Goal: Task Accomplishment & Management: Use online tool/utility

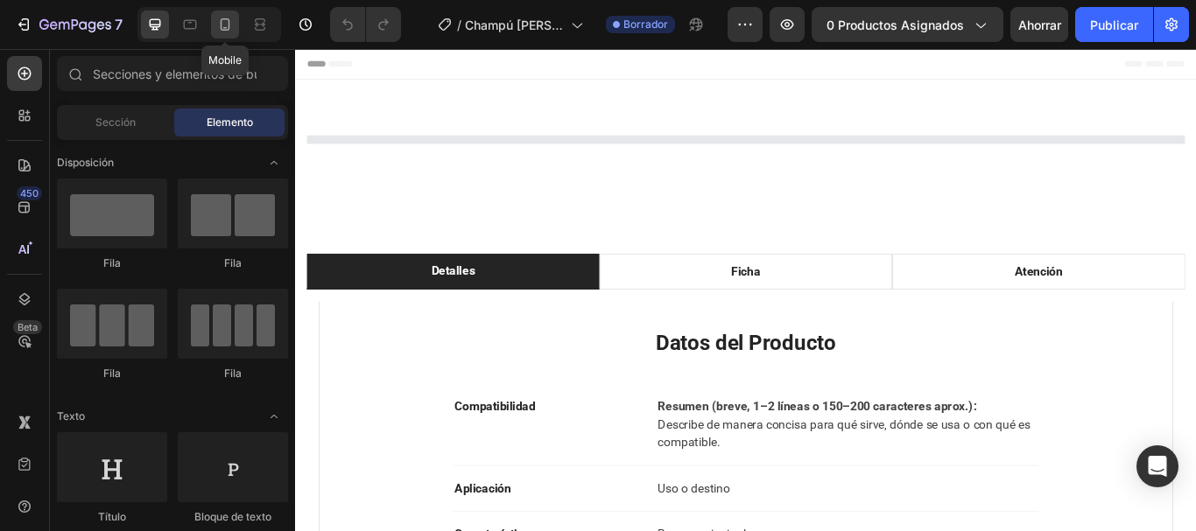
click at [225, 30] on icon at bounding box center [226, 24] width 10 height 12
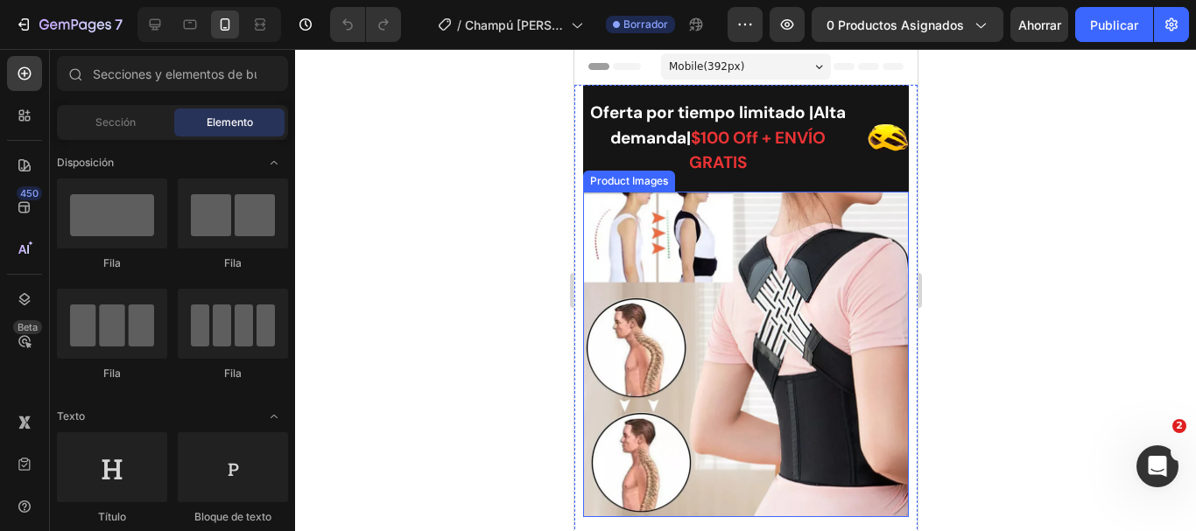
click at [741, 334] on img at bounding box center [745, 355] width 326 height 326
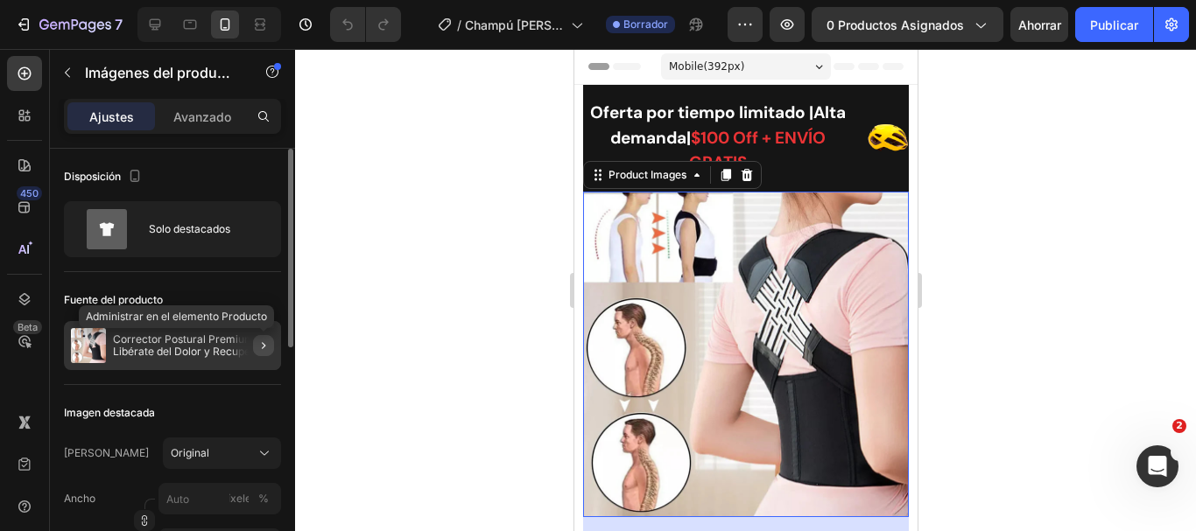
click at [258, 339] on icon "button" at bounding box center [264, 346] width 14 height 14
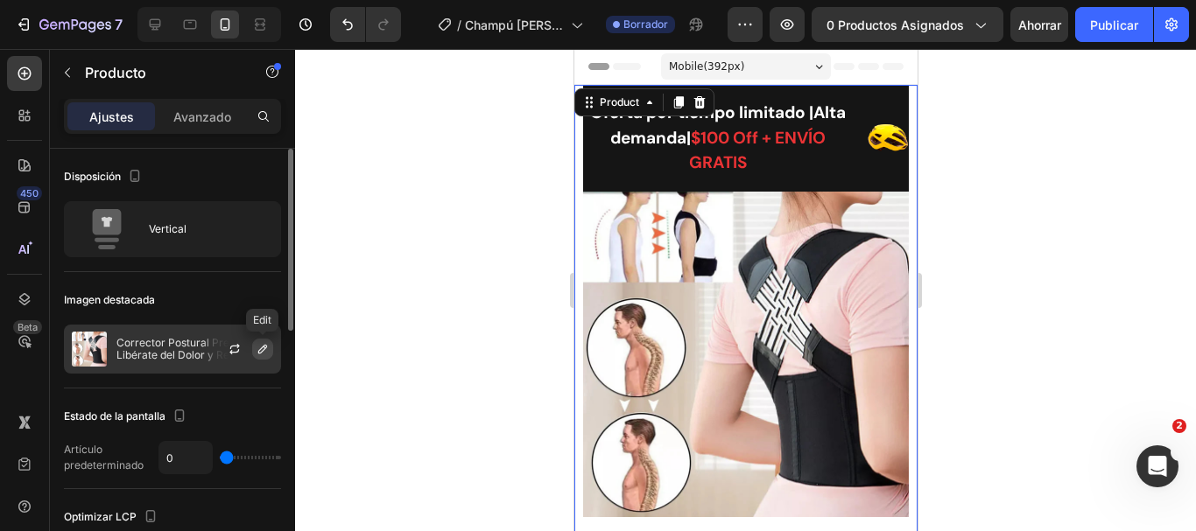
click at [258, 348] on icon "button" at bounding box center [263, 349] width 14 height 14
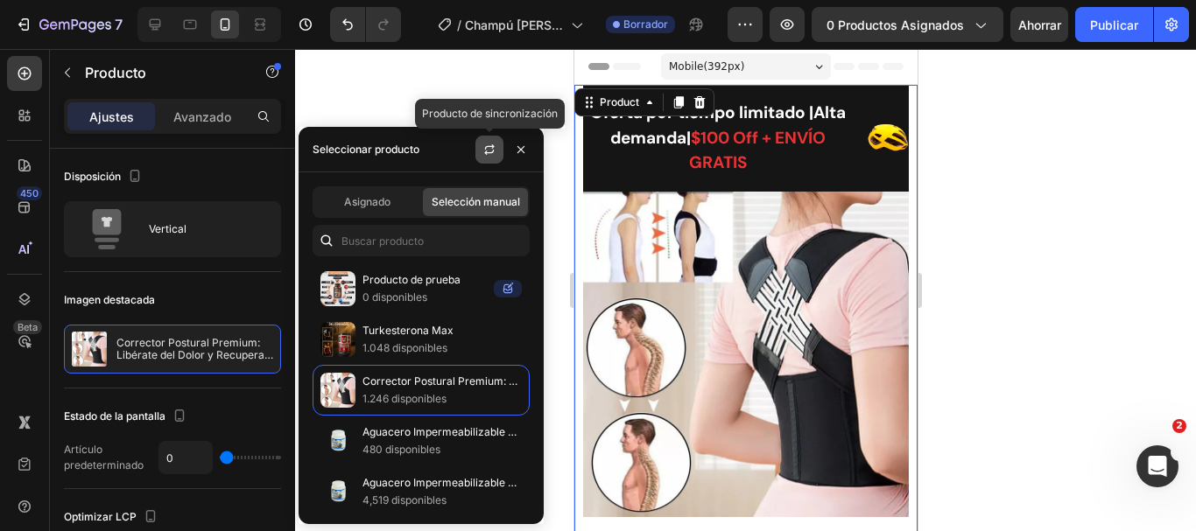
click at [489, 158] on button "button" at bounding box center [489, 150] width 28 height 28
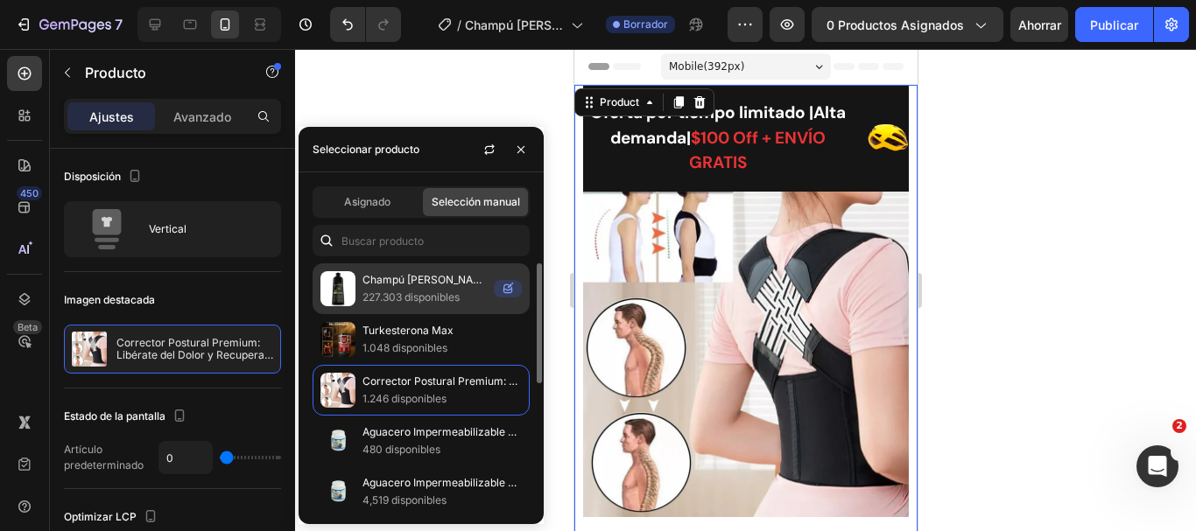
click at [432, 299] on font "227.303 disponibles" at bounding box center [410, 297] width 97 height 13
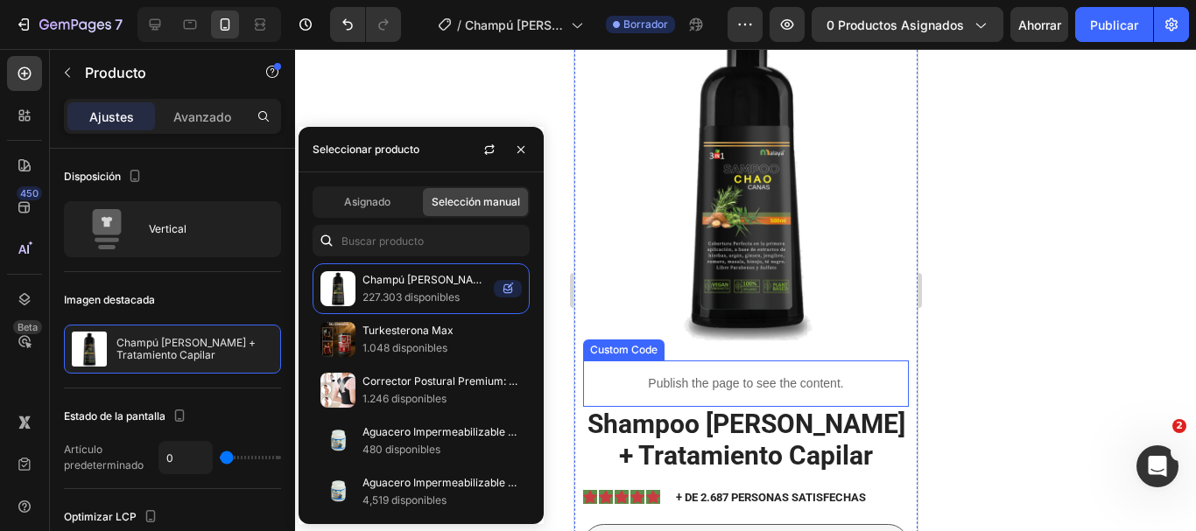
scroll to position [350, 0]
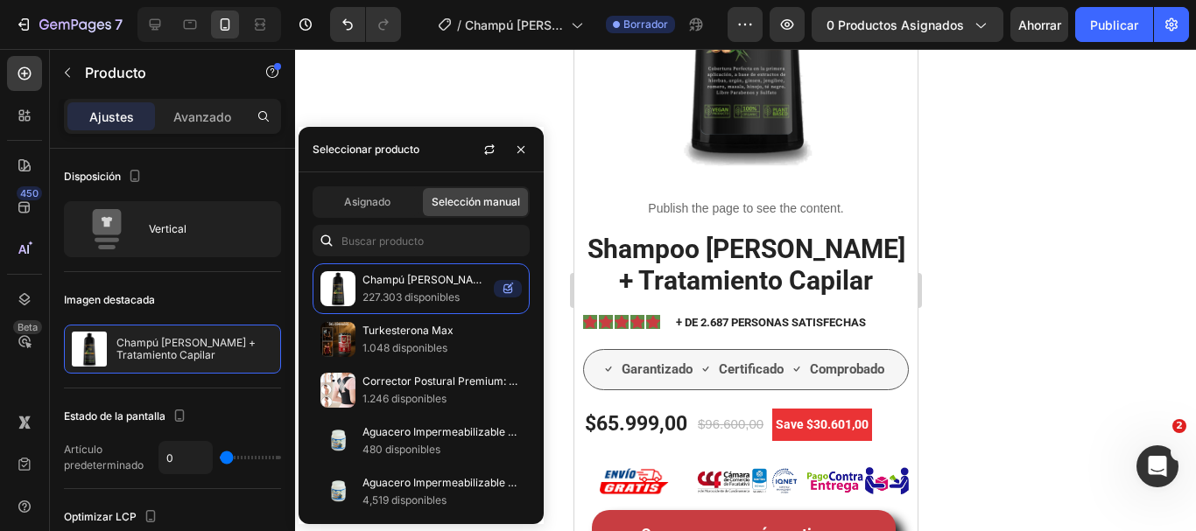
click at [1017, 197] on div at bounding box center [745, 290] width 901 height 482
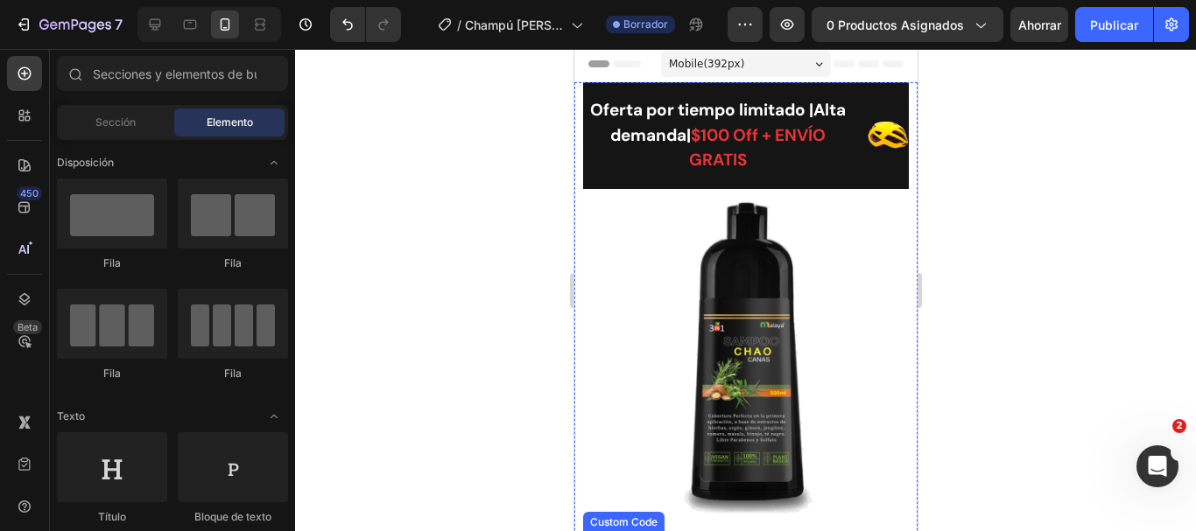
scroll to position [0, 0]
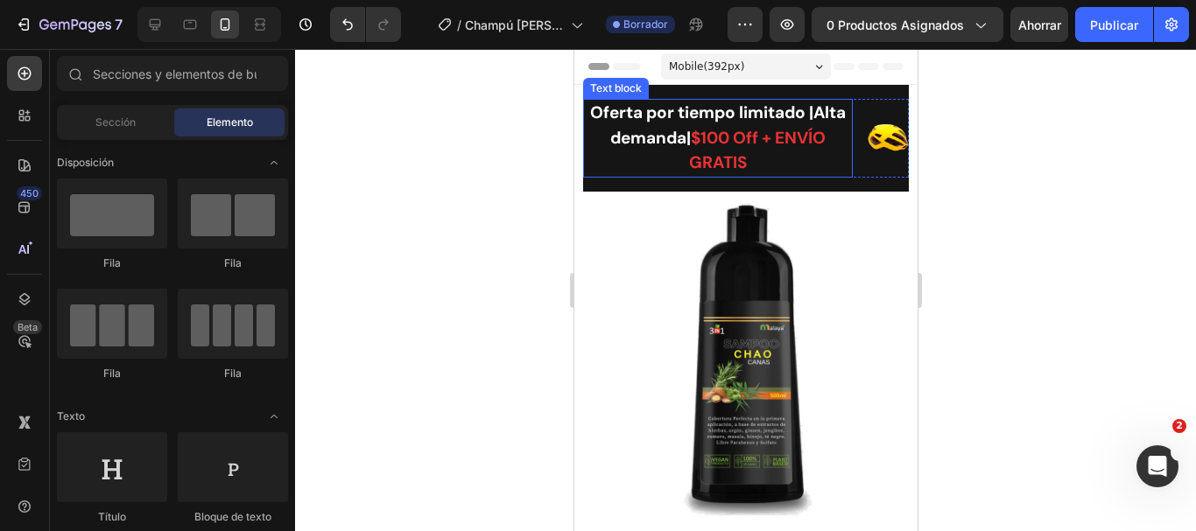
click at [687, 135] on p "Oferta por tiempo limitado |Alta demanda| $100 Off + ENVÍO GRATIS" at bounding box center [717, 138] width 266 height 75
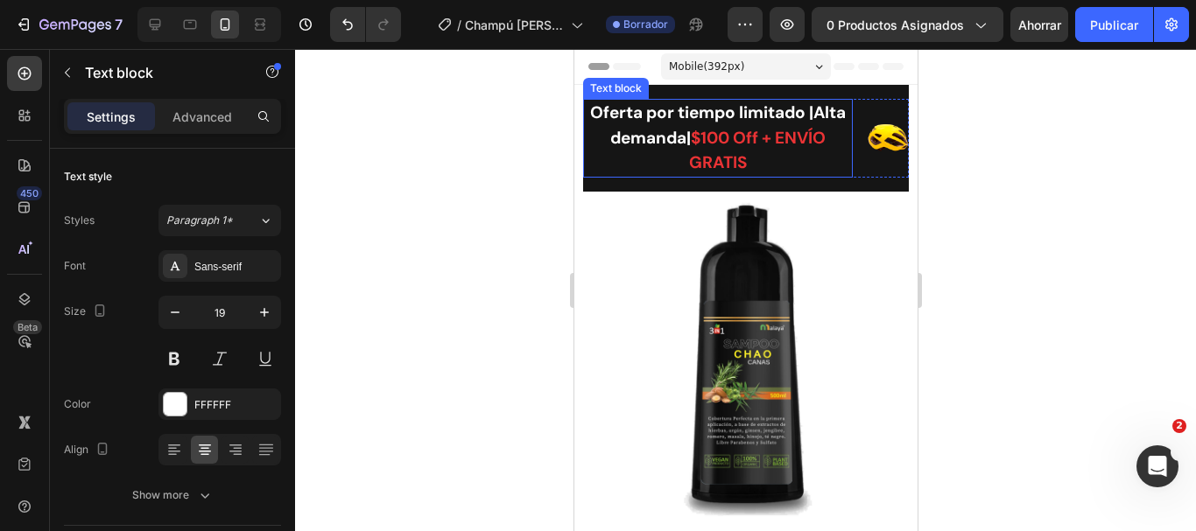
click at [704, 135] on p "Oferta por tiempo limitado |Alta demanda| $100 Off + ENVÍO GRATIS" at bounding box center [717, 138] width 266 height 75
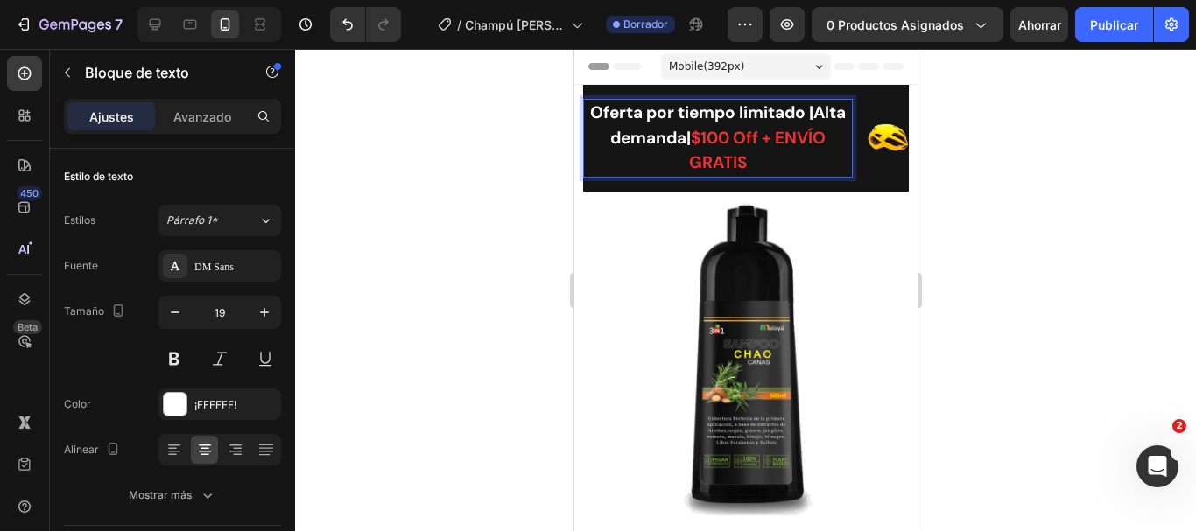
click at [813, 117] on p "Oferta por tiempo limitado |Alta demanda| $100 Off + ENVÍO GRATIS" at bounding box center [717, 138] width 266 height 75
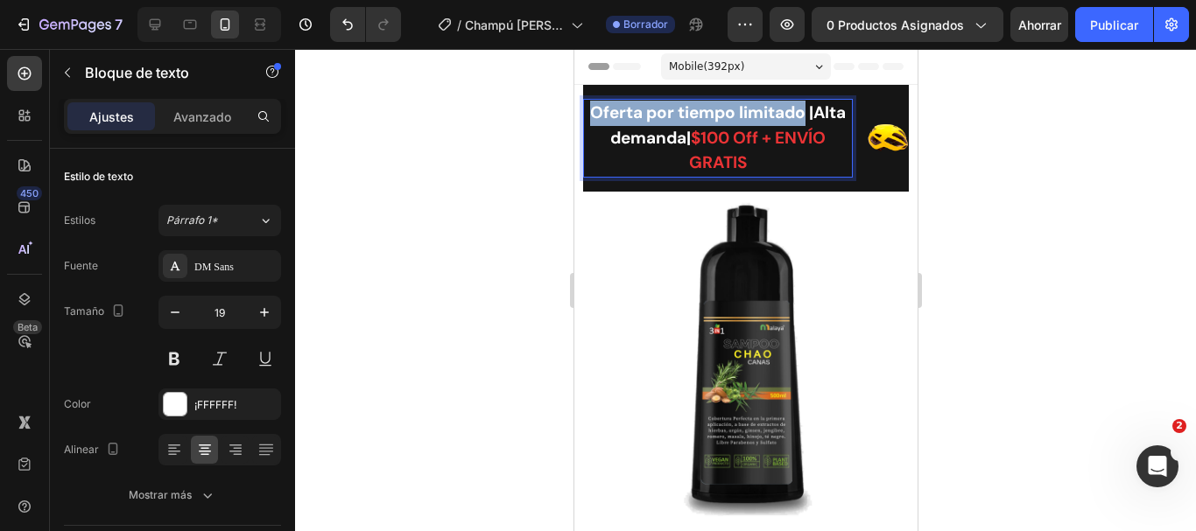
drag, startPoint x: 820, startPoint y: 116, endPoint x: 604, endPoint y: 114, distance: 216.3
click at [604, 114] on p "Oferta por tiempo limitado |Alta demanda| $100 Off + ENVÍO GRATIS" at bounding box center [717, 138] width 266 height 75
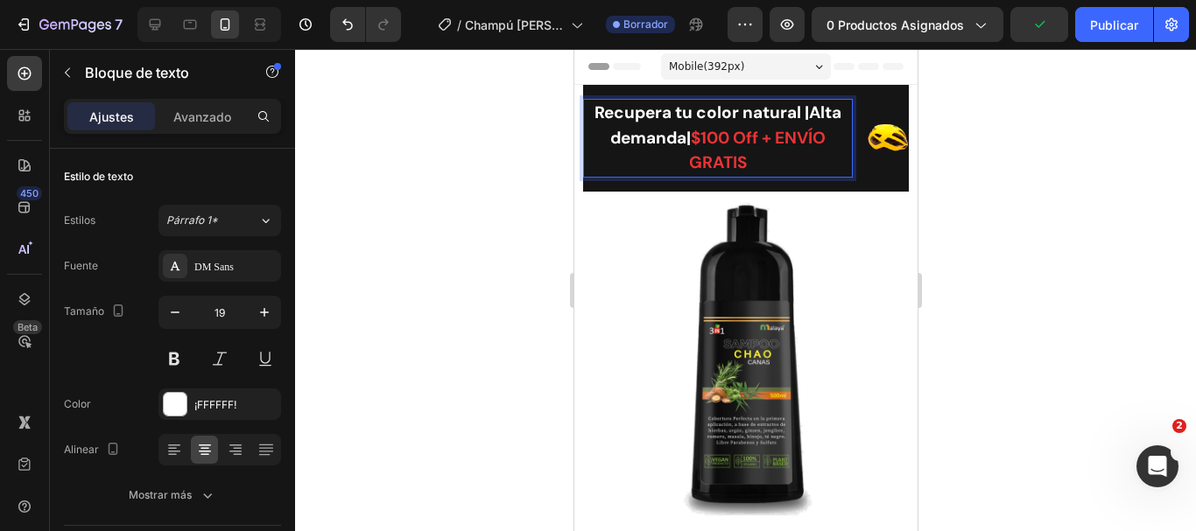
click at [723, 141] on span "$100 Off + ENVÍO GRATIS" at bounding box center [756, 150] width 137 height 47
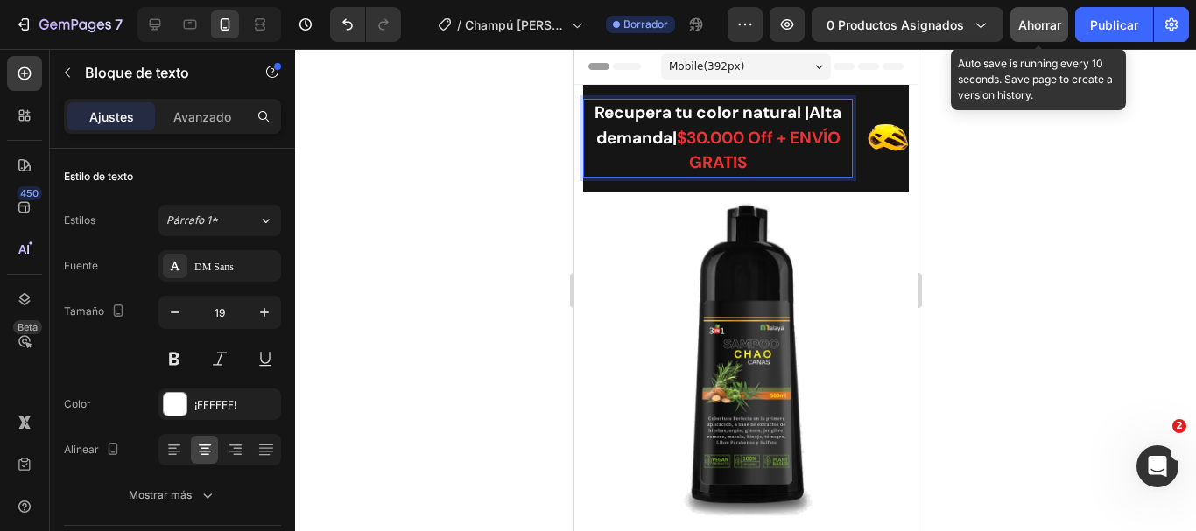
click at [1045, 25] on font "Ahorrar" at bounding box center [1039, 25] width 43 height 15
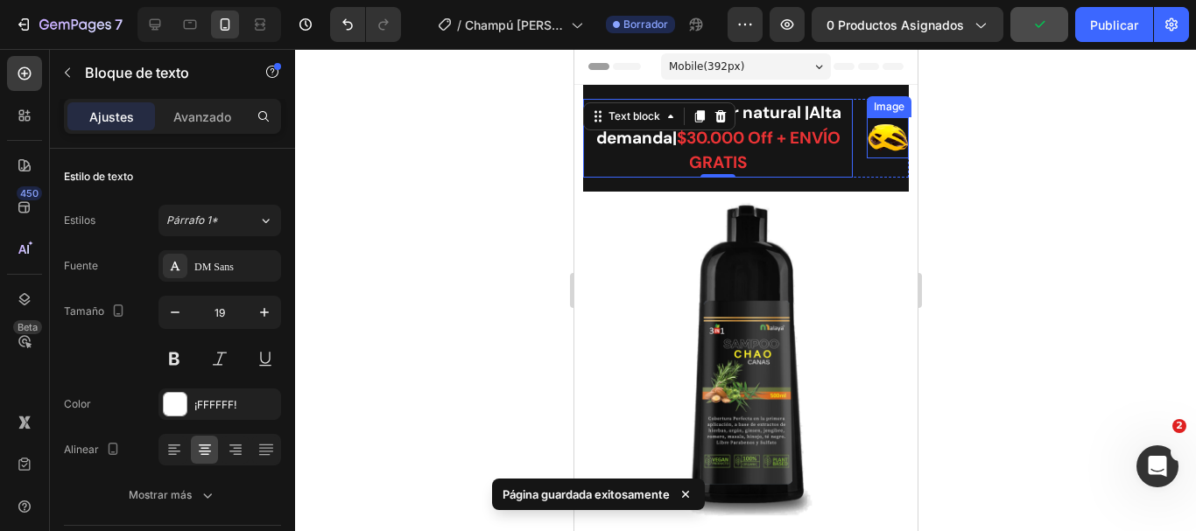
click at [872, 148] on img at bounding box center [887, 137] width 42 height 41
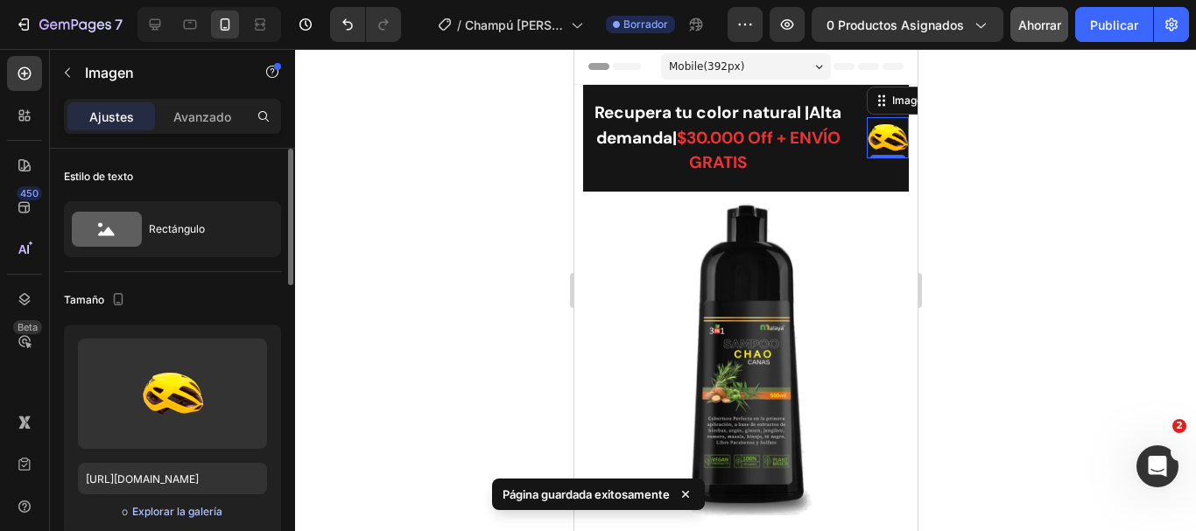
click at [180, 517] on font "Explorar la galería" at bounding box center [177, 511] width 90 height 13
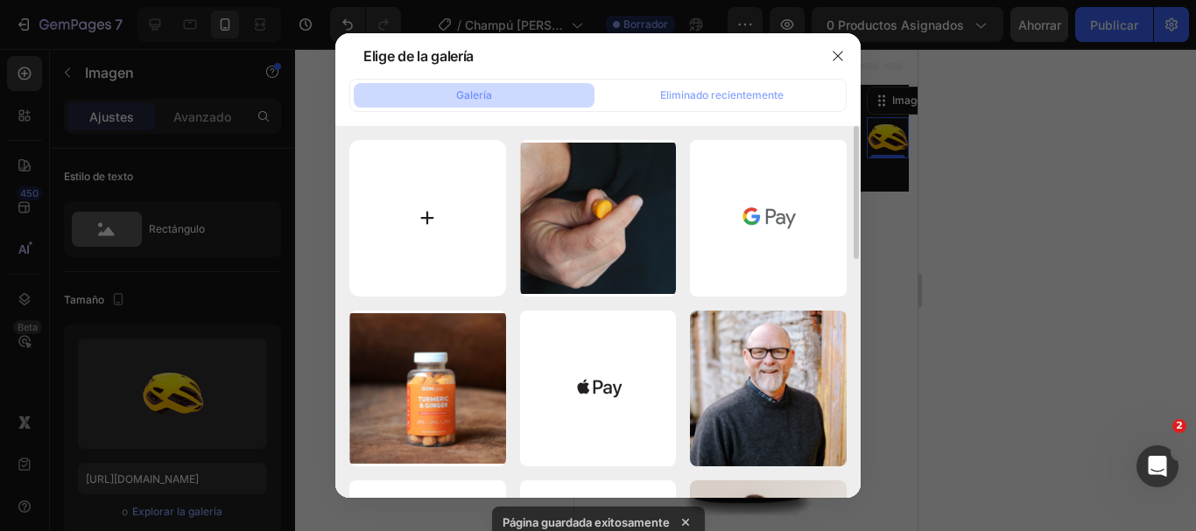
click at [454, 217] on input "file" at bounding box center [427, 218] width 157 height 157
type input "C:\fakepath\1726503877SHAMPOO ANTICANAS MALAYA.jpeg"
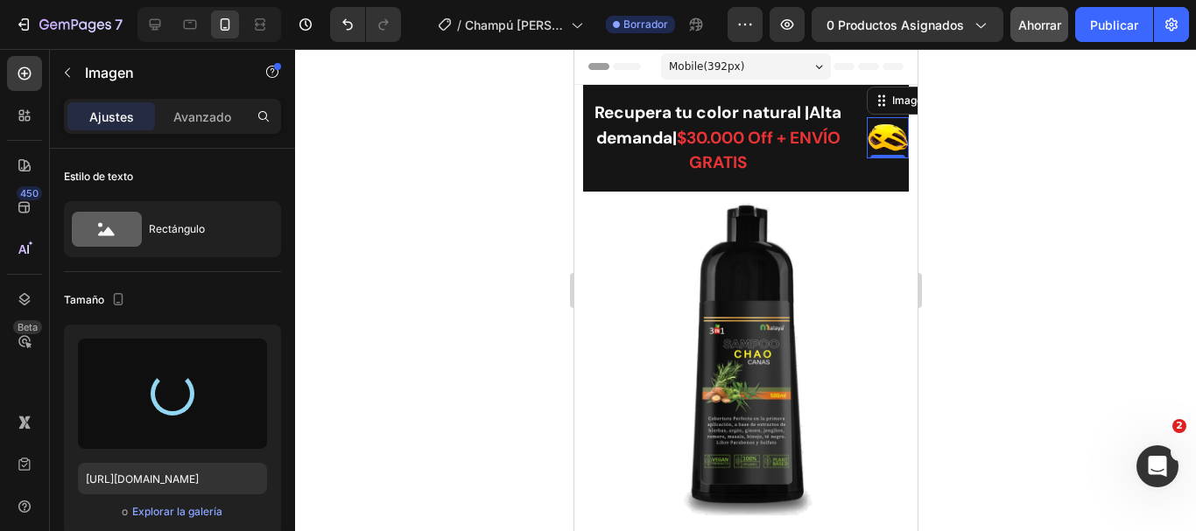
type input "[URL][DOMAIN_NAME]"
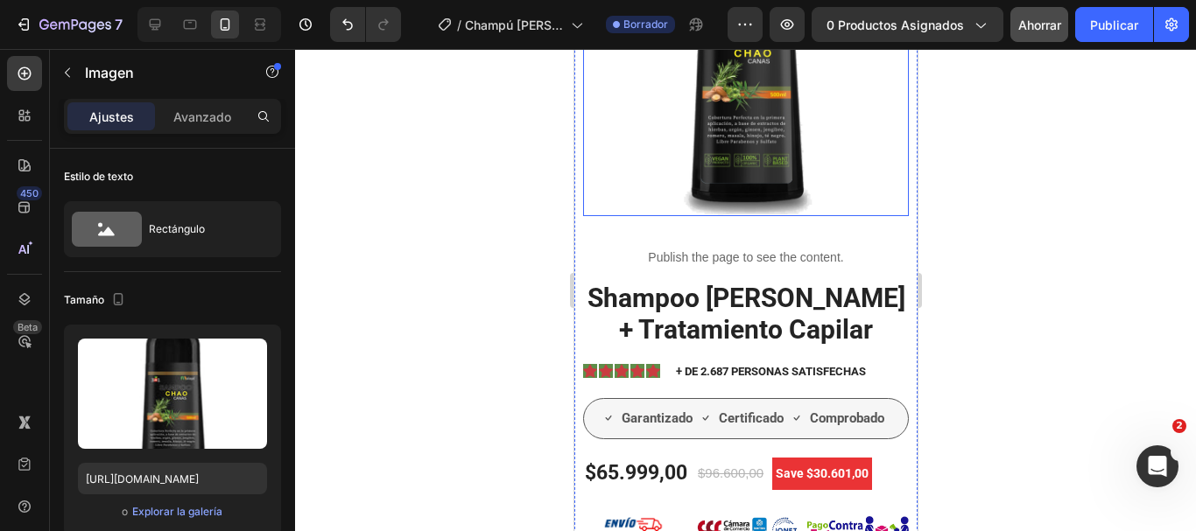
scroll to position [350, 0]
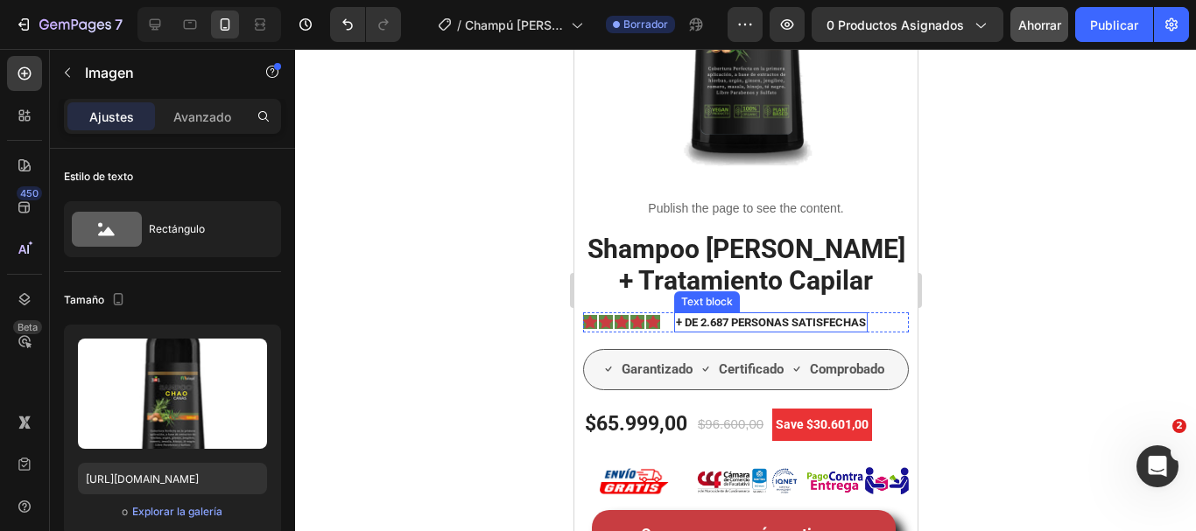
click at [711, 314] on p "+ DE 2.687 PERSONAS SATISFECHAS" at bounding box center [770, 323] width 190 height 18
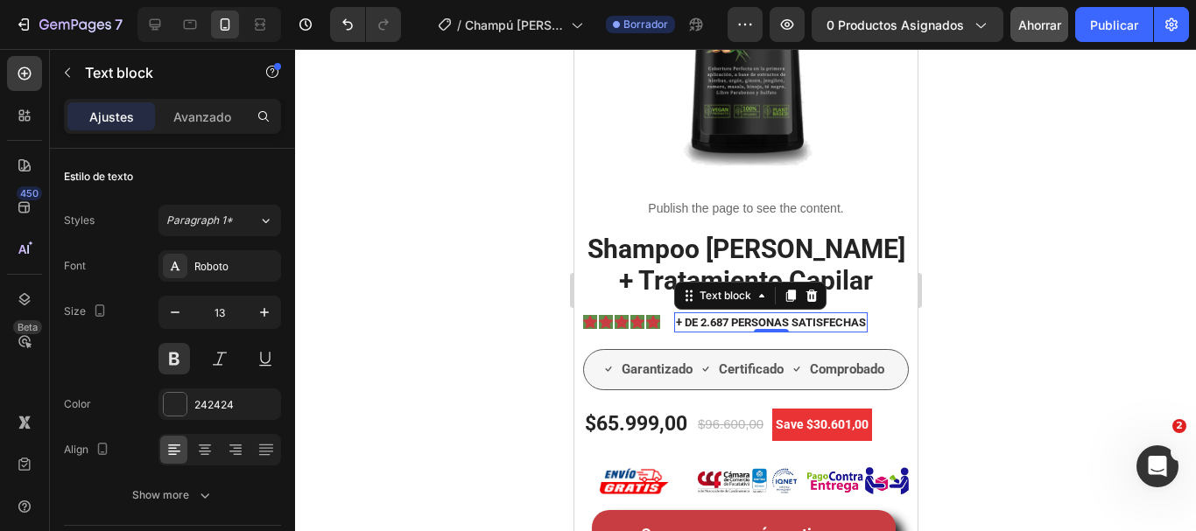
click at [700, 314] on p "+ DE 2.687 PERSONAS SATISFECHAS" at bounding box center [770, 323] width 190 height 18
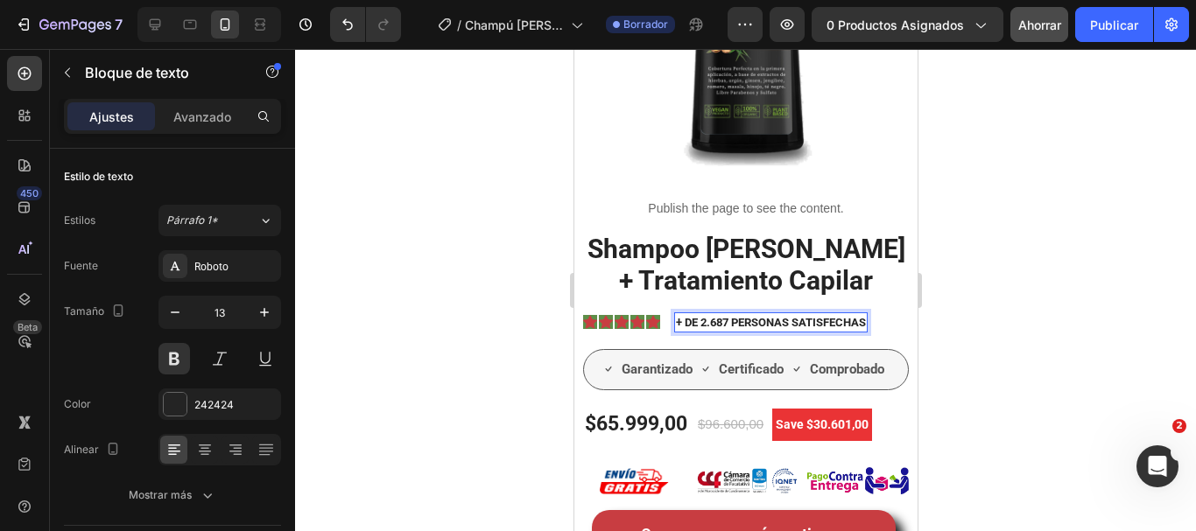
click at [703, 314] on p "+ DE 2.687 PERSONAS SATISFECHAS" at bounding box center [770, 323] width 190 height 18
click at [573, 49] on lt-div at bounding box center [573, 49] width 0 height 0
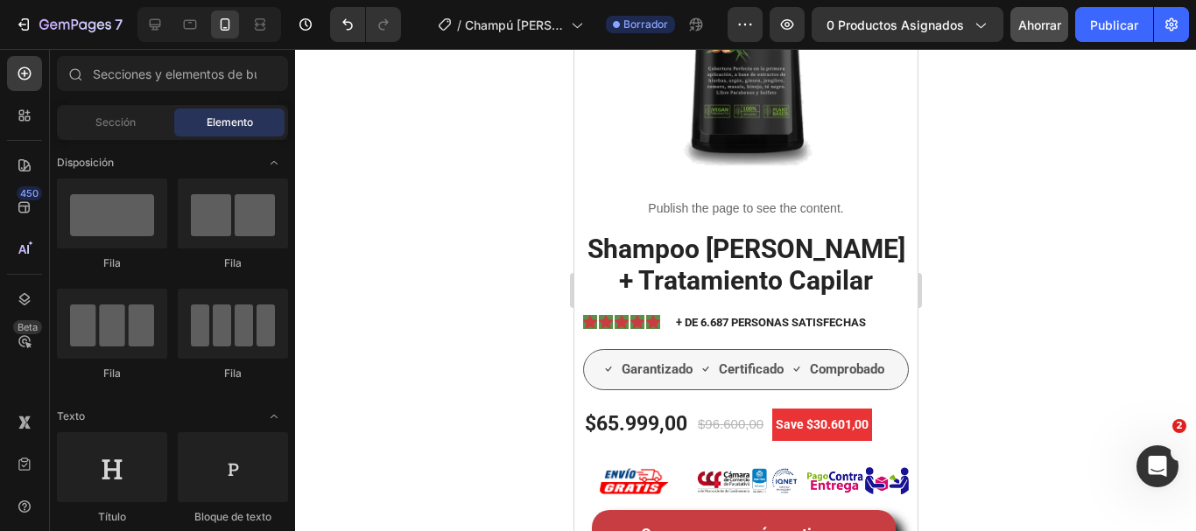
click at [847, 314] on p "+ DE 6.687 PERSONAS SATISFECHAS" at bounding box center [770, 323] width 190 height 18
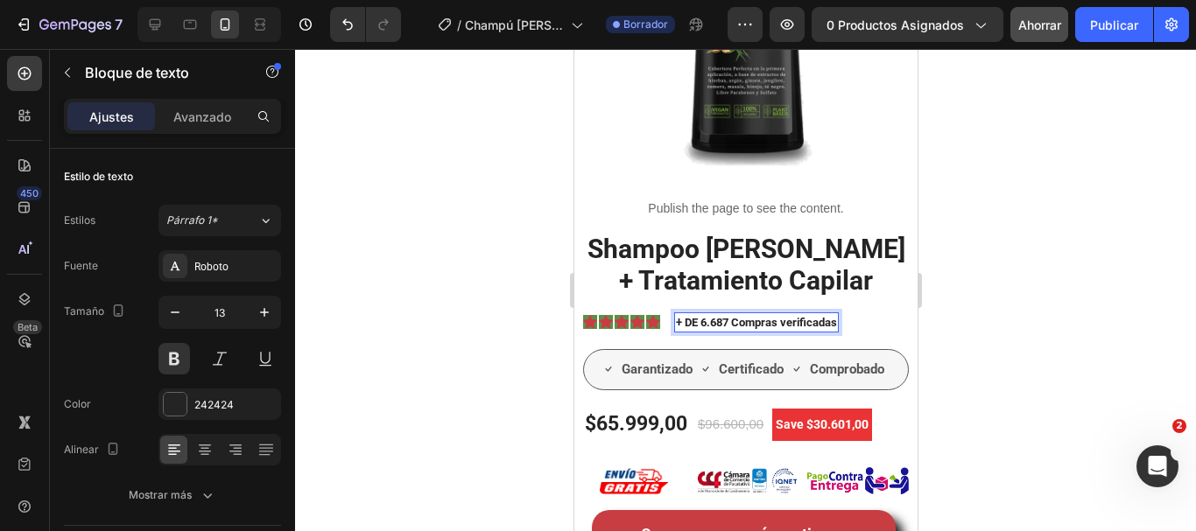
click at [699, 314] on p "+ DE 6.687 Compras verificadas" at bounding box center [755, 323] width 161 height 18
click at [259, 322] on button "button" at bounding box center [265, 313] width 32 height 32
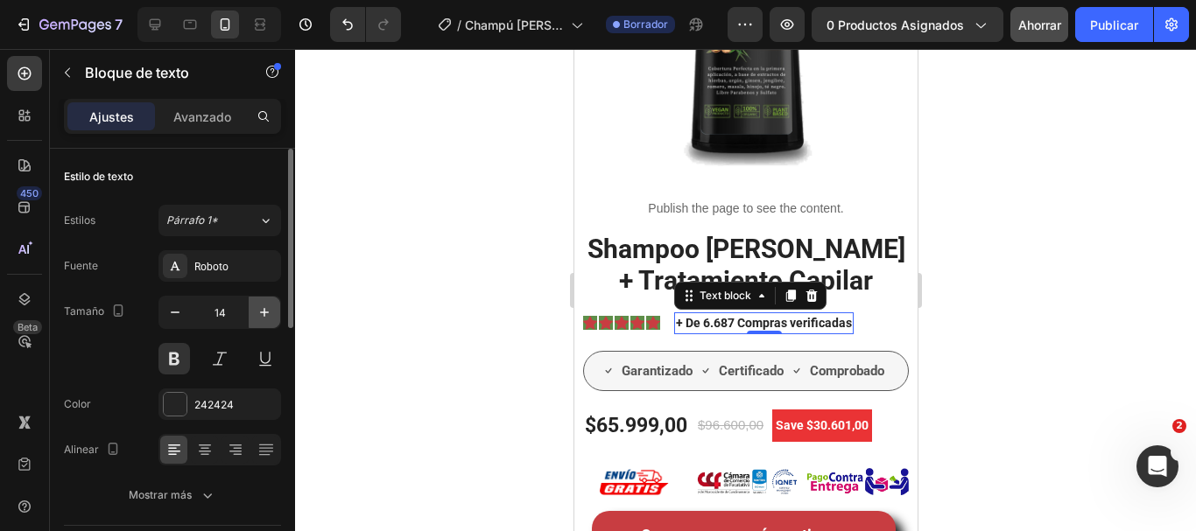
click at [259, 322] on button "button" at bounding box center [265, 313] width 32 height 32
type input "15"
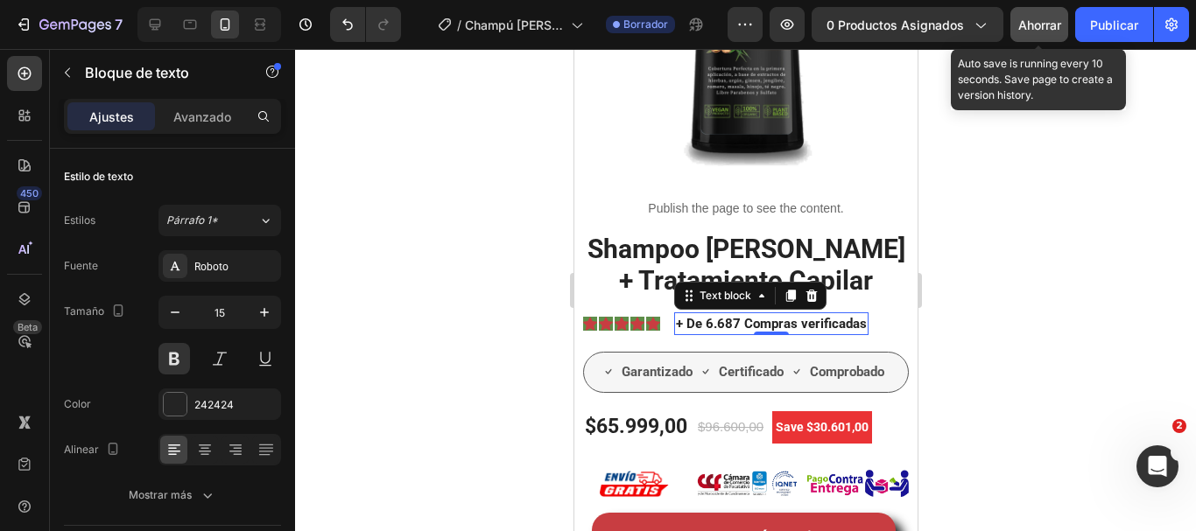
click at [1037, 31] on font "Ahorrar" at bounding box center [1039, 25] width 43 height 15
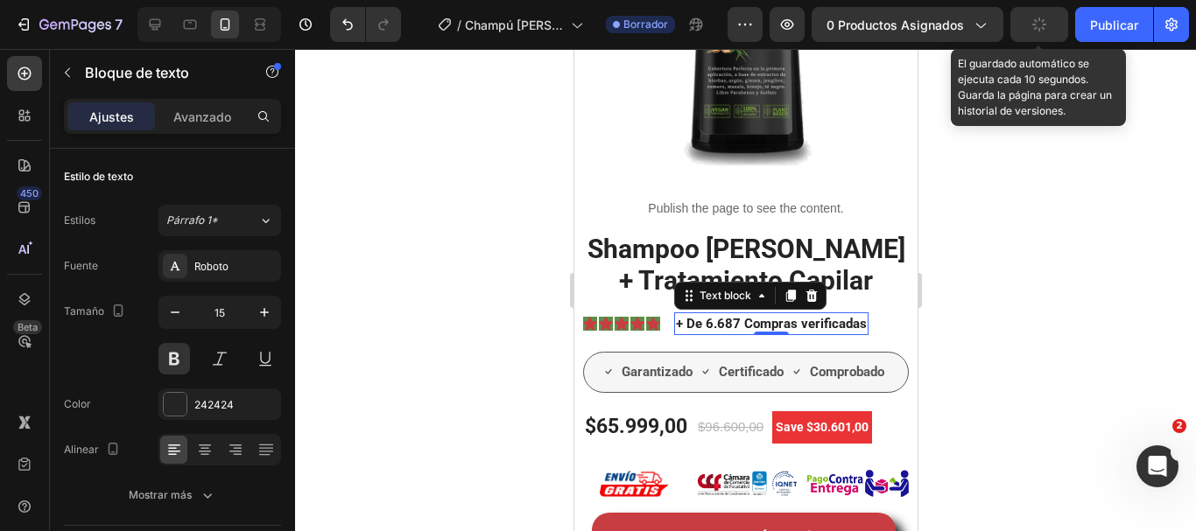
click at [1045, 292] on div at bounding box center [745, 290] width 901 height 482
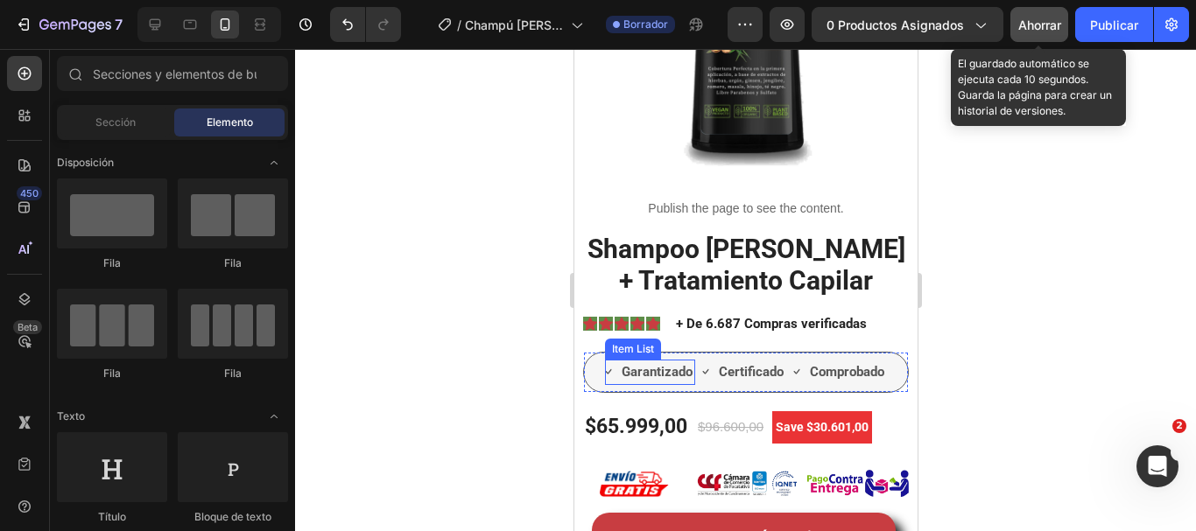
click at [655, 365] on p "Garantizado" at bounding box center [656, 372] width 71 height 20
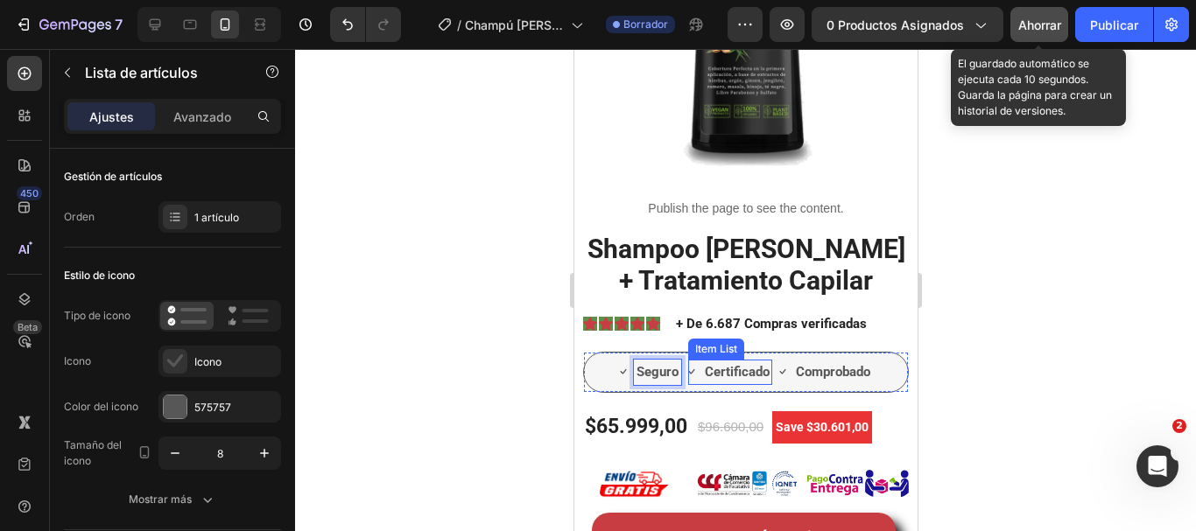
click at [717, 362] on p "Certificado" at bounding box center [736, 372] width 65 height 20
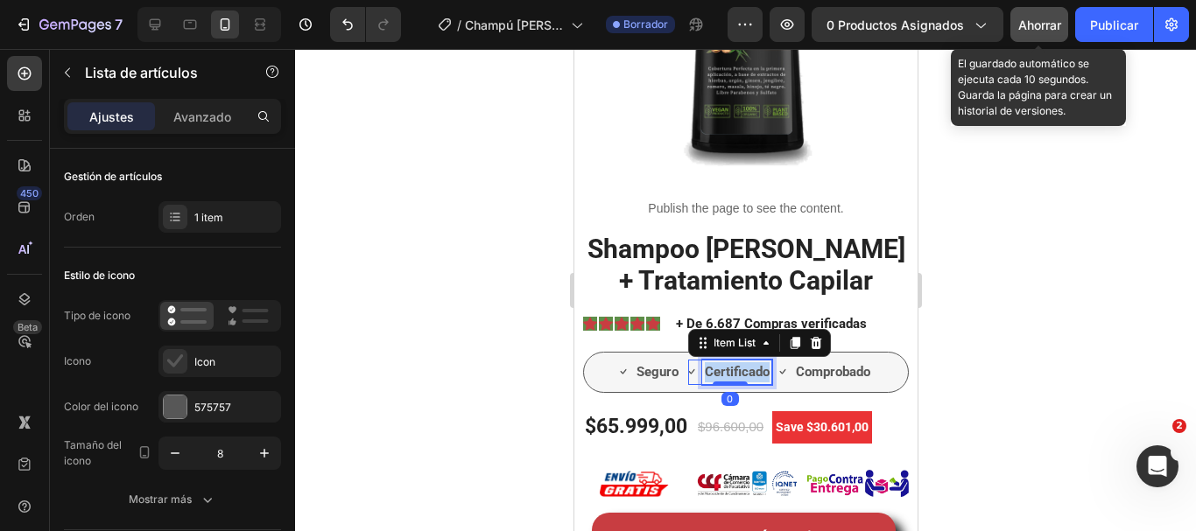
click at [717, 362] on p "Certificado" at bounding box center [736, 372] width 65 height 20
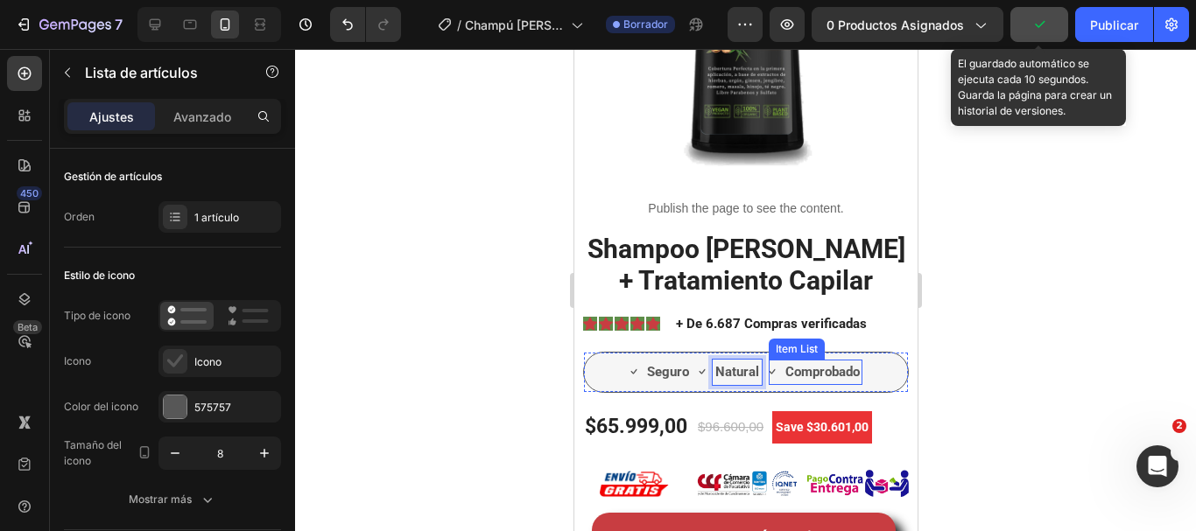
click at [818, 363] on p "Comprobado" at bounding box center [821, 372] width 74 height 20
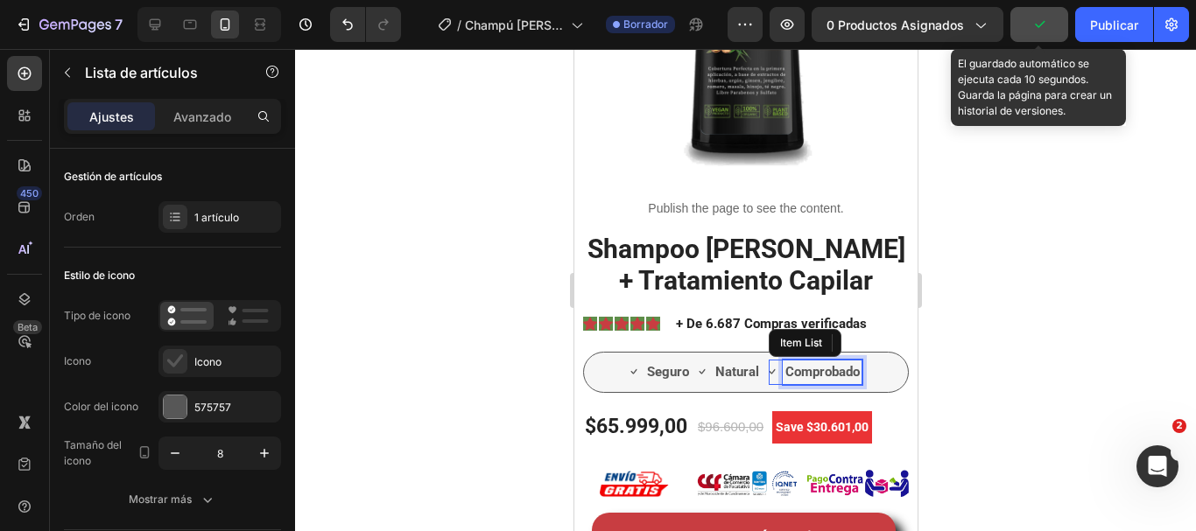
click at [818, 363] on p "Comprobado" at bounding box center [821, 372] width 74 height 20
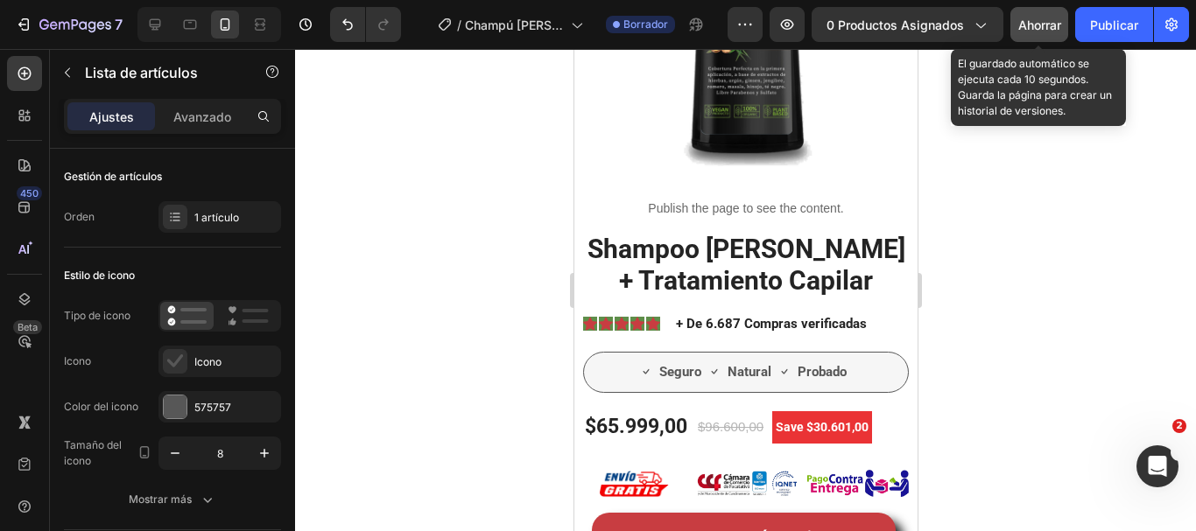
click at [1037, 31] on font "Ahorrar" at bounding box center [1039, 25] width 43 height 15
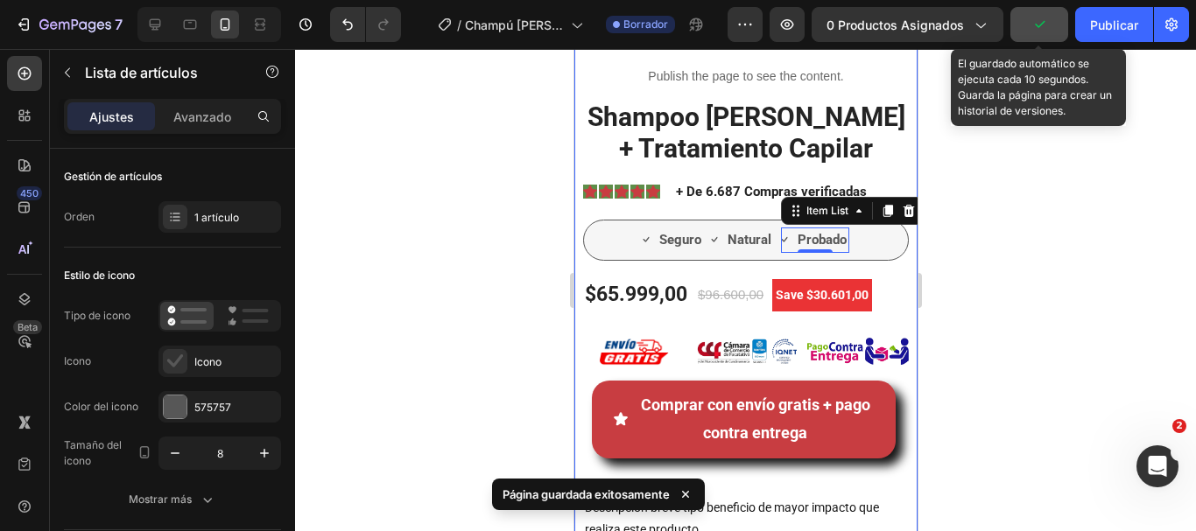
scroll to position [525, 0]
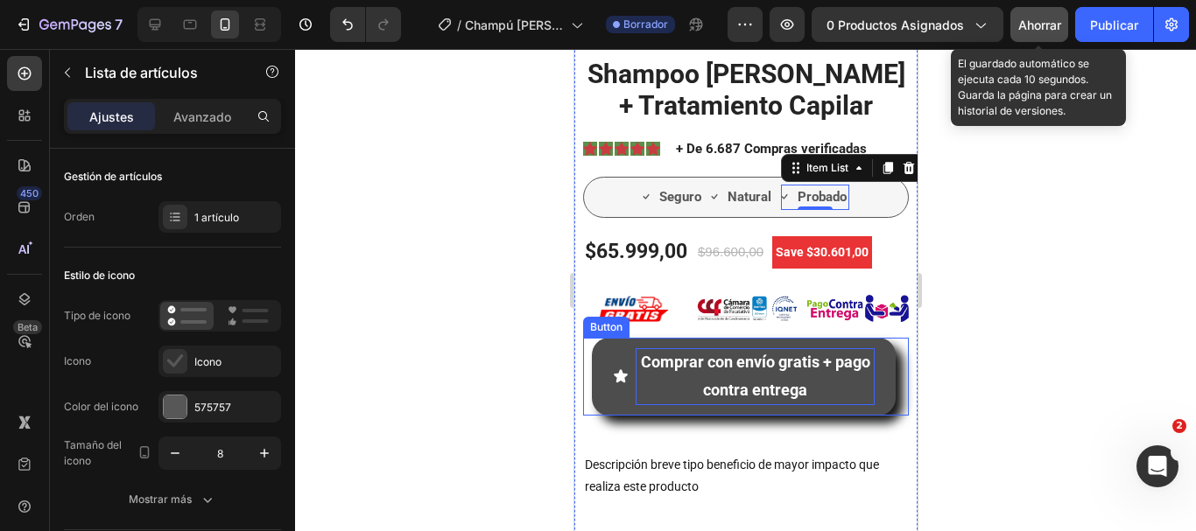
click at [741, 360] on p "Comprar con envío gratis + pago contra entrega" at bounding box center [754, 376] width 239 height 57
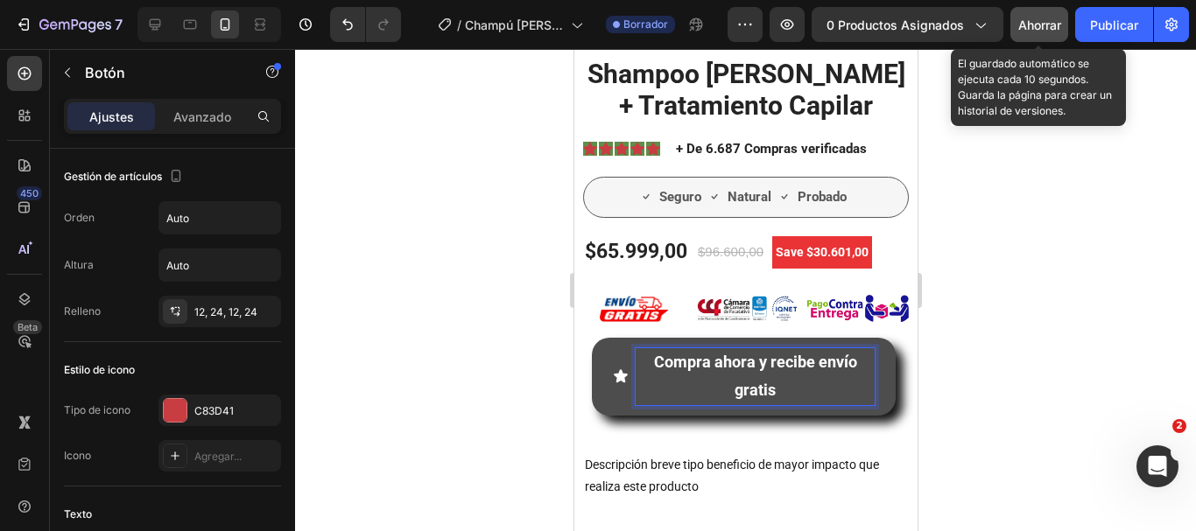
click at [591, 338] on button "Compra ahora y recibe envío gratis" at bounding box center [743, 377] width 304 height 78
click at [591, 338] on button "Compra ahora y recibe envío gratis y pago" at bounding box center [743, 377] width 304 height 78
click at [591, 338] on button "Compra ahora y recibe envío gratis y pago en" at bounding box center [743, 377] width 304 height 78
click at [755, 379] on p "Compra ahora y recibe envío gratis y pago en casa" at bounding box center [754, 376] width 239 height 57
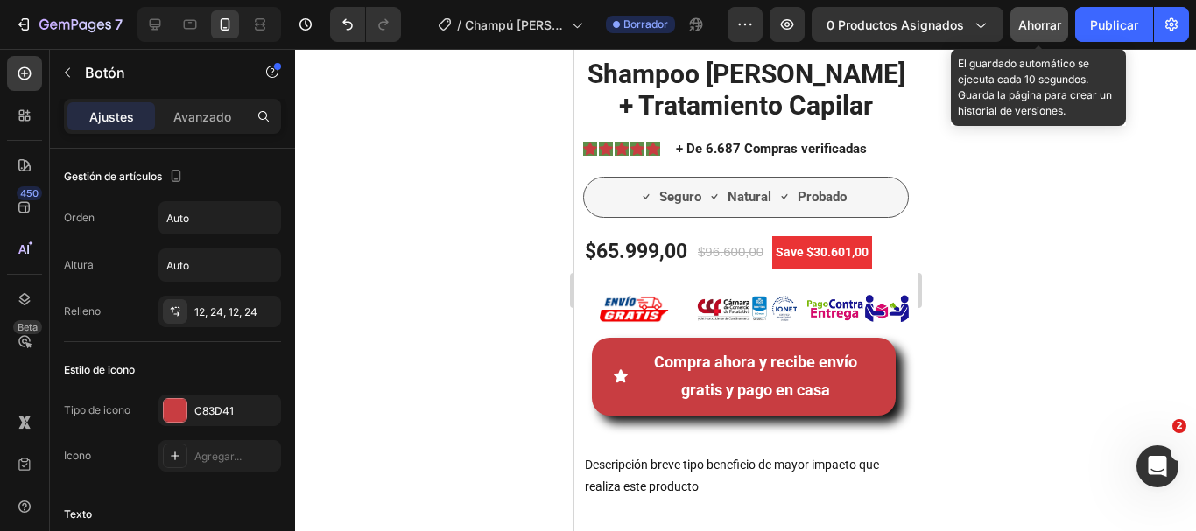
click at [932, 372] on div at bounding box center [745, 290] width 901 height 482
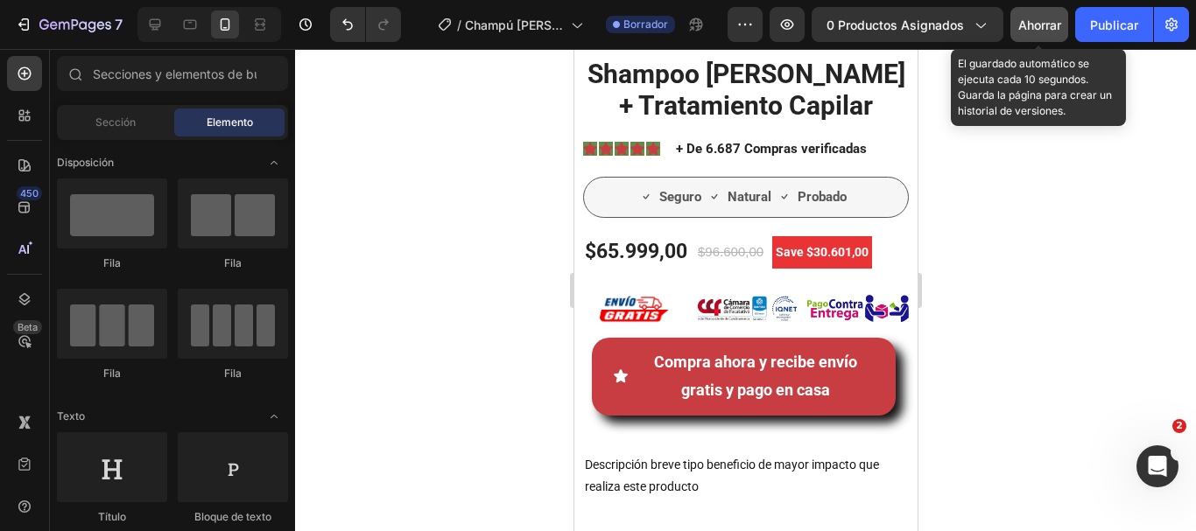
drag, startPoint x: 1025, startPoint y: 18, endPoint x: 271, endPoint y: 315, distance: 810.1
click at [1025, 18] on font "Ahorrar" at bounding box center [1039, 25] width 43 height 15
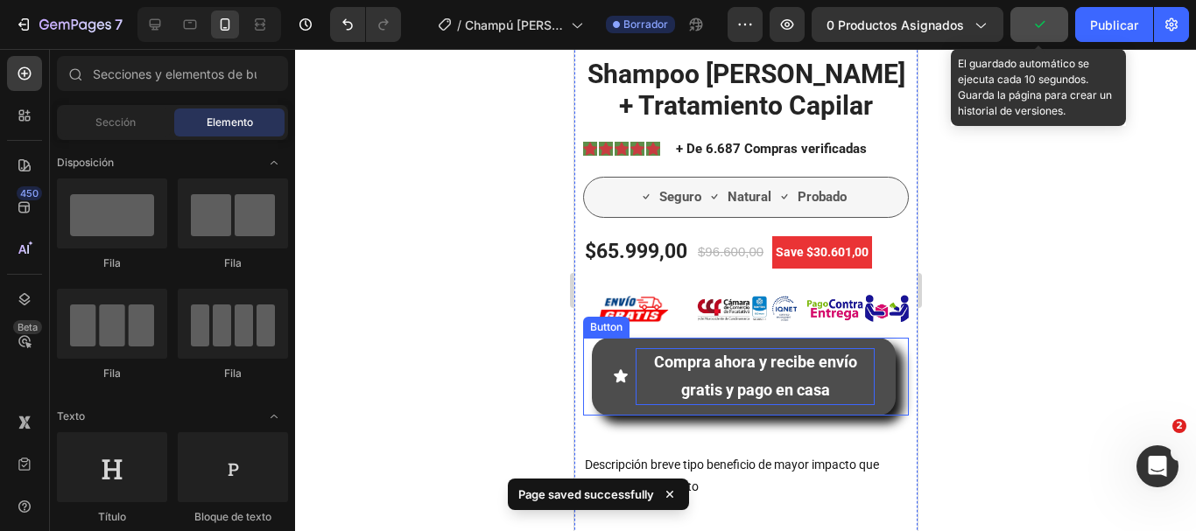
scroll to position [613, 0]
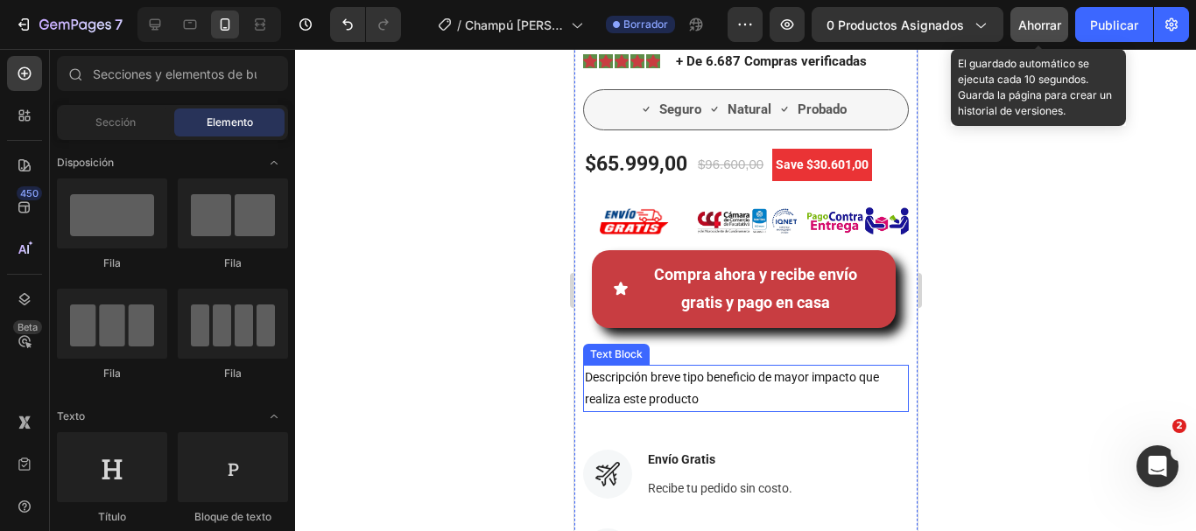
click at [681, 367] on p "Descripción breve tipo beneficio de mayor impacto que realiza este producto" at bounding box center [745, 389] width 322 height 44
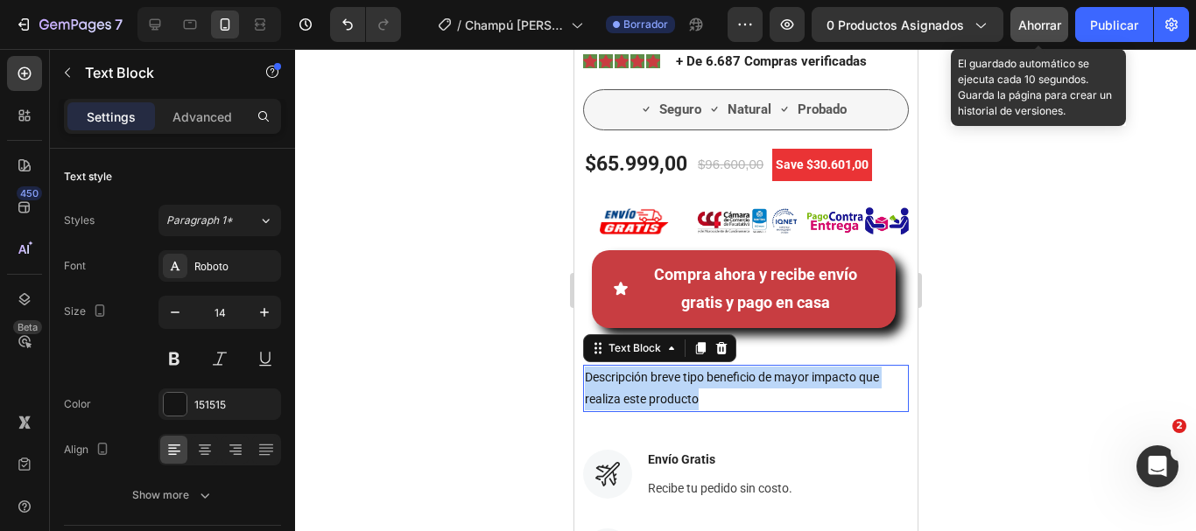
click at [681, 367] on p "Descripción breve tipo beneficio de mayor impacto que realiza este producto" at bounding box center [745, 389] width 322 height 44
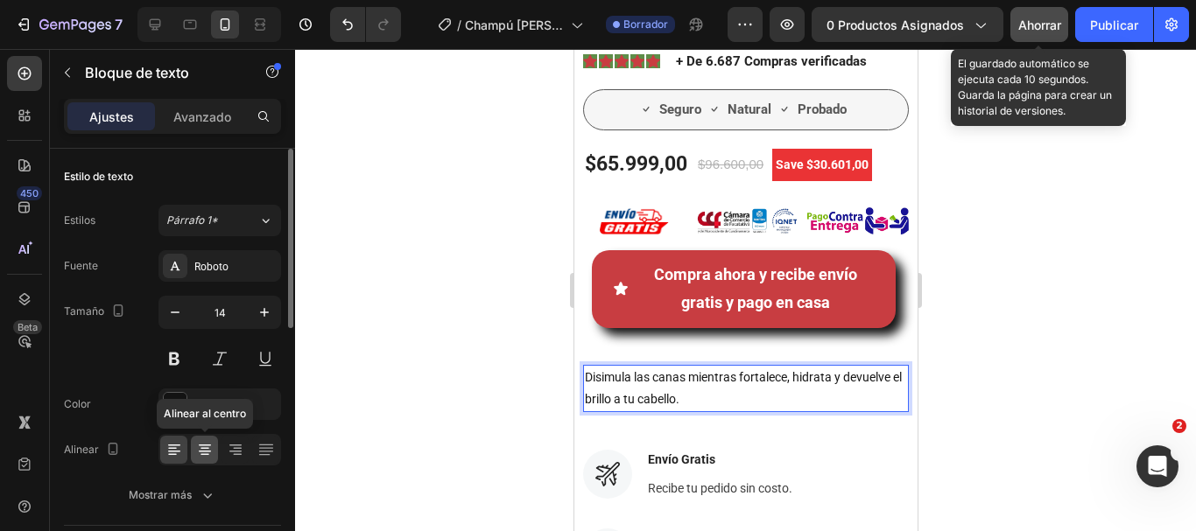
click at [211, 453] on icon at bounding box center [205, 450] width 18 height 18
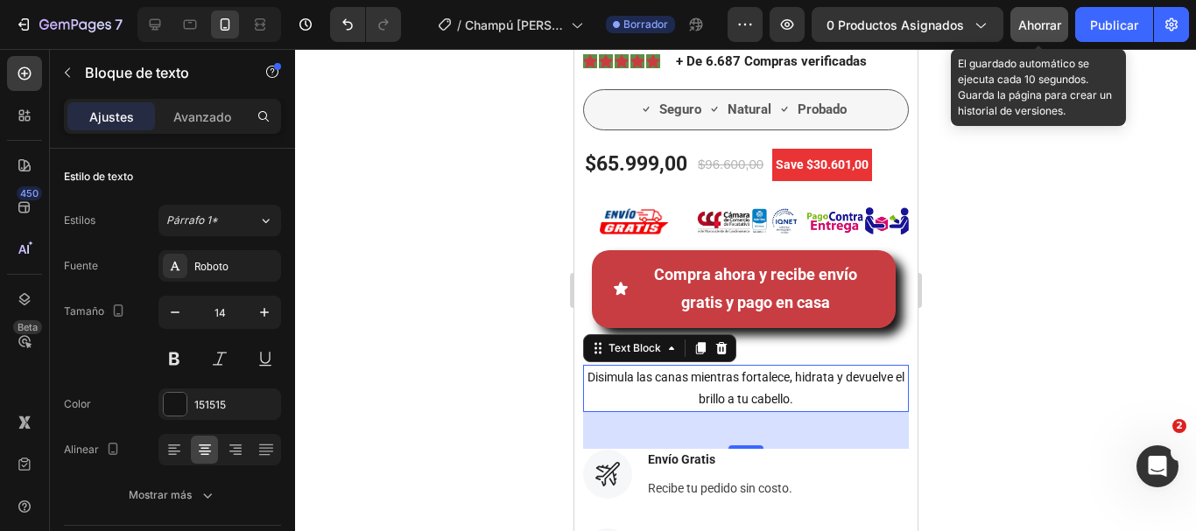
click at [796, 389] on p "Disimula las canas mientras fortalece, hidrata y devuelve el brillo a tu cabell…" at bounding box center [745, 389] width 322 height 44
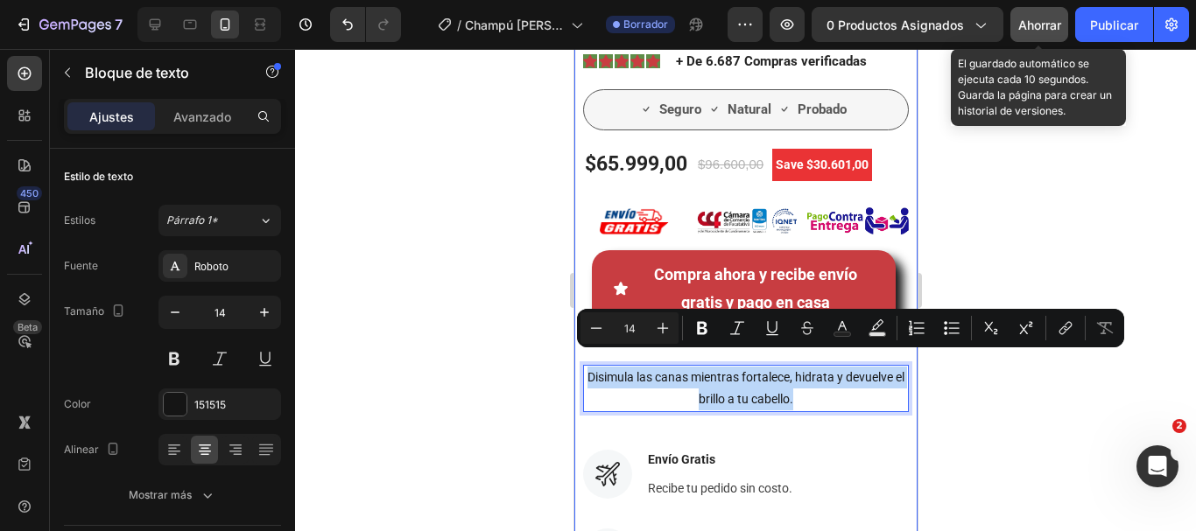
drag, startPoint x: 802, startPoint y: 389, endPoint x: 575, endPoint y: 366, distance: 227.9
click at [575, 366] on div "Recupera tu color natural |Alta demanda| $30.000 Off + ENVÍO GRATIS Text block …" at bounding box center [744, 167] width 343 height 1391
copy p "Disimula las canas mientras fortalece, hidrata y devuelve el brillo a tu cabell…"
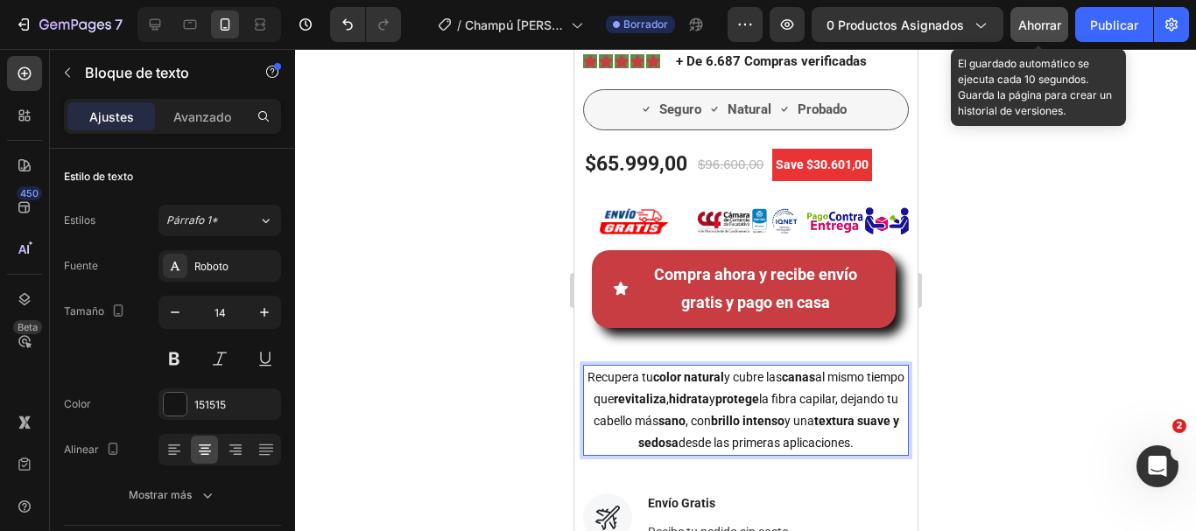
click at [1019, 21] on font "Ahorrar" at bounding box center [1039, 25] width 43 height 15
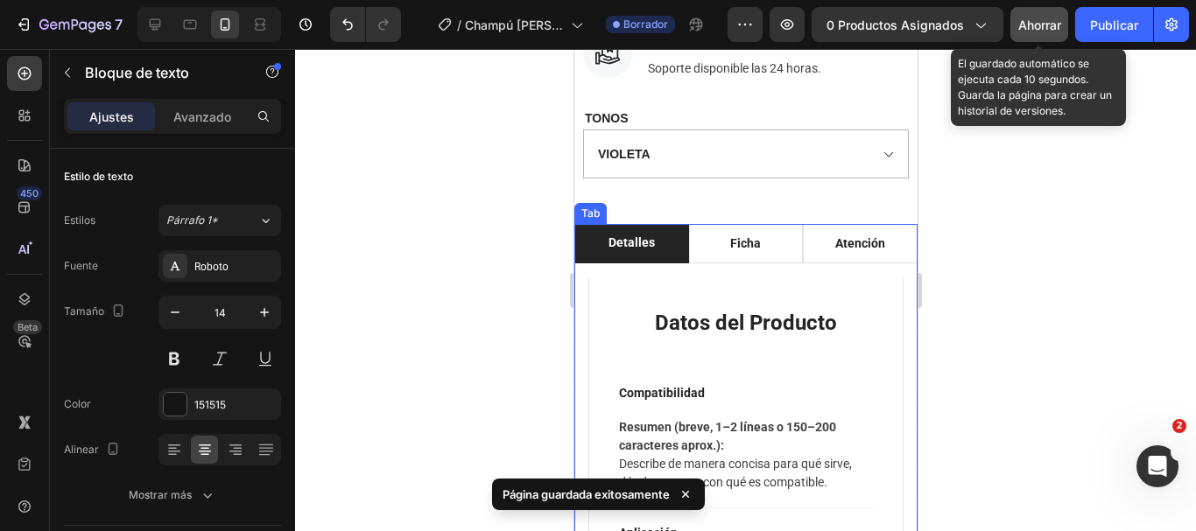
scroll to position [1226, 0]
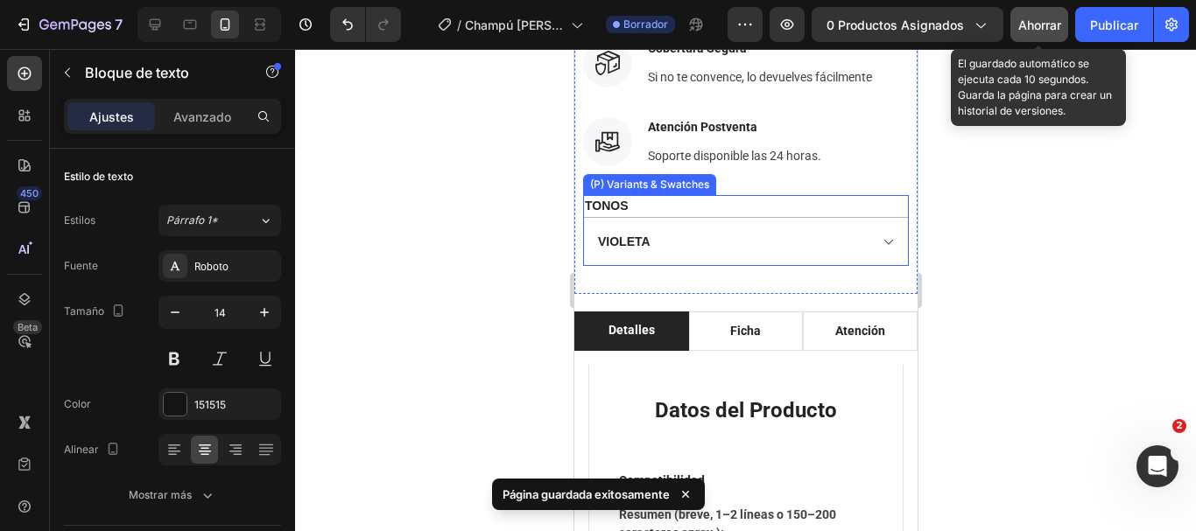
click at [660, 195] on div "TONOS [PERSON_NAME] CLARO BORGOÑA [PERSON_NAME] NEGRO CASTAÑO OSCURO" at bounding box center [745, 230] width 326 height 71
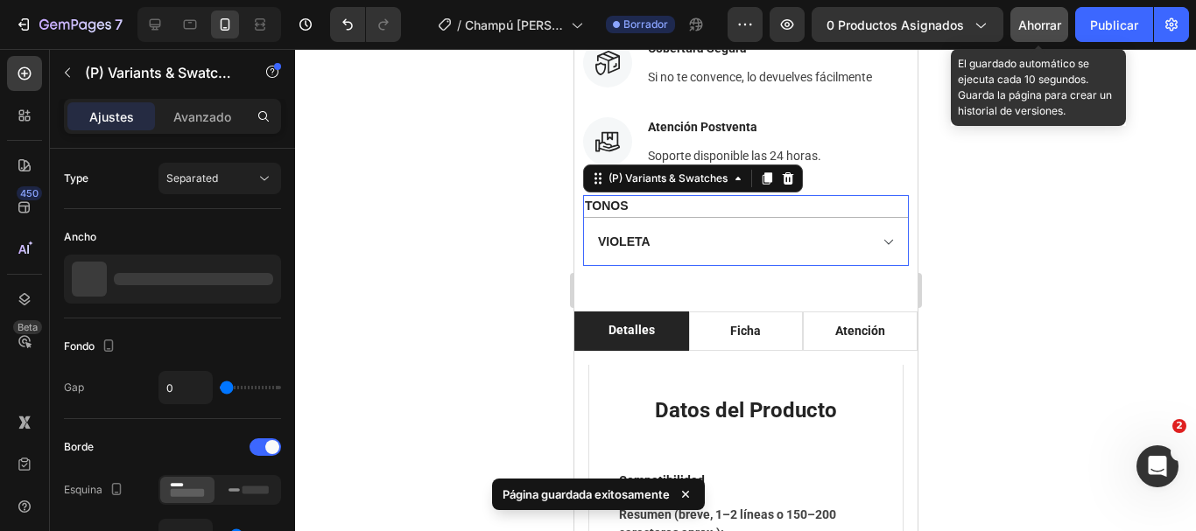
click at [615, 195] on legend "TONOS" at bounding box center [605, 206] width 47 height 22
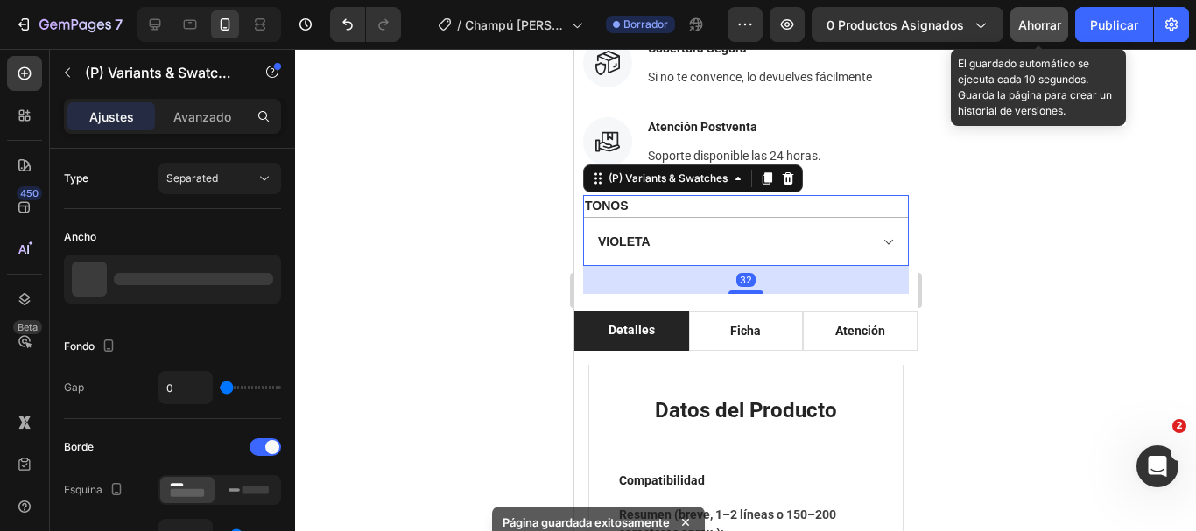
click at [615, 195] on legend "TONOS" at bounding box center [605, 206] width 47 height 22
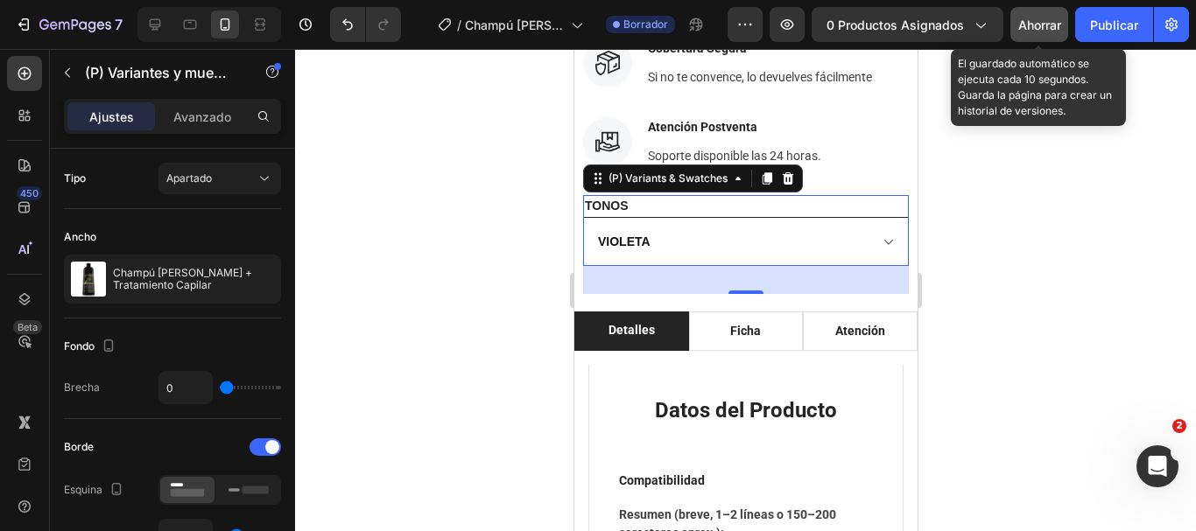
click at [795, 229] on select "VIOLETA ROJO CASTAÑO CLARO BORGOÑA RUBIO NEGRO CASTAÑO OSCURO" at bounding box center [745, 241] width 326 height 49
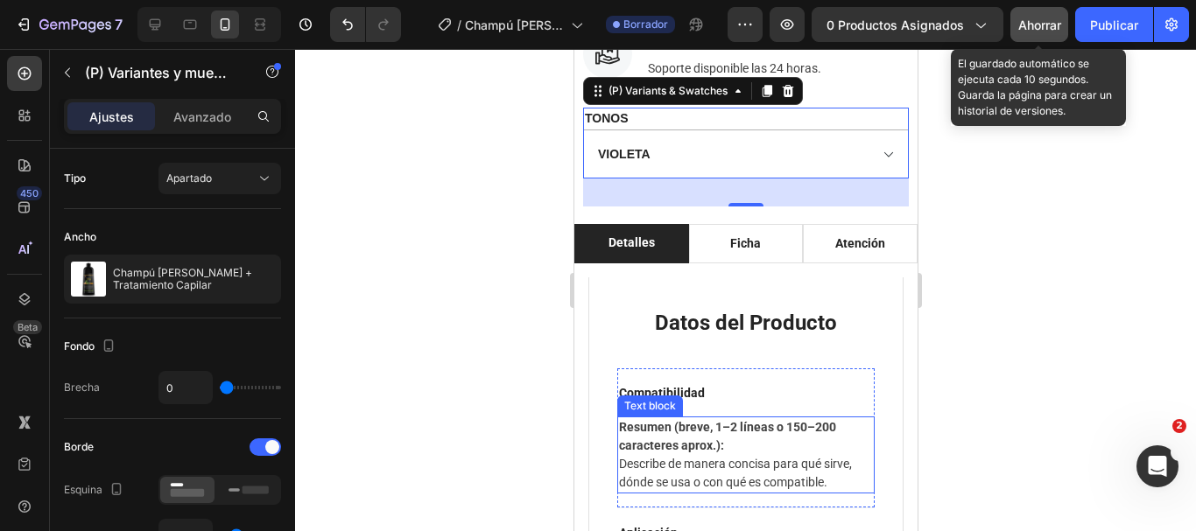
click at [763, 446] on p "Resumen (breve, 1–2 líneas o 150–200 caracteres aprox.): Describe de manera con…" at bounding box center [745, 455] width 254 height 74
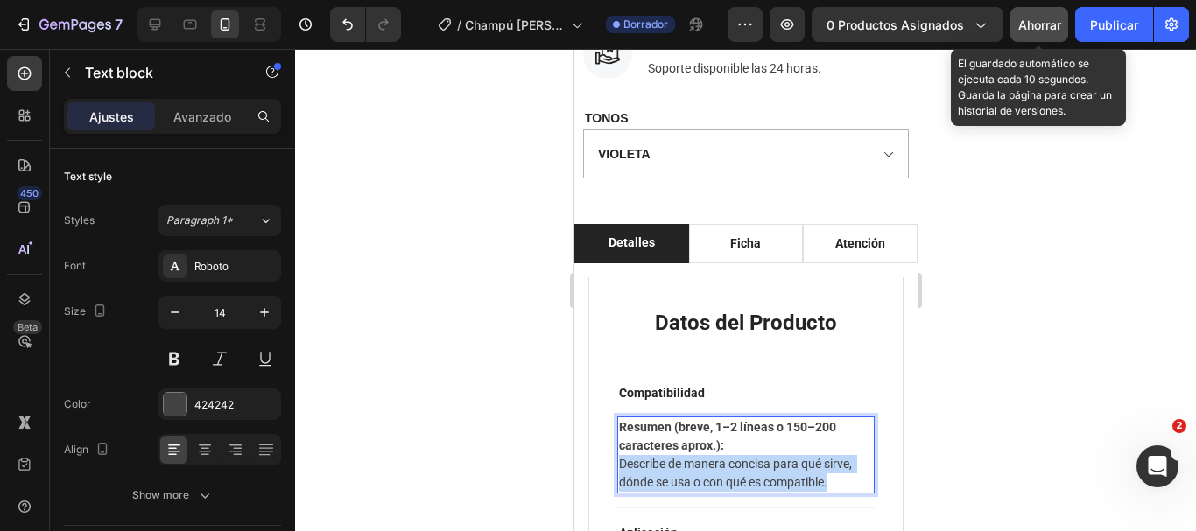
click at [763, 446] on p "Resumen (breve, 1–2 líneas o 150–200 caracteres aprox.): Describe de manera con…" at bounding box center [745, 455] width 254 height 74
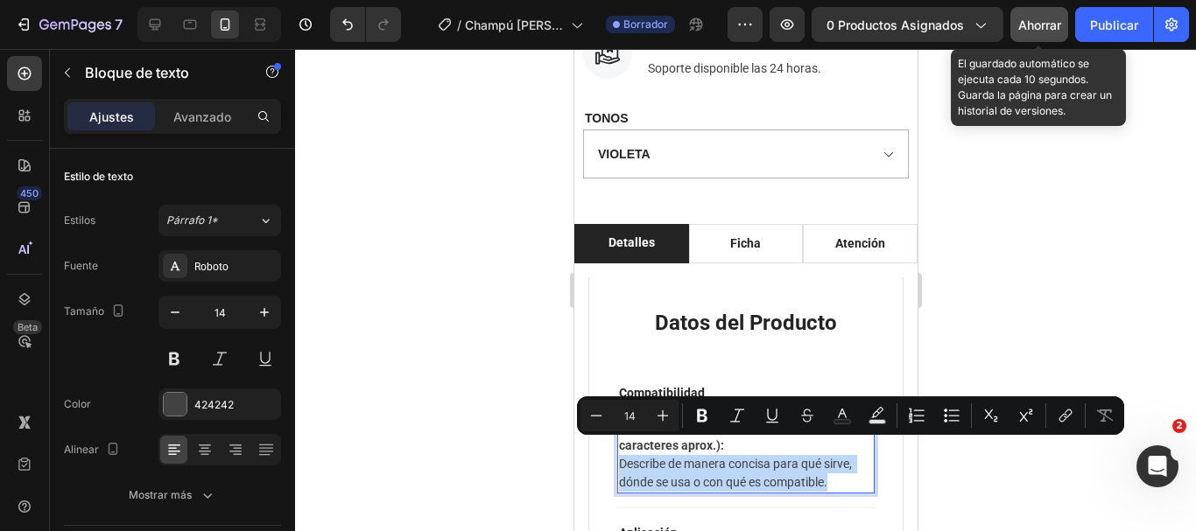
click at [826, 468] on p "Resumen (breve, 1–2 líneas o 150–200 caracteres aprox.): Describe de manera con…" at bounding box center [745, 455] width 254 height 74
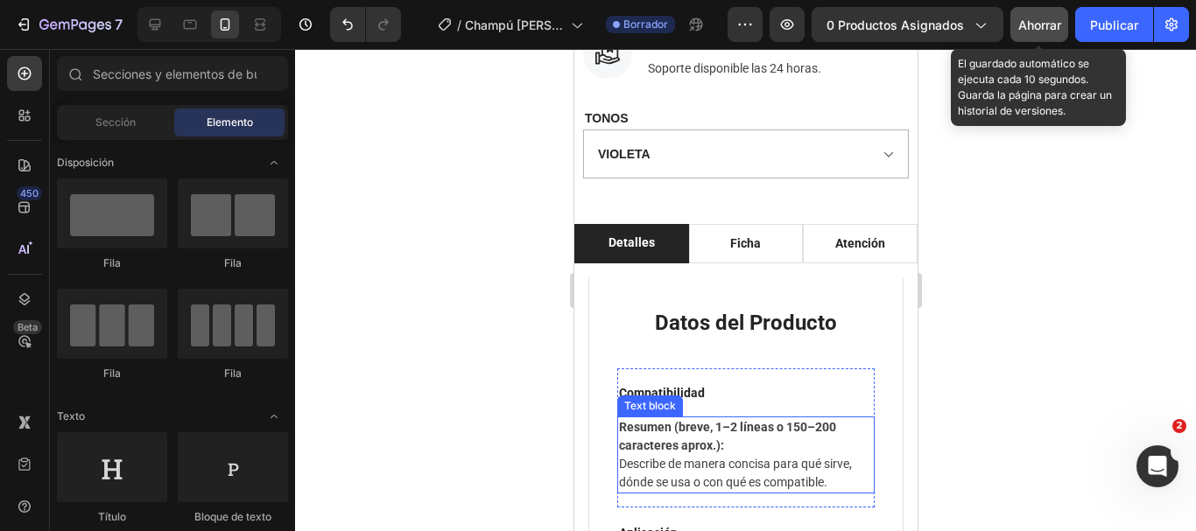
drag, startPoint x: 838, startPoint y: 470, endPoint x: 626, endPoint y: 429, distance: 215.8
click at [622, 420] on strong "Resumen (breve, 1–2 líneas o 150–200 caracteres aprox.):" at bounding box center [728, 436] width 220 height 32
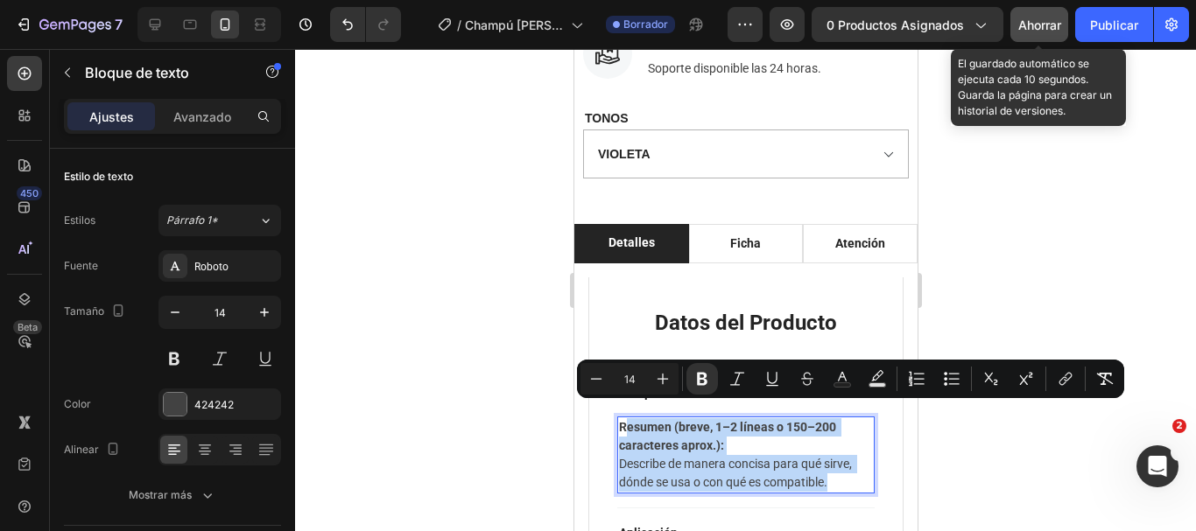
drag, startPoint x: 622, startPoint y: 410, endPoint x: 851, endPoint y: 471, distance: 237.4
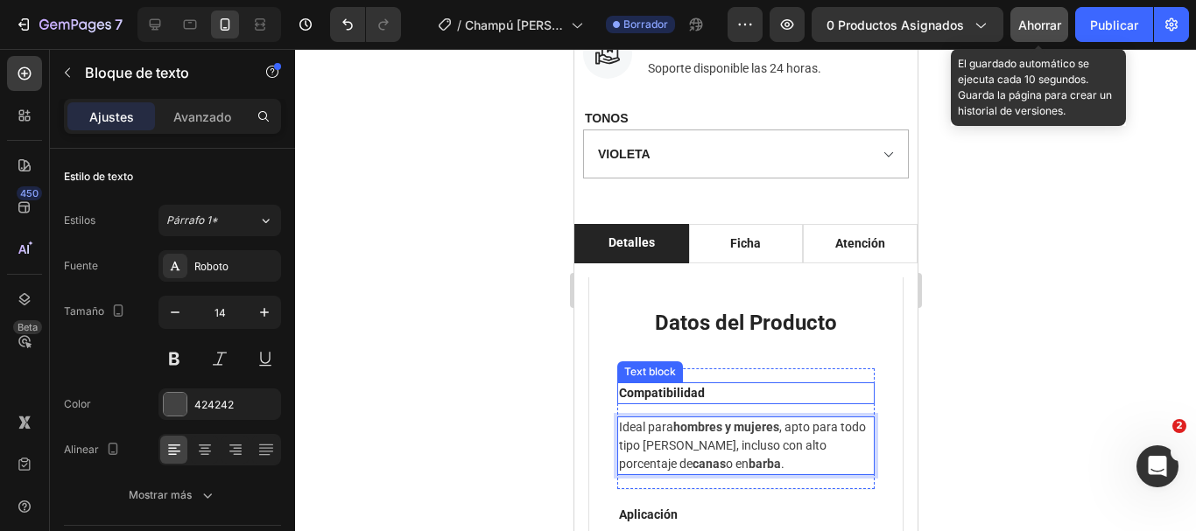
scroll to position [1488, 0]
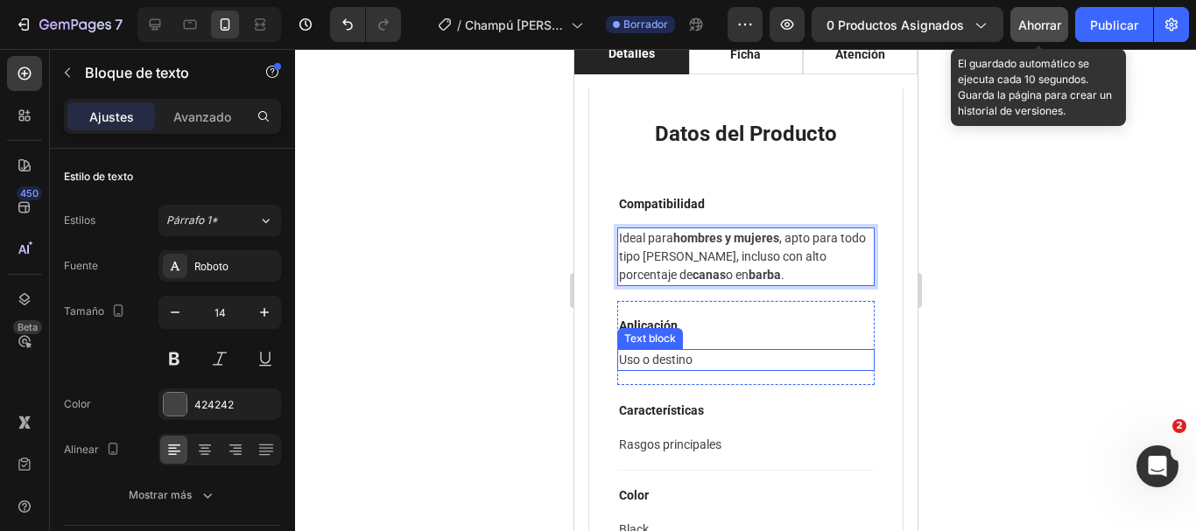
click at [666, 363] on p "Uso o destino" at bounding box center [745, 360] width 254 height 18
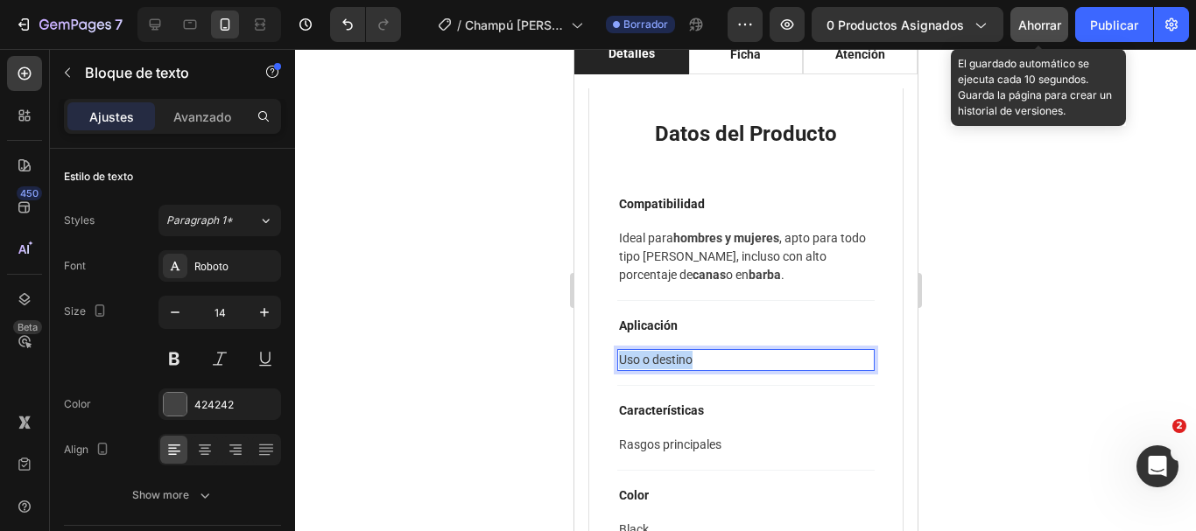
click at [666, 363] on p "Uso o destino" at bounding box center [745, 360] width 254 height 18
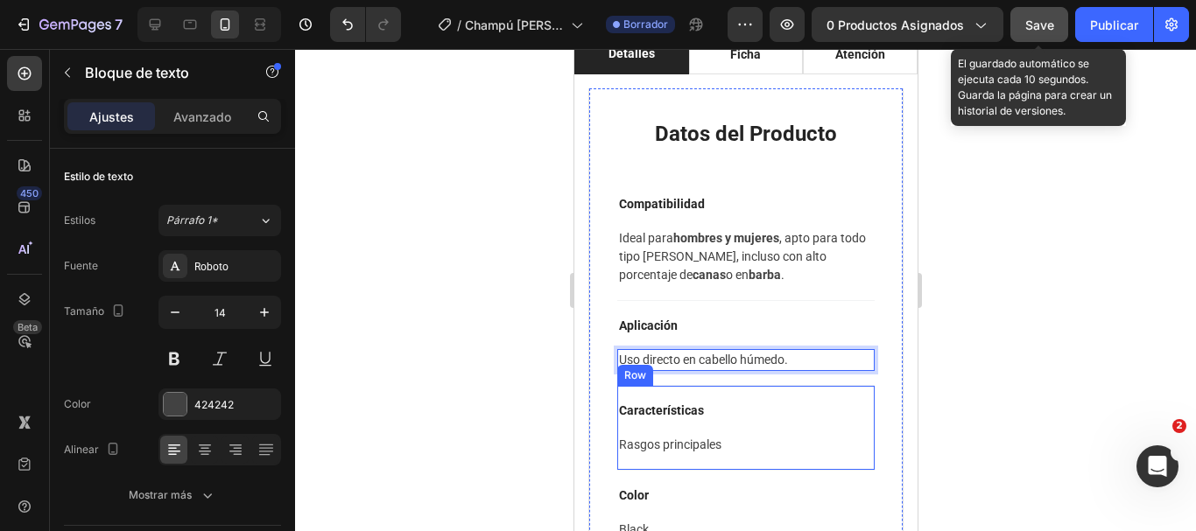
scroll to position [1576, 0]
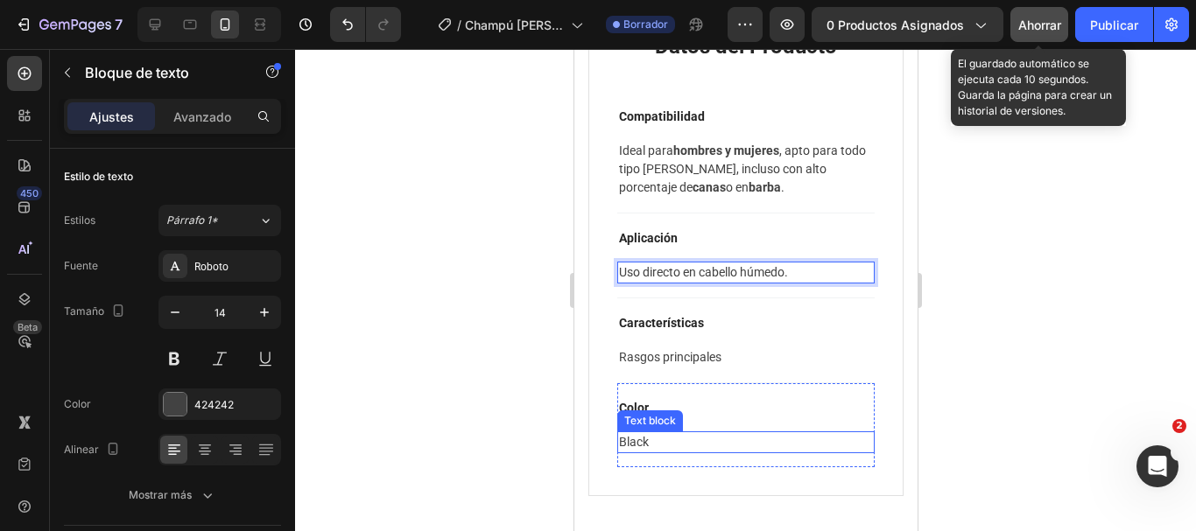
click at [647, 440] on p "Black" at bounding box center [745, 442] width 254 height 18
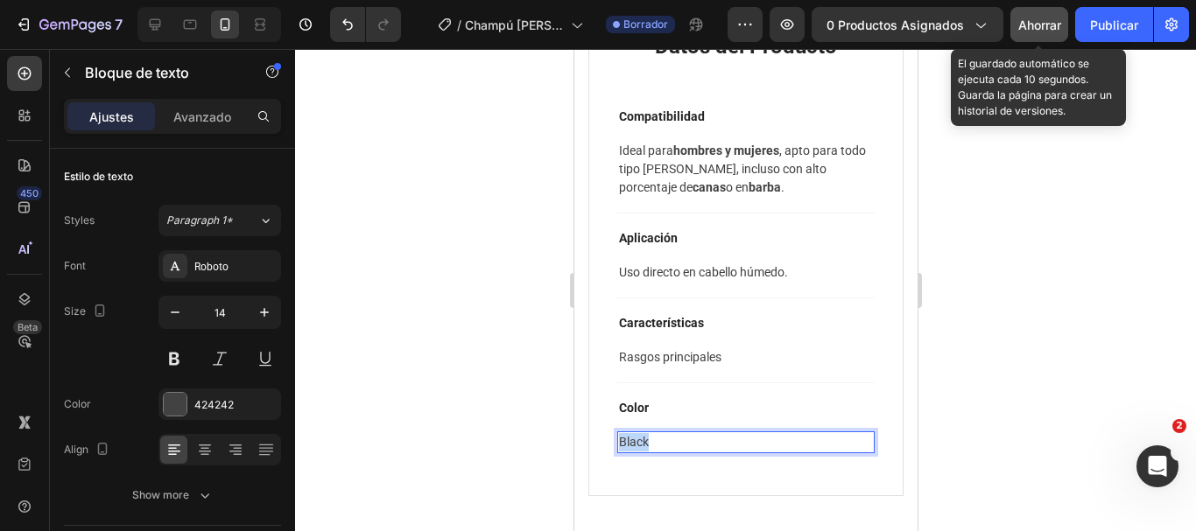
click at [647, 440] on p "Black" at bounding box center [745, 442] width 254 height 18
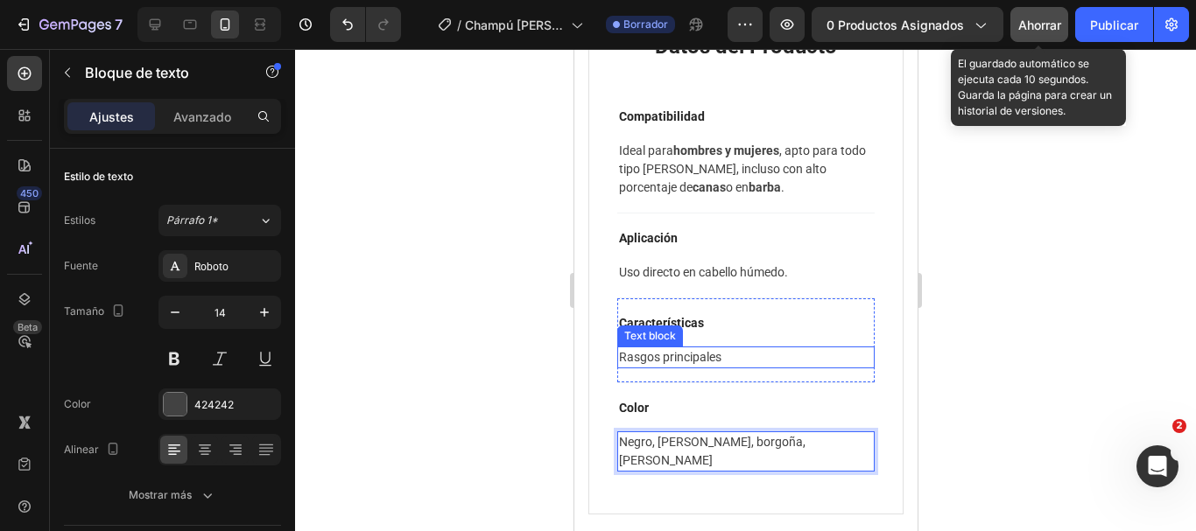
click at [672, 356] on p "Rasgos principales" at bounding box center [745, 357] width 254 height 18
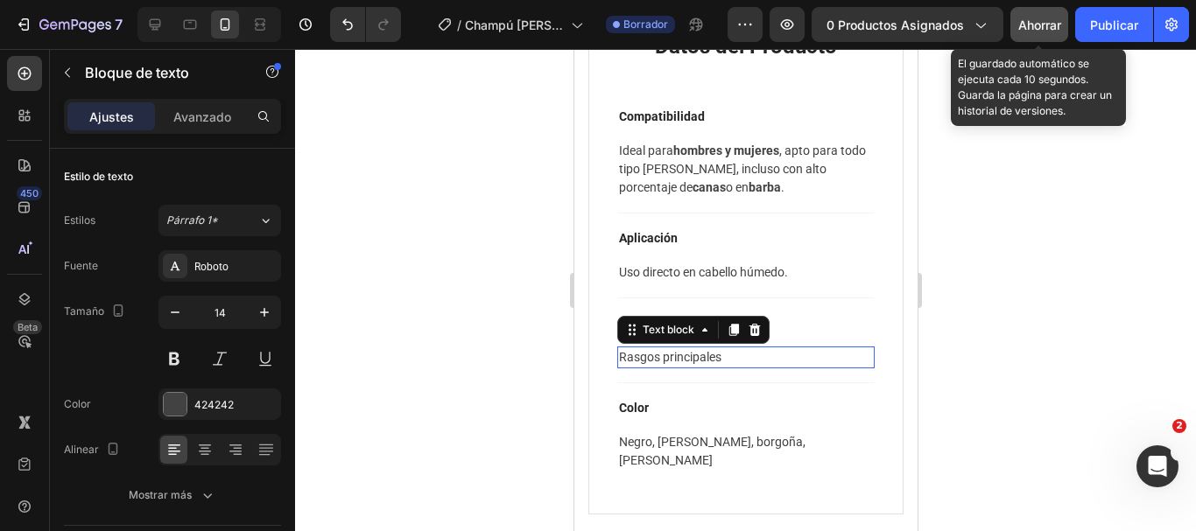
click at [672, 356] on p "Rasgos principales" at bounding box center [745, 357] width 254 height 18
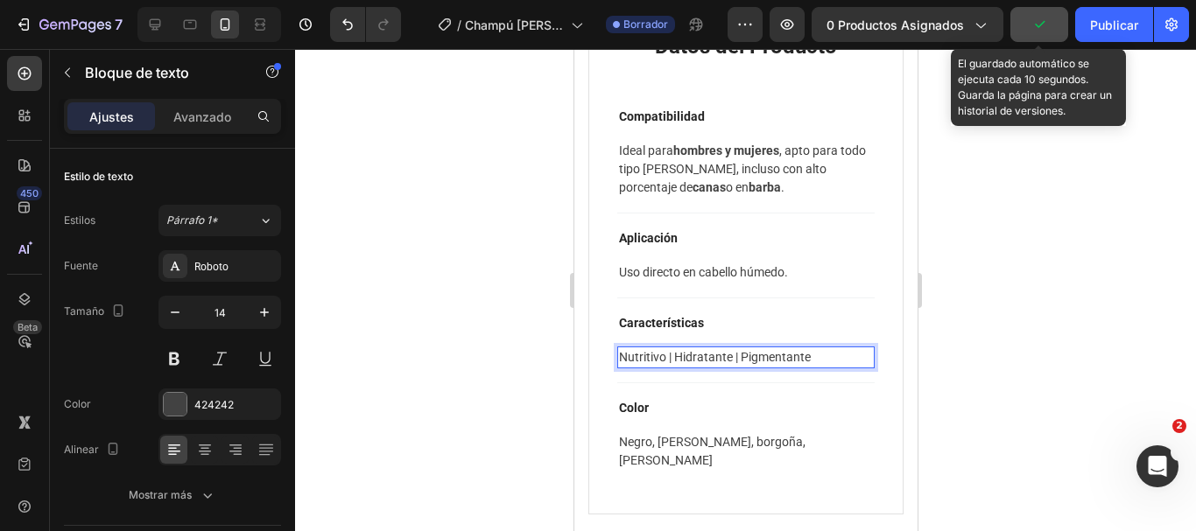
click at [768, 362] on p "Nutritivo | Hidratante | Pigmentante" at bounding box center [745, 357] width 254 height 18
click at [993, 365] on div at bounding box center [745, 290] width 901 height 482
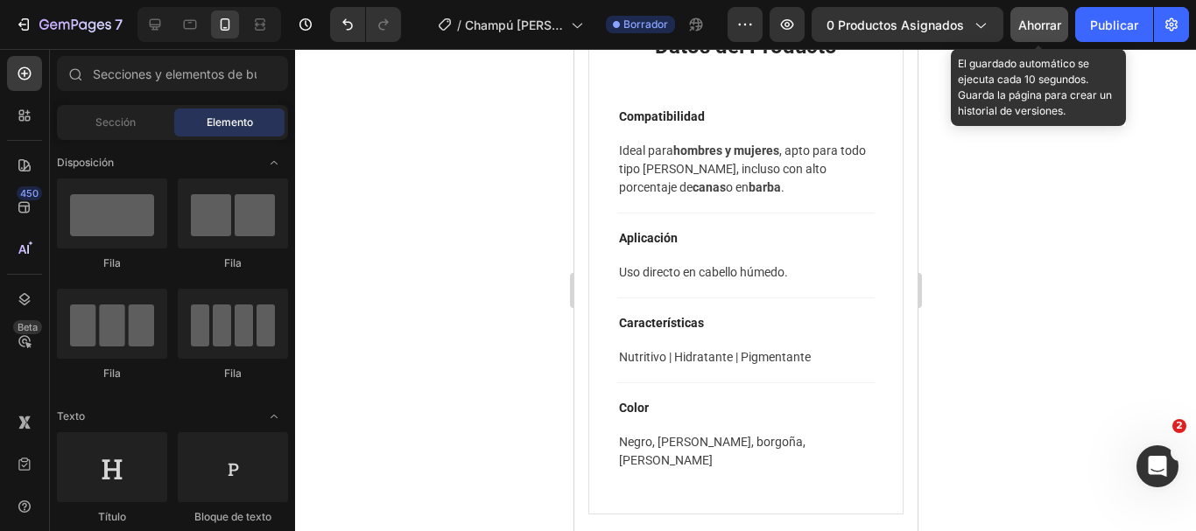
click at [1037, 36] on button "Ahorrar" at bounding box center [1039, 24] width 58 height 35
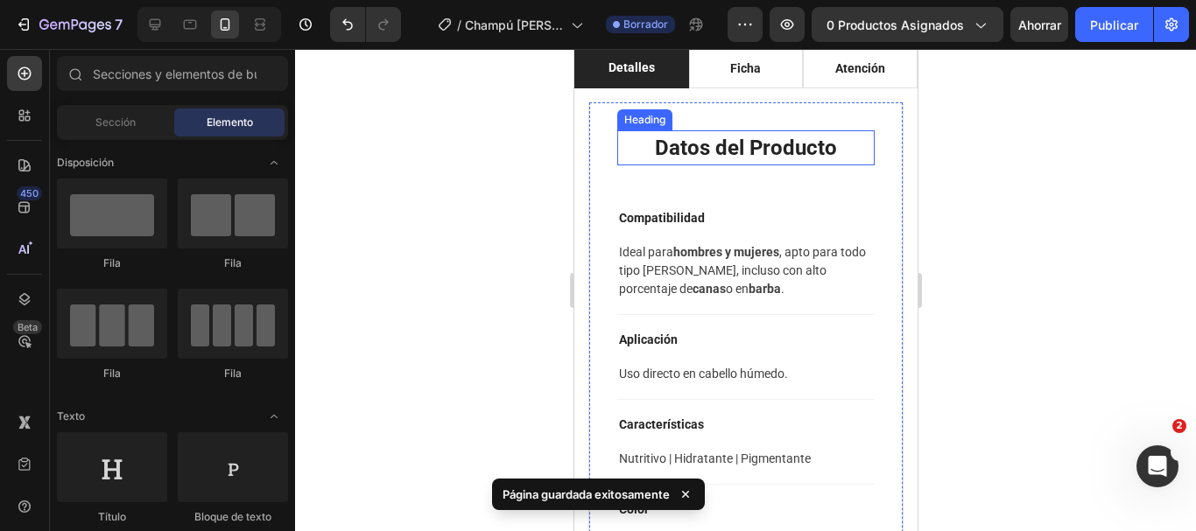
scroll to position [1313, 0]
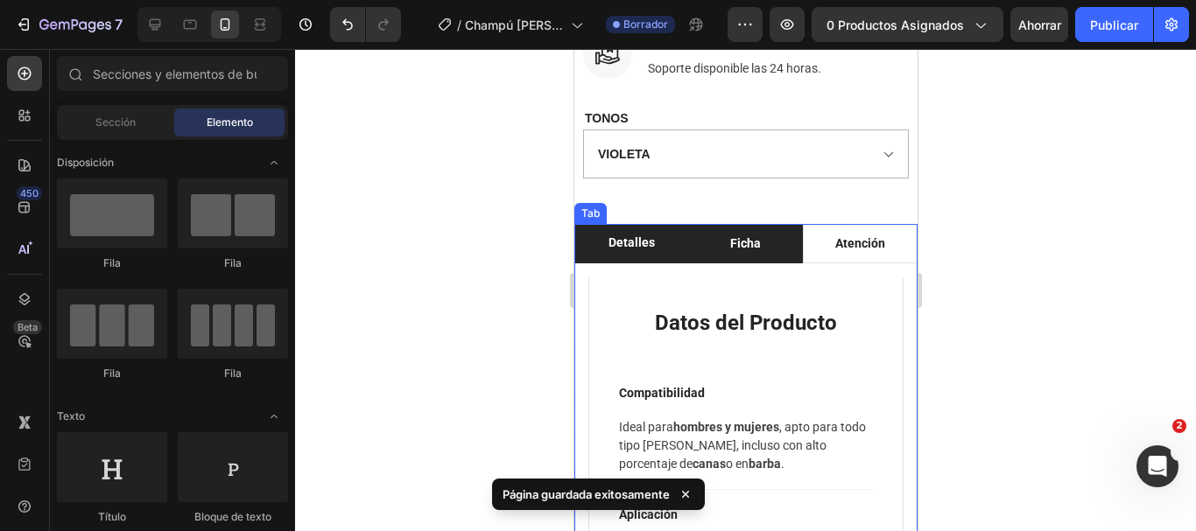
click at [735, 242] on li "Ficha" at bounding box center [745, 243] width 115 height 39
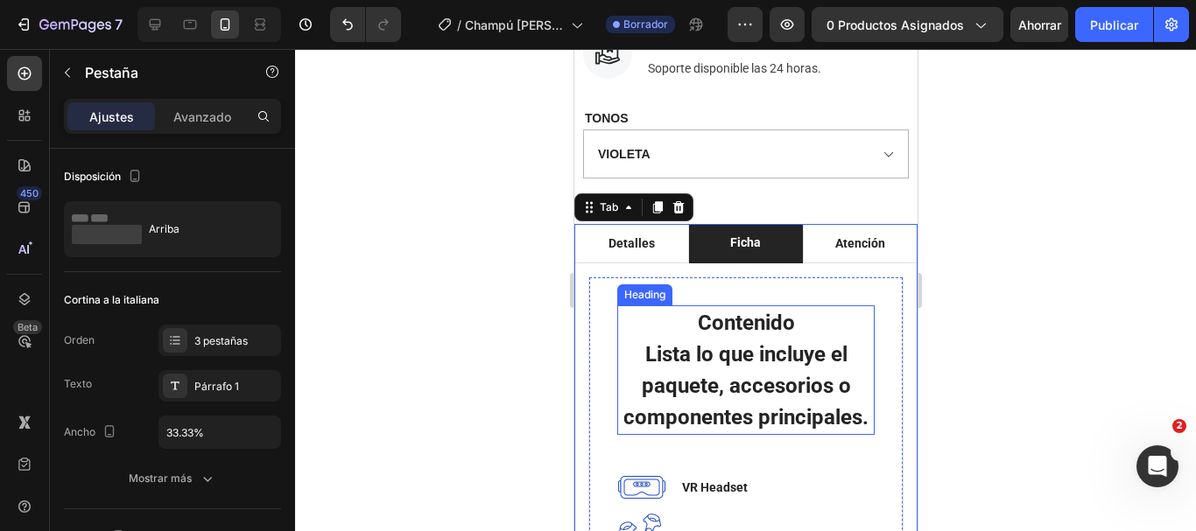
click at [730, 397] on h2 "Contenido Lista lo que incluye el paquete, accesorios o componentes principales." at bounding box center [744, 371] width 257 height 130
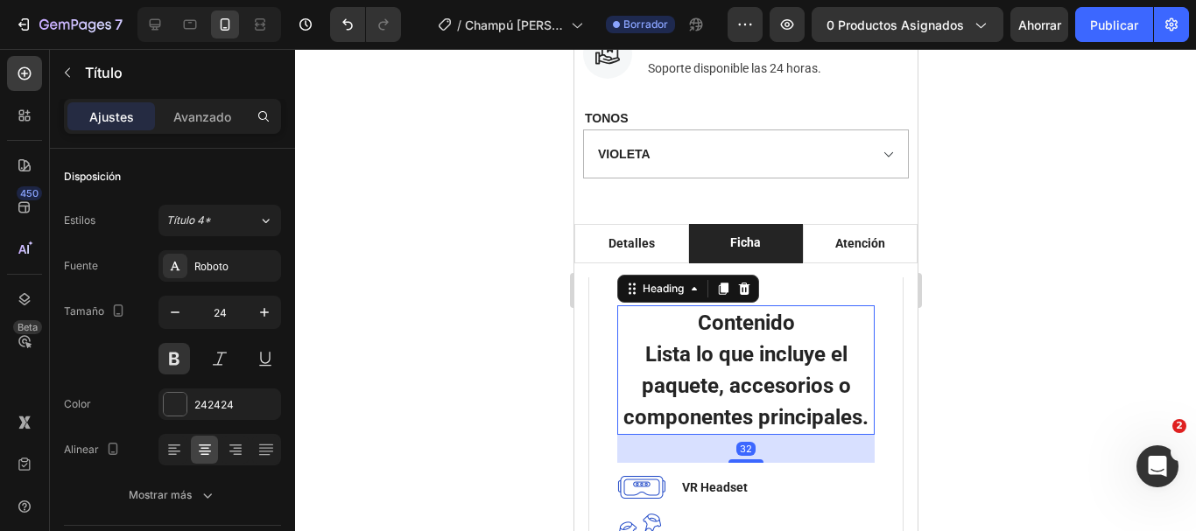
click at [791, 416] on h2 "Contenido Lista lo que incluye el paquete, accesorios o componentes principales." at bounding box center [744, 371] width 257 height 130
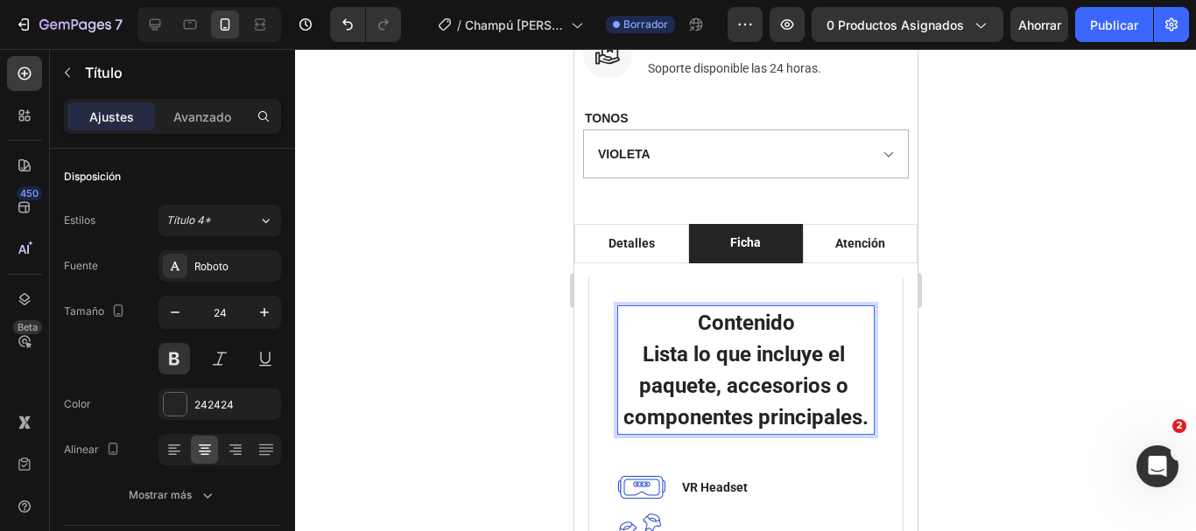
click at [805, 433] on p "Contenido Lista lo que incluye el paquete, accesorios o componentes principales." at bounding box center [745, 370] width 254 height 126
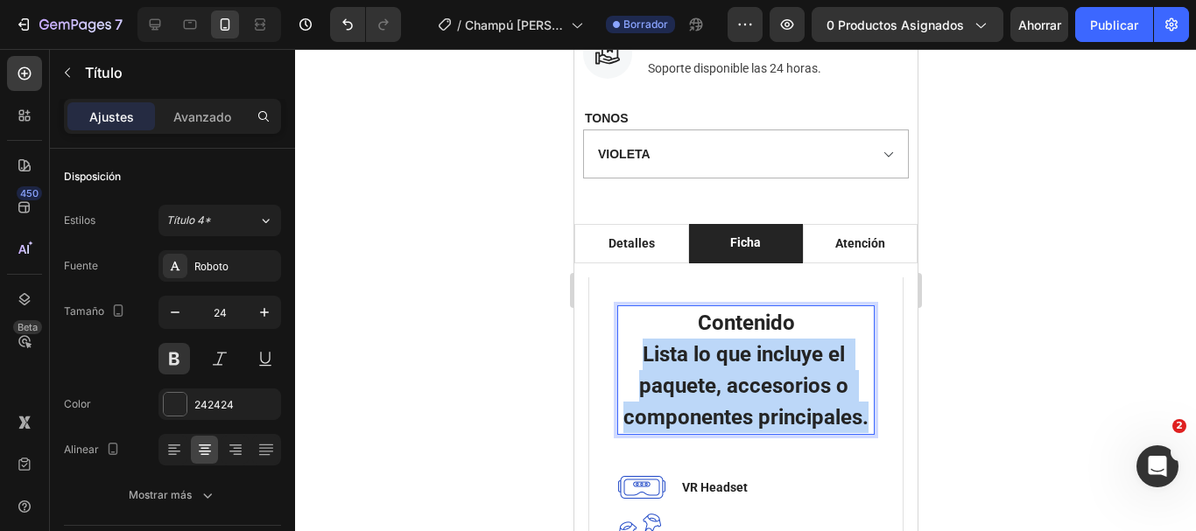
drag, startPoint x: 805, startPoint y: 436, endPoint x: 627, endPoint y: 345, distance: 199.7
click at [627, 345] on p "Contenido Lista lo que incluye el paquete, accesorios o componentes principales." at bounding box center [745, 370] width 254 height 126
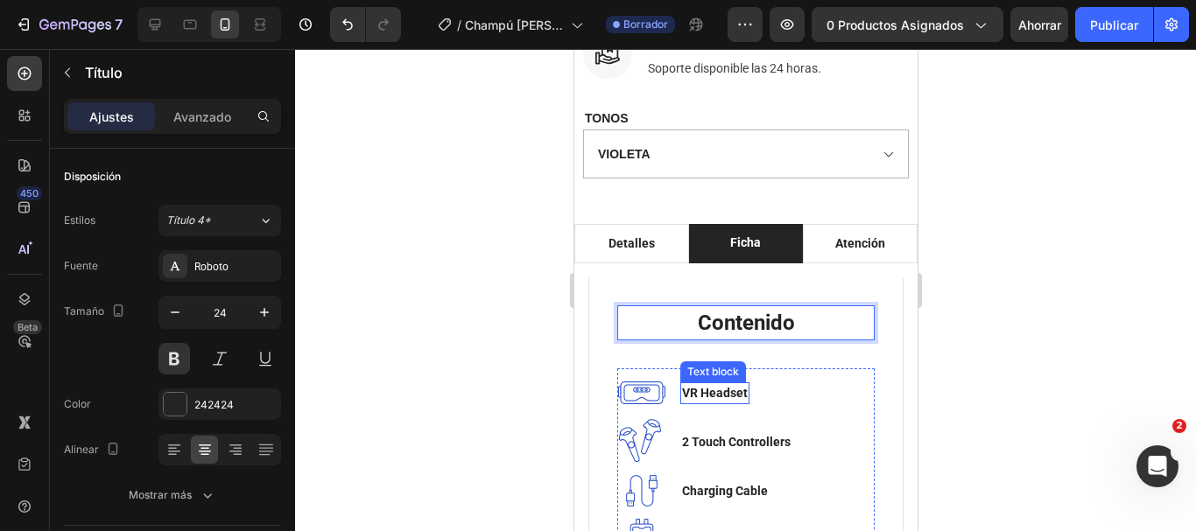
click at [725, 384] on p "VR Headset" at bounding box center [714, 393] width 66 height 18
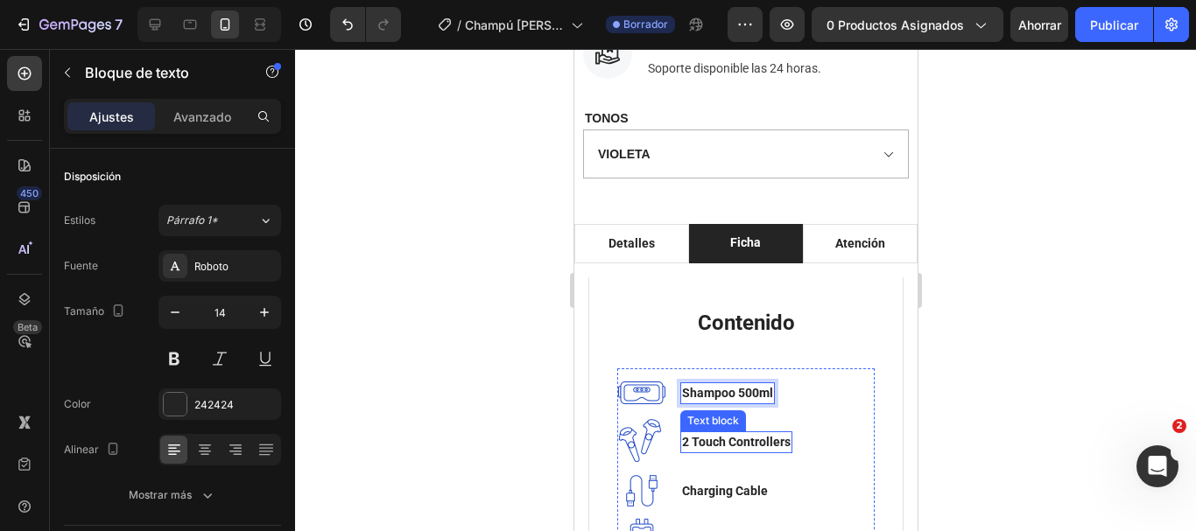
click at [732, 433] on p "2 Touch Controllers" at bounding box center [735, 442] width 109 height 18
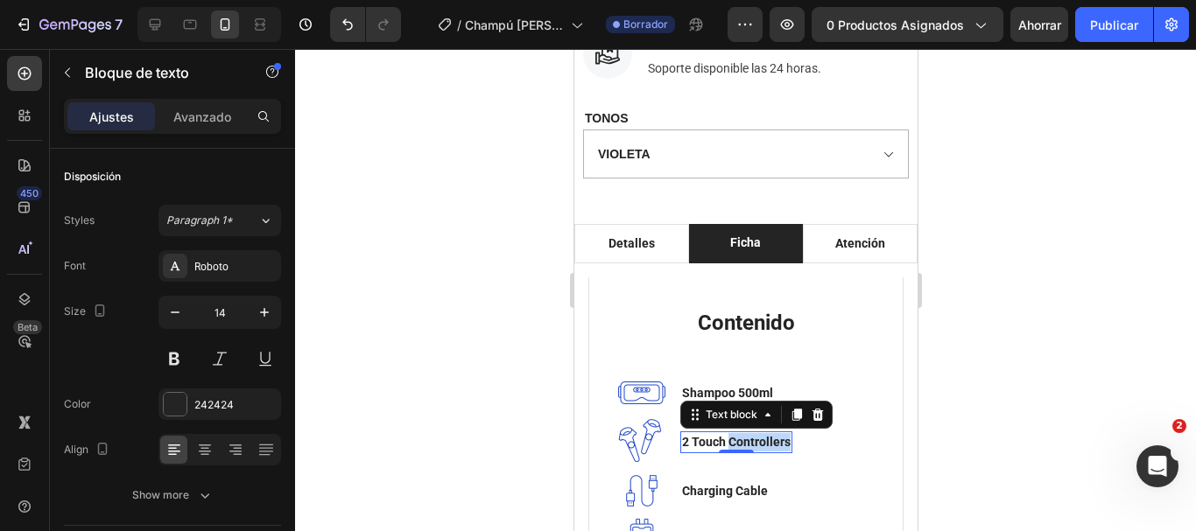
click at [732, 447] on div "0" at bounding box center [736, 454] width 18 height 14
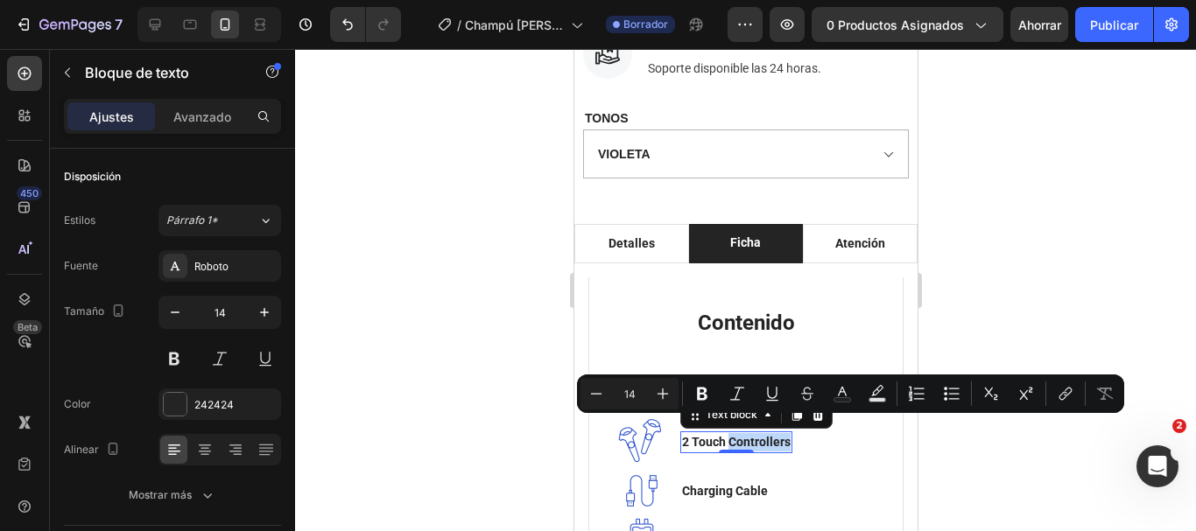
click at [726, 433] on p "2 Touch Controllers" at bounding box center [735, 442] width 109 height 18
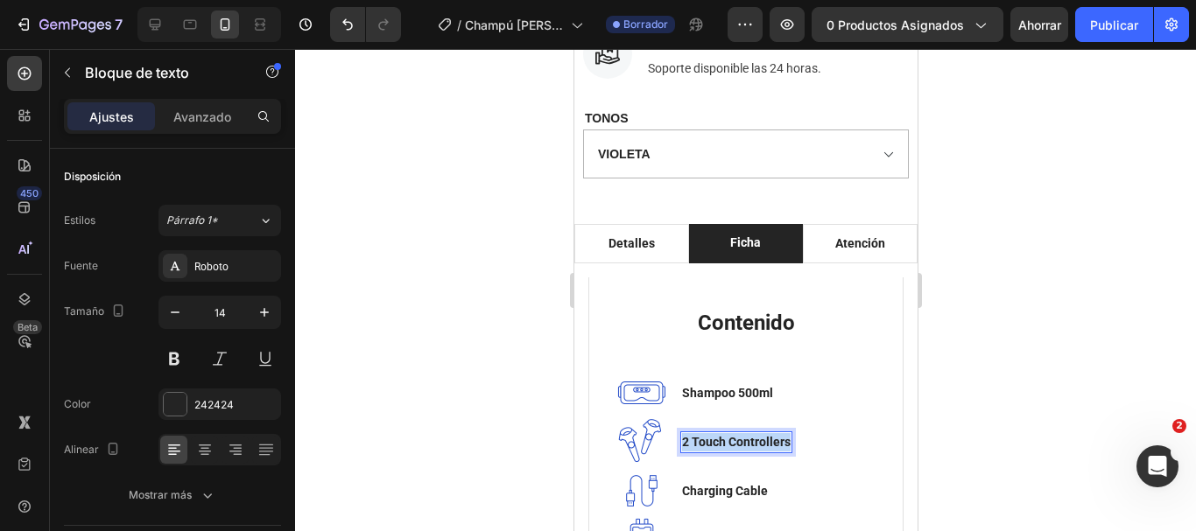
click at [726, 433] on p "2 Touch Controllers" at bounding box center [735, 442] width 109 height 18
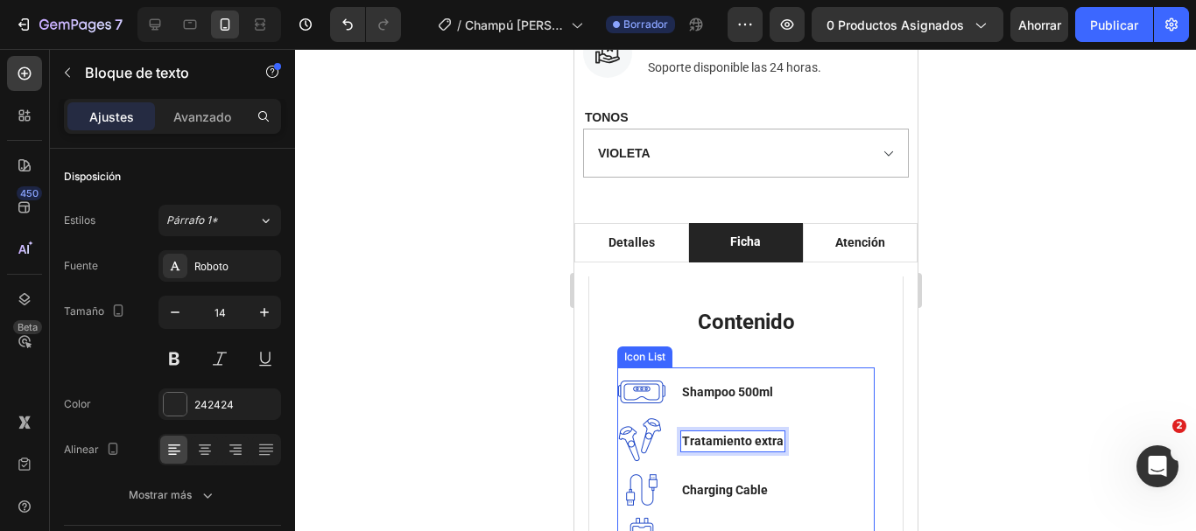
scroll to position [1401, 0]
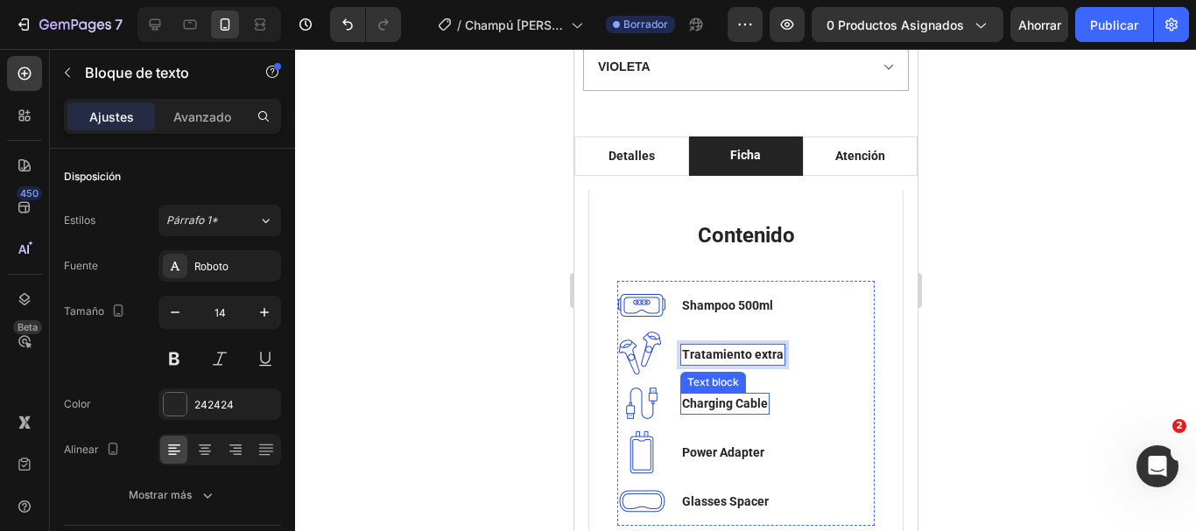
click at [711, 395] on p "Charging Cable" at bounding box center [724, 404] width 86 height 18
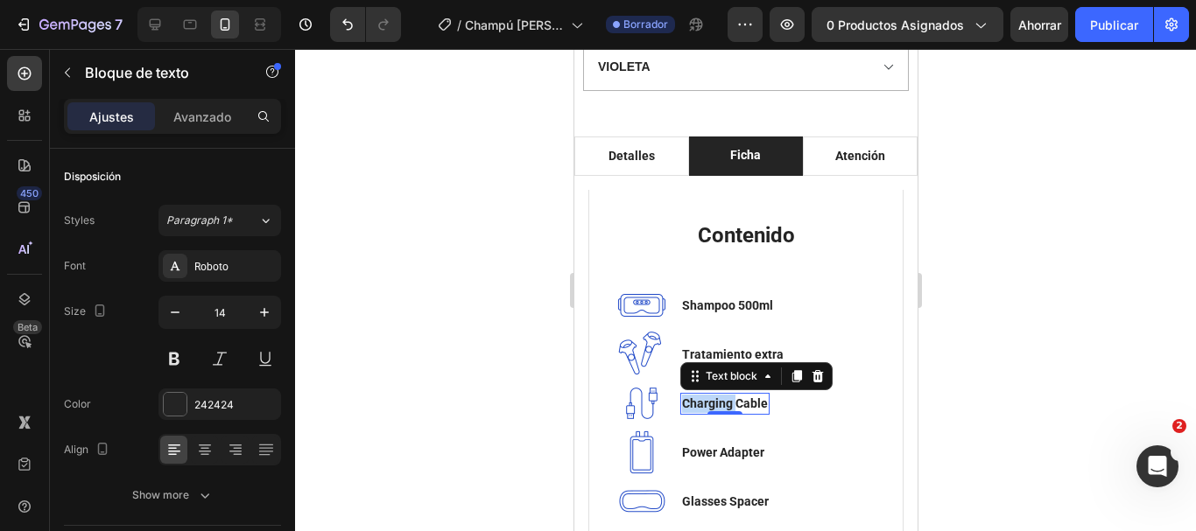
click at [711, 395] on p "Charging Cable" at bounding box center [724, 404] width 86 height 18
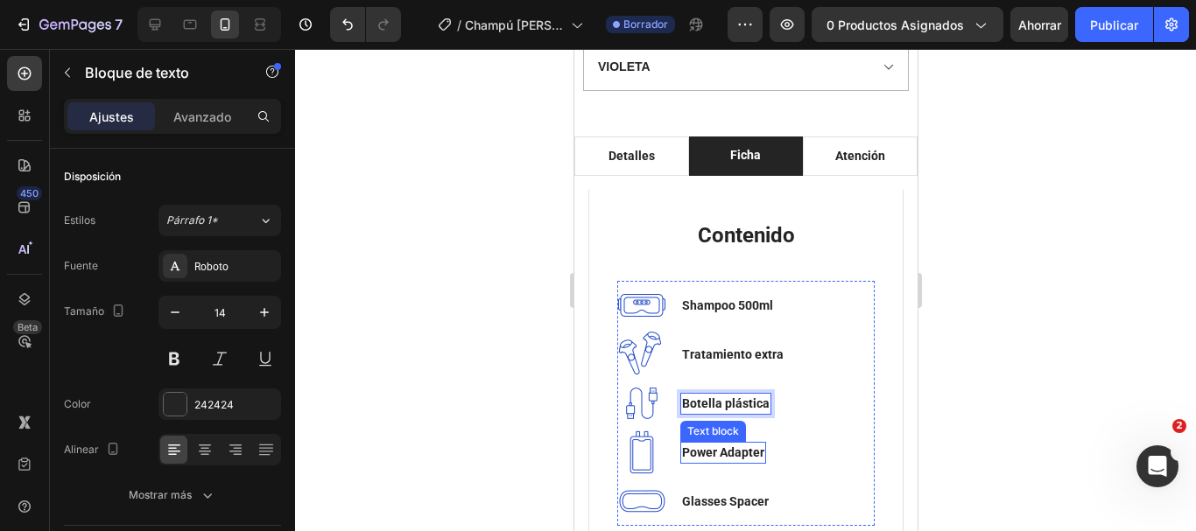
click at [707, 444] on p "Power Adapter" at bounding box center [722, 453] width 82 height 18
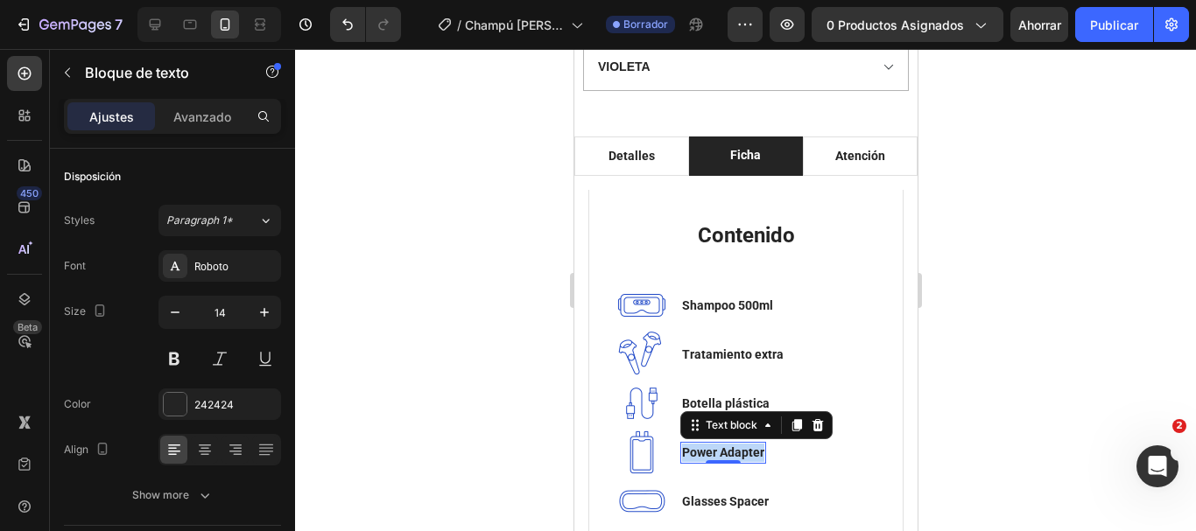
click at [707, 444] on p "Power Adapter" at bounding box center [722, 453] width 82 height 18
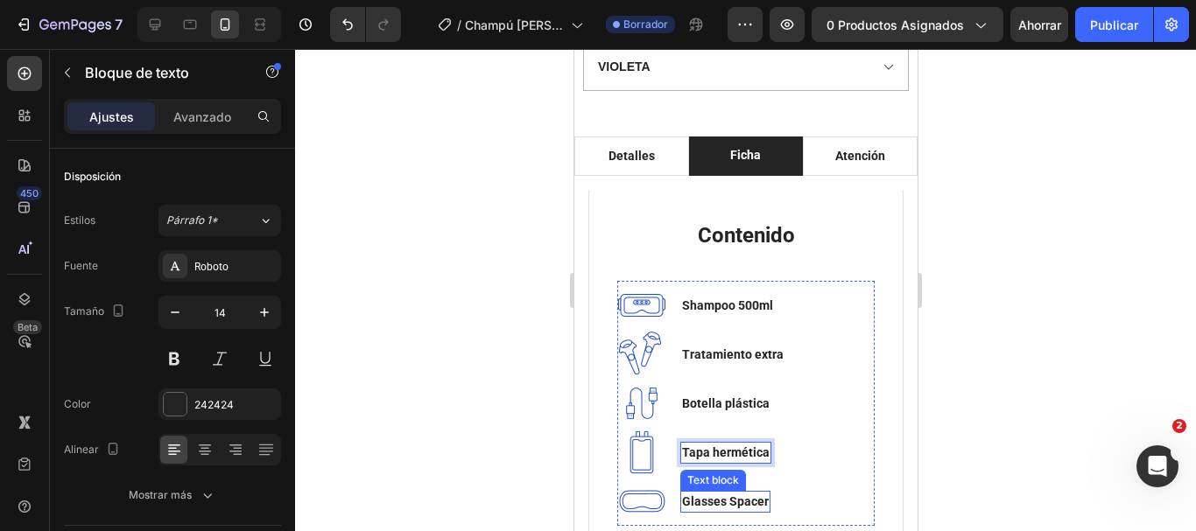
click at [721, 493] on p "Glasses Spacer" at bounding box center [724, 502] width 87 height 18
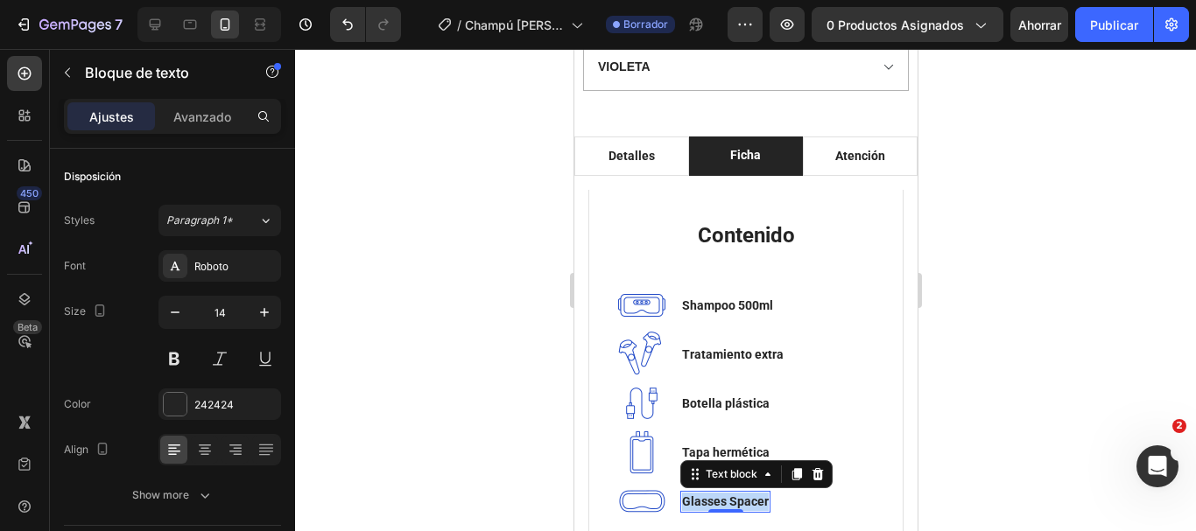
click at [721, 493] on p "Glasses Spacer" at bounding box center [724, 502] width 87 height 18
click at [968, 371] on div at bounding box center [745, 290] width 901 height 482
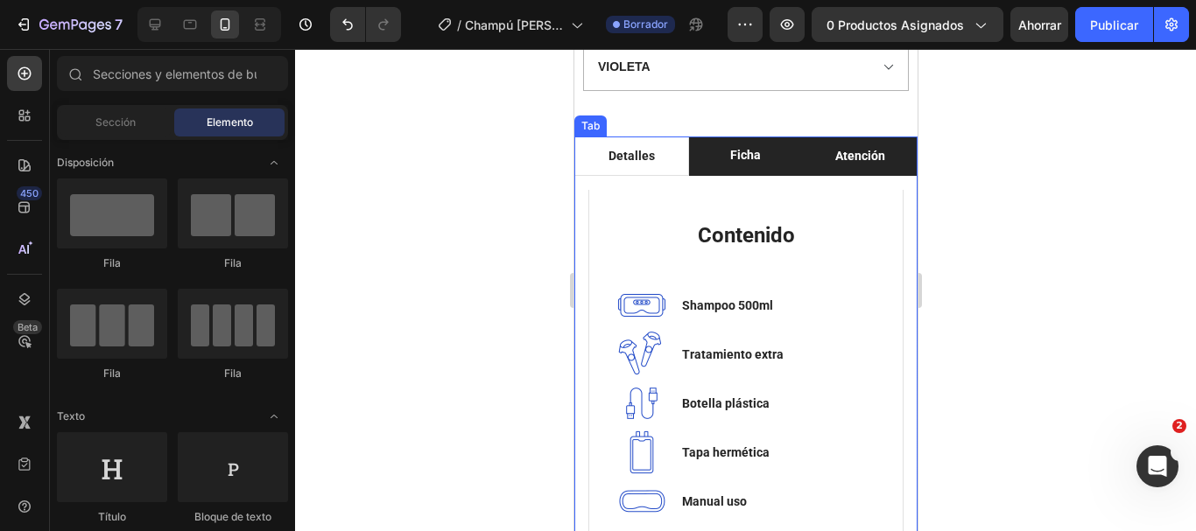
click at [850, 160] on li "Atención" at bounding box center [859, 156] width 115 height 39
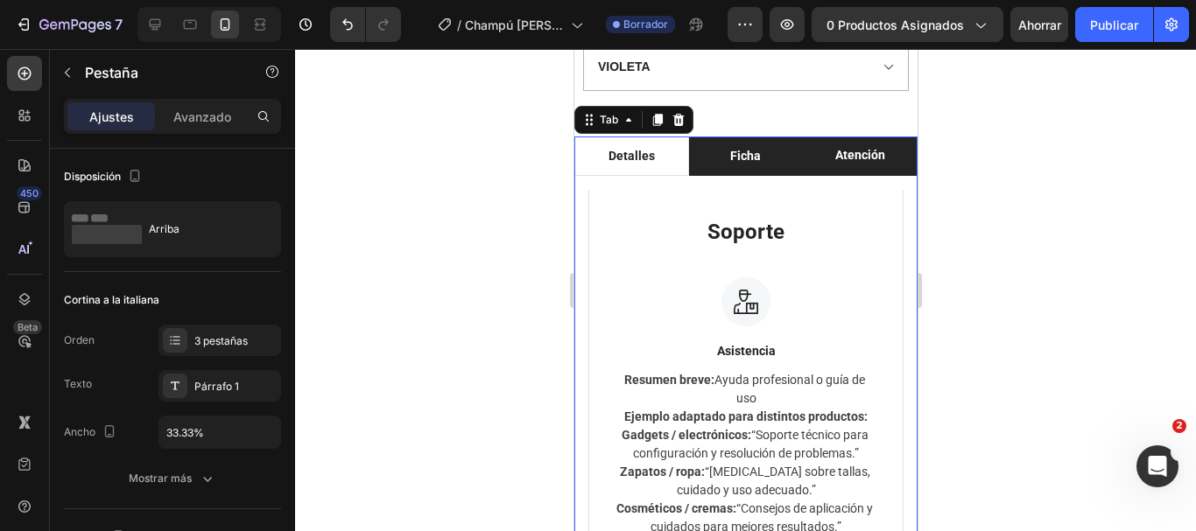
click at [767, 150] on li "Ficha" at bounding box center [745, 156] width 115 height 39
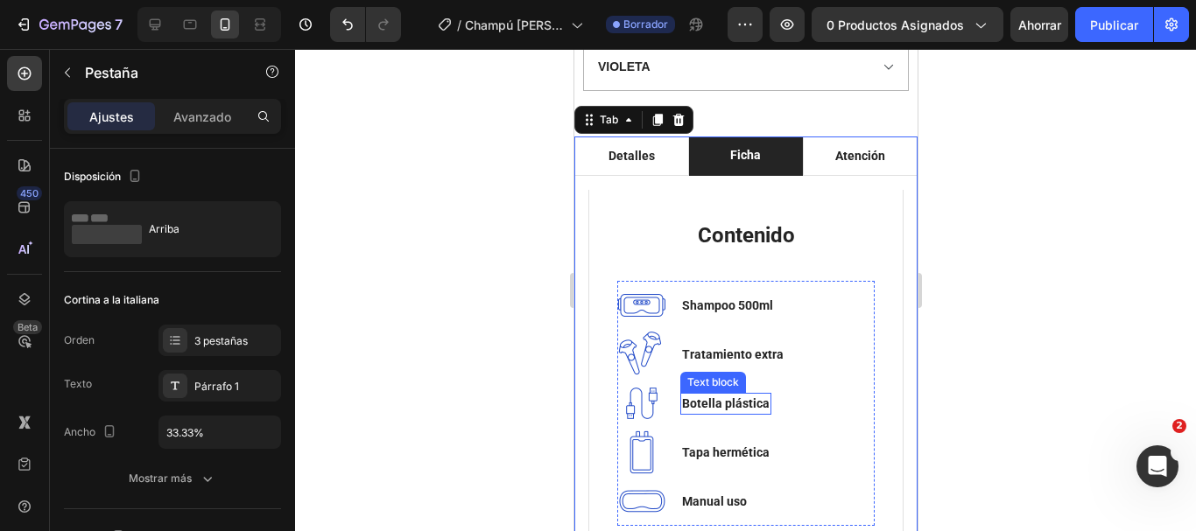
click at [747, 395] on p "Botella plástica" at bounding box center [725, 404] width 88 height 18
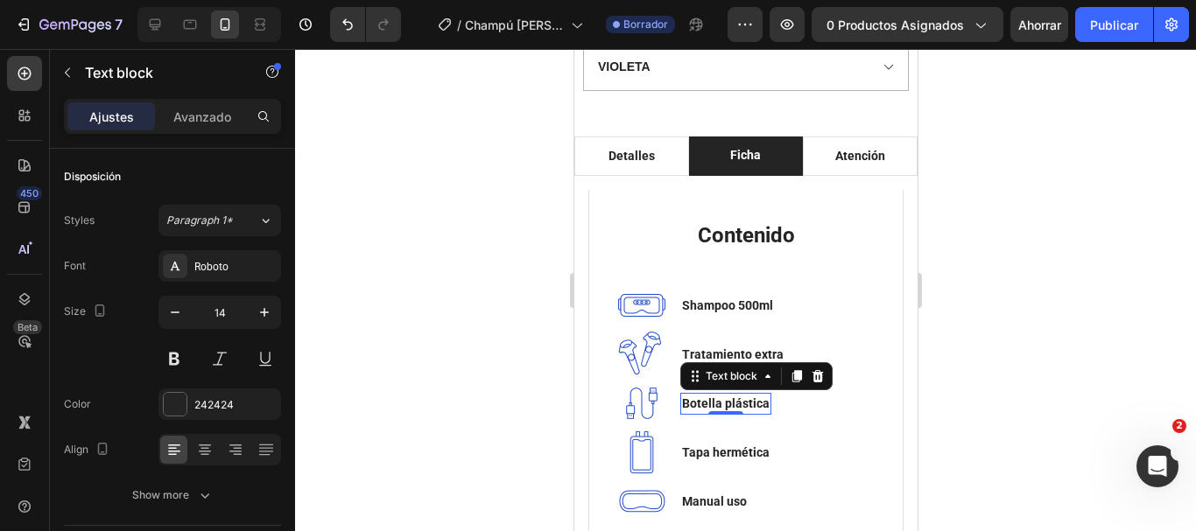
click at [747, 395] on p "Botella plástica" at bounding box center [725, 404] width 88 height 18
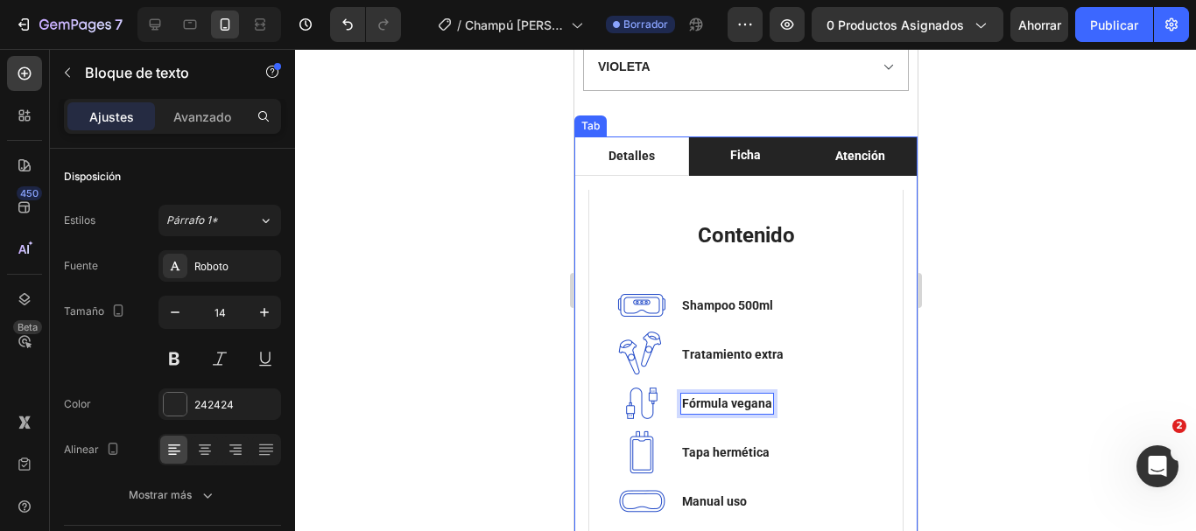
click at [861, 153] on div "Atención" at bounding box center [859, 156] width 55 height 24
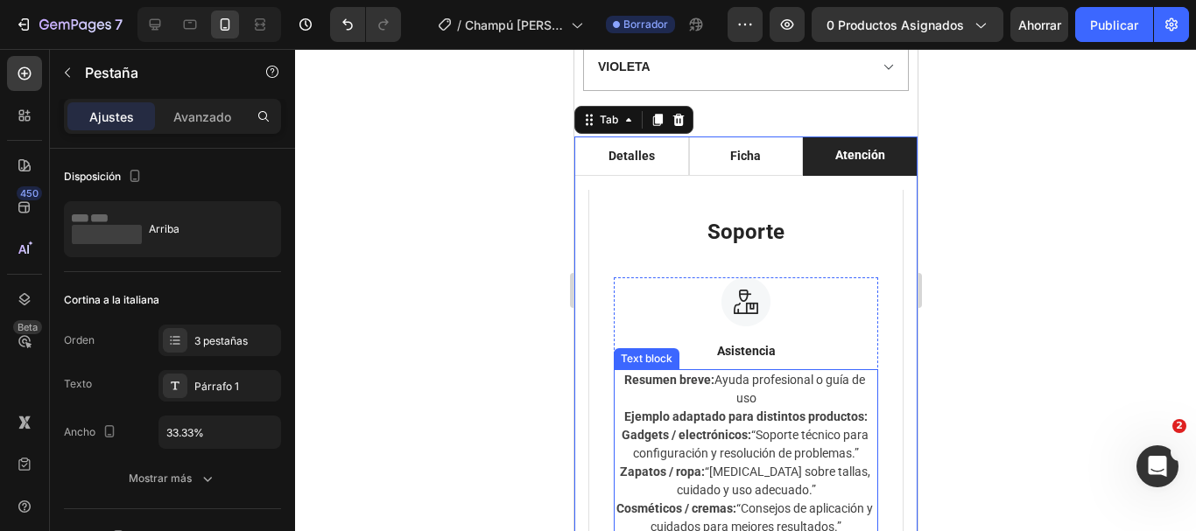
scroll to position [1488, 0]
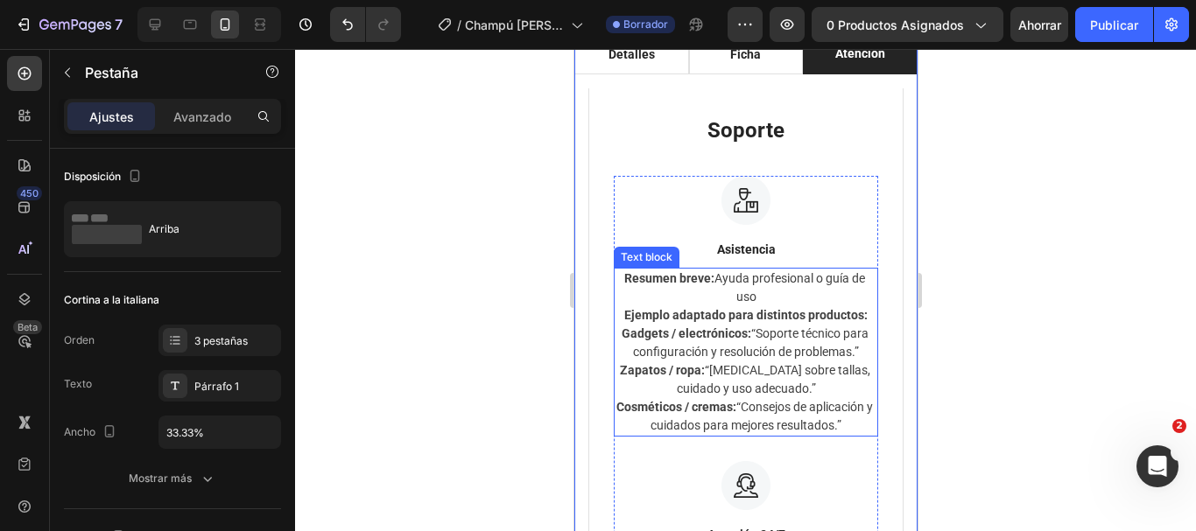
click at [799, 435] on p "Cosméticos / cremas: “Consejos de aplicación y cuidados para mejores resultados…" at bounding box center [745, 416] width 261 height 37
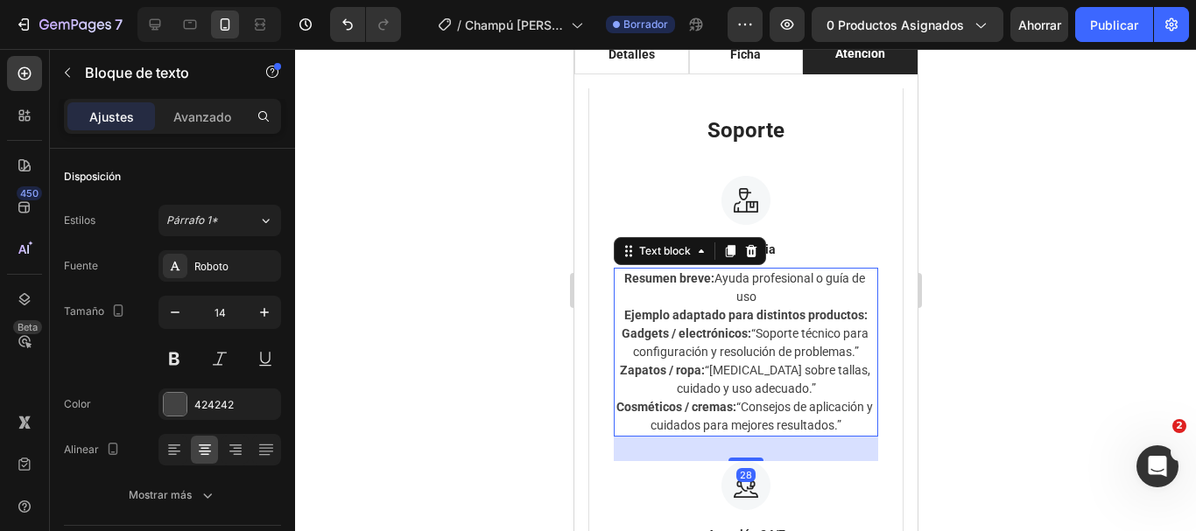
click at [791, 435] on p "Cosméticos / cremas: “Consejos de aplicación y cuidados para mejores resultados…" at bounding box center [745, 416] width 261 height 37
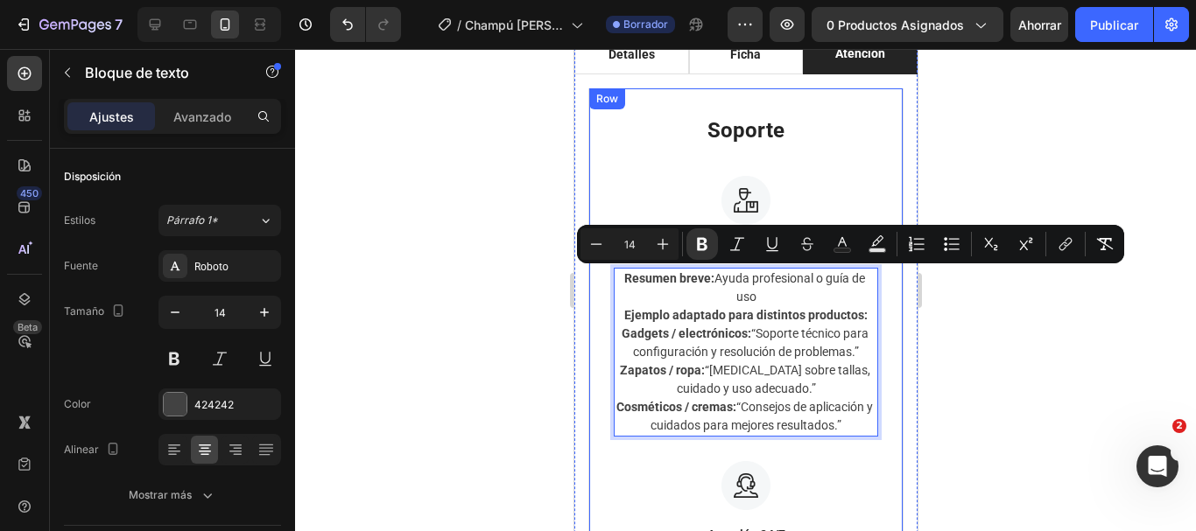
drag, startPoint x: 788, startPoint y: 462, endPoint x: 609, endPoint y: 276, distance: 258.2
click at [609, 276] on div "Soporte Heading Image Asistencia Text block Resumen breve: Ayuda profesional o …" at bounding box center [744, 417] width 315 height 659
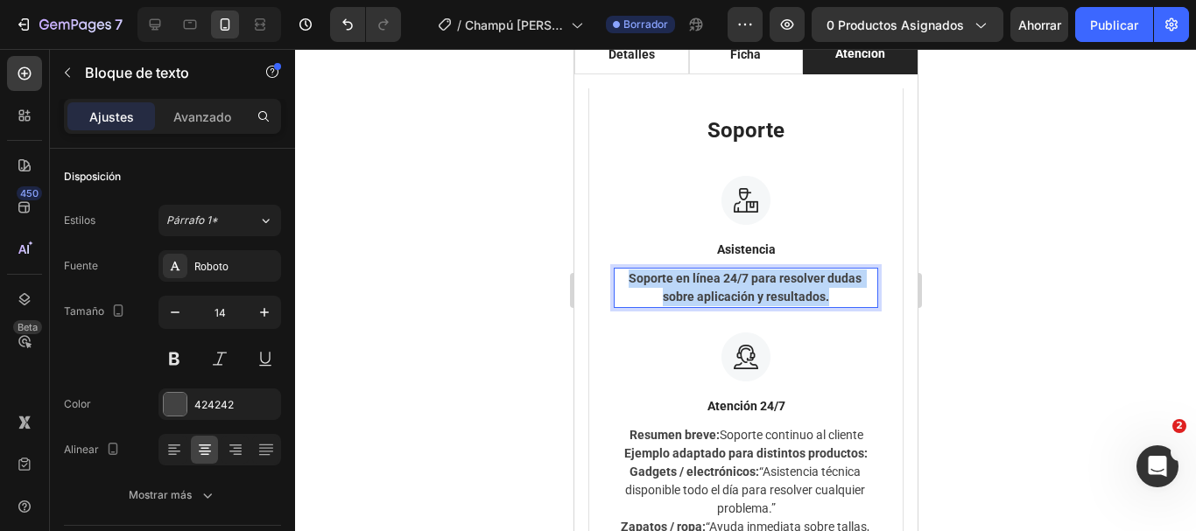
drag, startPoint x: 831, startPoint y: 292, endPoint x: 620, endPoint y: 268, distance: 212.3
click at [620, 268] on div "Soporte en línea 24/7 para resolver dudas sobre aplicación y resultados." at bounding box center [745, 288] width 264 height 40
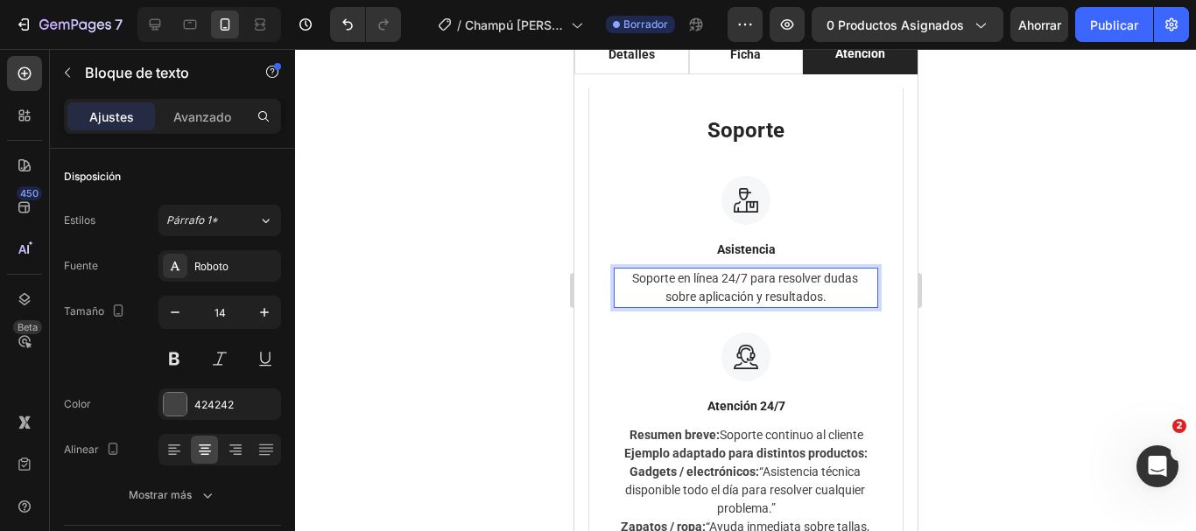
click at [622, 283] on p "Soporte en línea 24/7 para resolver dudas sobre aplicación y resultados." at bounding box center [745, 288] width 261 height 37
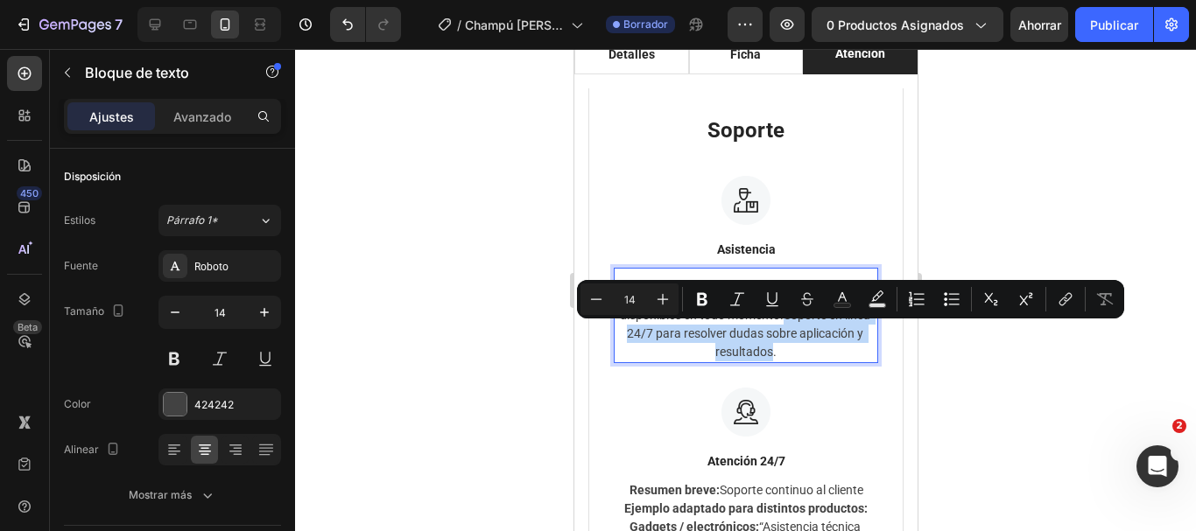
drag, startPoint x: 691, startPoint y: 334, endPoint x: 856, endPoint y: 350, distance: 166.2
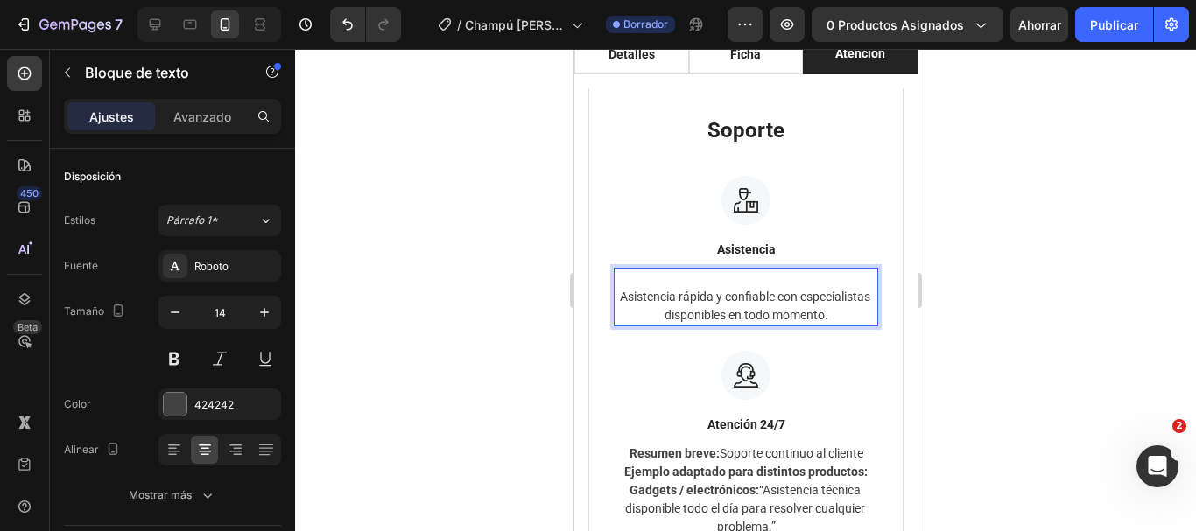
click at [648, 296] on p "Asistencia rápida y confiable con especialistas disponibles en todo momento." at bounding box center [745, 306] width 261 height 37
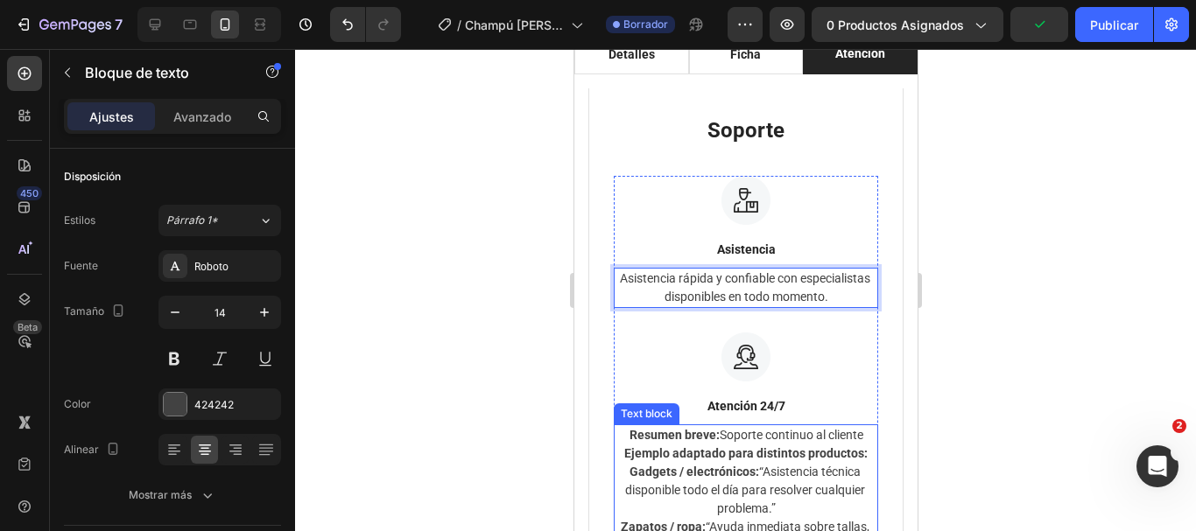
scroll to position [1576, 0]
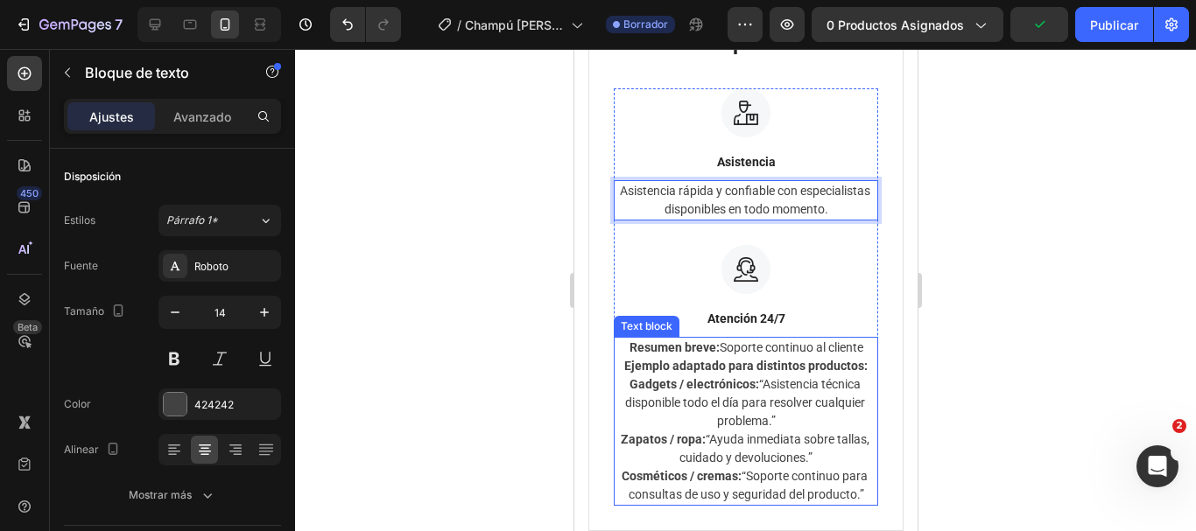
click at [738, 383] on strong "Gadgets / electrónicos:" at bounding box center [694, 384] width 130 height 14
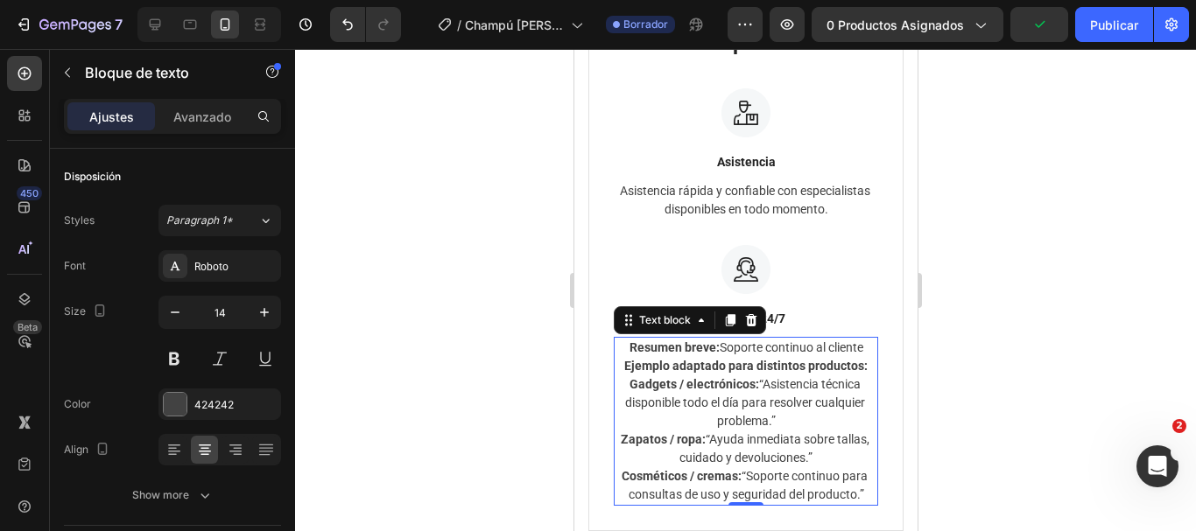
click at [783, 411] on p "Gadgets / electrónicos: “Asistencia técnica disponible todo el día para resolve…" at bounding box center [745, 403] width 261 height 55
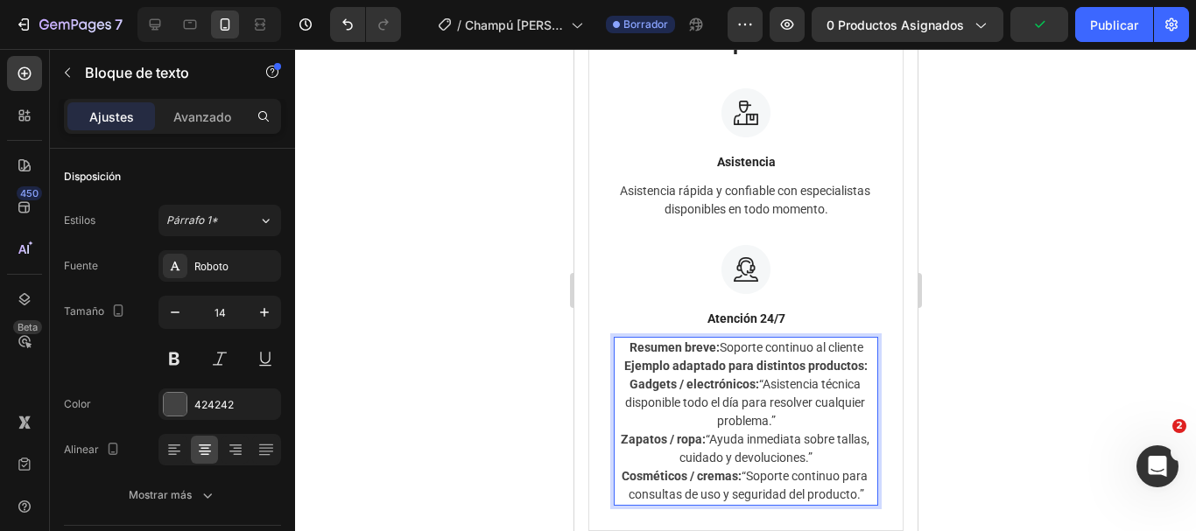
click at [791, 504] on p "Cosméticos / cremas: “Soporte continuo para consultas de uso y seguridad del pr…" at bounding box center [745, 486] width 261 height 37
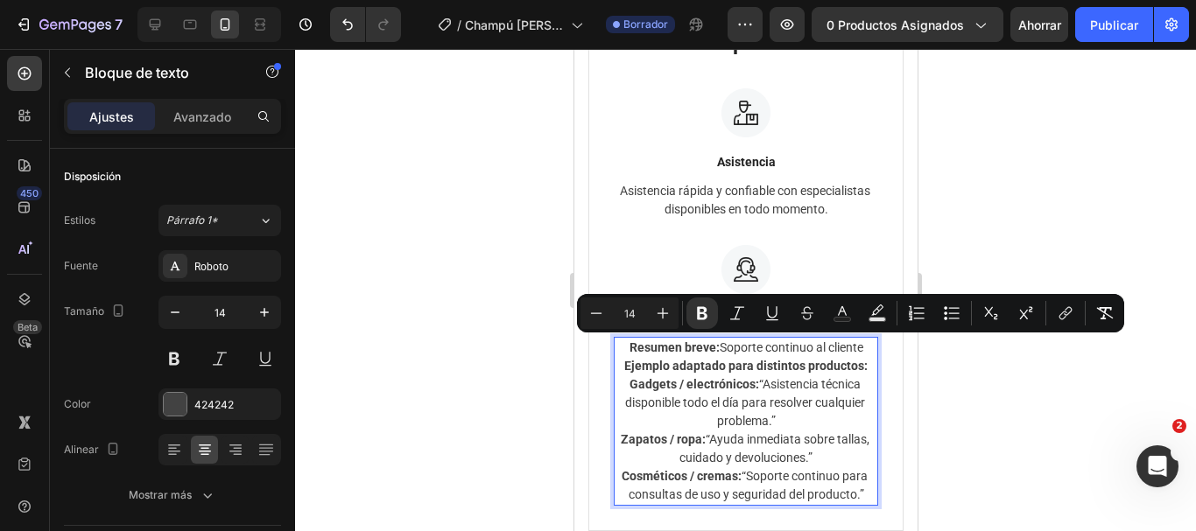
drag, startPoint x: 788, startPoint y: 510, endPoint x: 618, endPoint y: 353, distance: 231.1
click at [618, 353] on div "Resumen breve: Soporte continuo al cliente Ejemplo adaptado para distintos prod…" at bounding box center [745, 421] width 264 height 169
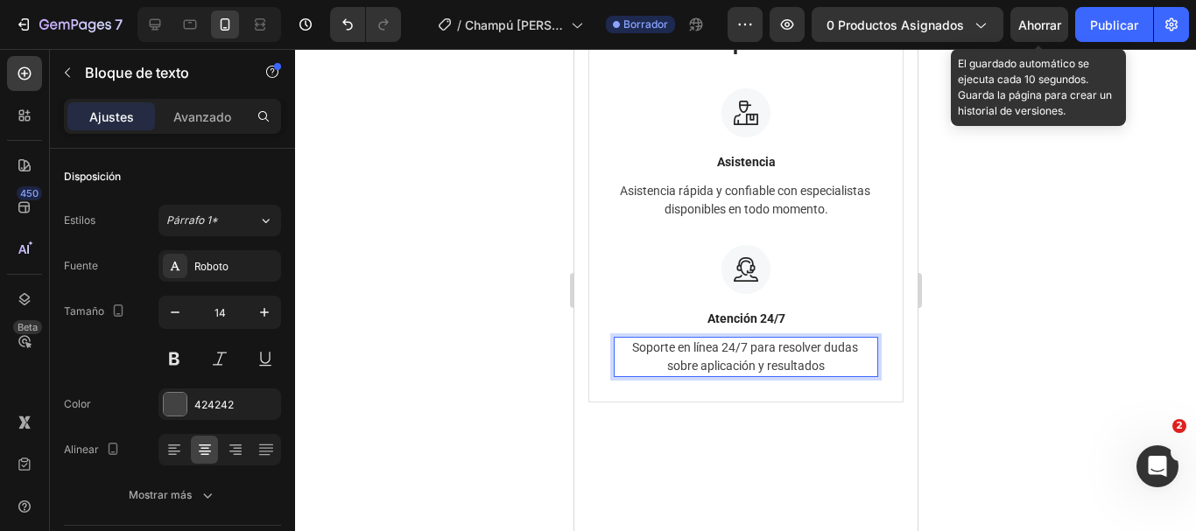
drag, startPoint x: 1037, startPoint y: 33, endPoint x: 319, endPoint y: 251, distance: 751.1
click at [1037, 33] on div "Ahorrar" at bounding box center [1039, 25] width 43 height 18
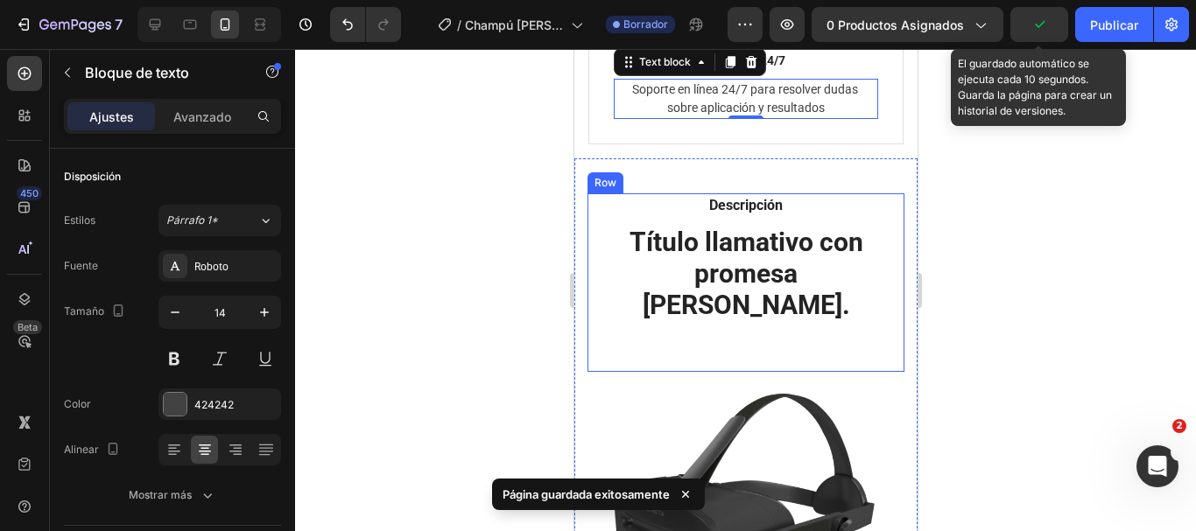
scroll to position [1839, 0]
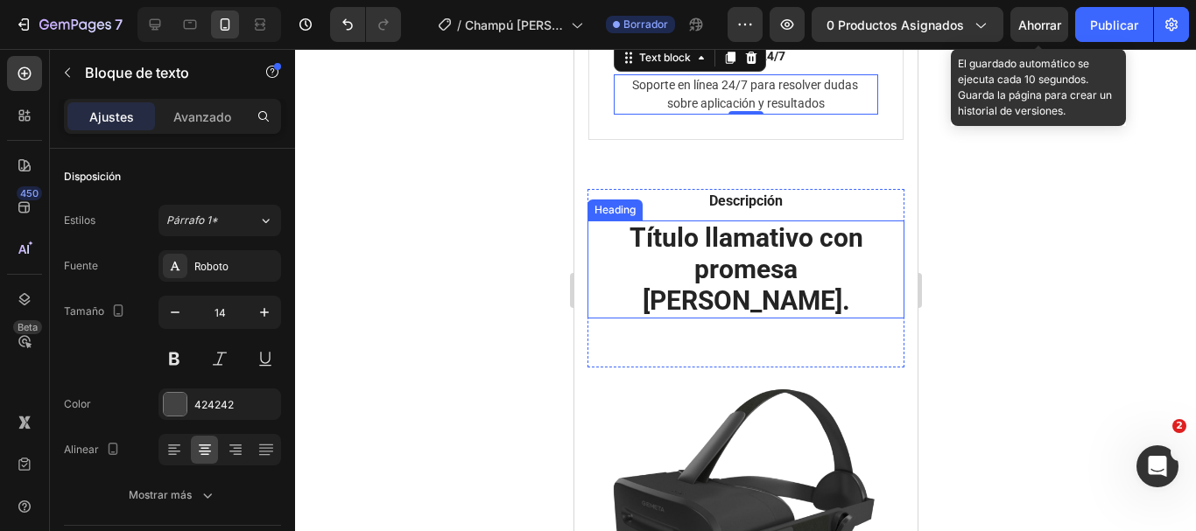
click at [767, 271] on h2 "Título llamativo con promesa clara." at bounding box center [745, 270] width 317 height 98
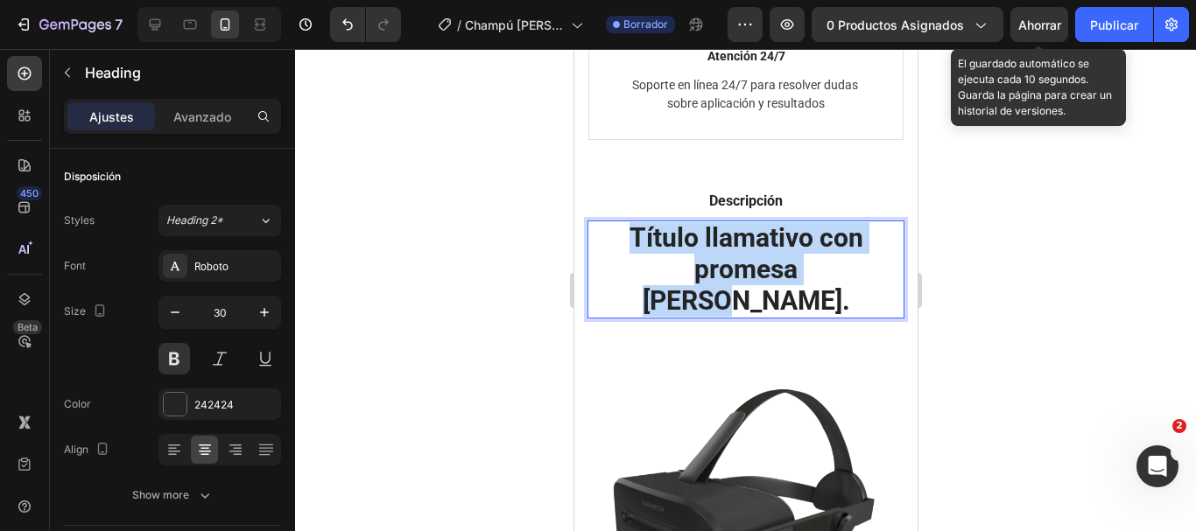
click at [767, 271] on p "Título llamativo con promesa clara." at bounding box center [744, 269] width 313 height 95
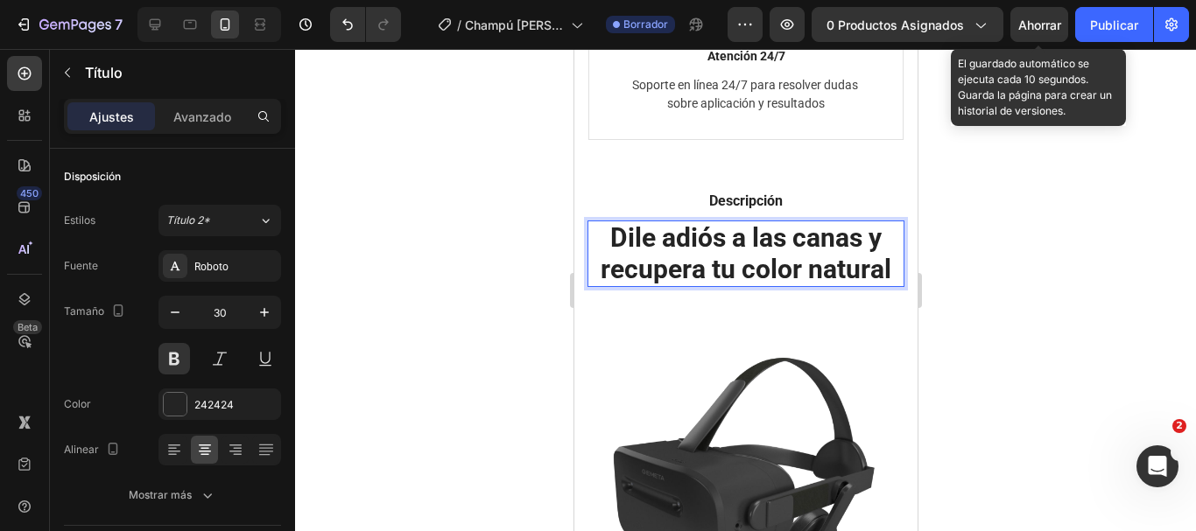
drag, startPoint x: 1022, startPoint y: 26, endPoint x: 318, endPoint y: 160, distance: 716.5
click at [1022, 26] on font "Ahorrar" at bounding box center [1039, 25] width 43 height 15
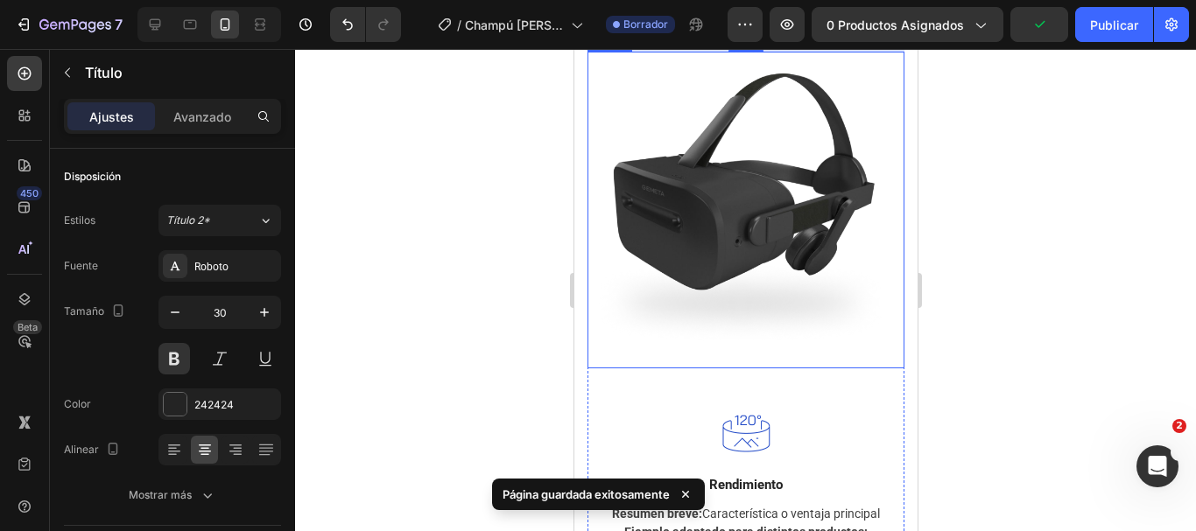
scroll to position [2276, 0]
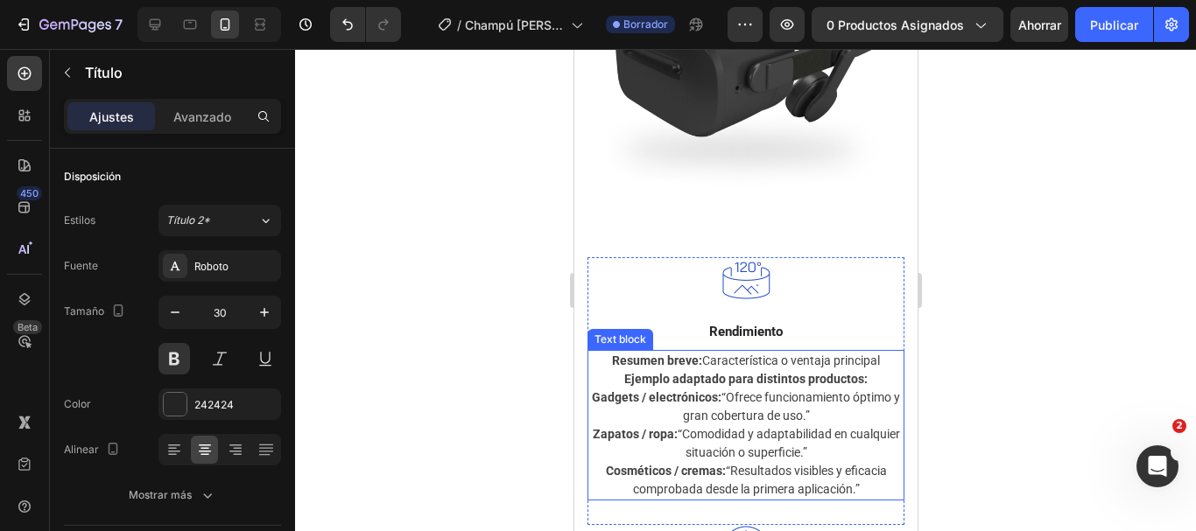
click at [750, 401] on p "Gadgets / electrónicos: “Ofrece funcionamiento óptimo y gran cobertura de uso.”" at bounding box center [744, 407] width 313 height 37
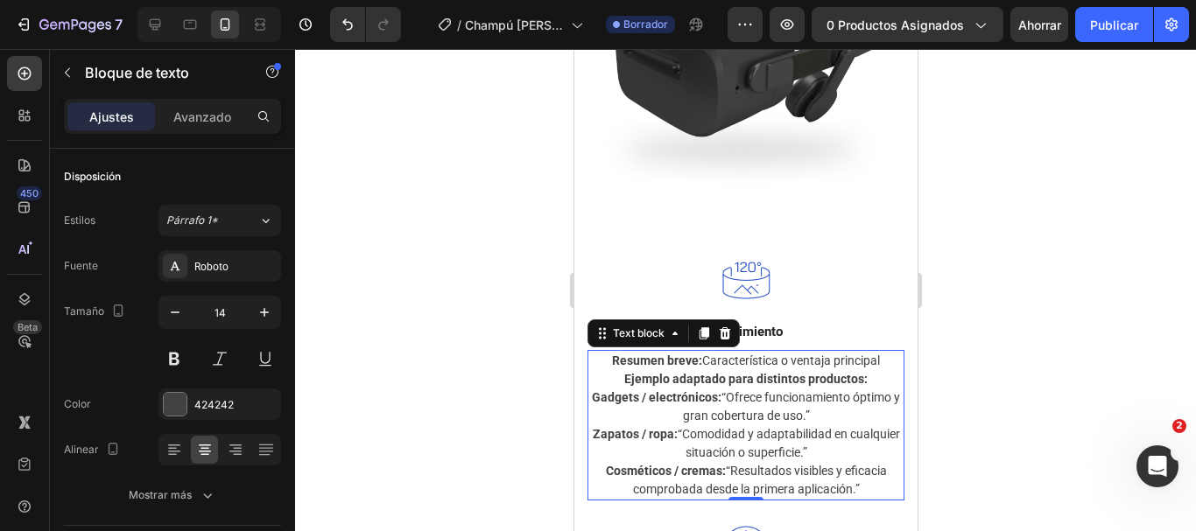
click at [857, 476] on p "Cosméticos / cremas: “Resultados visibles y eficacia comprobada desde la primer…" at bounding box center [744, 480] width 313 height 37
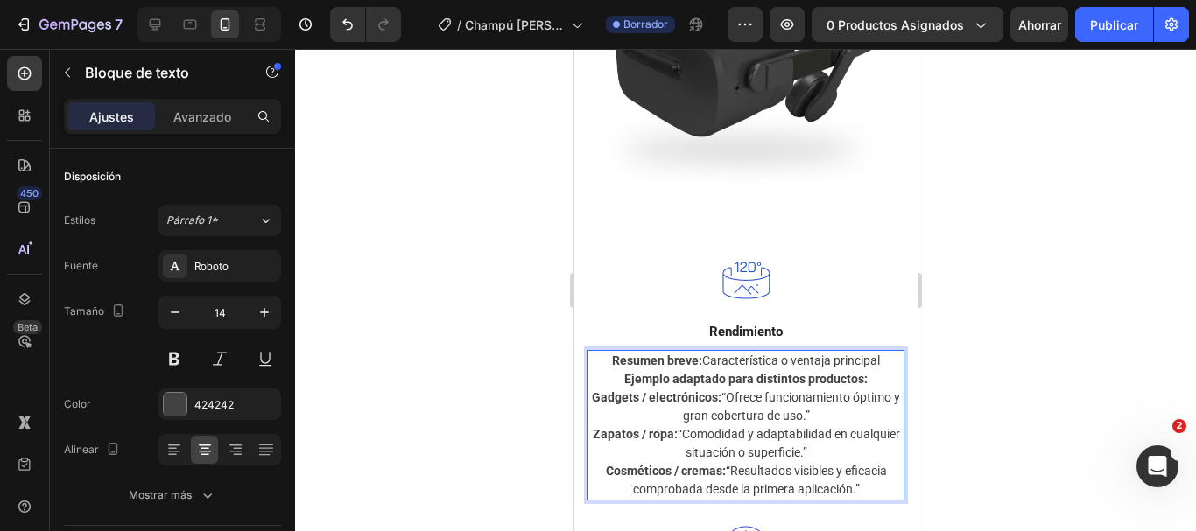
drag, startPoint x: 860, startPoint y: 477, endPoint x: 600, endPoint y: 349, distance: 289.7
click at [600, 350] on div "Resumen breve: Característica o ventaja principal Ejemplo adaptado para distint…" at bounding box center [745, 425] width 317 height 151
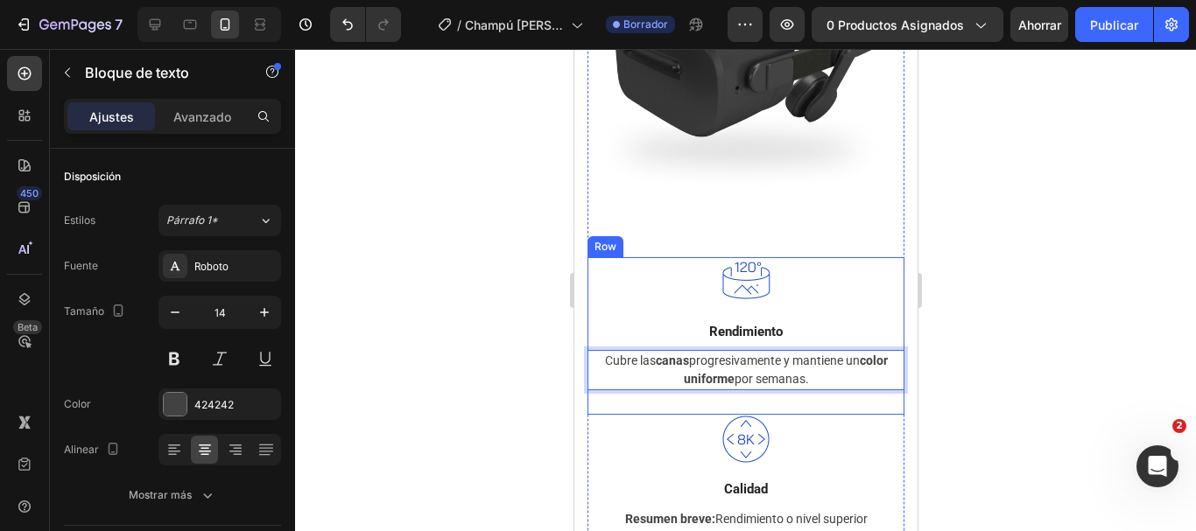
scroll to position [2364, 0]
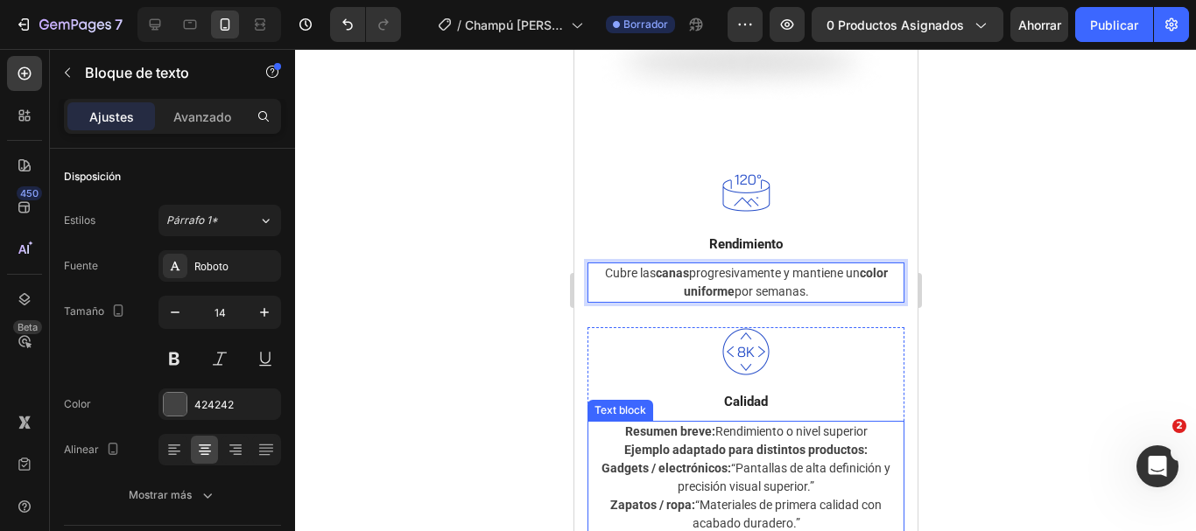
click at [780, 443] on strong "Ejemplo adaptado para distintos productos:" at bounding box center [744, 450] width 243 height 14
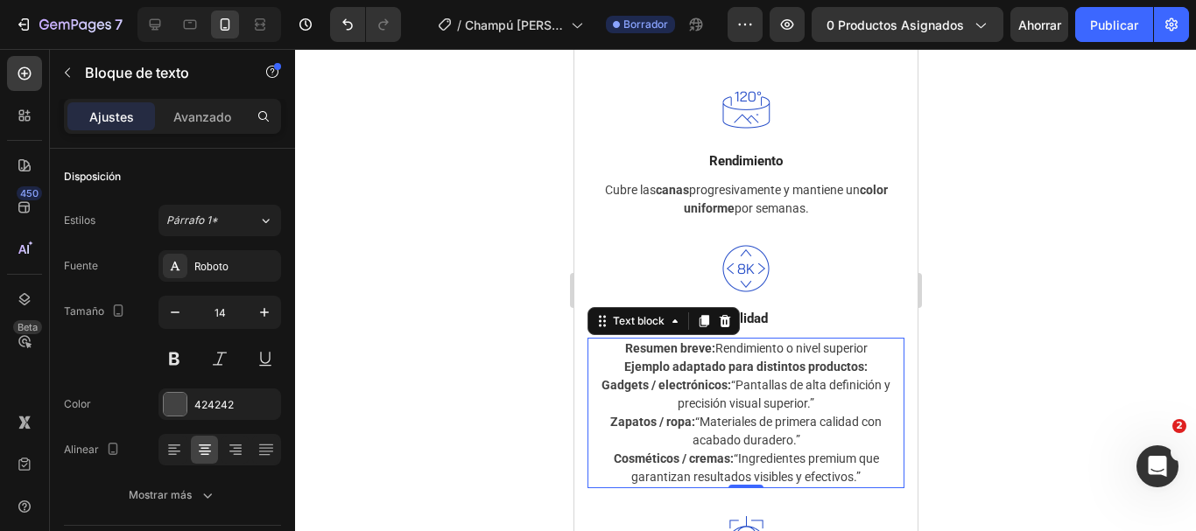
scroll to position [2451, 0]
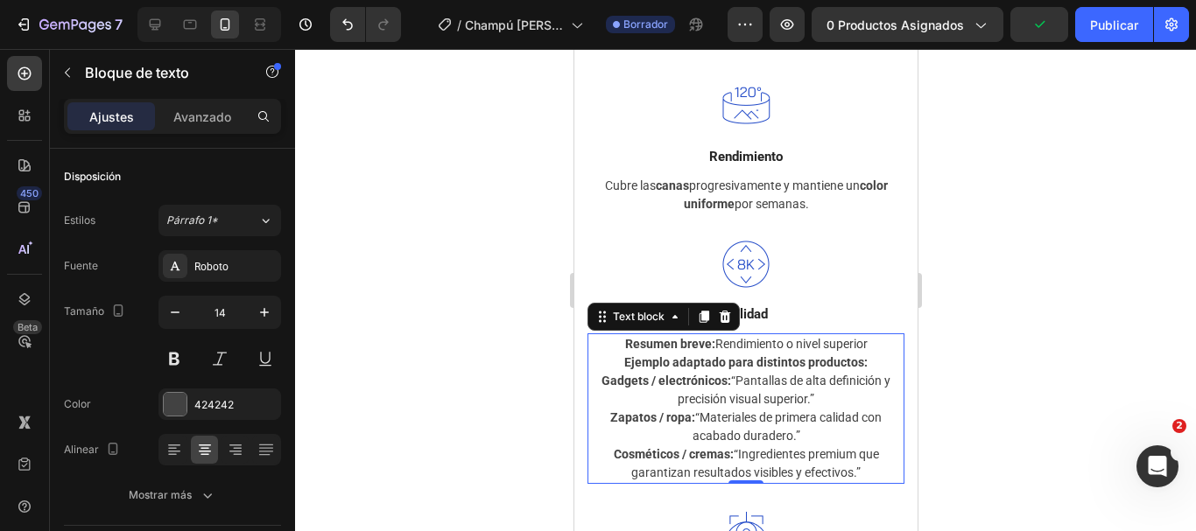
click at [855, 457] on p "Cosméticos / cremas: “Ingredientes premium que garantizan resultados visibles y…" at bounding box center [744, 464] width 313 height 37
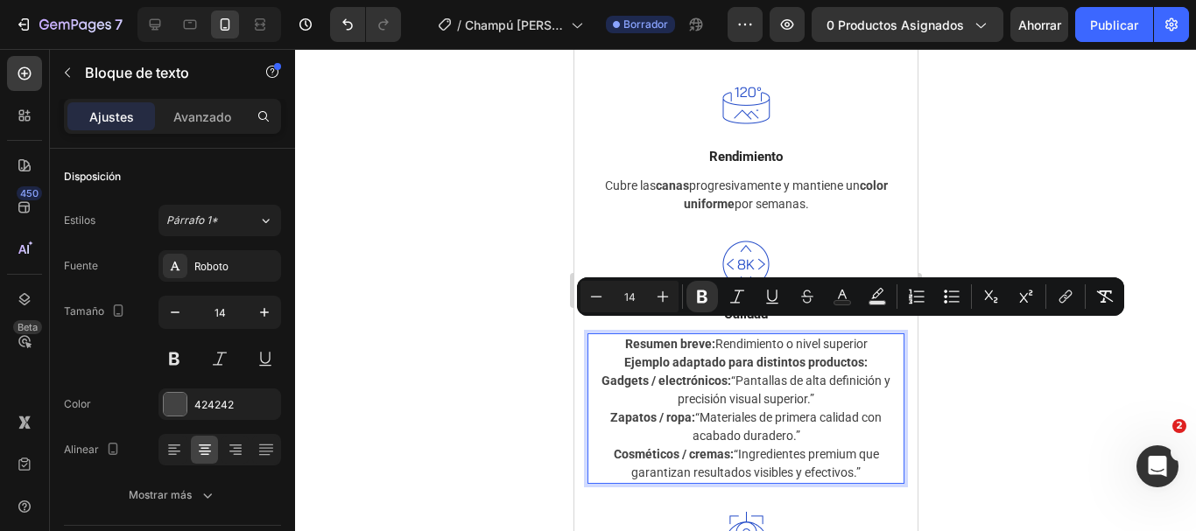
drag, startPoint x: 859, startPoint y: 458, endPoint x: 611, endPoint y: 338, distance: 275.3
click at [611, 338] on div "Resumen breve: Rendimiento o nivel superior Ejemplo adaptado para distintos pro…" at bounding box center [745, 409] width 317 height 151
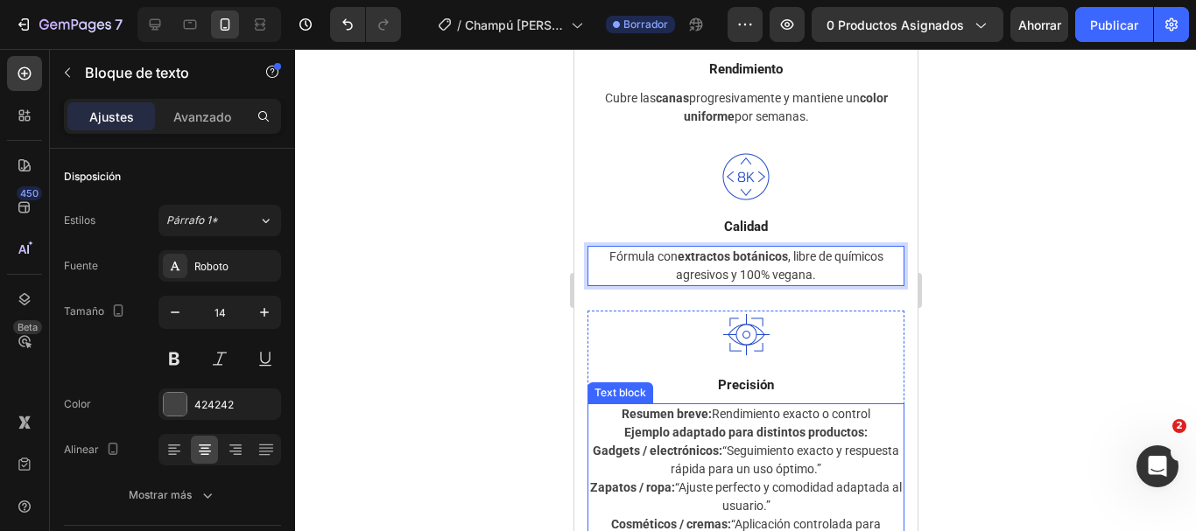
scroll to position [2627, 0]
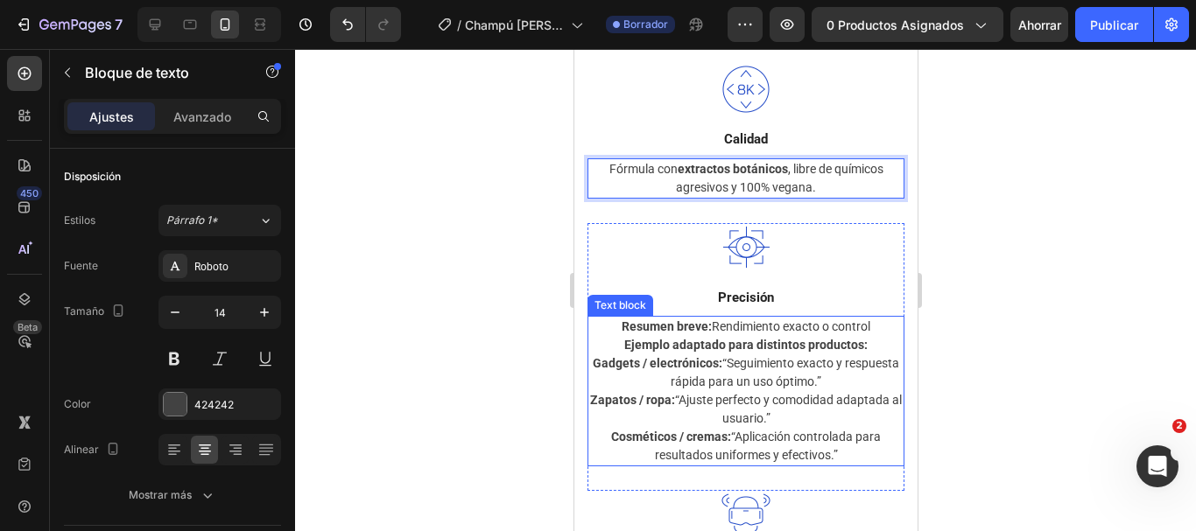
click at [777, 428] on p "Cosméticos / cremas: “Aplicación controlada para resultados uniformes y efectiv…" at bounding box center [744, 446] width 313 height 37
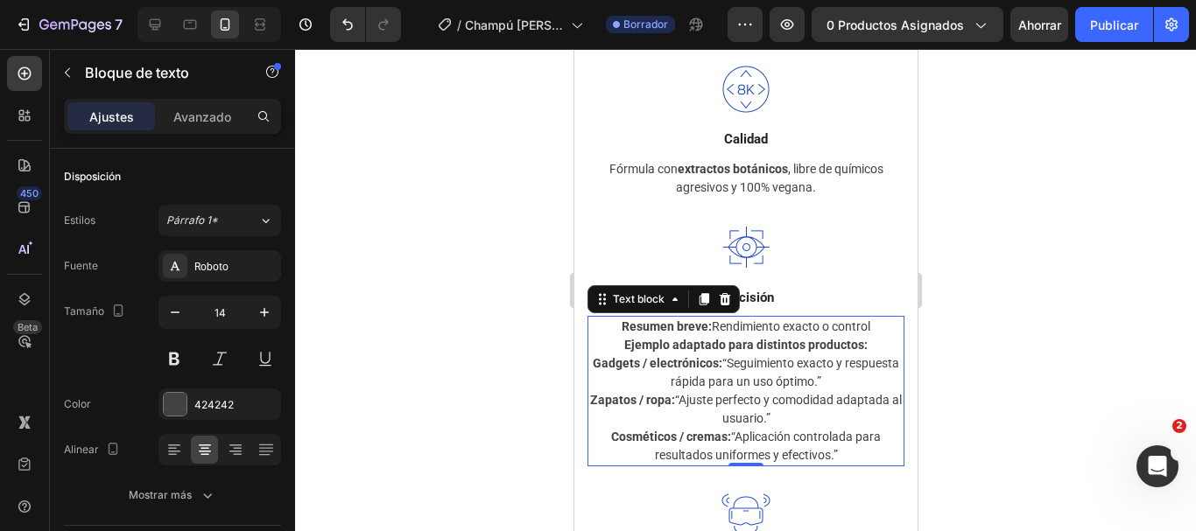
click at [840, 440] on p "Cosméticos / cremas: “Aplicación controlada para resultados uniformes y efectiv…" at bounding box center [744, 446] width 313 height 37
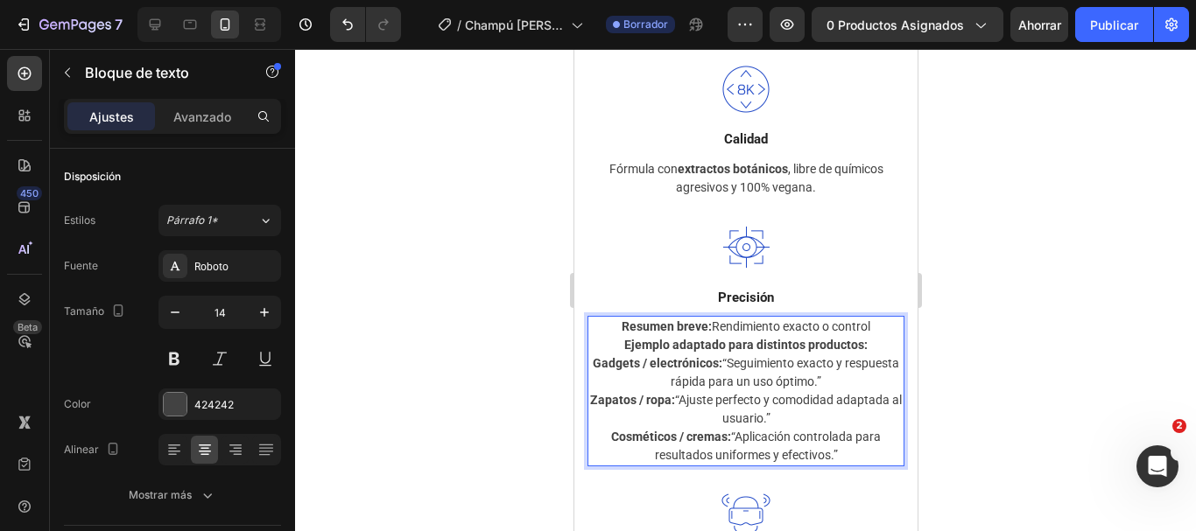
drag, startPoint x: 840, startPoint y: 440, endPoint x: 612, endPoint y: 317, distance: 259.0
click at [612, 317] on div "Resumen breve: Rendimiento exacto o control Ejemplo adaptado para distintos pro…" at bounding box center [745, 391] width 317 height 151
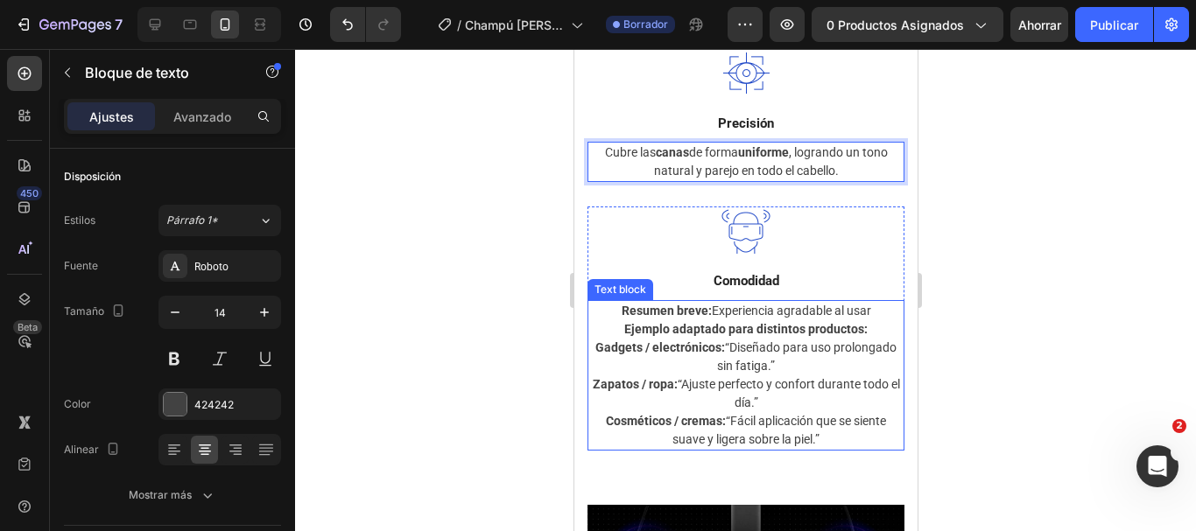
scroll to position [2802, 0]
click at [800, 389] on p "Zapatos / ropa: “Ajuste perfecto y confort durante todo el día.”" at bounding box center [744, 393] width 313 height 37
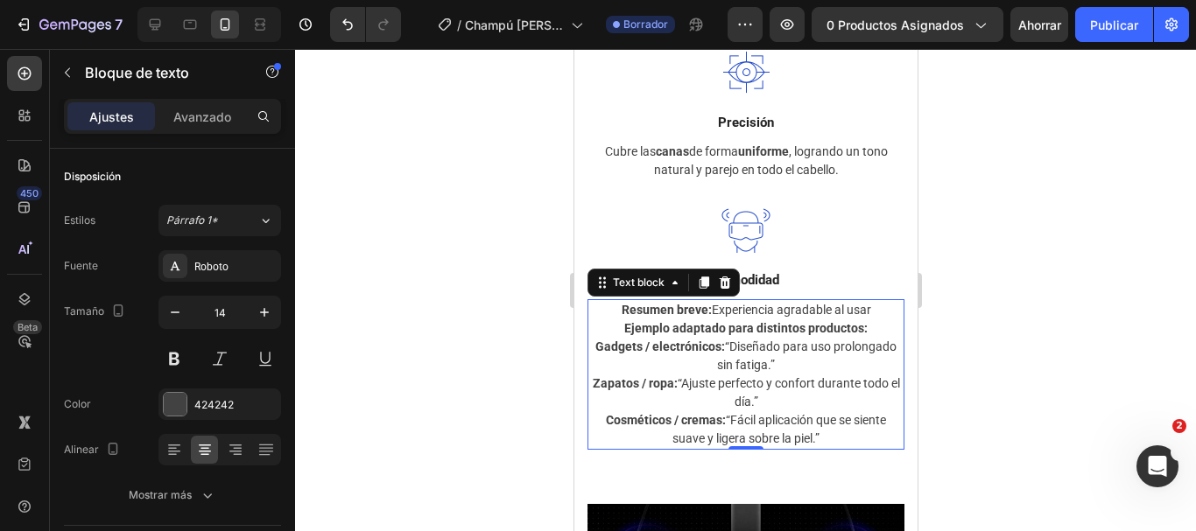
click at [815, 423] on p "Cosméticos / cremas: “Fácil aplicación que se siente suave y ligera sobre la pi…" at bounding box center [744, 429] width 313 height 37
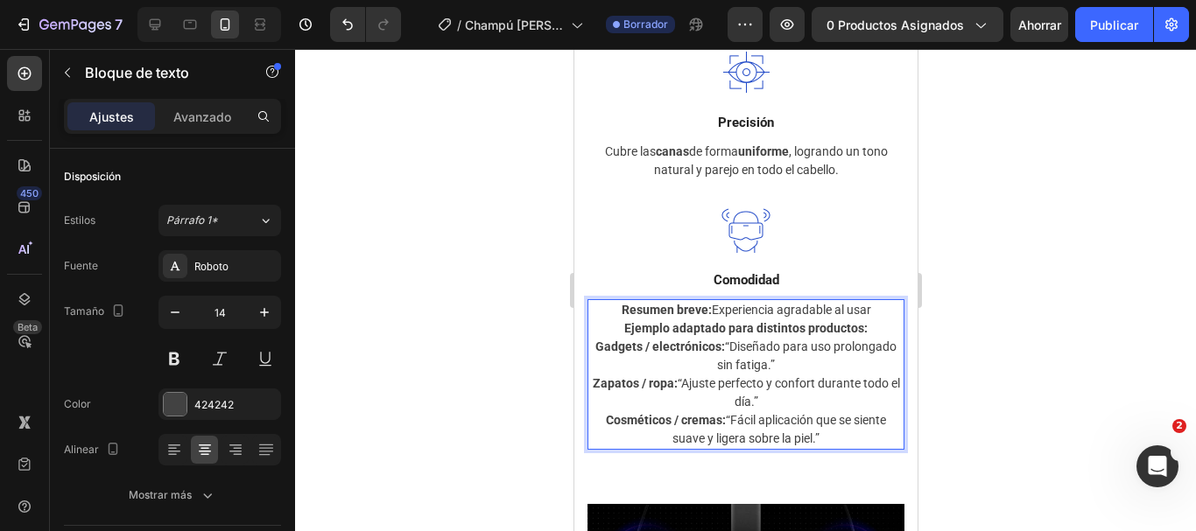
drag, startPoint x: 826, startPoint y: 423, endPoint x: 590, endPoint y: 295, distance: 268.7
click at [590, 299] on div "Resumen breve: Experiencia agradable al usar Ejemplo adaptado para distintos pr…" at bounding box center [745, 374] width 317 height 151
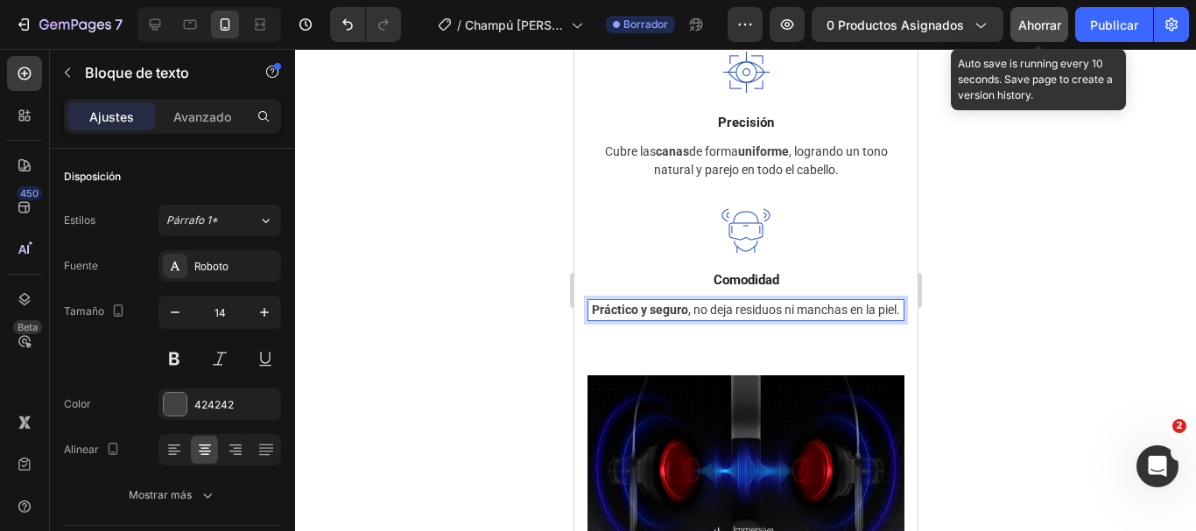
click at [1034, 34] on button "Ahorrar" at bounding box center [1039, 24] width 58 height 35
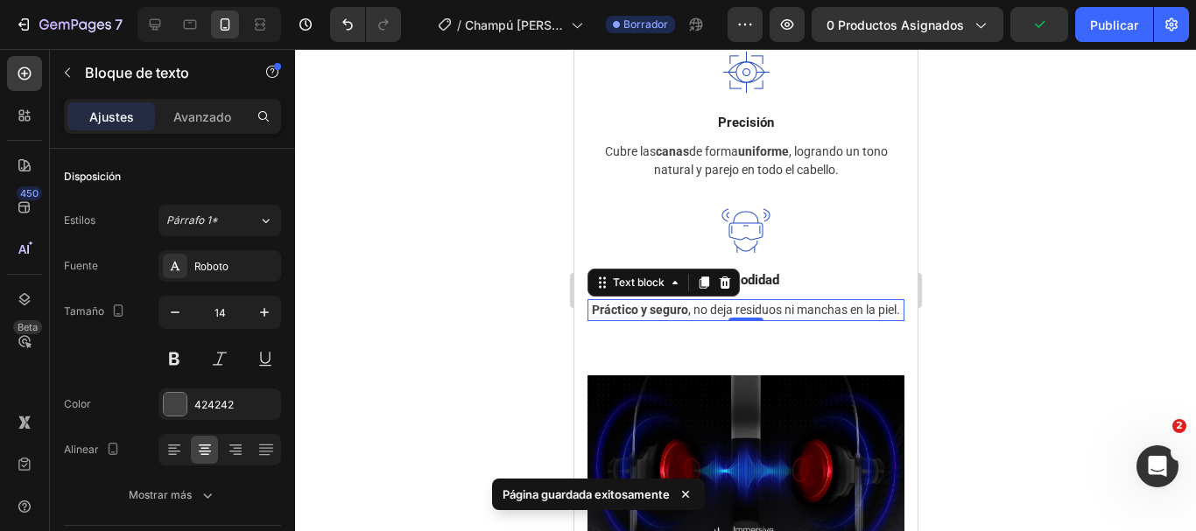
click at [1040, 317] on div at bounding box center [745, 290] width 901 height 482
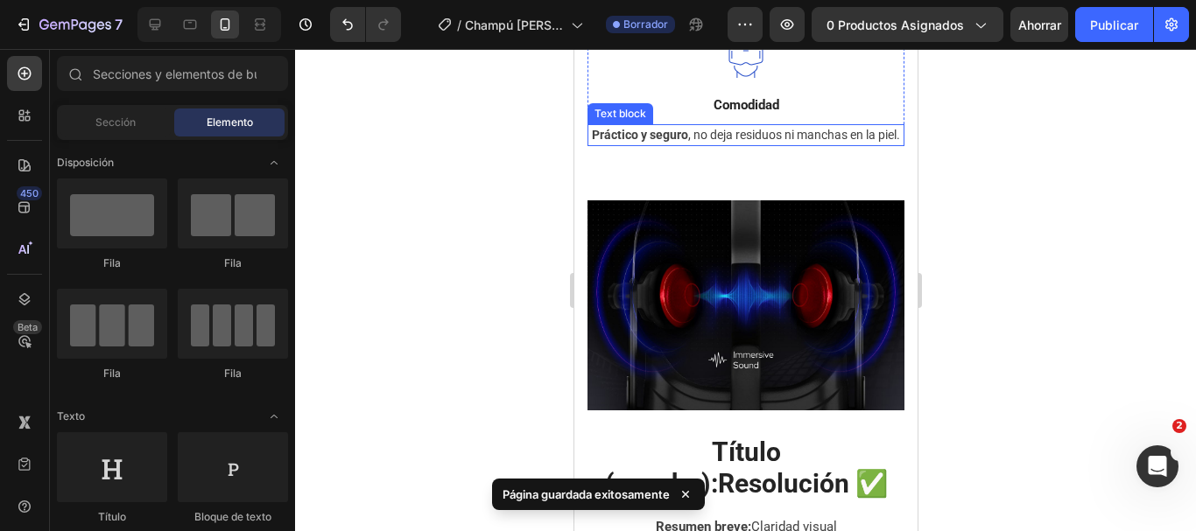
scroll to position [3064, 0]
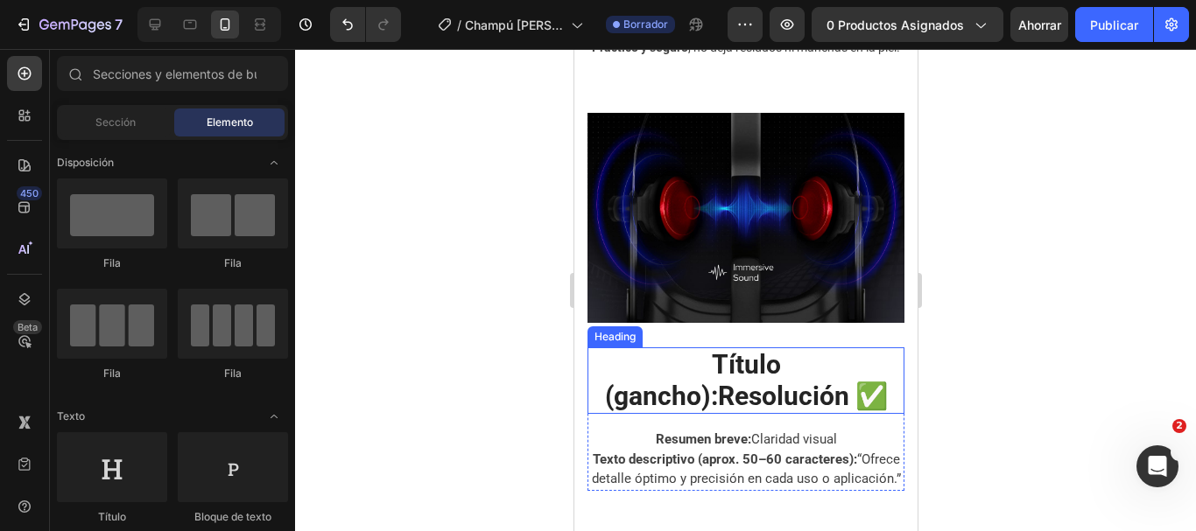
click at [743, 372] on strong "Título (gancho):" at bounding box center [692, 380] width 176 height 62
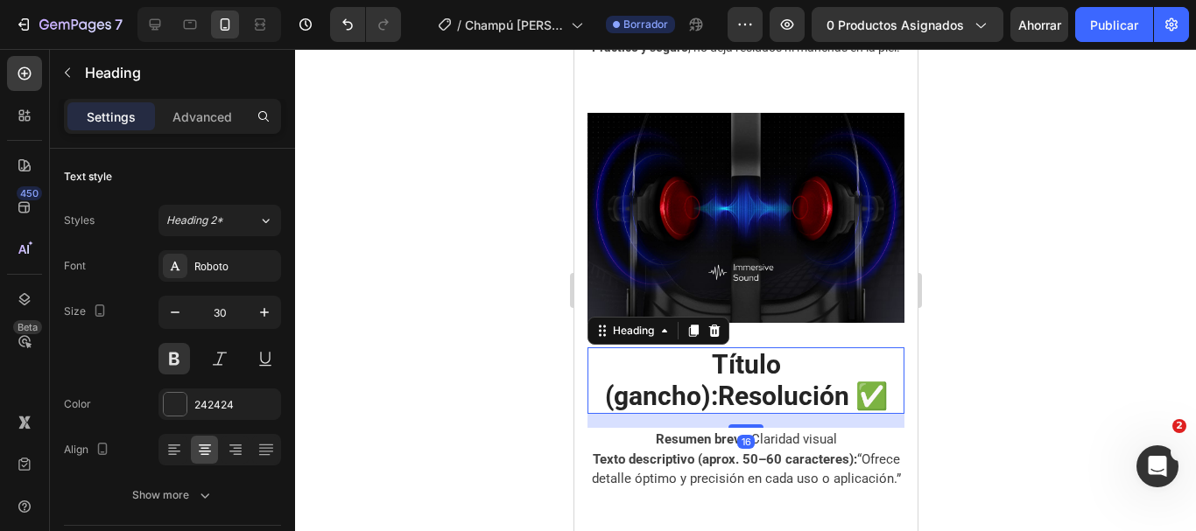
click at [743, 372] on strong "Título (gancho):" at bounding box center [692, 380] width 176 height 62
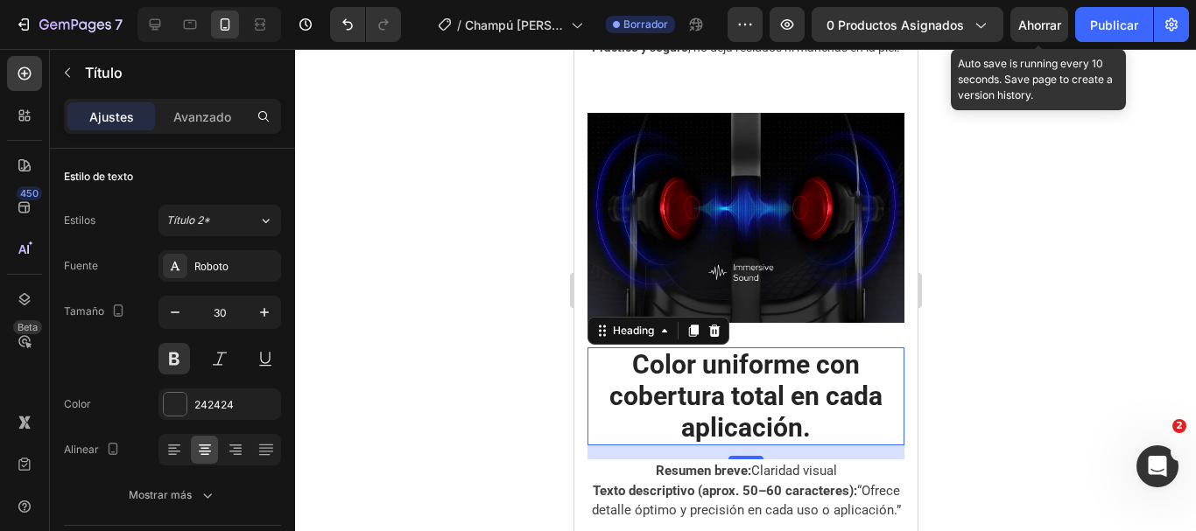
click at [1025, 26] on font "Ahorrar" at bounding box center [1039, 25] width 43 height 15
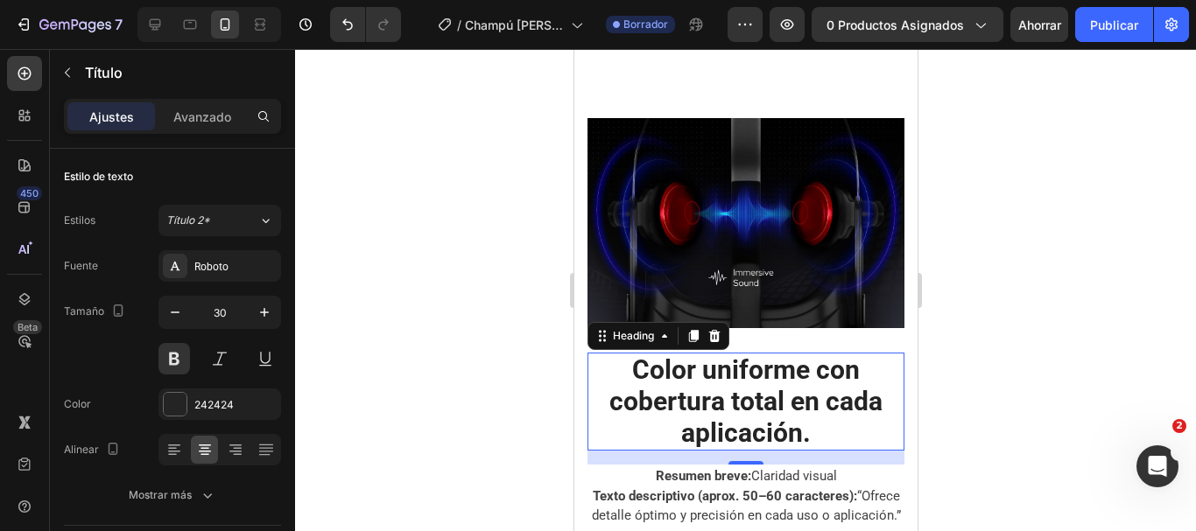
scroll to position [3152, 0]
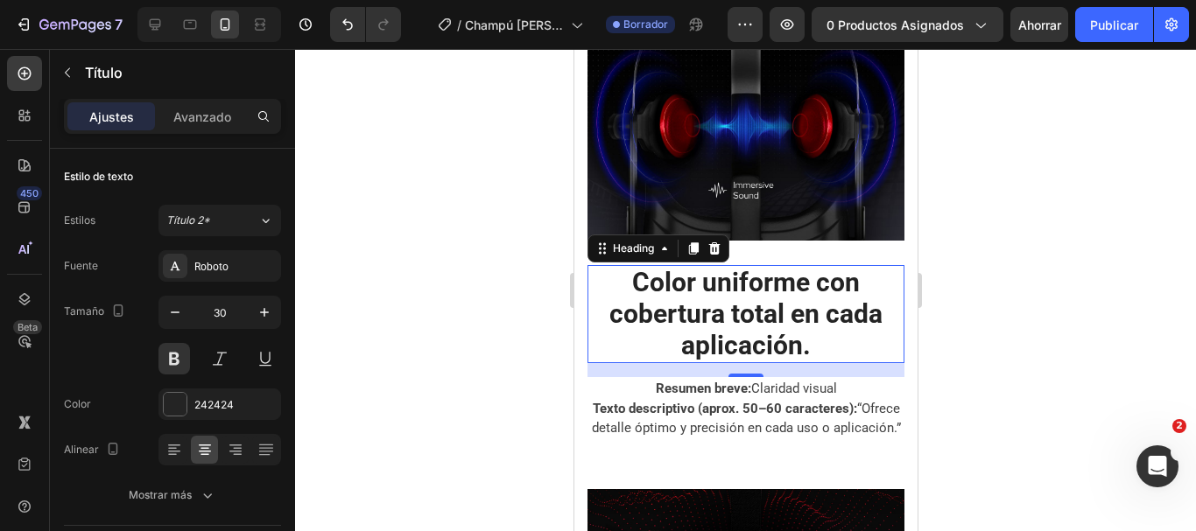
click at [805, 335] on p "Color uniforme con cobertura total en cada aplicación." at bounding box center [744, 314] width 313 height 95
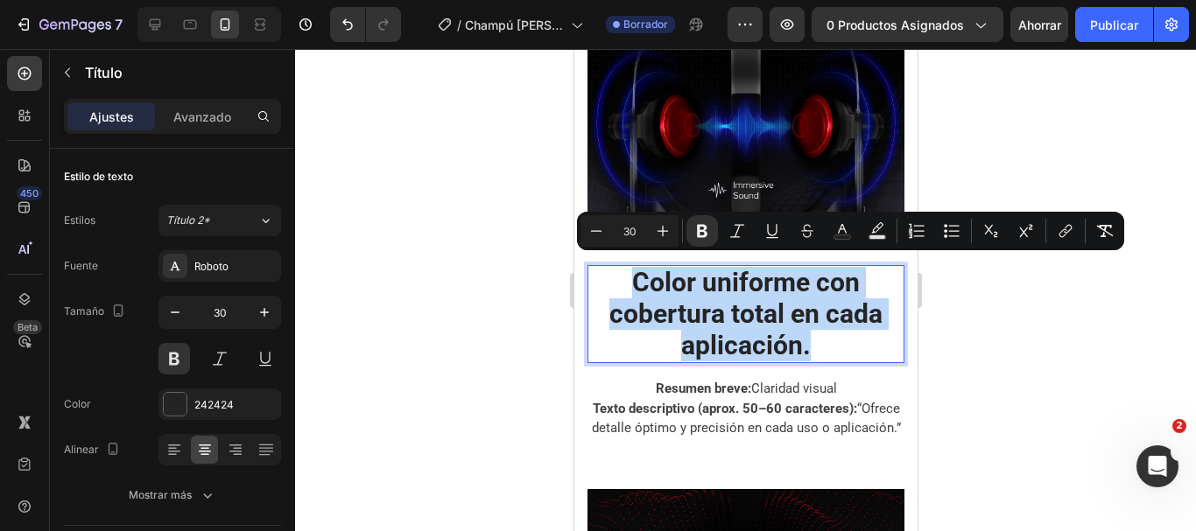
drag, startPoint x: 813, startPoint y: 341, endPoint x: 632, endPoint y: 263, distance: 197.3
click at [632, 267] on p "Color uniforme con cobertura total en cada aplicación." at bounding box center [744, 314] width 313 height 95
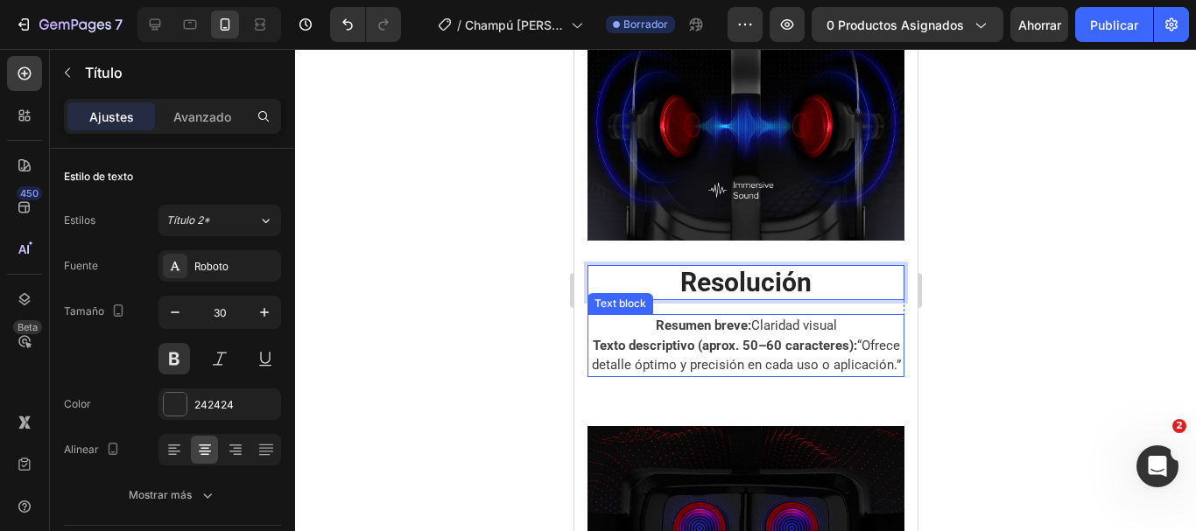
click at [759, 368] on p "Texto descriptivo (aprox. 50–60 caracteres): “Ofrece detalle óptimo y precisión…" at bounding box center [744, 355] width 313 height 39
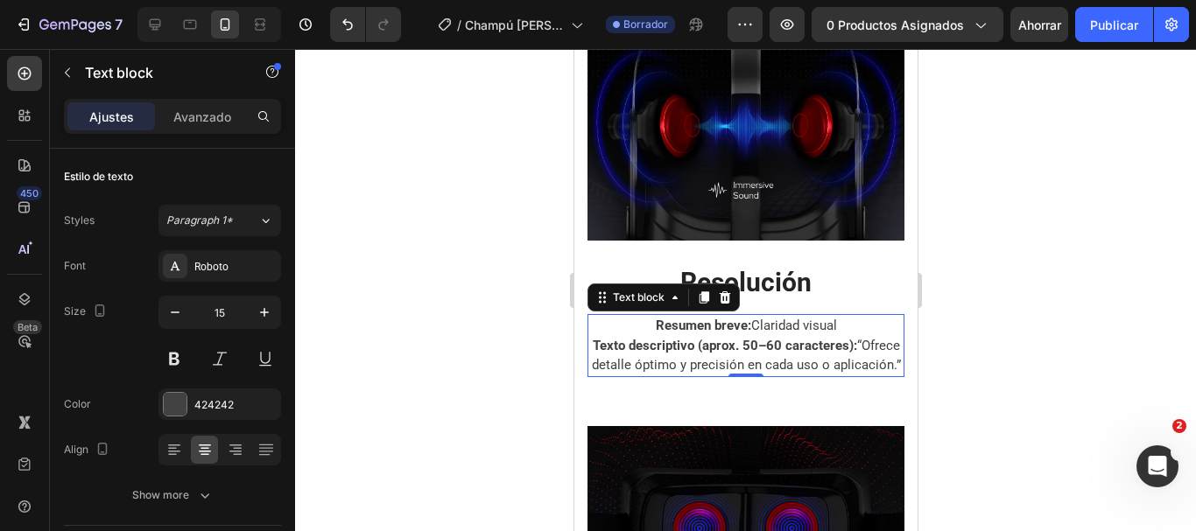
click at [784, 376] on p "Texto descriptivo (aprox. 50–60 caracteres): “Ofrece detalle óptimo y precisión…" at bounding box center [744, 355] width 313 height 39
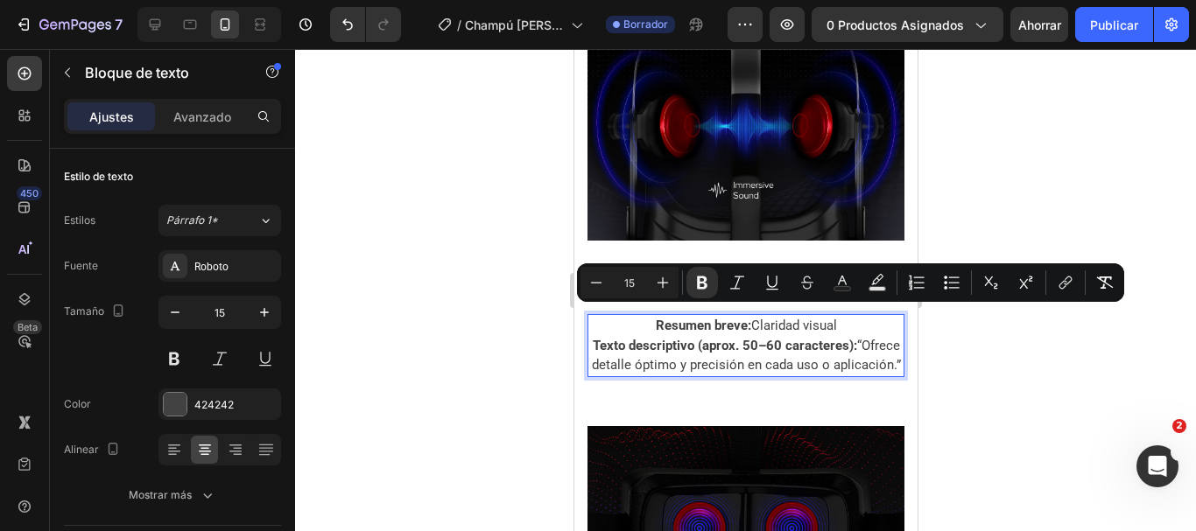
drag, startPoint x: 784, startPoint y: 374, endPoint x: 643, endPoint y: 310, distance: 154.0
click at [643, 314] on div "Resumen breve: Claridad visual Texto descriptivo (aprox. 50–60 caracteres): “Of…" at bounding box center [745, 345] width 317 height 63
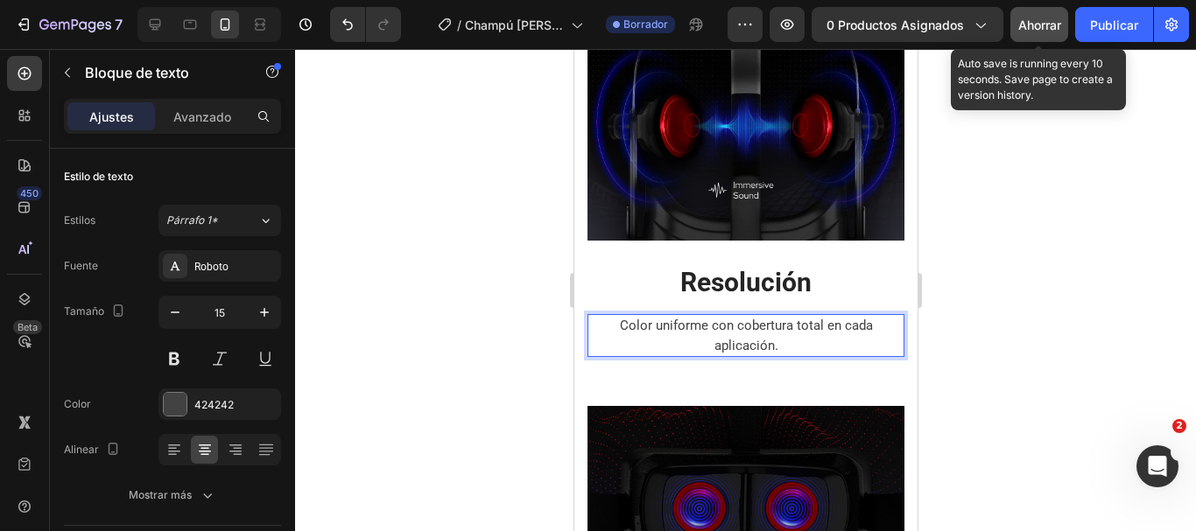
click at [1044, 14] on button "Ahorrar" at bounding box center [1039, 24] width 58 height 35
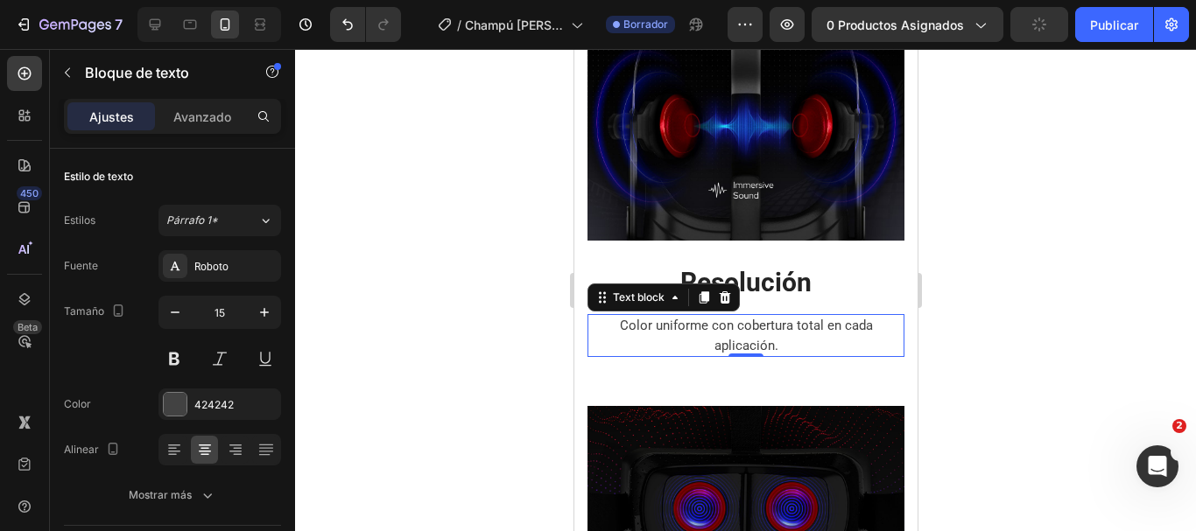
click at [1044, 327] on div at bounding box center [745, 290] width 901 height 482
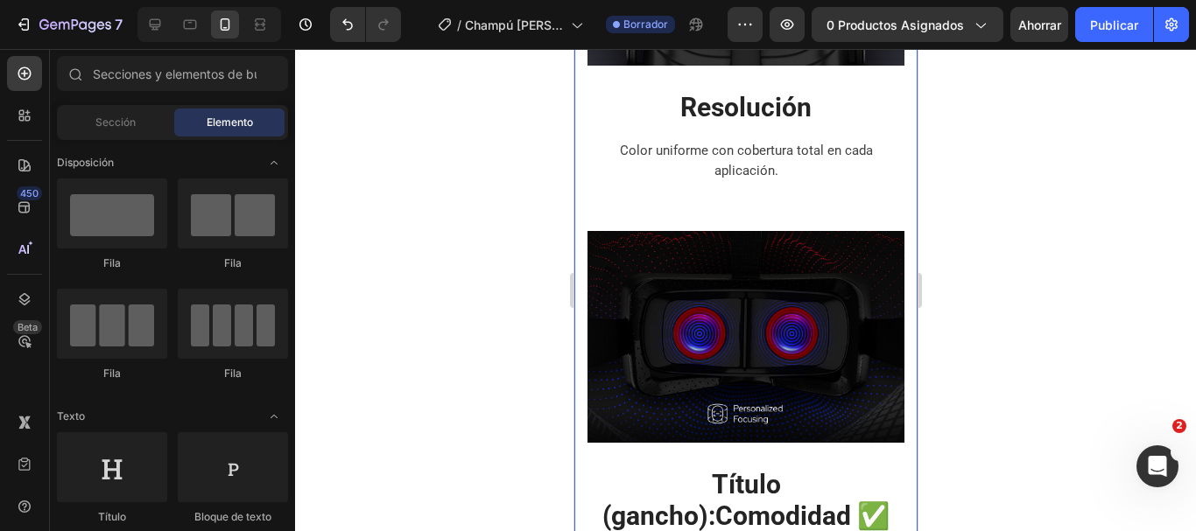
scroll to position [3414, 0]
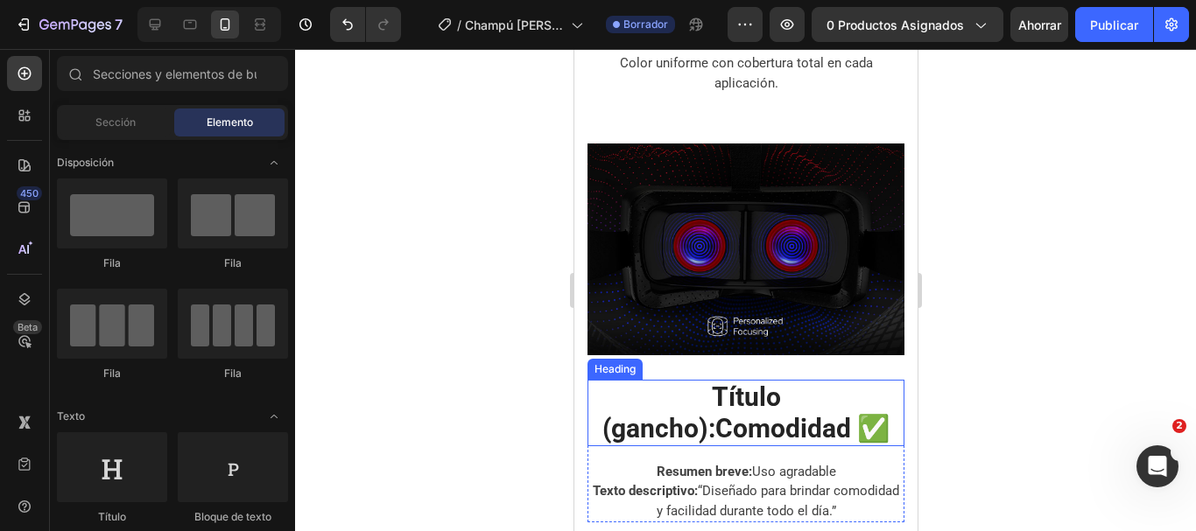
click at [777, 382] on strong "Título (gancho):" at bounding box center [690, 413] width 179 height 62
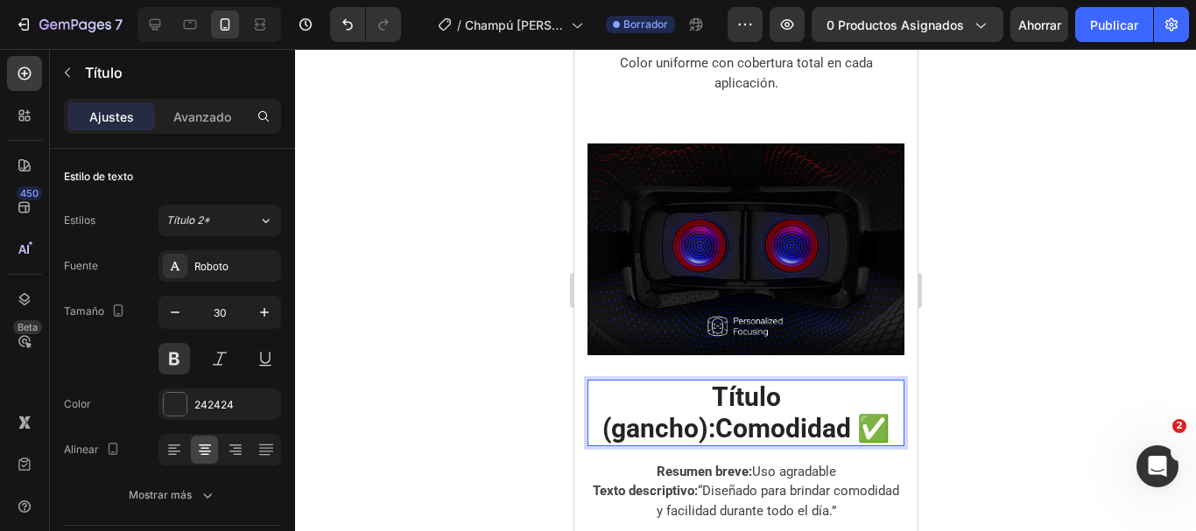
click at [834, 409] on p "Título (gancho): Comodidad ✅" at bounding box center [744, 413] width 313 height 63
drag, startPoint x: 833, startPoint y: 409, endPoint x: 621, endPoint y: 378, distance: 214.1
click at [621, 382] on p "Título (gancho): Comodidad ✅" at bounding box center [744, 413] width 313 height 63
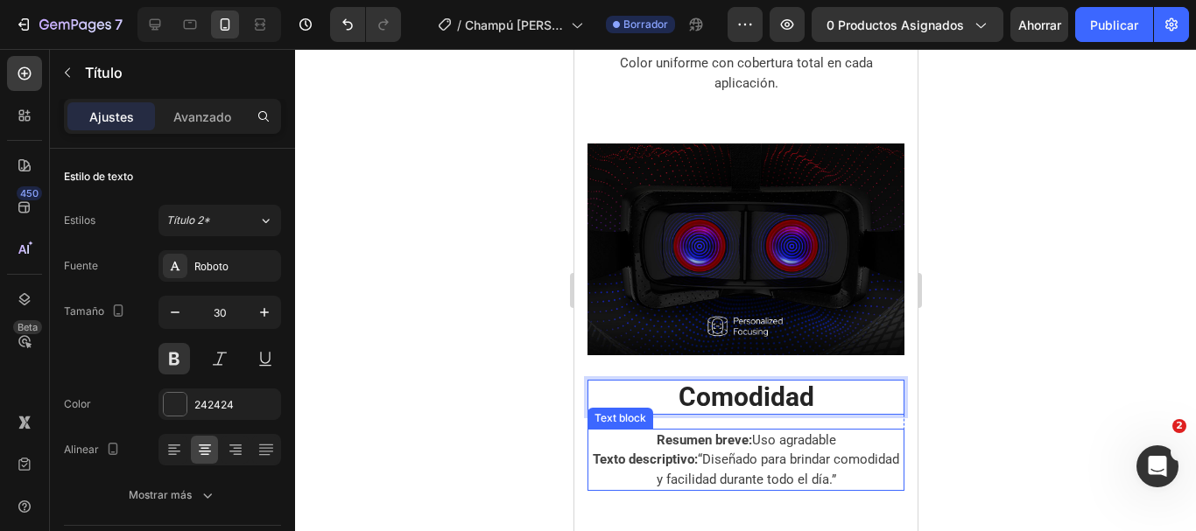
scroll to position [3590, 0]
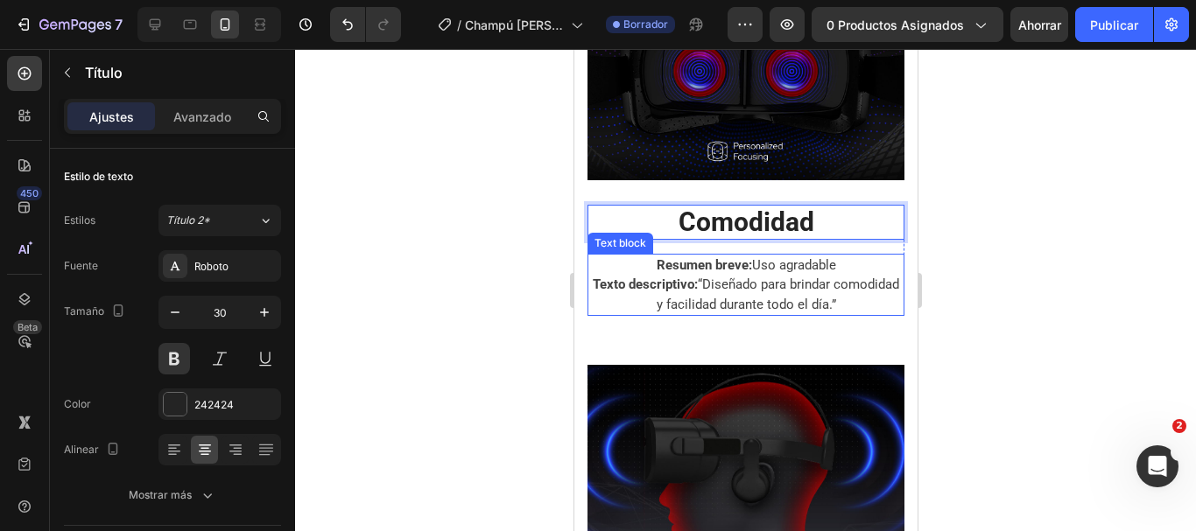
click at [792, 276] on p "Texto descriptivo: “Diseñado para brindar comodidad y facilidad durante todo el…" at bounding box center [744, 294] width 313 height 39
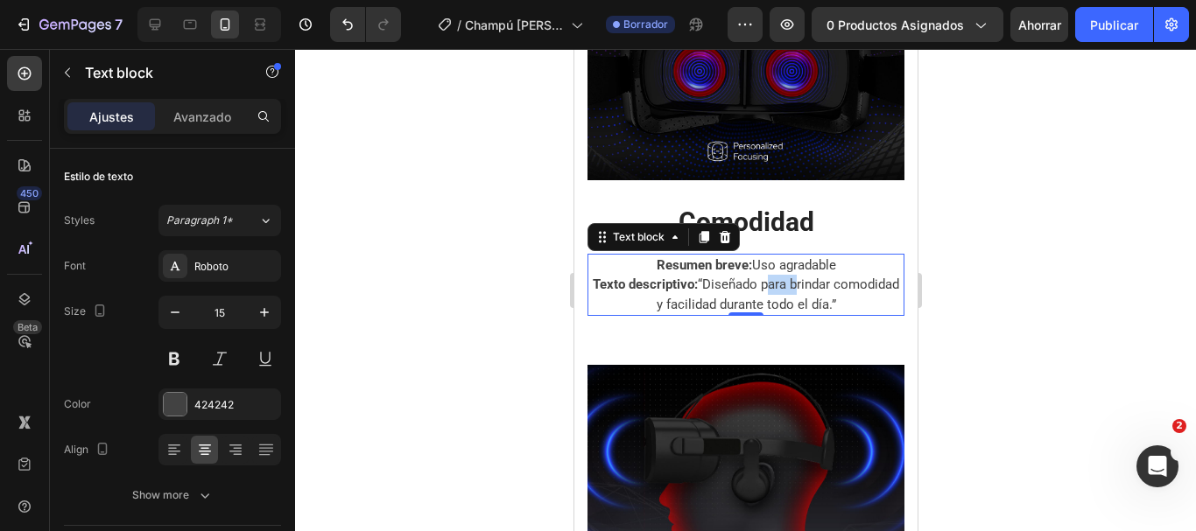
click at [792, 276] on p "Texto descriptivo: “Diseñado para brindar comodidad y facilidad durante todo el…" at bounding box center [744, 294] width 313 height 39
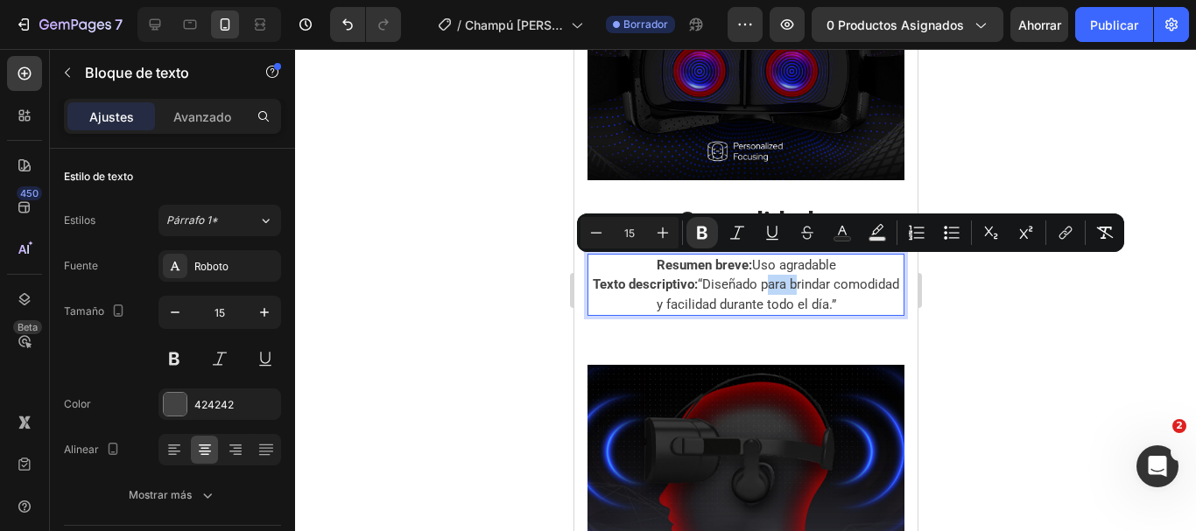
click at [689, 277] on strong "Texto descriptivo:" at bounding box center [644, 285] width 105 height 16
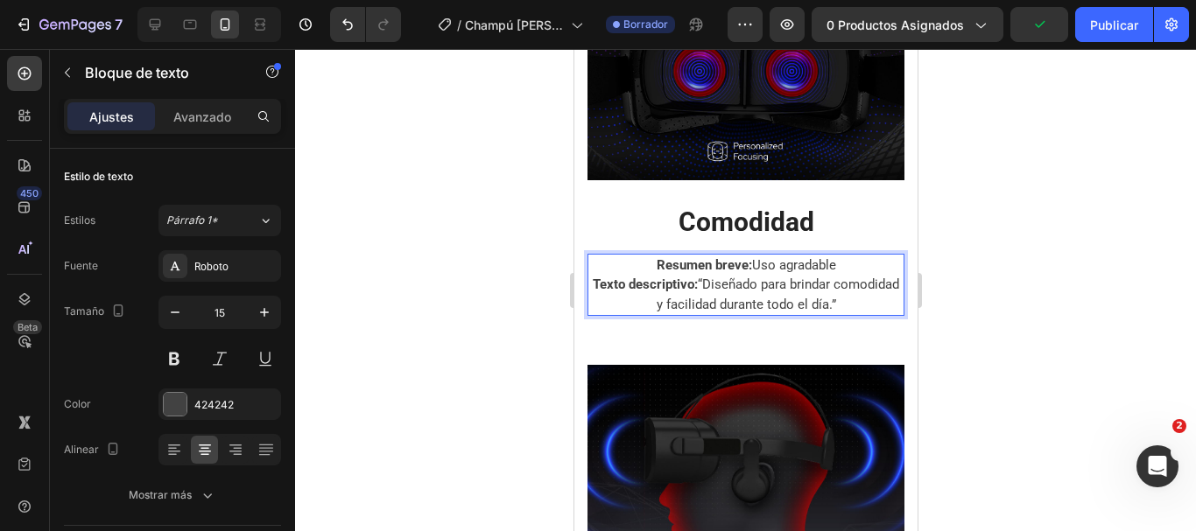
drag, startPoint x: 645, startPoint y: 250, endPoint x: 862, endPoint y: 290, distance: 220.7
click at [862, 290] on div "Resumen breve: Uso agradable Texto descriptivo: “Diseñado para brindar comodida…" at bounding box center [745, 285] width 317 height 63
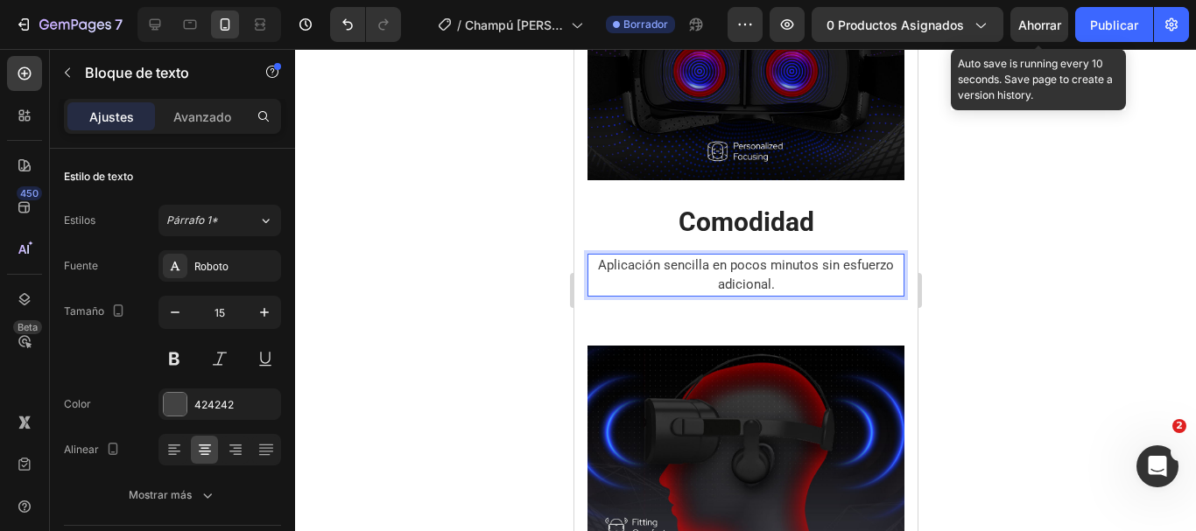
click at [1029, 39] on button "Ahorrar" at bounding box center [1039, 24] width 58 height 35
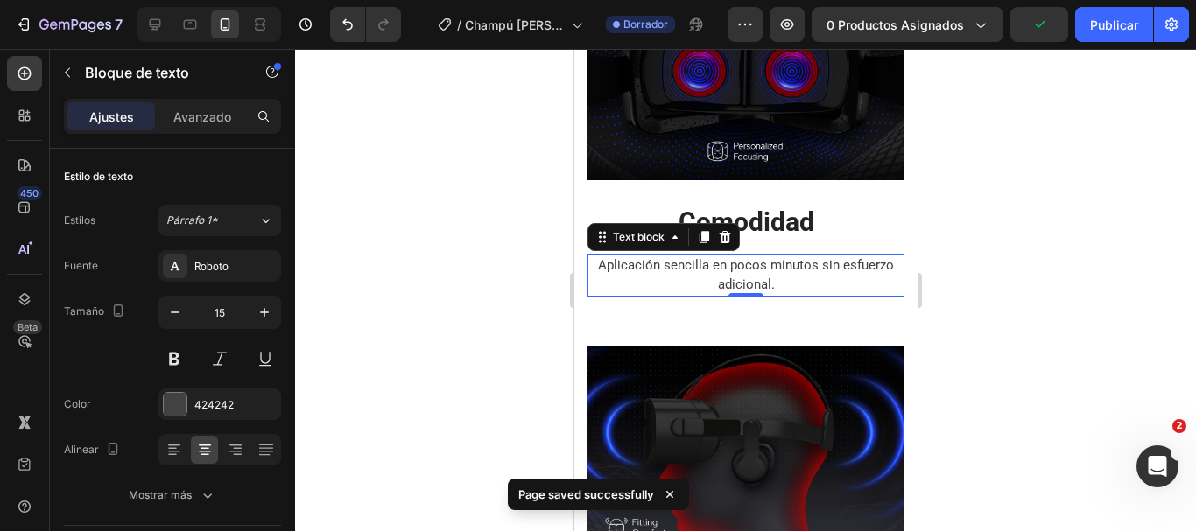
click at [1043, 337] on div at bounding box center [745, 290] width 901 height 482
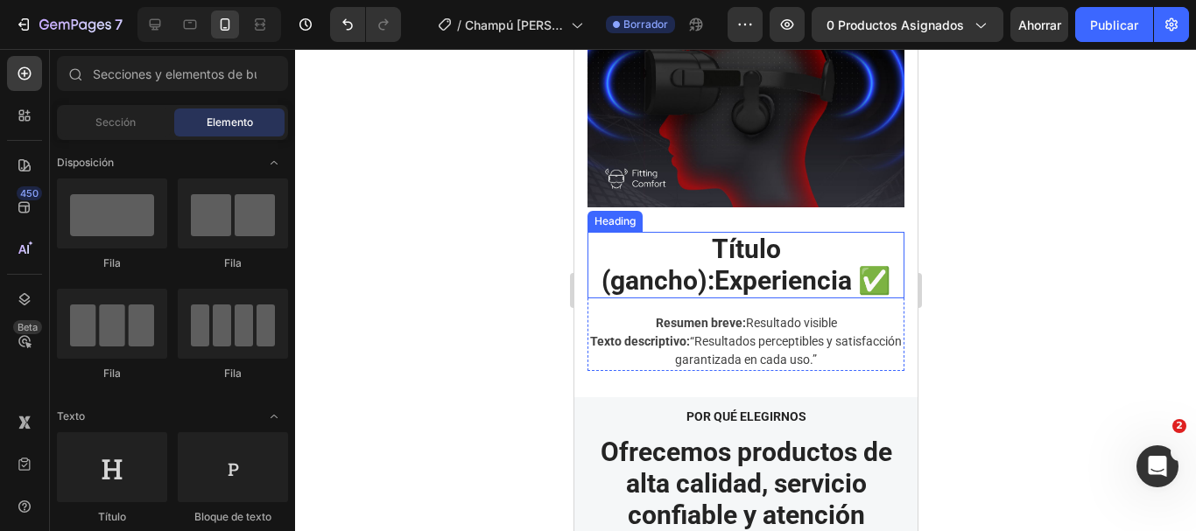
scroll to position [3940, 0]
click at [833, 234] on h2 "Título (gancho): Experiencia ✅" at bounding box center [745, 264] width 317 height 67
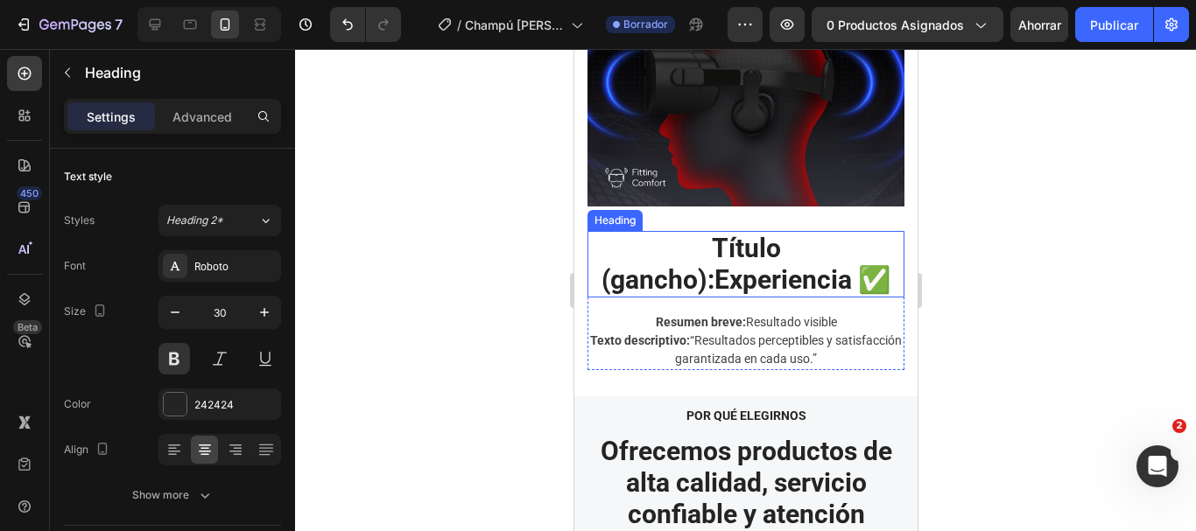
click at [833, 234] on h2 "Título (gancho): Experiencia ✅" at bounding box center [745, 264] width 317 height 67
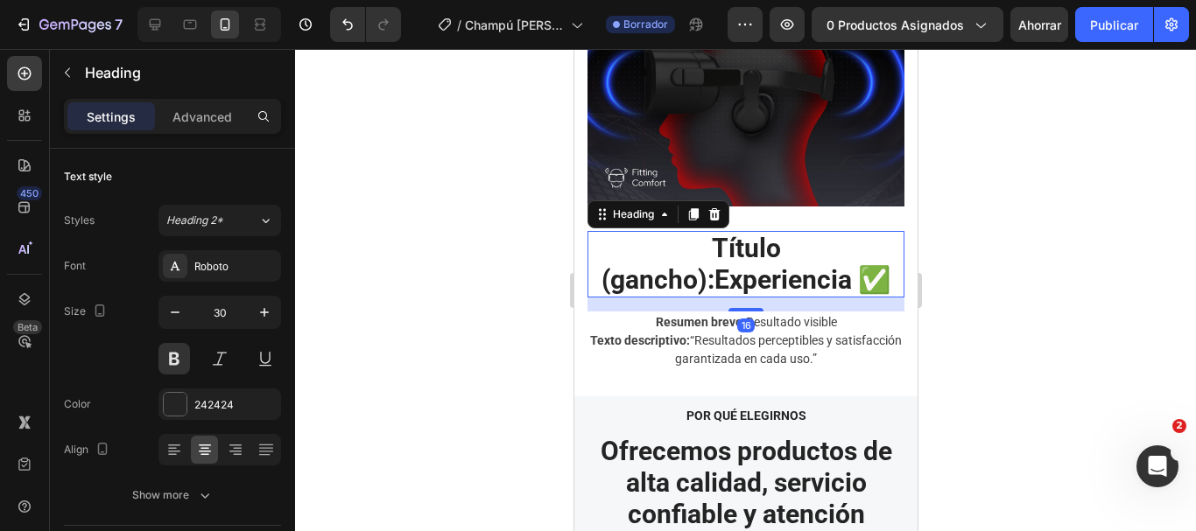
click at [833, 234] on p "Título (gancho): Experiencia ✅" at bounding box center [744, 264] width 313 height 63
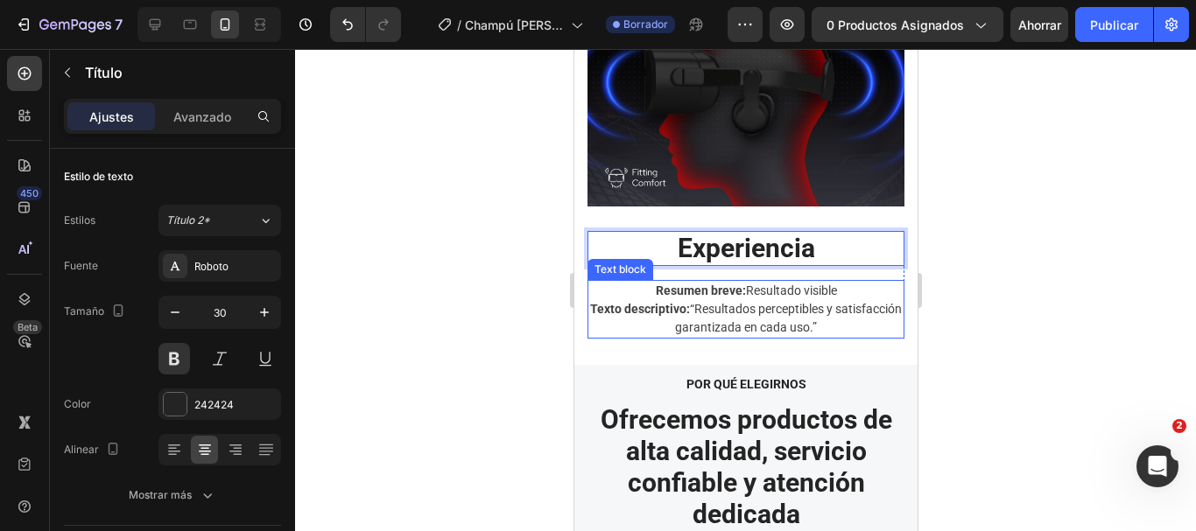
click at [798, 301] on p "Texto descriptivo: “Resultados perceptibles y satisfacción garantizada en cada …" at bounding box center [744, 318] width 313 height 37
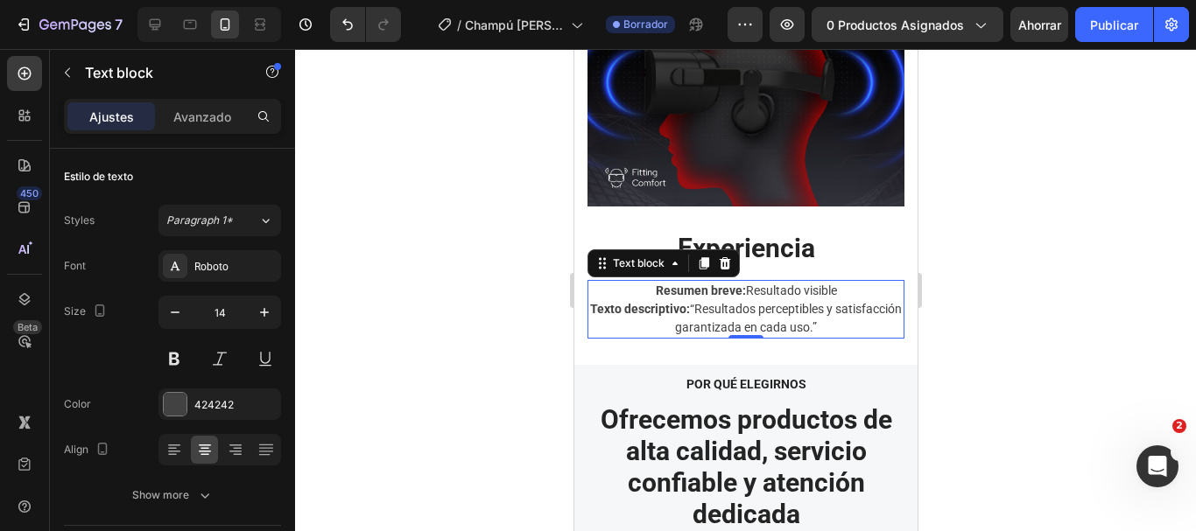
click at [842, 304] on p "Texto descriptivo: “Resultados perceptibles y satisfacción garantizada en cada …" at bounding box center [744, 318] width 313 height 37
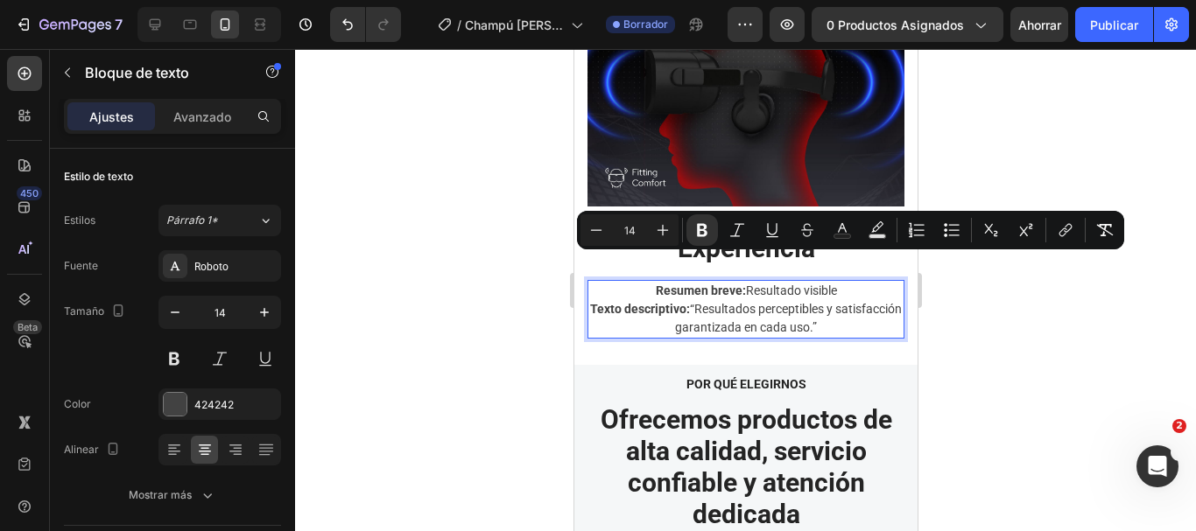
drag, startPoint x: 849, startPoint y: 300, endPoint x: 641, endPoint y: 265, distance: 211.3
click at [641, 280] on div "Resumen breve: Resultado visible Texto descriptivo: “Resultados perceptibles y …" at bounding box center [745, 309] width 317 height 59
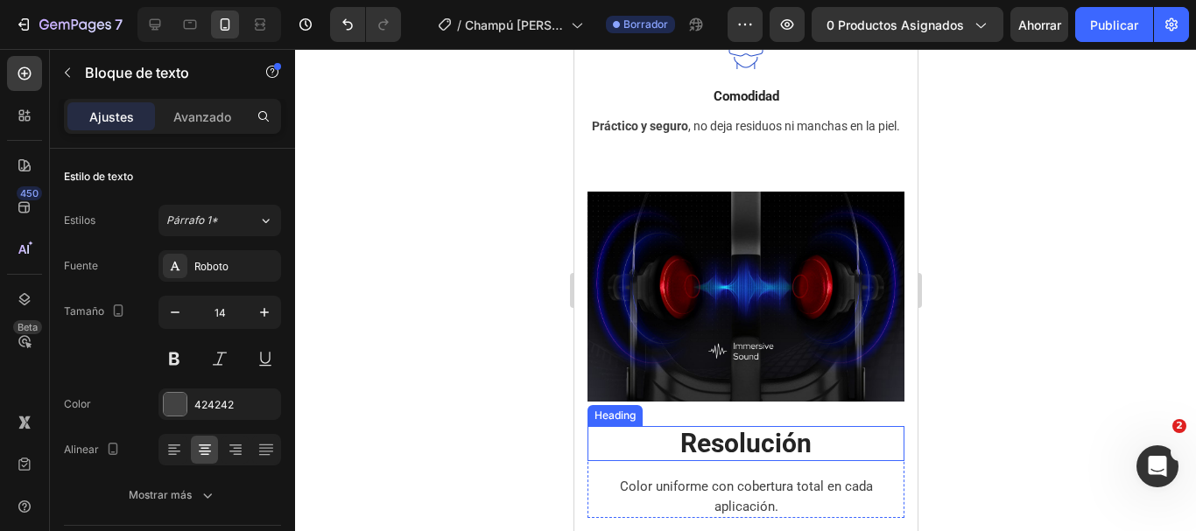
scroll to position [3064, 0]
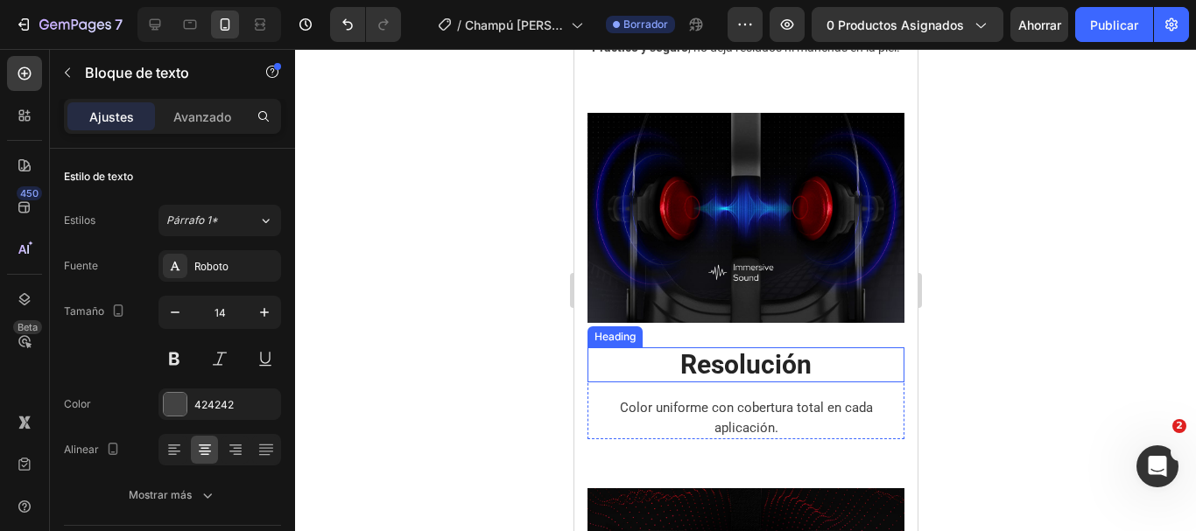
click at [786, 362] on strong "Resolución" at bounding box center [744, 364] width 131 height 31
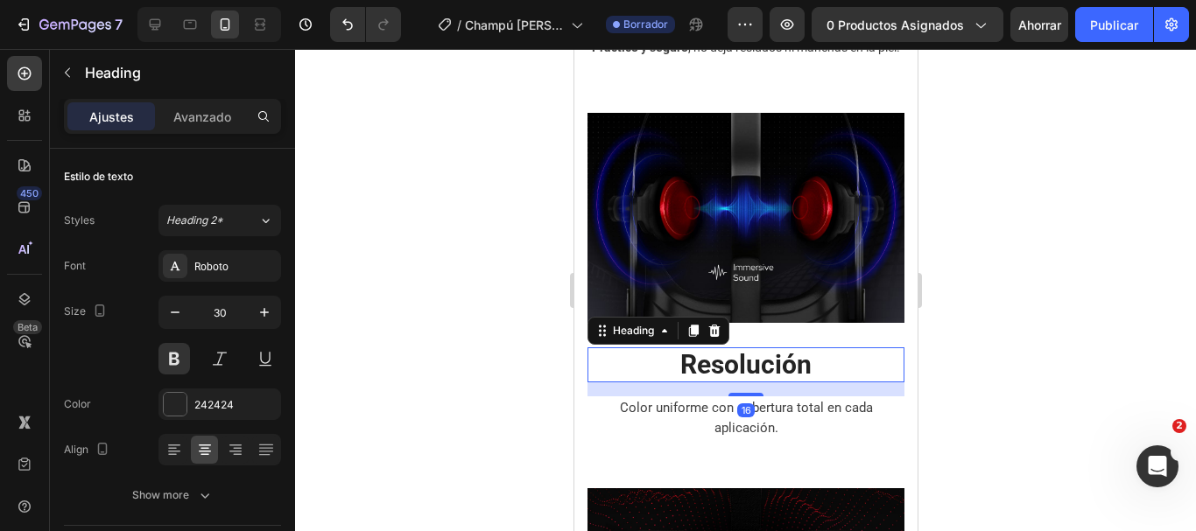
click at [786, 362] on strong "Resolución" at bounding box center [744, 364] width 131 height 31
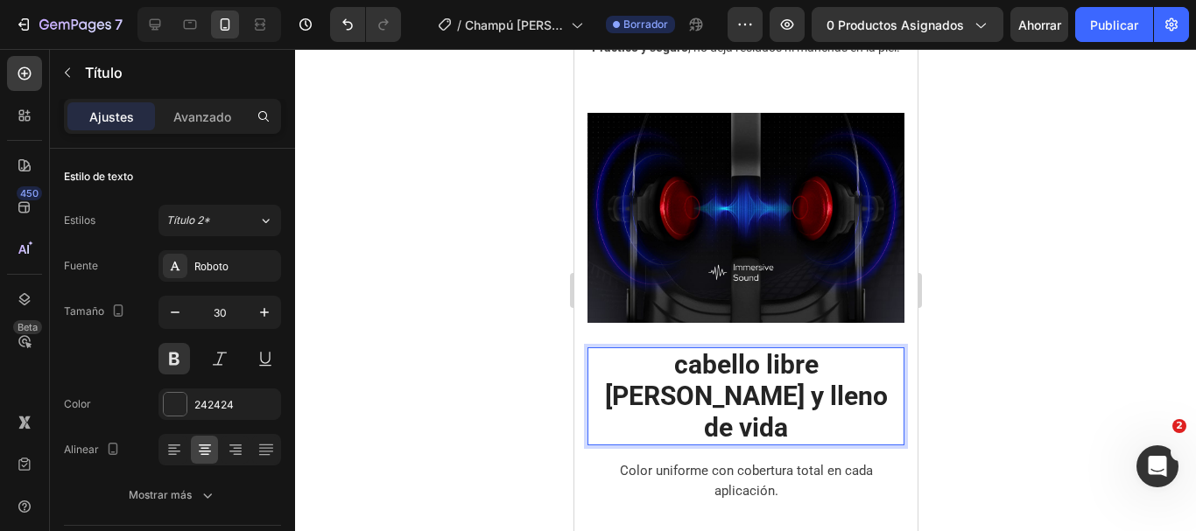
click at [615, 358] on strong "cabello libre de canas y lleno de vida" at bounding box center [745, 396] width 283 height 94
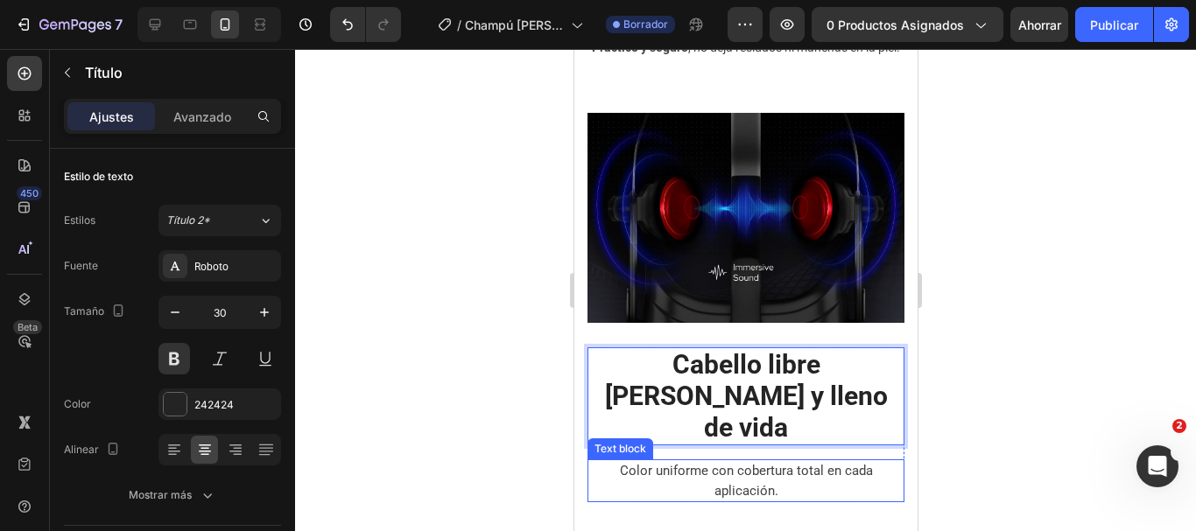
click at [738, 461] on p "Color uniforme con cobertura total en cada aplicación." at bounding box center [744, 480] width 313 height 39
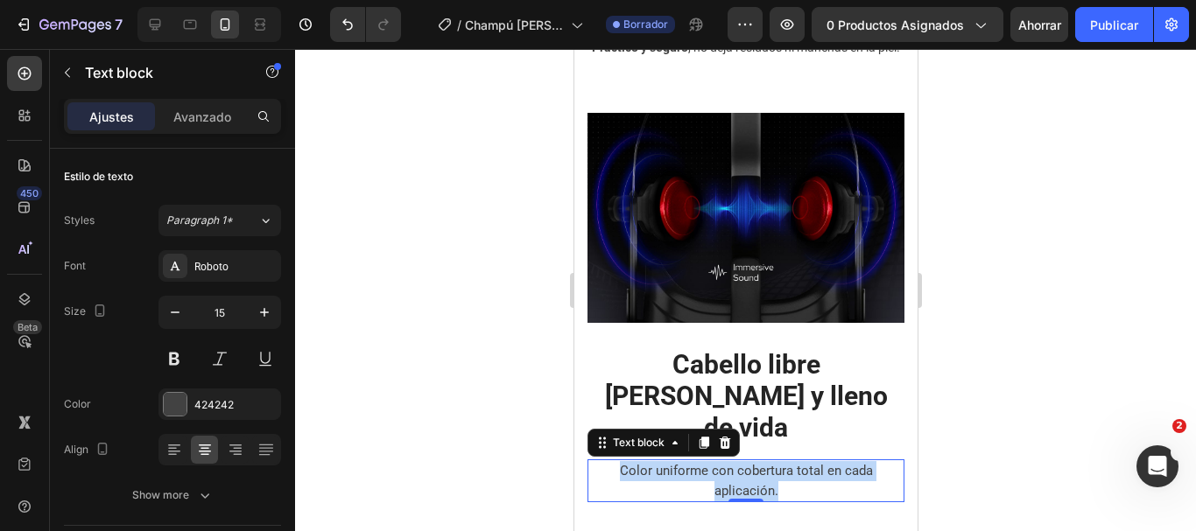
click at [738, 461] on p "Color uniforme con cobertura total en cada aplicación." at bounding box center [744, 480] width 313 height 39
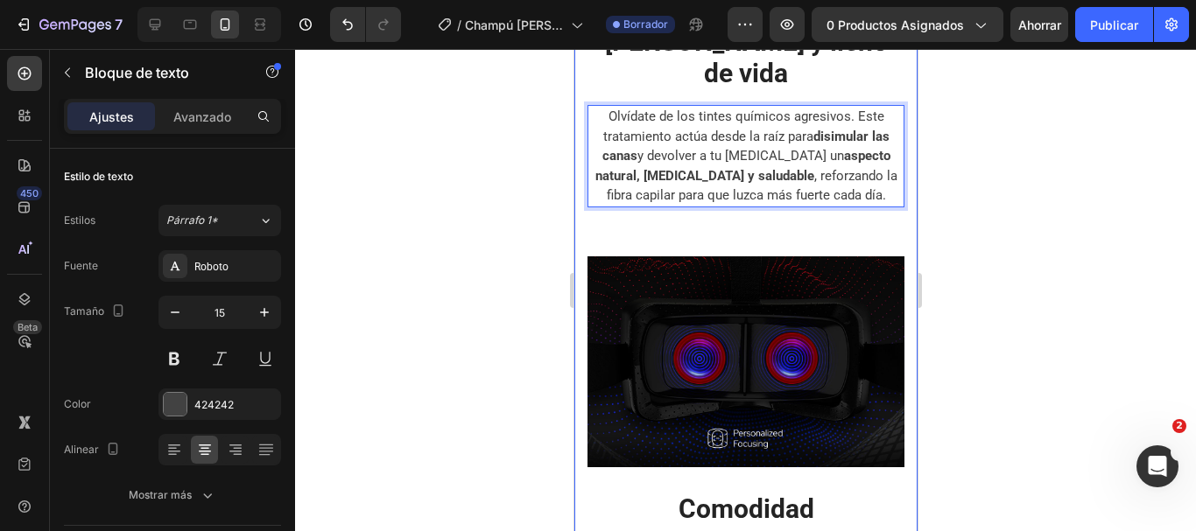
scroll to position [3512, 0]
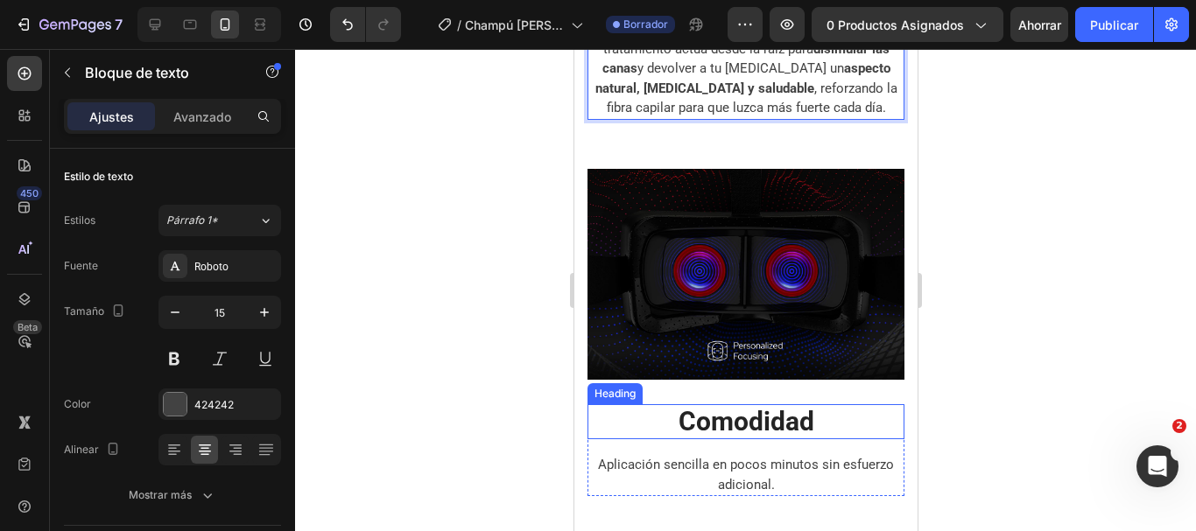
click at [734, 406] on strong "Comodidad" at bounding box center [746, 421] width 136 height 31
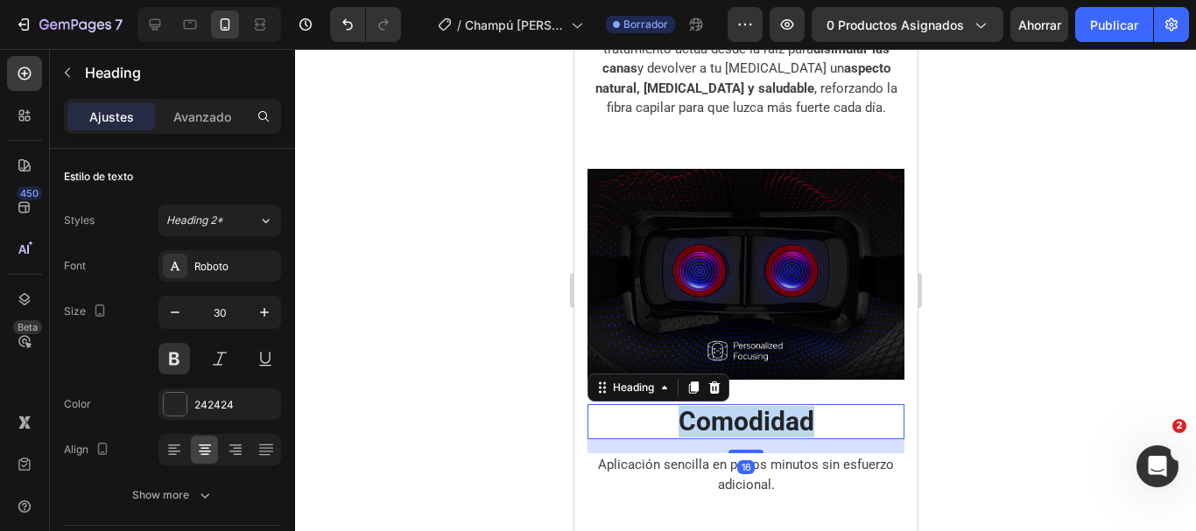
click at [734, 406] on strong "Comodidad" at bounding box center [746, 421] width 136 height 31
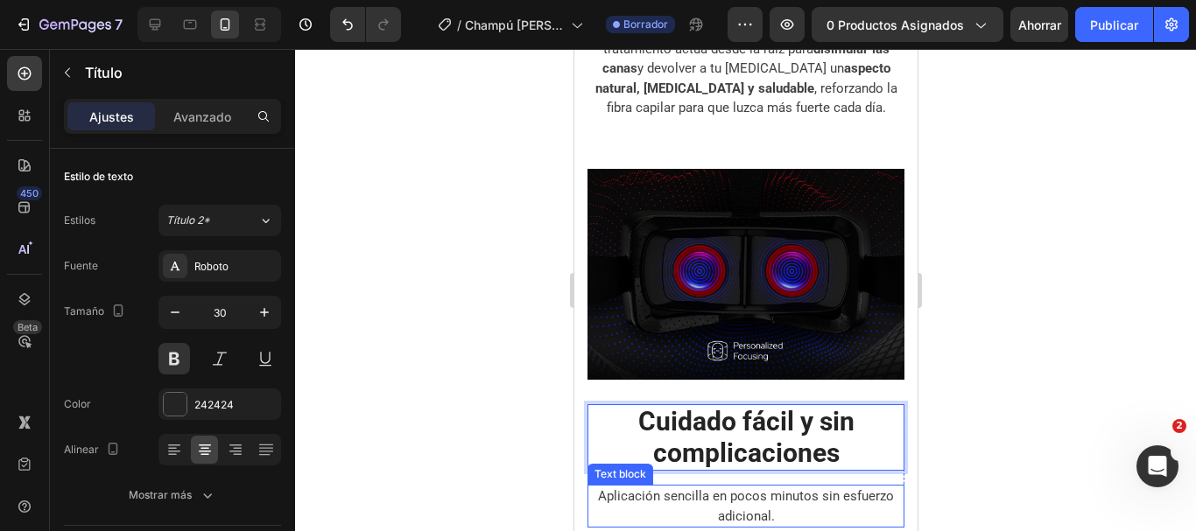
click at [756, 487] on p "Aplicación sencilla en pocos minutos sin esfuerzo adicional." at bounding box center [744, 506] width 313 height 39
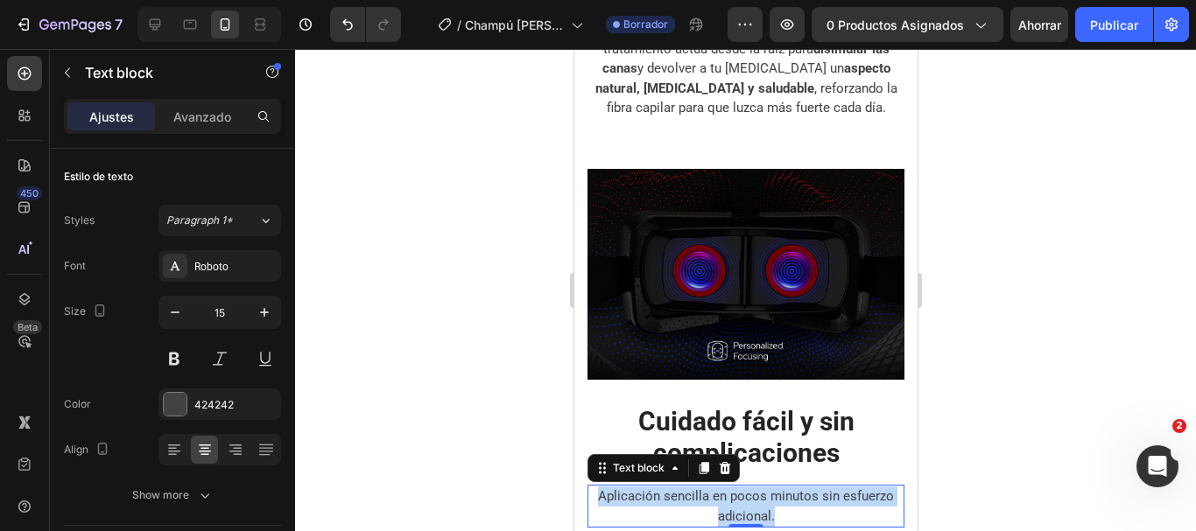
click at [756, 487] on p "Aplicación sencilla en pocos minutos sin esfuerzo adicional." at bounding box center [744, 506] width 313 height 39
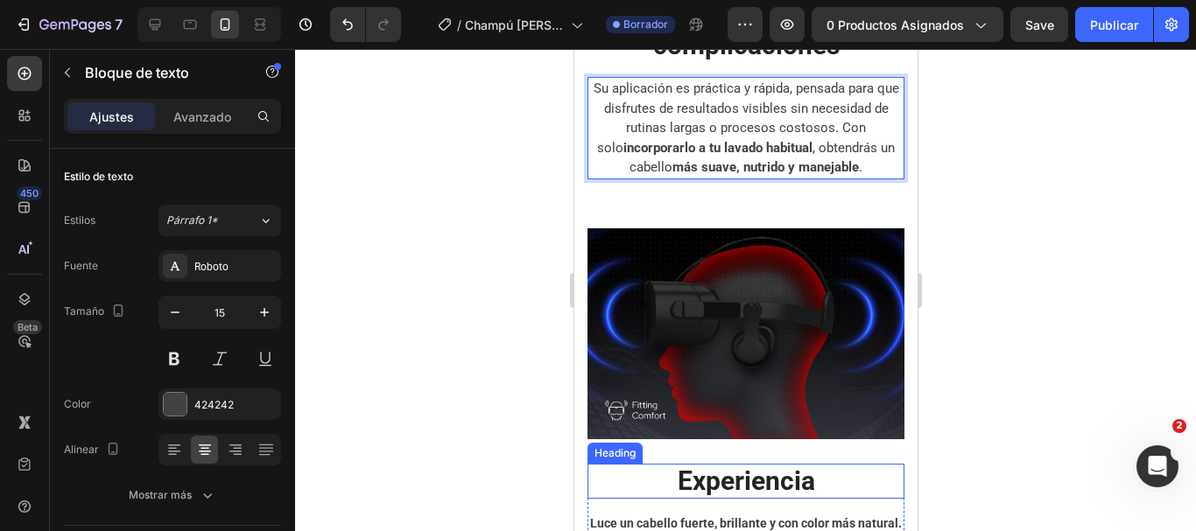
scroll to position [3970, 0]
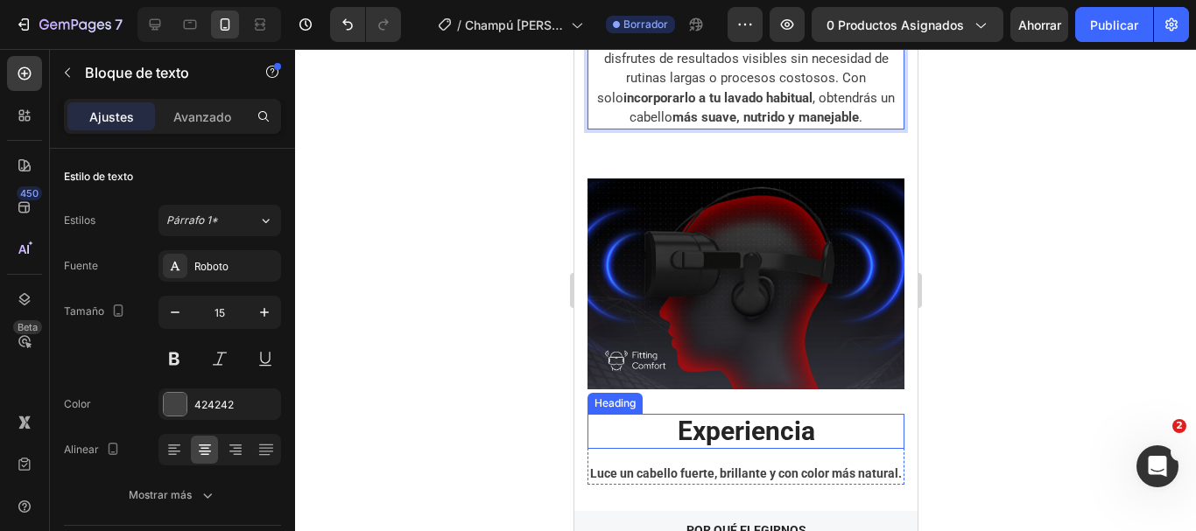
click at [740, 416] on strong "Experiencia" at bounding box center [745, 431] width 137 height 31
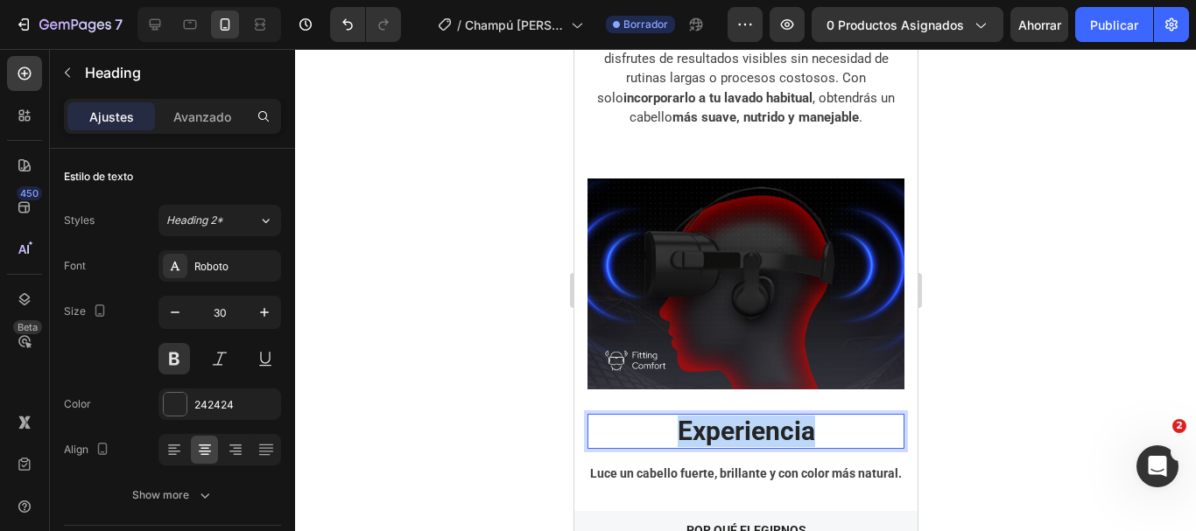
click at [740, 416] on strong "Experiencia" at bounding box center [745, 431] width 137 height 31
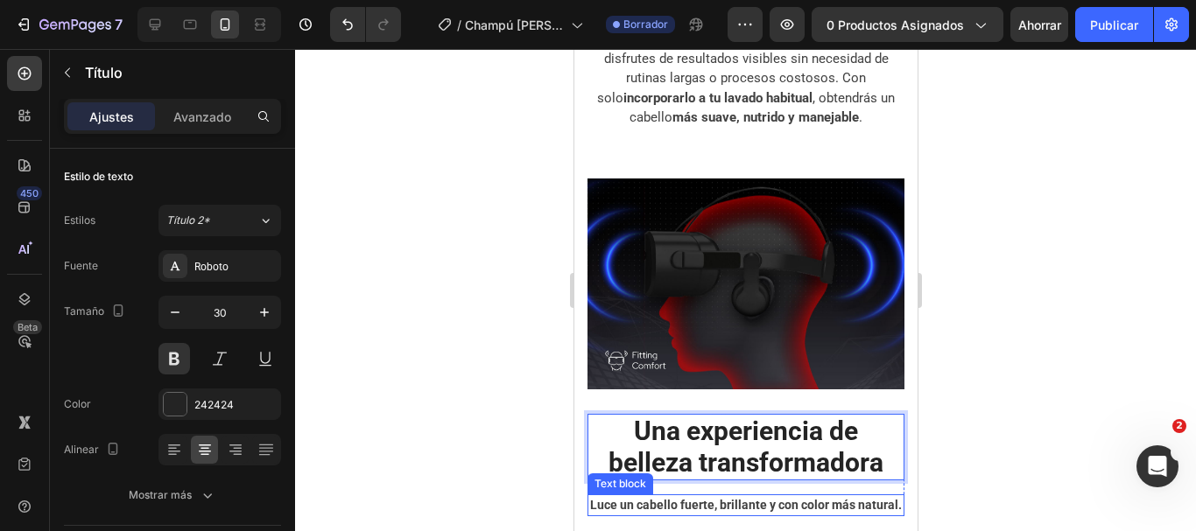
click at [757, 496] on p "Luce un cabello fuerte, brillante y con color más natural." at bounding box center [744, 505] width 313 height 18
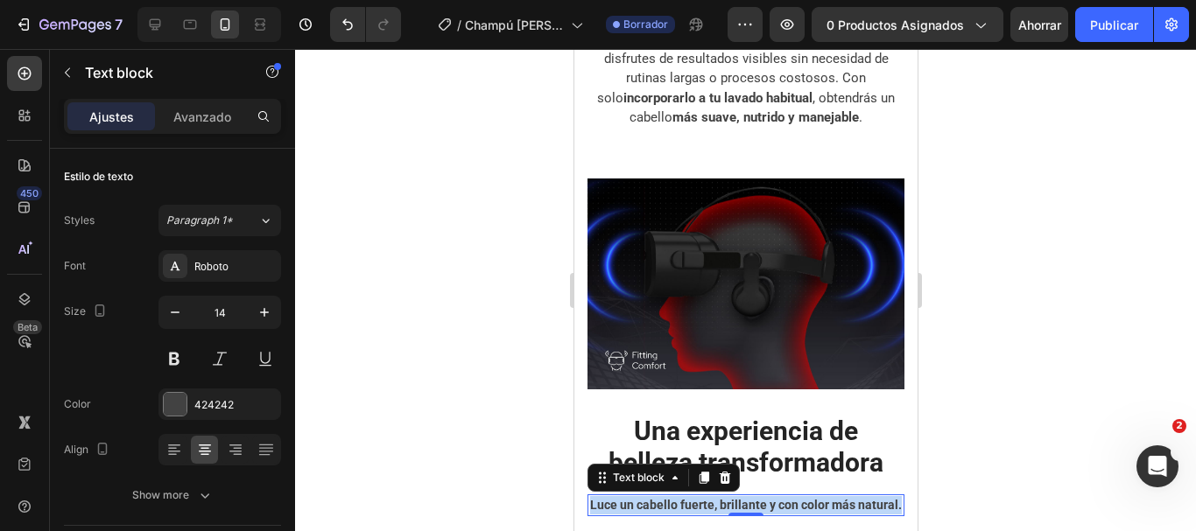
click at [757, 496] on p "Luce un cabello fuerte, brillante y con color más natural." at bounding box center [744, 505] width 313 height 18
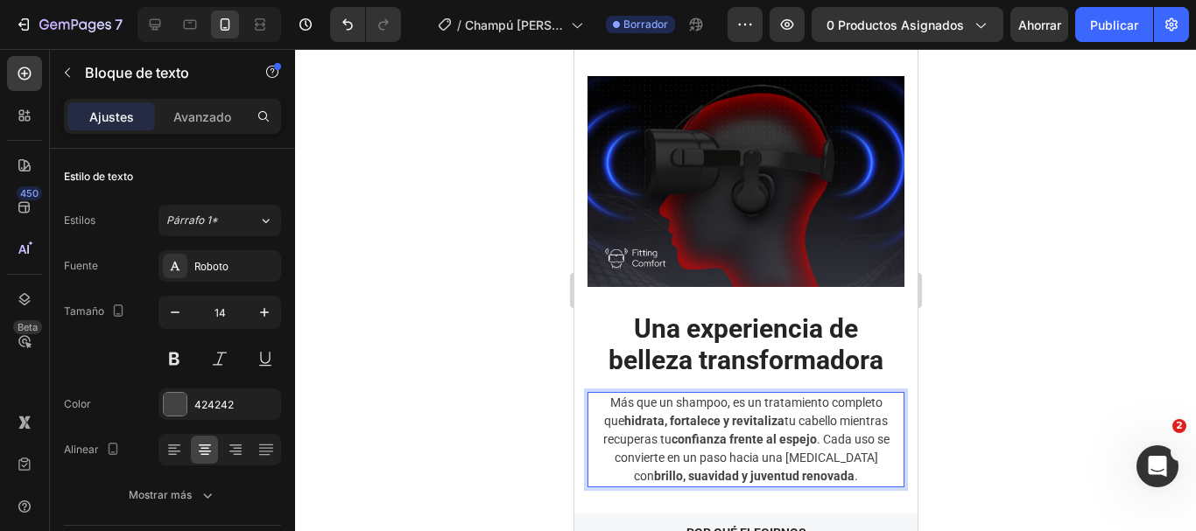
scroll to position [4247, 0]
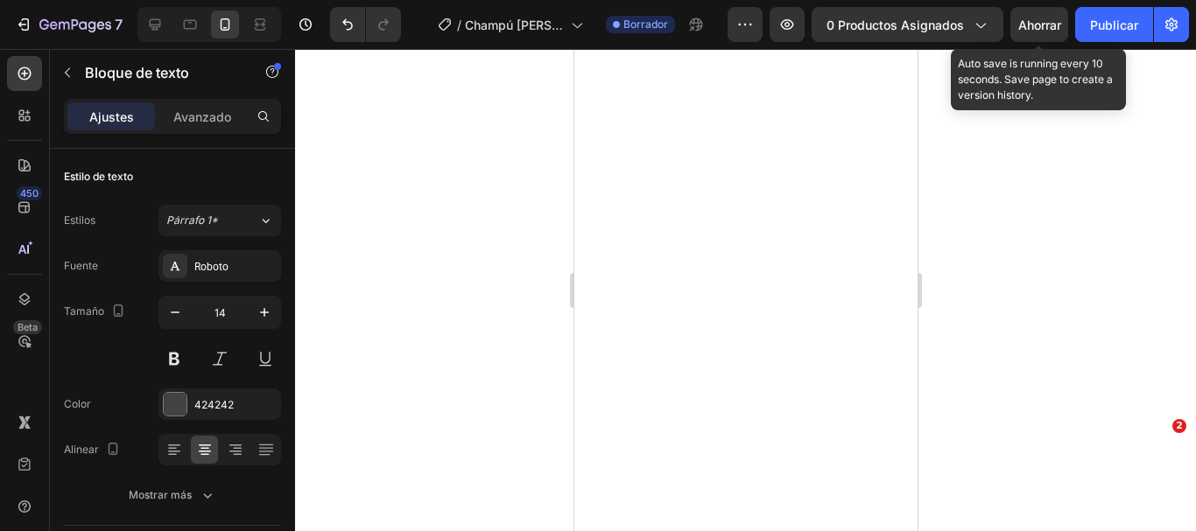
click at [1032, 31] on font "Ahorrar" at bounding box center [1039, 25] width 43 height 15
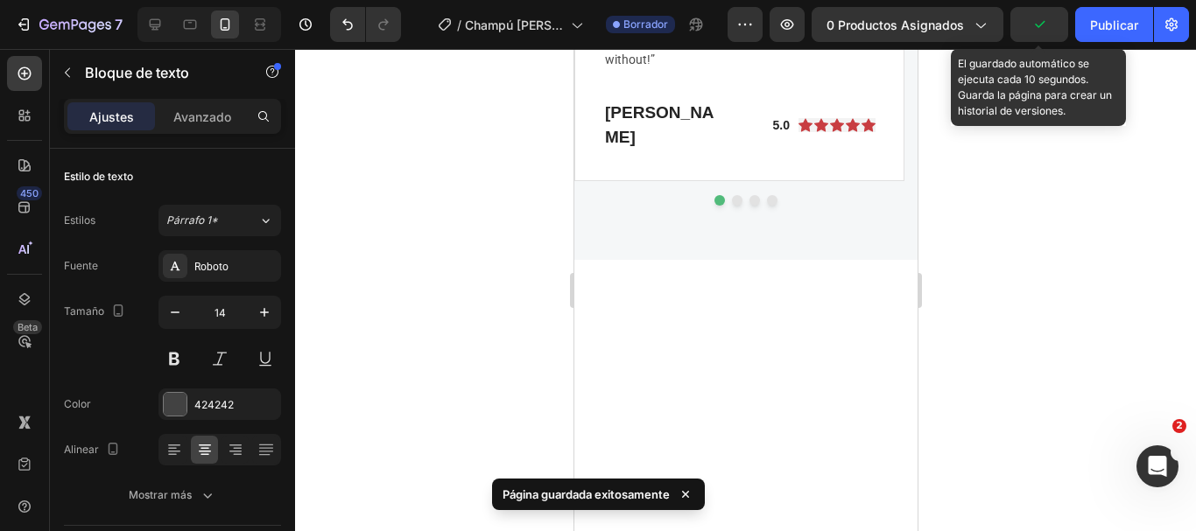
click at [1037, 251] on div at bounding box center [745, 290] width 901 height 482
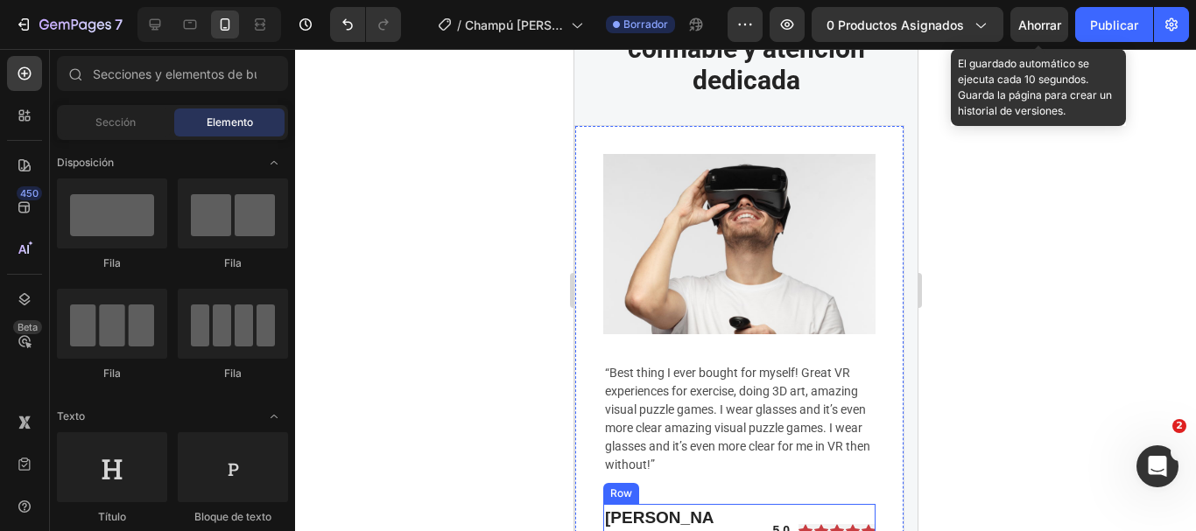
scroll to position [4422, 0]
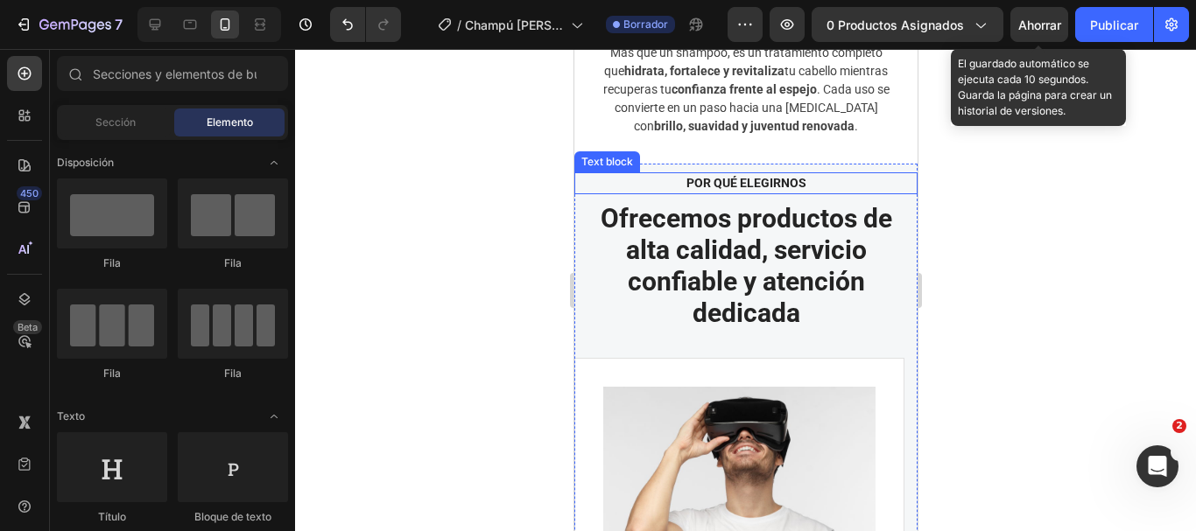
click at [739, 174] on p "Por Qué Elegirnos" at bounding box center [745, 183] width 312 height 18
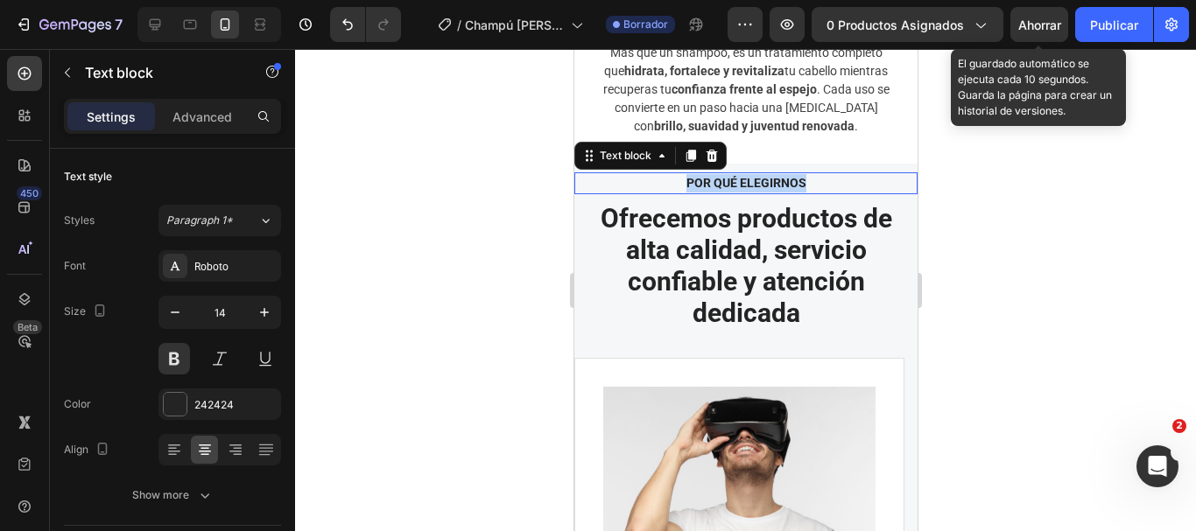
click at [739, 174] on p "Por Qué Elegirnos" at bounding box center [745, 183] width 312 height 18
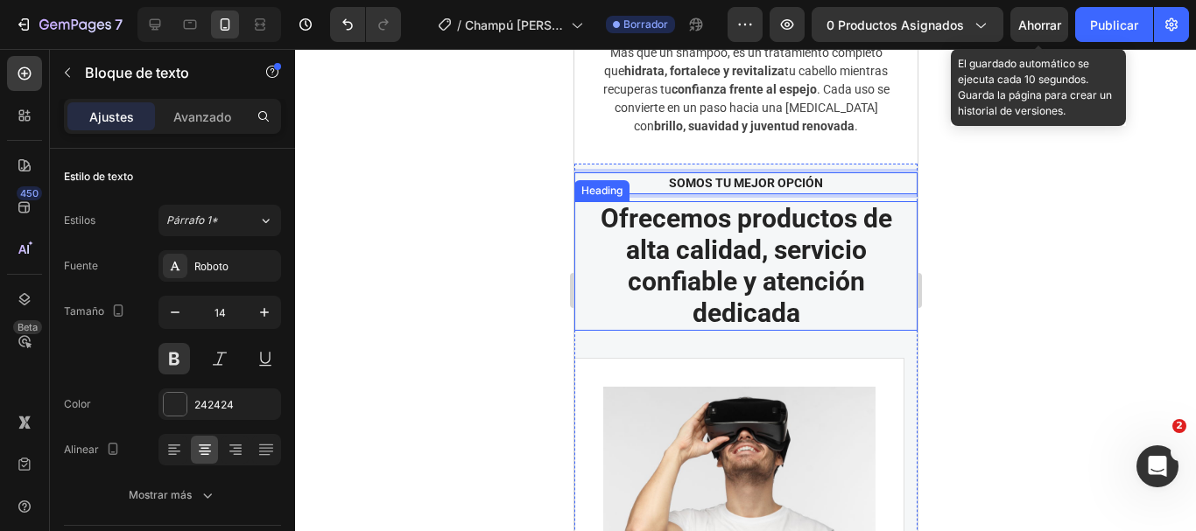
click at [739, 227] on h2 "Ofrecemos productos de alta calidad, servicio confiable y atención dedicada" at bounding box center [744, 266] width 343 height 130
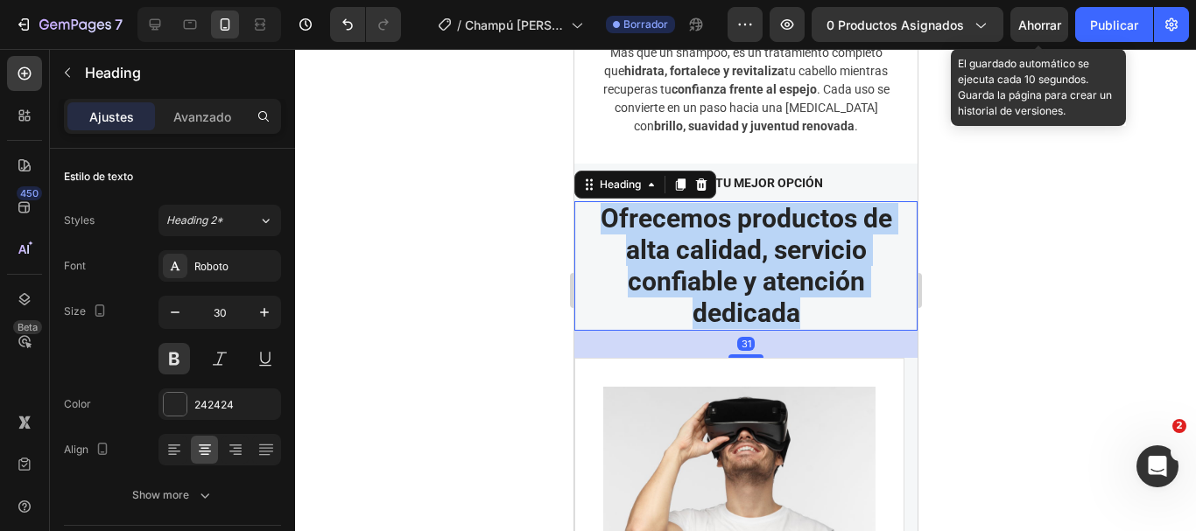
click at [739, 227] on p "Ofrecemos productos de alta calidad, servicio confiable y atención dedicada" at bounding box center [745, 266] width 340 height 126
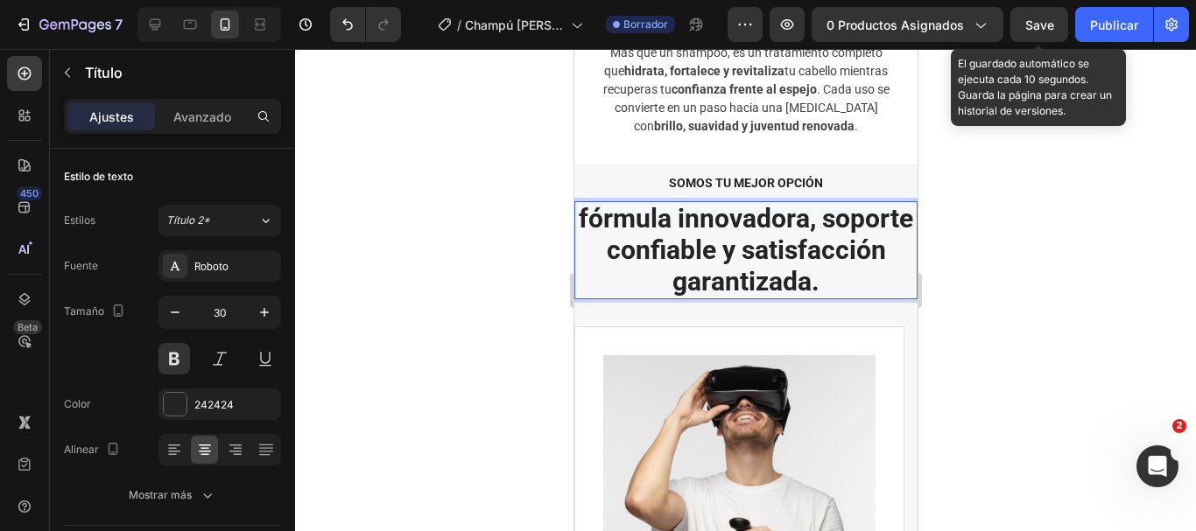
click at [630, 203] on p "fórmula innovadora, soporte confiable y satisfacción garantizada." at bounding box center [745, 250] width 340 height 95
click at [1037, 26] on font "Ahorrar" at bounding box center [1039, 25] width 43 height 15
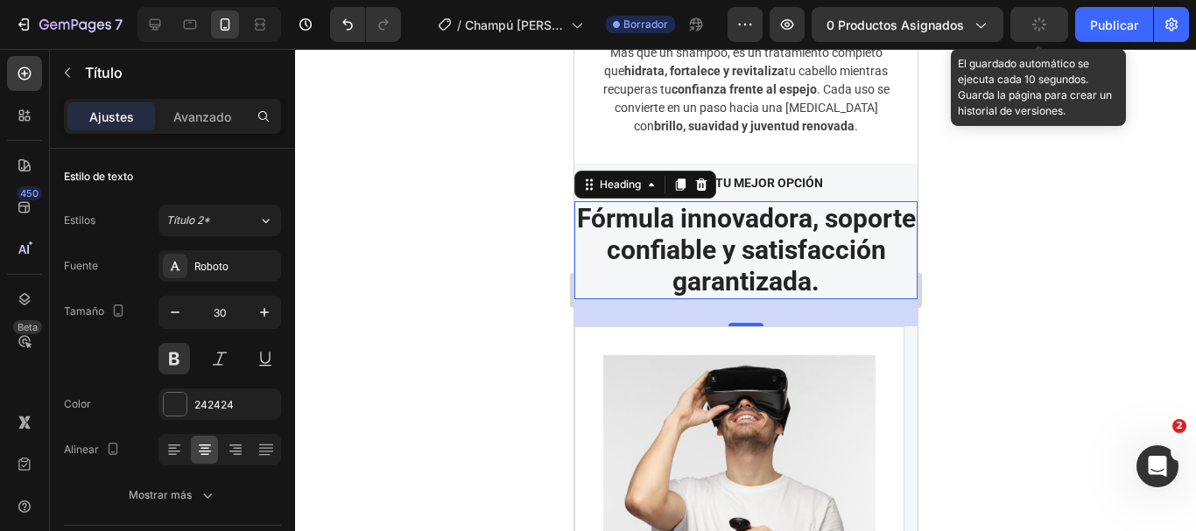
click at [1027, 228] on div at bounding box center [745, 290] width 901 height 482
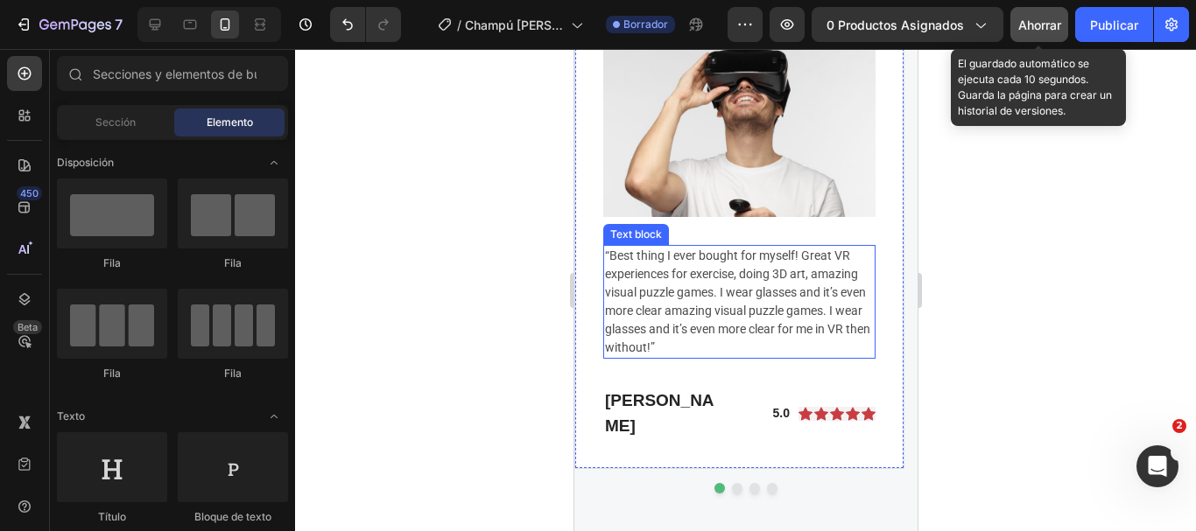
scroll to position [4685, 0]
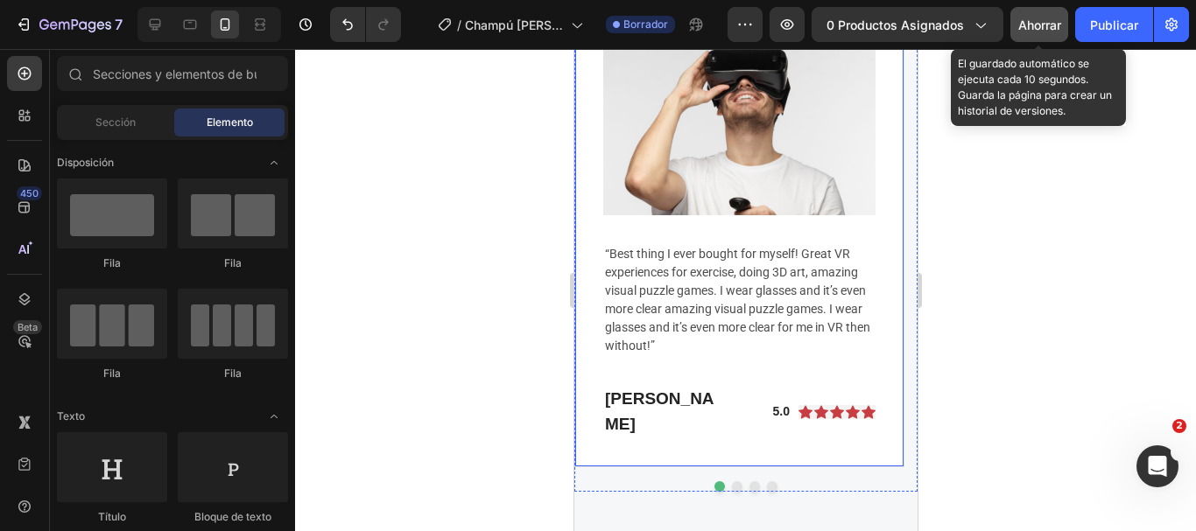
click at [661, 398] on p "Eric Raymond" at bounding box center [663, 412] width 119 height 50
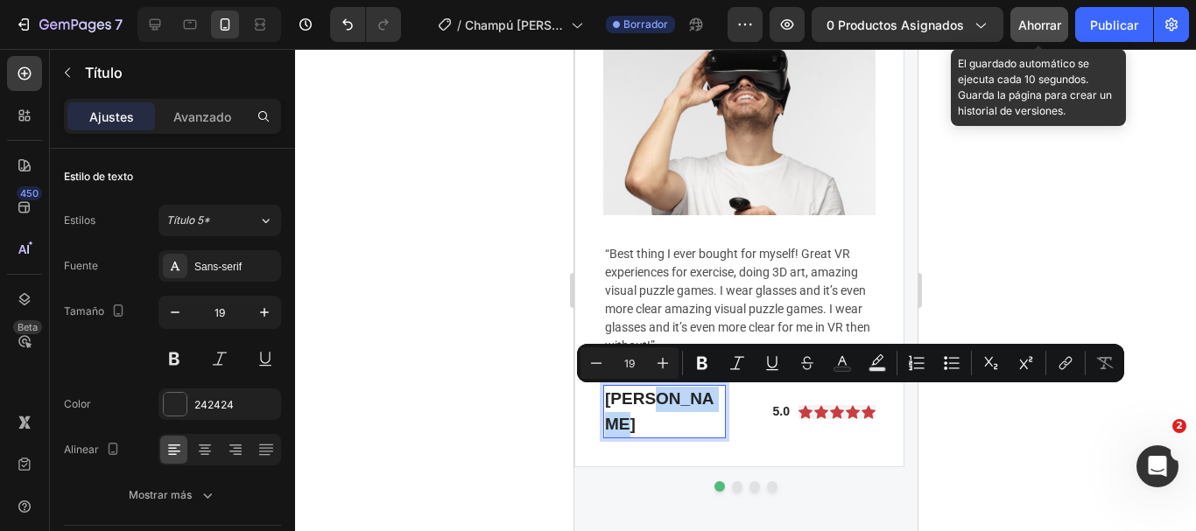
click at [661, 398] on p "Eric Raymond" at bounding box center [663, 412] width 119 height 50
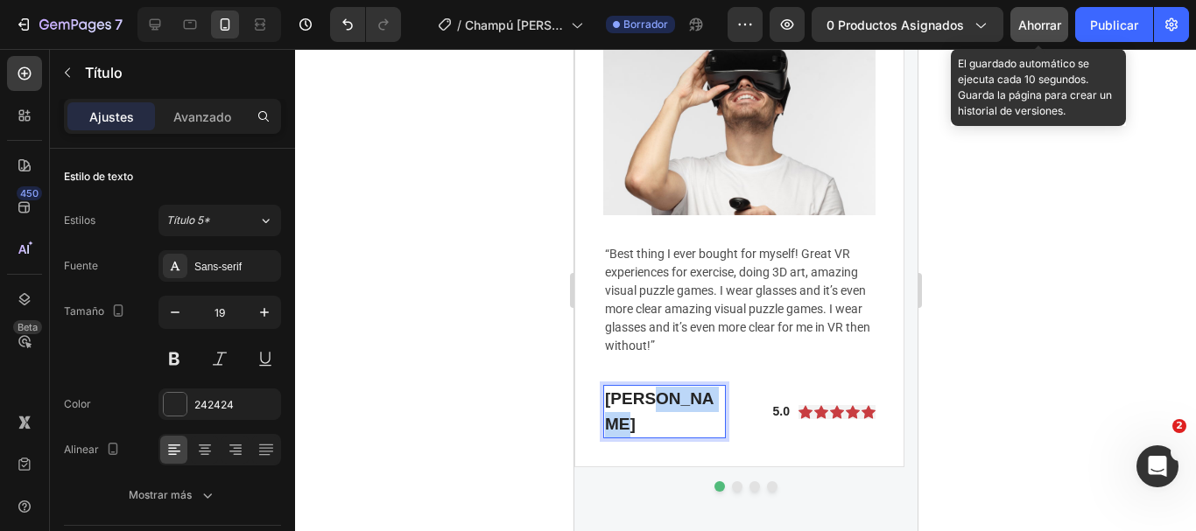
click at [661, 398] on p "Eric Raymond" at bounding box center [663, 412] width 119 height 50
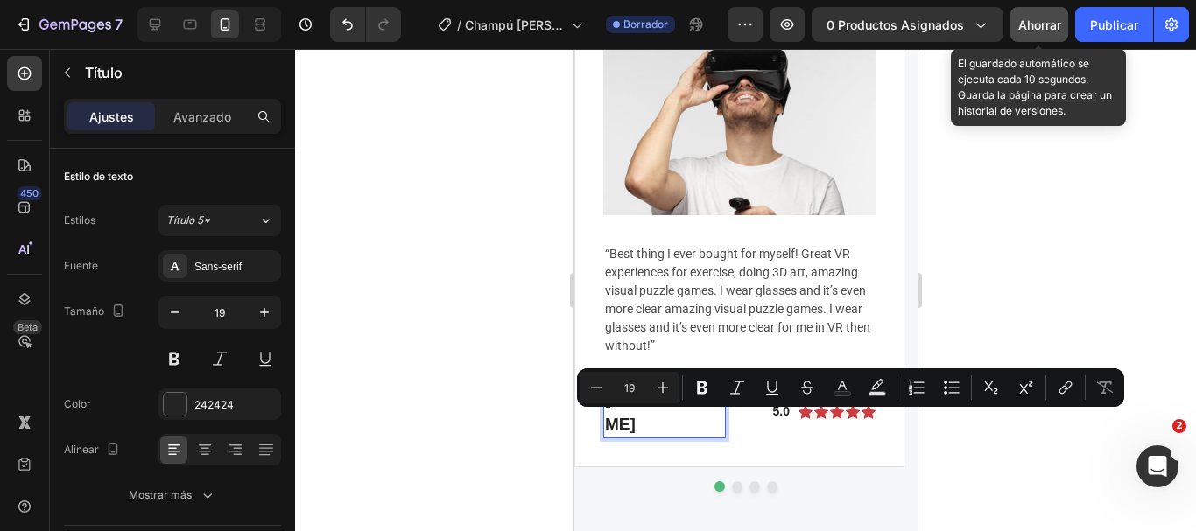
drag, startPoint x: 679, startPoint y: 425, endPoint x: 610, endPoint y: 425, distance: 68.3
click at [610, 425] on p "María Fernanda G." at bounding box center [663, 412] width 119 height 50
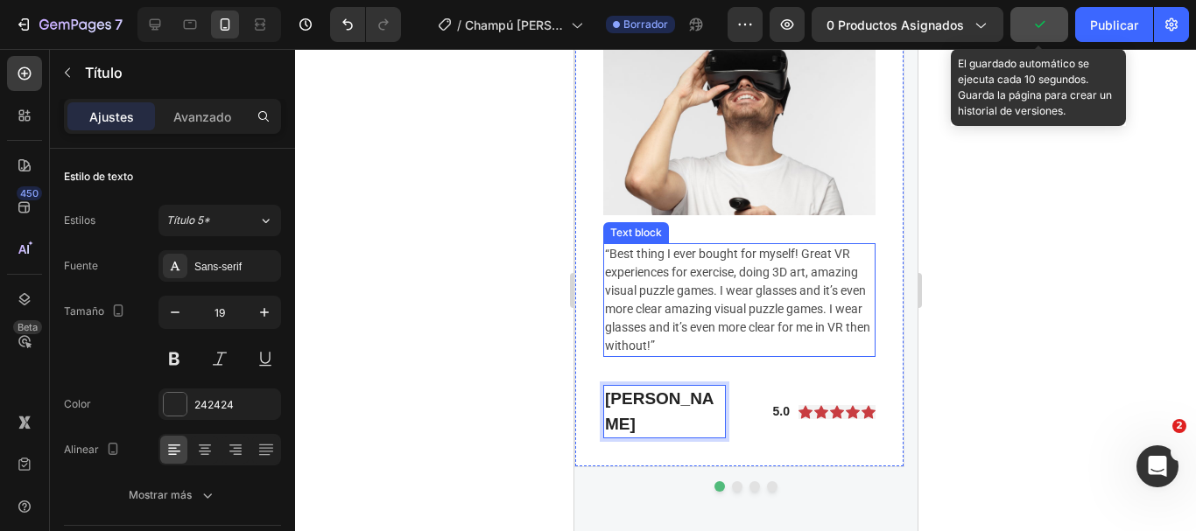
click at [713, 310] on p "“Best thing I ever bought for myself! Great VR experiences for exercise, doing …" at bounding box center [738, 300] width 269 height 110
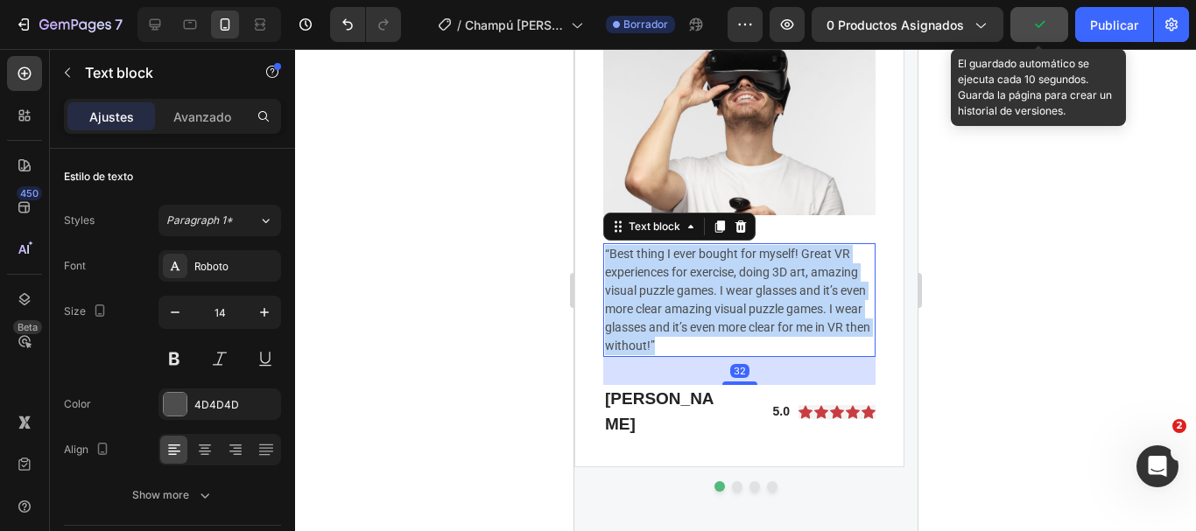
click at [713, 310] on p "“Best thing I ever bought for myself! Great VR experiences for exercise, doing …" at bounding box center [738, 300] width 269 height 110
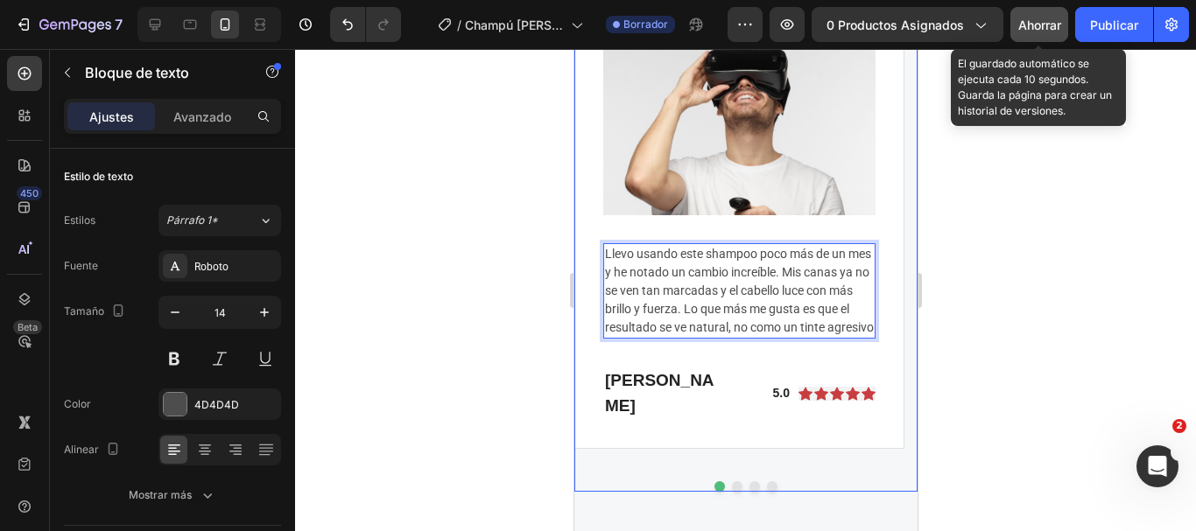
click at [731, 482] on button "Dot" at bounding box center [736, 487] width 11 height 11
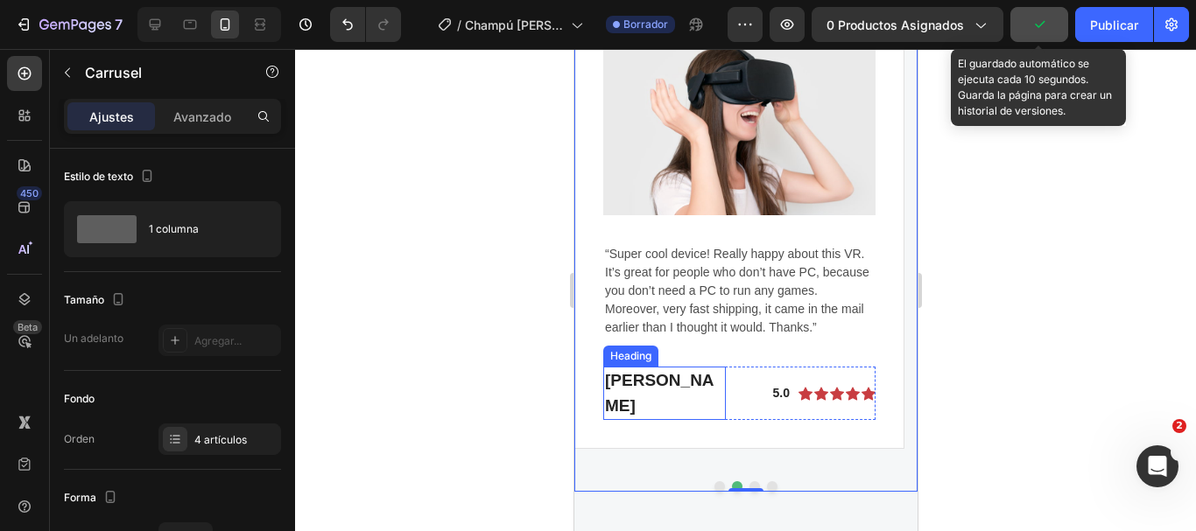
click at [648, 388] on p "Gabriella Holland" at bounding box center [663, 394] width 119 height 50
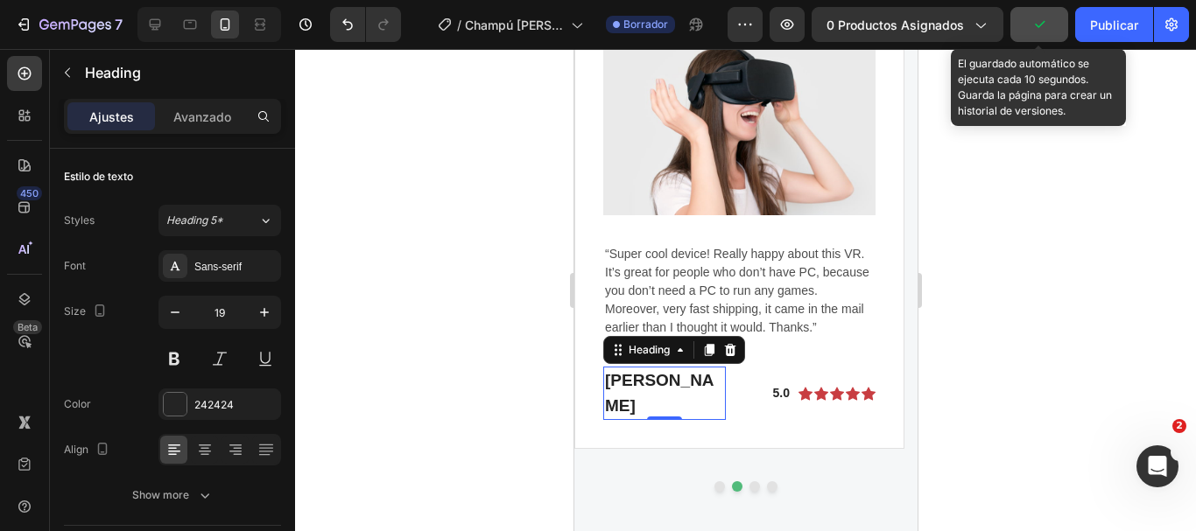
click at [648, 388] on p "Gabriella Holland" at bounding box center [663, 394] width 119 height 50
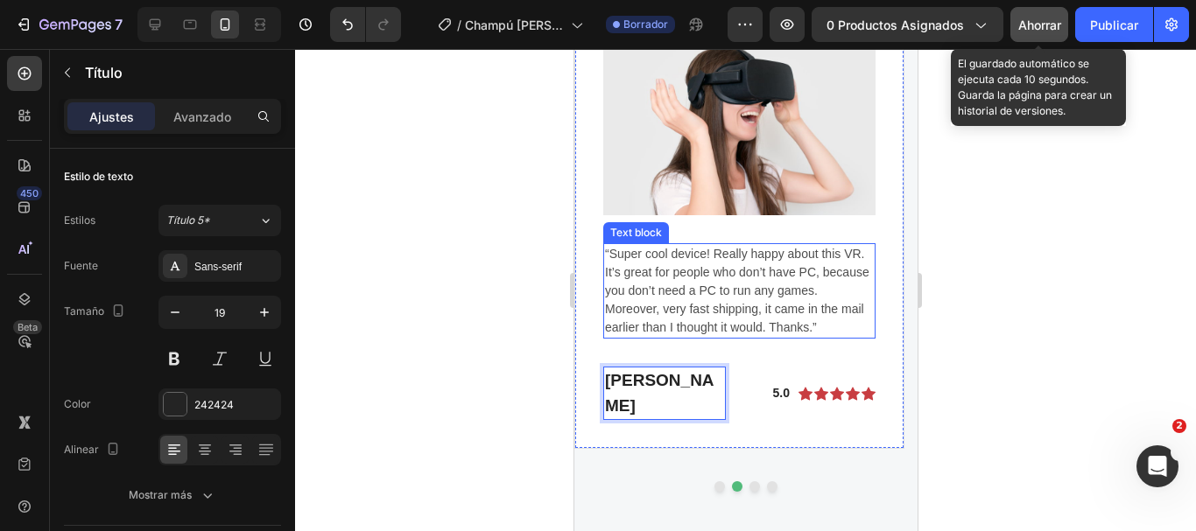
click at [679, 273] on p "“Super cool device! Really happy about this VR. It’s great for people who don’t…" at bounding box center [738, 291] width 269 height 92
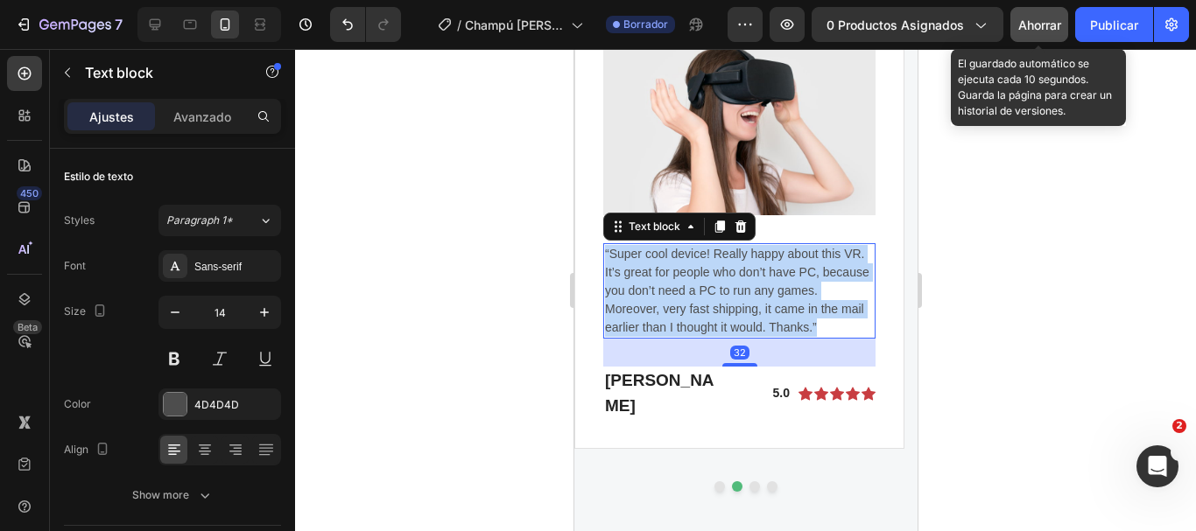
click at [679, 273] on p "“Super cool device! Really happy about this VR. It’s great for people who don’t…" at bounding box center [738, 291] width 269 height 92
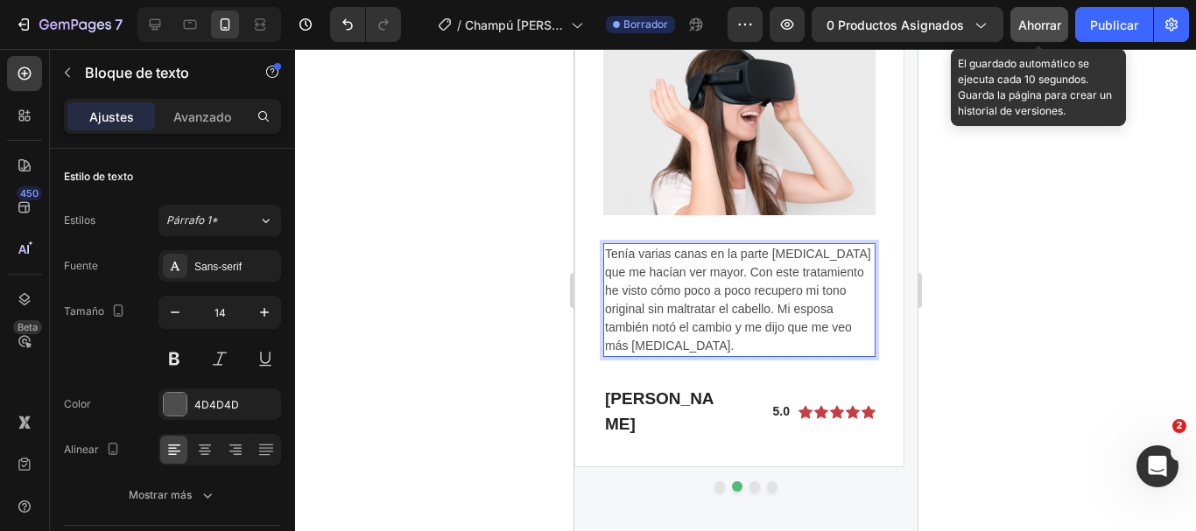
scroll to position [4860, 0]
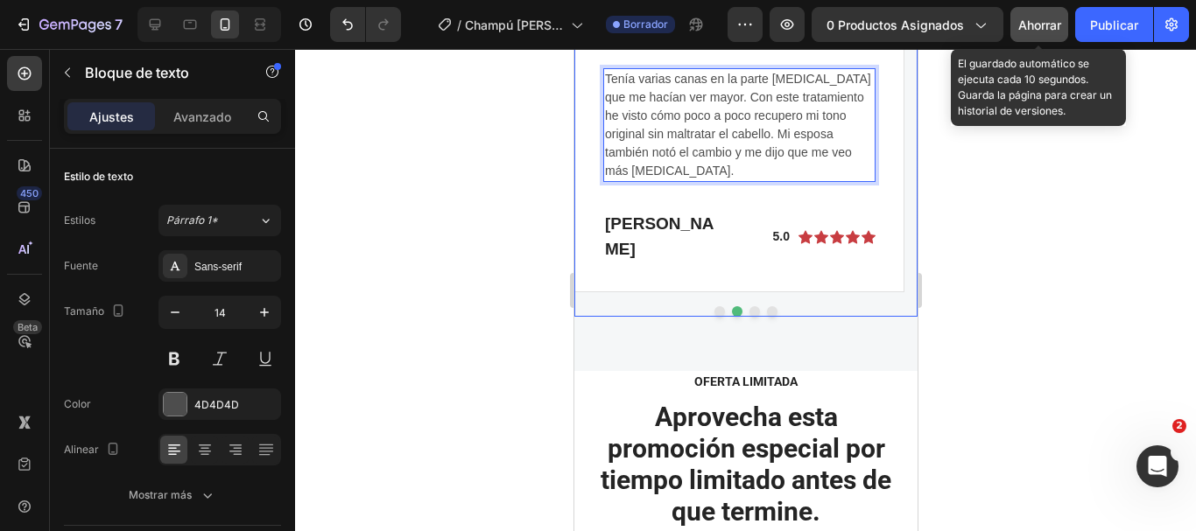
click at [749, 306] on button "Dot" at bounding box center [754, 311] width 11 height 11
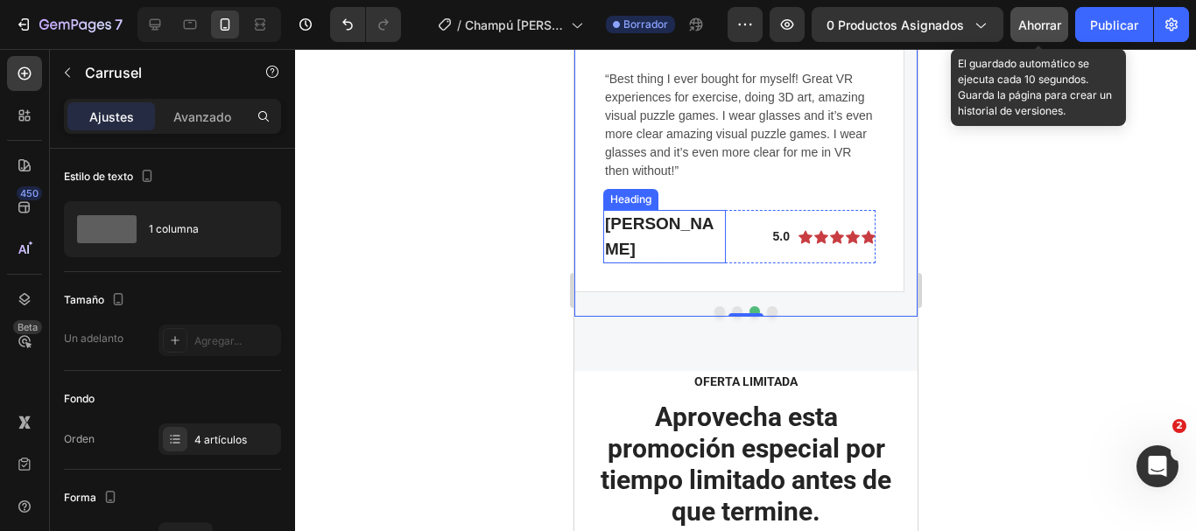
click at [666, 229] on p "Eric Raymond" at bounding box center [663, 237] width 119 height 50
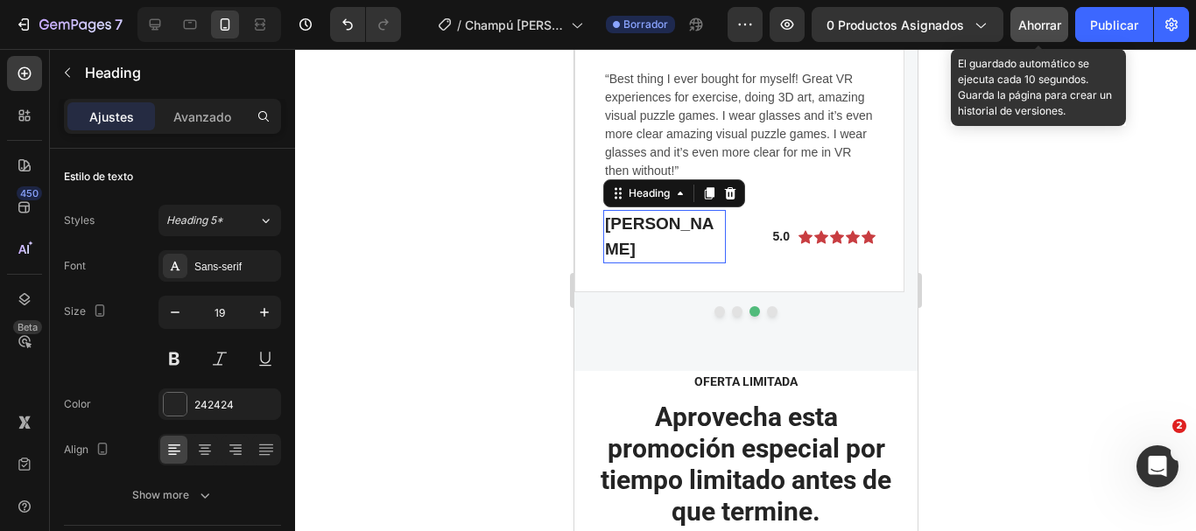
click at [666, 229] on p "Eric Raymond" at bounding box center [663, 237] width 119 height 50
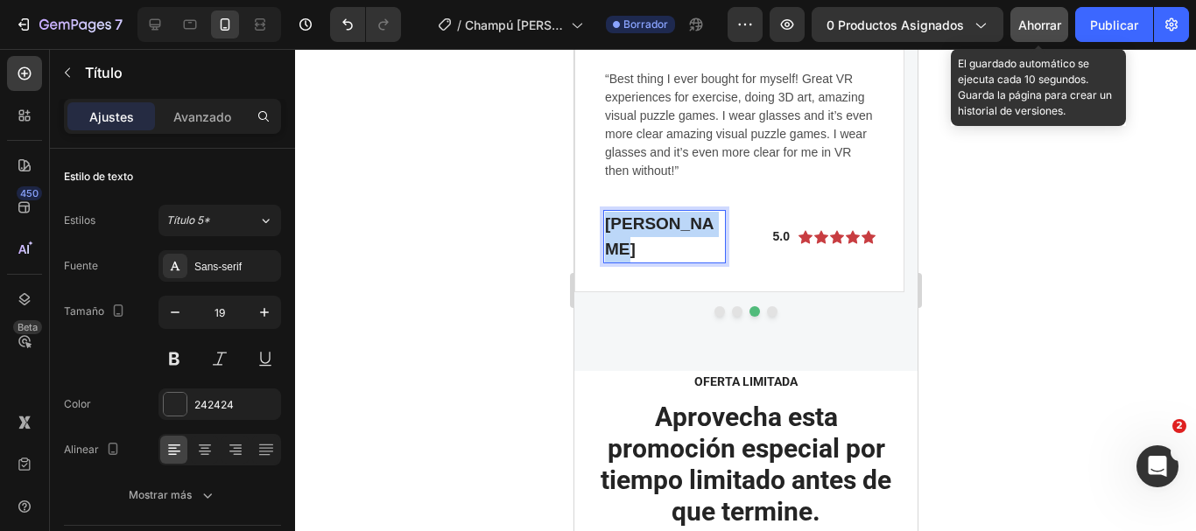
click at [666, 229] on p "Eric Raymond" at bounding box center [663, 237] width 119 height 50
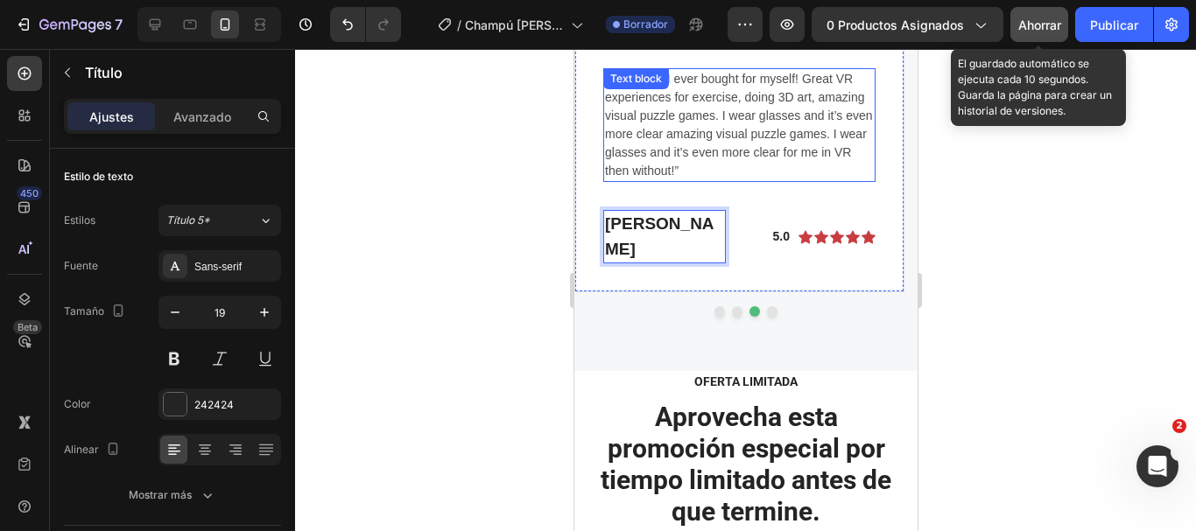
click at [706, 113] on p "“Best thing I ever bought for myself! Great VR experiences for exercise, doing …" at bounding box center [738, 125] width 269 height 110
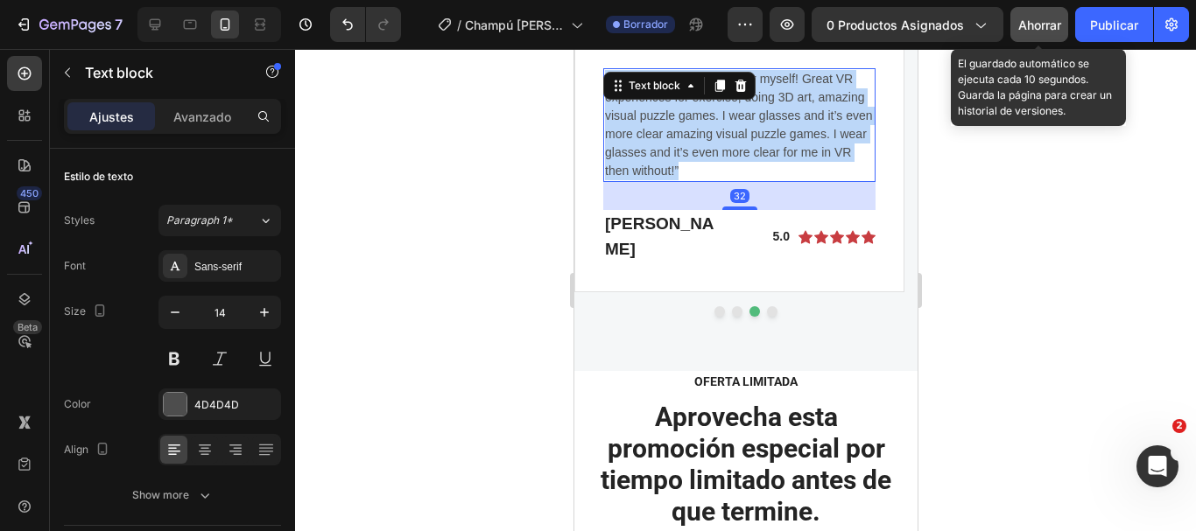
click at [706, 113] on p "“Best thing I ever bought for myself! Great VR experiences for exercise, doing …" at bounding box center [738, 125] width 269 height 110
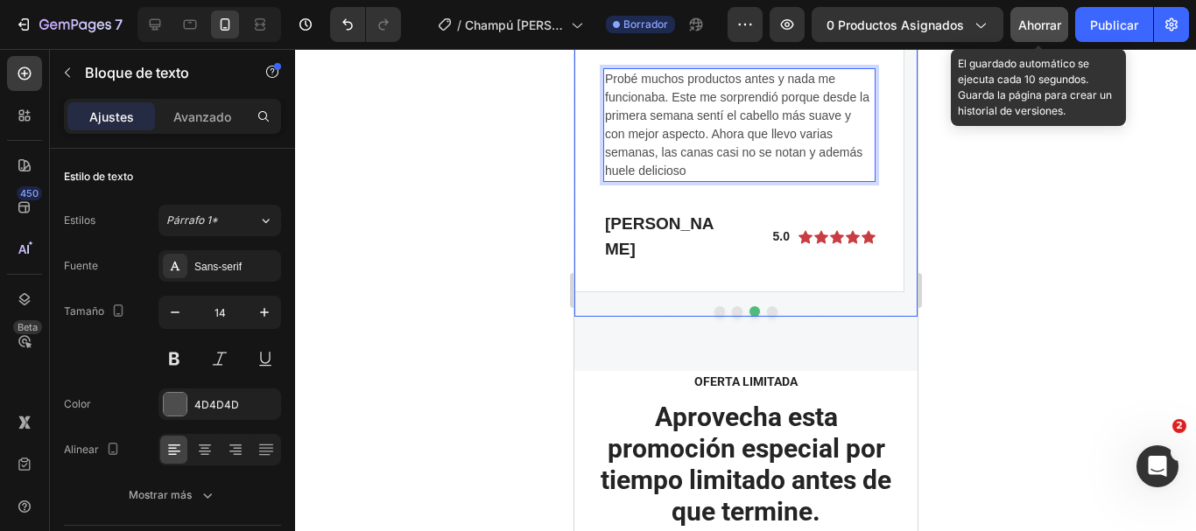
click at [766, 306] on button "Dot" at bounding box center [771, 311] width 11 height 11
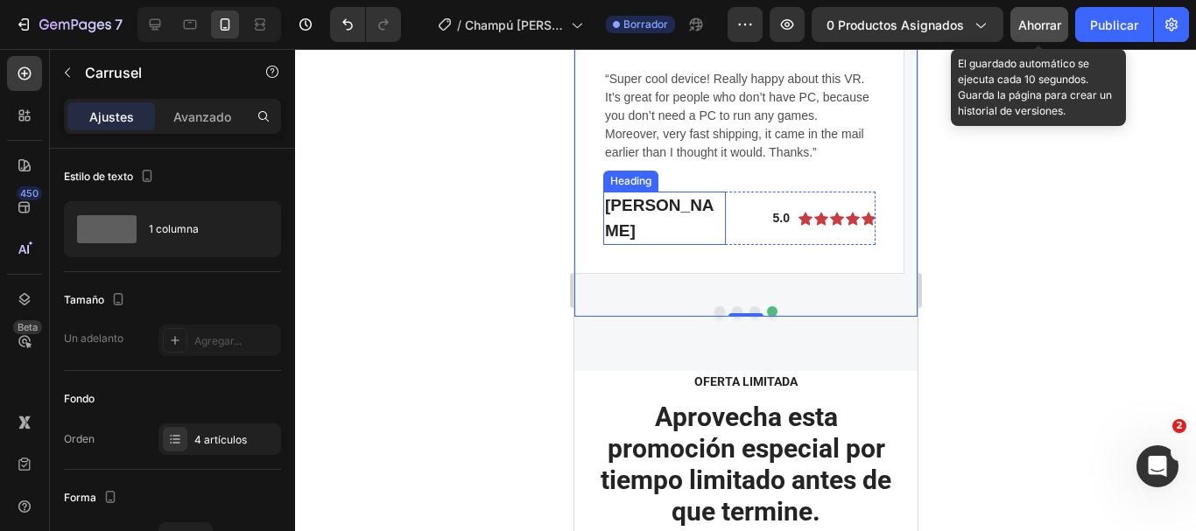
click at [657, 225] on p "Gabriella Holland" at bounding box center [663, 218] width 119 height 50
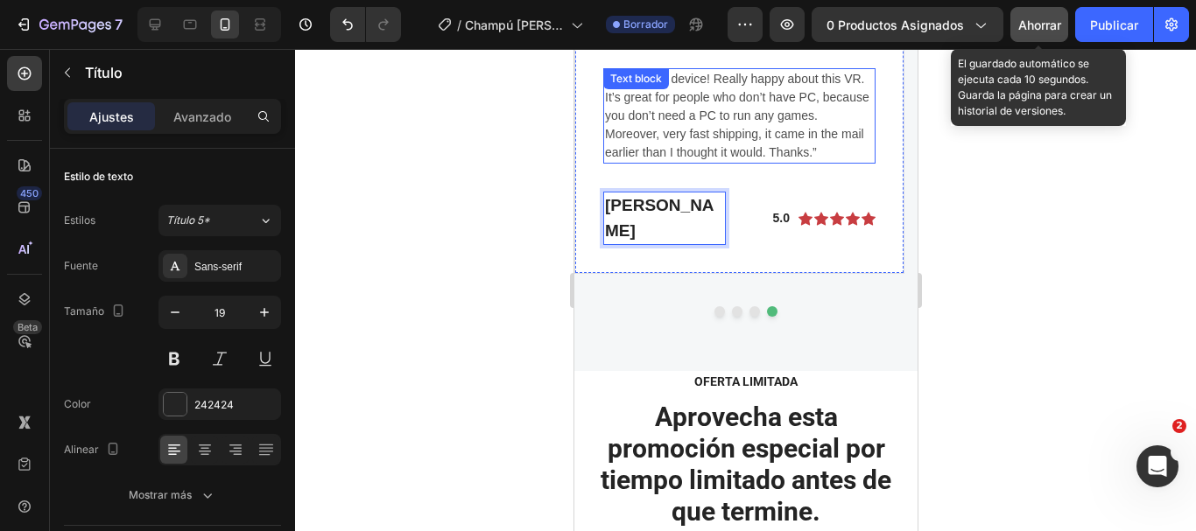
click at [708, 138] on p "“Super cool device! Really happy about this VR. It’s great for people who don’t…" at bounding box center [738, 116] width 269 height 92
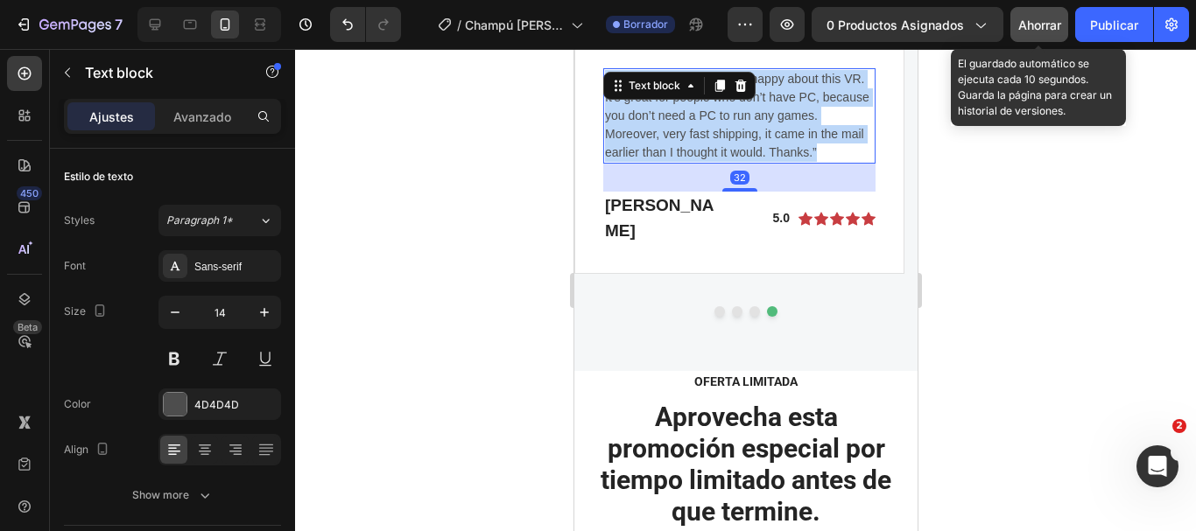
click at [708, 138] on p "“Super cool device! Really happy about this VR. It’s great for people who don’t…" at bounding box center [738, 116] width 269 height 92
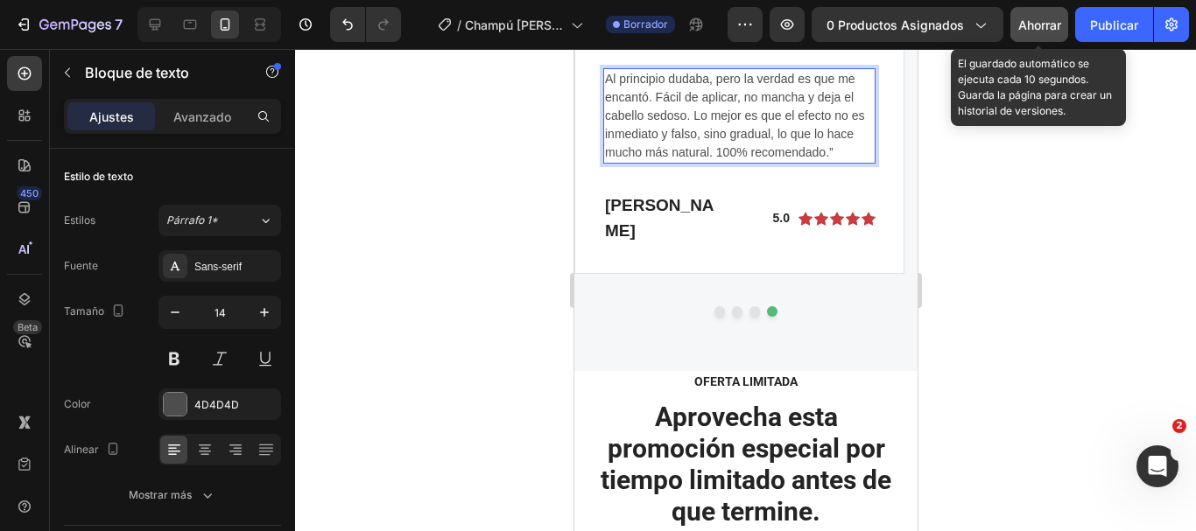
click at [846, 122] on p "Al principio dudaba, pero la verdad es que me encantó. Fácil de aplicar, no man…" at bounding box center [738, 116] width 269 height 92
click at [770, 136] on p "Al principio dudaba, pero la verdad es que me encantó. Fácil de aplicar, no man…" at bounding box center [738, 116] width 269 height 92
click at [750, 150] on p "Al principio dudaba, pero la verdad es que me encantó. Fácil de aplicar, no man…" at bounding box center [738, 116] width 269 height 92
click at [709, 373] on p "Oferta Limitada" at bounding box center [744, 382] width 285 height 18
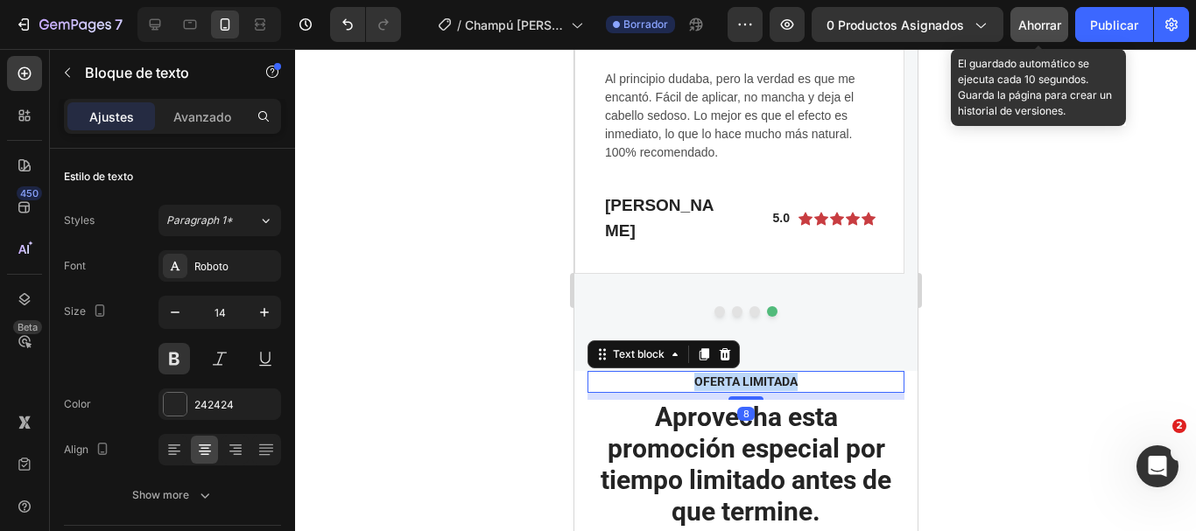
click at [709, 373] on p "Oferta Limitada" at bounding box center [744, 382] width 285 height 18
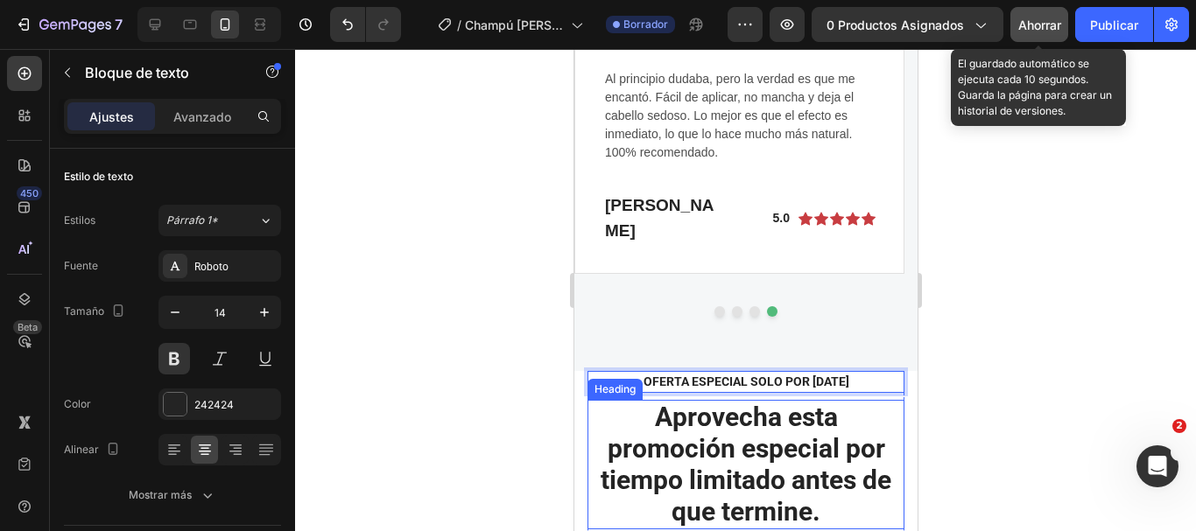
click at [750, 430] on h2 "Aprovecha esta promoción especial por tiempo limitado antes de que termine." at bounding box center [745, 465] width 317 height 130
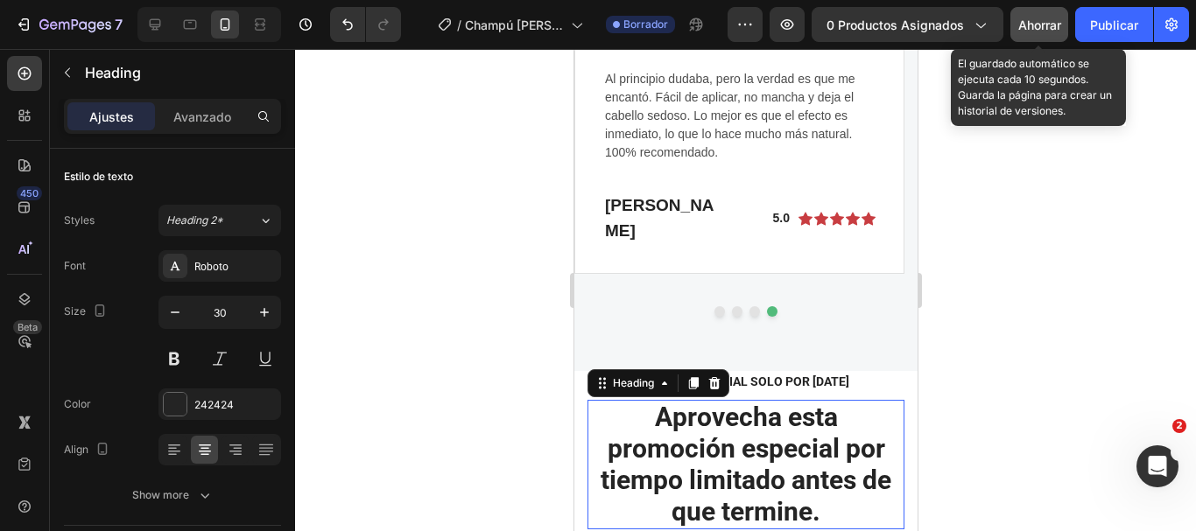
click at [750, 430] on p "Aprovecha esta promoción especial por tiempo limitado antes de que termine." at bounding box center [744, 465] width 313 height 126
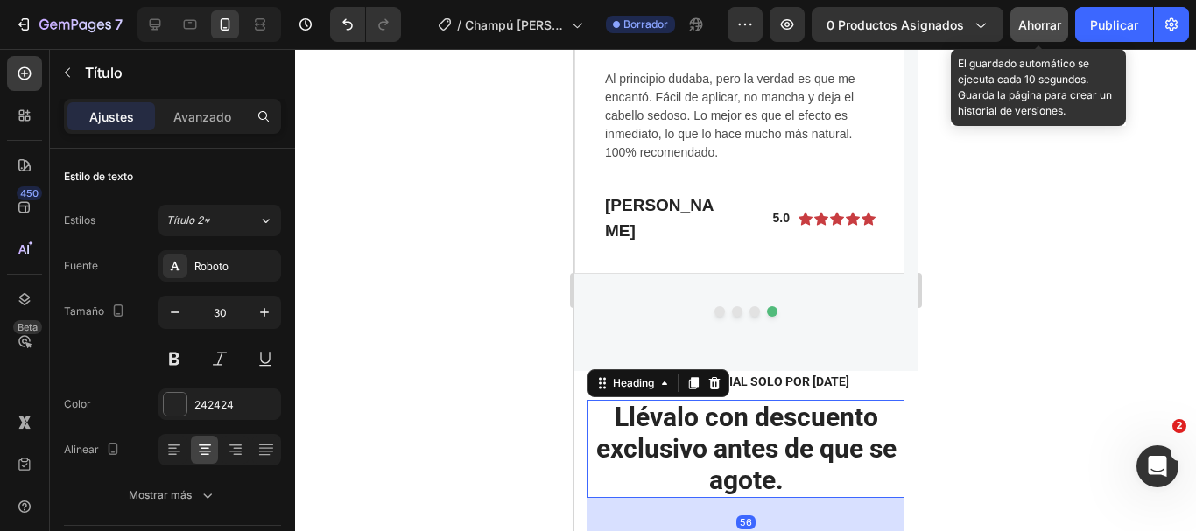
click at [1026, 21] on font "Ahorrar" at bounding box center [1039, 25] width 43 height 15
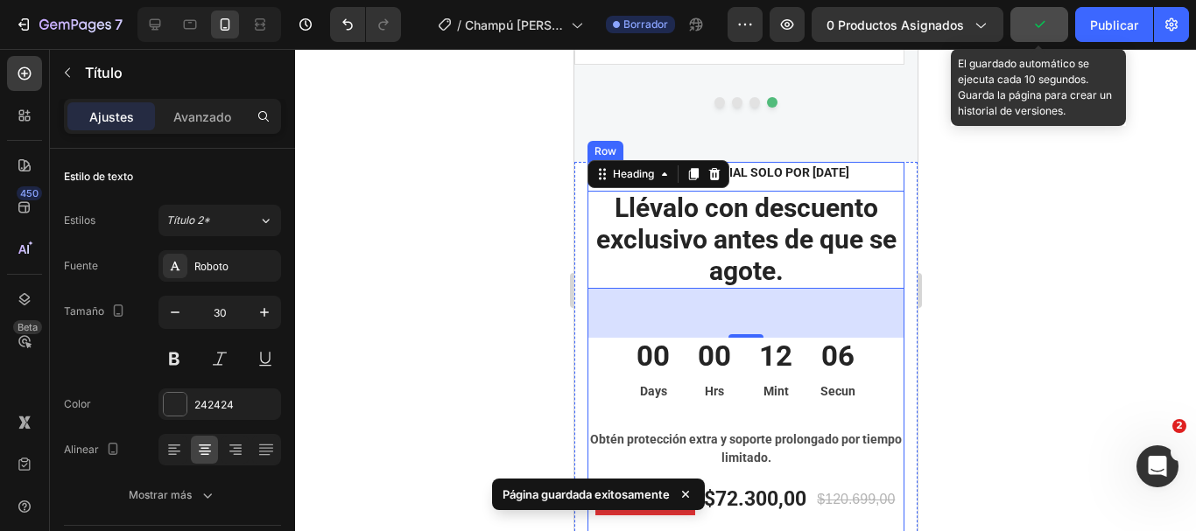
scroll to position [5123, 0]
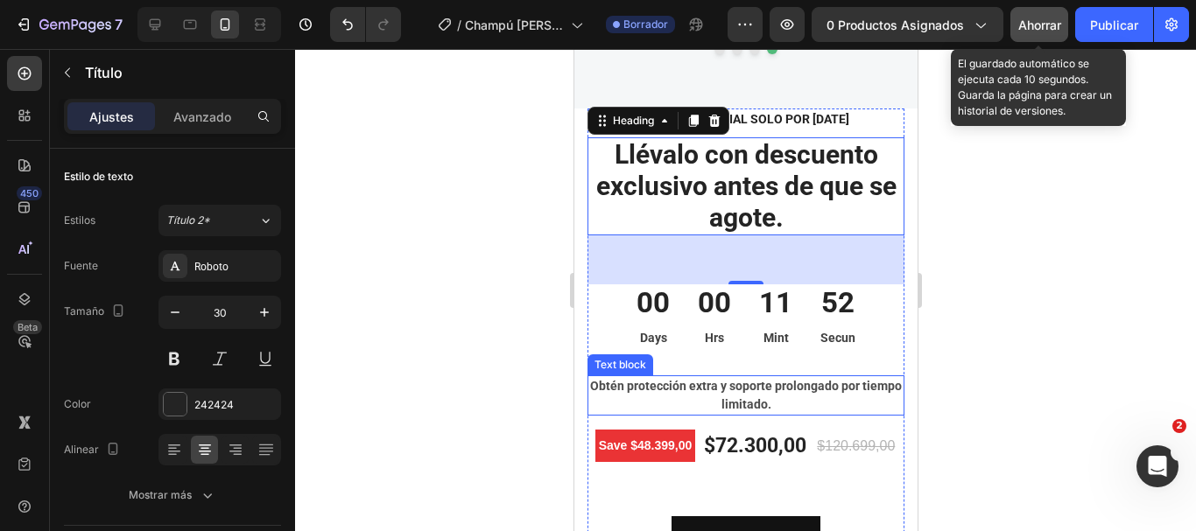
click at [714, 377] on p "Obtén protección extra y soporte prolongado por tiempo limitado." at bounding box center [744, 395] width 313 height 37
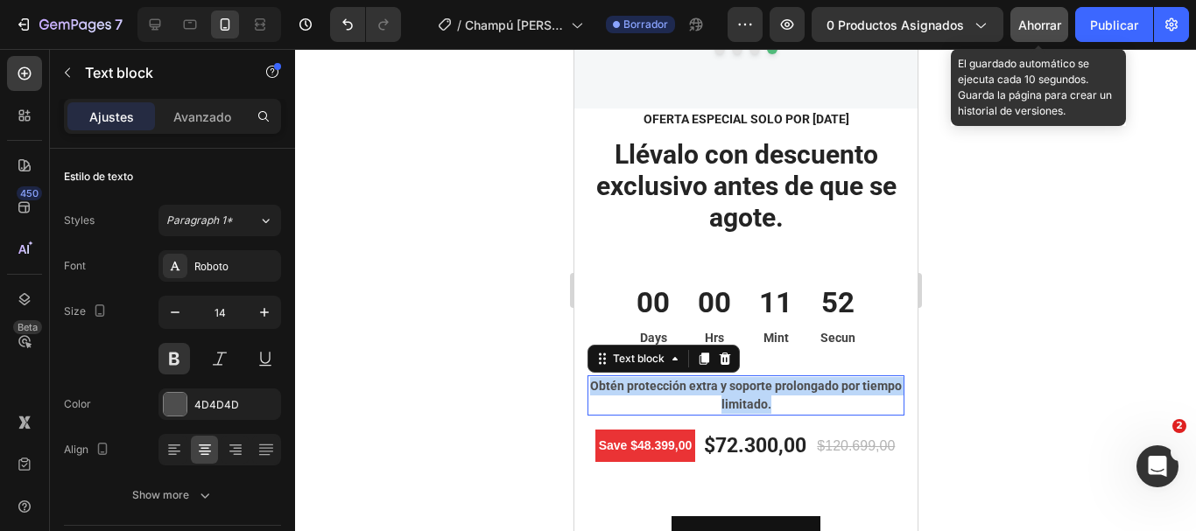
click at [714, 377] on p "Obtén protección extra y soporte prolongado por tiempo limitado." at bounding box center [744, 395] width 313 height 37
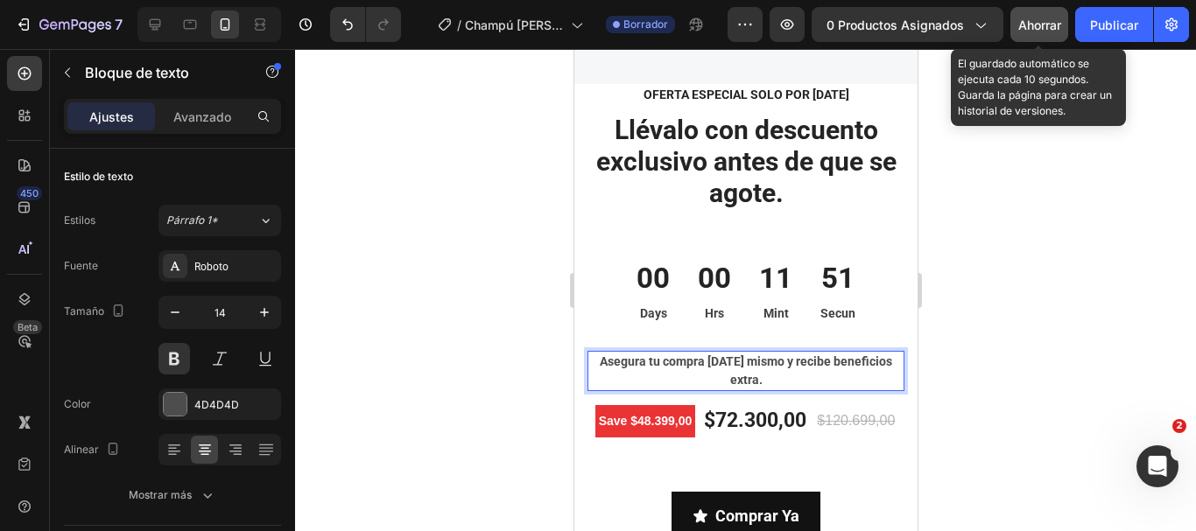
scroll to position [5298, 0]
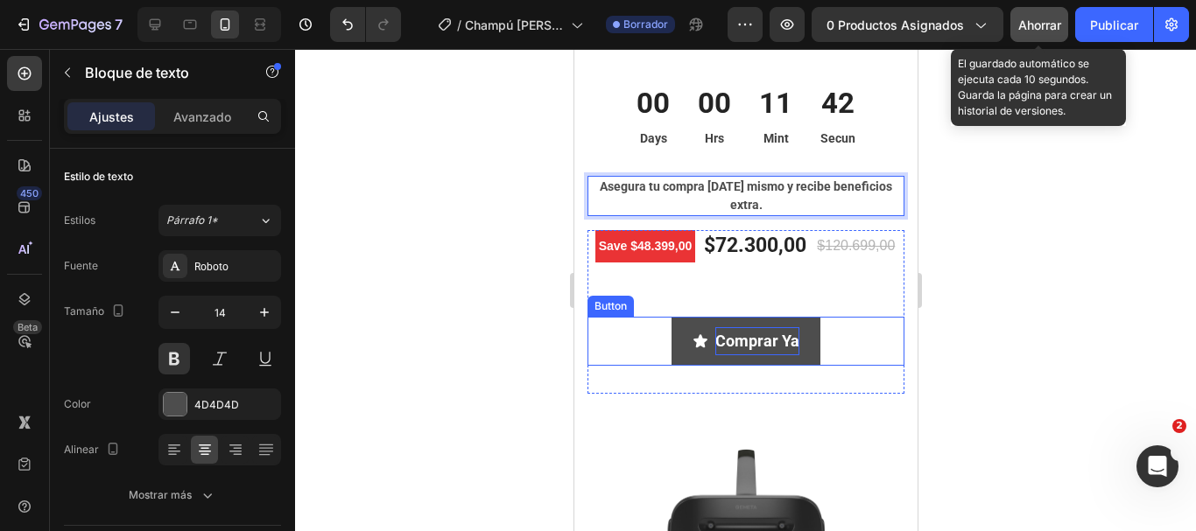
click at [739, 344] on p "Comprar Ya" at bounding box center [756, 341] width 84 height 28
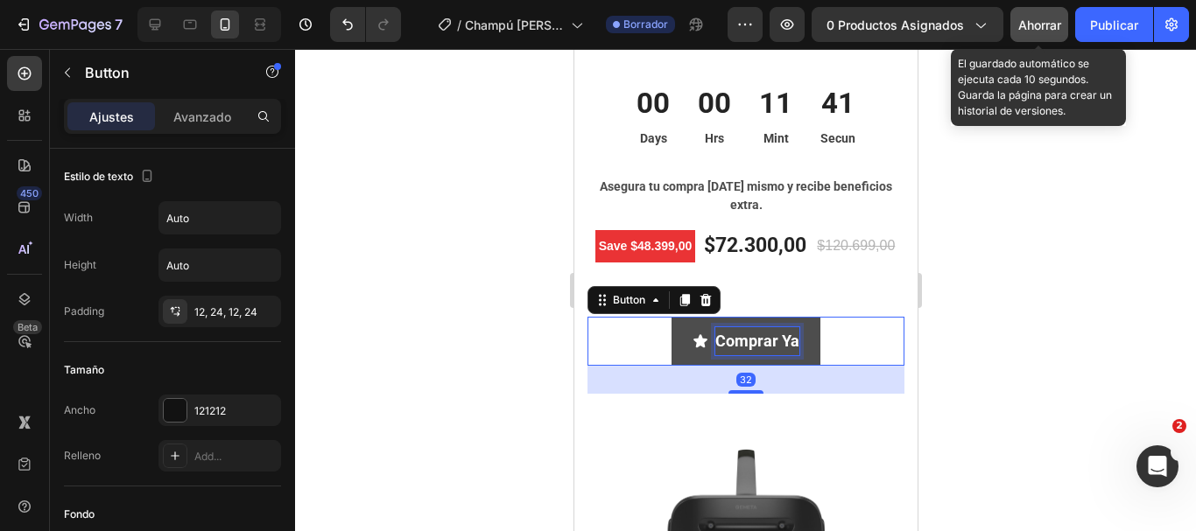
click at [739, 344] on p "Comprar Ya" at bounding box center [756, 341] width 84 height 28
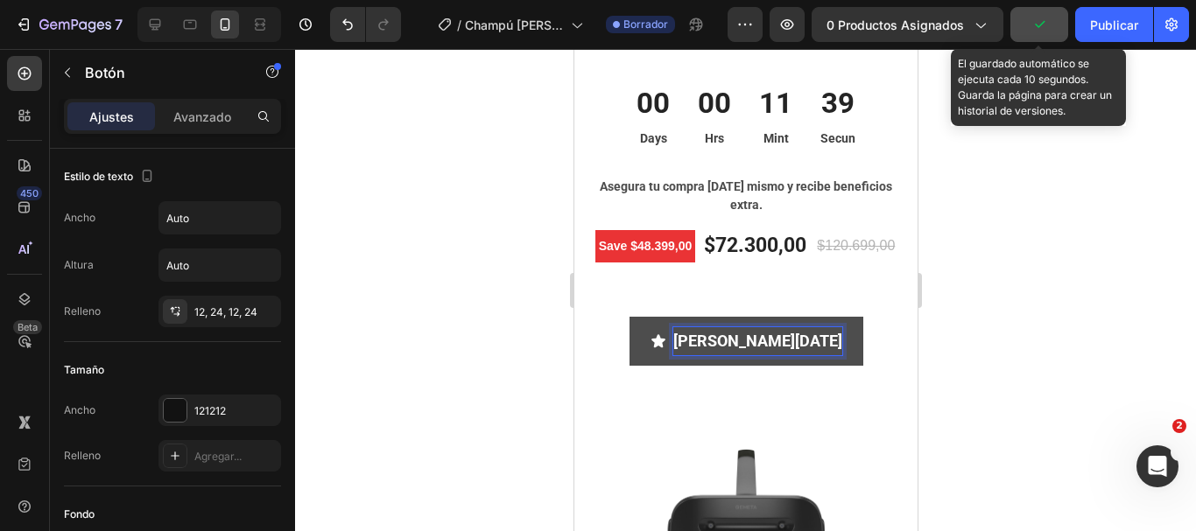
drag, startPoint x: 1025, startPoint y: 26, endPoint x: 247, endPoint y: 316, distance: 830.5
click at [1025, 26] on button "button" at bounding box center [1039, 24] width 58 height 35
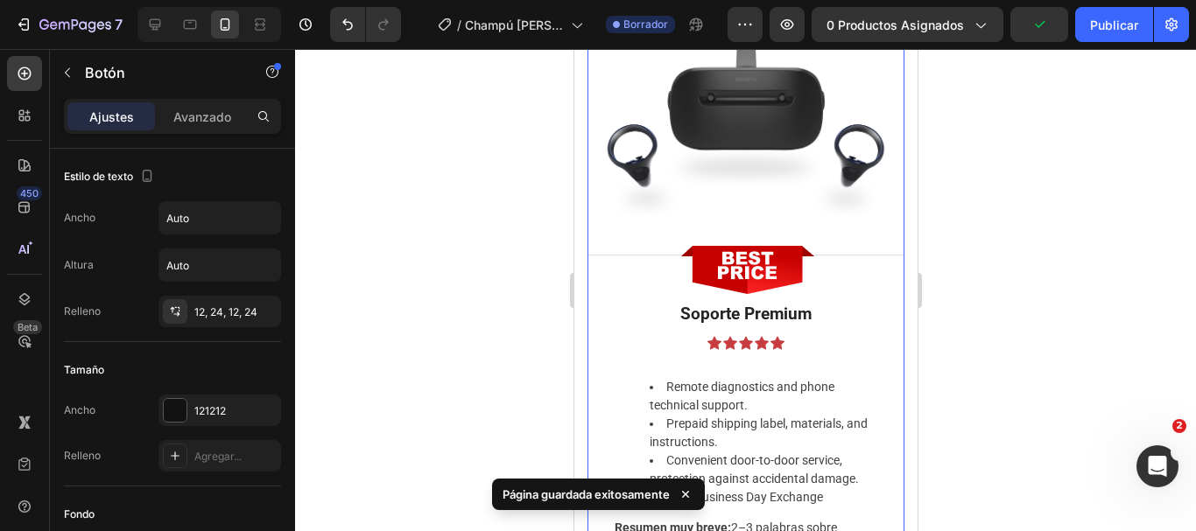
scroll to position [5735, 0]
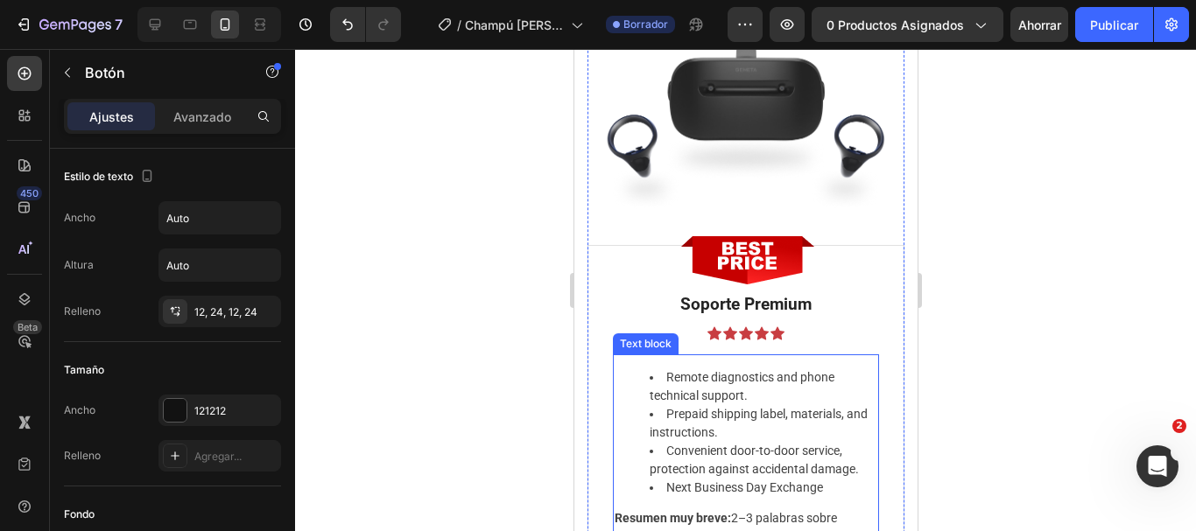
click at [750, 384] on li "Remote diagnostics and phone technical support." at bounding box center [763, 387] width 228 height 37
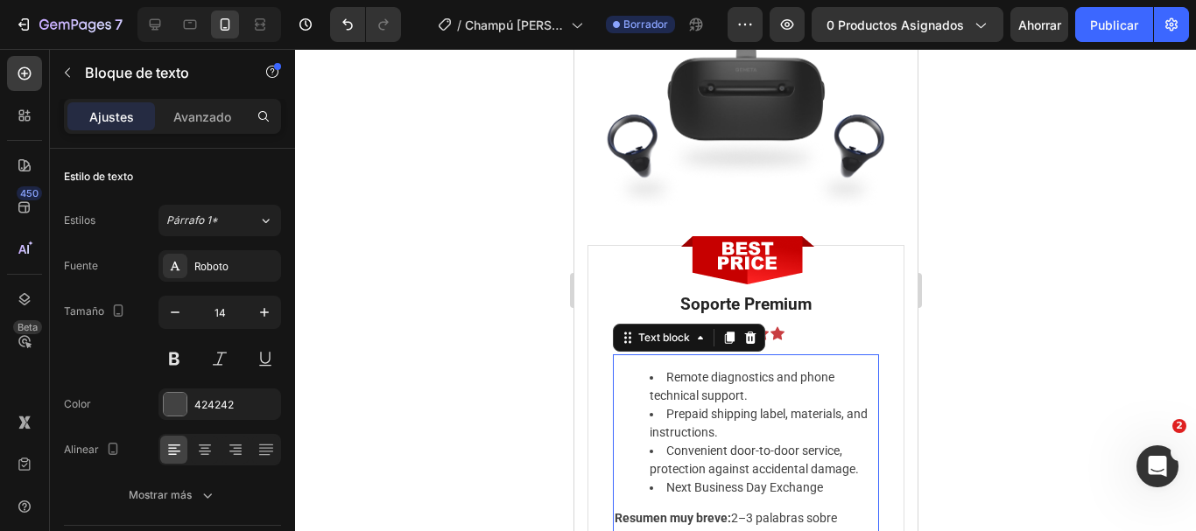
click at [750, 385] on li "Remote diagnostics and phone technical support." at bounding box center [763, 387] width 228 height 37
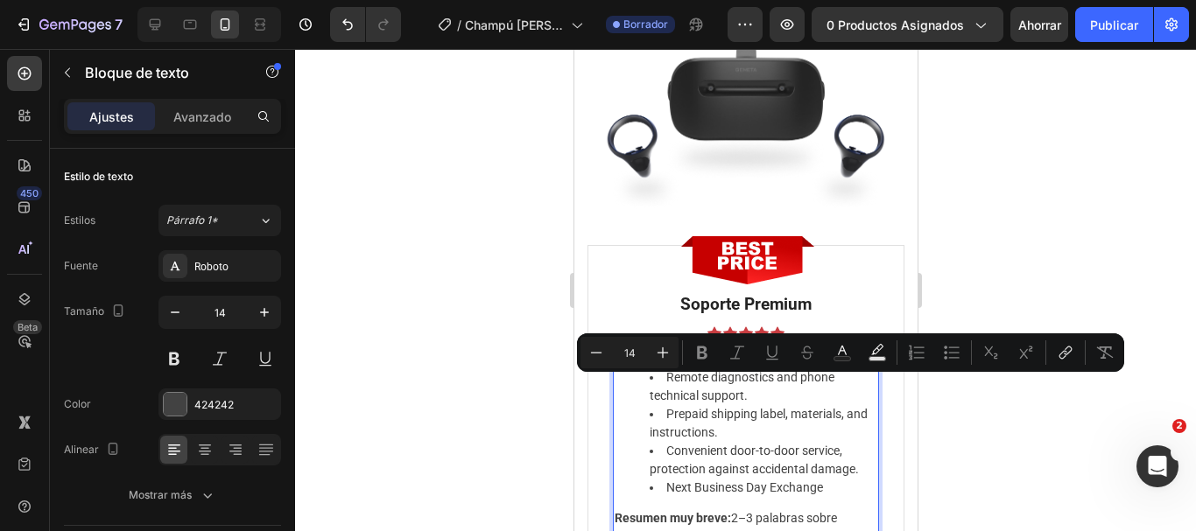
click at [750, 385] on li "Remote diagnostics and phone technical support." at bounding box center [763, 387] width 228 height 37
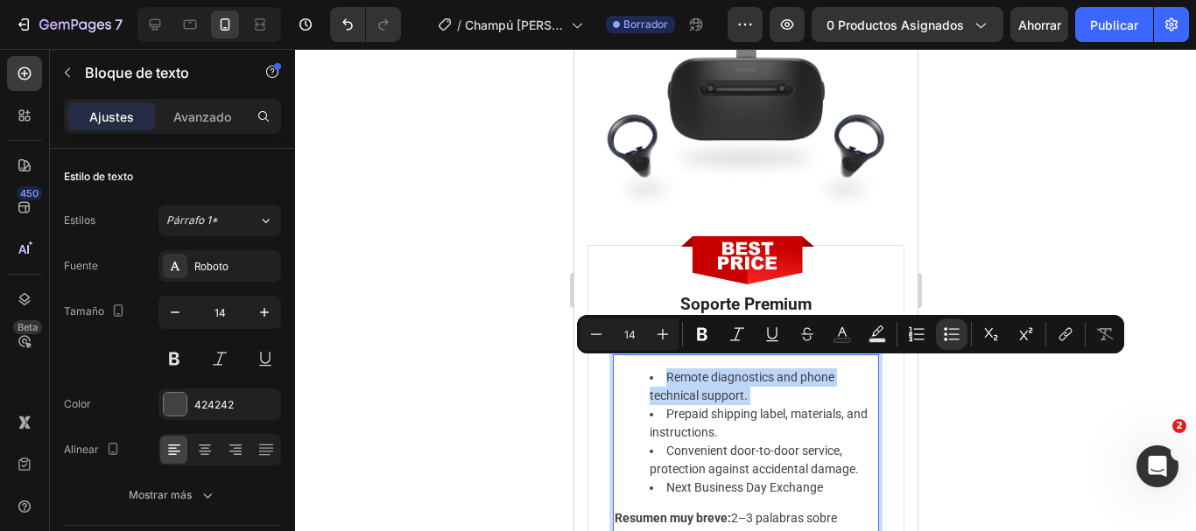
drag, startPoint x: 750, startPoint y: 386, endPoint x: 673, endPoint y: 375, distance: 77.9
click at [673, 375] on li "Remote diagnostics and phone technical support." at bounding box center [763, 387] width 228 height 37
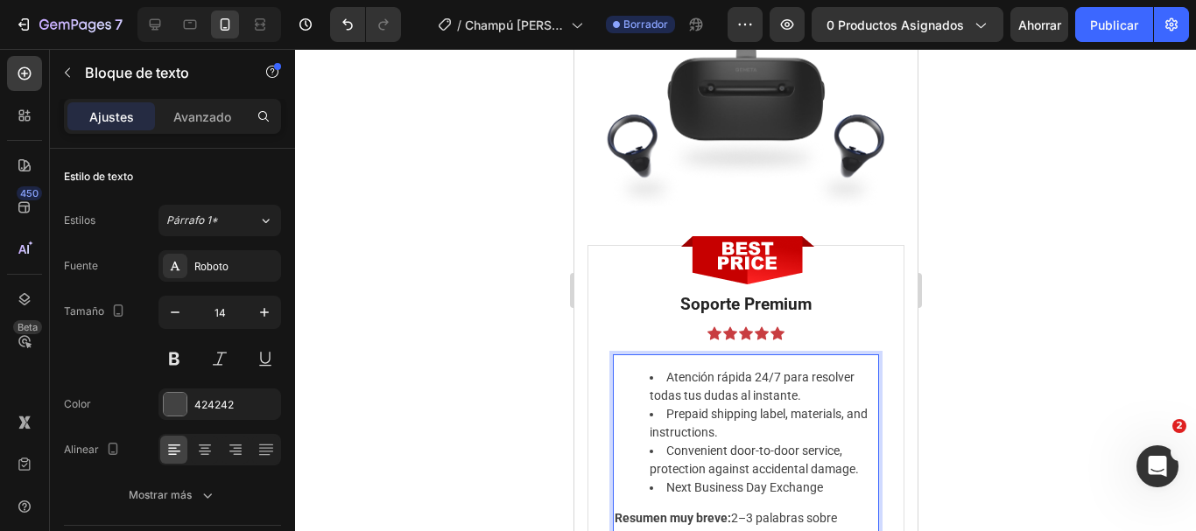
click at [747, 428] on li "Prepaid shipping label, materials, and instructions." at bounding box center [763, 423] width 228 height 37
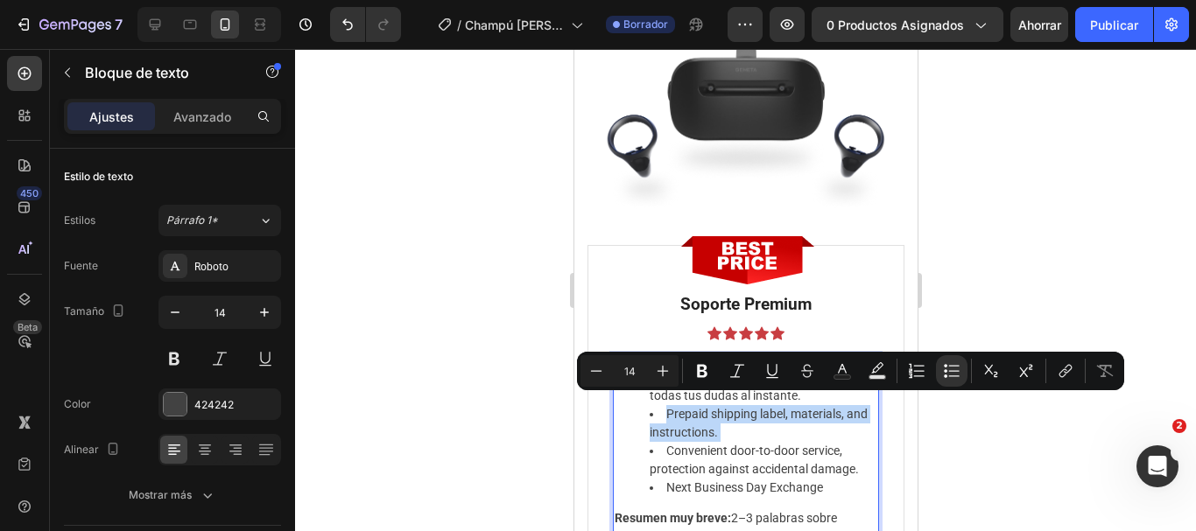
drag, startPoint x: 747, startPoint y: 428, endPoint x: 683, endPoint y: 405, distance: 67.8
click at [683, 405] on li "Prepaid shipping label, materials, and instructions." at bounding box center [763, 423] width 228 height 37
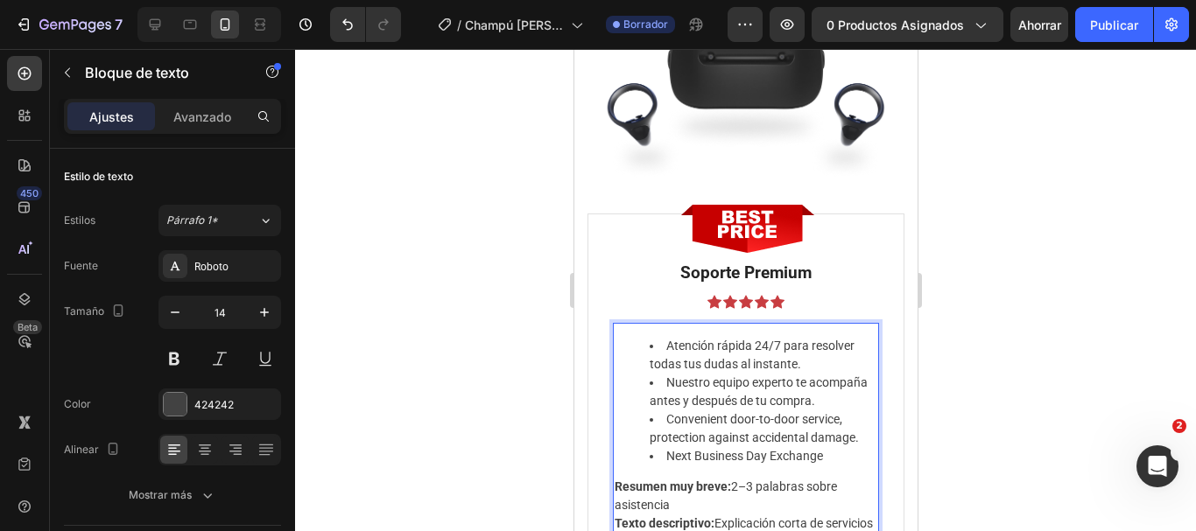
scroll to position [5823, 0]
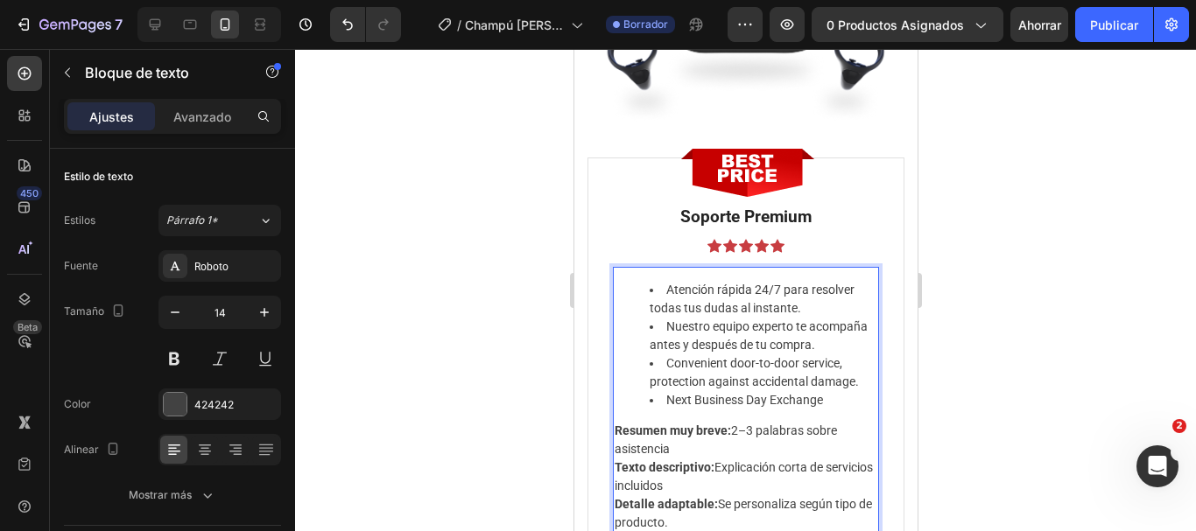
click at [861, 391] on li "Convenient door-to-door service, protection against accidental damage." at bounding box center [763, 373] width 228 height 37
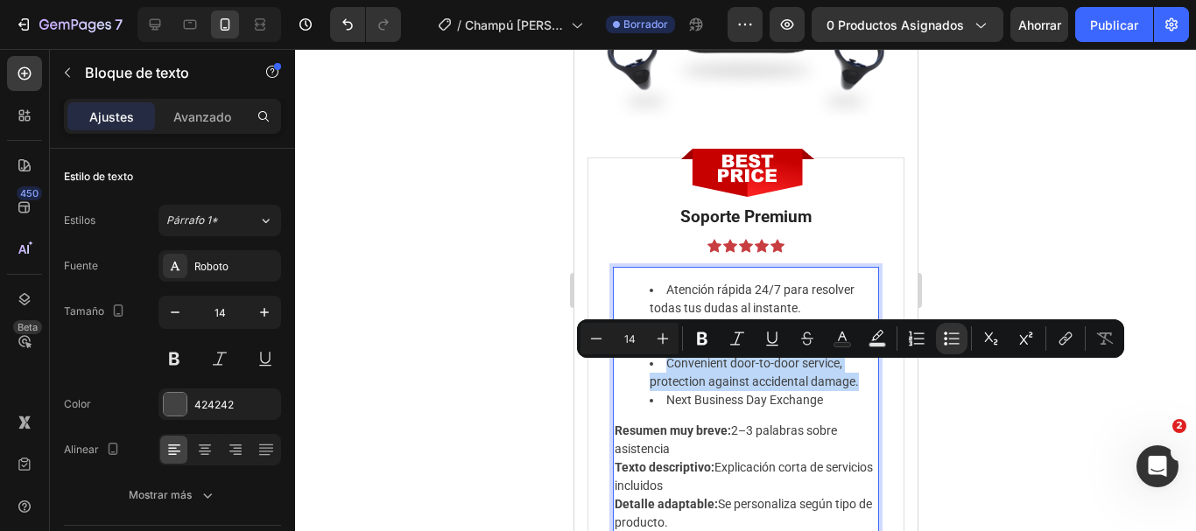
drag, startPoint x: 856, startPoint y: 395, endPoint x: 668, endPoint y: 377, distance: 189.0
click at [668, 377] on li "Convenient door-to-door service, protection against accidental damage." at bounding box center [763, 373] width 228 height 37
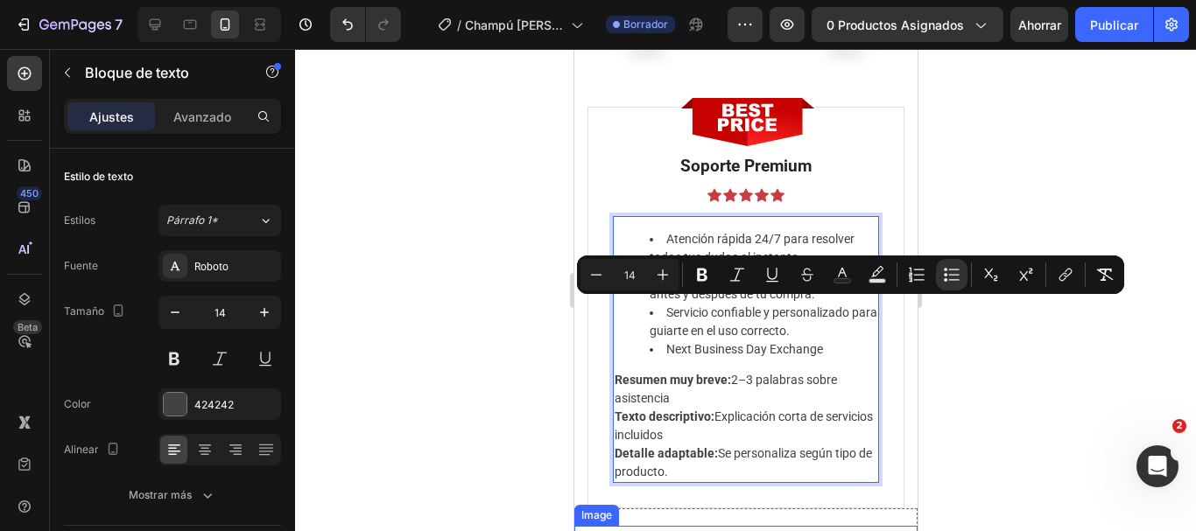
scroll to position [5924, 0]
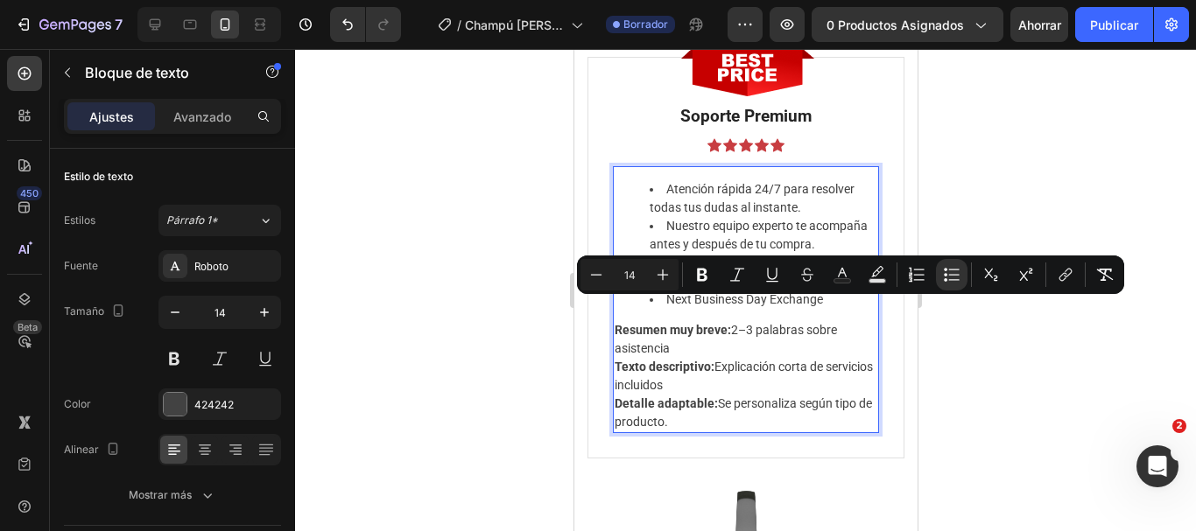
drag, startPoint x: 665, startPoint y: 406, endPoint x: 735, endPoint y: 436, distance: 76.1
click at [735, 433] on div "Atención rápida 24/7 para resolver todas tus dudas al instante. Nuestro equipo …" at bounding box center [745, 299] width 266 height 267
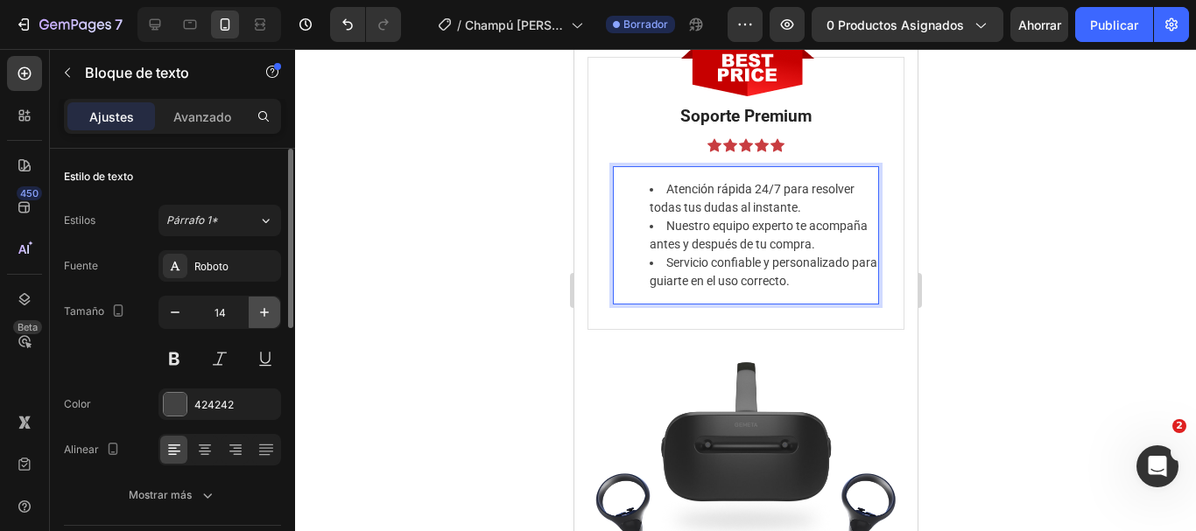
click at [276, 309] on button "button" at bounding box center [265, 313] width 32 height 32
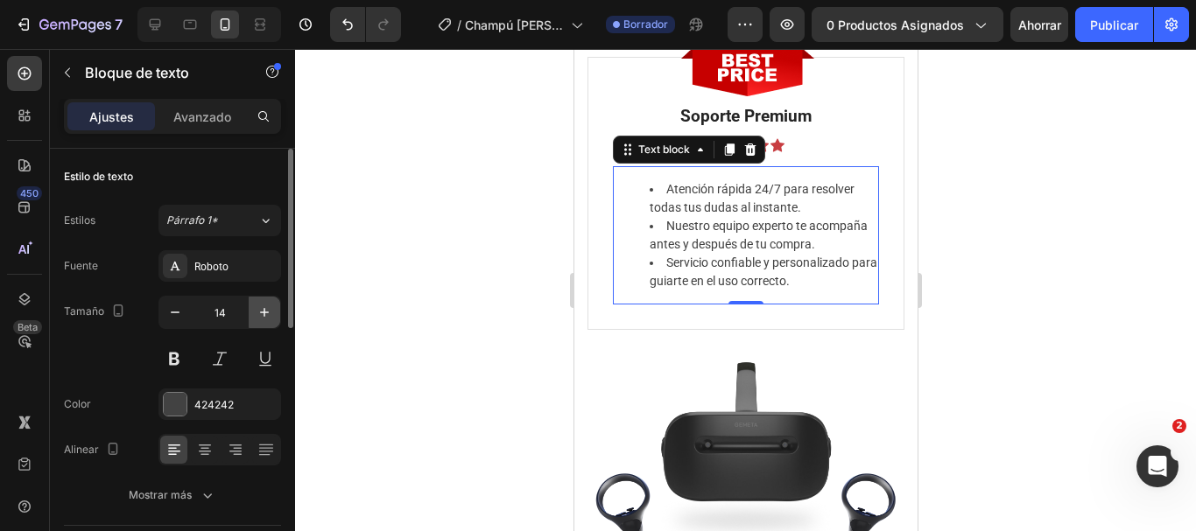
type input "15"
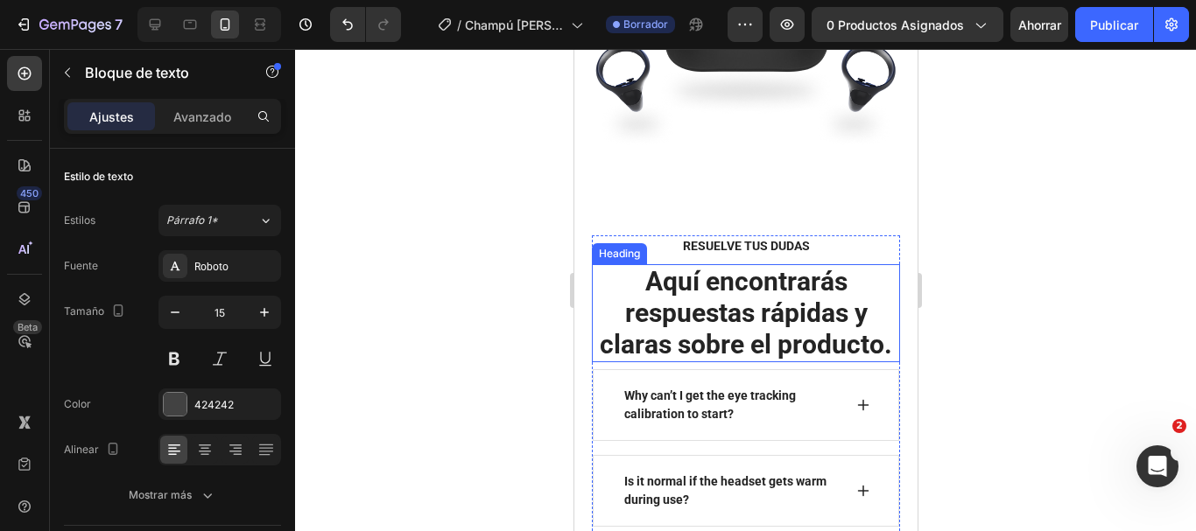
scroll to position [6537, 0]
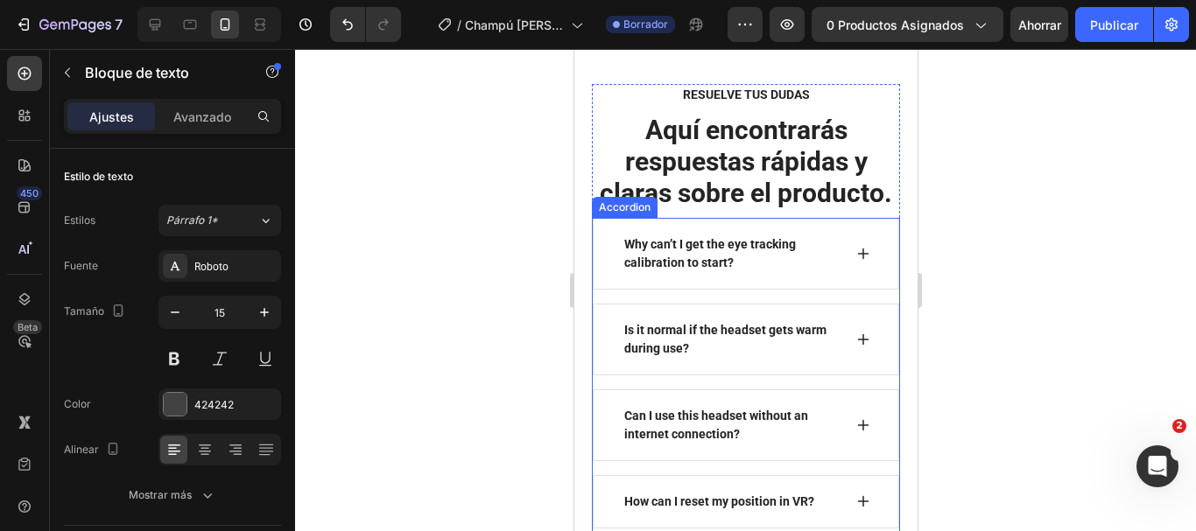
click at [721, 275] on div "Why can’t I get the eye tracking calibration to start?" at bounding box center [731, 254] width 221 height 42
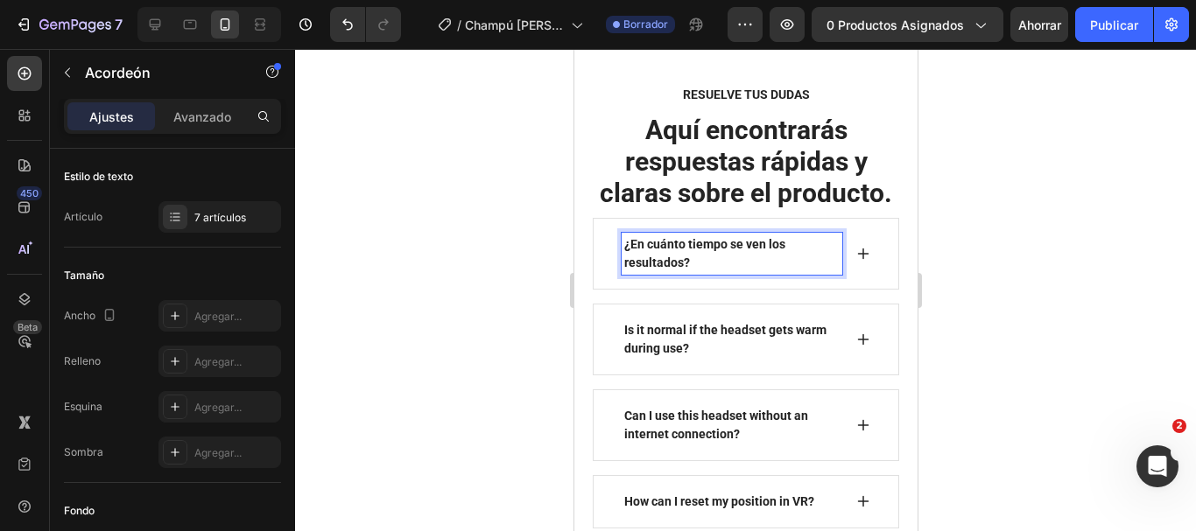
click at [861, 281] on div "¿En cuánto tiempo se ven los resultados?" at bounding box center [745, 254] width 306 height 72
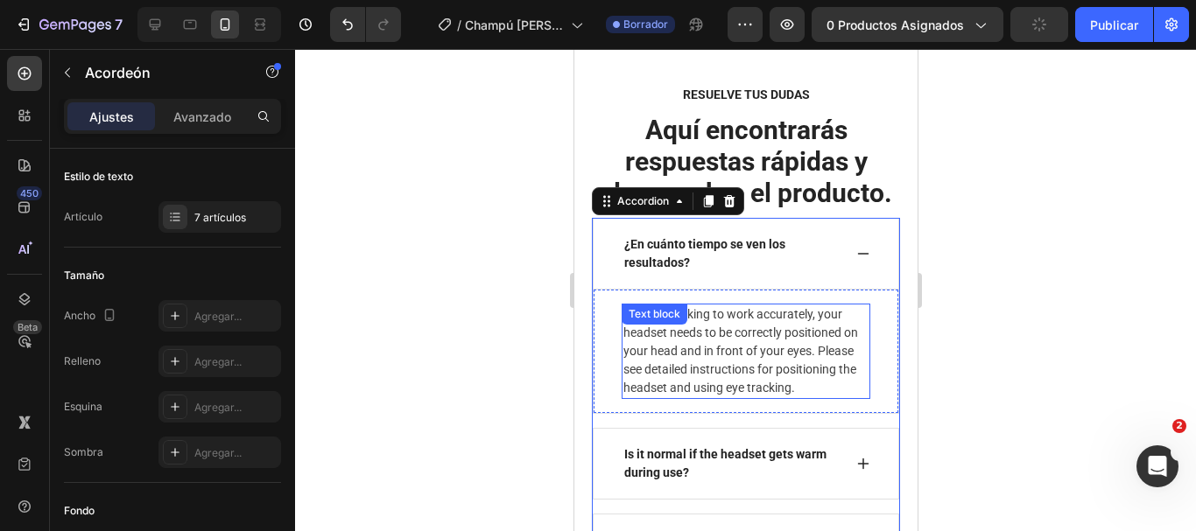
click at [776, 374] on p "For eye tracking to work accurately, your headset needs to be correctly positio…" at bounding box center [744, 352] width 245 height 92
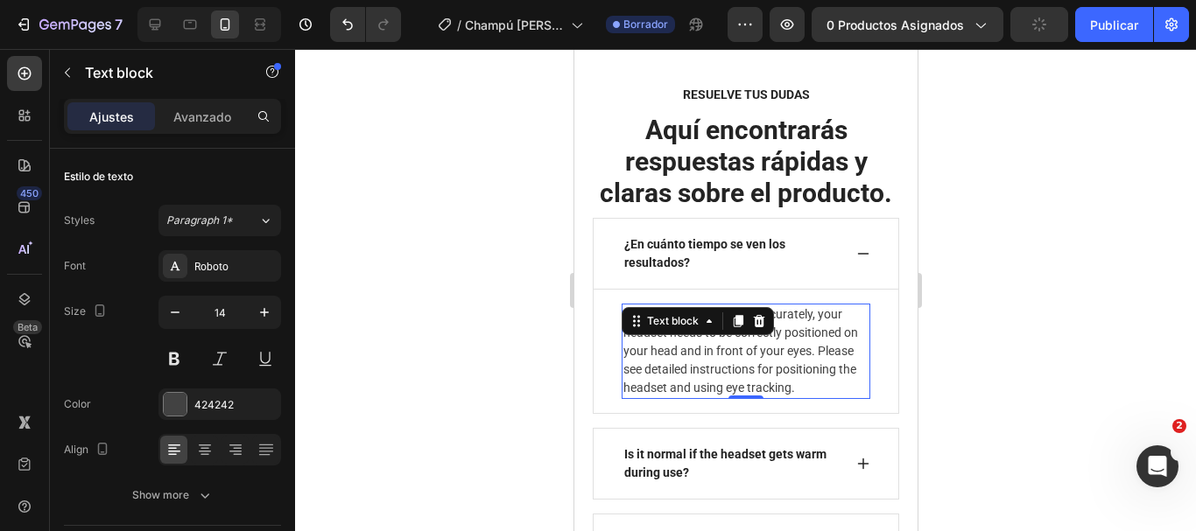
click at [776, 374] on p "For eye tracking to work accurately, your headset needs to be correctly positio…" at bounding box center [744, 352] width 245 height 92
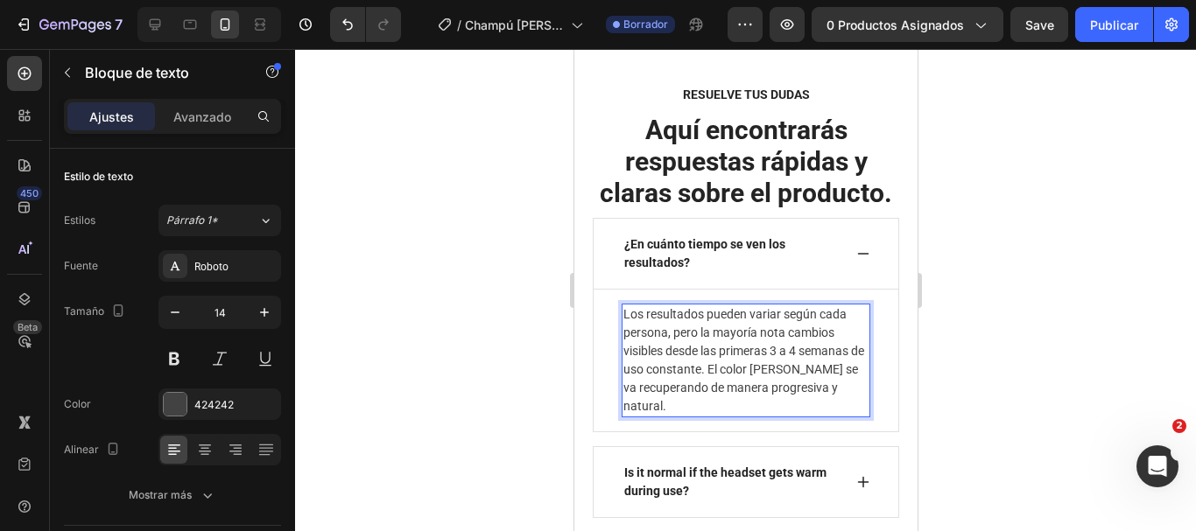
click at [778, 385] on p "Los resultados pueden variar según cada persona, pero la mayoría nota cambios v…" at bounding box center [744, 361] width 245 height 110
click at [798, 386] on p "Los resultados pueden variar según cada persona, pero la mayoría nota cambios v…" at bounding box center [744, 361] width 245 height 110
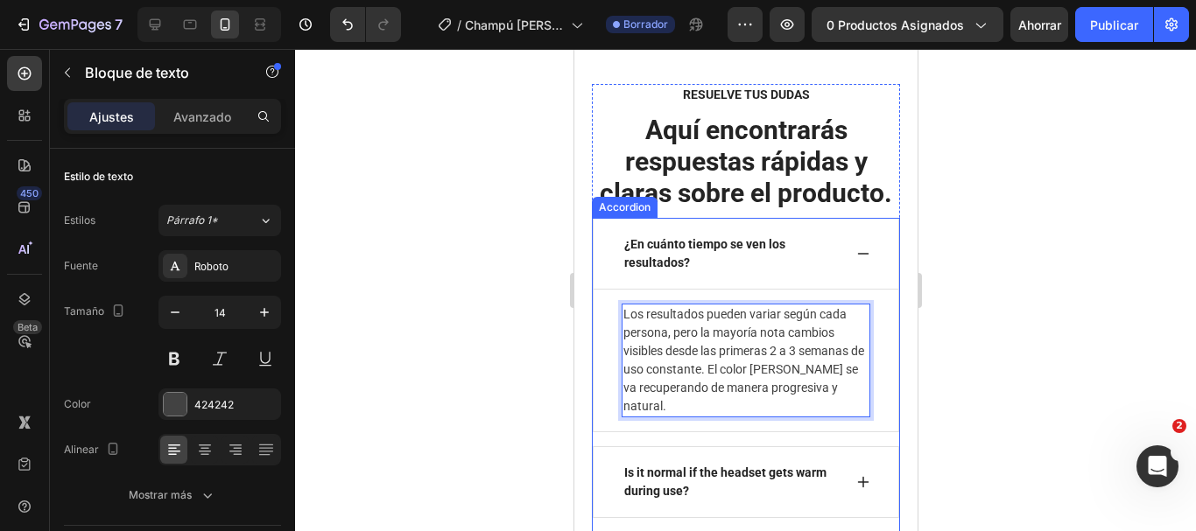
click at [855, 261] on icon at bounding box center [862, 254] width 14 height 14
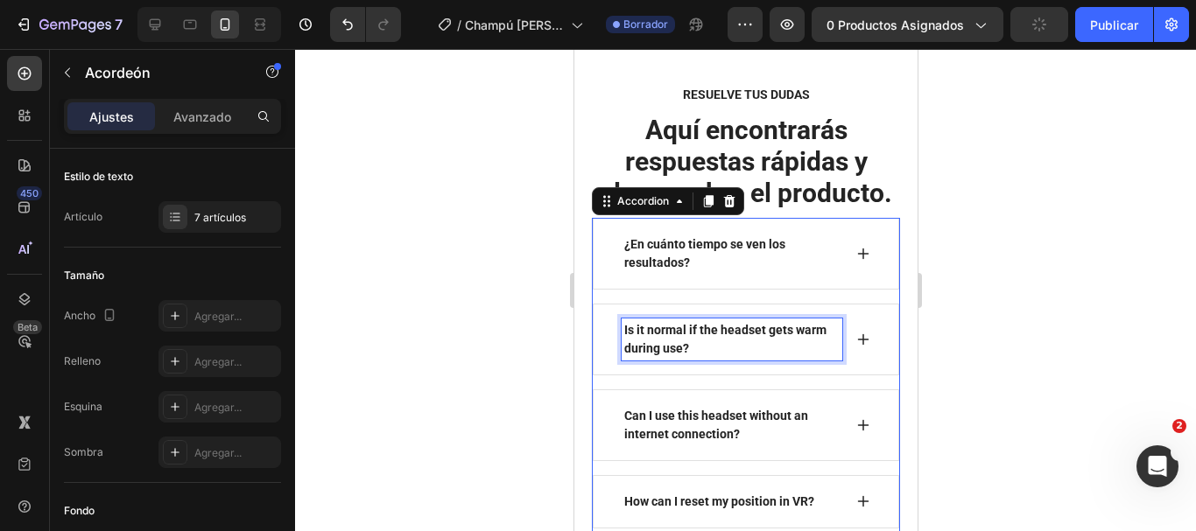
click at [702, 358] on p "Is it normal if the headset gets warm during use?" at bounding box center [730, 339] width 215 height 37
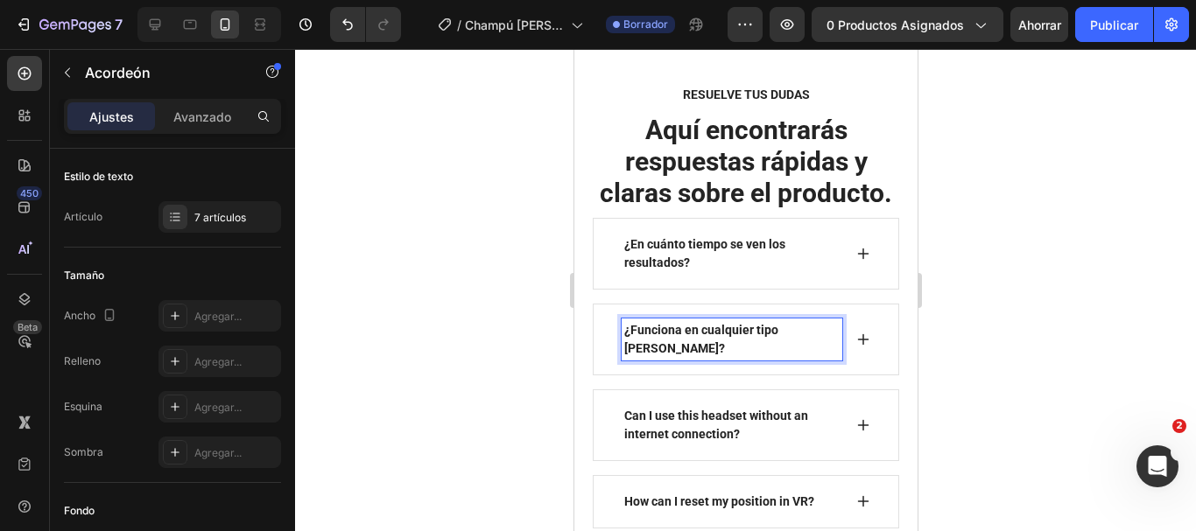
click at [855, 347] on icon at bounding box center [862, 340] width 14 height 14
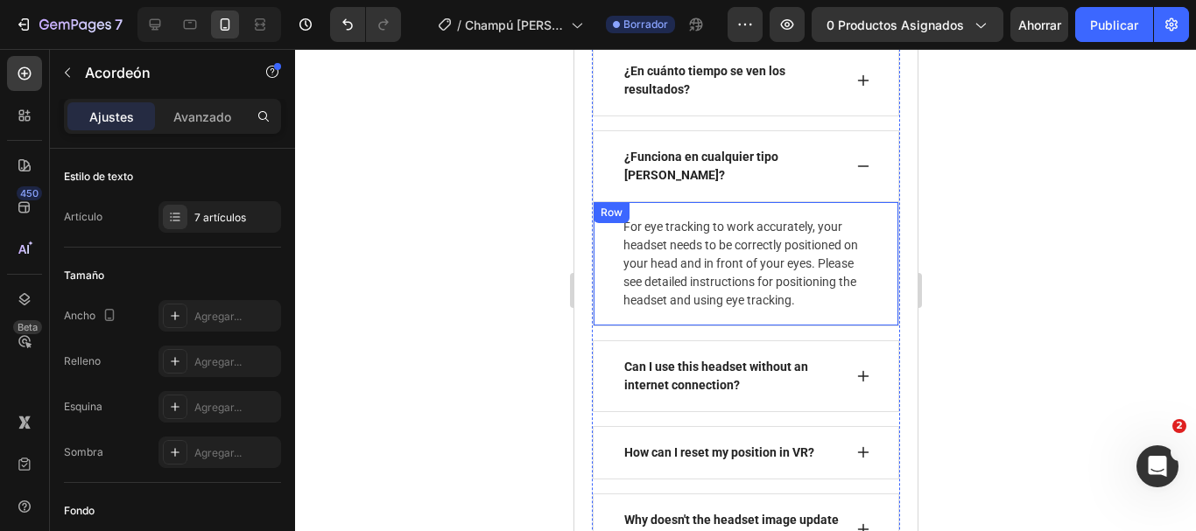
scroll to position [6712, 0]
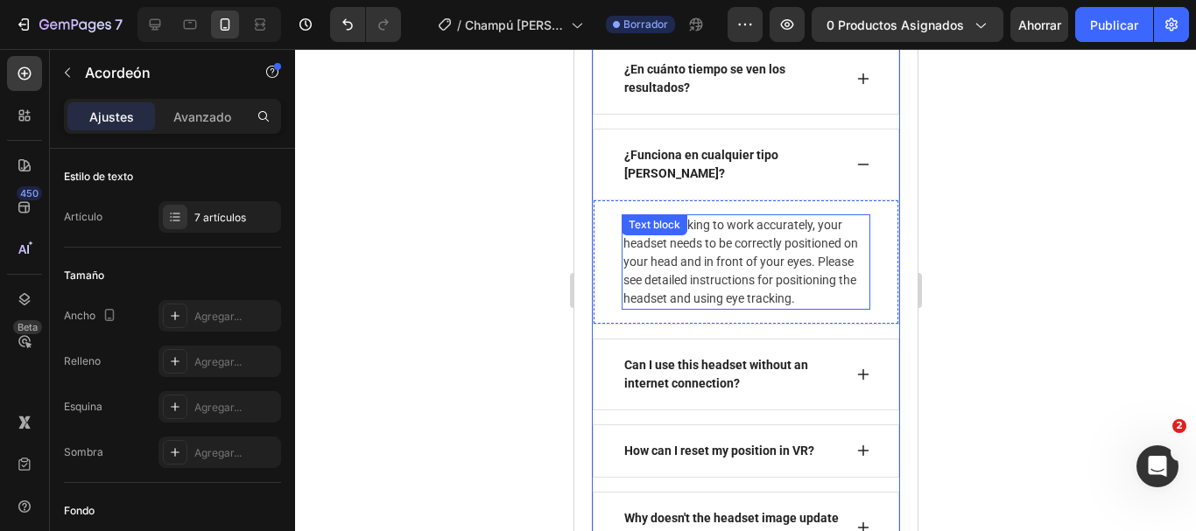
click at [733, 308] on p "For eye tracking to work accurately, your headset needs to be correctly positio…" at bounding box center [744, 262] width 245 height 92
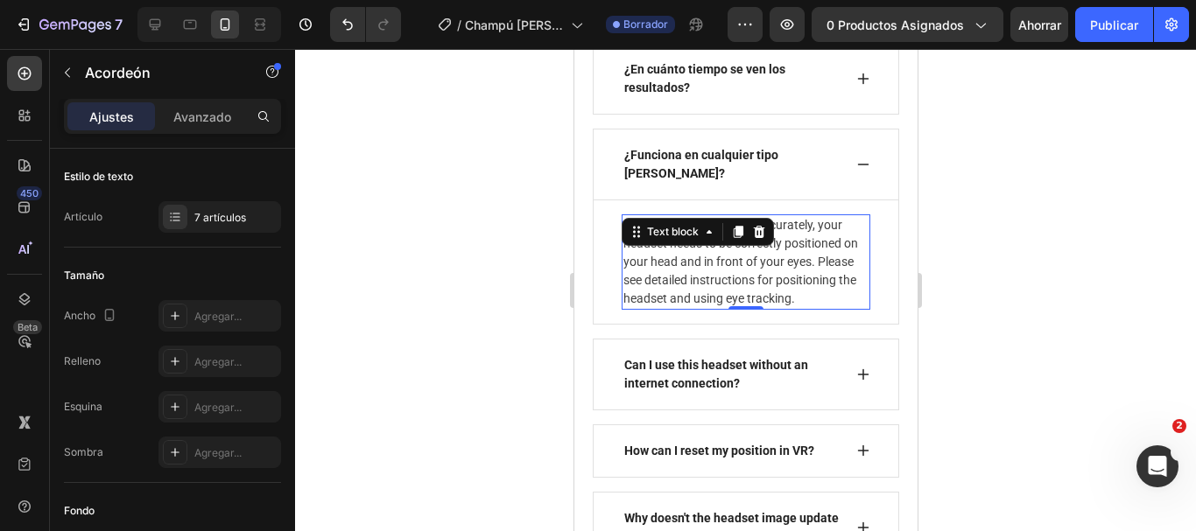
click at [733, 308] on p "For eye tracking to work accurately, your headset needs to be correctly positio…" at bounding box center [744, 262] width 245 height 92
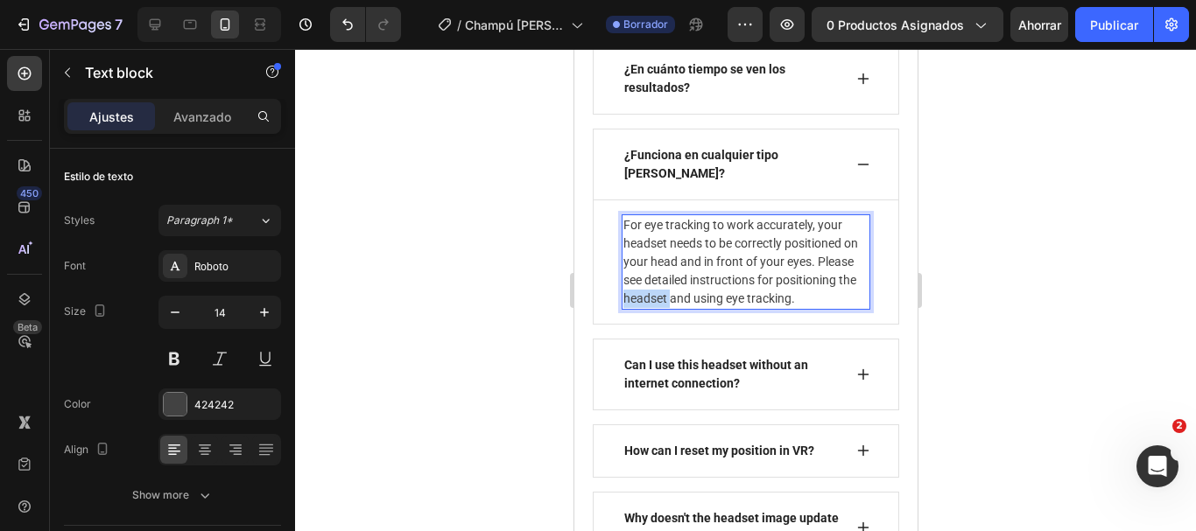
click at [733, 308] on p "For eye tracking to work accurately, your headset needs to be correctly positio…" at bounding box center [744, 262] width 245 height 92
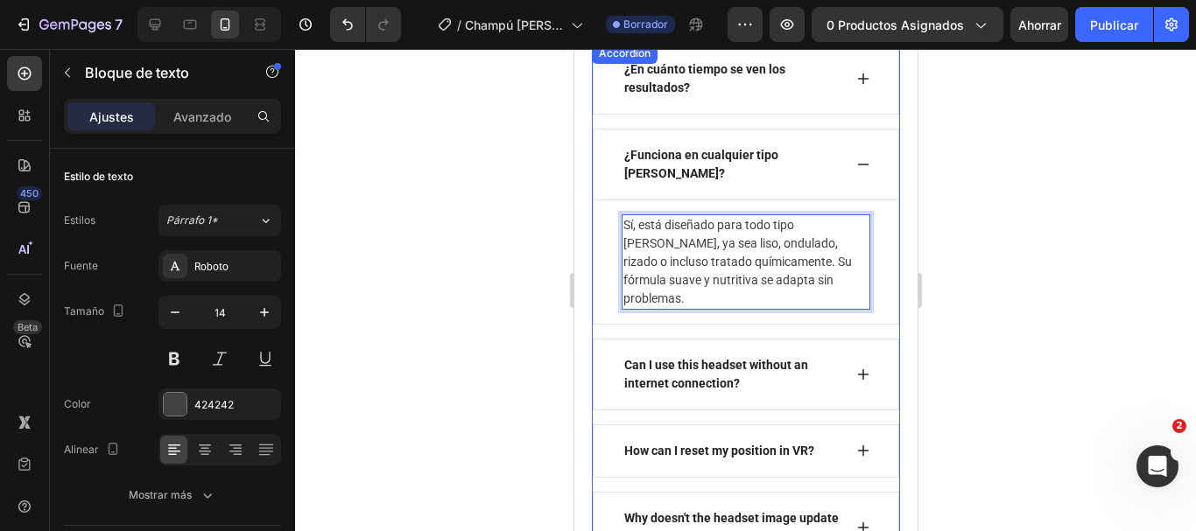
click at [845, 200] on div "¿Funciona en cualquier tipo [PERSON_NAME]?" at bounding box center [745, 165] width 306 height 72
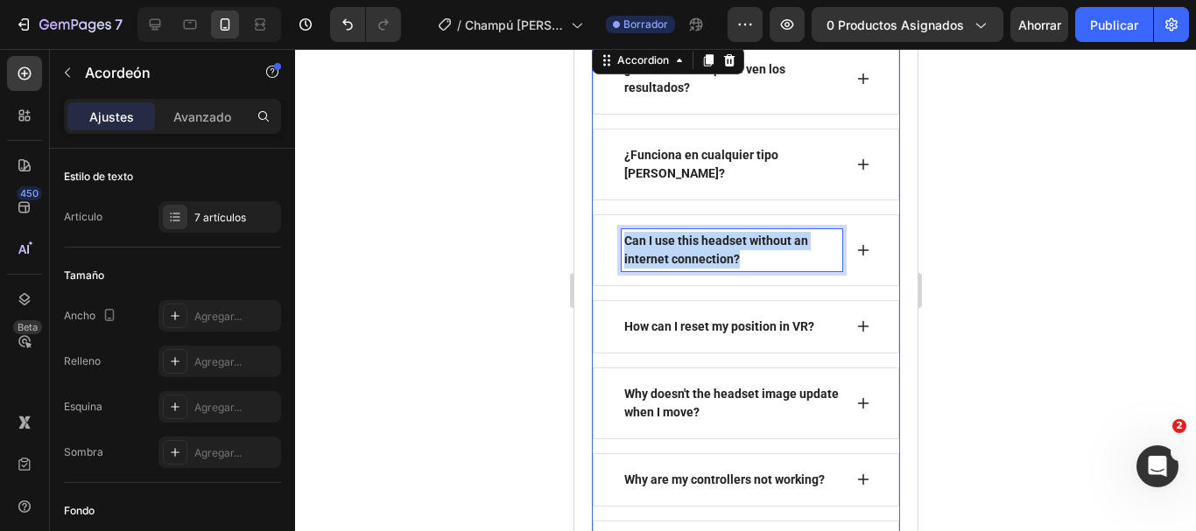
click at [665, 269] on p "Can I use this headset without an internet connection?" at bounding box center [730, 250] width 215 height 37
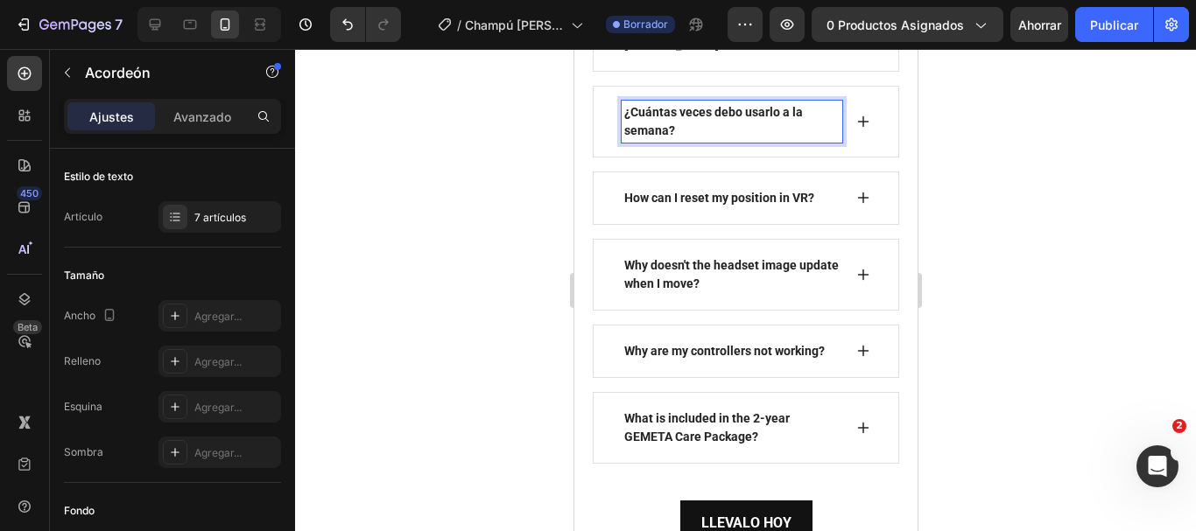
scroll to position [6887, 0]
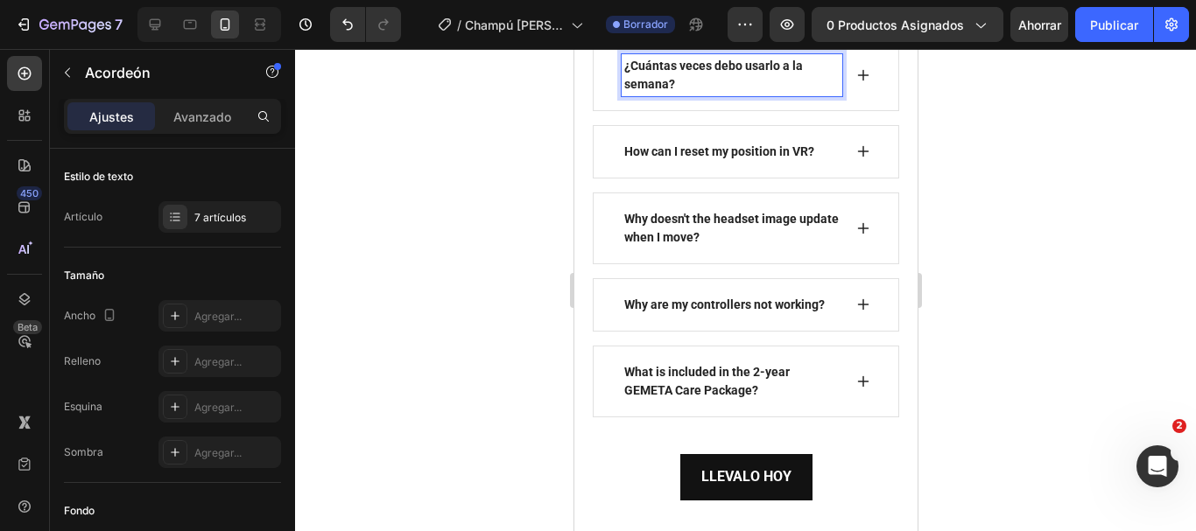
click at [855, 82] on icon at bounding box center [862, 75] width 14 height 14
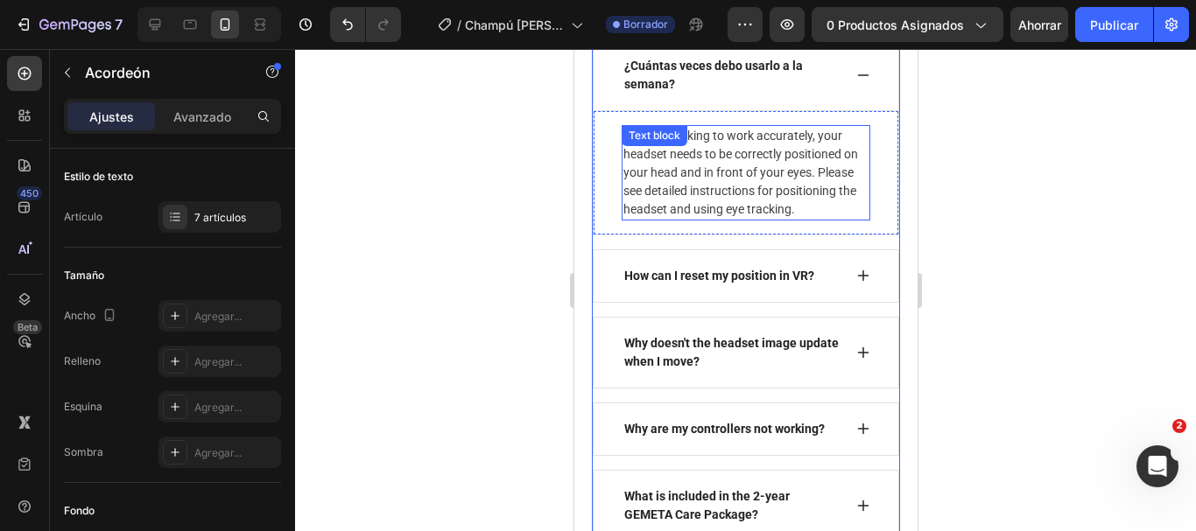
click at [746, 191] on p "For eye tracking to work accurately, your headset needs to be correctly positio…" at bounding box center [744, 173] width 245 height 92
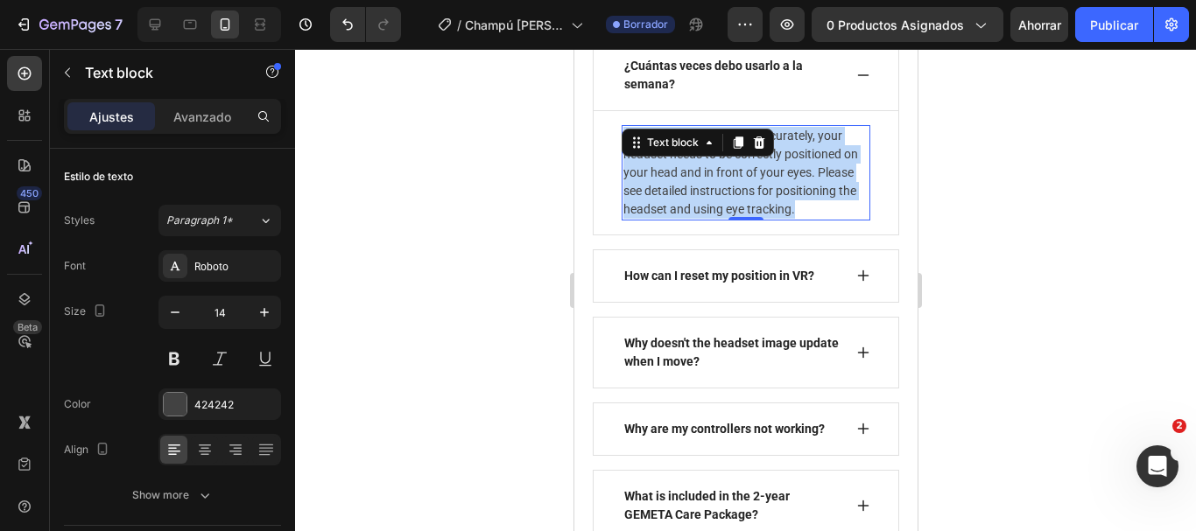
click at [746, 191] on p "For eye tracking to work accurately, your headset needs to be correctly positio…" at bounding box center [744, 173] width 245 height 92
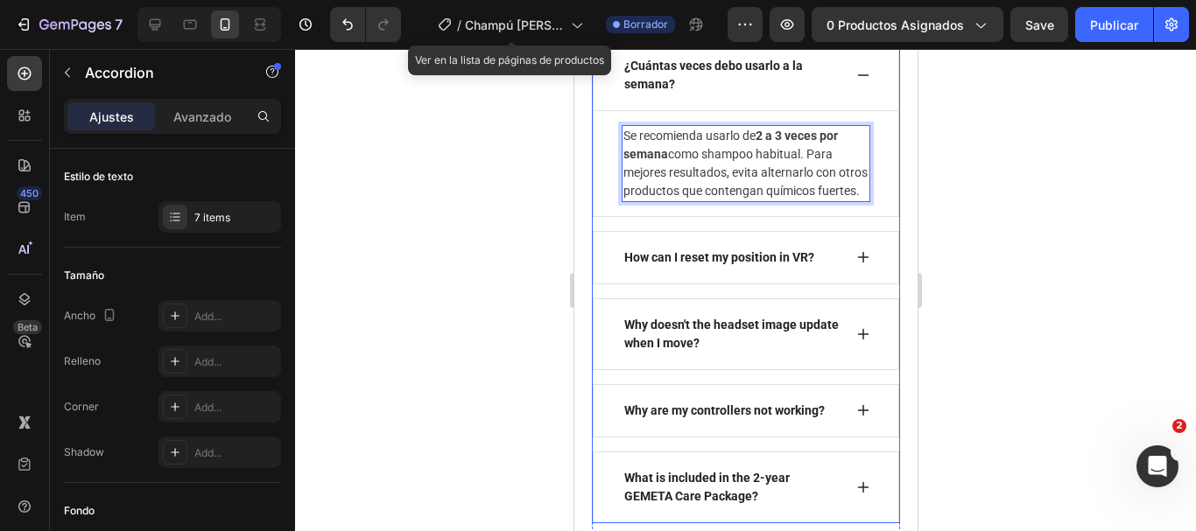
click at [678, 267] on p "How can I reset my position in VR?" at bounding box center [718, 258] width 190 height 18
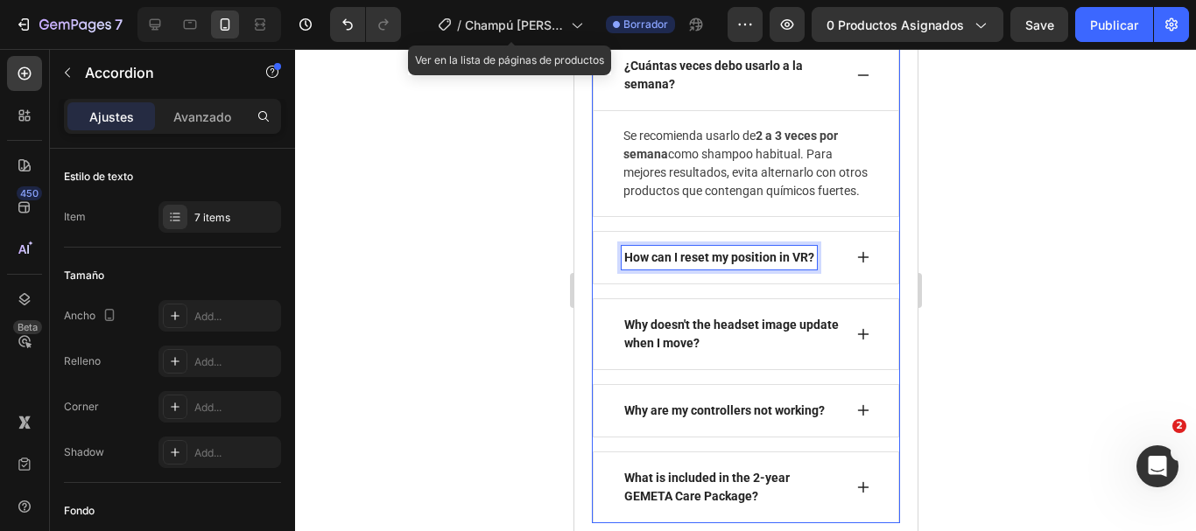
click at [678, 267] on p "How can I reset my position in VR?" at bounding box center [718, 258] width 190 height 18
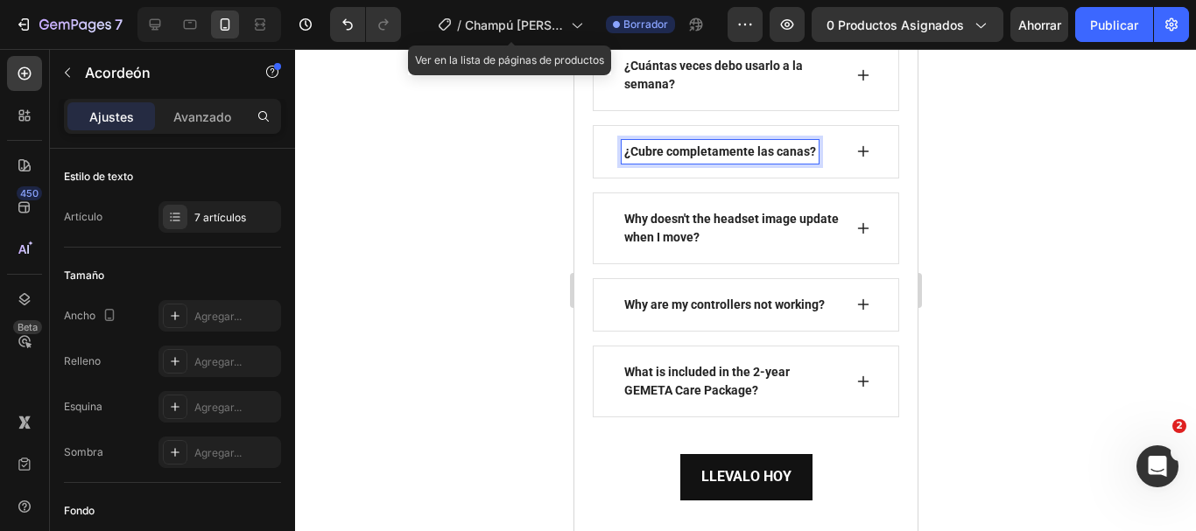
click at [857, 158] on icon at bounding box center [862, 151] width 11 height 11
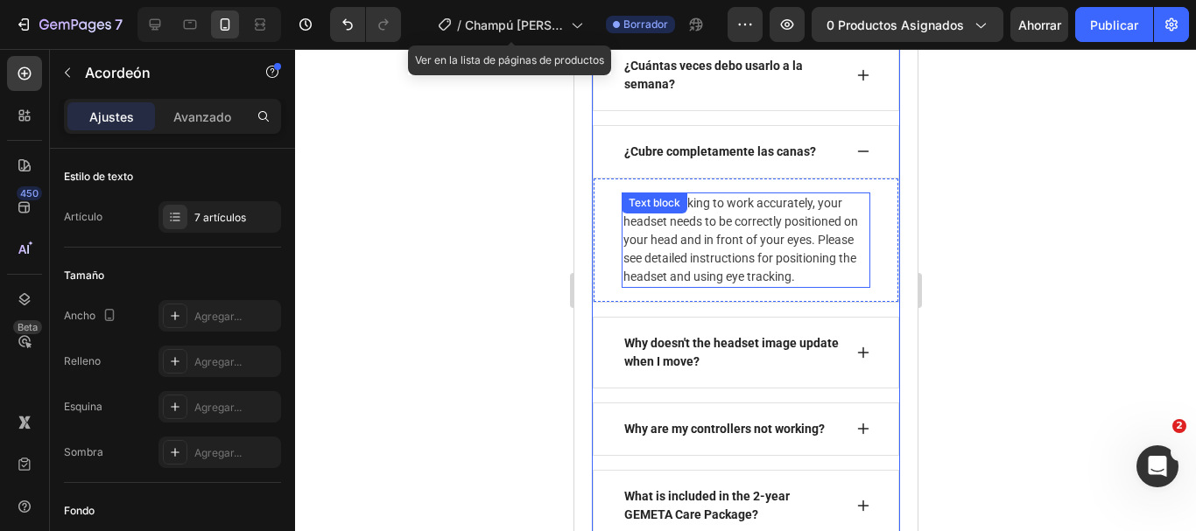
click at [734, 269] on p "For eye tracking to work accurately, your headset needs to be correctly positio…" at bounding box center [744, 240] width 245 height 92
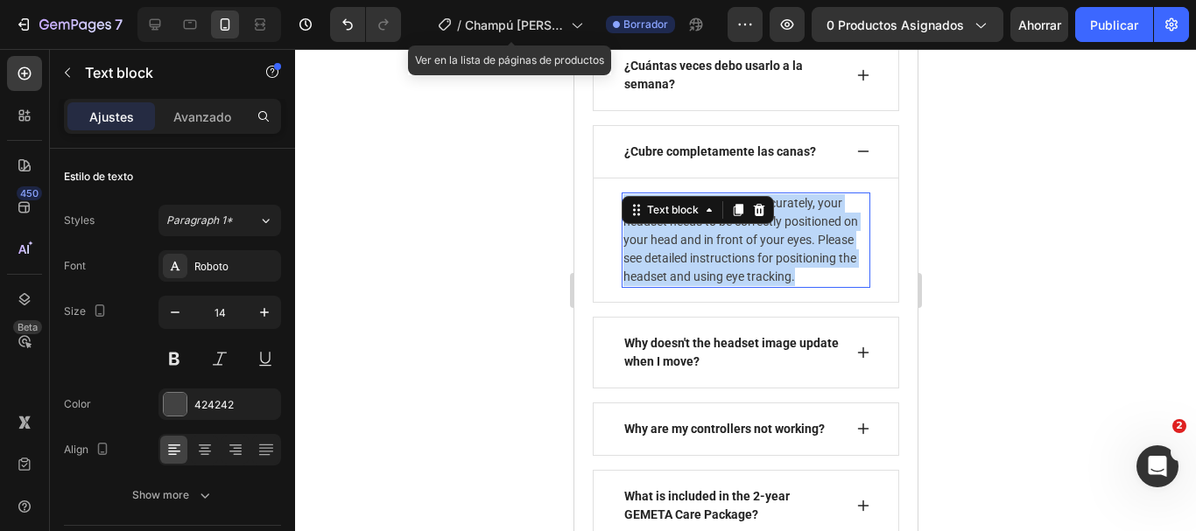
click at [734, 269] on p "For eye tracking to work accurately, your headset needs to be correctly positio…" at bounding box center [744, 240] width 245 height 92
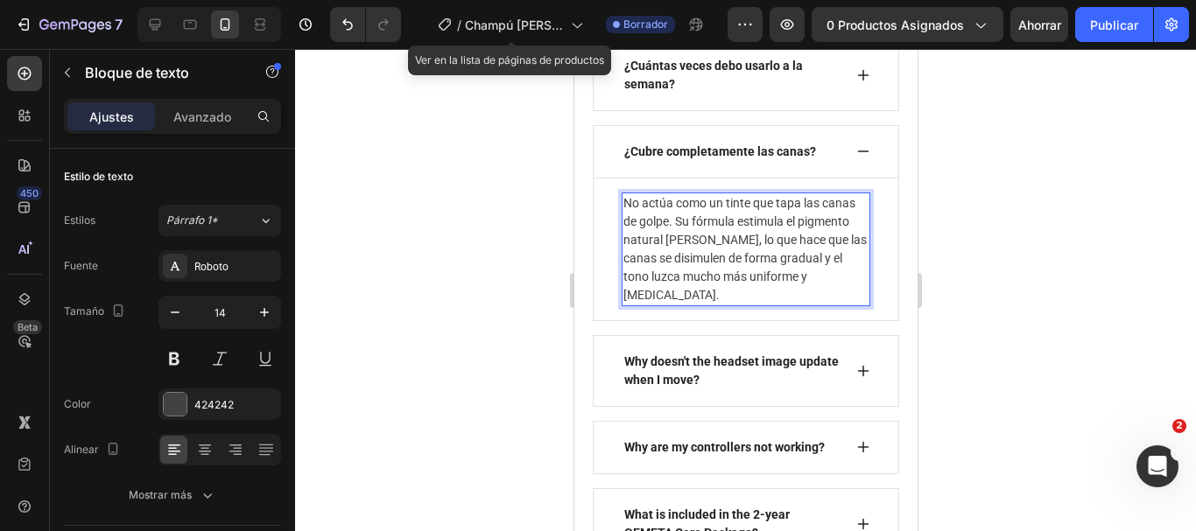
click at [629, 230] on p "No actúa como un tinte que tapa las canas de golpe. Su fórmula estimula el pigm…" at bounding box center [744, 249] width 245 height 110
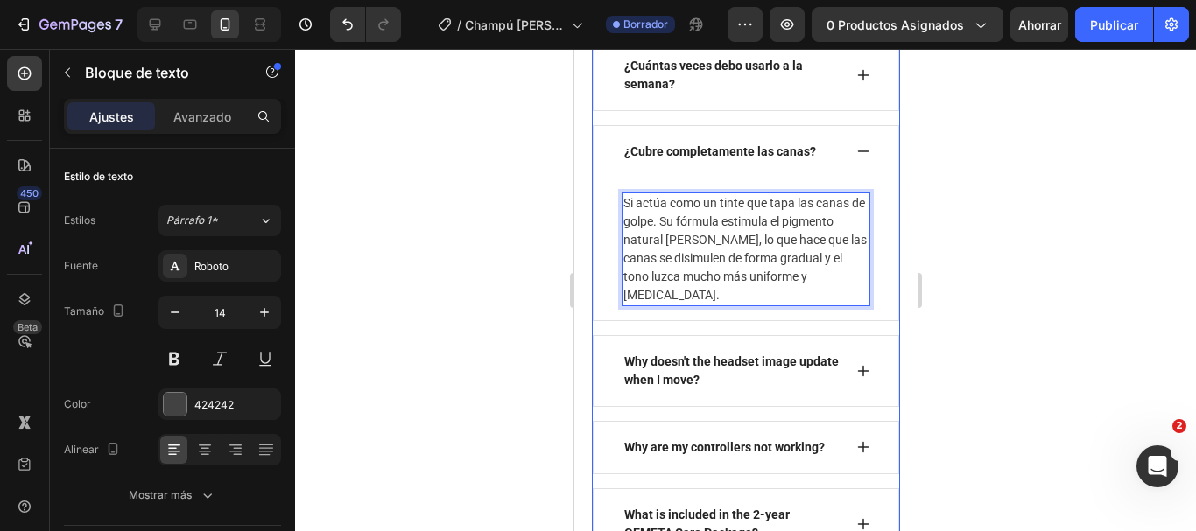
click at [754, 377] on p "Why doesn't the headset image update when I move?" at bounding box center [730, 371] width 215 height 37
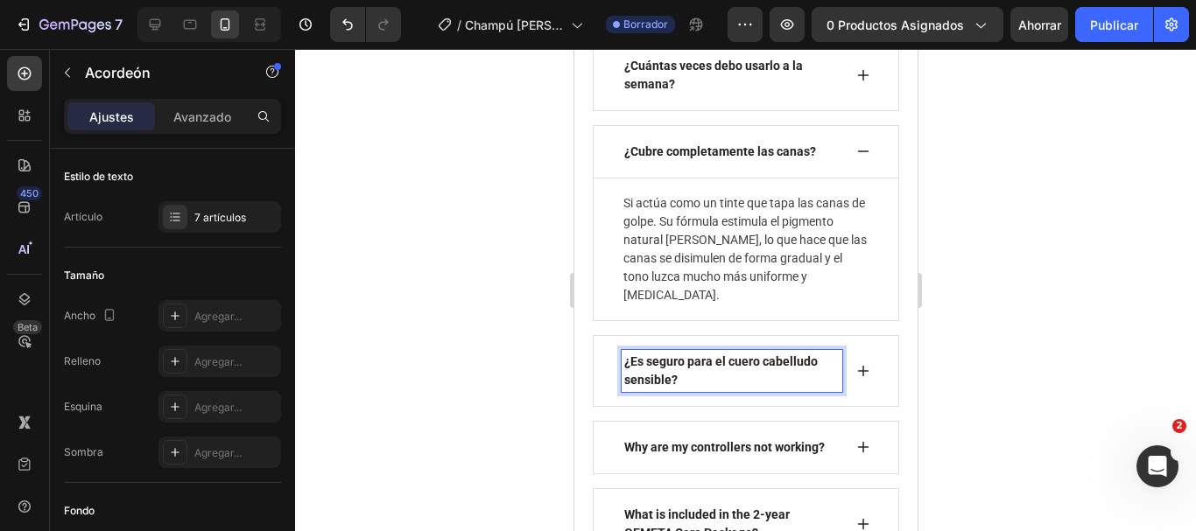
click at [857, 386] on div "¿Es seguro para el cuero cabelludo sensible?" at bounding box center [745, 371] width 306 height 72
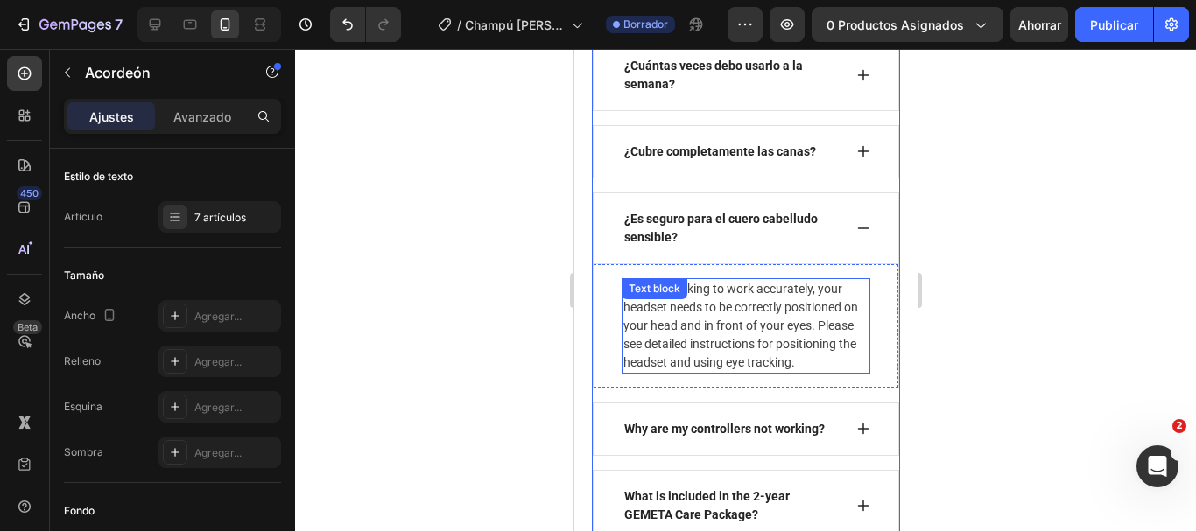
click at [725, 372] on p "For eye tracking to work accurately, your headset needs to be correctly positio…" at bounding box center [744, 326] width 245 height 92
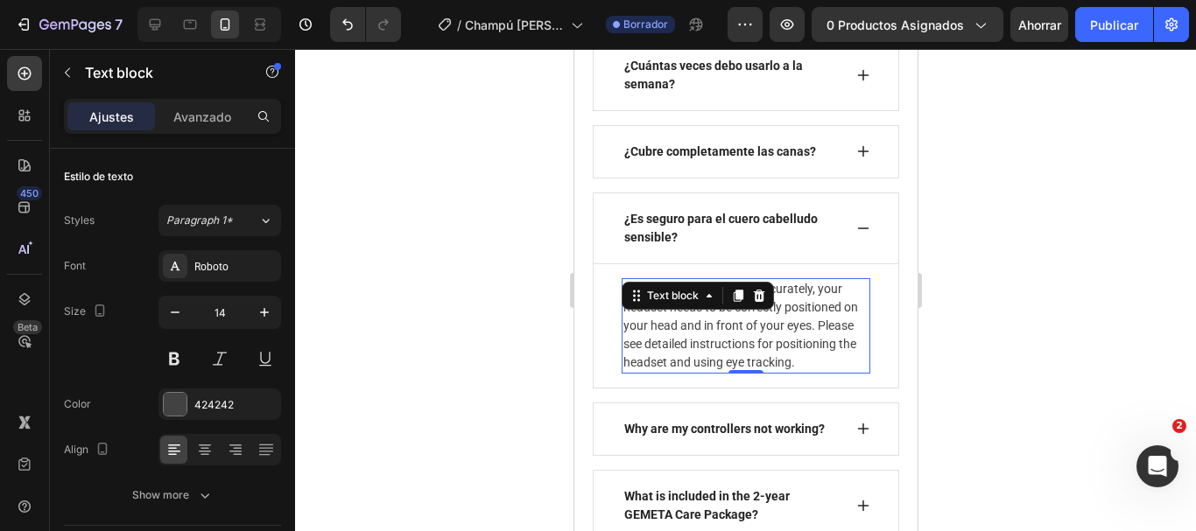
click at [725, 372] on p "For eye tracking to work accurately, your headset needs to be correctly positio…" at bounding box center [744, 326] width 245 height 92
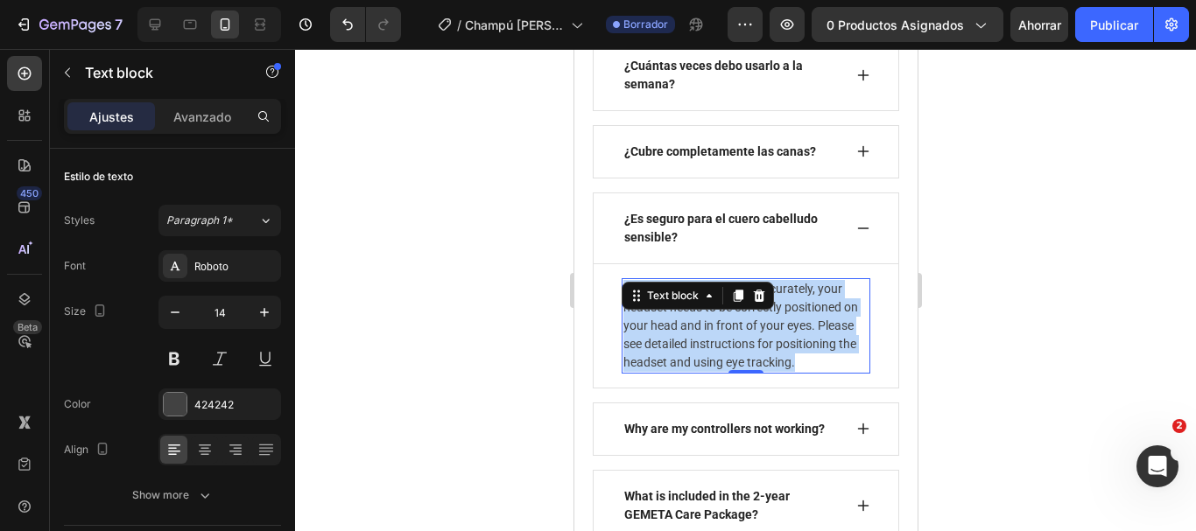
click at [725, 372] on p "For eye tracking to work accurately, your headset needs to be correctly positio…" at bounding box center [744, 326] width 245 height 92
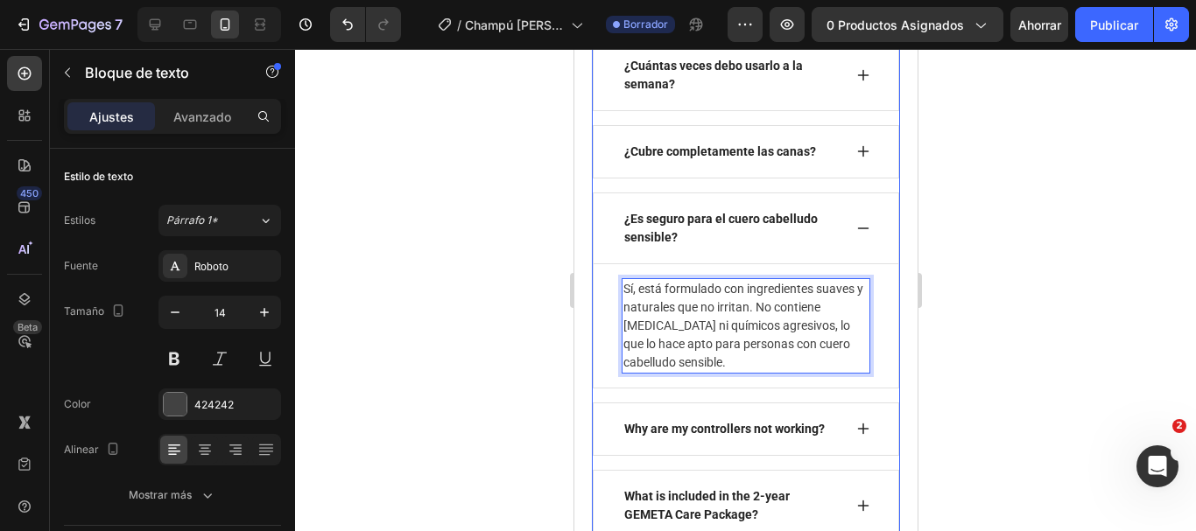
click at [858, 258] on div "¿Es seguro para el cuero cabelludo sensible?" at bounding box center [745, 229] width 306 height 72
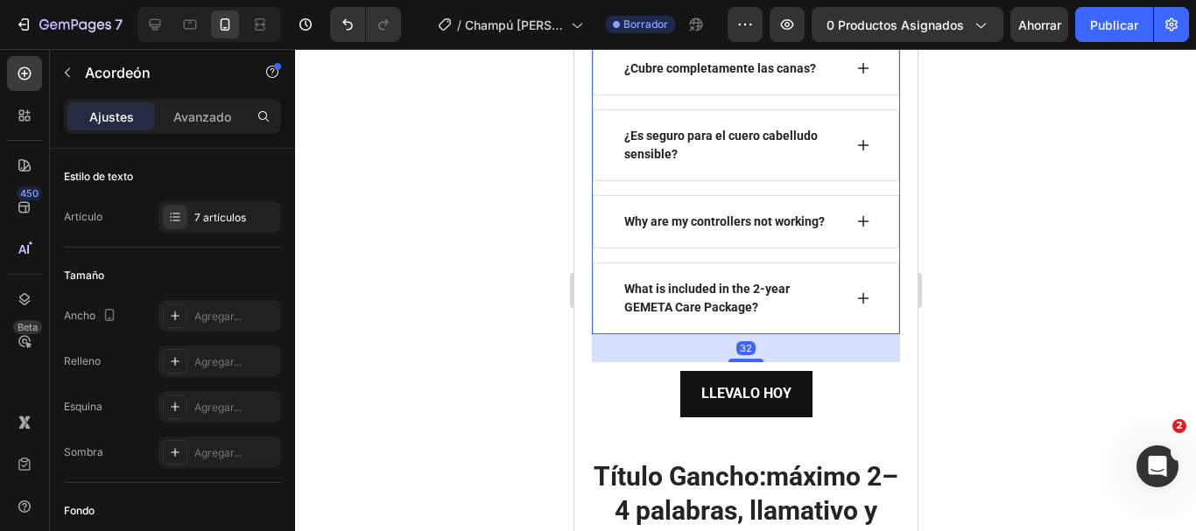
scroll to position [6974, 0]
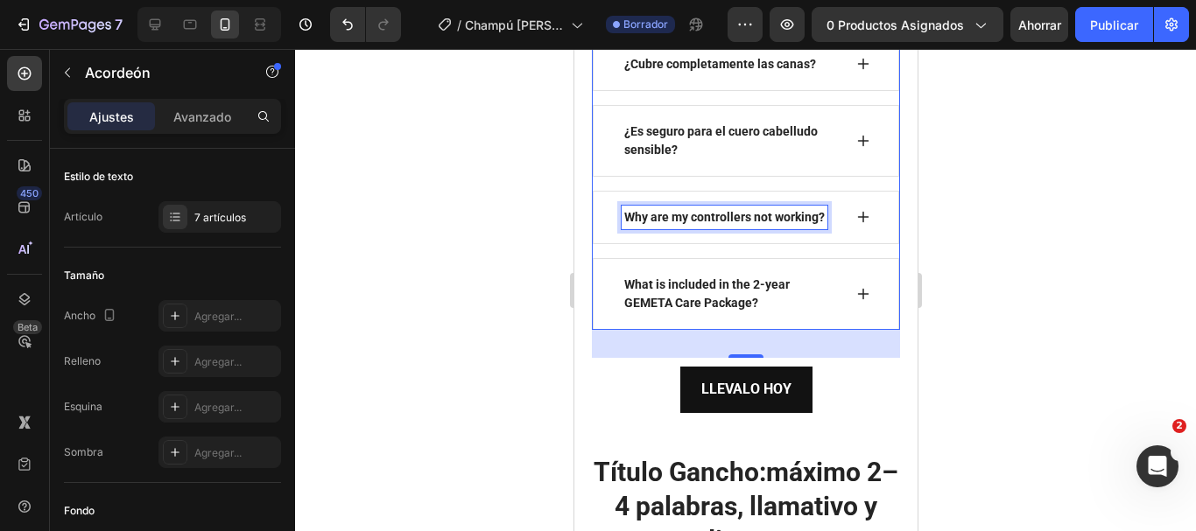
click at [733, 227] on p "Why are my controllers not working?" at bounding box center [723, 217] width 200 height 18
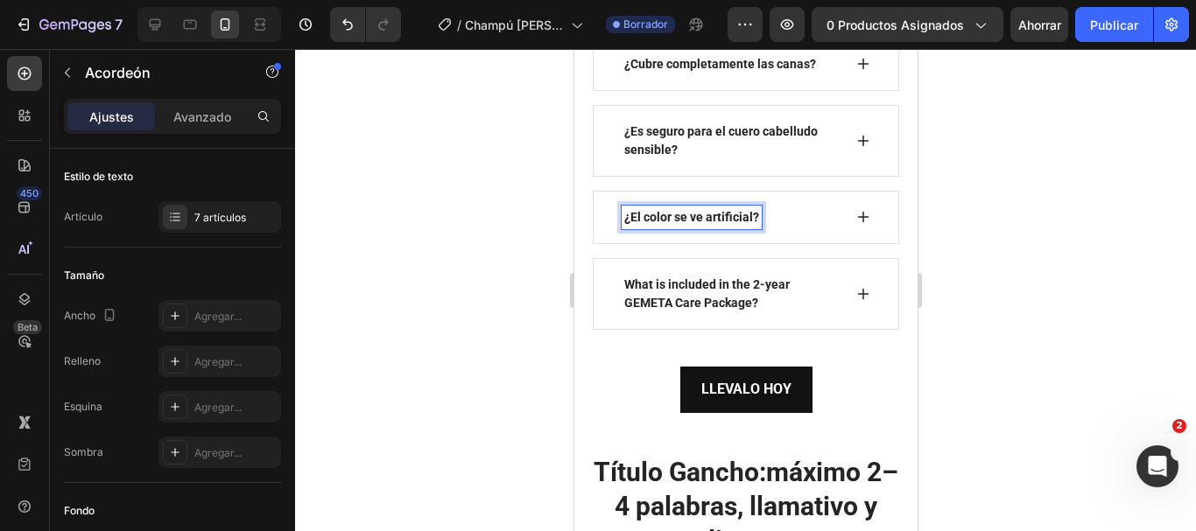
click at [855, 224] on icon at bounding box center [862, 217] width 14 height 14
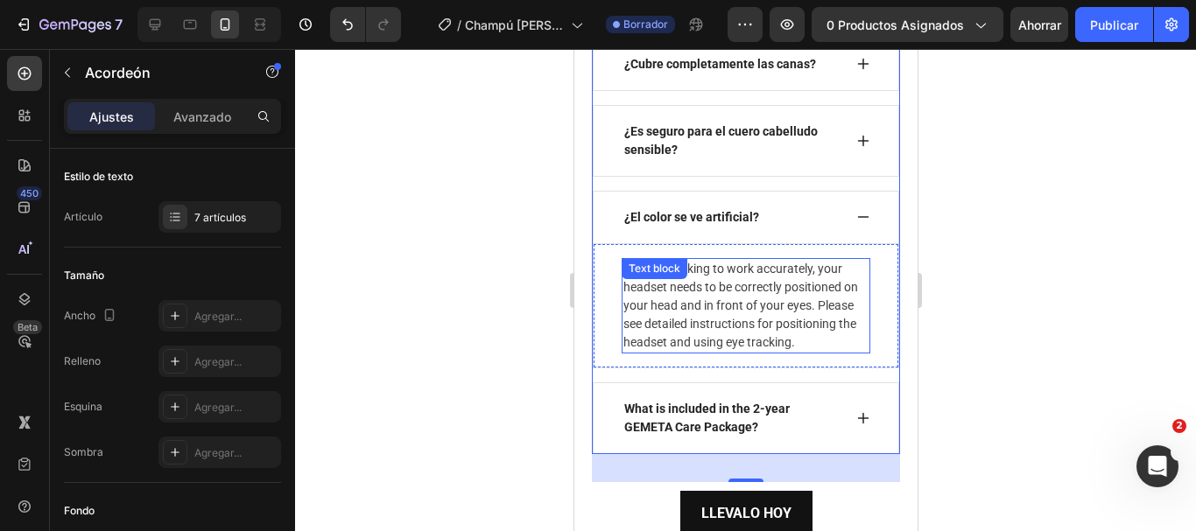
click at [730, 336] on p "For eye tracking to work accurately, your headset needs to be correctly positio…" at bounding box center [744, 306] width 245 height 92
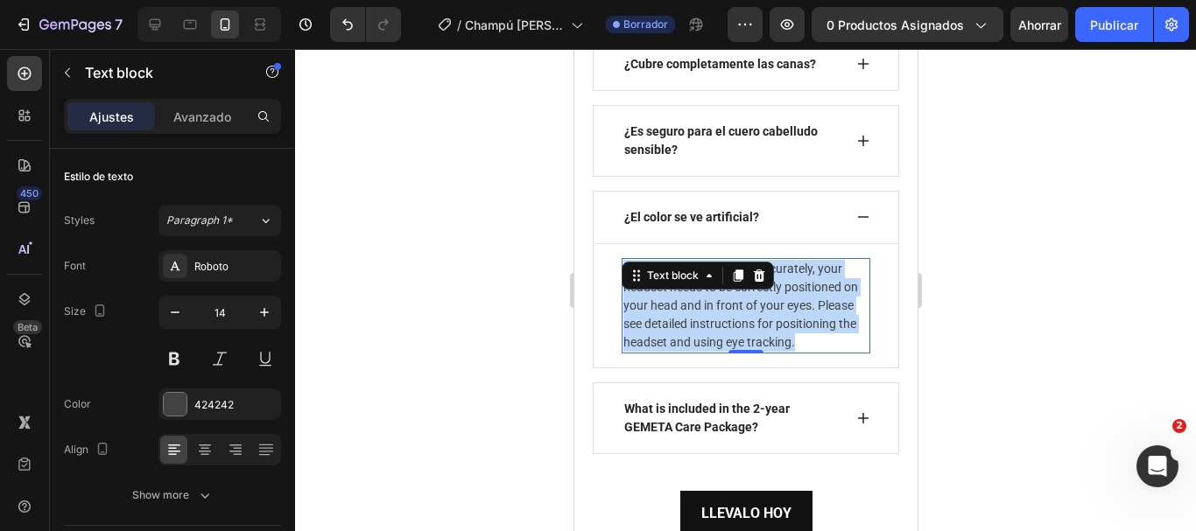
click at [730, 336] on p "For eye tracking to work accurately, your headset needs to be correctly positio…" at bounding box center [744, 306] width 245 height 92
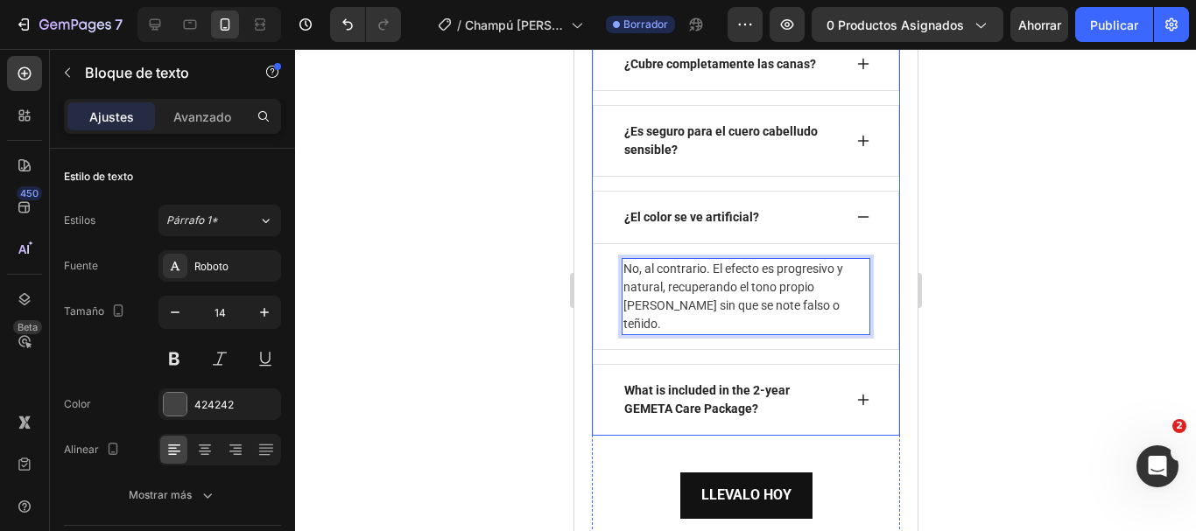
click at [840, 244] on div "¿El color se ve artificial?" at bounding box center [745, 217] width 306 height 53
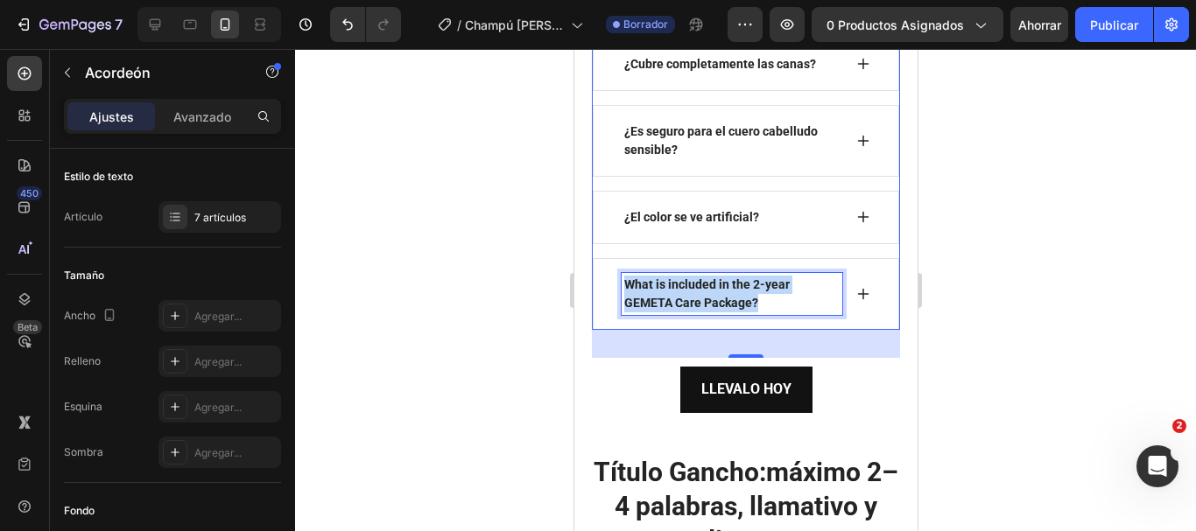
click at [711, 313] on p "What is included in the 2-year GEMETA Care Package?" at bounding box center [730, 294] width 215 height 37
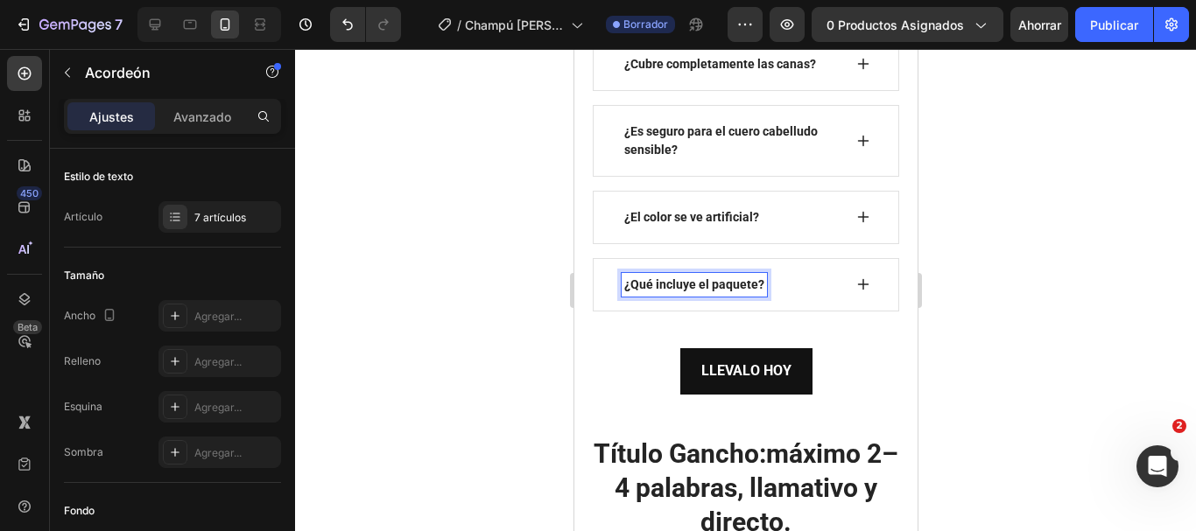
click at [861, 312] on div "¿Qué incluye el paquete?" at bounding box center [745, 284] width 306 height 53
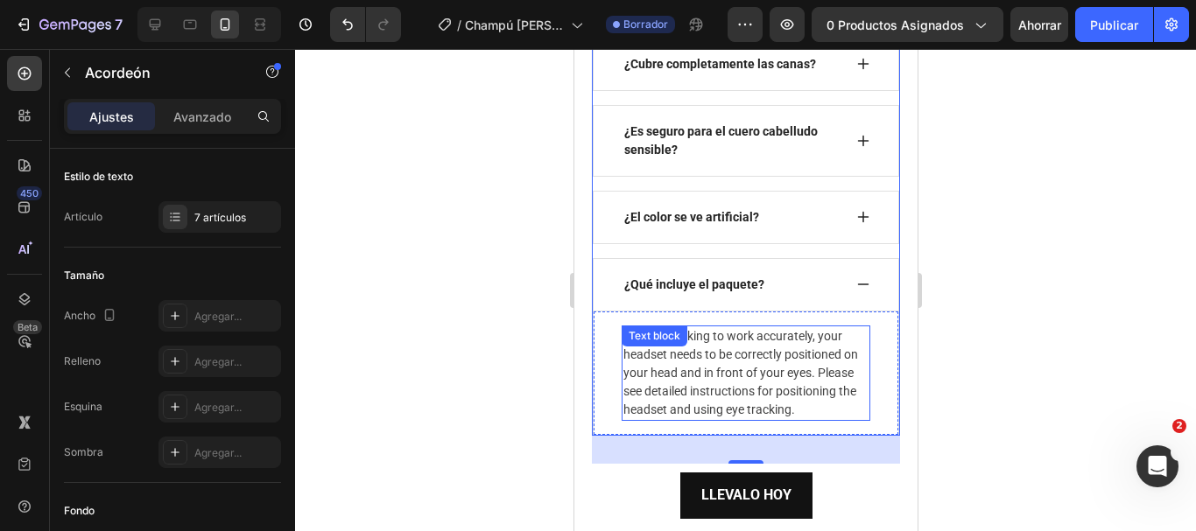
click at [737, 398] on p "For eye tracking to work accurately, your headset needs to be correctly positio…" at bounding box center [744, 373] width 245 height 92
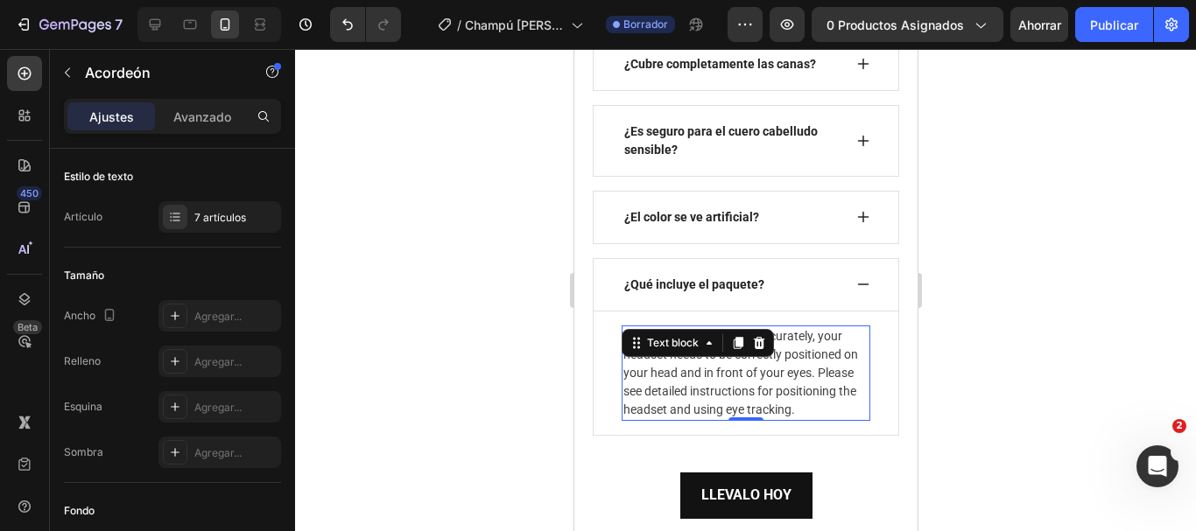
click at [737, 398] on p "For eye tracking to work accurately, your headset needs to be correctly positio…" at bounding box center [744, 373] width 245 height 92
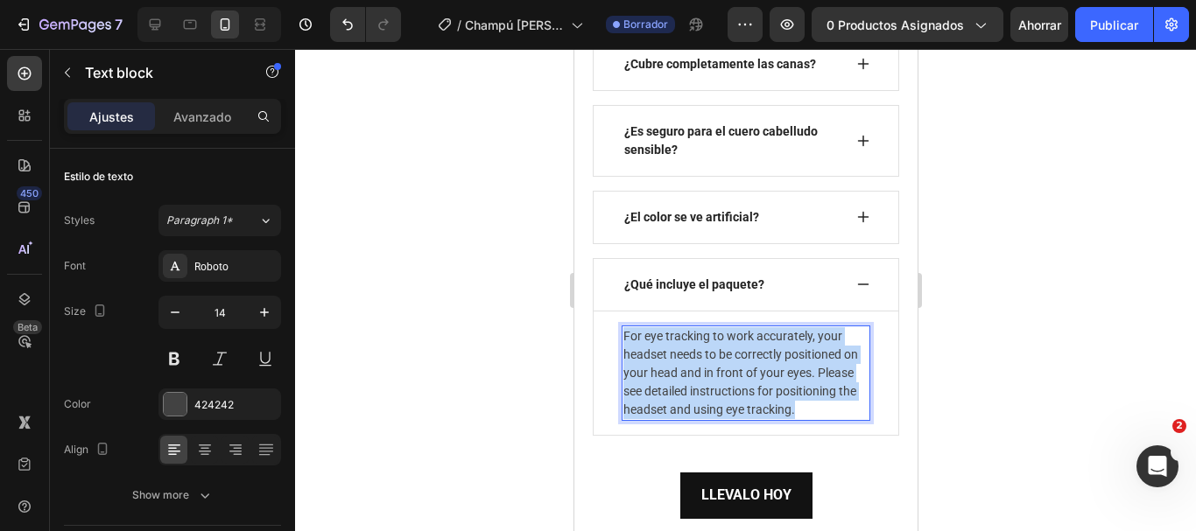
click at [737, 398] on p "For eye tracking to work accurately, your headset needs to be correctly positio…" at bounding box center [744, 373] width 245 height 92
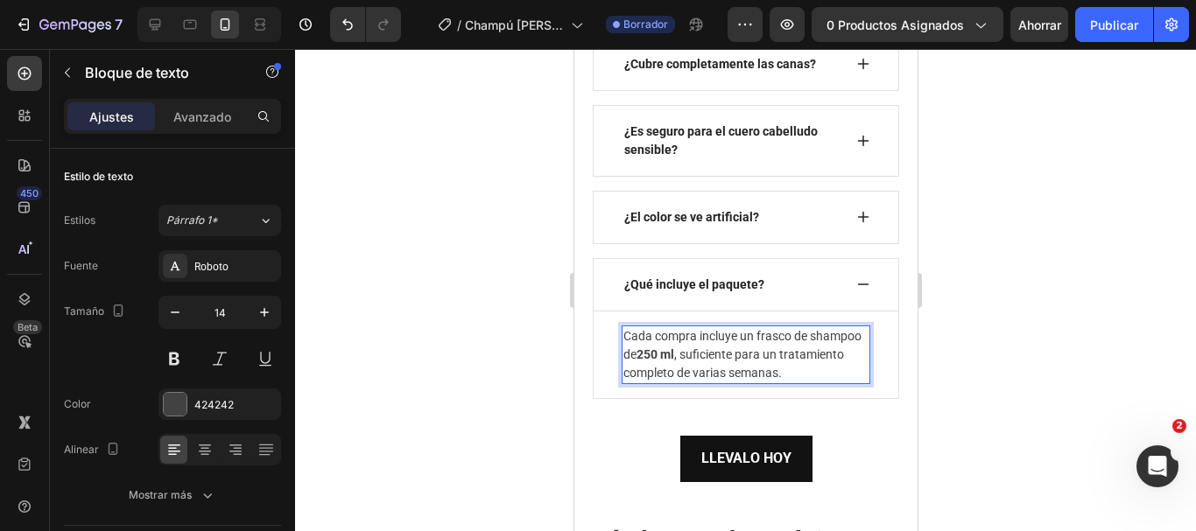
click at [673, 362] on strong "250 ml" at bounding box center [655, 355] width 38 height 14
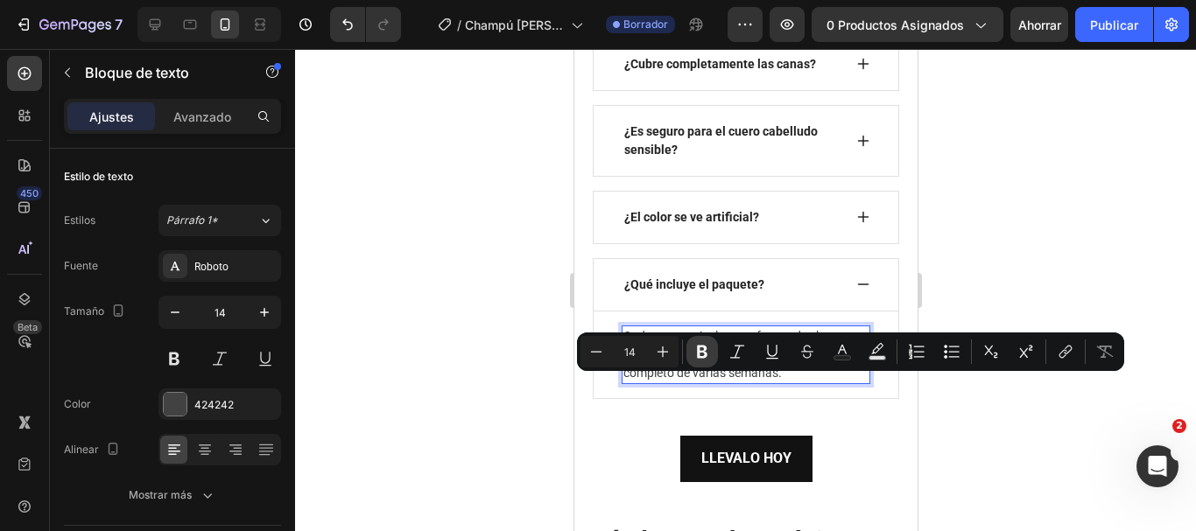
drag, startPoint x: 692, startPoint y: 342, endPoint x: 175, endPoint y: 394, distance: 519.1
click at [692, 342] on button "Bold" at bounding box center [702, 352] width 32 height 32
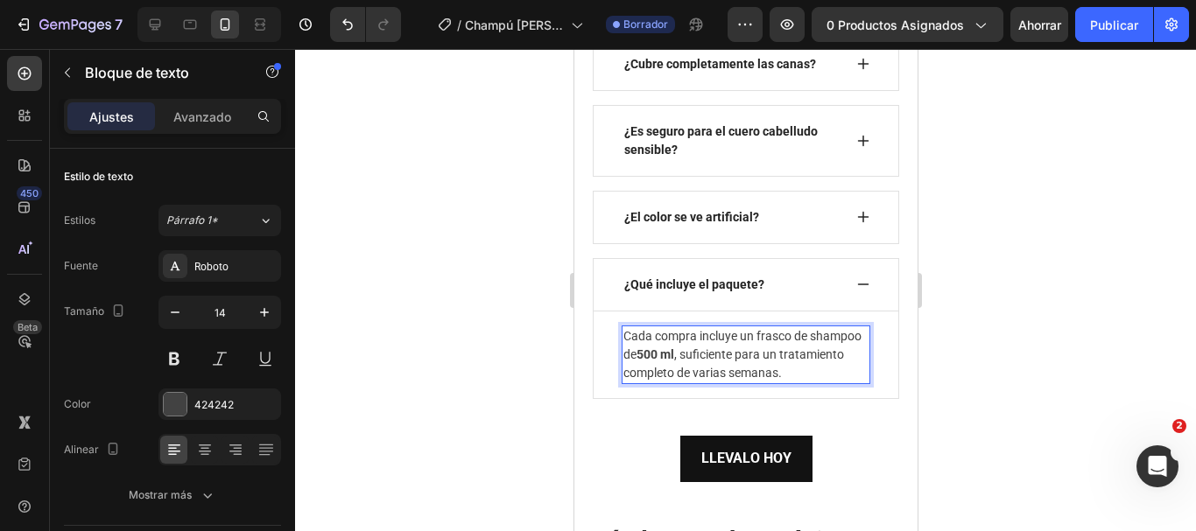
click at [769, 383] on p "Cada compra incluye un frasco de shampoo de 500 ml , suficiente para un tratami…" at bounding box center [744, 354] width 245 height 55
click at [738, 383] on p "Cada compra incluye un frasco de shampoo de 500 ml , suficiente para un tratami…" at bounding box center [744, 354] width 245 height 55
click at [1030, 320] on div at bounding box center [745, 290] width 901 height 482
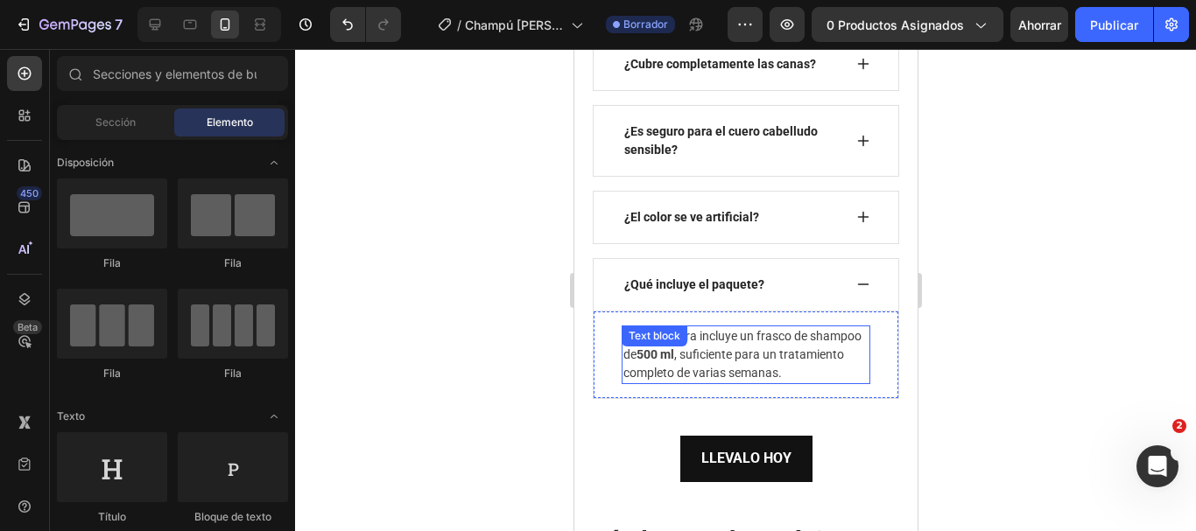
click at [796, 383] on p "Cada compra incluye un frasco de shampoo de 500 ml , suficiente para un tratami…" at bounding box center [744, 354] width 245 height 55
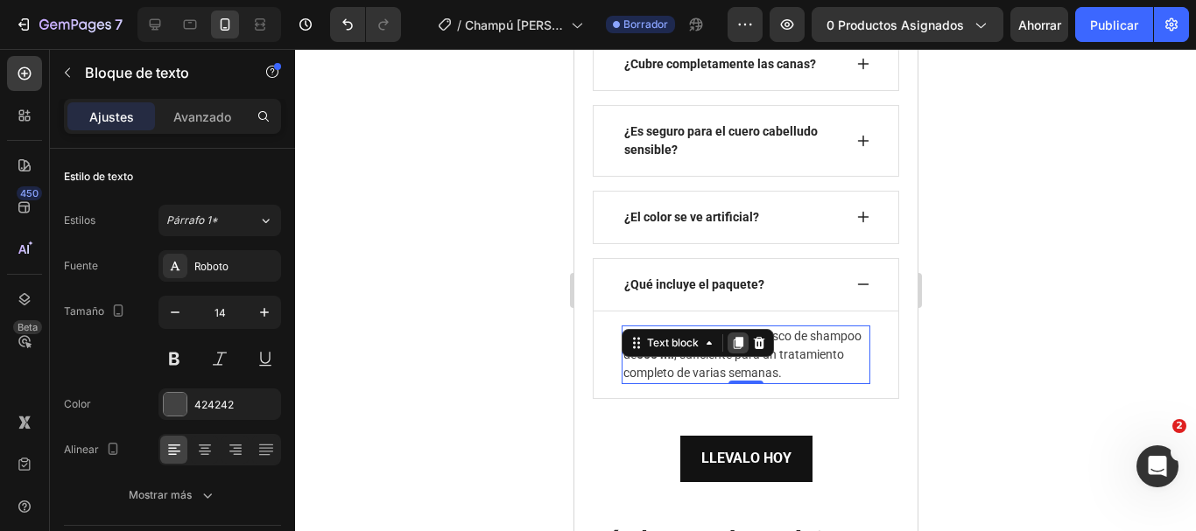
click at [743, 354] on div at bounding box center [737, 343] width 21 height 21
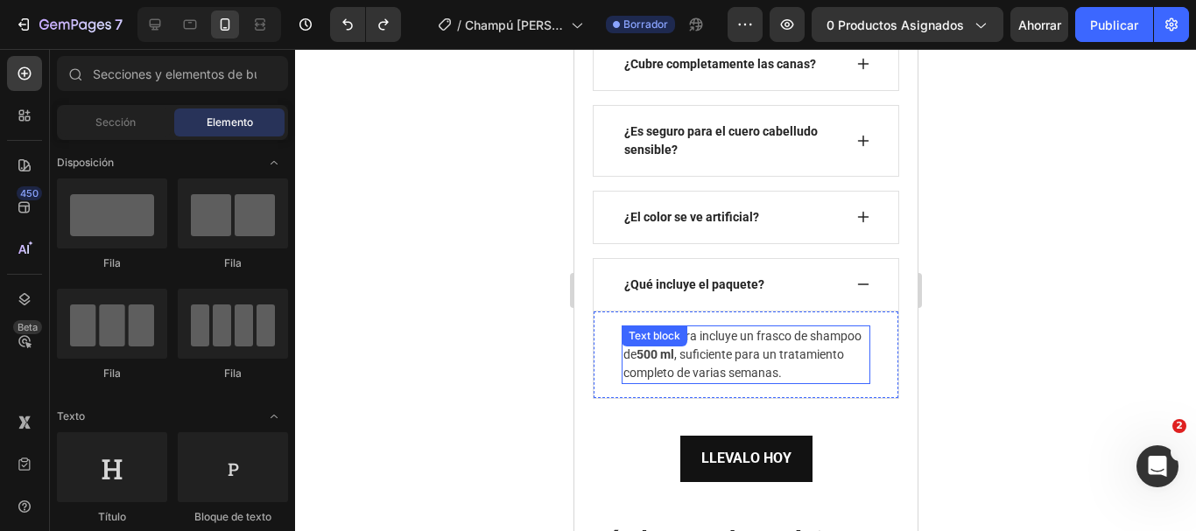
click at [738, 383] on p "Cada compra incluye un frasco de shampoo de 500 ml , suficiente para un tratami…" at bounding box center [744, 354] width 245 height 55
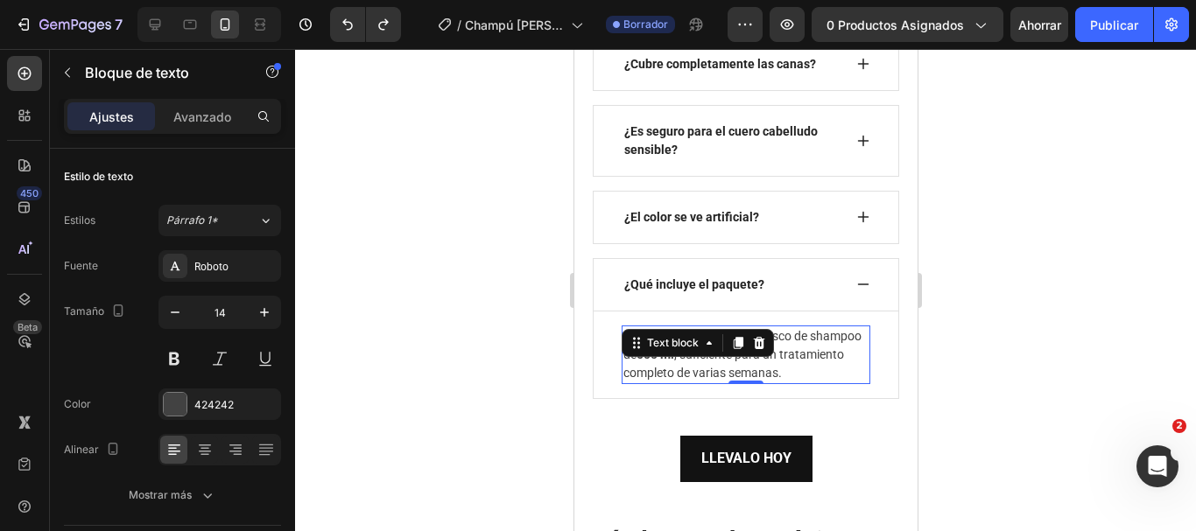
click at [738, 357] on div "Text block" at bounding box center [697, 343] width 152 height 28
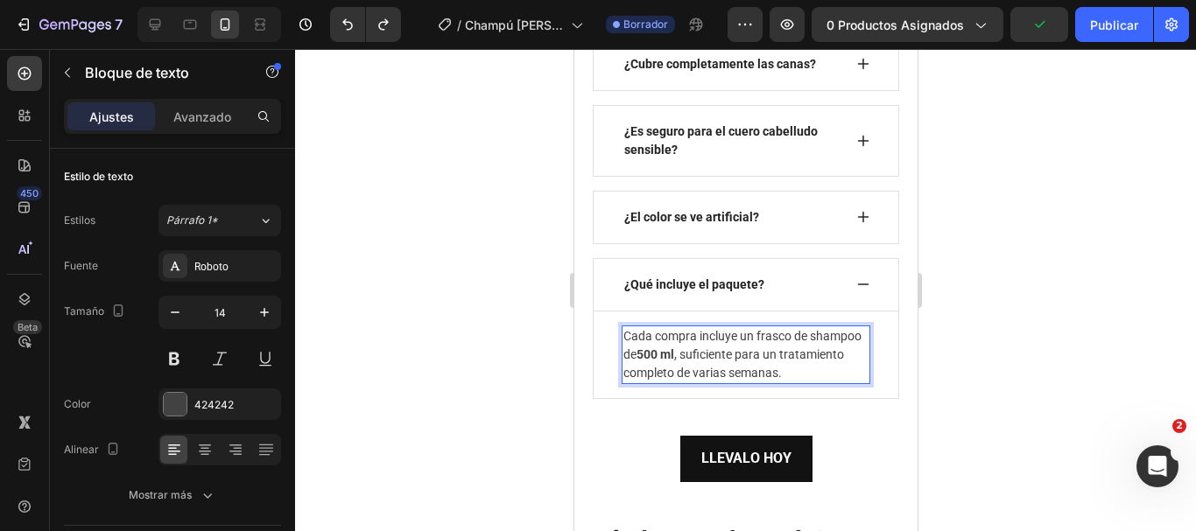
click at [738, 383] on p "Cada compra incluye un frasco de shampoo de 500 ml , suficiente para un tratami…" at bounding box center [744, 354] width 245 height 55
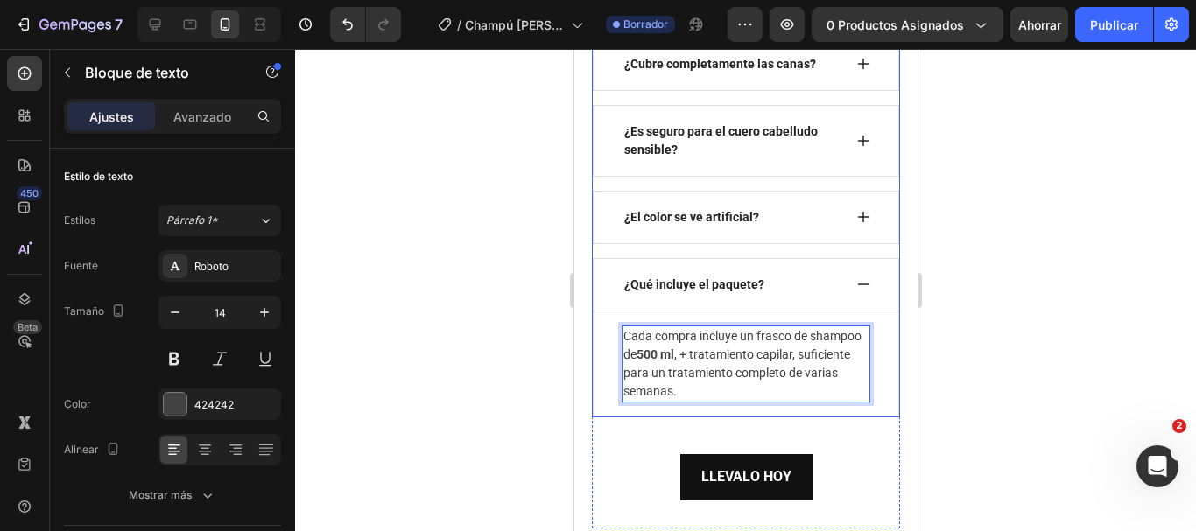
click at [855, 292] on icon at bounding box center [862, 285] width 14 height 14
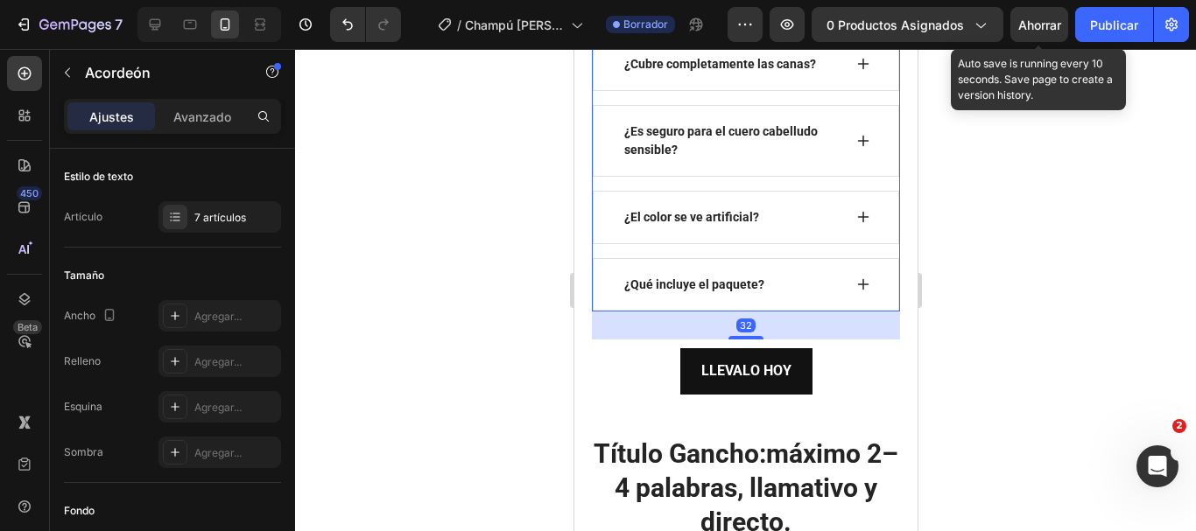
click at [1020, 25] on font "Ahorrar" at bounding box center [1039, 25] width 43 height 15
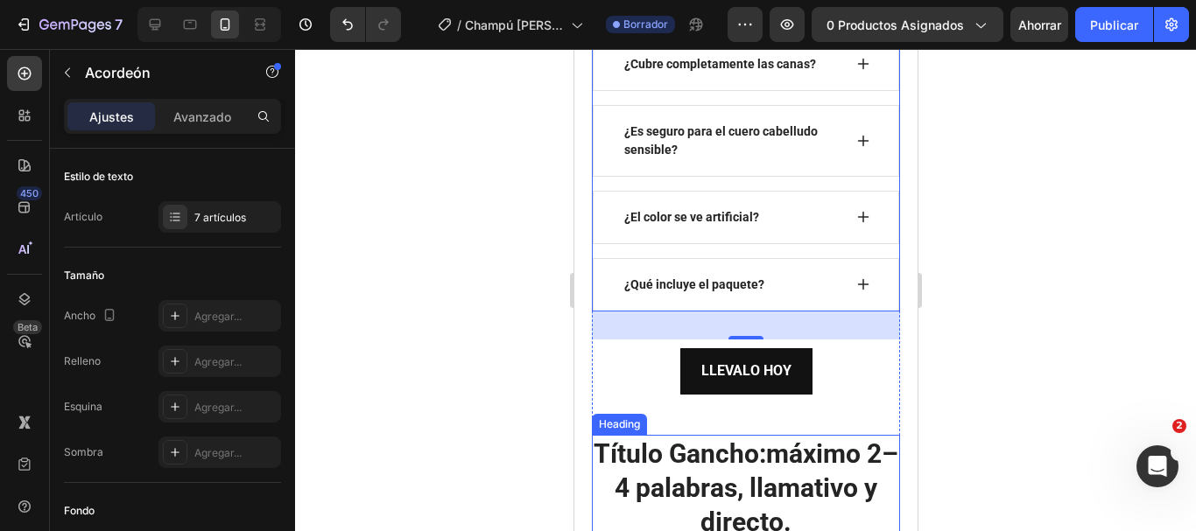
scroll to position [7237, 0]
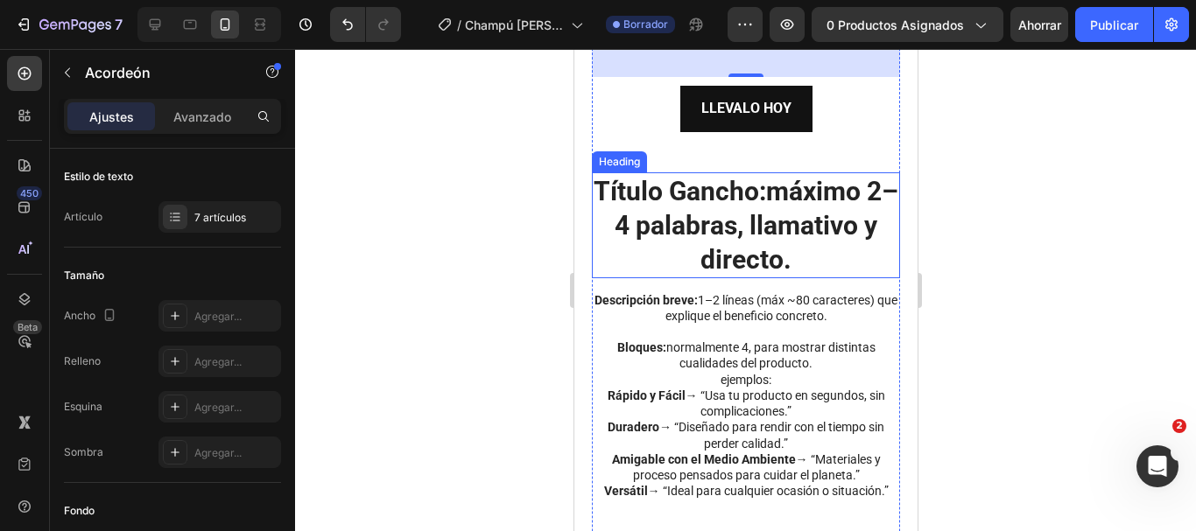
click at [784, 278] on h2 "Título Gancho: máximo 2–4 palabras, llamativo y directo." at bounding box center [745, 225] width 308 height 106
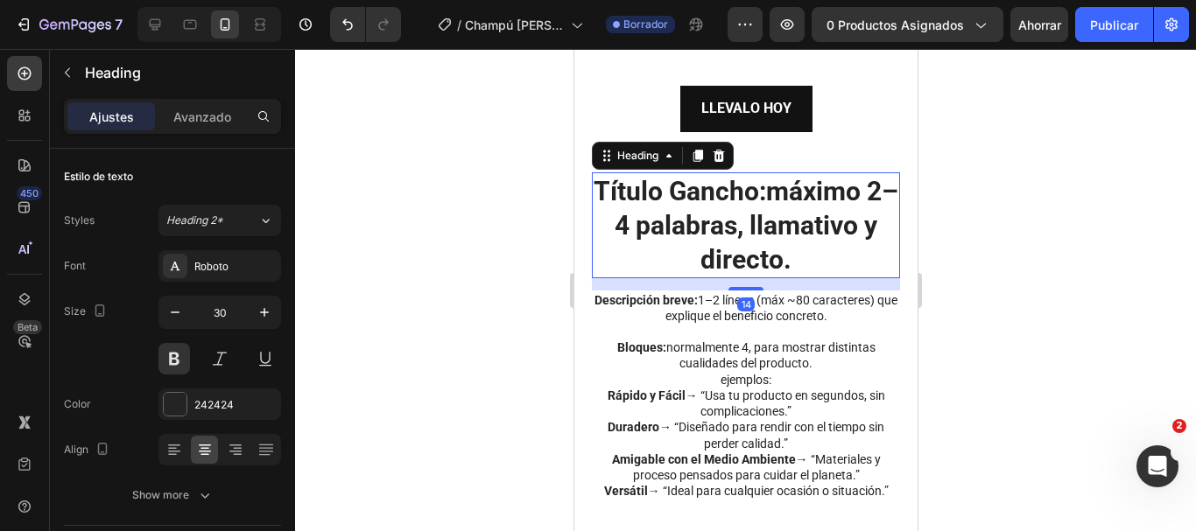
click at [792, 278] on h2 "Título Gancho: máximo 2–4 palabras, llamativo y directo." at bounding box center [745, 225] width 308 height 106
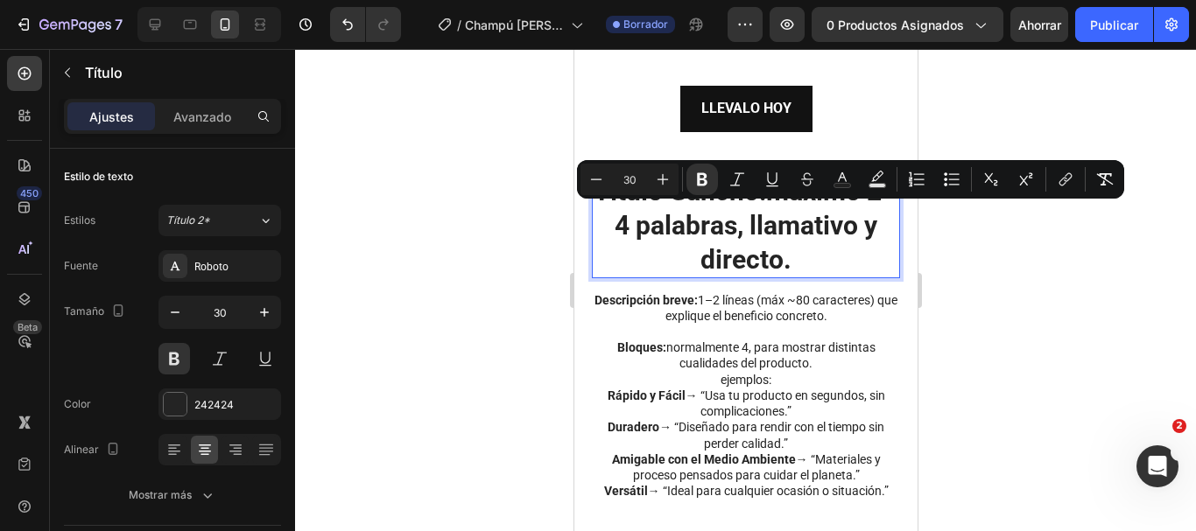
drag, startPoint x: 808, startPoint y: 291, endPoint x: 595, endPoint y: 226, distance: 222.4
click at [595, 226] on p "Título Gancho: máximo 2–4 palabras, llamativo y directo." at bounding box center [745, 225] width 305 height 102
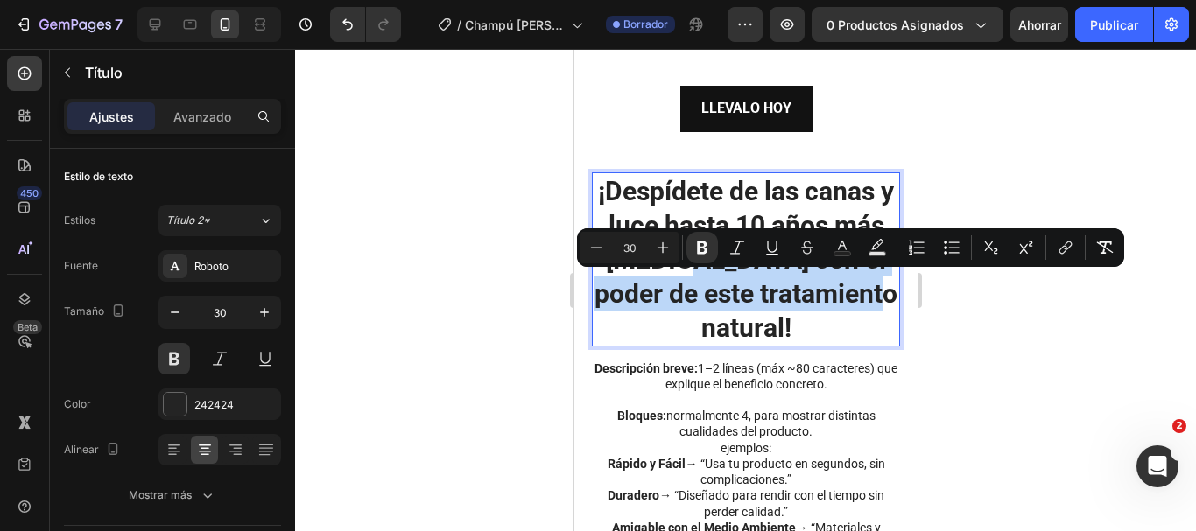
drag, startPoint x: 729, startPoint y: 291, endPoint x: 774, endPoint y: 345, distance: 70.3
click at [774, 343] on strong "¡Despídete de las canas y luce hasta 10 años más joven con el poder de este tra…" at bounding box center [745, 259] width 303 height 167
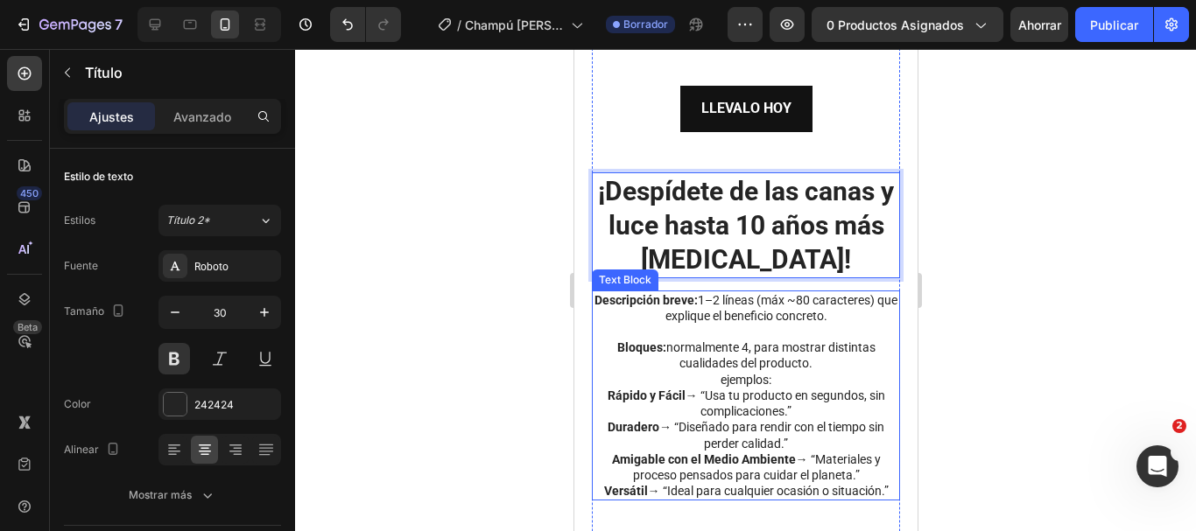
scroll to position [7324, 0]
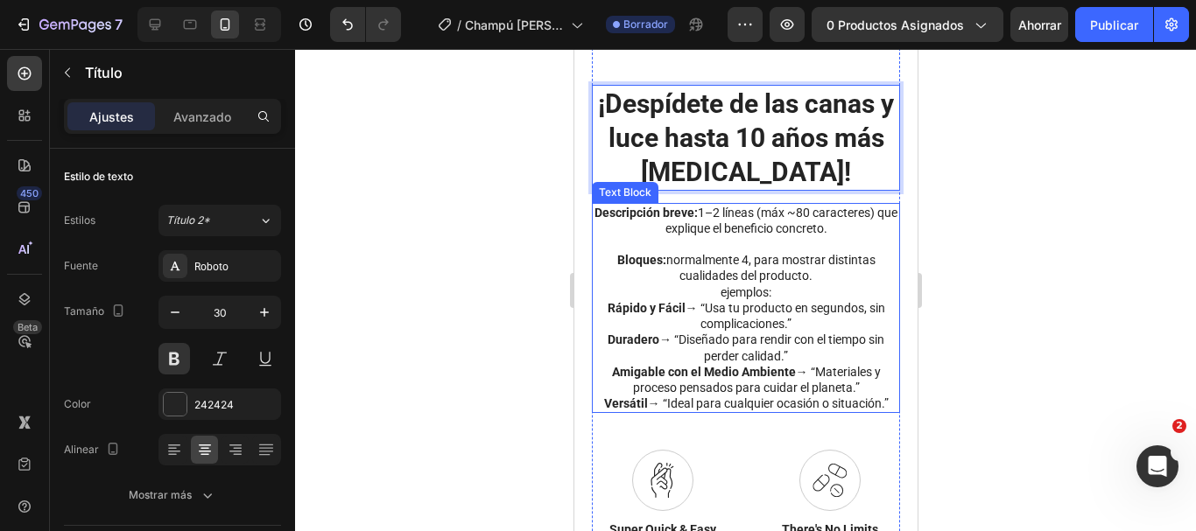
click at [600, 220] on strong "Descripción breve:" at bounding box center [645, 213] width 103 height 14
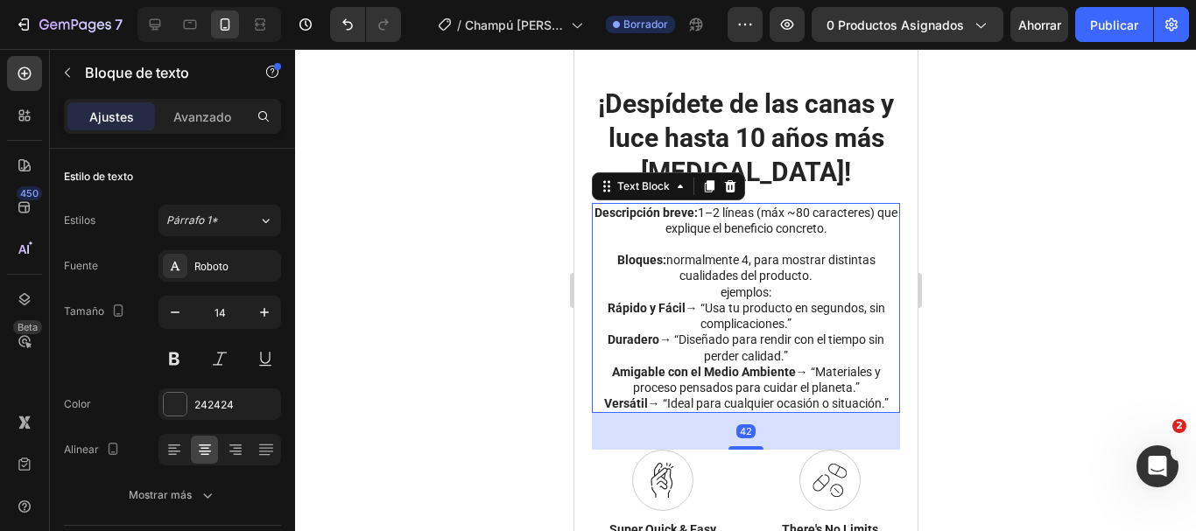
click at [596, 220] on strong "Descripción breve:" at bounding box center [645, 213] width 103 height 14
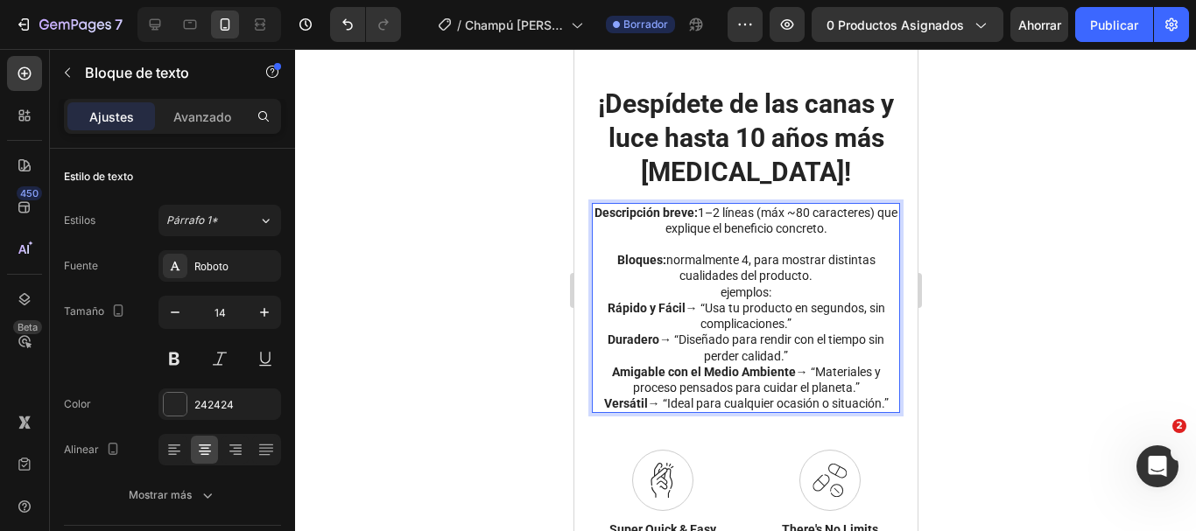
drag, startPoint x: 596, startPoint y: 244, endPoint x: 880, endPoint y: 440, distance: 344.9
click at [880, 414] on div "Descripción breve: 1–2 líneas (máx ~80 caracteres) que explique el beneficio co…" at bounding box center [745, 308] width 308 height 211
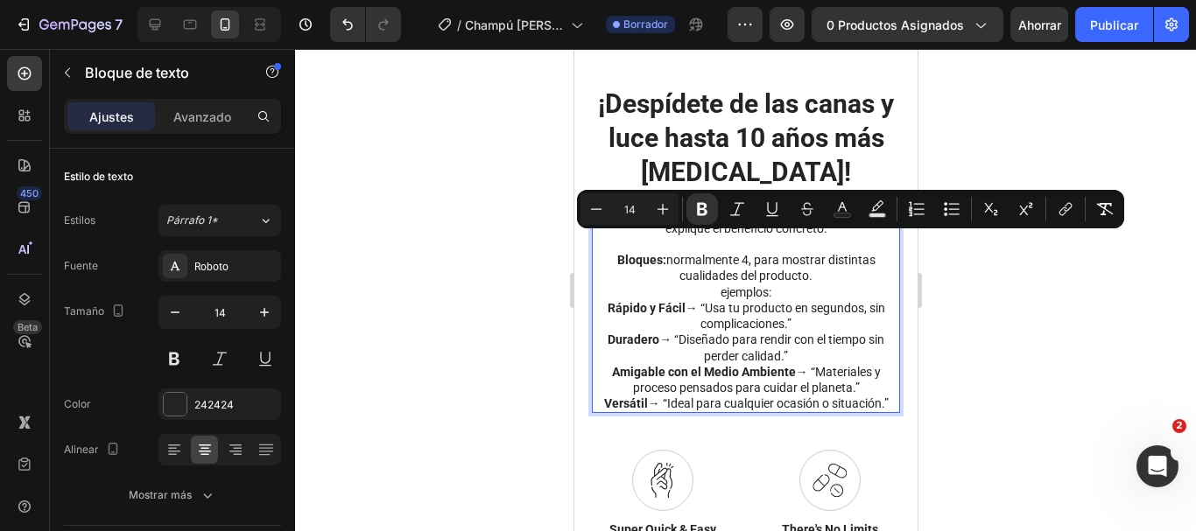
copy div "Descripción breve: 1–2 líneas (máx ~80 caracteres) que explique el beneficio co…"
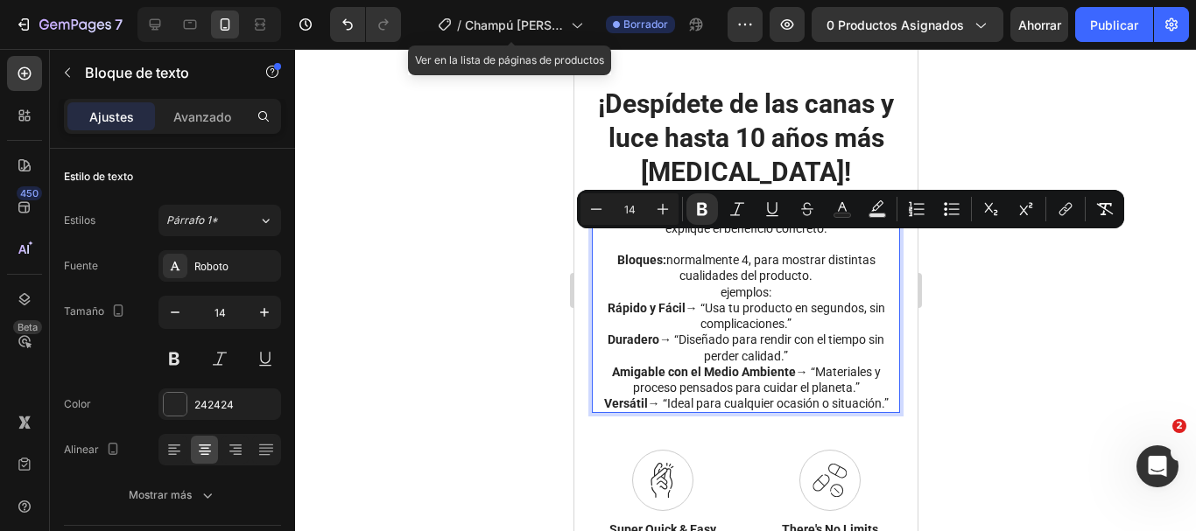
click at [836, 236] on p "Descripción breve: 1–2 líneas (máx ~80 caracteres) que explique el beneficio co…" at bounding box center [745, 221] width 305 height 32
drag, startPoint x: 843, startPoint y: 257, endPoint x: 592, endPoint y: 244, distance: 251.6
click at [593, 236] on p "Descripción breve: 1–2 líneas (máx ~80 caracteres) que explique el beneficio co…" at bounding box center [745, 221] width 305 height 32
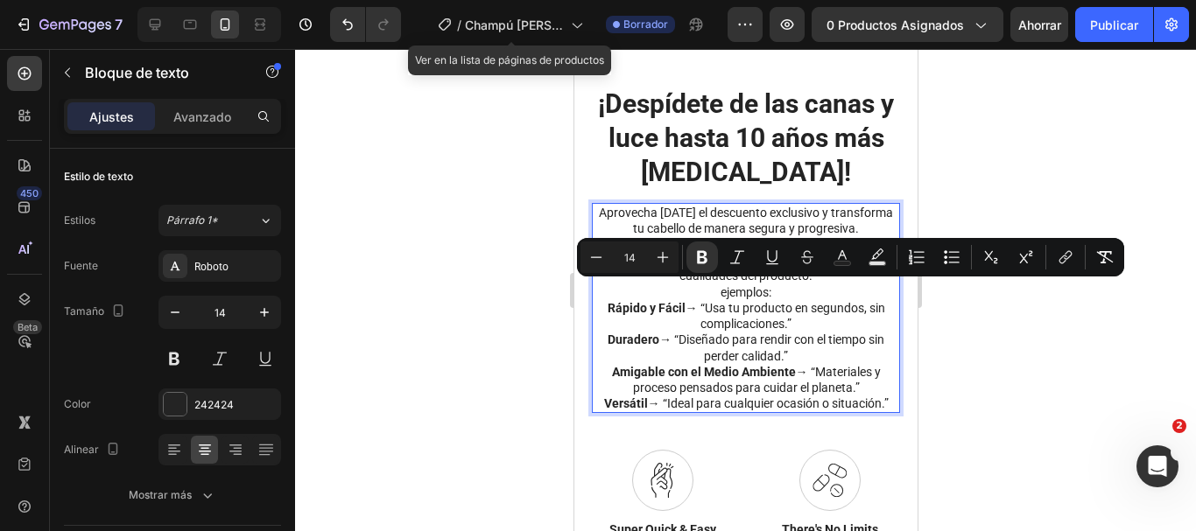
drag, startPoint x: 608, startPoint y: 283, endPoint x: 880, endPoint y: 429, distance: 308.3
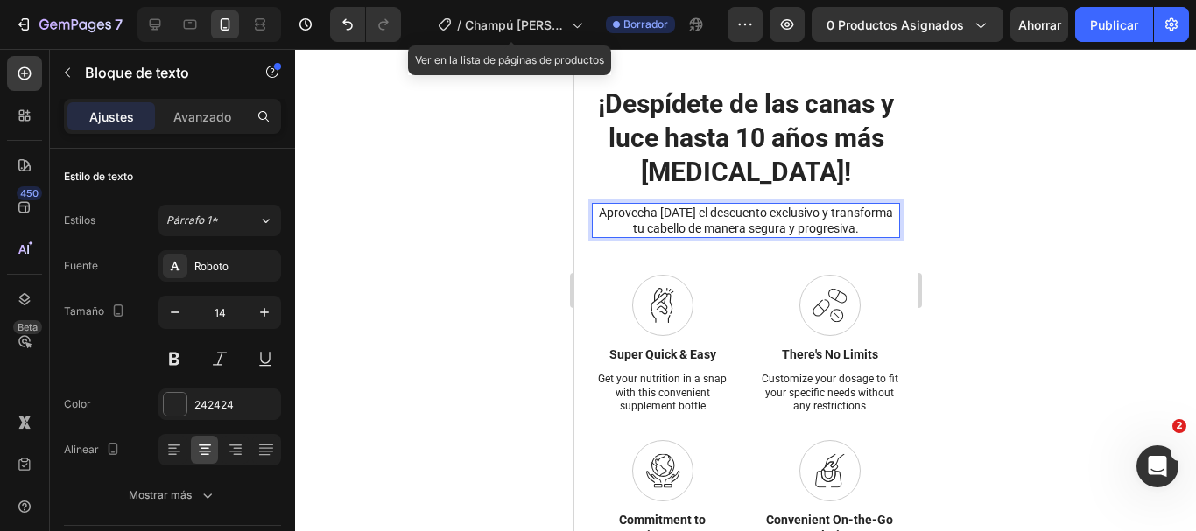
click at [988, 178] on div at bounding box center [745, 290] width 901 height 482
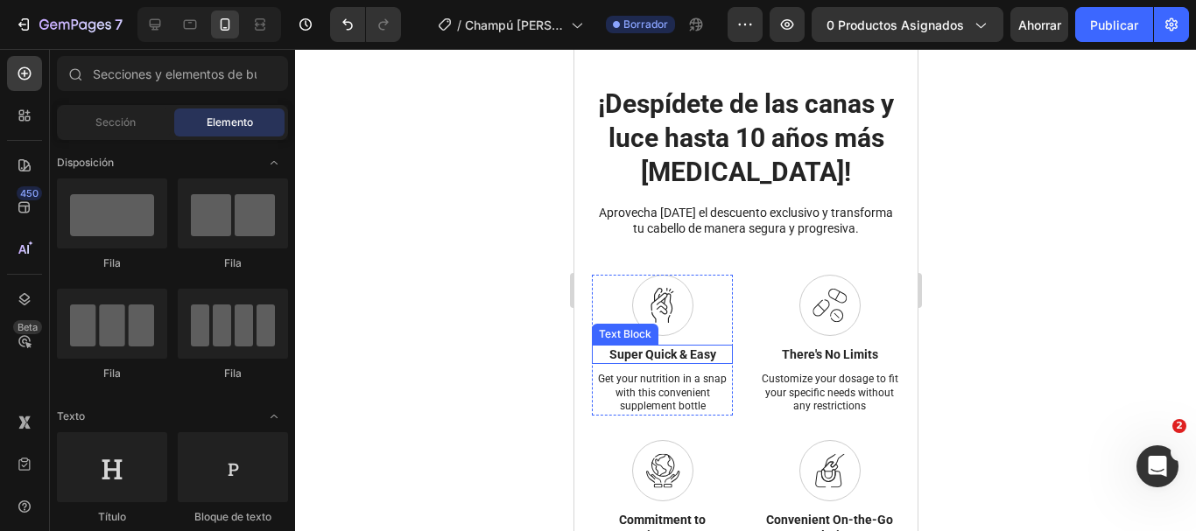
click at [662, 362] on p "Super Quick & Easy" at bounding box center [661, 355] width 137 height 16
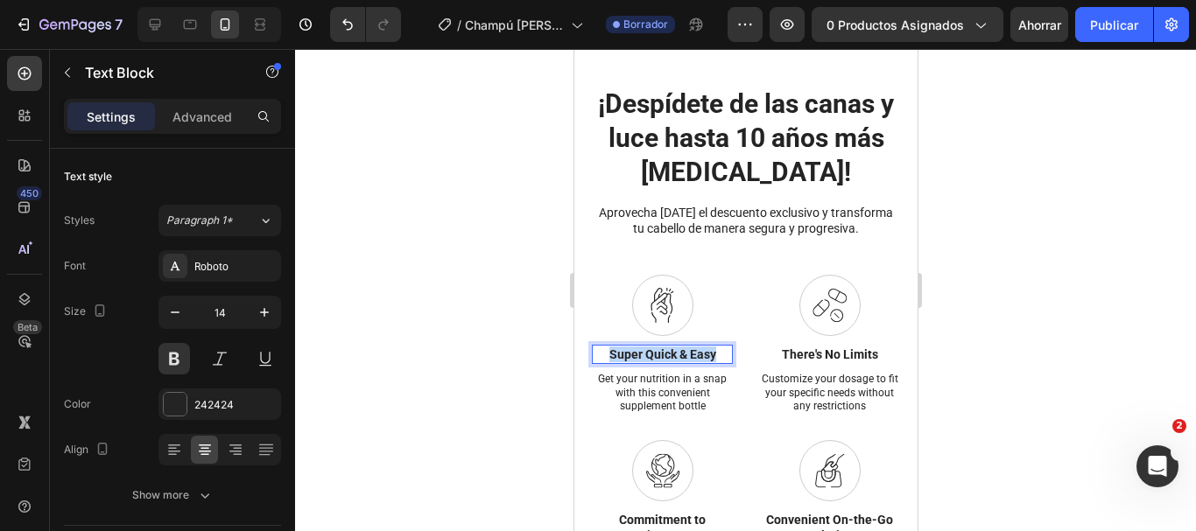
click at [662, 362] on p "Super Quick & Easy" at bounding box center [661, 355] width 137 height 16
click at [666, 414] on p "Get your nutrition in a snap with this convenient supplement bottle" at bounding box center [661, 393] width 137 height 41
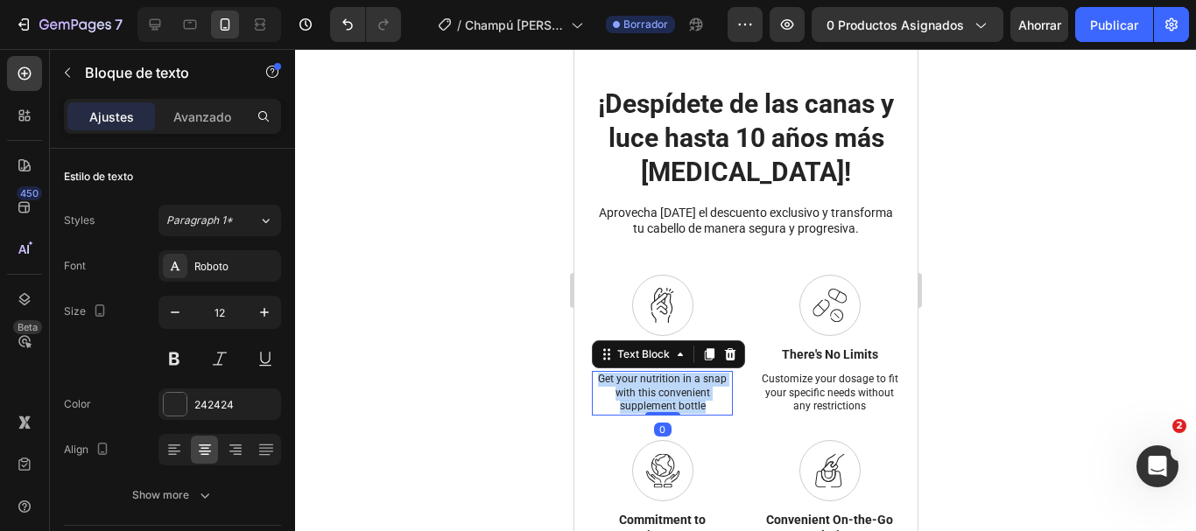
click at [666, 414] on p "Get your nutrition in a snap with this convenient supplement bottle" at bounding box center [661, 393] width 137 height 41
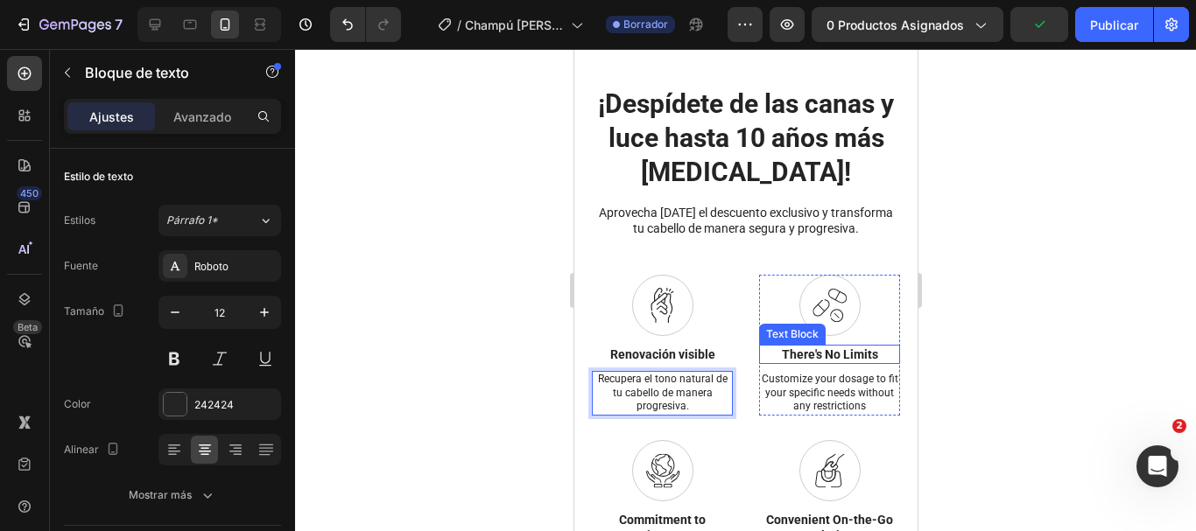
click at [840, 362] on p "There's No Limits" at bounding box center [828, 355] width 137 height 16
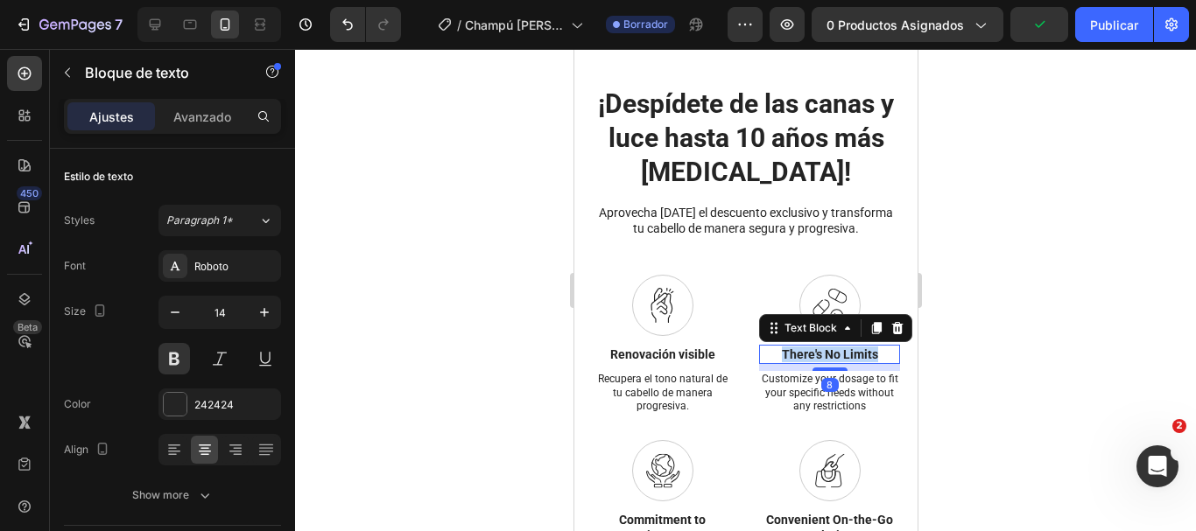
click at [840, 362] on p "There's No Limits" at bounding box center [828, 355] width 137 height 16
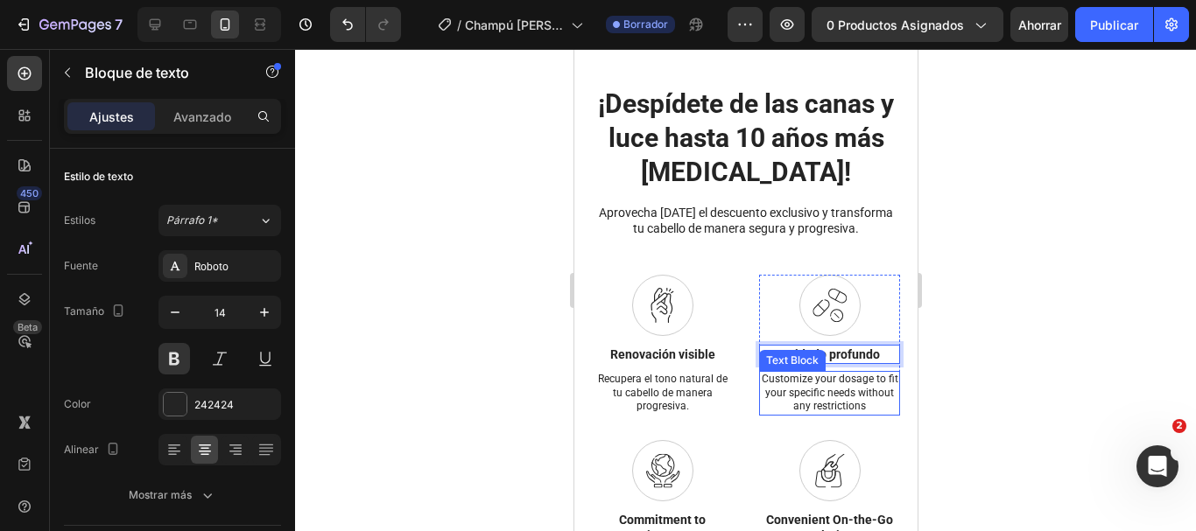
click at [820, 414] on p "Customize your dosage to fit your specific needs without any restrictions" at bounding box center [828, 393] width 137 height 41
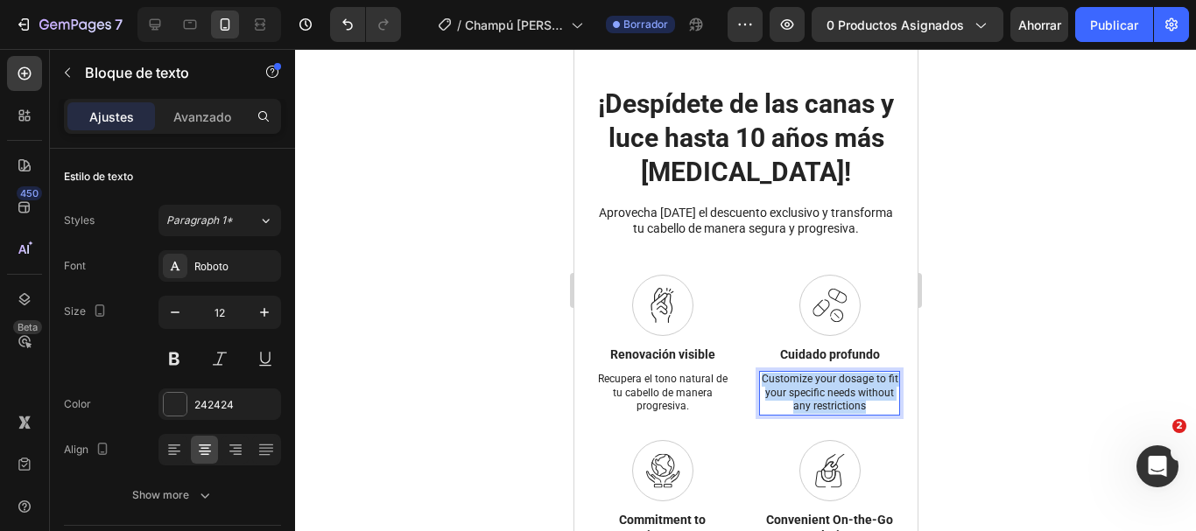
click at [820, 414] on p "Customize your dosage to fit your specific needs without any restrictions" at bounding box center [828, 393] width 137 height 41
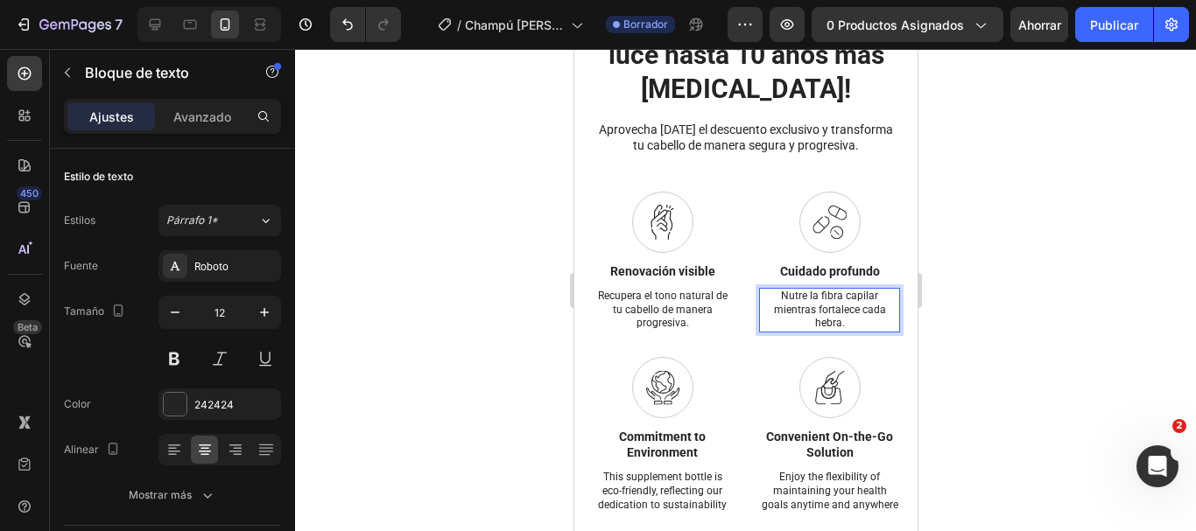
scroll to position [7412, 0]
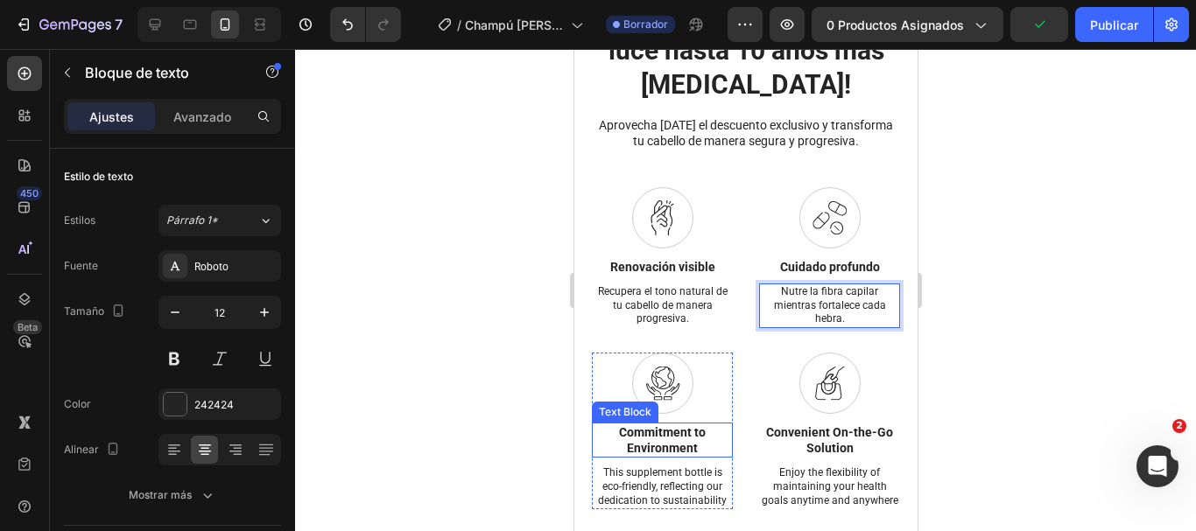
click at [657, 456] on p "Commitment to Environment" at bounding box center [661, 441] width 137 height 32
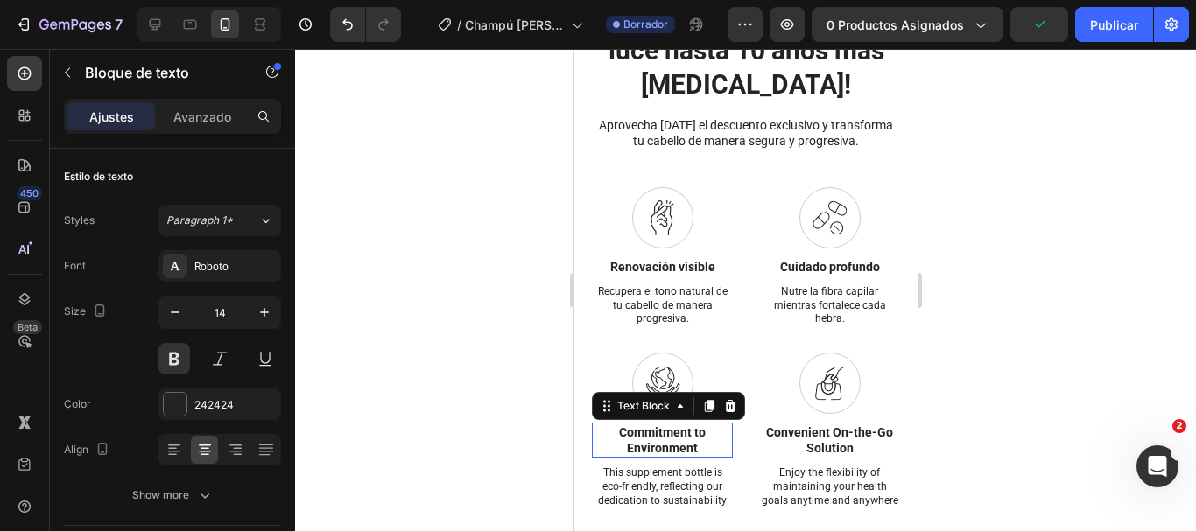
click at [657, 456] on p "Commitment to Environment" at bounding box center [661, 441] width 137 height 32
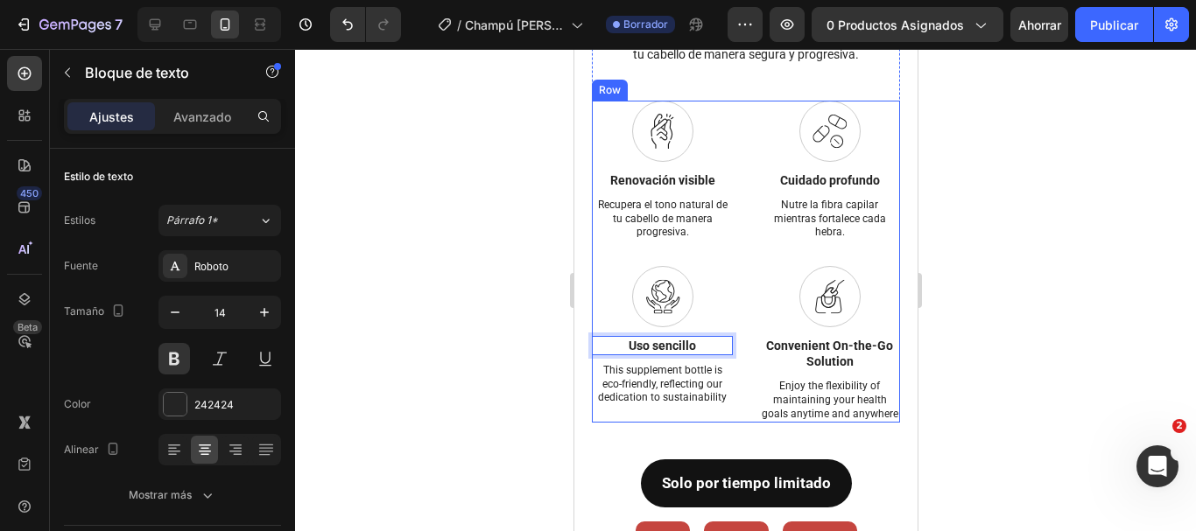
scroll to position [7500, 0]
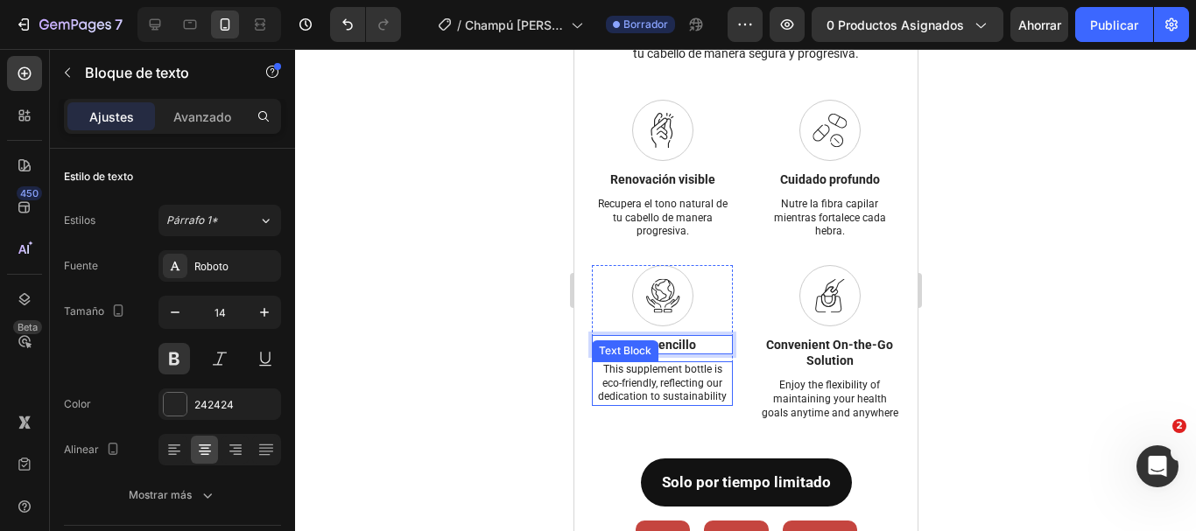
click at [669, 404] on p "This supplement bottle is eco-friendly, reflecting our dedication to sustainabi…" at bounding box center [661, 383] width 137 height 41
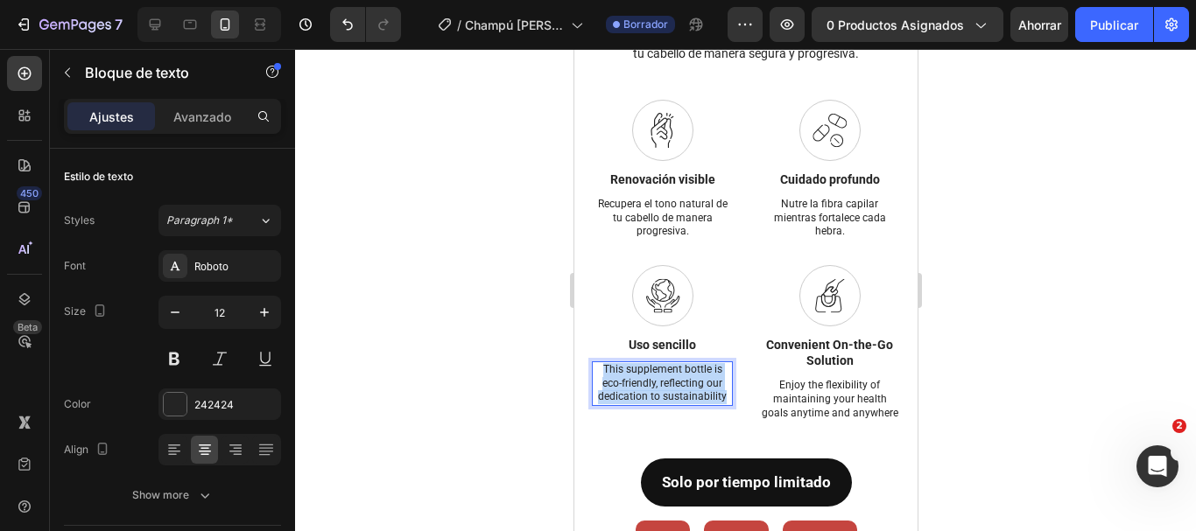
click at [669, 404] on p "This supplement bottle is eco-friendly, reflecting our dedication to sustainabi…" at bounding box center [661, 383] width 137 height 41
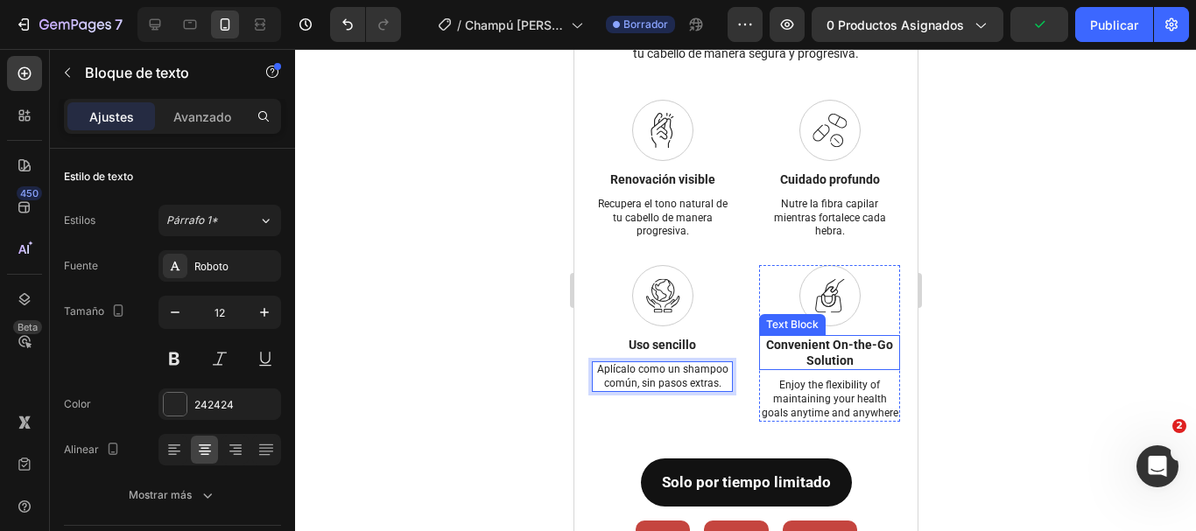
click at [814, 369] on p "Convenient On-the-Go Solution" at bounding box center [828, 353] width 137 height 32
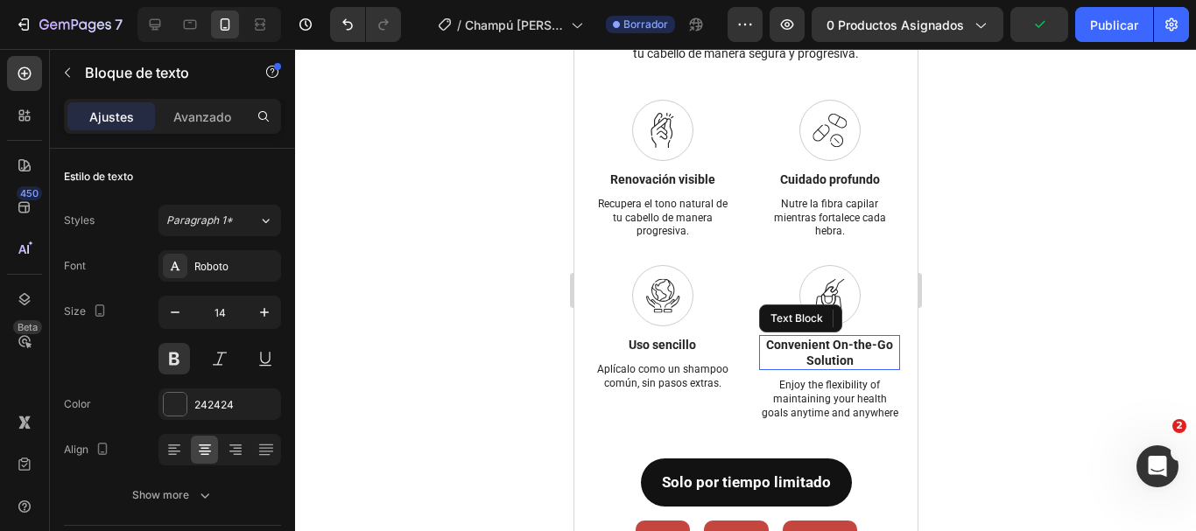
click at [814, 369] on p "Convenient On-the-Go Solution" at bounding box center [828, 353] width 137 height 32
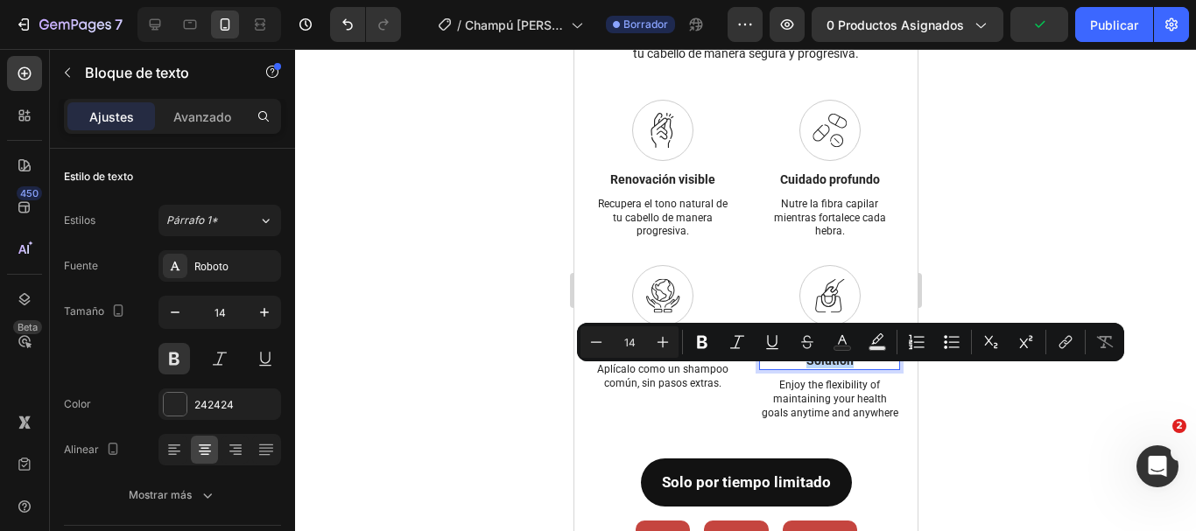
click at [814, 369] on p "Convenient On-the-Go Solution" at bounding box center [828, 353] width 137 height 32
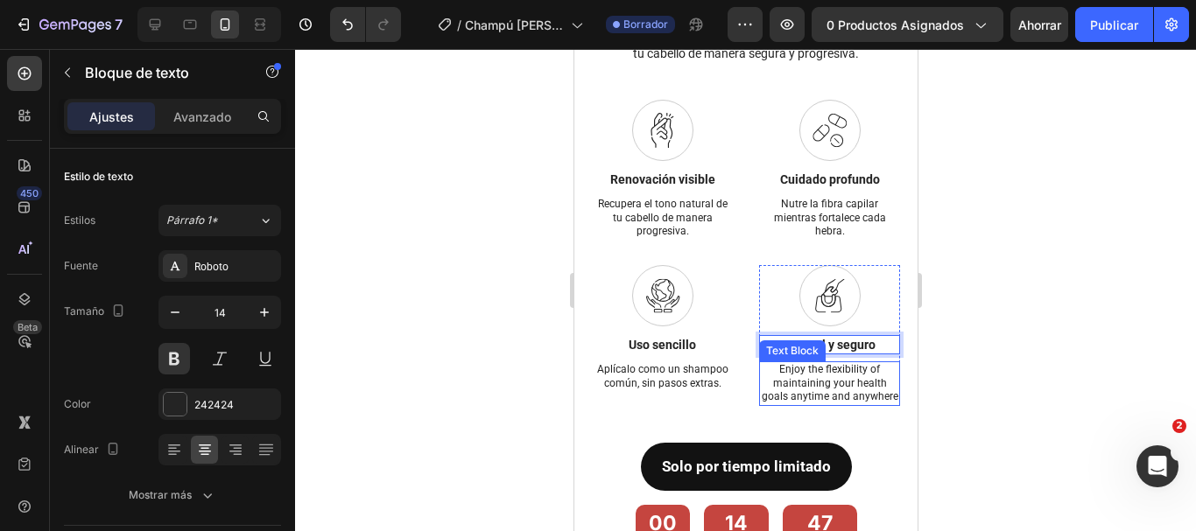
click at [820, 404] on p "Enjoy the flexibility of maintaining your health goals anytime and anywhere" at bounding box center [828, 383] width 137 height 41
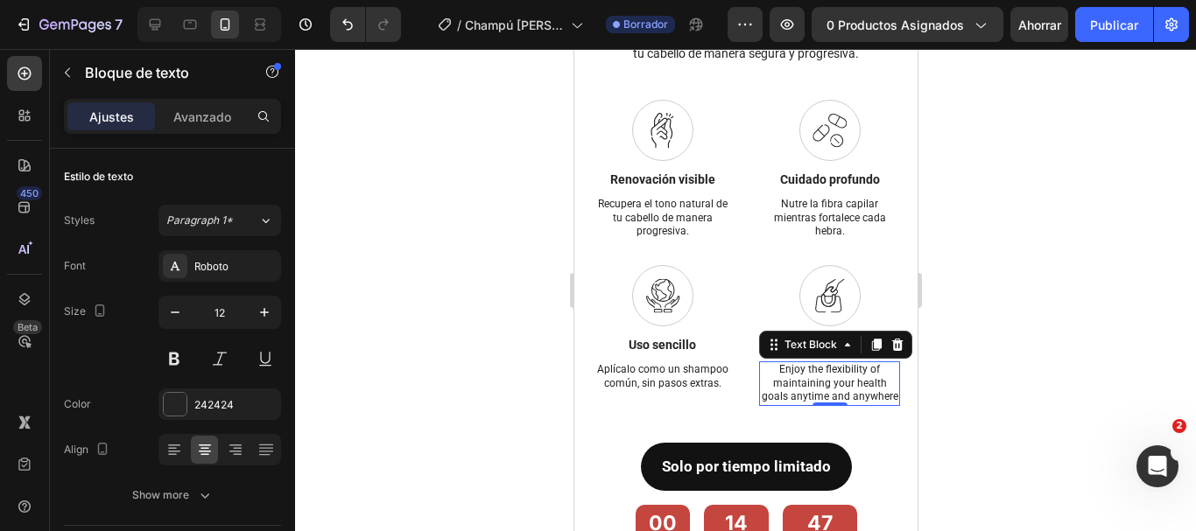
click at [820, 404] on p "Enjoy the flexibility of maintaining your health goals anytime and anywhere" at bounding box center [828, 383] width 137 height 41
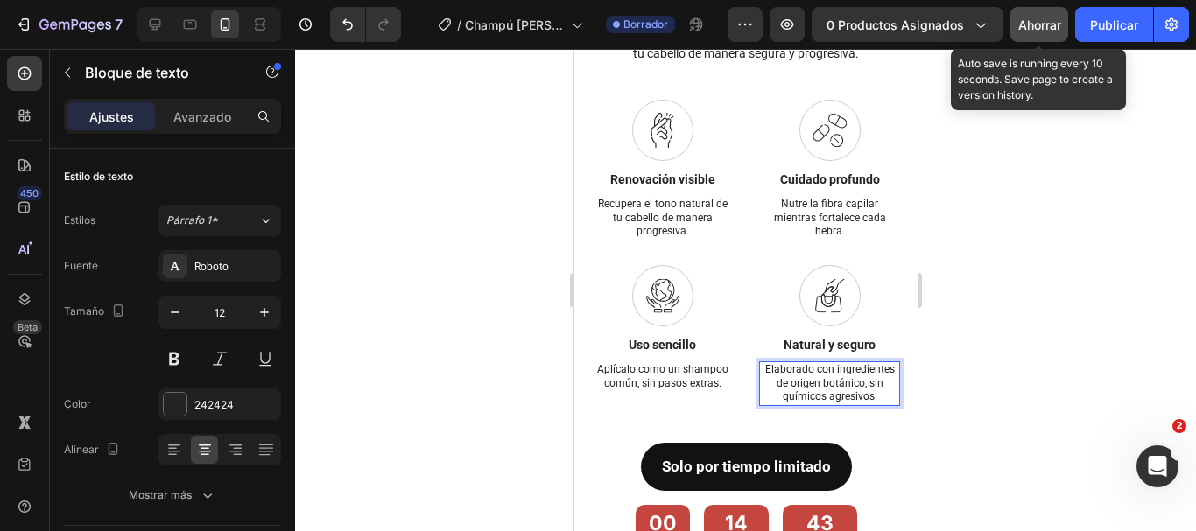
click at [1035, 40] on button "Ahorrar" at bounding box center [1039, 24] width 58 height 35
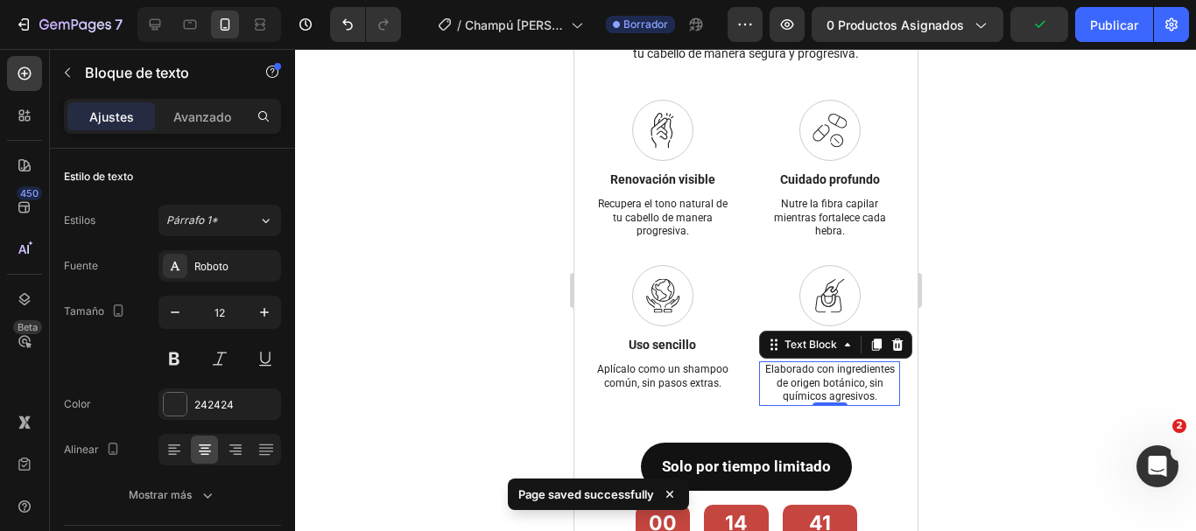
click at [1022, 365] on div at bounding box center [745, 290] width 901 height 482
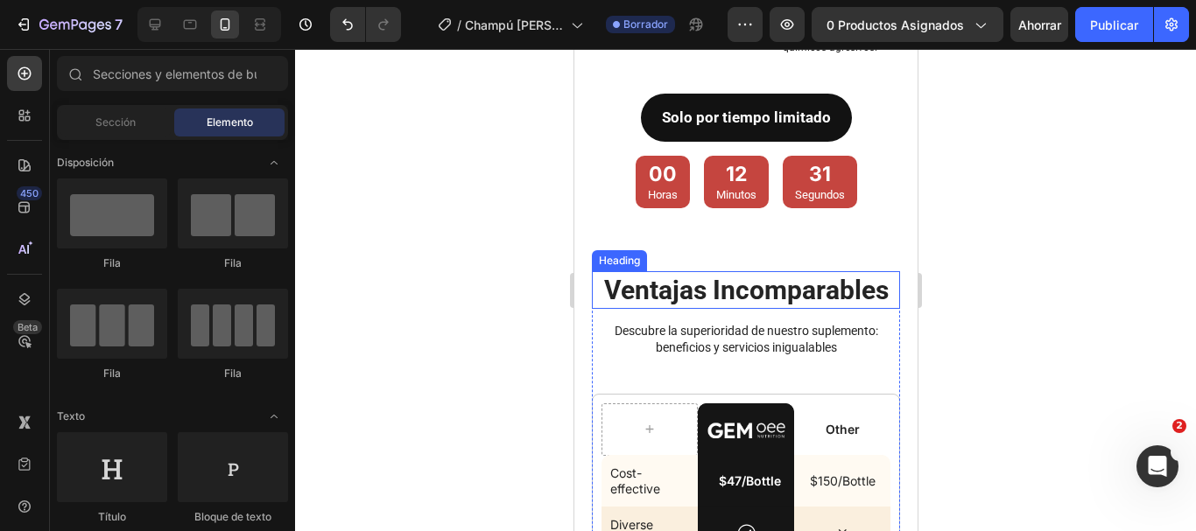
scroll to position [7850, 0]
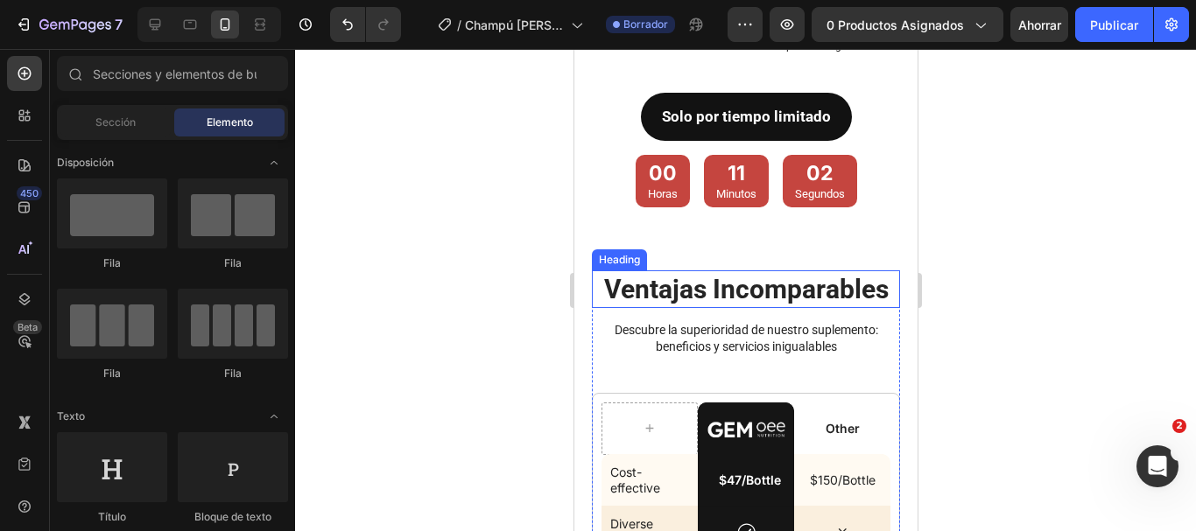
click at [706, 308] on h2 "ventajas incomparables" at bounding box center [745, 290] width 308 height 38
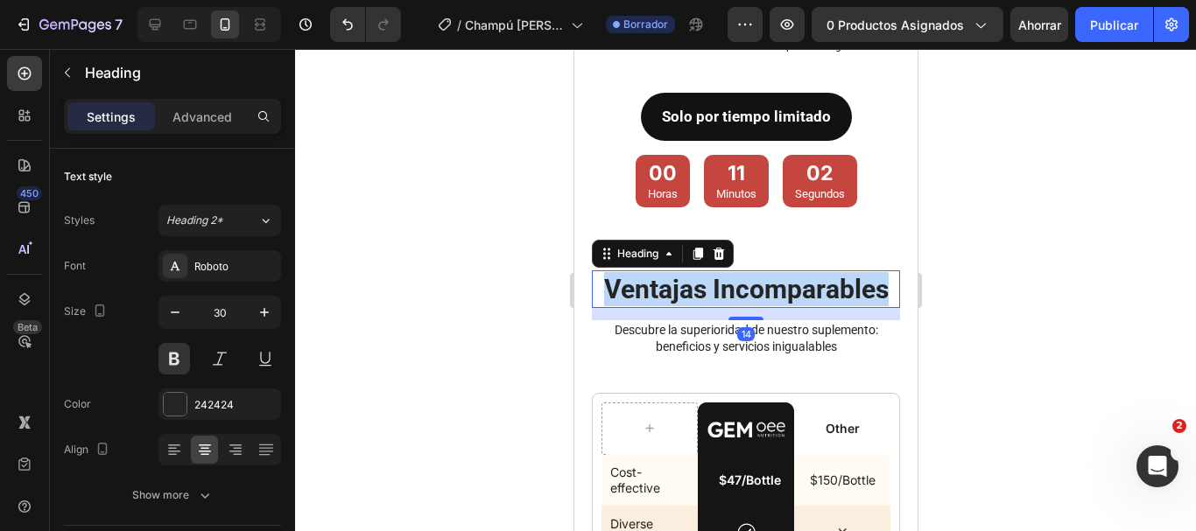
click at [706, 306] on p "ventajas incomparables" at bounding box center [745, 289] width 305 height 34
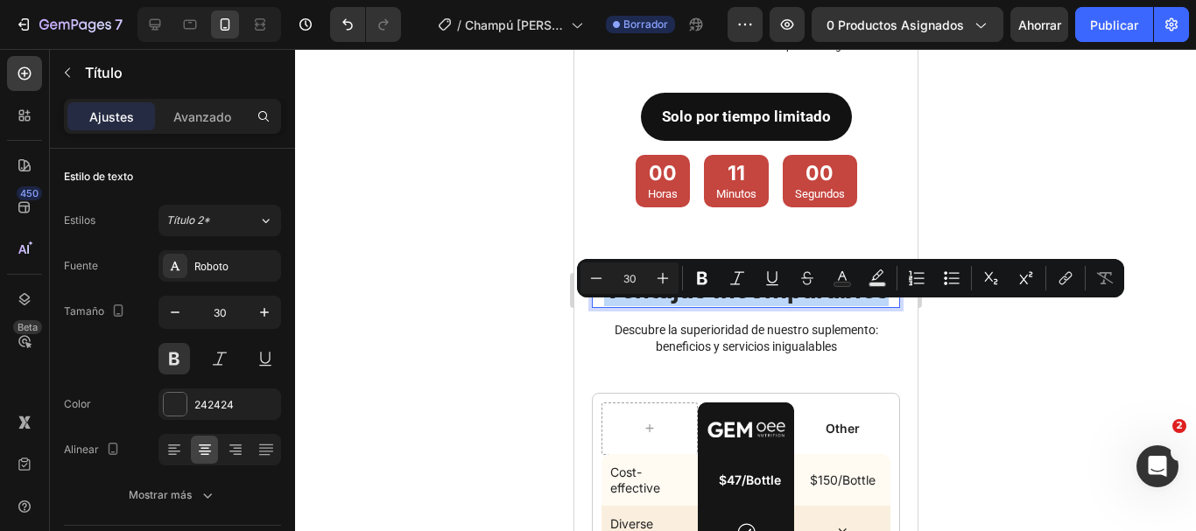
copy p "ventajas incomparables"
click at [804, 354] on p "Descubre la superioridad de nuestro suplemento: beneficios y servicios iniguala…" at bounding box center [745, 338] width 305 height 32
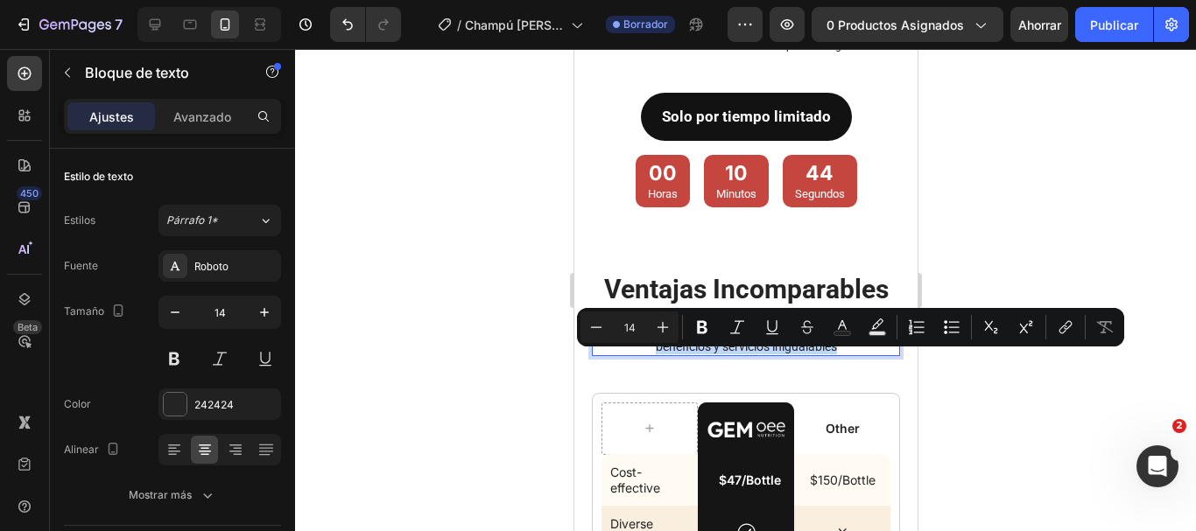
click at [840, 354] on p "Descubre la superioridad de nuestro suplemento: beneficios y servicios iniguala…" at bounding box center [745, 338] width 305 height 32
drag, startPoint x: 842, startPoint y: 383, endPoint x: 586, endPoint y: 363, distance: 257.3
copy p "Descubre la superioridad de nuestro suplemento: beneficios y servicios iniguala…"
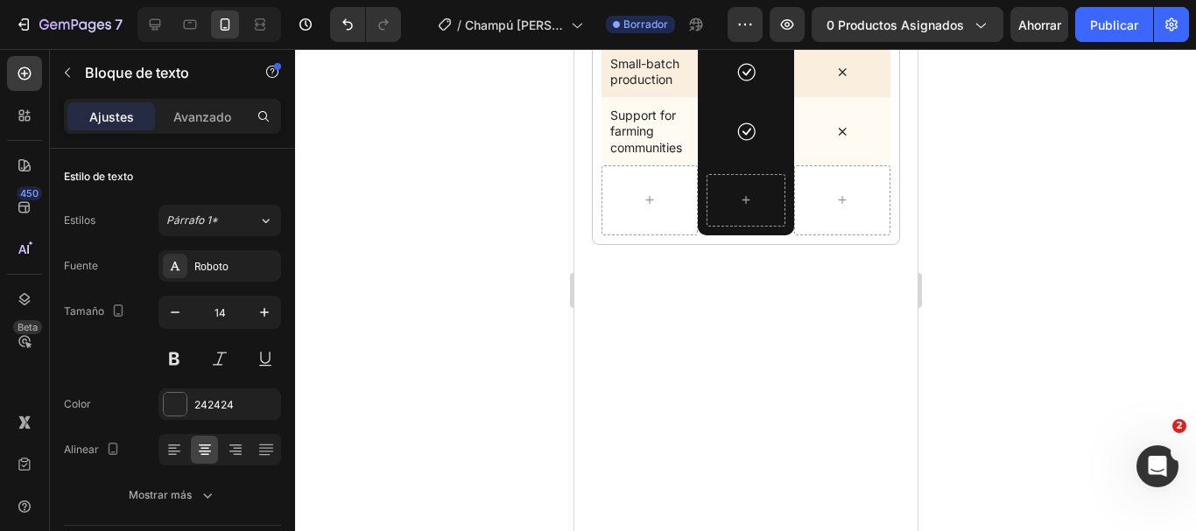
scroll to position [8200, 0]
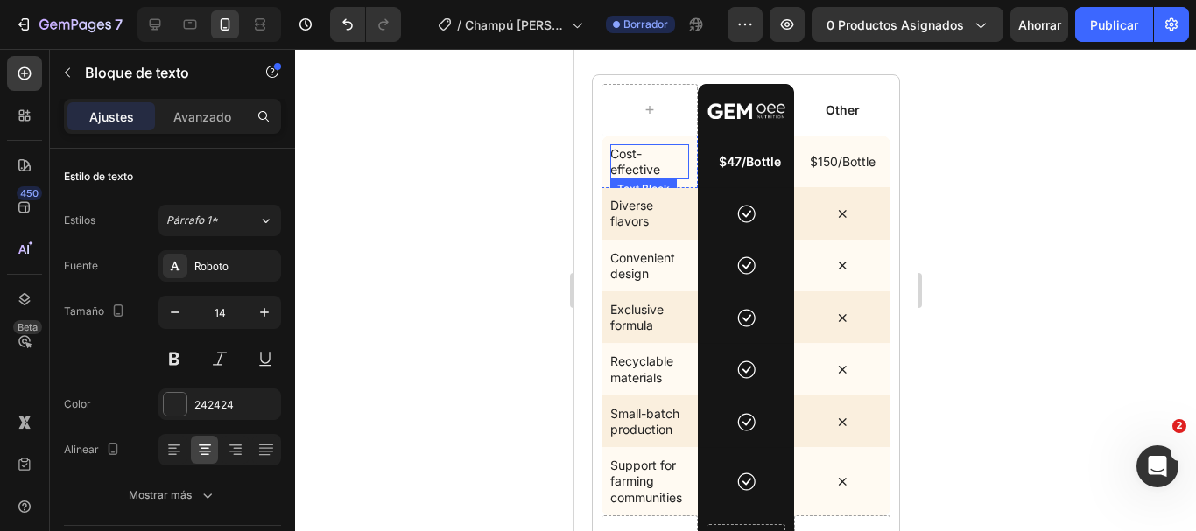
click at [636, 160] on p "Cost-effective" at bounding box center [645, 162] width 72 height 32
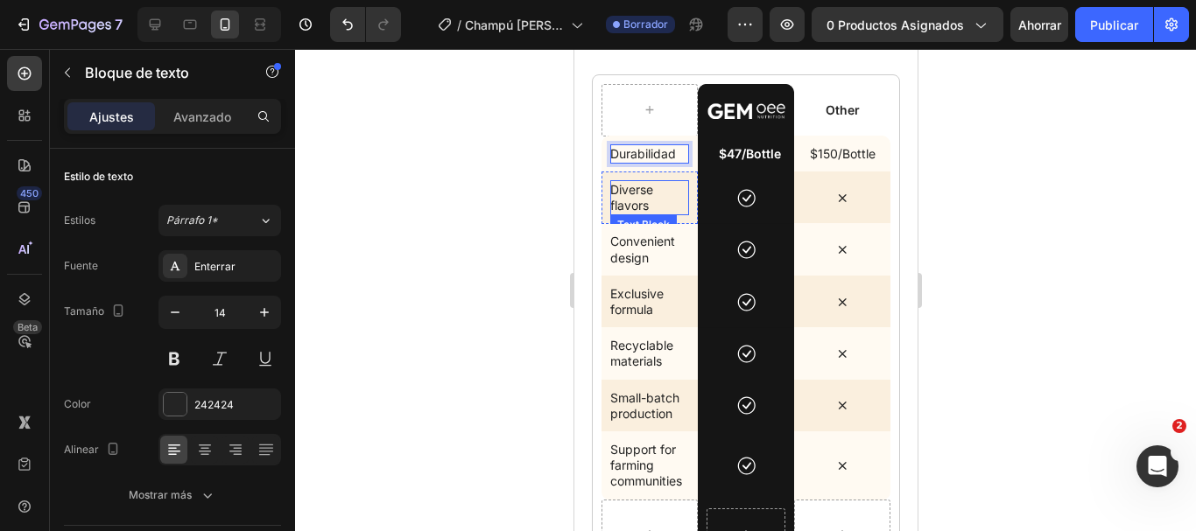
click at [629, 198] on p "Diverse flavors" at bounding box center [645, 198] width 72 height 32
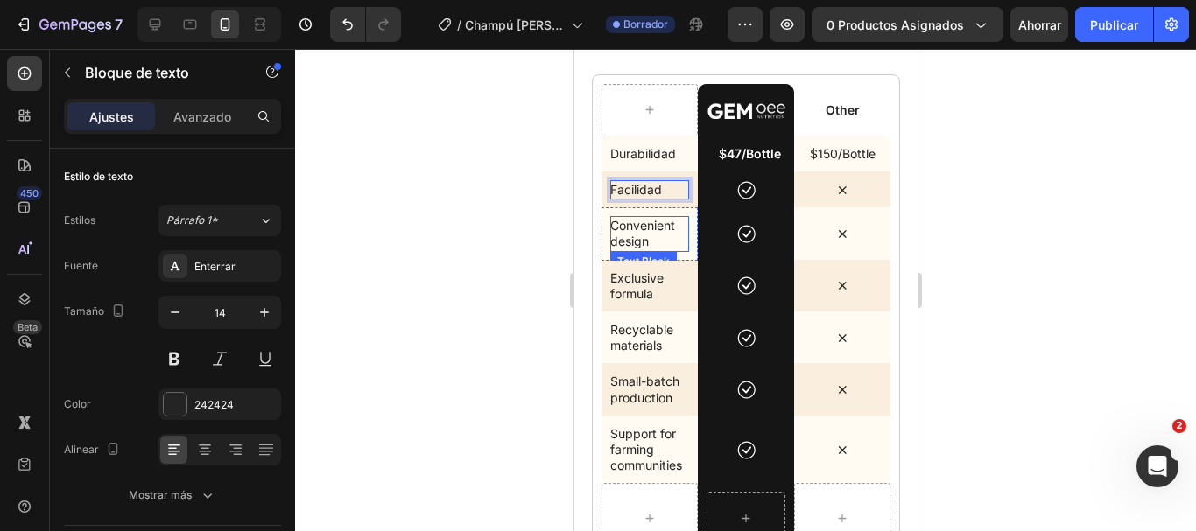
click at [629, 236] on p "Convenient design" at bounding box center [645, 234] width 72 height 32
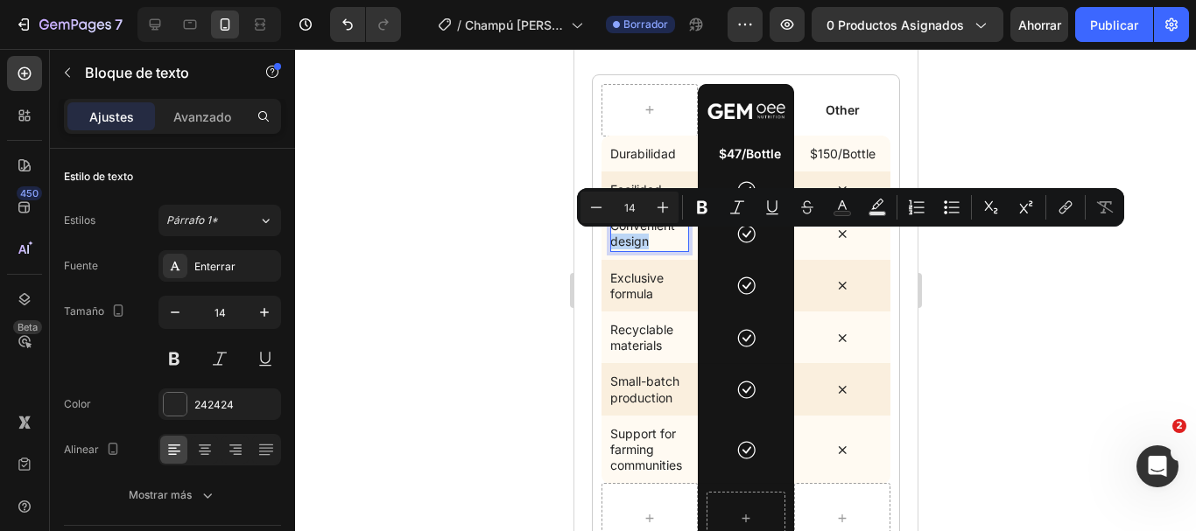
click at [629, 236] on p "Convenient design" at bounding box center [645, 234] width 72 height 32
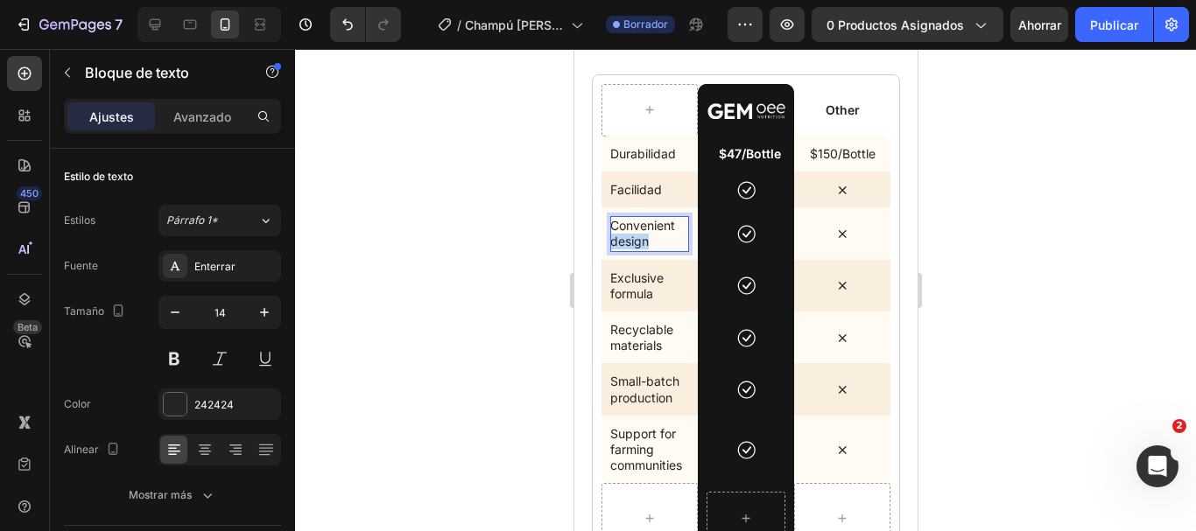
click at [629, 236] on p "Convenient design" at bounding box center [645, 234] width 72 height 32
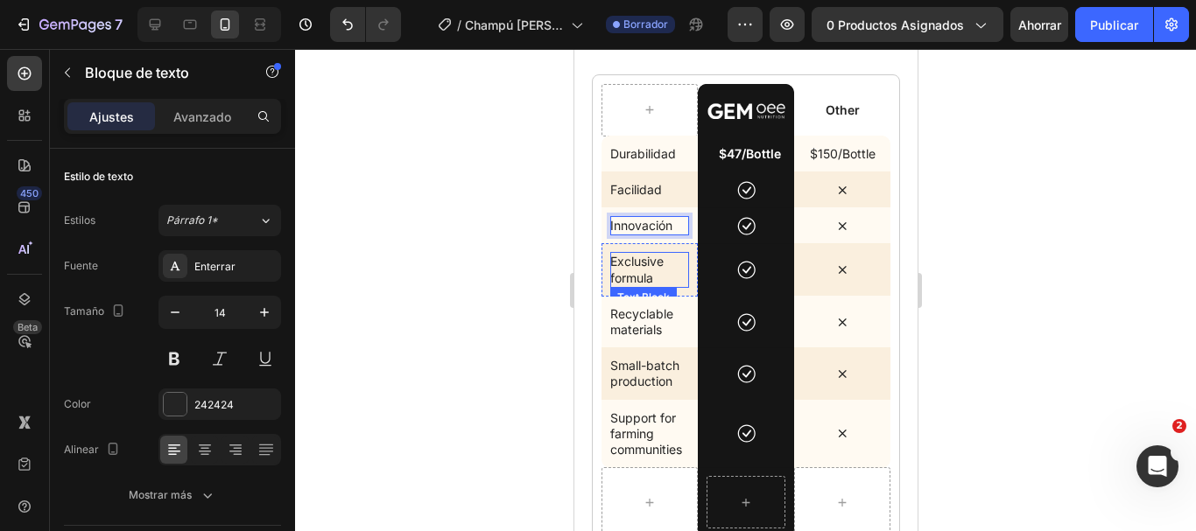
click at [623, 263] on p "Exclusive formula" at bounding box center [645, 270] width 72 height 32
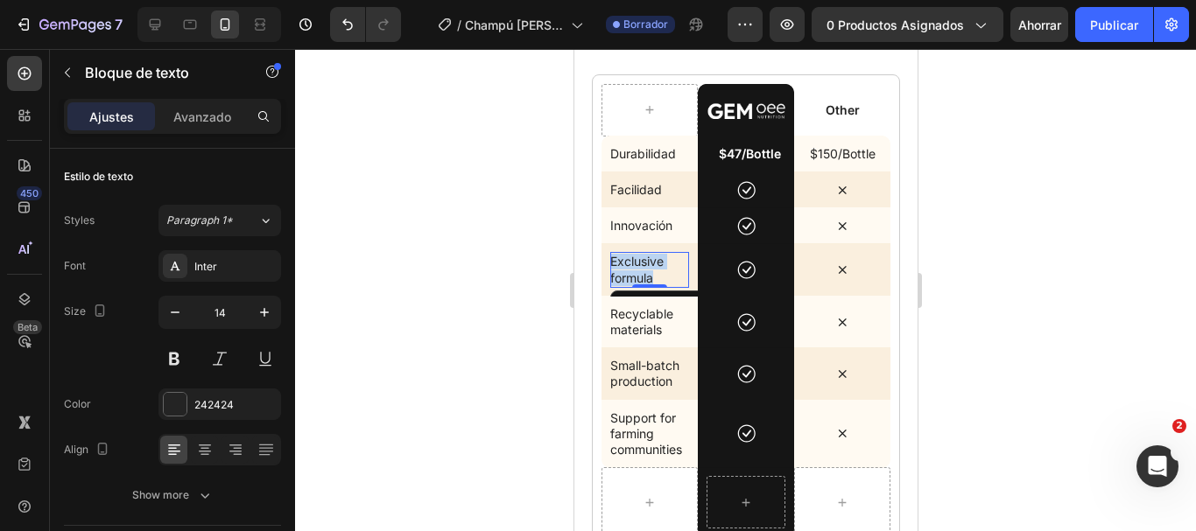
click at [623, 263] on p "Exclusive formula" at bounding box center [645, 270] width 72 height 32
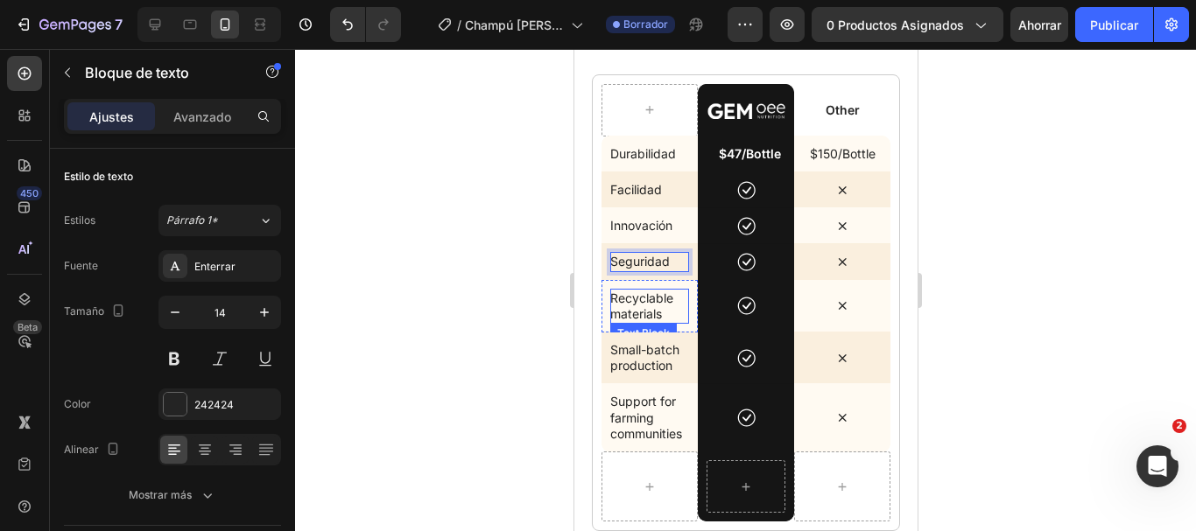
click at [649, 304] on p "Recyclable materials" at bounding box center [648, 307] width 79 height 32
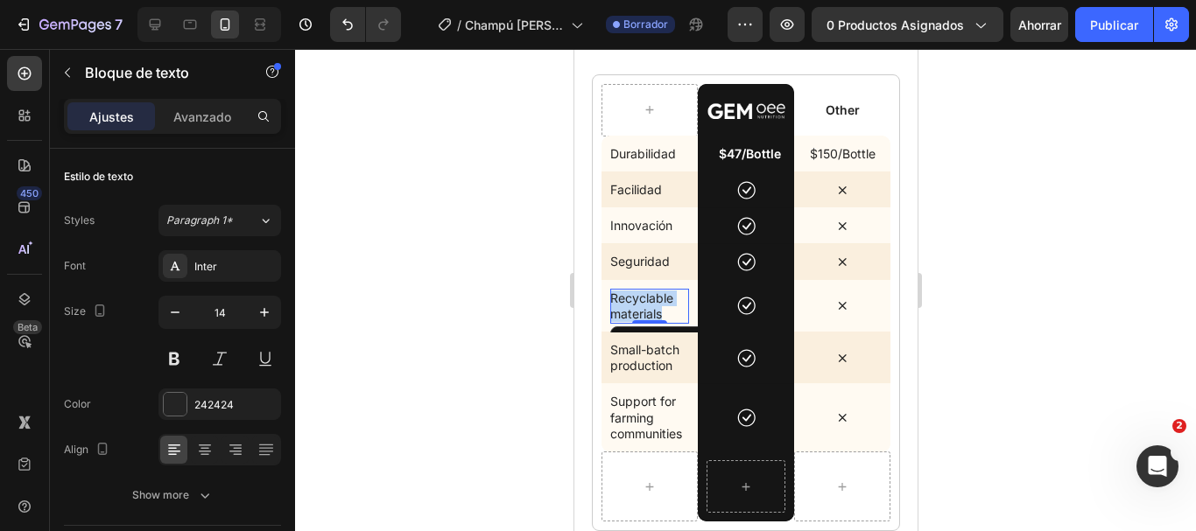
click at [649, 304] on p "Recyclable materials" at bounding box center [648, 307] width 79 height 32
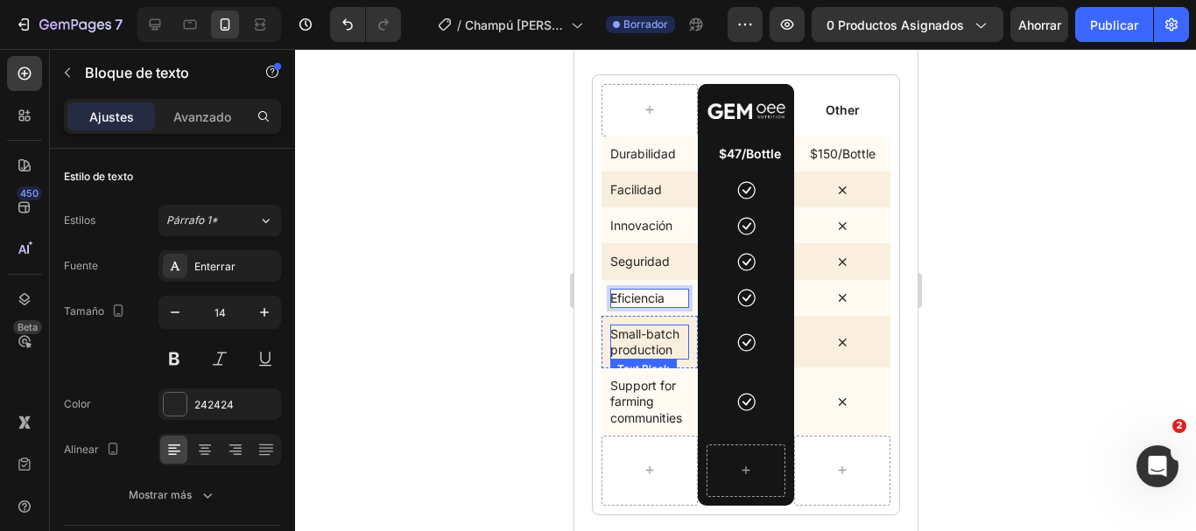
click at [656, 341] on p "Small-batch production" at bounding box center [648, 343] width 79 height 32
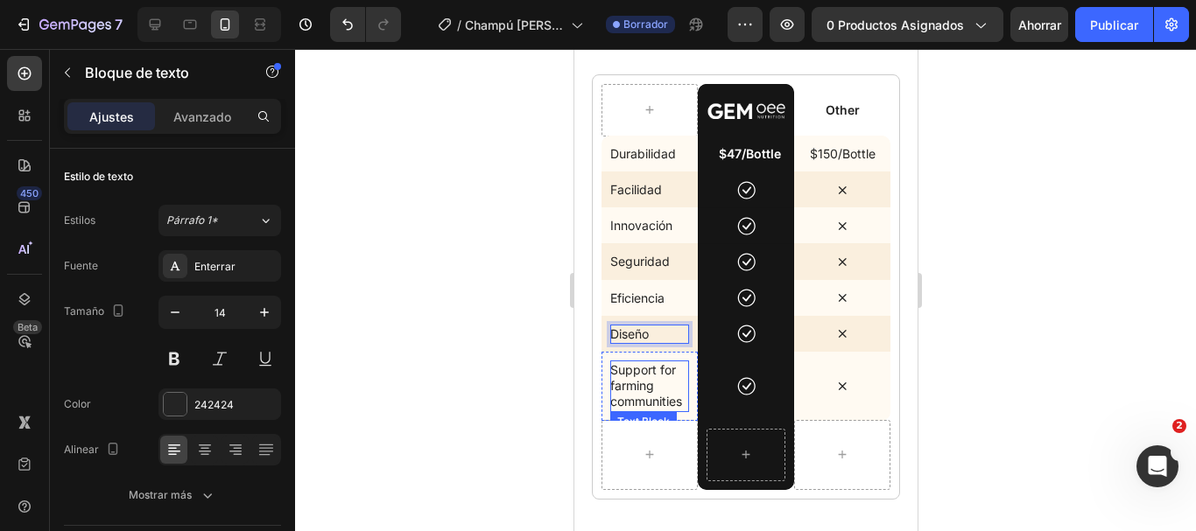
click at [644, 390] on p "Support for farming communities" at bounding box center [648, 386] width 79 height 48
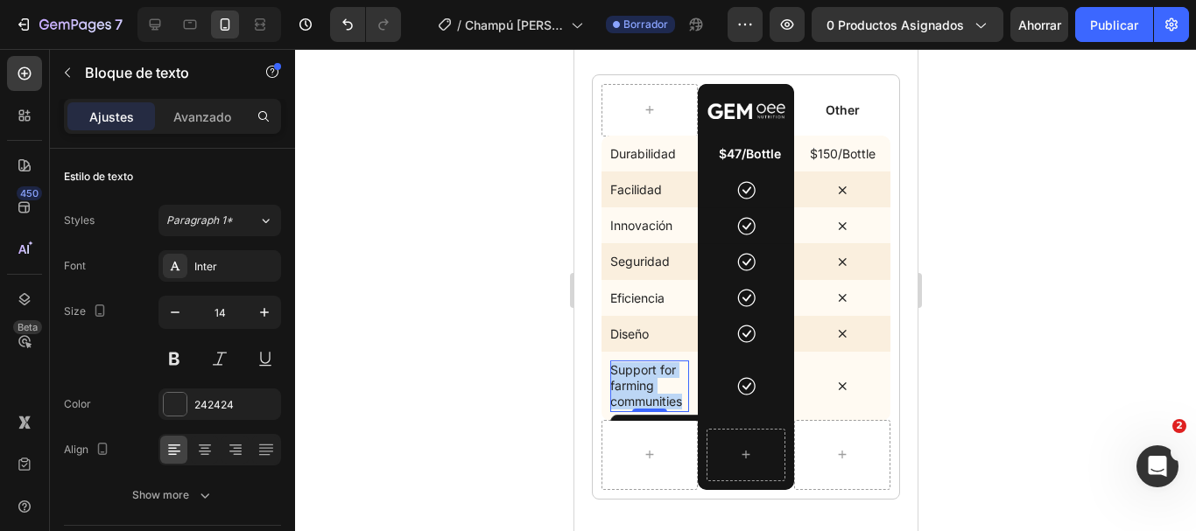
click at [644, 390] on p "Support for farming communities" at bounding box center [648, 386] width 79 height 48
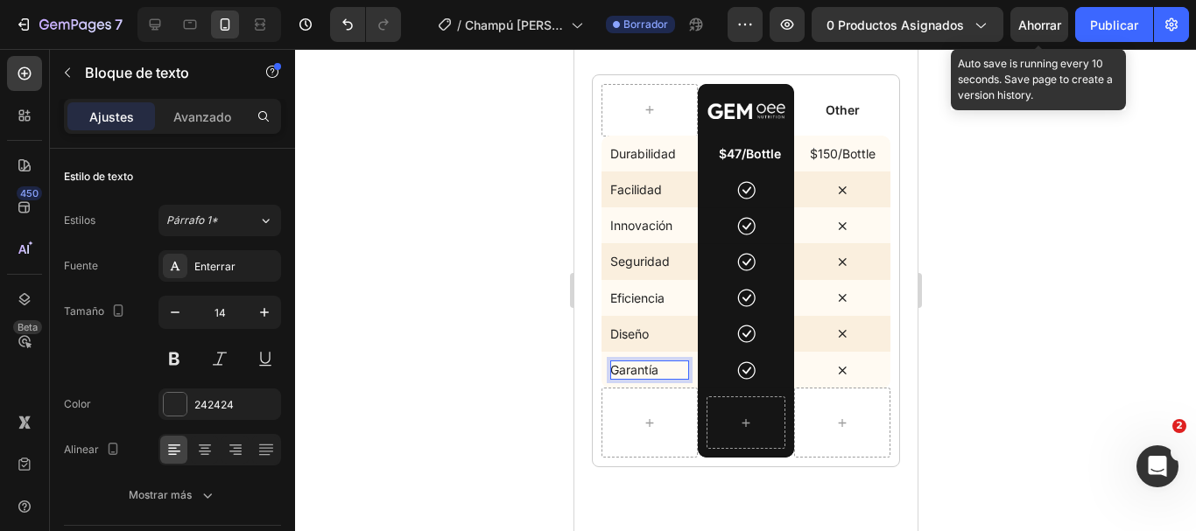
click at [1036, 28] on font "Ahorrar" at bounding box center [1039, 25] width 43 height 15
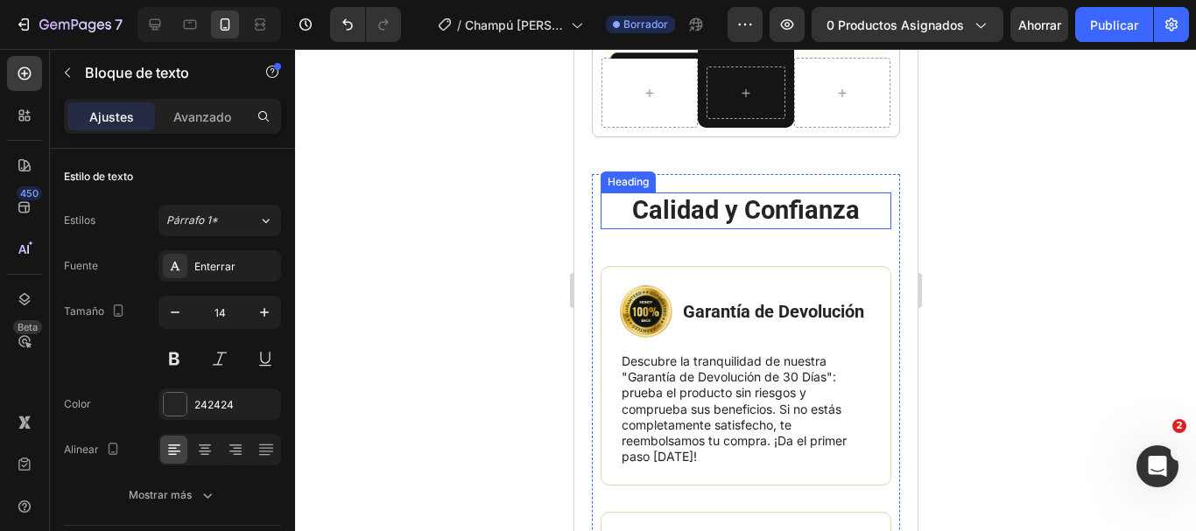
scroll to position [8550, 0]
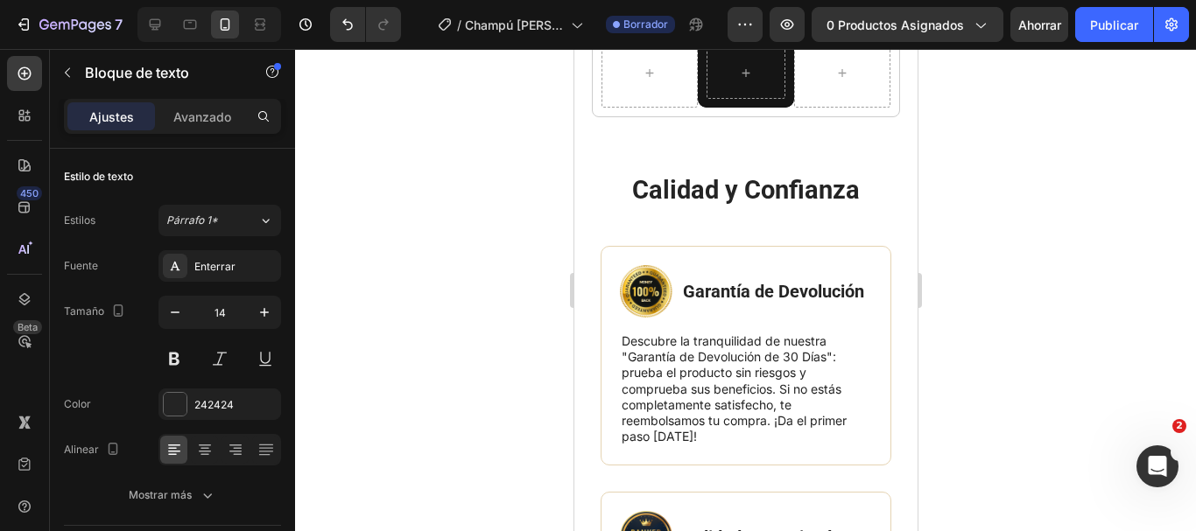
click at [1014, 278] on div at bounding box center [745, 290] width 901 height 482
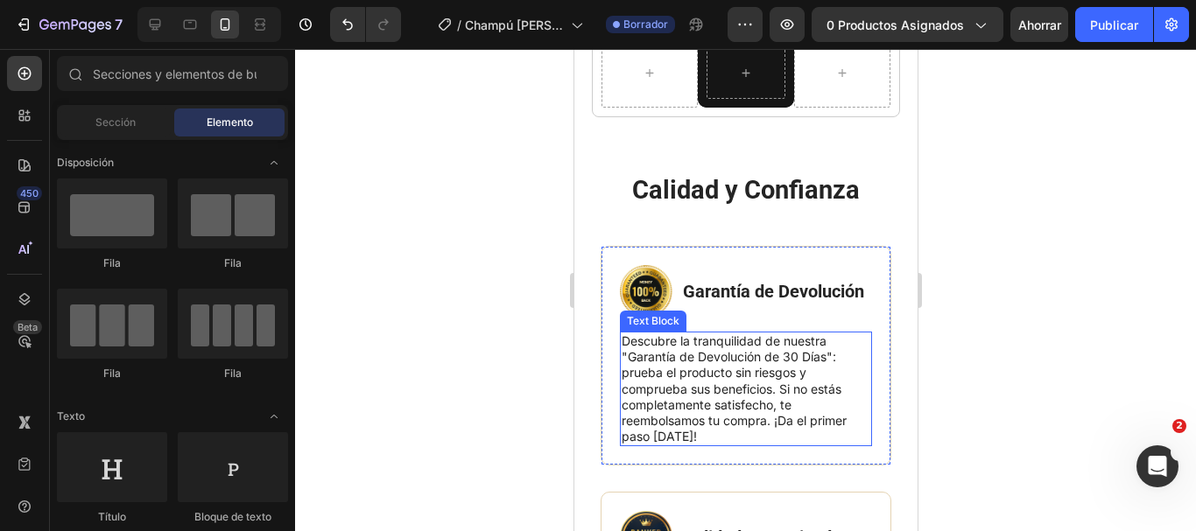
click at [685, 385] on p "Descubre la tranquilidad de nuestra "Garantía de Devolución de 30 Días": prueba…" at bounding box center [745, 389] width 249 height 111
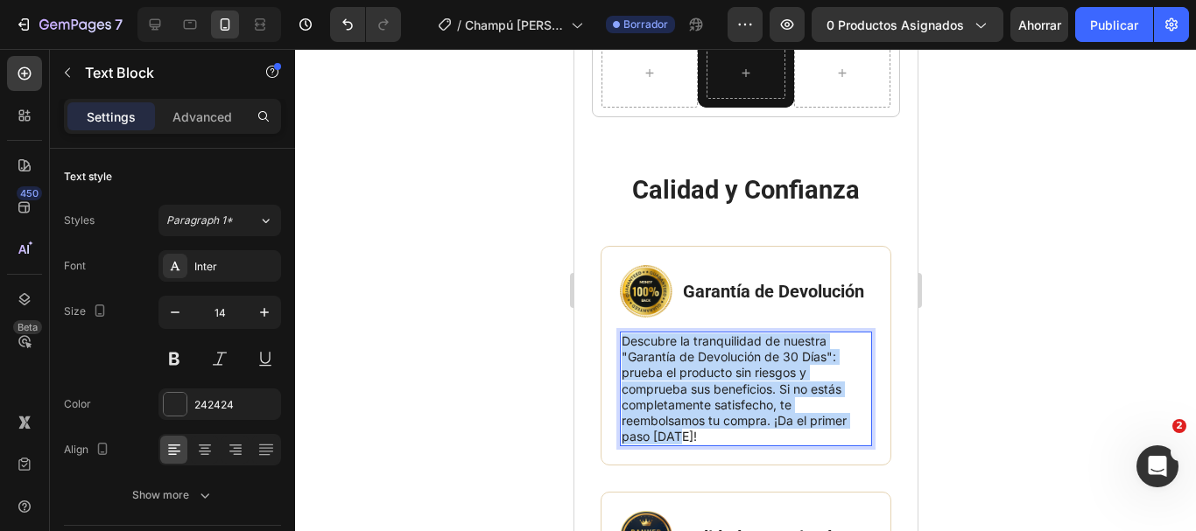
click at [685, 385] on p "Descubre la tranquilidad de nuestra "Garantía de Devolución de 30 Días": prueba…" at bounding box center [745, 389] width 249 height 111
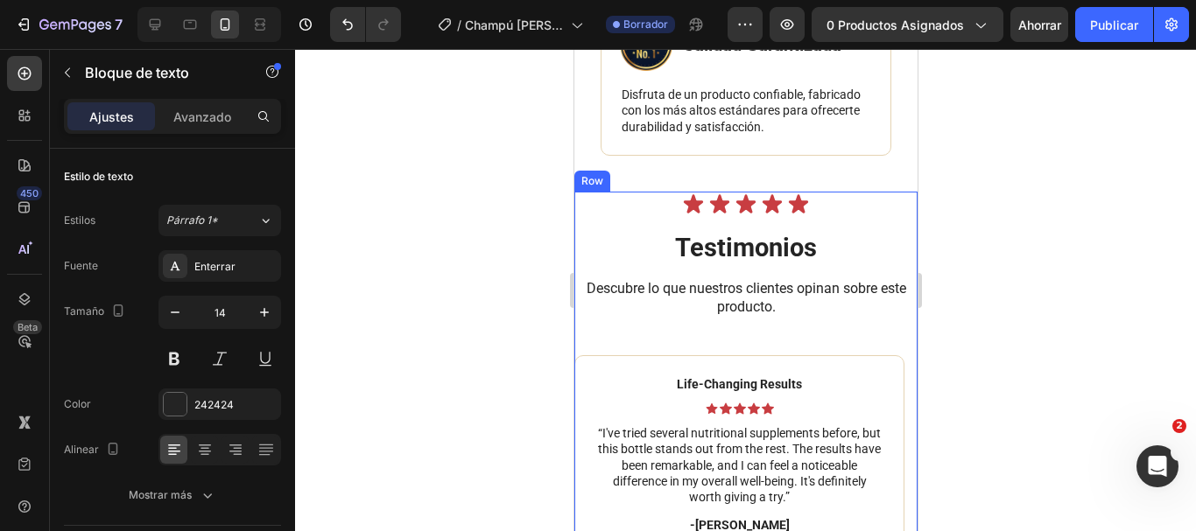
scroll to position [9173, 0]
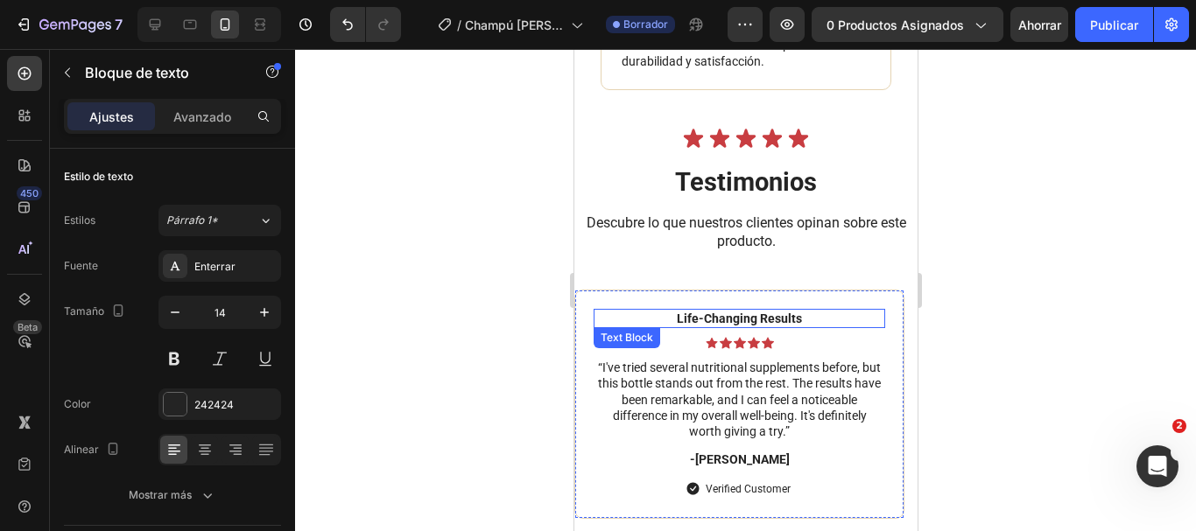
click at [742, 327] on p "Life-Changing Results" at bounding box center [738, 319] width 288 height 16
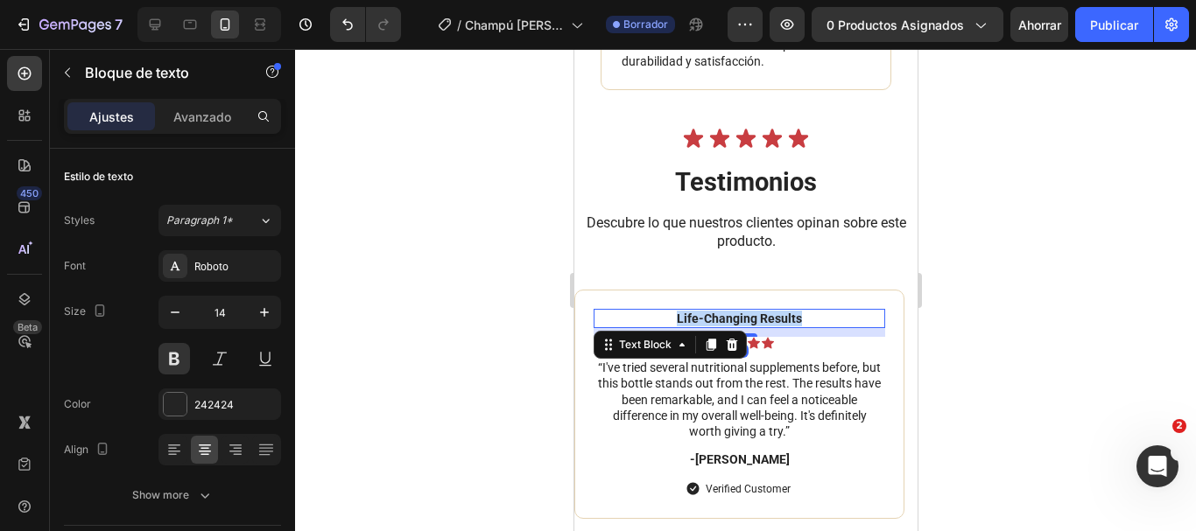
click at [742, 327] on p "Life-Changing Results" at bounding box center [738, 319] width 288 height 16
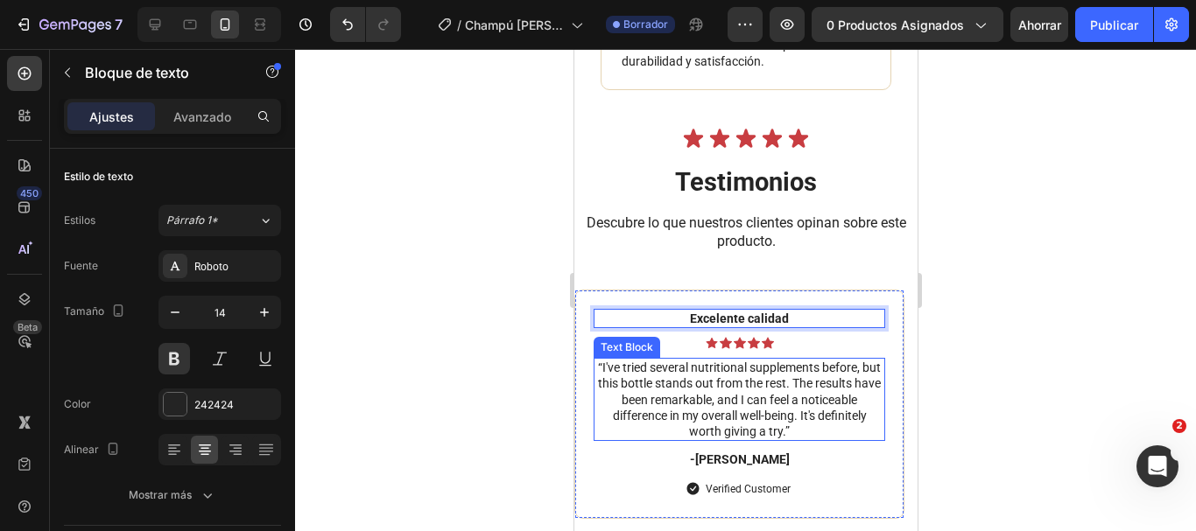
click at [717, 405] on p "“I've tried several nutritional supplements before, but this bottle stands out …" at bounding box center [738, 400] width 288 height 80
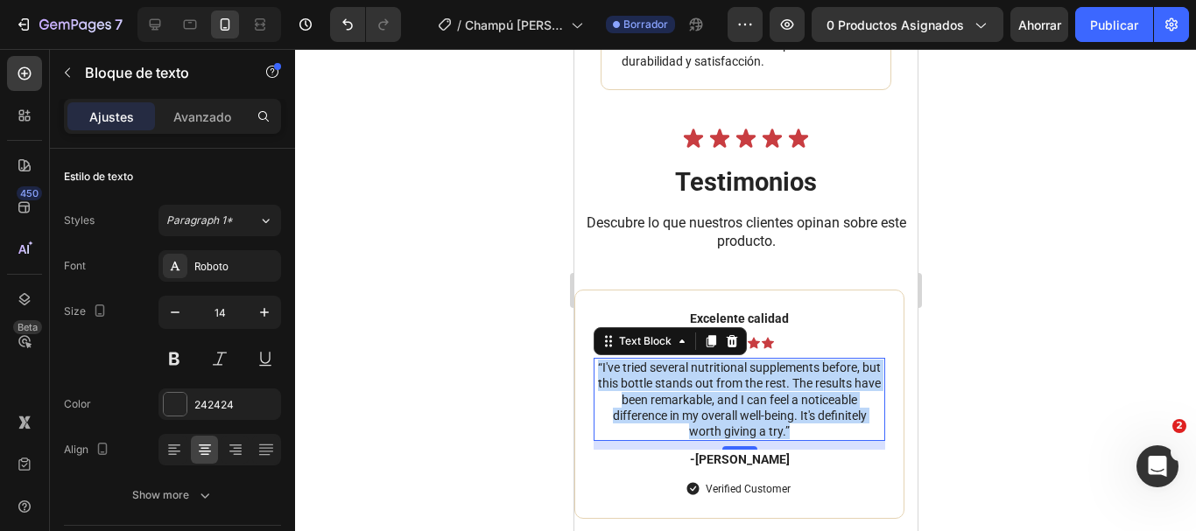
click at [717, 405] on p "“I've tried several nutritional supplements before, but this bottle stands out …" at bounding box center [738, 400] width 288 height 80
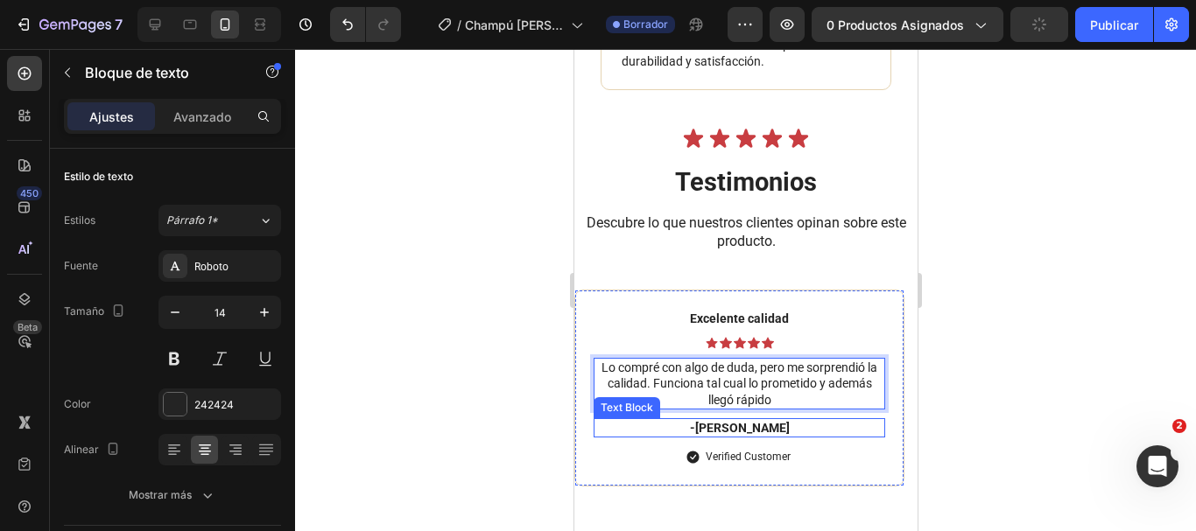
click at [736, 436] on p "-Alisa G." at bounding box center [738, 428] width 288 height 16
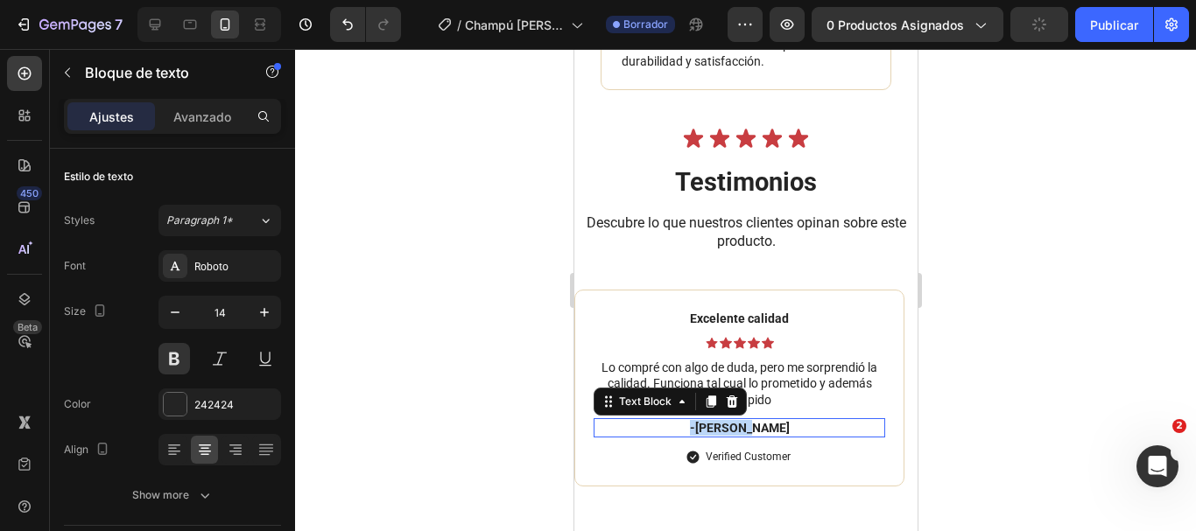
click at [736, 436] on p "-Alisa G." at bounding box center [738, 428] width 288 height 16
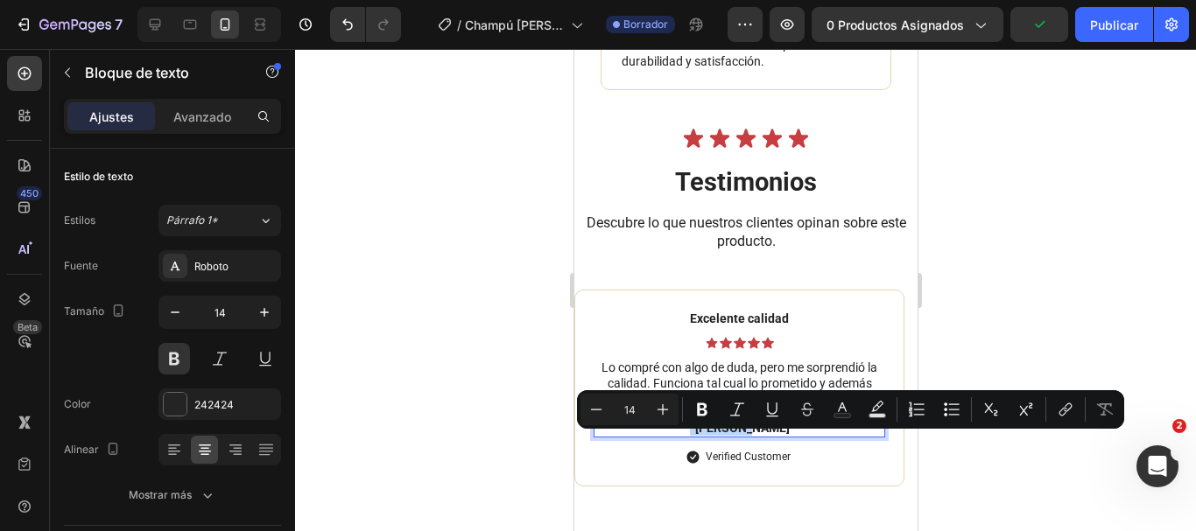
click at [770, 436] on p "-Alisa G." at bounding box center [738, 428] width 288 height 16
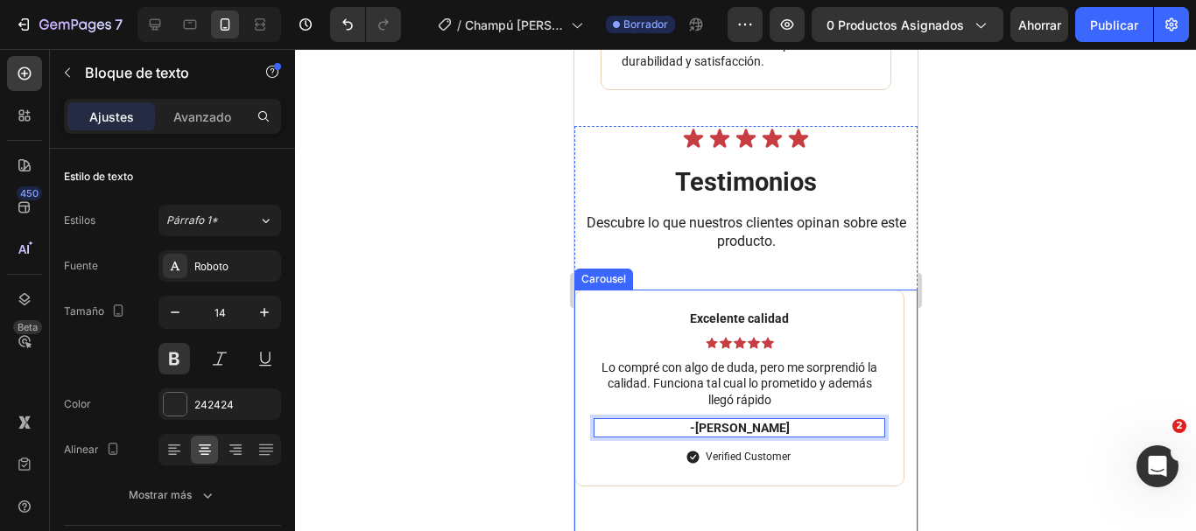
scroll to position [9260, 0]
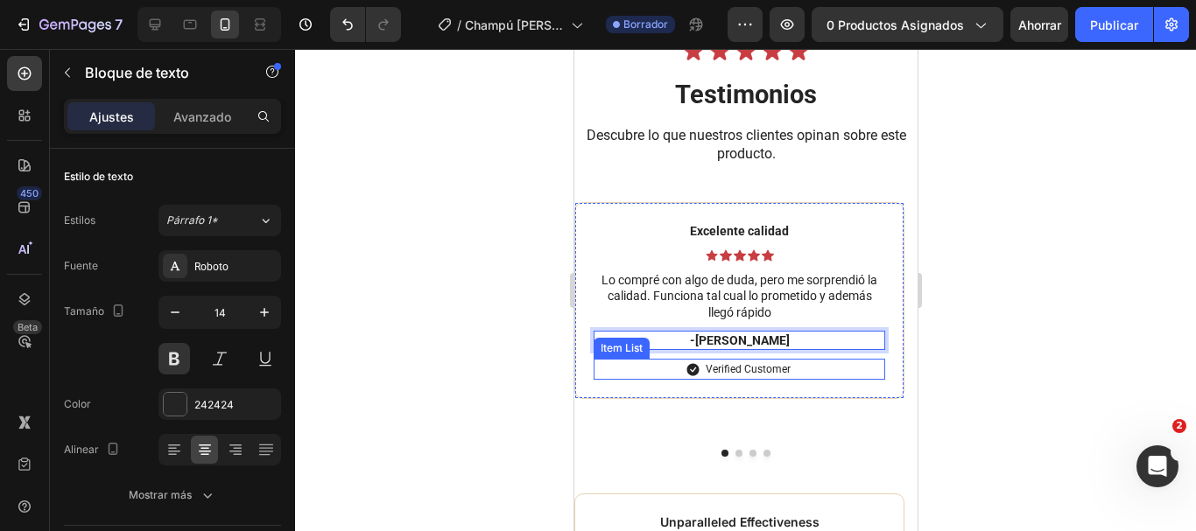
click at [764, 377] on p "Verified Customer" at bounding box center [747, 370] width 85 height 16
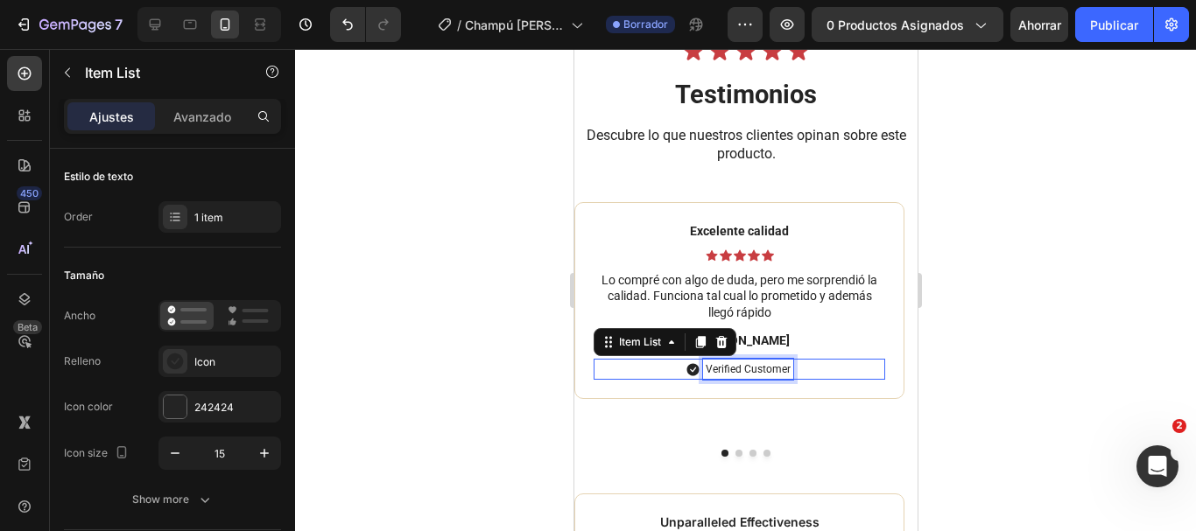
click at [764, 377] on p "Verified Customer" at bounding box center [747, 370] width 85 height 16
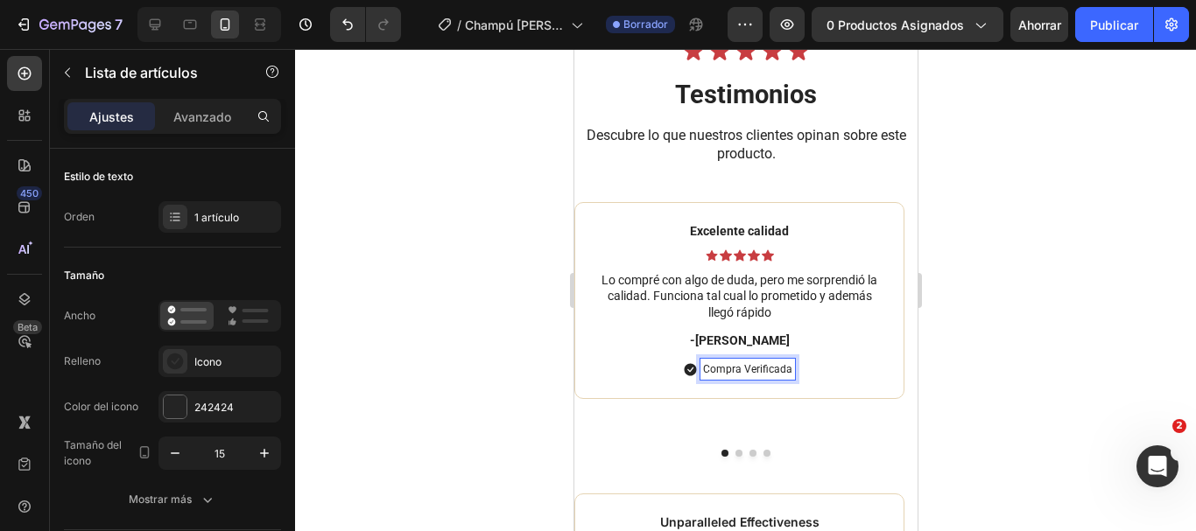
click at [721, 377] on p "Compra Verificada" at bounding box center [746, 370] width 89 height 16
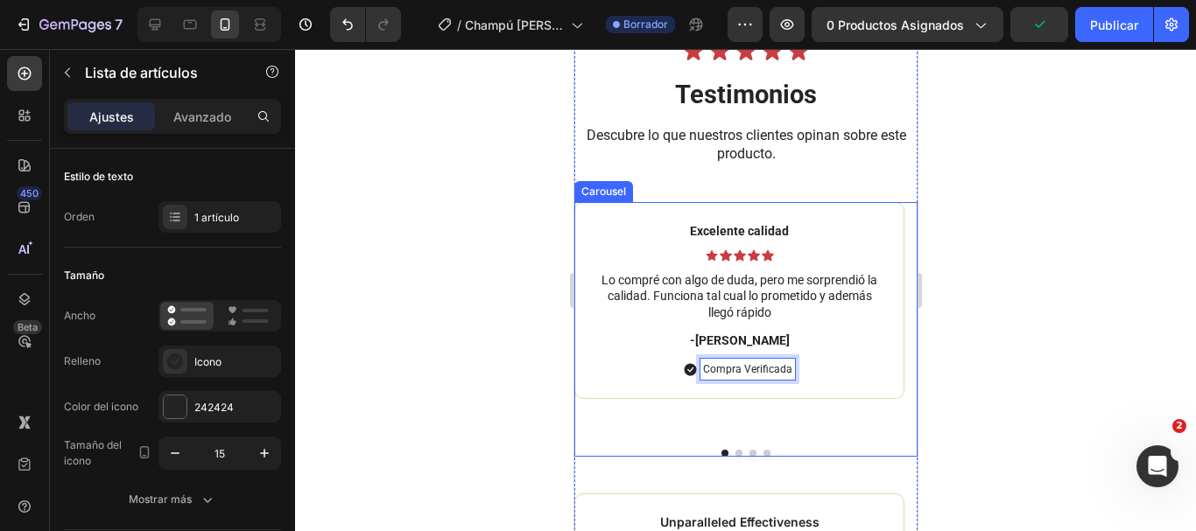
click at [735, 457] on button "Dot" at bounding box center [738, 453] width 7 height 7
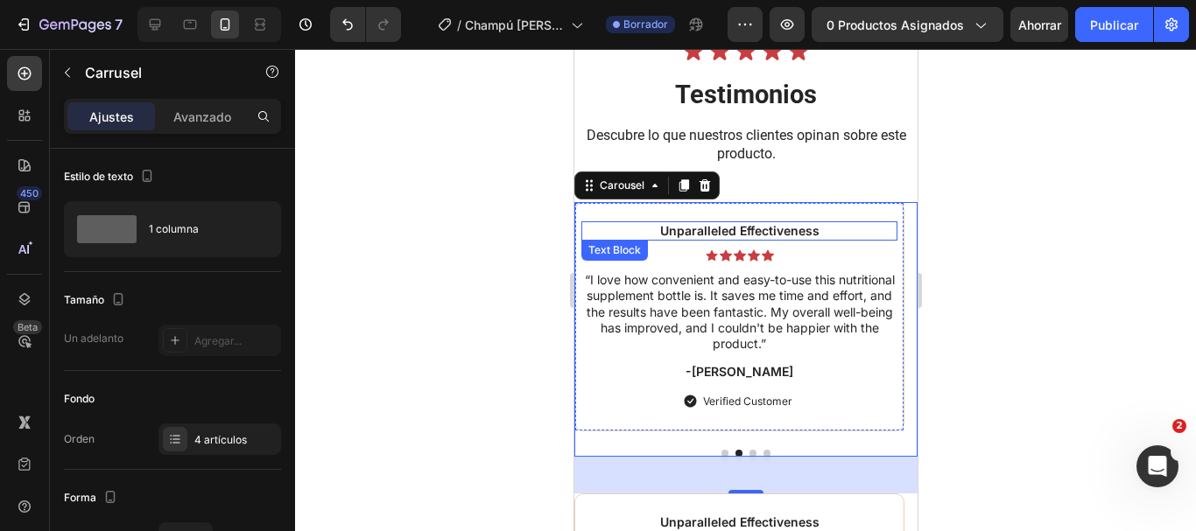
click at [732, 239] on p "Unparalleled Effectiveness" at bounding box center [738, 231] width 313 height 16
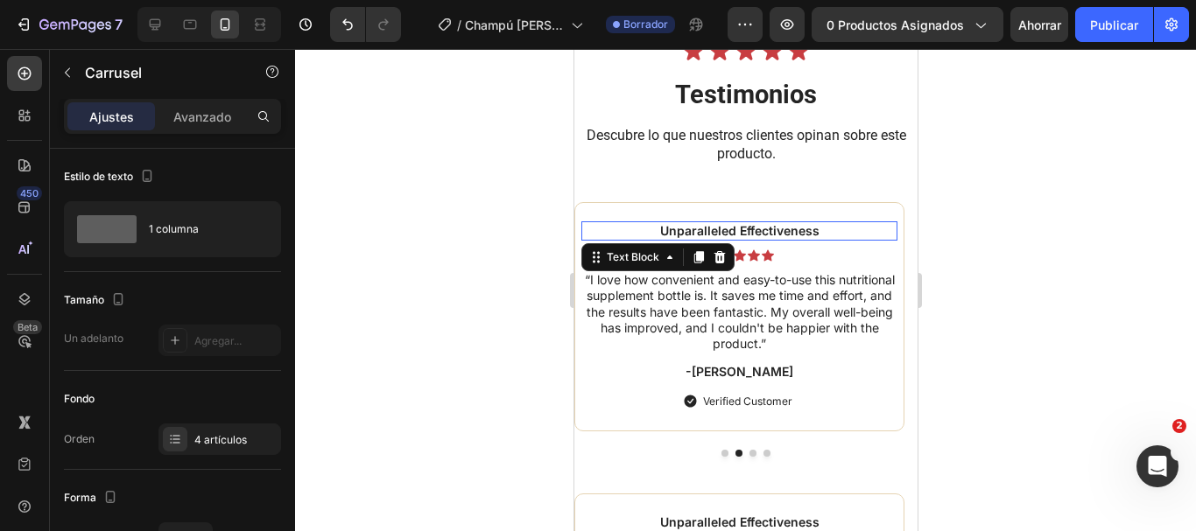
click at [732, 239] on p "Unparalleled Effectiveness" at bounding box center [738, 231] width 313 height 16
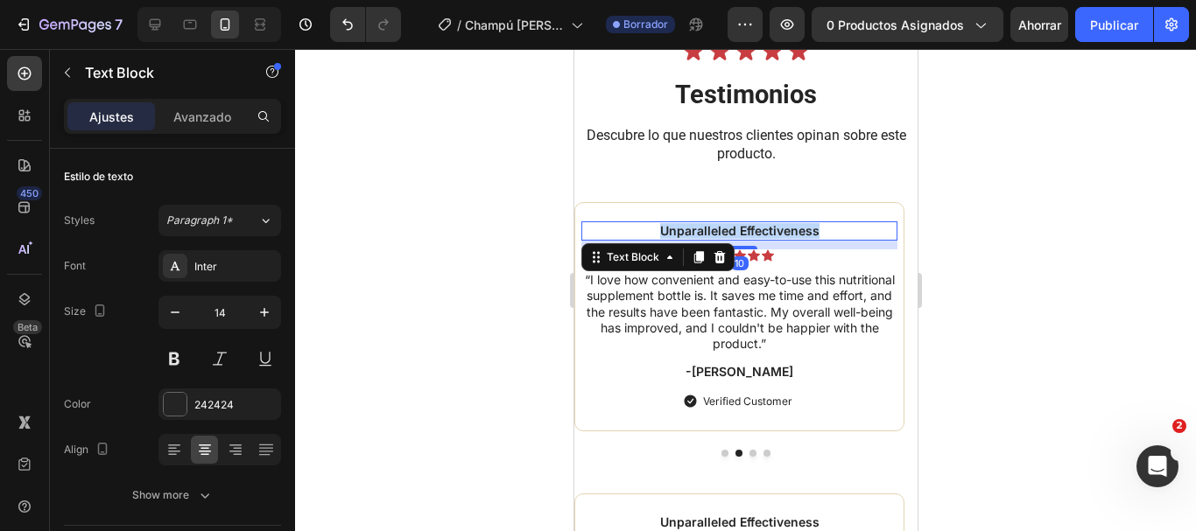
click at [732, 239] on p "Unparalleled Effectiveness" at bounding box center [738, 231] width 313 height 16
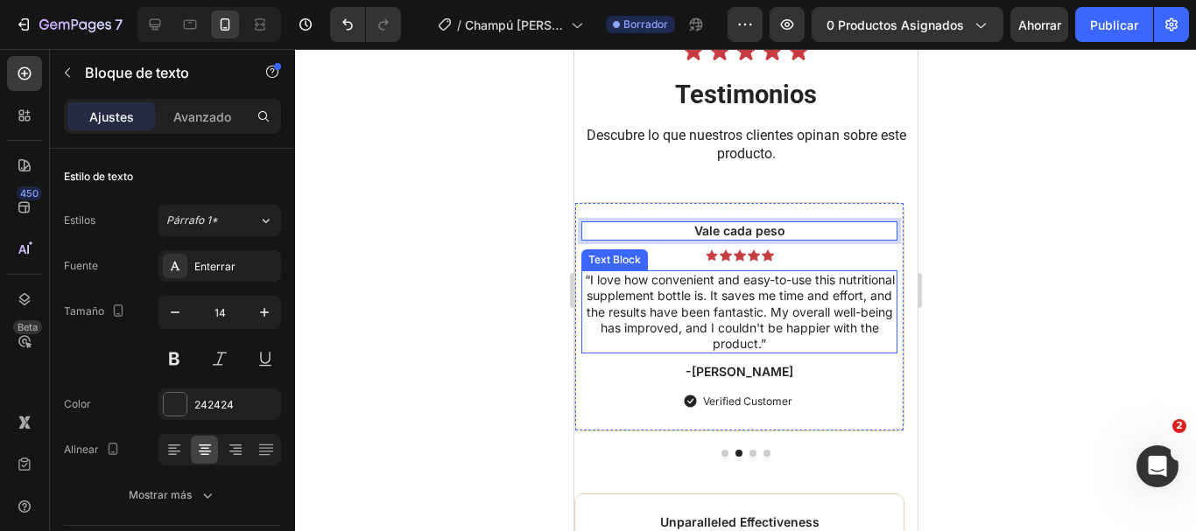
click at [768, 341] on p "“I love how convenient and easy-to-use this nutritional supplement bottle is. I…" at bounding box center [738, 312] width 313 height 80
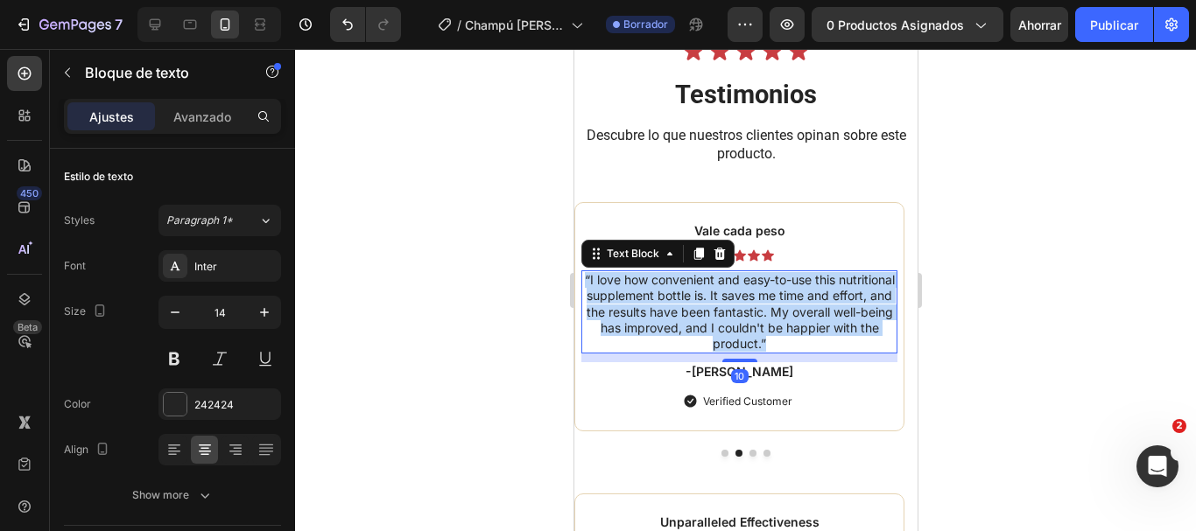
click at [768, 341] on p "“I love how convenient and easy-to-use this nutritional supplement bottle is. I…" at bounding box center [738, 312] width 313 height 80
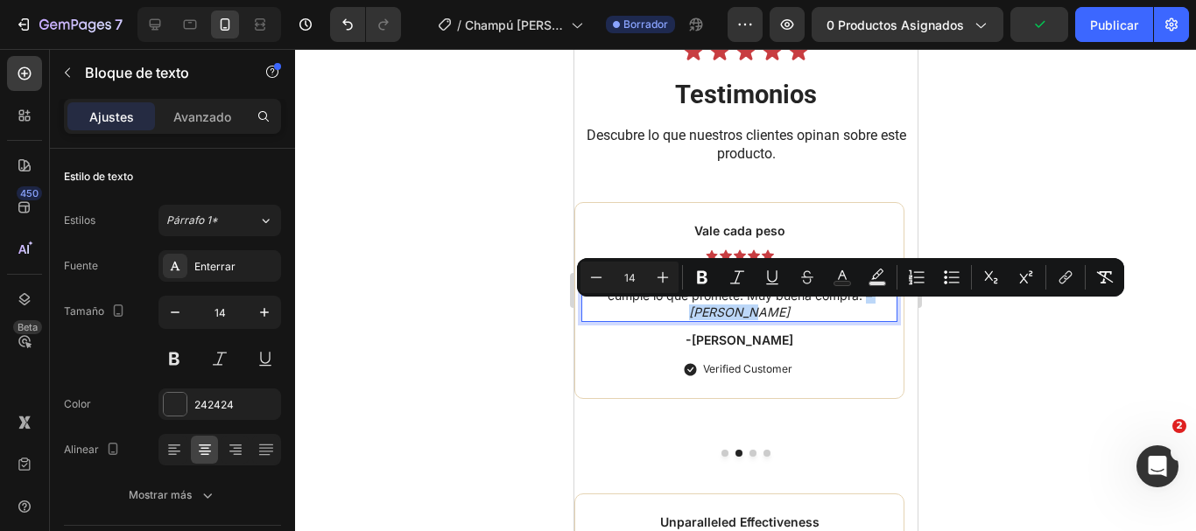
drag, startPoint x: 844, startPoint y: 310, endPoint x: 848, endPoint y: 325, distance: 15.5
click at [848, 320] on p "Había probado otros similares, pero este realmente cumple lo que promete. Muy b…" at bounding box center [738, 296] width 313 height 48
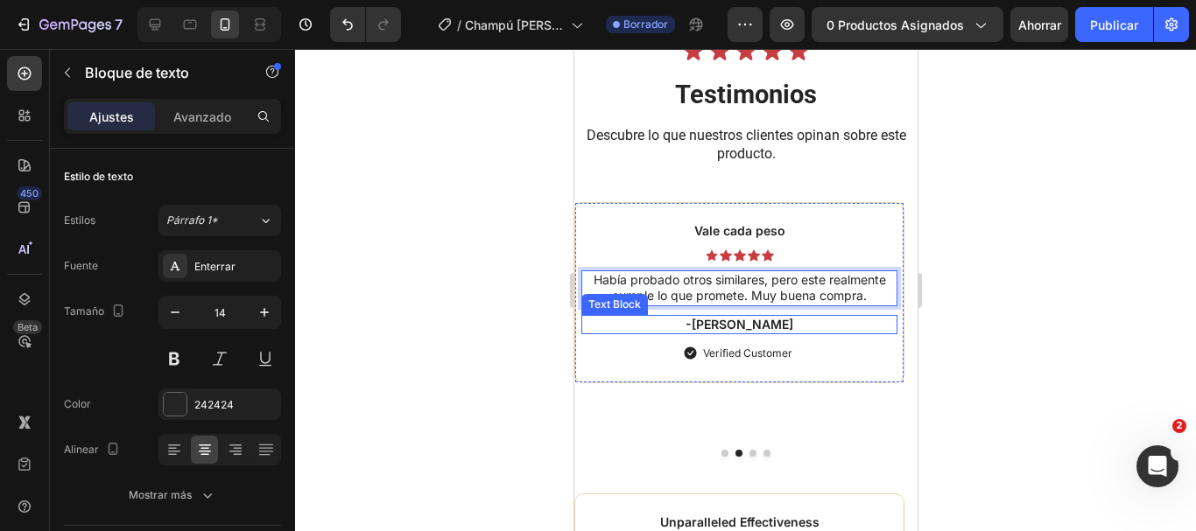
click at [744, 333] on p "-Dick S." at bounding box center [738, 325] width 313 height 16
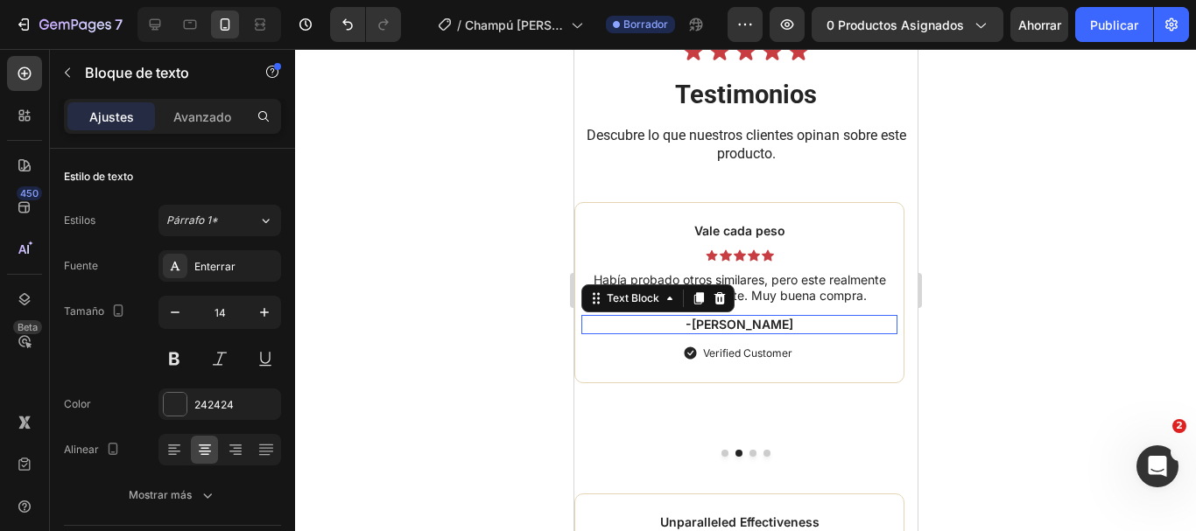
click at [744, 333] on p "-Dick S." at bounding box center [738, 325] width 313 height 16
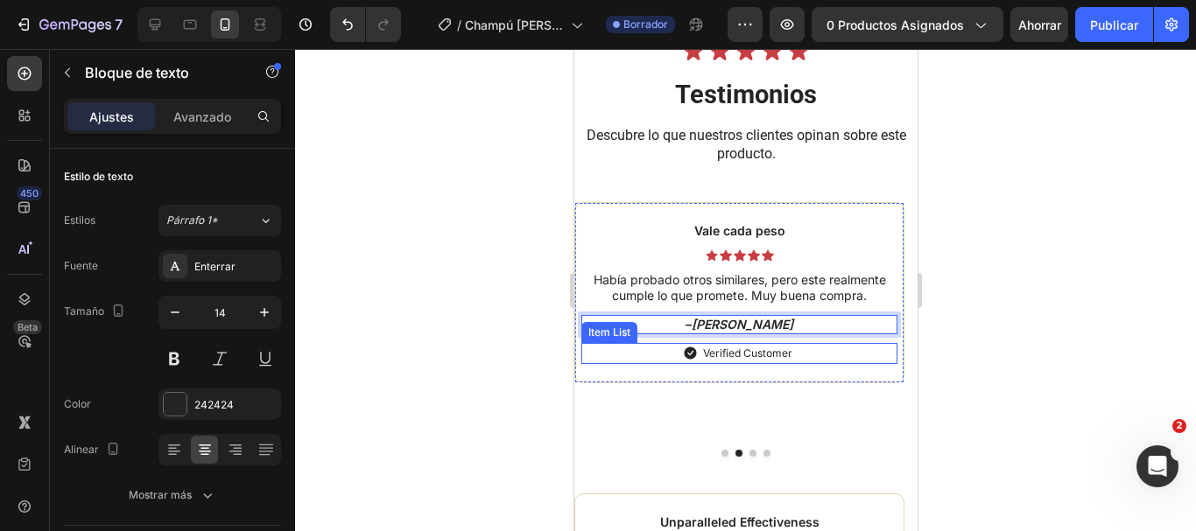
click at [744, 362] on p "Verified Customer" at bounding box center [746, 354] width 89 height 16
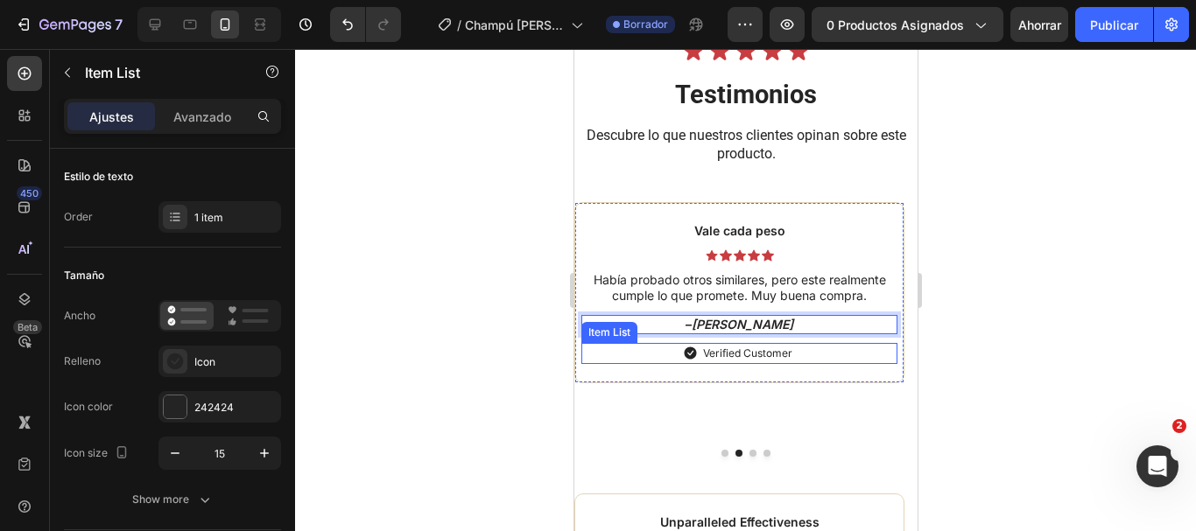
click at [744, 362] on p "Verified Customer" at bounding box center [746, 354] width 89 height 16
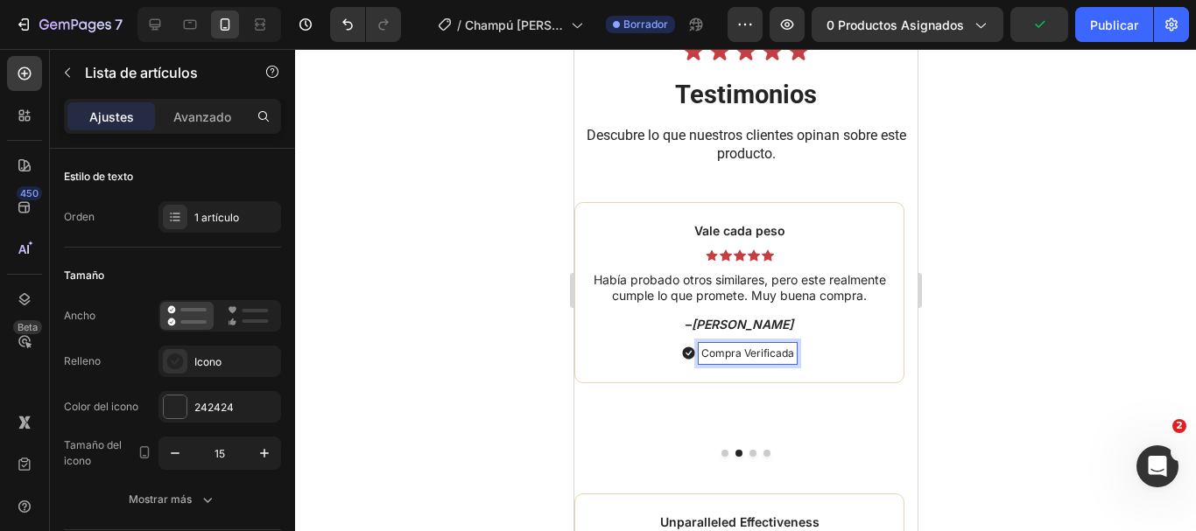
click at [734, 362] on p "Compra Verificada" at bounding box center [746, 354] width 93 height 16
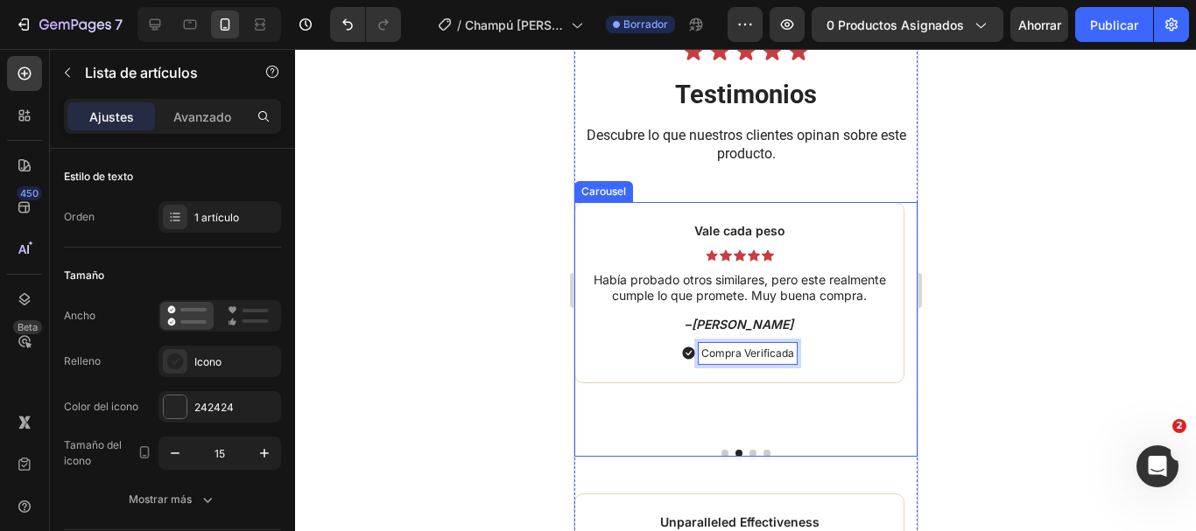
click at [749, 457] on button "Dot" at bounding box center [752, 453] width 7 height 7
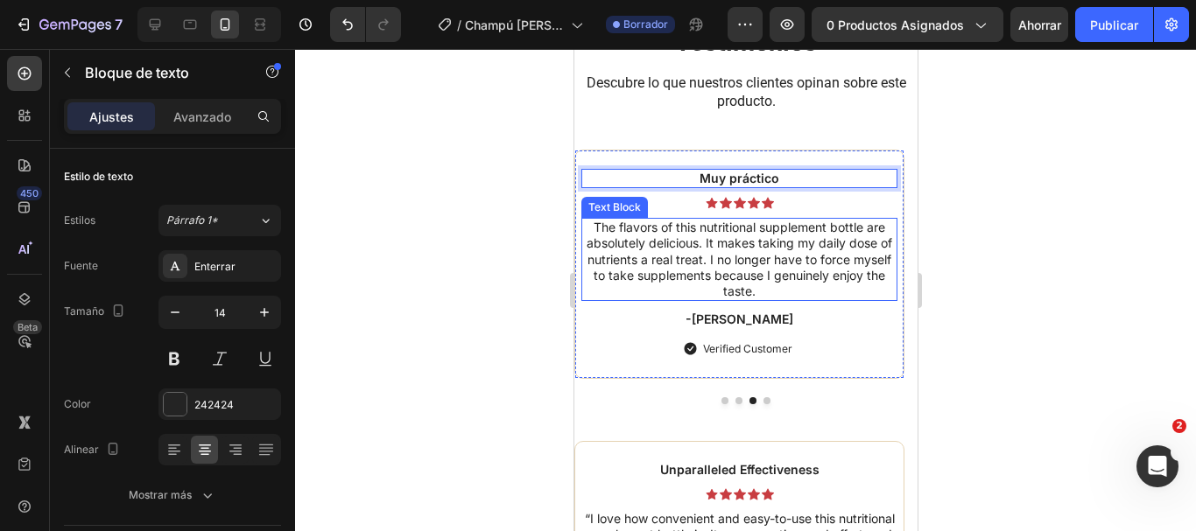
click at [749, 299] on p "The flavors of this nutritional supplement bottle are absolutely delicious. It …" at bounding box center [738, 260] width 313 height 80
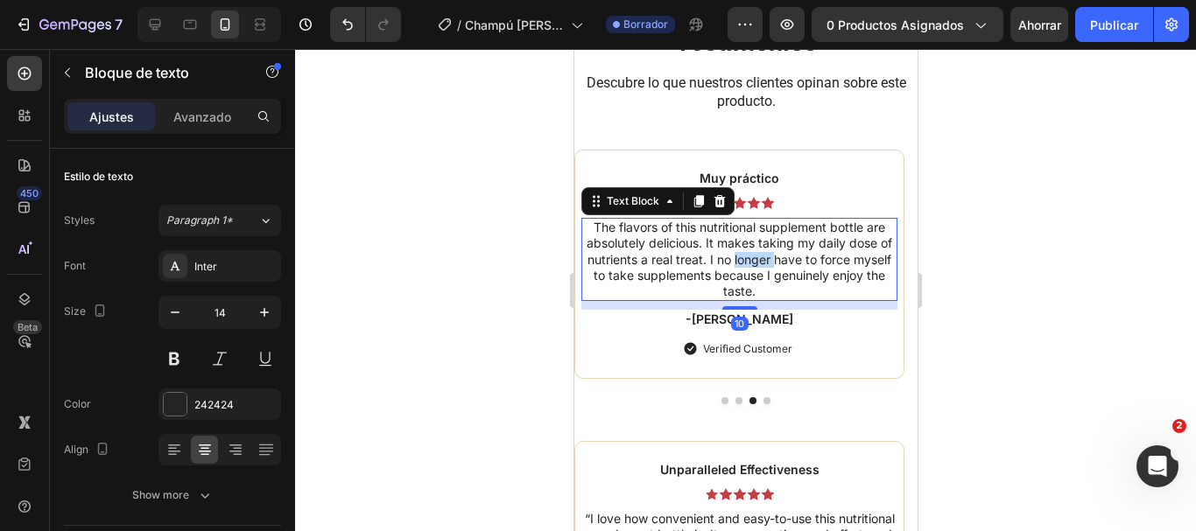
click at [749, 299] on p "The flavors of this nutritional supplement bottle are absolutely delicious. It …" at bounding box center [738, 260] width 313 height 80
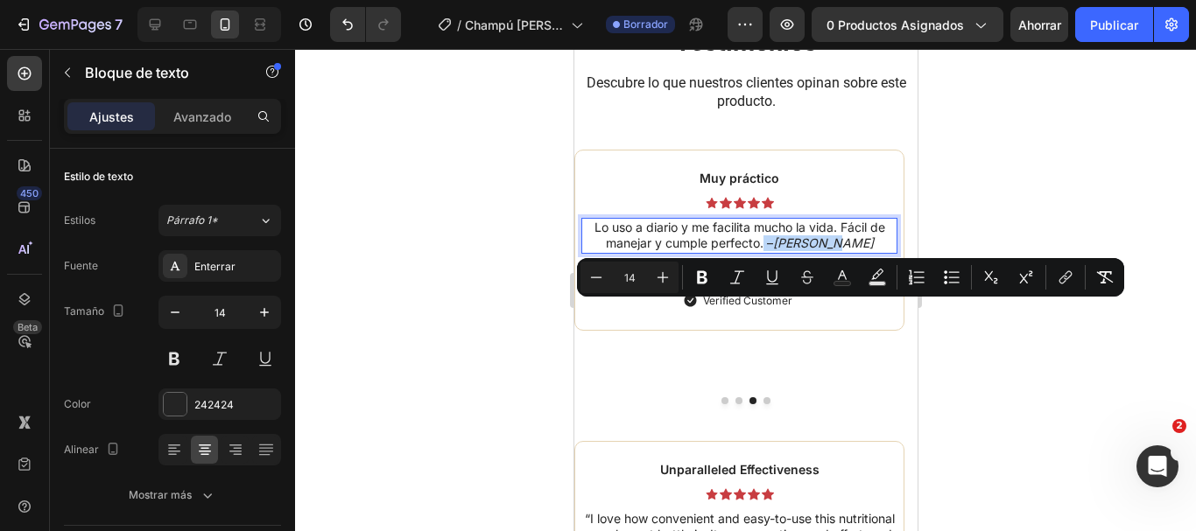
drag, startPoint x: 855, startPoint y: 314, endPoint x: 785, endPoint y: 314, distance: 70.0
click at [785, 251] on p "Lo uso a diario y me facilita mucho la vida. Fácil de manejar y cumple perfecto…" at bounding box center [738, 236] width 313 height 32
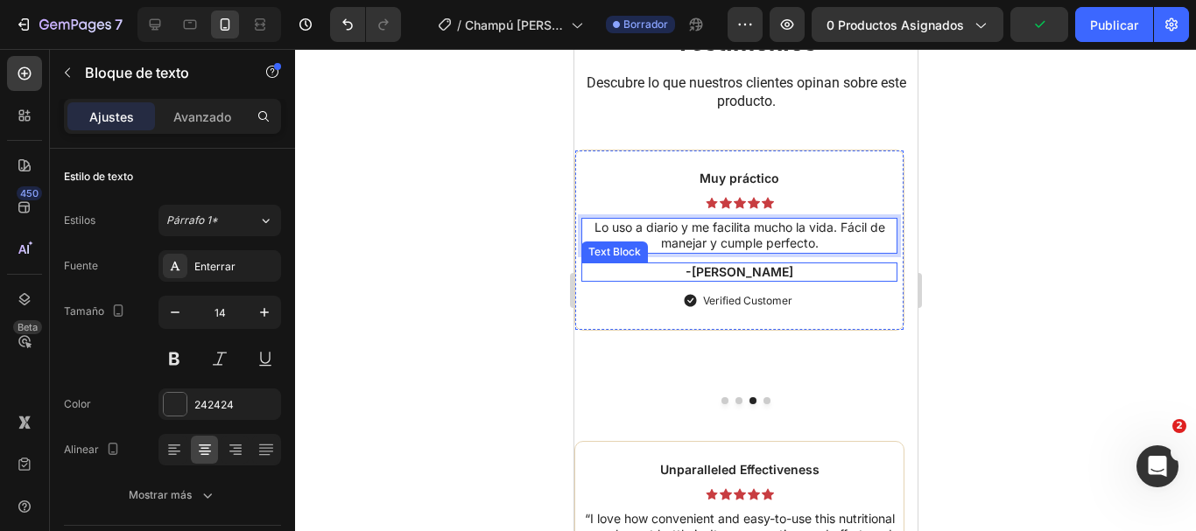
click at [750, 280] on p "-[PERSON_NAME]" at bounding box center [738, 272] width 313 height 16
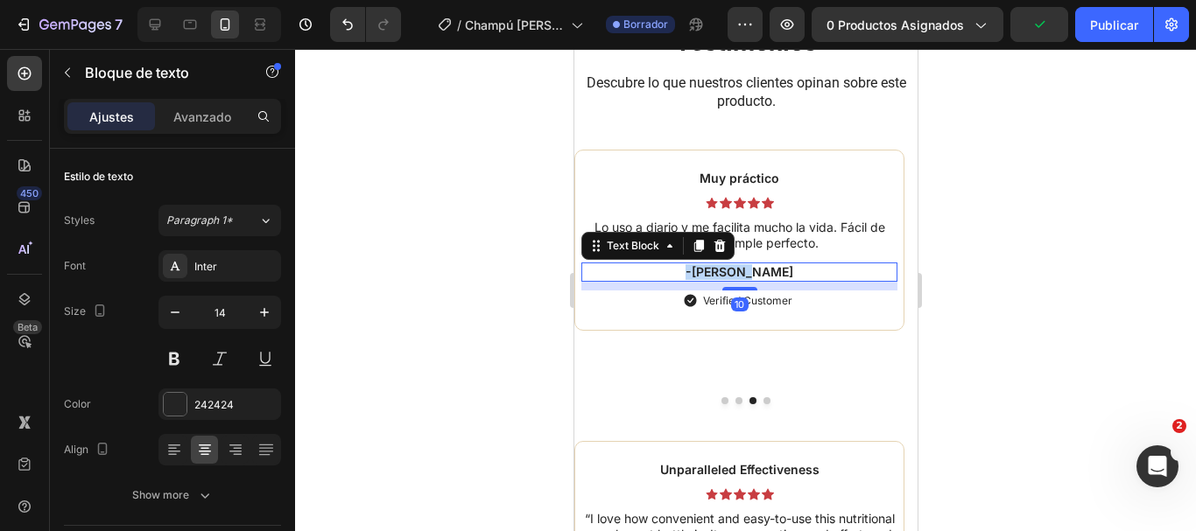
click at [750, 280] on p "-[PERSON_NAME]" at bounding box center [738, 272] width 313 height 16
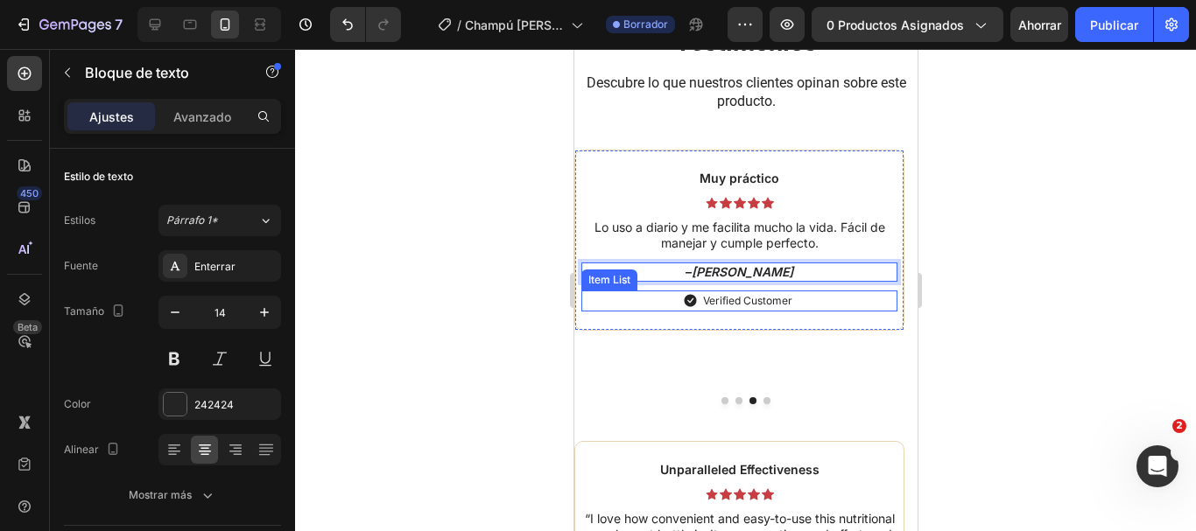
click at [756, 309] on p "Verified Customer" at bounding box center [746, 301] width 89 height 16
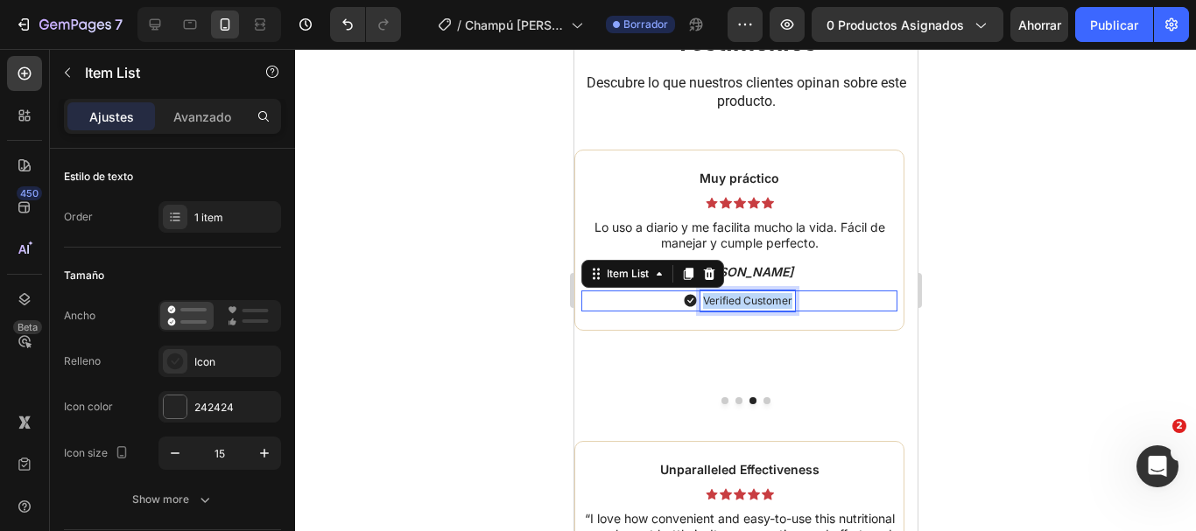
click at [756, 309] on p "Verified Customer" at bounding box center [746, 301] width 89 height 16
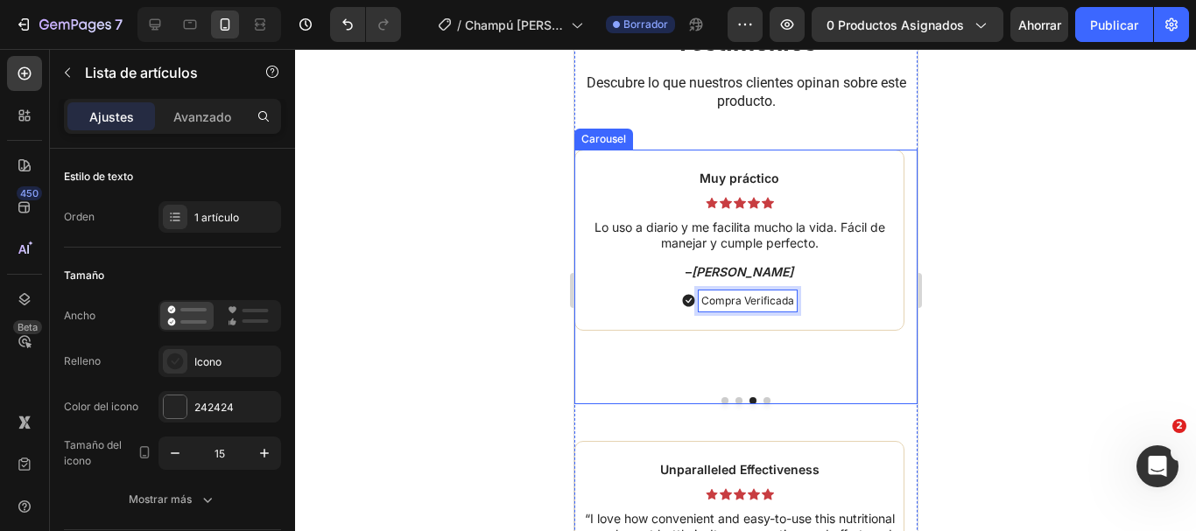
click at [763, 404] on button "Dot" at bounding box center [766, 400] width 7 height 7
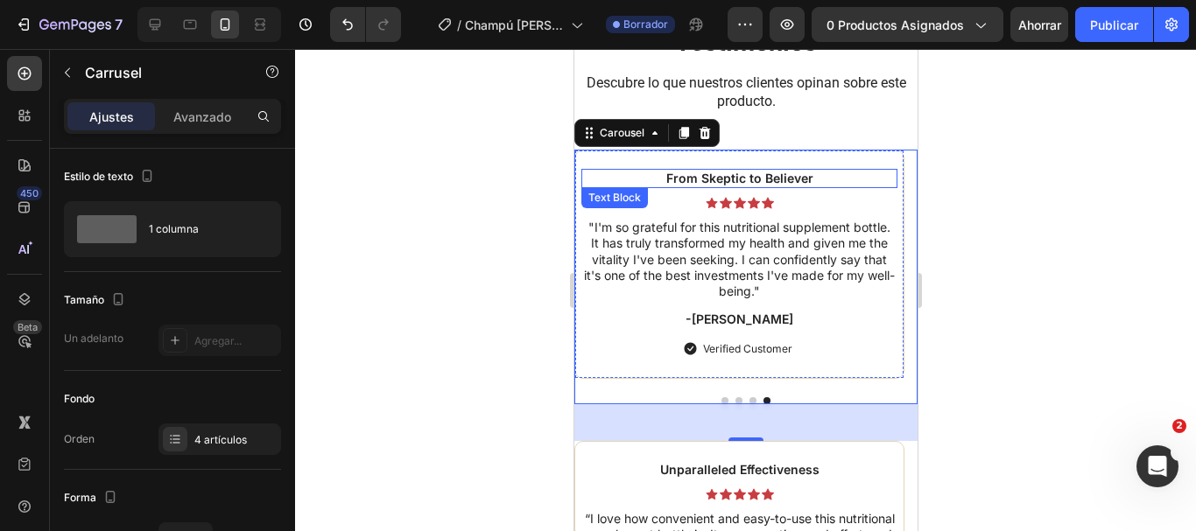
click at [735, 186] on p "From Skeptic to Believer" at bounding box center [738, 179] width 313 height 16
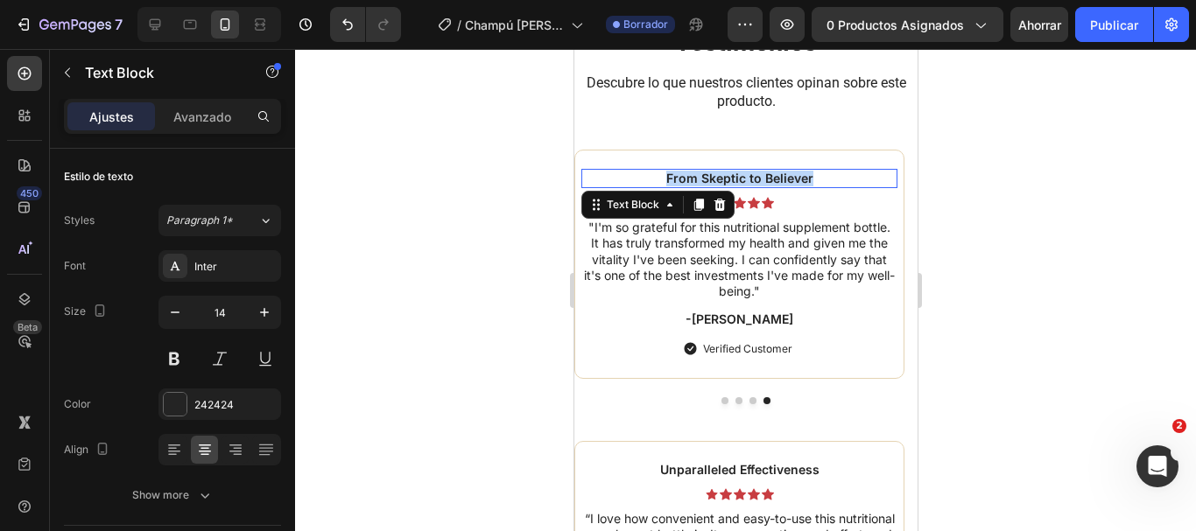
click at [735, 186] on p "From Skeptic to Believer" at bounding box center [738, 179] width 313 height 16
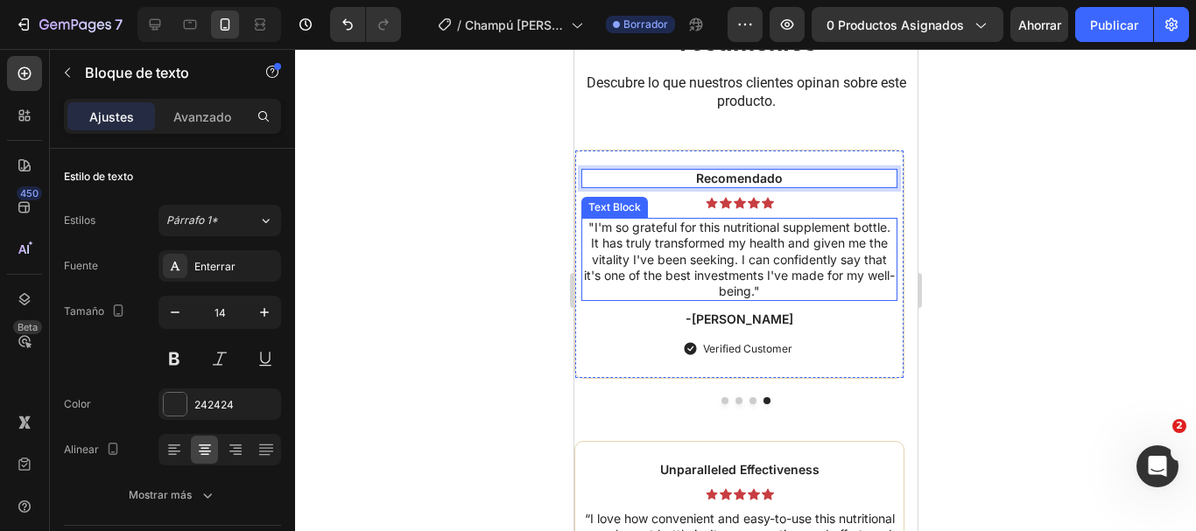
click at [723, 299] on p ""I'm so grateful for this nutritional supplement bottle. It has truly transform…" at bounding box center [738, 260] width 313 height 80
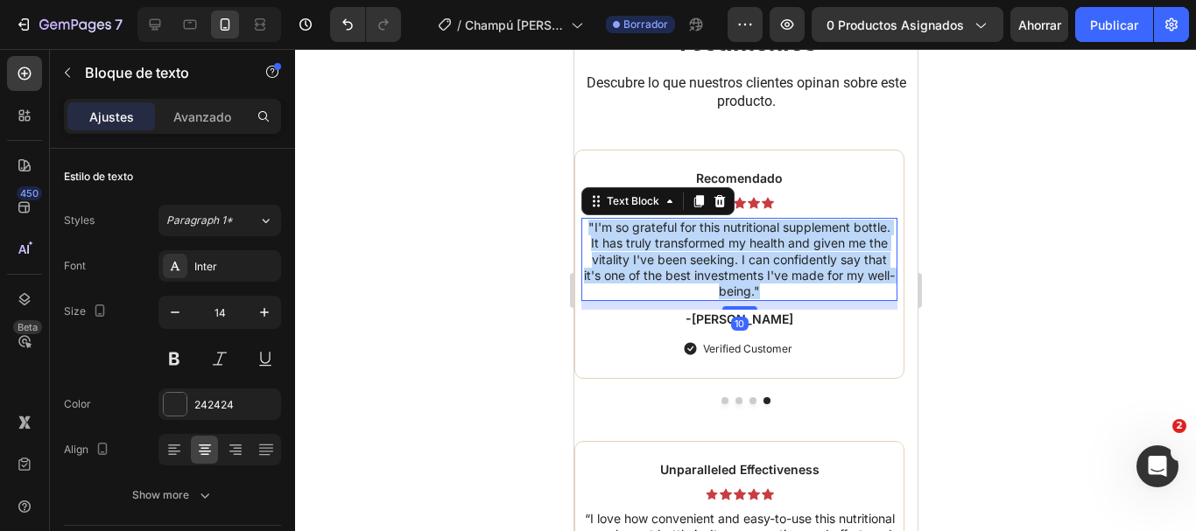
click at [723, 299] on p ""I'm so grateful for this nutritional supplement bottle. It has truly transform…" at bounding box center [738, 260] width 313 height 80
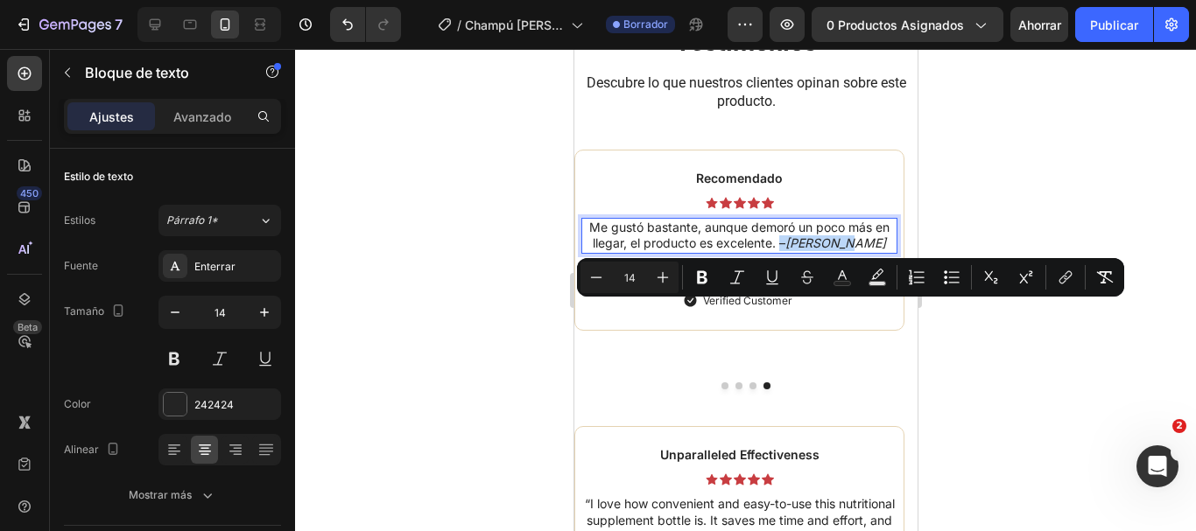
drag, startPoint x: 866, startPoint y: 319, endPoint x: 802, endPoint y: 319, distance: 63.9
click at [802, 251] on p "Me gustó bastante, aunque demoró un poco más en llegar, el producto es excelent…" at bounding box center [738, 236] width 313 height 32
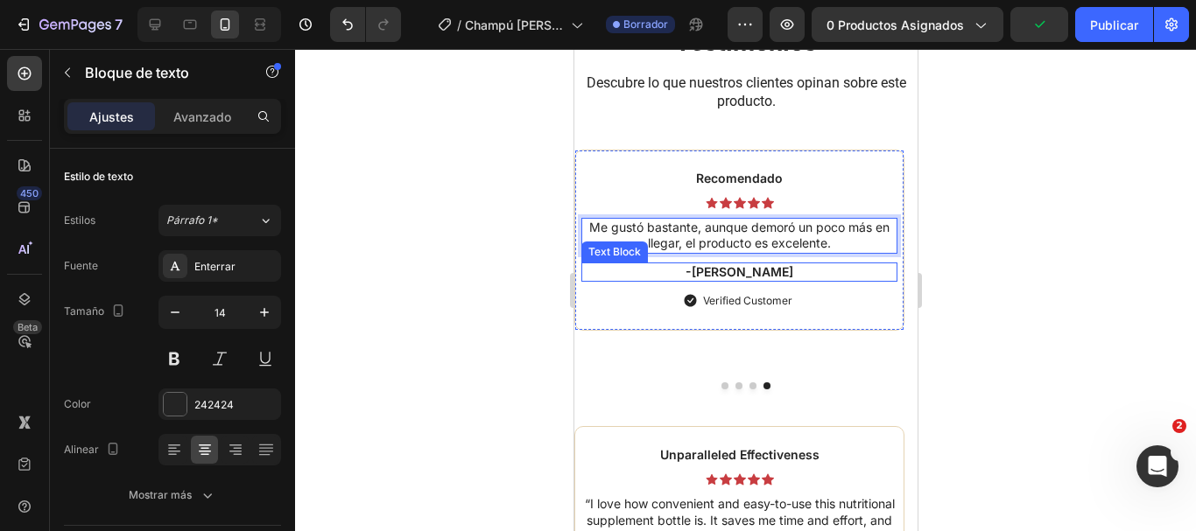
click at [751, 280] on p "-[PERSON_NAME]" at bounding box center [738, 272] width 313 height 16
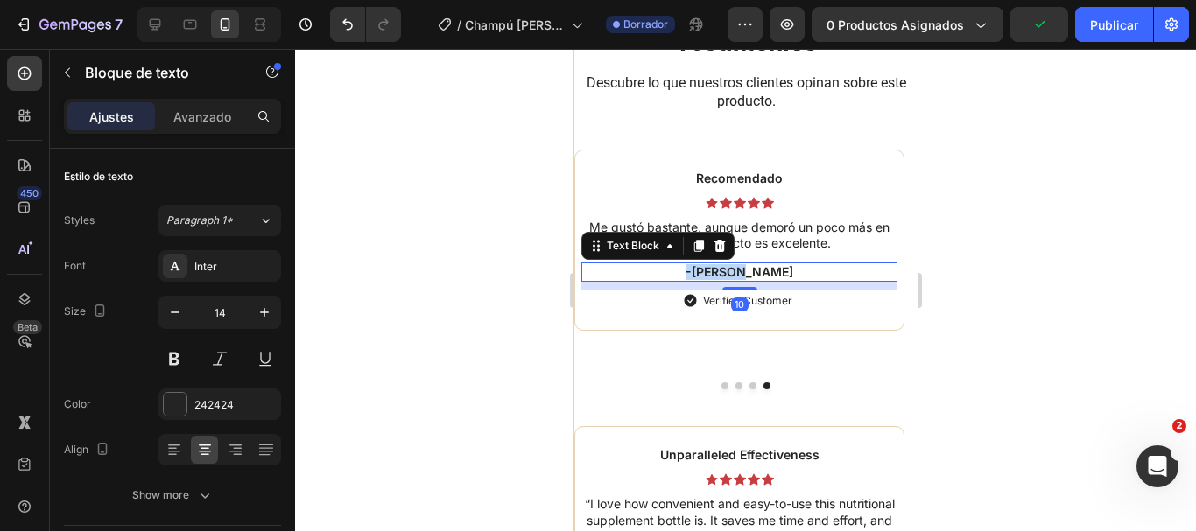
click at [751, 280] on p "-[PERSON_NAME]" at bounding box center [738, 272] width 313 height 16
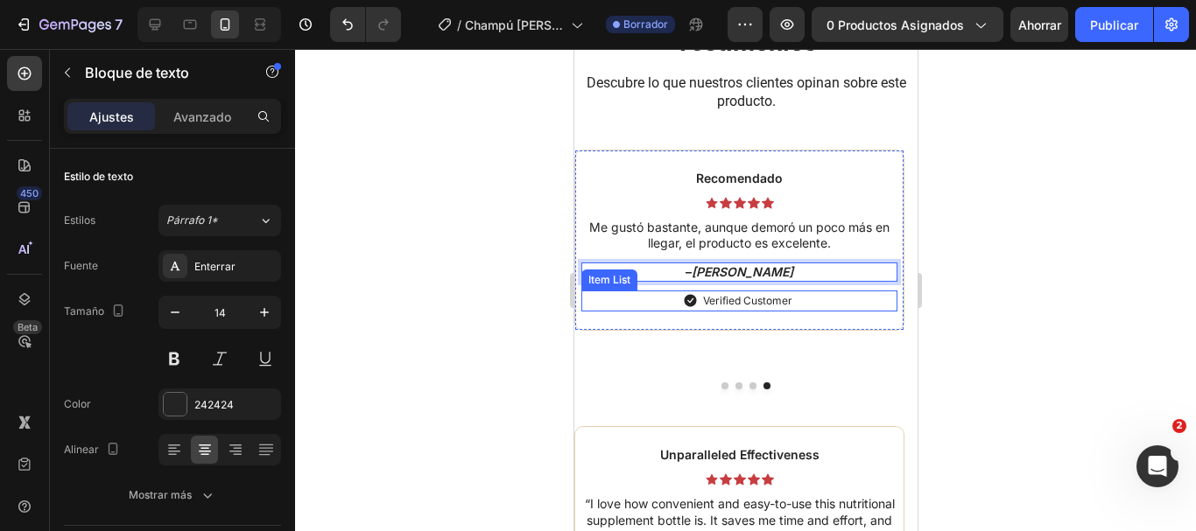
click at [756, 309] on p "Verified Customer" at bounding box center [746, 301] width 89 height 16
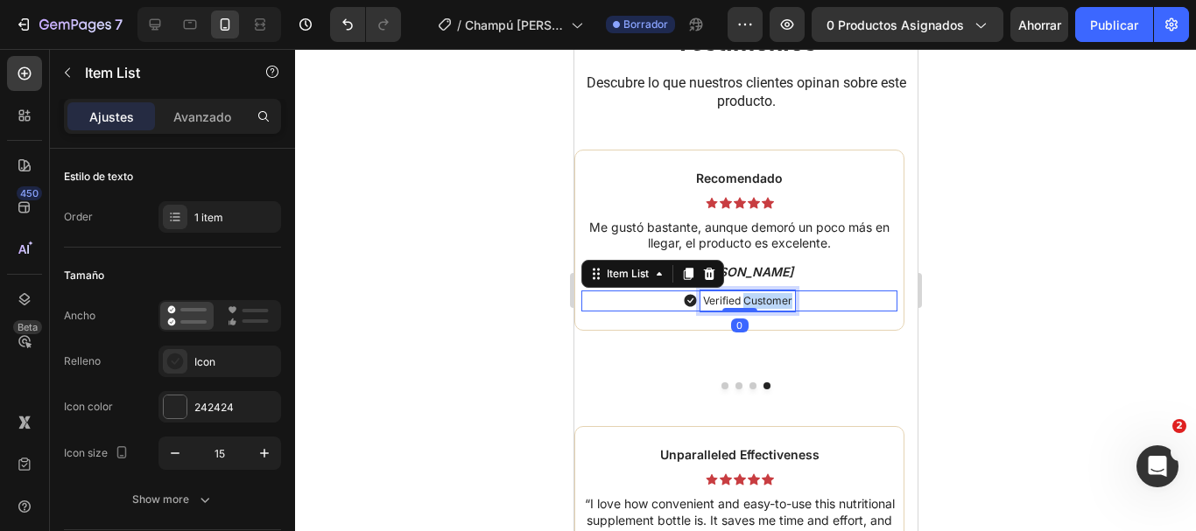
click at [756, 309] on p "Verified Customer" at bounding box center [746, 301] width 89 height 16
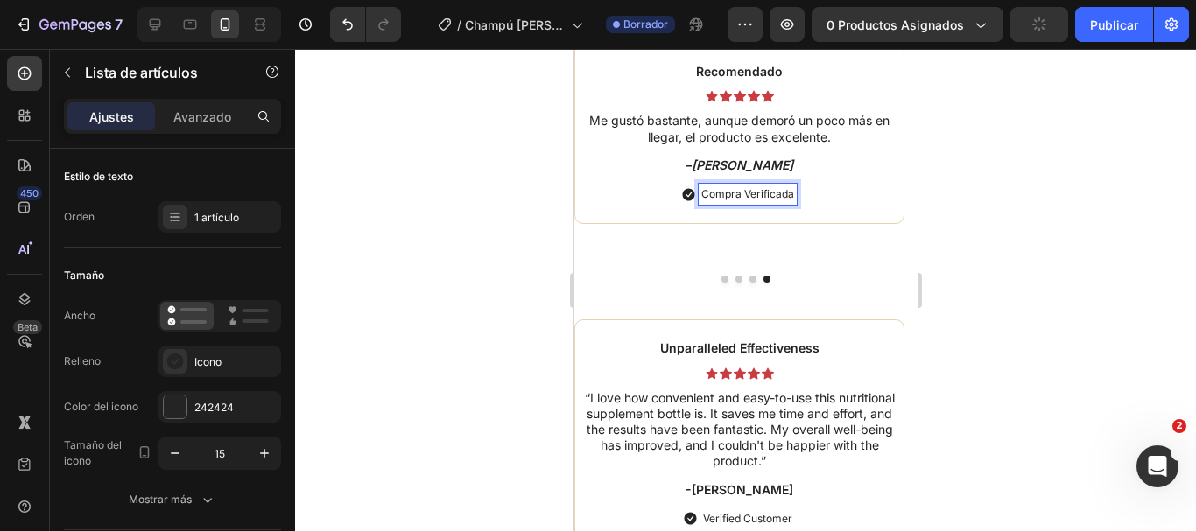
scroll to position [9523, 0]
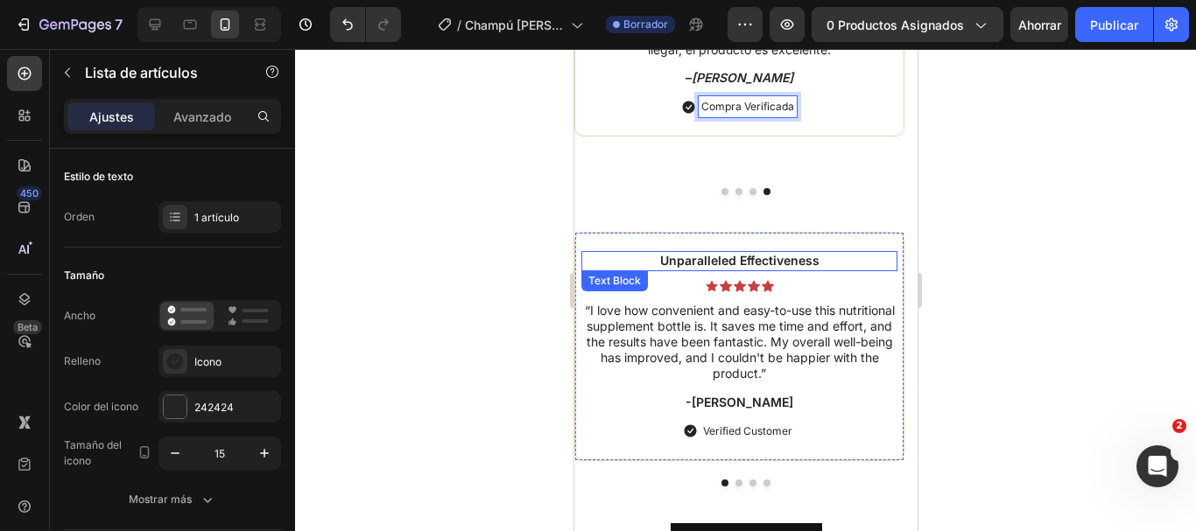
click at [723, 258] on p "Unparalleled Effectiveness" at bounding box center [738, 261] width 313 height 16
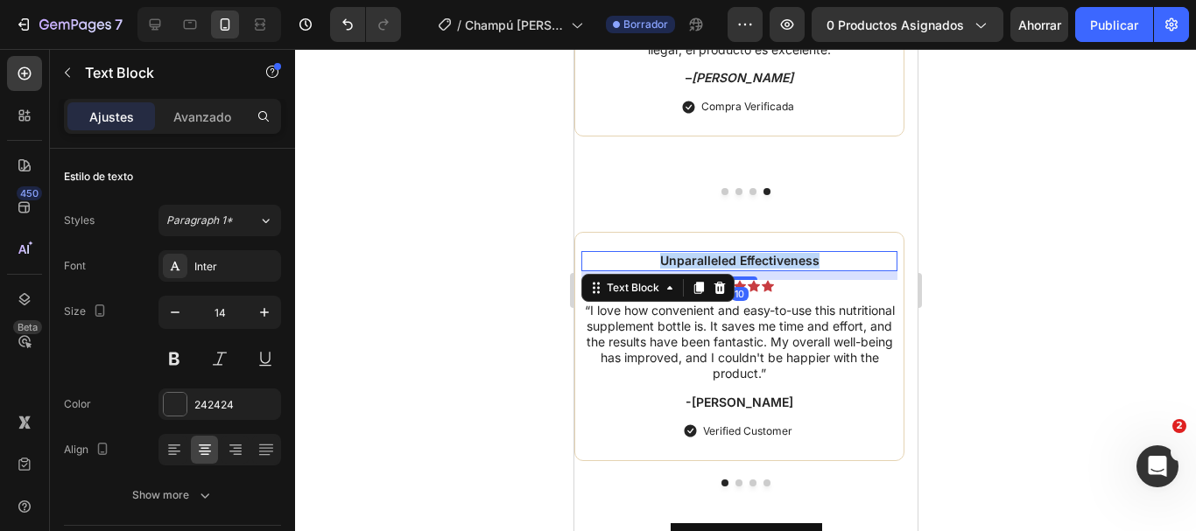
click at [723, 258] on p "Unparalleled Effectiveness" at bounding box center [738, 261] width 313 height 16
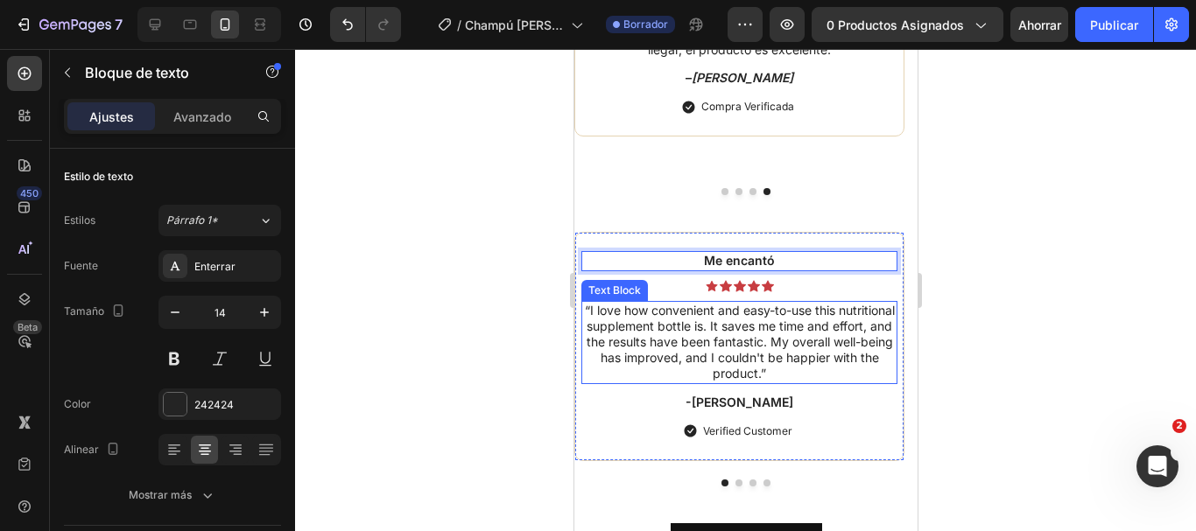
click at [745, 355] on p "“I love how convenient and easy-to-use this nutritional supplement bottle is. I…" at bounding box center [738, 343] width 313 height 80
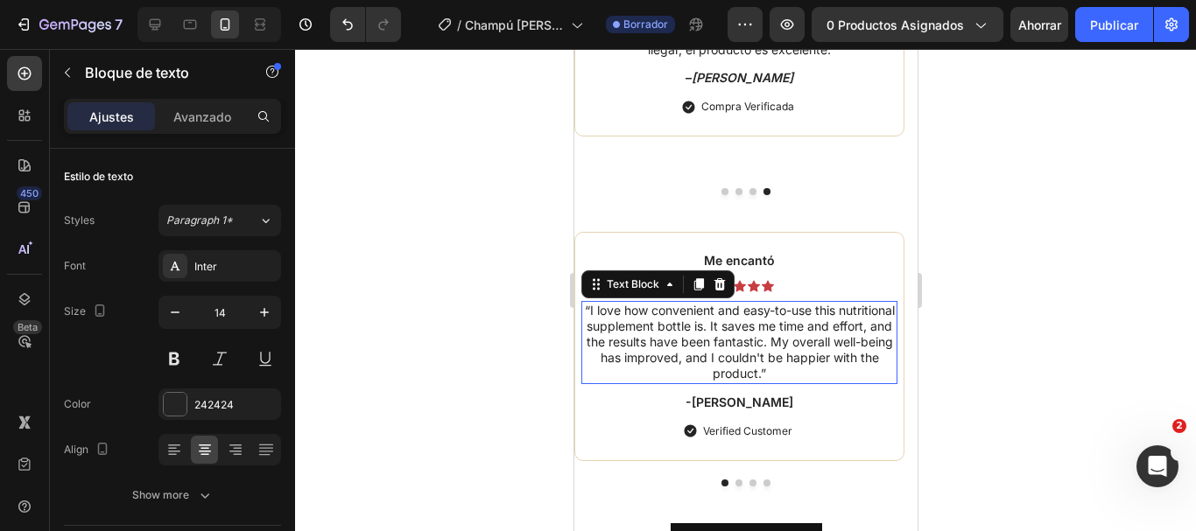
click at [745, 355] on p "“I love how convenient and easy-to-use this nutritional supplement bottle is. I…" at bounding box center [738, 343] width 313 height 80
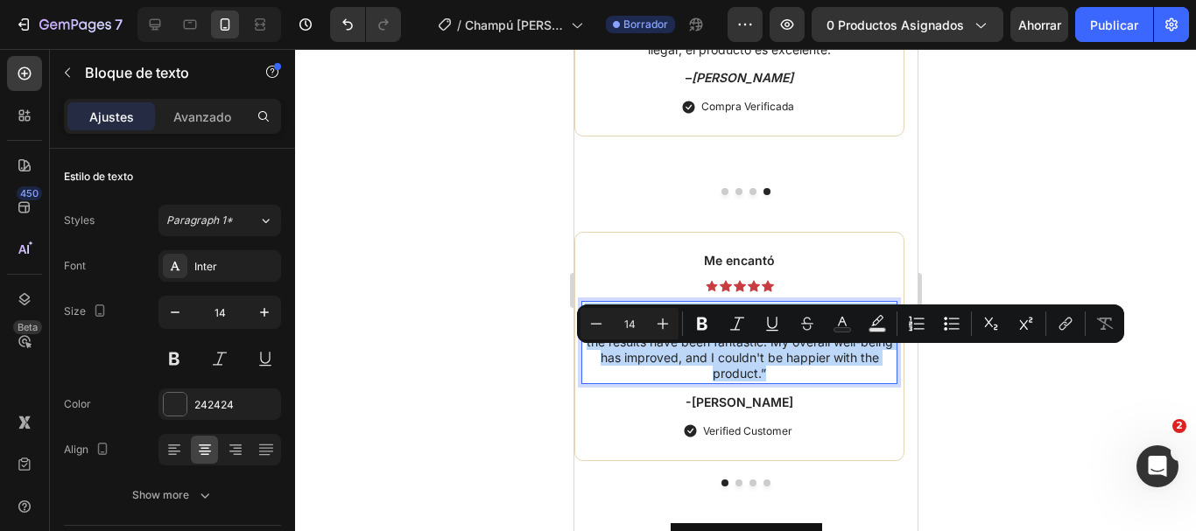
click at [745, 355] on p "“I love how convenient and easy-to-use this nutritional supplement bottle is. I…" at bounding box center [738, 343] width 313 height 80
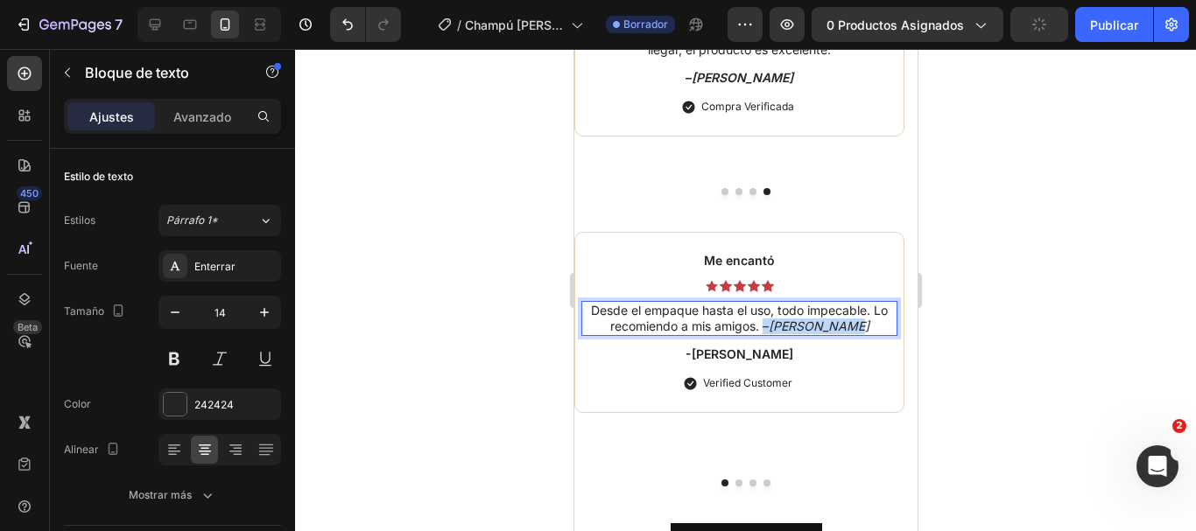
drag, startPoint x: 862, startPoint y: 333, endPoint x: 778, endPoint y: 330, distance: 84.1
click at [778, 330] on p "Desde el empaque hasta el uso, todo impecable. Lo recomiendo a mis amigos. – Va…" at bounding box center [738, 319] width 313 height 32
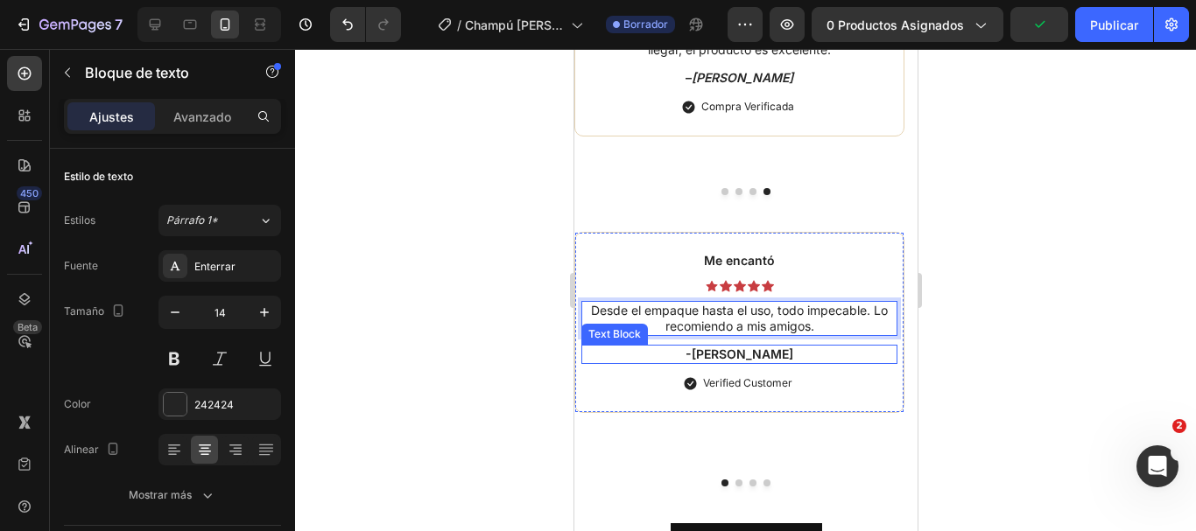
click at [749, 357] on p "-[PERSON_NAME]" at bounding box center [738, 355] width 313 height 16
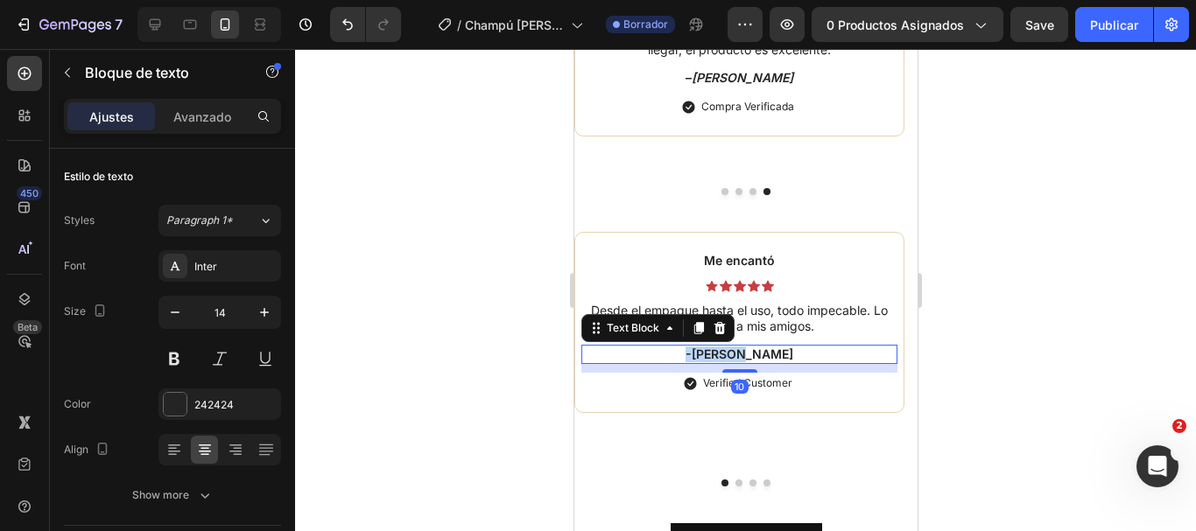
click at [749, 357] on p "-[PERSON_NAME]" at bounding box center [738, 355] width 313 height 16
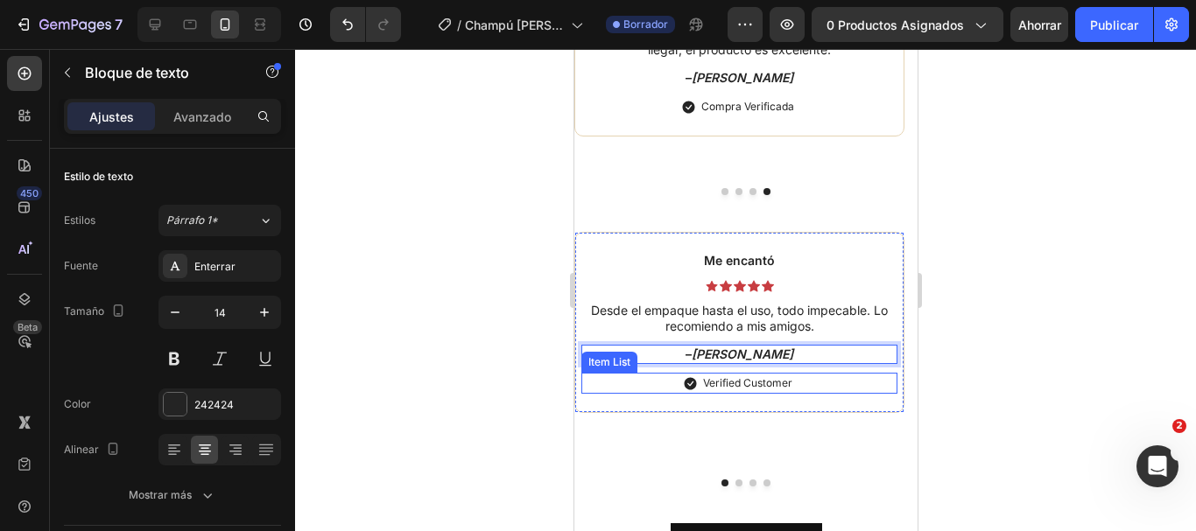
click at [756, 384] on p "Verified Customer" at bounding box center [746, 384] width 89 height 16
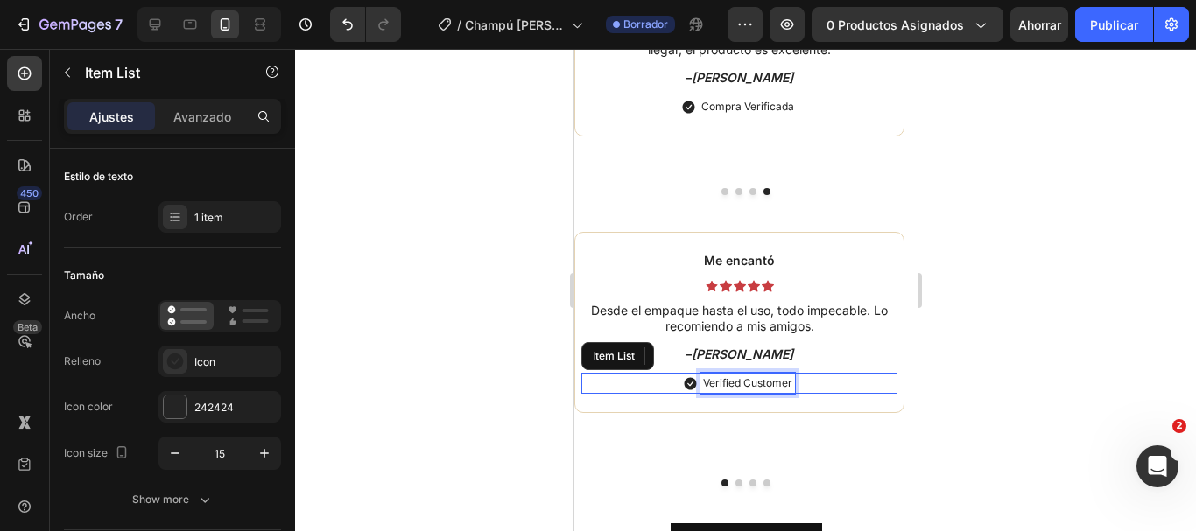
click at [756, 384] on p "Verified Customer" at bounding box center [746, 384] width 89 height 16
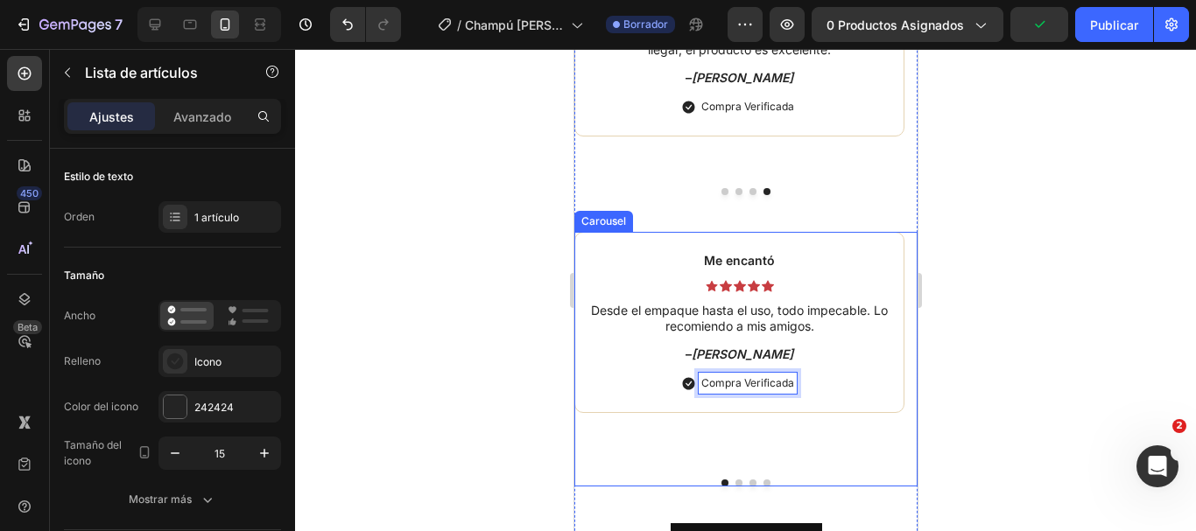
click at [735, 486] on button "Dot" at bounding box center [738, 483] width 7 height 7
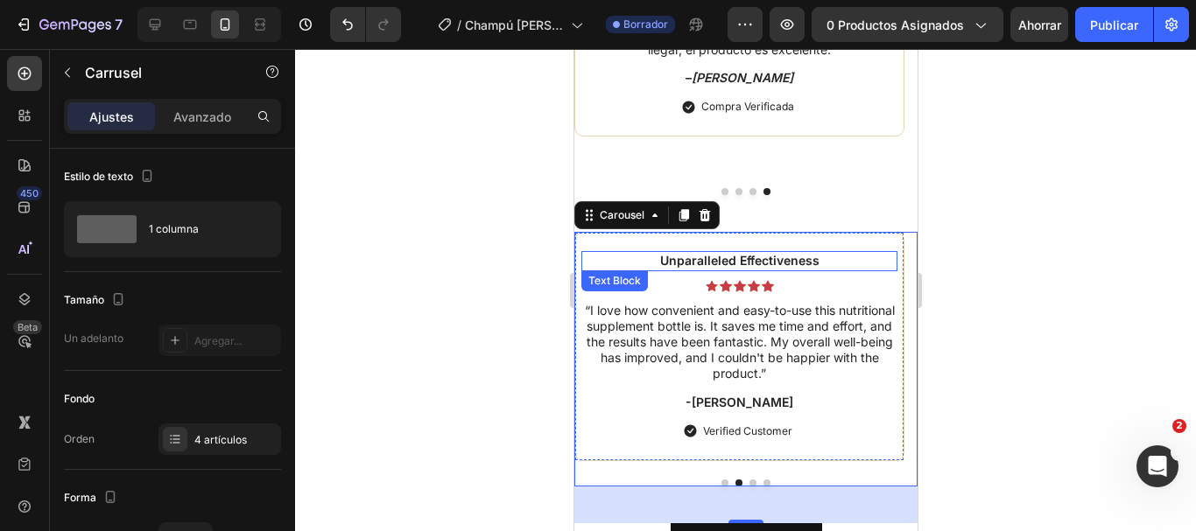
click at [702, 259] on p "Unparalleled Effectiveness" at bounding box center [738, 261] width 313 height 16
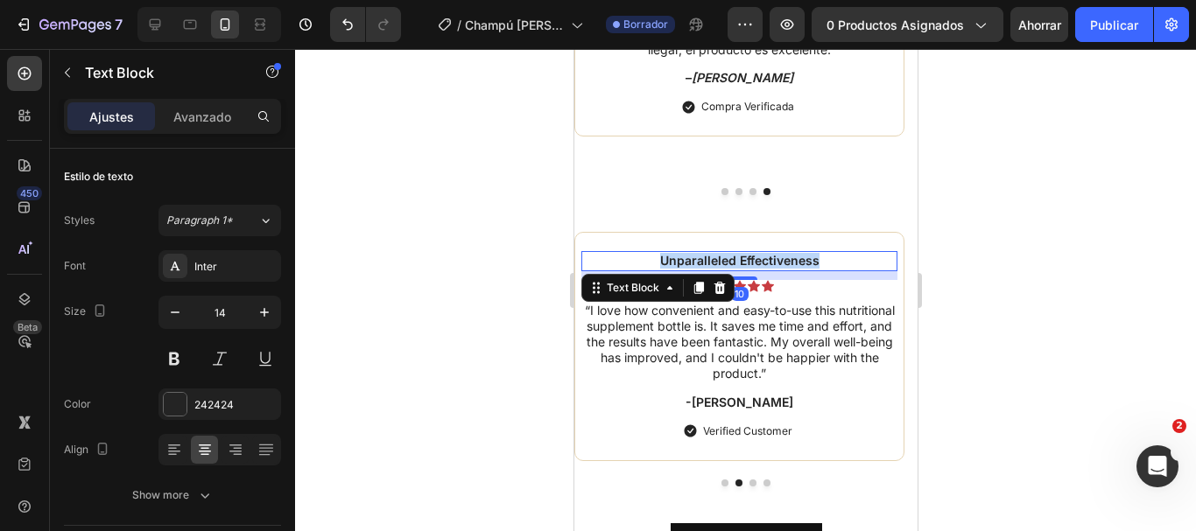
click at [702, 259] on p "Unparalleled Effectiveness" at bounding box center [738, 261] width 313 height 16
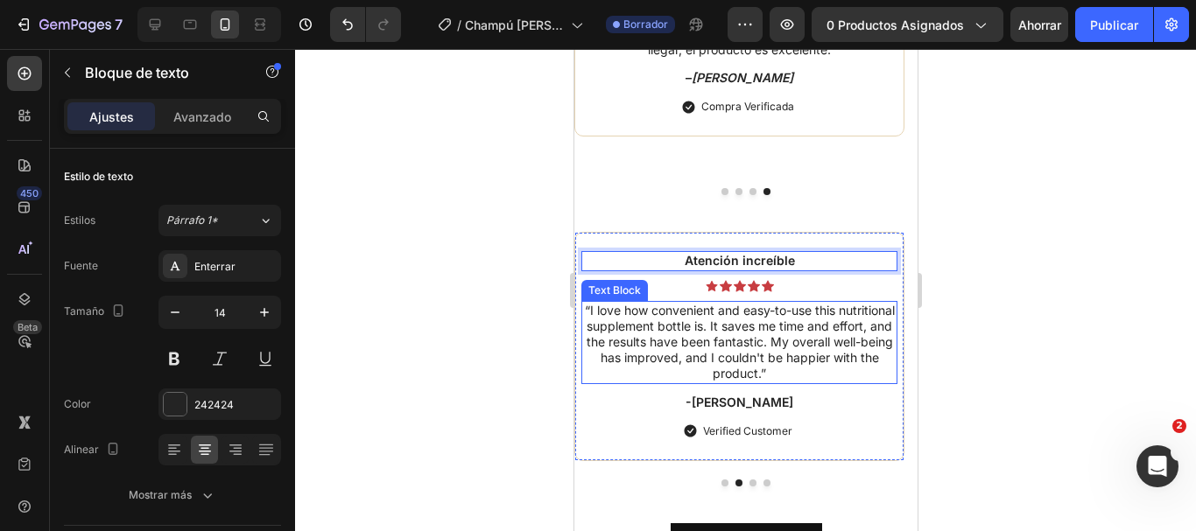
click at [722, 327] on p "“I love how convenient and easy-to-use this nutritional supplement bottle is. I…" at bounding box center [738, 343] width 313 height 80
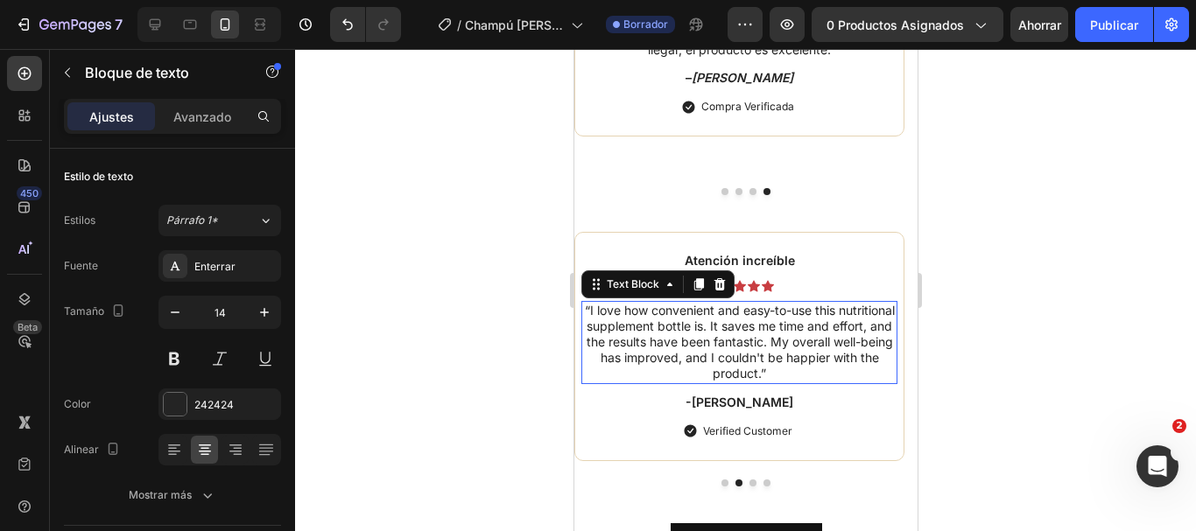
click at [722, 327] on p "“I love how convenient and easy-to-use this nutritional supplement bottle is. I…" at bounding box center [738, 343] width 313 height 80
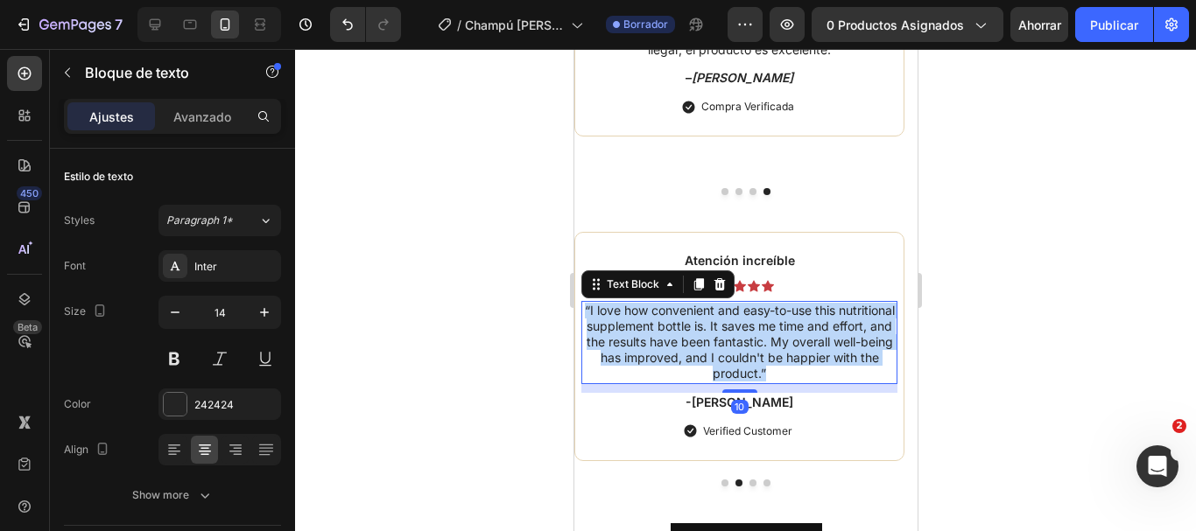
click at [722, 327] on p "“I love how convenient and easy-to-use this nutritional supplement bottle is. I…" at bounding box center [738, 343] width 313 height 80
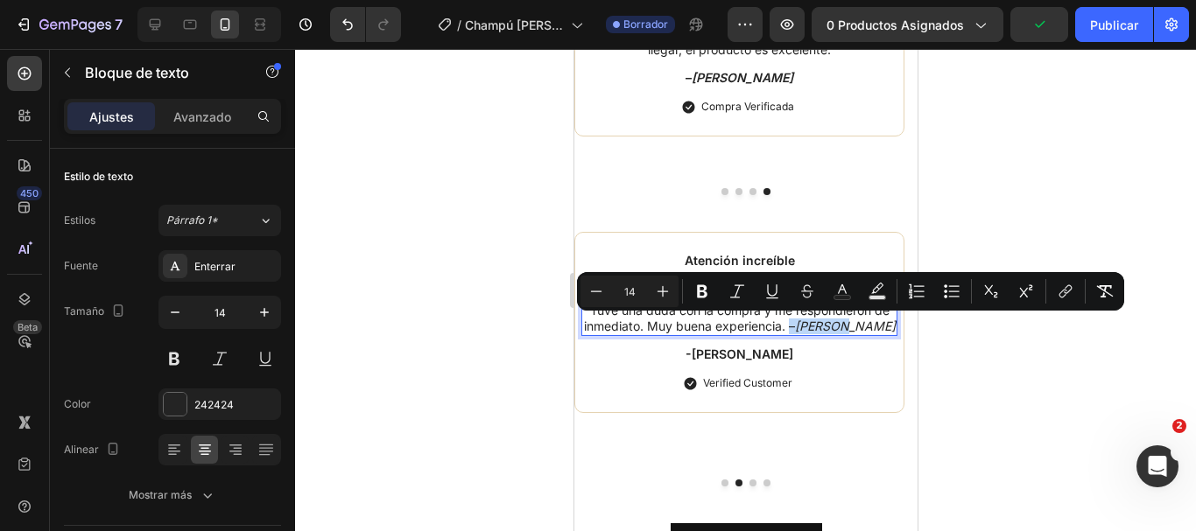
drag, startPoint x: 814, startPoint y: 328, endPoint x: 867, endPoint y: 328, distance: 52.5
click at [867, 328] on p "Tuve una duda con la compra y me respondieron de inmediato. Muy buena experienc…" at bounding box center [738, 319] width 313 height 32
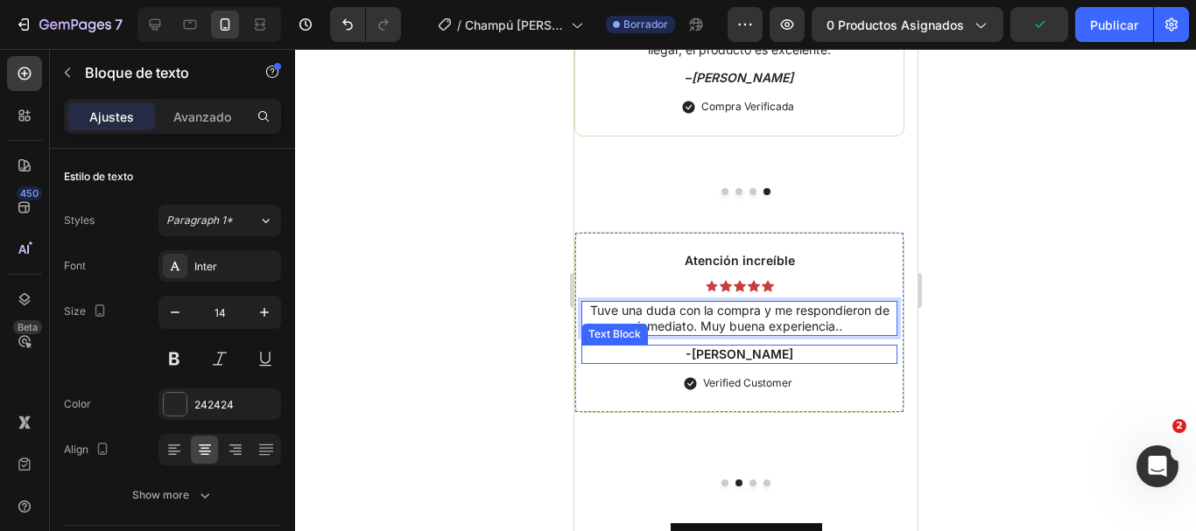
click at [740, 357] on p "-[PERSON_NAME]" at bounding box center [738, 355] width 313 height 16
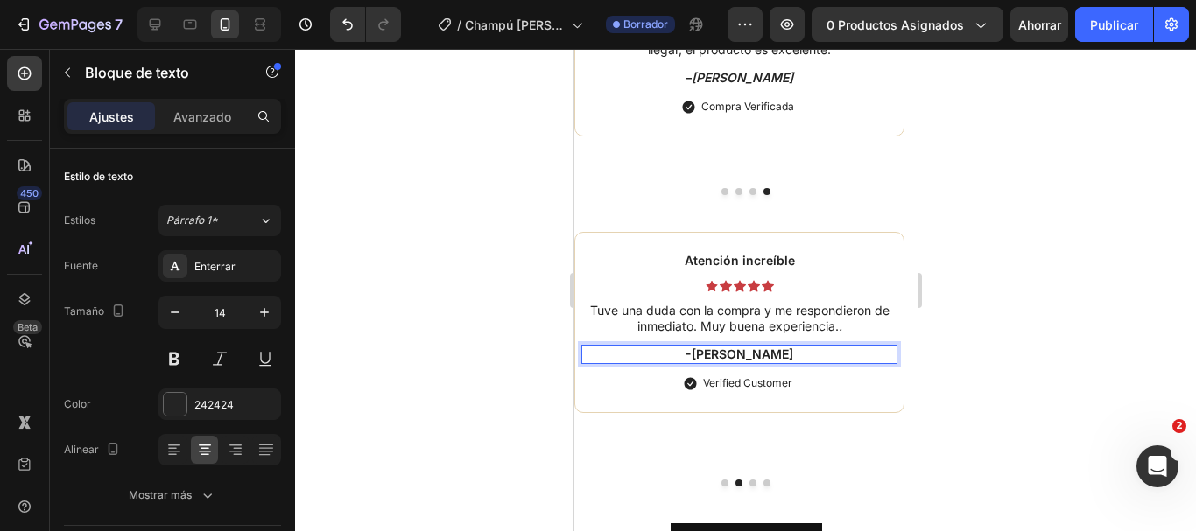
click at [783, 357] on p "-[PERSON_NAME]" at bounding box center [738, 355] width 313 height 16
drag, startPoint x: 783, startPoint y: 357, endPoint x: 687, endPoint y: 357, distance: 95.4
click at [687, 357] on p "-[PERSON_NAME]" at bounding box center [738, 355] width 313 height 16
click at [850, 324] on p "Tuve una duda con la compra y me respondieron de inmediato. Muy buena experienc…" at bounding box center [738, 319] width 313 height 32
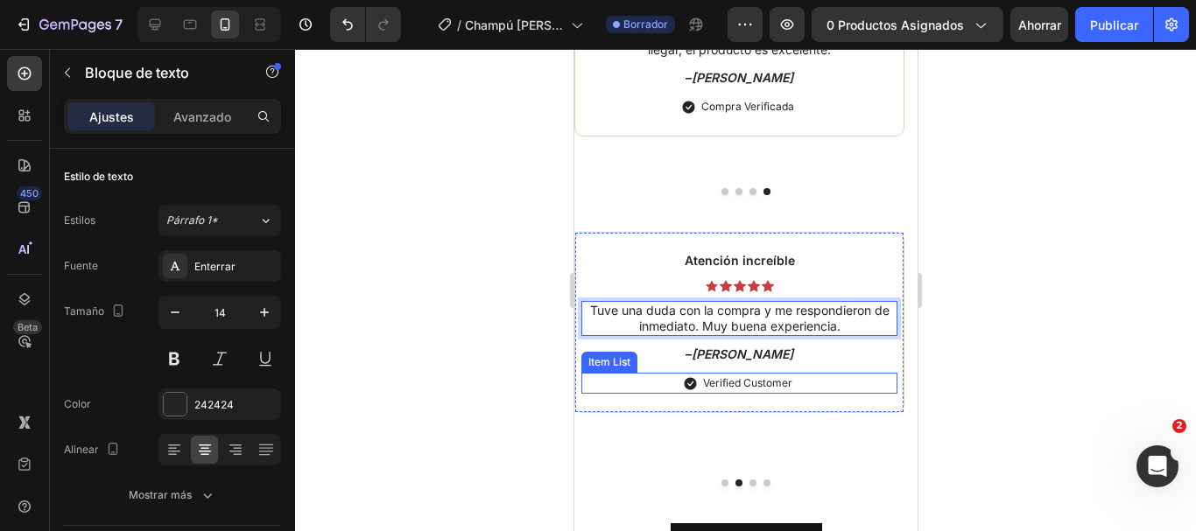
click at [765, 384] on p "Verified Customer" at bounding box center [746, 384] width 89 height 16
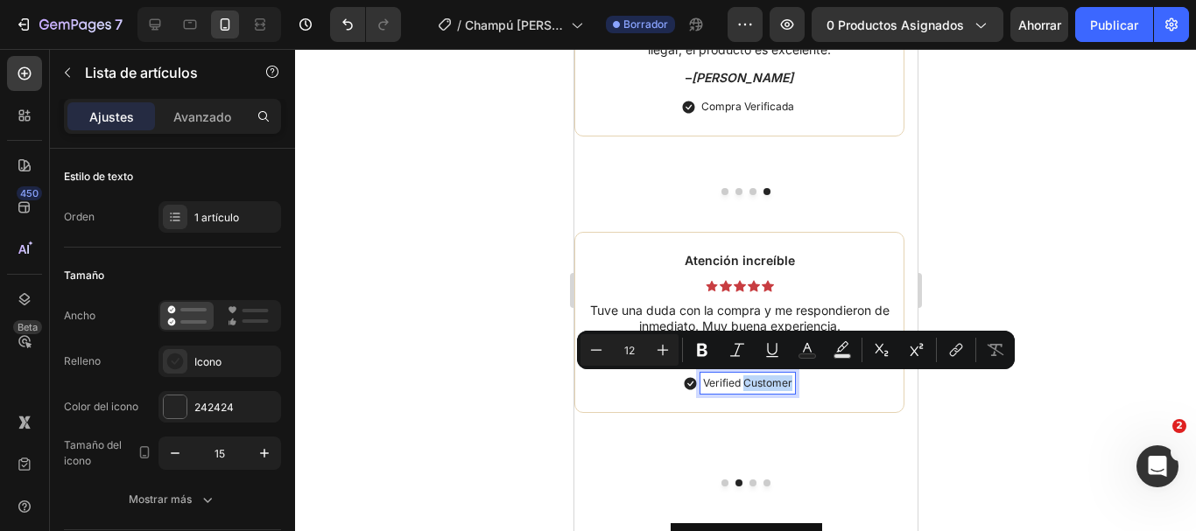
click at [765, 384] on p "Verified Customer" at bounding box center [746, 384] width 89 height 16
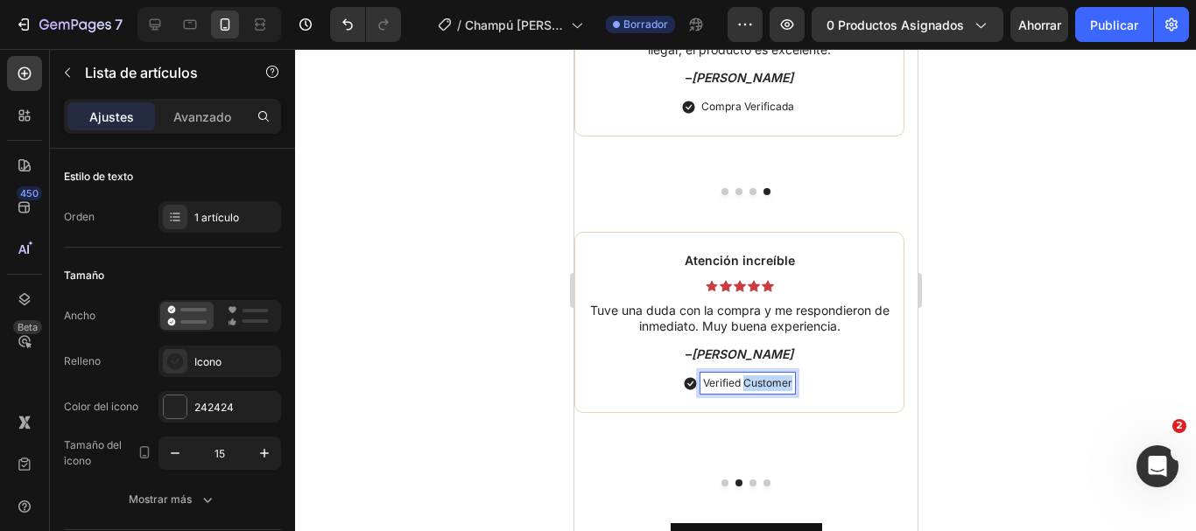
click at [765, 384] on p "Verified Customer" at bounding box center [746, 384] width 89 height 16
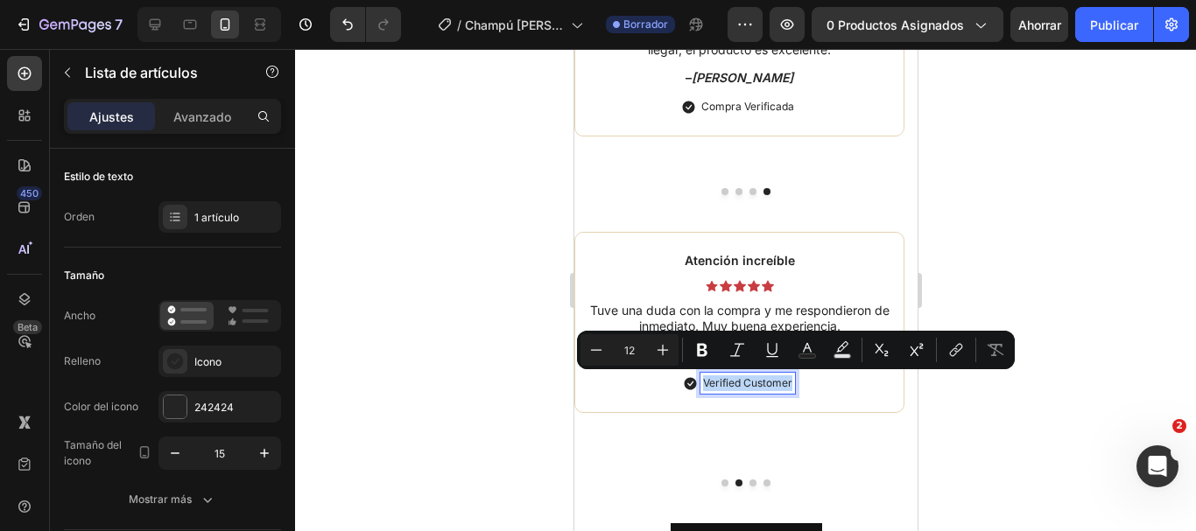
click at [765, 384] on p "Verified Customer" at bounding box center [746, 384] width 89 height 16
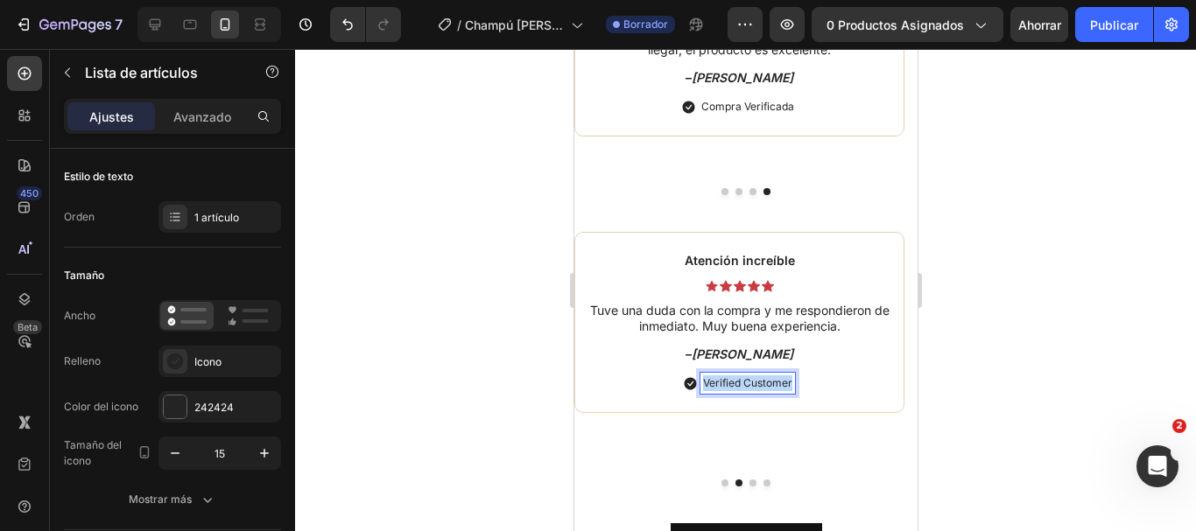
click at [765, 384] on p "Verified Customer" at bounding box center [746, 384] width 89 height 16
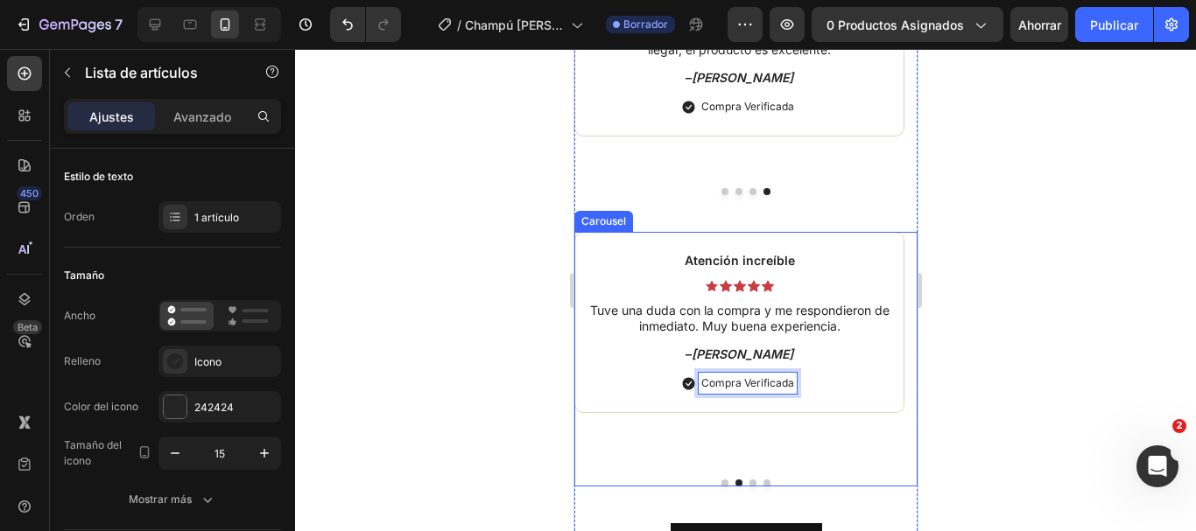
click at [749, 482] on button "Dot" at bounding box center [752, 483] width 7 height 7
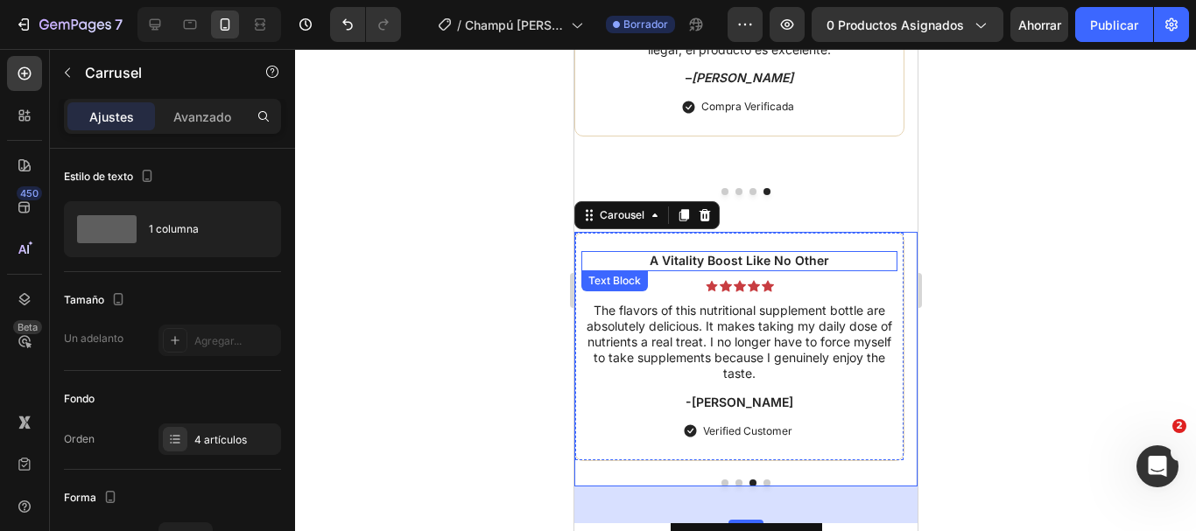
click at [726, 262] on p "A Vitality Boost Like No Other" at bounding box center [738, 261] width 313 height 16
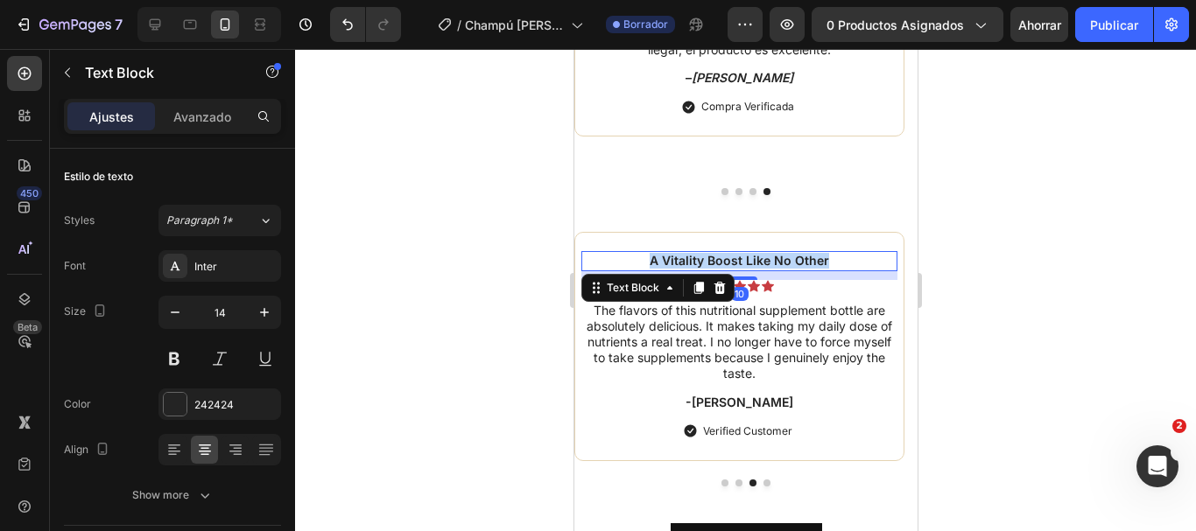
click at [726, 262] on p "A Vitality Boost Like No Other" at bounding box center [738, 261] width 313 height 16
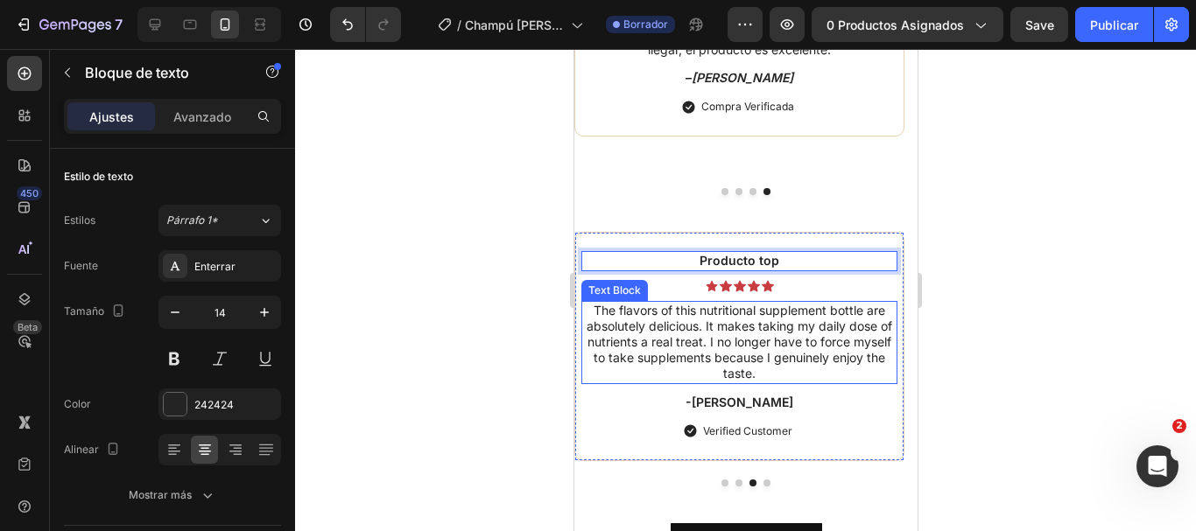
click at [755, 333] on p "The flavors of this nutritional supplement bottle are absolutely delicious. It …" at bounding box center [738, 343] width 313 height 80
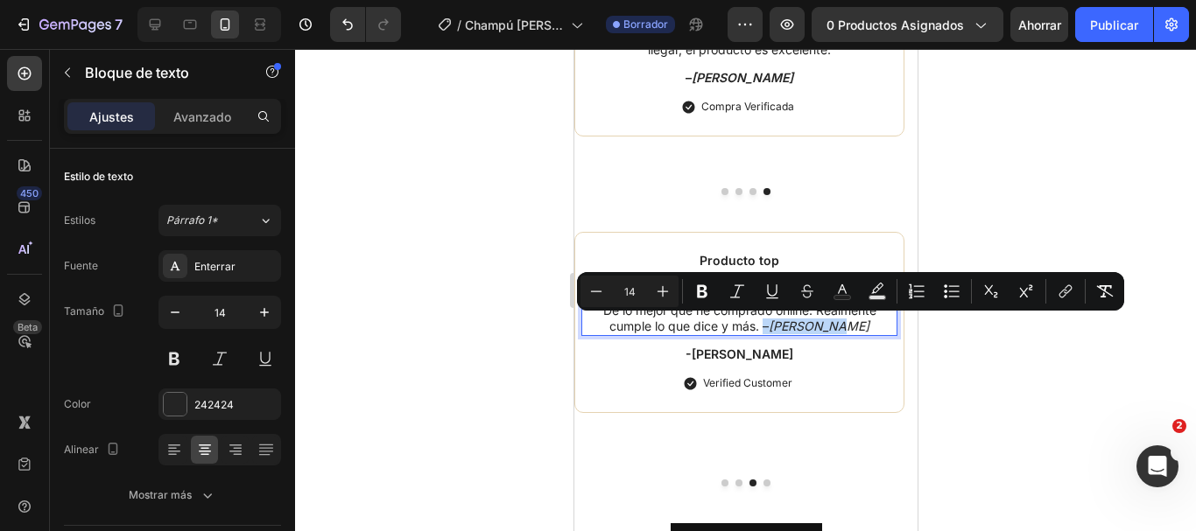
drag, startPoint x: 855, startPoint y: 327, endPoint x: 781, endPoint y: 328, distance: 74.4
click at [781, 328] on p "De lo mejor que he comprado online. Realmente cumple lo que dice y más. – Maria…" at bounding box center [738, 319] width 313 height 32
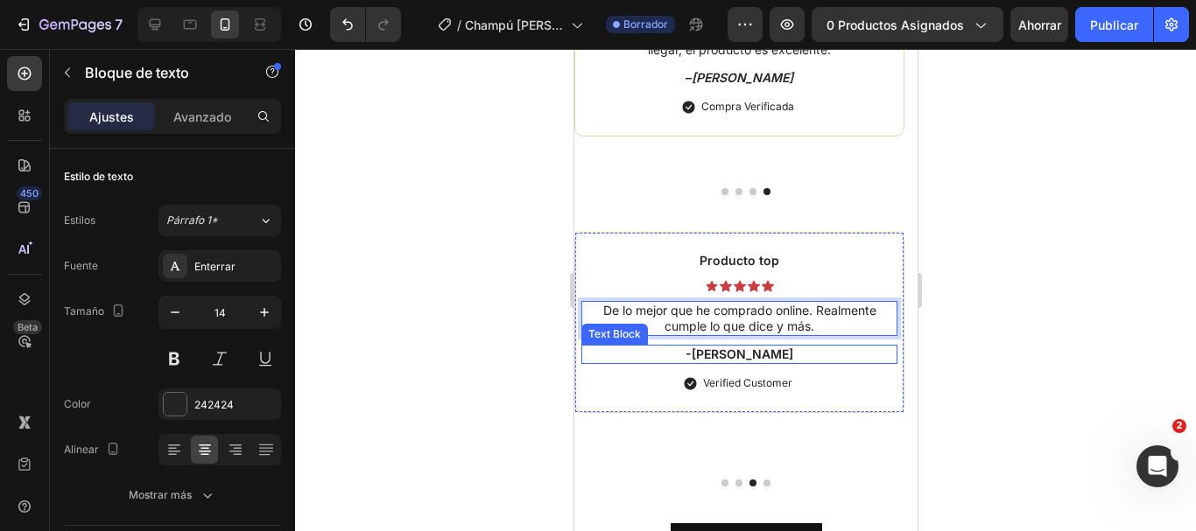
click at [769, 354] on p "-[PERSON_NAME]" at bounding box center [738, 355] width 313 height 16
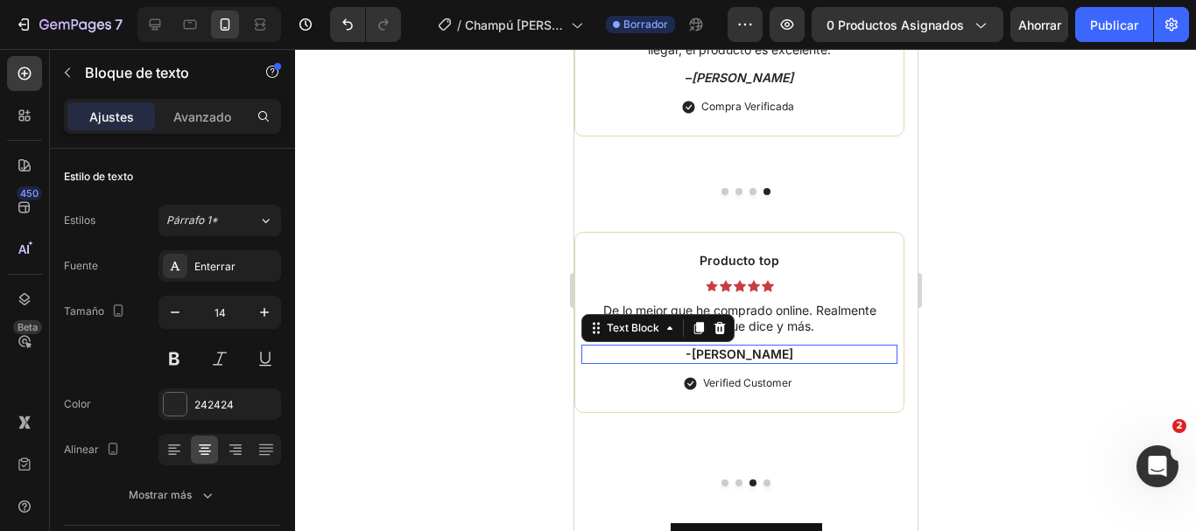
click at [769, 354] on p "-[PERSON_NAME]" at bounding box center [738, 355] width 313 height 16
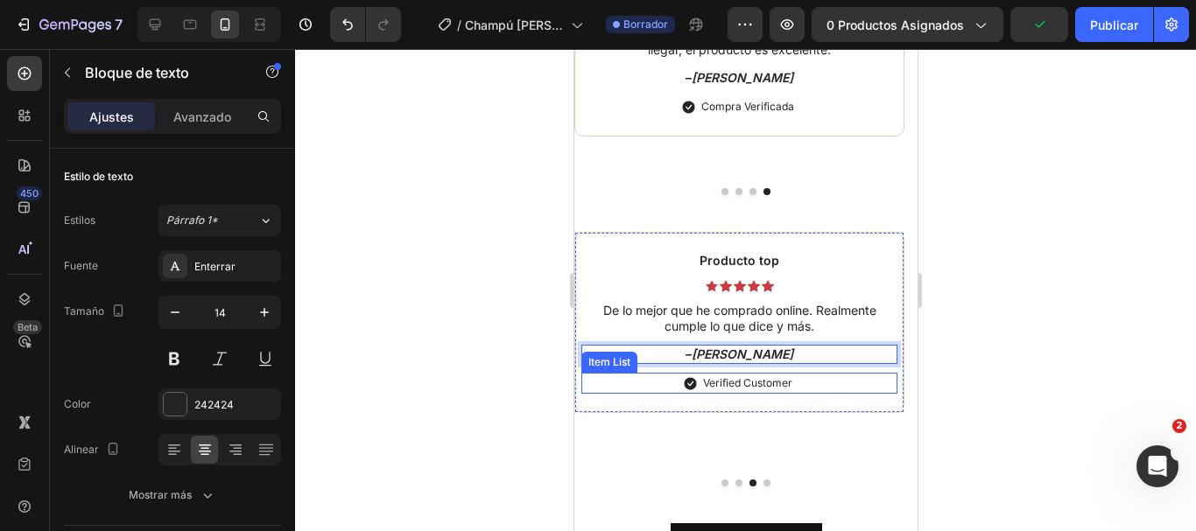
click at [762, 380] on p "Verified Customer" at bounding box center [746, 384] width 89 height 16
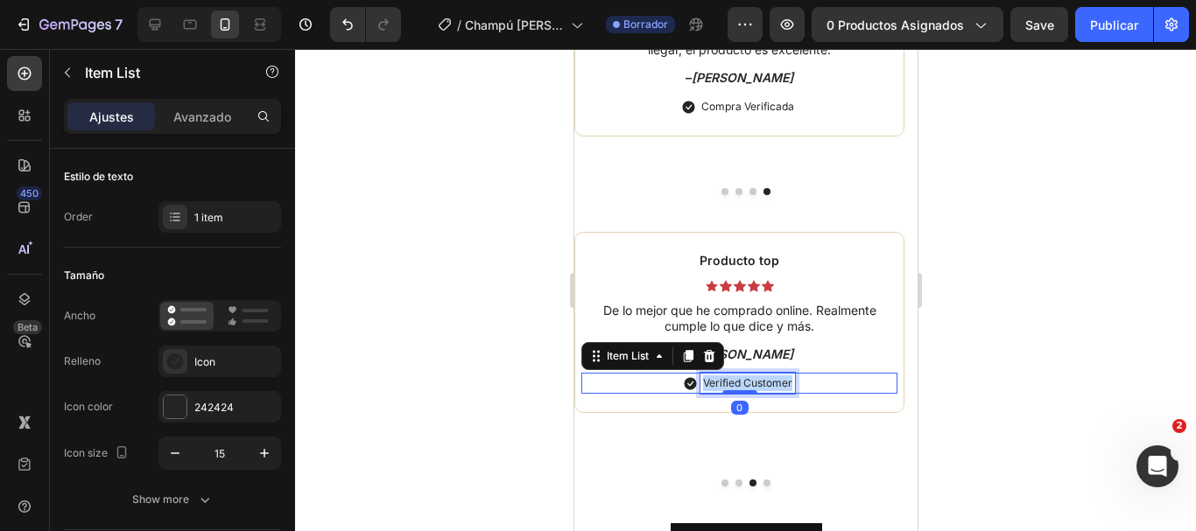
click at [762, 380] on p "Verified Customer" at bounding box center [746, 384] width 89 height 16
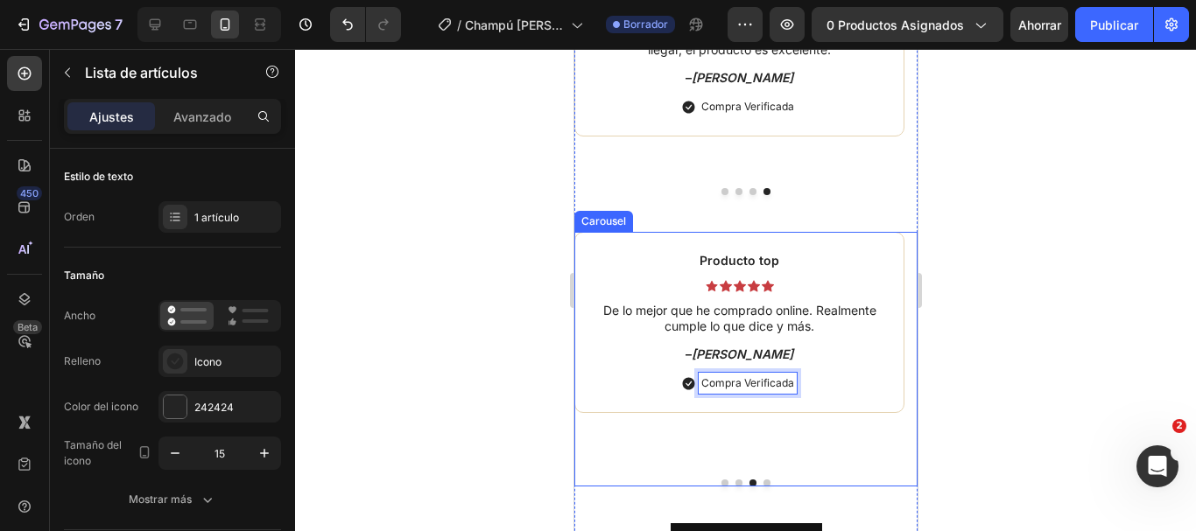
click at [763, 485] on button "Dot" at bounding box center [766, 483] width 7 height 7
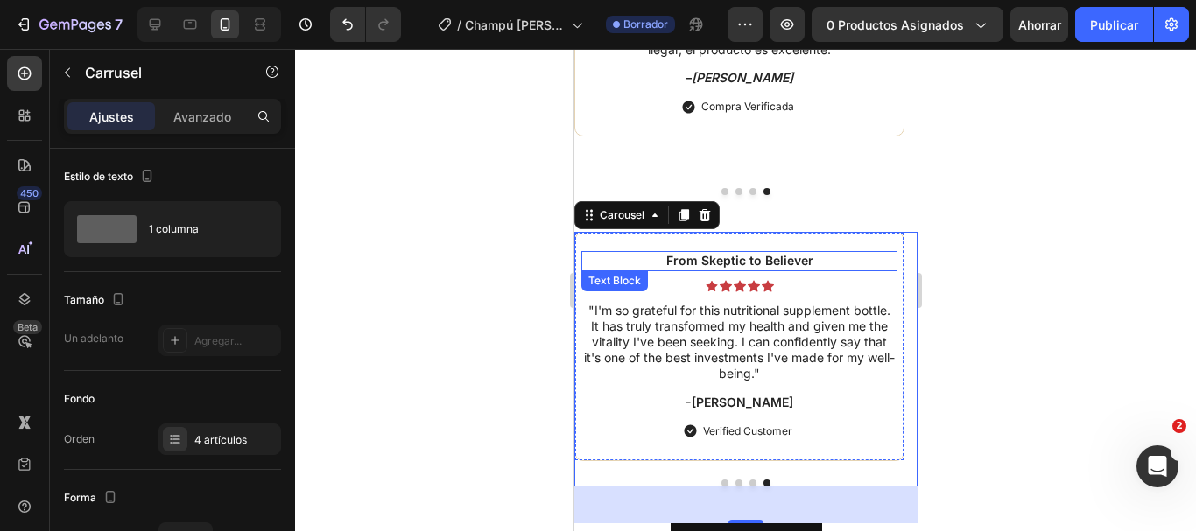
click at [757, 256] on p "From Skeptic to Believer" at bounding box center [738, 261] width 313 height 16
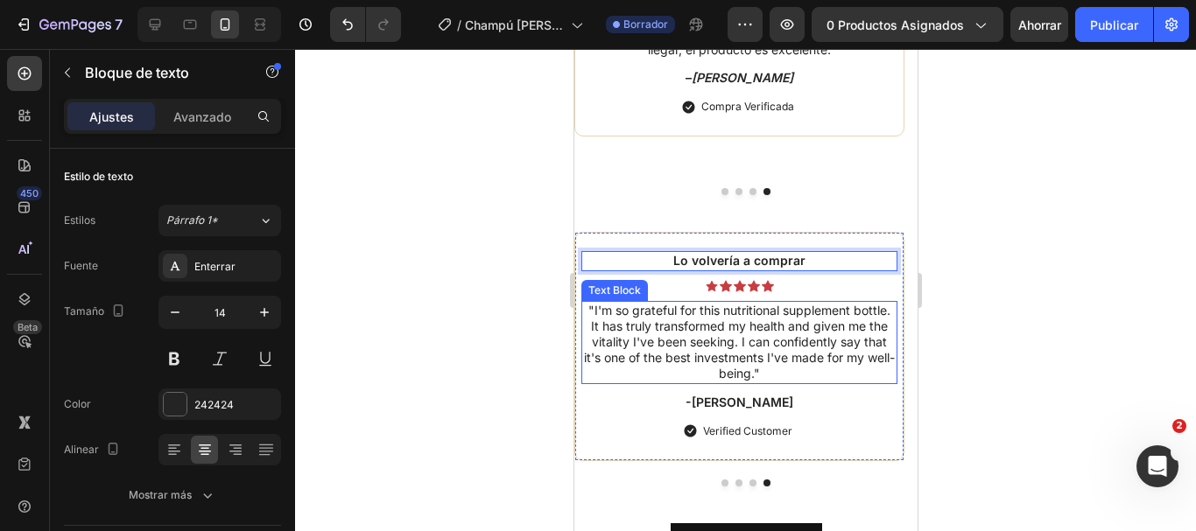
click at [740, 356] on p ""I'm so grateful for this nutritional supplement bottle. It has truly transform…" at bounding box center [738, 343] width 313 height 80
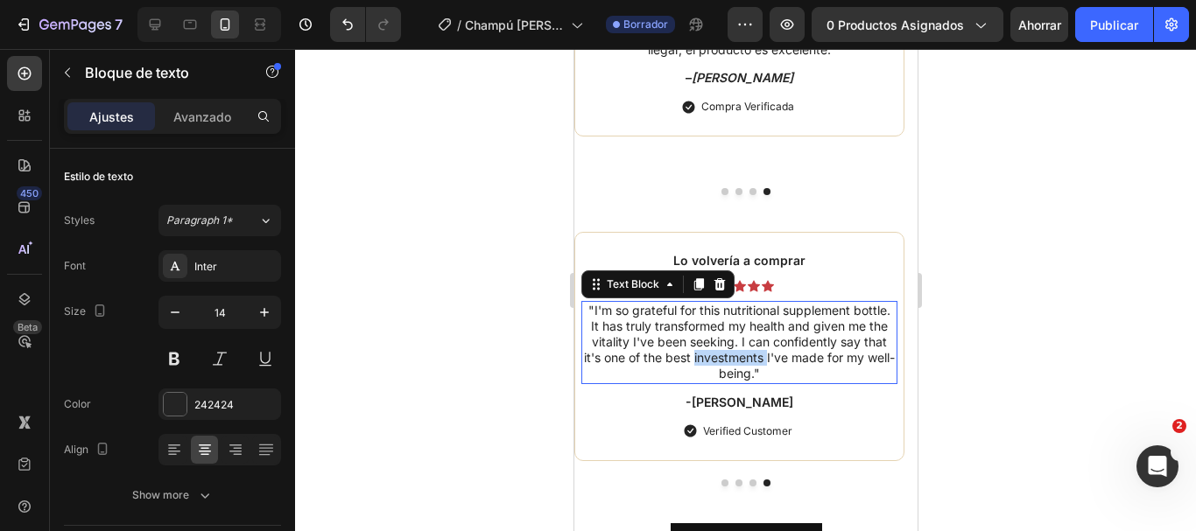
click at [740, 356] on p ""I'm so grateful for this nutritional supplement bottle. It has truly transform…" at bounding box center [738, 343] width 313 height 80
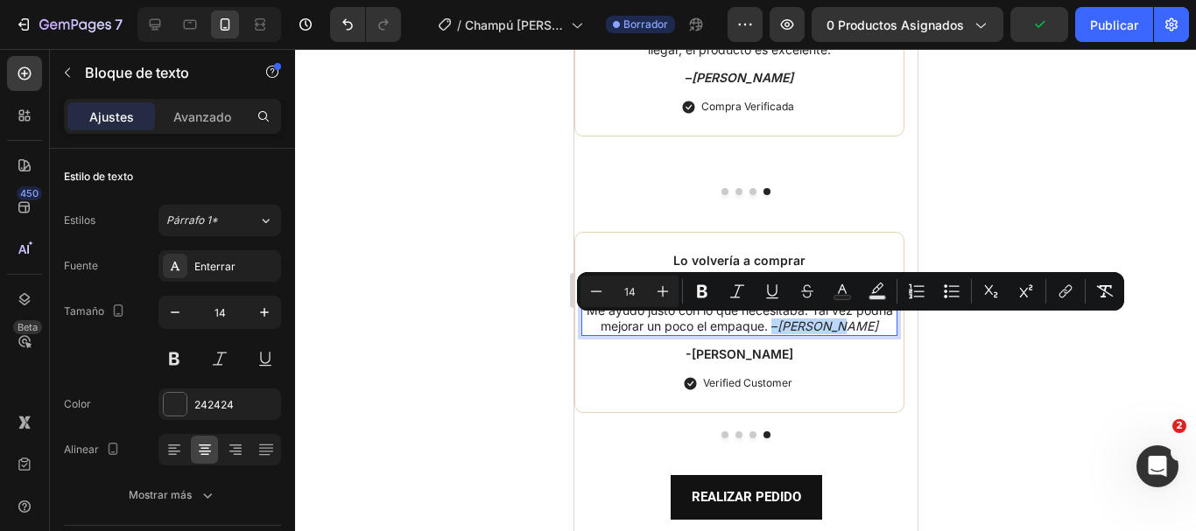
drag, startPoint x: 794, startPoint y: 324, endPoint x: 857, endPoint y: 325, distance: 63.0
click at [857, 325] on p "Me ayudó justo con lo que necesitaba. Tal vez podría mejorar un poco el empaque…" at bounding box center [738, 319] width 313 height 32
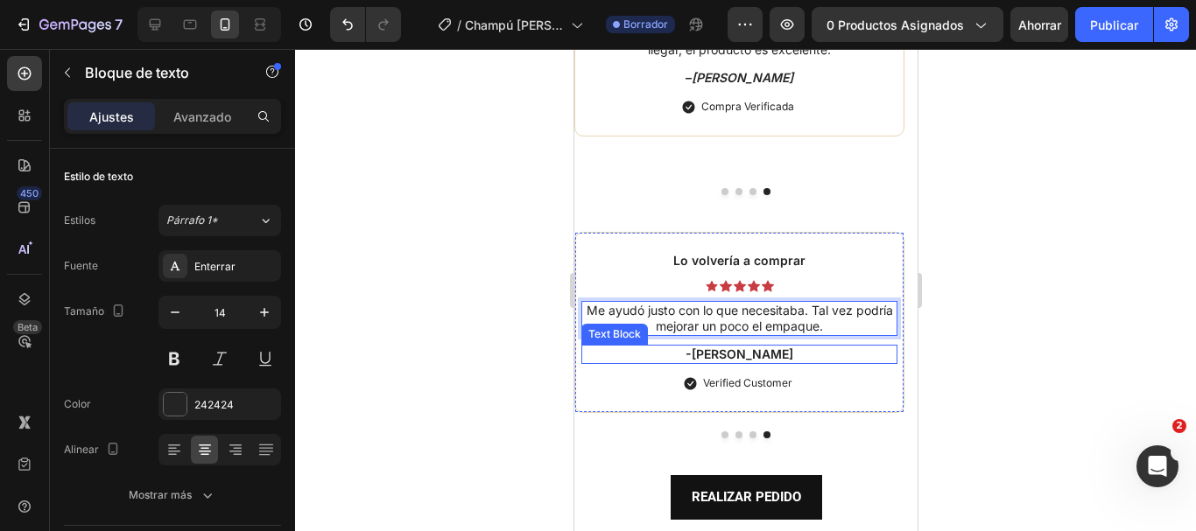
click at [749, 354] on p "-[PERSON_NAME]" at bounding box center [738, 355] width 313 height 16
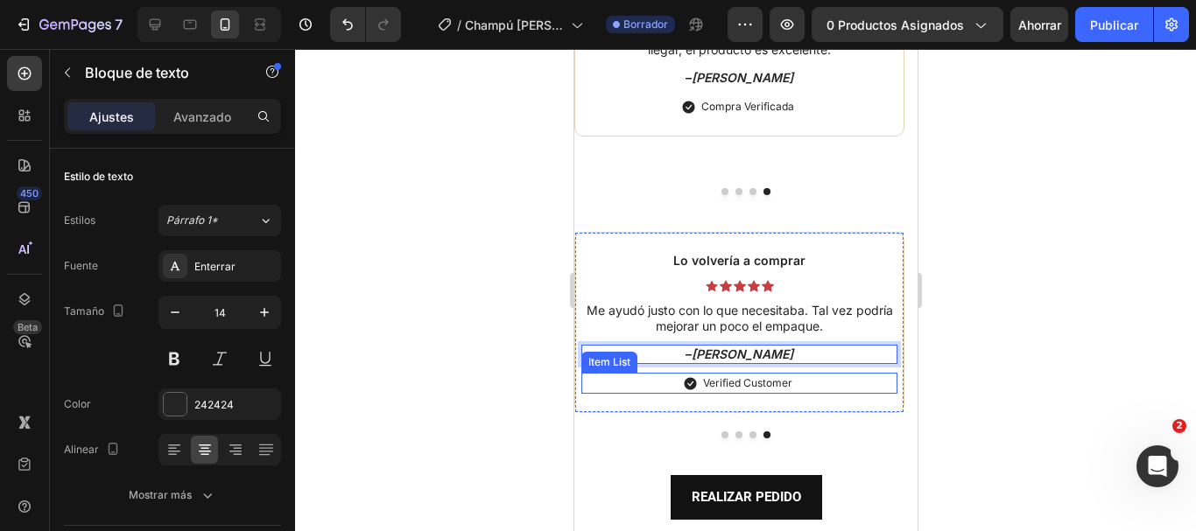
click at [749, 383] on p "Verified Customer" at bounding box center [746, 384] width 89 height 16
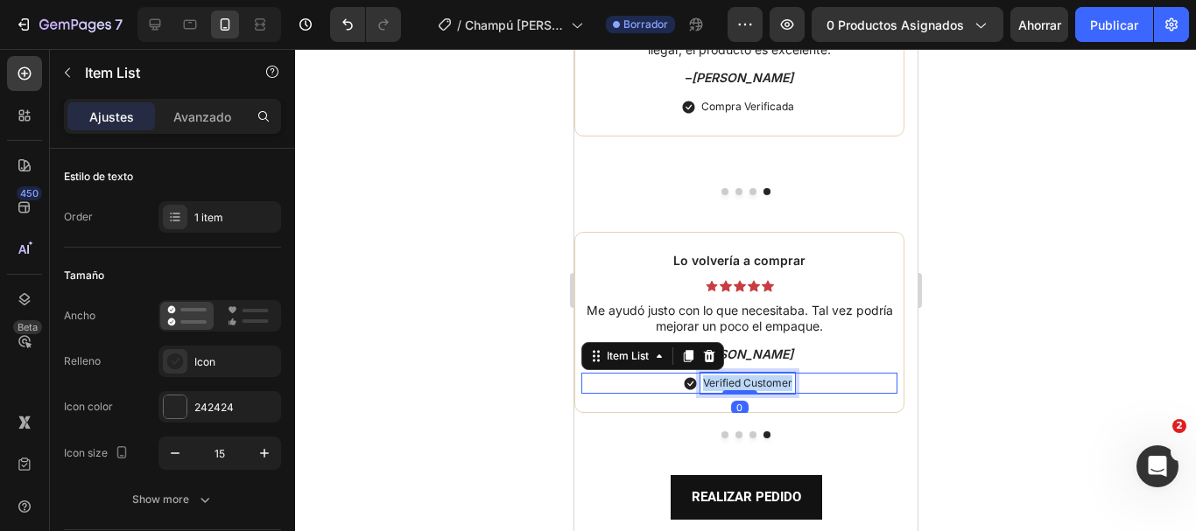
click at [749, 383] on p "Verified Customer" at bounding box center [746, 384] width 89 height 16
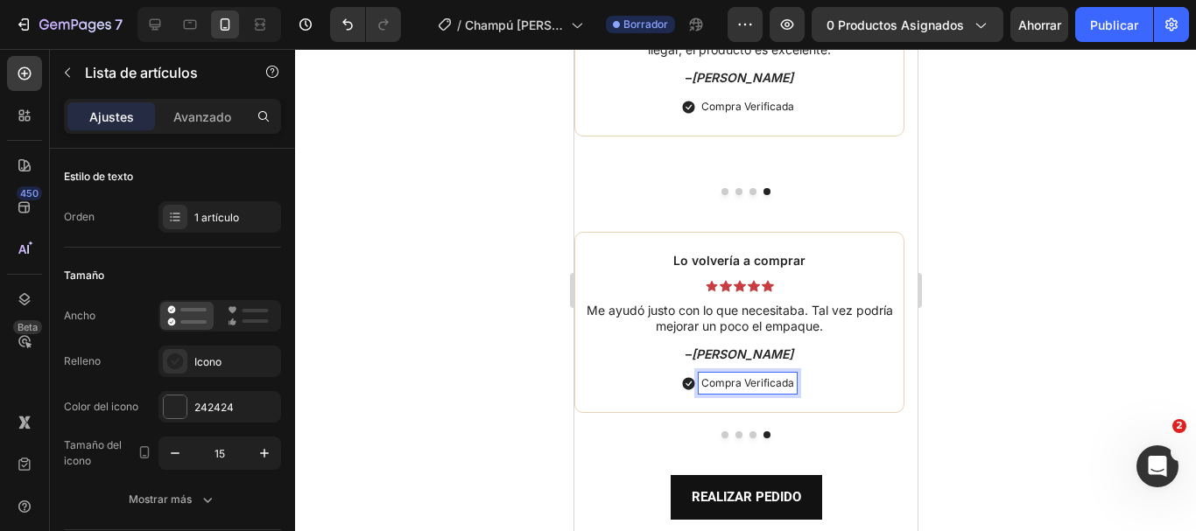
click at [749, 383] on p "Compra Verificada" at bounding box center [746, 384] width 93 height 16
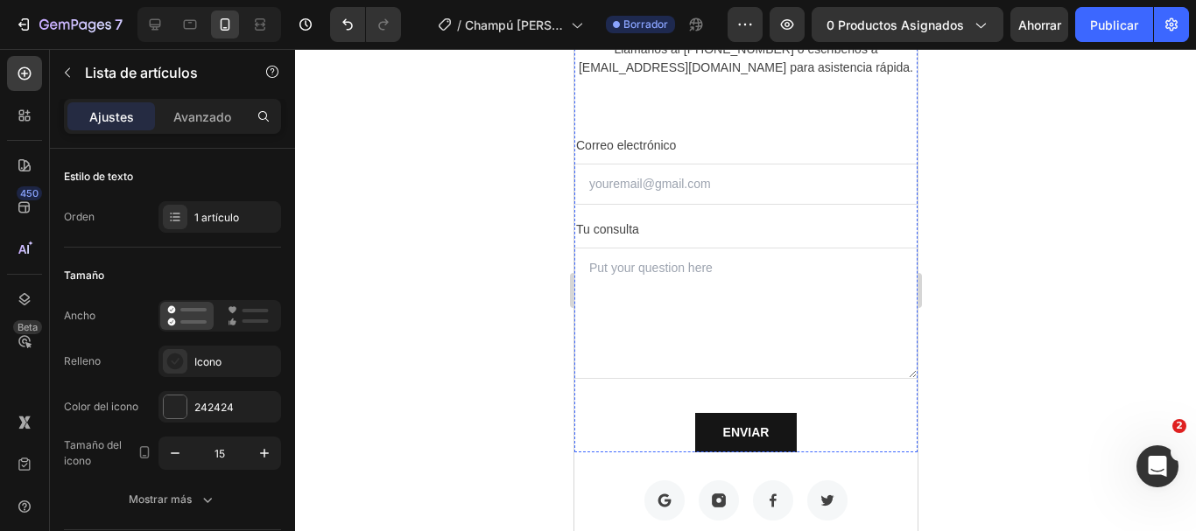
scroll to position [10398, 0]
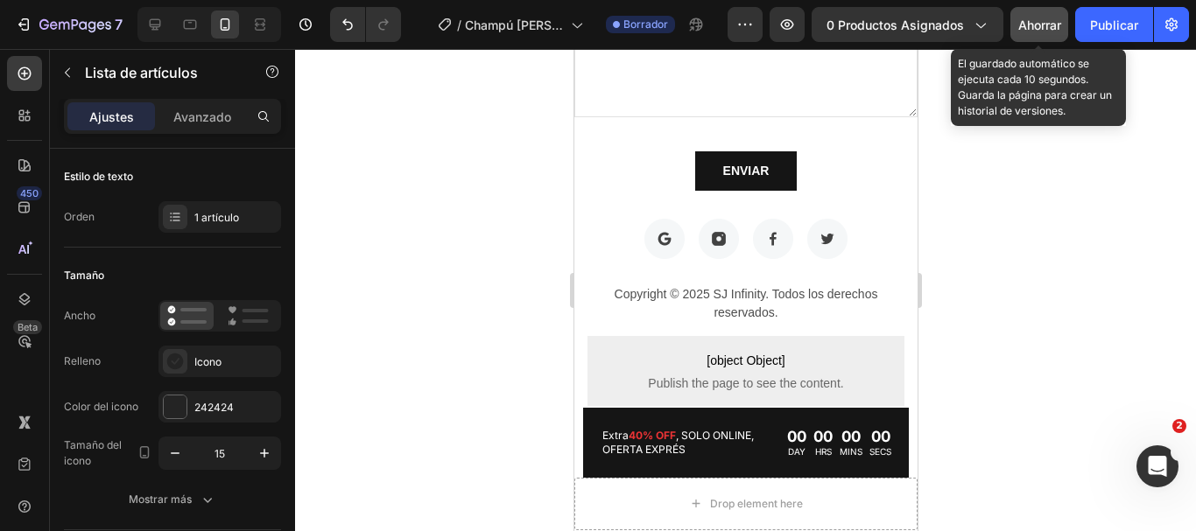
click at [1031, 36] on button "Ahorrar" at bounding box center [1039, 24] width 58 height 35
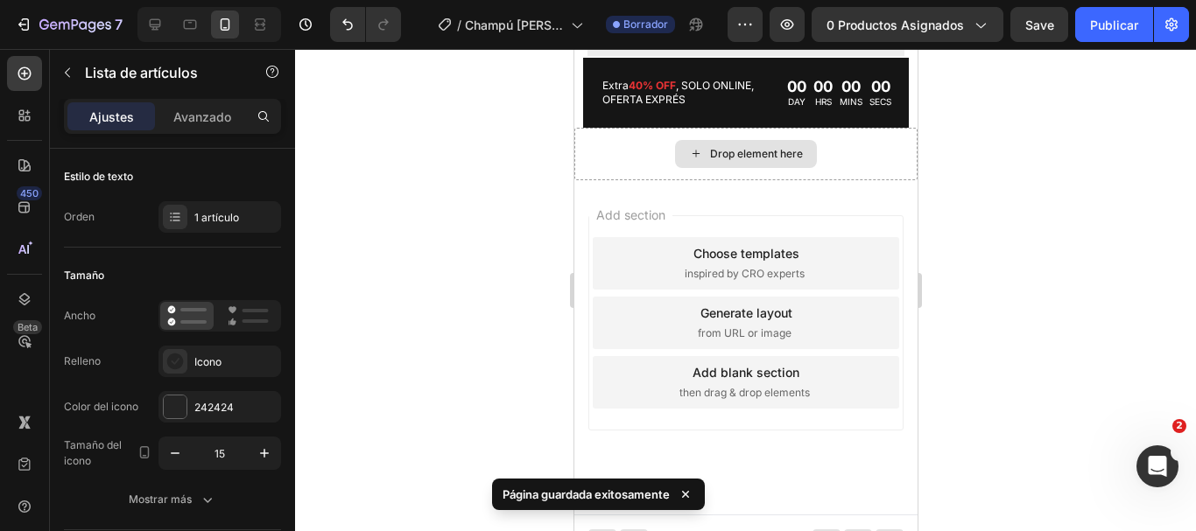
scroll to position [10661, 0]
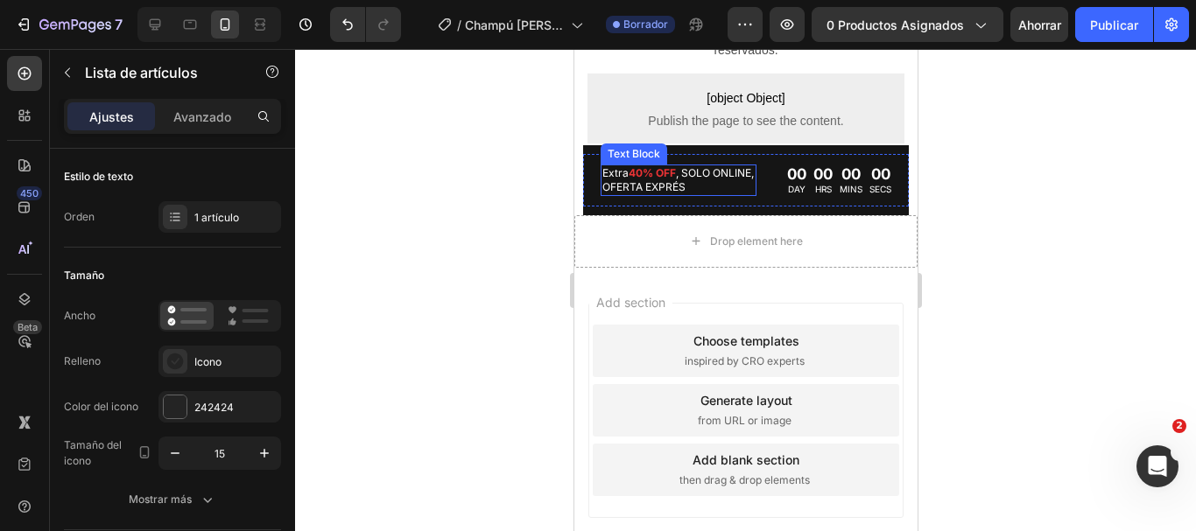
click at [617, 171] on p "Extra 40% OFF , SOLO ONLINE, OFERTA EXPRÉS" at bounding box center [677, 179] width 152 height 27
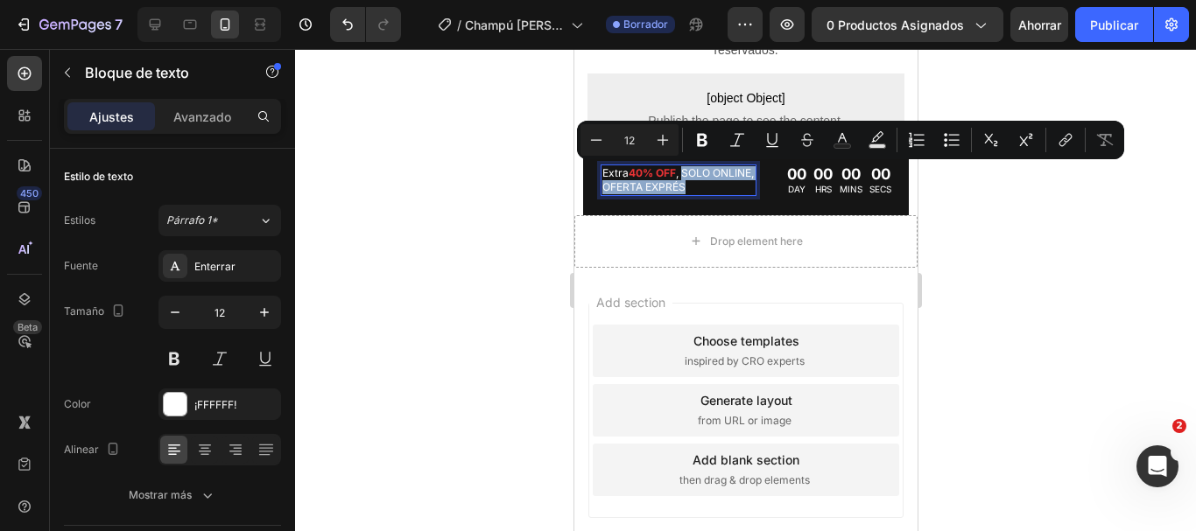
drag, startPoint x: 685, startPoint y: 172, endPoint x: 730, endPoint y: 184, distance: 46.9
click at [730, 184] on p "Extra 40% OFF , SOLO ONLINE, OFERTA EXPRÉS" at bounding box center [677, 179] width 152 height 27
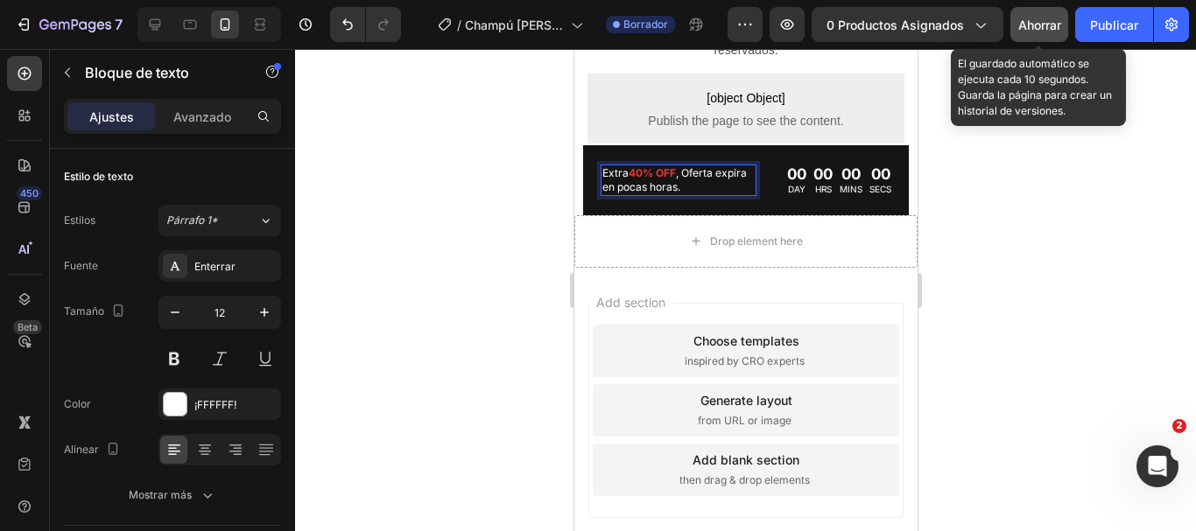
click at [1041, 26] on font "Ahorrar" at bounding box center [1039, 25] width 43 height 15
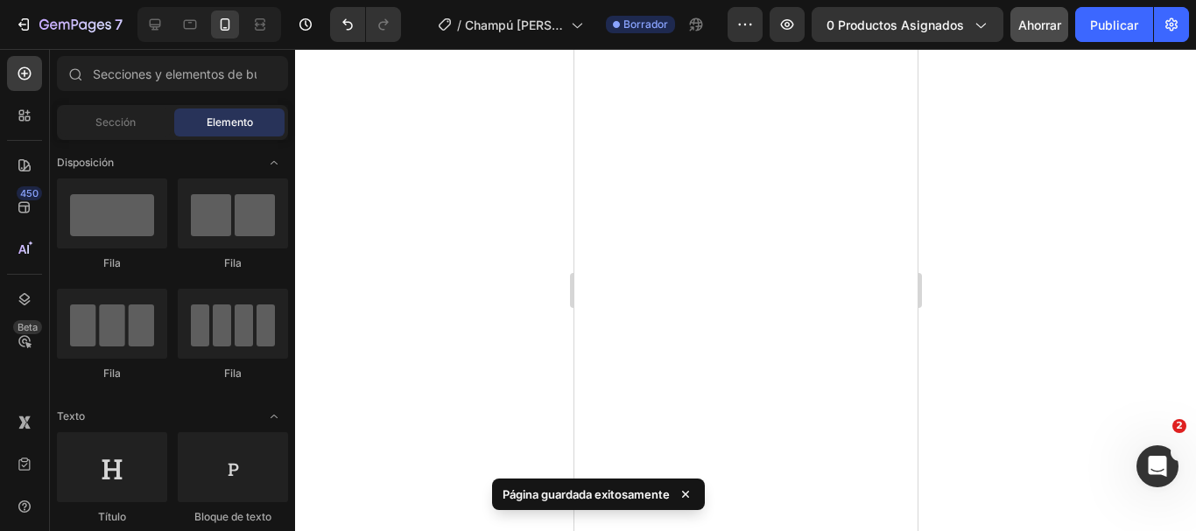
scroll to position [0, 0]
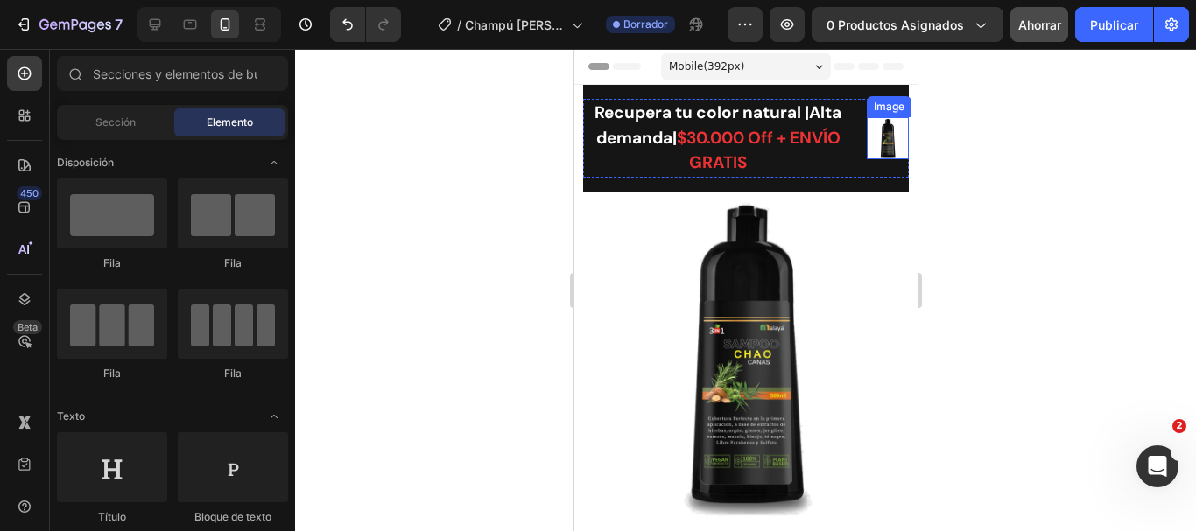
click at [869, 141] on img at bounding box center [887, 138] width 42 height 42
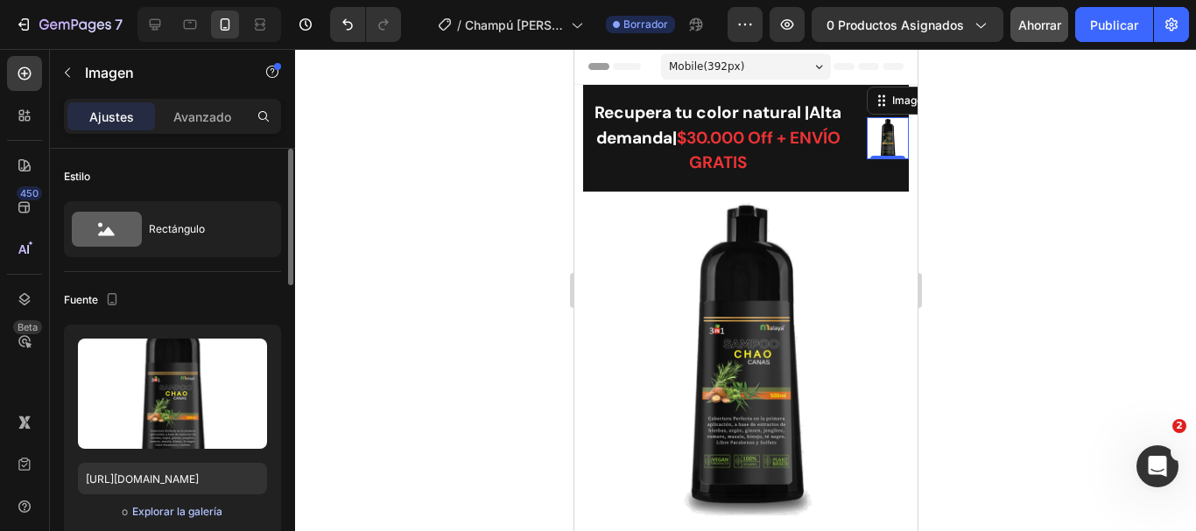
click at [191, 513] on font "Explorar la galería" at bounding box center [177, 511] width 90 height 13
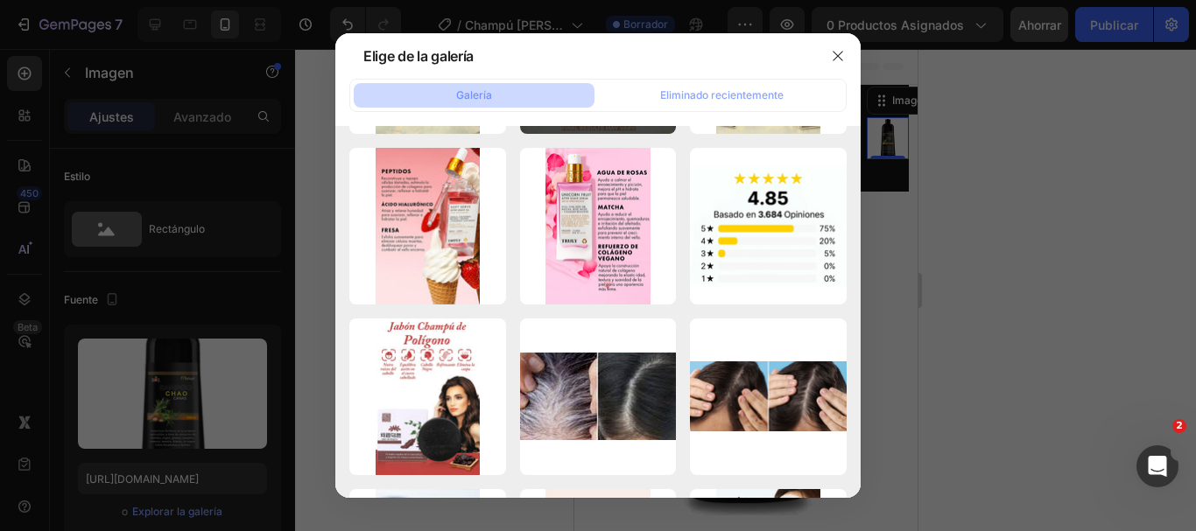
scroll to position [5704, 0]
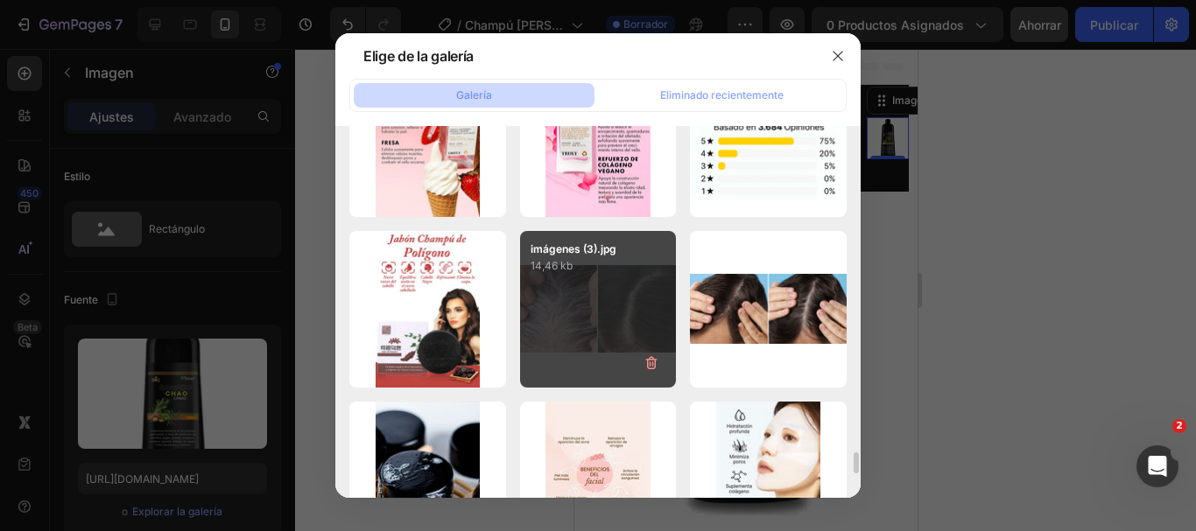
click at [600, 317] on div "imágenes (3).jpg 14,46 kb" at bounding box center [598, 309] width 157 height 157
type input "https://cdn.shopify.com/s/files/1/0908/7048/1262/files/gempages_569190766975386…"
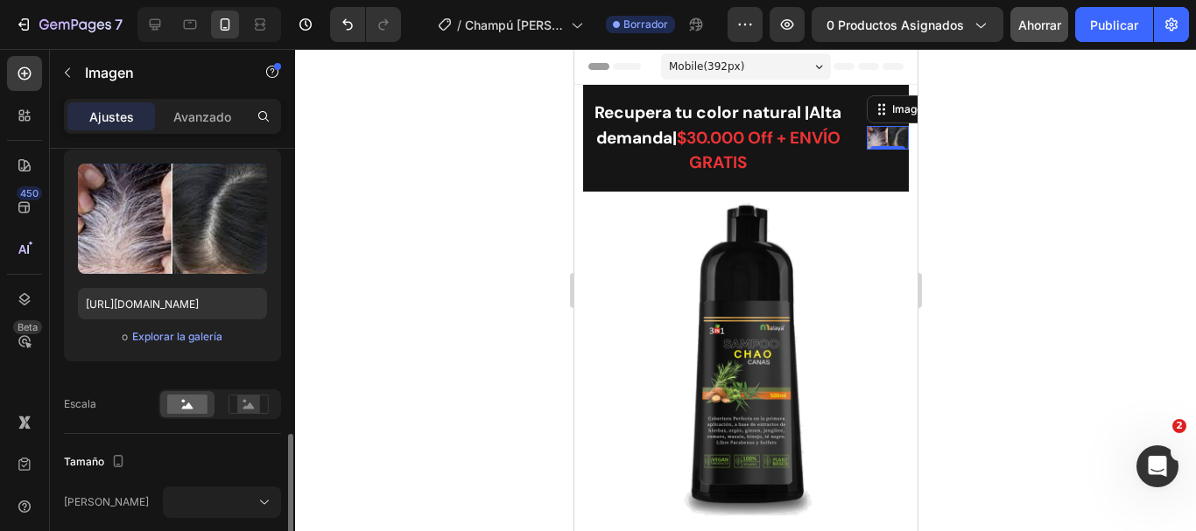
scroll to position [350, 0]
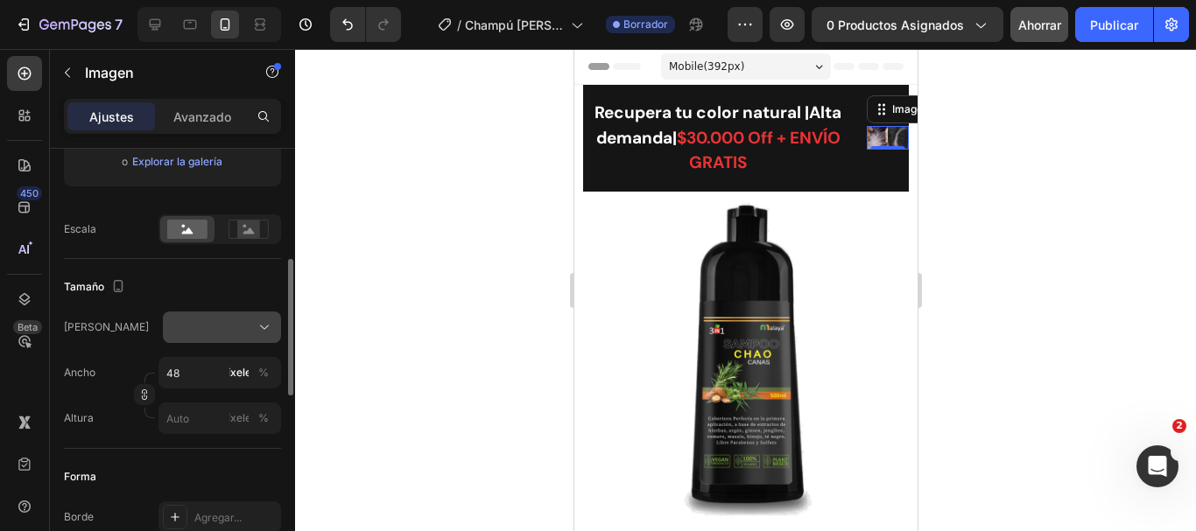
click at [209, 330] on div at bounding box center [222, 328] width 102 height 18
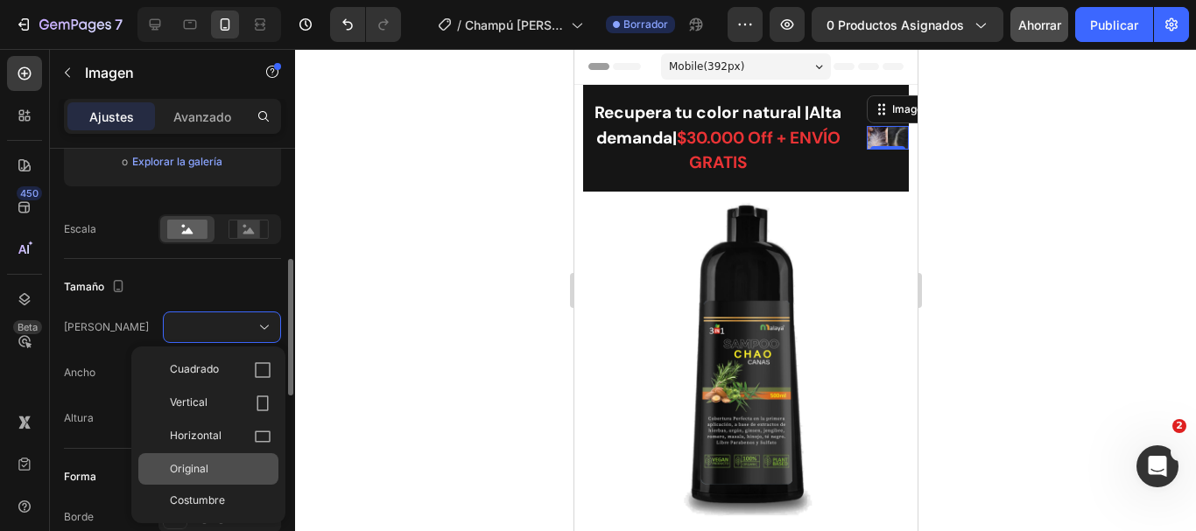
click at [191, 471] on font "Original" at bounding box center [189, 468] width 39 height 13
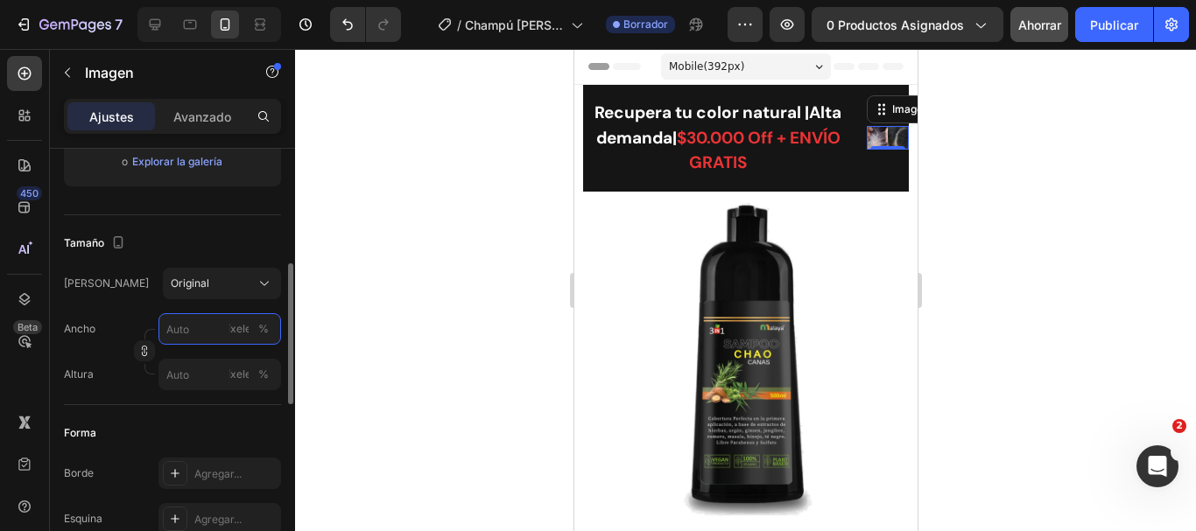
click at [198, 323] on input "píxeles %" at bounding box center [219, 329] width 123 height 32
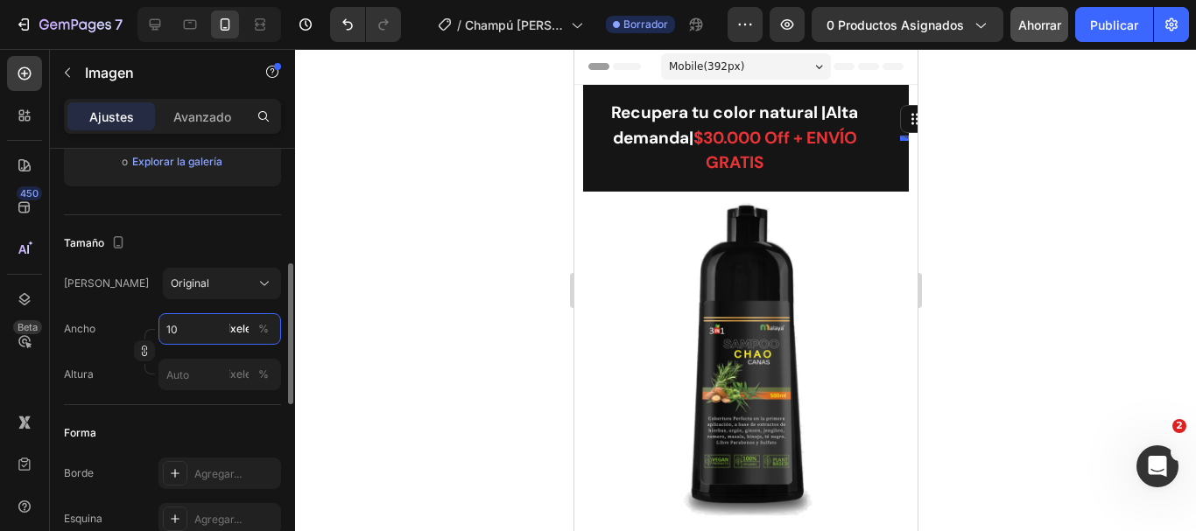
type input "100"
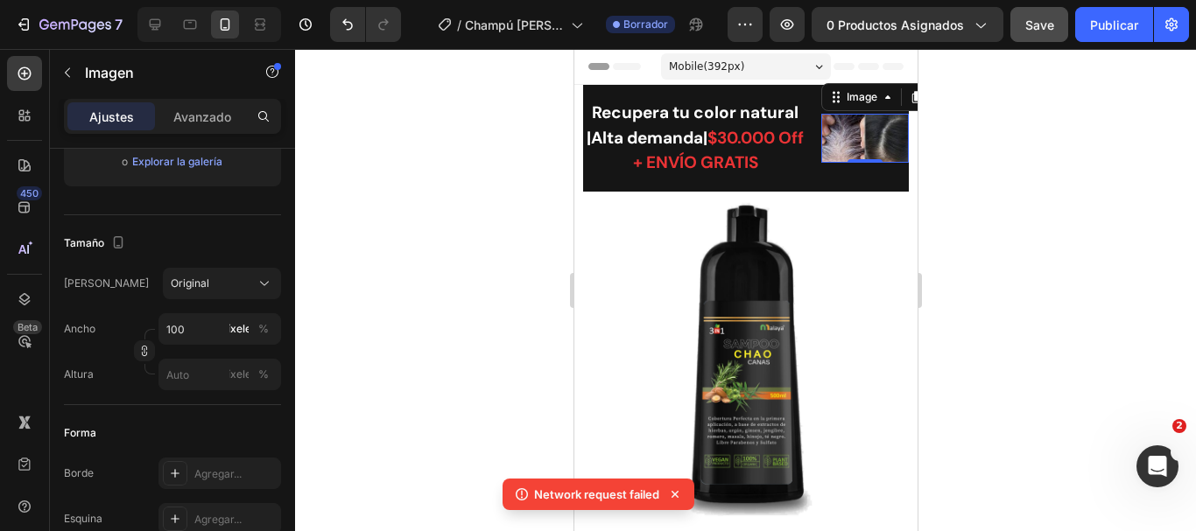
click at [1052, 152] on div at bounding box center [745, 290] width 901 height 482
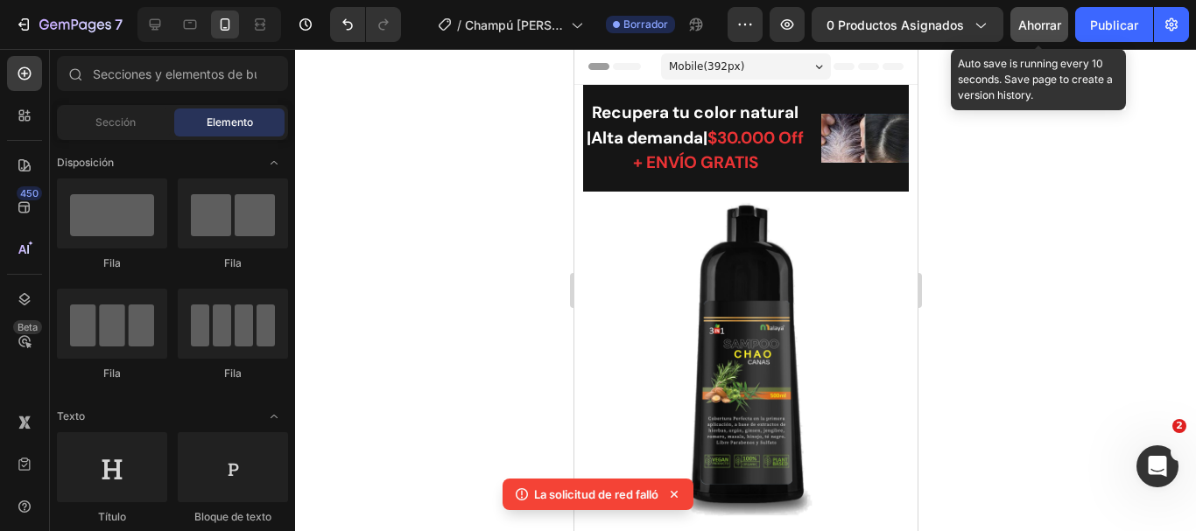
click at [1044, 32] on font "Ahorrar" at bounding box center [1039, 25] width 43 height 15
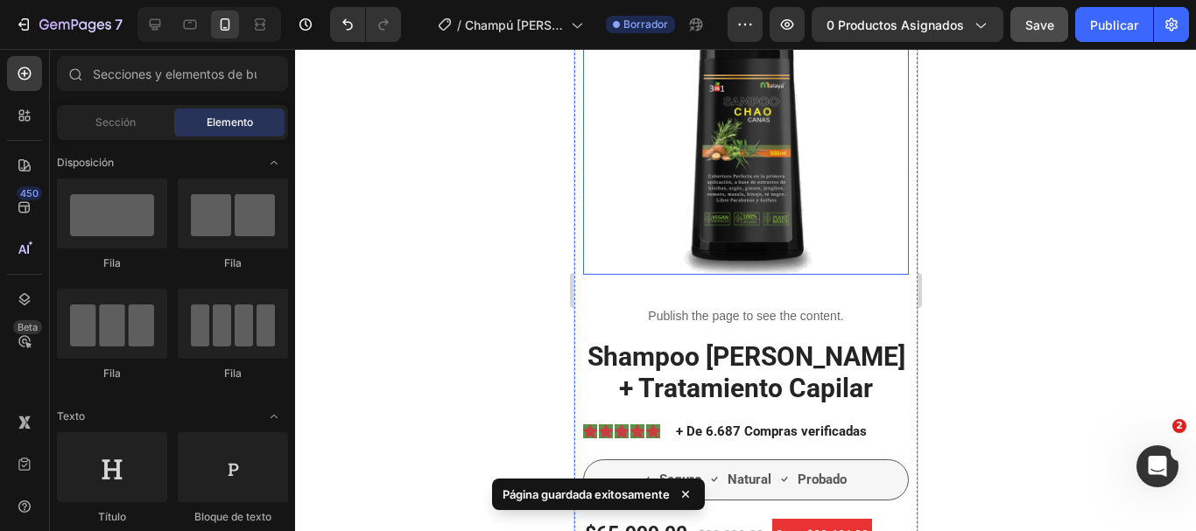
scroll to position [0, 0]
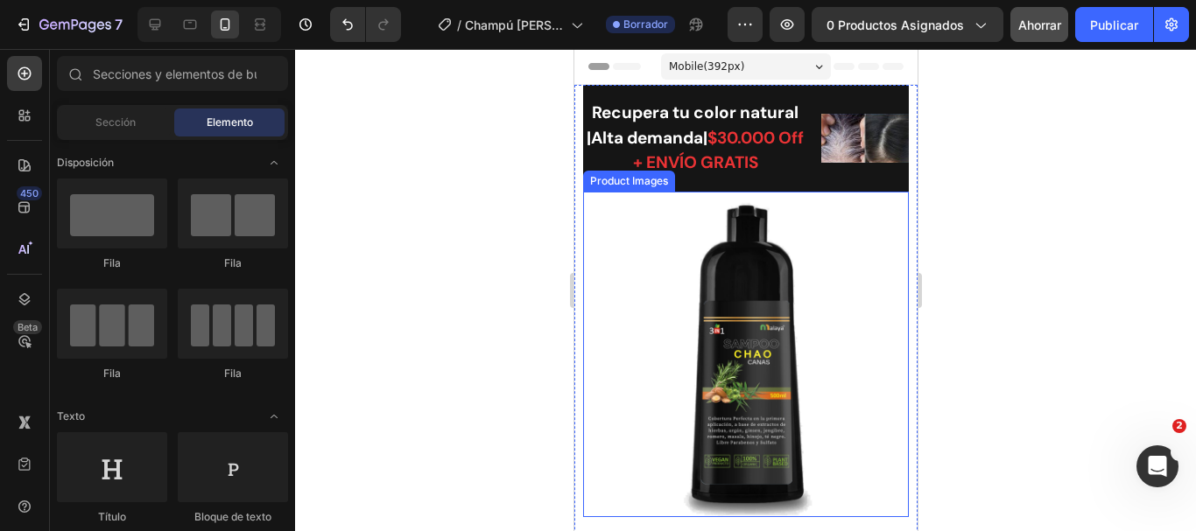
click at [733, 295] on img at bounding box center [745, 355] width 326 height 326
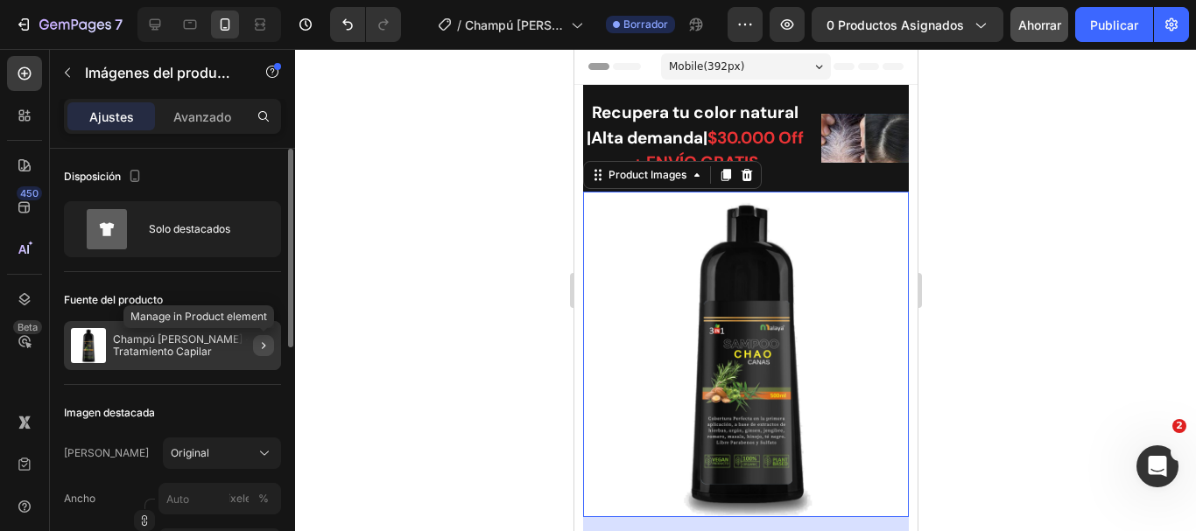
click at [257, 337] on button "button" at bounding box center [263, 345] width 21 height 21
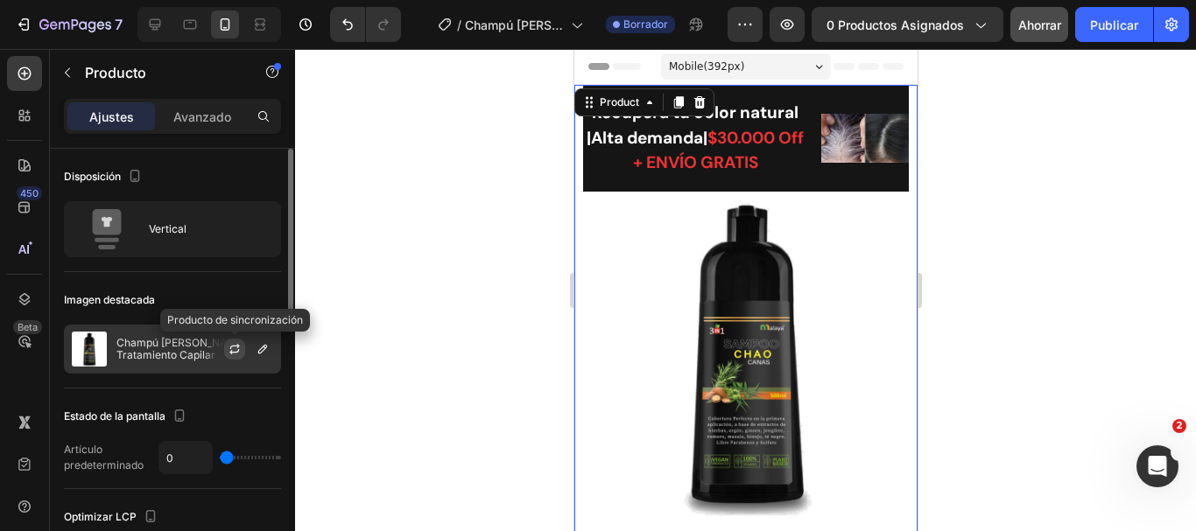
click at [237, 350] on icon "button" at bounding box center [235, 349] width 14 height 14
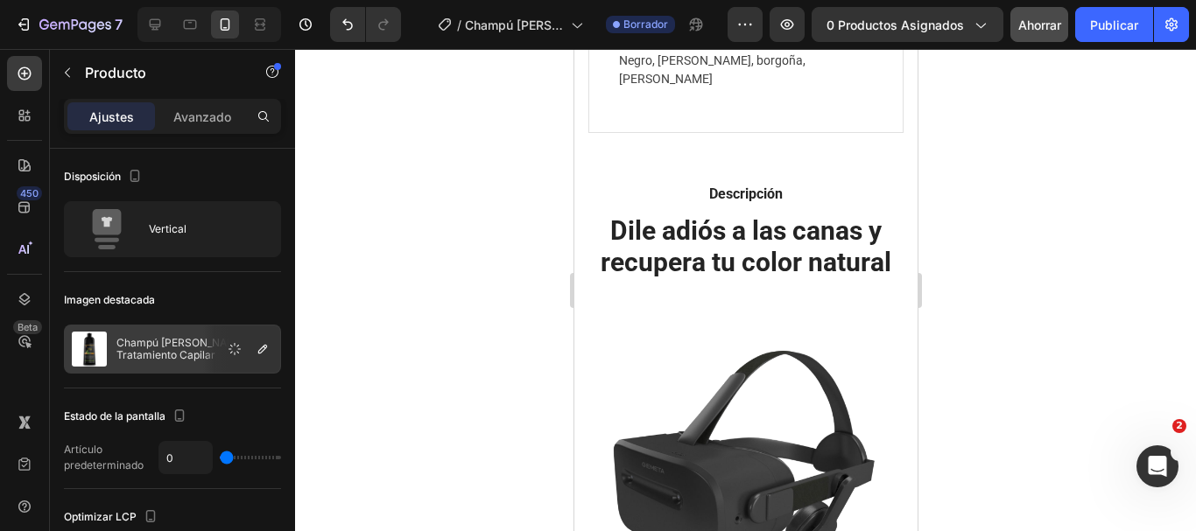
scroll to position [2014, 0]
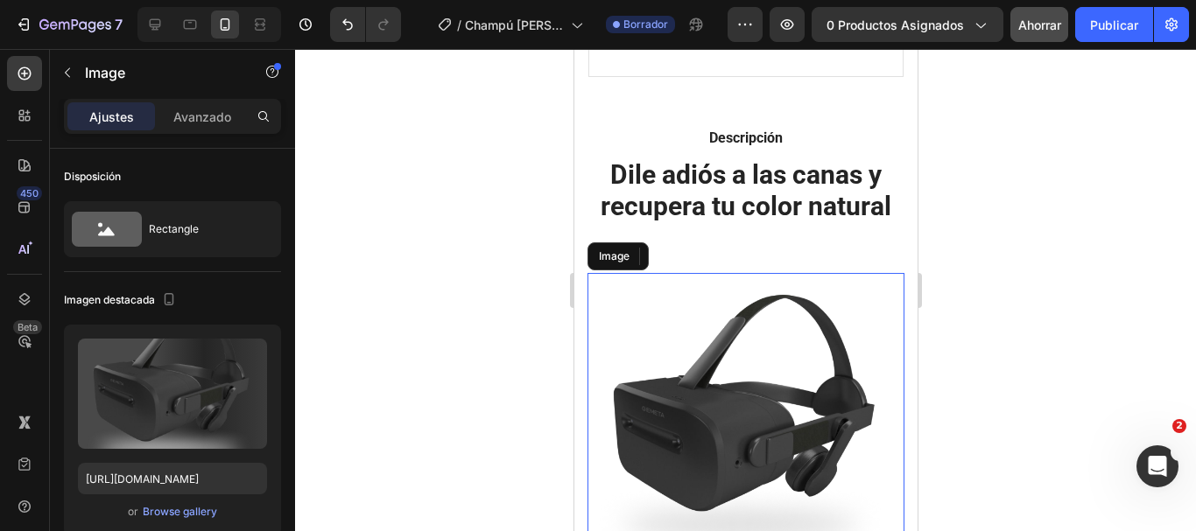
click at [705, 376] on img at bounding box center [745, 431] width 317 height 317
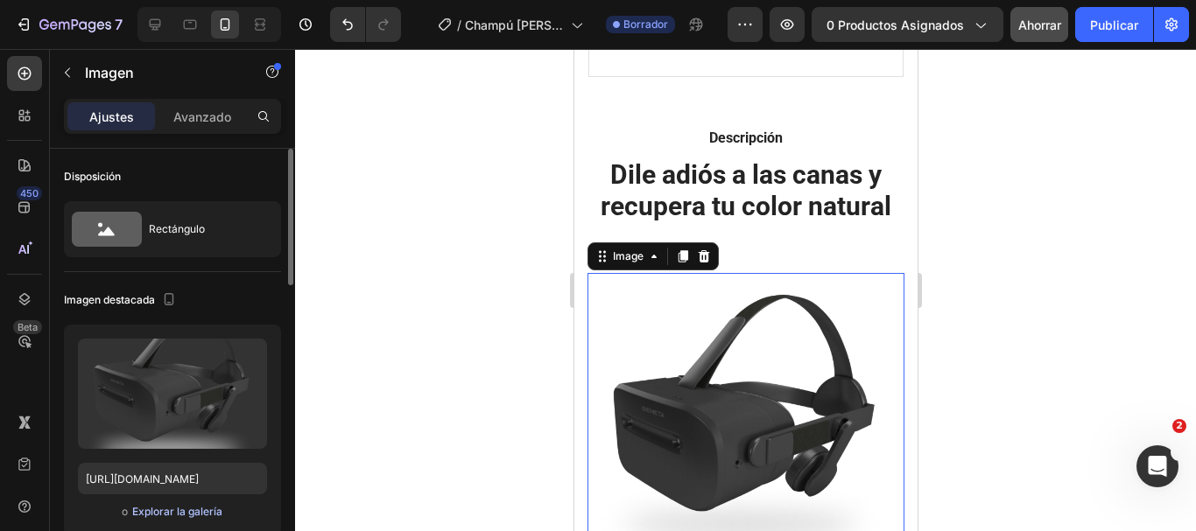
click at [195, 517] on font "Explorar la galería" at bounding box center [177, 511] width 90 height 13
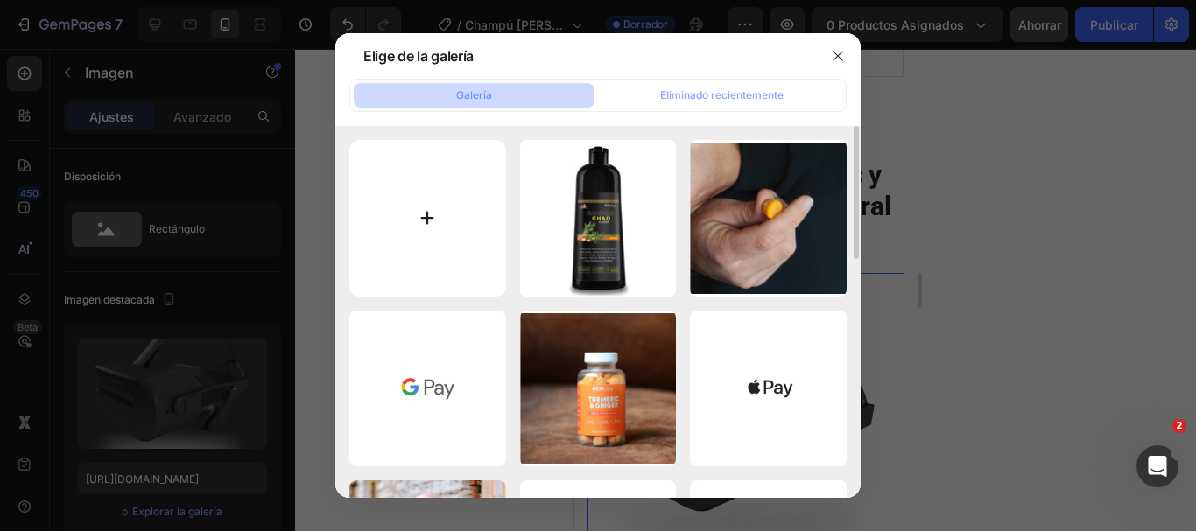
click at [454, 241] on input "file" at bounding box center [427, 218] width 157 height 157
type input "C:\fakepath\images (13).jpeg"
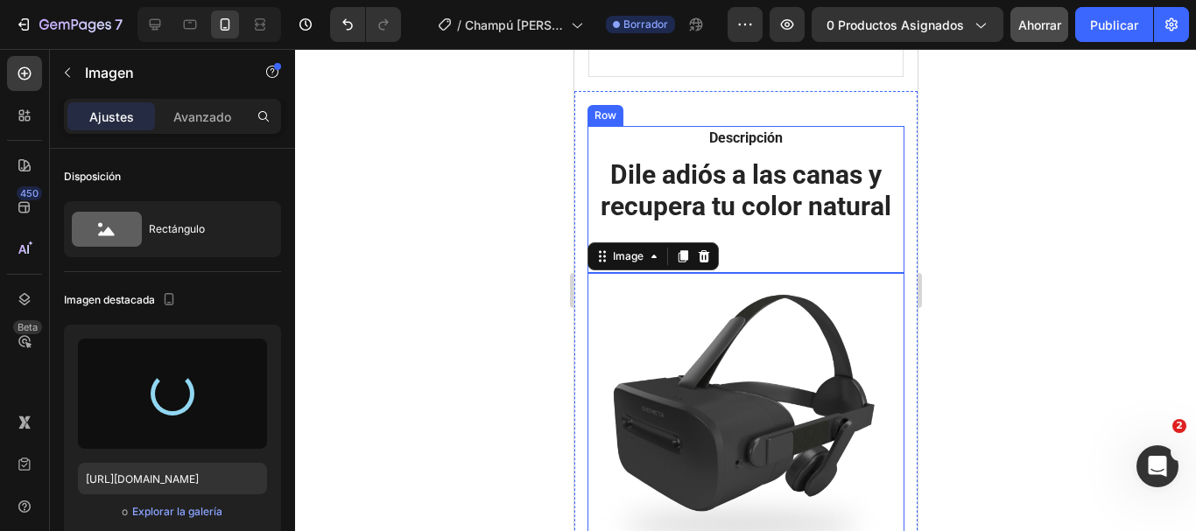
click at [770, 216] on div "Descripción Text block Dile adiós a las canas y recupera tu color natural Headi…" at bounding box center [745, 199] width 317 height 147
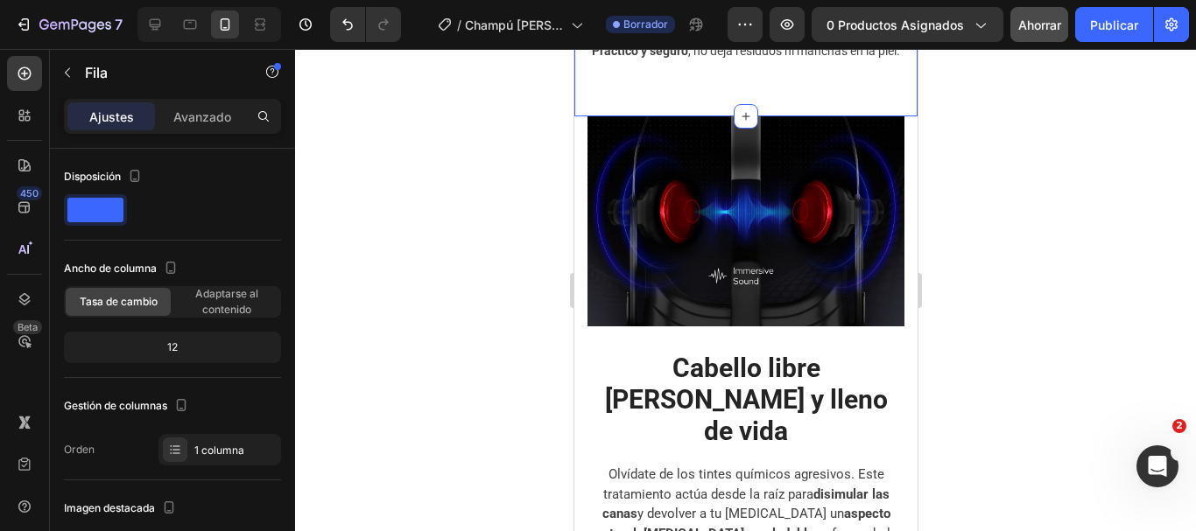
scroll to position [3152, 0]
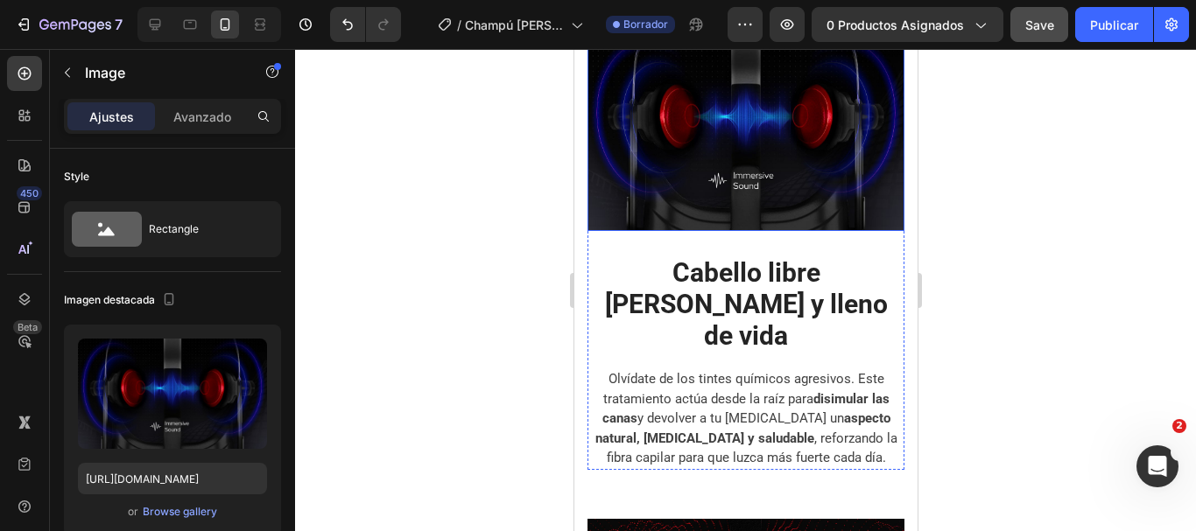
click at [688, 232] on img at bounding box center [745, 126] width 317 height 211
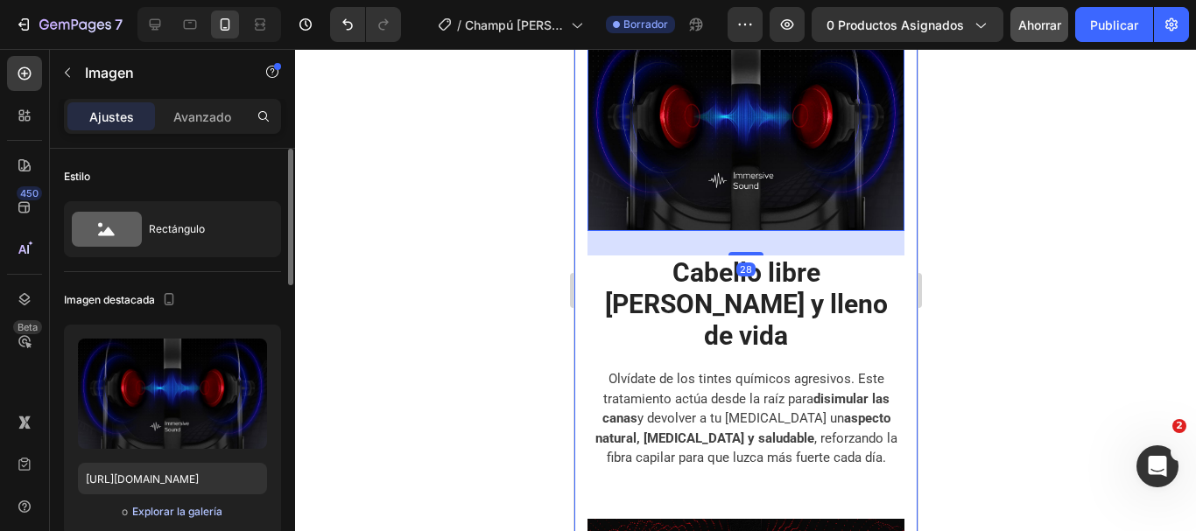
click at [185, 509] on font "Explorar la galería" at bounding box center [177, 511] width 90 height 13
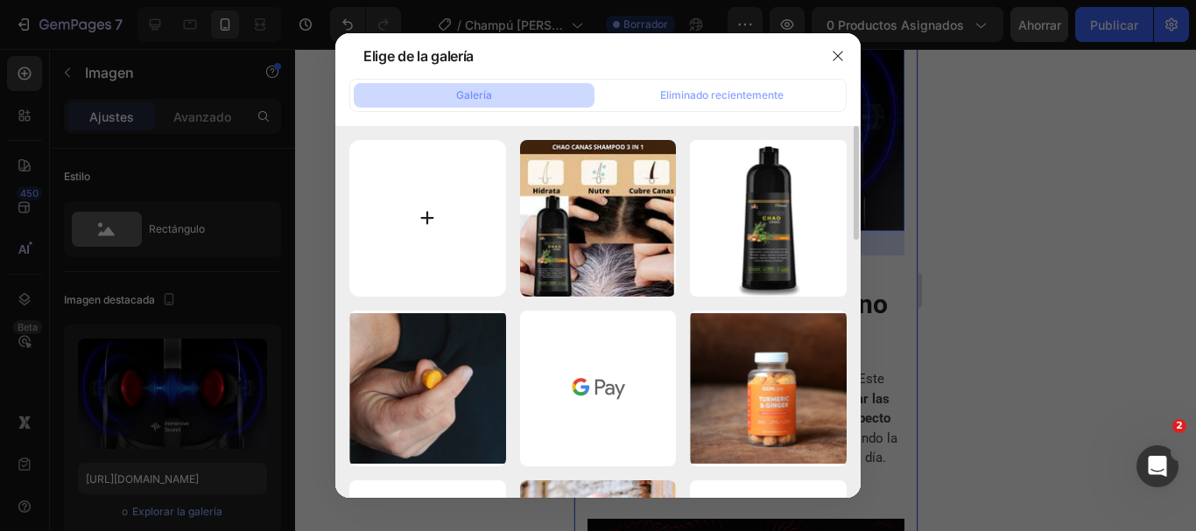
click at [440, 225] on input "file" at bounding box center [427, 218] width 157 height 157
type input "C:\fakepath\images (14).jpeg"
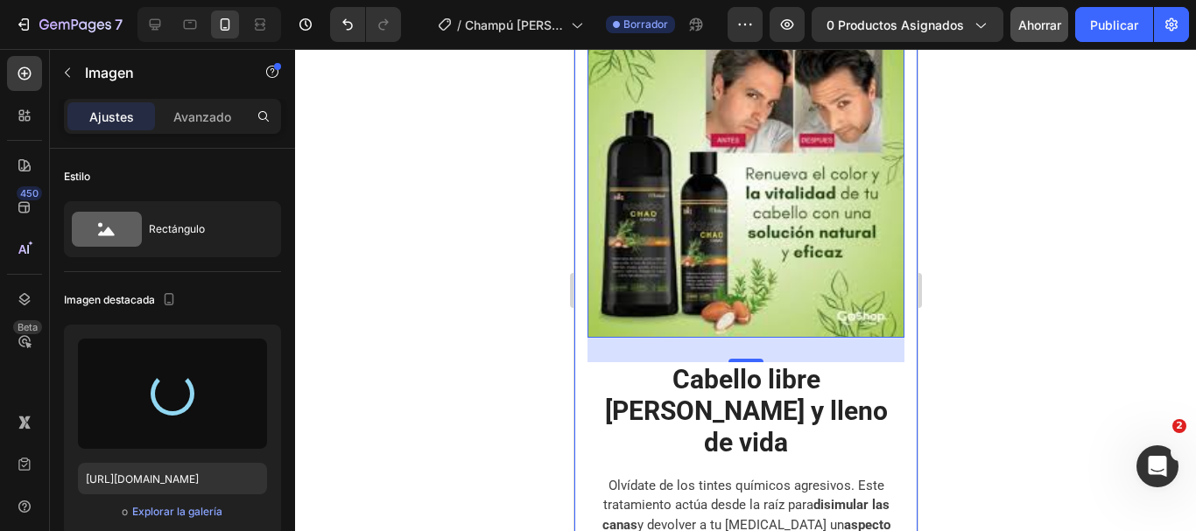
type input "[URL][DOMAIN_NAME][DATE]"
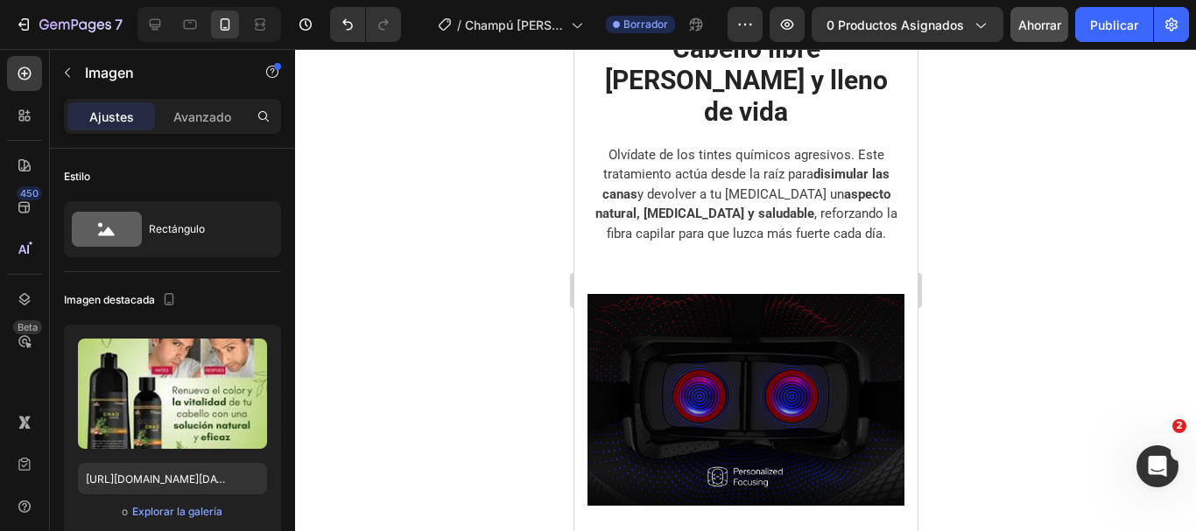
scroll to position [3677, 0]
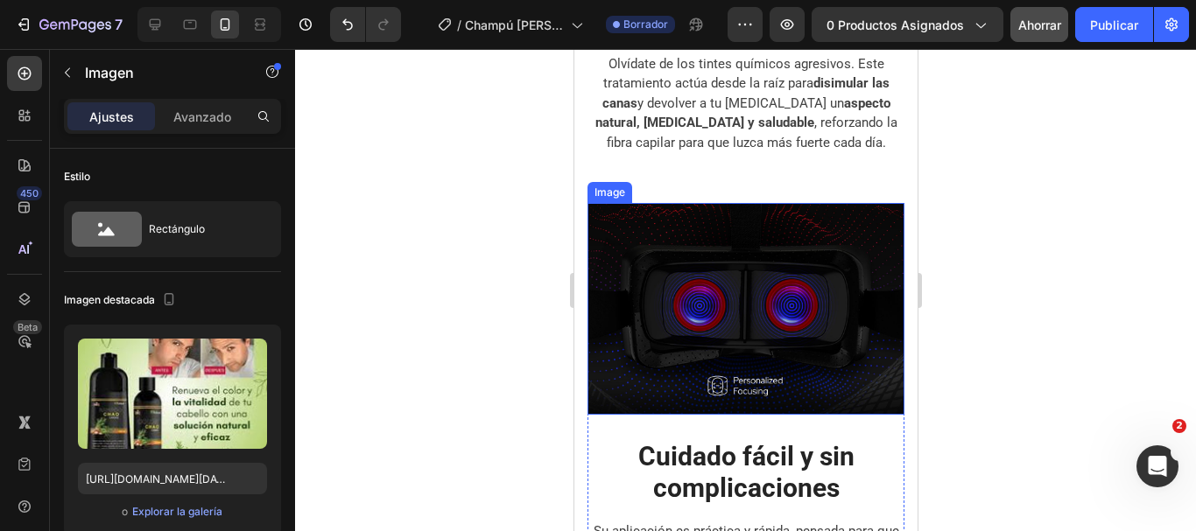
click at [747, 254] on img at bounding box center [745, 308] width 317 height 211
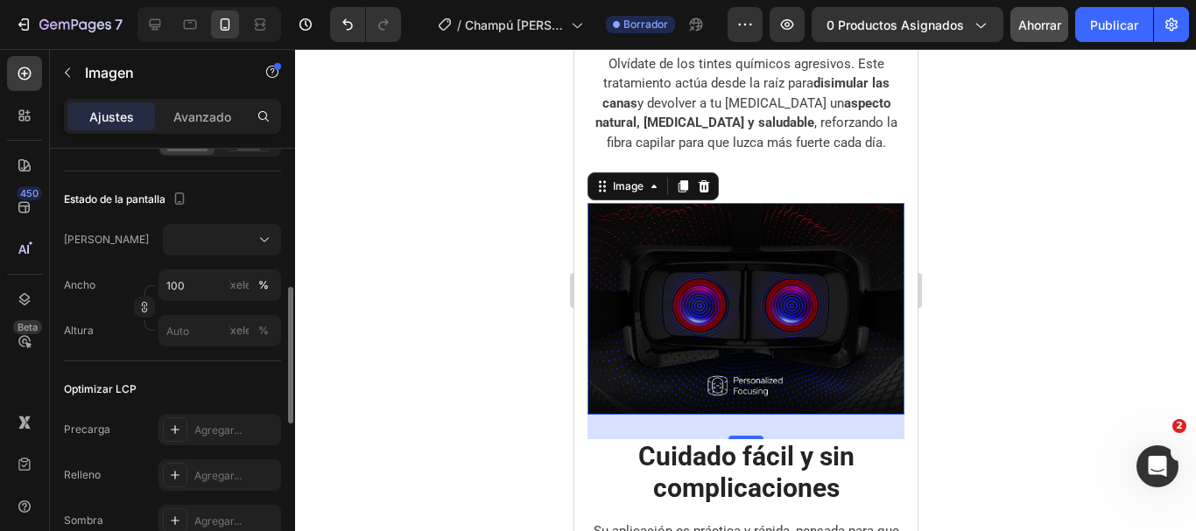
scroll to position [175, 0]
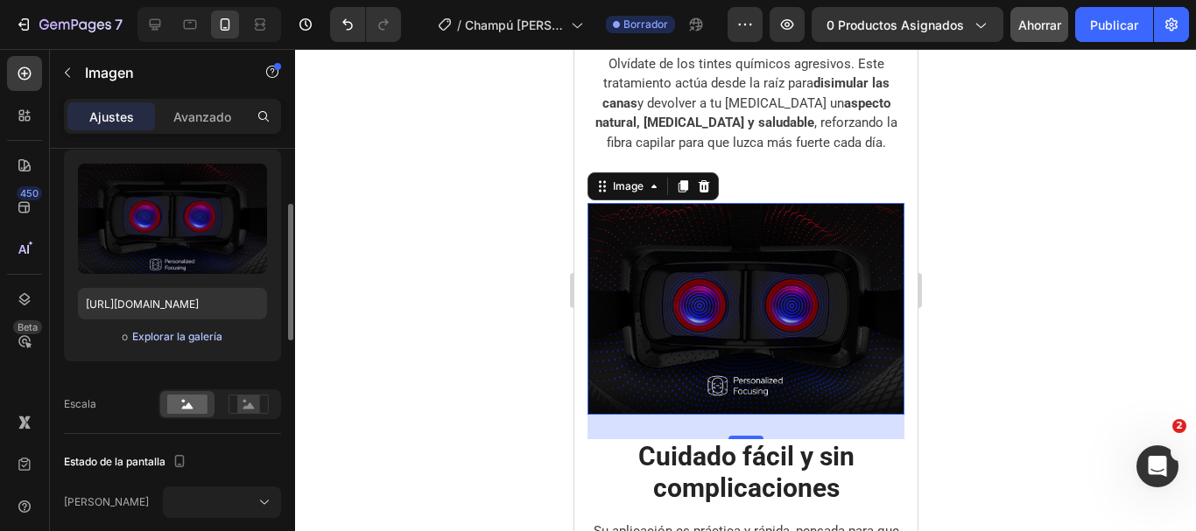
click at [166, 334] on font "Explorar la galería" at bounding box center [177, 336] width 90 height 13
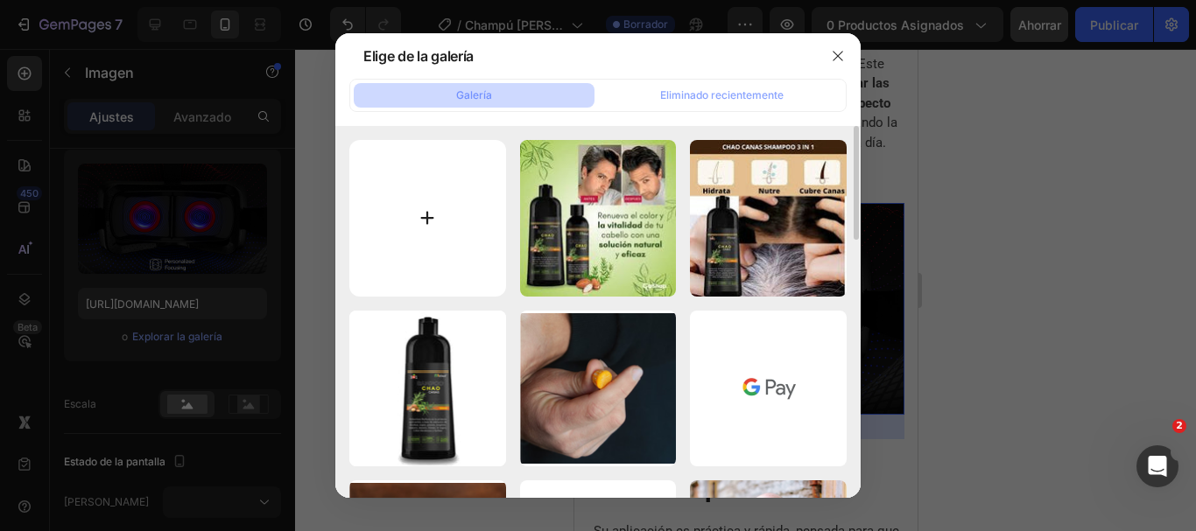
click at [426, 241] on input "file" at bounding box center [427, 218] width 157 height 157
type input "C:\fakepath\images (15).jpeg"
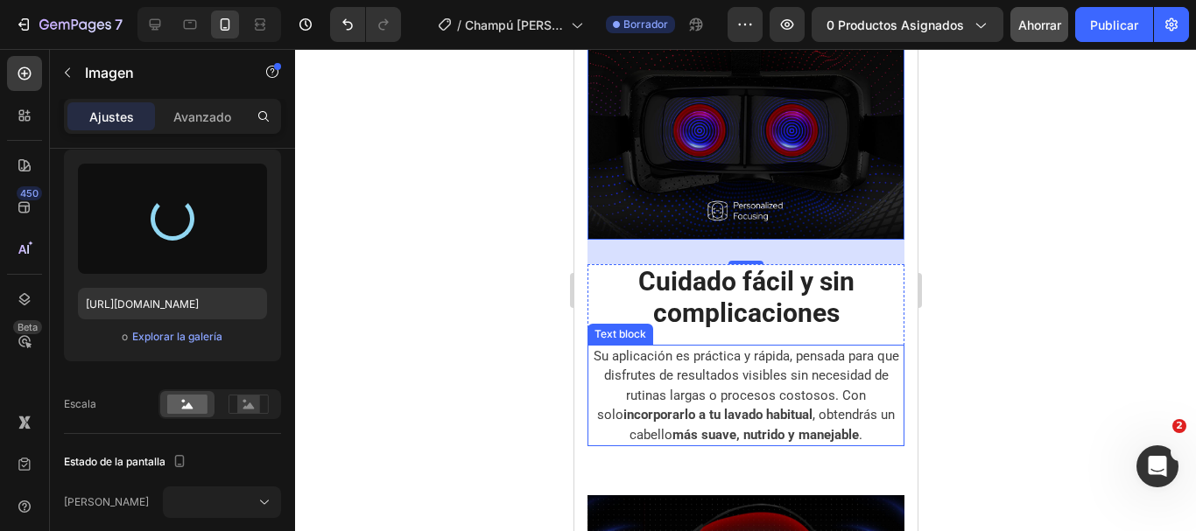
scroll to position [4027, 0]
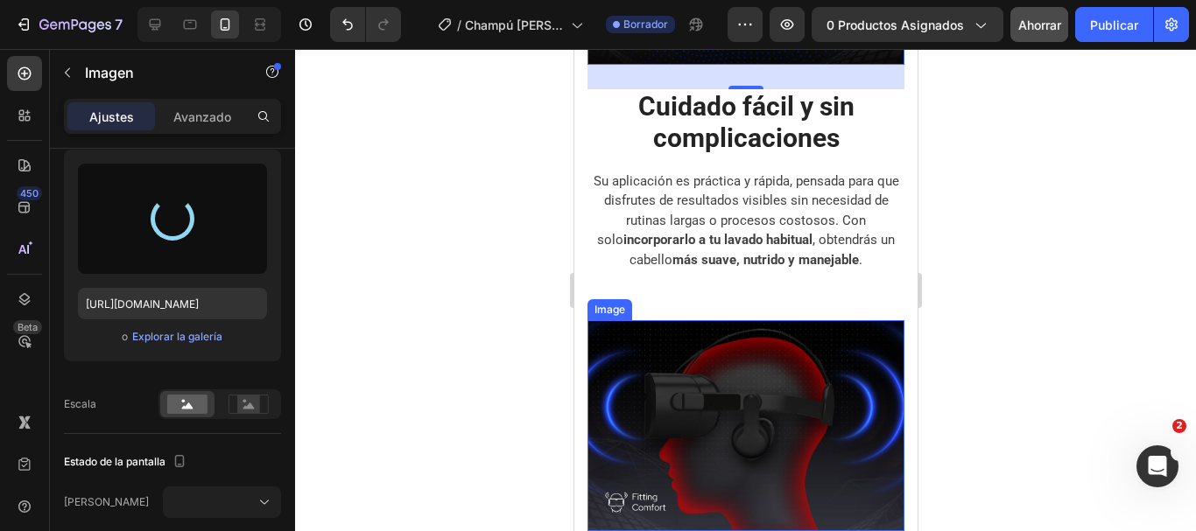
click at [781, 321] on img at bounding box center [745, 425] width 317 height 211
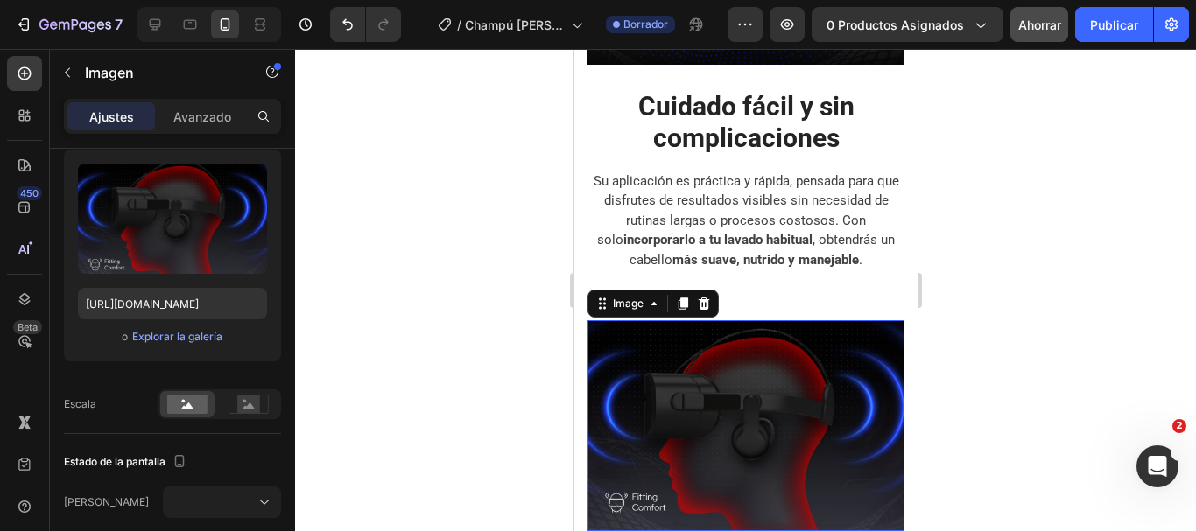
scroll to position [4115, 0]
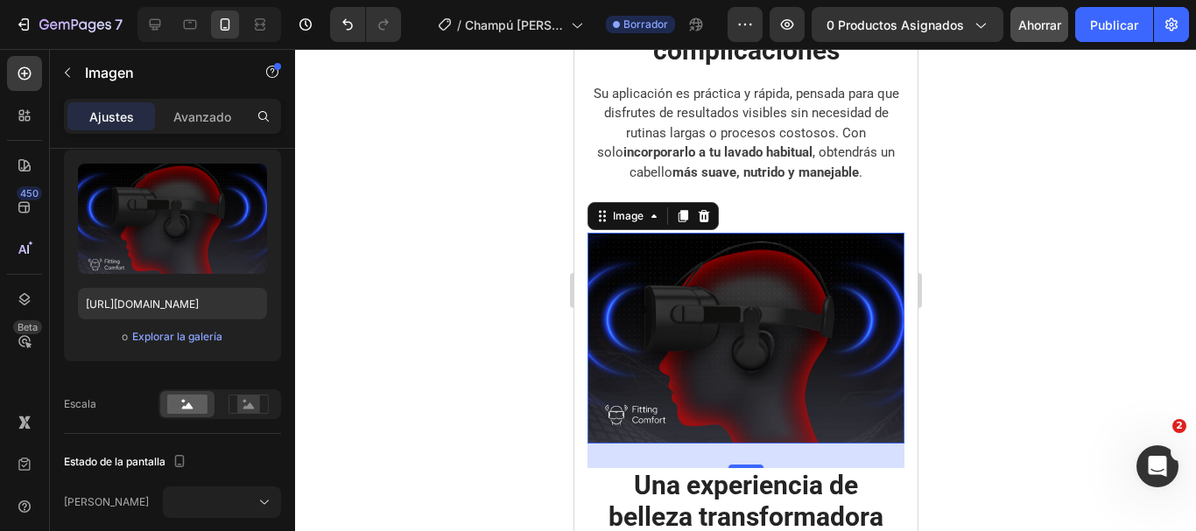
click at [672, 244] on img at bounding box center [745, 338] width 317 height 211
click at [154, 332] on font "Explorar la galería" at bounding box center [177, 336] width 90 height 13
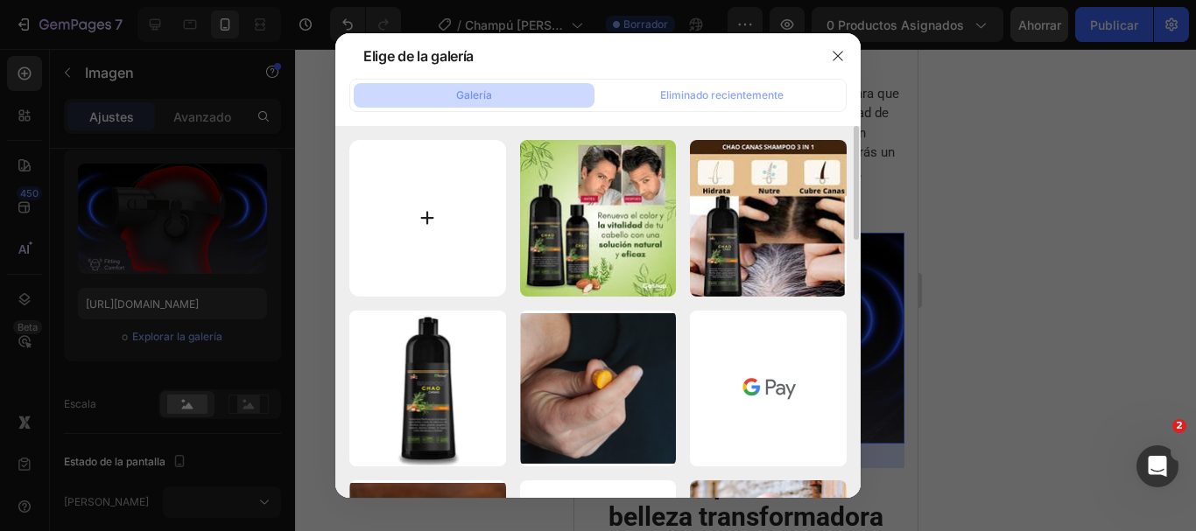
click at [428, 236] on input "file" at bounding box center [427, 218] width 157 height 157
type input "C:\fakepath\images (19).jpeg"
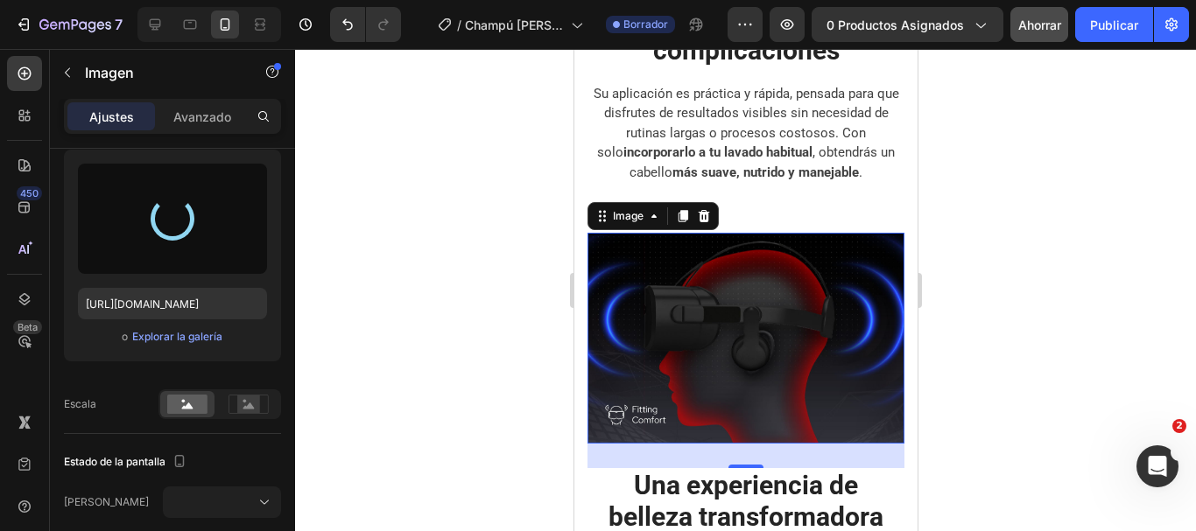
scroll to position [4202, 0]
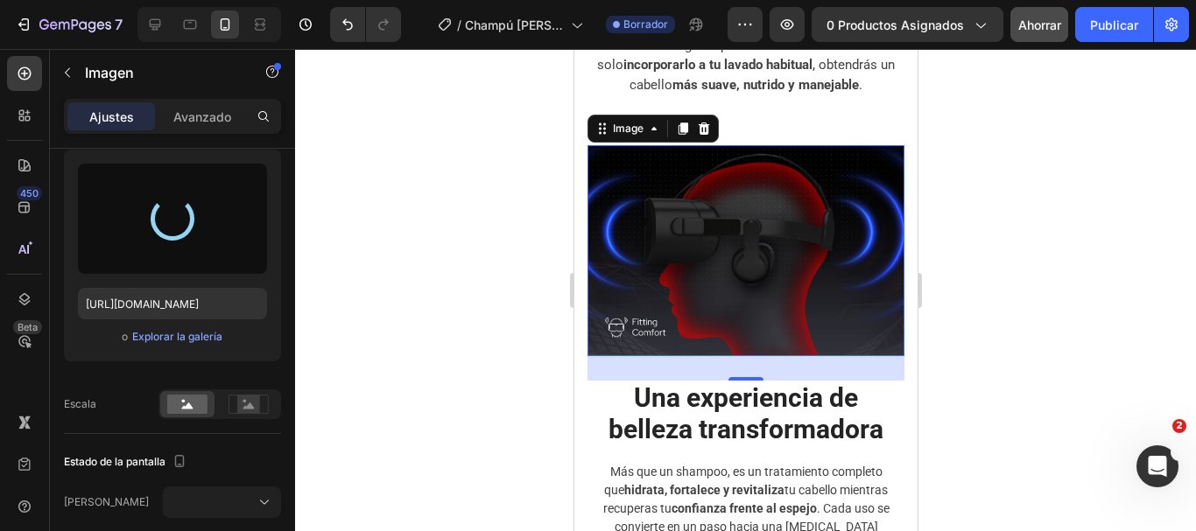
type input "[URL][DOMAIN_NAME]"
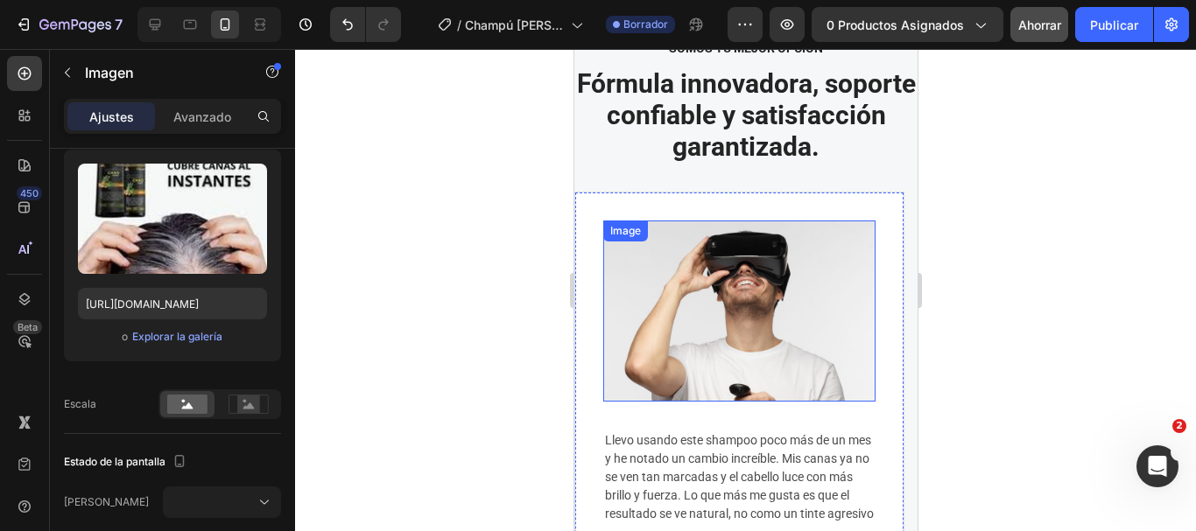
scroll to position [4815, 0]
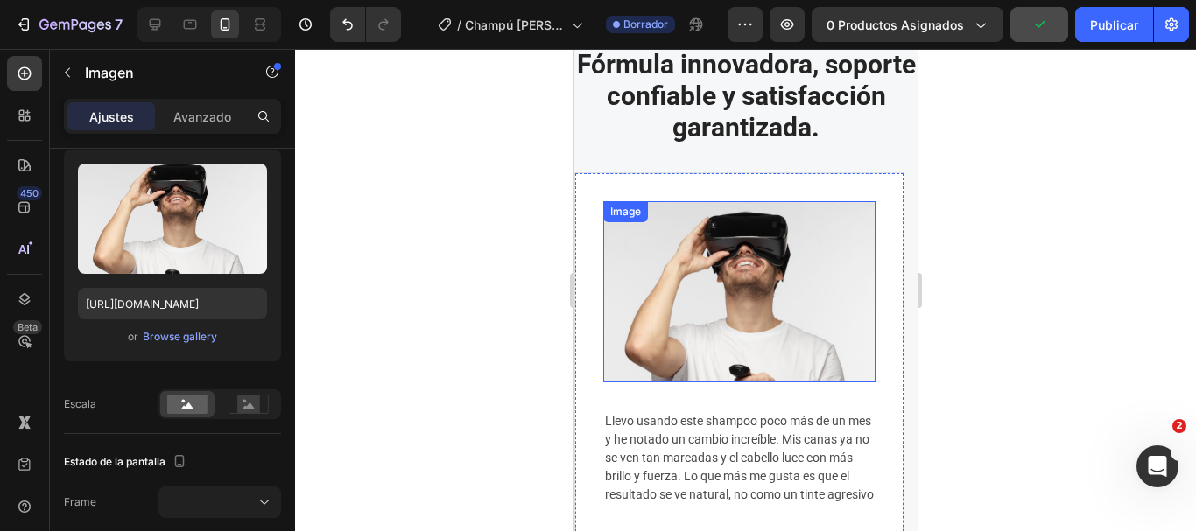
click at [688, 271] on img at bounding box center [738, 291] width 272 height 181
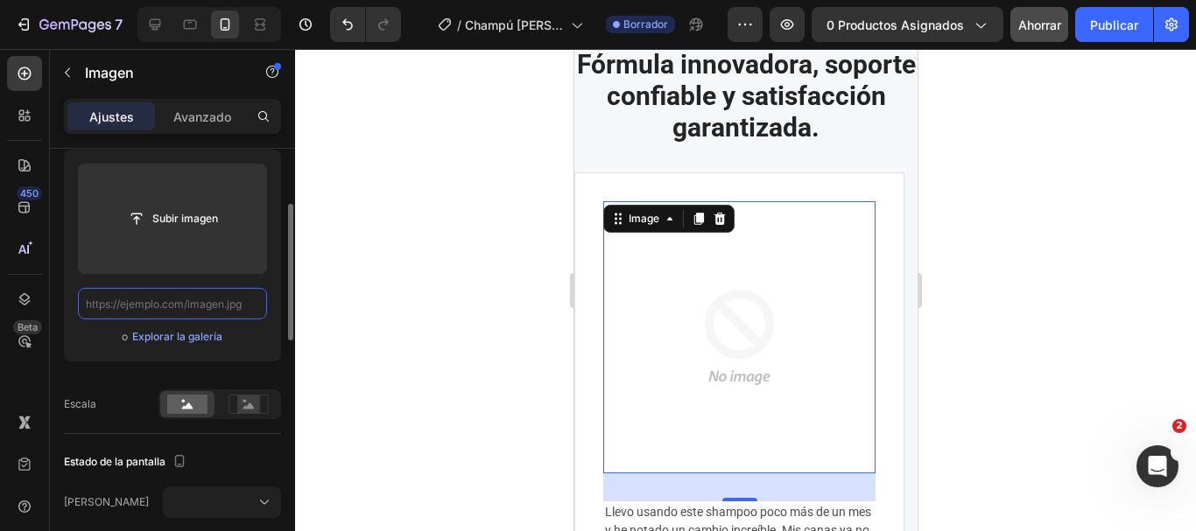
scroll to position [0, 0]
click at [205, 303] on input "text" at bounding box center [172, 304] width 189 height 32
paste input "[URL][DOMAIN_NAME]"
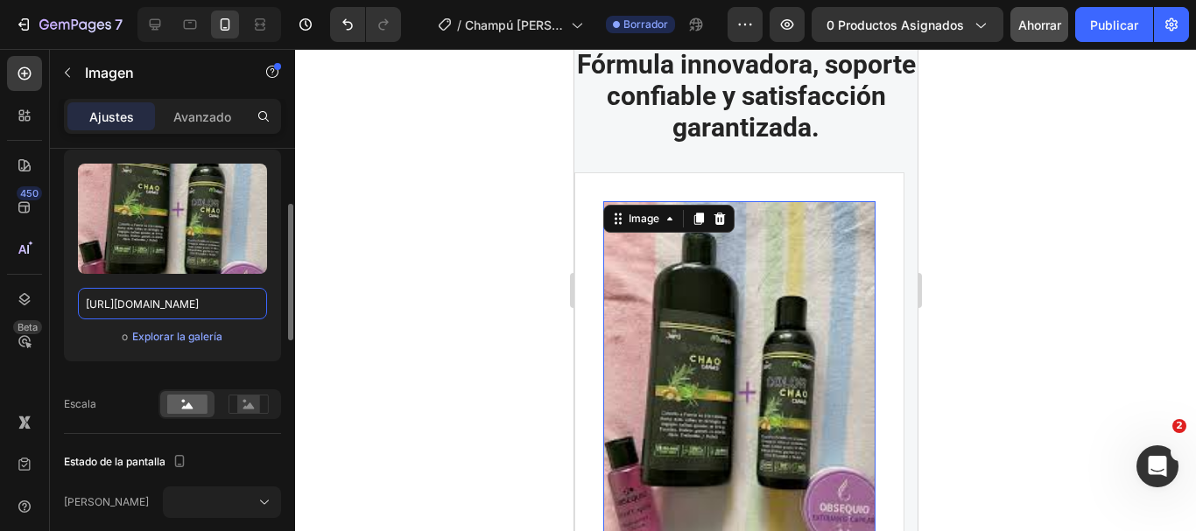
scroll to position [263, 0]
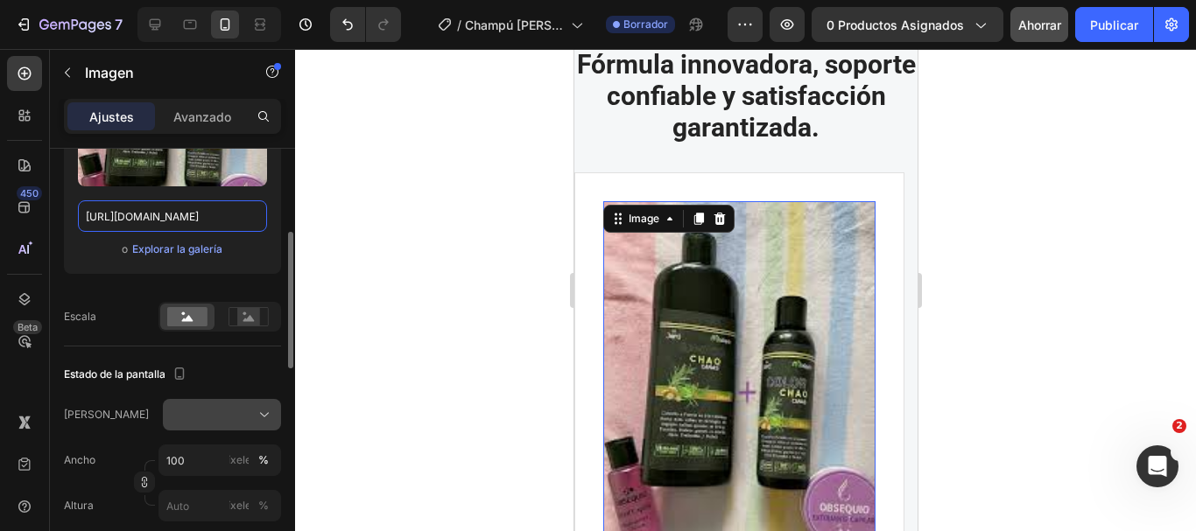
type input "[URL][DOMAIN_NAME]"
click at [207, 407] on div at bounding box center [222, 415] width 102 height 18
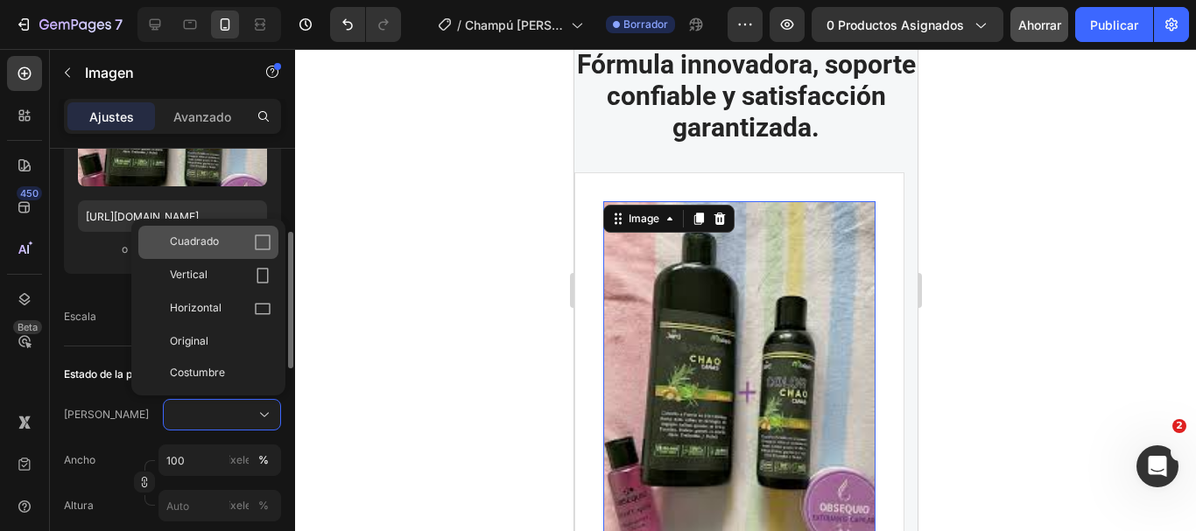
click at [212, 255] on div "Cuadrado" at bounding box center [208, 242] width 140 height 33
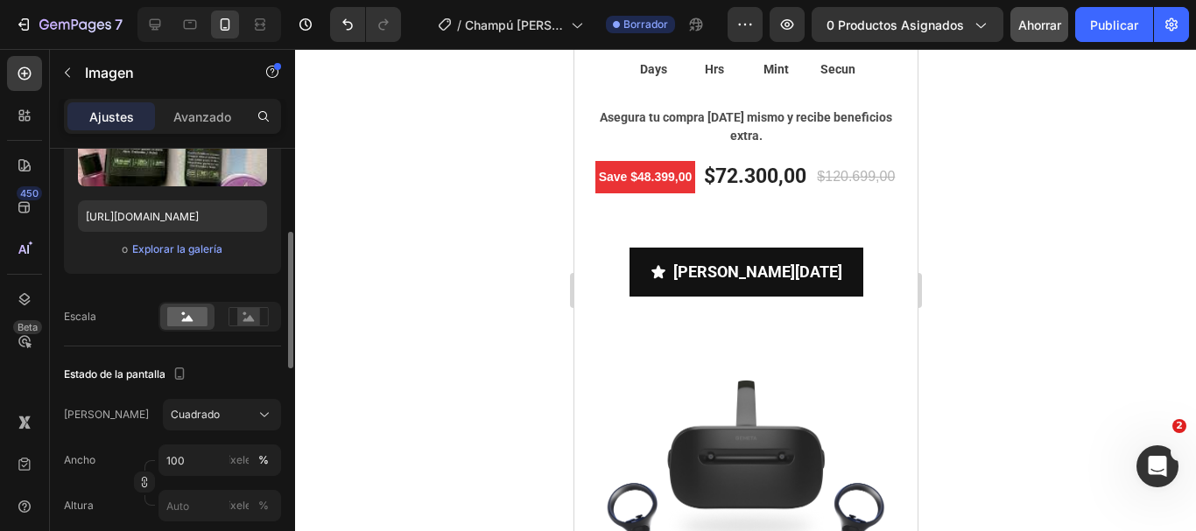
scroll to position [5953, 0]
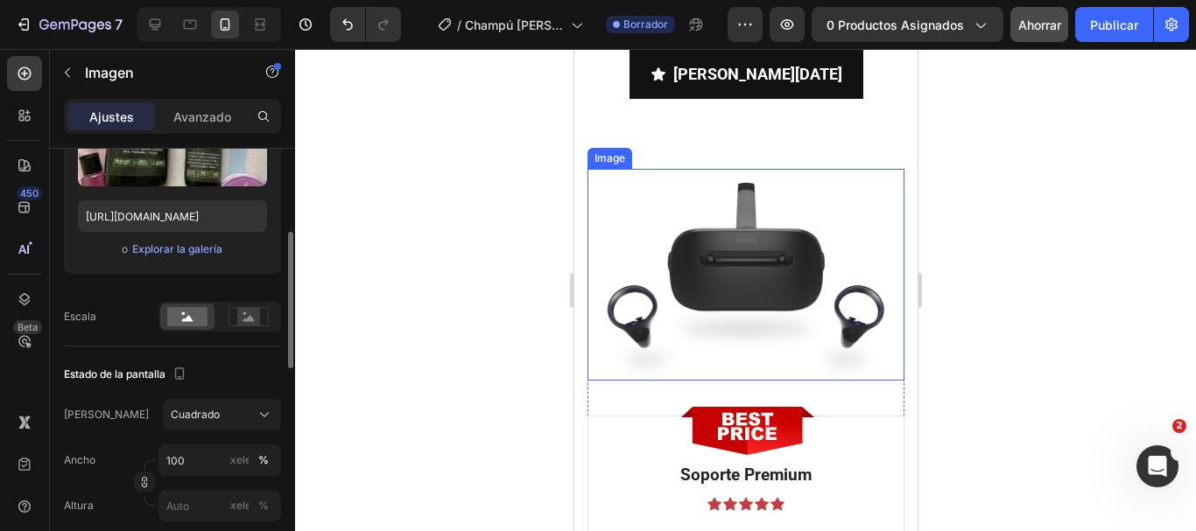
click at [742, 274] on img at bounding box center [745, 275] width 317 height 212
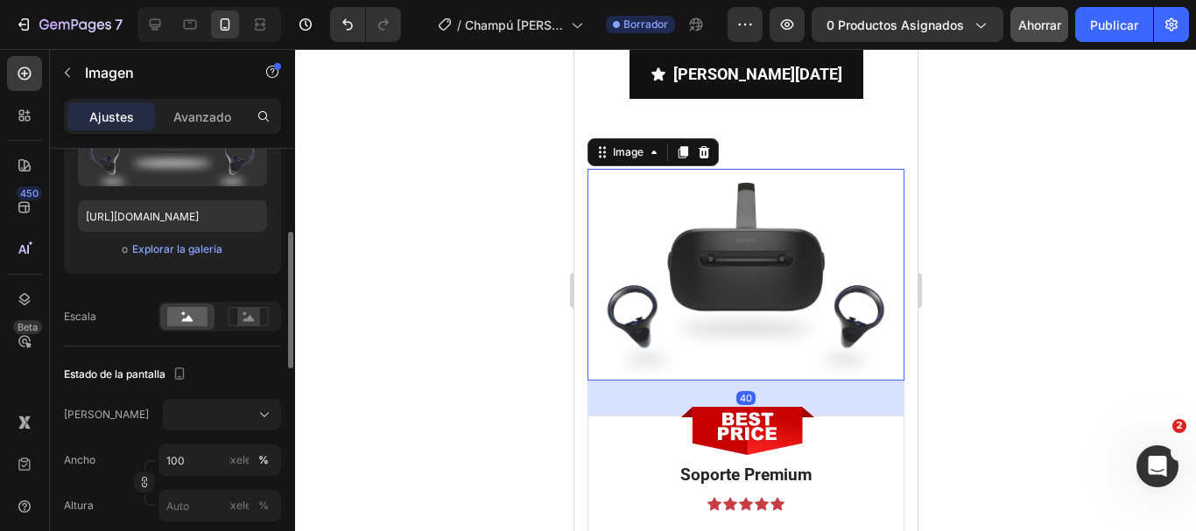
click at [155, 258] on div "o Explorar la galería" at bounding box center [172, 249] width 189 height 21
click at [165, 251] on font "Explorar la galería" at bounding box center [177, 249] width 90 height 13
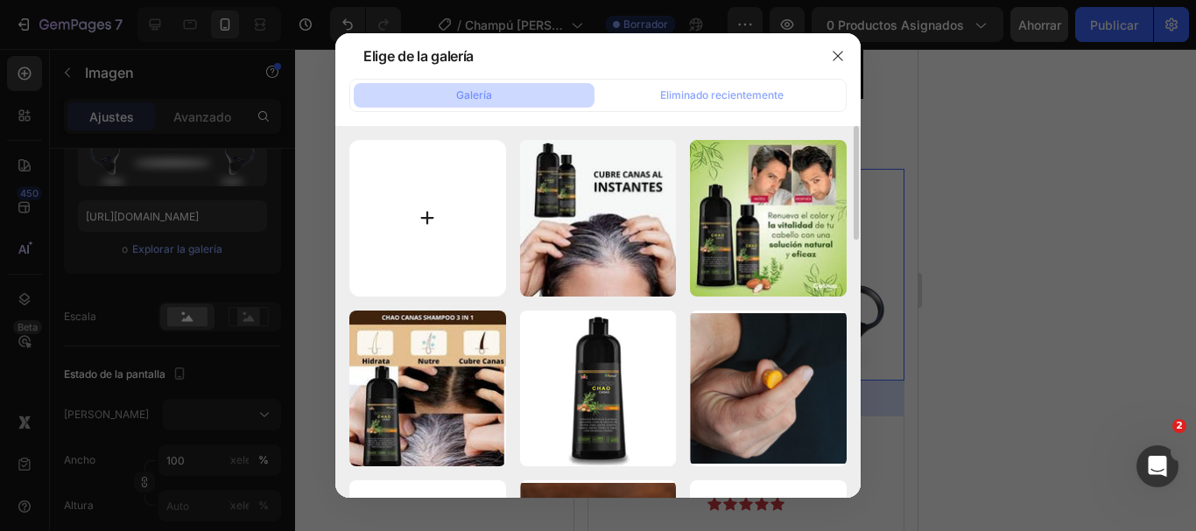
click at [413, 204] on input "file" at bounding box center [427, 218] width 157 height 157
type input "C:\fakepath\images (18).jpeg"
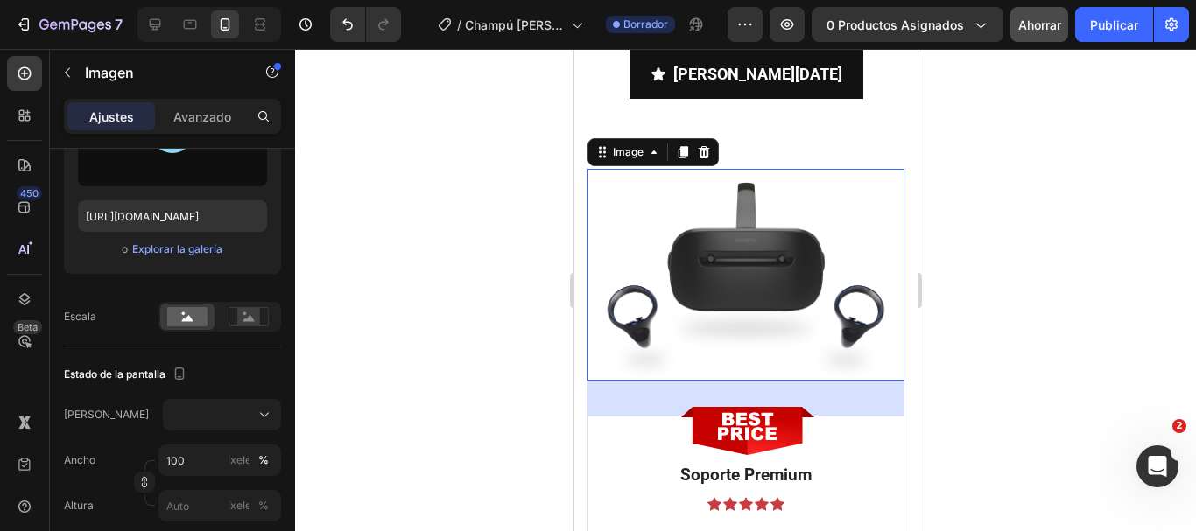
type input "https://cdn.shopify.com/s/files/1/0908/7048/1262/files/gempages_569190766975386…"
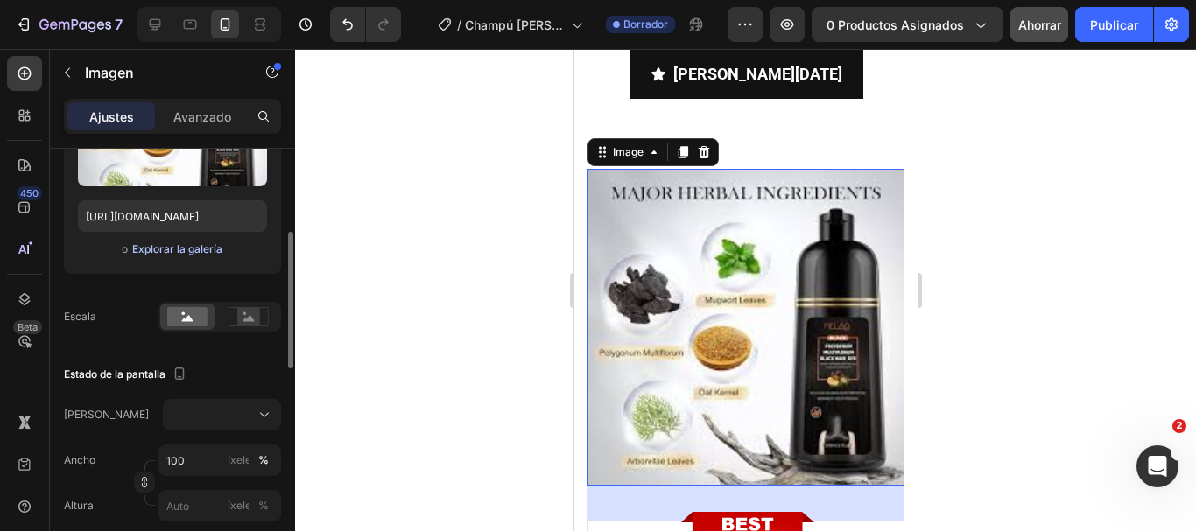
click at [217, 247] on font "Explorar la galería" at bounding box center [177, 249] width 90 height 13
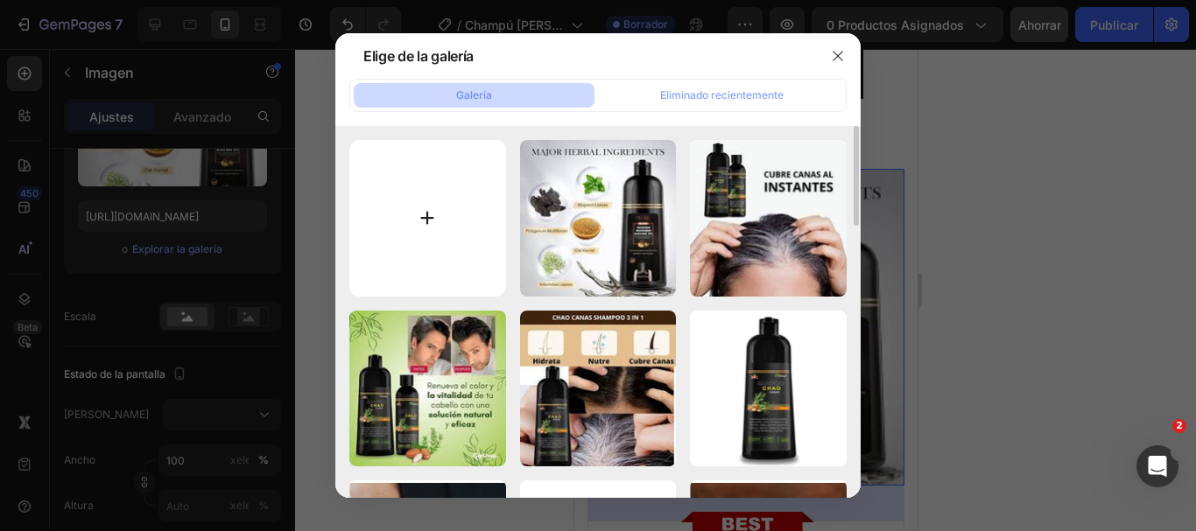
click at [457, 215] on input "file" at bounding box center [427, 218] width 157 height 157
type input "C:\fakepath\images (16).jpeg"
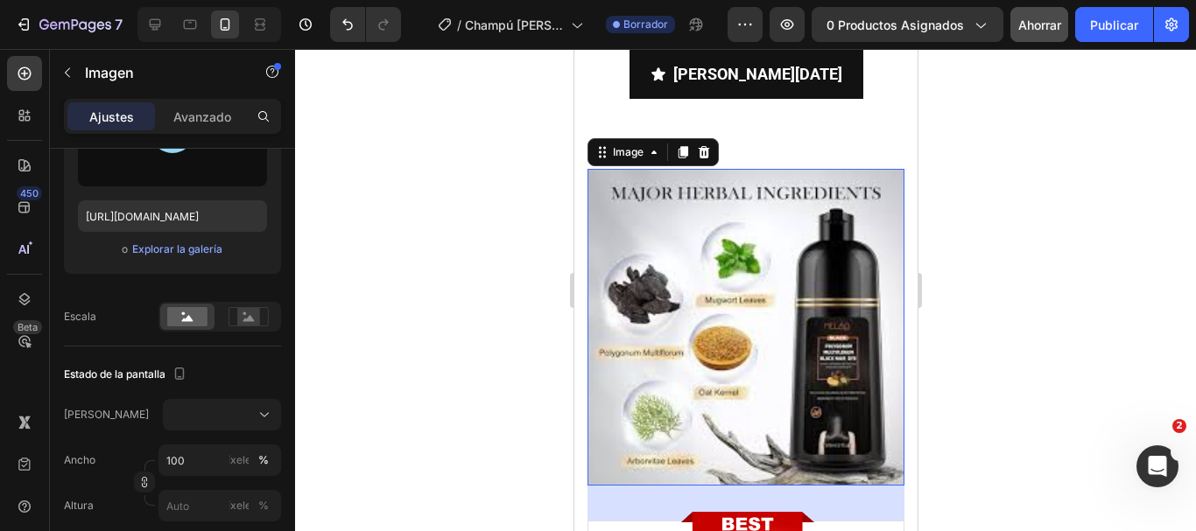
type input "[URL][DOMAIN_NAME]"
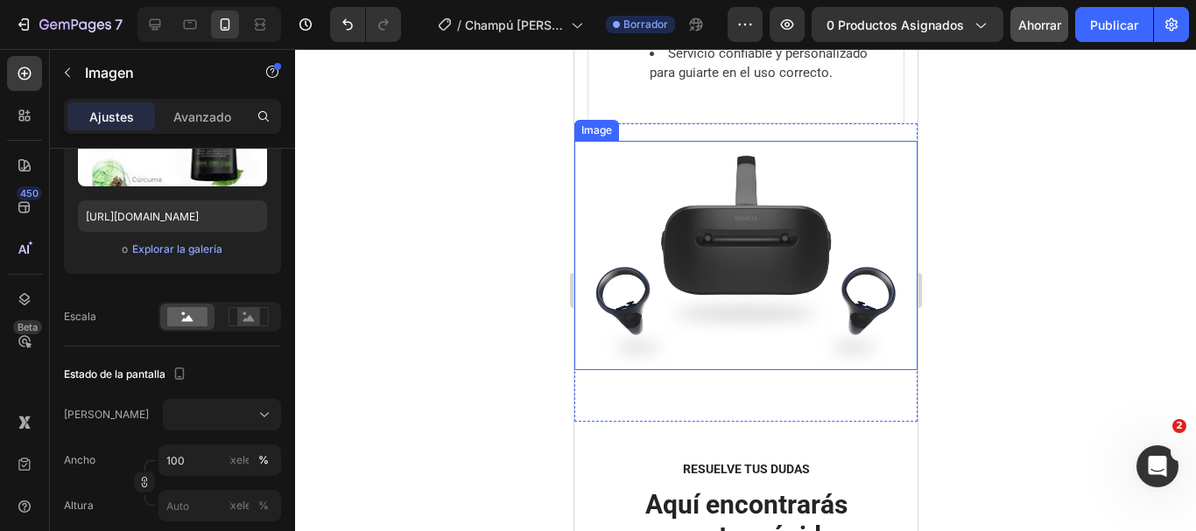
scroll to position [6654, 0]
click at [807, 311] on img at bounding box center [744, 254] width 343 height 229
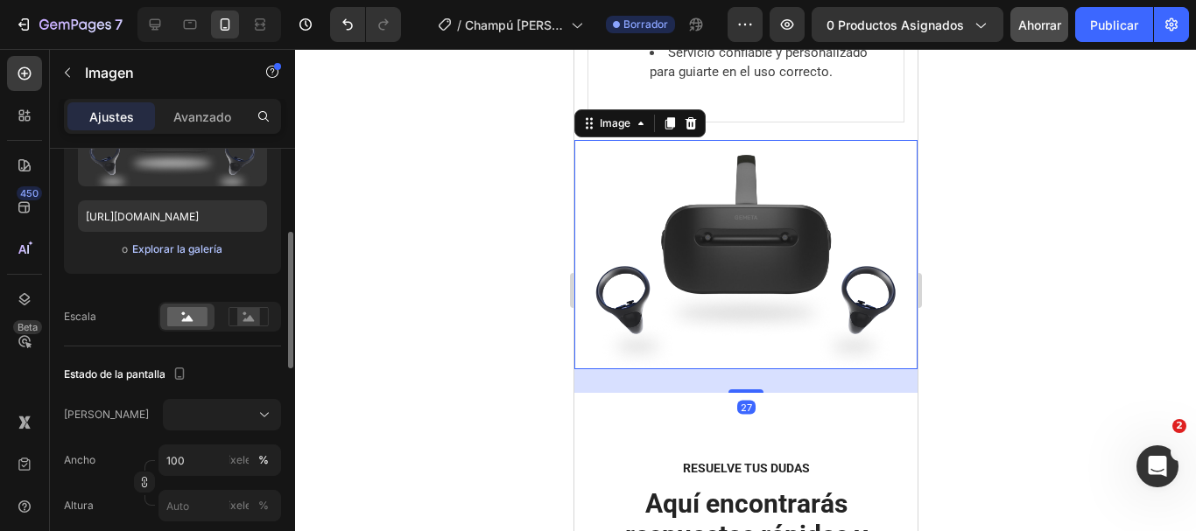
click at [176, 247] on font "Explorar la galería" at bounding box center [177, 249] width 90 height 13
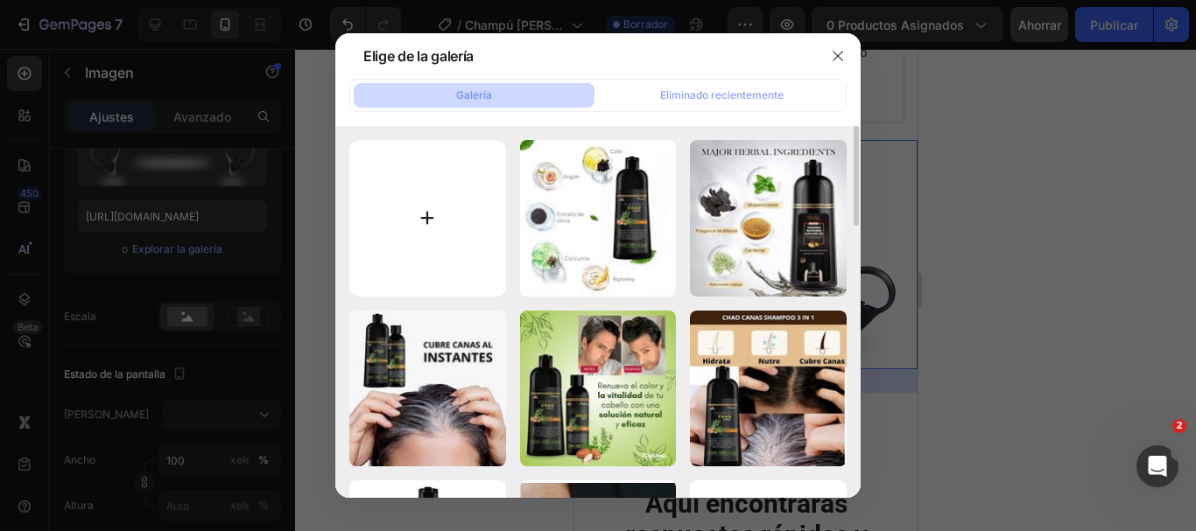
click at [440, 255] on input "file" at bounding box center [427, 218] width 157 height 157
type input "C:\fakepath\images (15).jpeg"
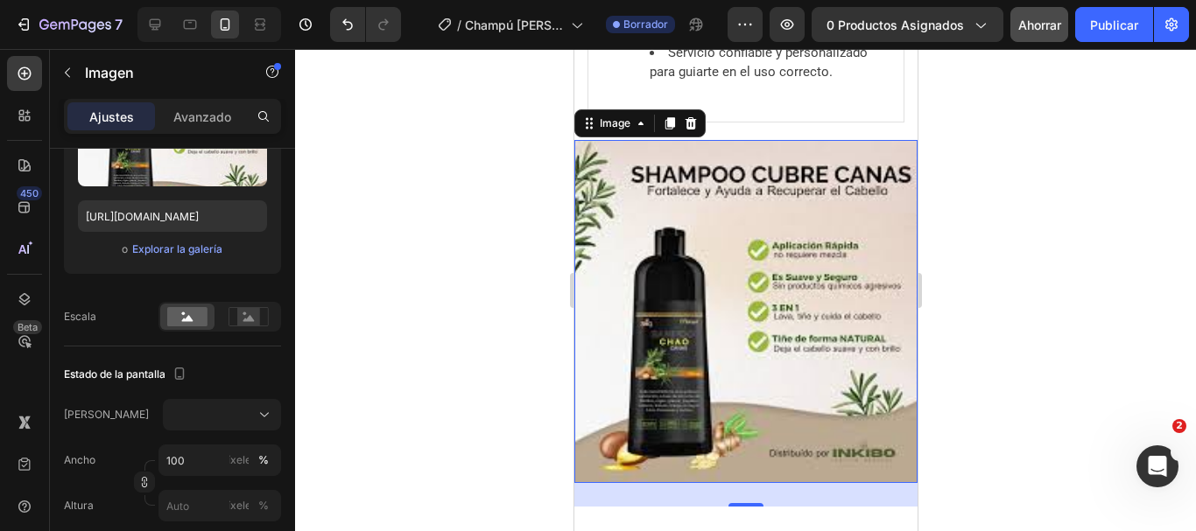
type input "[URL][DOMAIN_NAME][DATE]"
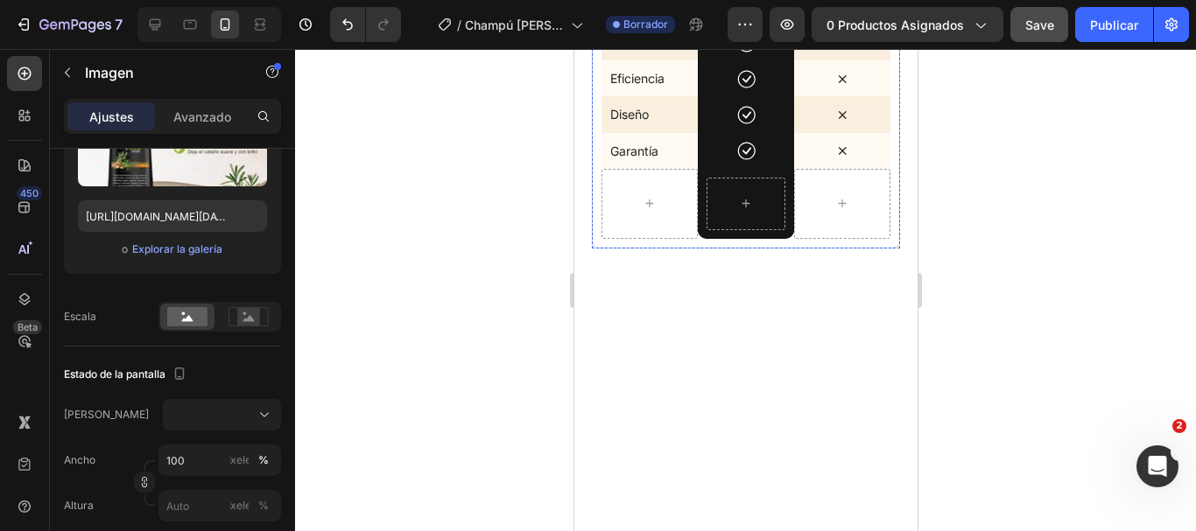
scroll to position [8580, 0]
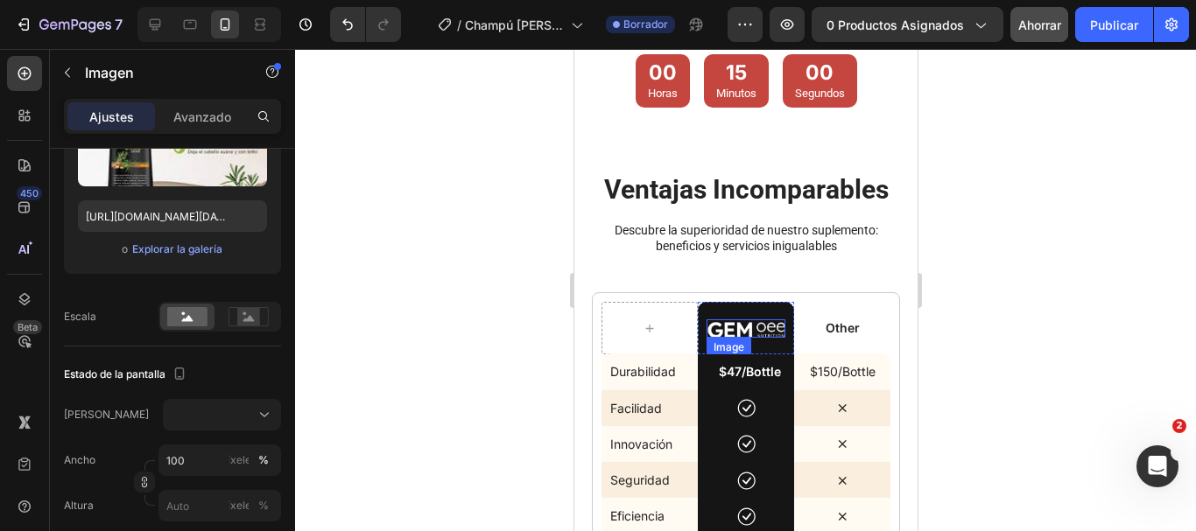
click at [754, 334] on img at bounding box center [745, 329] width 79 height 18
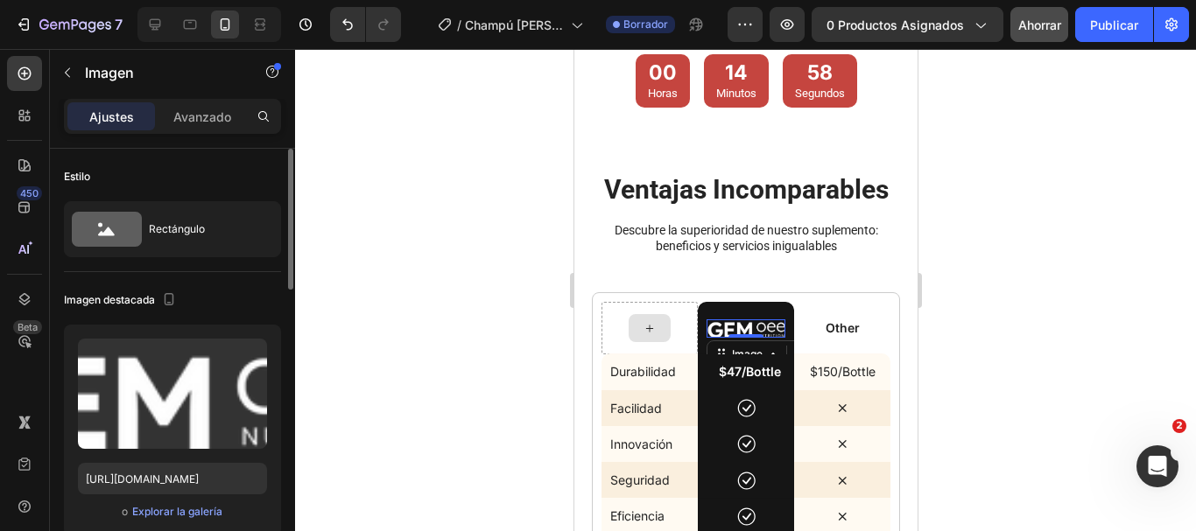
scroll to position [175, 0]
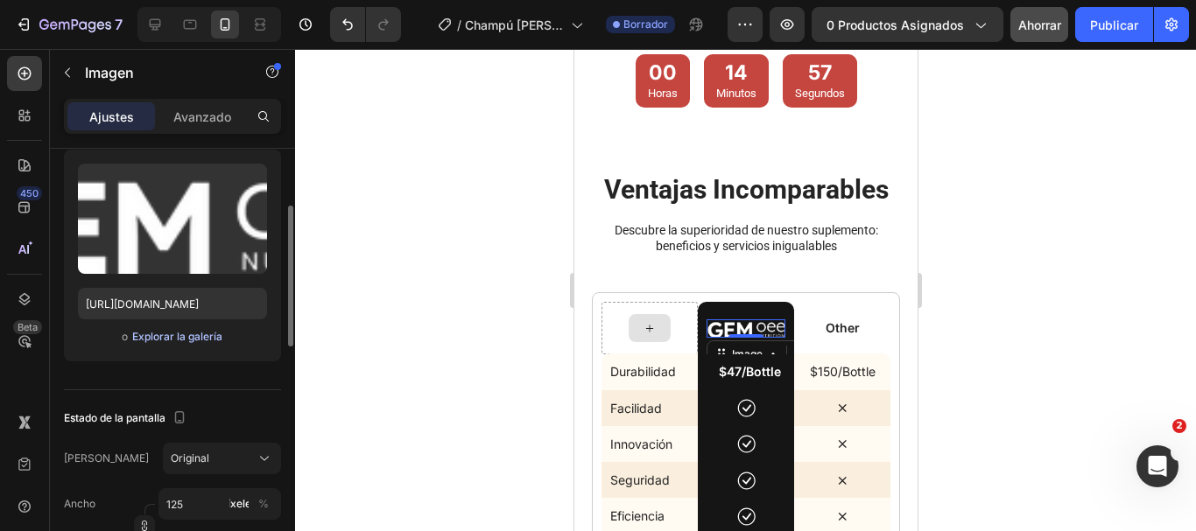
click at [188, 337] on font "Explorar la galería" at bounding box center [177, 336] width 90 height 13
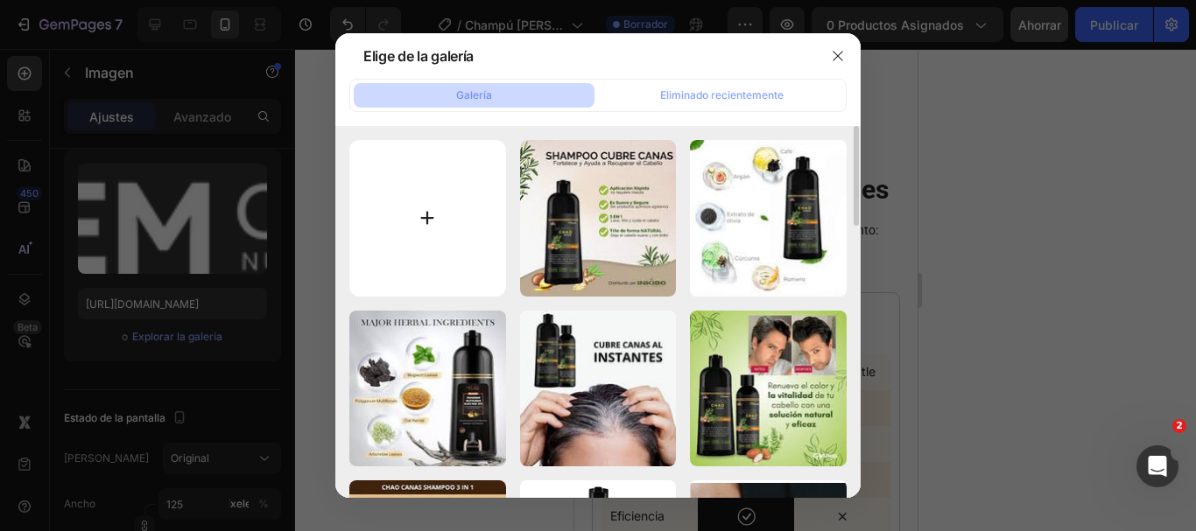
click at [434, 220] on input "file" at bounding box center [427, 218] width 157 height 157
type input "C:\fakepath\1726503877SHAMPOO ANTICANAS MALAYA.jpeg"
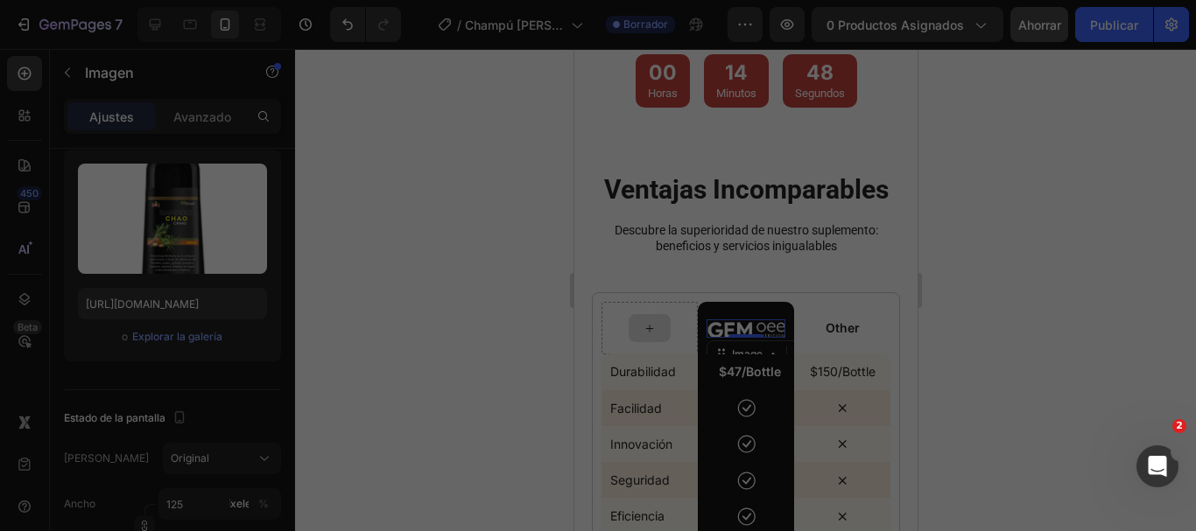
type input "[URL][DOMAIN_NAME]"
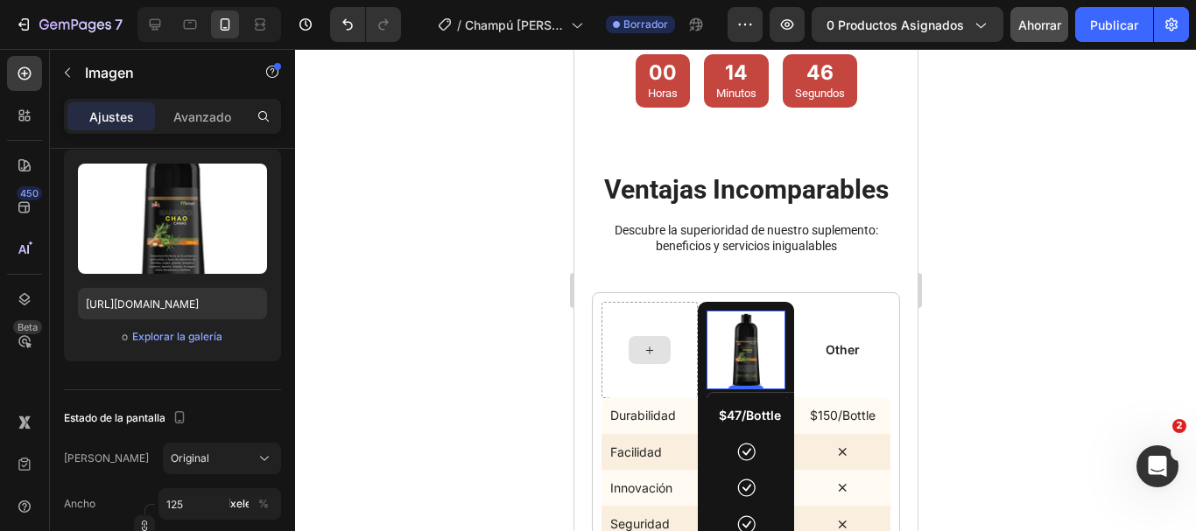
click at [1076, 299] on div at bounding box center [745, 290] width 901 height 482
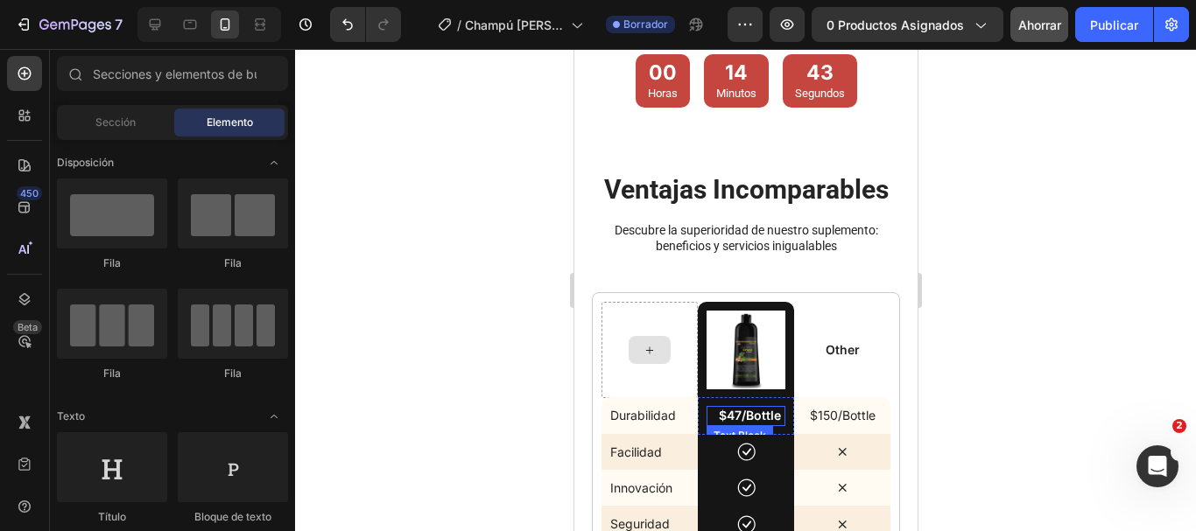
click at [735, 408] on p "$47/Bottle" at bounding box center [749, 416] width 72 height 16
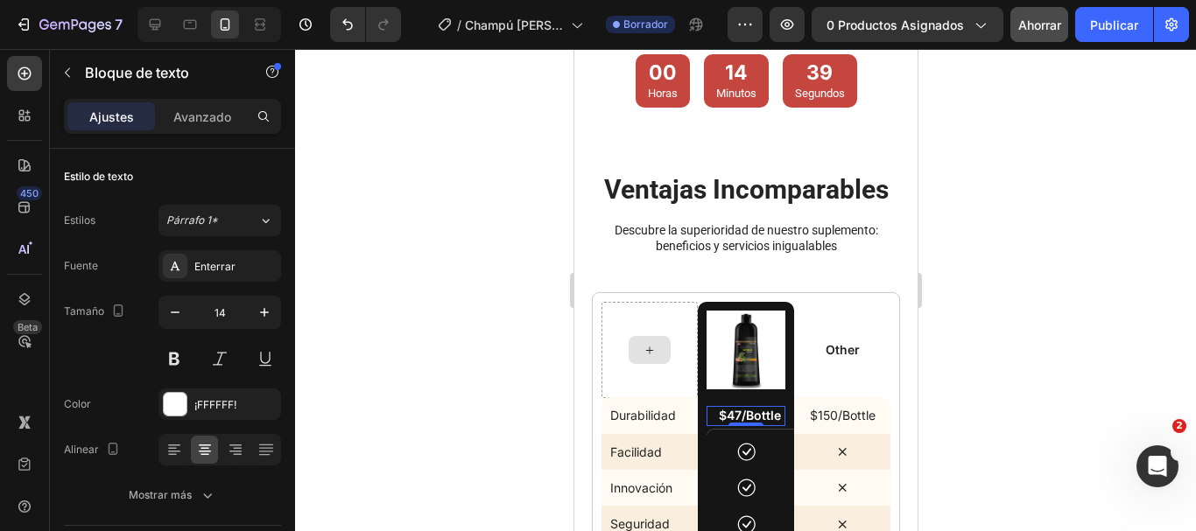
click at [1016, 350] on div at bounding box center [745, 290] width 901 height 482
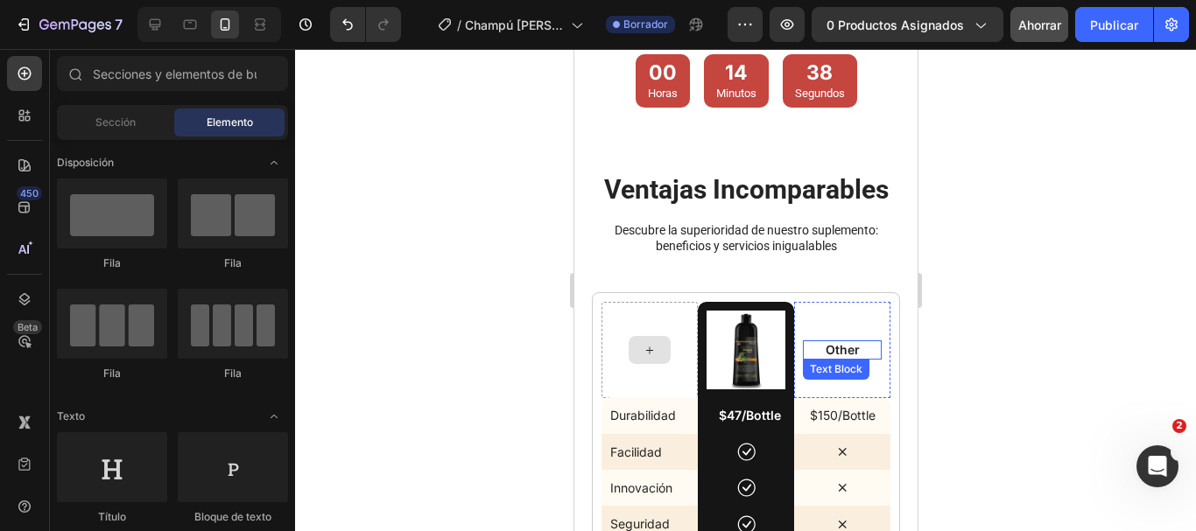
click at [838, 348] on p "Other" at bounding box center [841, 350] width 79 height 16
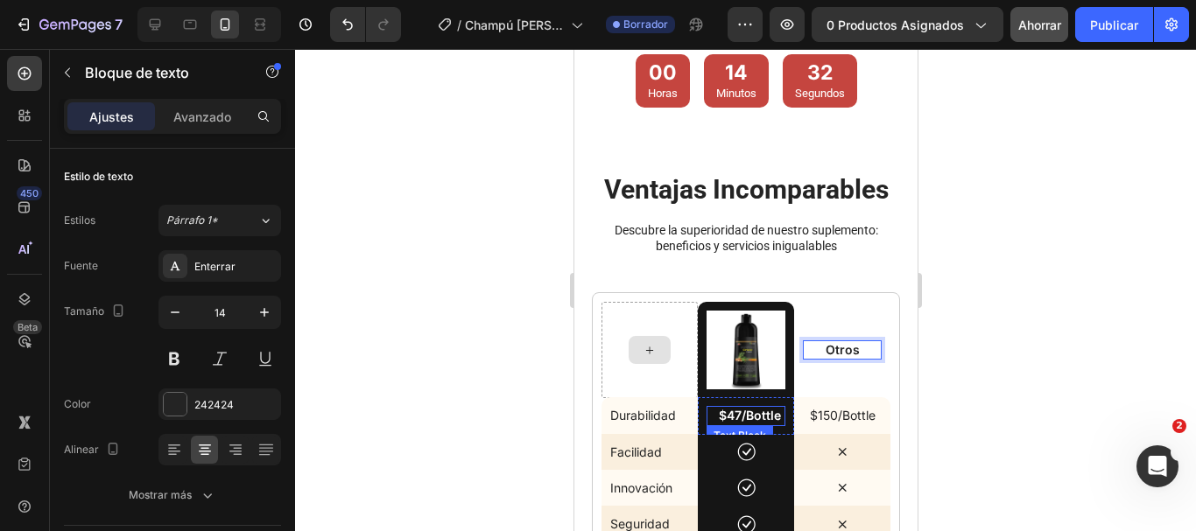
click at [753, 410] on p "$47/Bottle" at bounding box center [749, 416] width 72 height 16
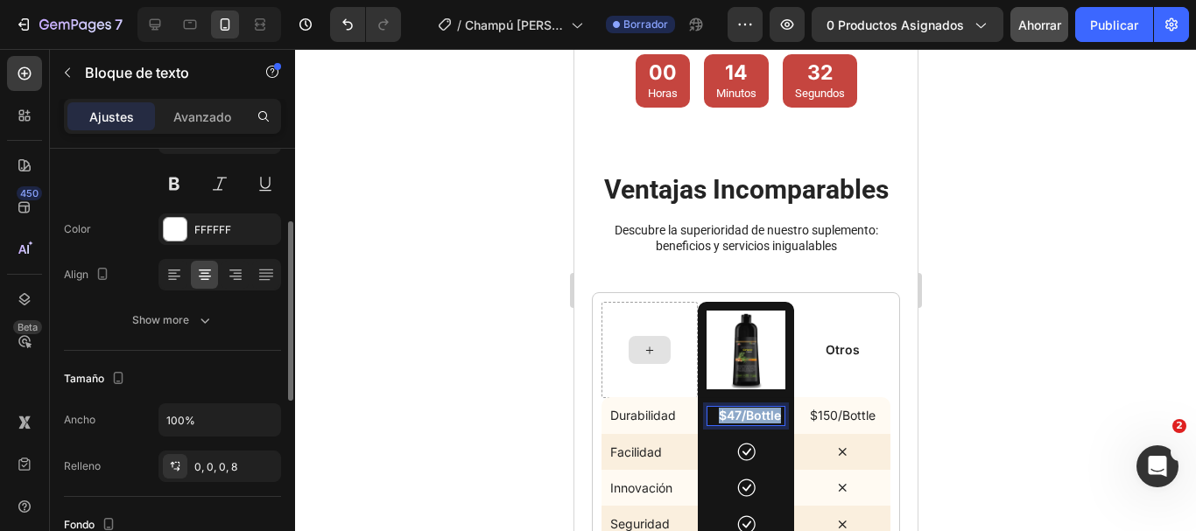
click at [753, 410] on p "$47/Bottle" at bounding box center [749, 416] width 72 height 16
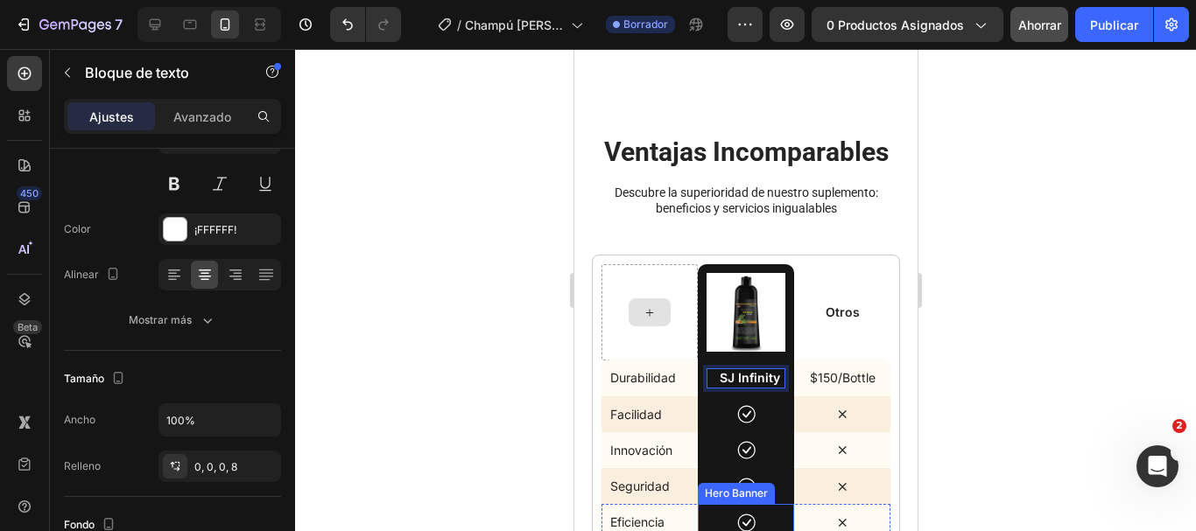
scroll to position [8755, 0]
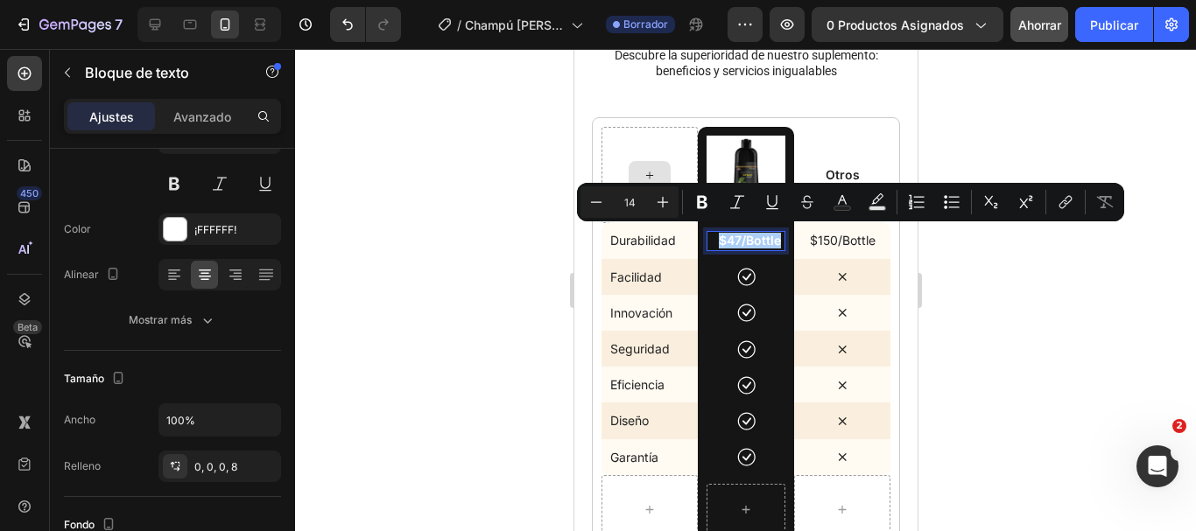
click at [1115, 312] on div at bounding box center [745, 290] width 901 height 482
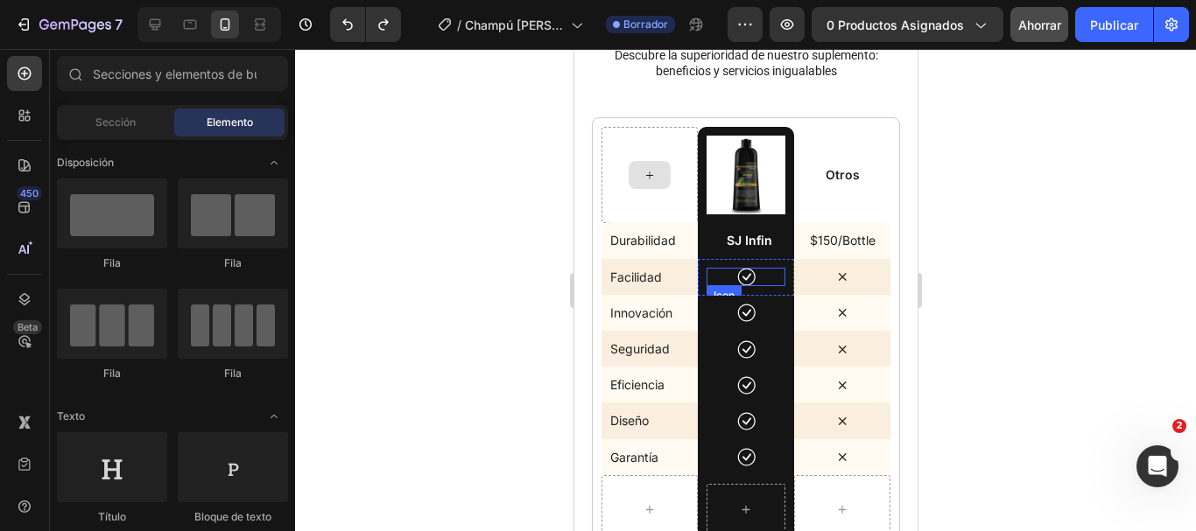
click at [738, 271] on icon at bounding box center [745, 277] width 18 height 18
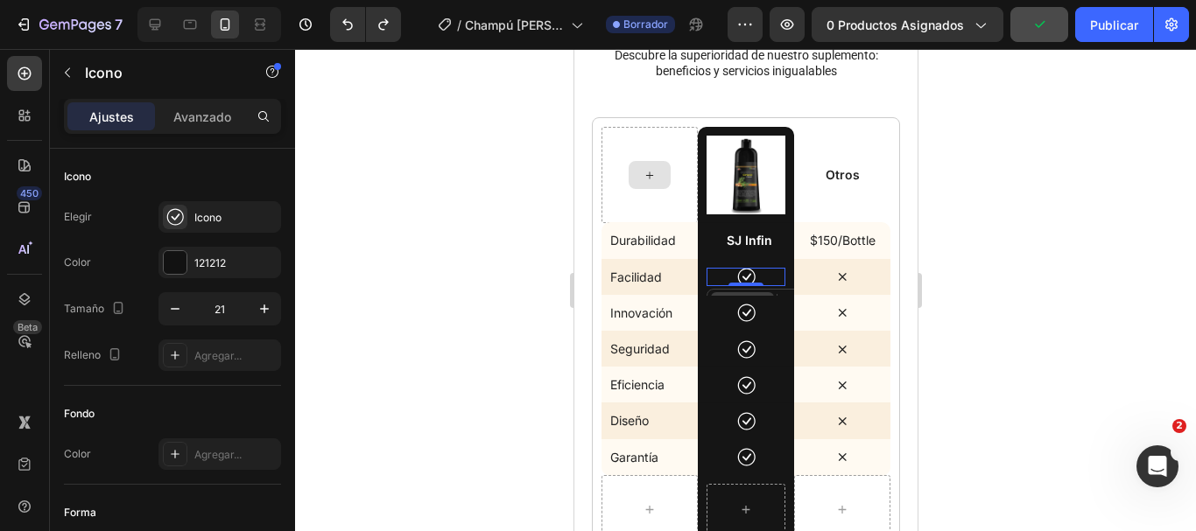
scroll to position [8843, 0]
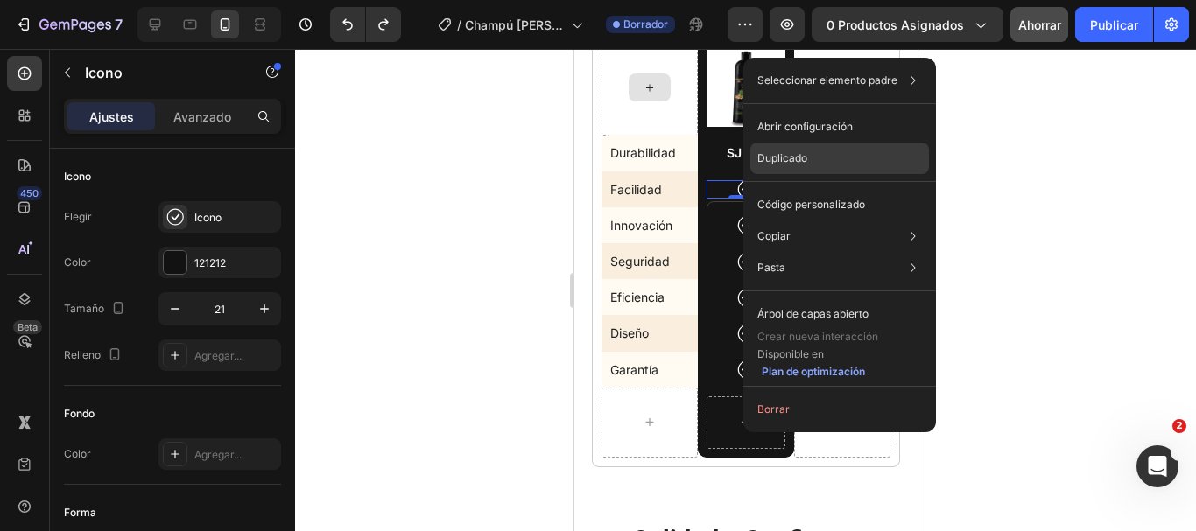
click at [774, 160] on font "Duplicado" at bounding box center [782, 157] width 50 height 13
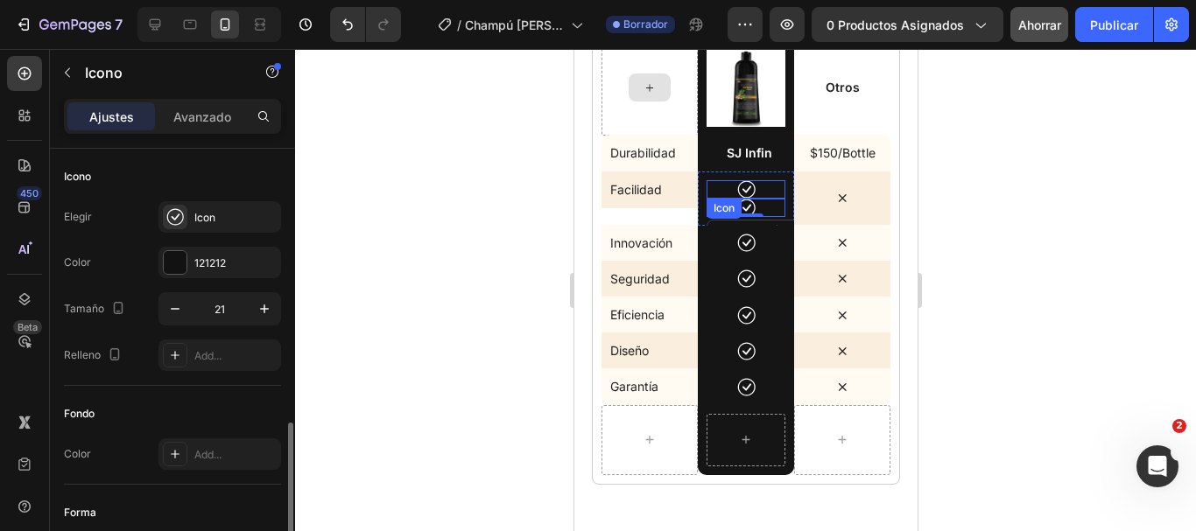
scroll to position [175, 0]
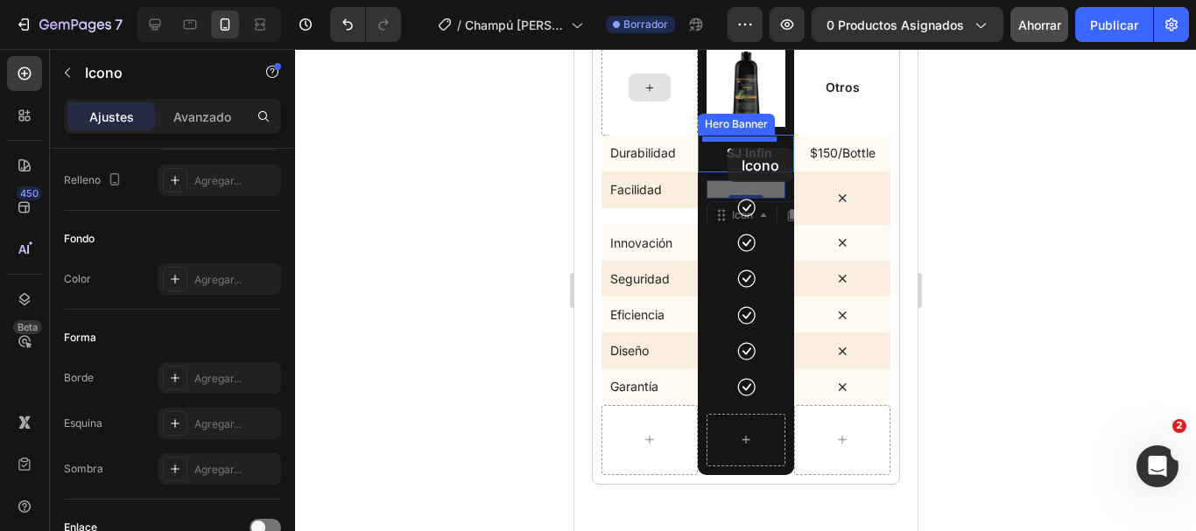
drag, startPoint x: 714, startPoint y: 206, endPoint x: 727, endPoint y: 148, distance: 59.1
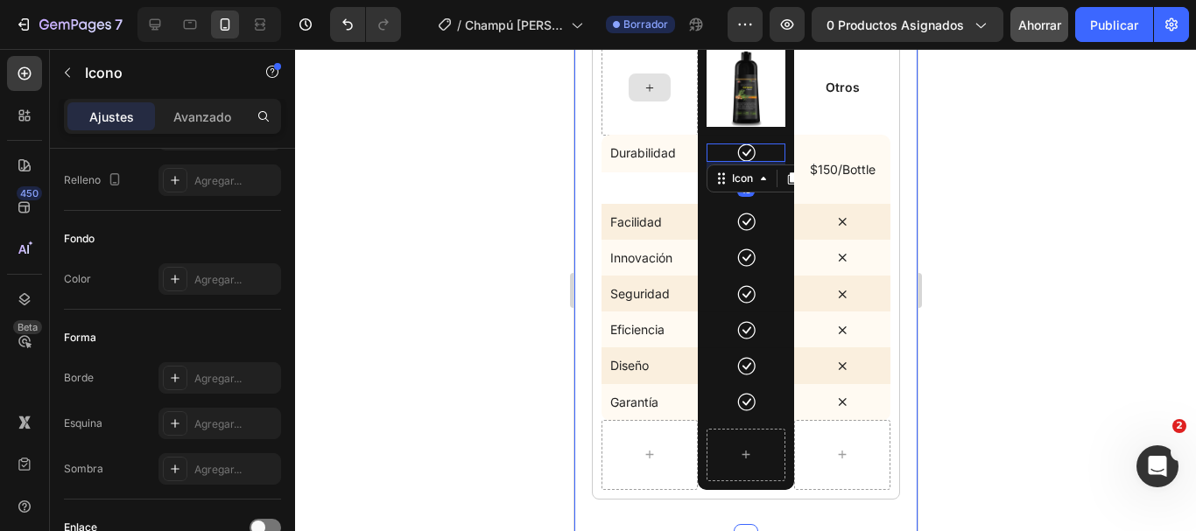
drag, startPoint x: 1051, startPoint y: 233, endPoint x: 192, endPoint y: 148, distance: 863.9
click at [1051, 233] on div at bounding box center [745, 290] width 901 height 482
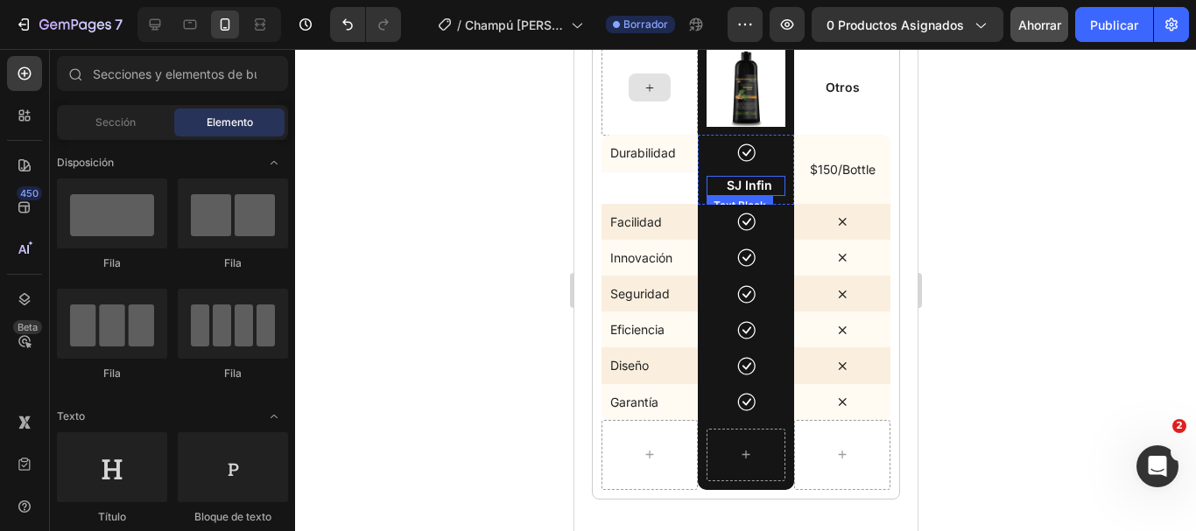
click at [771, 179] on p "SJ Infin" at bounding box center [749, 186] width 72 height 16
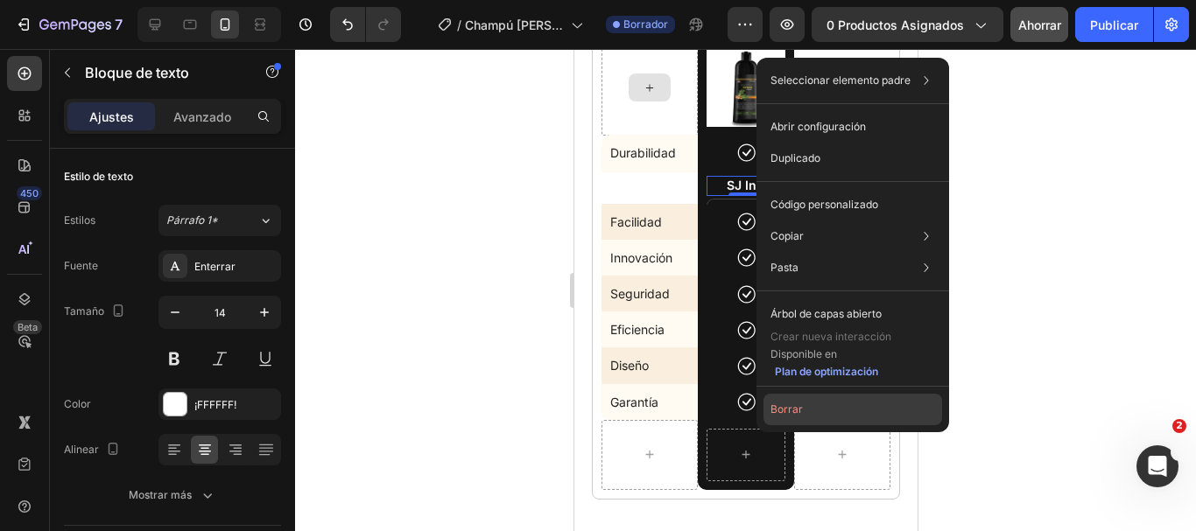
click at [807, 407] on button "Borrar" at bounding box center [852, 410] width 179 height 32
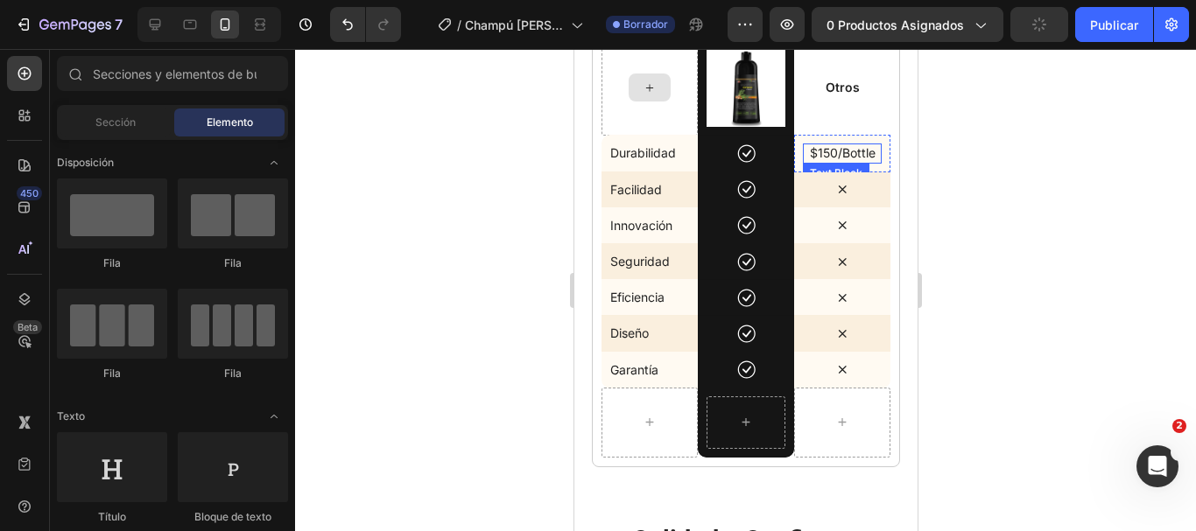
click at [826, 145] on p "$150/Bottle" at bounding box center [841, 153] width 79 height 16
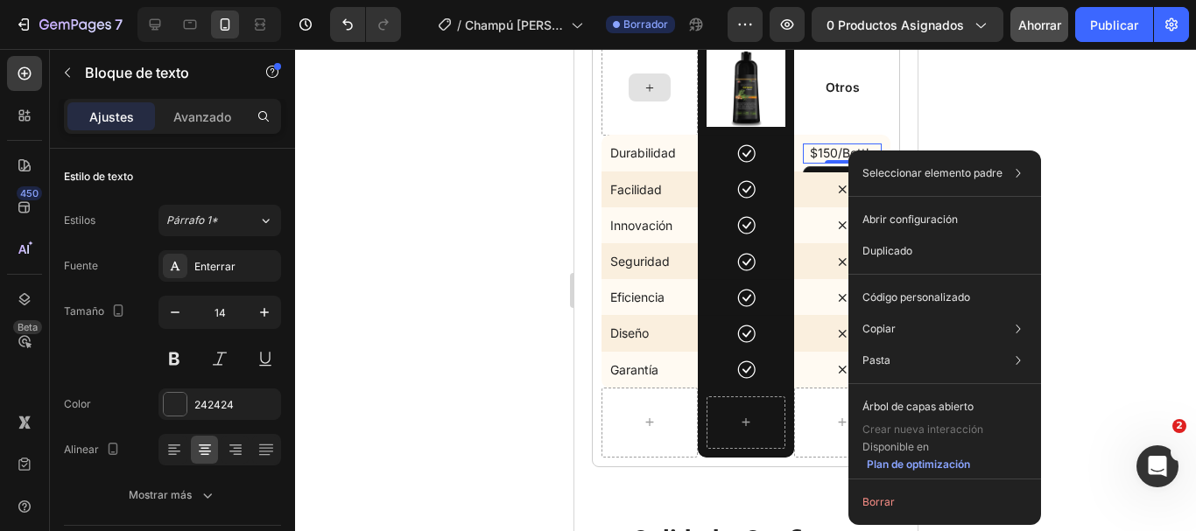
click at [1103, 201] on div at bounding box center [745, 290] width 901 height 482
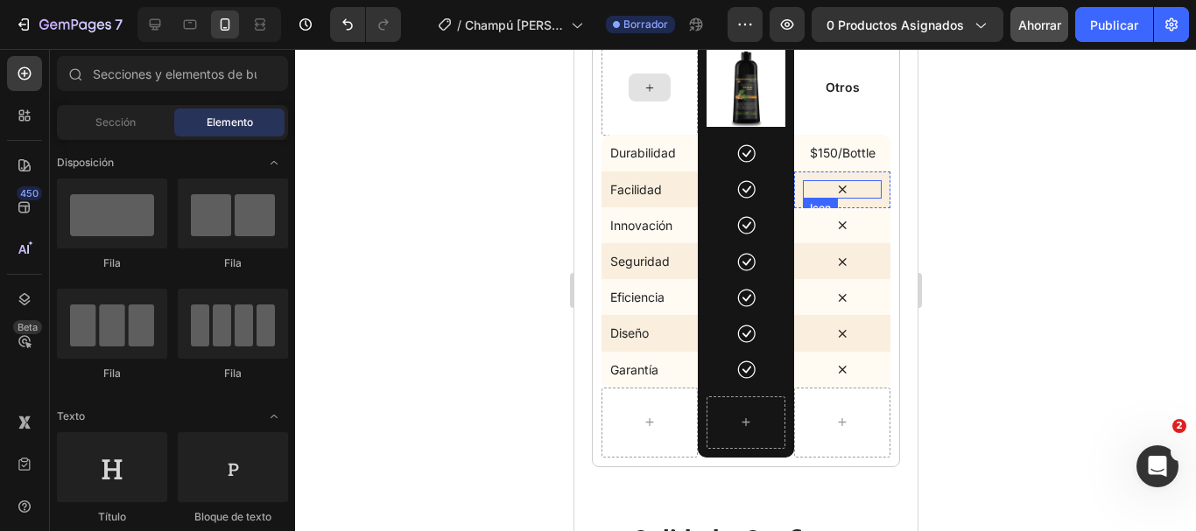
click at [838, 185] on icon at bounding box center [842, 189] width 18 height 18
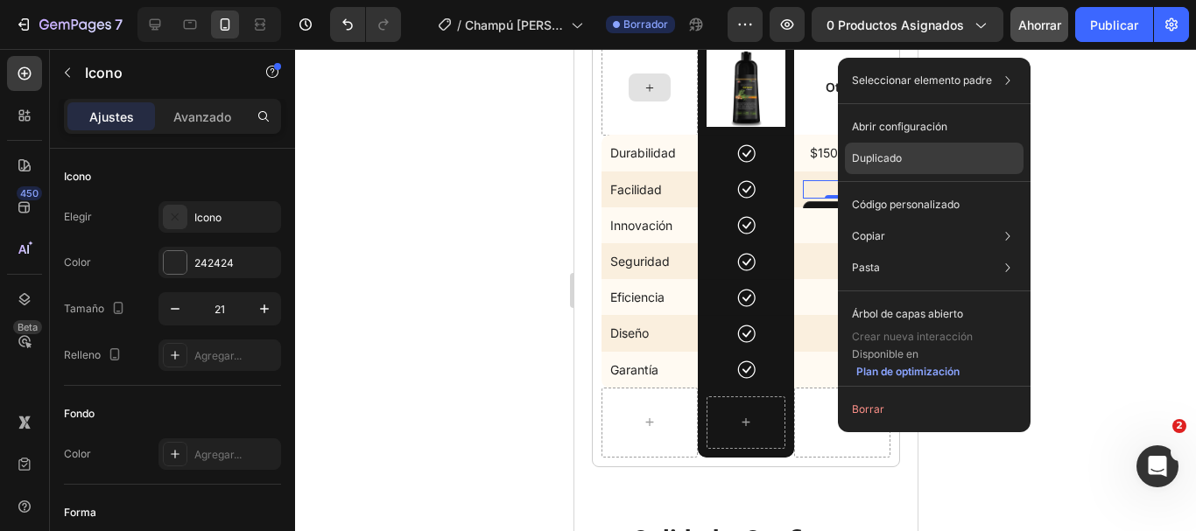
click at [884, 153] on font "Duplicado" at bounding box center [877, 157] width 50 height 13
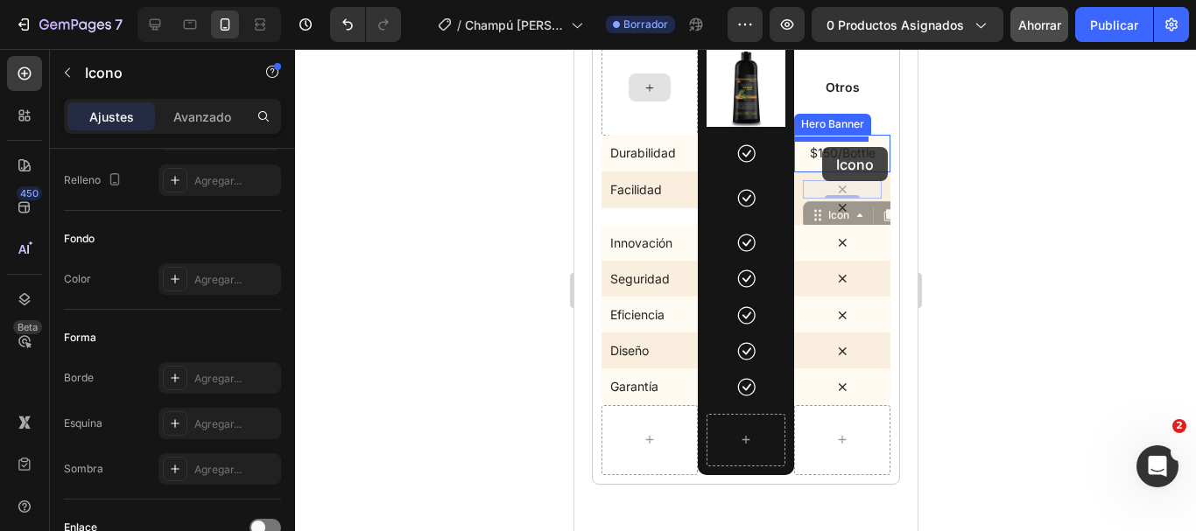
drag, startPoint x: 812, startPoint y: 204, endPoint x: 821, endPoint y: 147, distance: 57.6
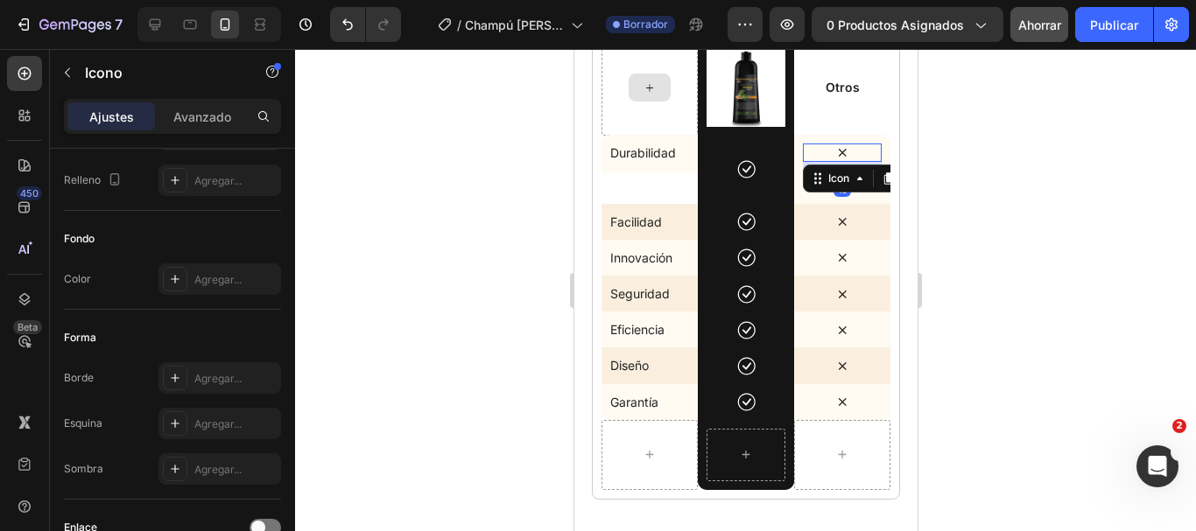
click at [1016, 190] on div at bounding box center [745, 290] width 901 height 482
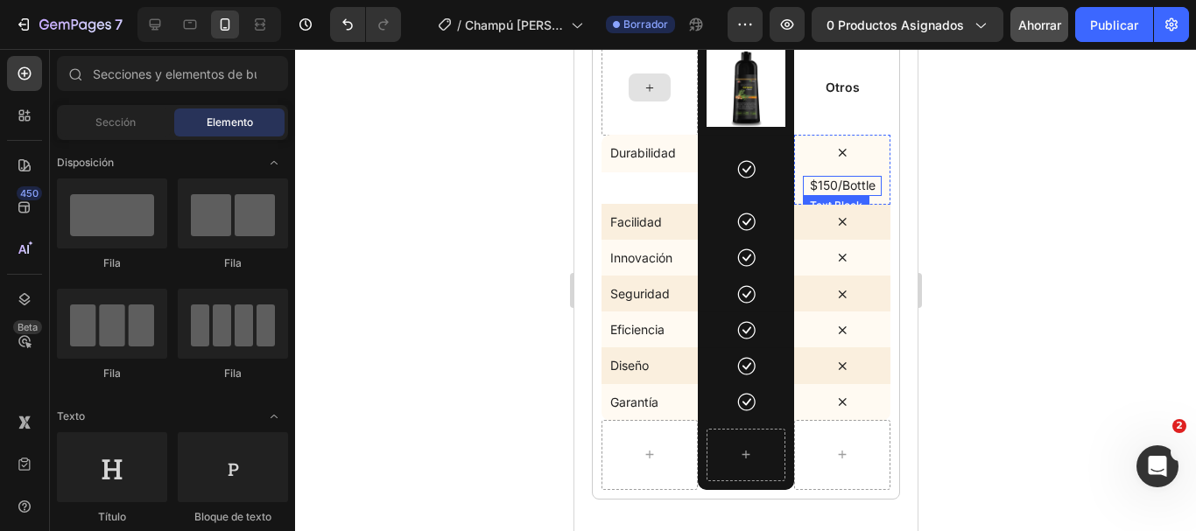
click at [854, 179] on p "$150/Bottle" at bounding box center [841, 186] width 79 height 16
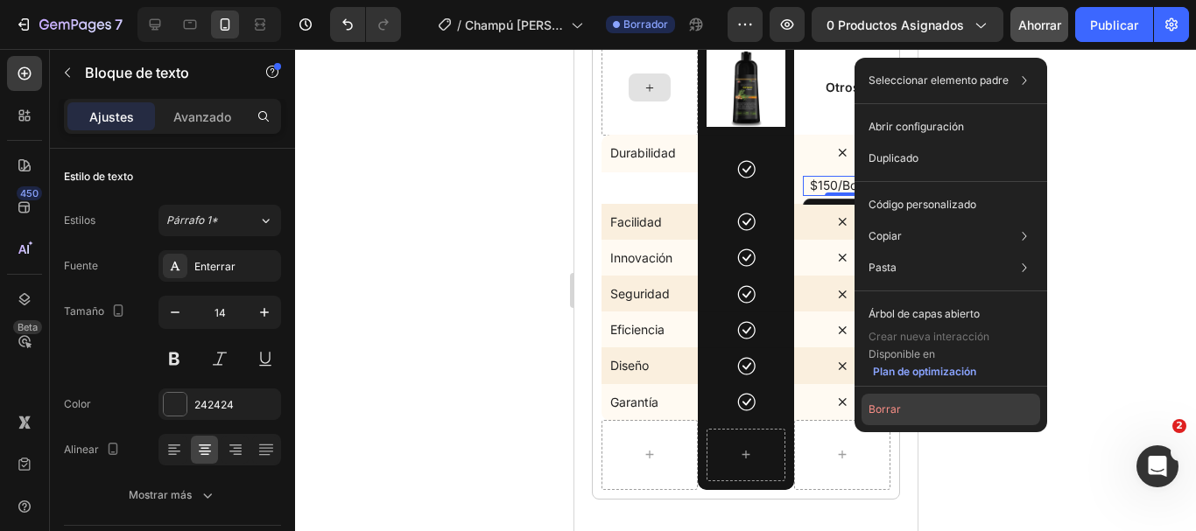
click at [895, 397] on button "Borrar" at bounding box center [950, 410] width 179 height 32
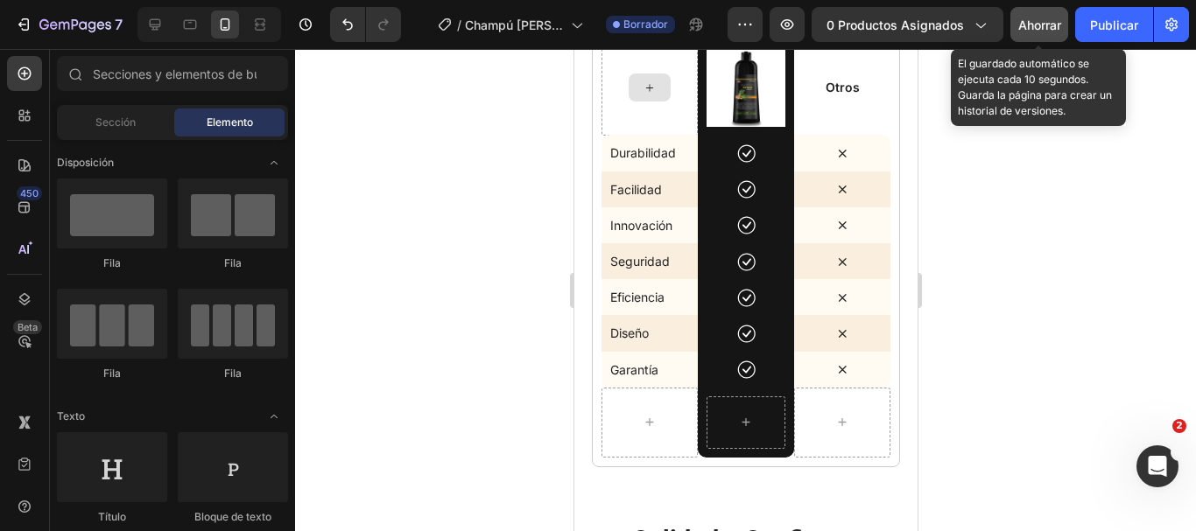
drag, startPoint x: 1023, startPoint y: 32, endPoint x: 171, endPoint y: 222, distance: 873.7
click at [1023, 32] on div "Ahorrar" at bounding box center [1039, 25] width 43 height 18
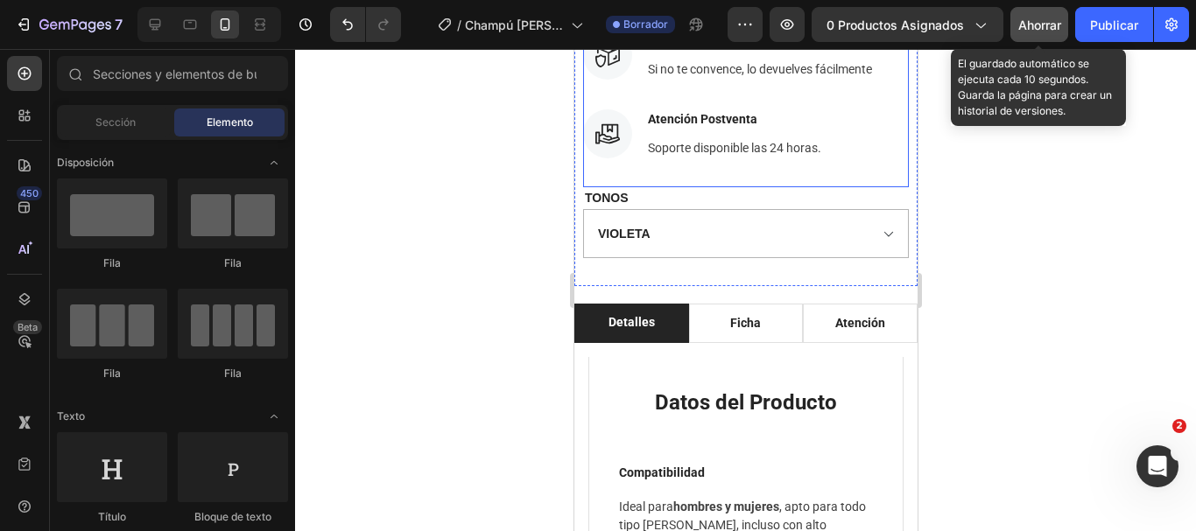
scroll to position [1198, 0]
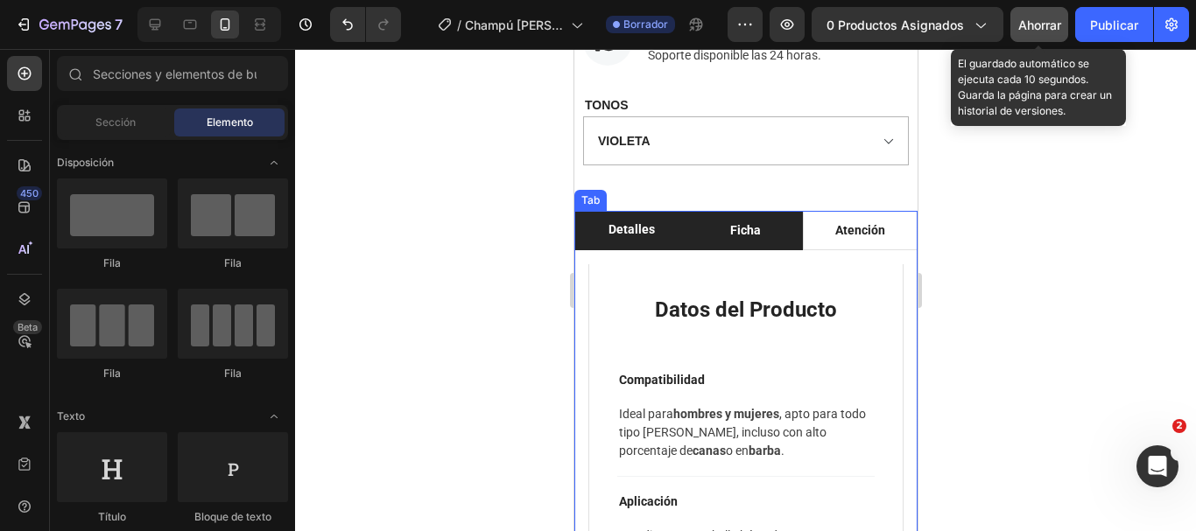
click at [754, 241] on div "Ficha" at bounding box center [745, 231] width 36 height 24
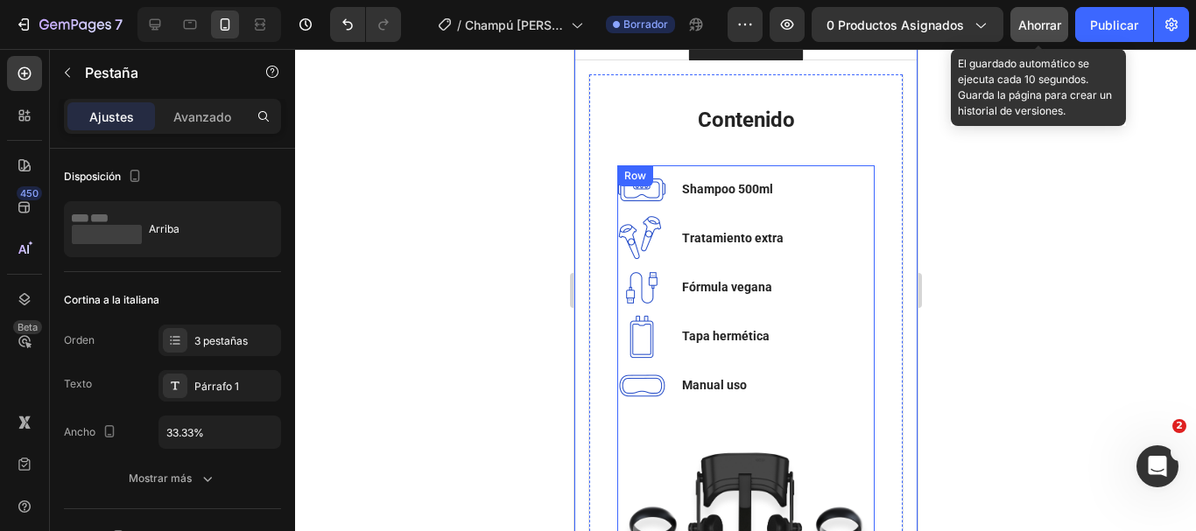
scroll to position [1548, 0]
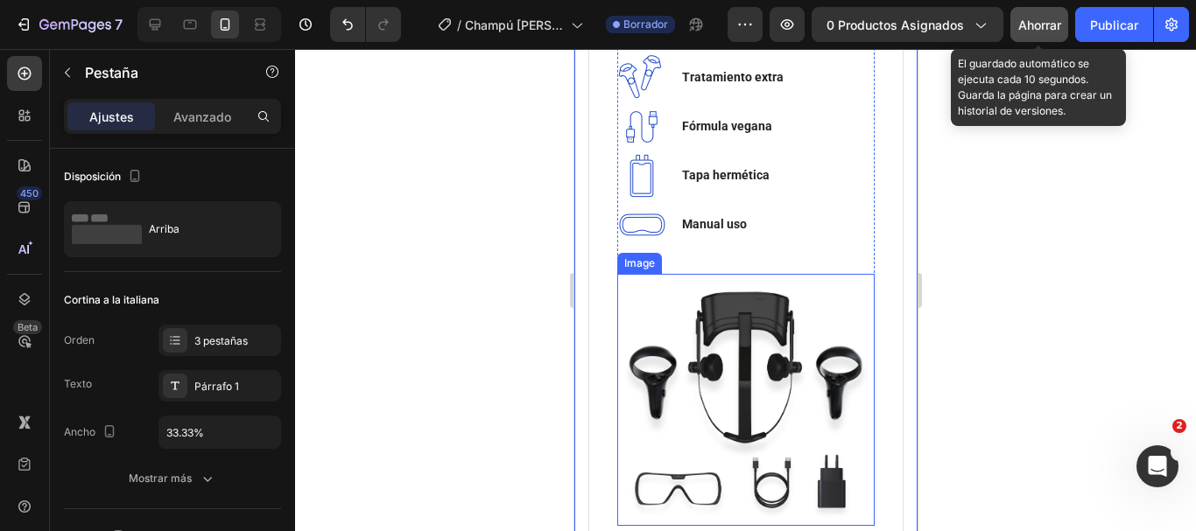
click at [762, 341] on img at bounding box center [744, 400] width 257 height 252
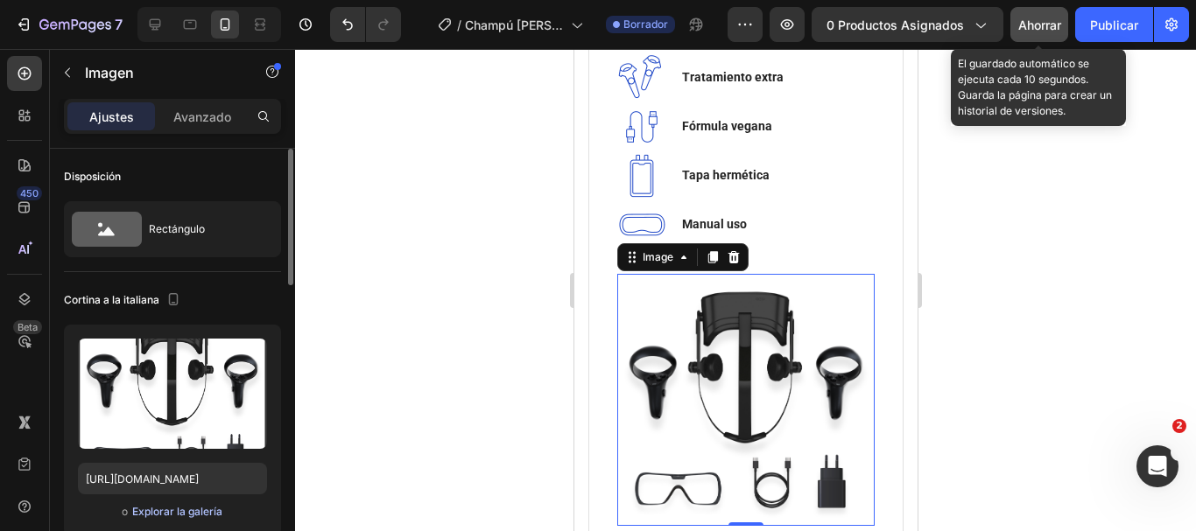
click at [179, 512] on font "Explorar la galería" at bounding box center [177, 511] width 90 height 13
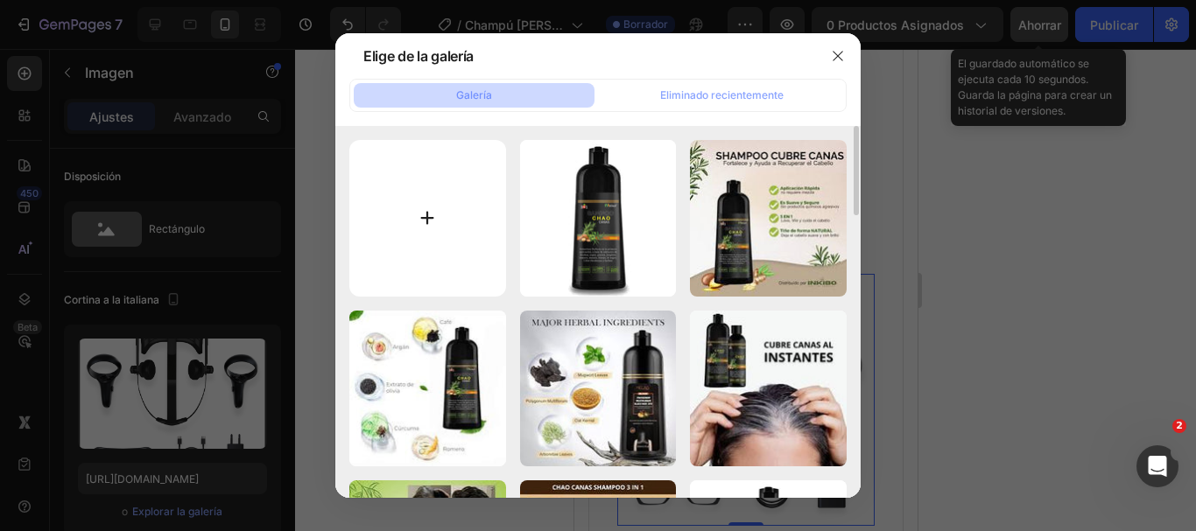
click at [438, 229] on input "file" at bounding box center [427, 218] width 157 height 157
type input "C:\fakepath\images (17).jpeg"
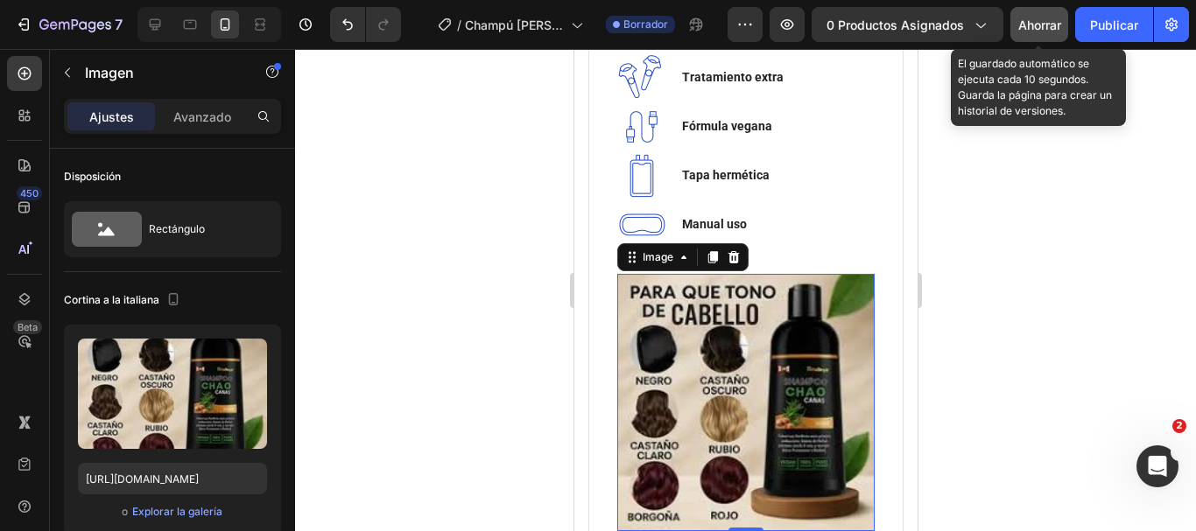
type input "[URL][DOMAIN_NAME]"
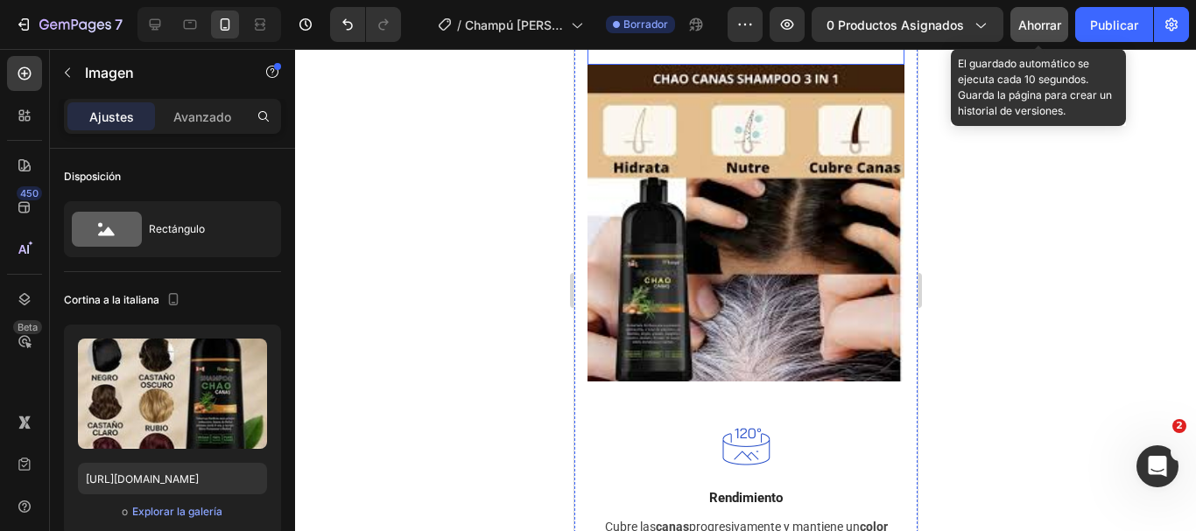
scroll to position [2248, 0]
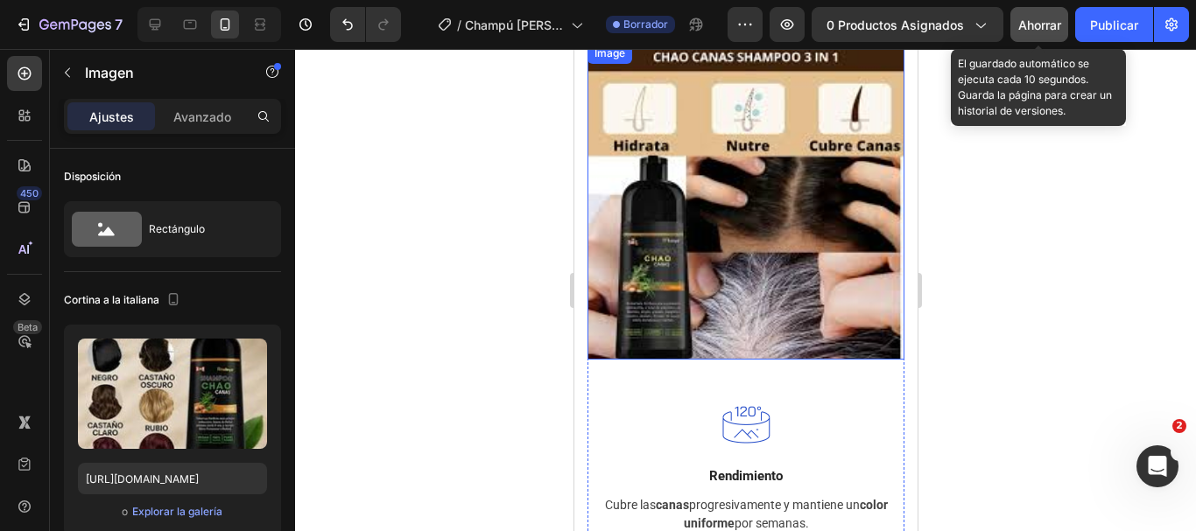
click at [752, 301] on img at bounding box center [745, 201] width 317 height 317
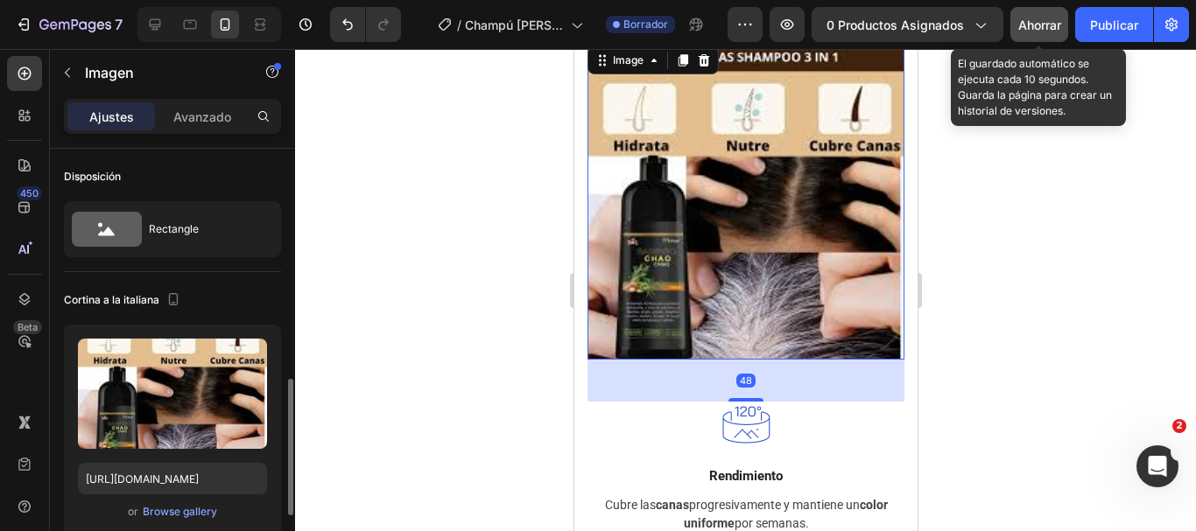
scroll to position [175, 0]
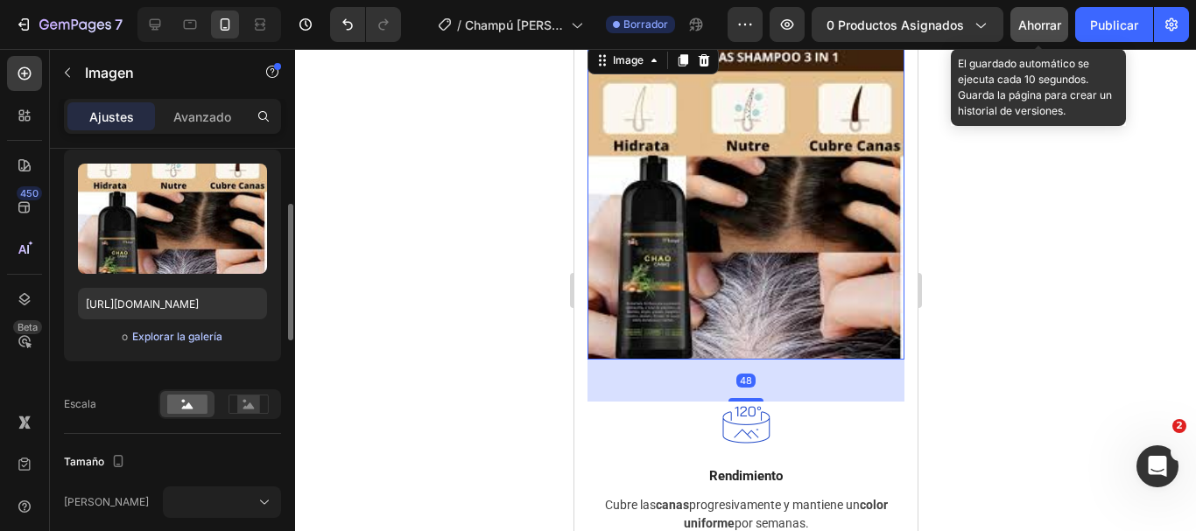
click at [198, 341] on font "Explorar la galería" at bounding box center [177, 336] width 90 height 13
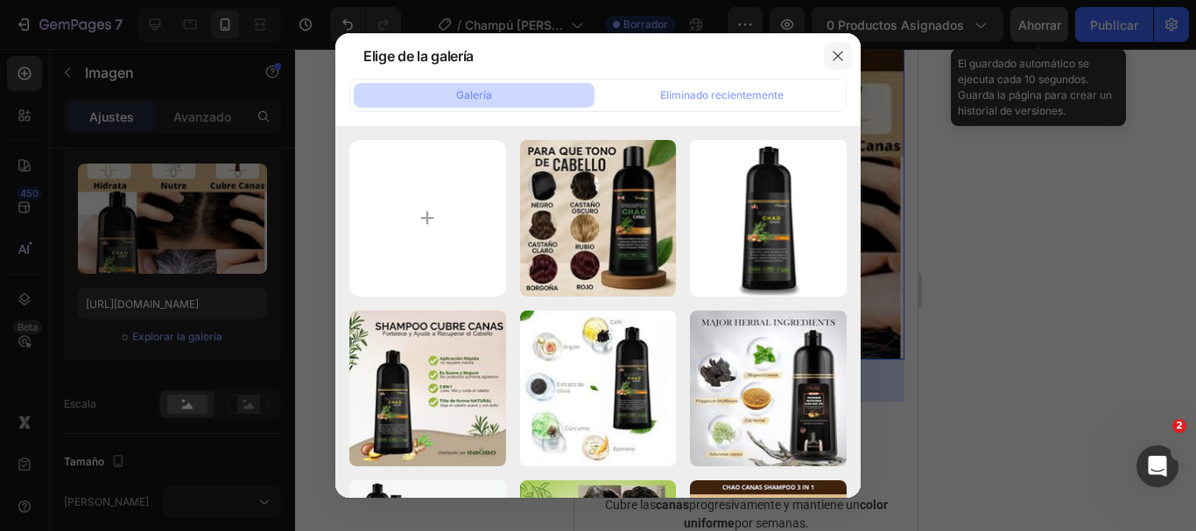
click at [826, 53] on button "button" at bounding box center [838, 56] width 28 height 28
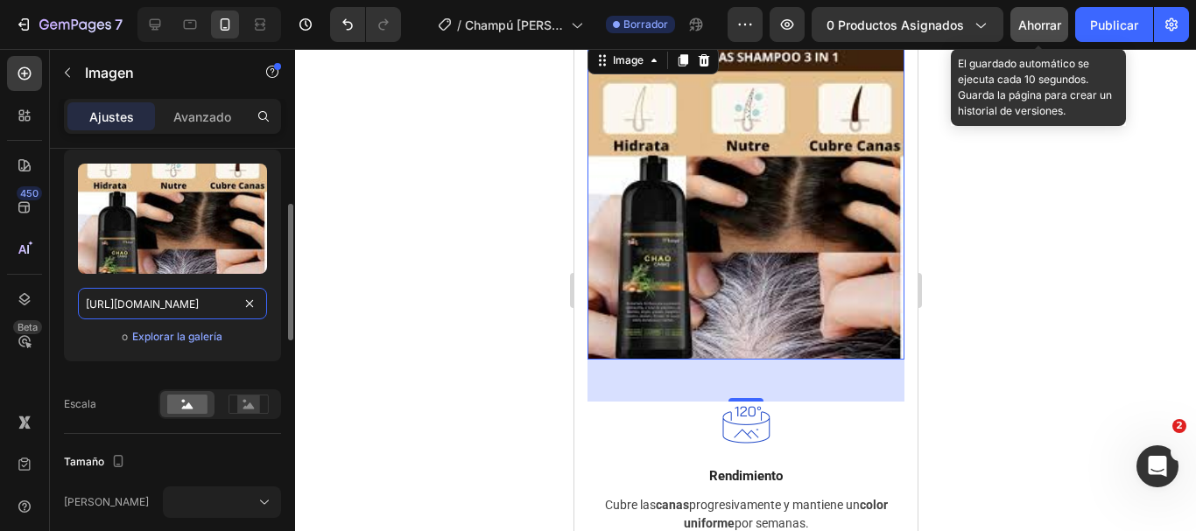
click at [198, 297] on input "[URL][DOMAIN_NAME]" at bounding box center [172, 304] width 189 height 32
paste input "897/0004/0968/files/g1_2_3000x3000-ezgif.com-overlay_f7c9cdae-8c38-4976-8e0b-55…"
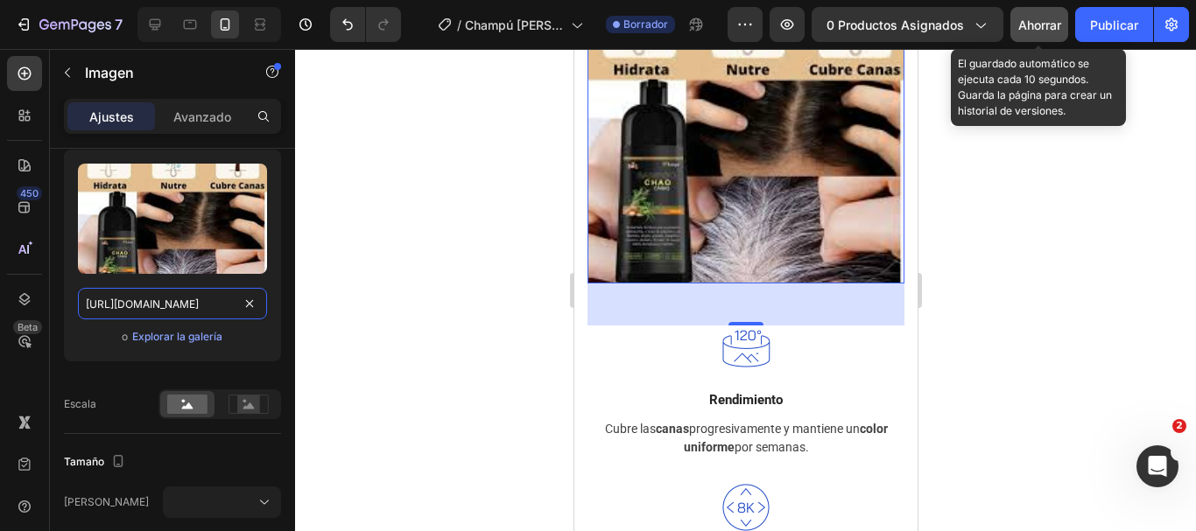
type input "[URL][DOMAIN_NAME]"
click at [1053, 31] on font "Ahorrar" at bounding box center [1039, 25] width 43 height 15
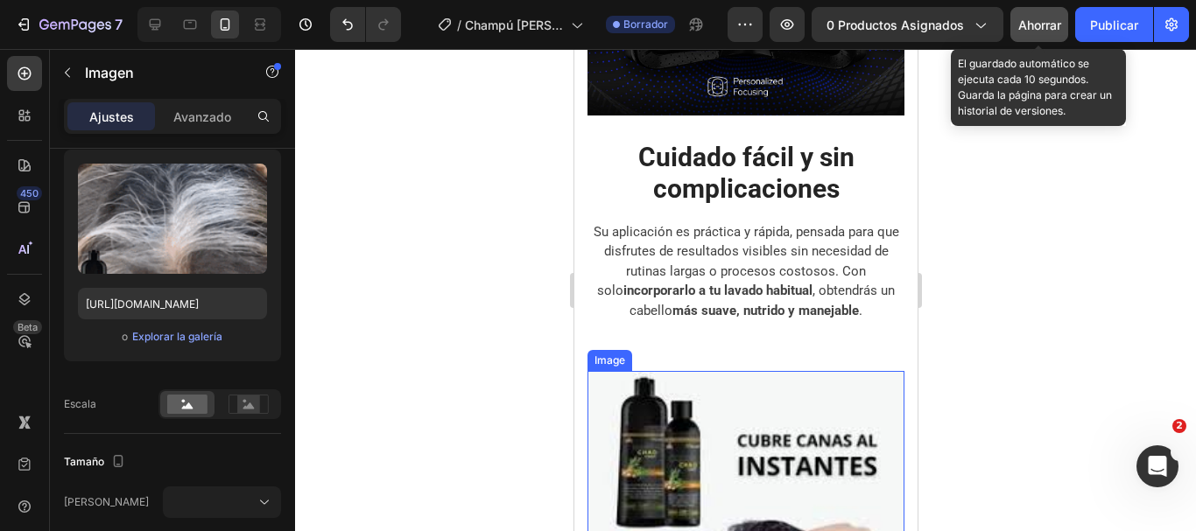
scroll to position [3725, 0]
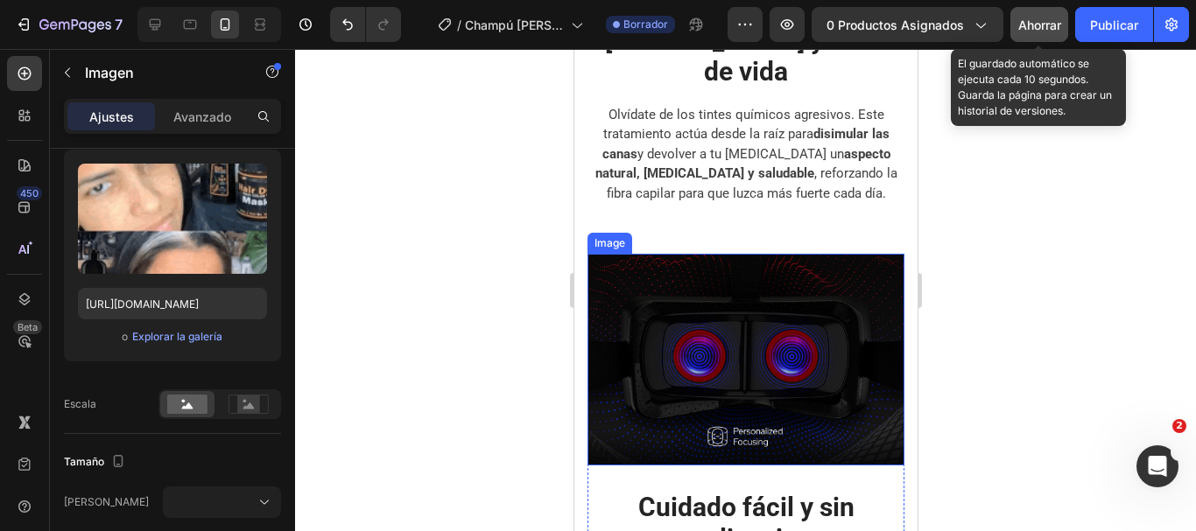
click at [757, 352] on img at bounding box center [745, 359] width 317 height 211
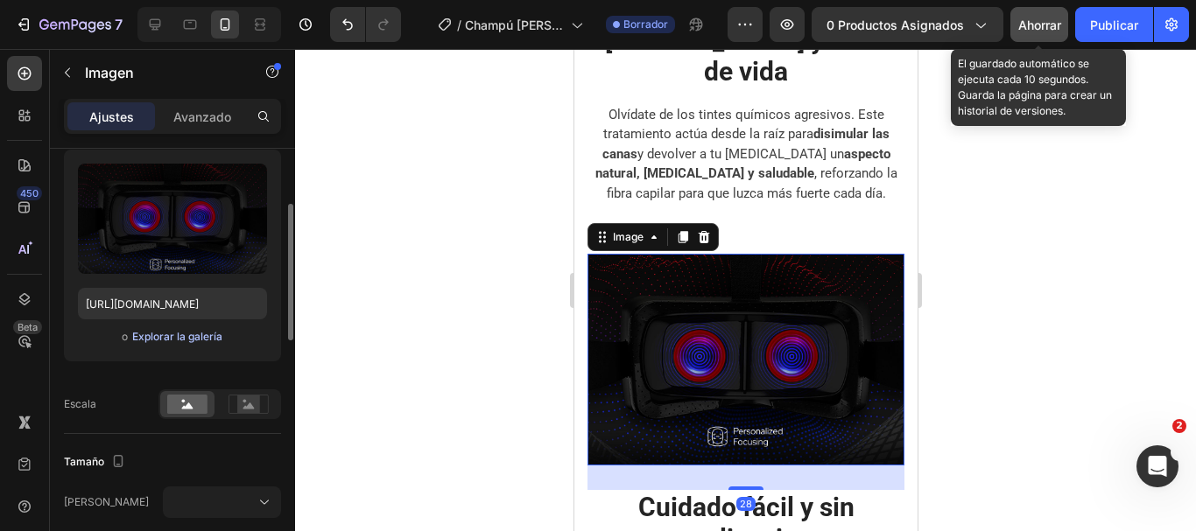
click at [169, 331] on font "Explorar la galería" at bounding box center [177, 336] width 90 height 13
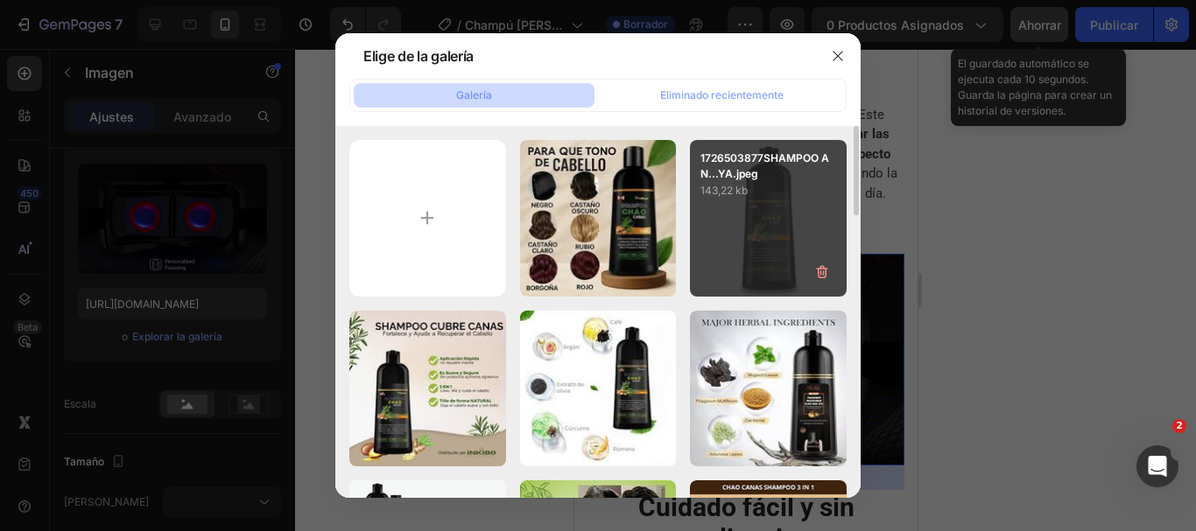
scroll to position [175, 0]
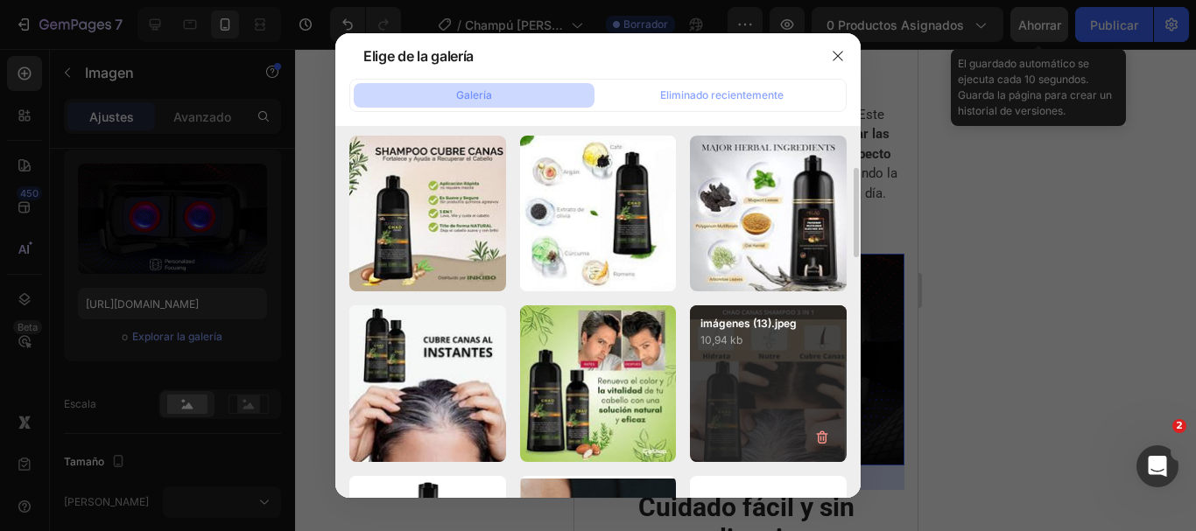
click at [732, 370] on div "imágenes (13).jpeg 10,94 kb" at bounding box center [768, 384] width 157 height 157
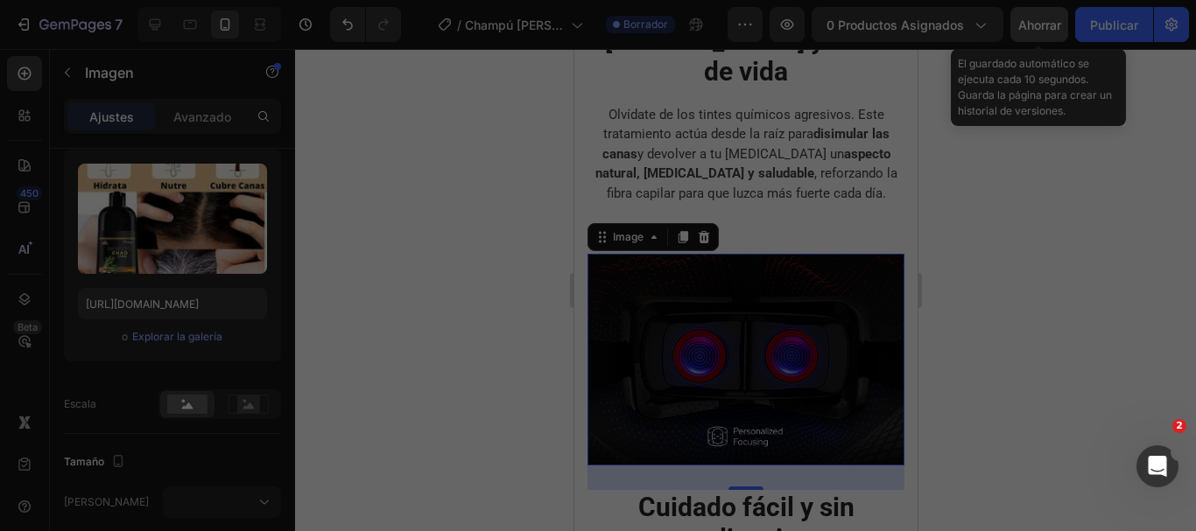
type input "[URL][DOMAIN_NAME]"
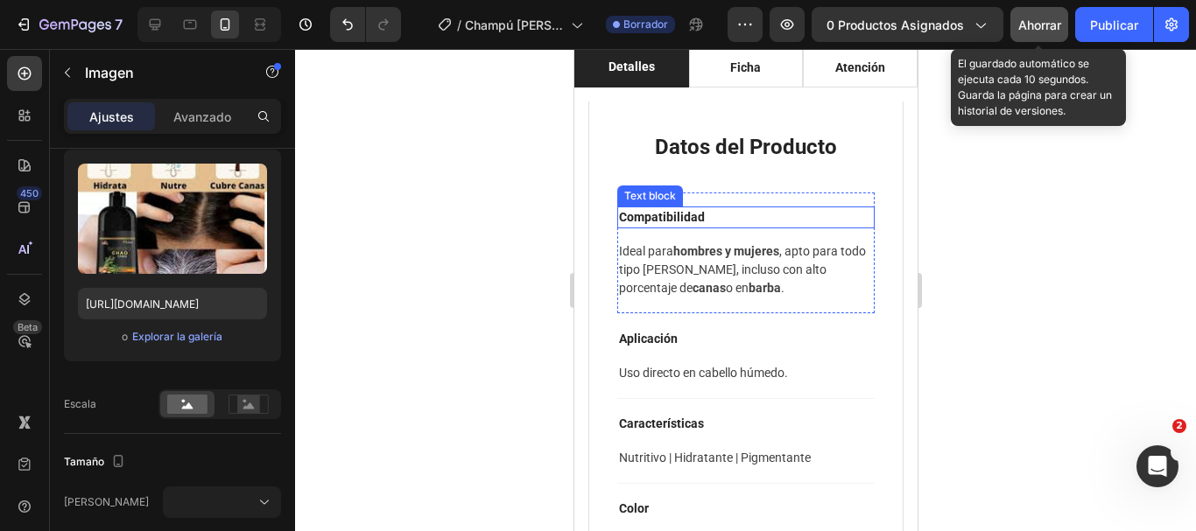
scroll to position [1091, 0]
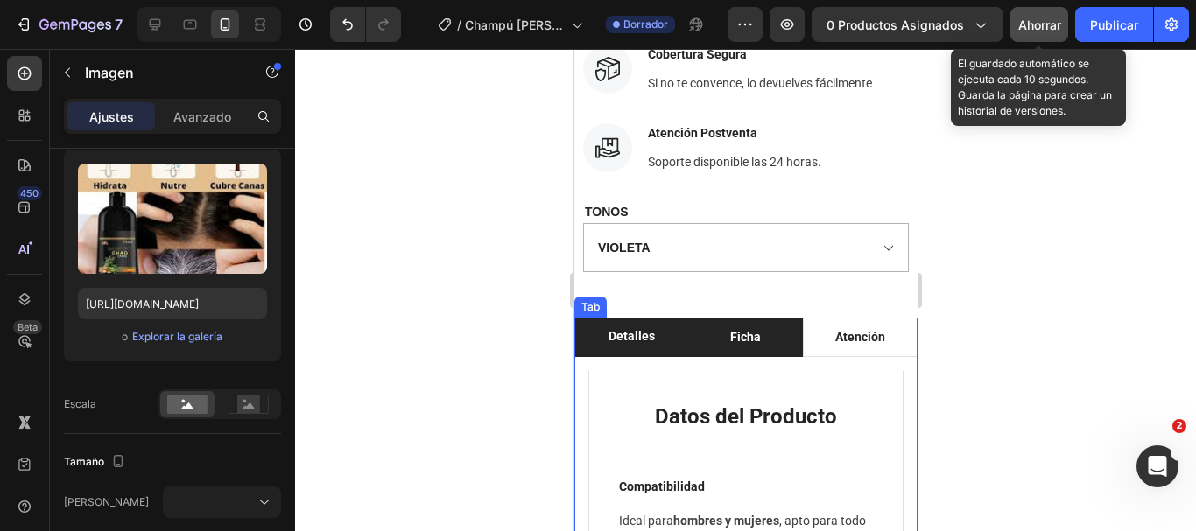
click at [750, 336] on p "Ficha" at bounding box center [744, 337] width 31 height 18
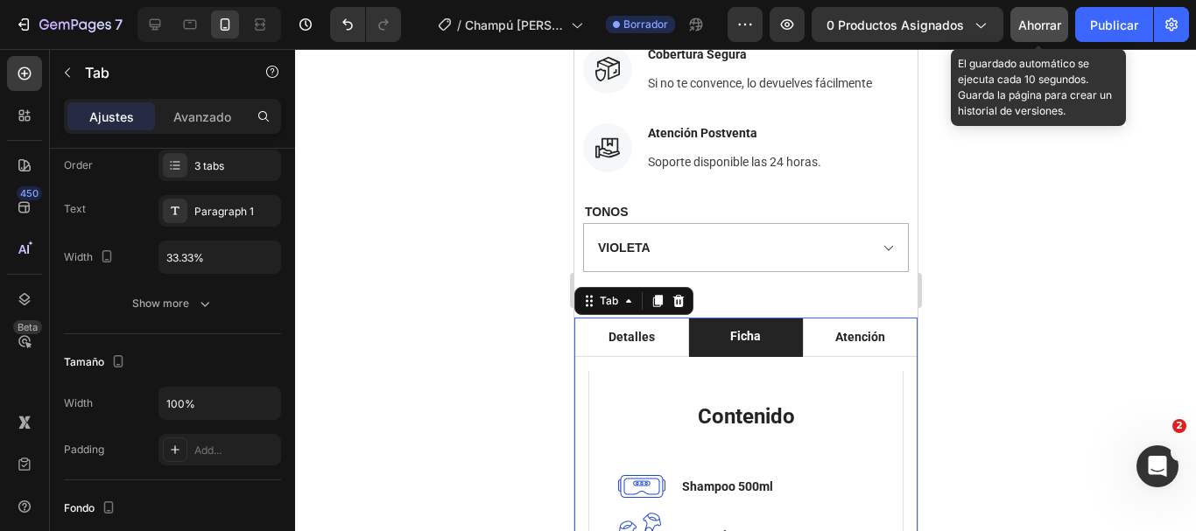
scroll to position [0, 0]
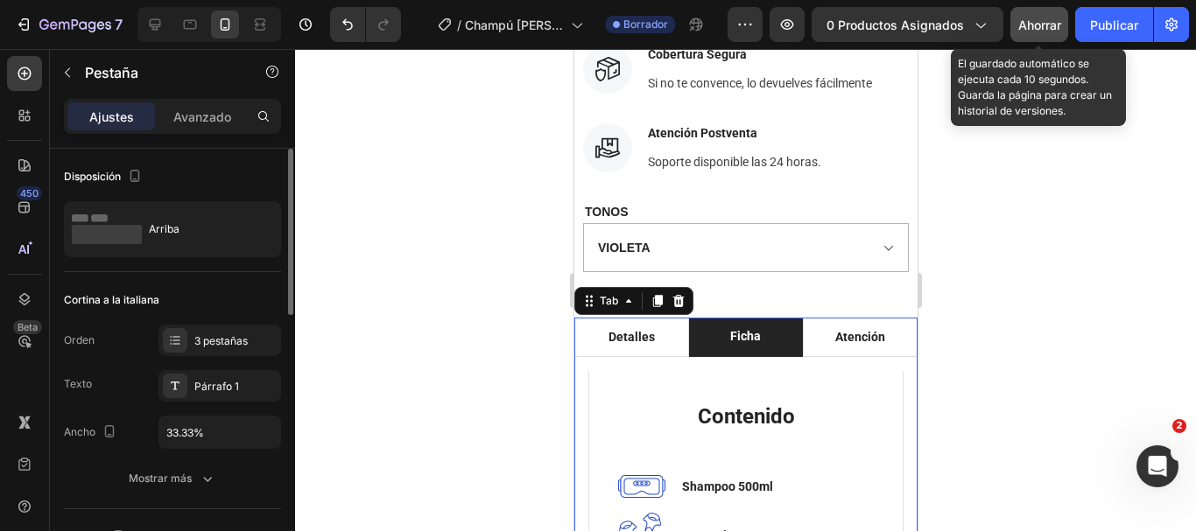
click at [776, 341] on li "Ficha" at bounding box center [745, 337] width 115 height 39
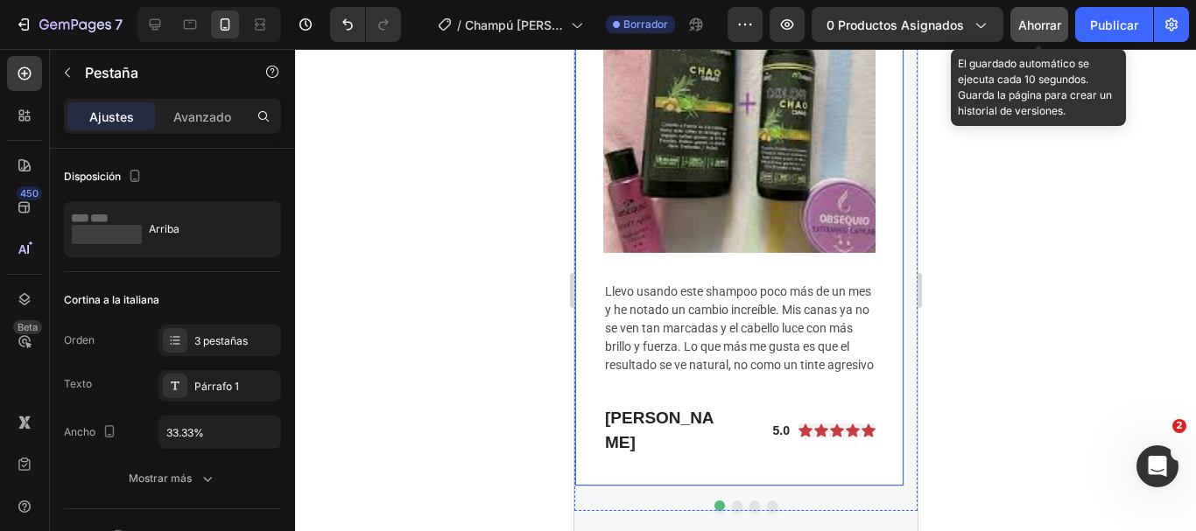
scroll to position [5381, 0]
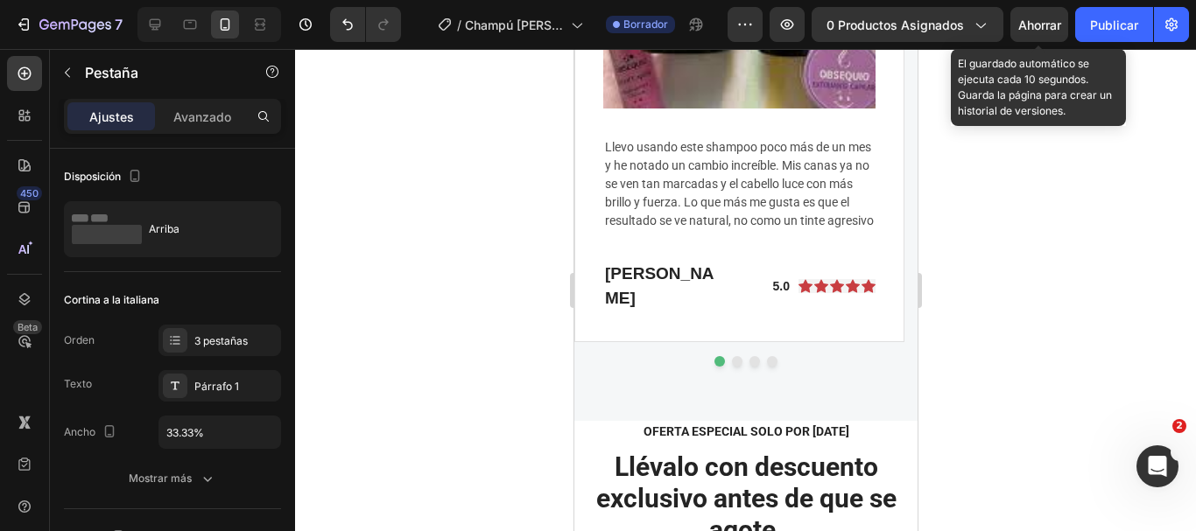
scroll to position [5381, 0]
click at [732, 356] on button "Dot" at bounding box center [736, 361] width 11 height 11
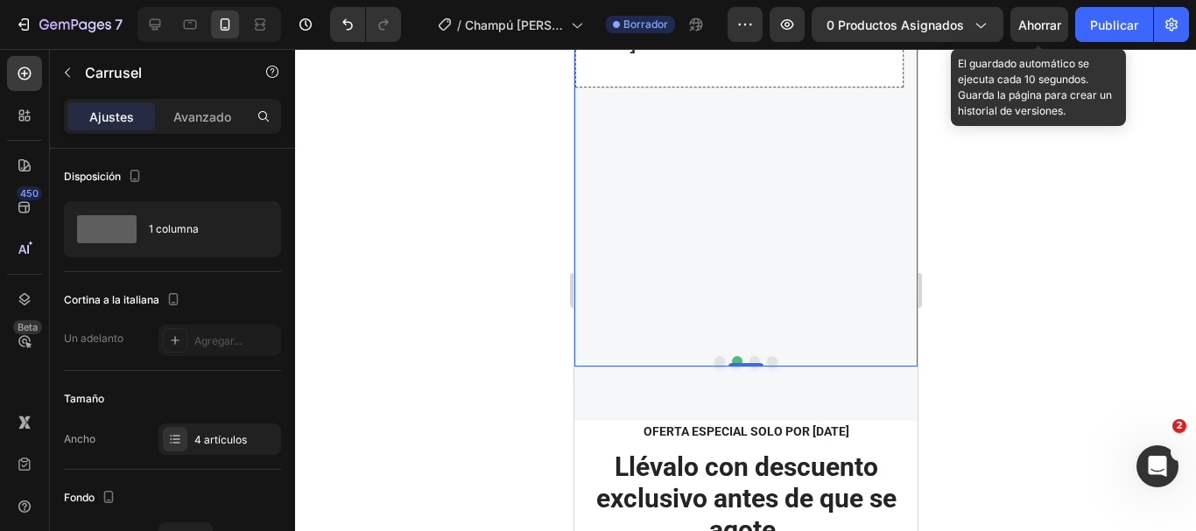
scroll to position [5206, 0]
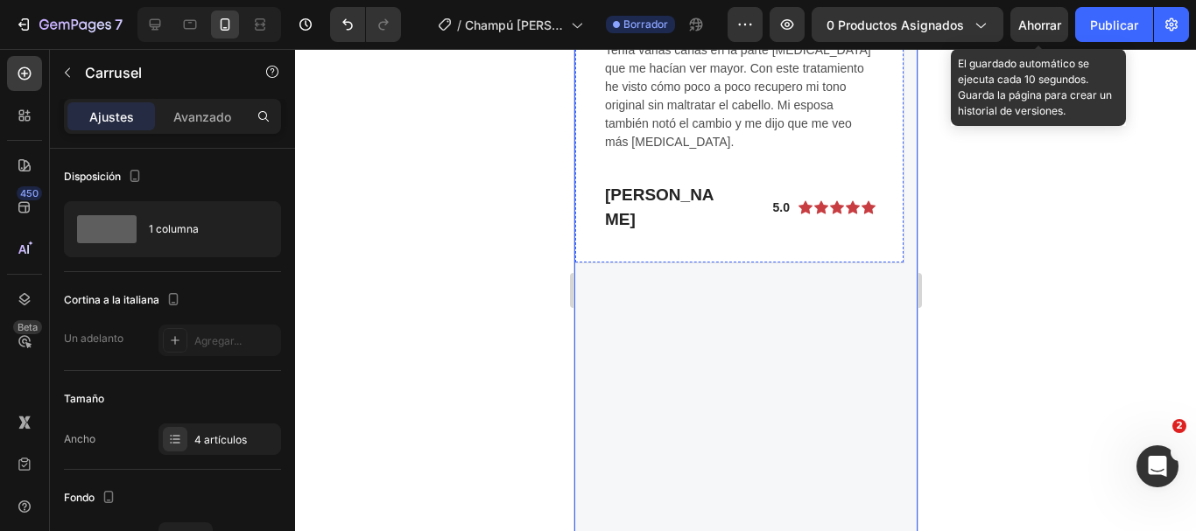
click at [722, 11] on img at bounding box center [738, 11] width 272 height 0
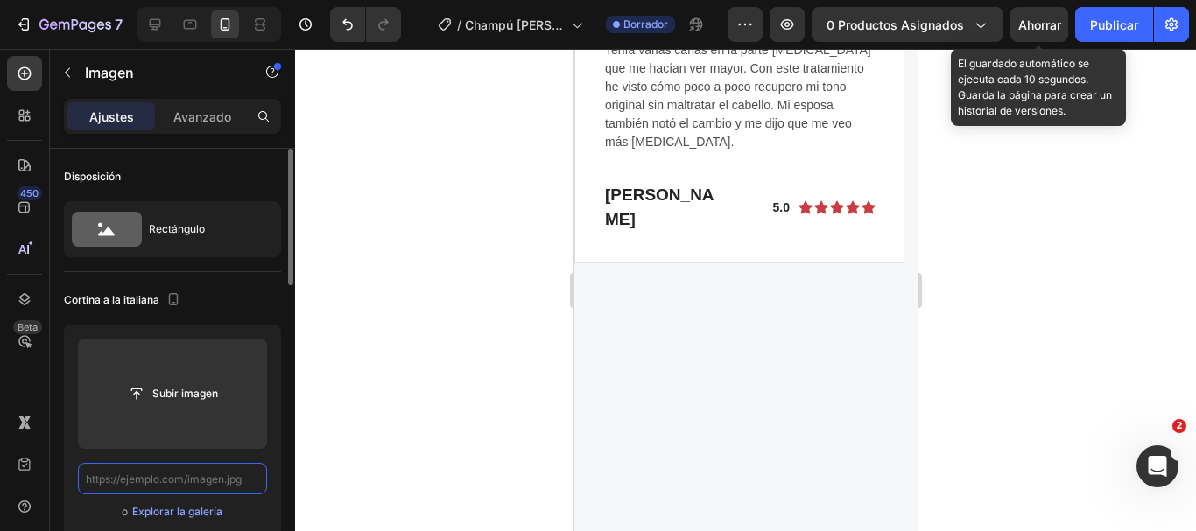
click at [209, 480] on input "text" at bounding box center [172, 479] width 189 height 32
paste input "[URL][DOMAIN_NAME]"
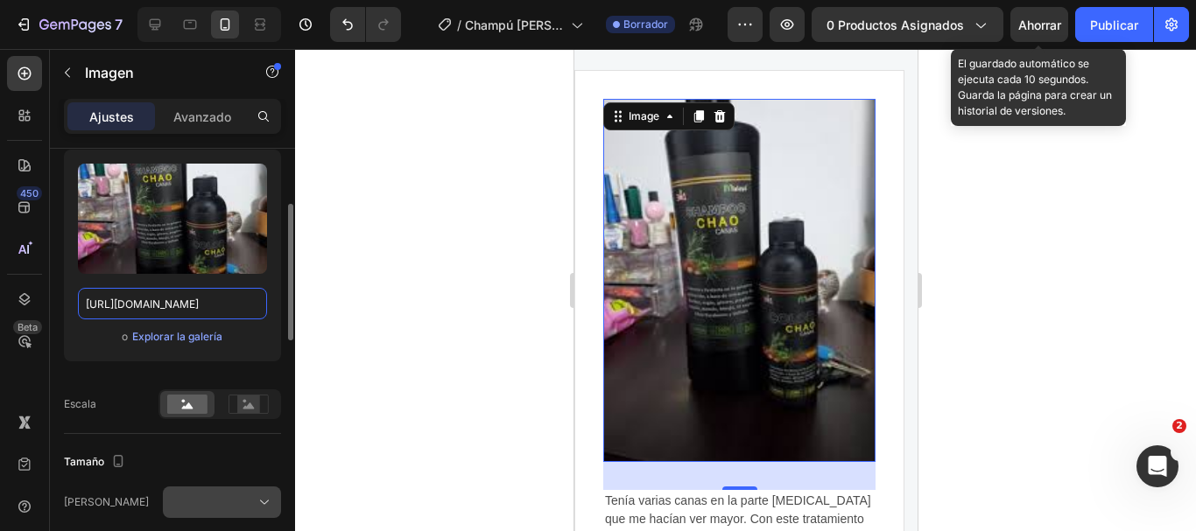
scroll to position [263, 0]
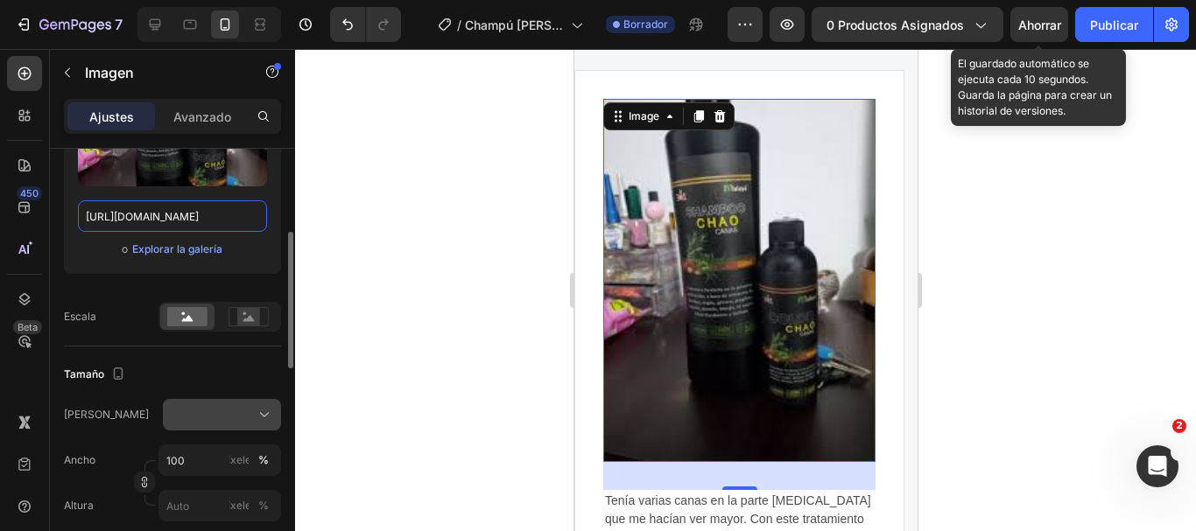
type input "[URL][DOMAIN_NAME]"
click at [207, 415] on div at bounding box center [222, 415] width 102 height 18
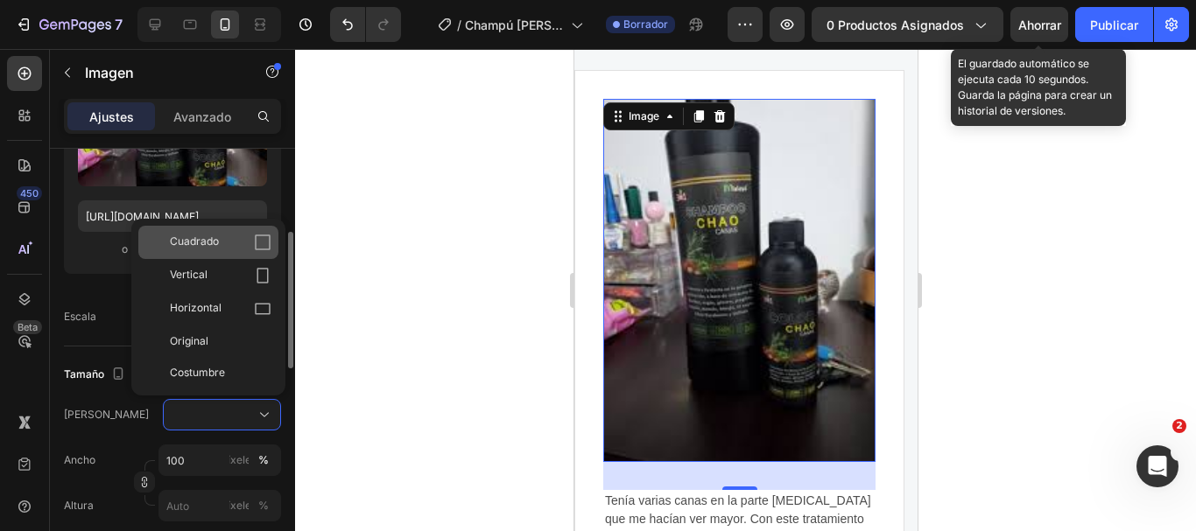
click at [205, 248] on font "Cuadrado" at bounding box center [194, 241] width 49 height 13
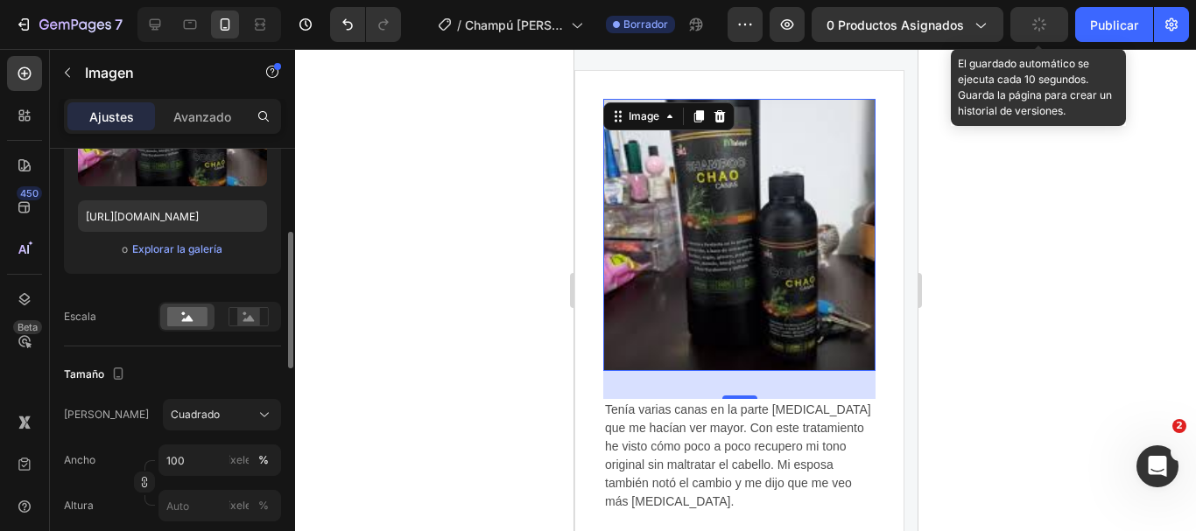
scroll to position [5031, 0]
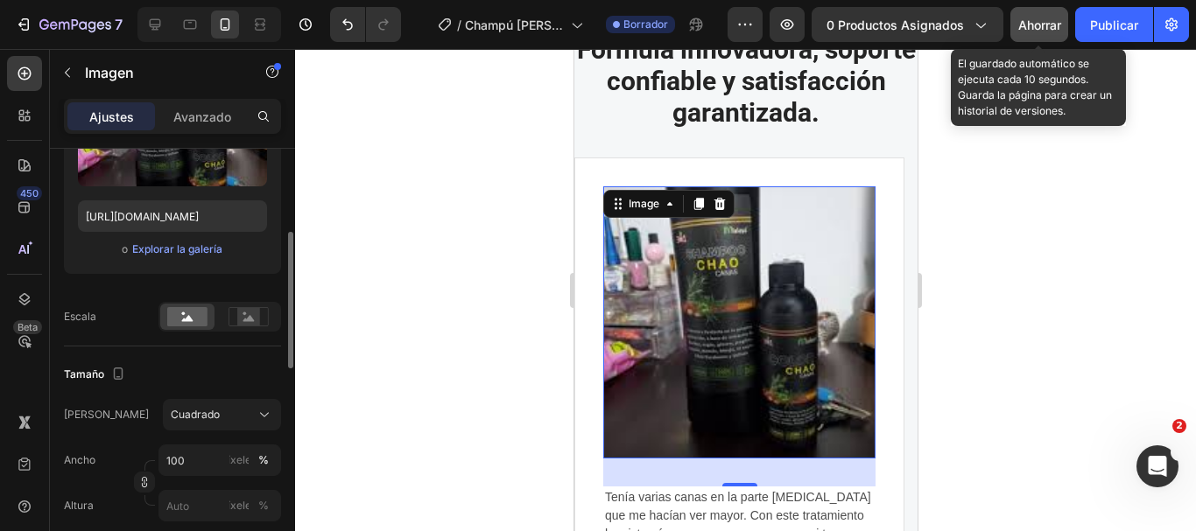
click at [1019, 25] on font "Ahorrar" at bounding box center [1039, 25] width 43 height 15
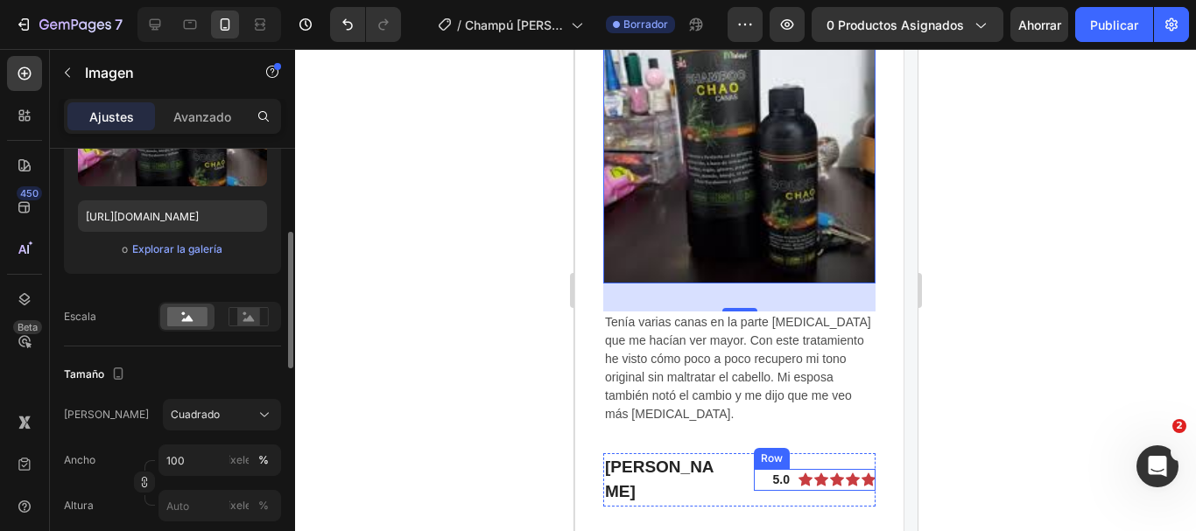
scroll to position [5293, 0]
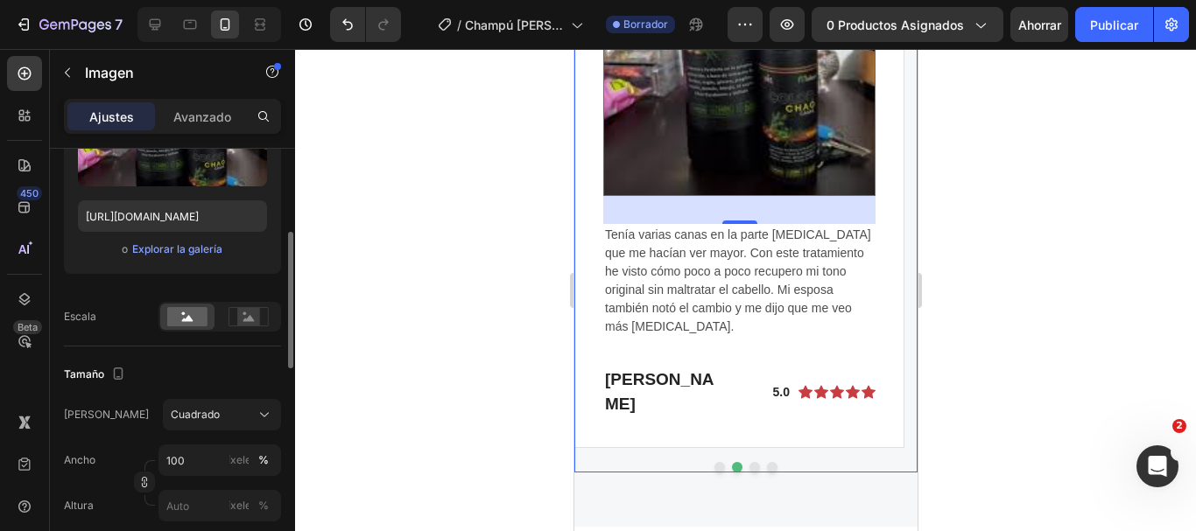
click at [749, 462] on button "Dot" at bounding box center [754, 467] width 11 height 11
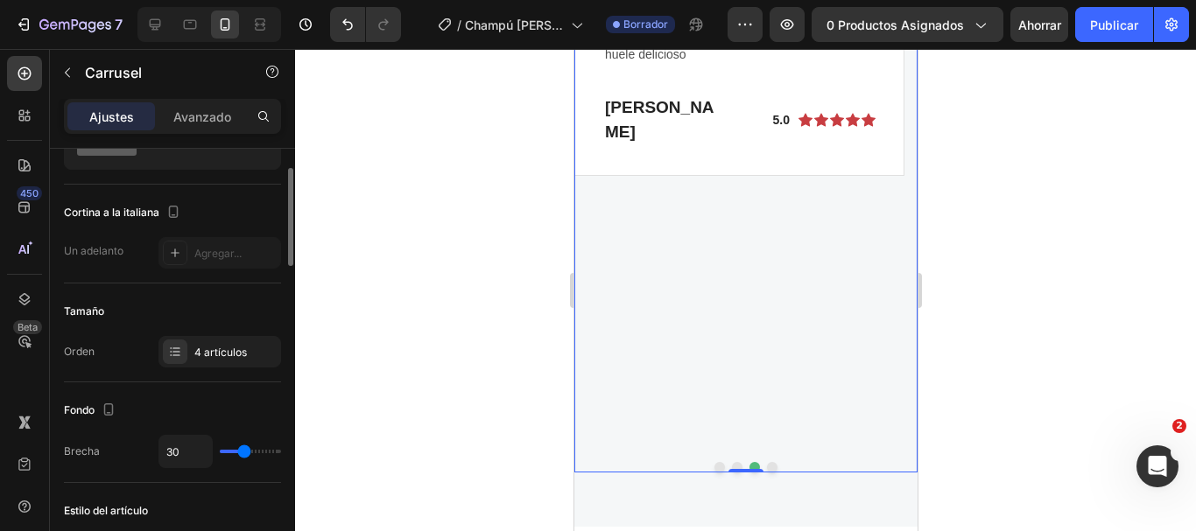
scroll to position [0, 0]
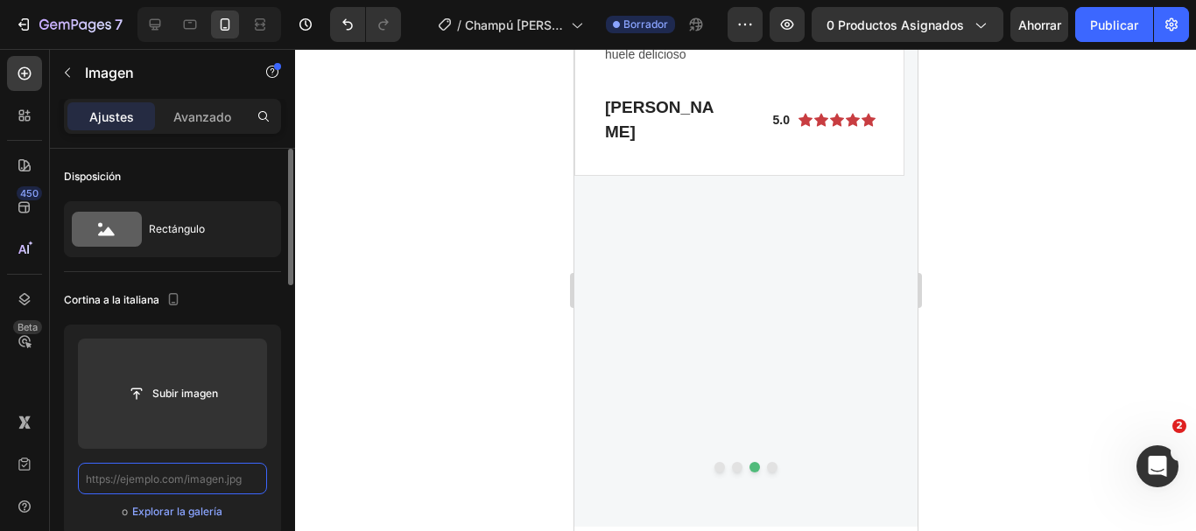
click at [212, 483] on input "text" at bounding box center [172, 479] width 189 height 32
paste input "[URL][DOMAIN_NAME]"
type input "[URL][DOMAIN_NAME]"
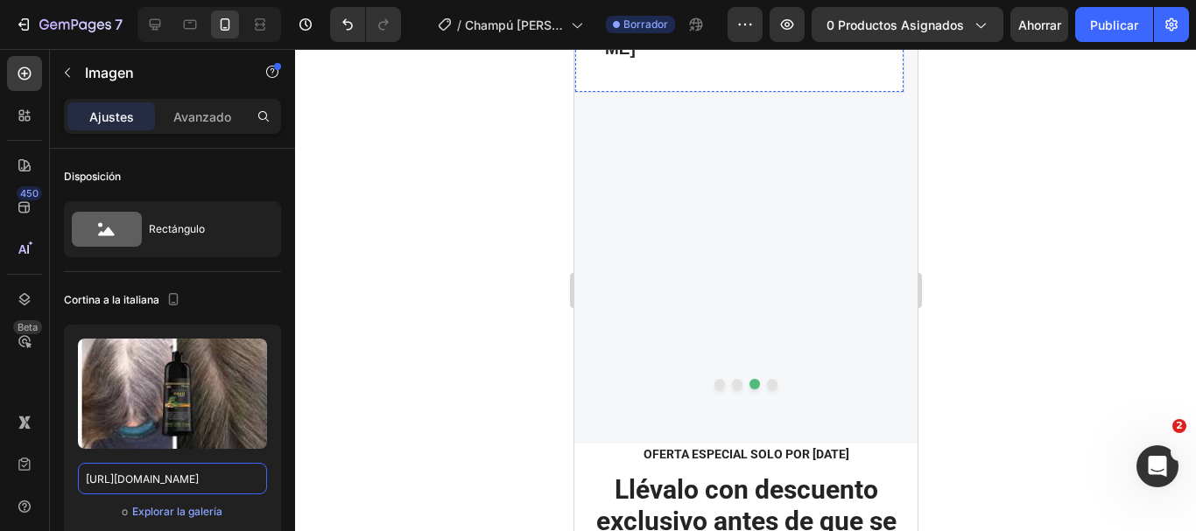
scroll to position [5381, 0]
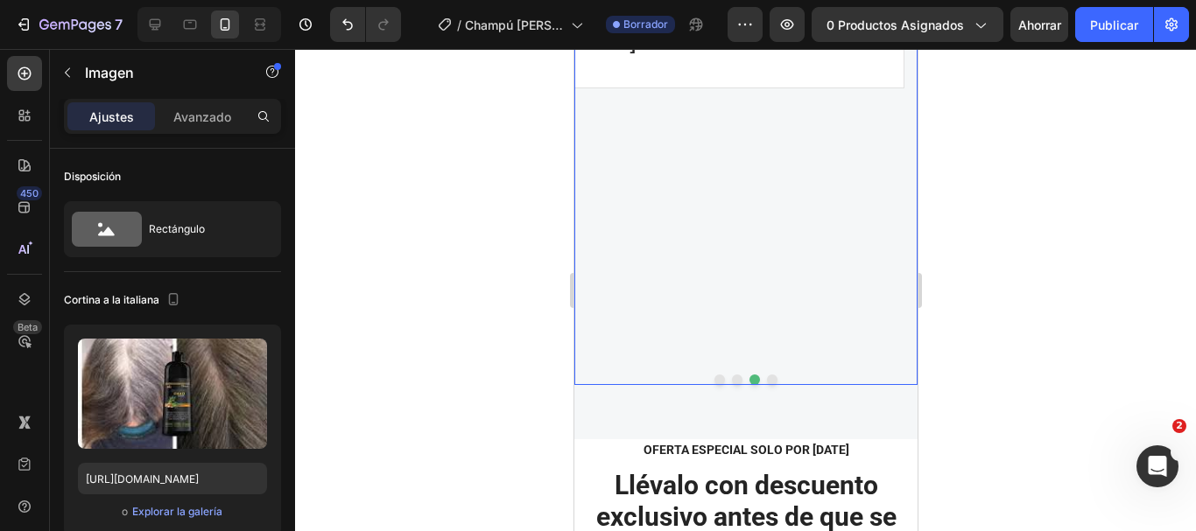
click at [766, 375] on button "Dot" at bounding box center [771, 380] width 11 height 11
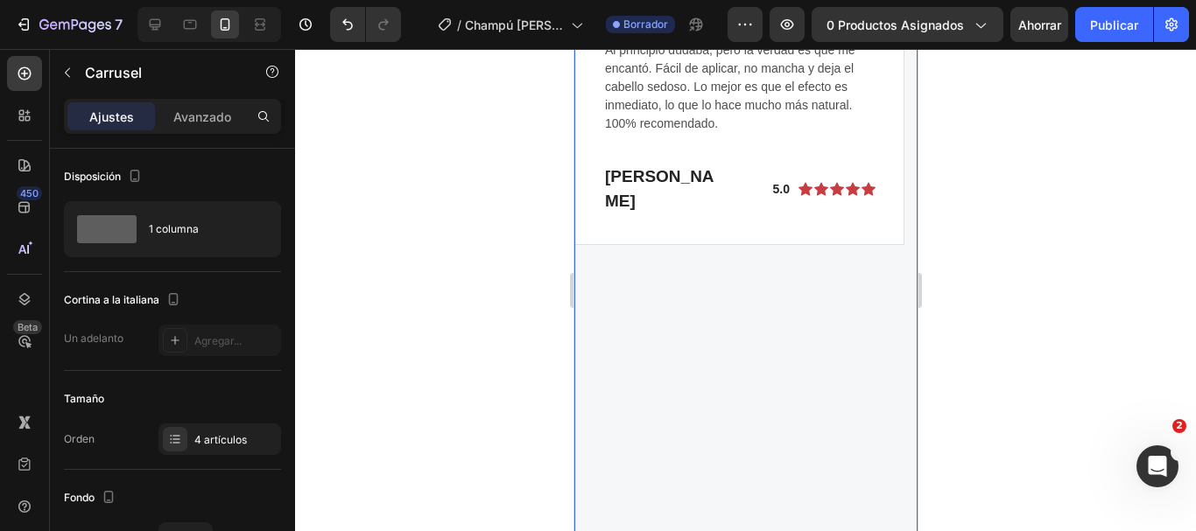
scroll to position [5031, 0]
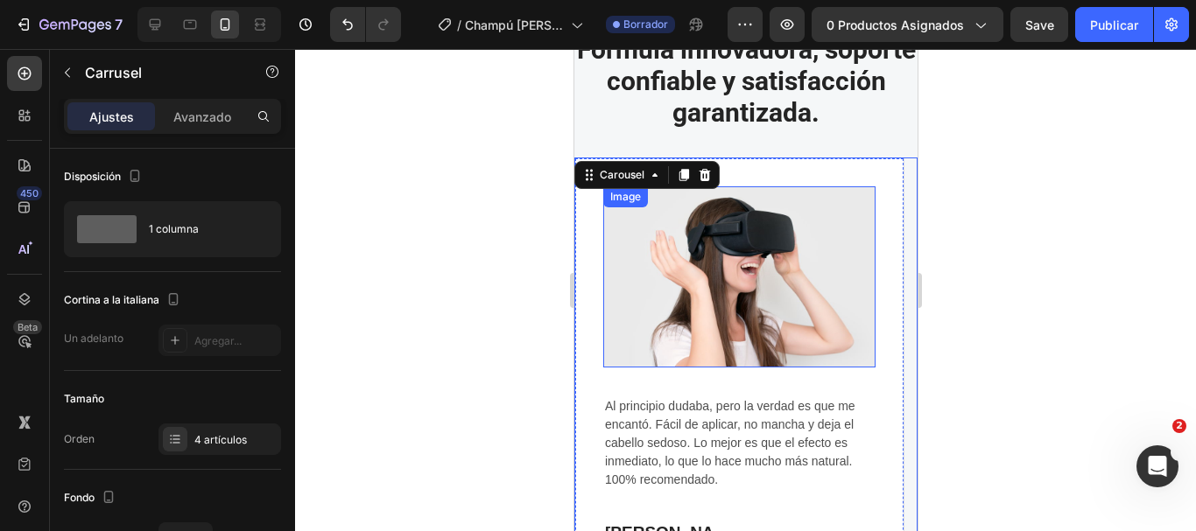
click at [755, 301] on img at bounding box center [738, 276] width 272 height 181
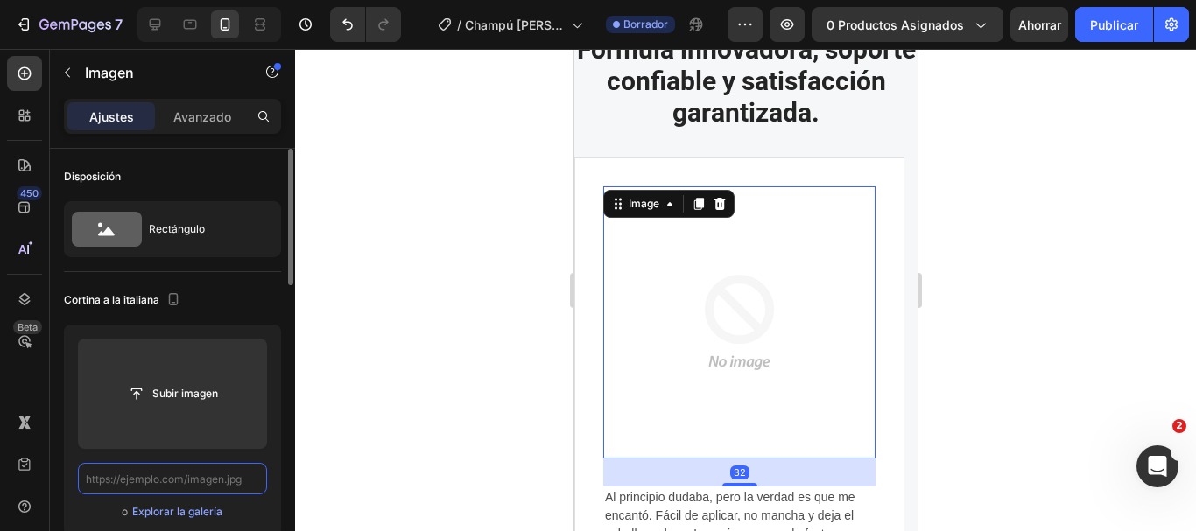
scroll to position [0, 0]
click at [200, 477] on input "text" at bounding box center [172, 479] width 189 height 32
paste input "[URL][DOMAIN_NAME]"
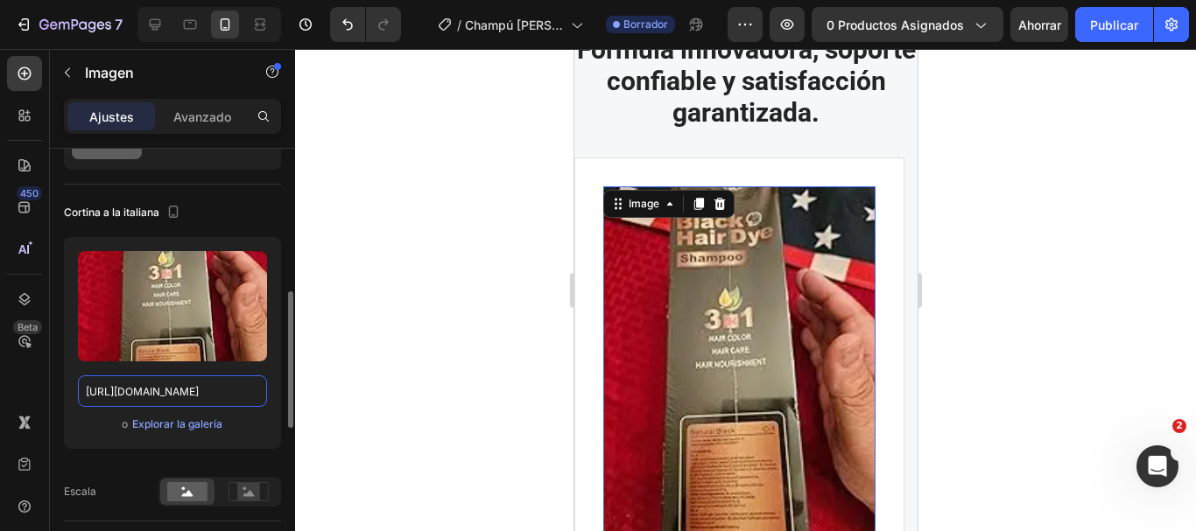
scroll to position [263, 0]
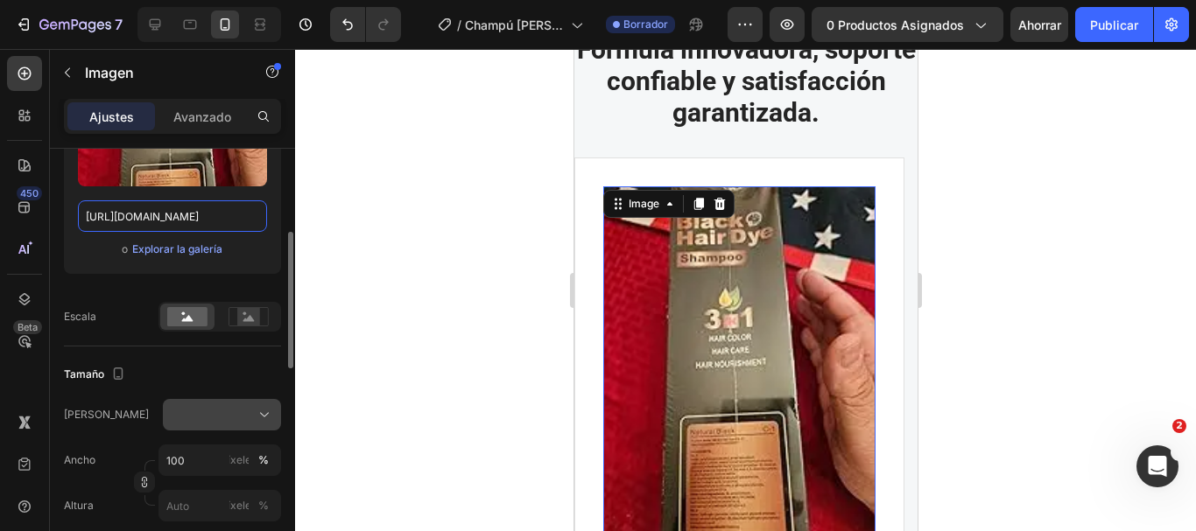
type input "[URL][DOMAIN_NAME]"
click at [200, 417] on div at bounding box center [222, 415] width 102 height 18
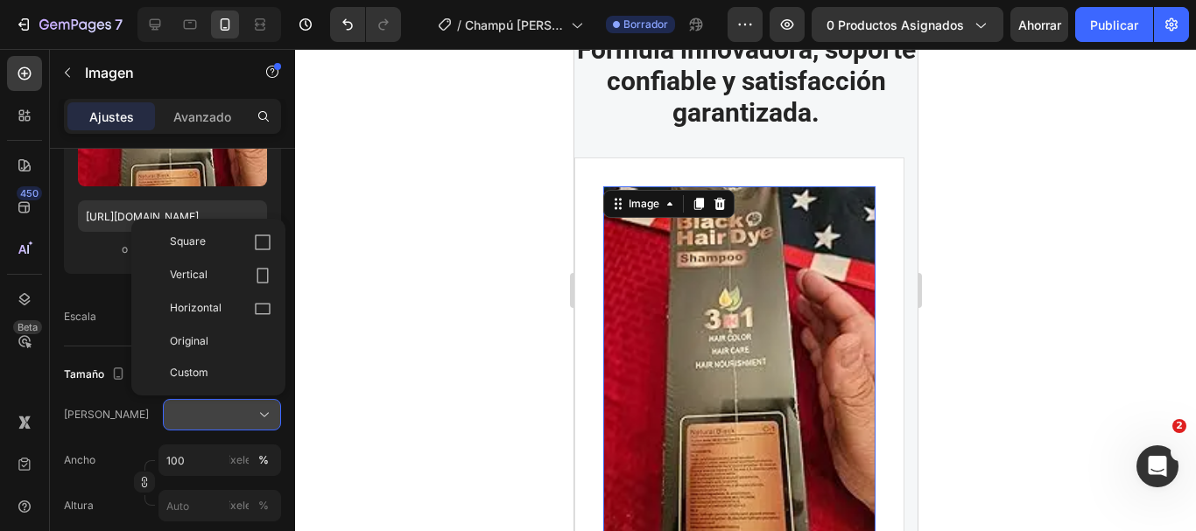
scroll to position [0, 0]
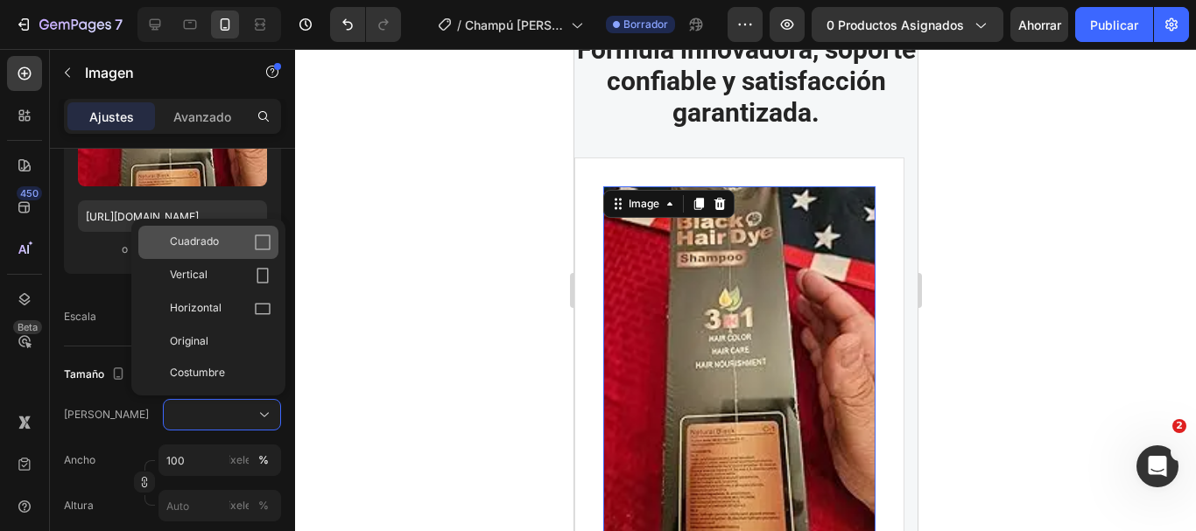
click at [190, 255] on div "Cuadrado" at bounding box center [208, 242] width 140 height 33
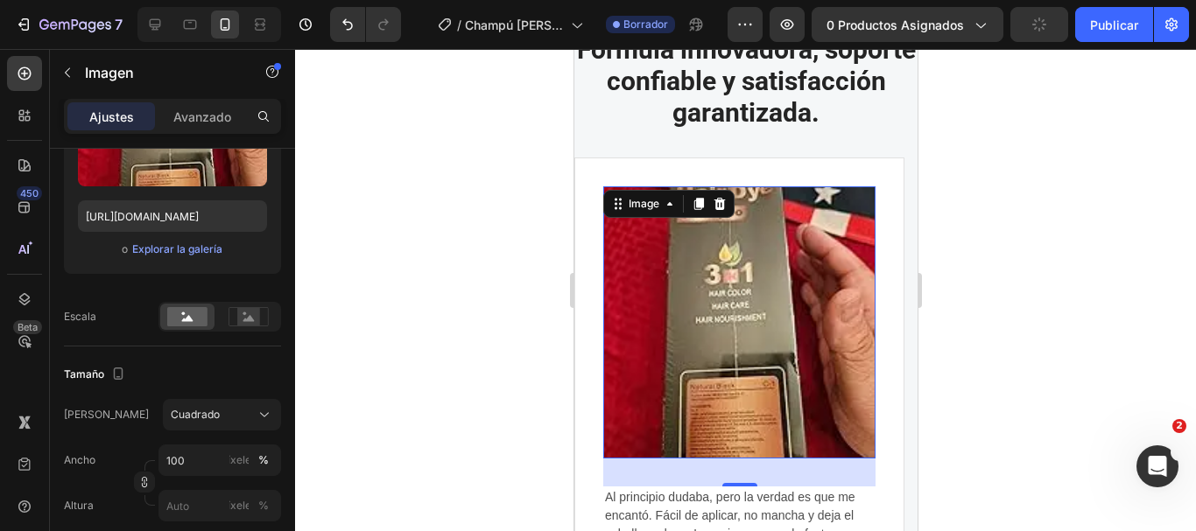
click at [961, 265] on div at bounding box center [745, 290] width 901 height 482
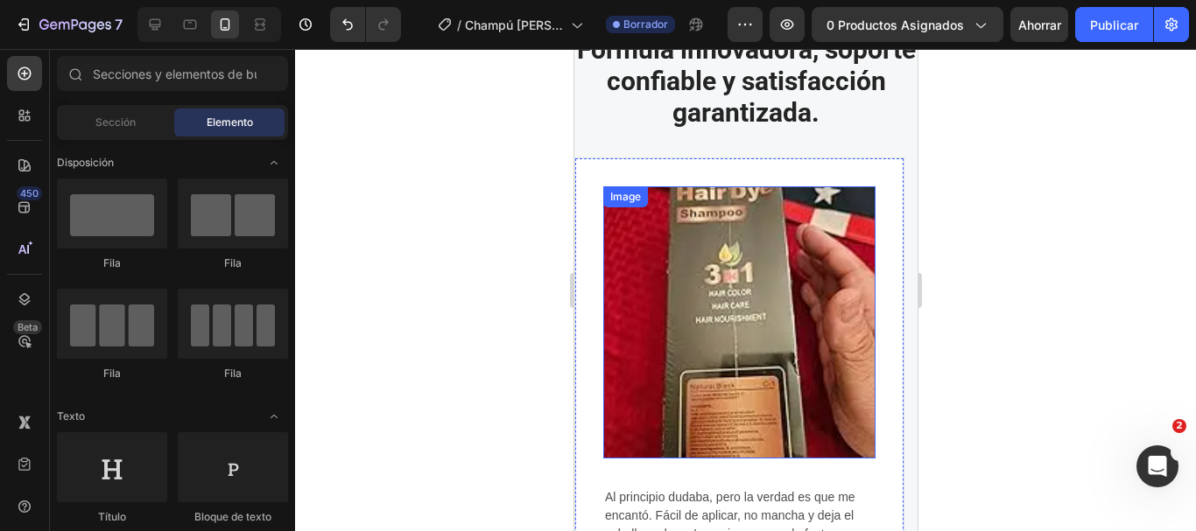
click at [756, 334] on img at bounding box center [738, 322] width 272 height 272
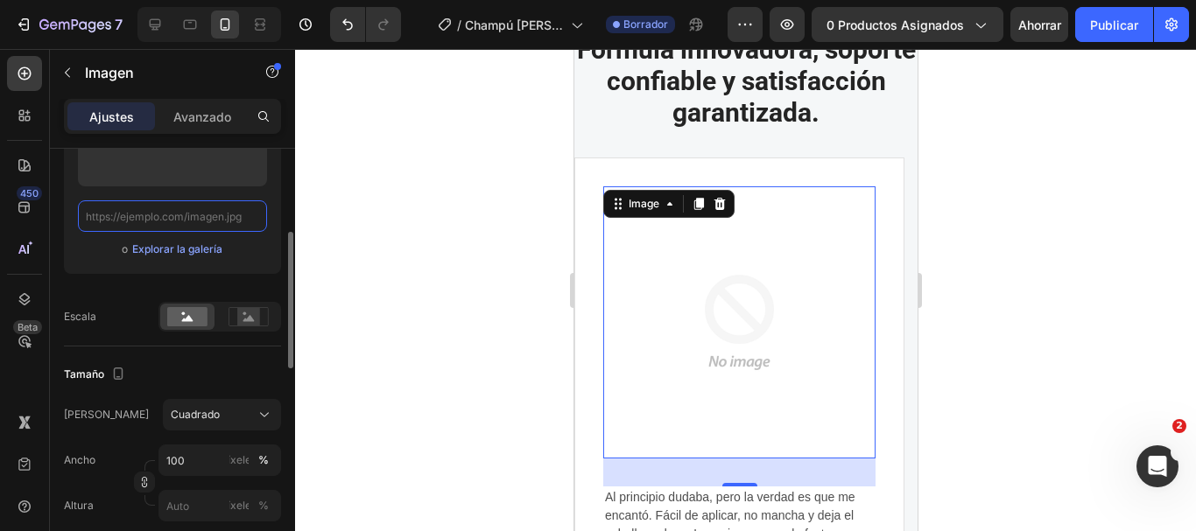
click at [211, 216] on input "text" at bounding box center [172, 216] width 189 height 32
paste input "[URL][DOMAIN_NAME]"
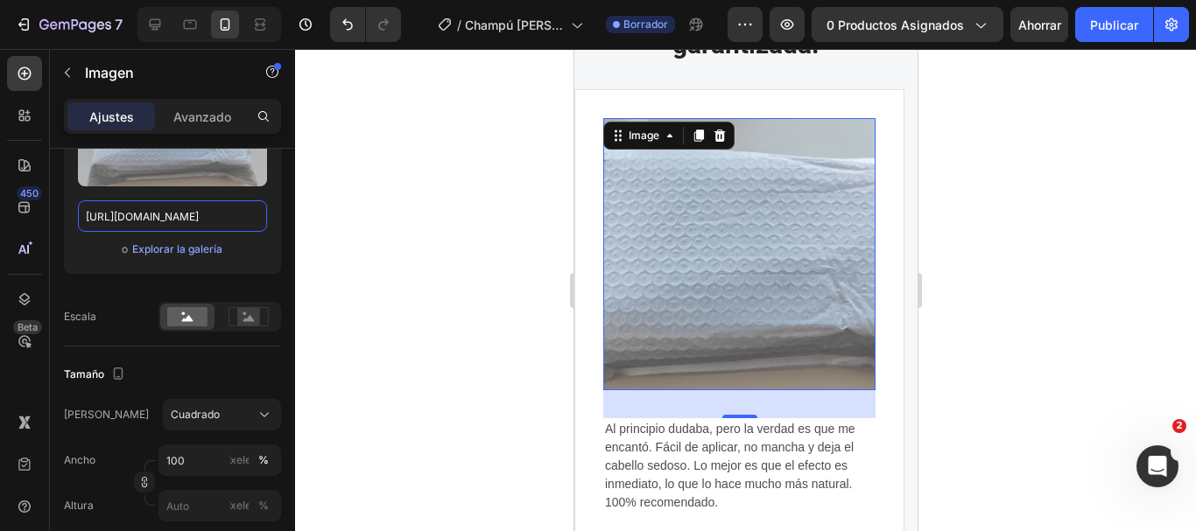
scroll to position [5206, 0]
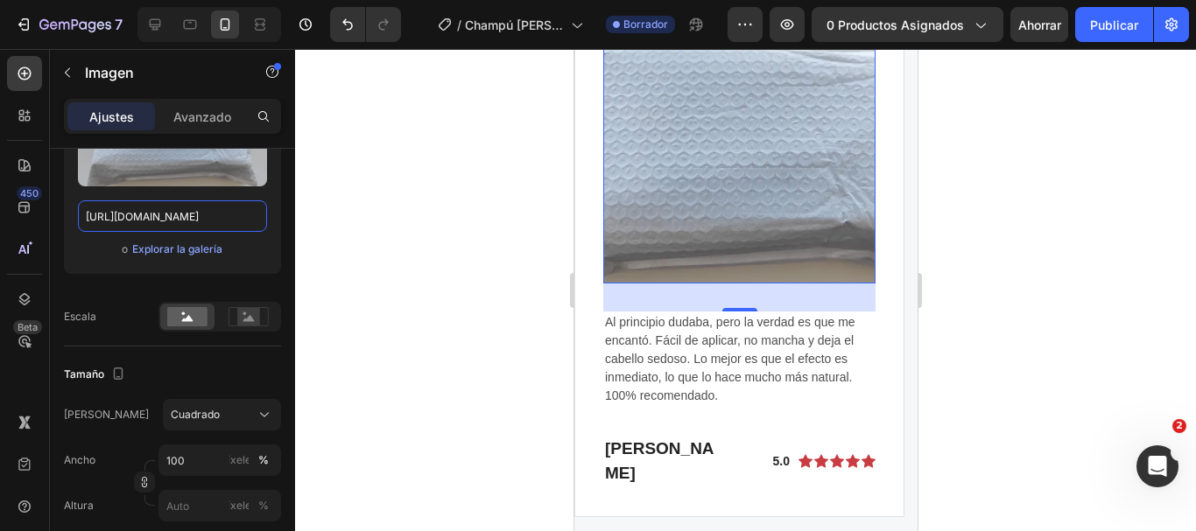
type input "[URL][DOMAIN_NAME]"
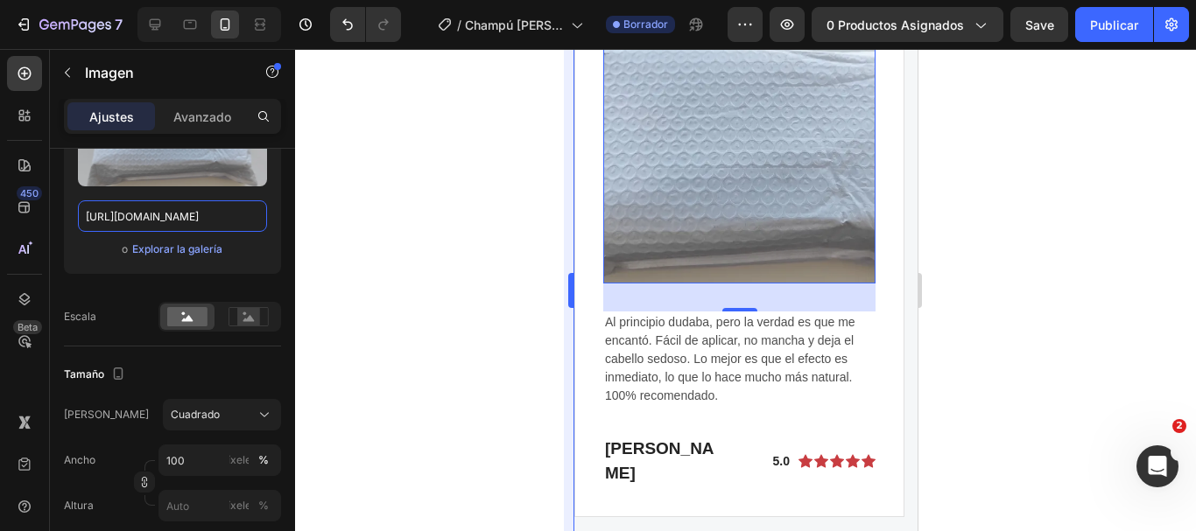
scroll to position [0, 0]
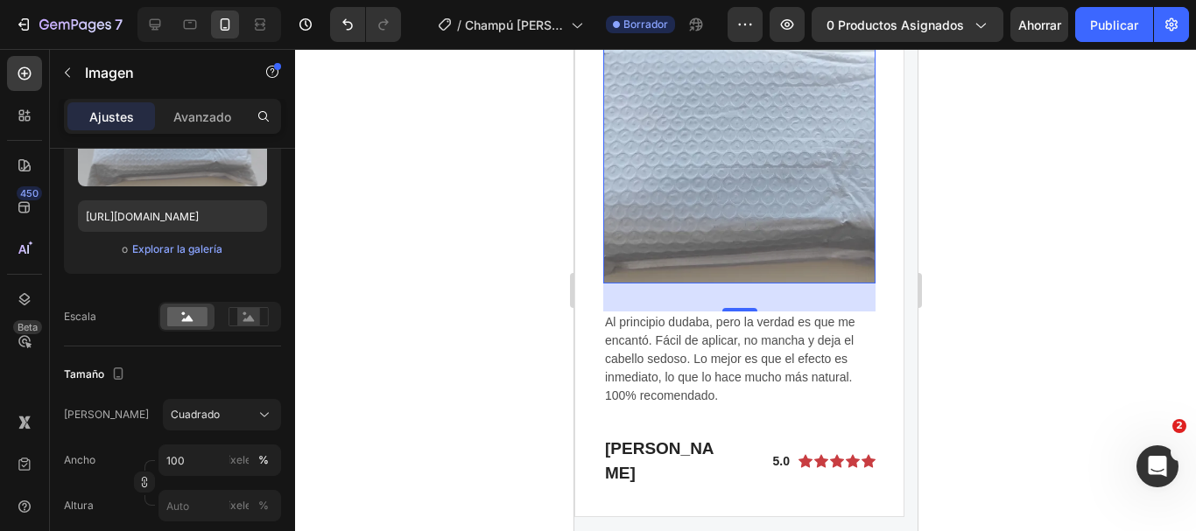
click at [733, 222] on img at bounding box center [738, 147] width 272 height 272
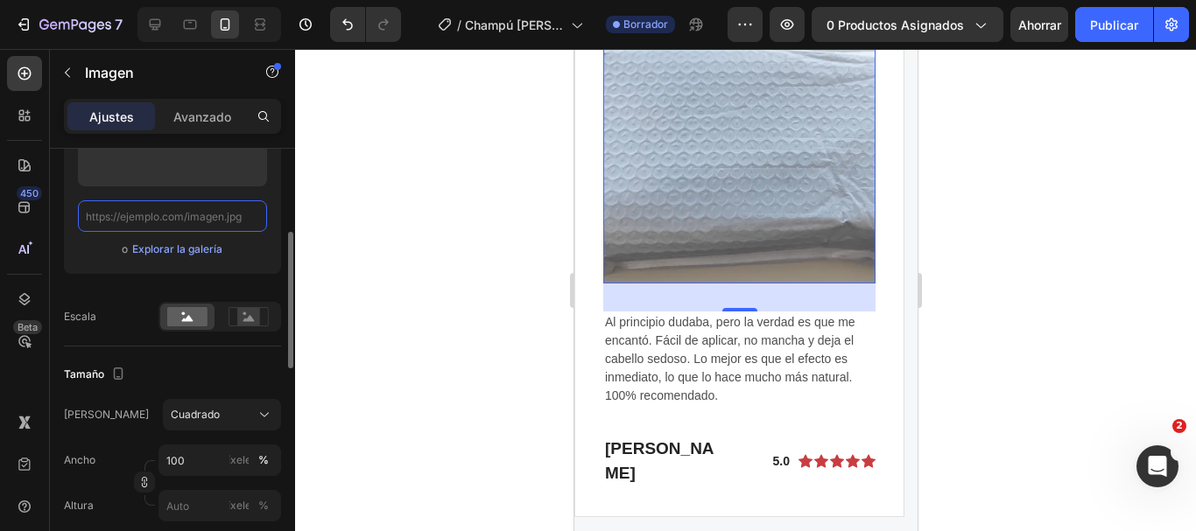
click at [193, 219] on input "text" at bounding box center [172, 216] width 189 height 32
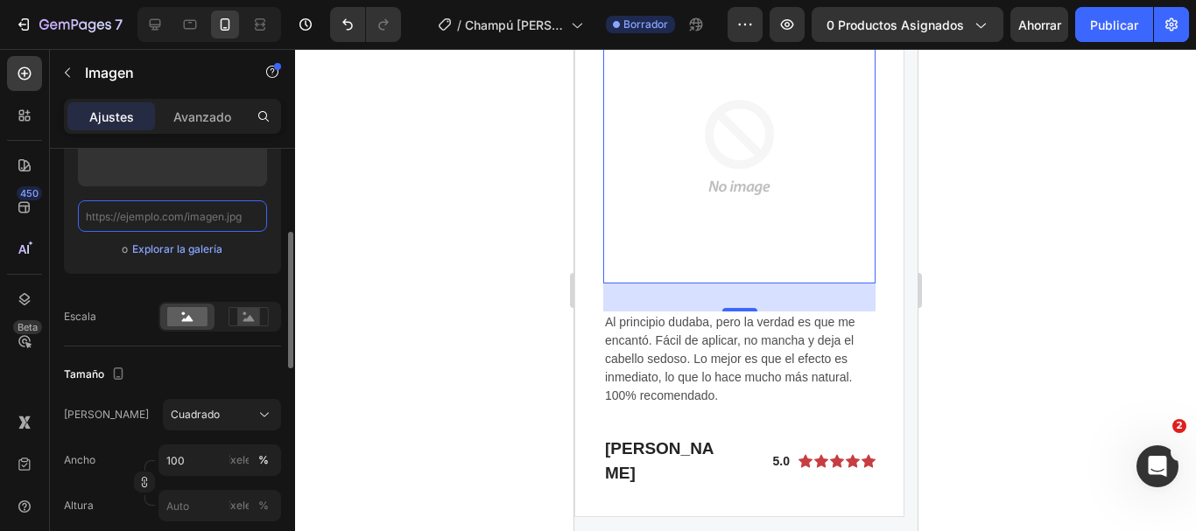
paste input "[URL][DOMAIN_NAME]"
type input "[URL][DOMAIN_NAME]"
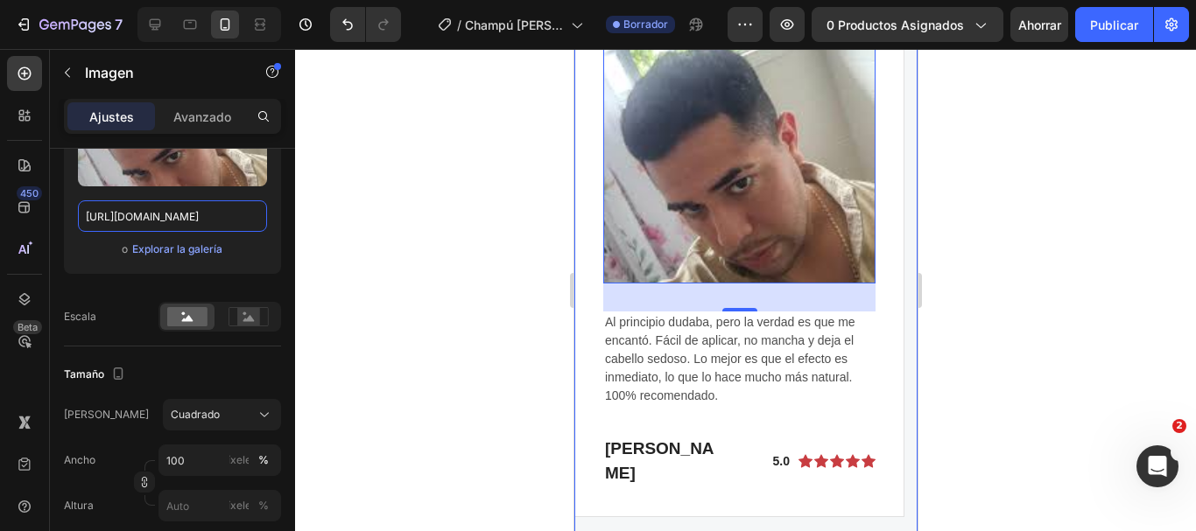
scroll to position [5293, 0]
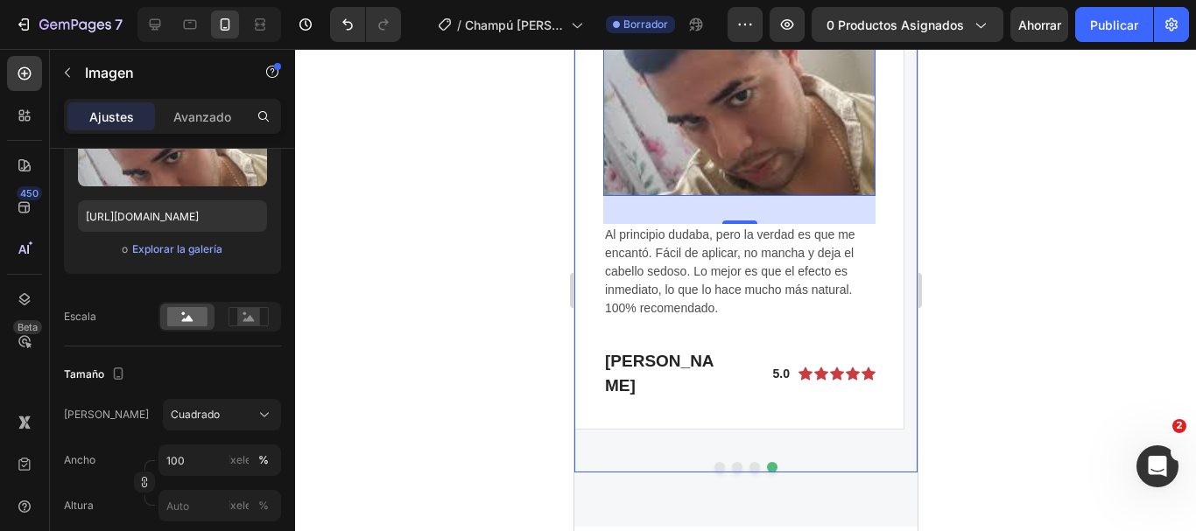
click at [743, 462] on div at bounding box center [744, 467] width 343 height 11
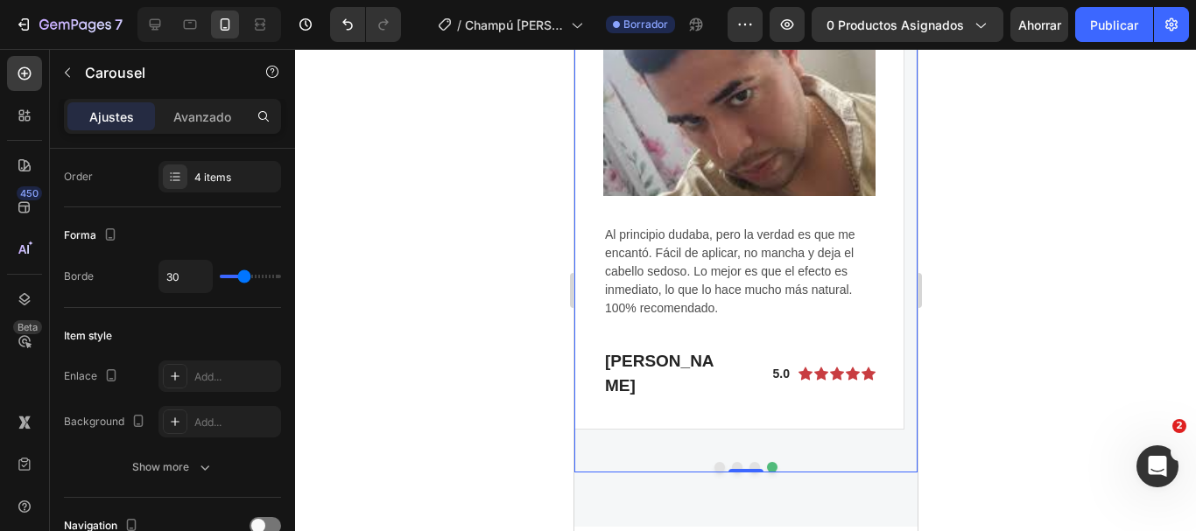
scroll to position [0, 0]
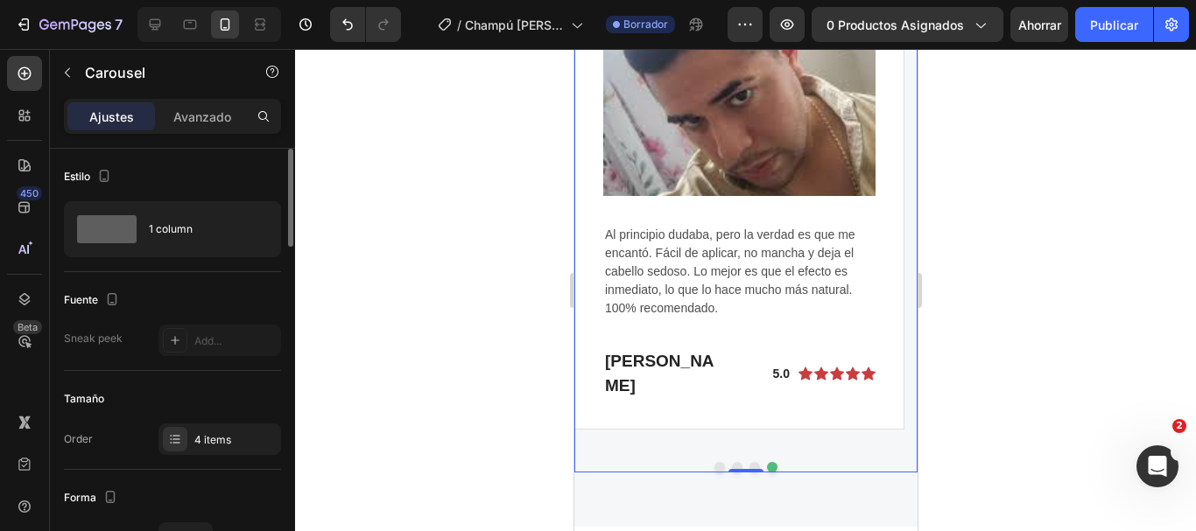
click at [749, 462] on button "Dot" at bounding box center [754, 467] width 11 height 11
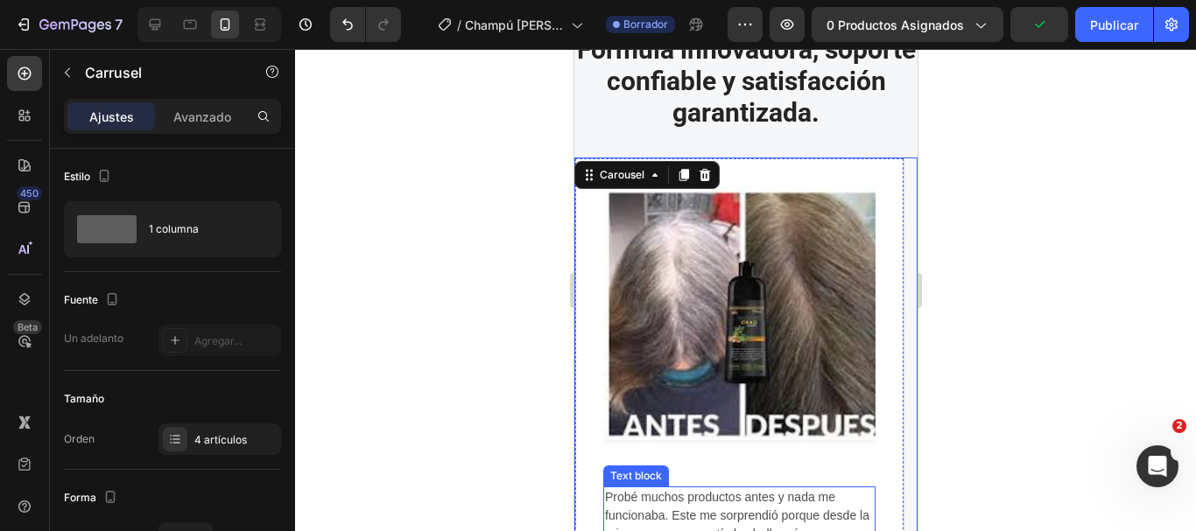
scroll to position [5293, 0]
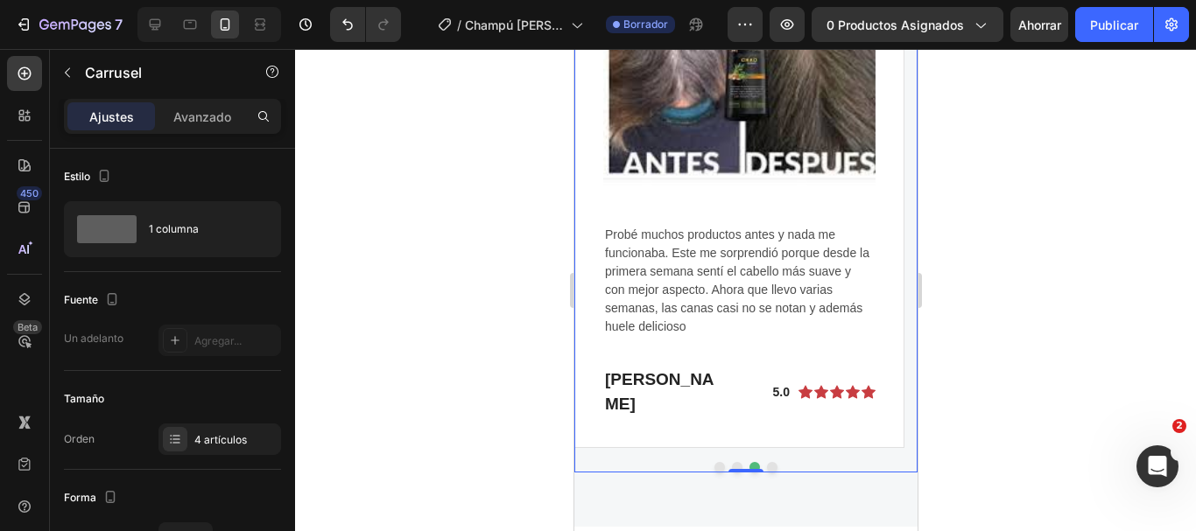
click at [731, 462] on button "Dot" at bounding box center [736, 467] width 11 height 11
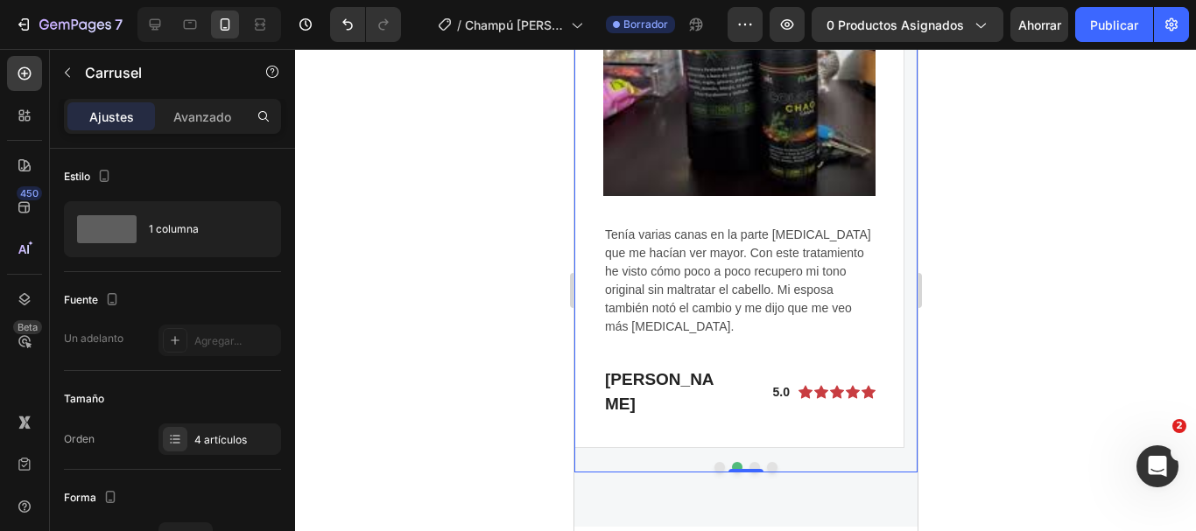
click at [714, 462] on button "Dot" at bounding box center [719, 467] width 11 height 11
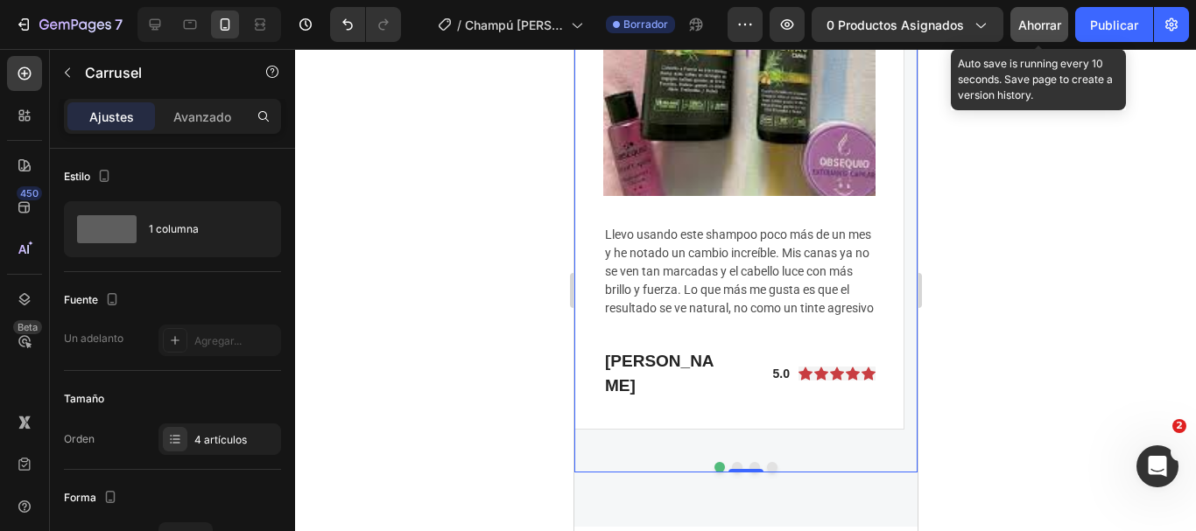
click at [1041, 26] on font "Ahorrar" at bounding box center [1039, 25] width 43 height 15
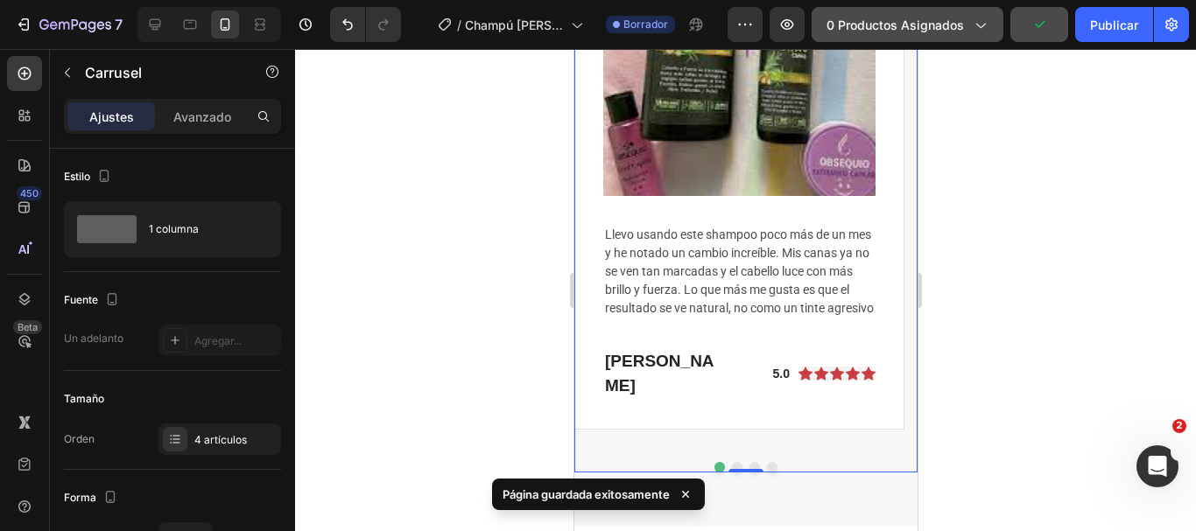
click at [976, 32] on icon "button" at bounding box center [980, 25] width 18 height 18
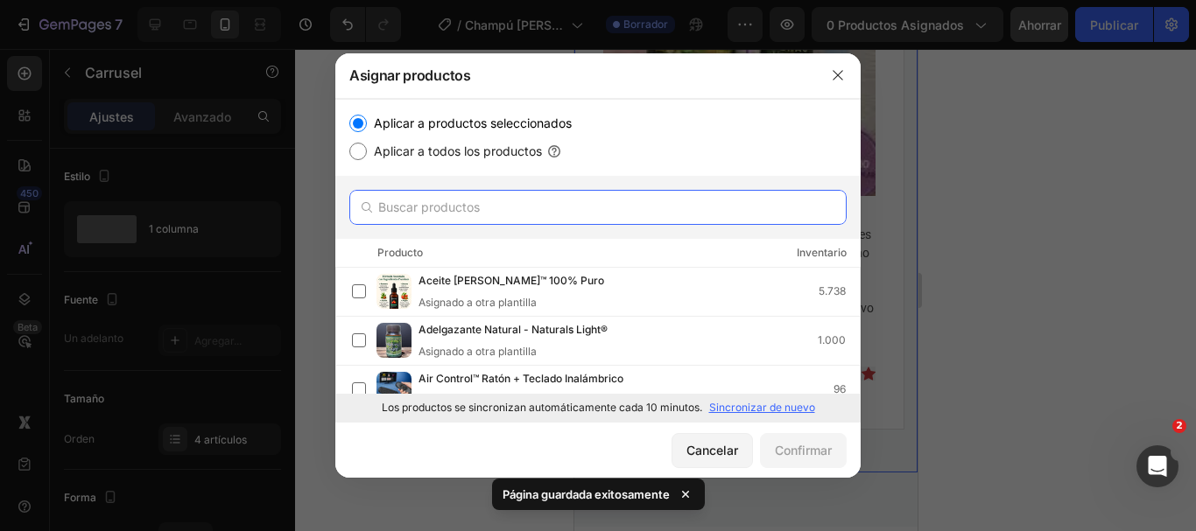
click at [559, 215] on input "text" at bounding box center [597, 207] width 497 height 35
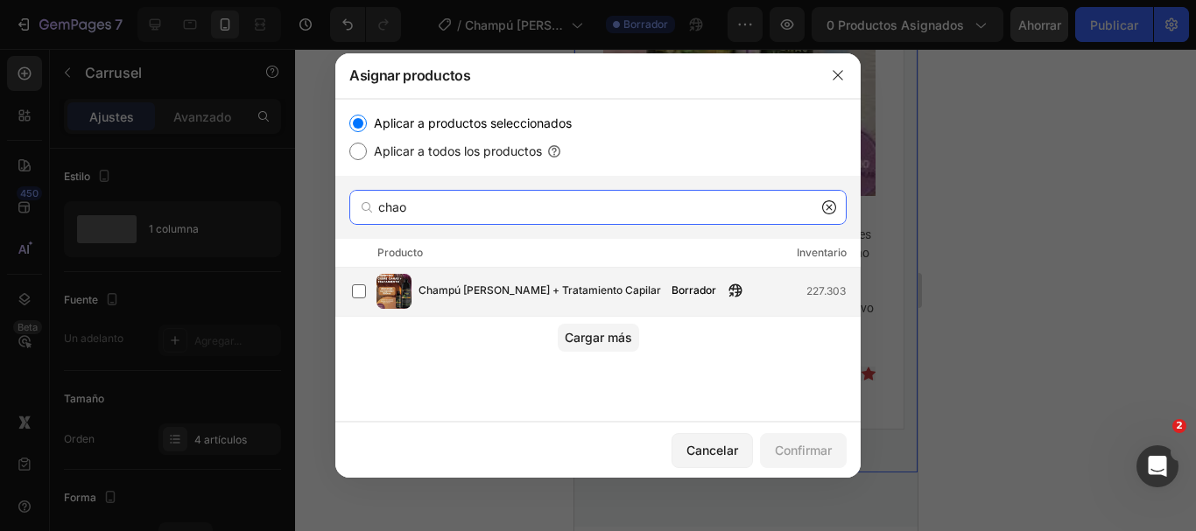
type input "chao"
click at [583, 290] on font "Champú [PERSON_NAME] + Tratamiento Capilar" at bounding box center [539, 290] width 243 height 13
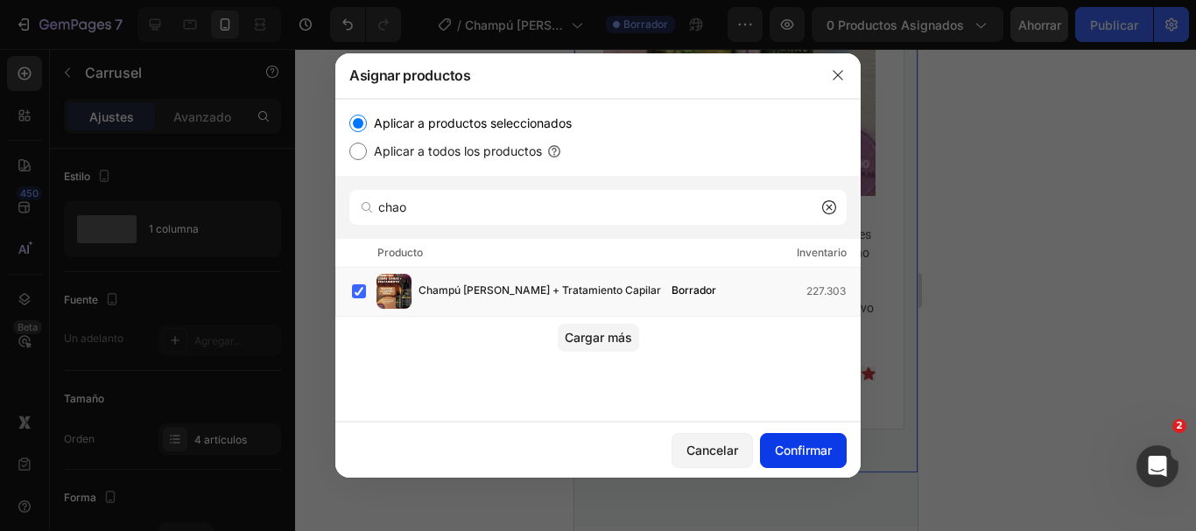
click at [793, 449] on font "Confirmar" at bounding box center [803, 450] width 57 height 15
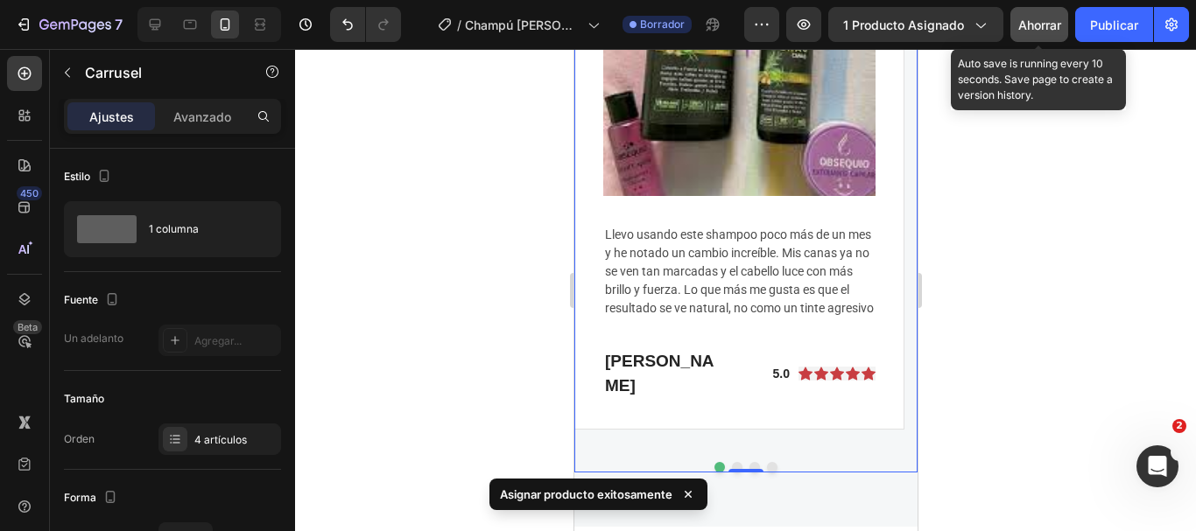
click at [1046, 38] on button "Ahorrar" at bounding box center [1039, 24] width 58 height 35
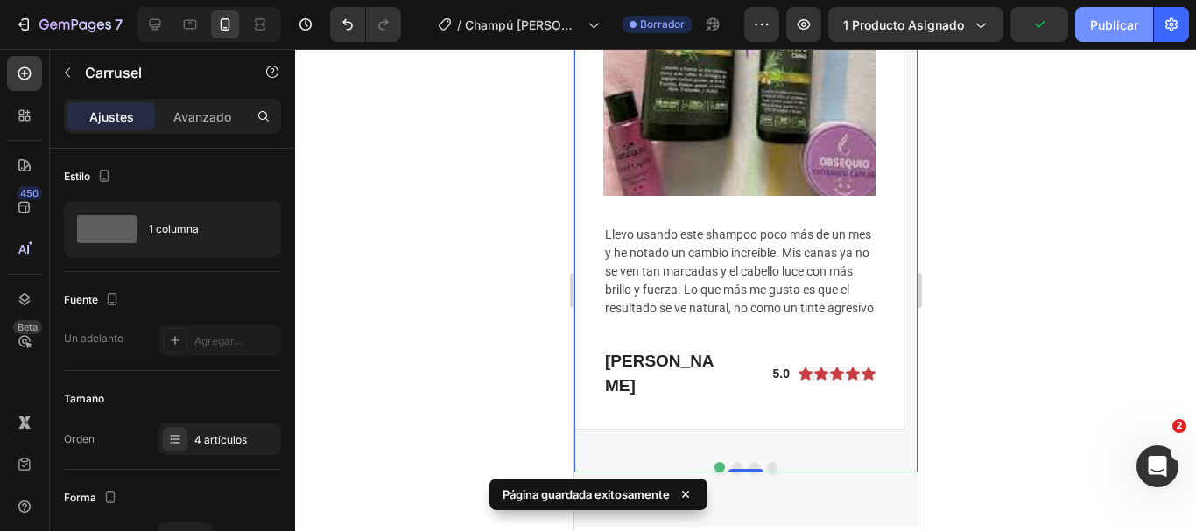
click at [1099, 35] on button "Publicar" at bounding box center [1114, 24] width 78 height 35
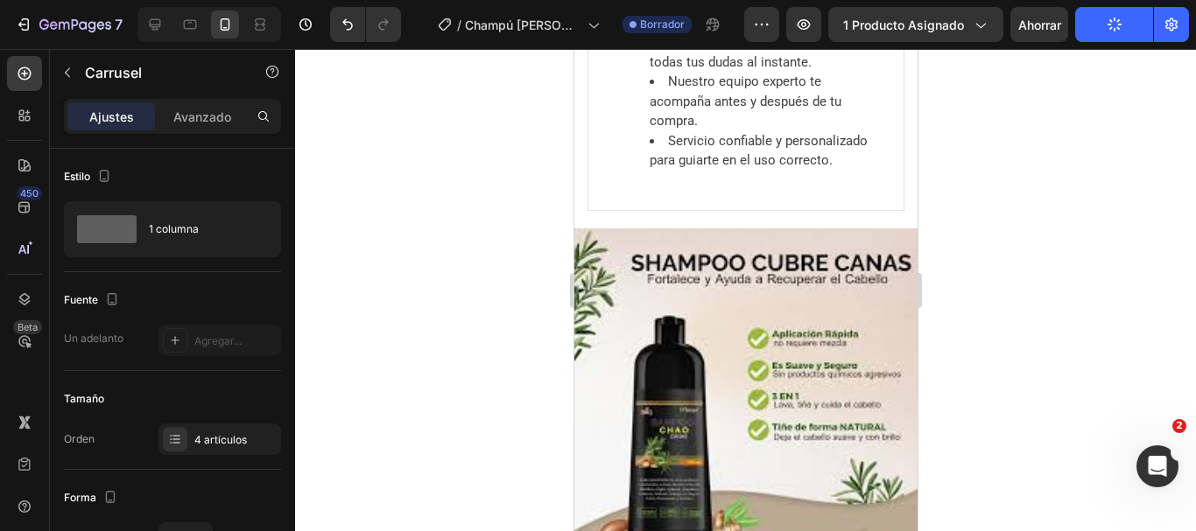
scroll to position [6869, 0]
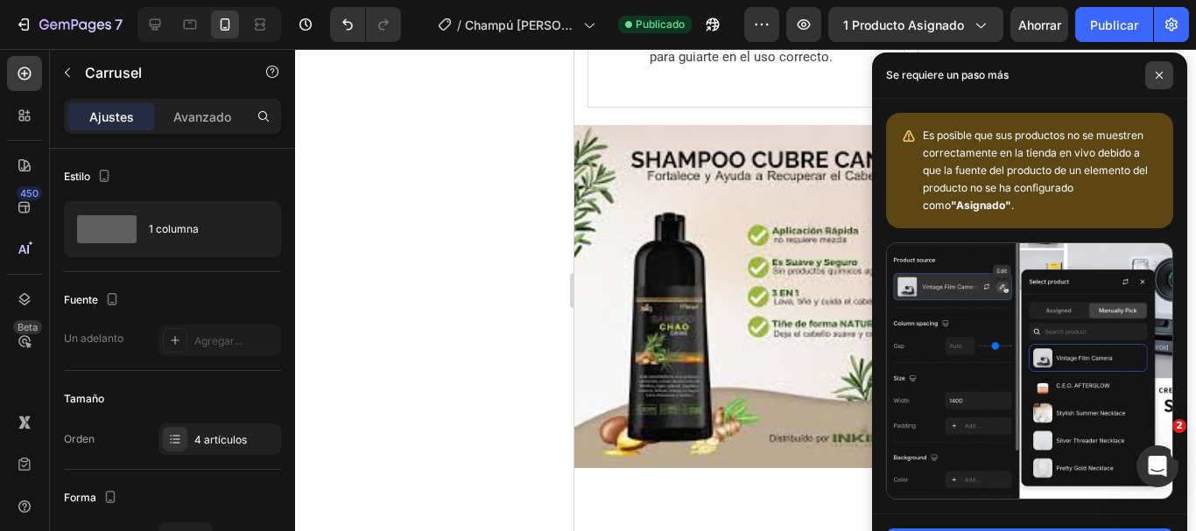
click at [1161, 68] on span at bounding box center [1159, 75] width 28 height 28
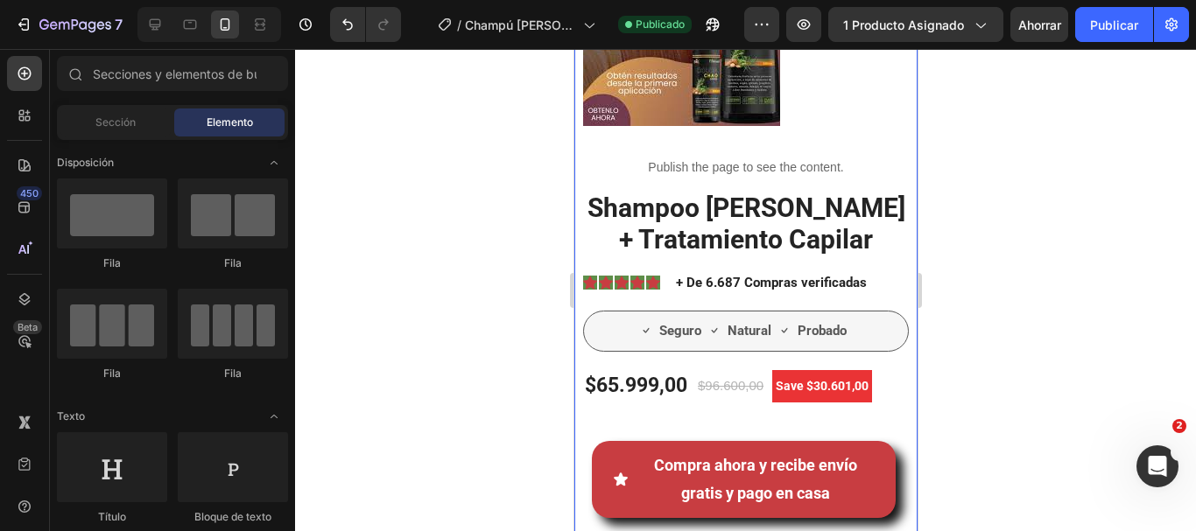
scroll to position [438, 0]
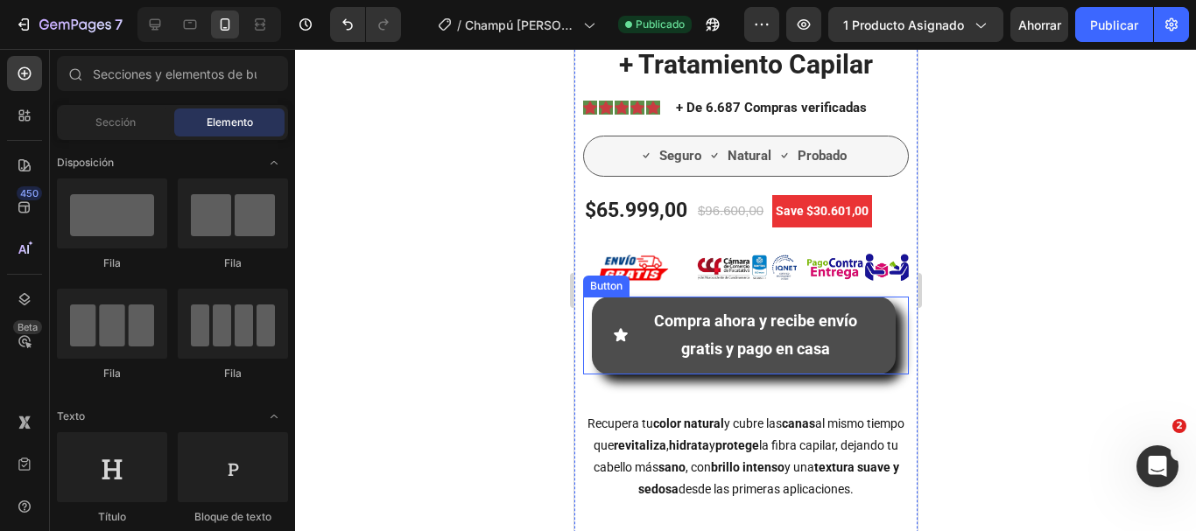
click at [870, 348] on button "Compra ahora y recibe envío gratis y pago en casa" at bounding box center [743, 336] width 304 height 78
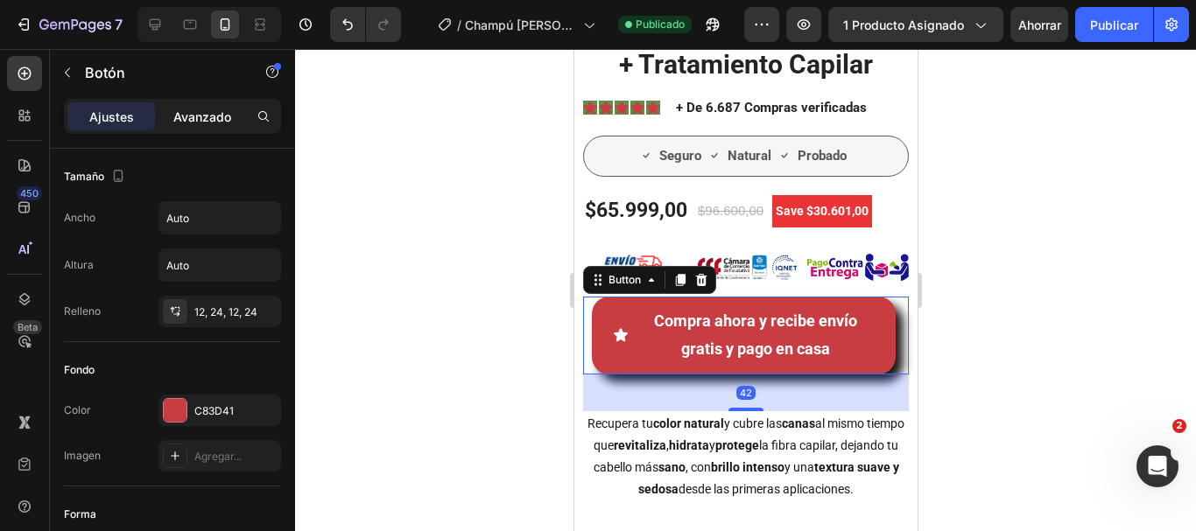
click at [221, 123] on font "Avanzado" at bounding box center [202, 116] width 58 height 15
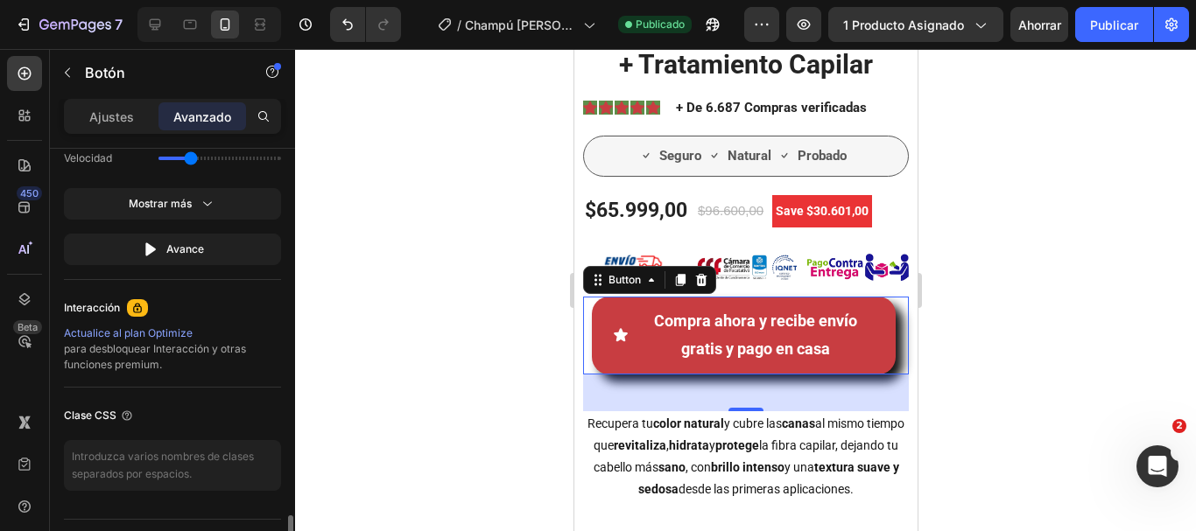
scroll to position [1269, 0]
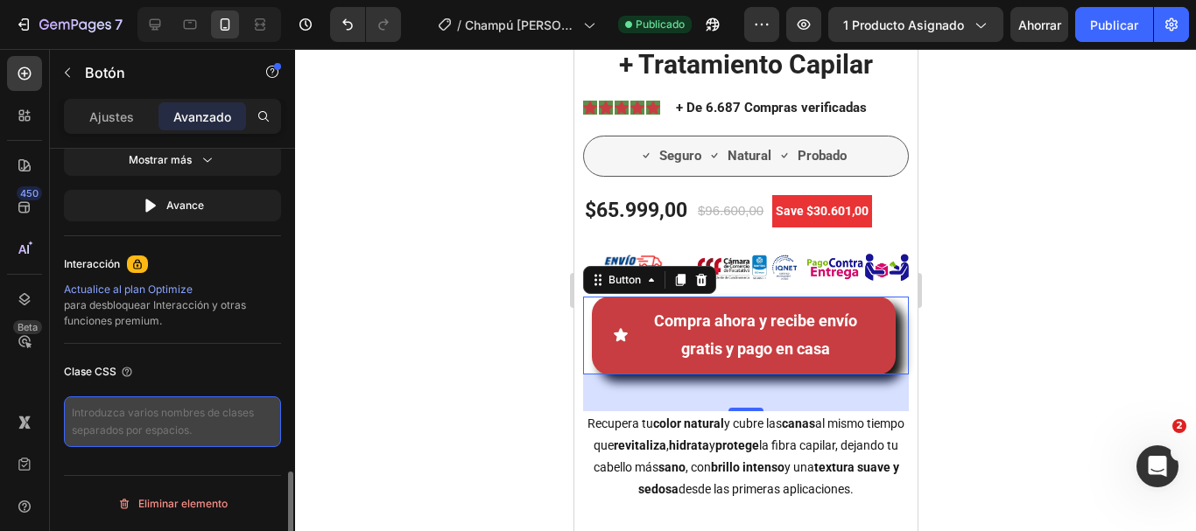
click at [164, 432] on textarea at bounding box center [172, 422] width 217 height 51
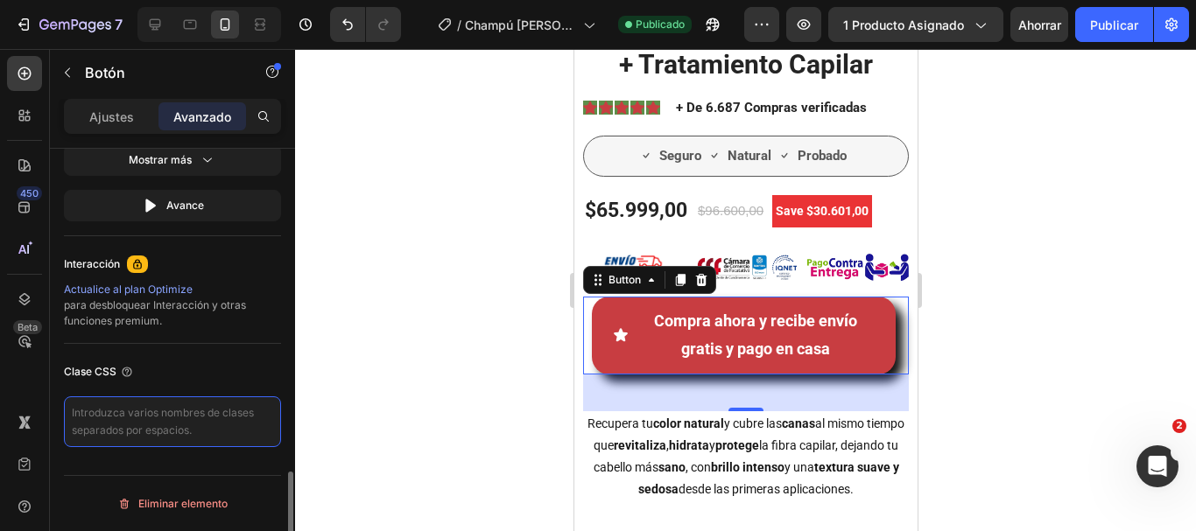
paste textarea "_rsi-cod-form-is-gempage _rsi-cod-form-gempages-button-overwrite"
type textarea "_rsi-cod-form-is-gempage _rsi-cod-form-gempages-button-overwrite"
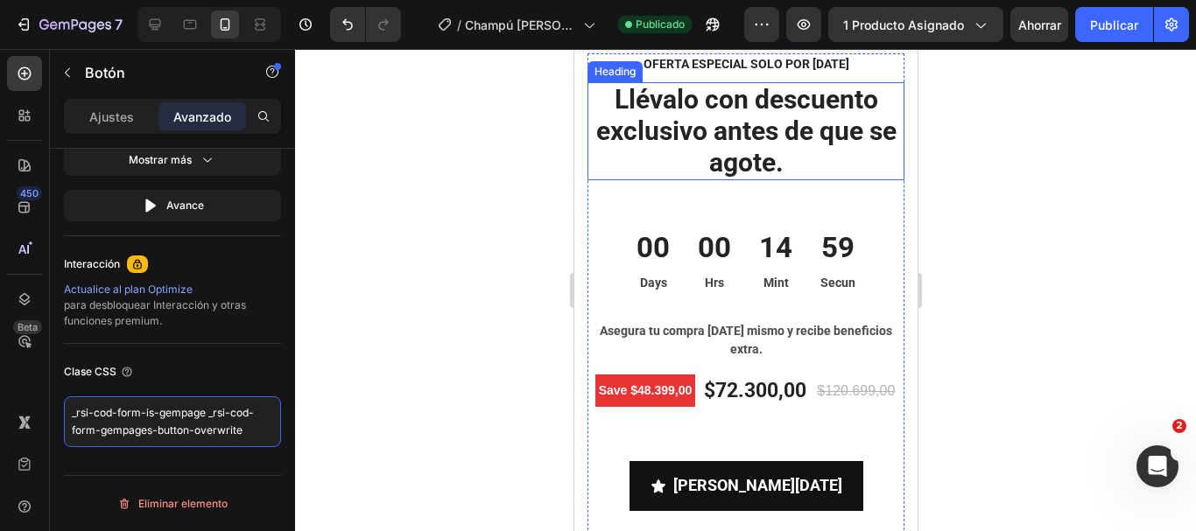
scroll to position [5778, 0]
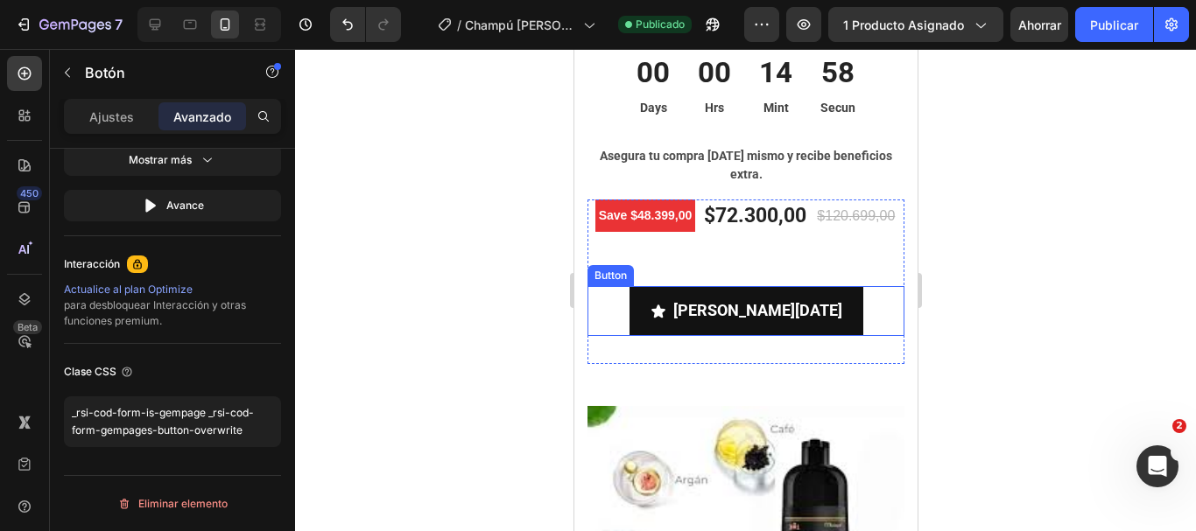
click at [825, 313] on div "Llévalo [DATE] Button" at bounding box center [745, 310] width 317 height 49
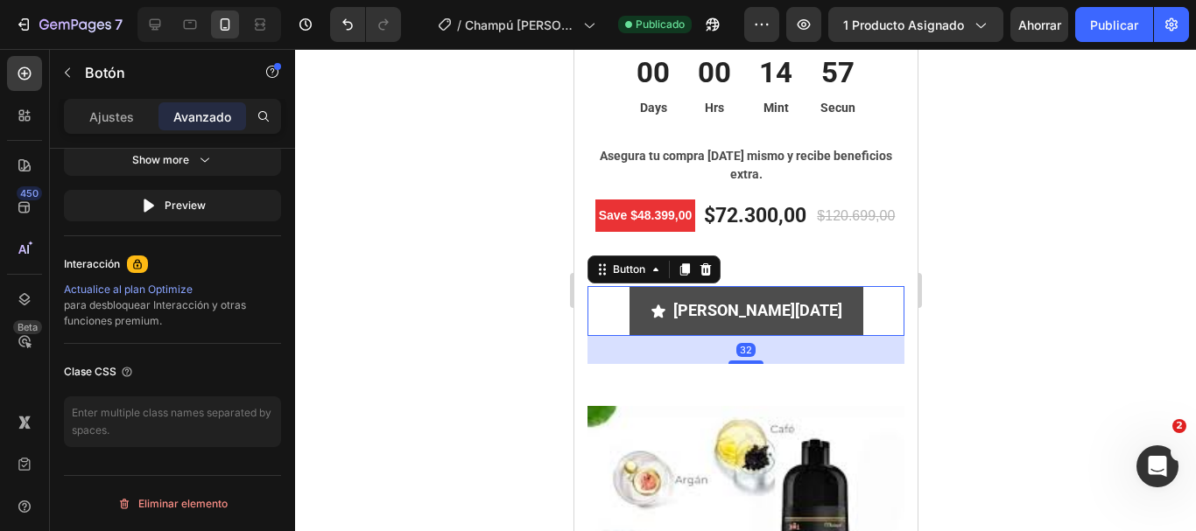
click at [796, 314] on button "[PERSON_NAME][DATE]" at bounding box center [746, 310] width 234 height 49
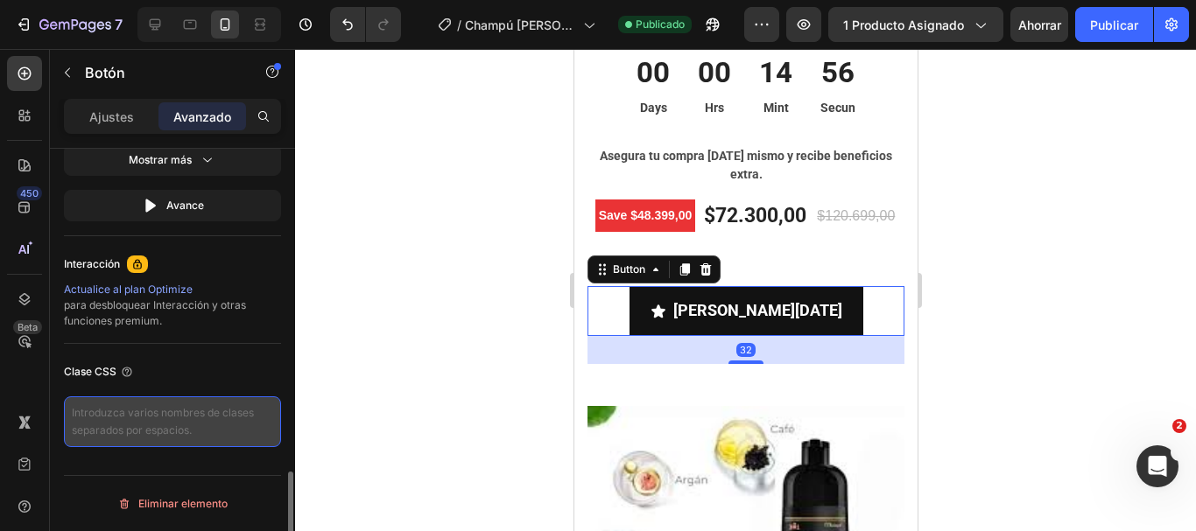
click at [223, 421] on textarea at bounding box center [172, 422] width 217 height 51
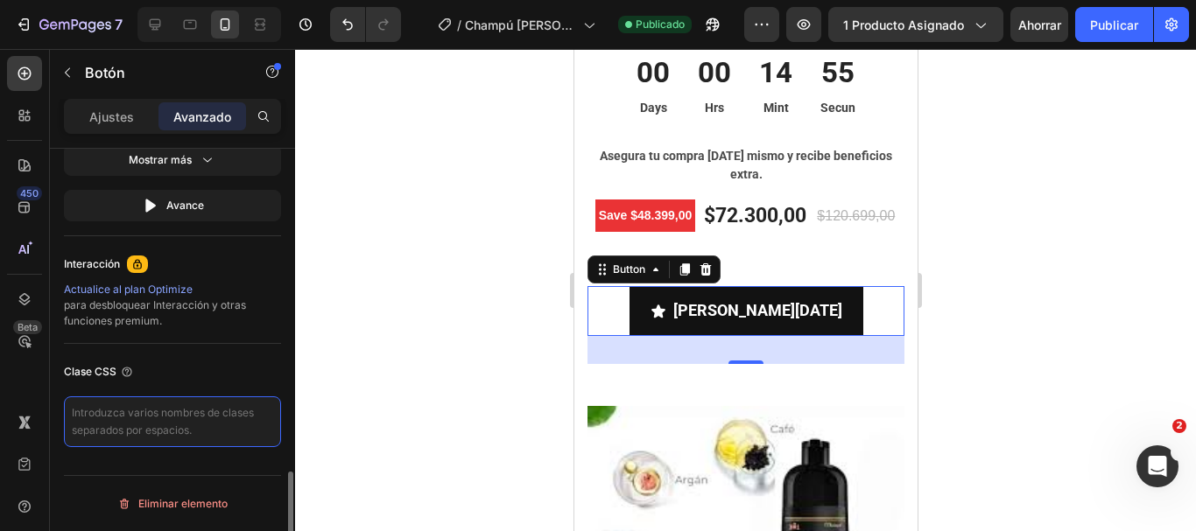
paste textarea "_rsi-cod-form-is-gempage _rsi-cod-form-gempages-button-overwrite"
type textarea "_rsi-cod-form-is-gempage _rsi-cod-form-gempages-button-overwrite"
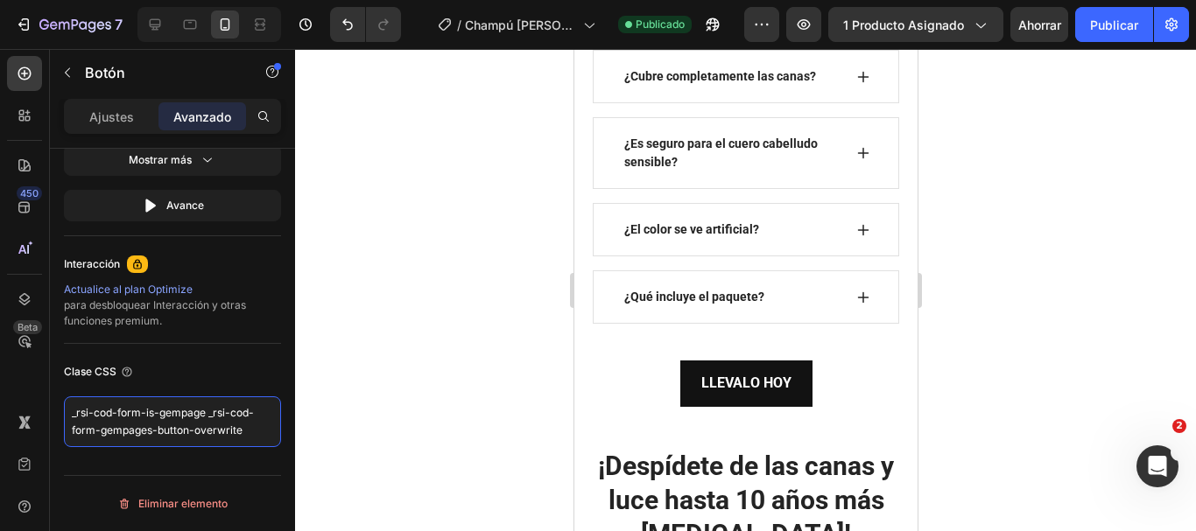
scroll to position [7792, 0]
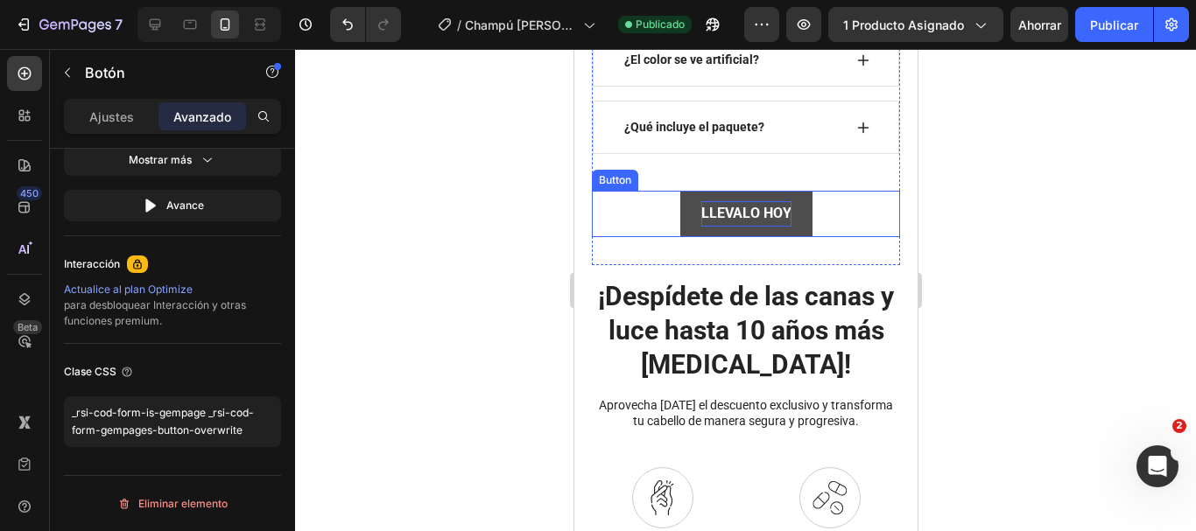
click at [745, 227] on p "LLEVALO HOY" at bounding box center [745, 213] width 90 height 25
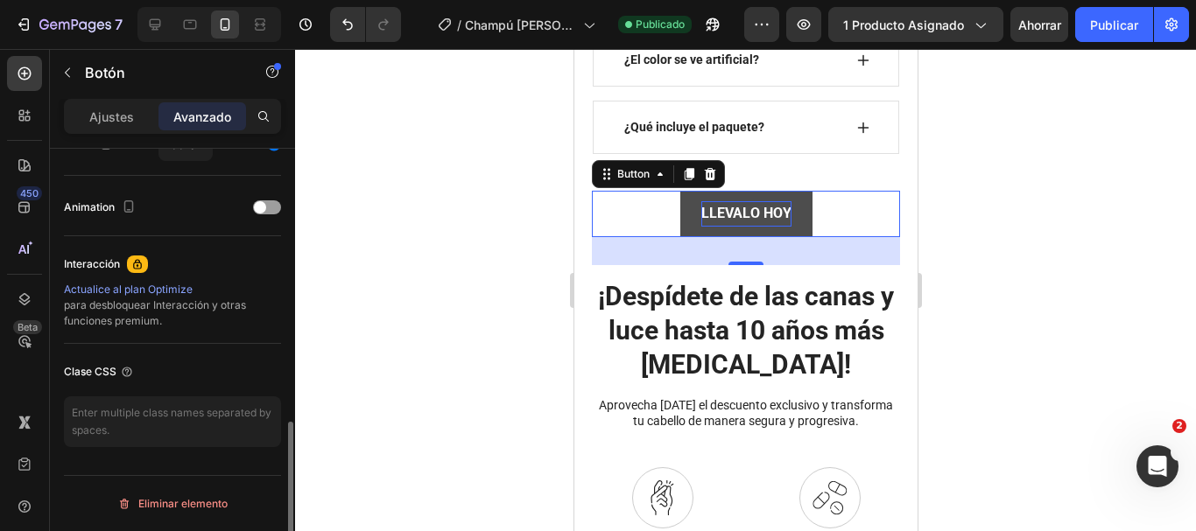
scroll to position [735, 0]
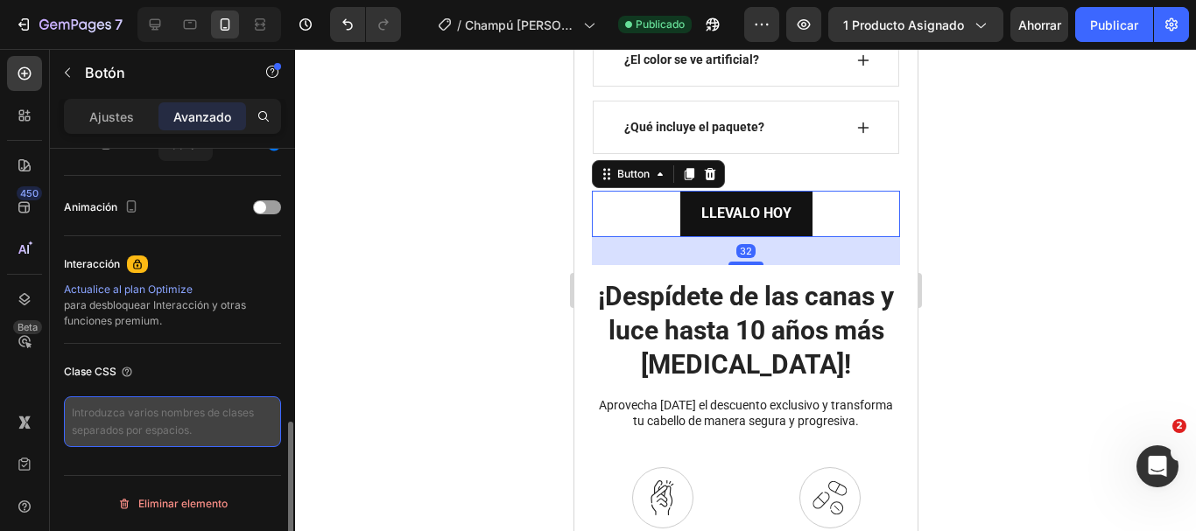
click at [186, 423] on textarea at bounding box center [172, 422] width 217 height 51
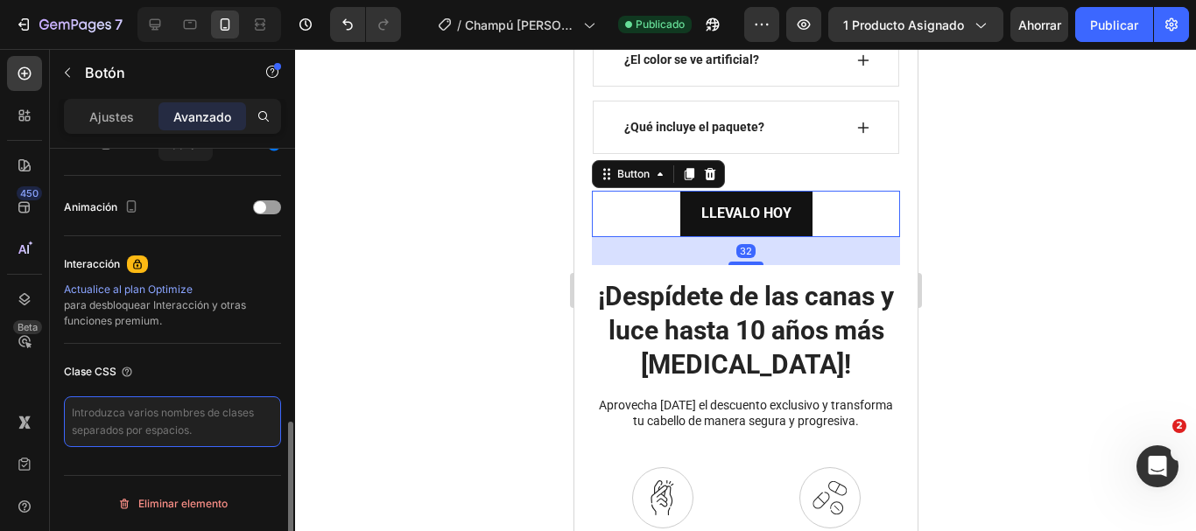
type textarea "_rsi-cod-form-is-gempage _rsi-cod-form-gempages-button-overwrite"
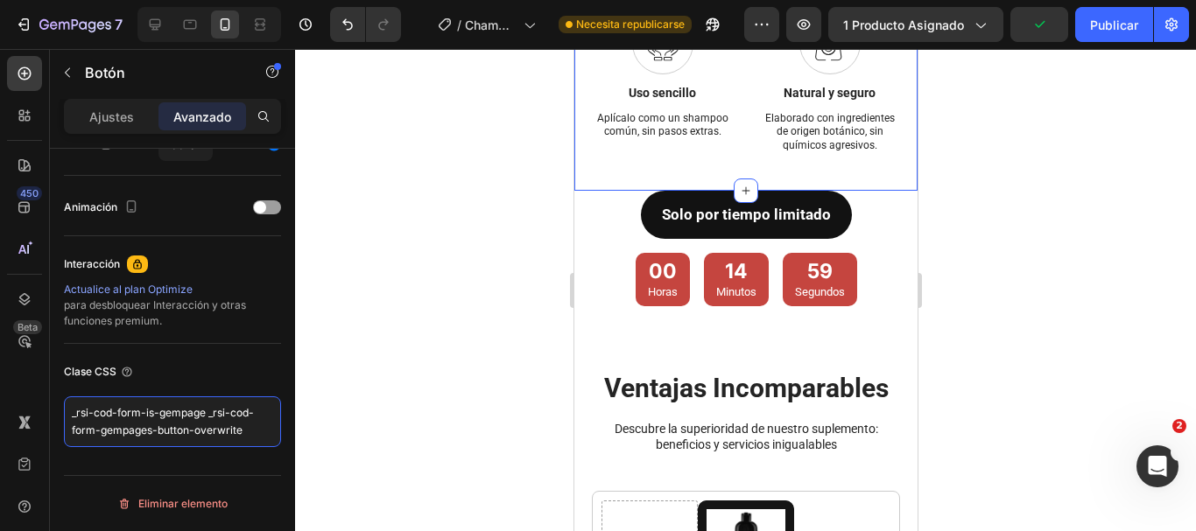
scroll to position [8405, 0]
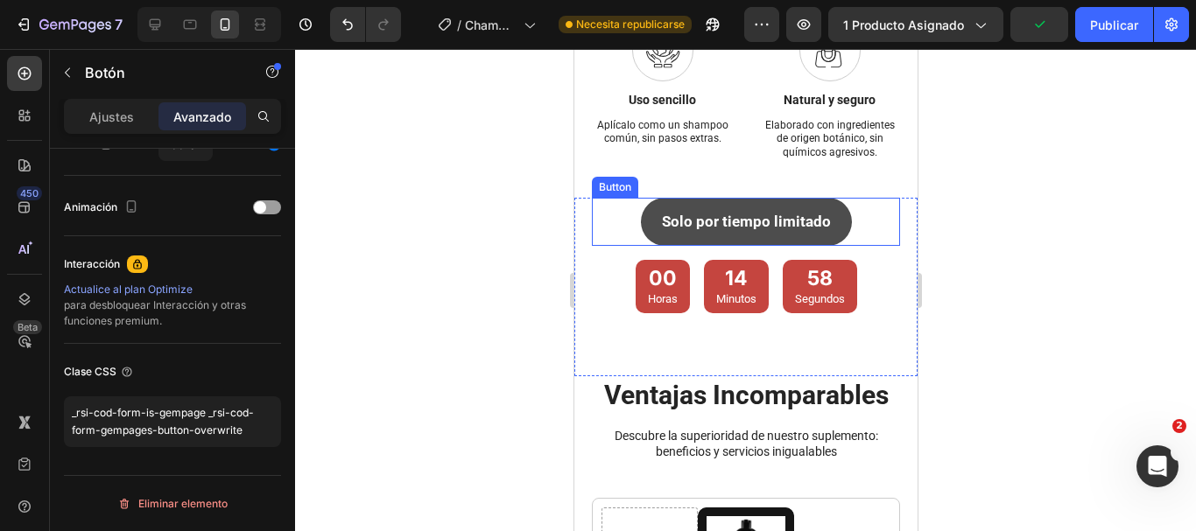
click at [826, 242] on button "Solo por tiempo limitado" at bounding box center [745, 222] width 211 height 48
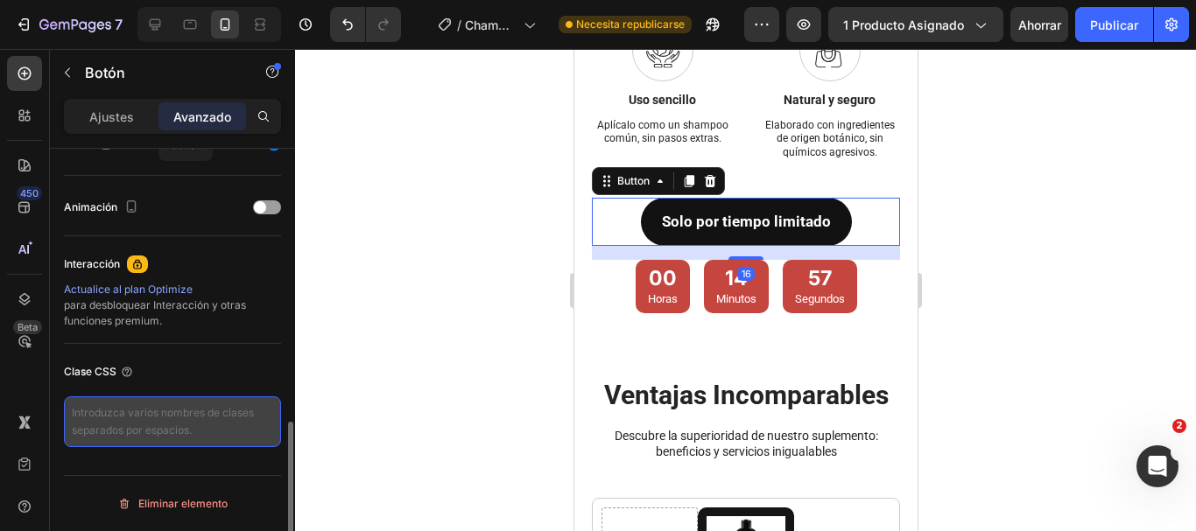
click at [259, 418] on textarea at bounding box center [172, 422] width 217 height 51
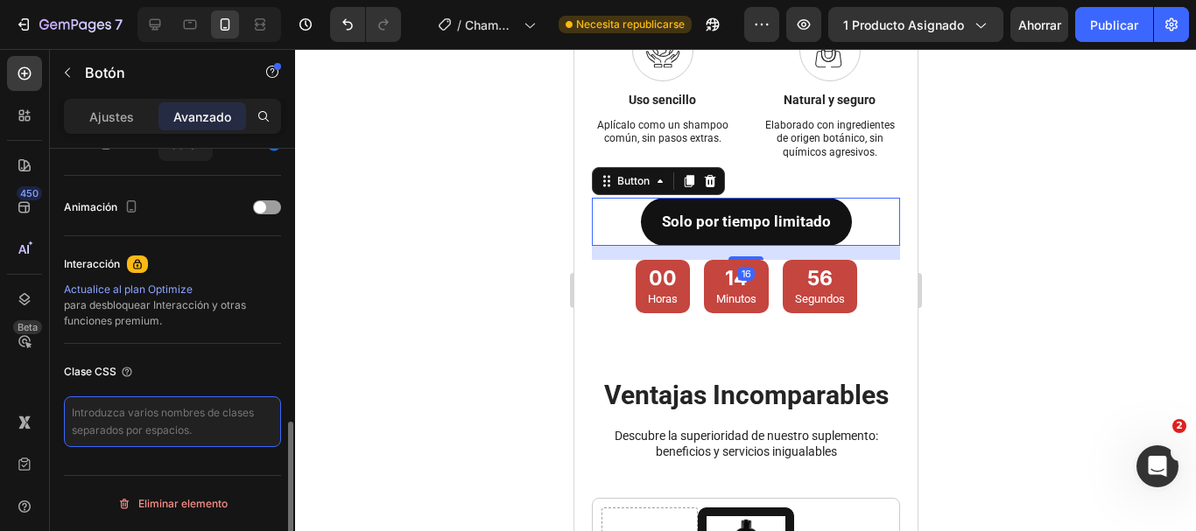
paste textarea "_rsi-cod-form-is-gempage _rsi-cod-form-gempages-button-overwrite"
type textarea "_rsi-cod-form-is-gempage _rsi-cod-form-gempages-button-overwrite"
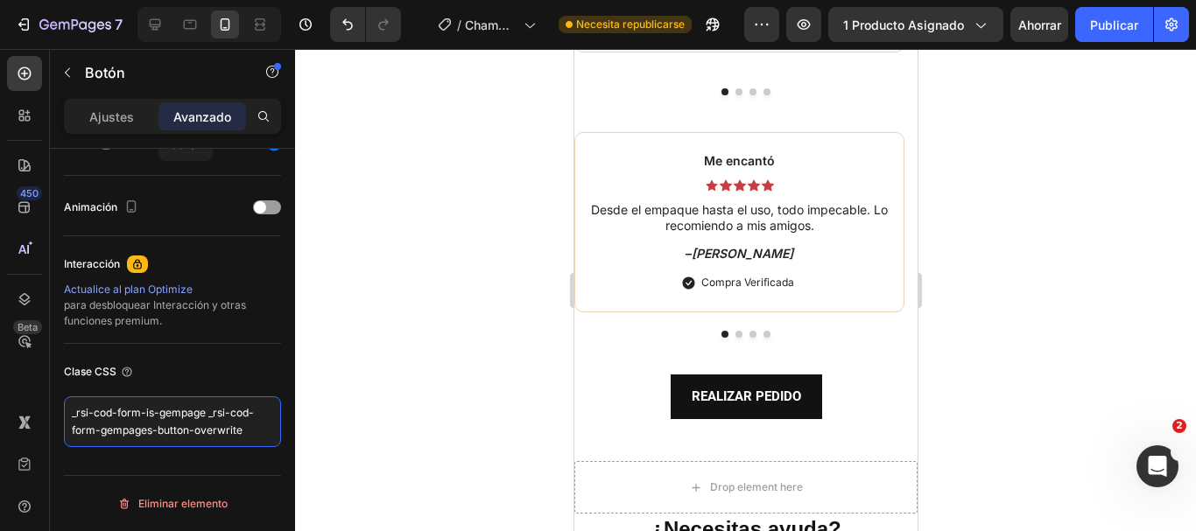
scroll to position [10419, 0]
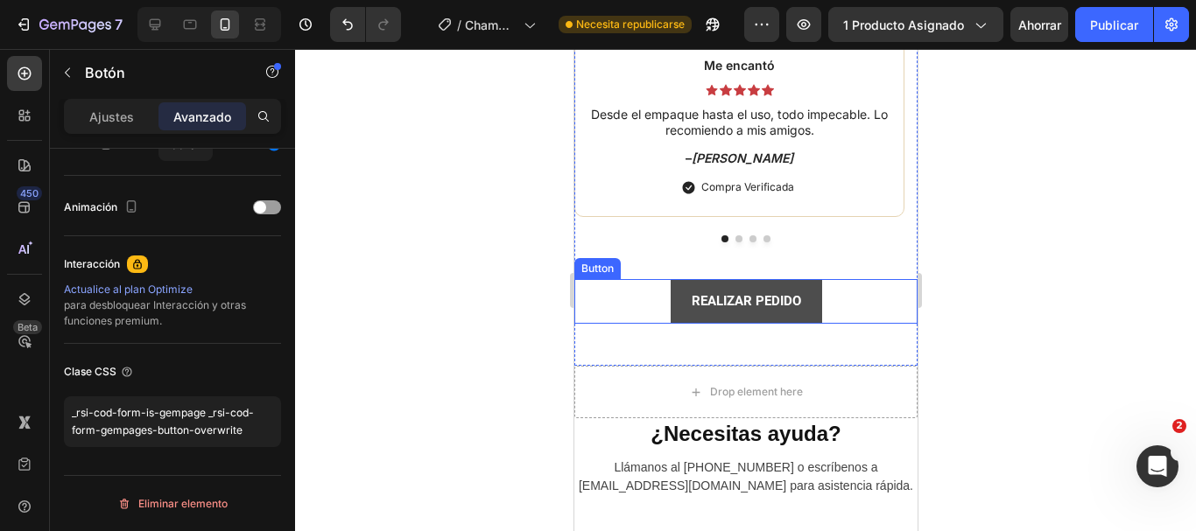
click at [794, 310] on button "REALIZAR PEDIDO" at bounding box center [745, 301] width 151 height 45
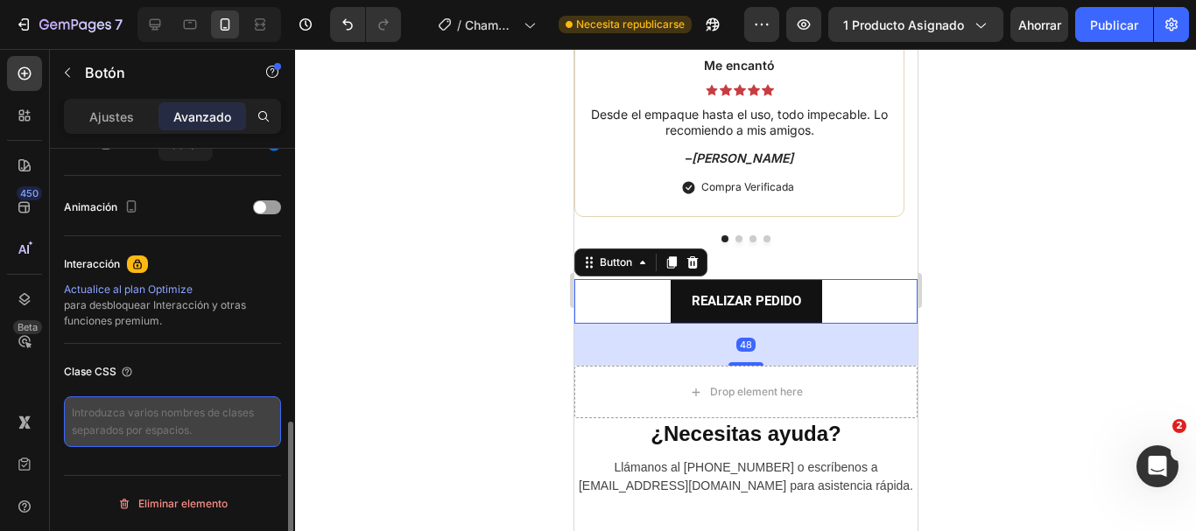
click at [231, 415] on textarea at bounding box center [172, 422] width 217 height 51
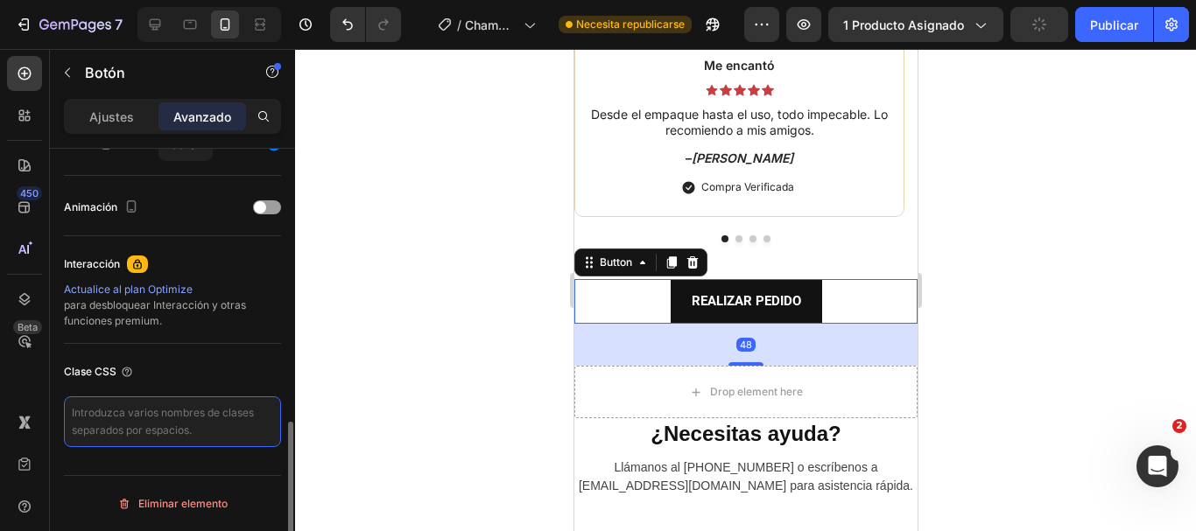
paste textarea "_rsi-cod-form-is-gempage _rsi-cod-form-gempages-button-overwrite"
type textarea "_rsi-cod-form-is-gempage _rsi-cod-form-gempages-button-overwrite"
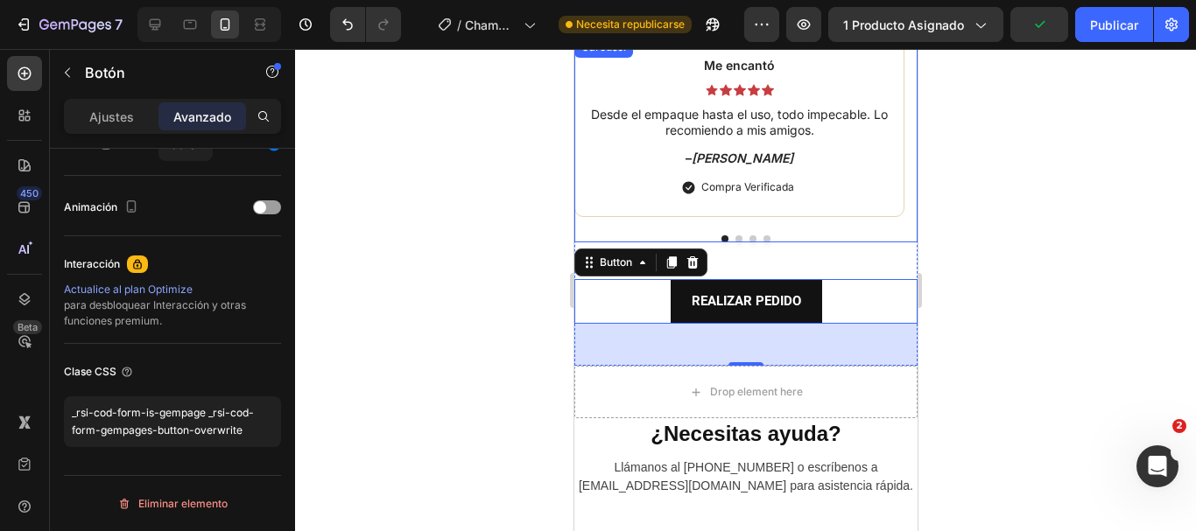
click at [735, 237] on button "Dot" at bounding box center [738, 239] width 7 height 7
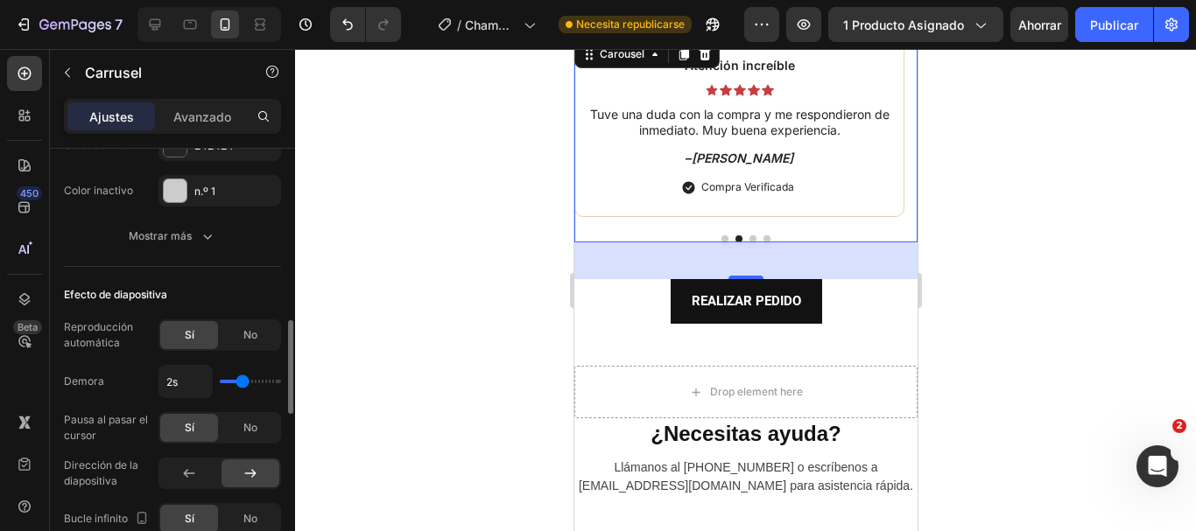
scroll to position [876, 0]
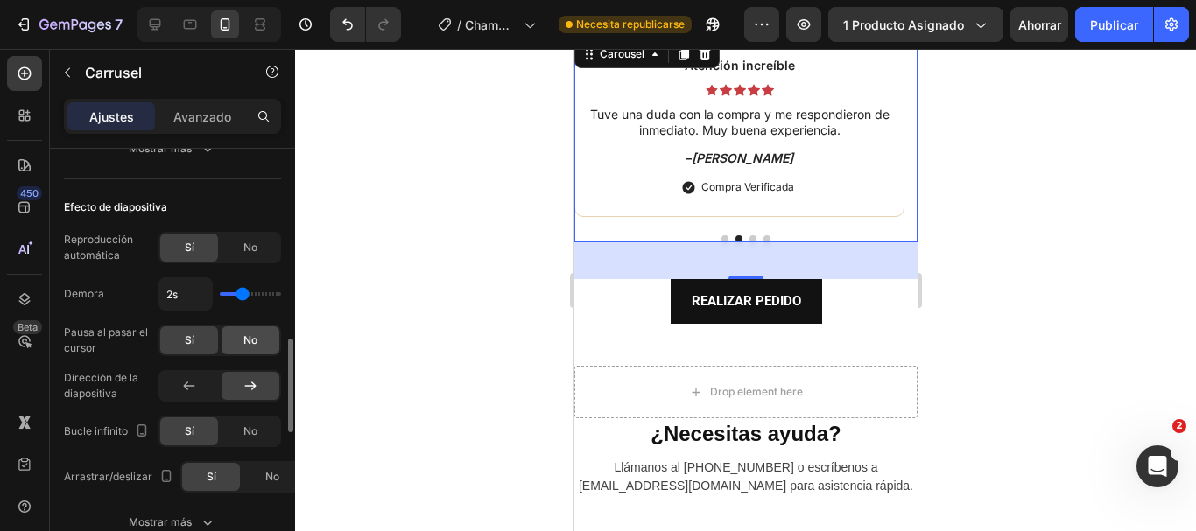
click at [251, 336] on font "No" at bounding box center [250, 340] width 14 height 13
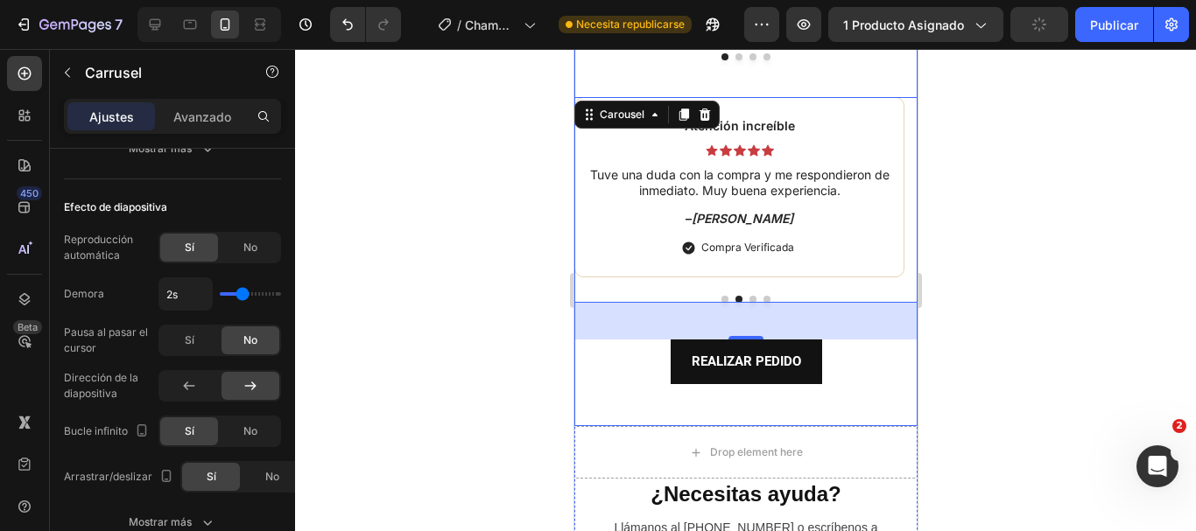
scroll to position [10243, 0]
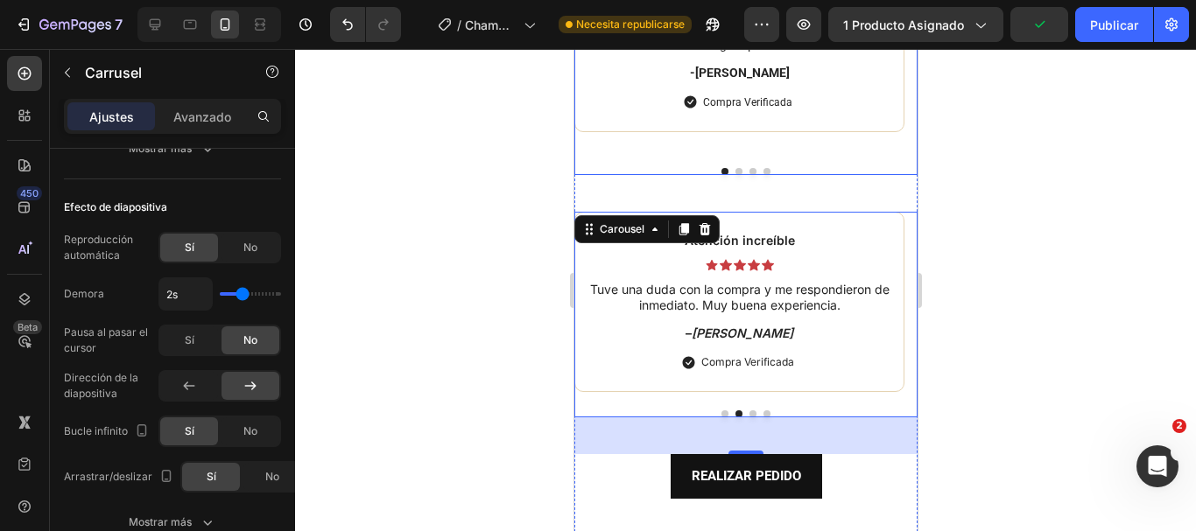
click at [721, 170] on button "Dot" at bounding box center [724, 171] width 7 height 7
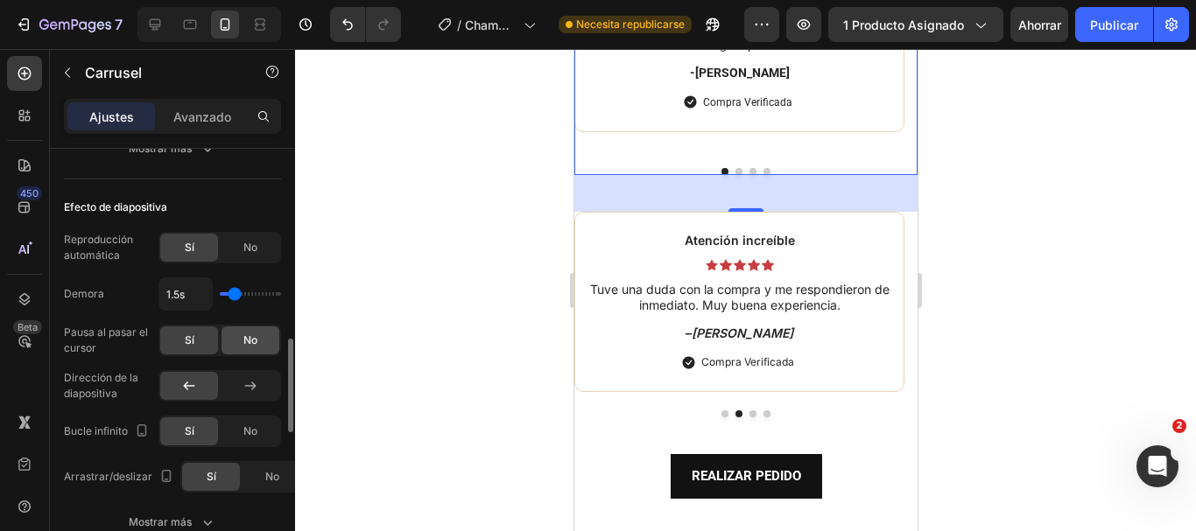
click at [232, 343] on div "No" at bounding box center [251, 341] width 58 height 28
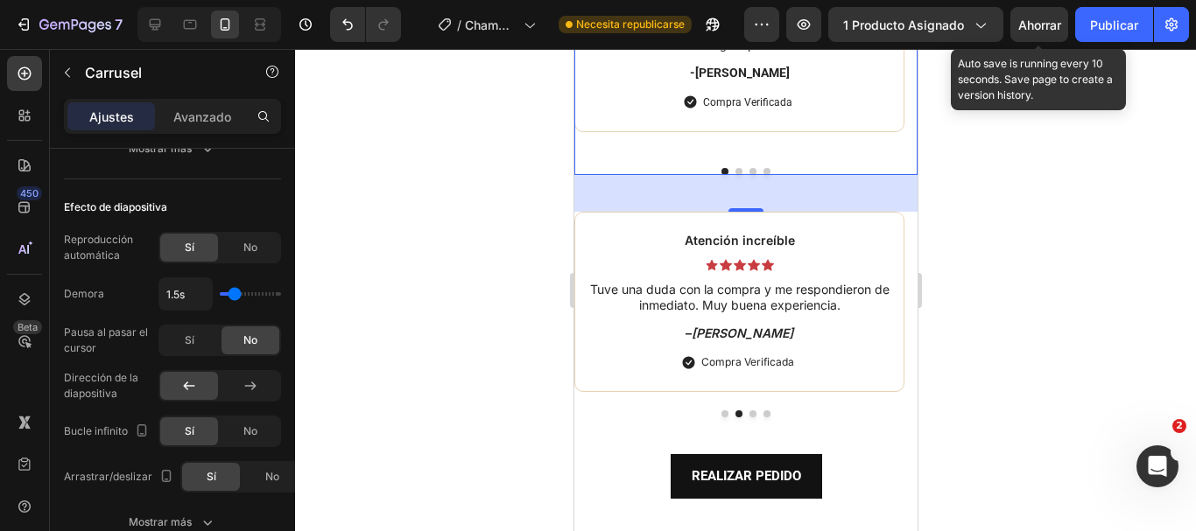
click at [1037, 32] on div "Ahorrar" at bounding box center [1039, 25] width 43 height 18
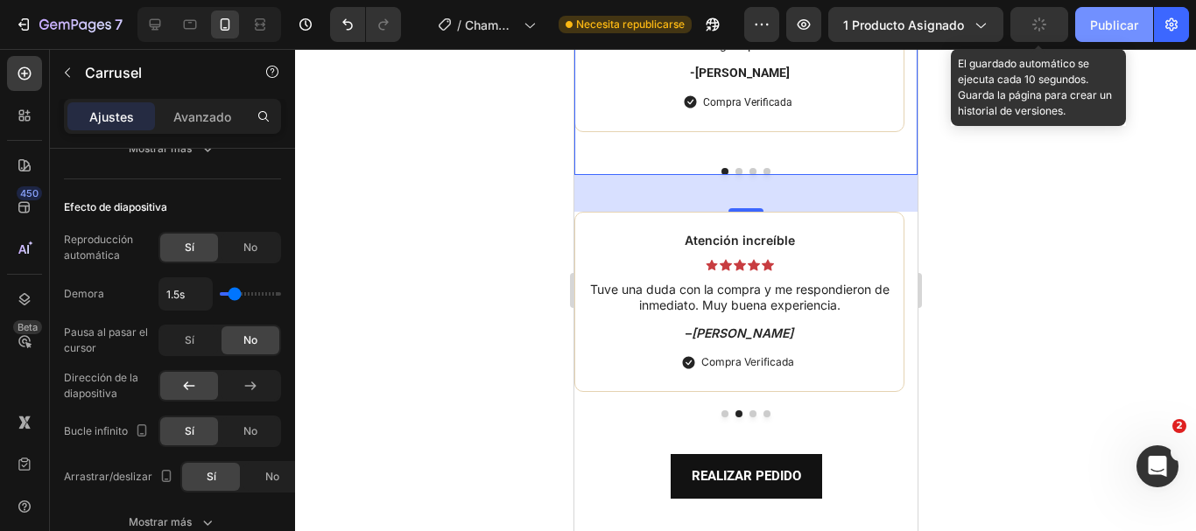
click at [1102, 29] on font "Publicar" at bounding box center [1114, 25] width 48 height 15
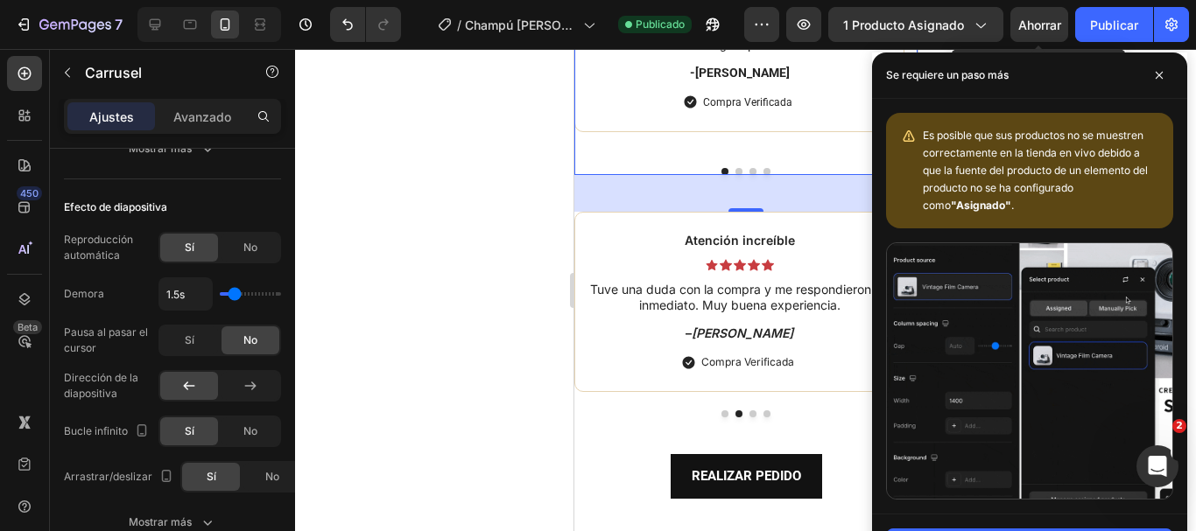
click at [516, 246] on div at bounding box center [745, 290] width 901 height 482
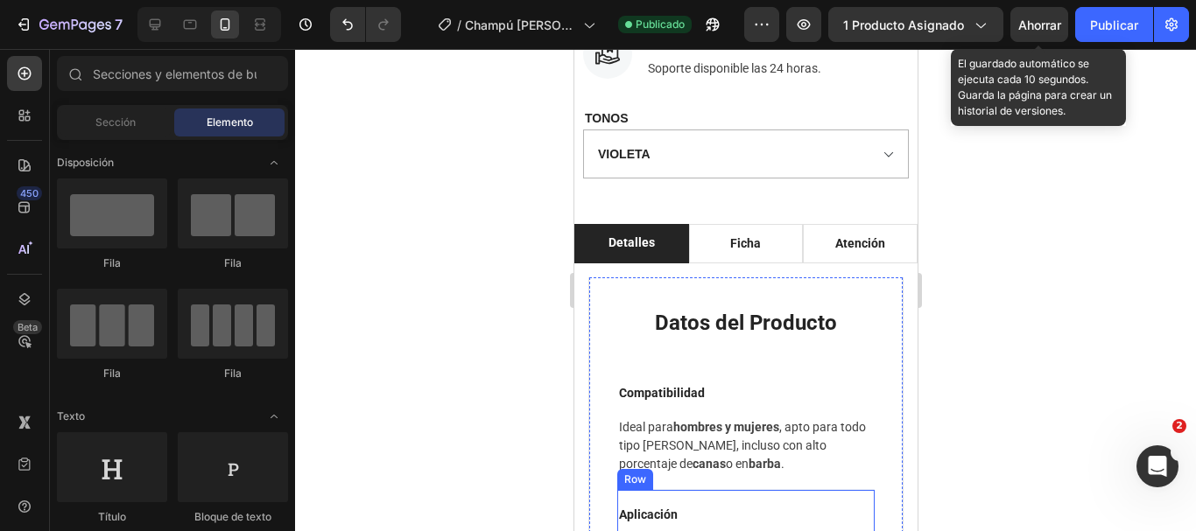
scroll to position [1097, 0]
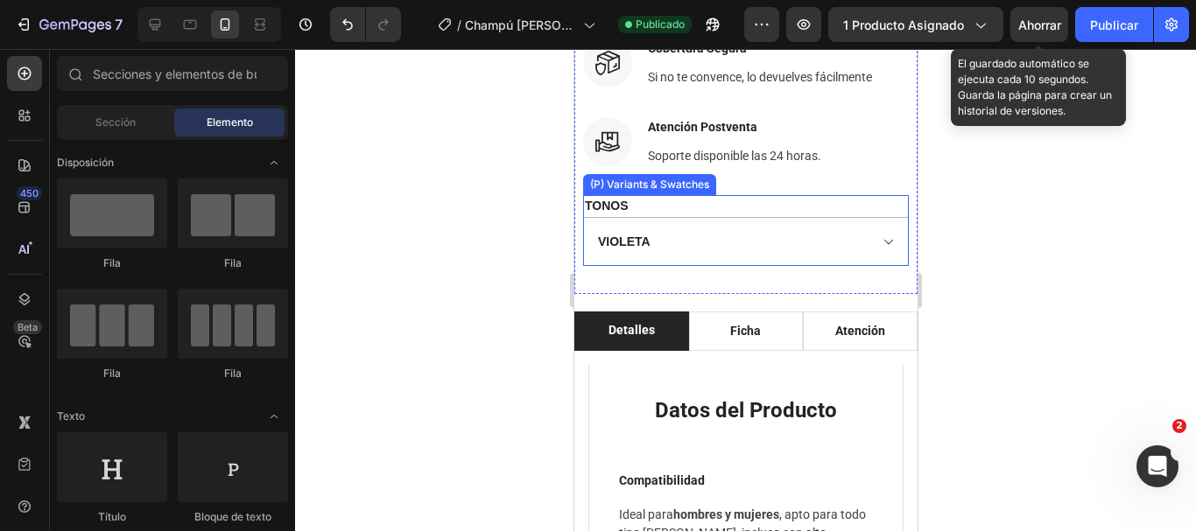
click at [826, 209] on div "TONOS [PERSON_NAME] CLARO BORGOÑA [PERSON_NAME] NEGRO CASTAÑO OSCURO" at bounding box center [745, 230] width 326 height 71
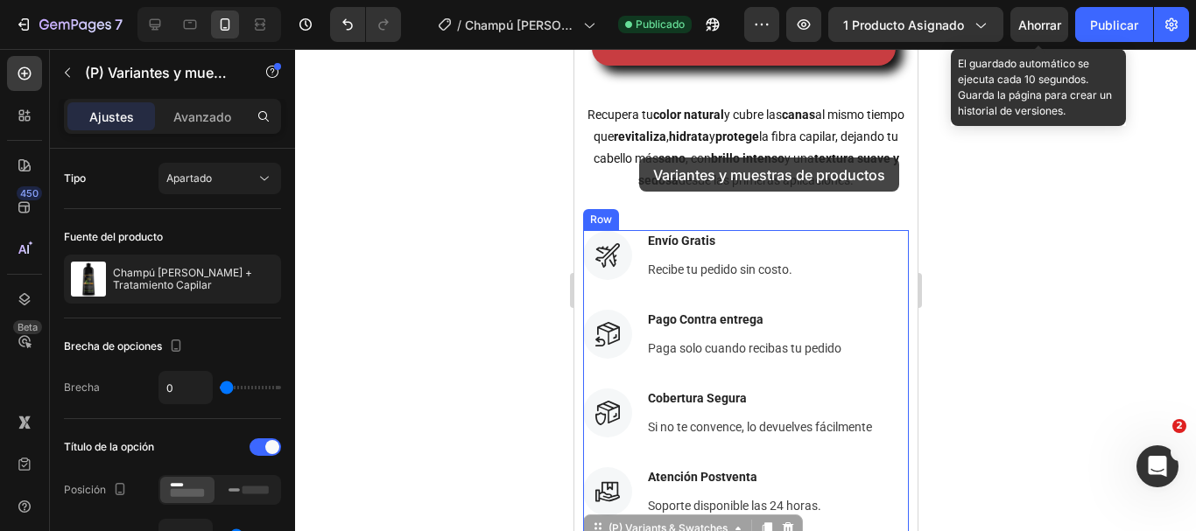
scroll to position [659, 0]
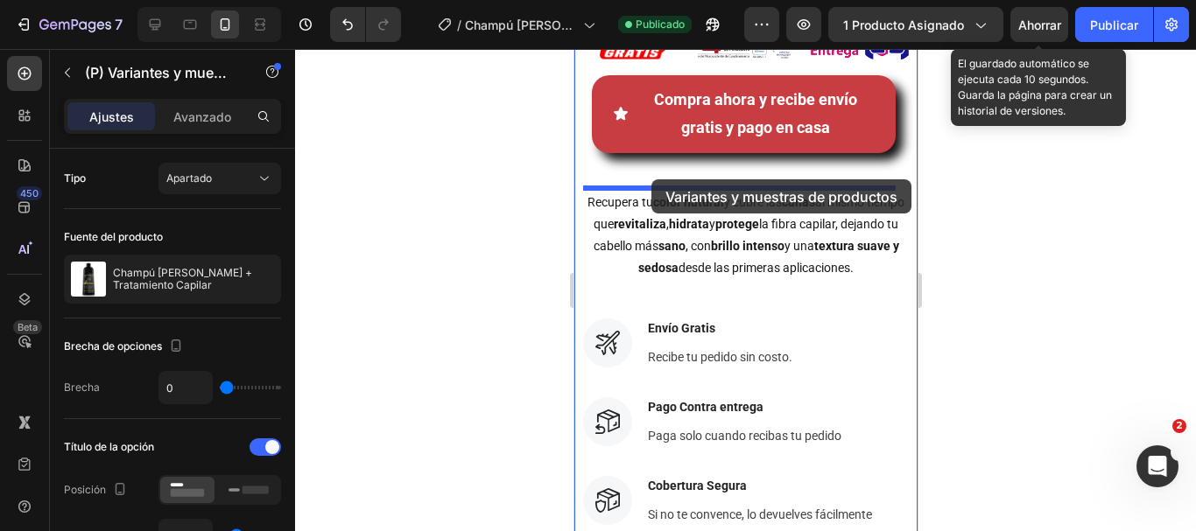
drag, startPoint x: 595, startPoint y: 181, endPoint x: 651, endPoint y: 179, distance: 55.2
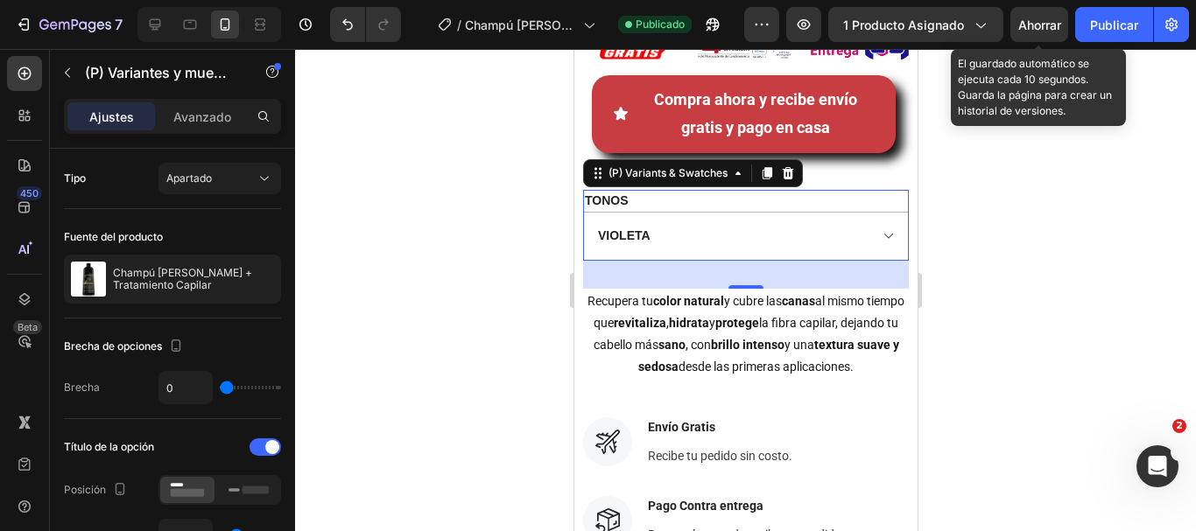
click at [1028, 19] on font "Ahorrar" at bounding box center [1039, 25] width 43 height 15
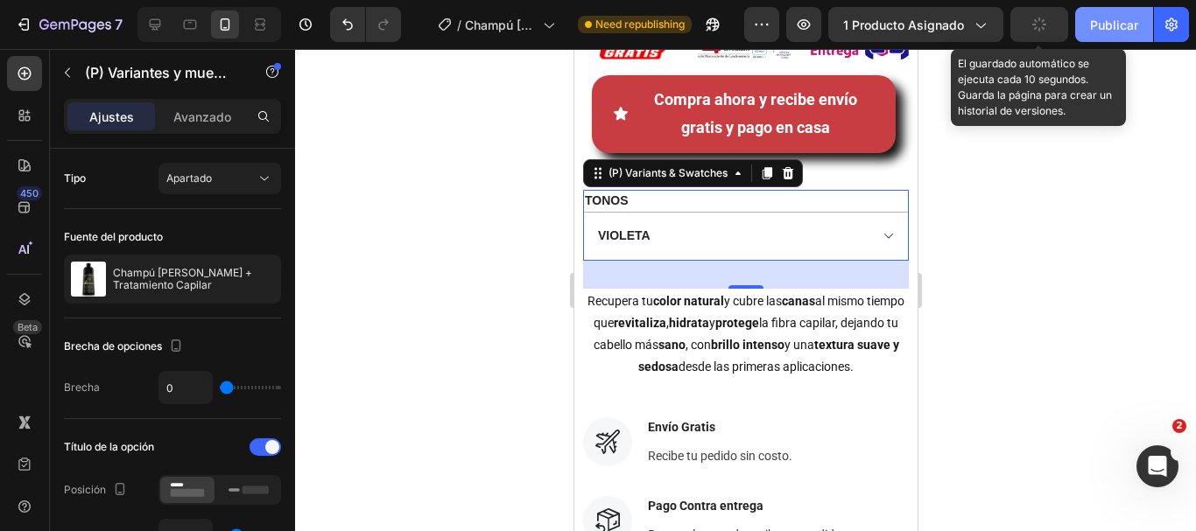
click at [1099, 19] on font "Publicar" at bounding box center [1114, 25] width 48 height 15
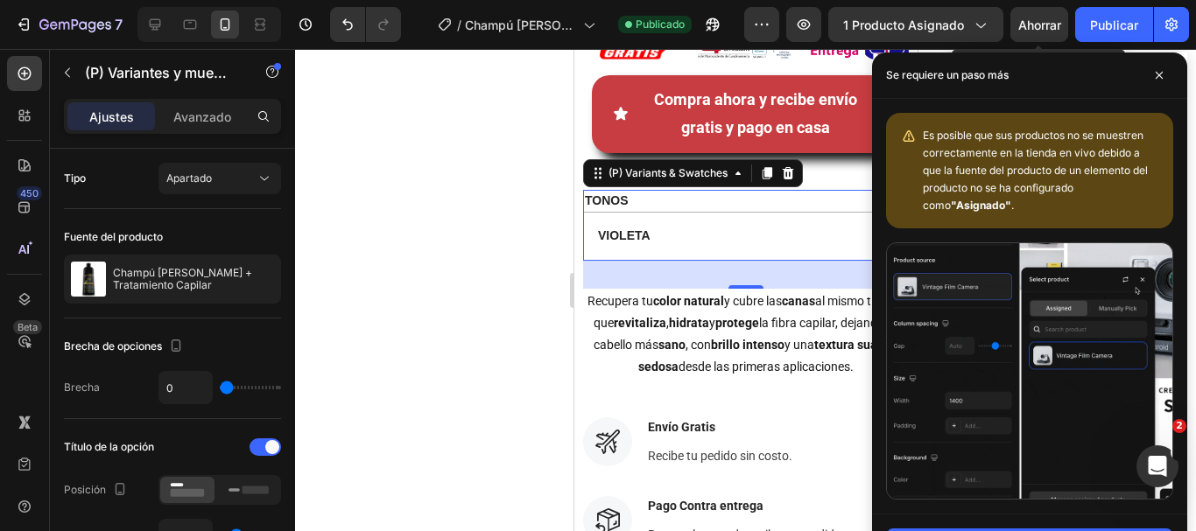
click at [498, 356] on div at bounding box center [745, 290] width 901 height 482
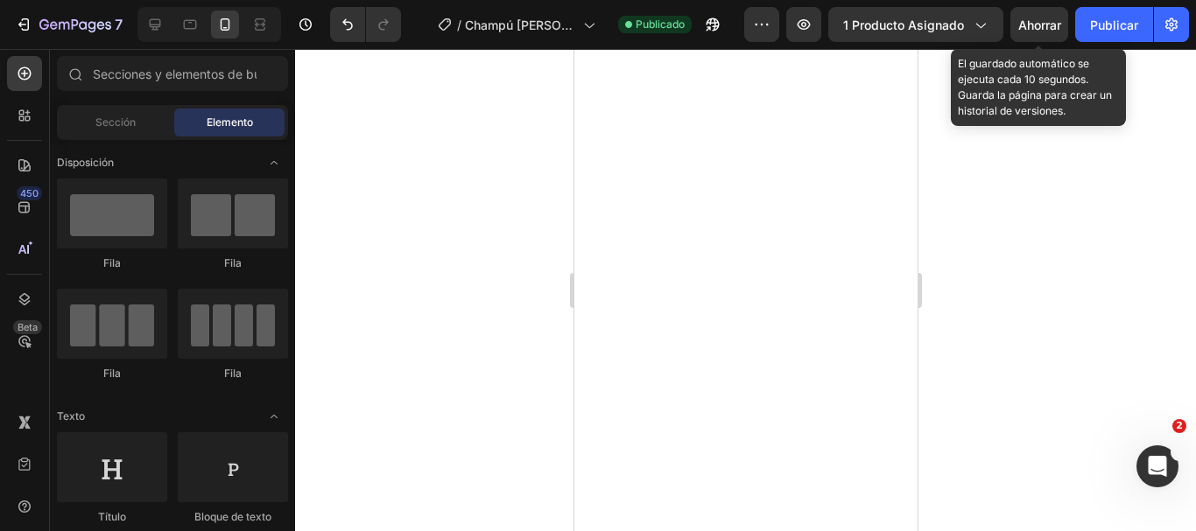
scroll to position [0, 0]
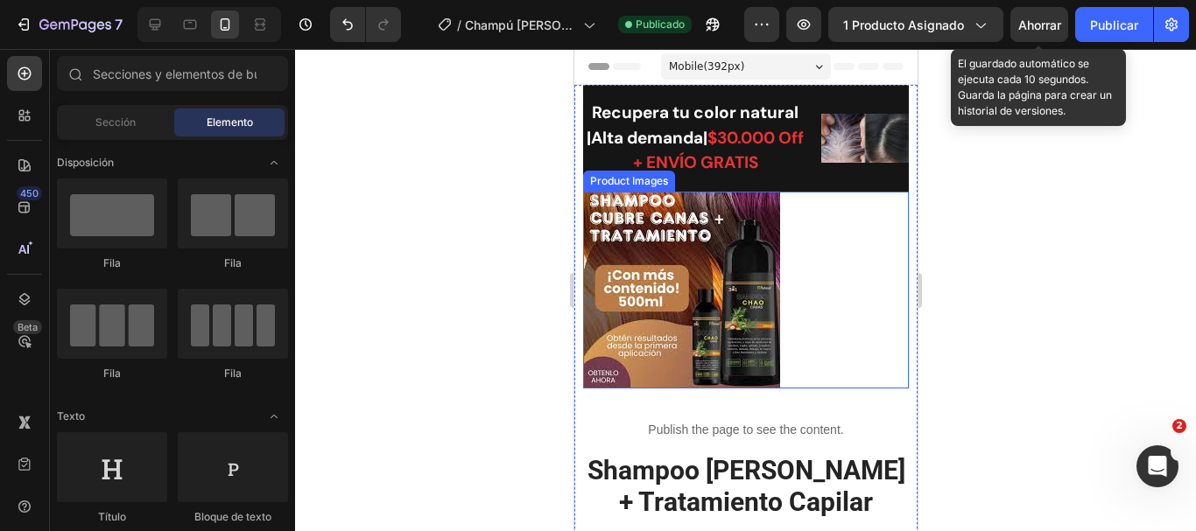
click at [867, 313] on div at bounding box center [745, 290] width 326 height 197
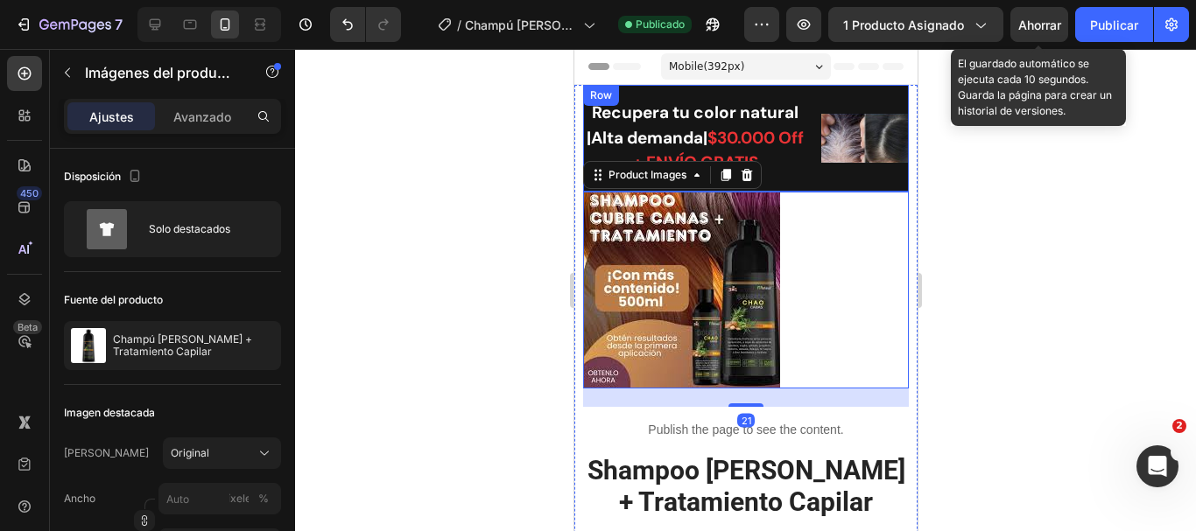
click at [838, 180] on div "Recupera tu color natural |Alta demanda| $30.000 Off + ENVÍO GRATIS Text block …" at bounding box center [745, 138] width 326 height 107
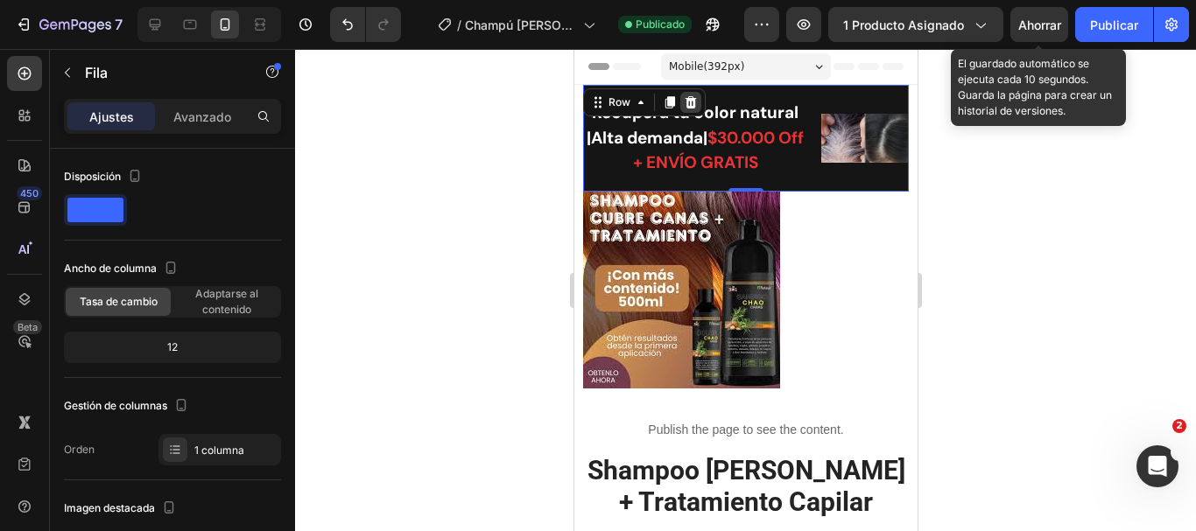
click at [689, 103] on icon at bounding box center [690, 102] width 11 height 12
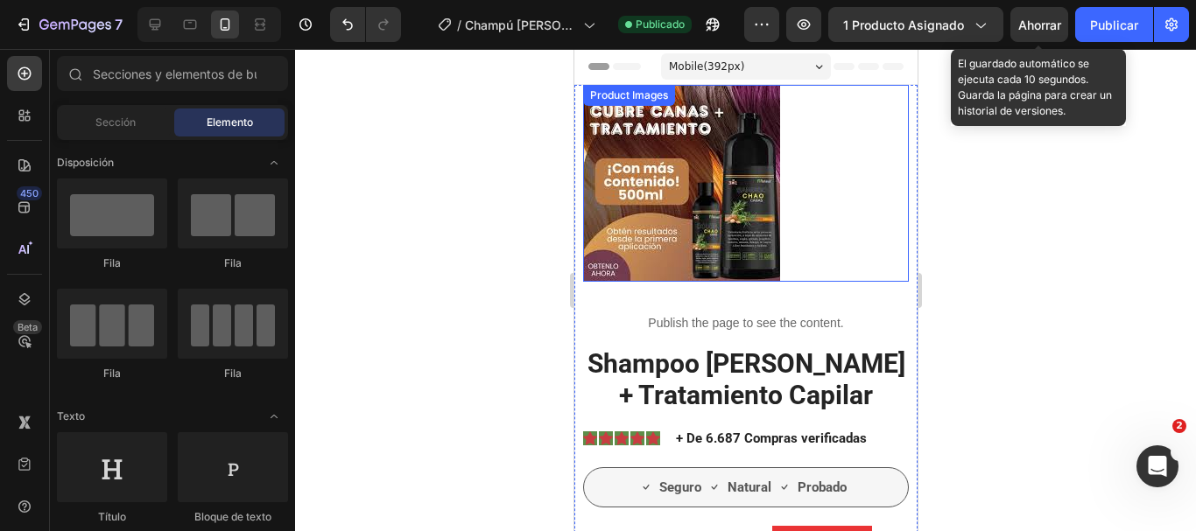
click at [710, 183] on img at bounding box center [680, 183] width 197 height 197
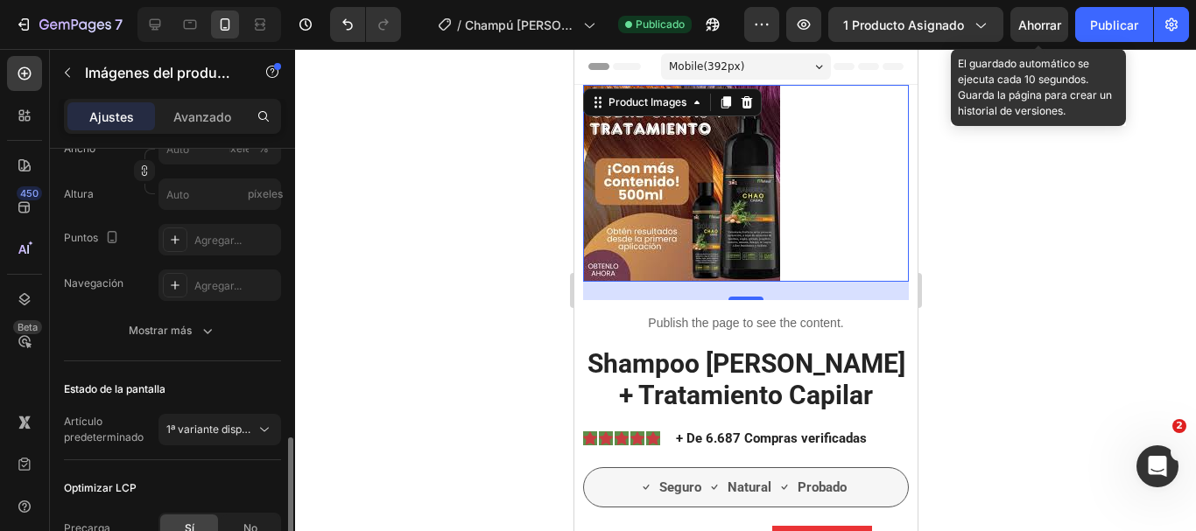
scroll to position [508, 0]
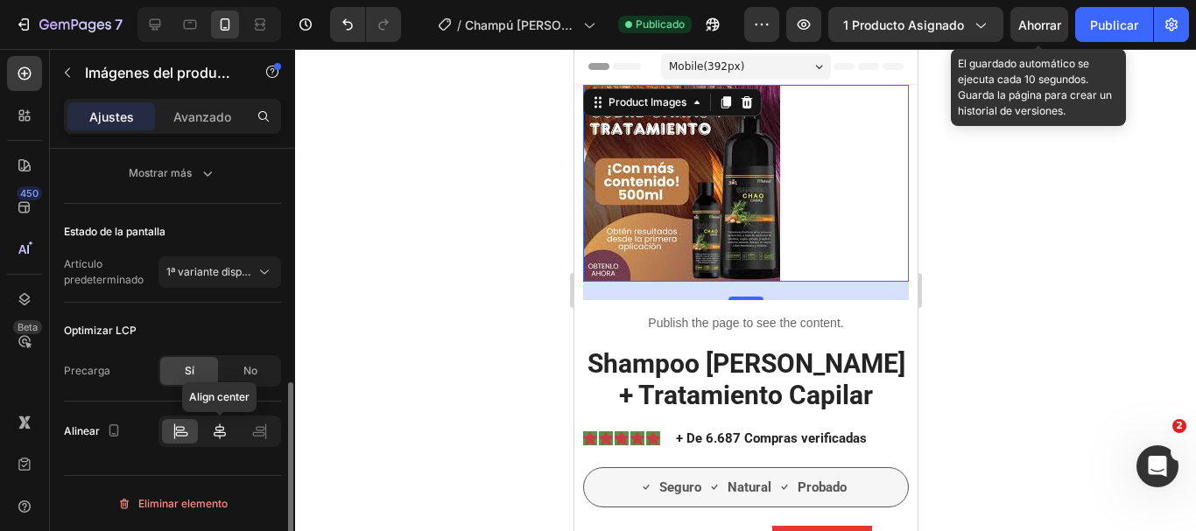
click at [221, 419] on div at bounding box center [219, 431] width 36 height 25
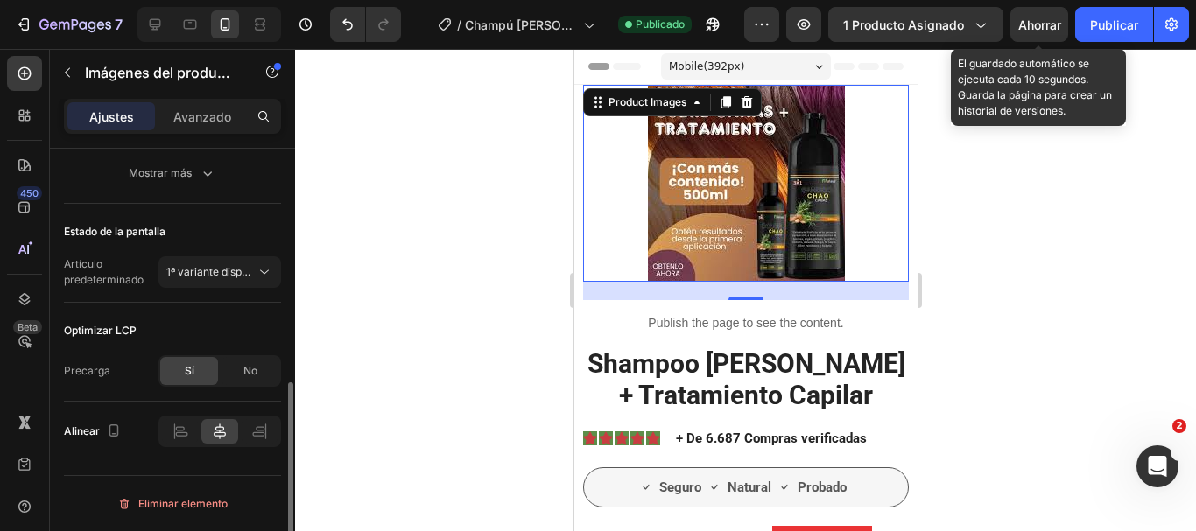
scroll to position [245, 0]
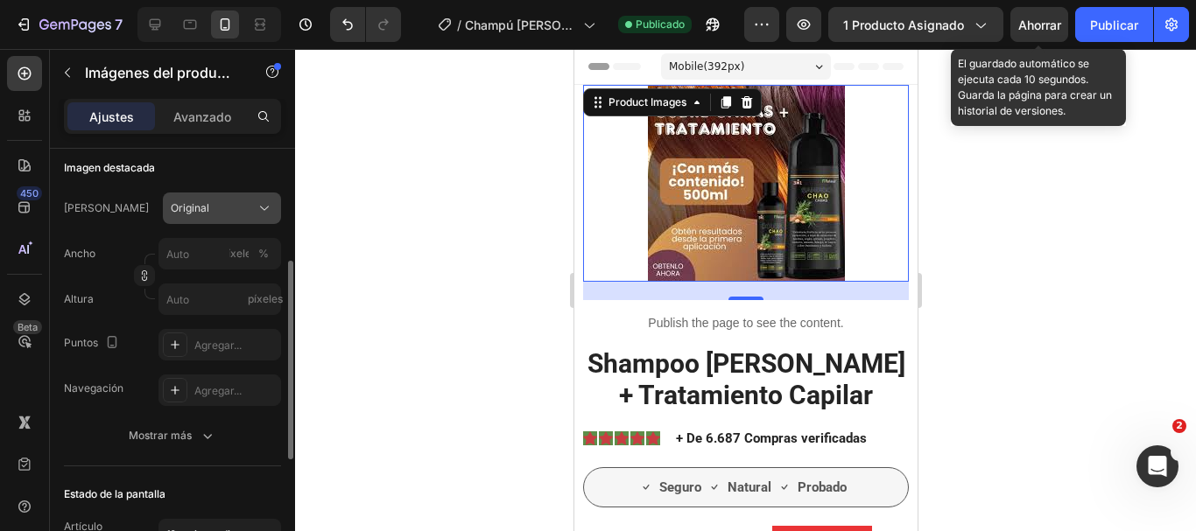
click at [210, 210] on div "Original" at bounding box center [211, 208] width 81 height 16
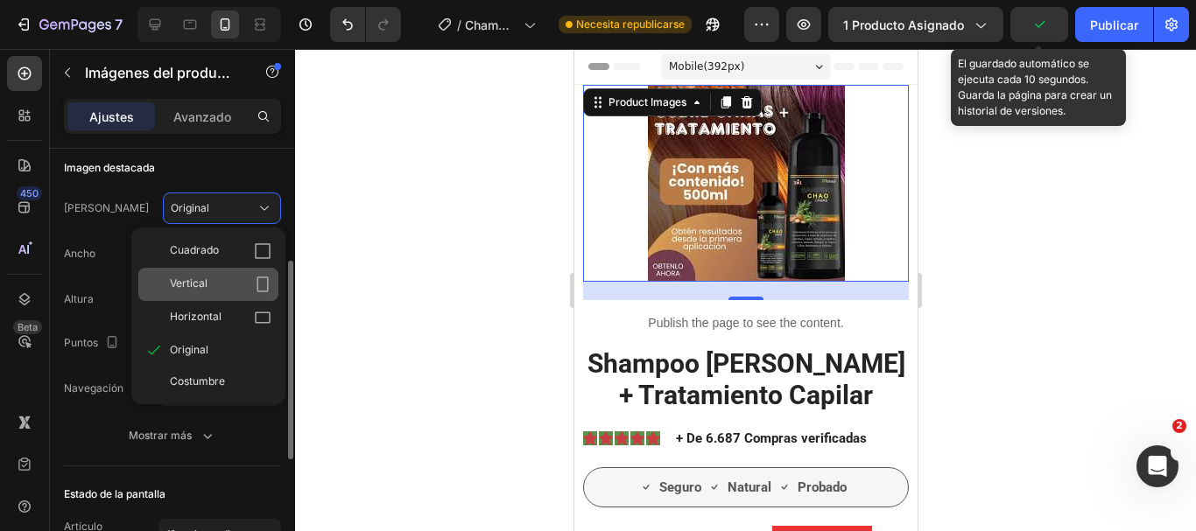
click at [195, 280] on font "Vertical" at bounding box center [189, 283] width 38 height 13
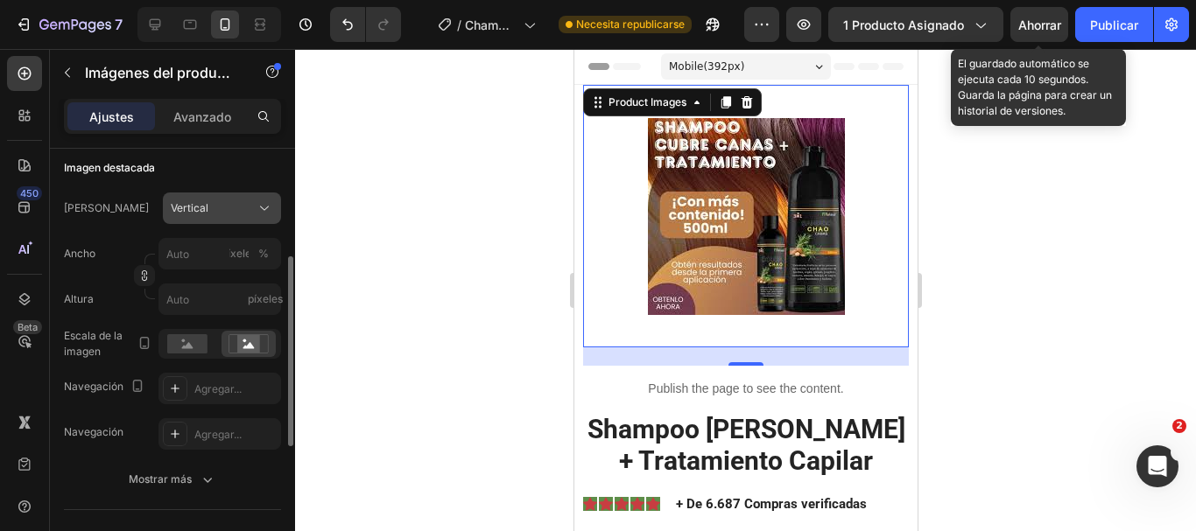
click at [197, 202] on font "Vertical" at bounding box center [190, 207] width 38 height 13
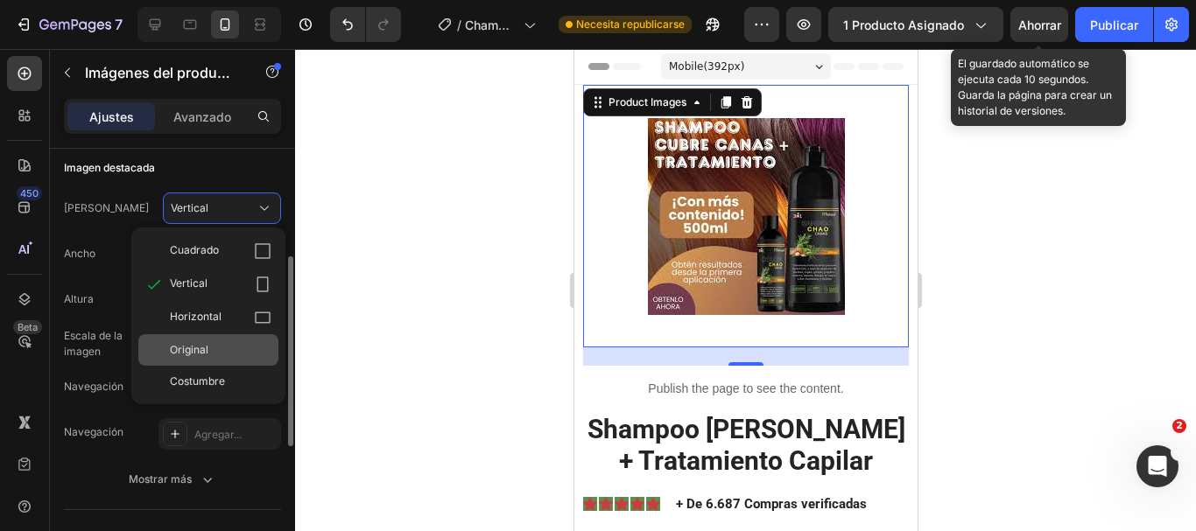
click at [191, 340] on div "Original" at bounding box center [208, 350] width 140 height 32
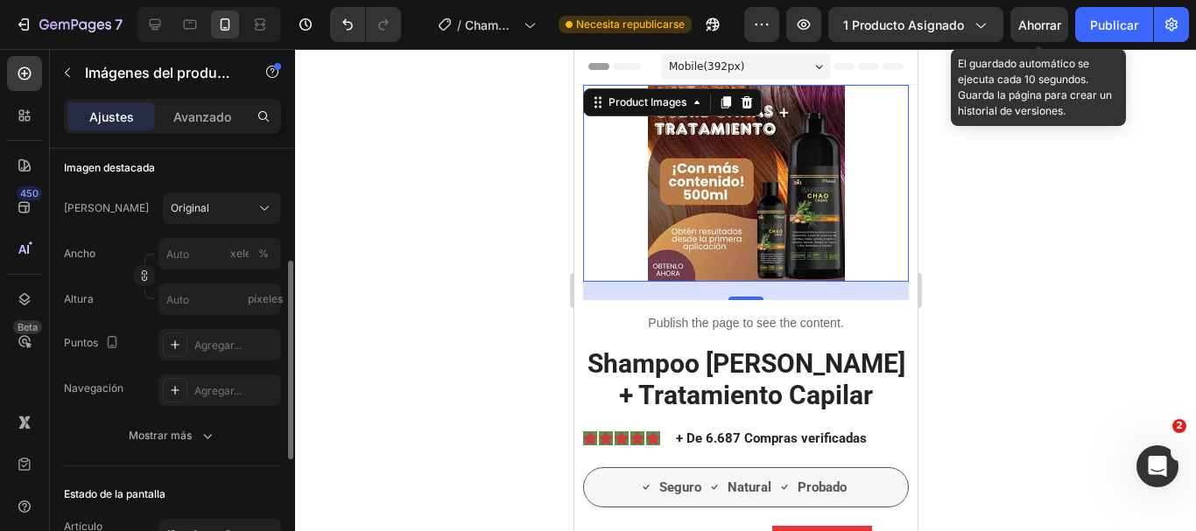
click at [1048, 22] on font "Ahorrar" at bounding box center [1039, 25] width 43 height 15
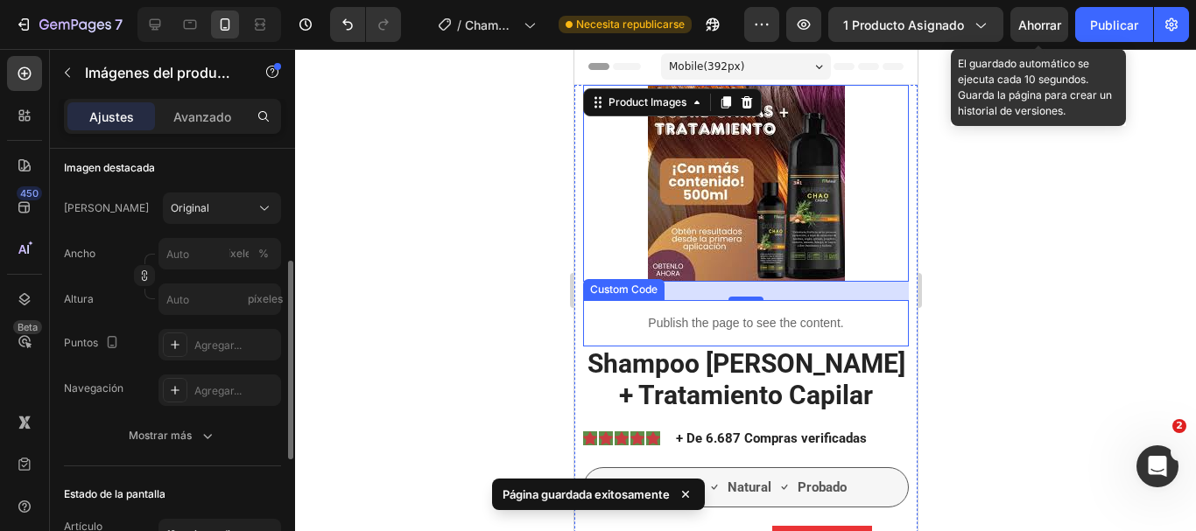
click at [877, 324] on p "Publish the page to see the content." at bounding box center [745, 323] width 326 height 18
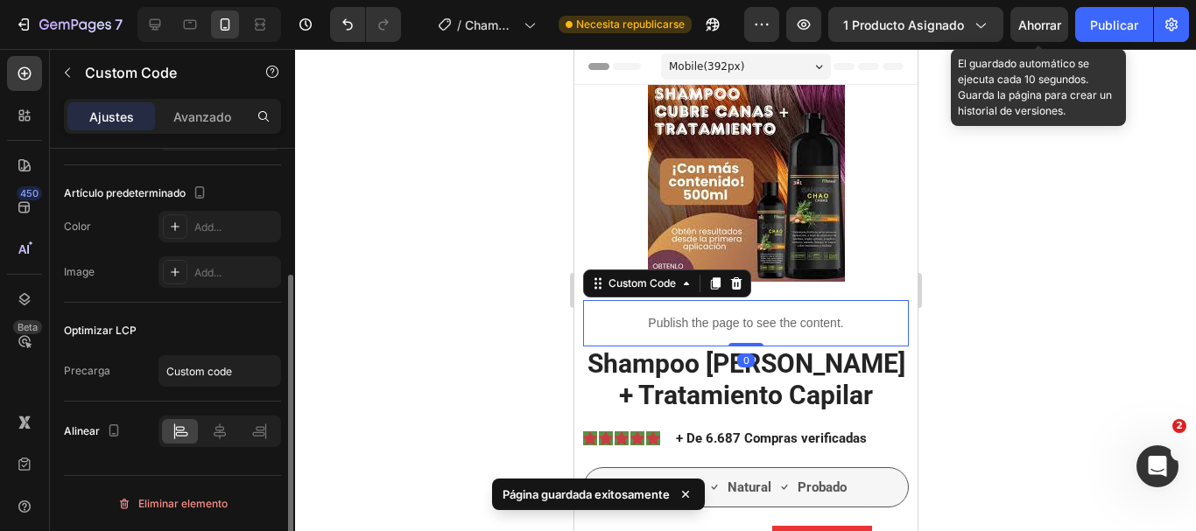
scroll to position [0, 0]
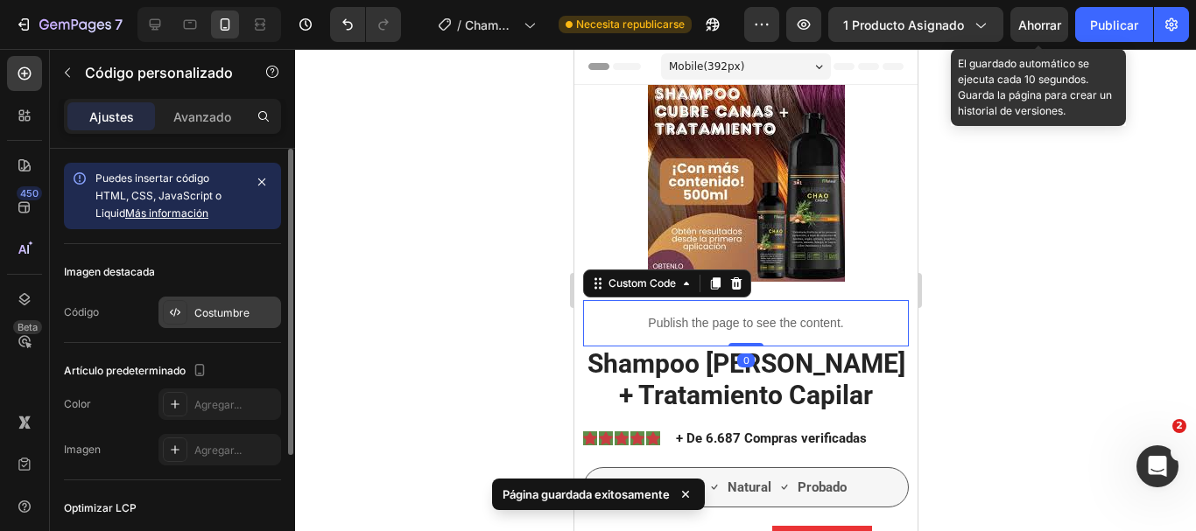
click at [175, 307] on icon at bounding box center [175, 313] width 14 height 14
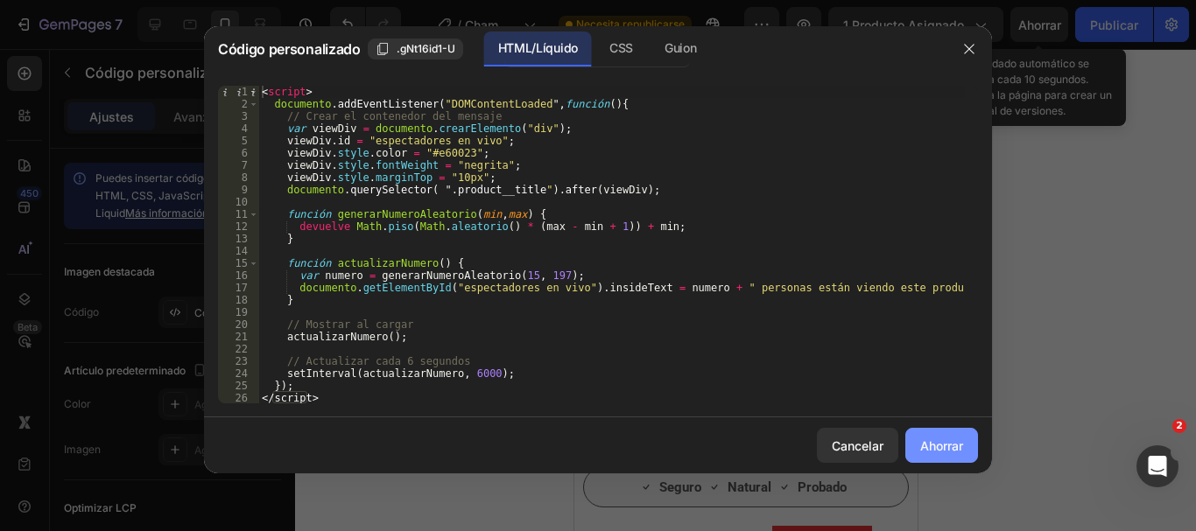
click at [969, 454] on button "Ahorrar" at bounding box center [941, 445] width 73 height 35
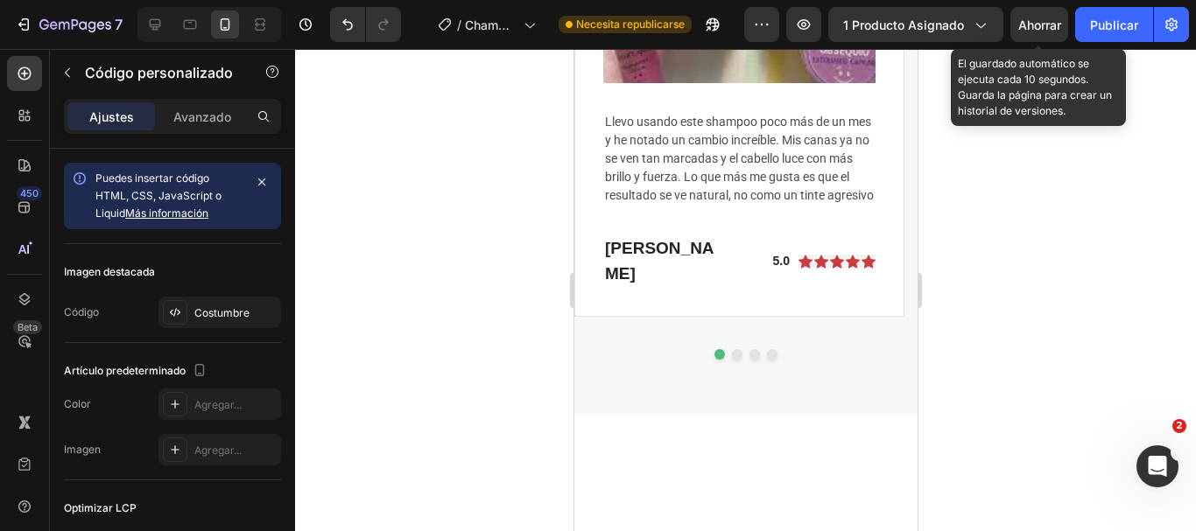
scroll to position [4290, 0]
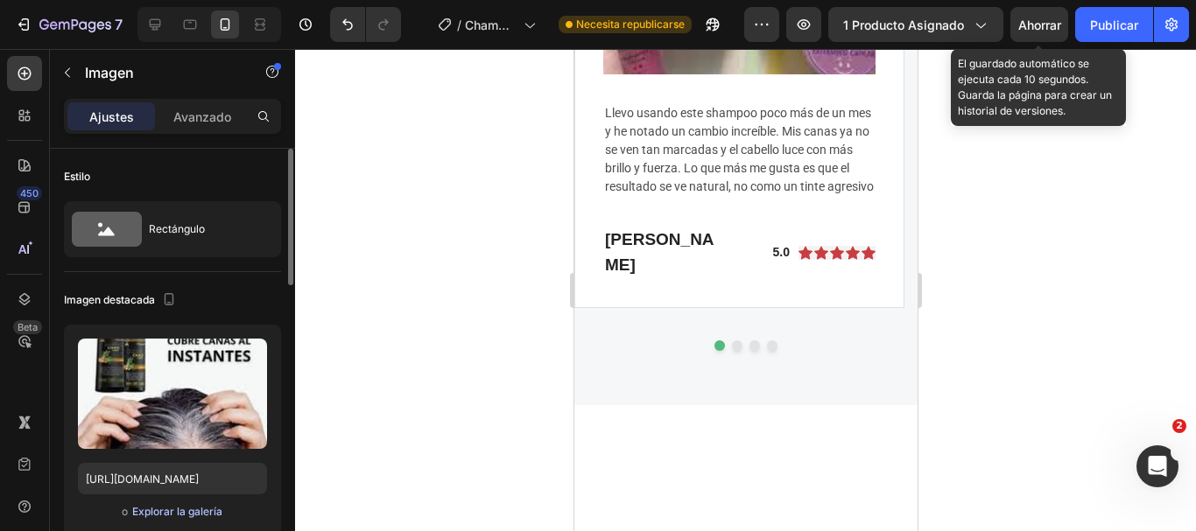
click at [182, 510] on font "Explorar la galería" at bounding box center [177, 511] width 90 height 13
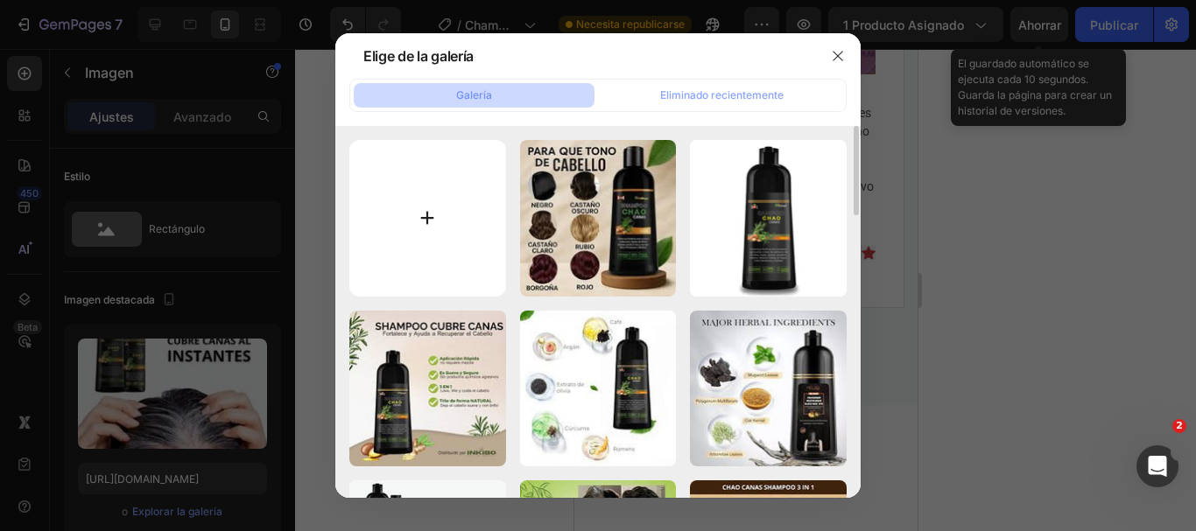
click at [395, 227] on input "file" at bounding box center [427, 218] width 157 height 157
type input "C:\fakepath\ChatGPT Image [DATE], 06_12_58 p.m..png"
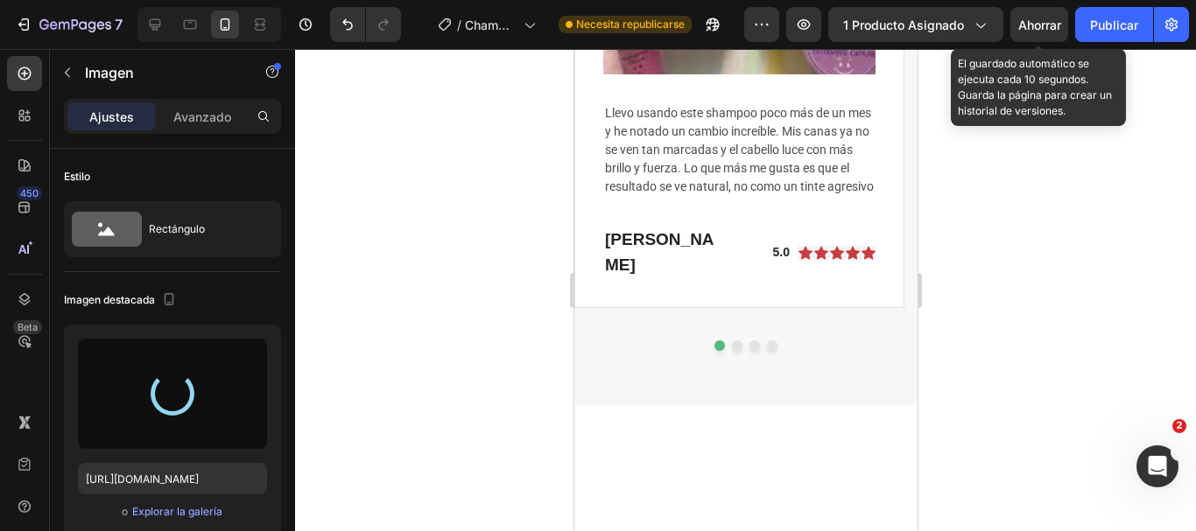
type input "[URL][DOMAIN_NAME]"
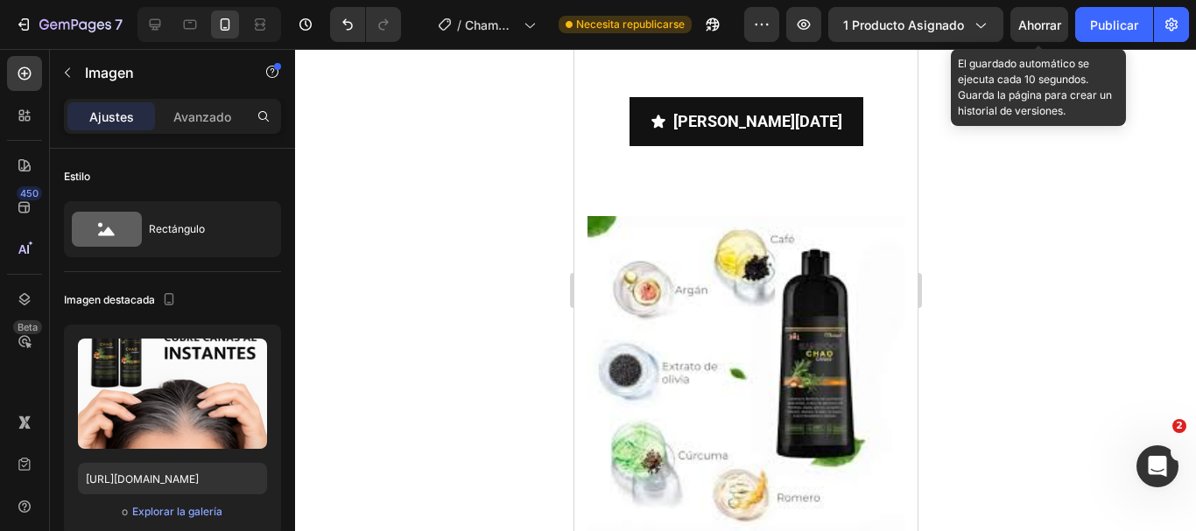
scroll to position [5866, 0]
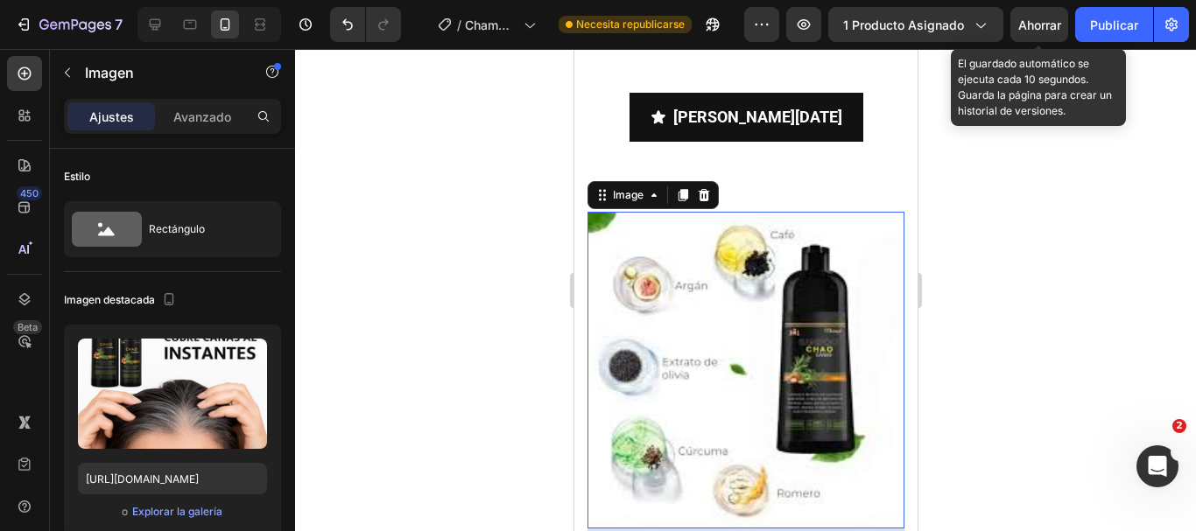
click at [743, 352] on img at bounding box center [745, 370] width 317 height 317
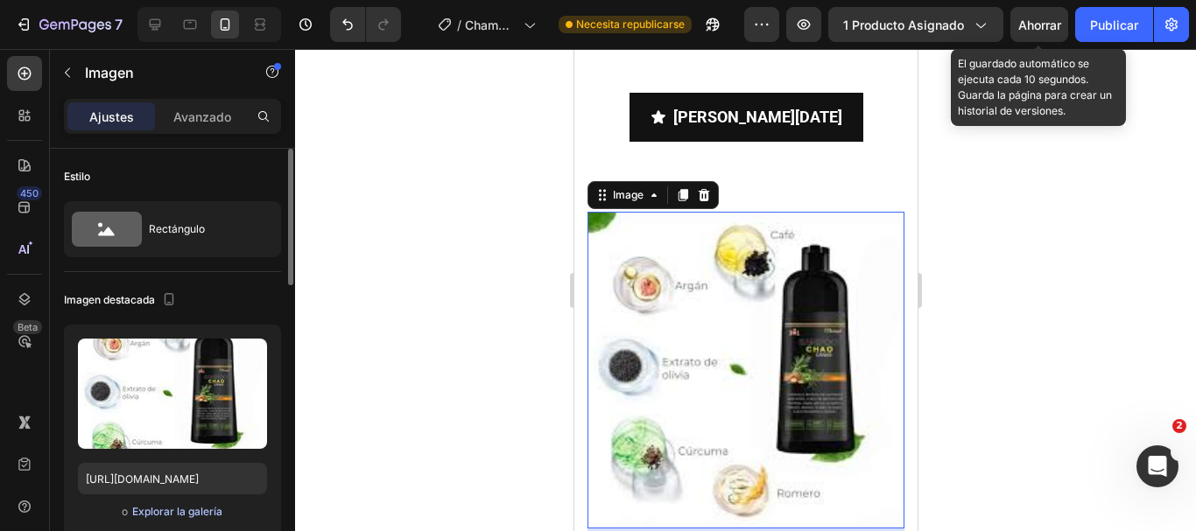
click at [193, 506] on font "Explorar la galería" at bounding box center [177, 511] width 90 height 13
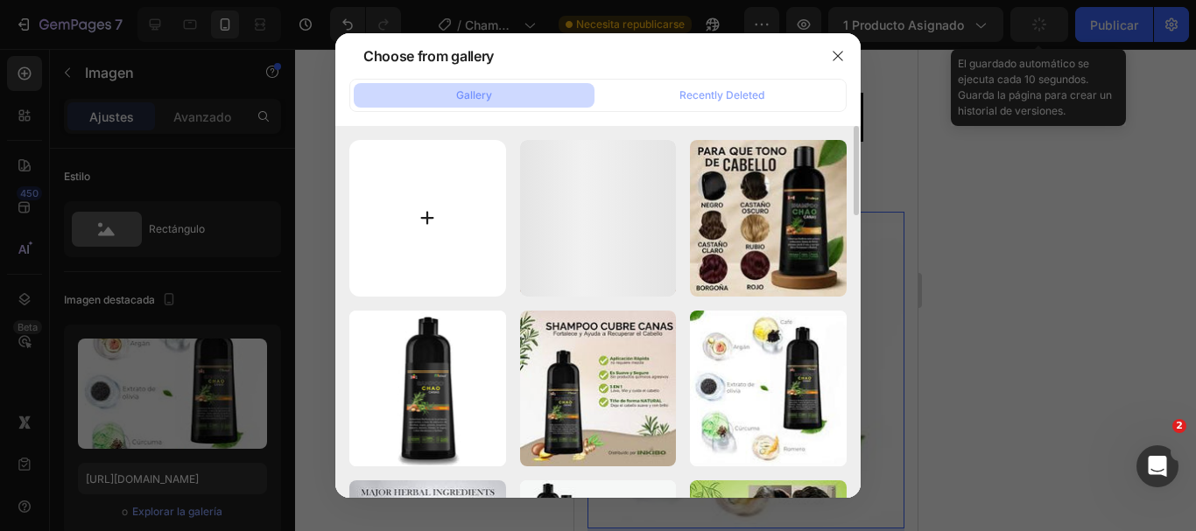
click at [426, 247] on input "file" at bounding box center [427, 218] width 157 height 157
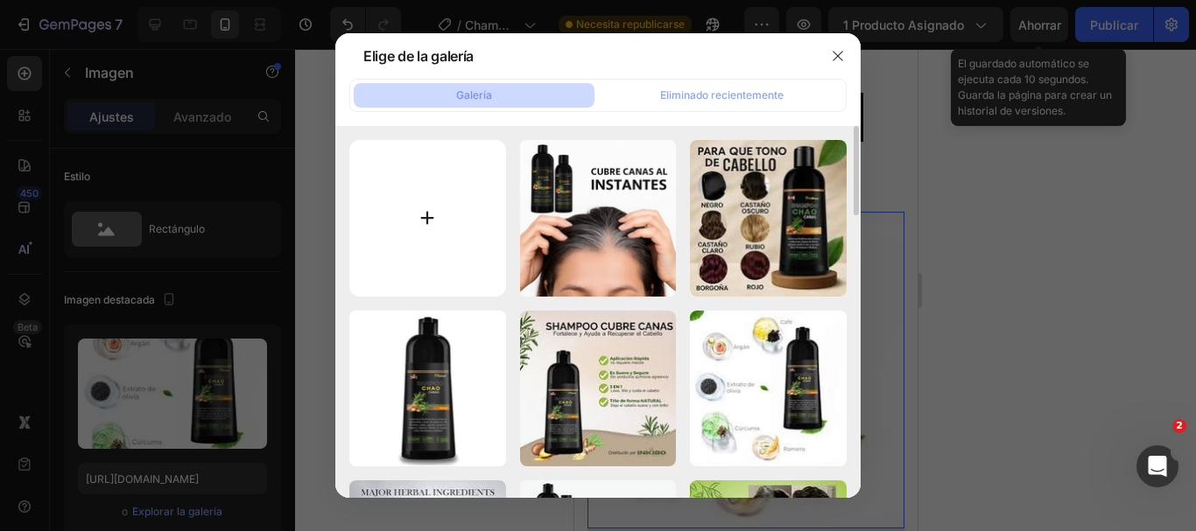
type input "C:\fakepath\ChatGPT Image [DATE], 18_13_27.png"
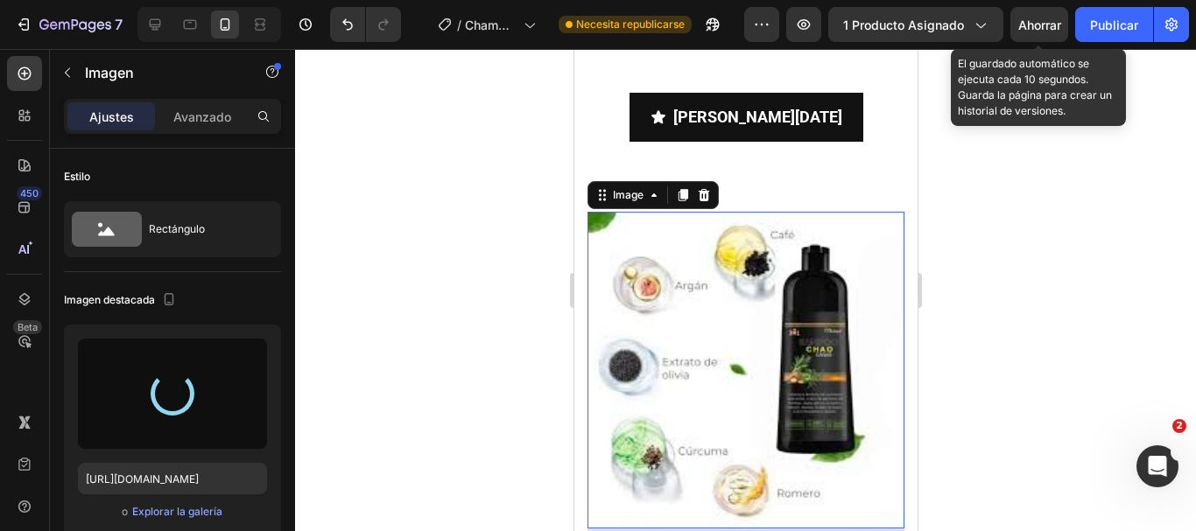
type input "[URL][DOMAIN_NAME]"
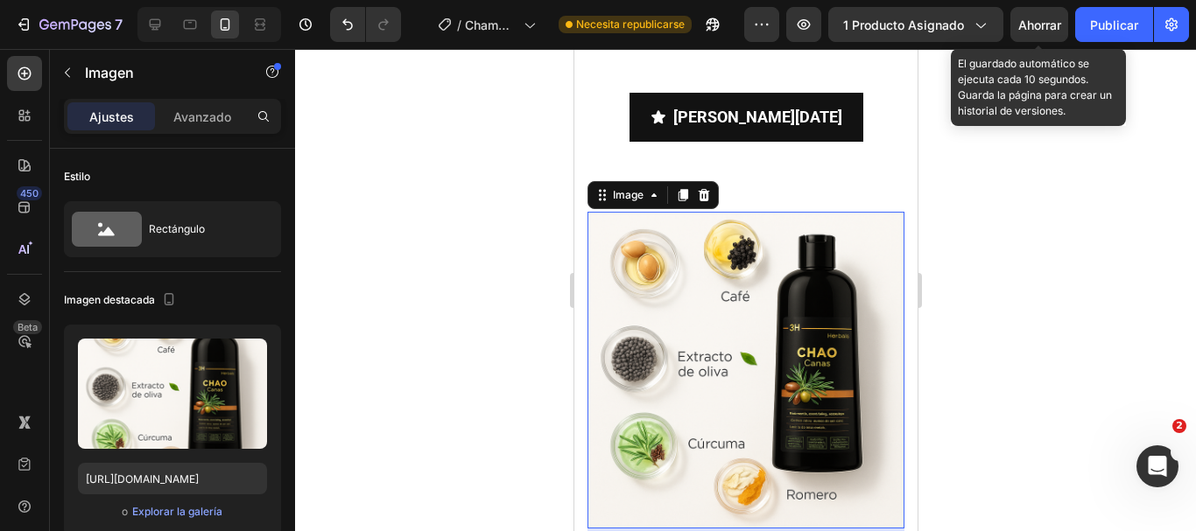
click at [1033, 21] on font "Ahorrar" at bounding box center [1039, 25] width 43 height 15
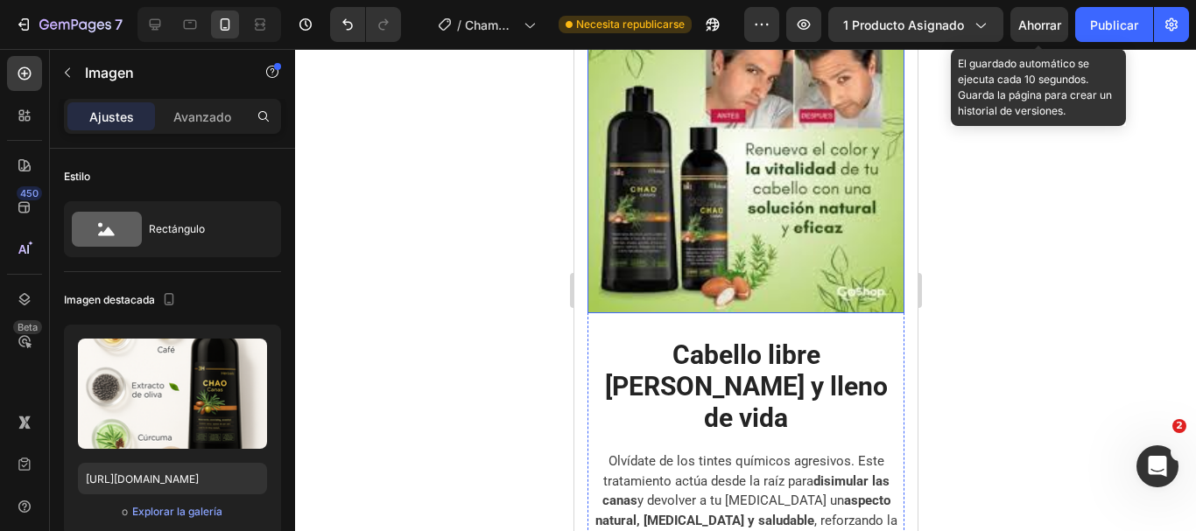
scroll to position [2802, 0]
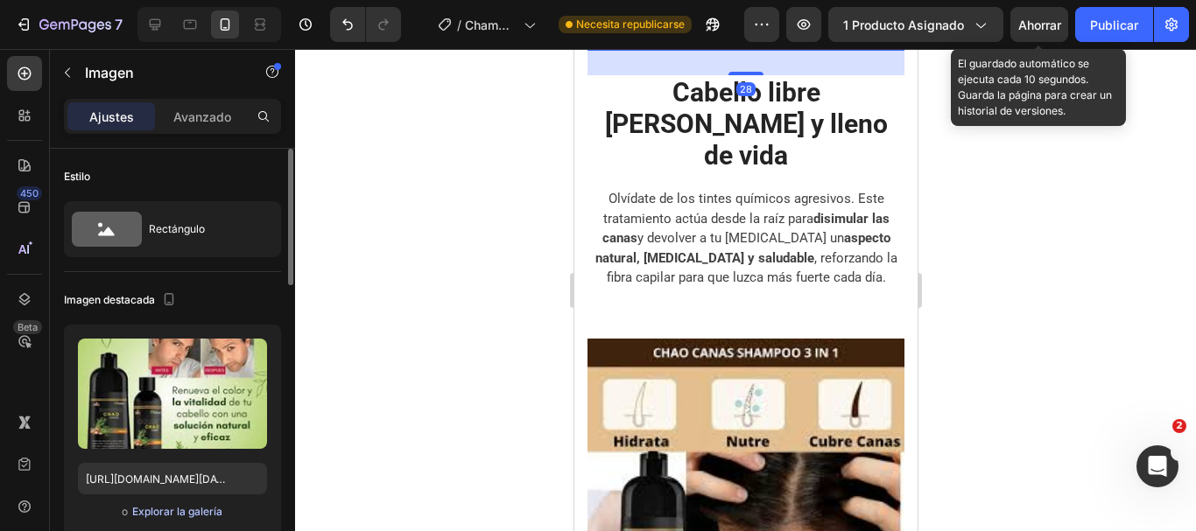
click at [207, 506] on font "Explorar la galería" at bounding box center [177, 511] width 90 height 13
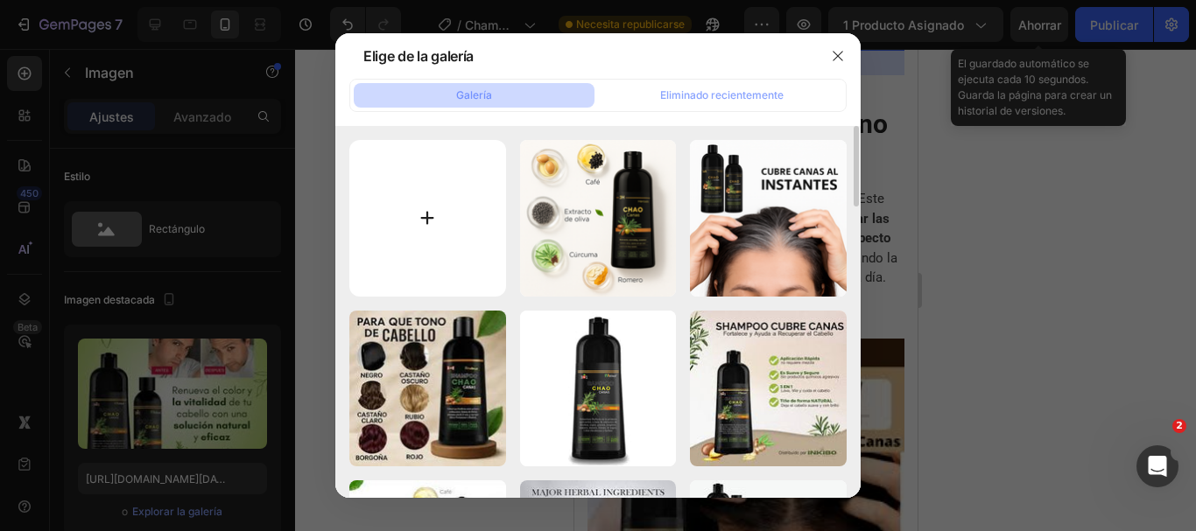
click at [434, 227] on input "file" at bounding box center [427, 218] width 157 height 157
type input "C:\fakepath\ChatGPT Image [DATE], 06_15_33 p.m..png"
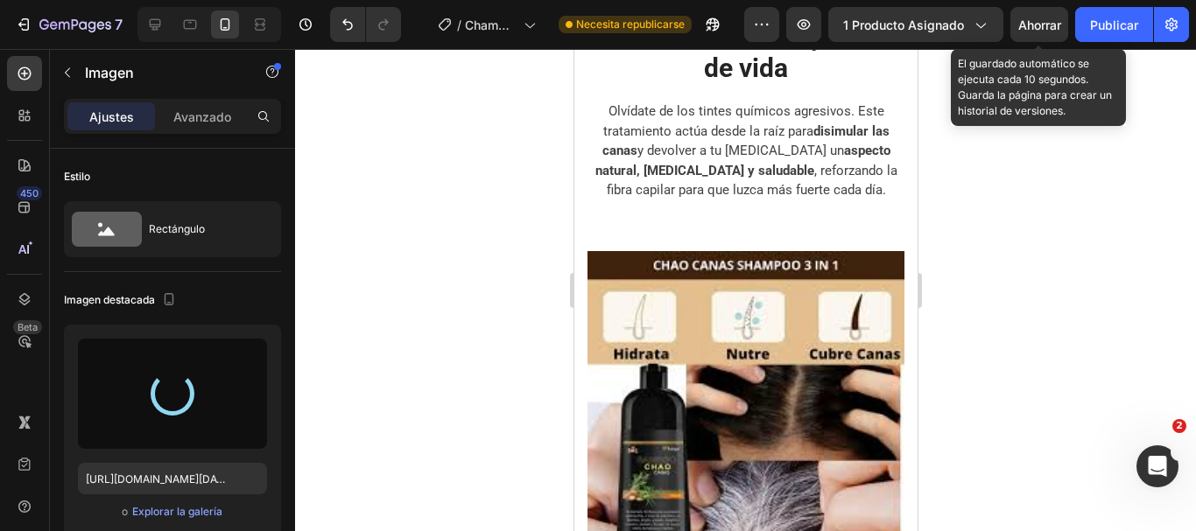
scroll to position [2977, 0]
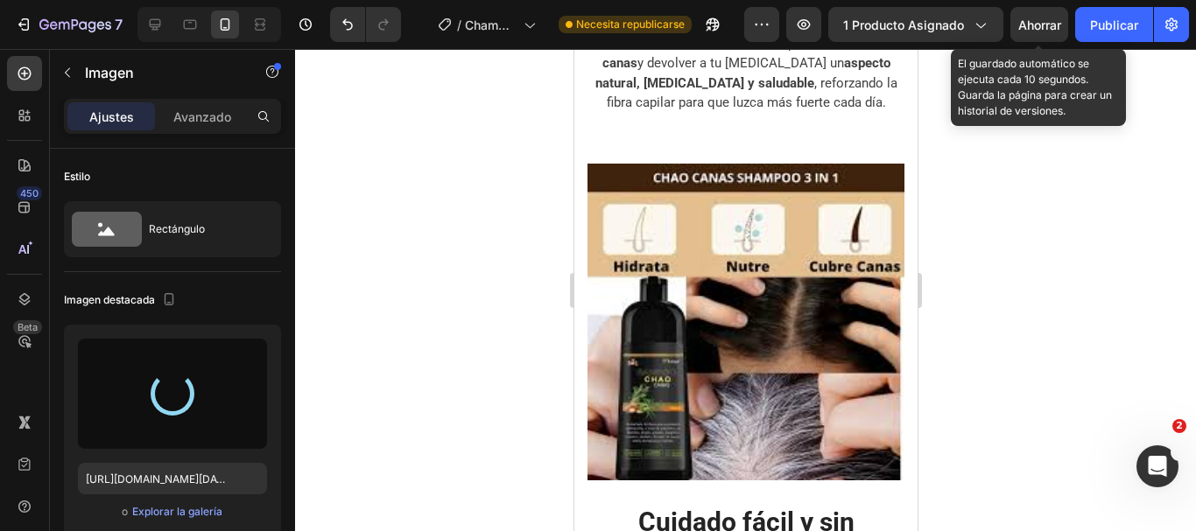
type input "[URL][DOMAIN_NAME]"
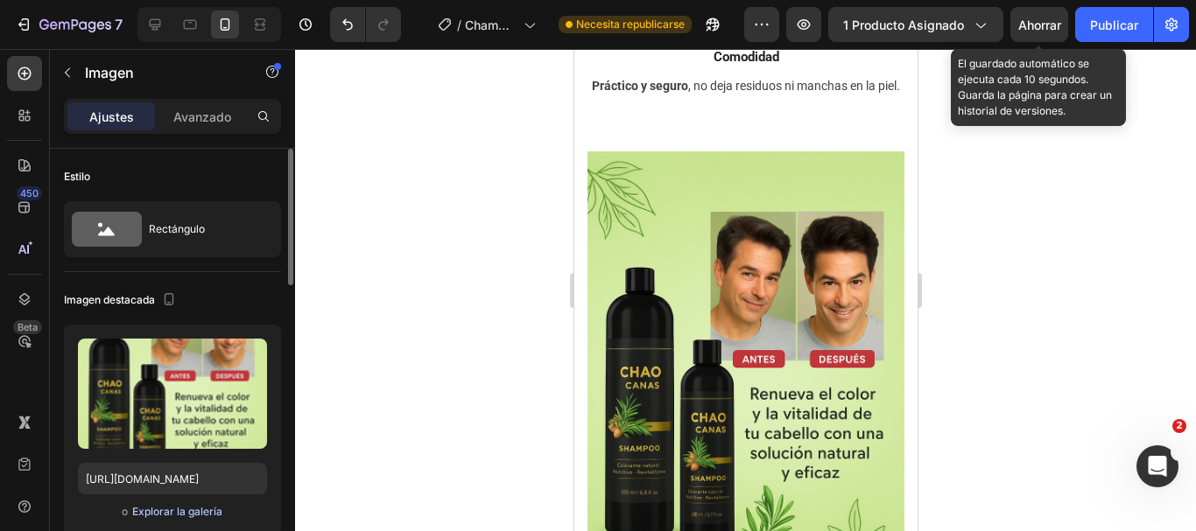
click at [191, 510] on font "Explorar la galería" at bounding box center [177, 511] width 90 height 13
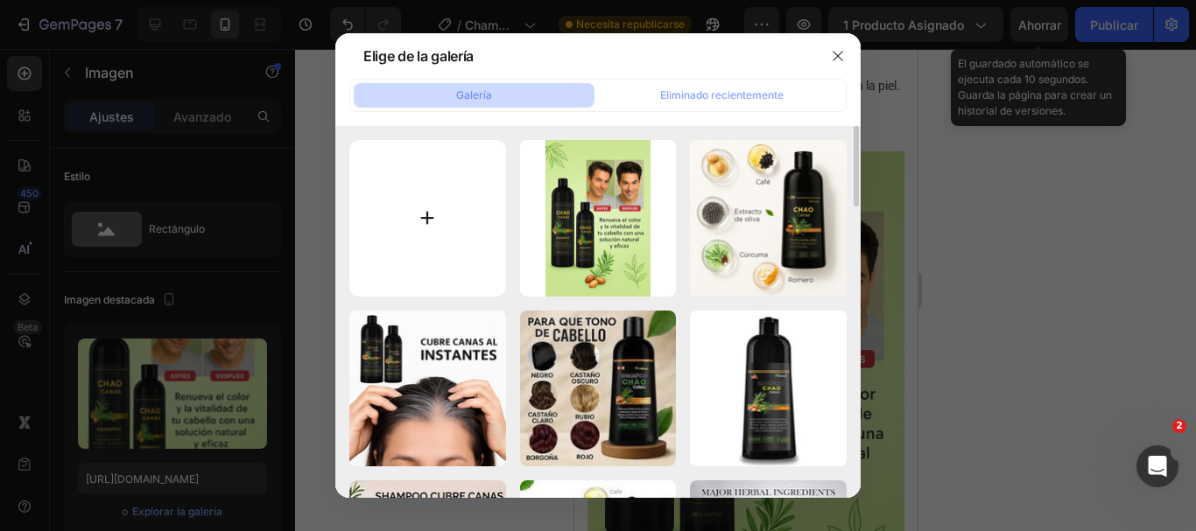
click at [436, 240] on input "file" at bounding box center [427, 218] width 157 height 157
type input "C:\fakepath\untitled-0 (5).jpg"
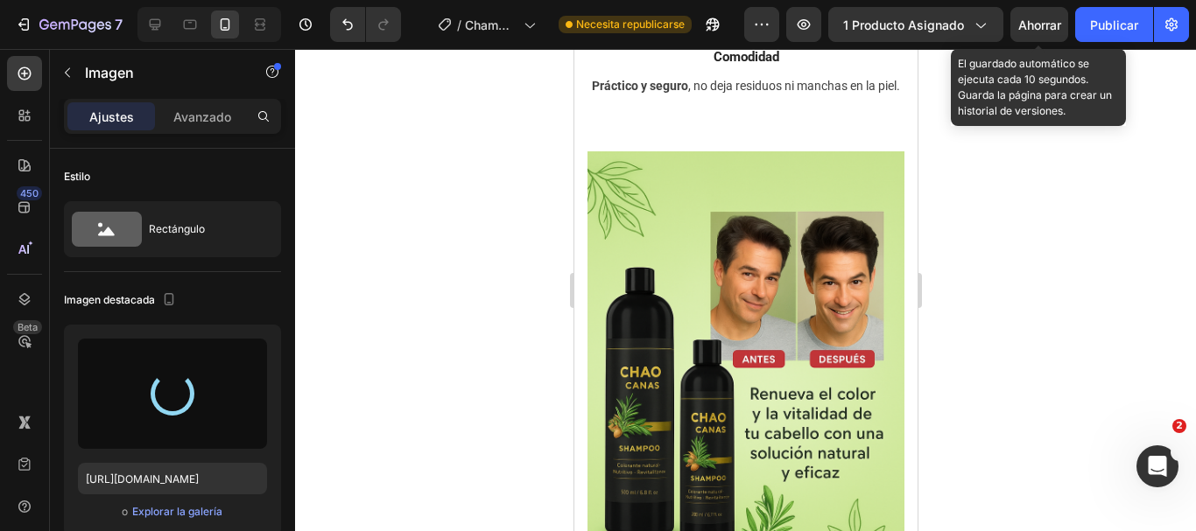
type input "[URL][DOMAIN_NAME]"
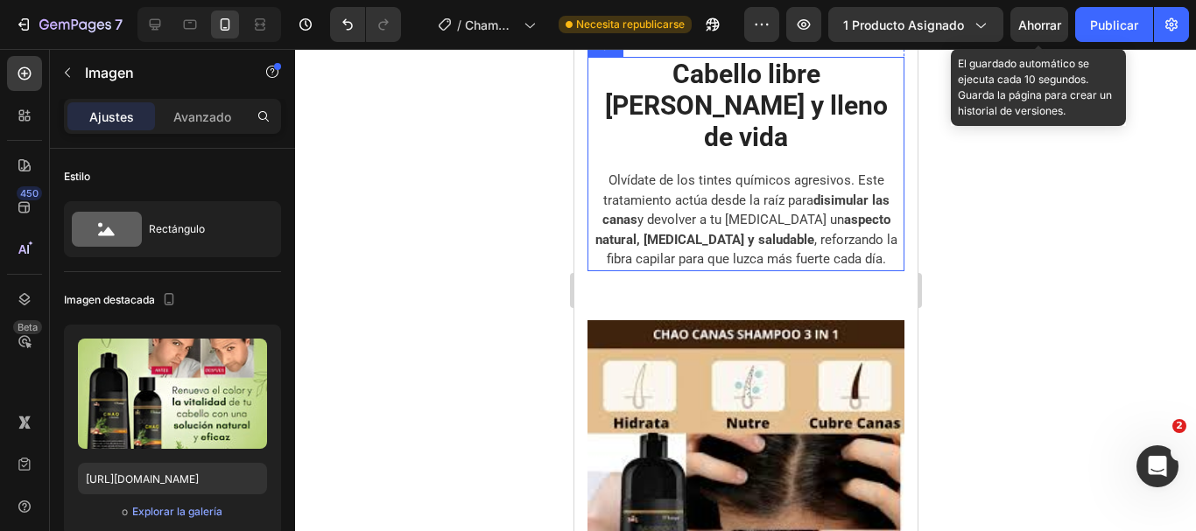
scroll to position [3590, 0]
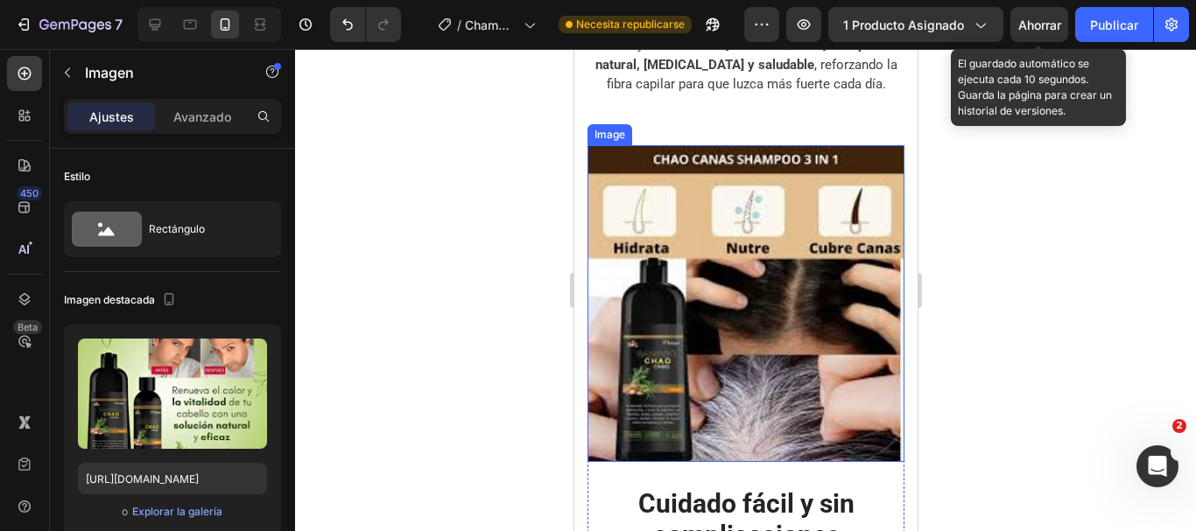
click at [745, 337] on img at bounding box center [745, 303] width 317 height 317
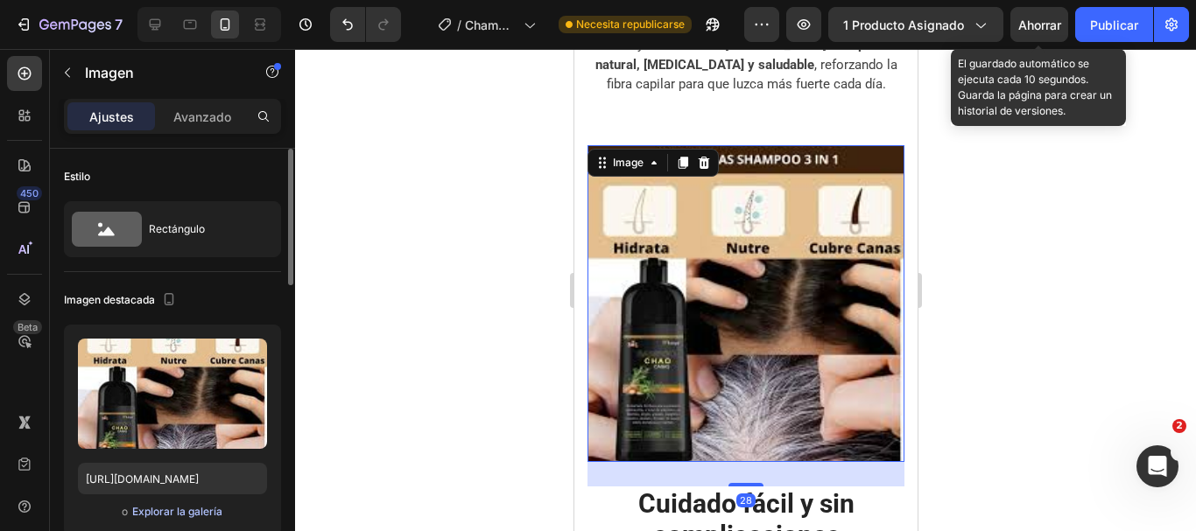
click at [181, 510] on font "Explorar la galería" at bounding box center [177, 511] width 90 height 13
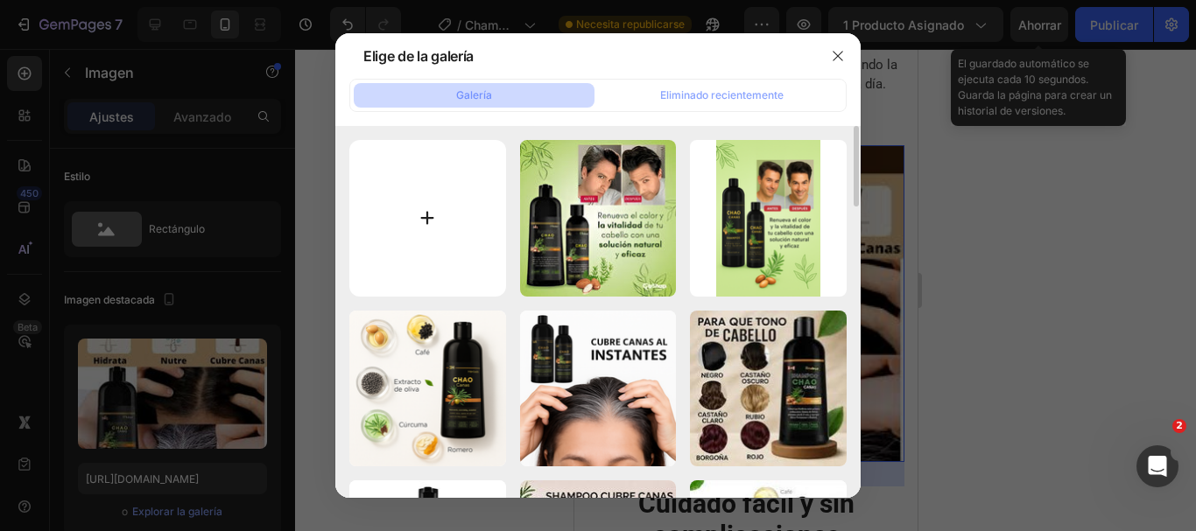
click at [413, 226] on input "file" at bounding box center [427, 218] width 157 height 157
type input "C:\fakepath\untitled-0 (1).jpg"
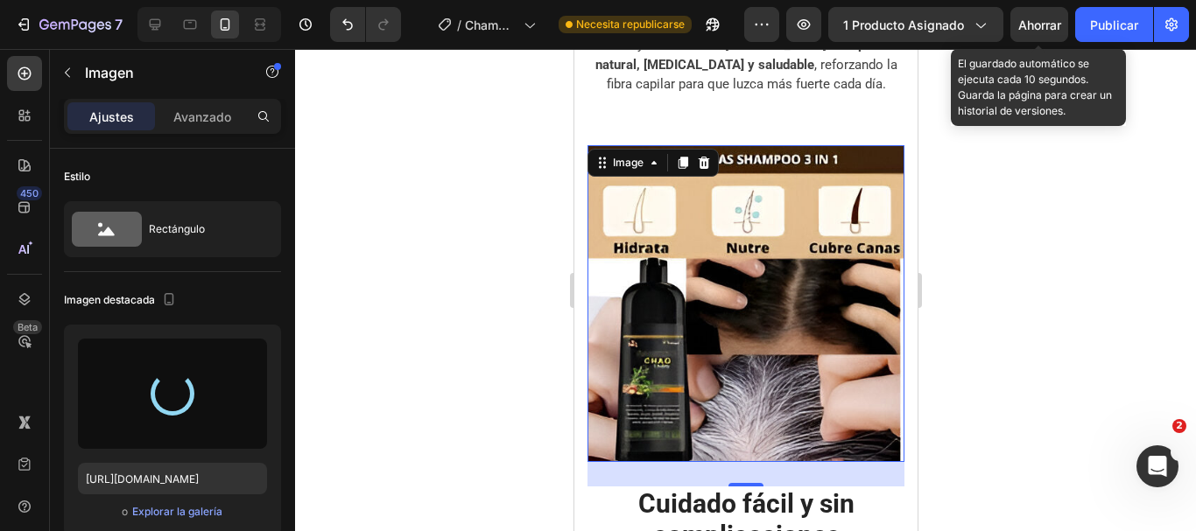
type input "https://cdn.shopify.com/s/files/1/0908/7048/1262/files/gempages_569190766975386…"
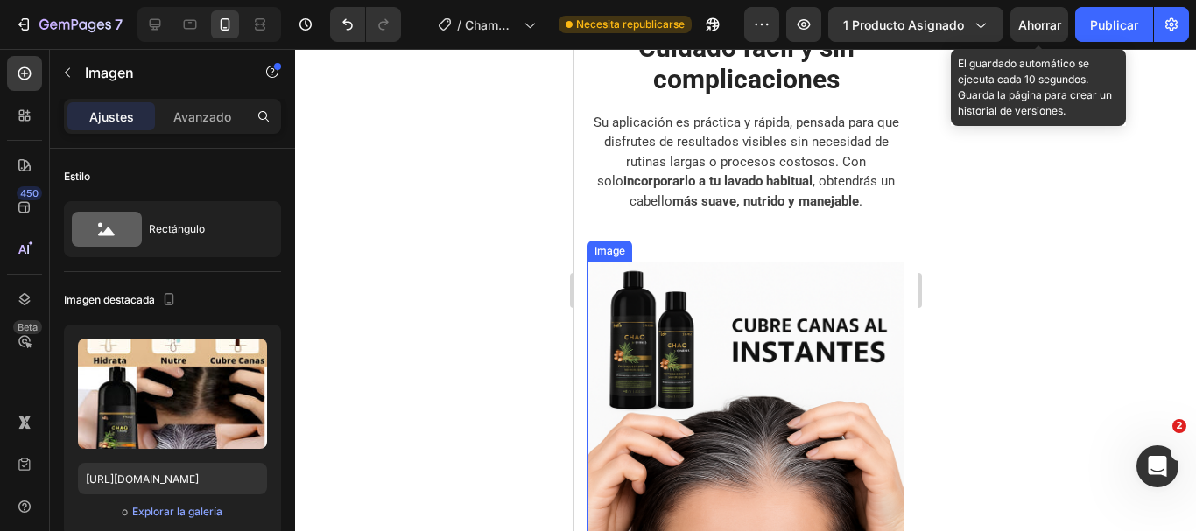
scroll to position [4115, 0]
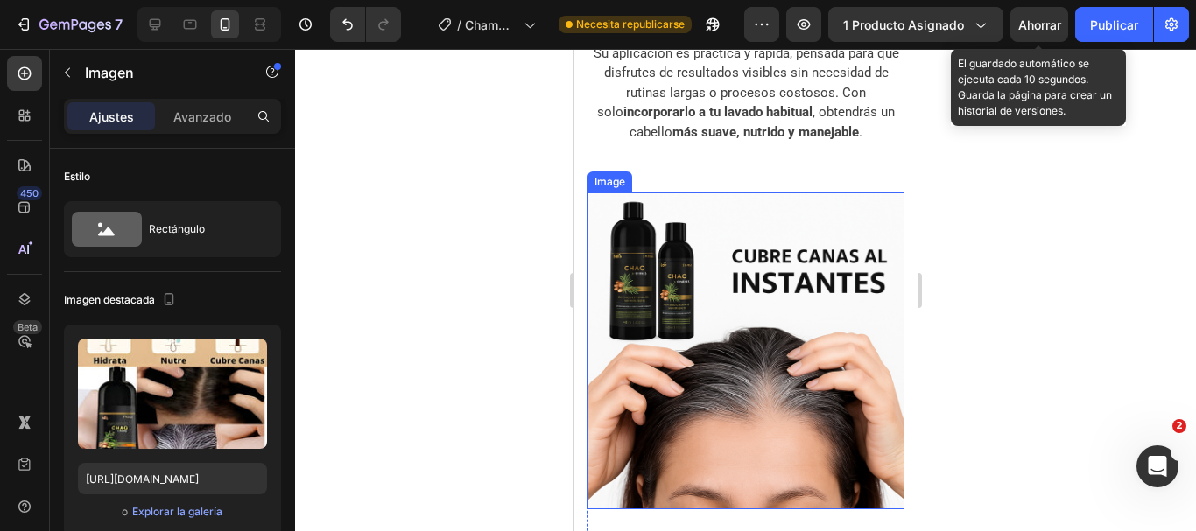
click at [747, 349] on img at bounding box center [745, 351] width 317 height 317
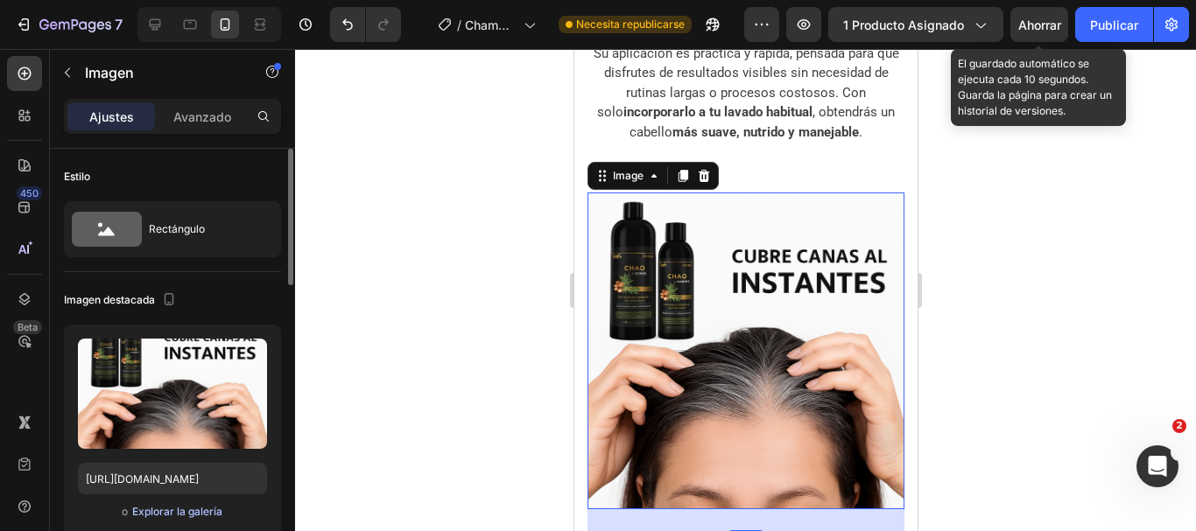
click at [179, 517] on font "Explorar la galería" at bounding box center [177, 511] width 90 height 13
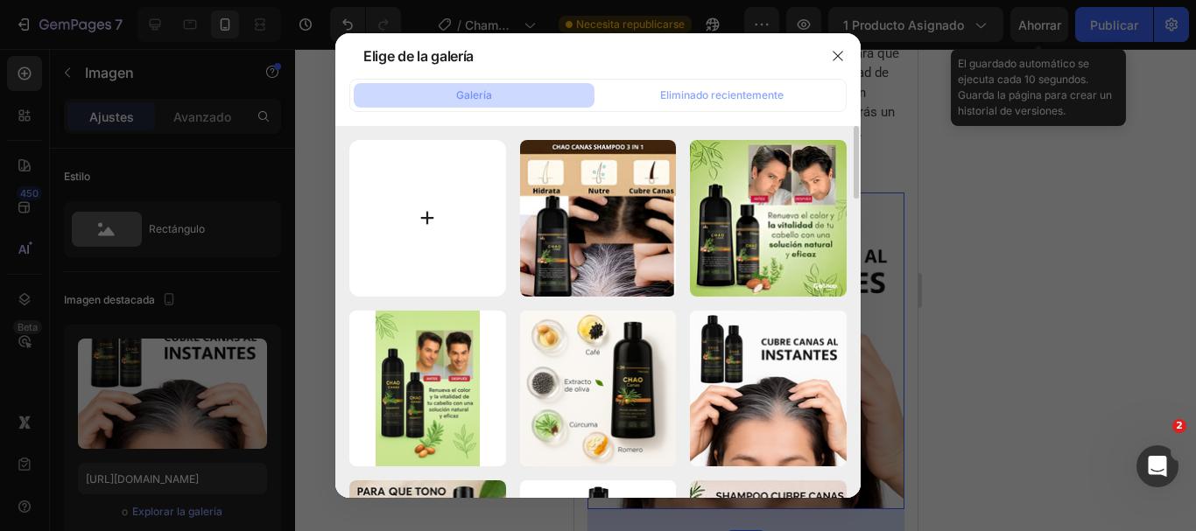
click at [430, 206] on input "file" at bounding box center [427, 218] width 157 height 157
type input "C:\fakepath\untitled-0 (6).jpg"
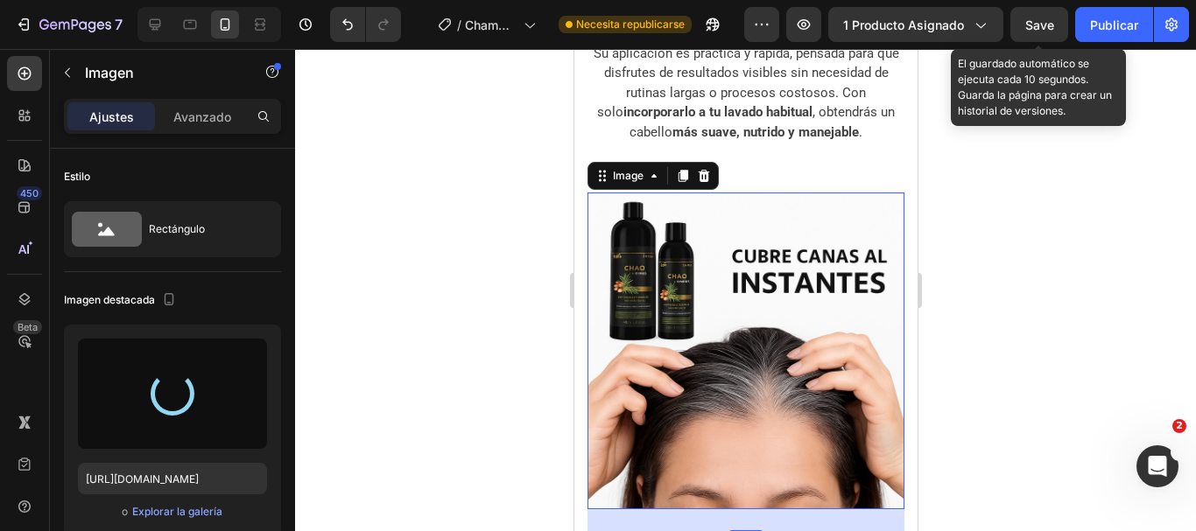
type input "https://cdn.shopify.com/s/files/1/0908/7048/1262/files/gempages_569190766975386…"
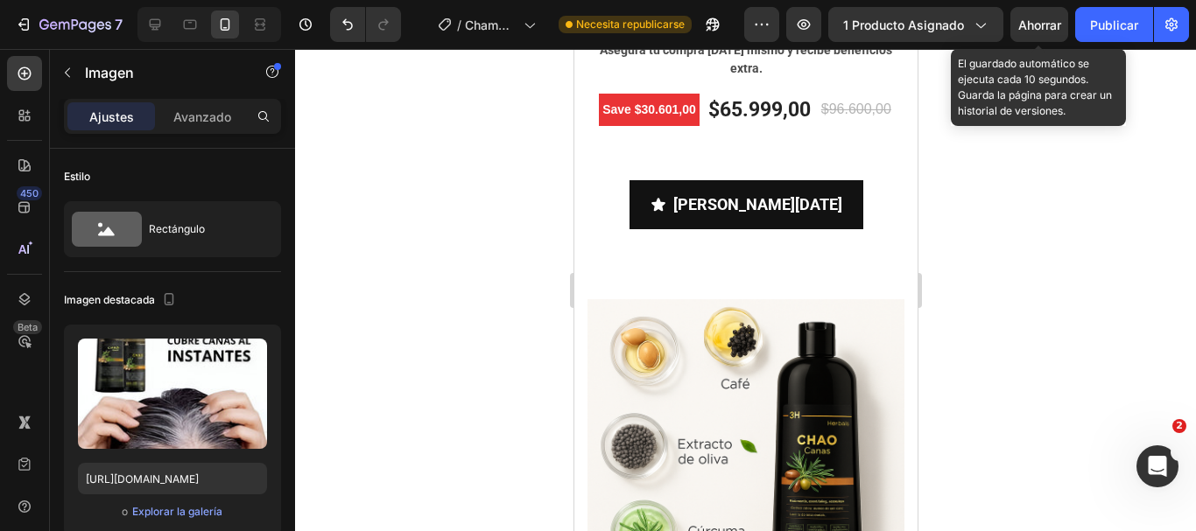
scroll to position [5953, 0]
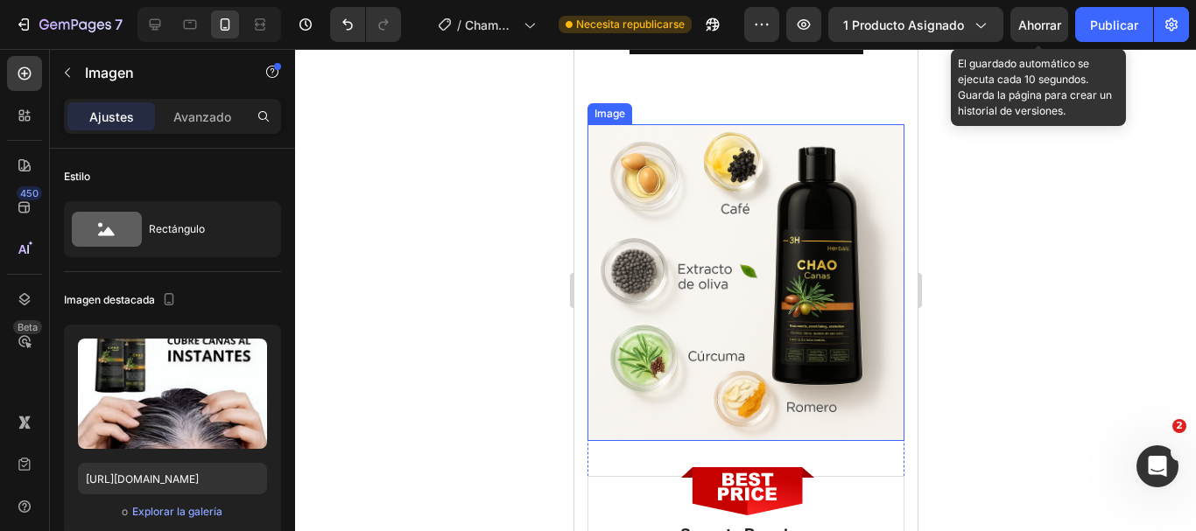
click at [714, 277] on img at bounding box center [745, 282] width 317 height 317
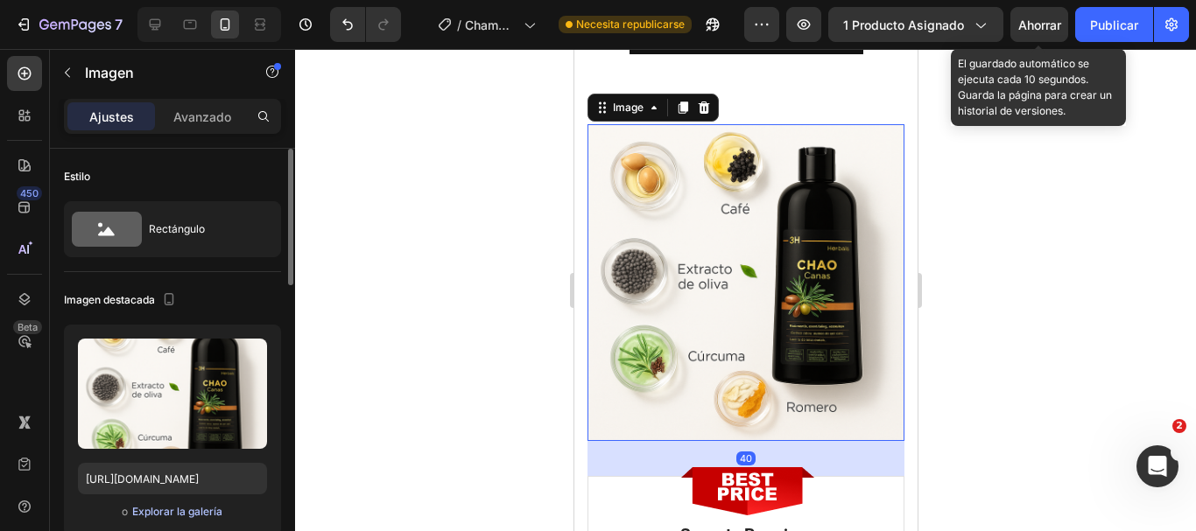
click at [151, 509] on font "Explorar la galería" at bounding box center [177, 511] width 90 height 13
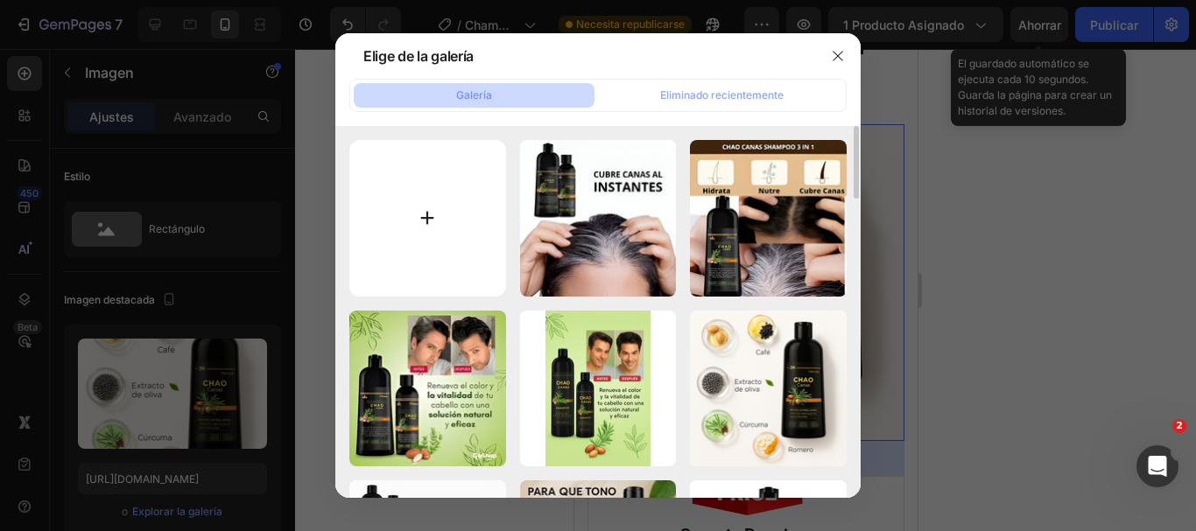
click at [422, 238] on input "file" at bounding box center [427, 218] width 157 height 157
type input "C:\fakepath\untitled-0 (4).jpg"
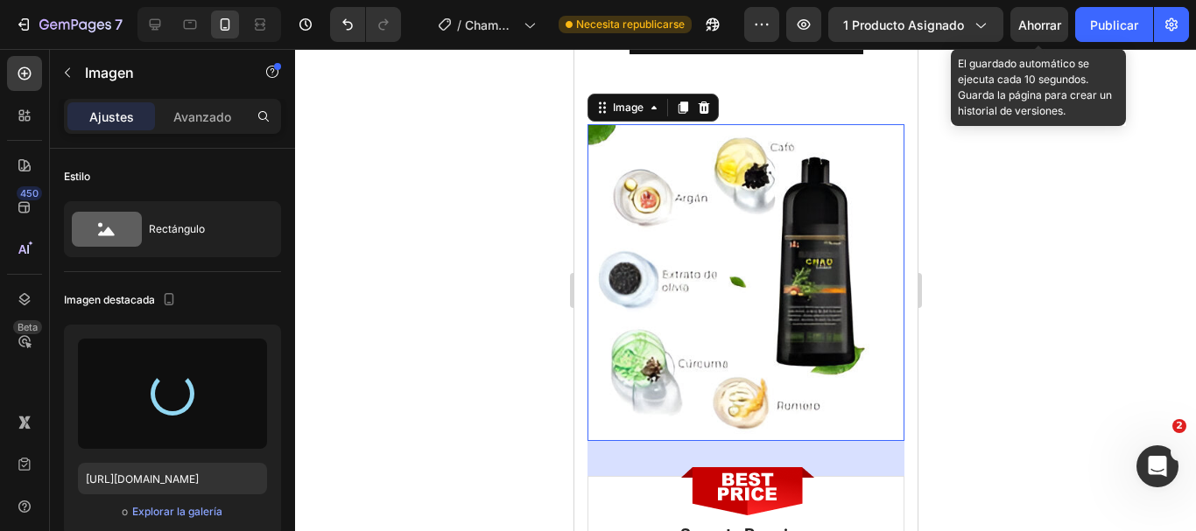
type input "https://cdn.shopify.com/s/files/1/0908/7048/1262/files/gempages_569190766975386…"
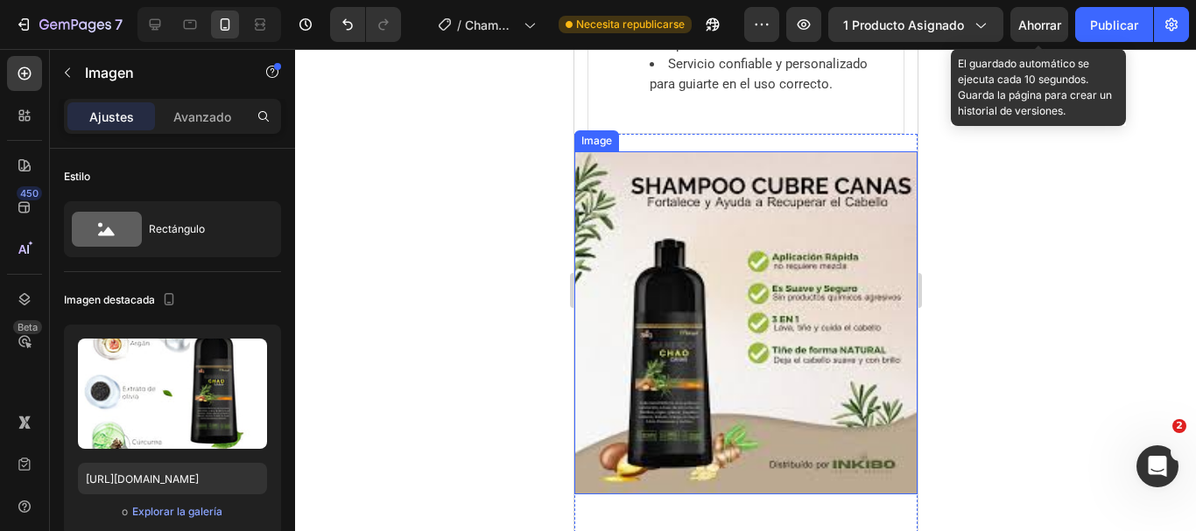
scroll to position [6654, 0]
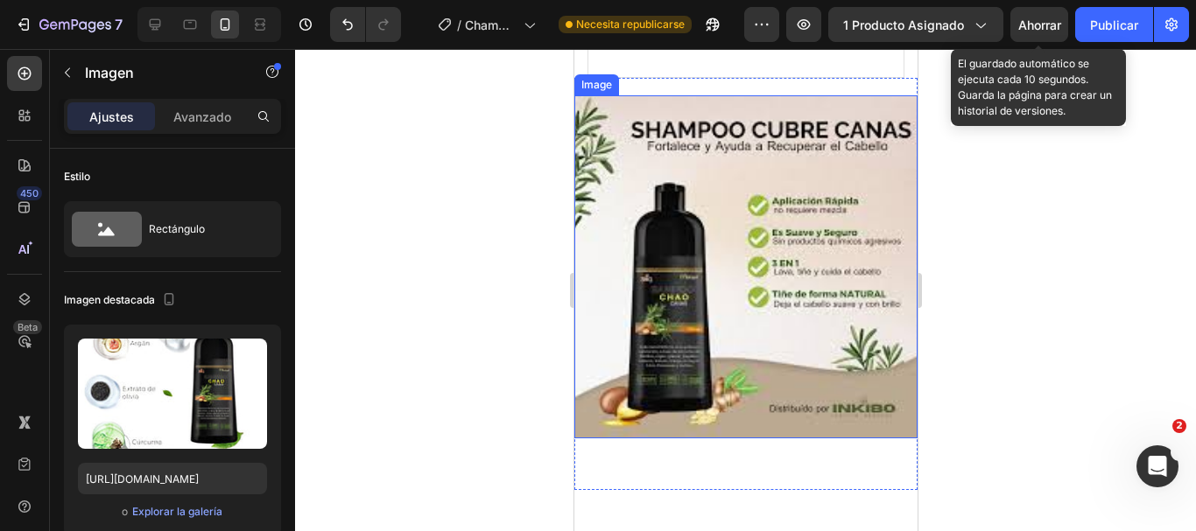
click at [754, 343] on img at bounding box center [744, 266] width 343 height 343
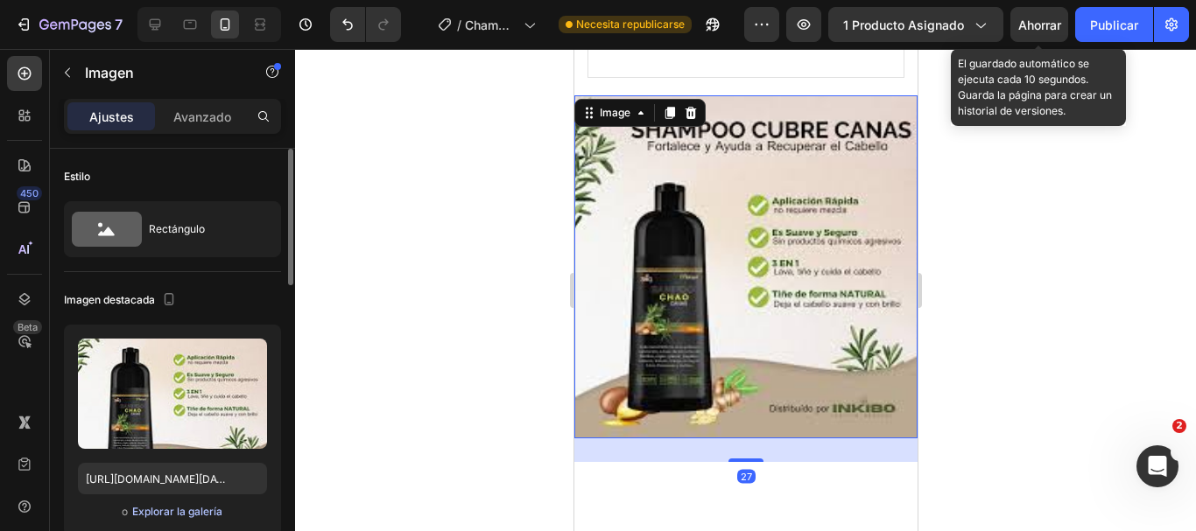
click at [153, 514] on font "Explorar la galería" at bounding box center [177, 511] width 90 height 13
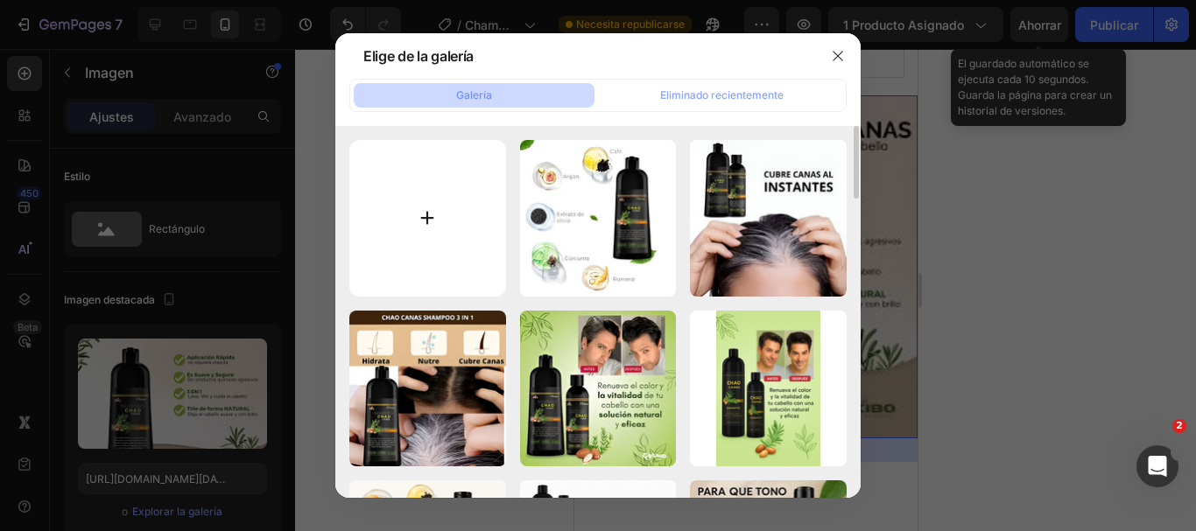
click at [425, 250] on input "file" at bounding box center [427, 218] width 157 height 157
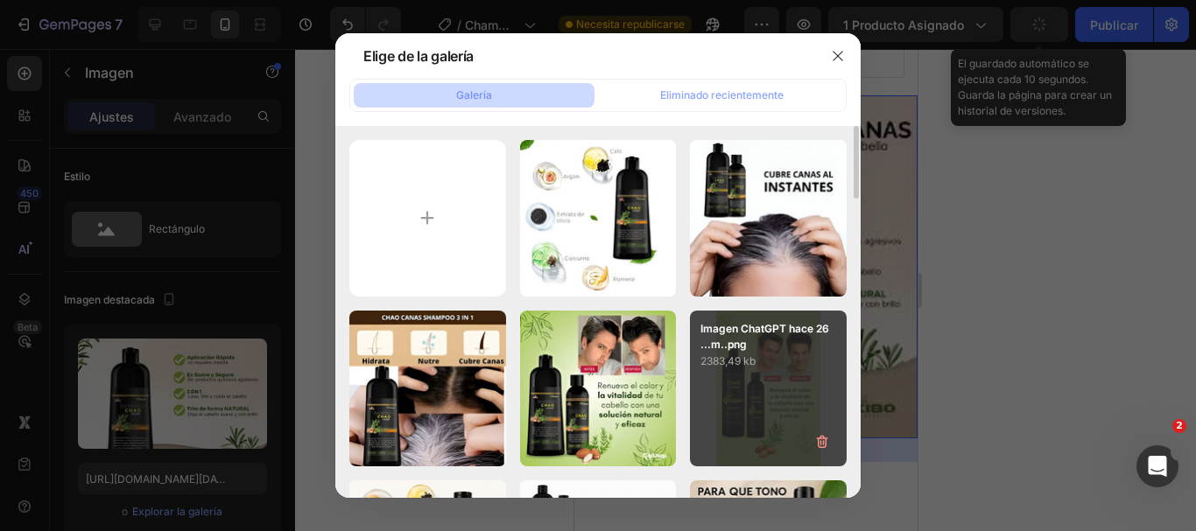
type input "C:\fakepath\untitled-0 (2).jpg"
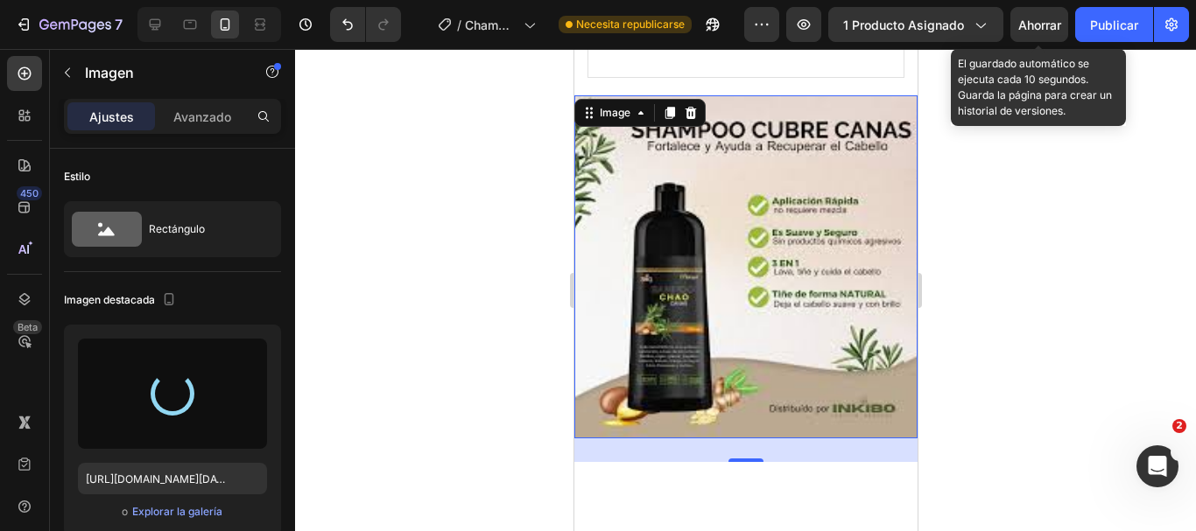
type input "https://cdn.shopify.com/s/files/1/0908/7048/1262/files/gempages_569190766975386…"
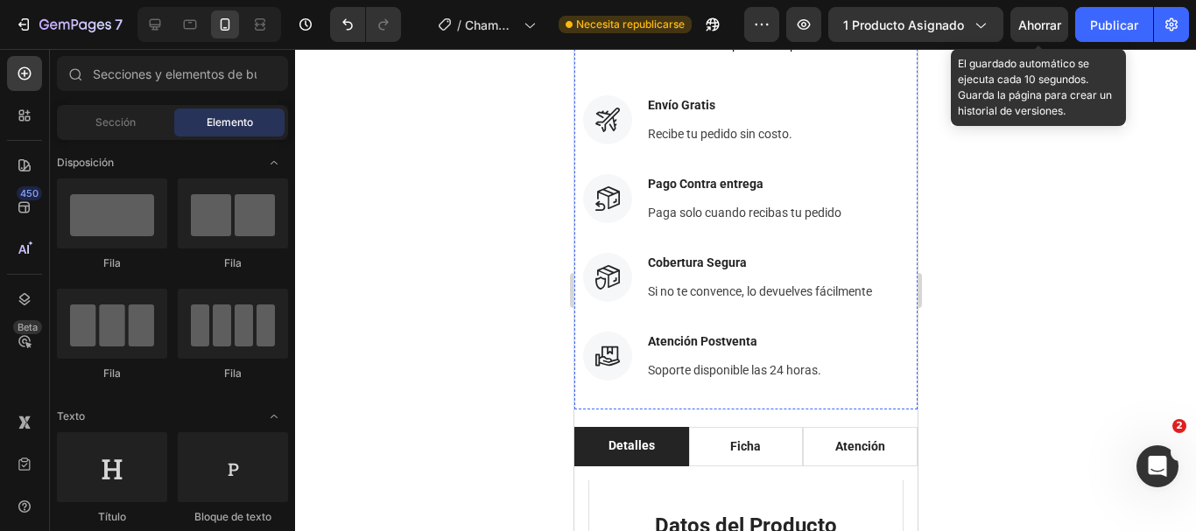
scroll to position [963, 0]
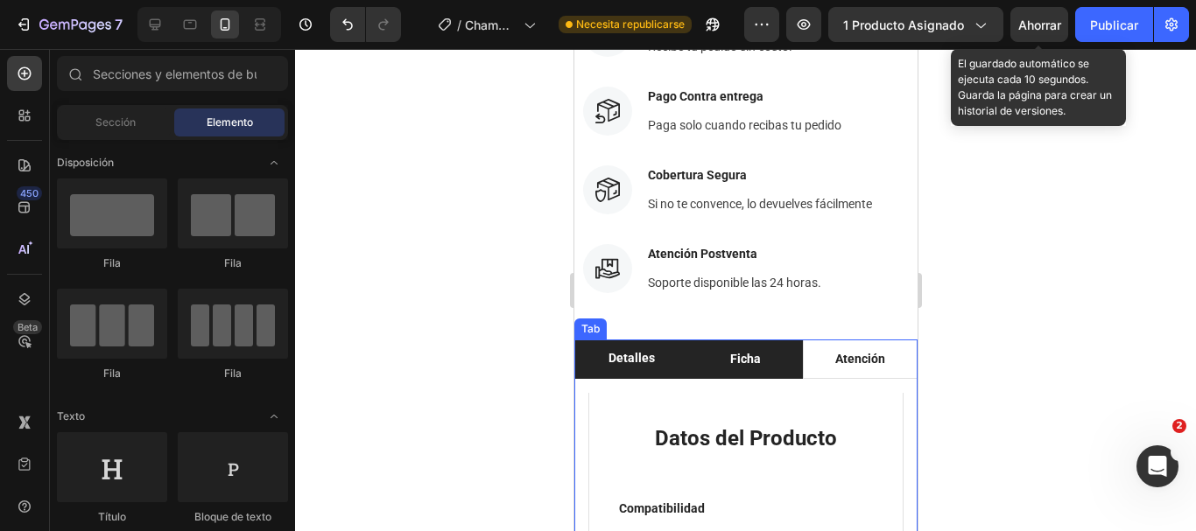
click at [769, 359] on li "Ficha" at bounding box center [745, 359] width 115 height 39
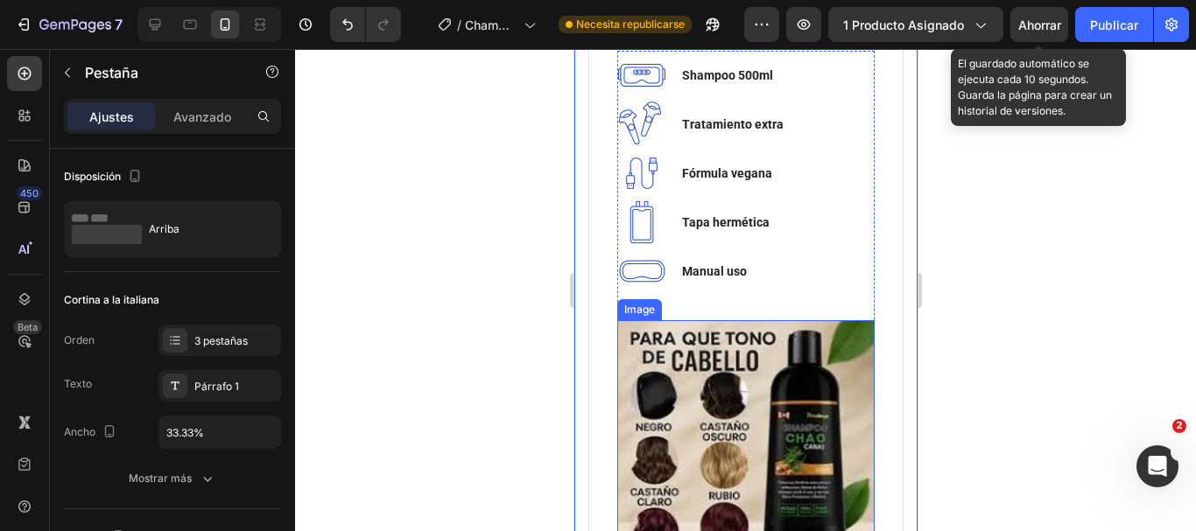
scroll to position [1401, 0]
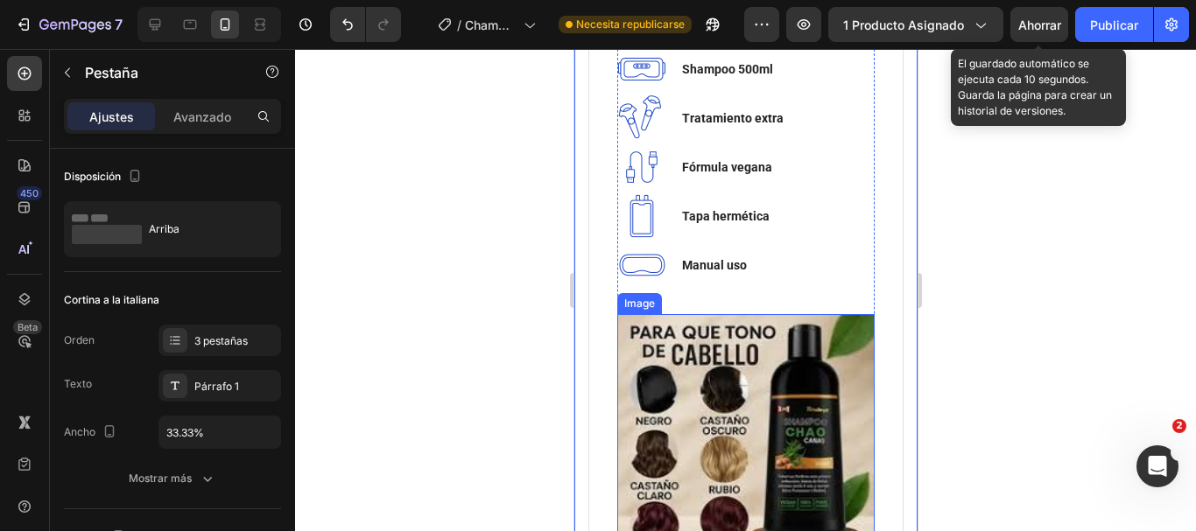
click at [769, 405] on img at bounding box center [744, 442] width 257 height 257
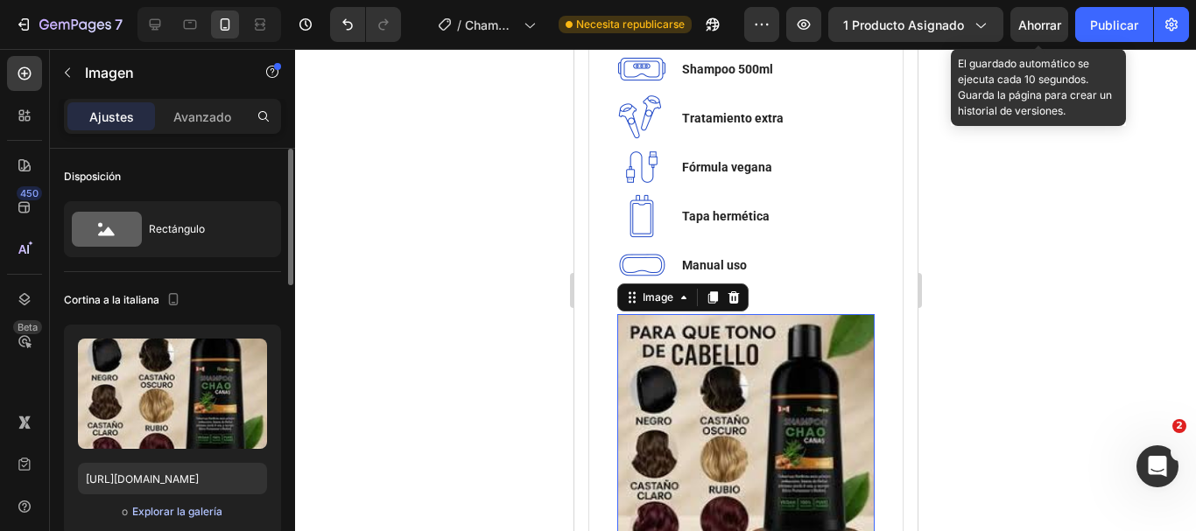
click at [186, 507] on font "Explorar la galería" at bounding box center [177, 511] width 90 height 13
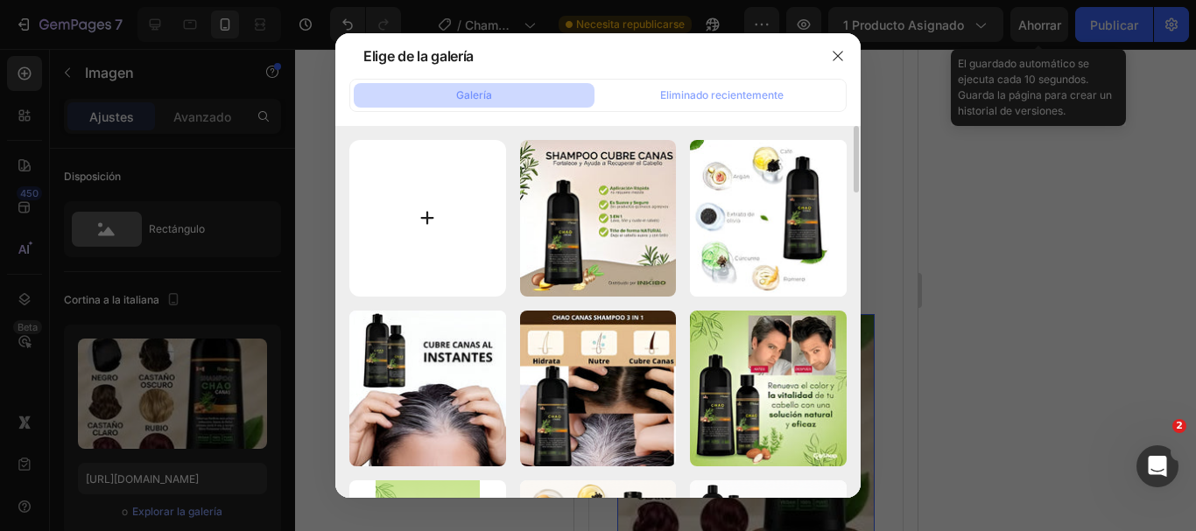
click at [420, 216] on input "file" at bounding box center [427, 218] width 157 height 157
type input "C:\fakepath\untitled-0 (7).jpg"
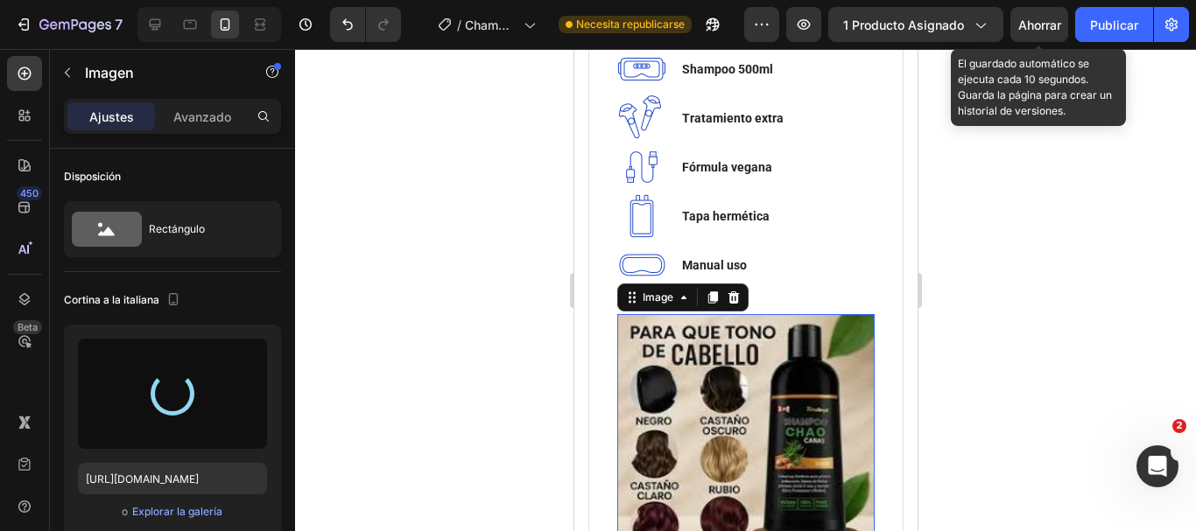
scroll to position [1488, 0]
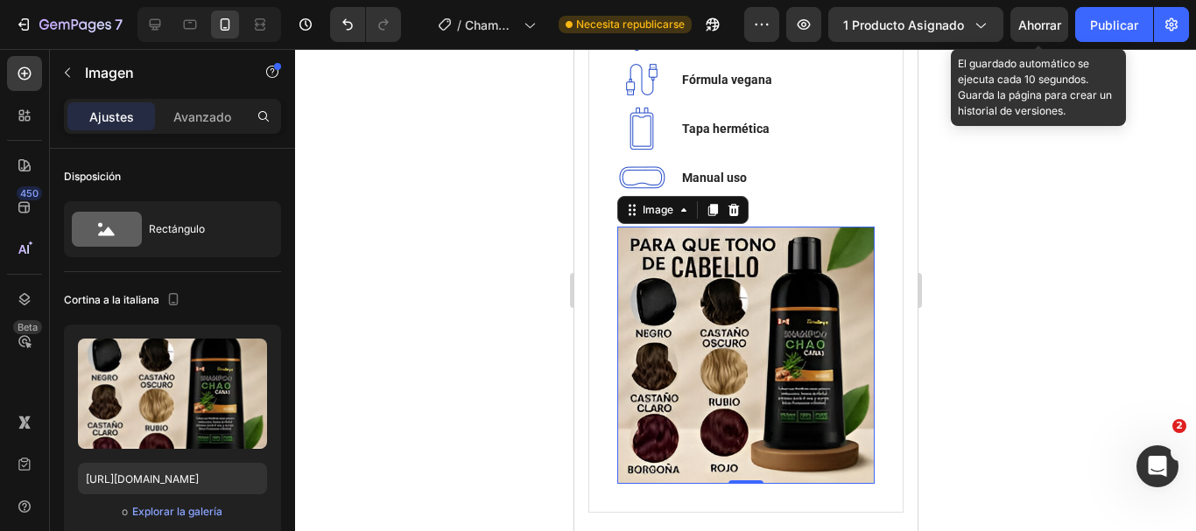
type input "https://cdn.shopify.com/s/files/1/0908/7048/1262/files/gempages_569190766975386…"
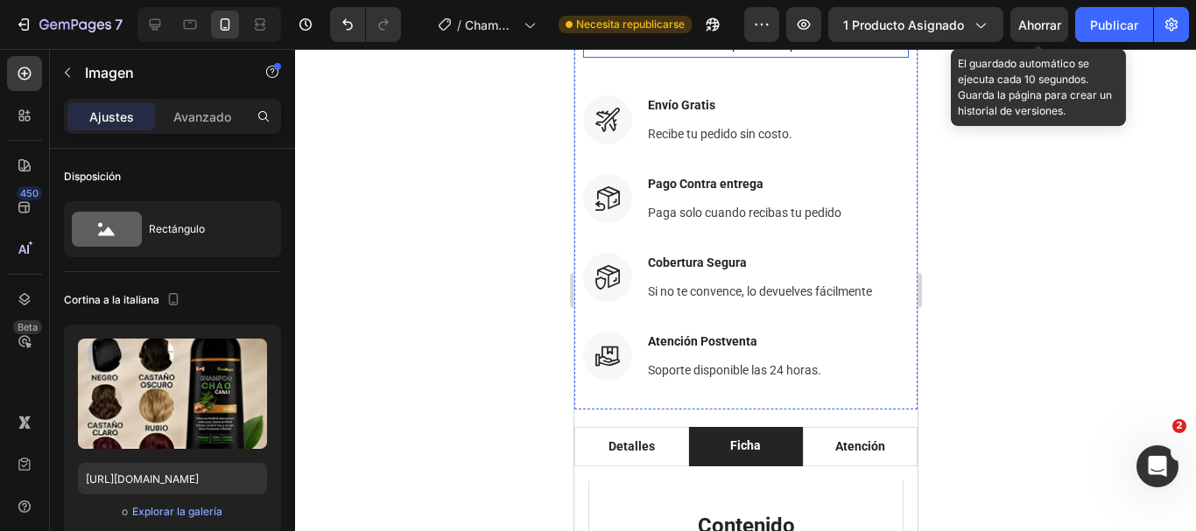
scroll to position [525, 0]
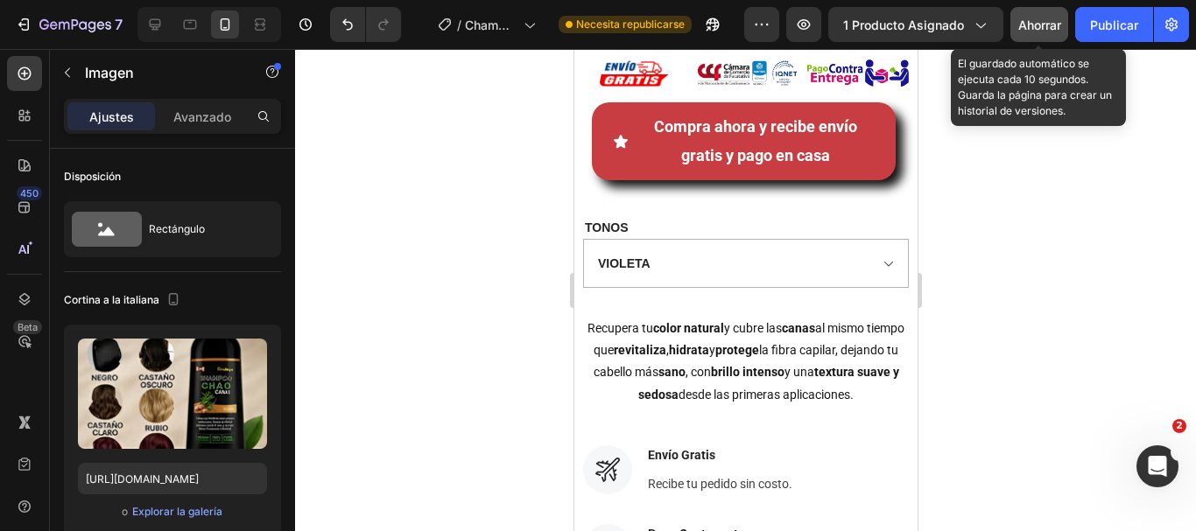
click at [1043, 34] on button "Ahorrar" at bounding box center [1039, 24] width 58 height 35
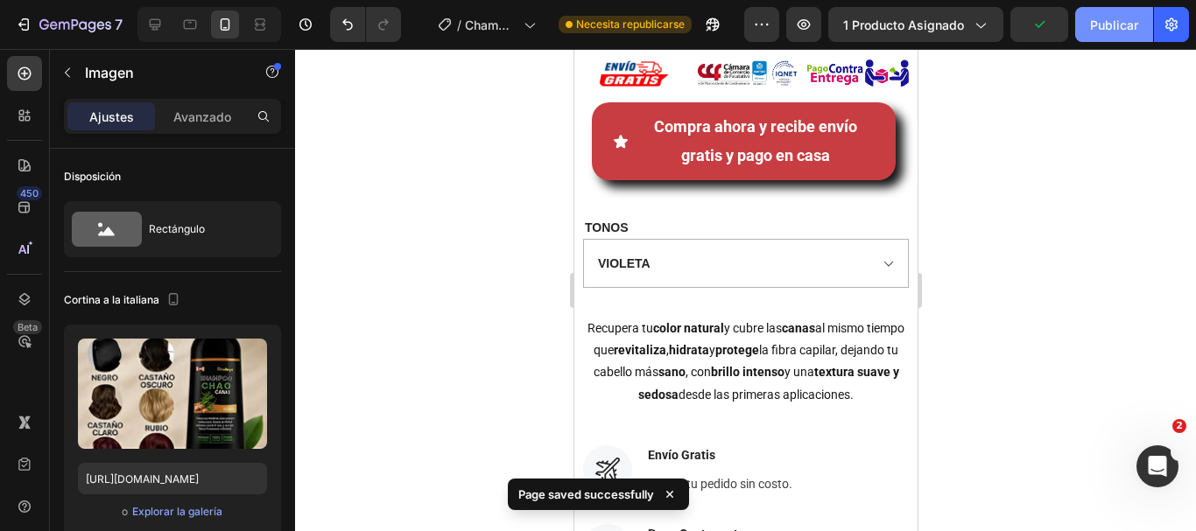
click at [1088, 32] on button "Publicar" at bounding box center [1114, 24] width 78 height 35
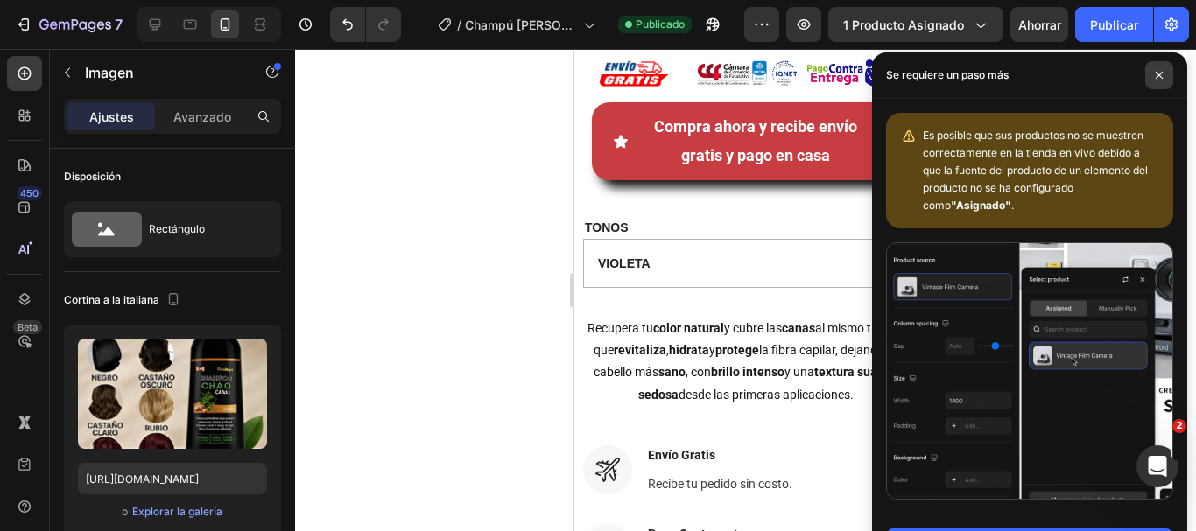
click at [1150, 81] on span at bounding box center [1159, 75] width 28 height 28
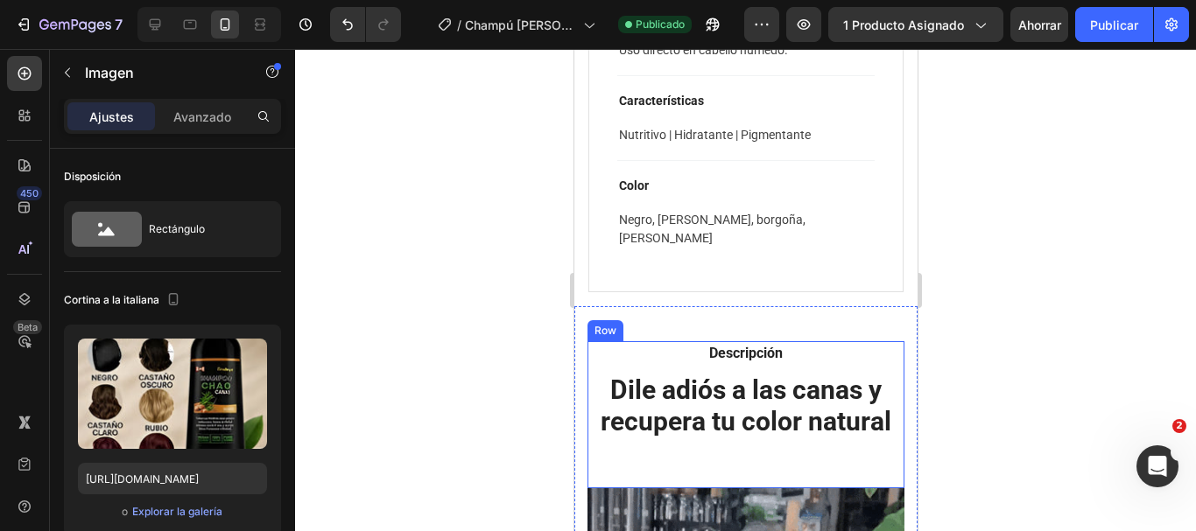
scroll to position [1751, 0]
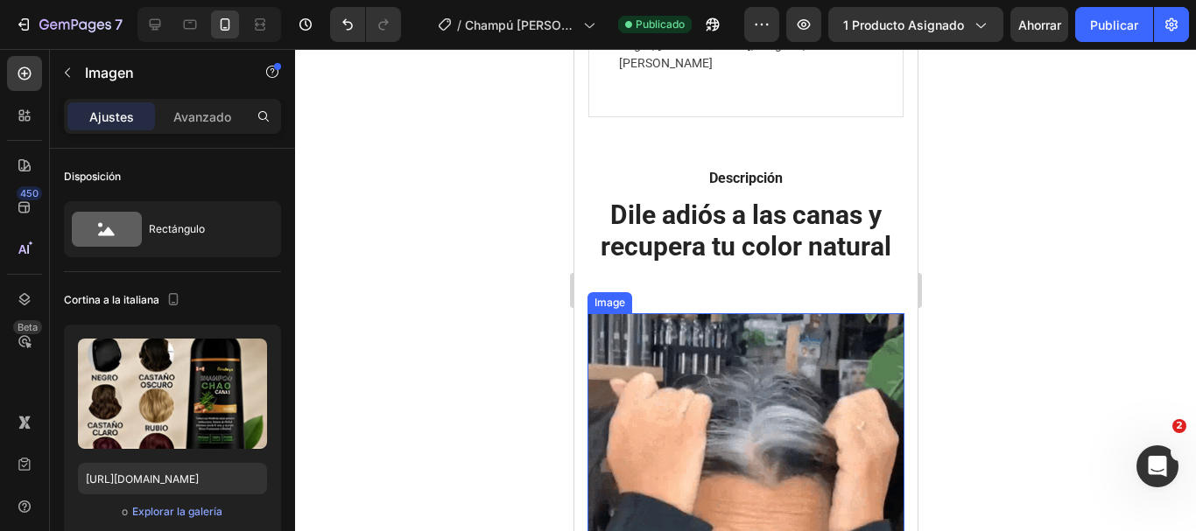
click at [734, 385] on img at bounding box center [745, 511] width 317 height 397
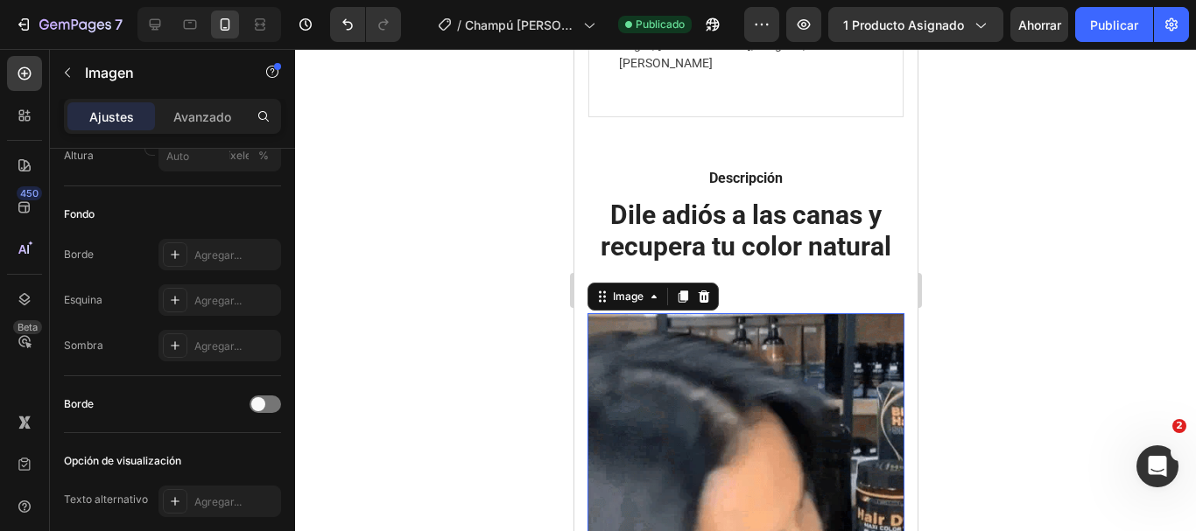
scroll to position [933, 0]
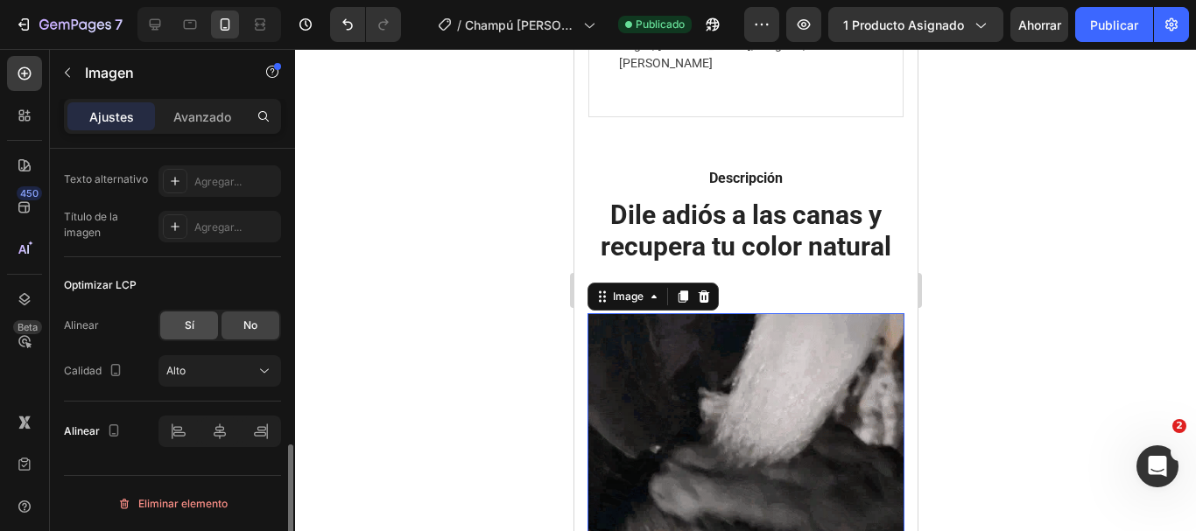
click at [193, 322] on font "Sí" at bounding box center [190, 325] width 10 height 13
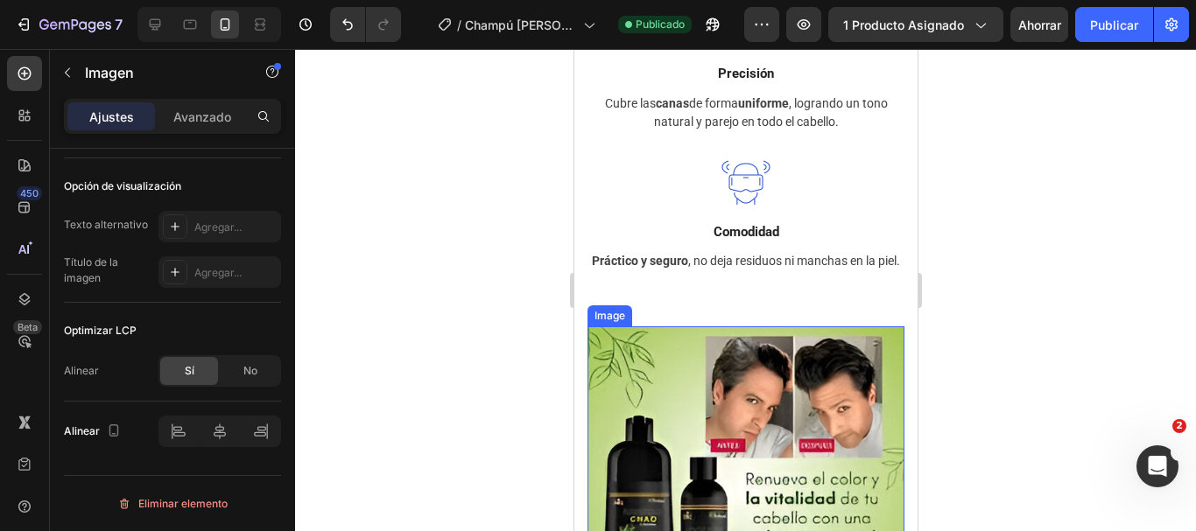
scroll to position [2977, 0]
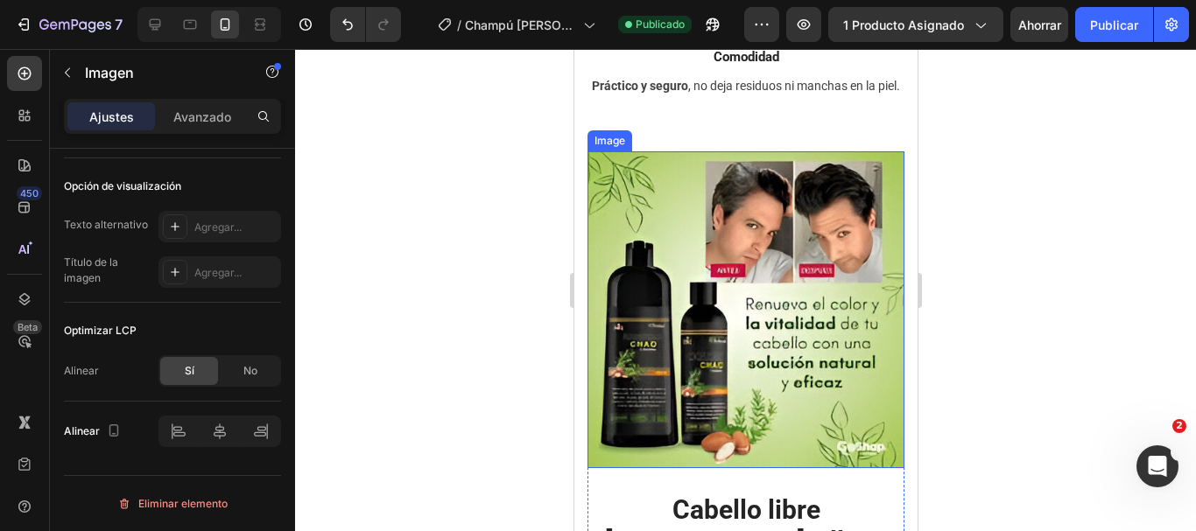
click at [741, 374] on img at bounding box center [745, 309] width 317 height 317
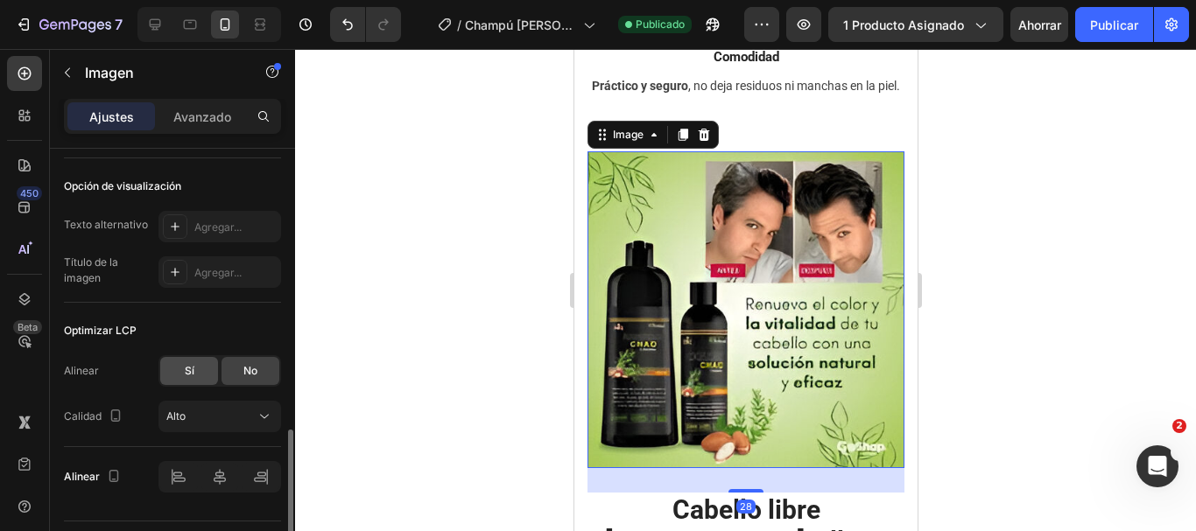
click at [186, 376] on font "Sí" at bounding box center [190, 370] width 10 height 13
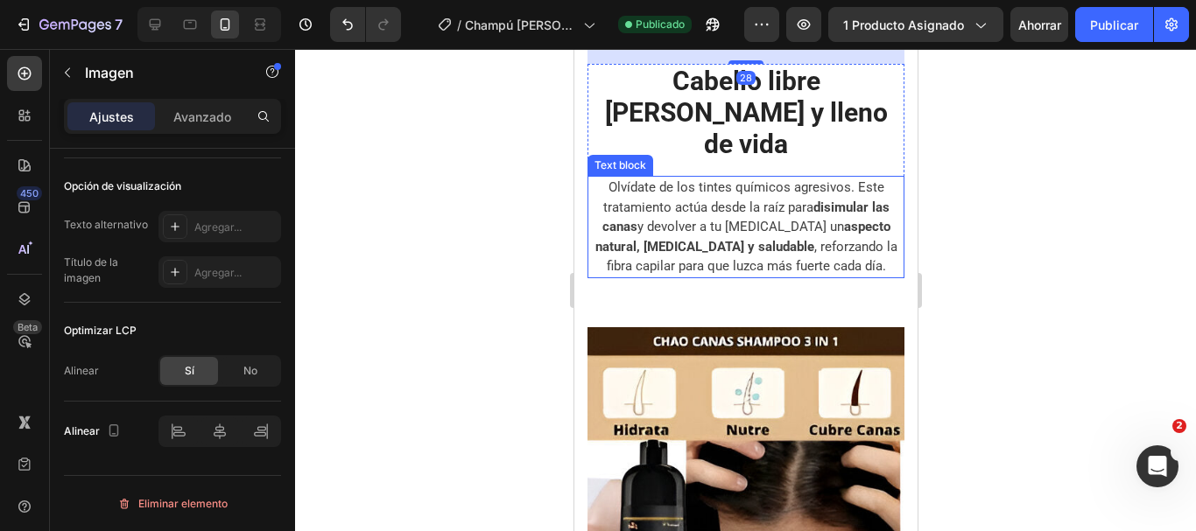
scroll to position [3502, 0]
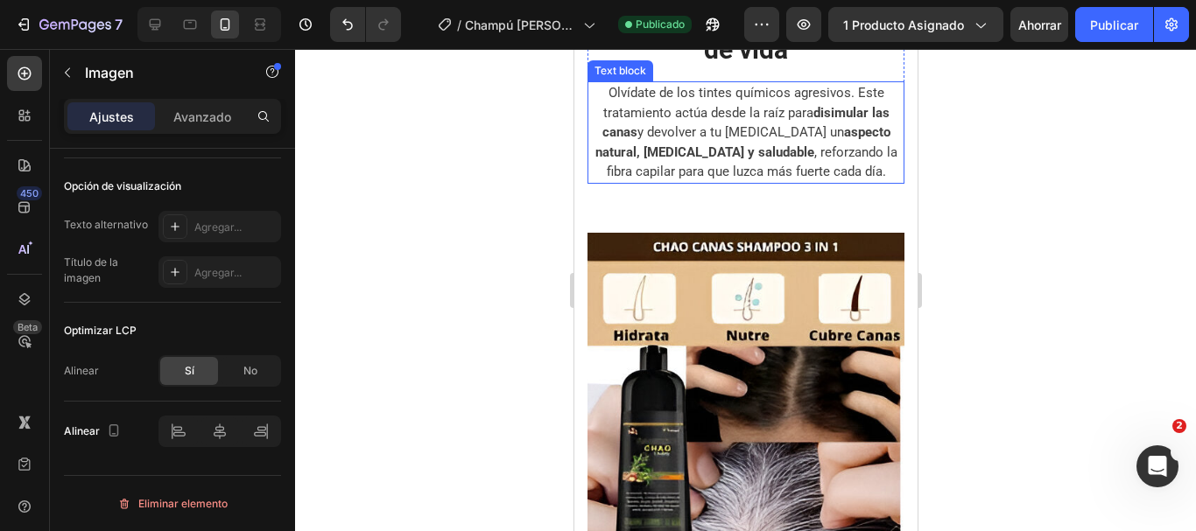
click at [749, 374] on img at bounding box center [745, 391] width 317 height 317
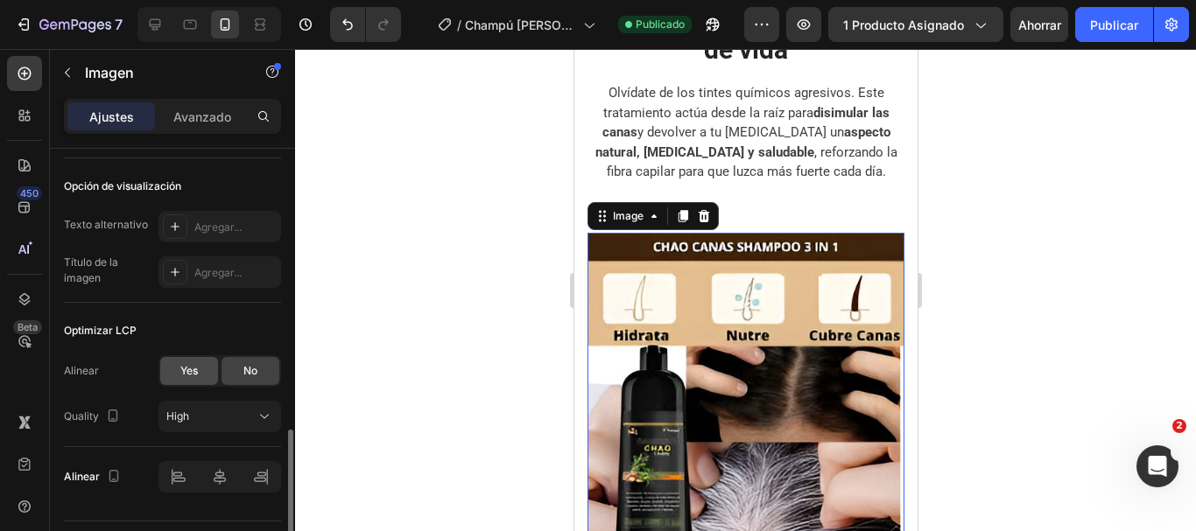
click at [193, 373] on span "Yes" at bounding box center [189, 371] width 18 height 16
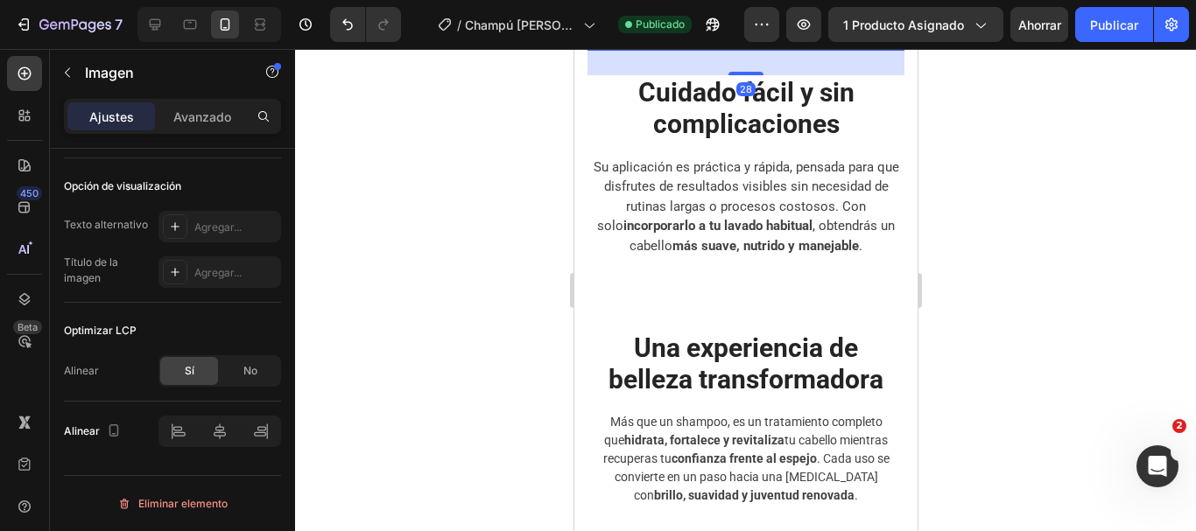
scroll to position [4027, 0]
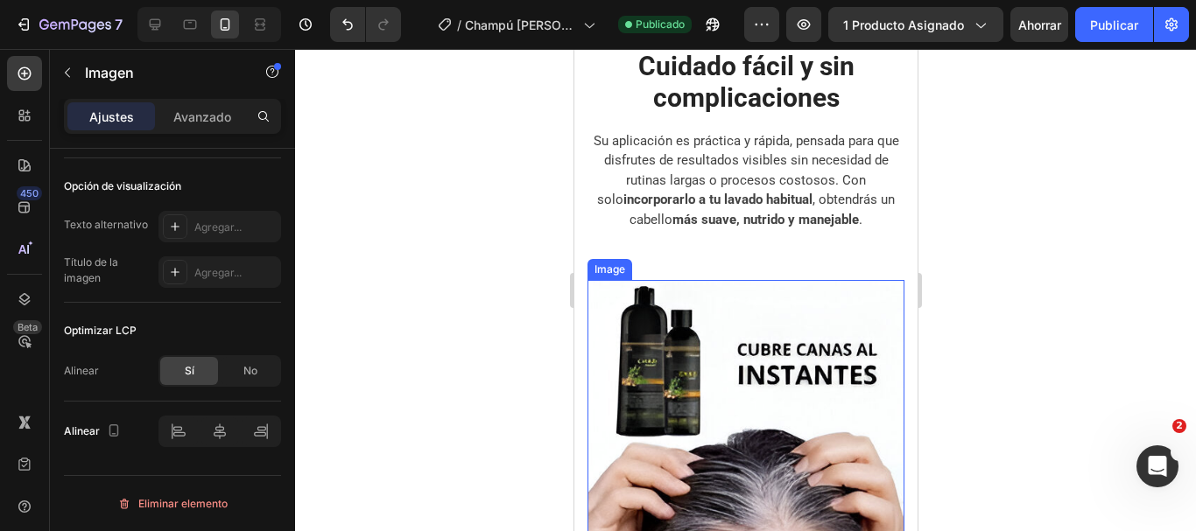
click at [714, 360] on img at bounding box center [745, 438] width 317 height 317
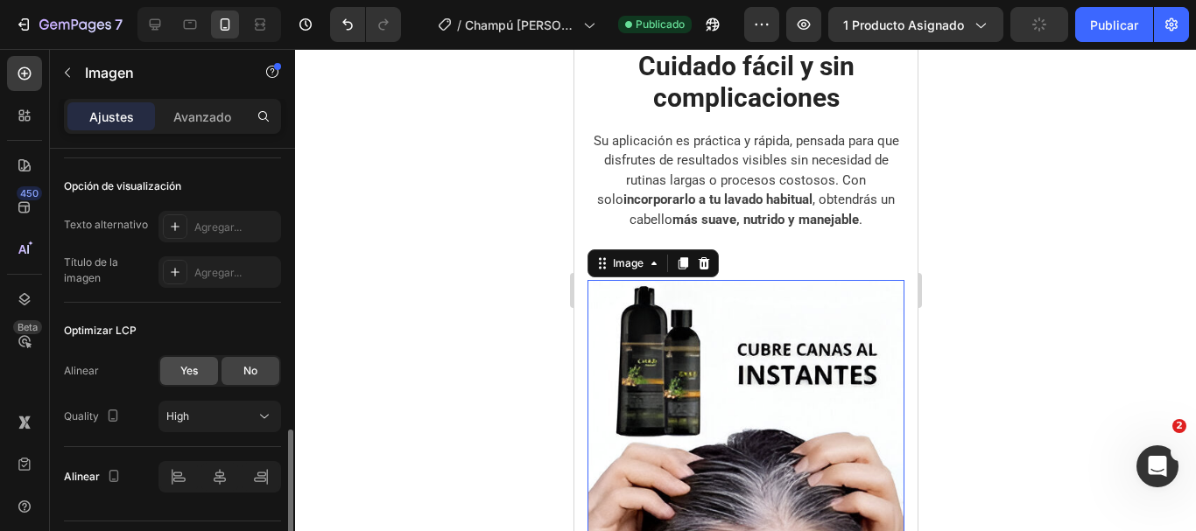
click at [197, 376] on div "Yes" at bounding box center [189, 371] width 58 height 28
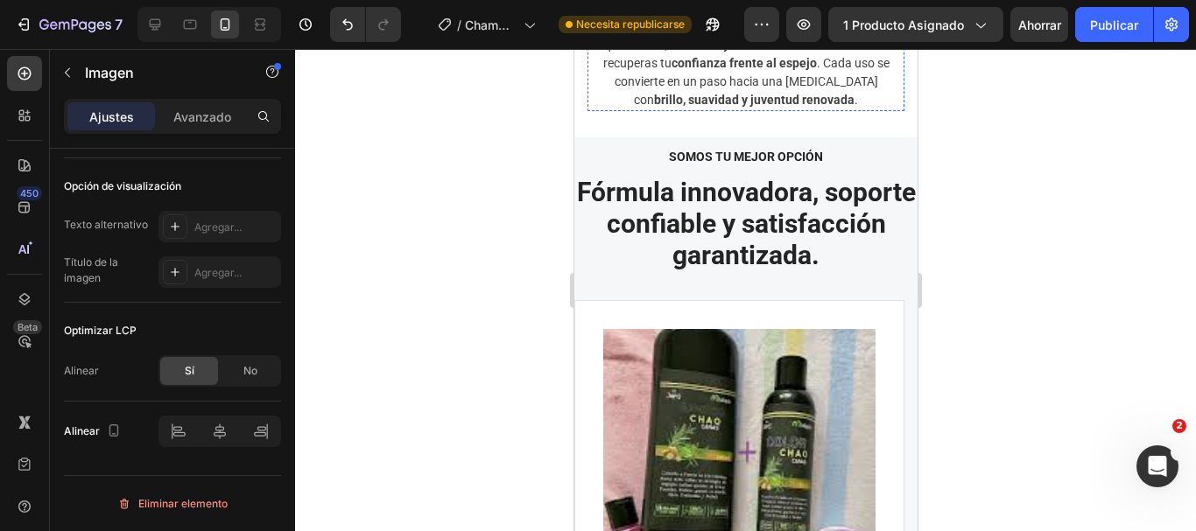
scroll to position [4728, 0]
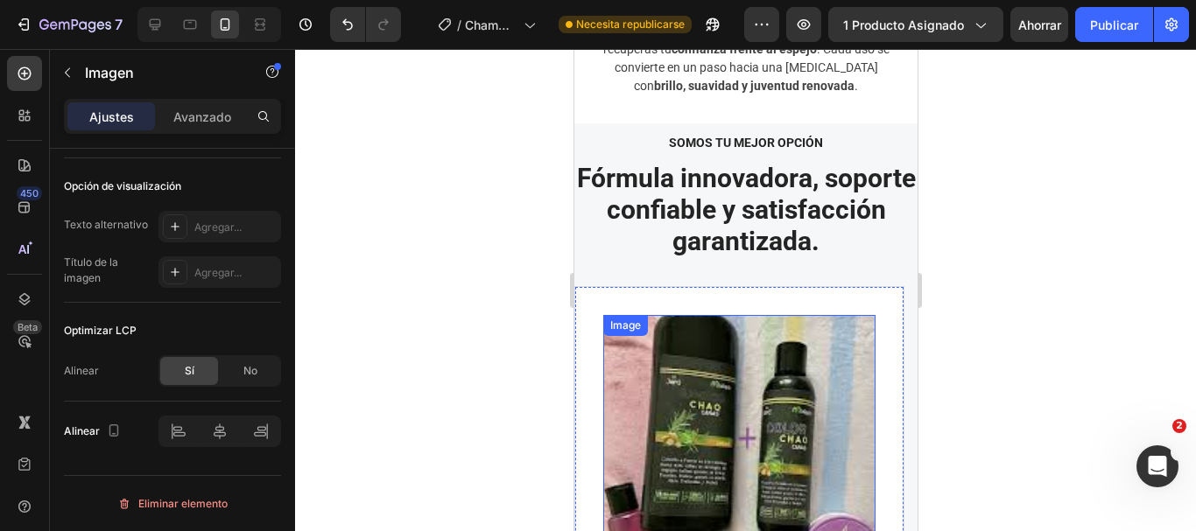
click at [756, 390] on img at bounding box center [738, 451] width 272 height 272
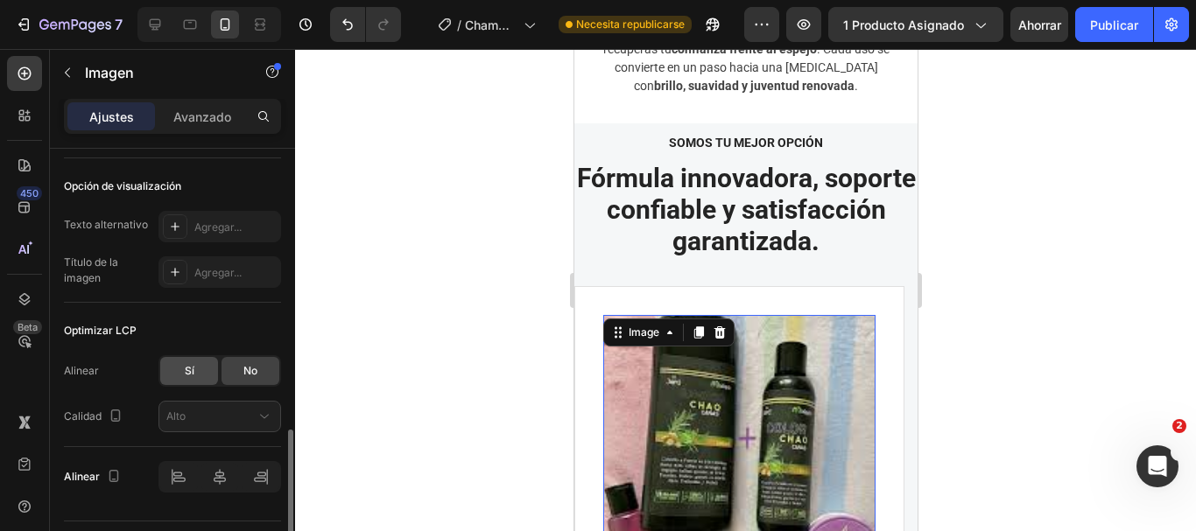
click at [194, 379] on div "Sí" at bounding box center [189, 371] width 58 height 28
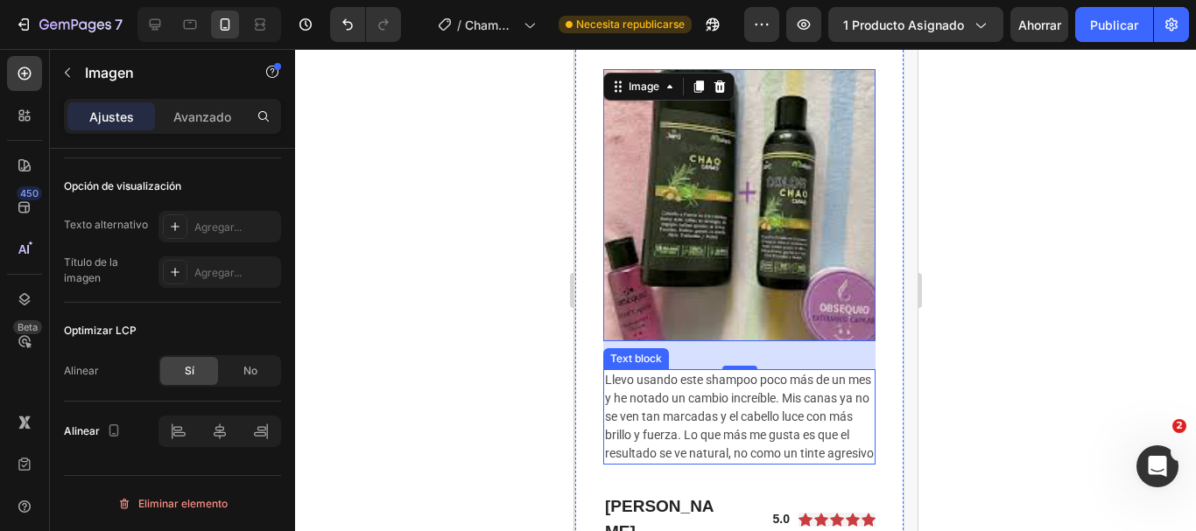
scroll to position [5078, 0]
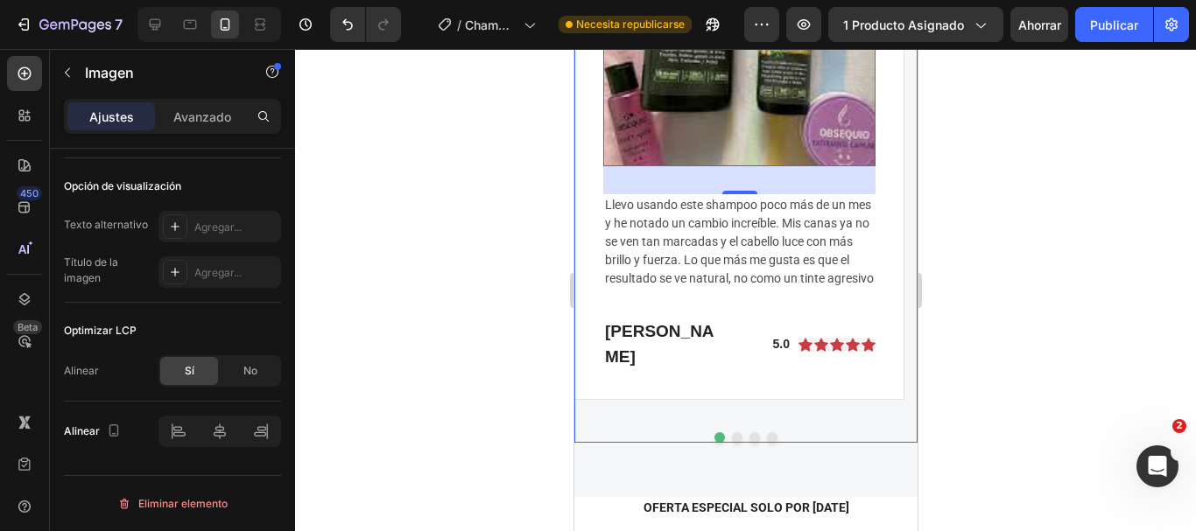
click at [733, 433] on button "Dot" at bounding box center [736, 438] width 11 height 11
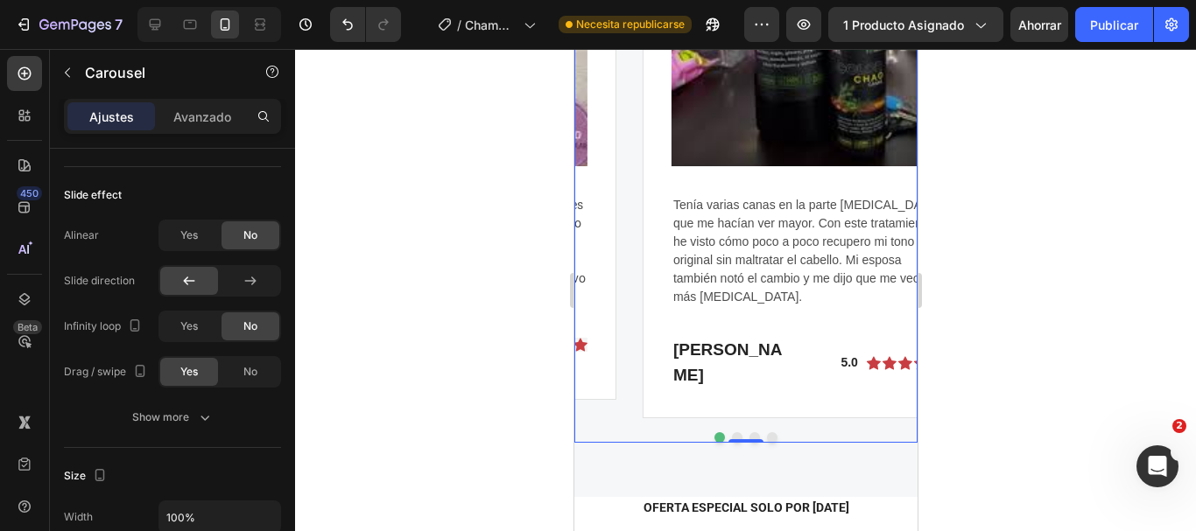
scroll to position [0, 0]
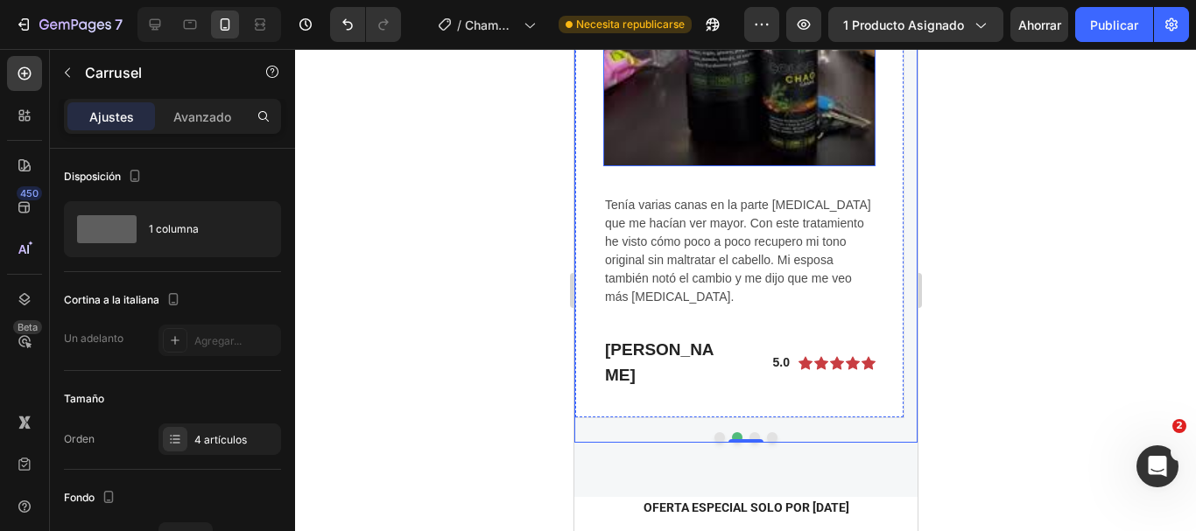
click at [782, 122] on img at bounding box center [738, 30] width 272 height 272
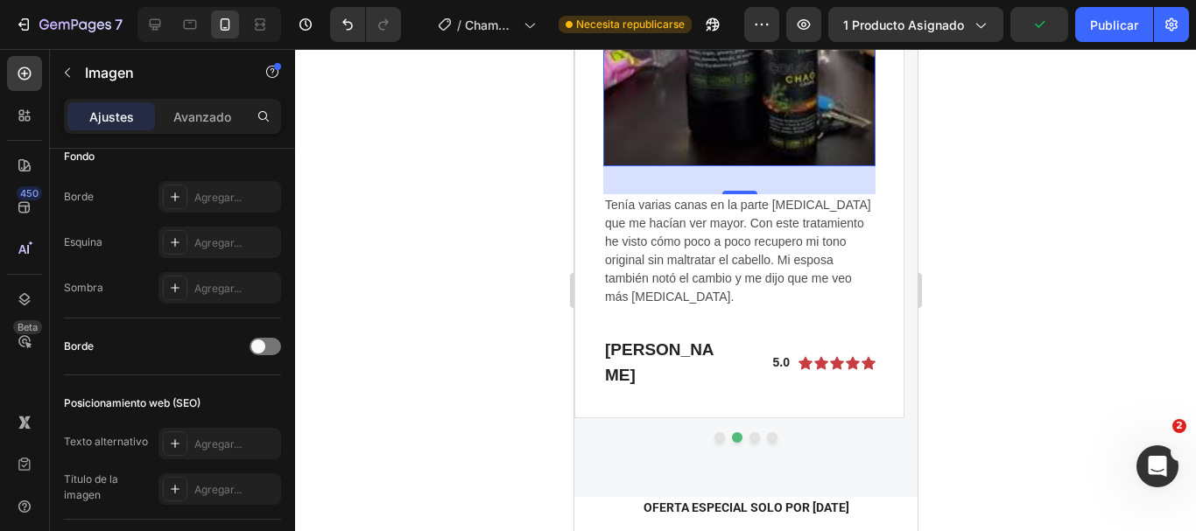
scroll to position [933, 0]
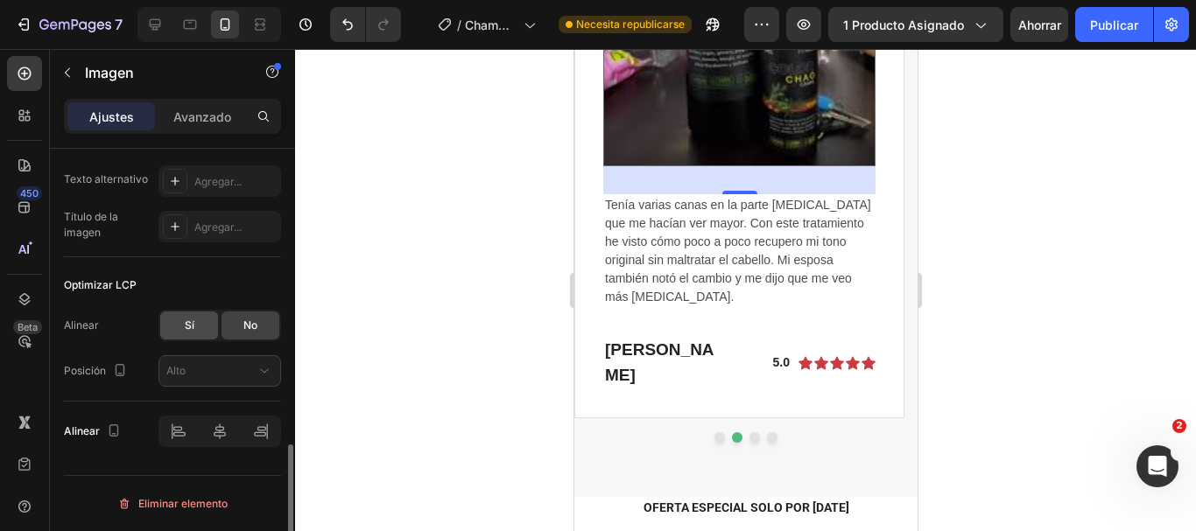
click at [184, 314] on div "Sí" at bounding box center [189, 326] width 58 height 28
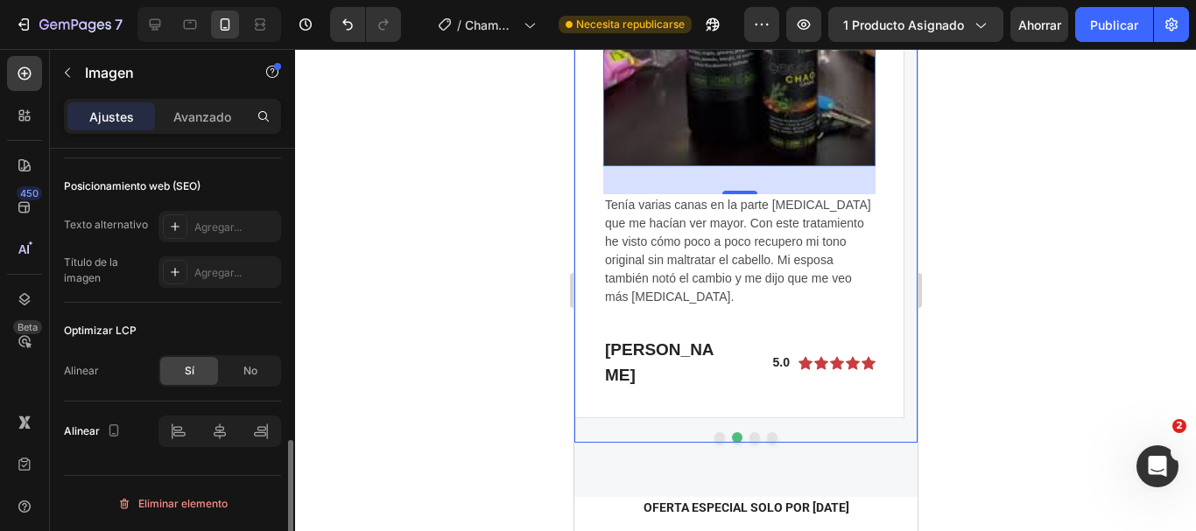
scroll to position [888, 0]
click at [749, 433] on button "Dot" at bounding box center [754, 438] width 11 height 11
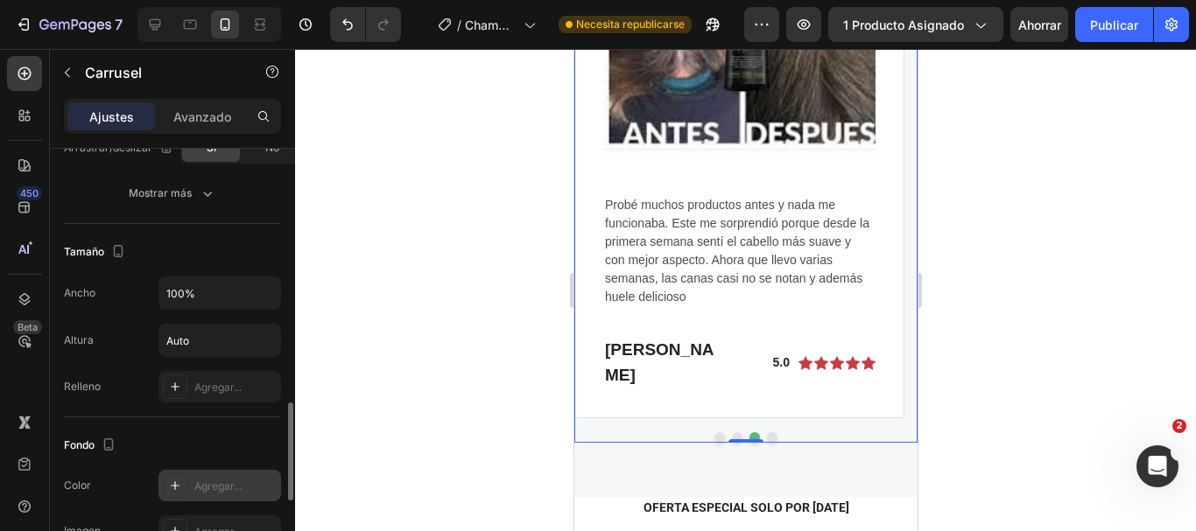
scroll to position [1024, 0]
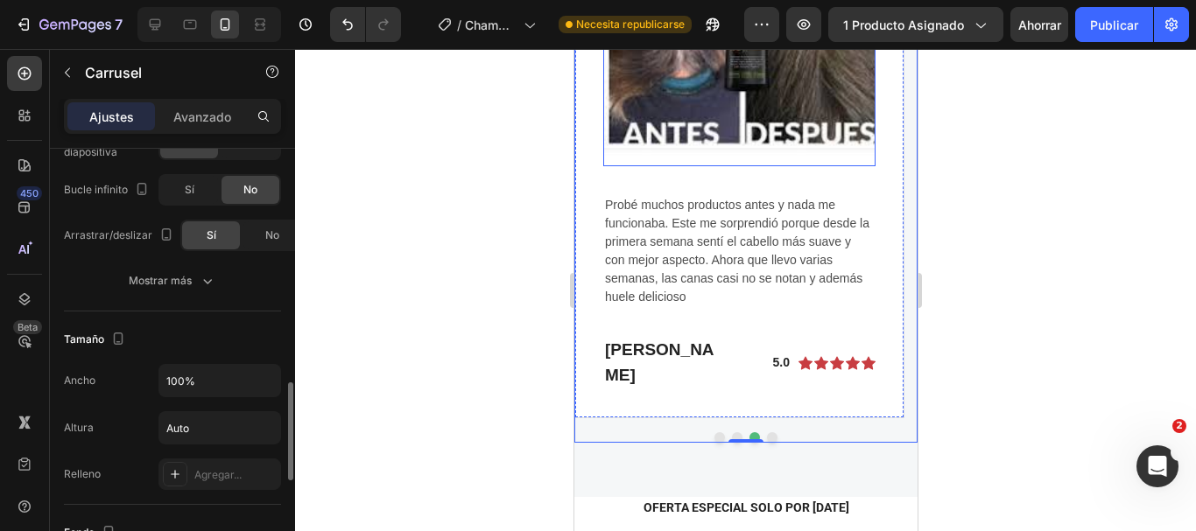
click at [756, 88] on img at bounding box center [738, 30] width 272 height 272
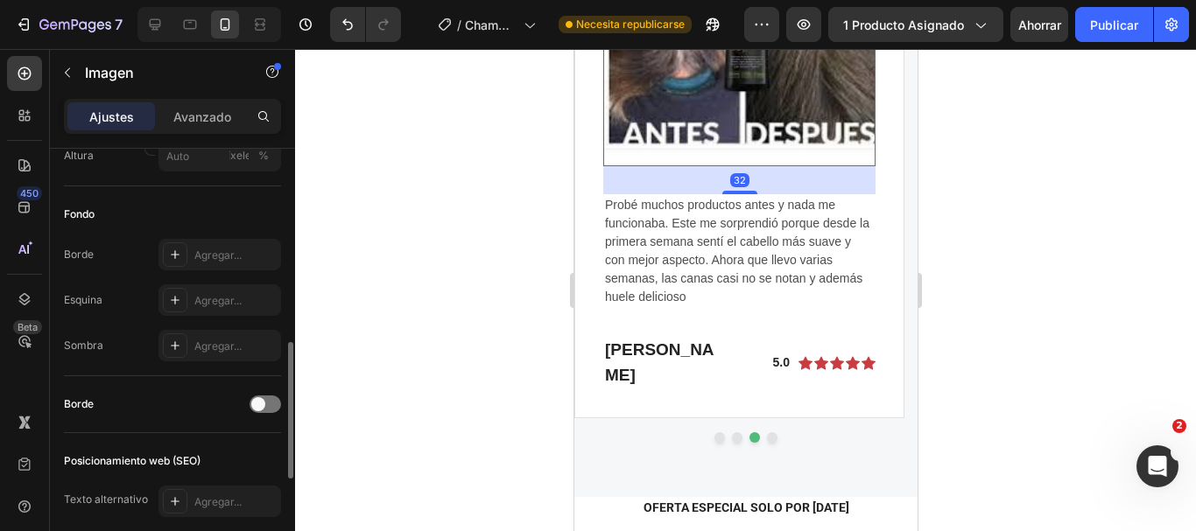
scroll to position [933, 0]
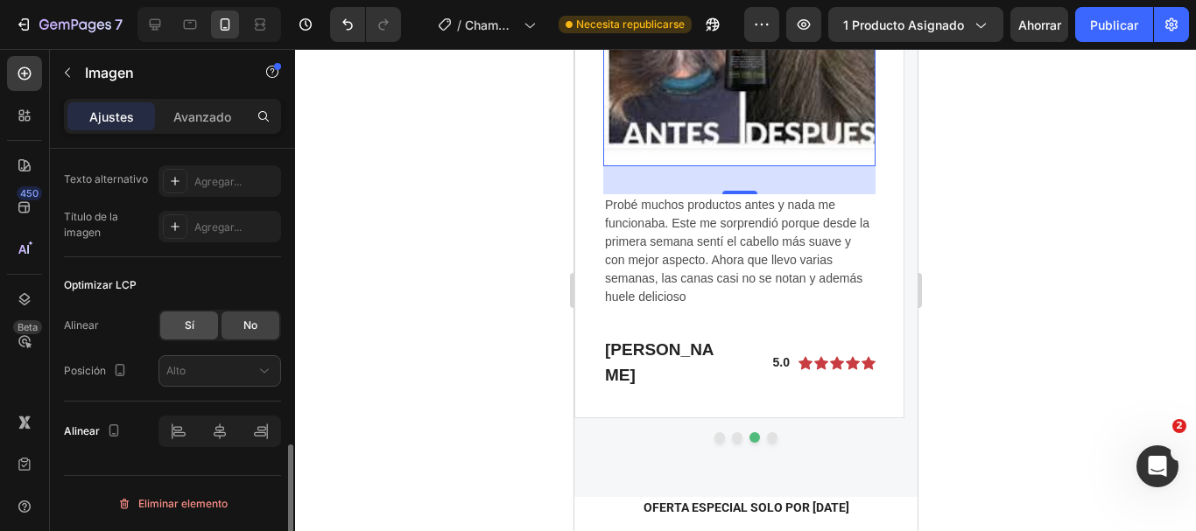
click at [179, 334] on div "Sí" at bounding box center [189, 326] width 58 height 28
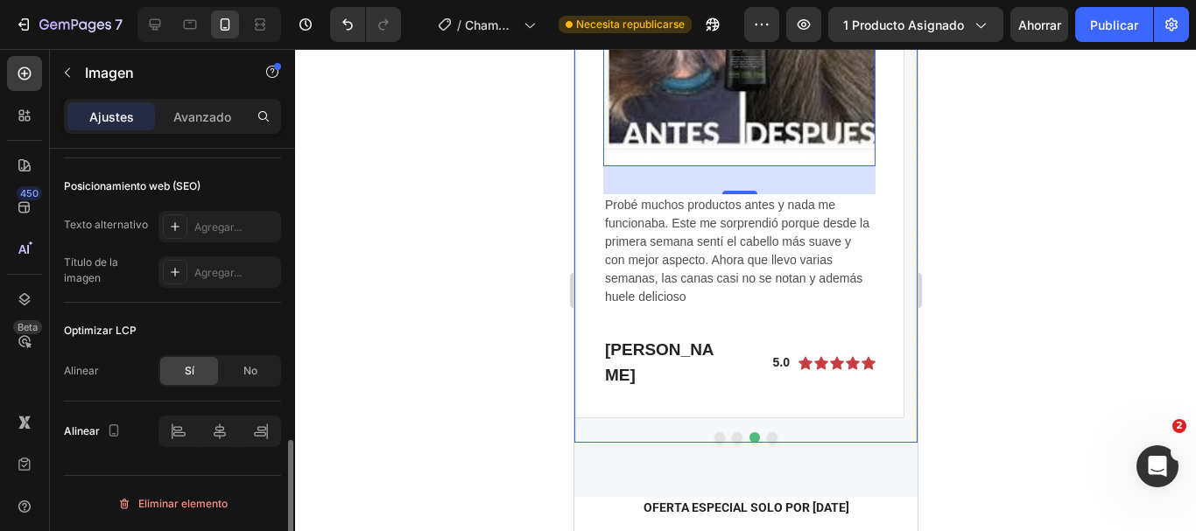
scroll to position [888, 0]
click at [766, 433] on button "Dot" at bounding box center [771, 438] width 11 height 11
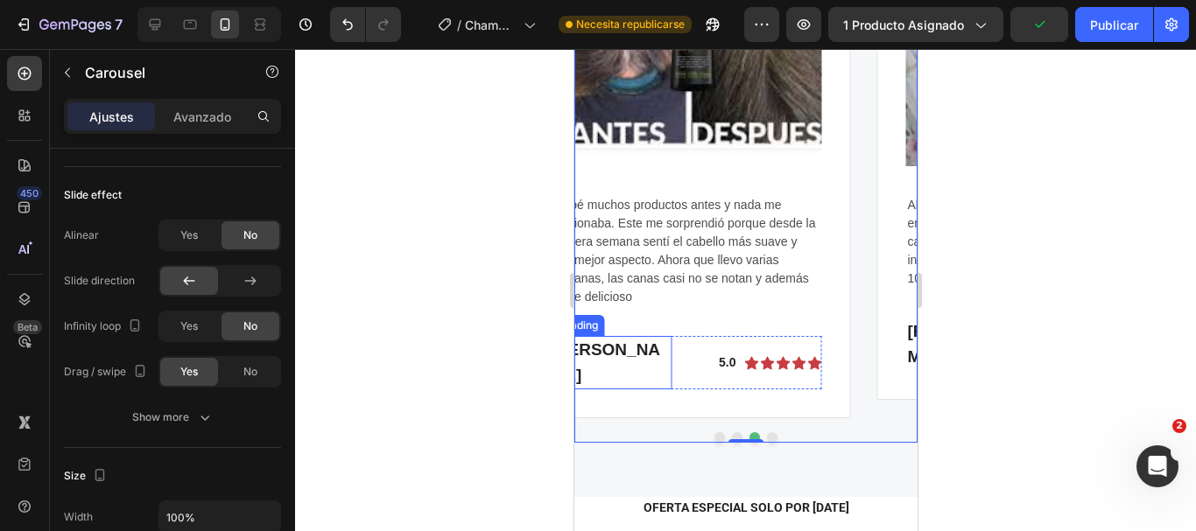
scroll to position [0, 0]
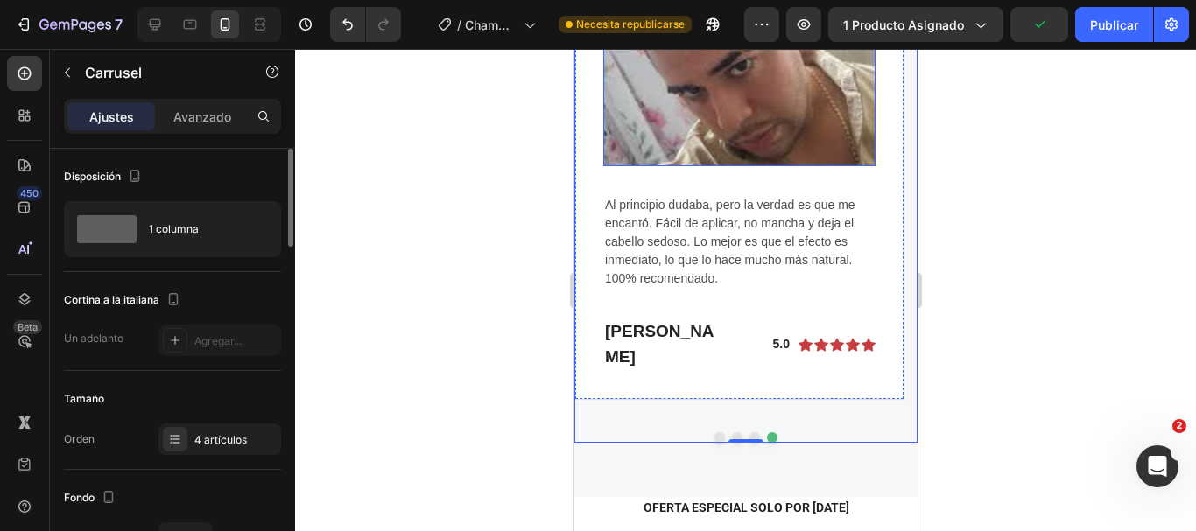
click at [720, 131] on img at bounding box center [738, 30] width 272 height 272
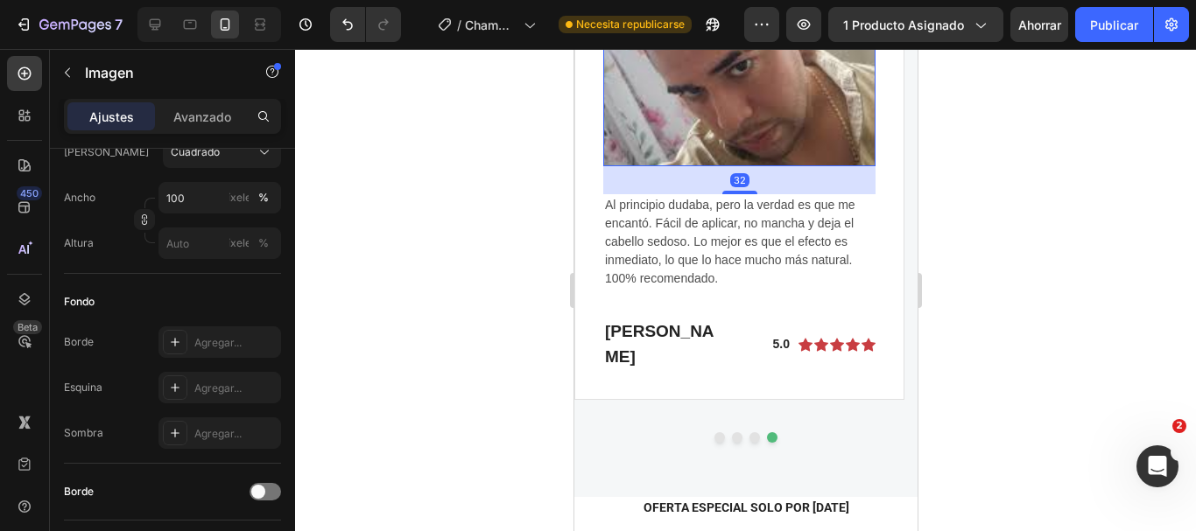
scroll to position [876, 0]
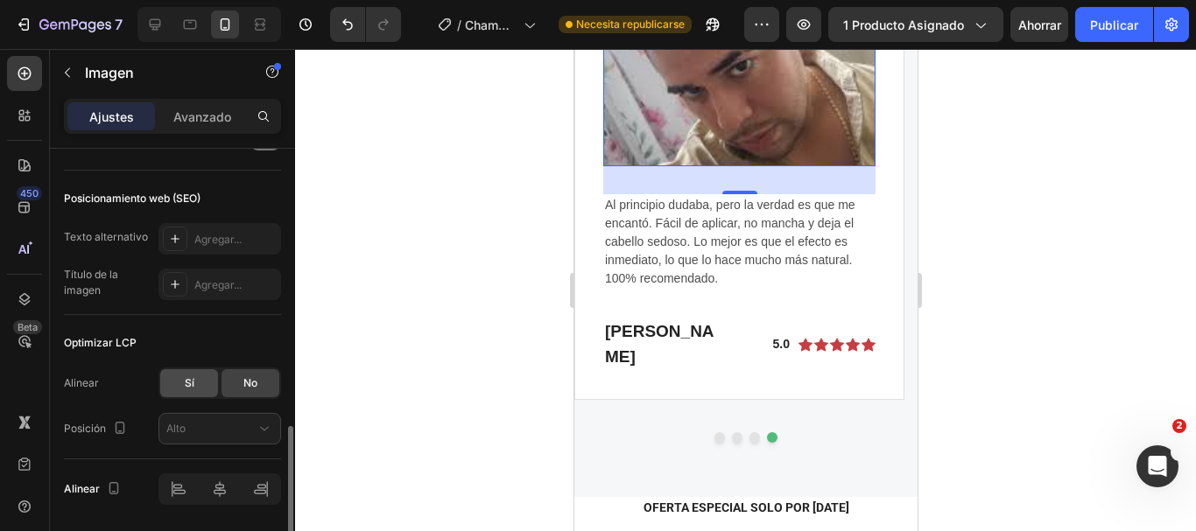
drag, startPoint x: 184, startPoint y: 382, endPoint x: 69, endPoint y: 334, distance: 124.4
click at [185, 382] on font "Sí" at bounding box center [190, 382] width 10 height 13
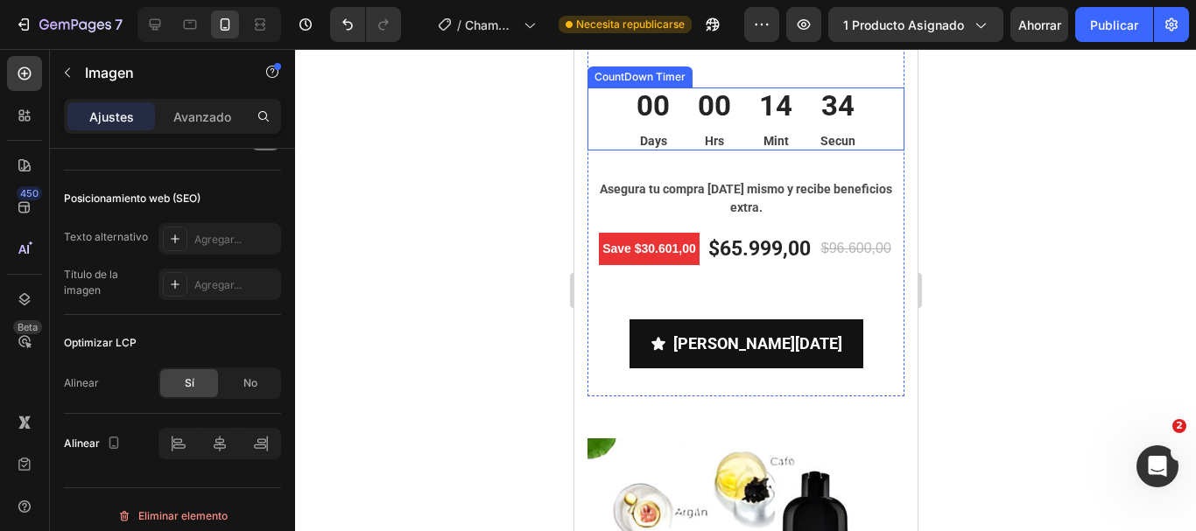
scroll to position [5866, 0]
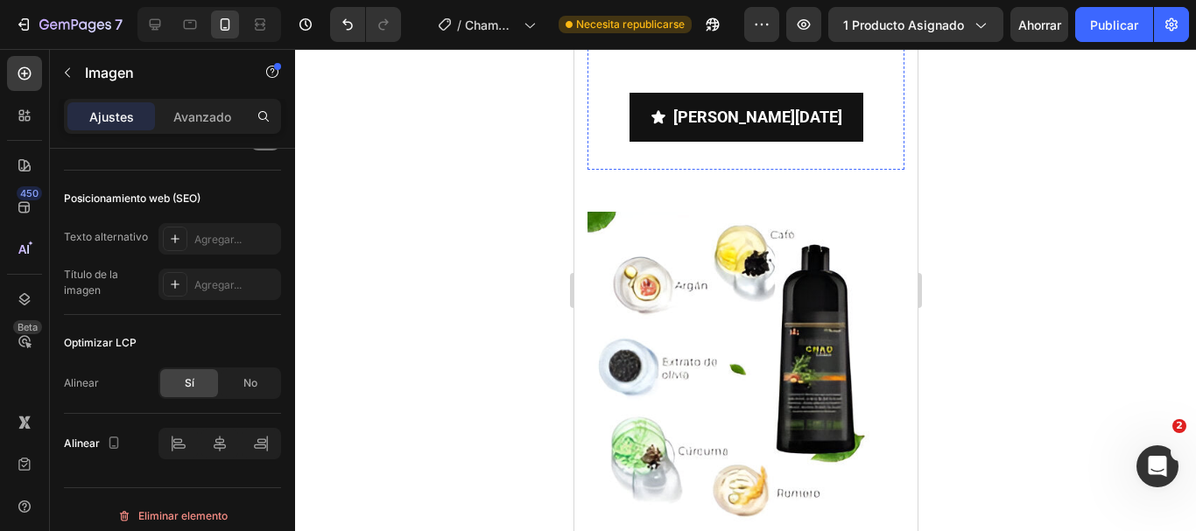
click at [712, 385] on img at bounding box center [745, 370] width 317 height 317
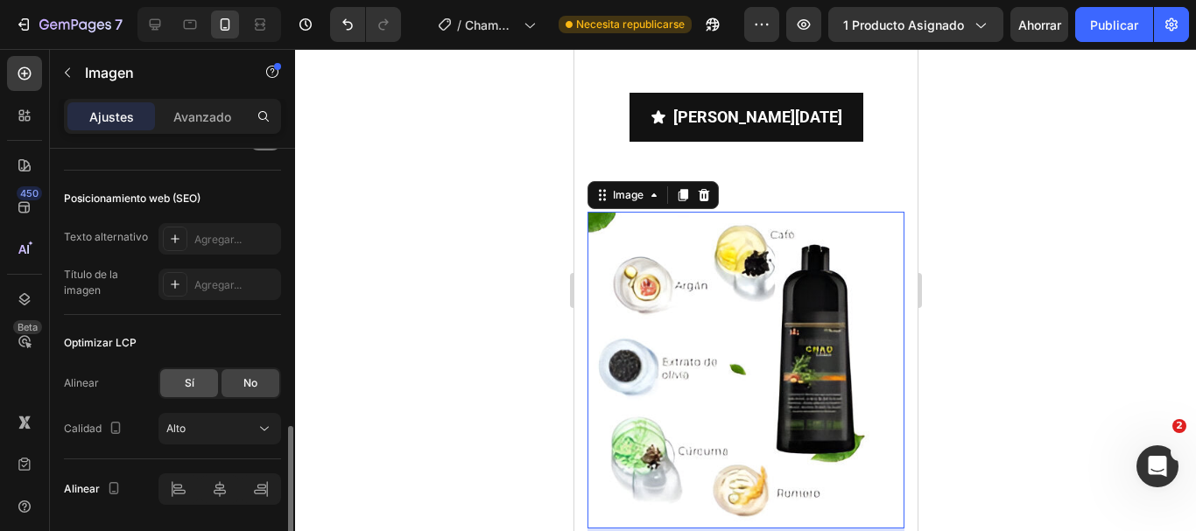
click at [205, 391] on div "Sí" at bounding box center [189, 383] width 58 height 28
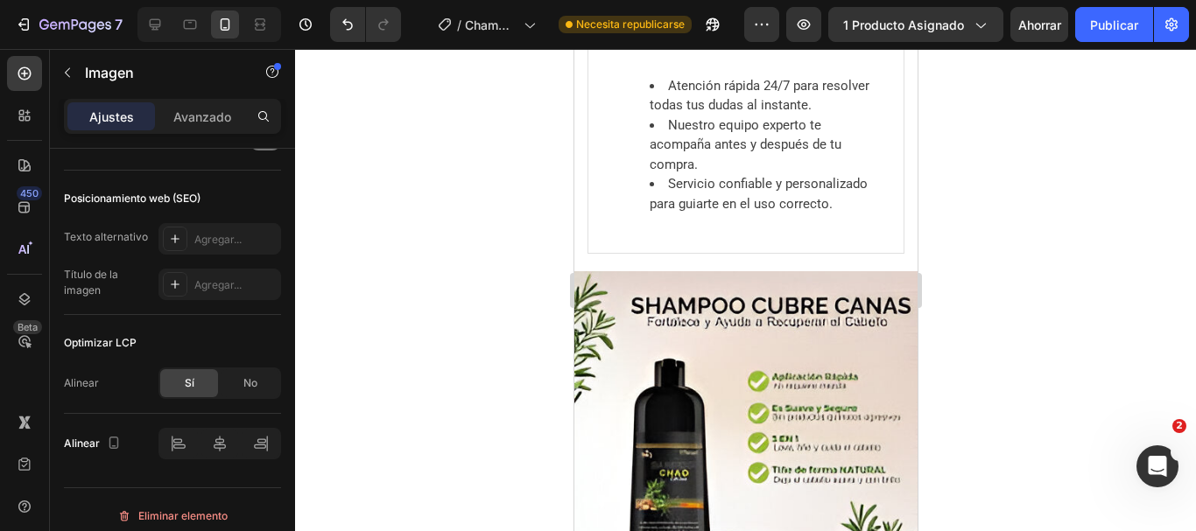
scroll to position [6654, 0]
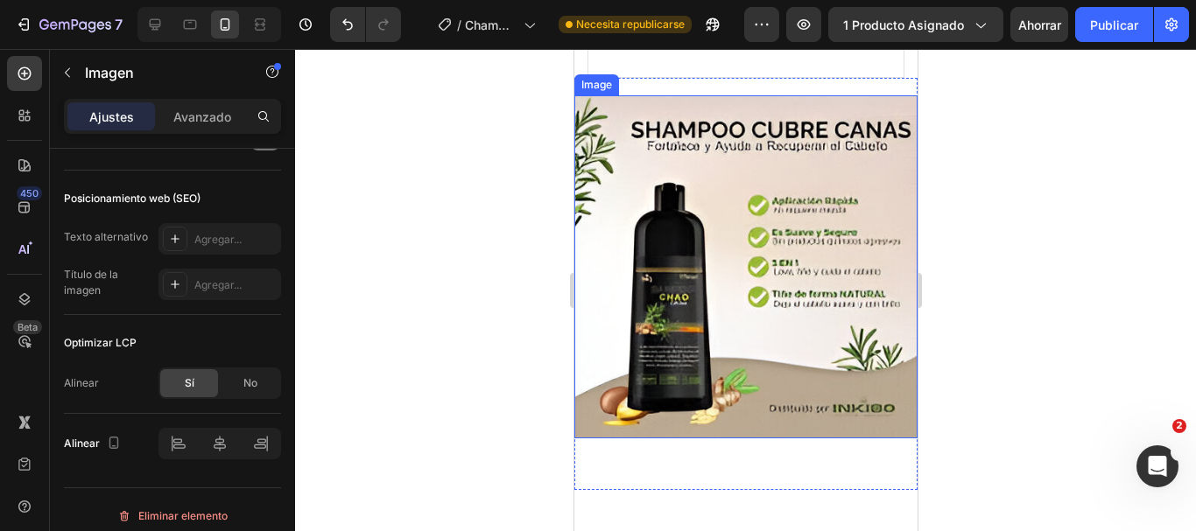
click at [721, 348] on img at bounding box center [744, 266] width 343 height 343
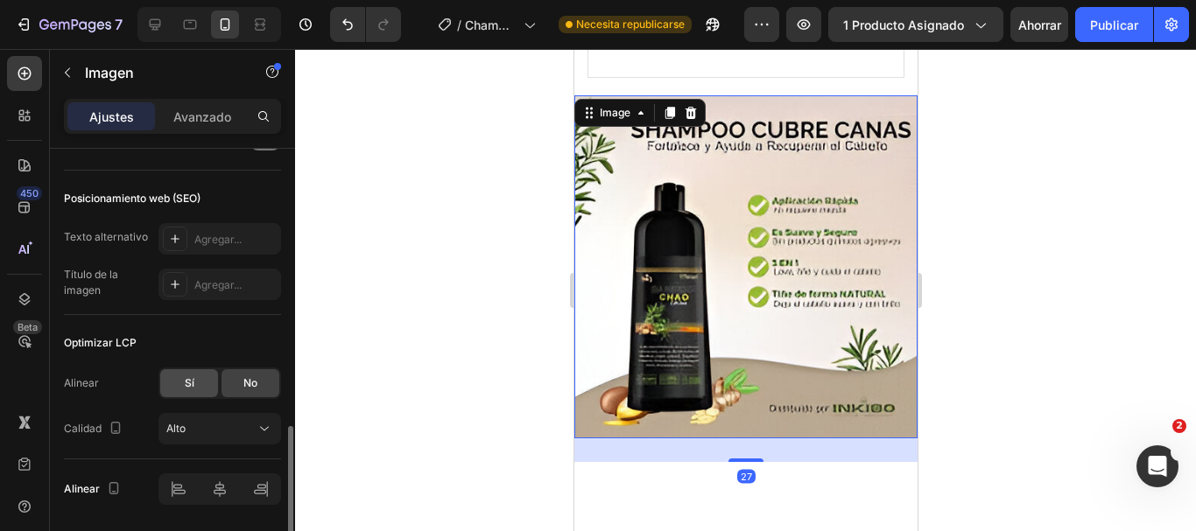
drag, startPoint x: 208, startPoint y: 388, endPoint x: 264, endPoint y: 349, distance: 68.0
click at [208, 388] on div "Sí" at bounding box center [189, 383] width 58 height 28
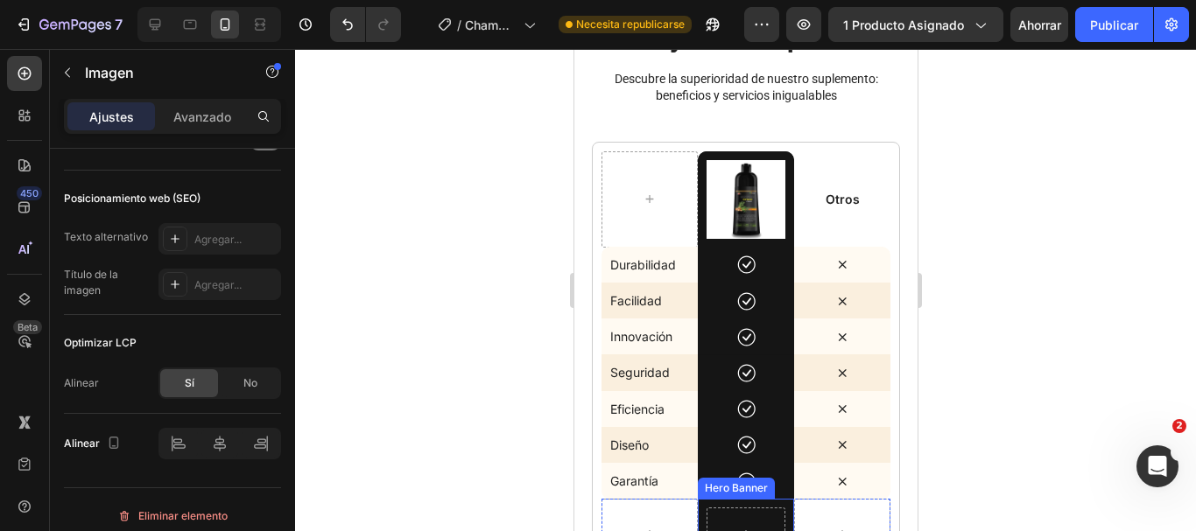
scroll to position [8668, 0]
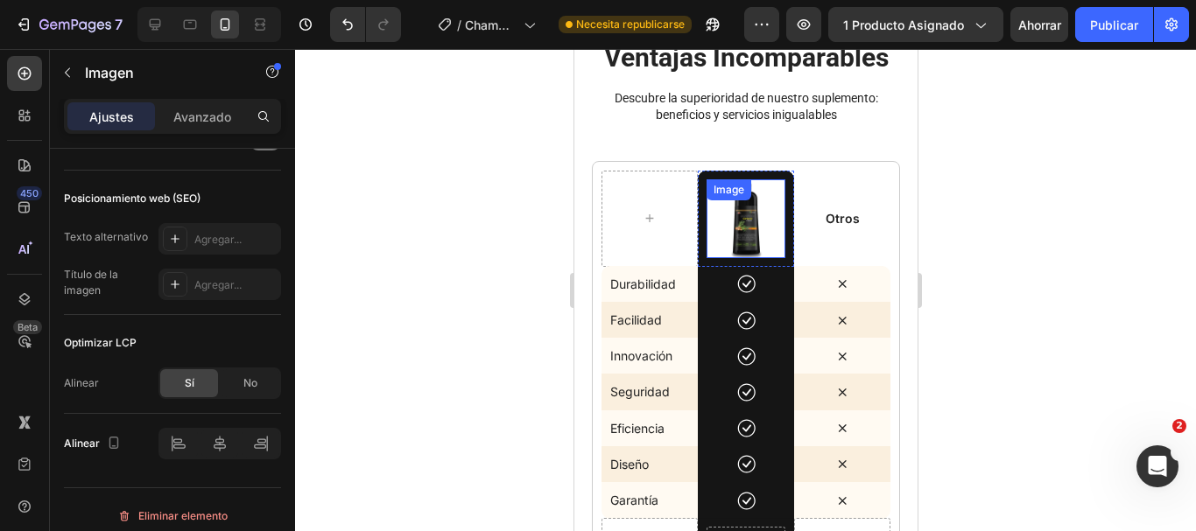
click at [729, 224] on img at bounding box center [745, 218] width 79 height 79
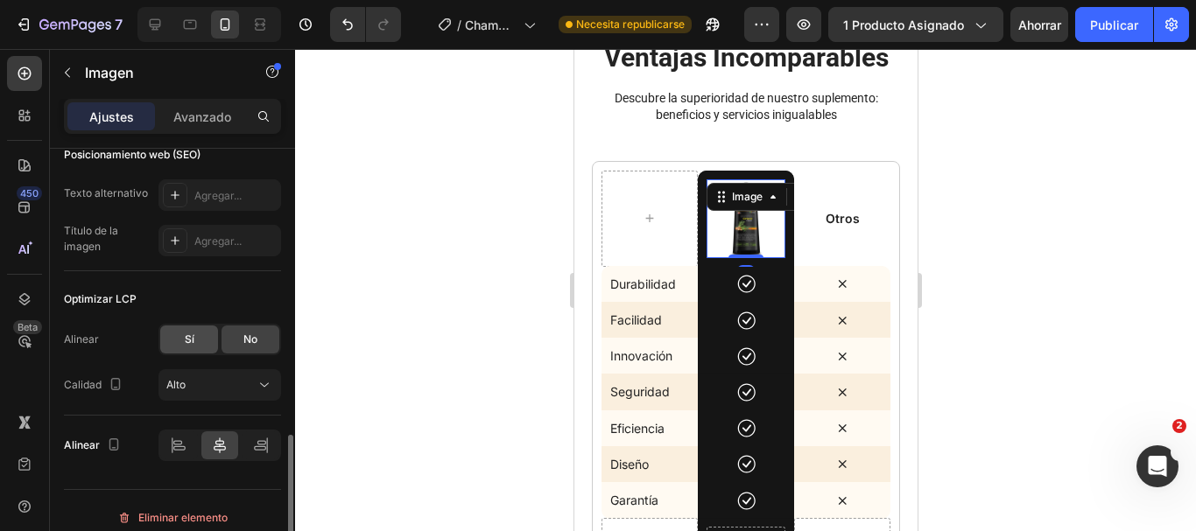
click at [181, 327] on div "Sí" at bounding box center [189, 340] width 58 height 28
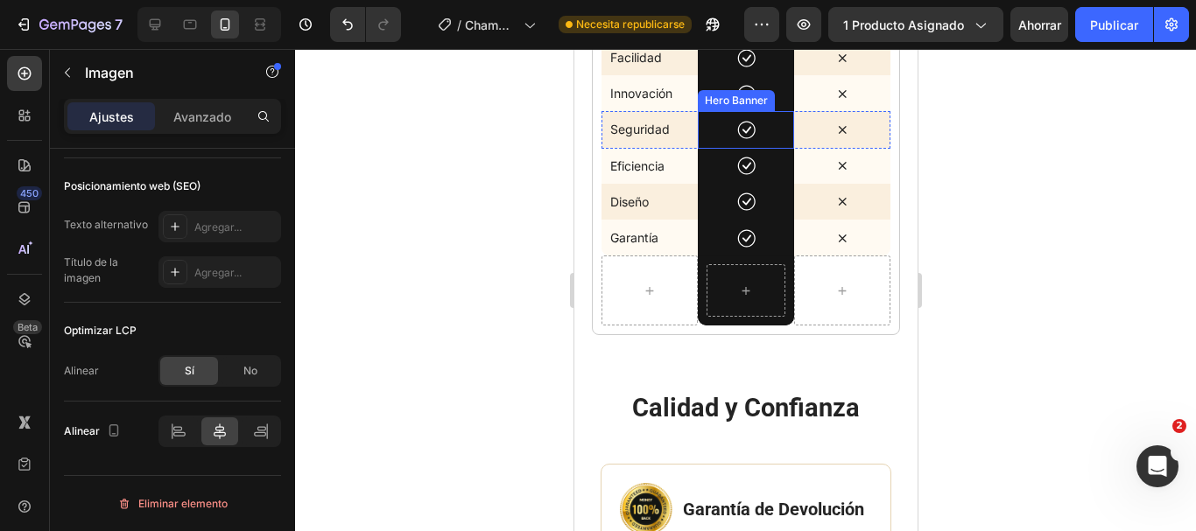
scroll to position [9193, 0]
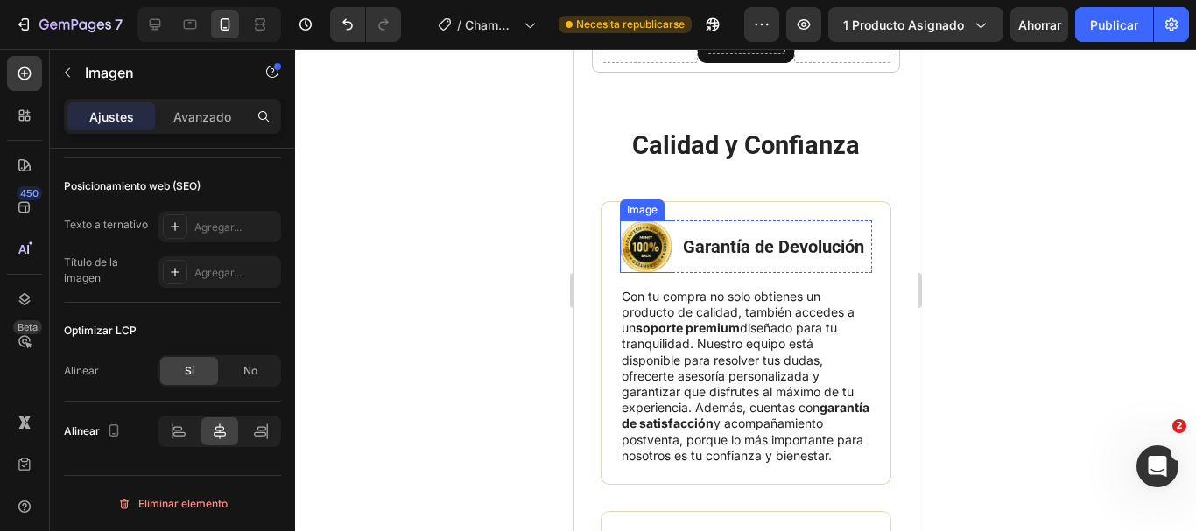
click at [644, 247] on img at bounding box center [645, 247] width 53 height 53
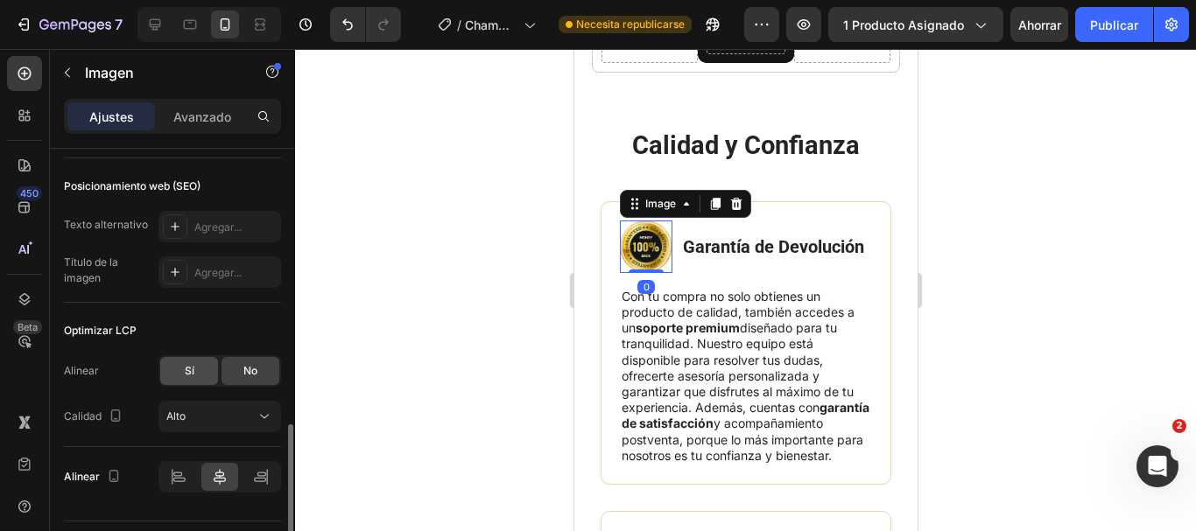
click at [186, 362] on div "Sí" at bounding box center [189, 371] width 58 height 28
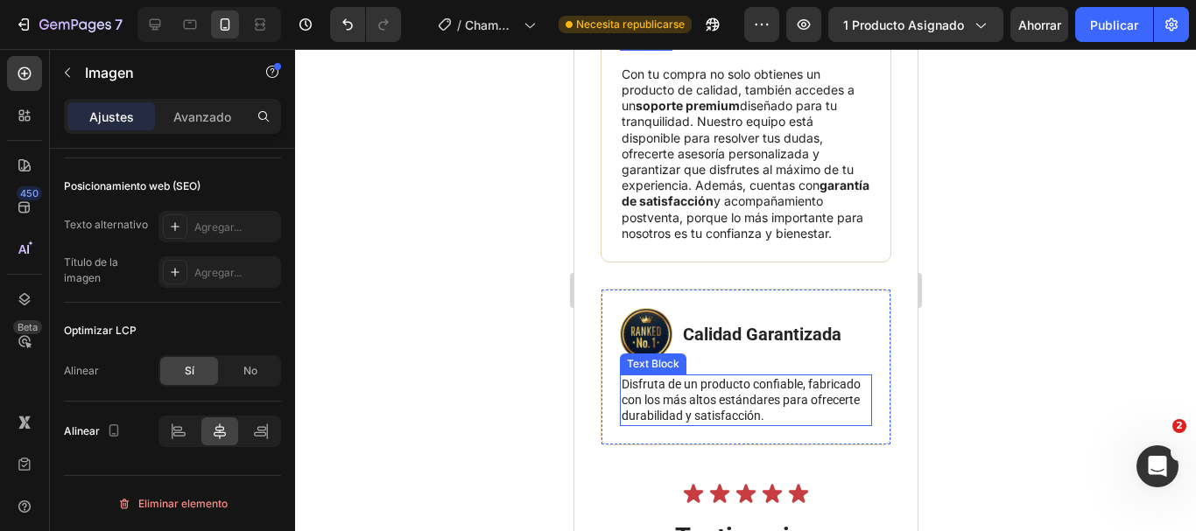
scroll to position [9455, 0]
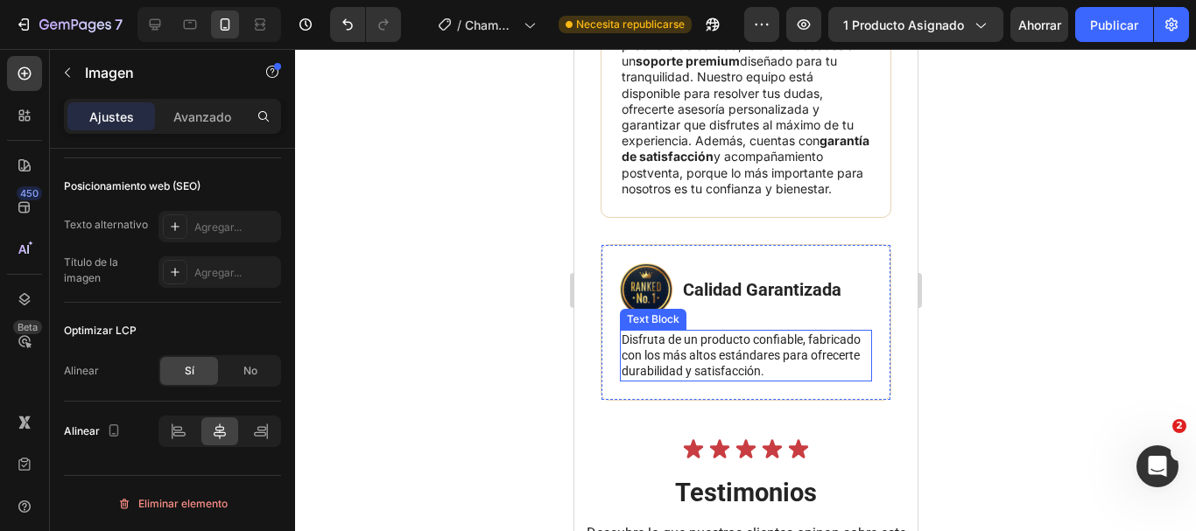
click at [630, 355] on p "Disfruta de un producto confiable, fabricado con los más altos estándares para …" at bounding box center [745, 356] width 249 height 48
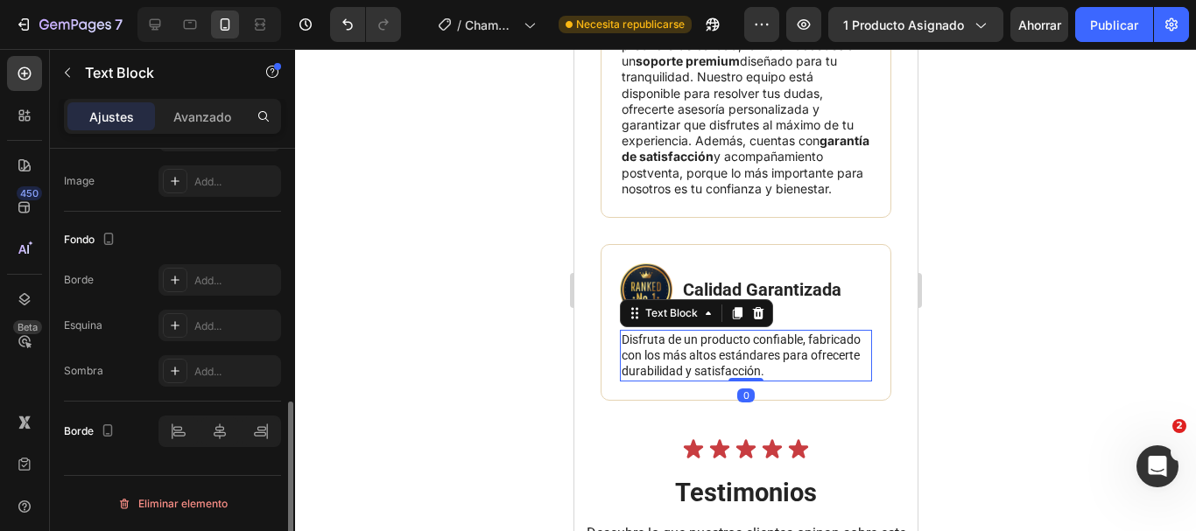
scroll to position [0, 0]
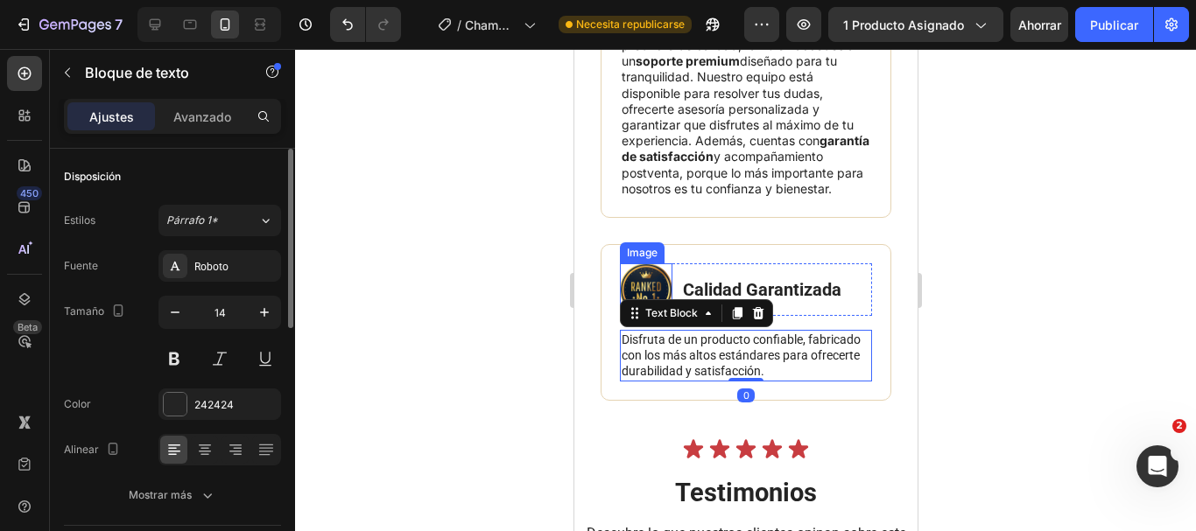
click at [648, 303] on img at bounding box center [645, 290] width 53 height 53
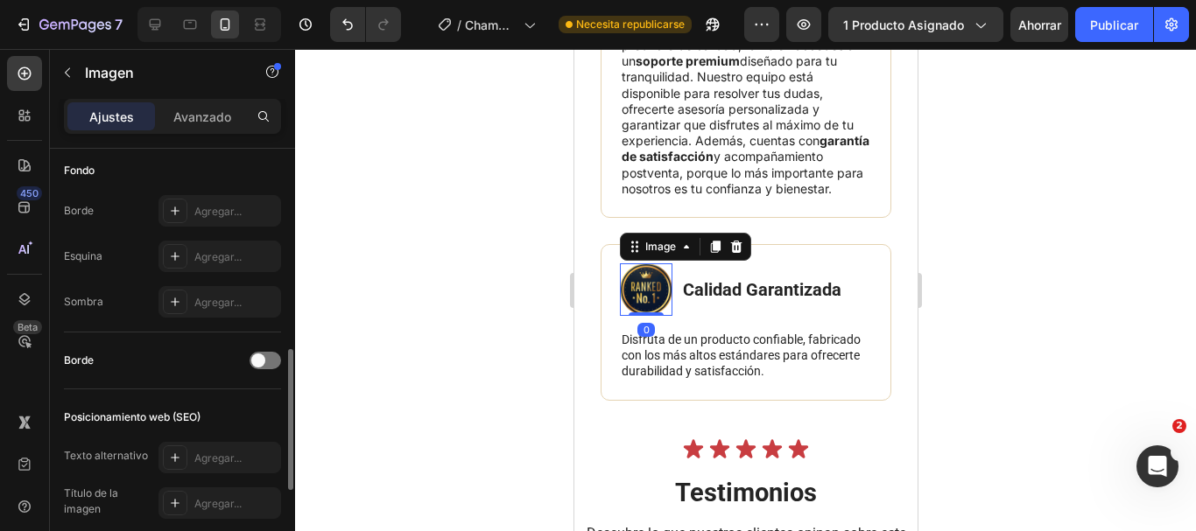
scroll to position [788, 0]
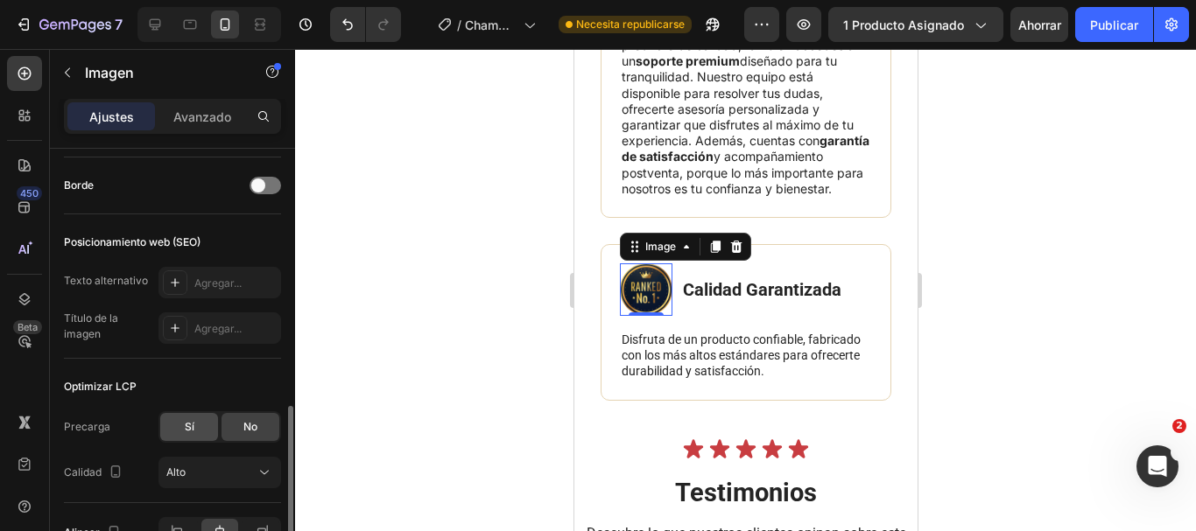
click at [199, 416] on div "Sí" at bounding box center [189, 427] width 58 height 28
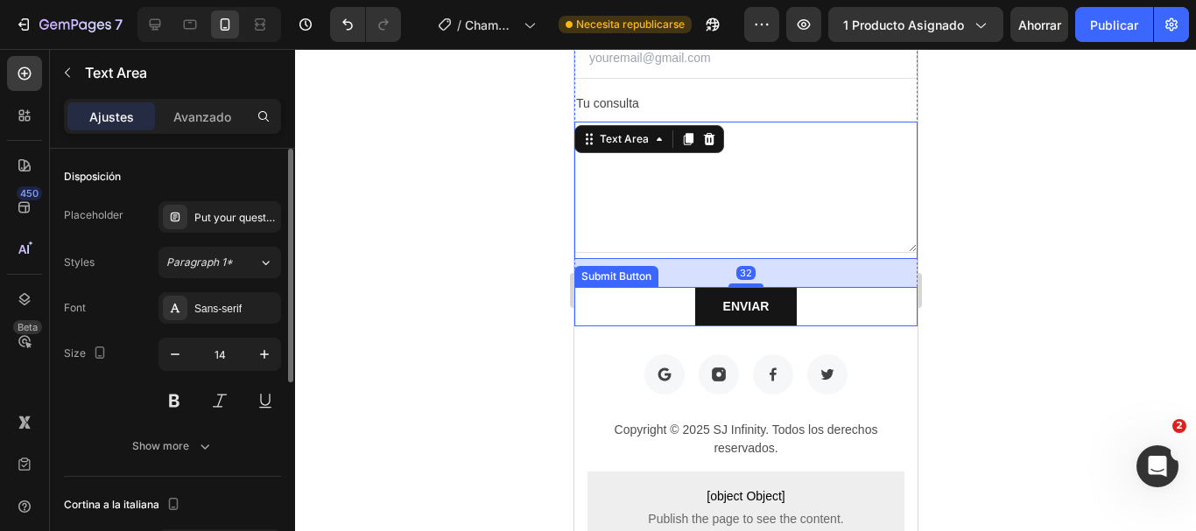
scroll to position [10907, 0]
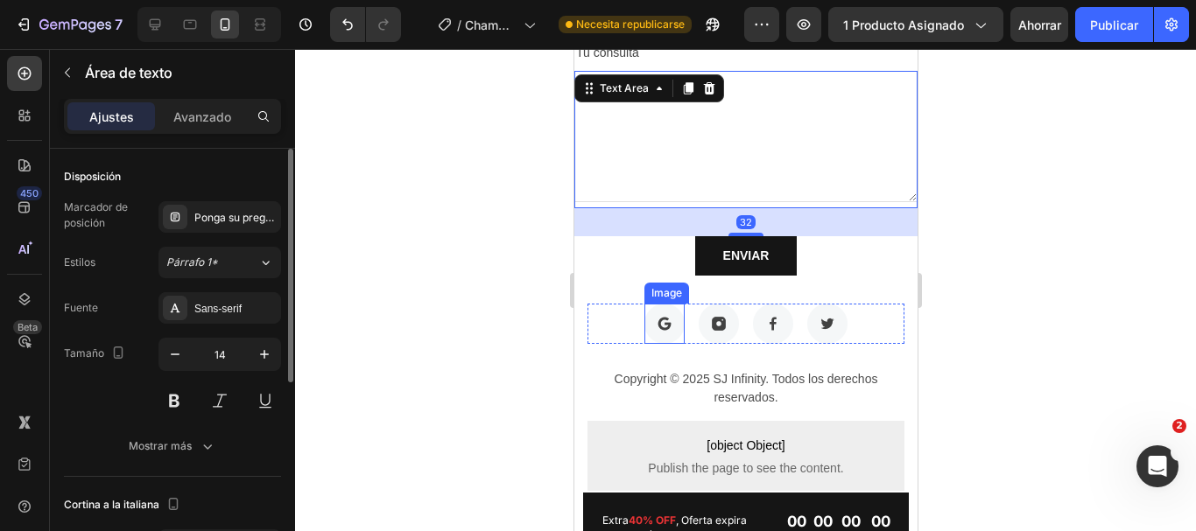
click at [654, 320] on img at bounding box center [663, 324] width 40 height 40
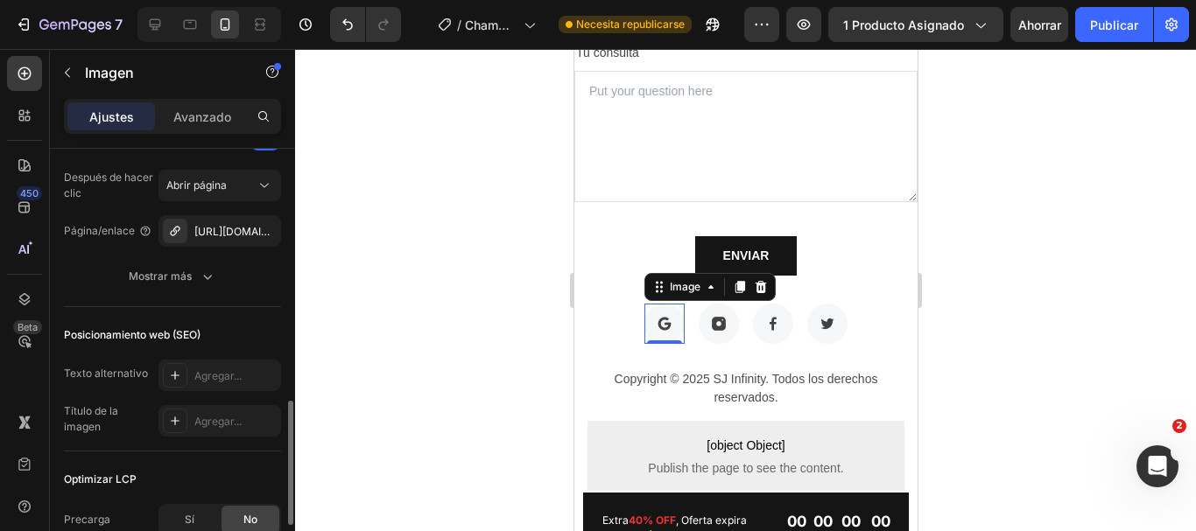
scroll to position [1051, 0]
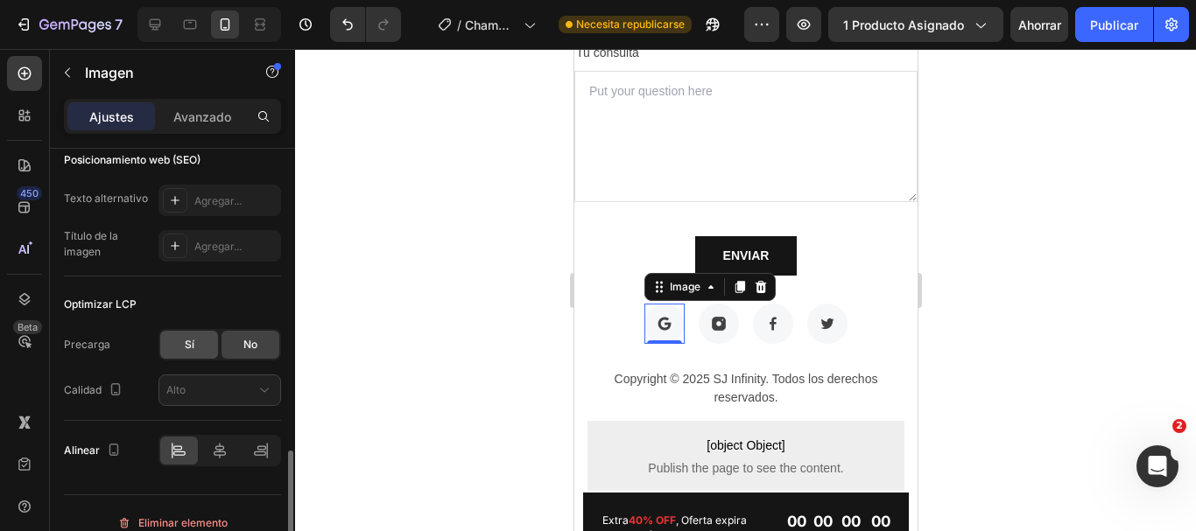
click at [189, 337] on span "Sí" at bounding box center [190, 345] width 10 height 16
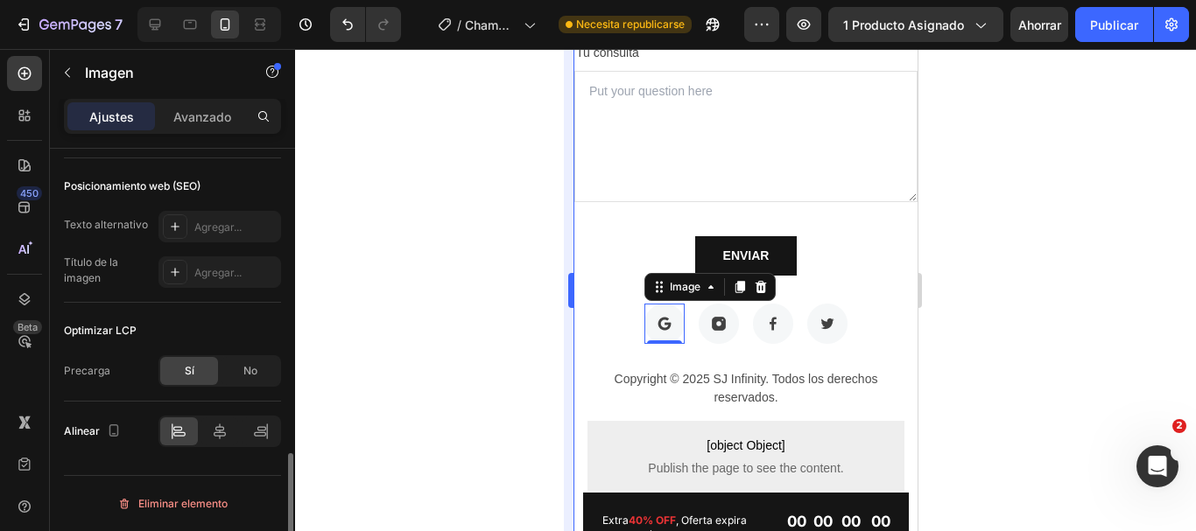
scroll to position [1024, 0]
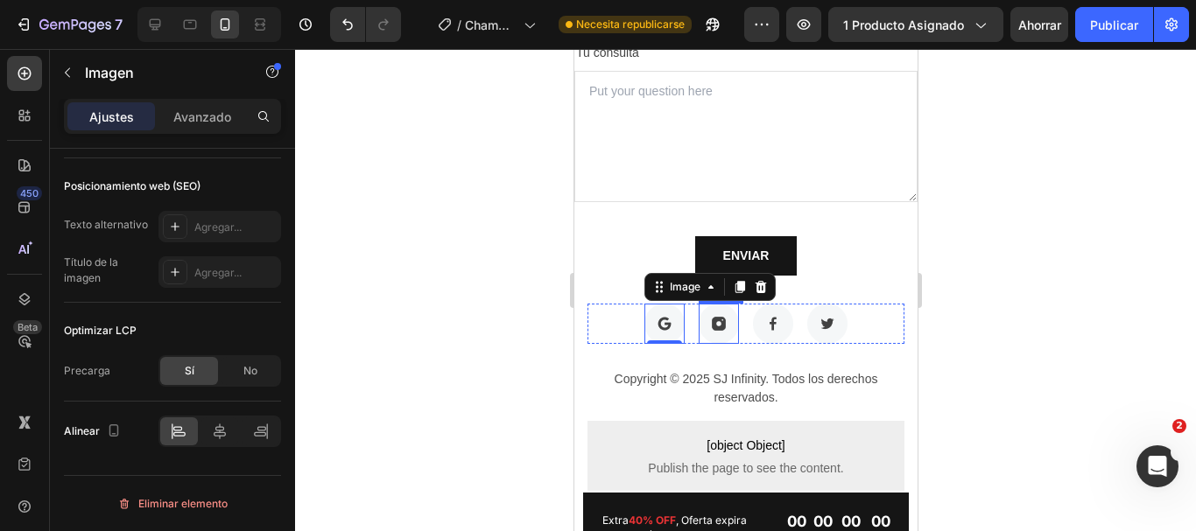
click at [710, 334] on img at bounding box center [718, 324] width 40 height 40
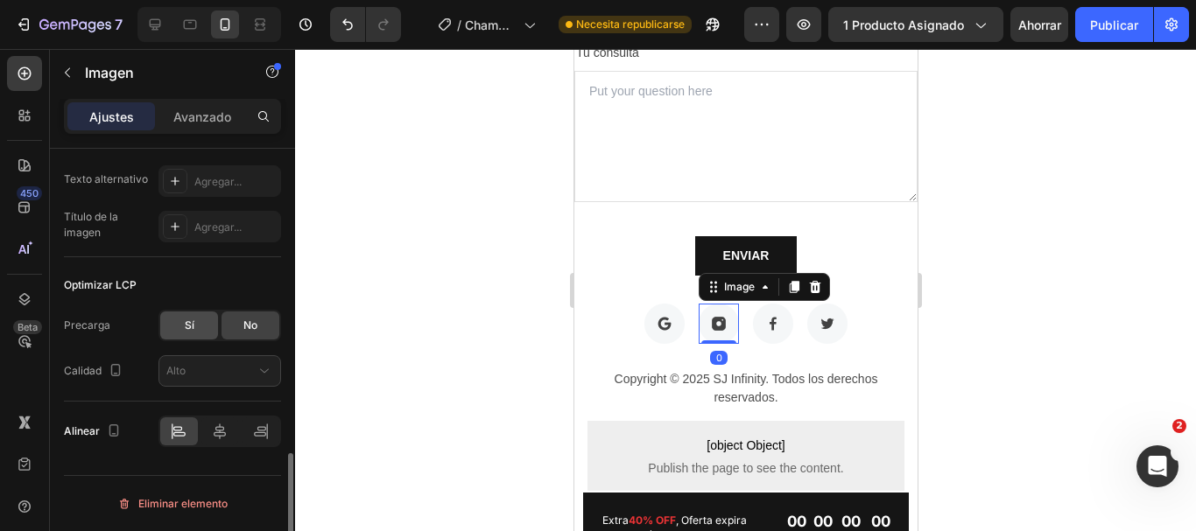
click at [190, 328] on font "Sí" at bounding box center [190, 325] width 10 height 13
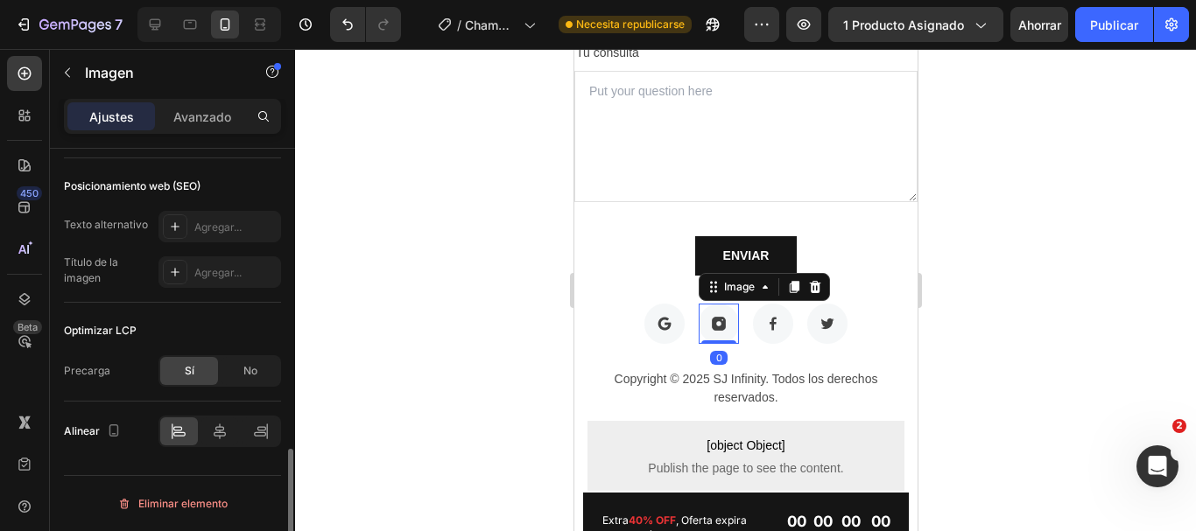
scroll to position [979, 0]
click at [765, 330] on img at bounding box center [772, 324] width 40 height 40
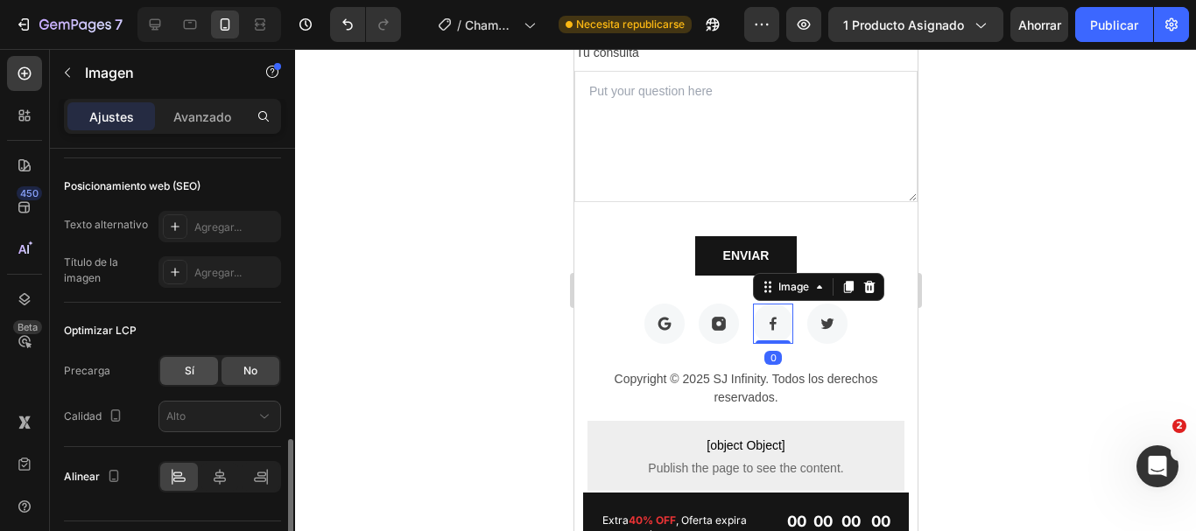
click at [195, 362] on div "Sí" at bounding box center [189, 371] width 58 height 28
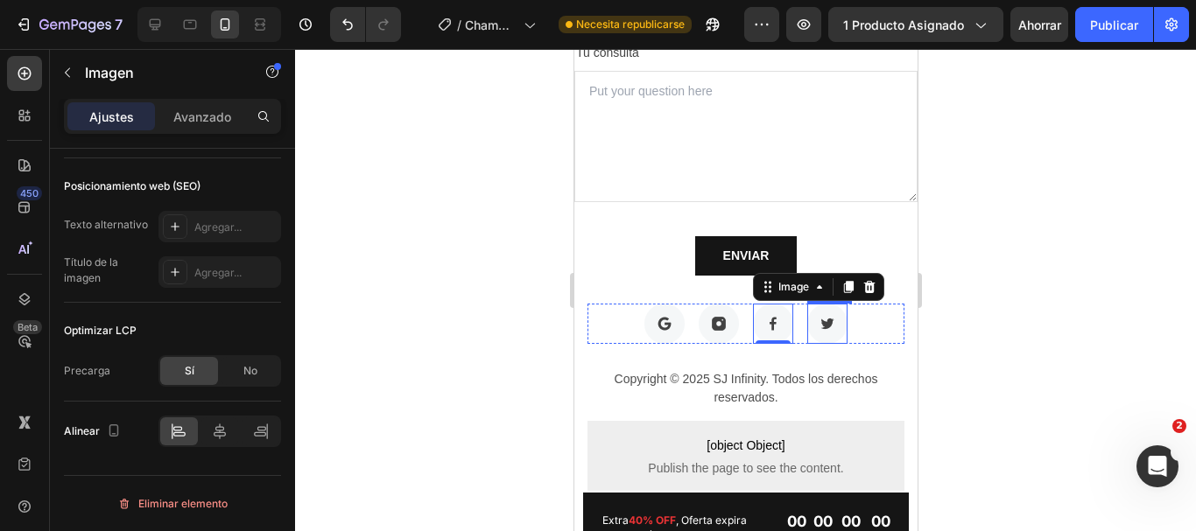
click at [815, 327] on img at bounding box center [826, 324] width 40 height 40
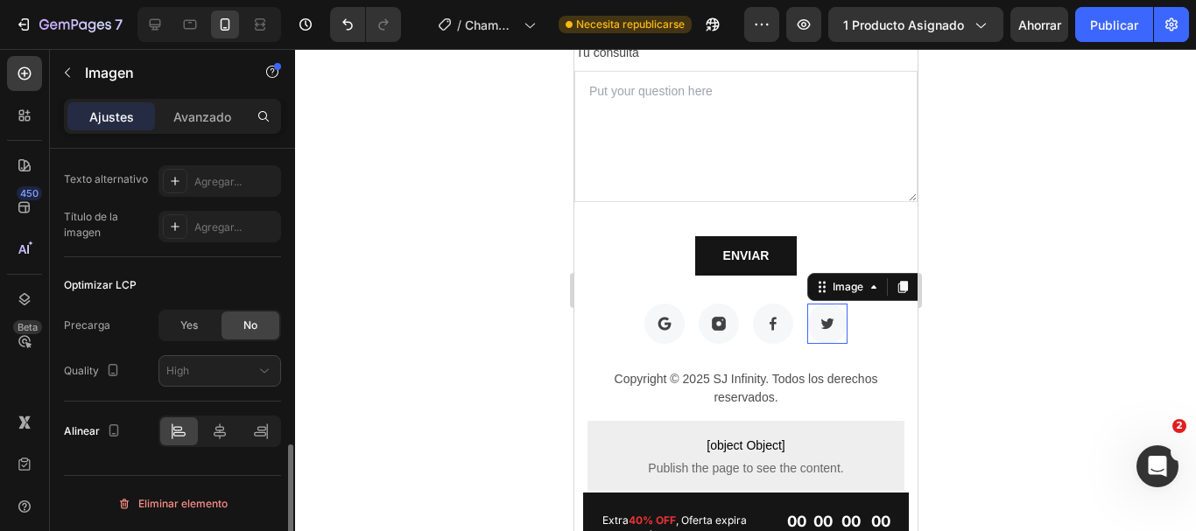
scroll to position [933, 0]
click at [187, 341] on div "Sí No" at bounding box center [219, 326] width 123 height 32
click at [187, 327] on font "Sí" at bounding box center [190, 325] width 10 height 13
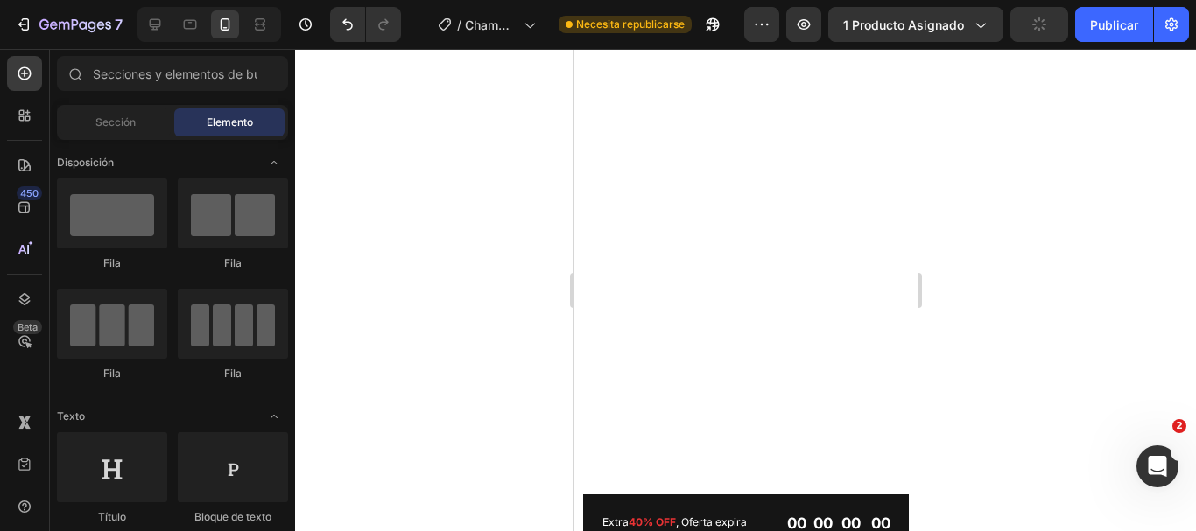
scroll to position [0, 0]
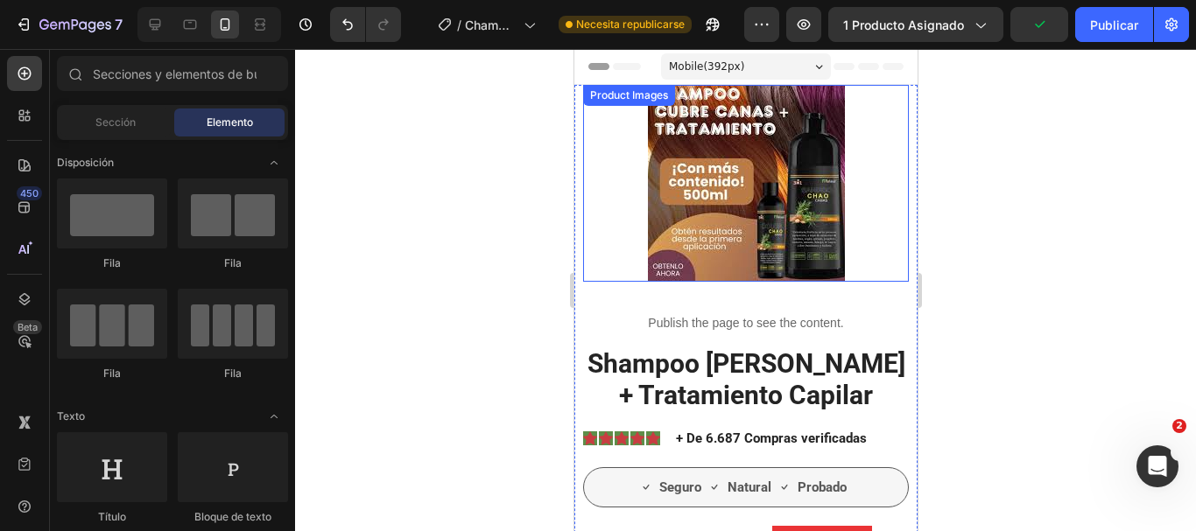
click at [707, 219] on img at bounding box center [745, 183] width 197 height 197
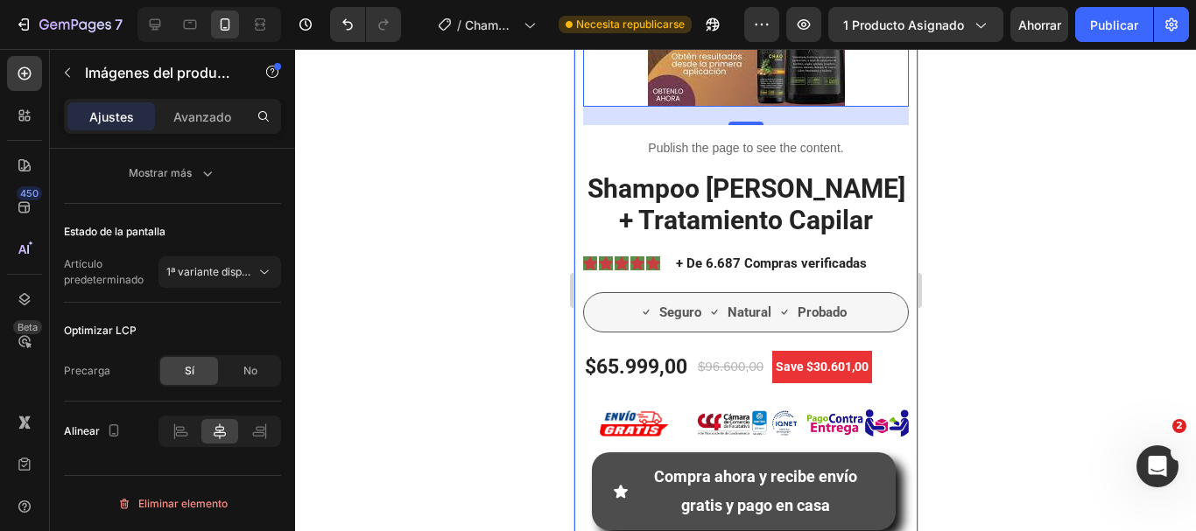
scroll to position [350, 0]
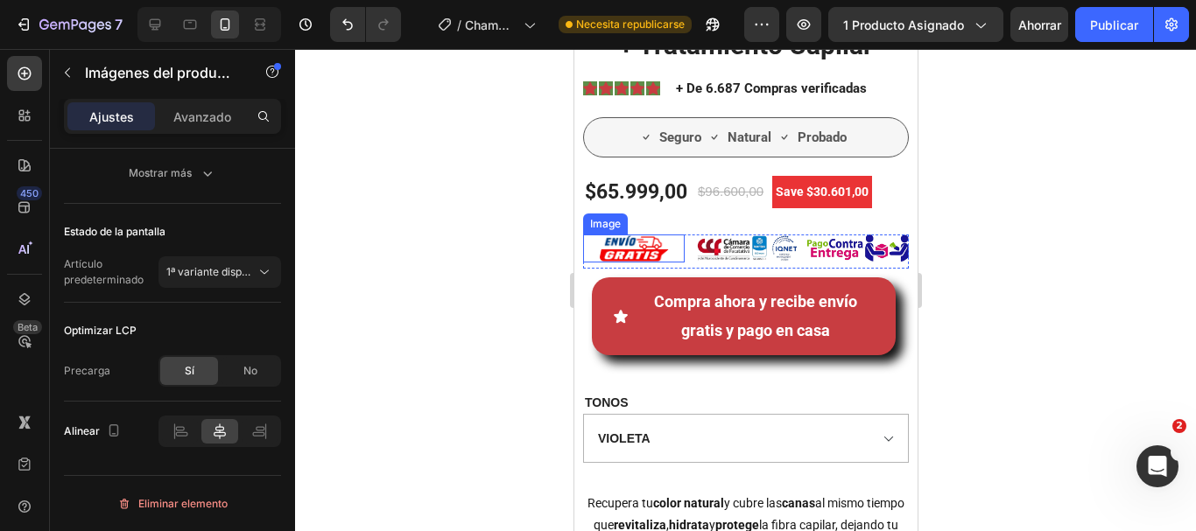
click at [663, 253] on img at bounding box center [633, 249] width 70 height 28
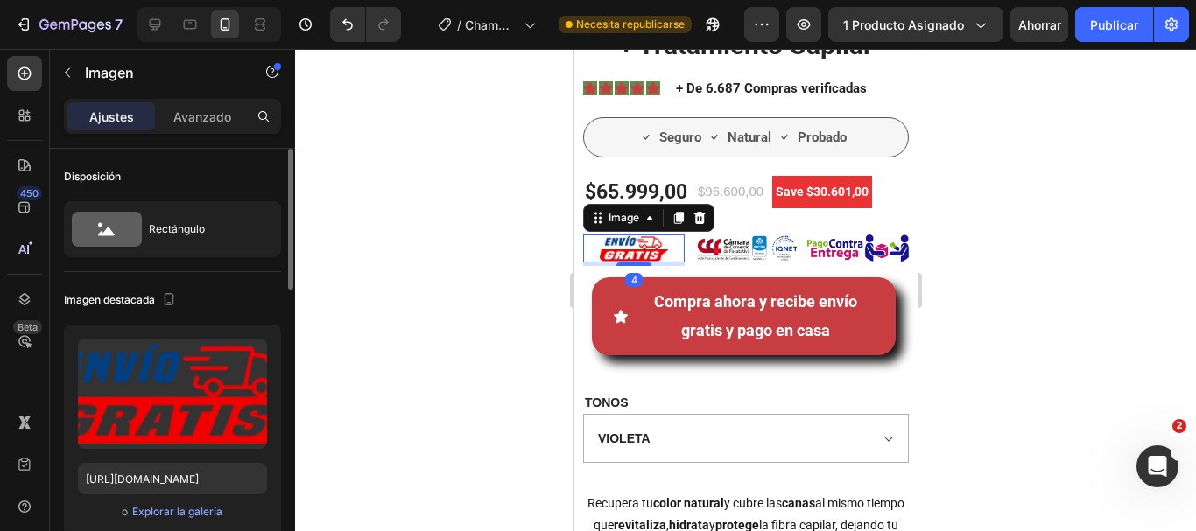
scroll to position [263, 0]
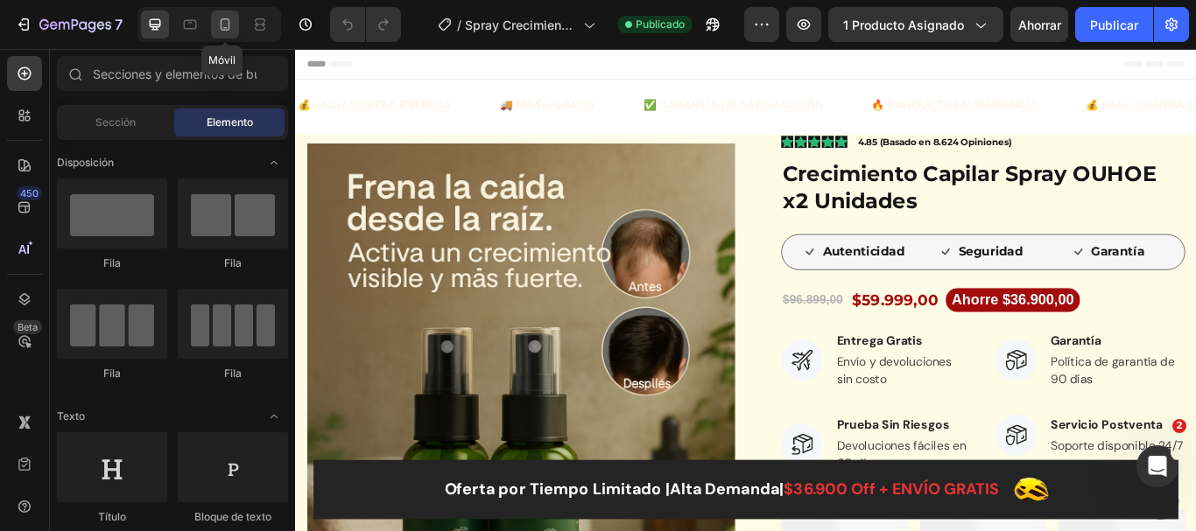
click at [229, 26] on icon at bounding box center [226, 24] width 10 height 12
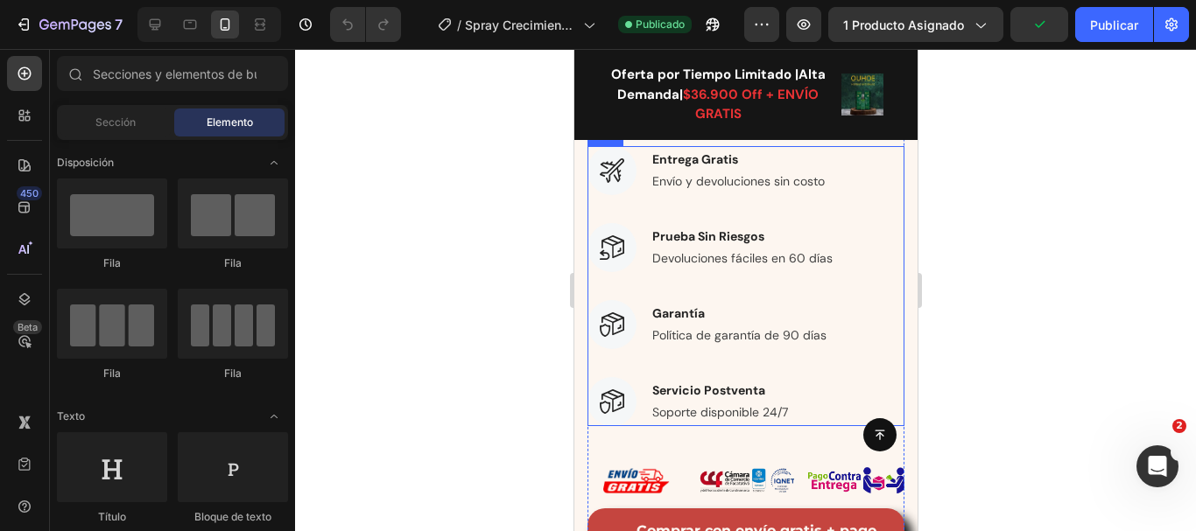
scroll to position [876, 0]
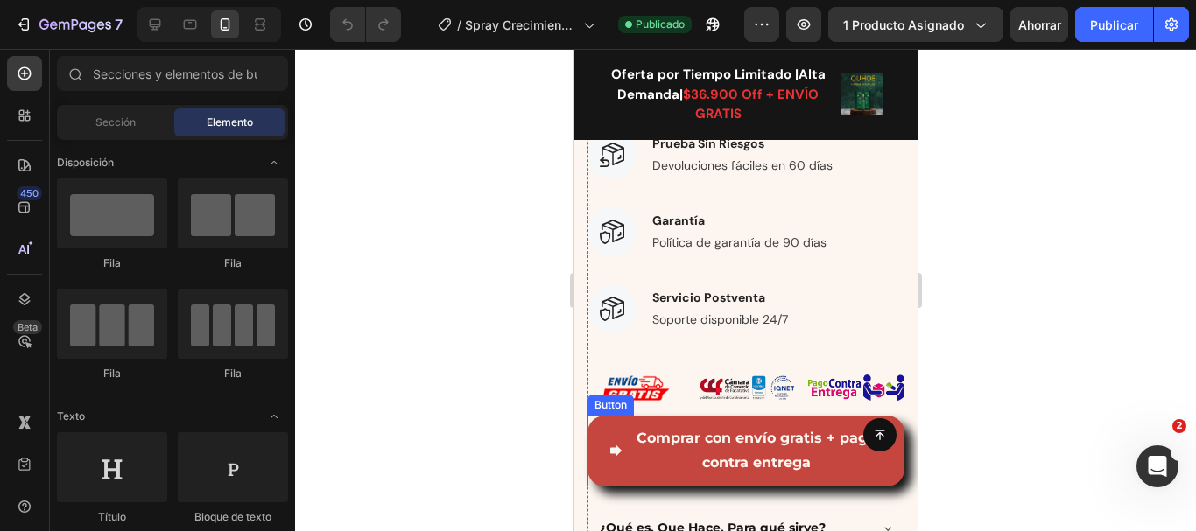
click at [829, 416] on button "Comprar con envío gratis + pago contra entrega" at bounding box center [745, 452] width 317 height 72
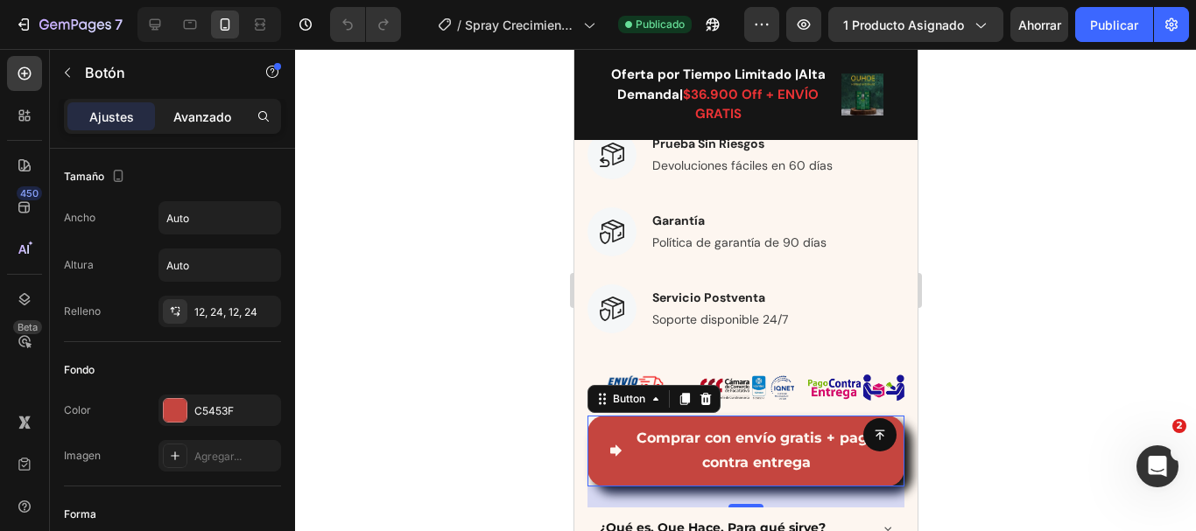
click at [205, 120] on font "Avanzado" at bounding box center [202, 116] width 58 height 15
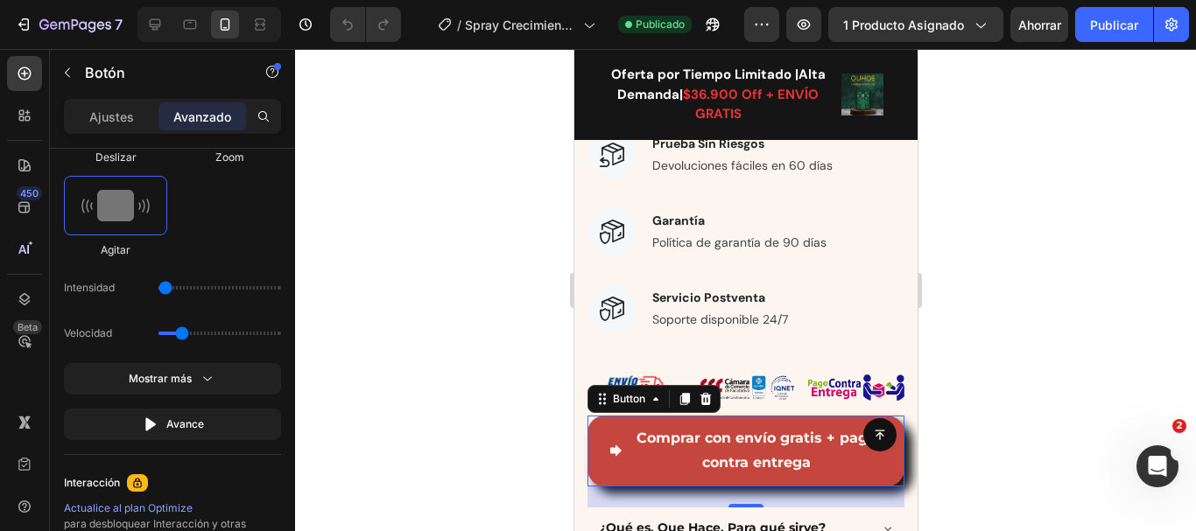
scroll to position [1269, 0]
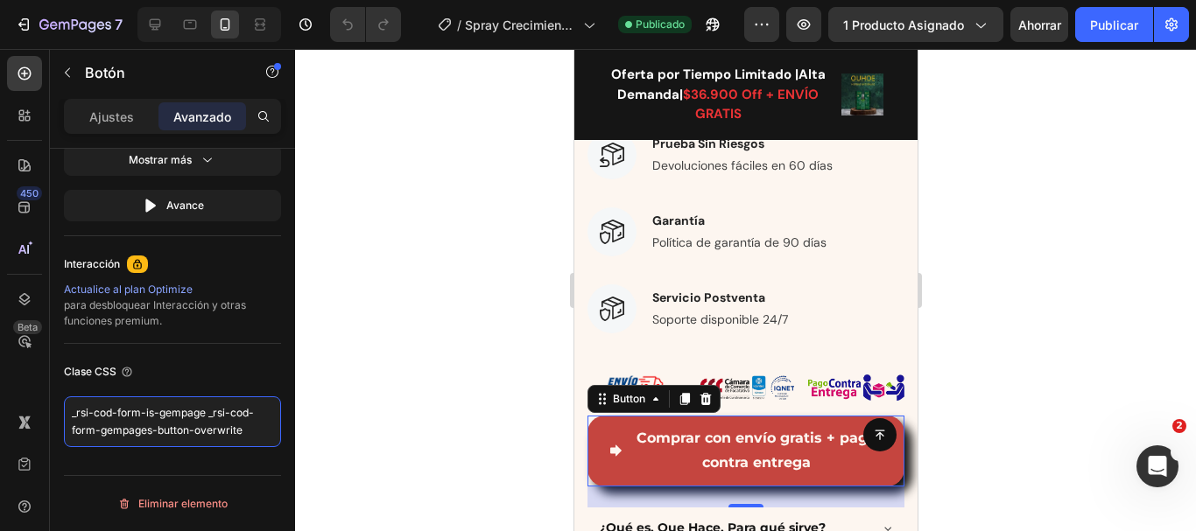
drag, startPoint x: 254, startPoint y: 435, endPoint x: 48, endPoint y: 411, distance: 207.1
click at [48, 411] on div "450 Beta Sections(18) Elementos(84) Sección Elemento Sección de héroes Detalle …" at bounding box center [147, 290] width 295 height 482
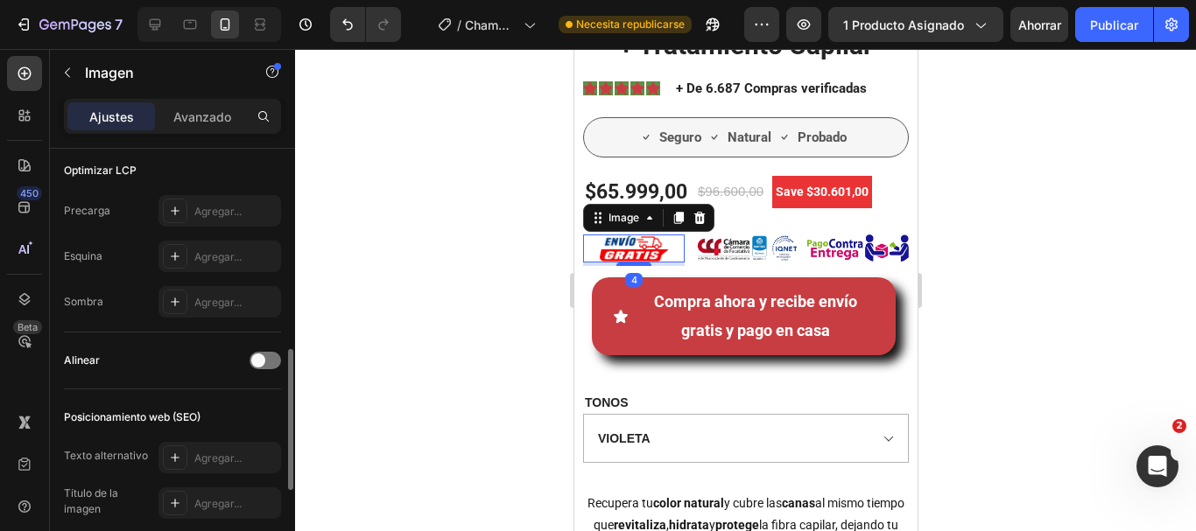
scroll to position [876, 0]
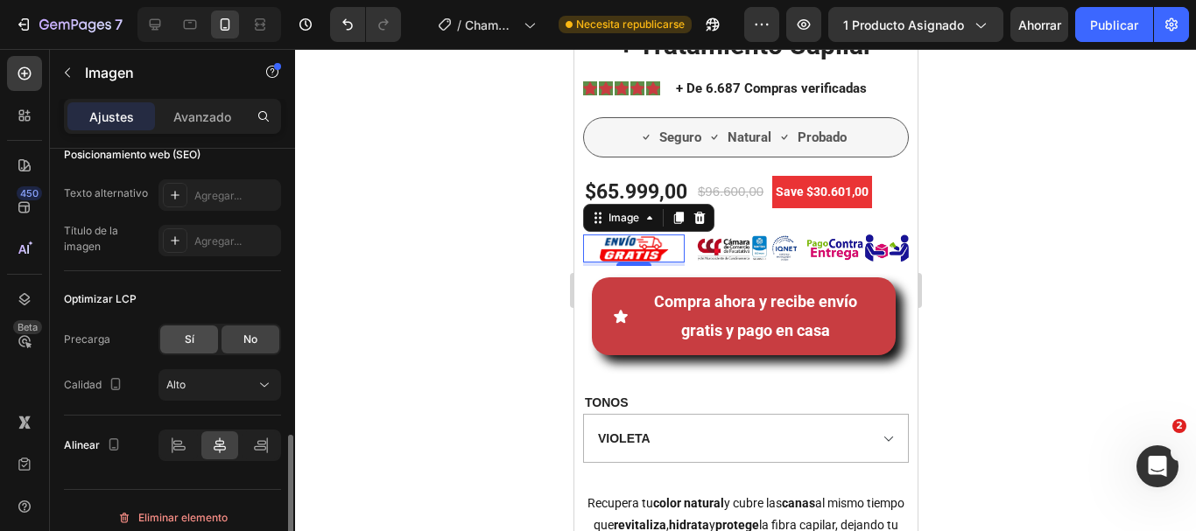
click at [200, 335] on div "Sí" at bounding box center [189, 340] width 58 height 28
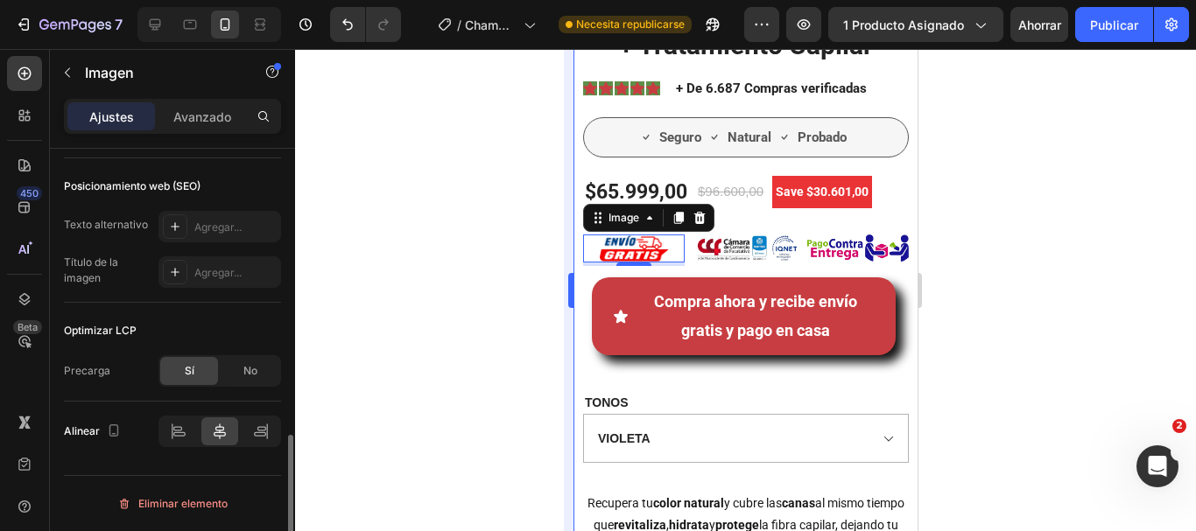
scroll to position [844, 0]
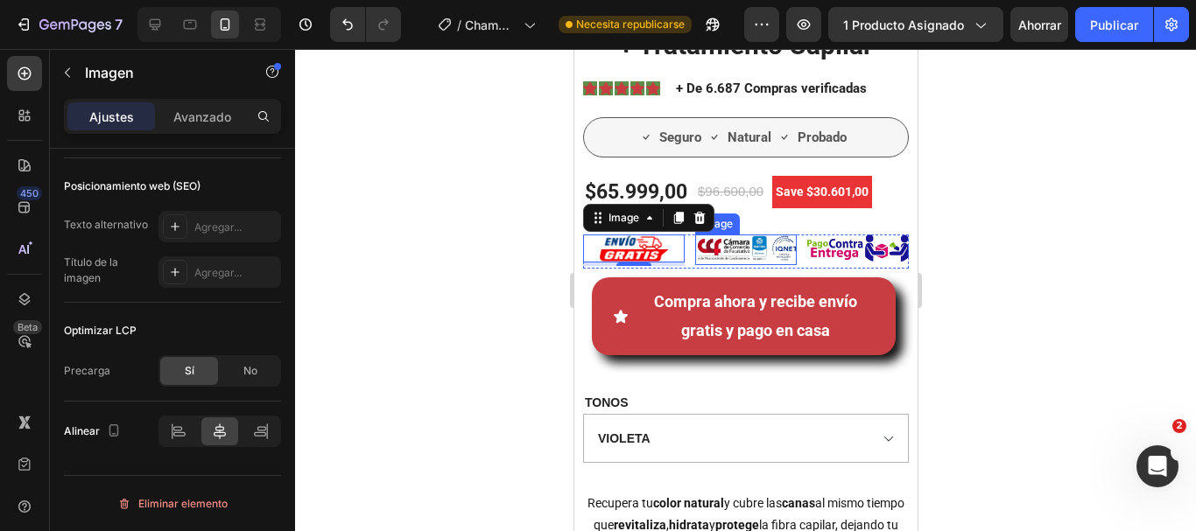
click at [734, 248] on img at bounding box center [745, 250] width 102 height 31
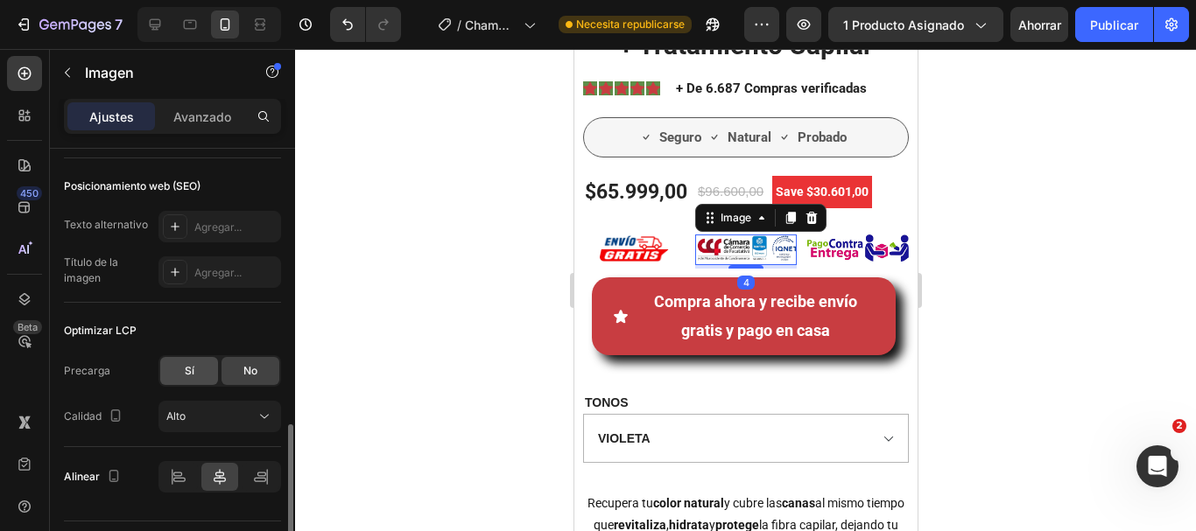
click at [194, 364] on div "Sí" at bounding box center [189, 371] width 58 height 28
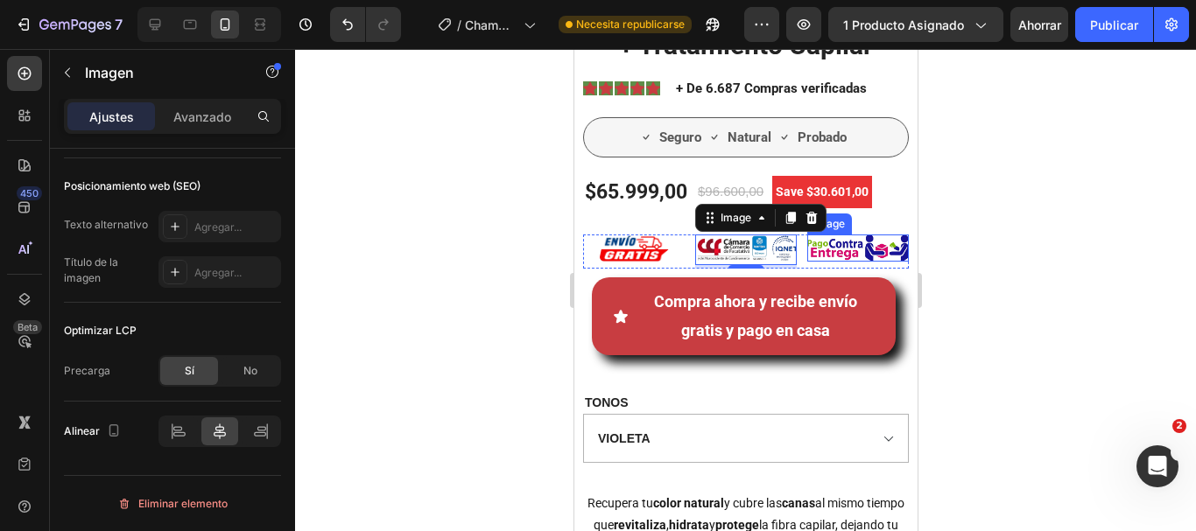
click at [843, 249] on img at bounding box center [857, 248] width 102 height 27
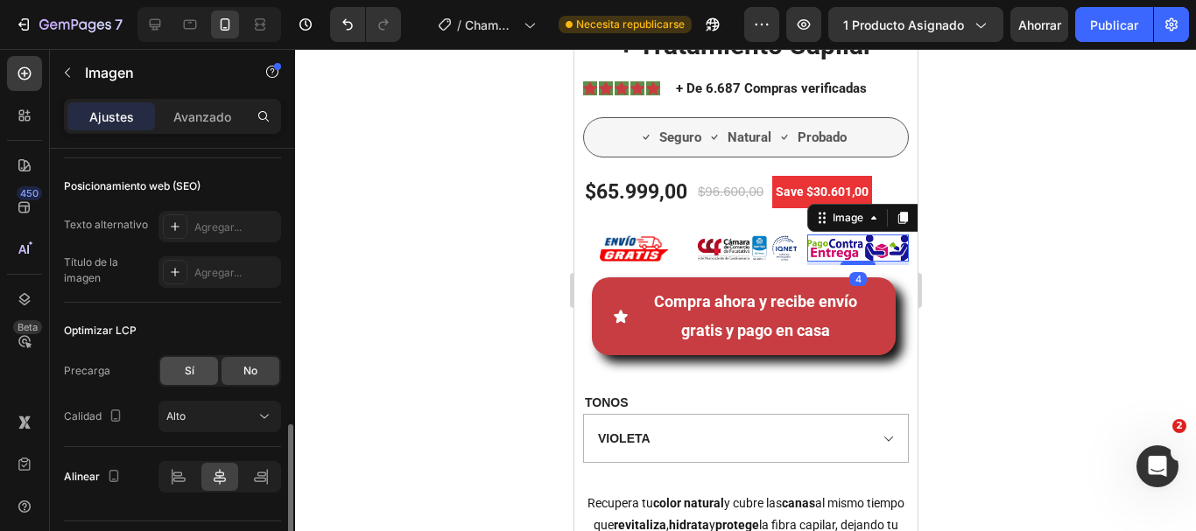
click at [187, 362] on div "Sí" at bounding box center [189, 371] width 58 height 28
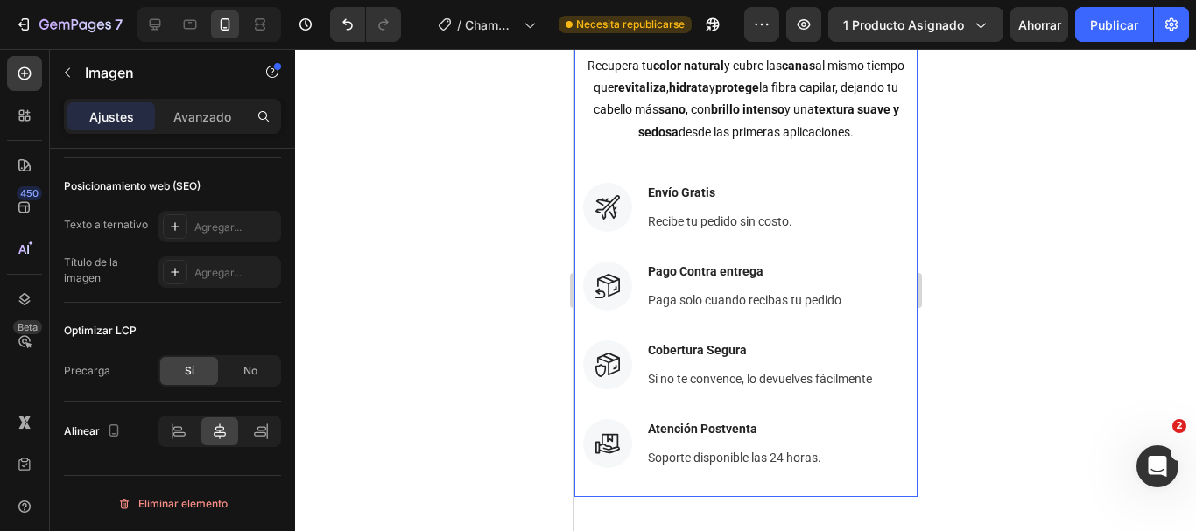
scroll to position [700, 0]
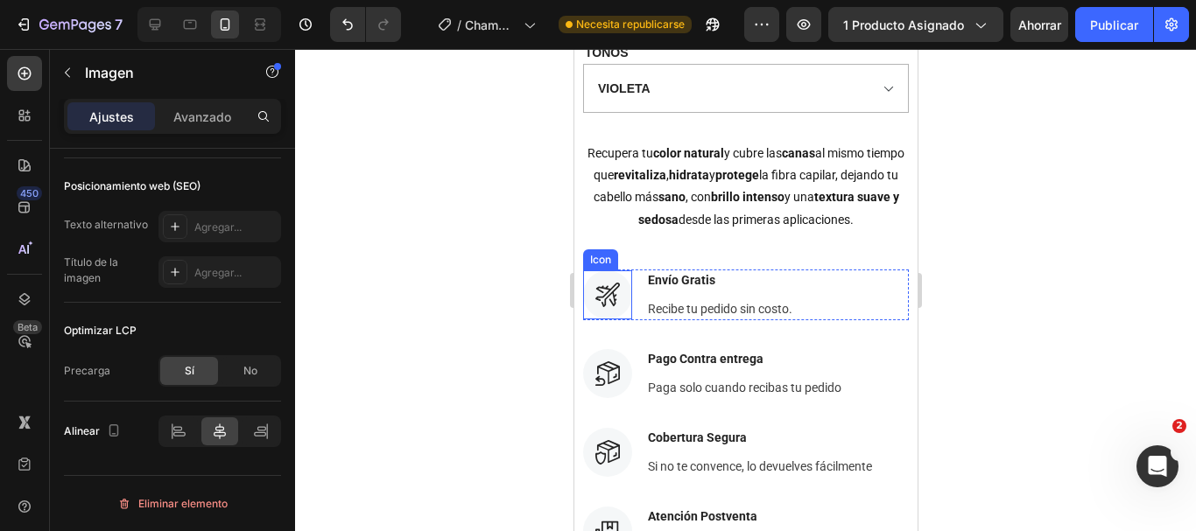
click at [610, 284] on icon at bounding box center [606, 295] width 25 height 25
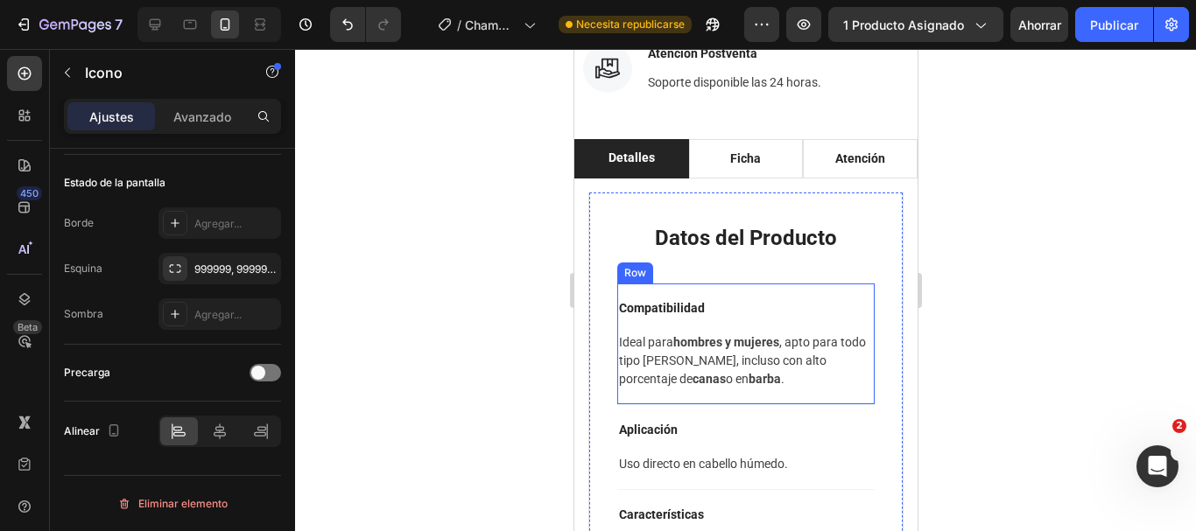
scroll to position [1138, 0]
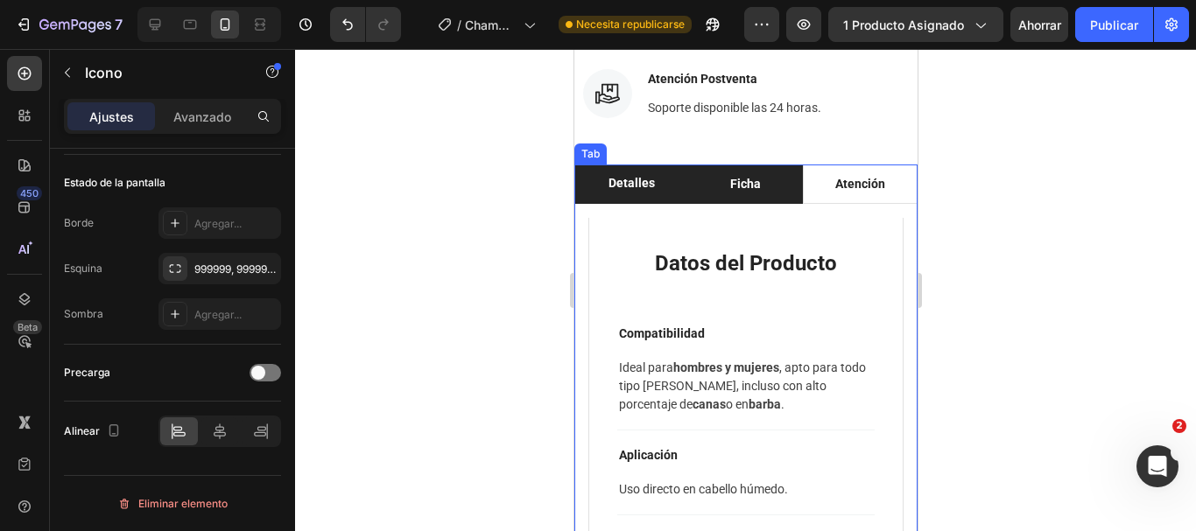
click at [736, 190] on p "Ficha" at bounding box center [744, 184] width 31 height 18
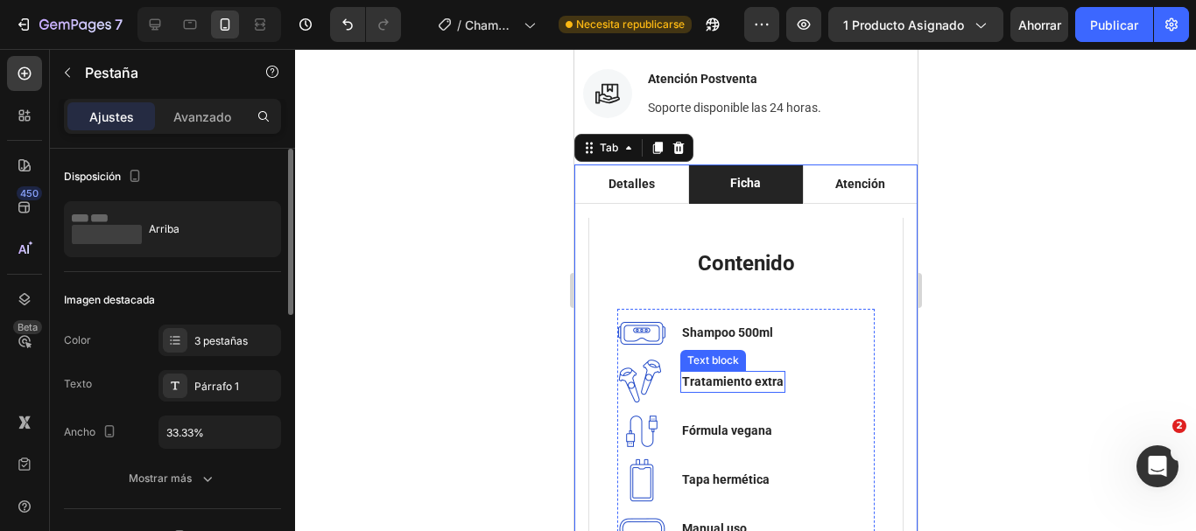
scroll to position [1313, 0]
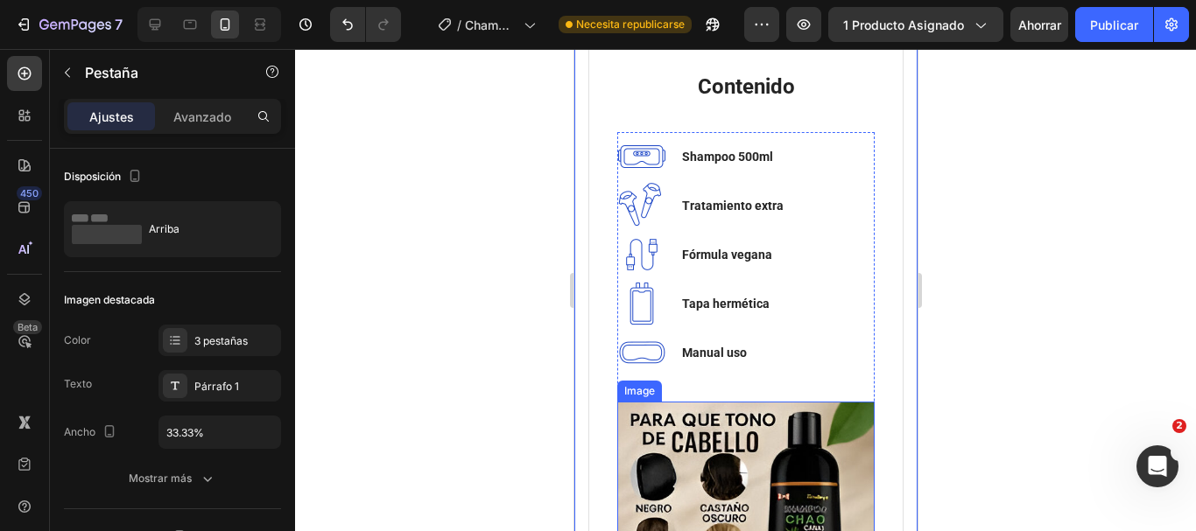
click at [714, 446] on img at bounding box center [744, 530] width 257 height 257
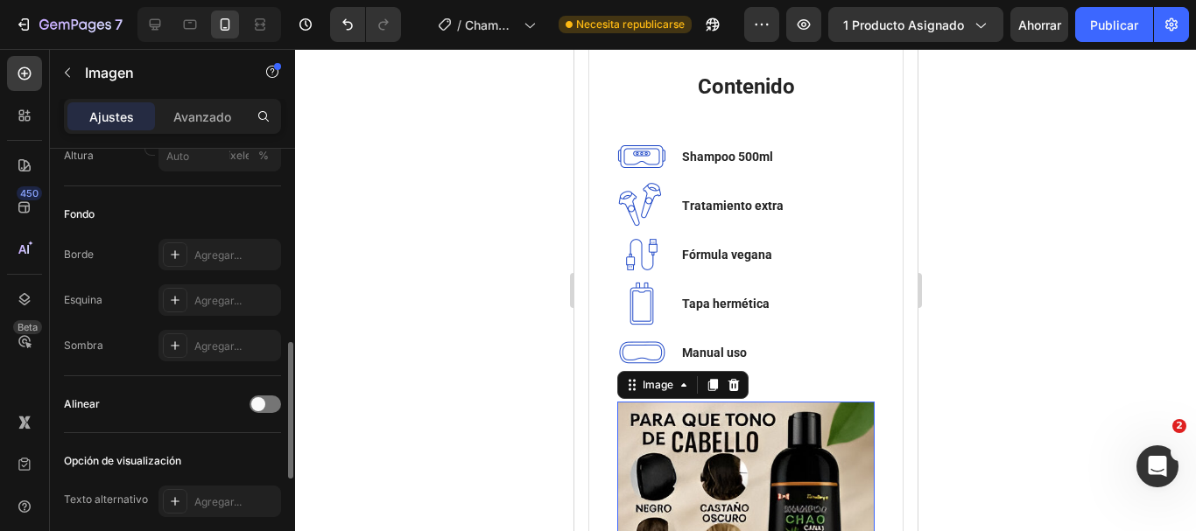
scroll to position [876, 0]
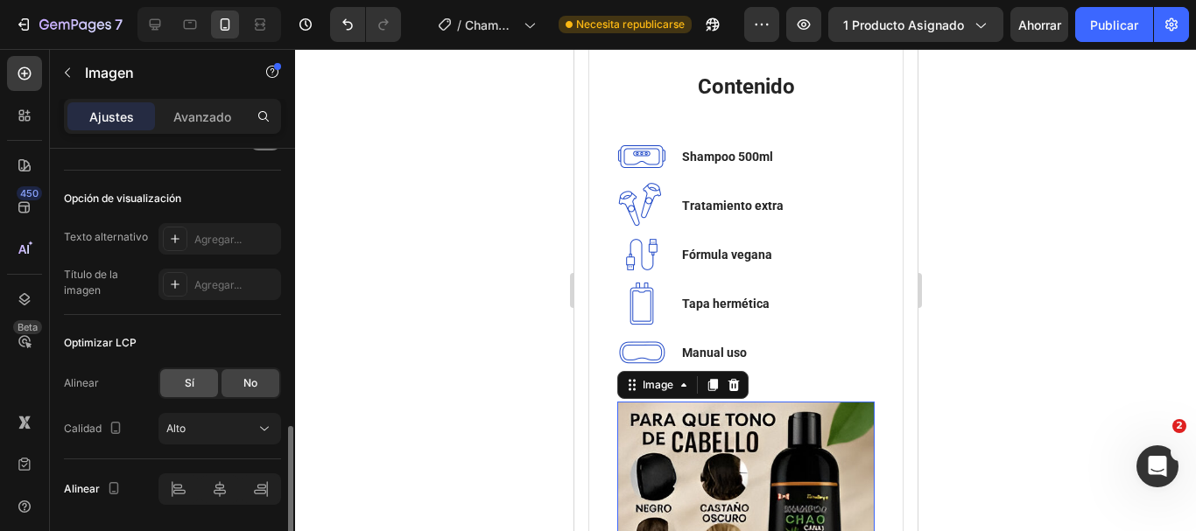
click at [196, 383] on div "Sí" at bounding box center [189, 383] width 58 height 28
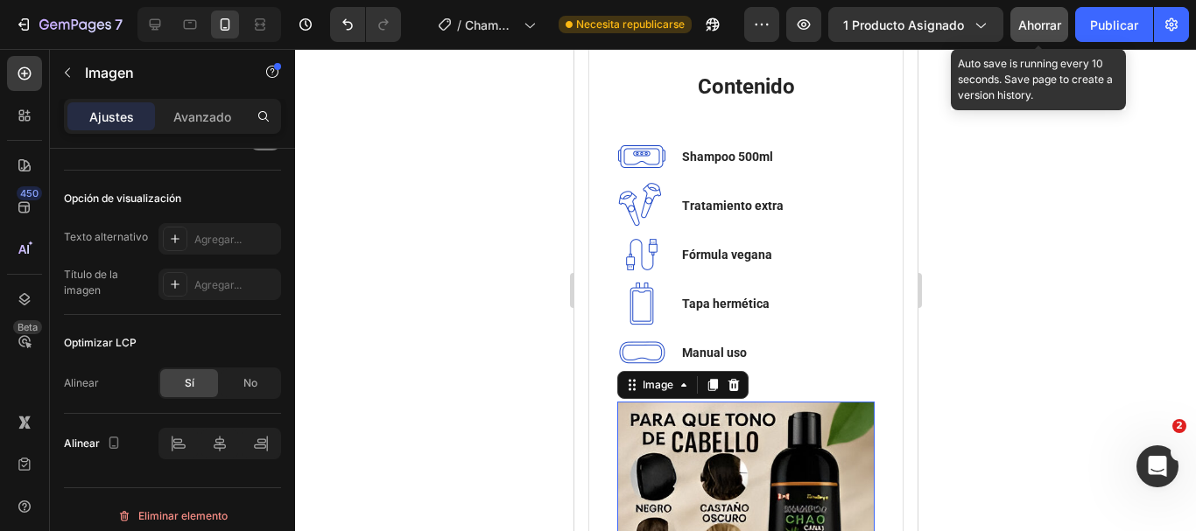
click at [1029, 18] on font "Ahorrar" at bounding box center [1039, 25] width 43 height 15
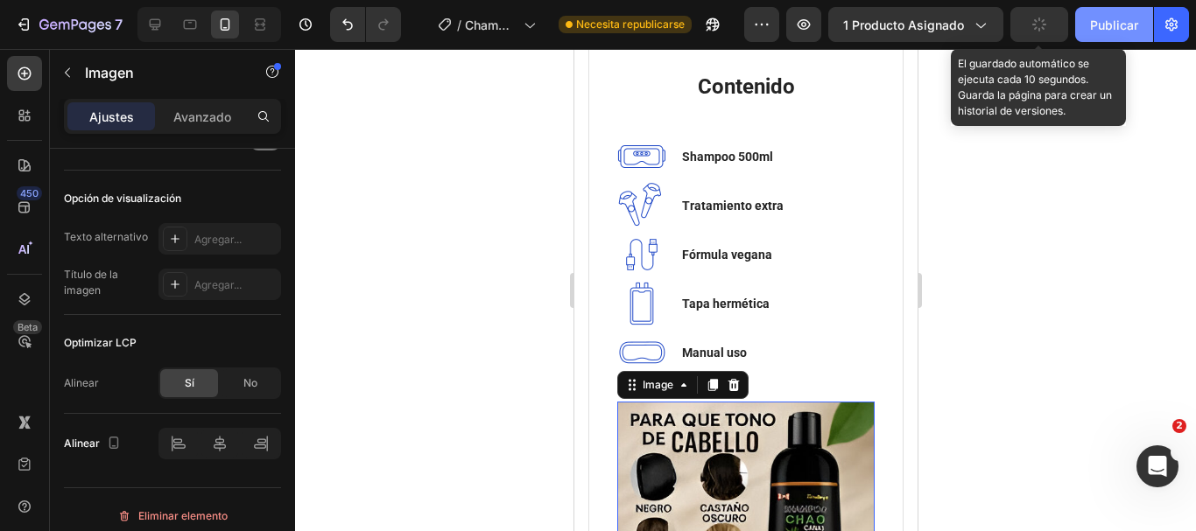
click at [1123, 18] on font "Publicar" at bounding box center [1114, 25] width 48 height 15
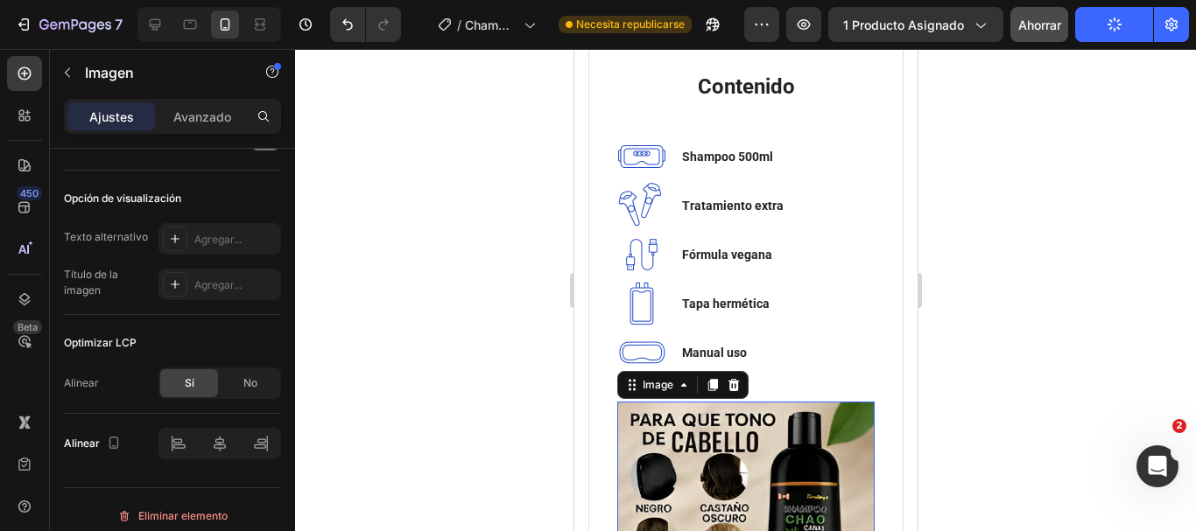
scroll to position [1576, 0]
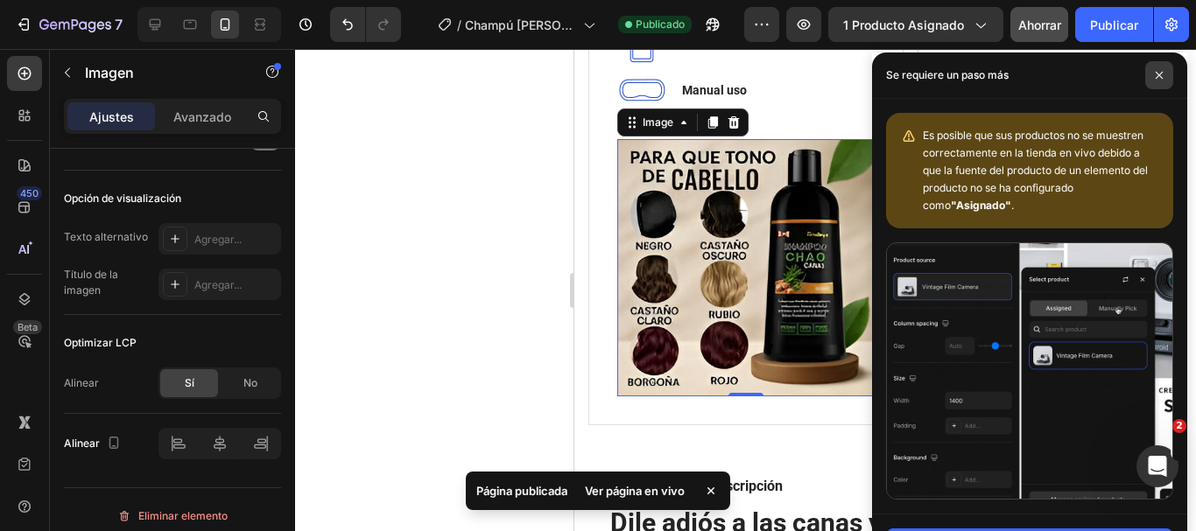
click at [1168, 71] on span at bounding box center [1159, 75] width 28 height 28
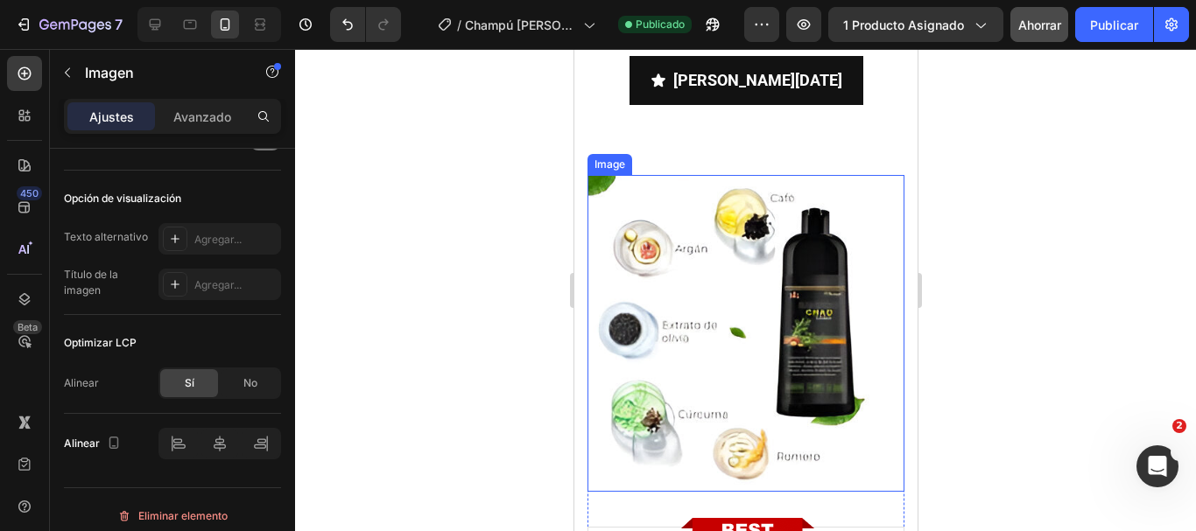
scroll to position [5778, 0]
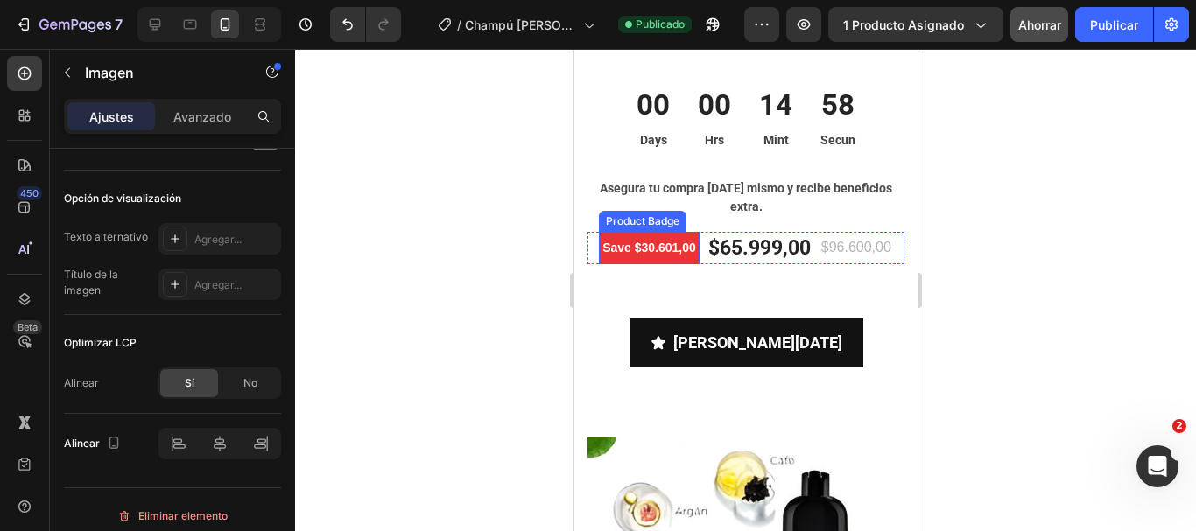
click at [636, 257] on pre "Save $30.601,00" at bounding box center [648, 248] width 101 height 32
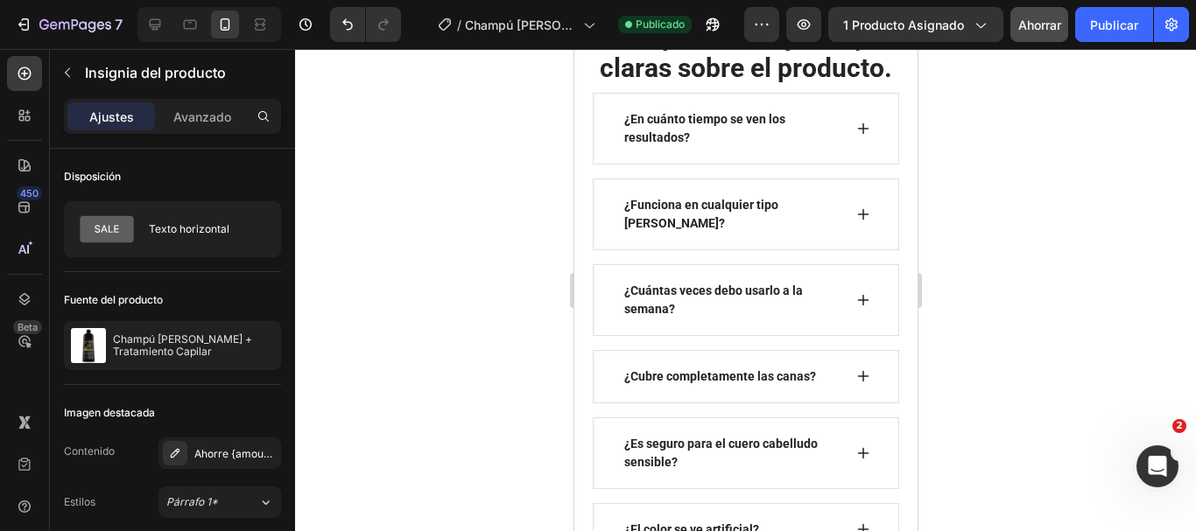
scroll to position [7704, 0]
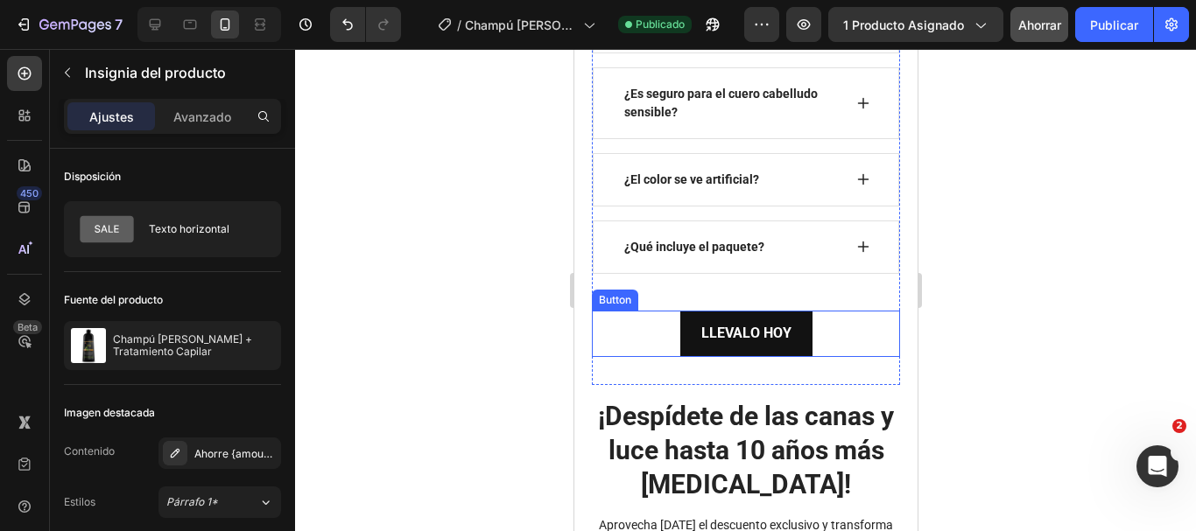
click at [824, 357] on div "LLEVALO [DATE] Button" at bounding box center [745, 334] width 308 height 46
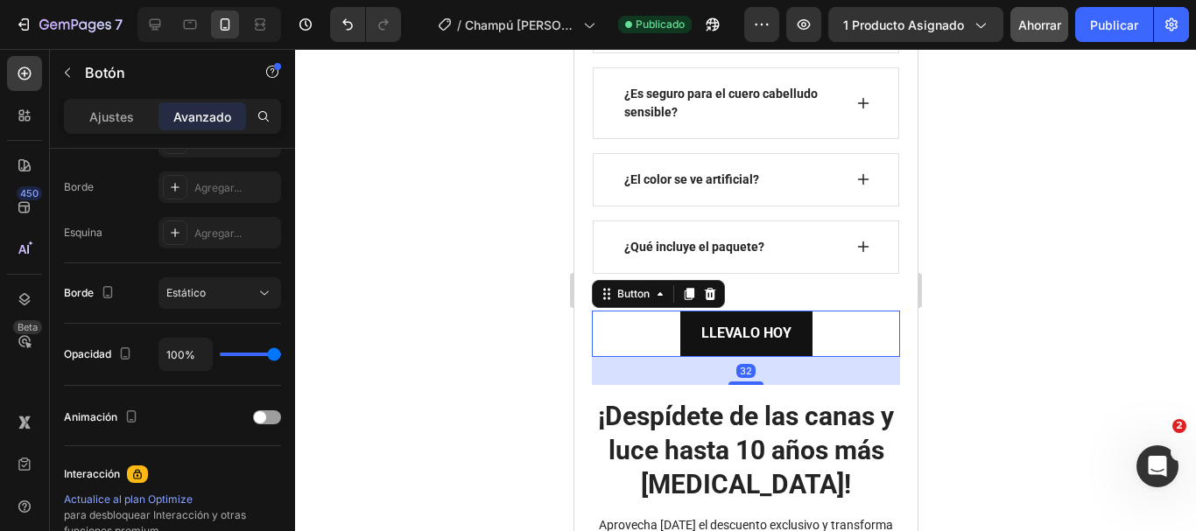
scroll to position [700, 0]
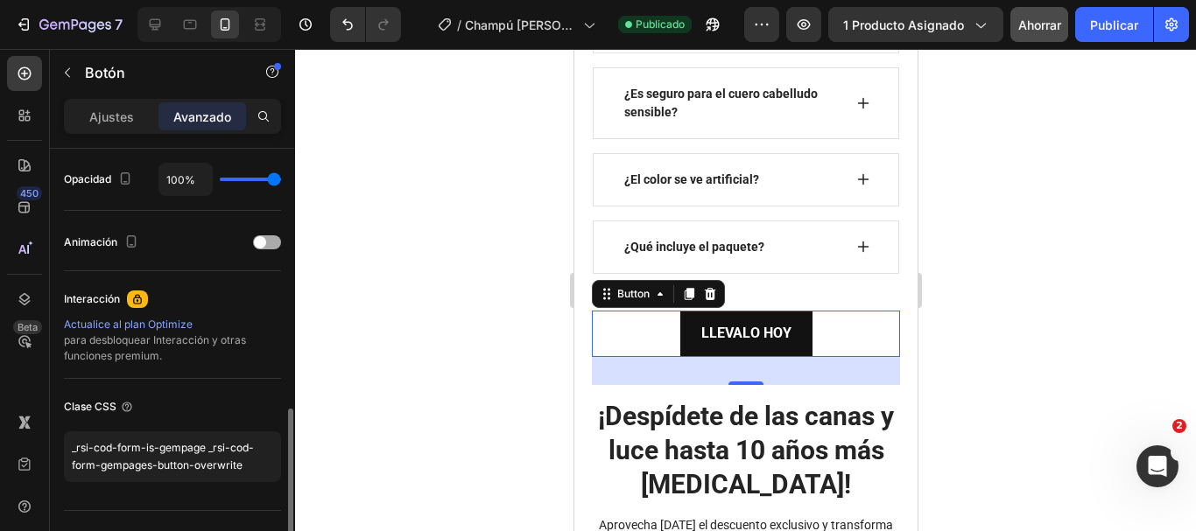
click at [270, 244] on div at bounding box center [267, 243] width 28 height 14
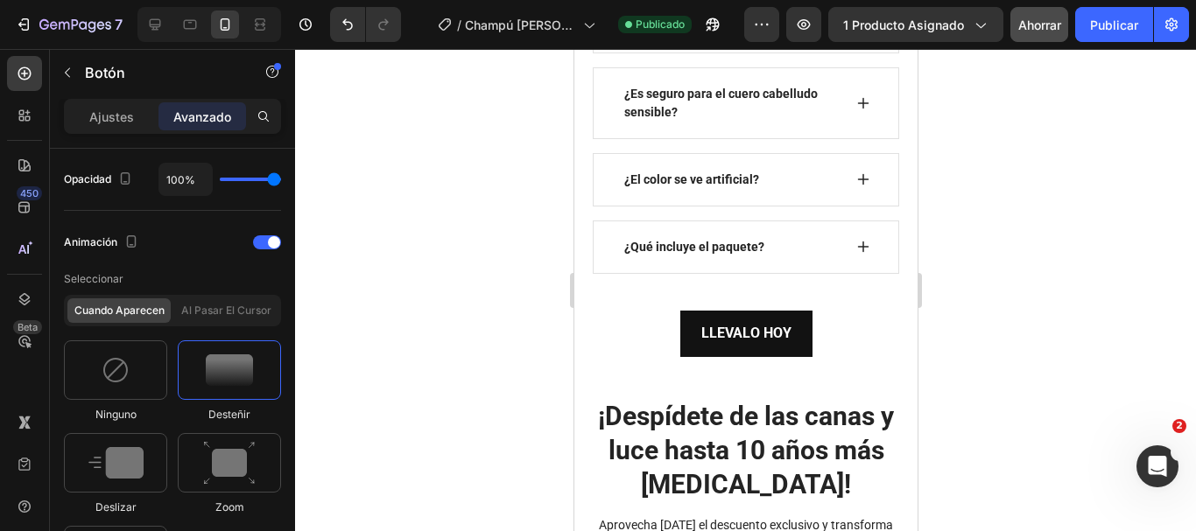
scroll to position [963, 0]
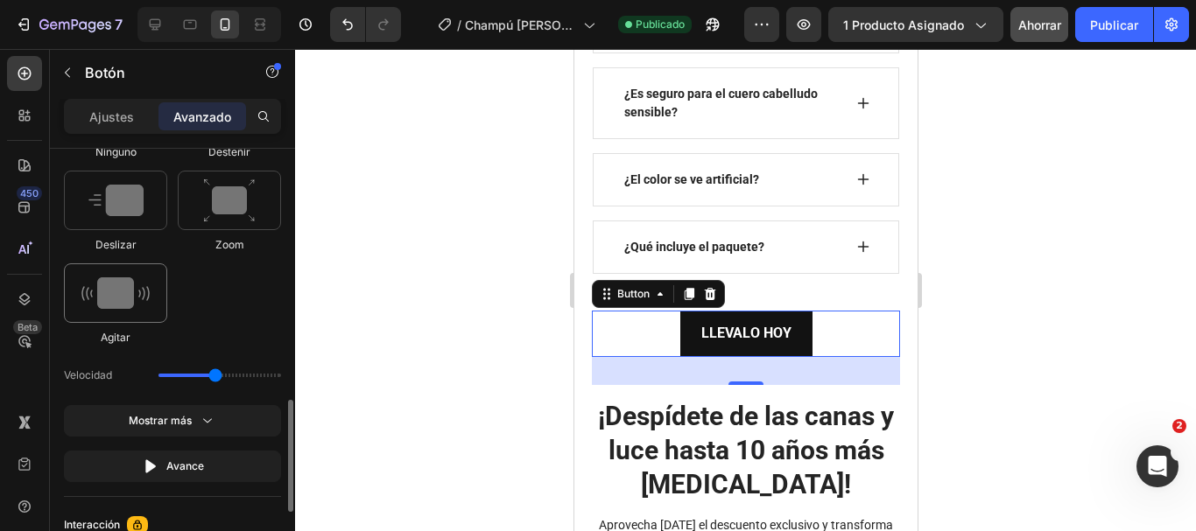
click at [124, 276] on div at bounding box center [115, 294] width 103 height 60
type input "0.7"
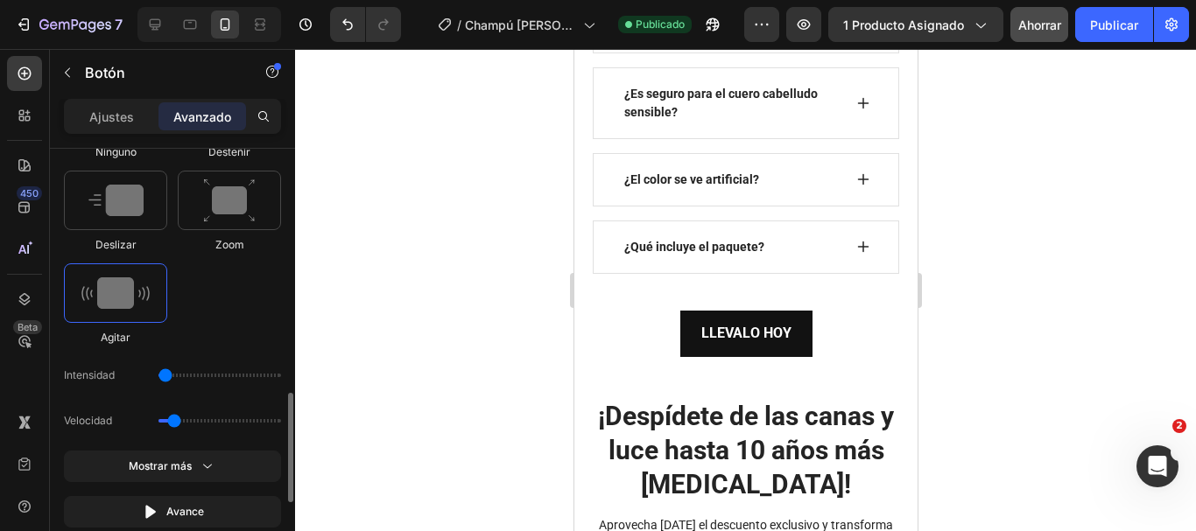
drag, startPoint x: 185, startPoint y: 376, endPoint x: 165, endPoint y: 376, distance: 20.2
type input "1"
click at [165, 376] on input "range" at bounding box center [219, 376] width 123 height 4
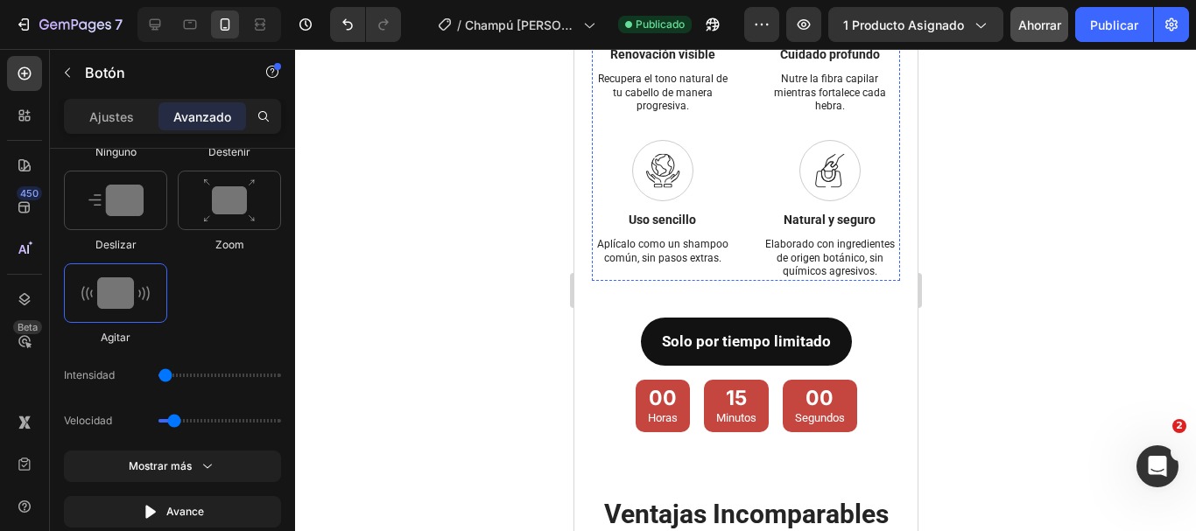
scroll to position [8492, 0]
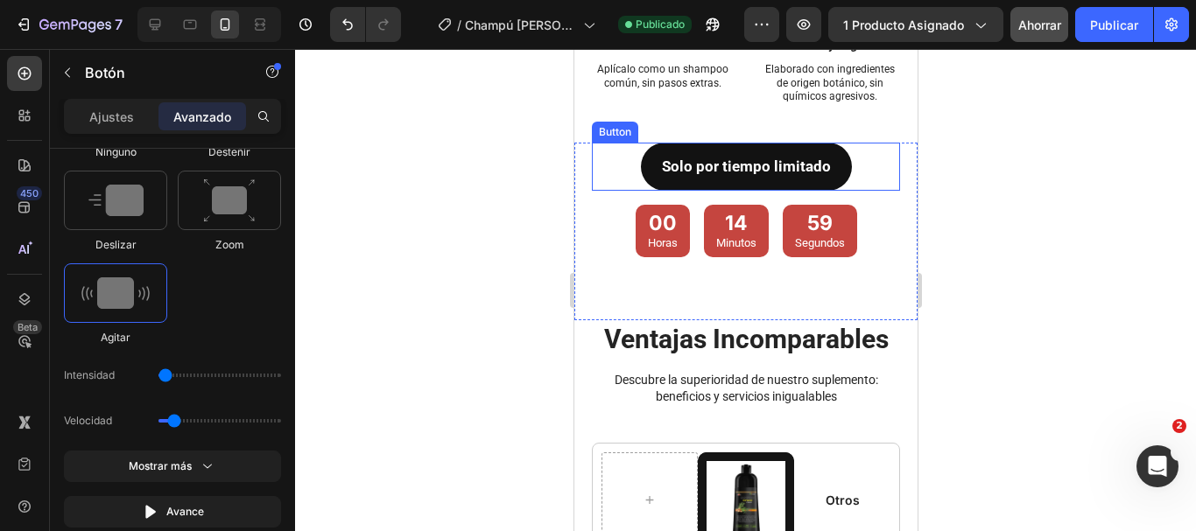
click at [850, 191] on div "Solo por tiempo limitado Button" at bounding box center [745, 167] width 308 height 48
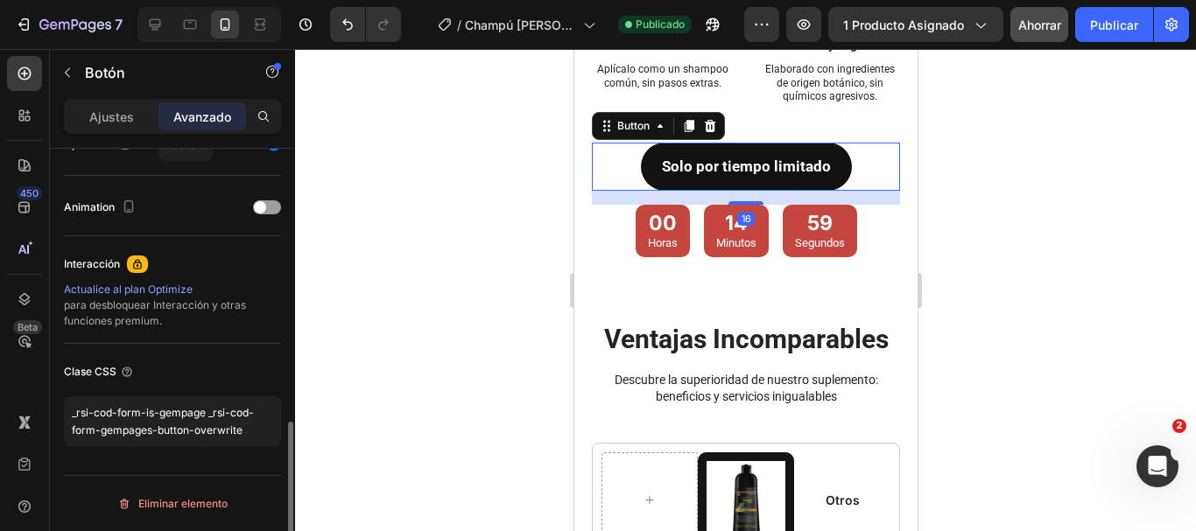
scroll to position [735, 0]
click at [270, 205] on div at bounding box center [267, 207] width 28 height 14
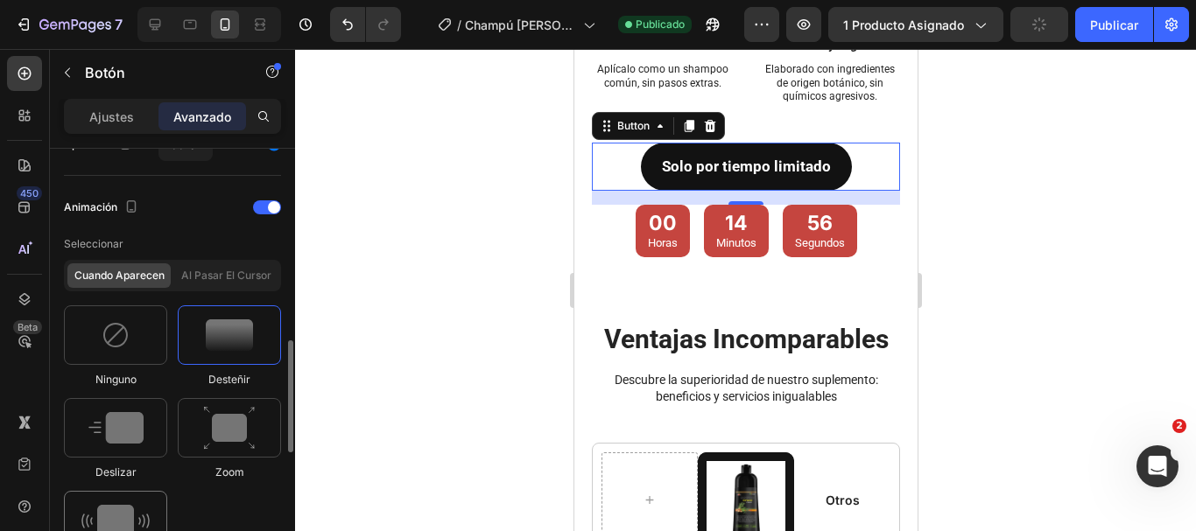
click at [123, 493] on div at bounding box center [115, 521] width 103 height 60
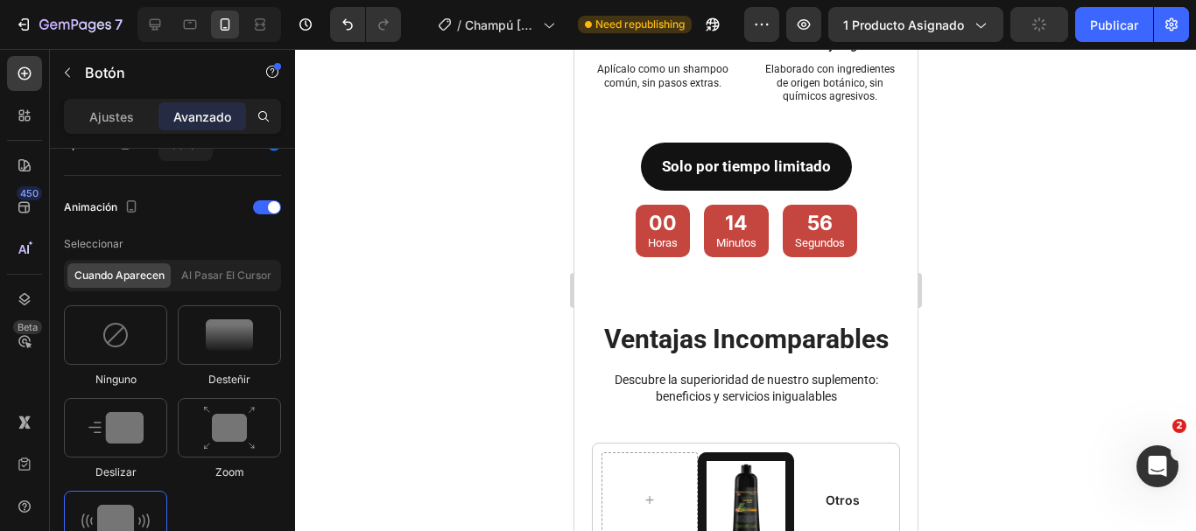
type input "0.7"
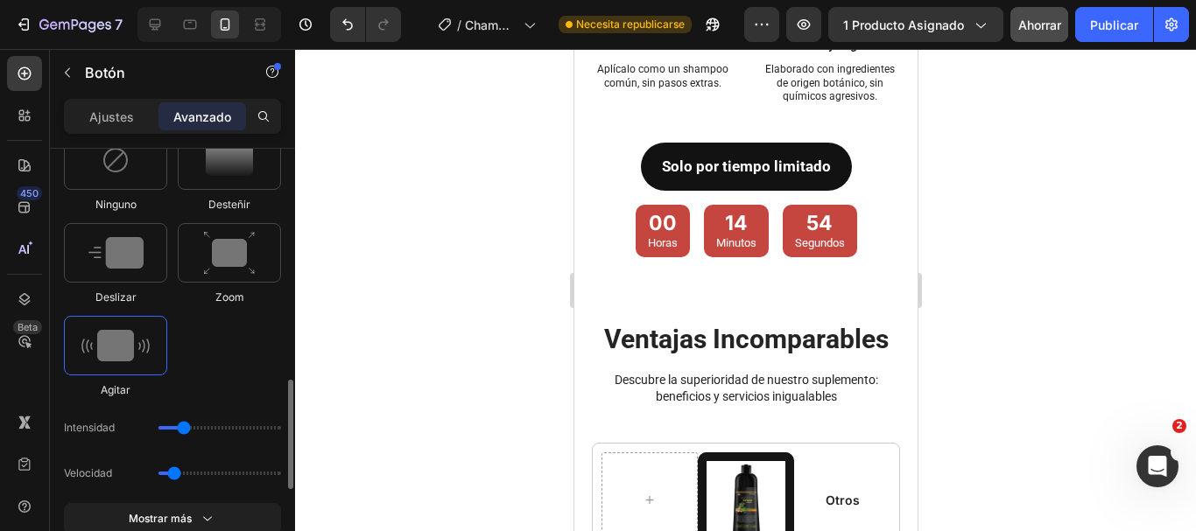
click at [158, 458] on div "Intensidad" at bounding box center [172, 474] width 217 height 32
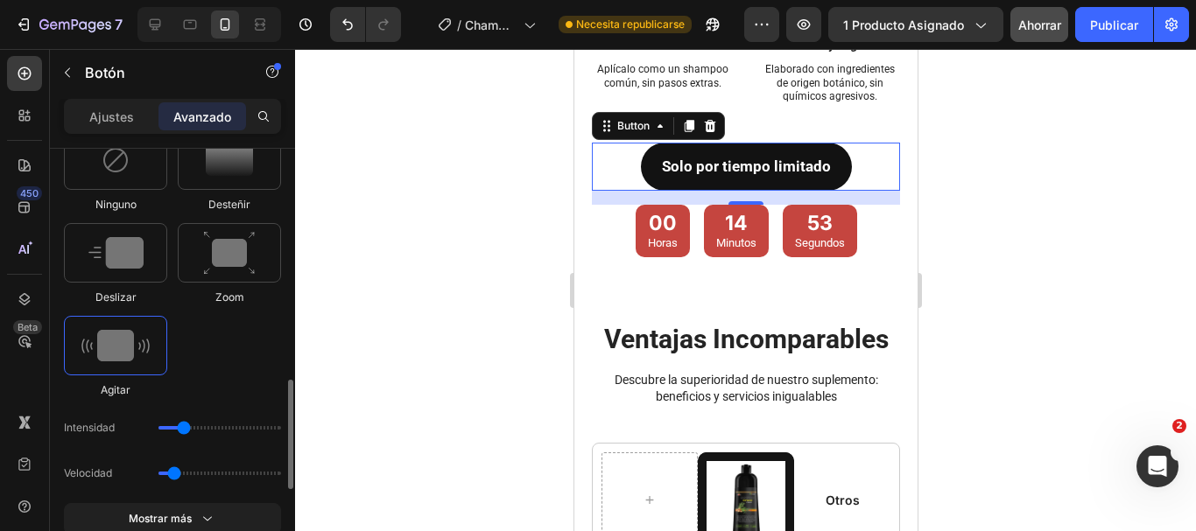
drag, startPoint x: 180, startPoint y: 419, endPoint x: 165, endPoint y: 419, distance: 14.9
click at [165, 458] on div "Intensidad" at bounding box center [172, 474] width 217 height 32
drag, startPoint x: 177, startPoint y: 422, endPoint x: 158, endPoint y: 422, distance: 18.4
click at [158, 458] on div "Intensidad" at bounding box center [172, 474] width 217 height 32
type input "1"
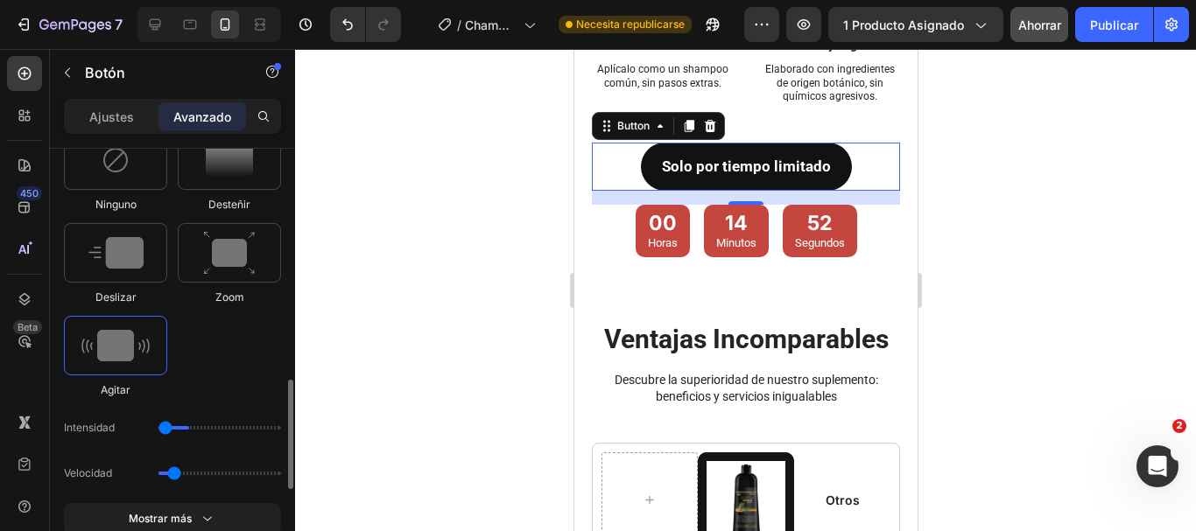
click at [165, 426] on input "range" at bounding box center [219, 428] width 123 height 4
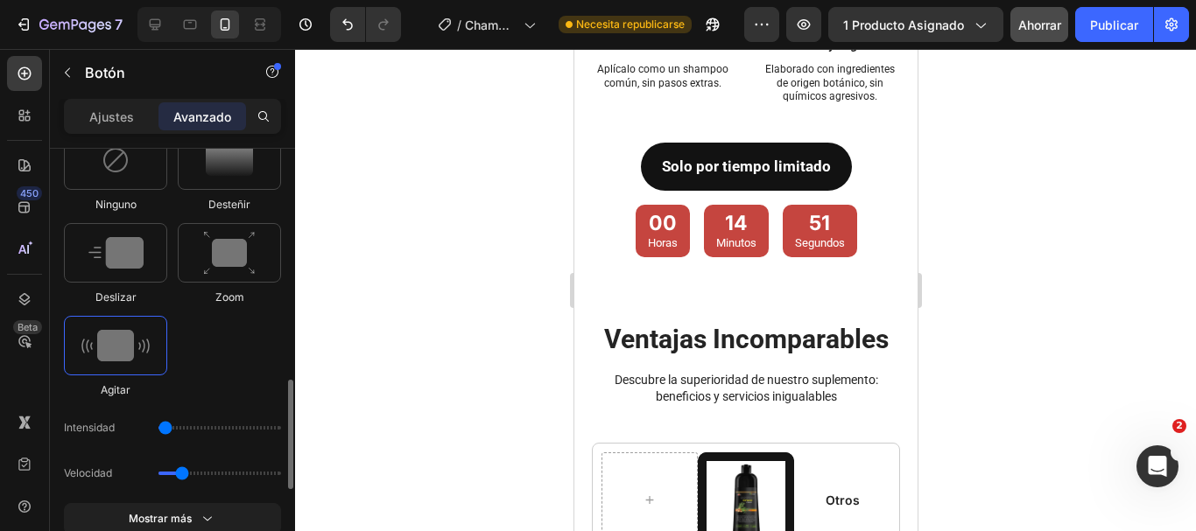
drag, startPoint x: 172, startPoint y: 473, endPoint x: 181, endPoint y: 472, distance: 8.8
click at [181, 472] on input "range" at bounding box center [219, 474] width 123 height 4
drag, startPoint x: 181, startPoint y: 472, endPoint x: 194, endPoint y: 475, distance: 13.4
type input "1.1"
click at [194, 475] on input "range" at bounding box center [219, 474] width 123 height 4
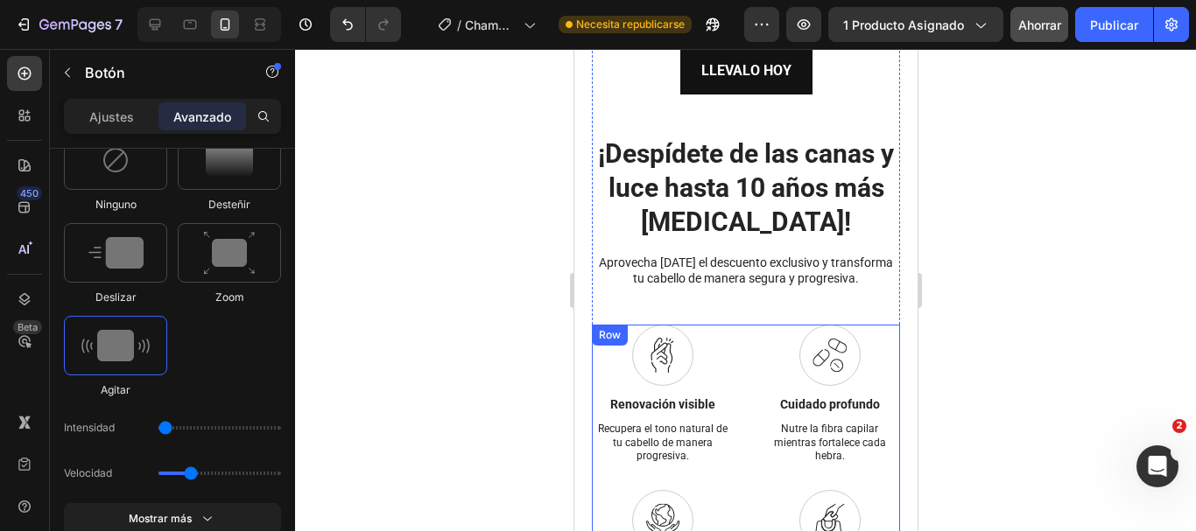
scroll to position [7704, 0]
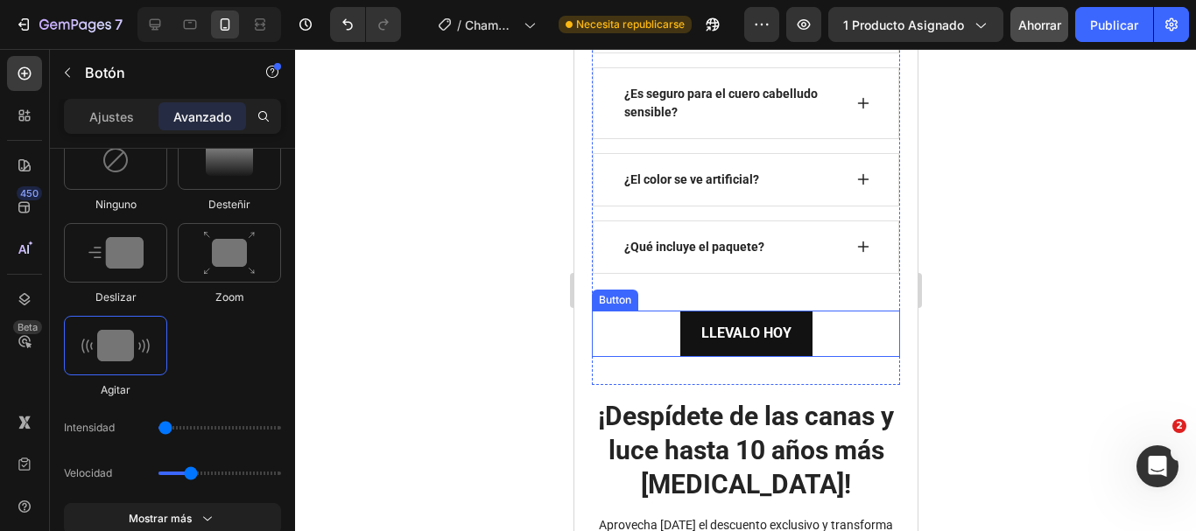
click at [833, 357] on div "LLEVALO HOY Button" at bounding box center [745, 334] width 308 height 46
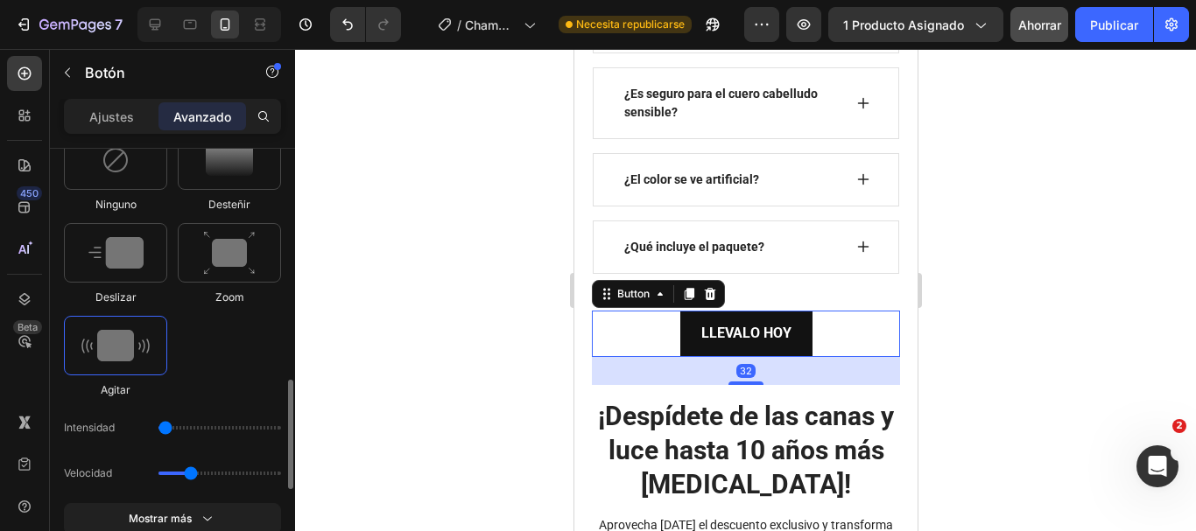
drag, startPoint x: 174, startPoint y: 474, endPoint x: 192, endPoint y: 475, distance: 17.5
type input "1.1"
click at [192, 475] on input "range" at bounding box center [219, 474] width 123 height 4
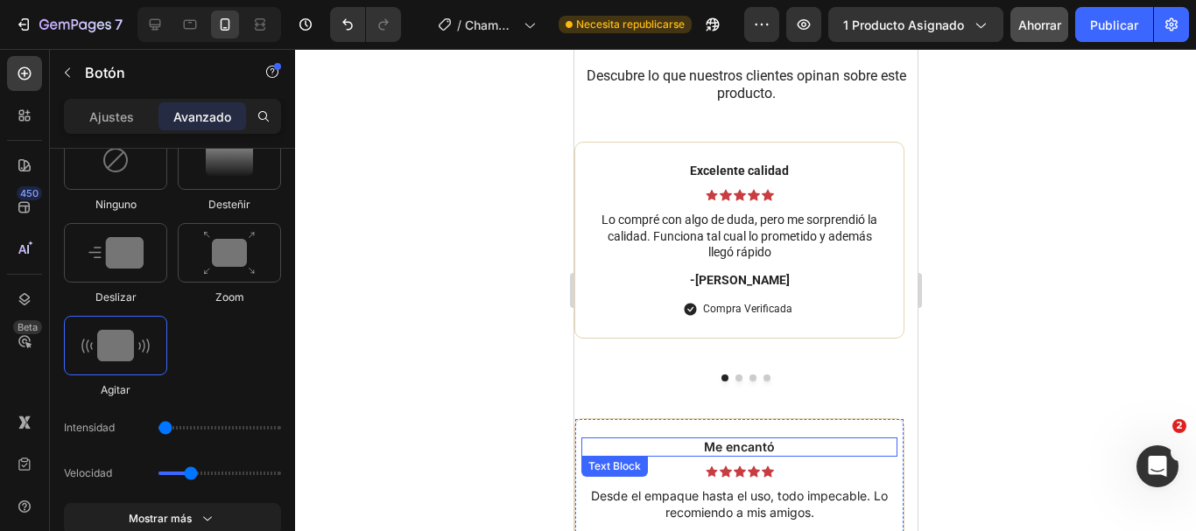
scroll to position [10243, 0]
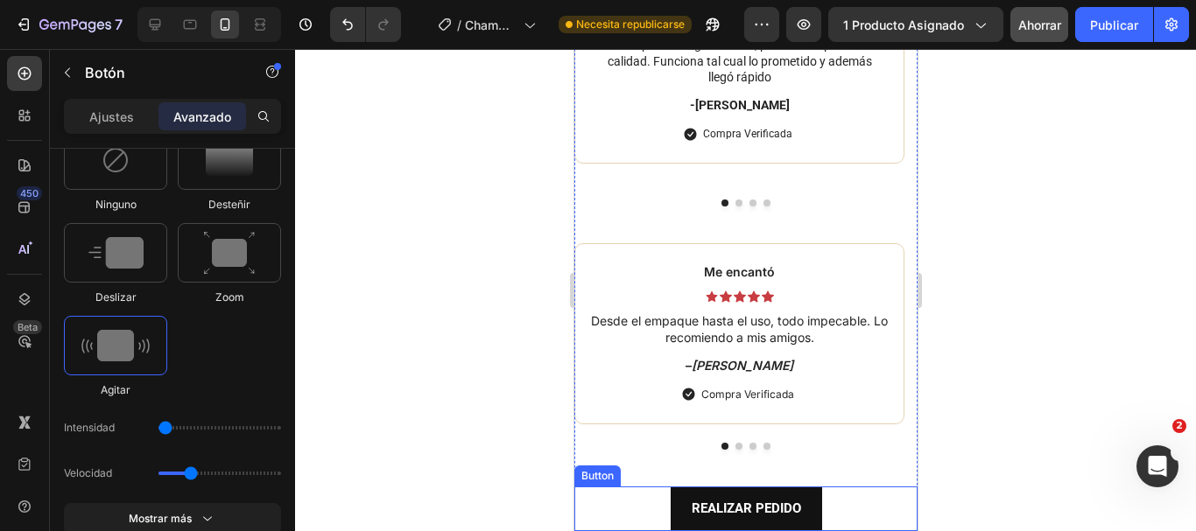
click at [832, 503] on div "REALIZAR PEDIDO Button" at bounding box center [744, 509] width 343 height 45
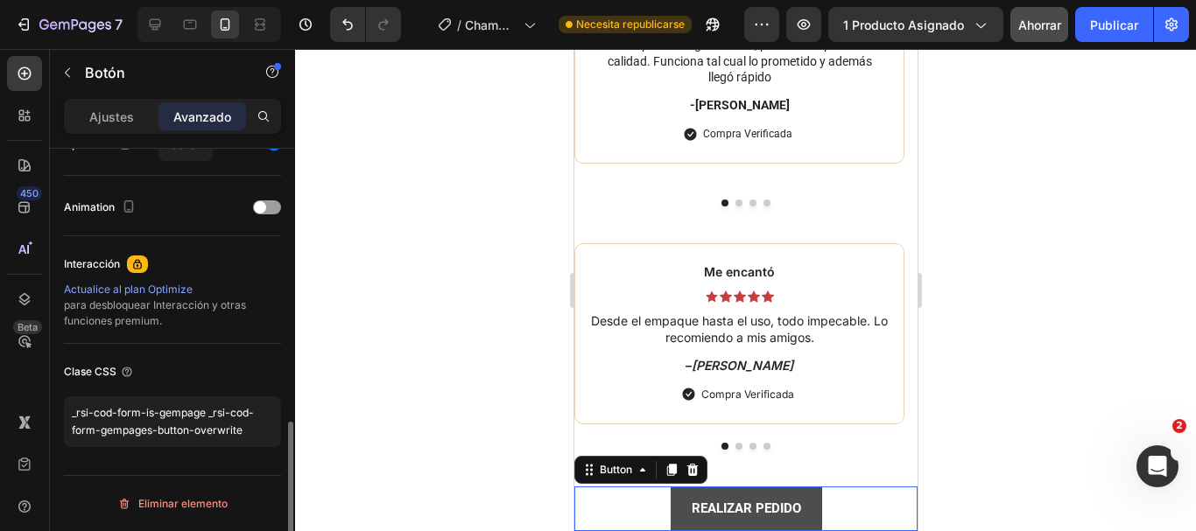
scroll to position [735, 0]
click at [273, 207] on div at bounding box center [267, 207] width 28 height 14
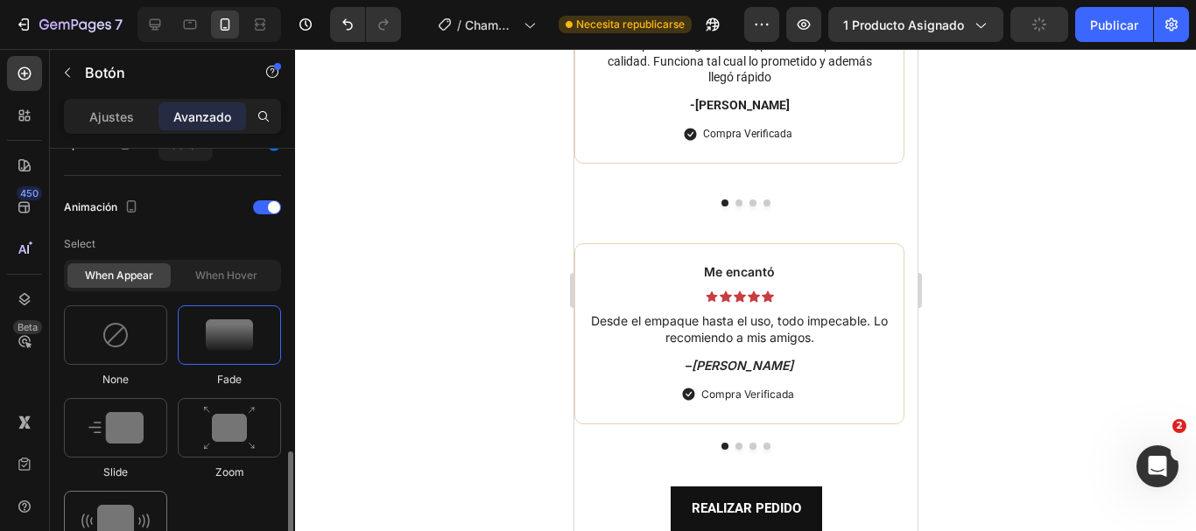
scroll to position [823, 0]
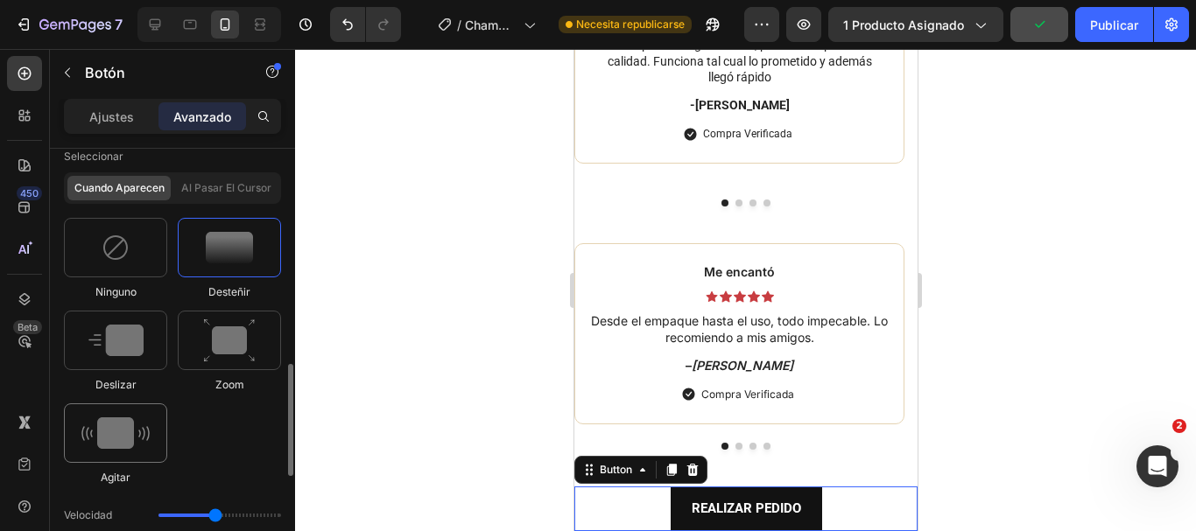
click at [104, 423] on img at bounding box center [115, 434] width 68 height 32
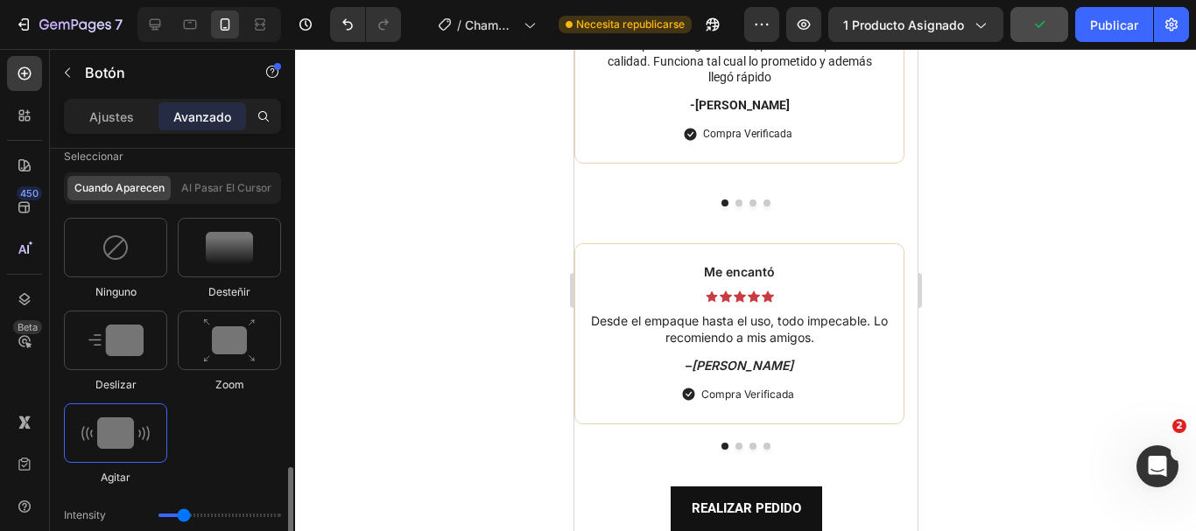
scroll to position [1086, 0]
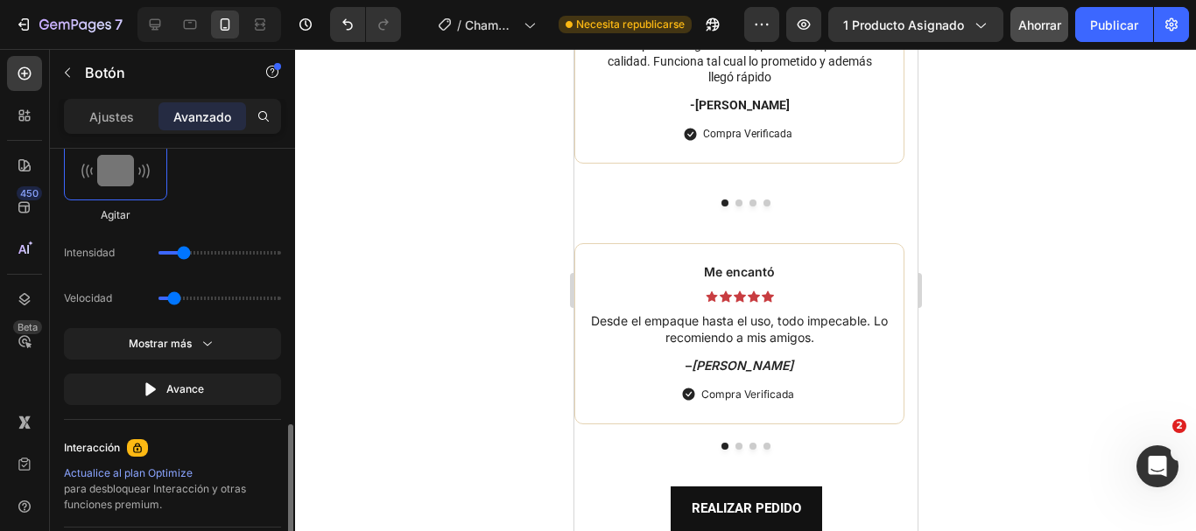
drag, startPoint x: 185, startPoint y: 244, endPoint x: 147, endPoint y: 254, distance: 38.9
click at [147, 283] on div "Intensidad" at bounding box center [172, 299] width 217 height 32
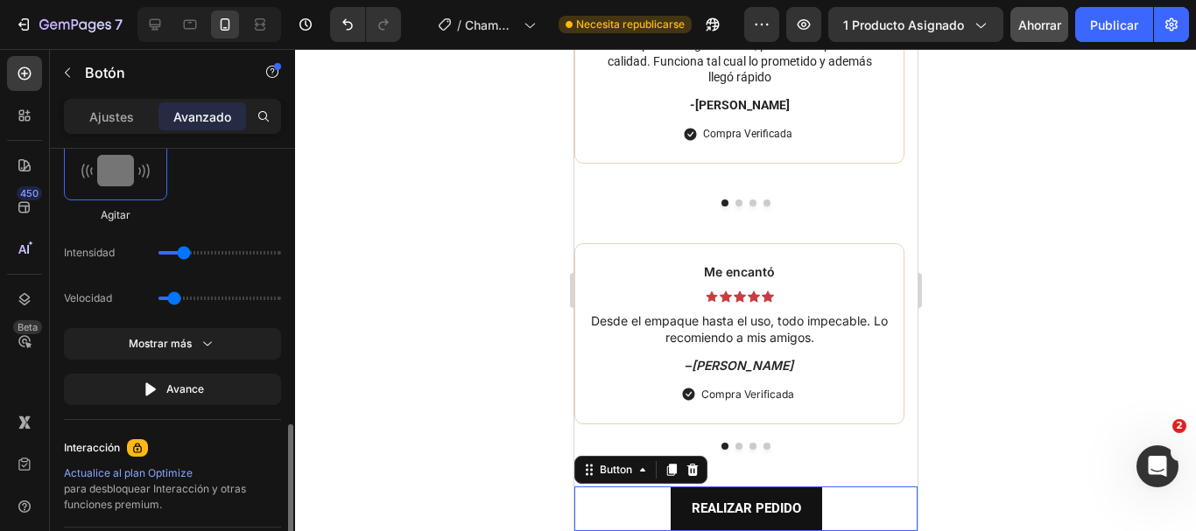
drag, startPoint x: 175, startPoint y: 249, endPoint x: 162, endPoint y: 250, distance: 13.2
click at [162, 283] on div "Intensidad" at bounding box center [172, 299] width 217 height 32
drag, startPoint x: 177, startPoint y: 297, endPoint x: 192, endPoint y: 297, distance: 14.9
type input "1.1"
click at [192, 297] on input "range" at bounding box center [219, 299] width 123 height 4
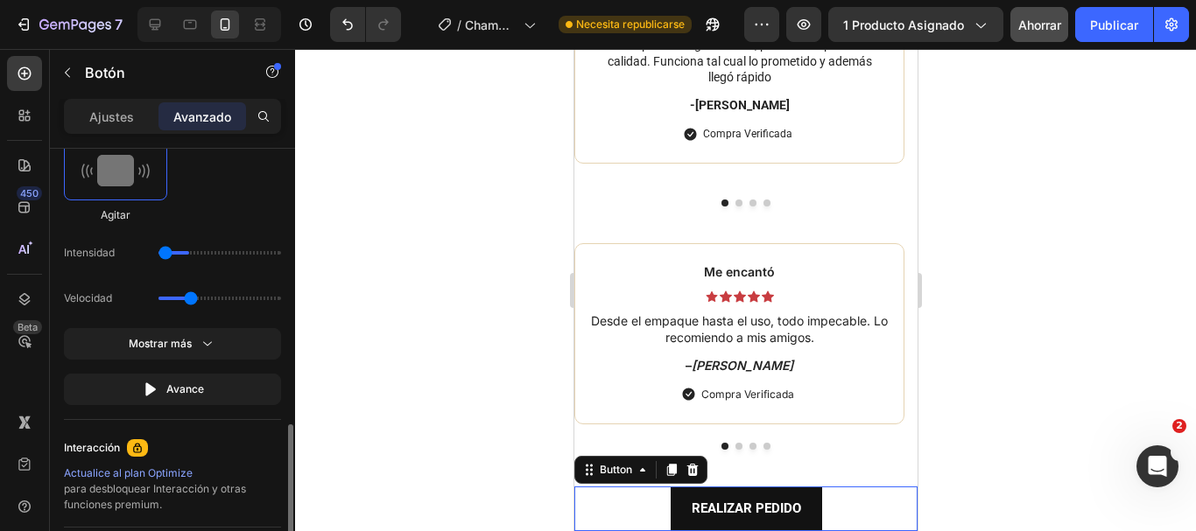
drag, startPoint x: 180, startPoint y: 250, endPoint x: 144, endPoint y: 252, distance: 36.8
type input "1"
click at [158, 252] on input "range" at bounding box center [219, 253] width 123 height 4
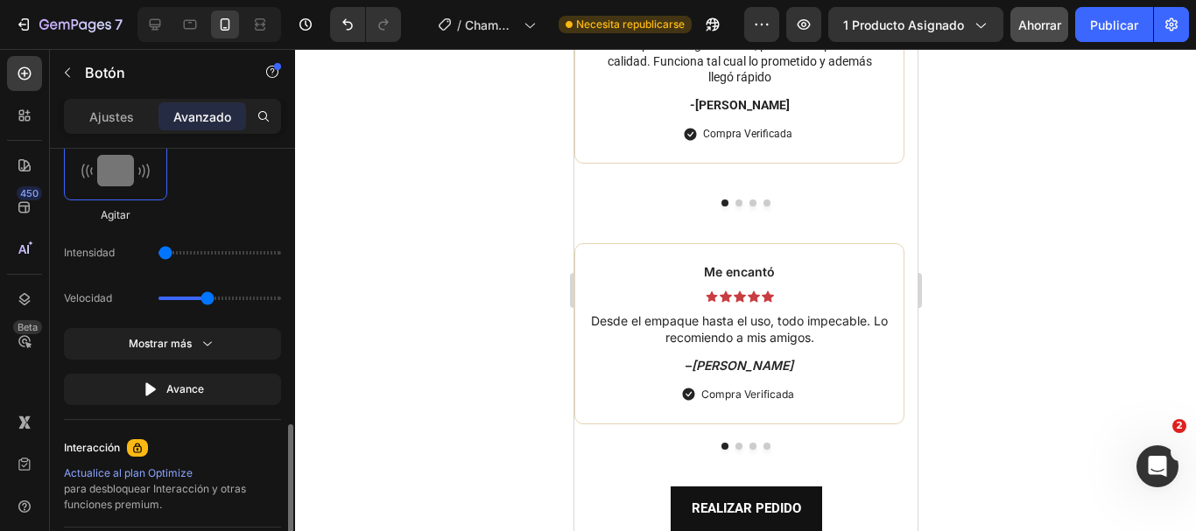
drag, startPoint x: 192, startPoint y: 297, endPoint x: 207, endPoint y: 296, distance: 14.9
type input "1.5"
click at [207, 297] on input "range" at bounding box center [219, 299] width 123 height 4
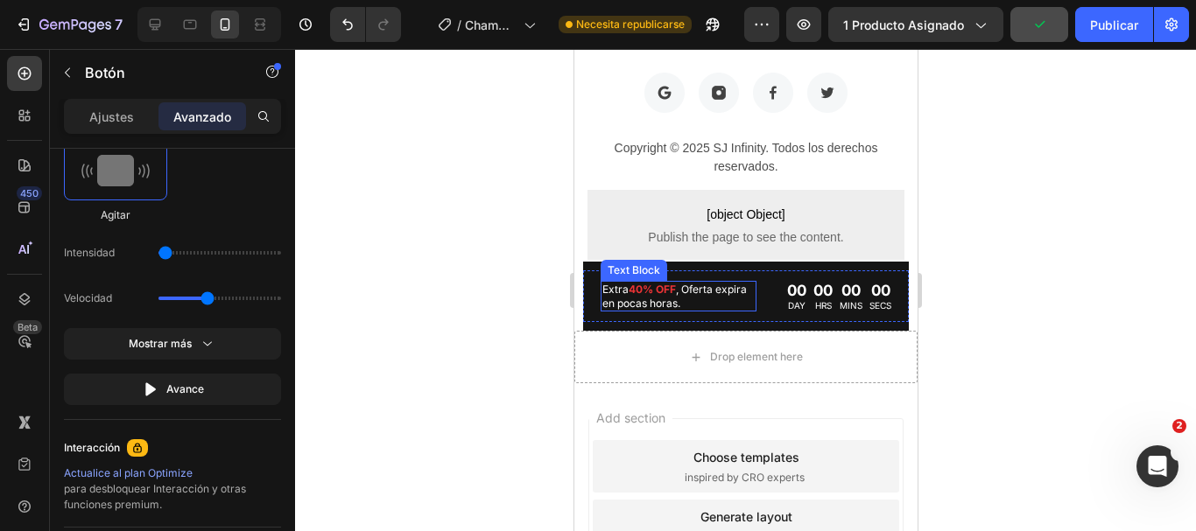
scroll to position [11294, 0]
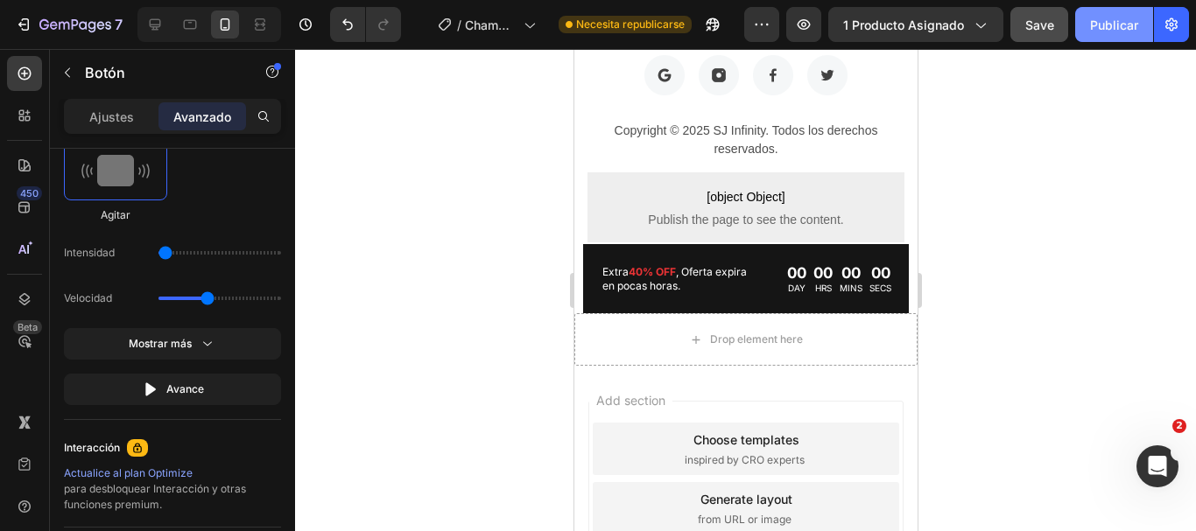
click at [1094, 19] on font "Publicar" at bounding box center [1114, 25] width 48 height 15
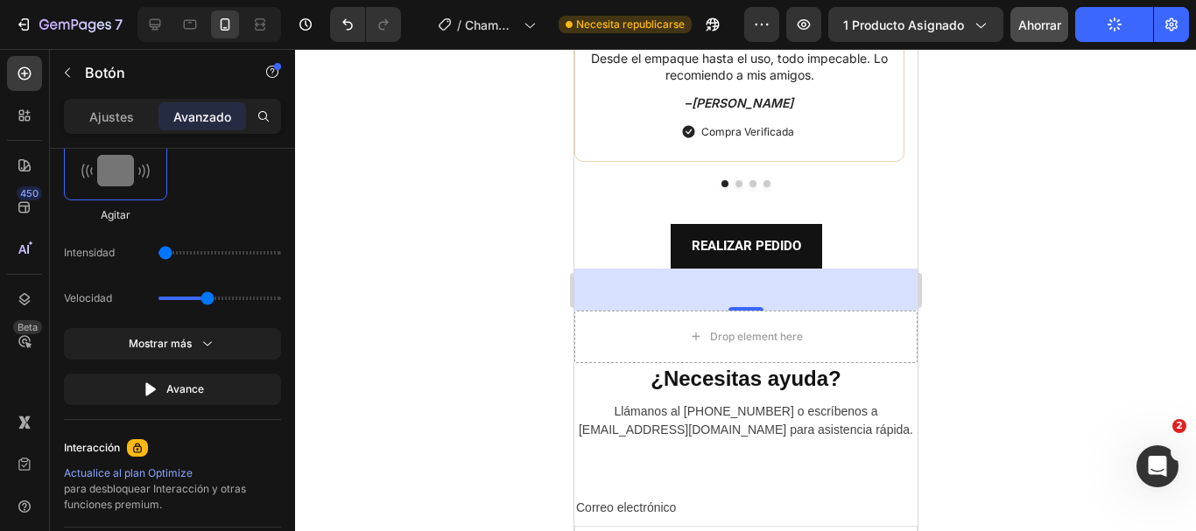
scroll to position [10419, 0]
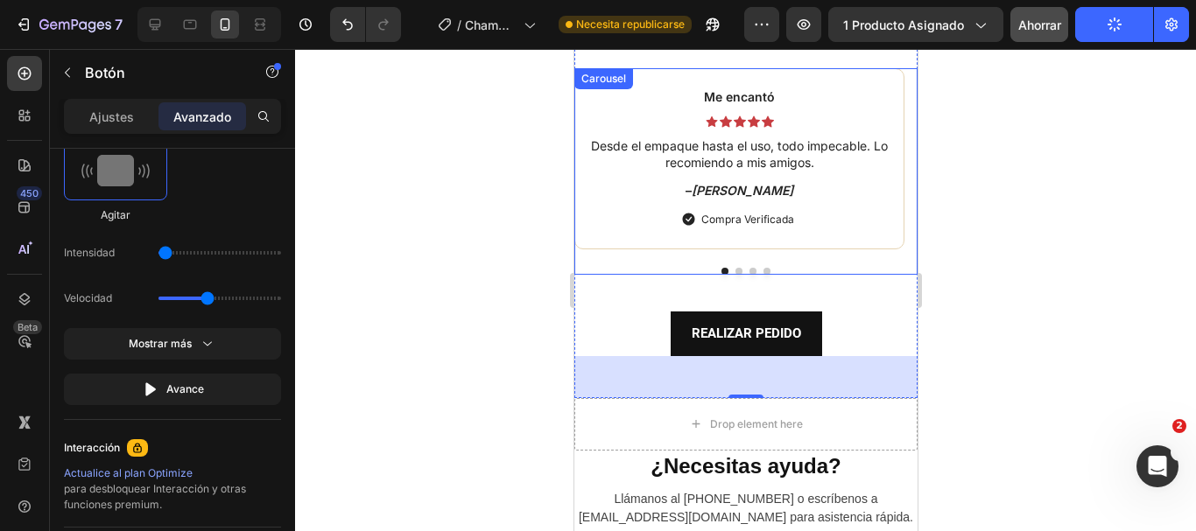
click at [735, 271] on button "Dot" at bounding box center [738, 271] width 7 height 7
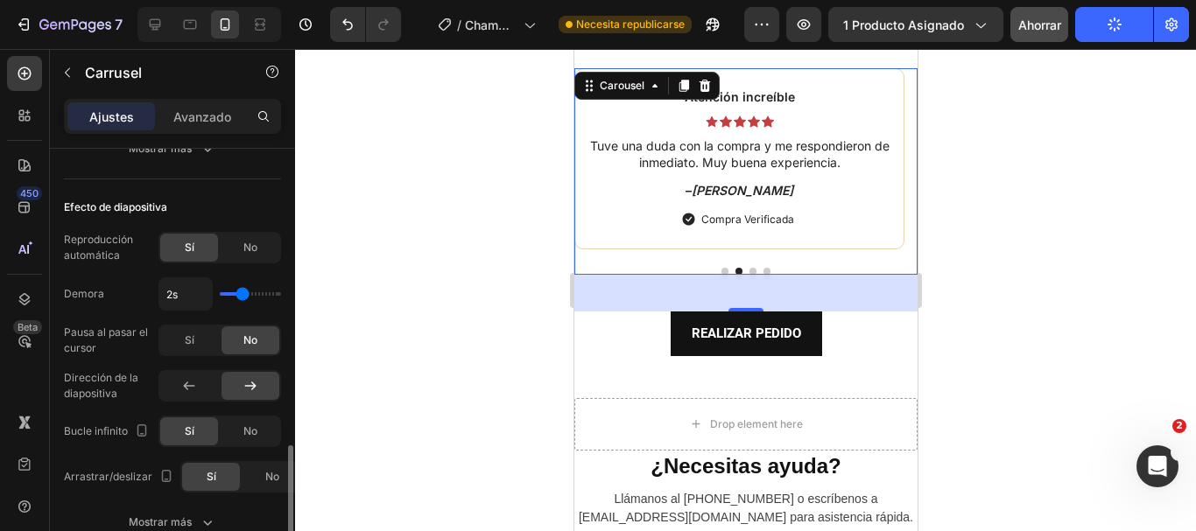
scroll to position [963, 0]
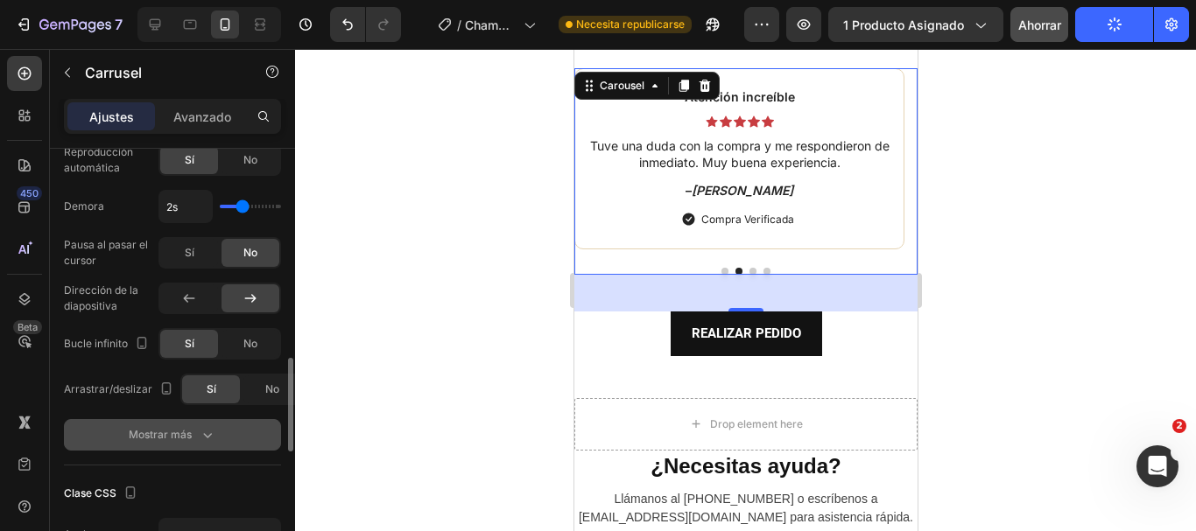
click at [158, 440] on font "Mostrar más" at bounding box center [160, 434] width 63 height 13
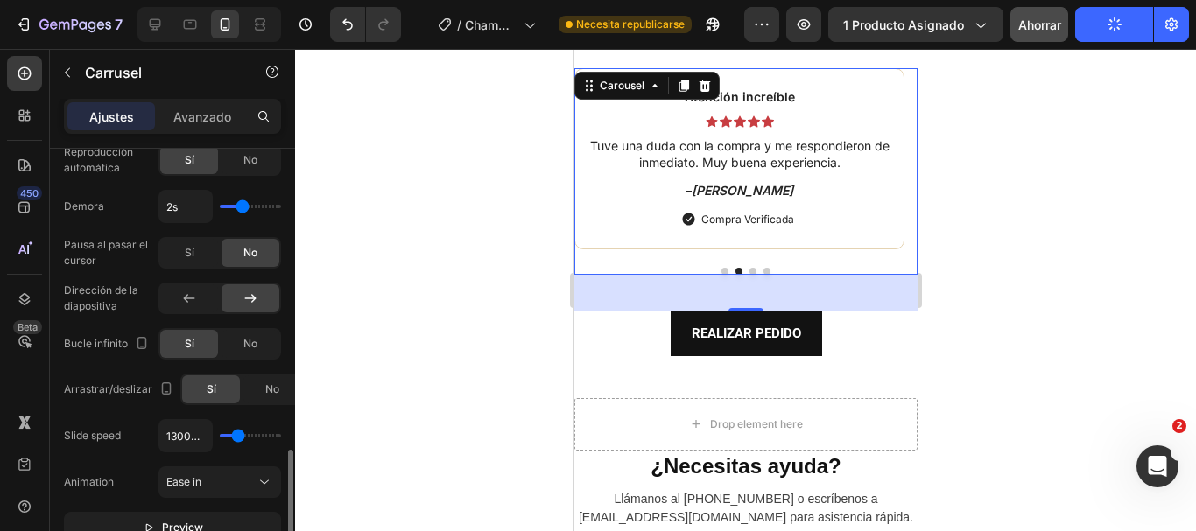
scroll to position [1051, 0]
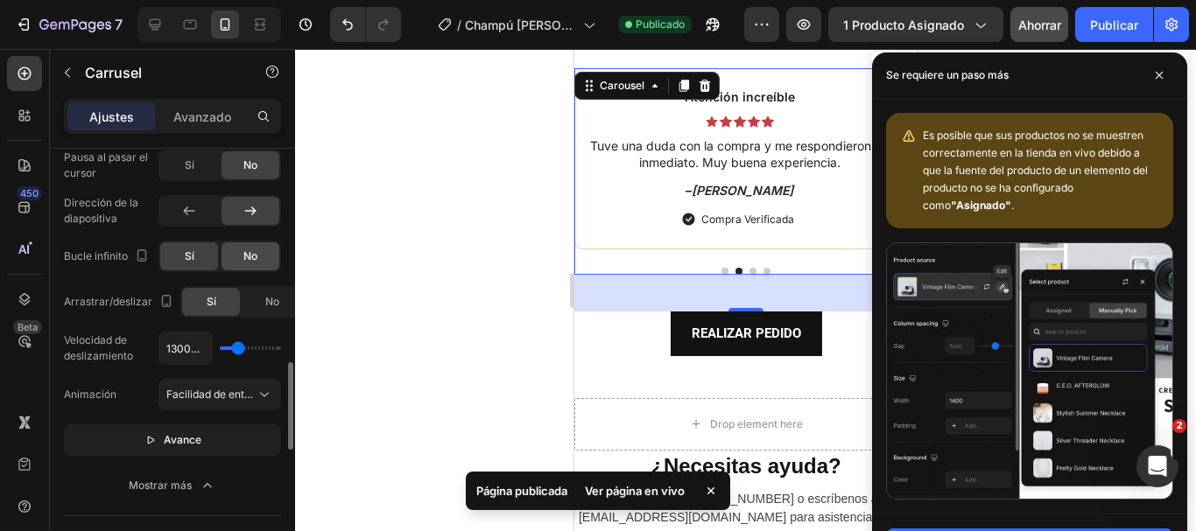
click at [249, 248] on div "No" at bounding box center [251, 257] width 58 height 28
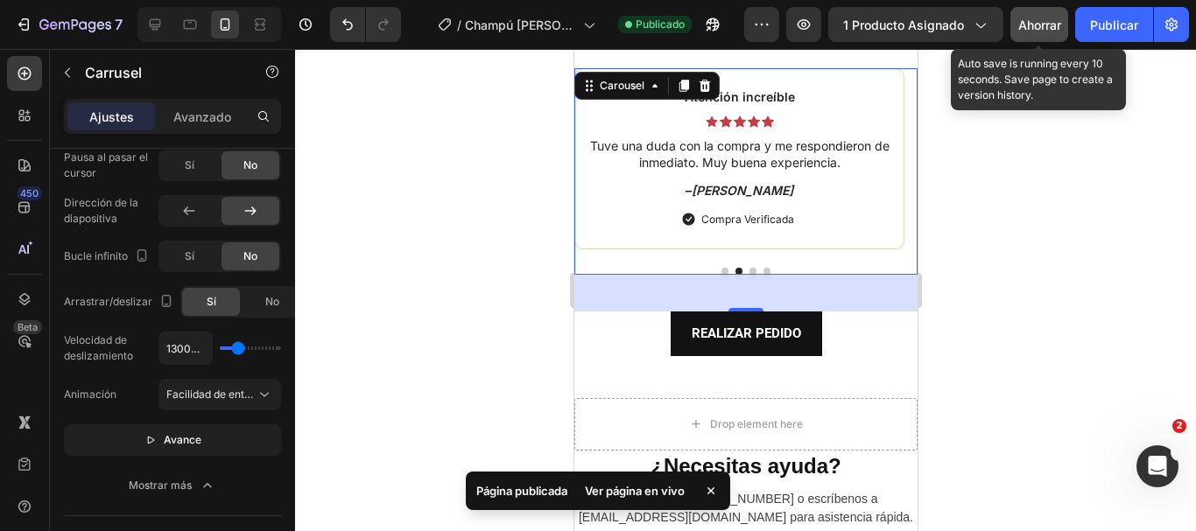
click at [1020, 31] on font "Ahorrar" at bounding box center [1039, 25] width 43 height 15
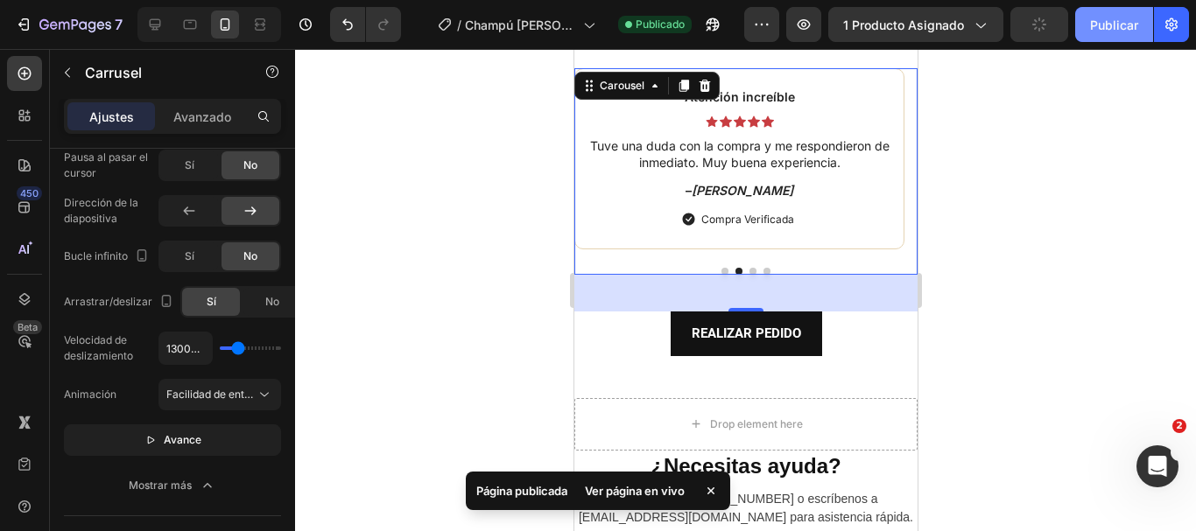
click at [1092, 31] on font "Publicar" at bounding box center [1114, 25] width 48 height 15
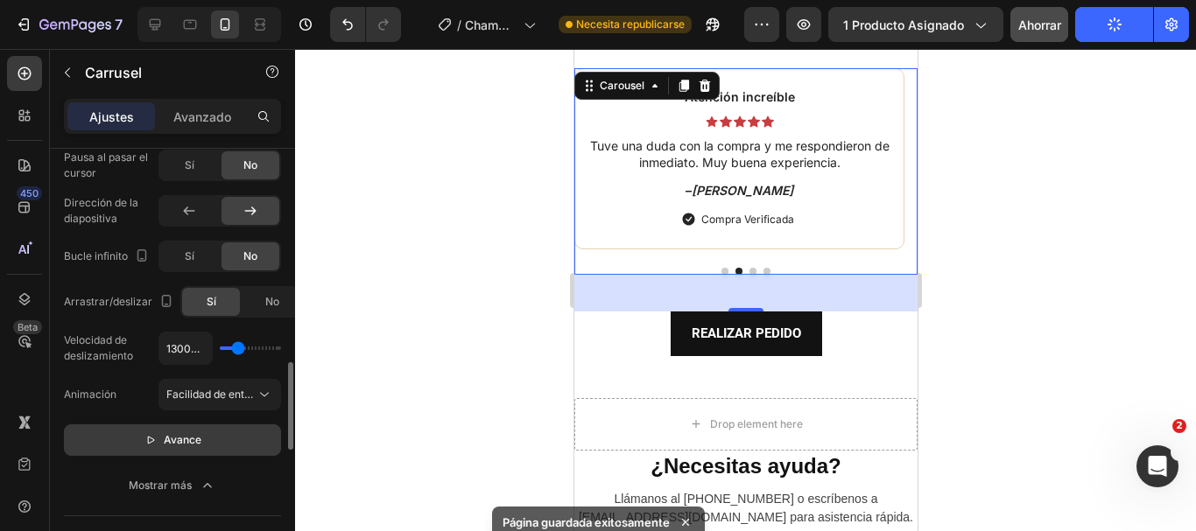
click at [165, 437] on font "Avance" at bounding box center [183, 439] width 38 height 13
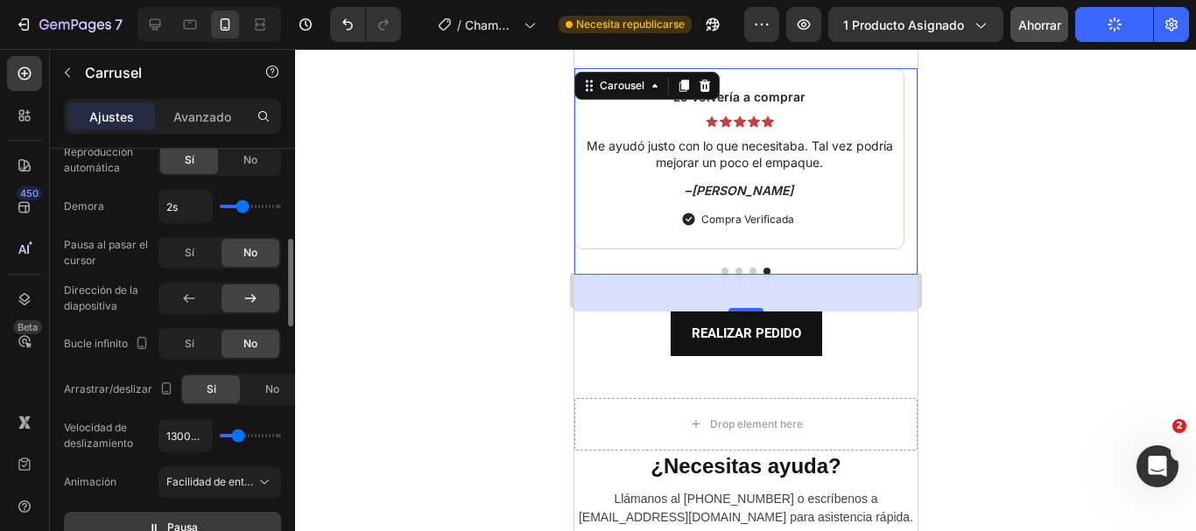
scroll to position [876, 0]
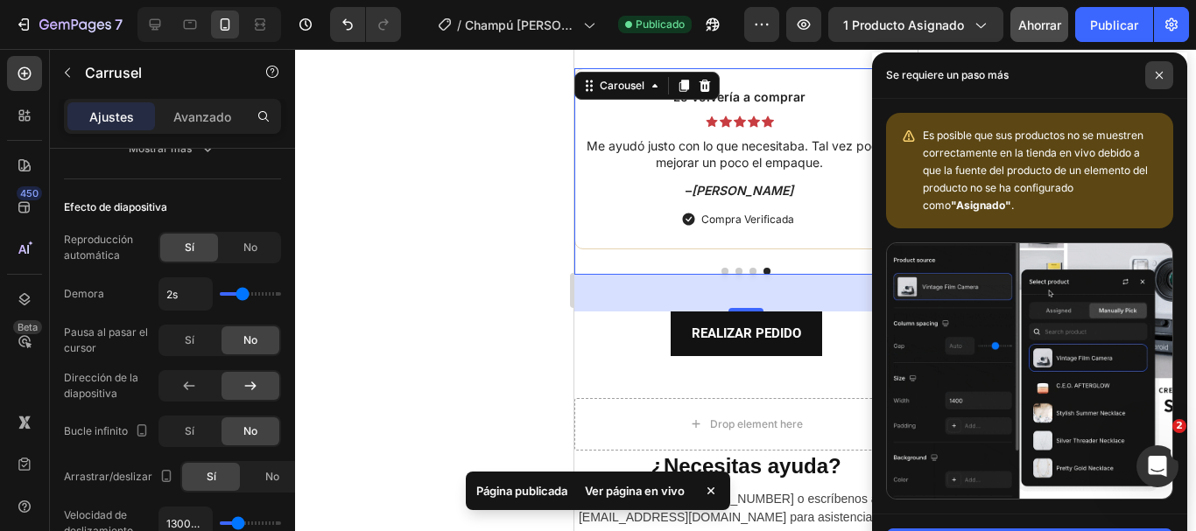
click at [1156, 76] on icon at bounding box center [1159, 75] width 9 height 9
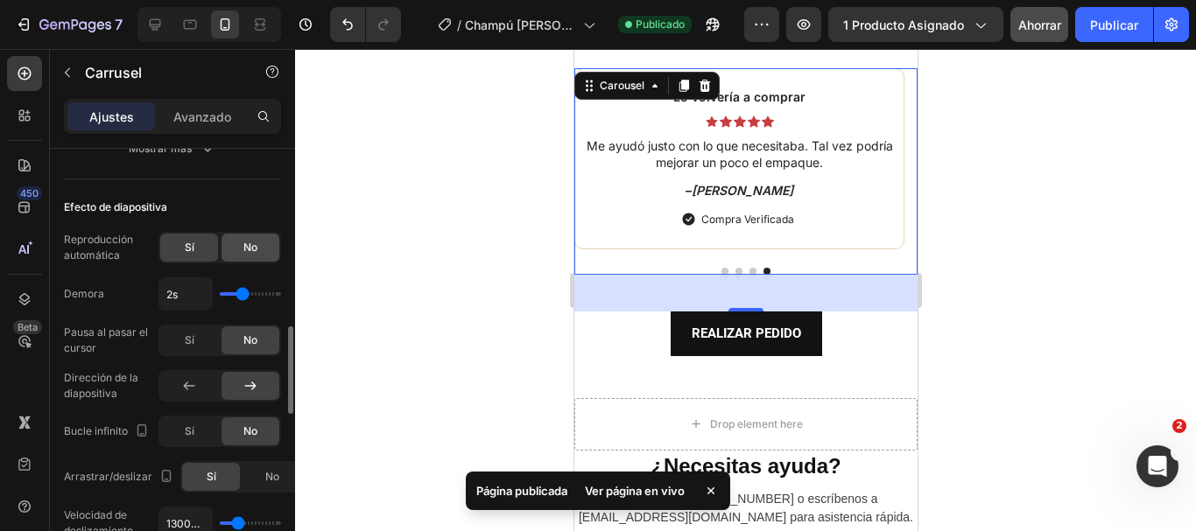
click at [250, 256] on span "No" at bounding box center [250, 248] width 14 height 16
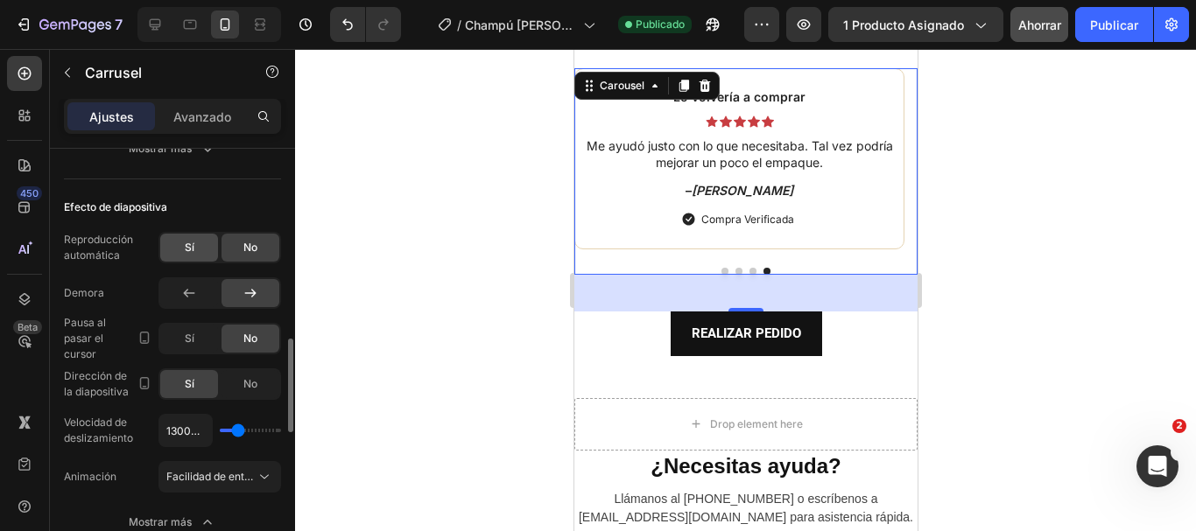
click at [192, 256] on span "Sí" at bounding box center [190, 248] width 10 height 16
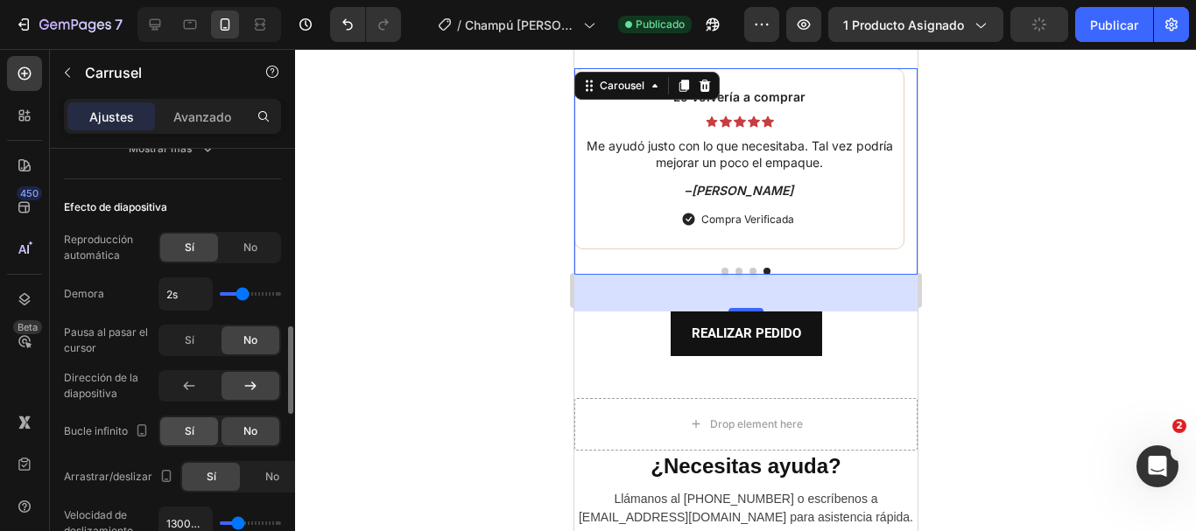
click at [193, 427] on font "Sí" at bounding box center [190, 431] width 10 height 13
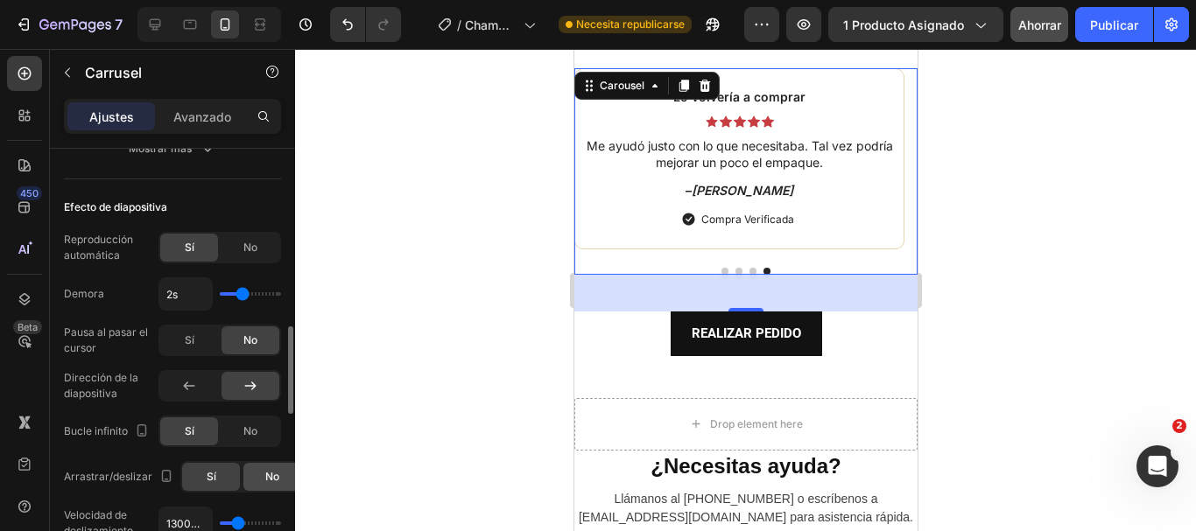
click at [281, 470] on div "No" at bounding box center [272, 477] width 58 height 28
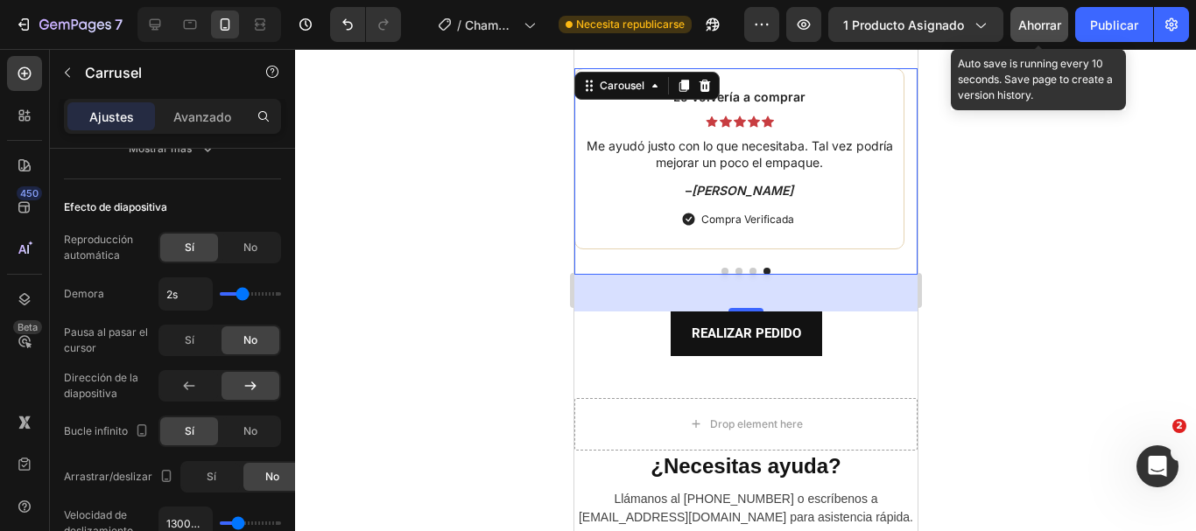
click at [1053, 27] on font "Ahorrar" at bounding box center [1039, 25] width 43 height 15
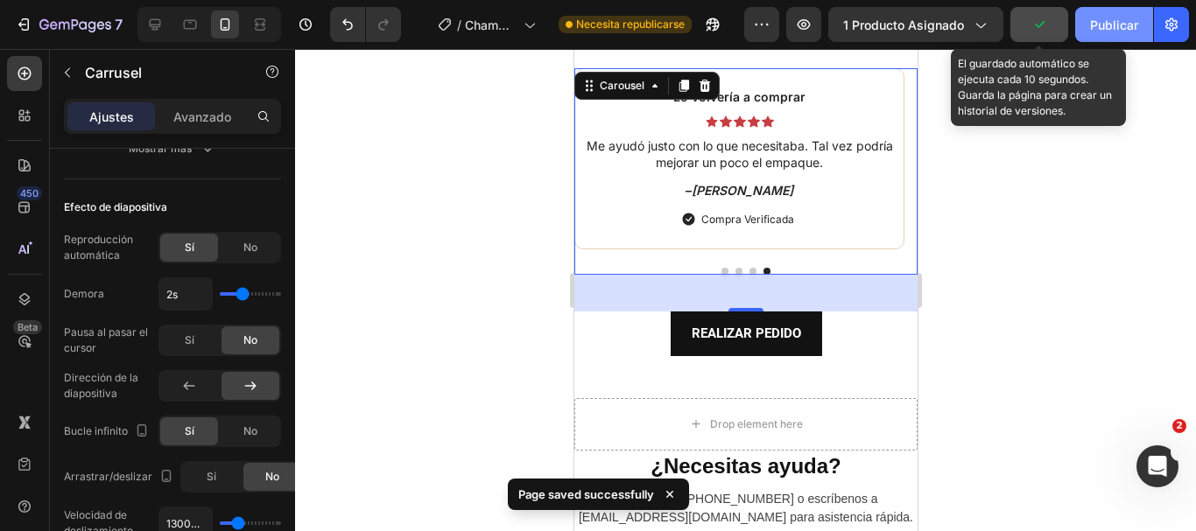
click at [1093, 38] on button "Publicar" at bounding box center [1114, 24] width 78 height 35
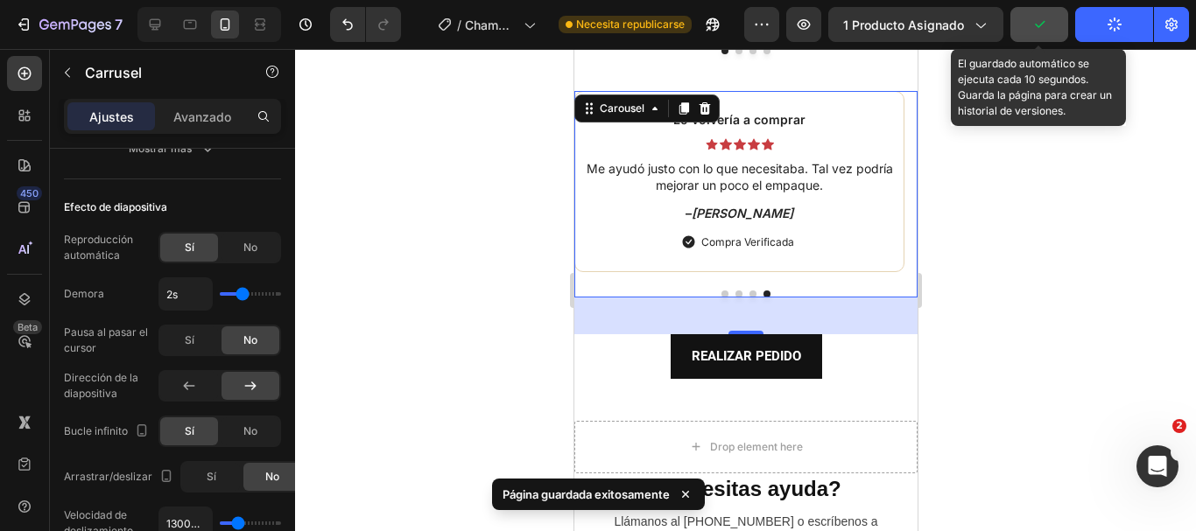
scroll to position [10243, 0]
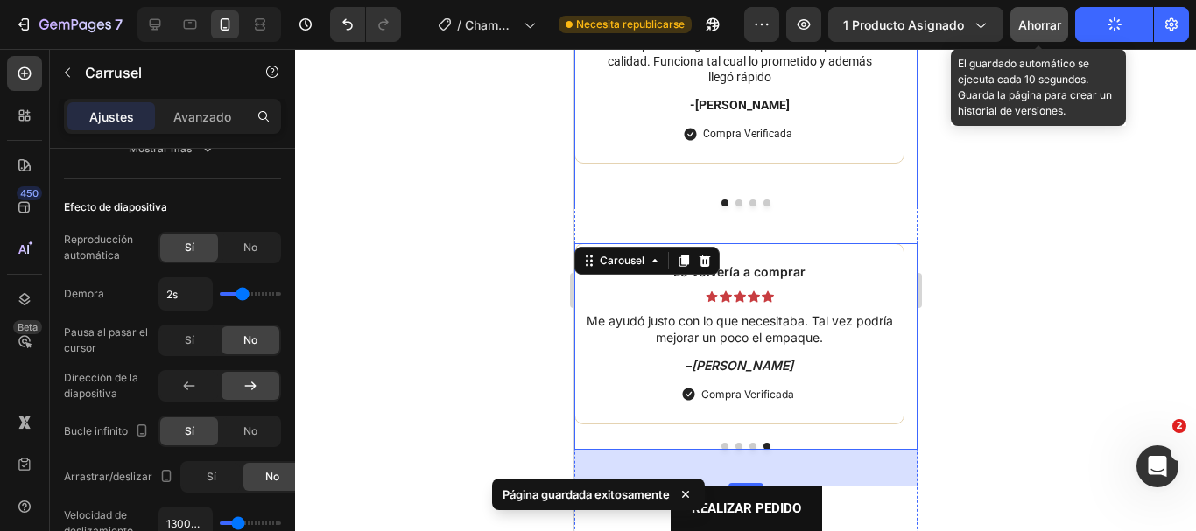
click at [721, 200] on button "Dot" at bounding box center [724, 203] width 7 height 7
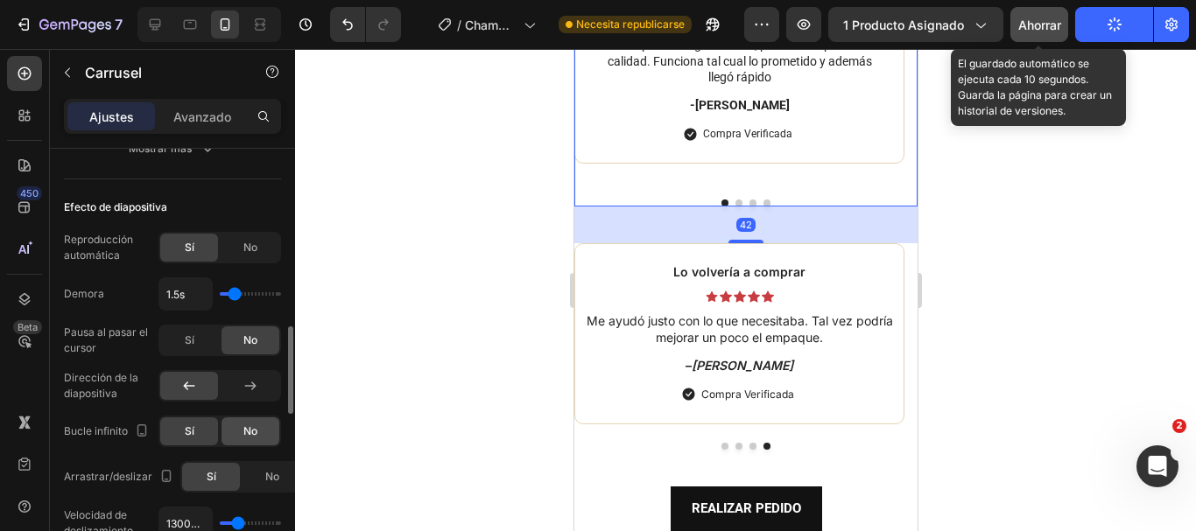
scroll to position [963, 0]
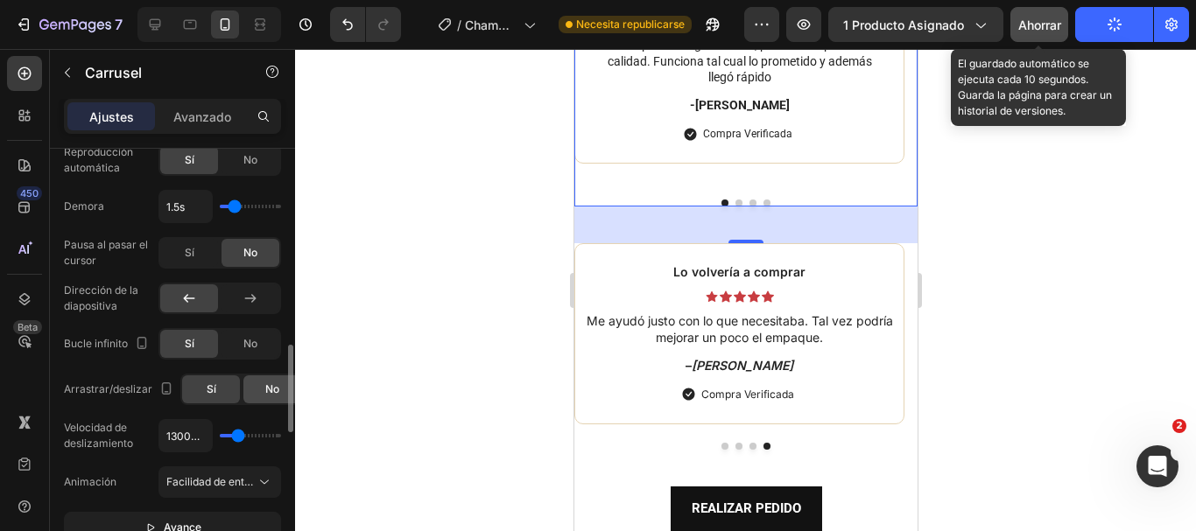
click at [255, 390] on div "No" at bounding box center [272, 390] width 58 height 28
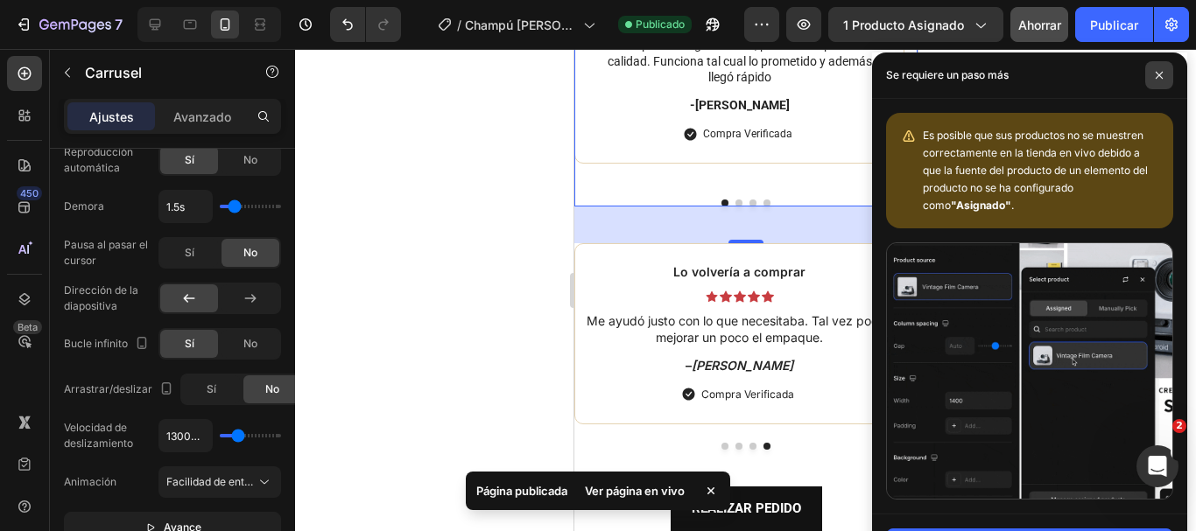
click at [1162, 73] on icon at bounding box center [1159, 75] width 7 height 7
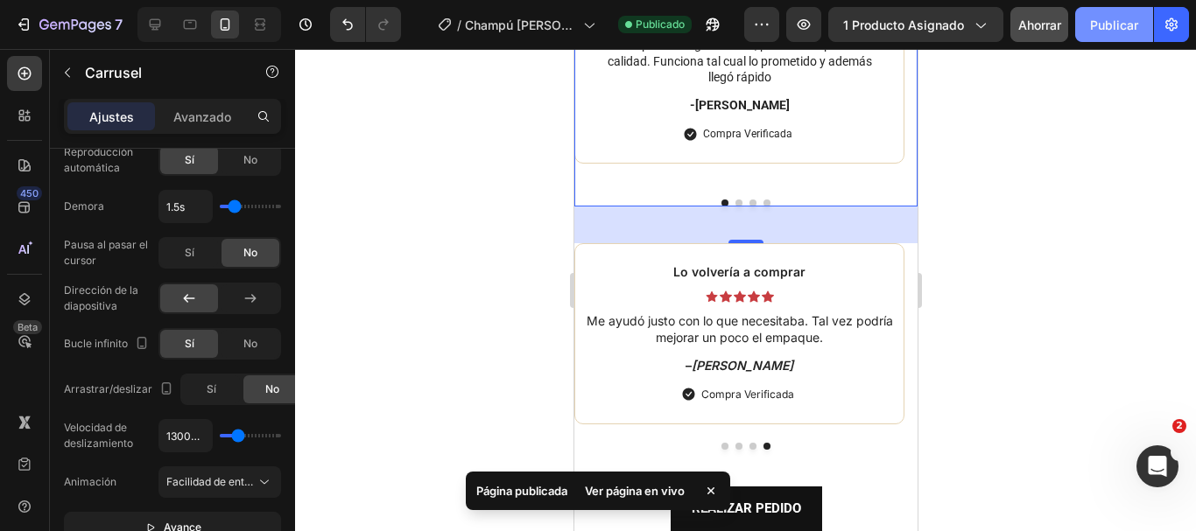
drag, startPoint x: 1111, startPoint y: 27, endPoint x: 102, endPoint y: 182, distance: 1021.3
click at [1111, 27] on font "Publicar" at bounding box center [1114, 25] width 48 height 15
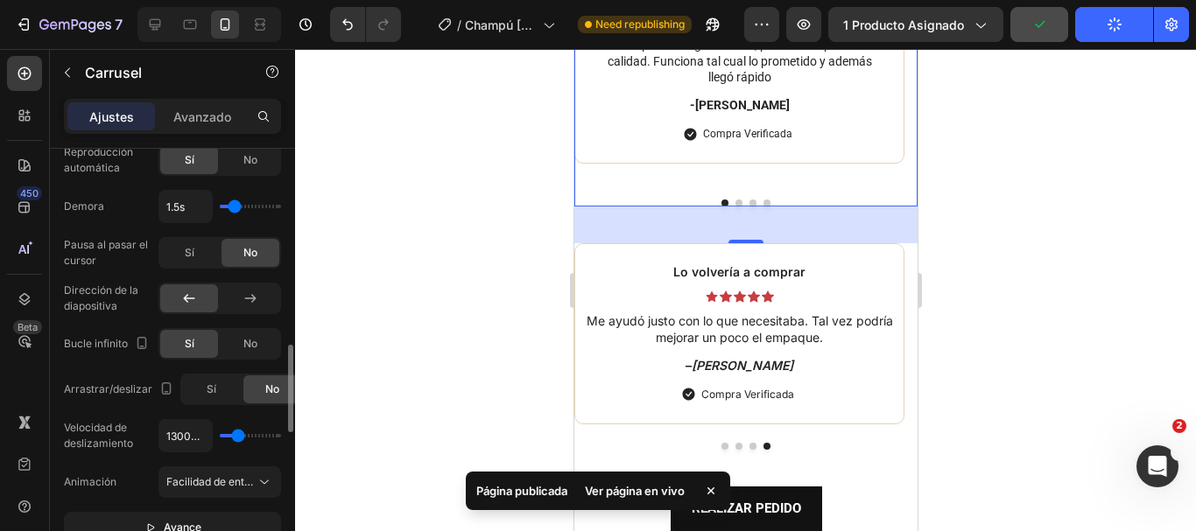
scroll to position [1051, 0]
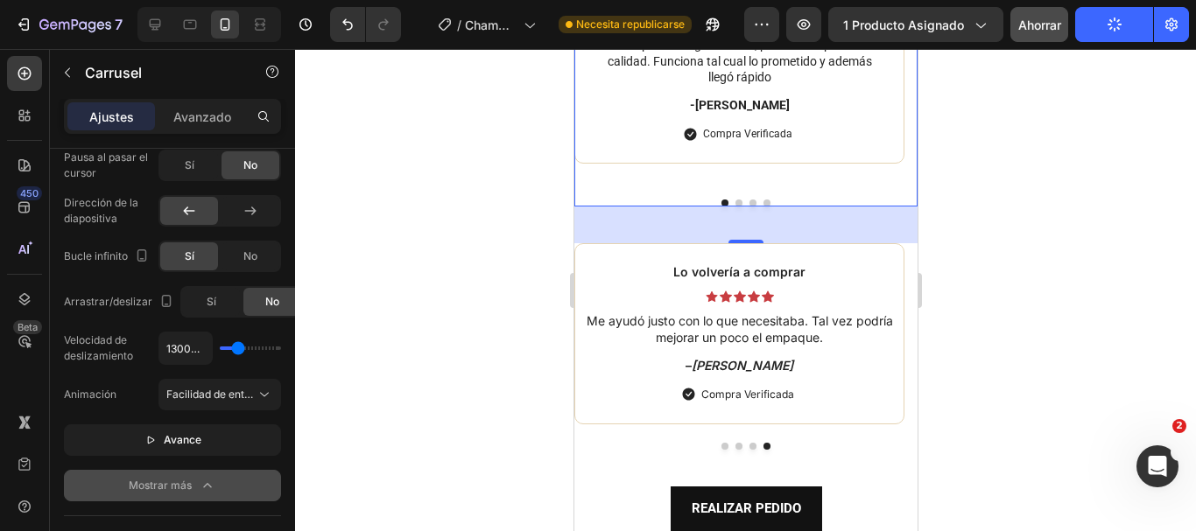
click at [185, 484] on font "Mostrar más" at bounding box center [160, 485] width 63 height 13
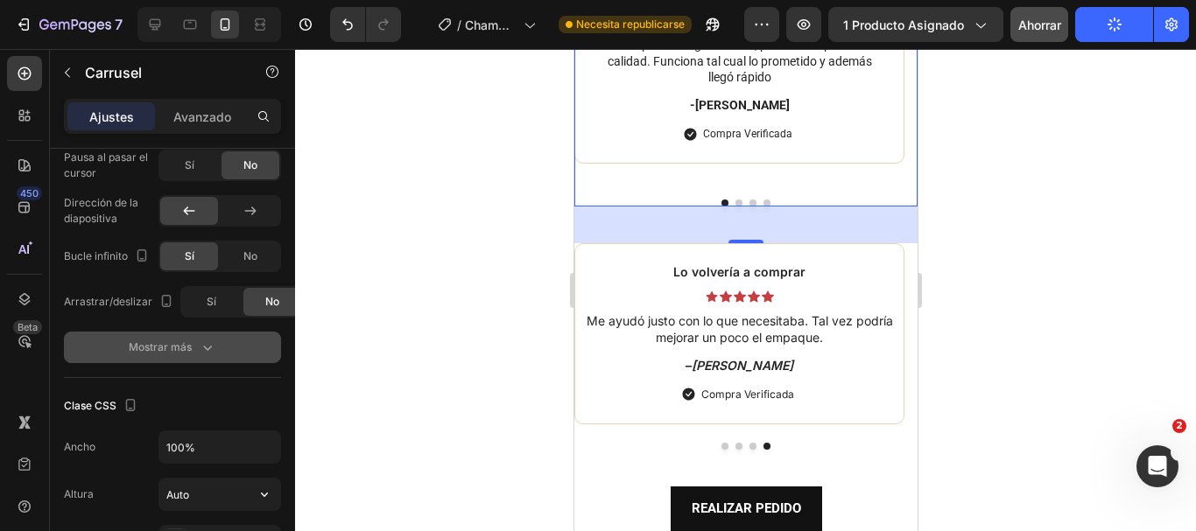
scroll to position [1138, 0]
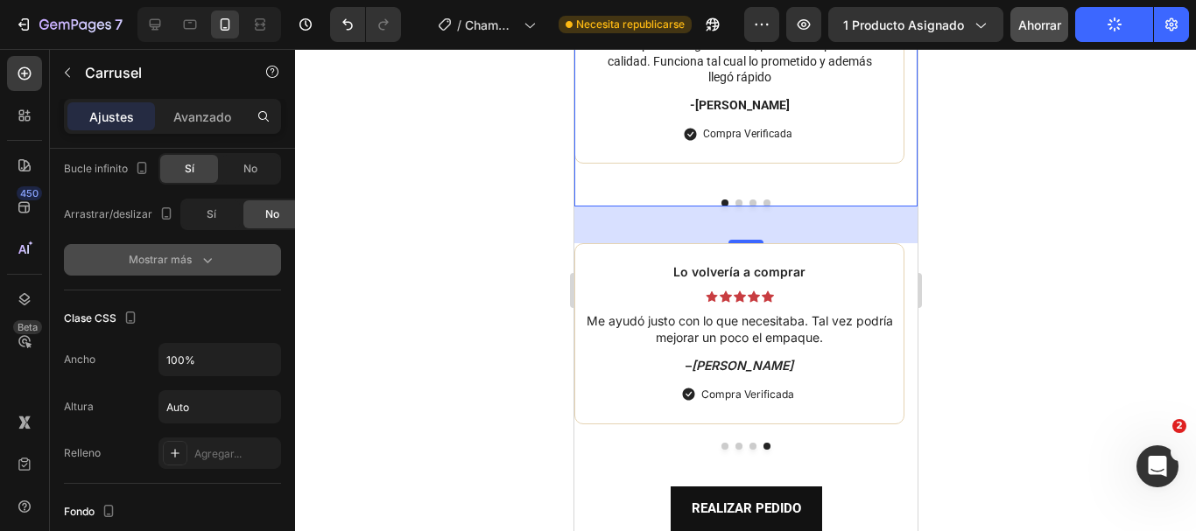
click at [207, 259] on icon "button" at bounding box center [208, 260] width 18 height 18
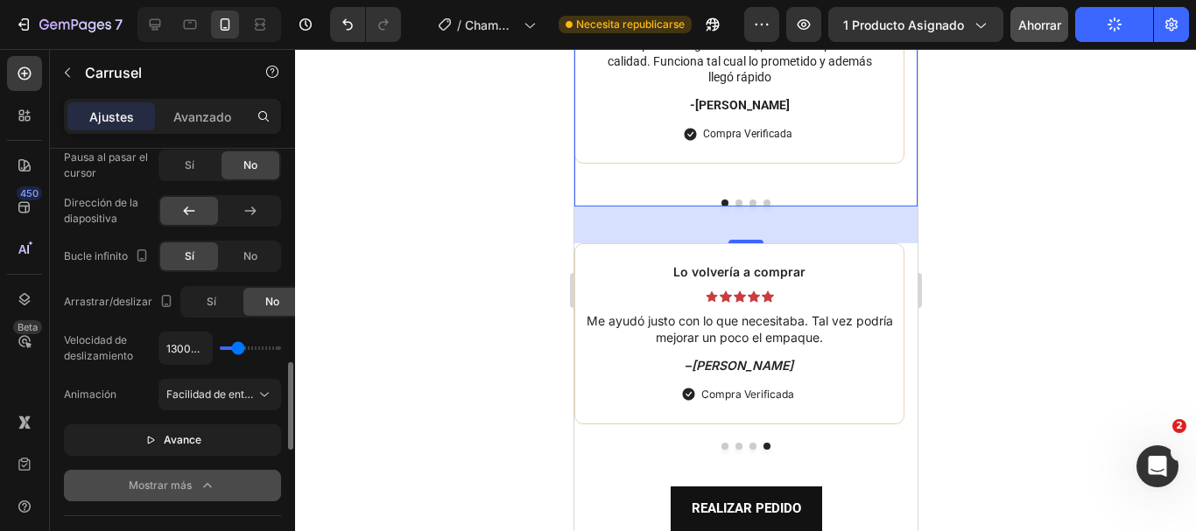
scroll to position [963, 0]
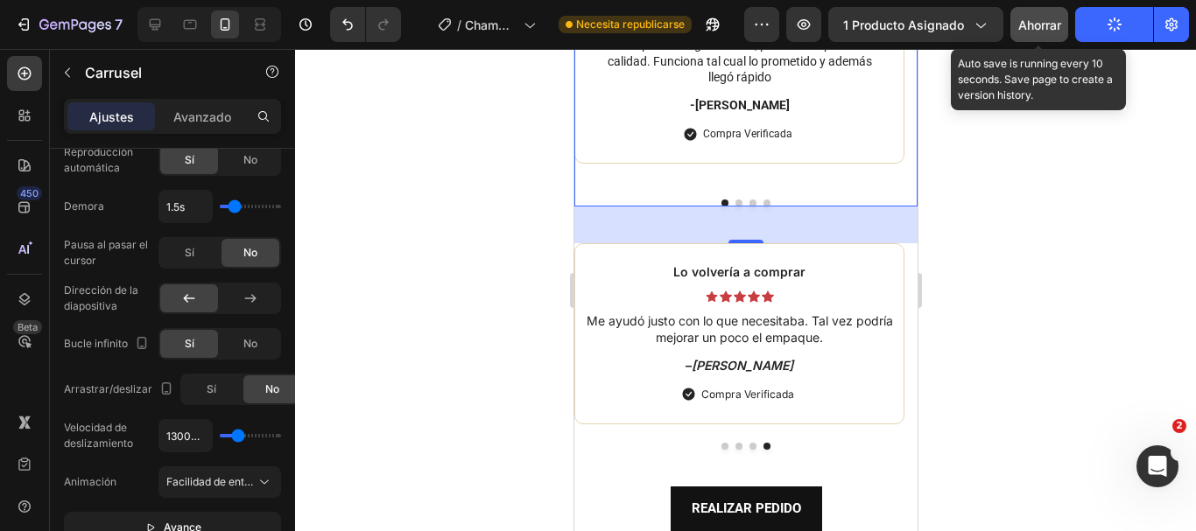
click at [1031, 33] on div "Ahorrar" at bounding box center [1039, 25] width 43 height 18
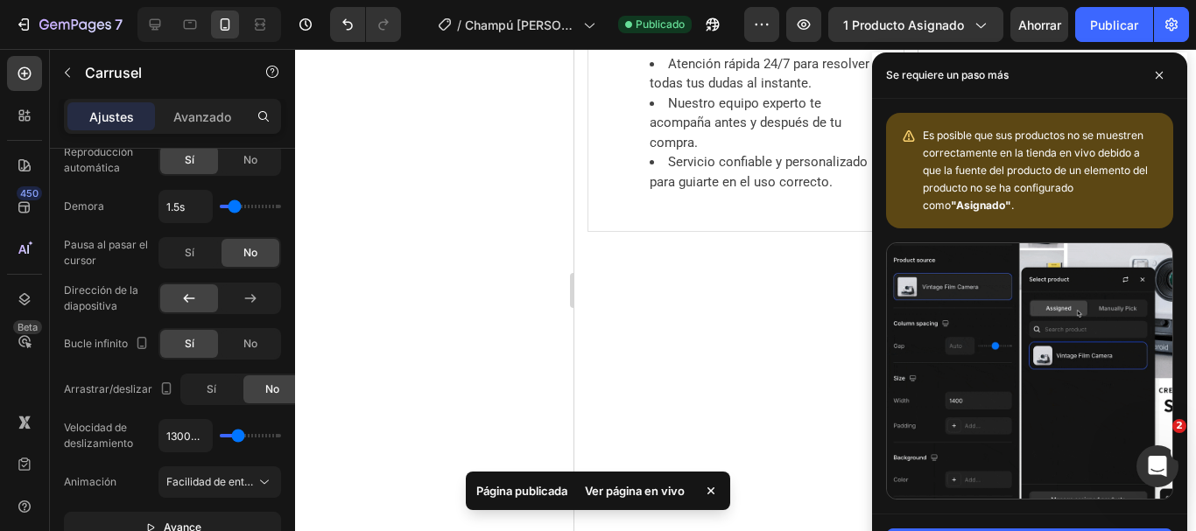
scroll to position [6041, 0]
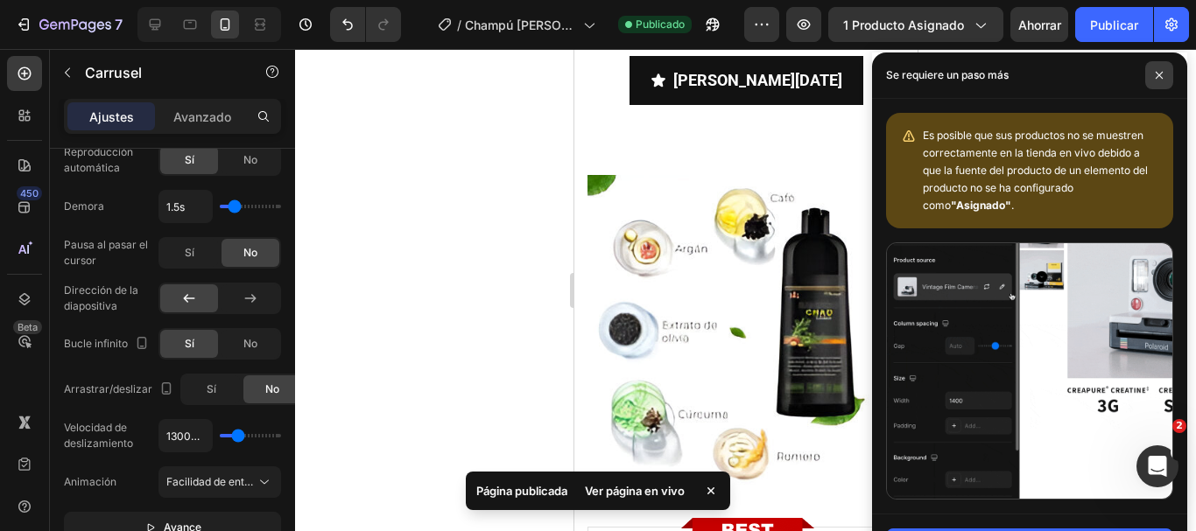
click at [1156, 76] on icon at bounding box center [1159, 75] width 9 height 9
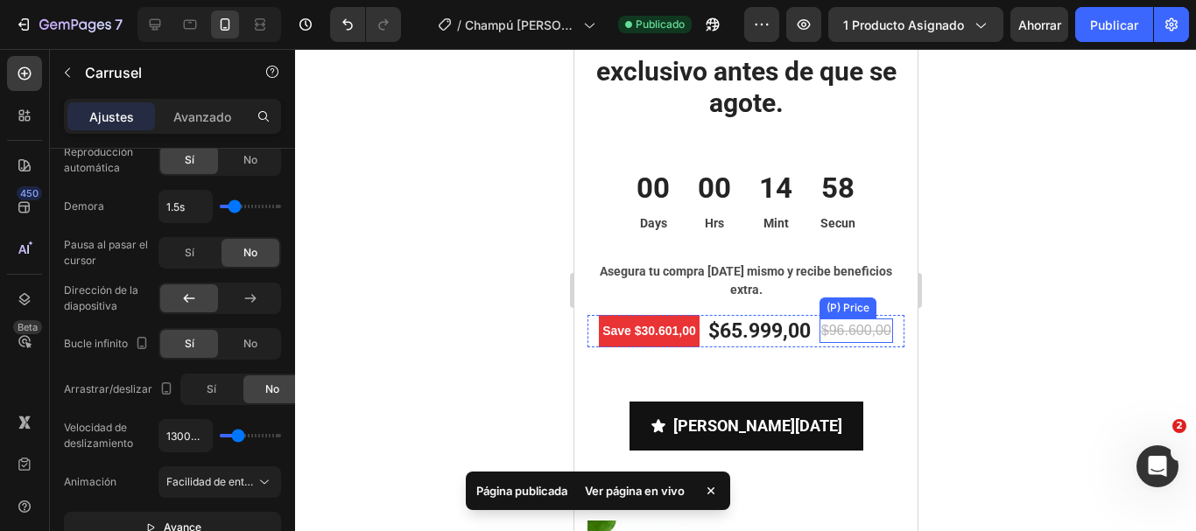
scroll to position [5691, 0]
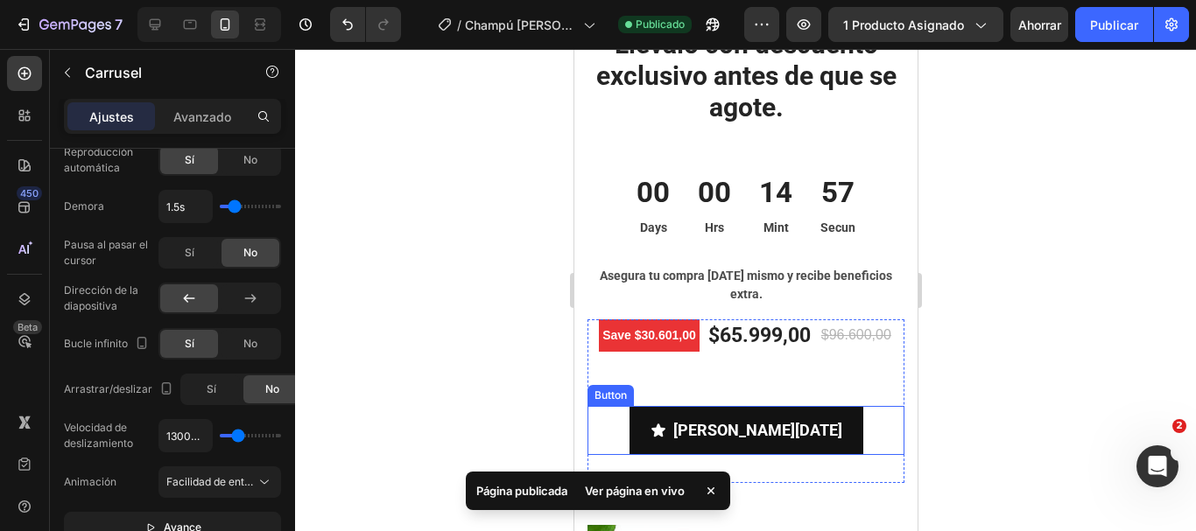
click at [846, 422] on div "Llévalo Hoy Button" at bounding box center [745, 430] width 317 height 49
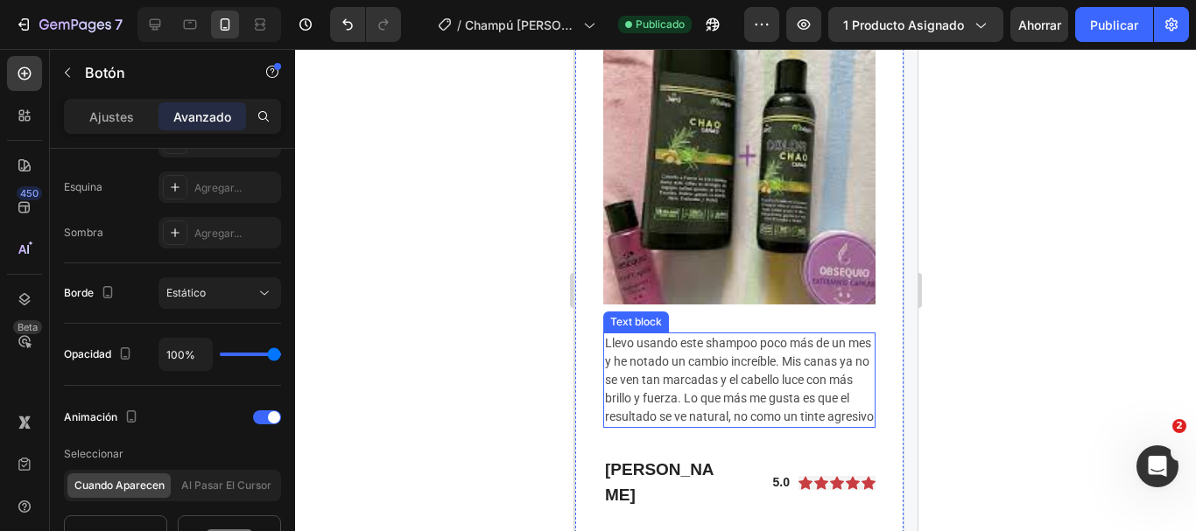
scroll to position [5341, 0]
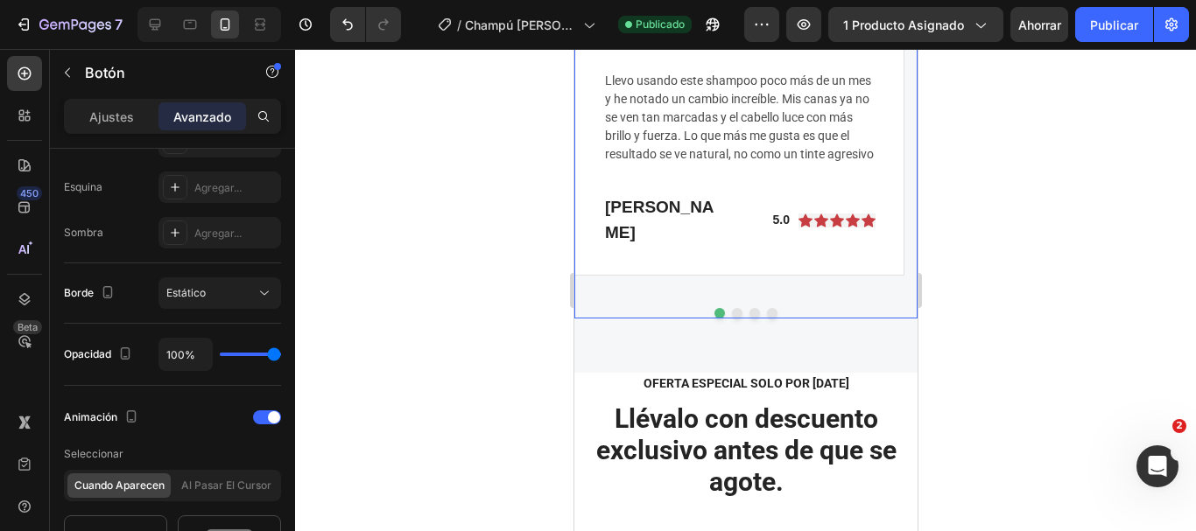
click at [714, 308] on button "Dot" at bounding box center [719, 313] width 11 height 11
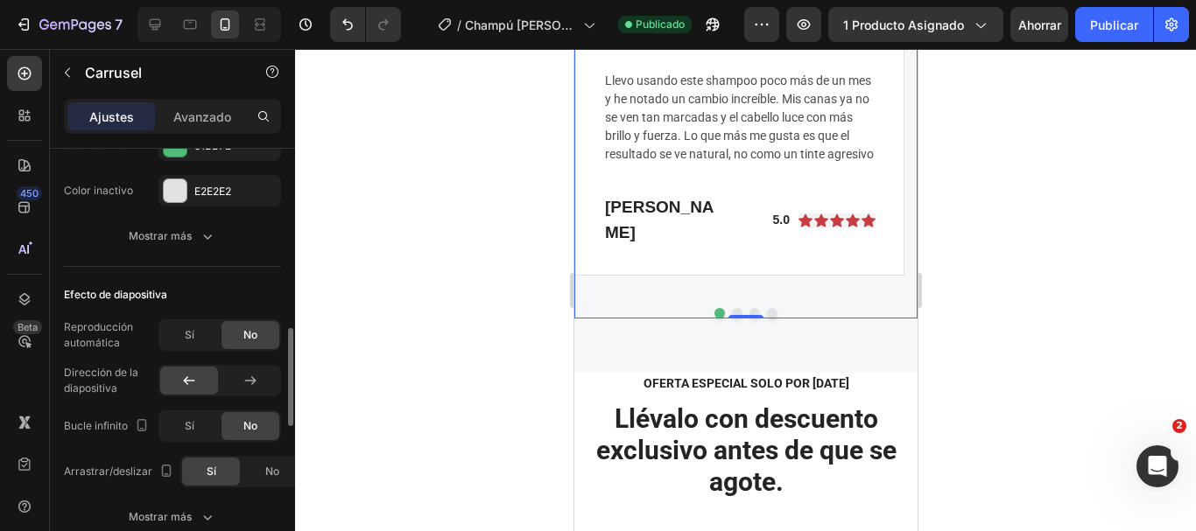
scroll to position [876, 0]
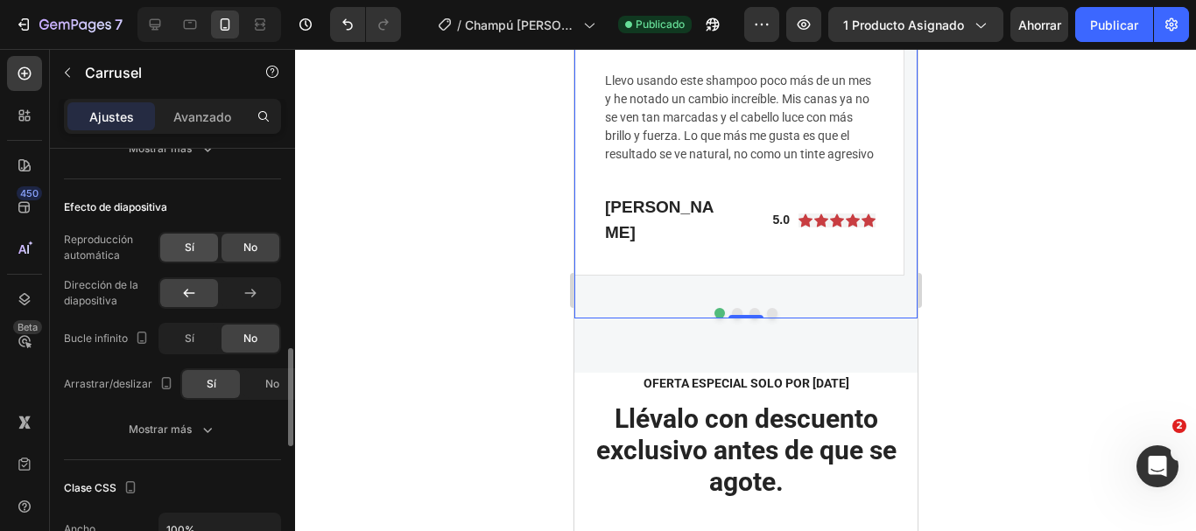
click at [200, 243] on div "Sí" at bounding box center [189, 248] width 58 height 28
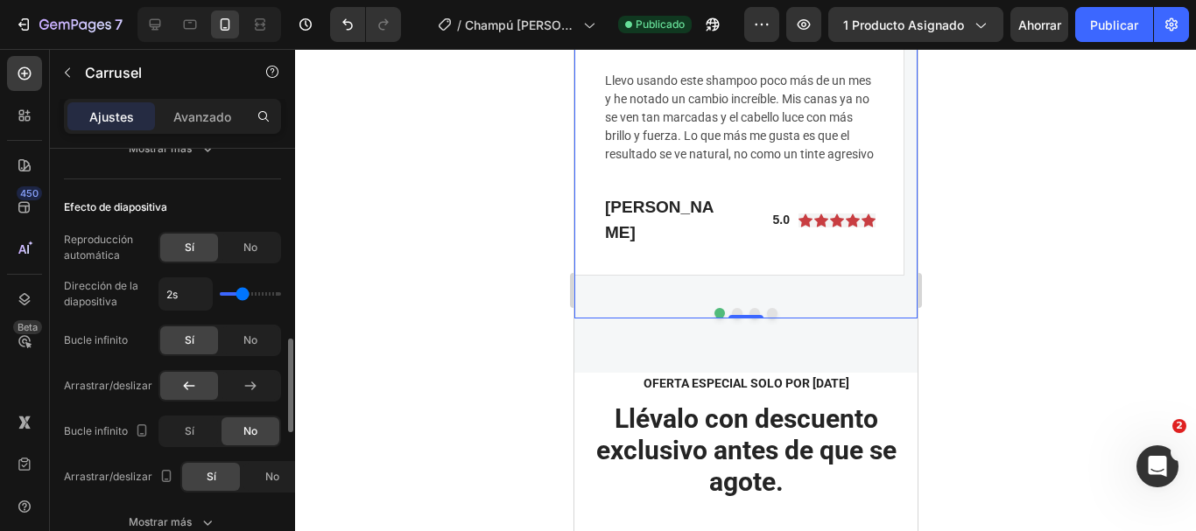
scroll to position [963, 0]
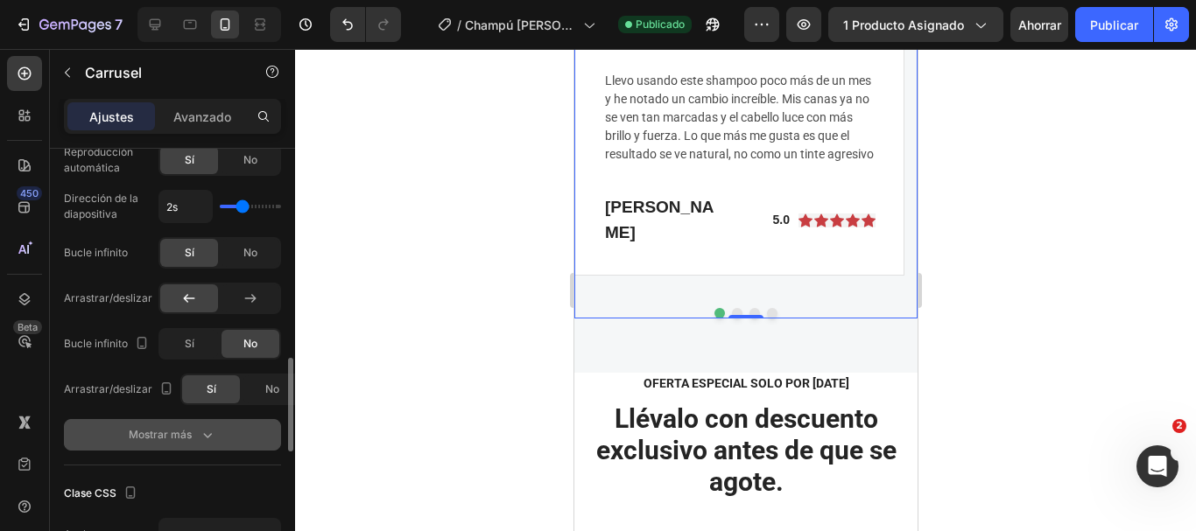
click at [207, 428] on icon "button" at bounding box center [208, 435] width 18 height 18
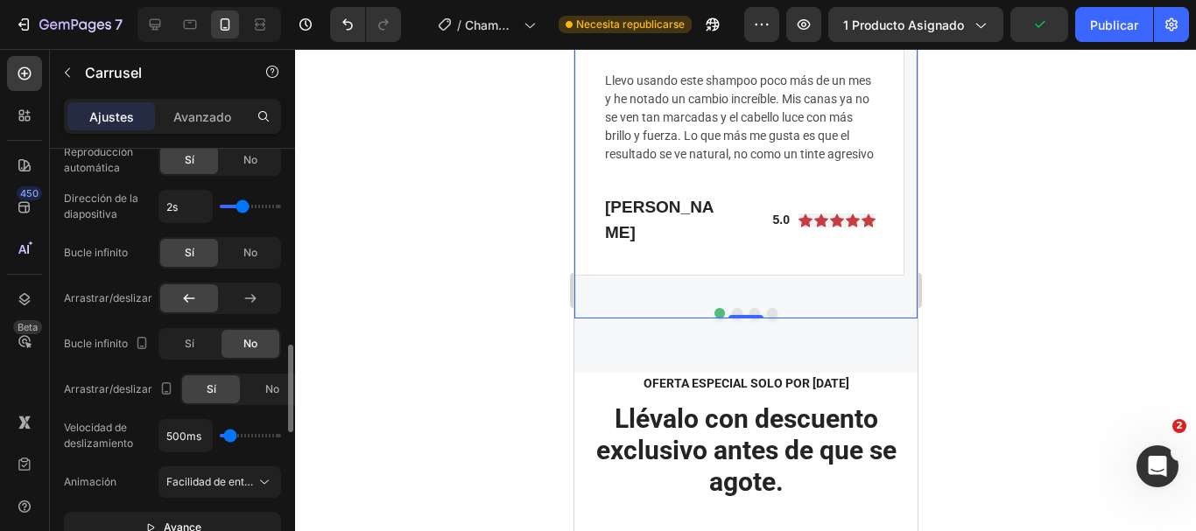
type input "1650ms"
drag, startPoint x: 232, startPoint y: 434, endPoint x: 242, endPoint y: 436, distance: 9.8
type input "1650"
click at [242, 436] on input "range" at bounding box center [250, 436] width 61 height 4
click at [152, 526] on icon "button" at bounding box center [150, 528] width 12 height 12
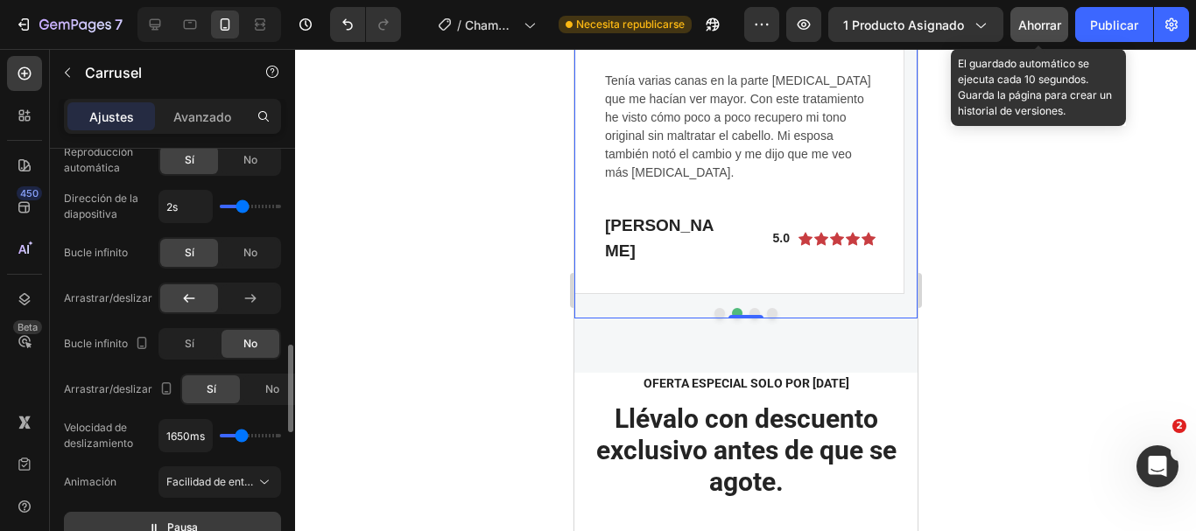
click at [1028, 32] on font "Ahorrar" at bounding box center [1039, 25] width 43 height 15
click at [1098, 31] on font "Publicar" at bounding box center [1114, 25] width 48 height 15
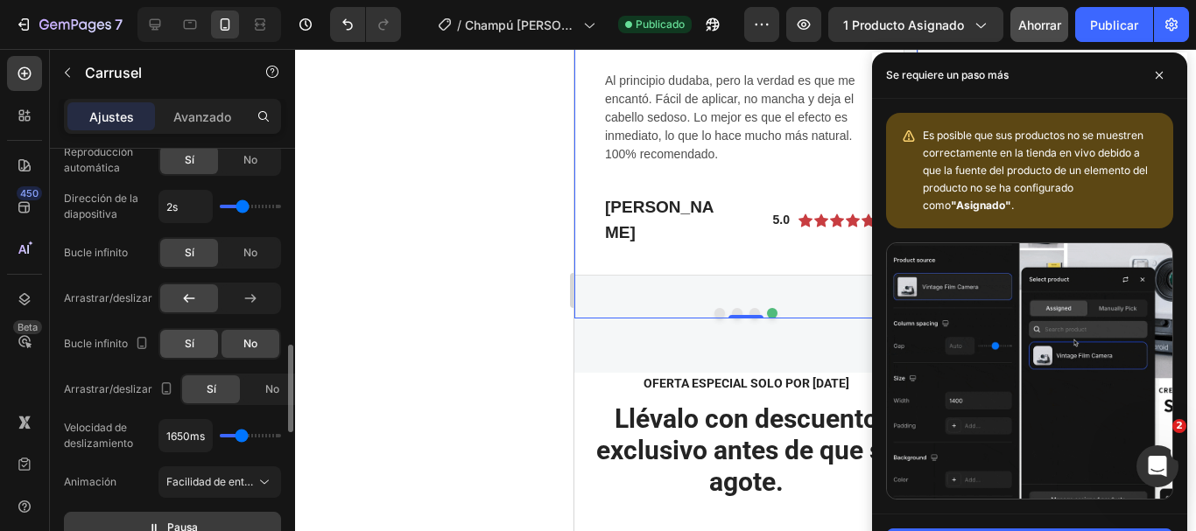
click at [172, 355] on div "Sí" at bounding box center [189, 344] width 58 height 28
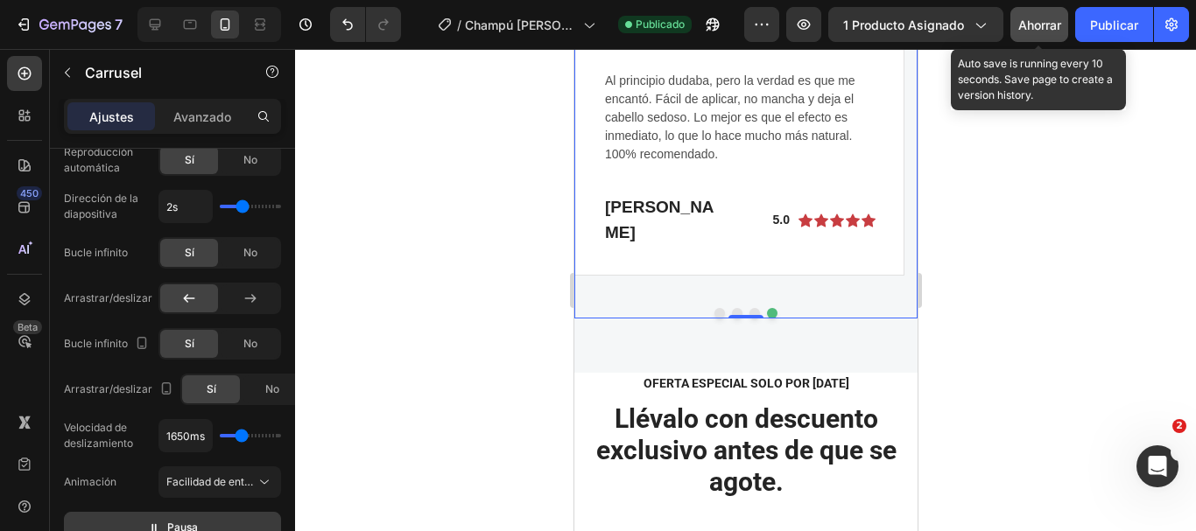
click at [1026, 32] on div "Ahorrar" at bounding box center [1039, 25] width 43 height 18
click at [1087, 32] on button "Publicar" at bounding box center [1114, 24] width 78 height 35
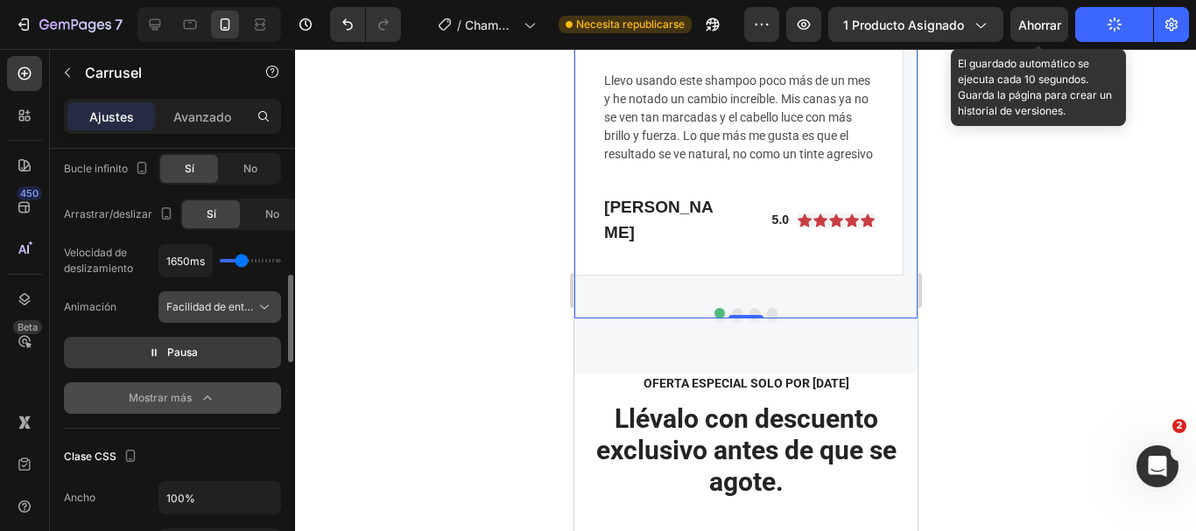
scroll to position [1051, 0]
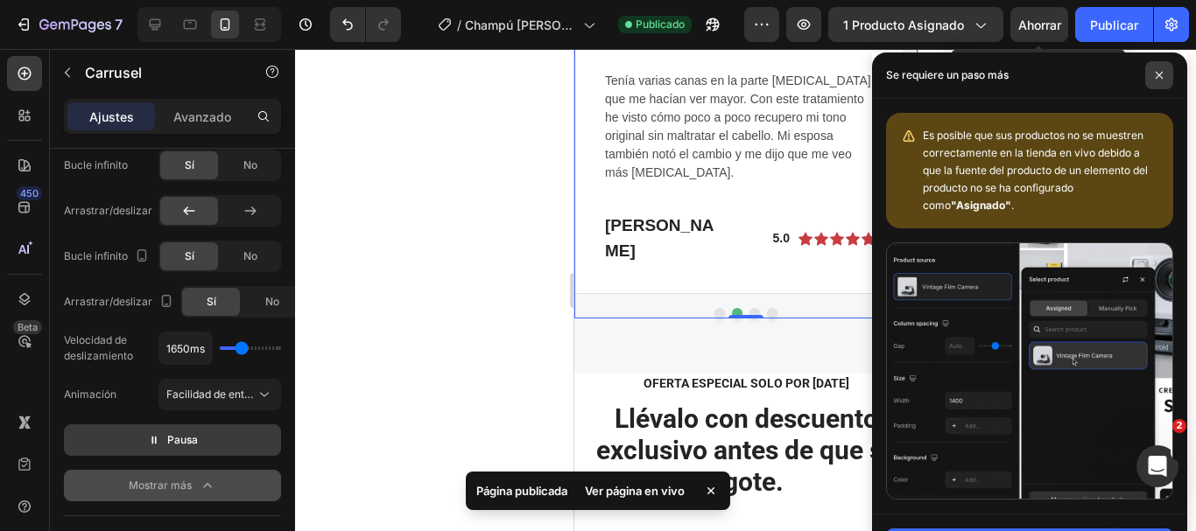
click at [1161, 76] on icon at bounding box center [1159, 75] width 9 height 9
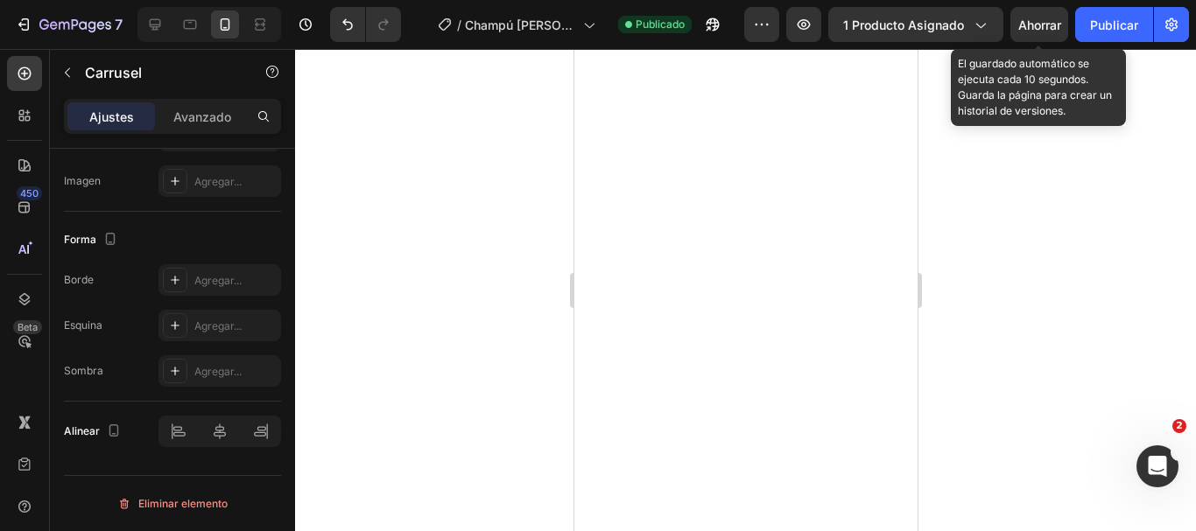
scroll to position [10068, 0]
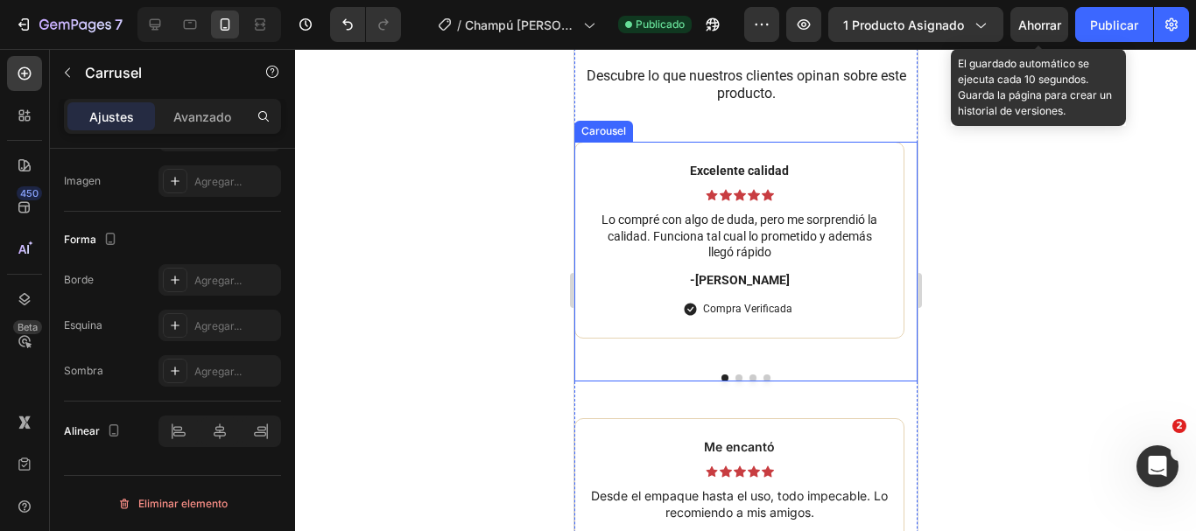
click at [721, 380] on button "Dot" at bounding box center [724, 378] width 7 height 7
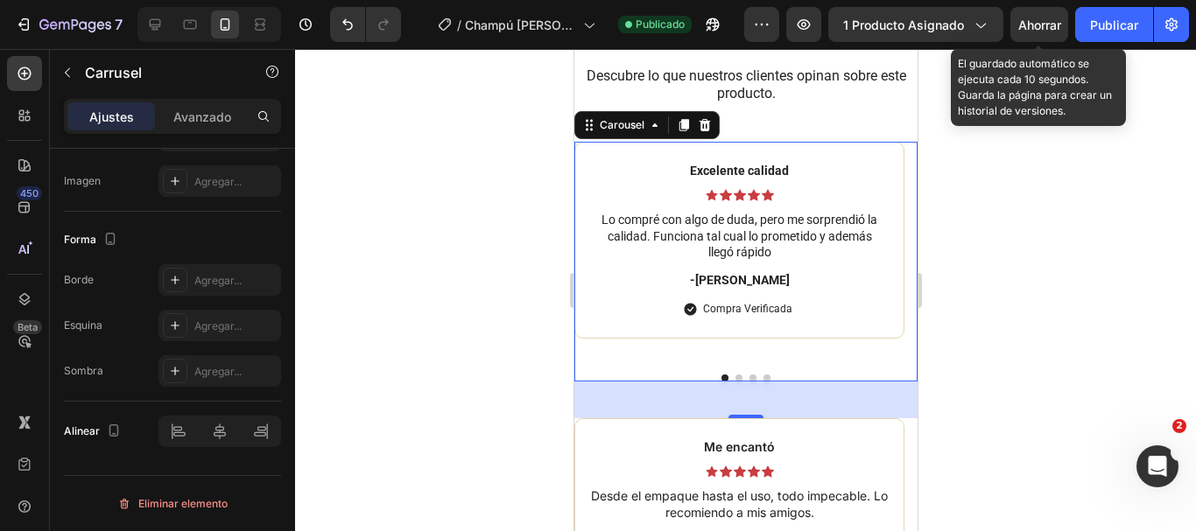
click at [721, 377] on button "Dot" at bounding box center [724, 378] width 7 height 7
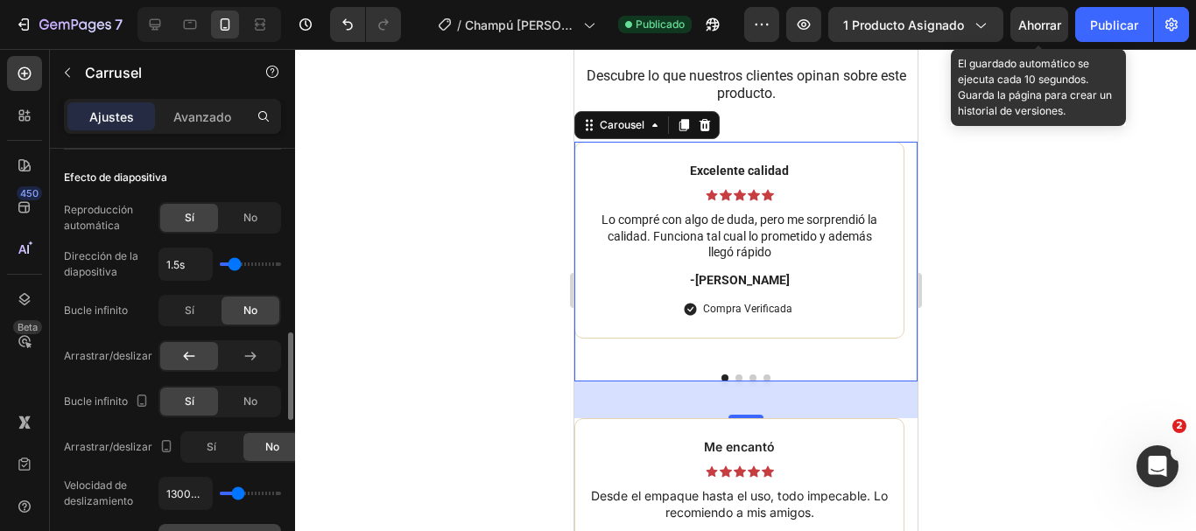
scroll to position [993, 0]
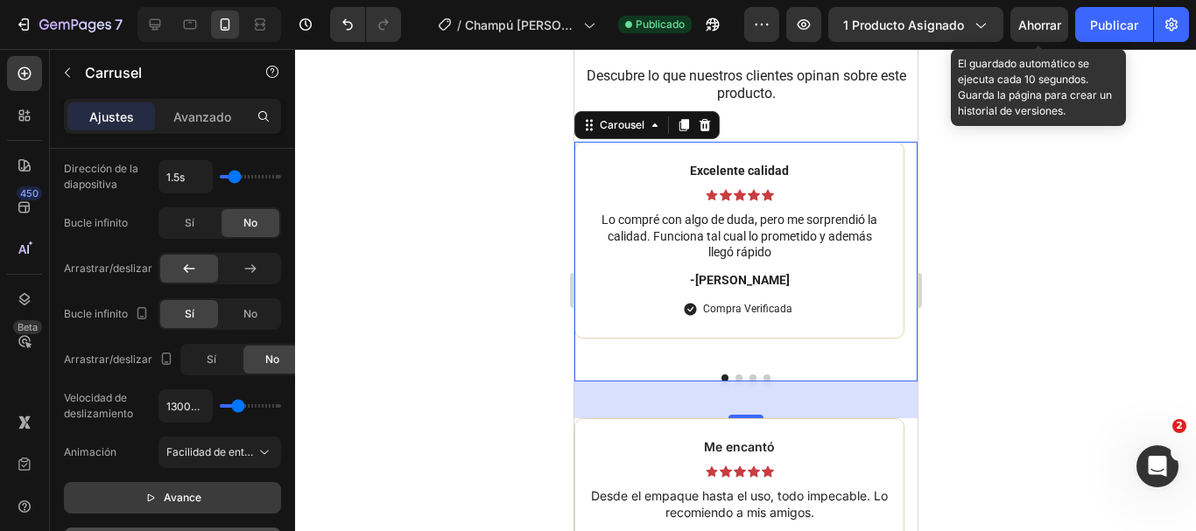
click at [154, 491] on p "Avance" at bounding box center [172, 498] width 57 height 18
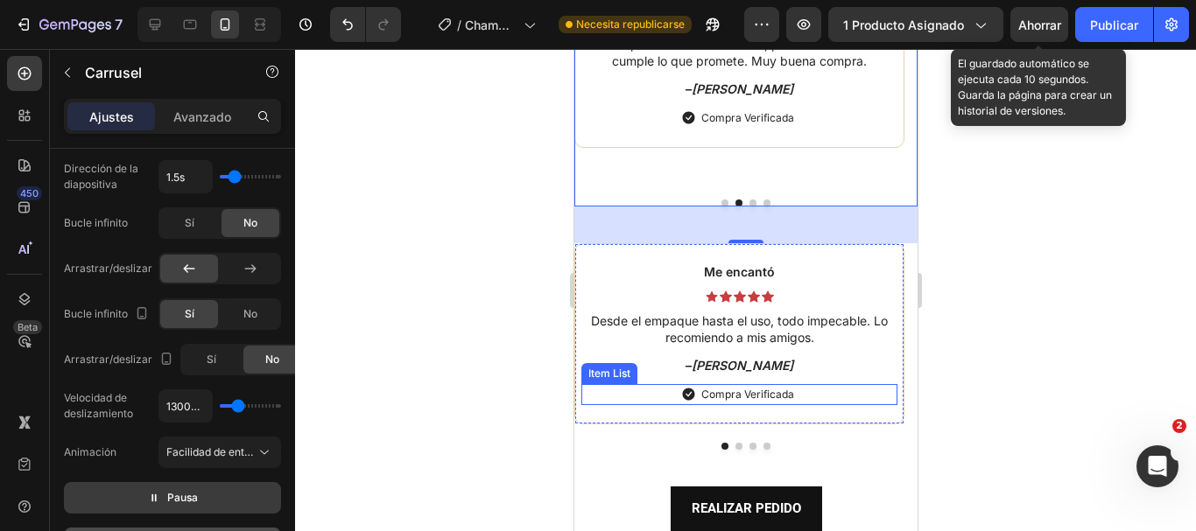
scroll to position [10331, 0]
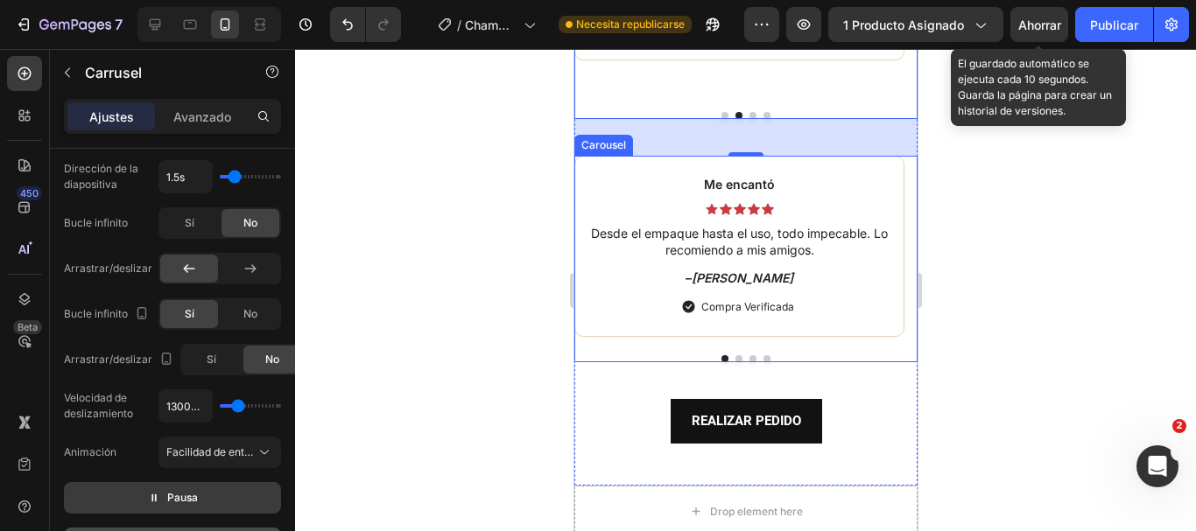
click at [721, 361] on button "Dot" at bounding box center [724, 358] width 7 height 7
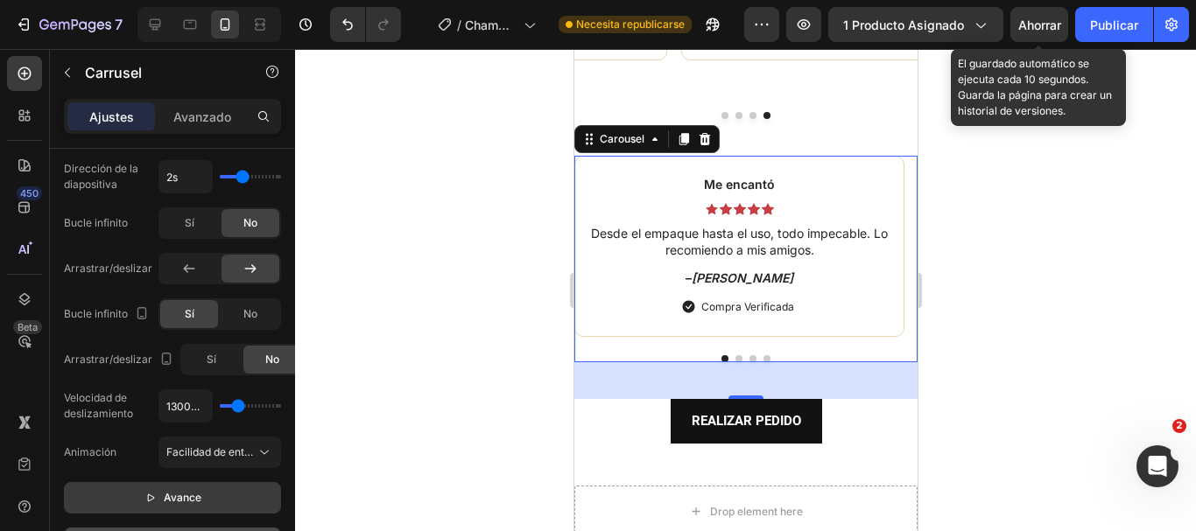
click at [171, 494] on font "Avance" at bounding box center [183, 497] width 38 height 13
click at [1041, 25] on font "Ahorrar" at bounding box center [1039, 25] width 43 height 15
click at [1106, 24] on font "Publicar" at bounding box center [1114, 25] width 48 height 15
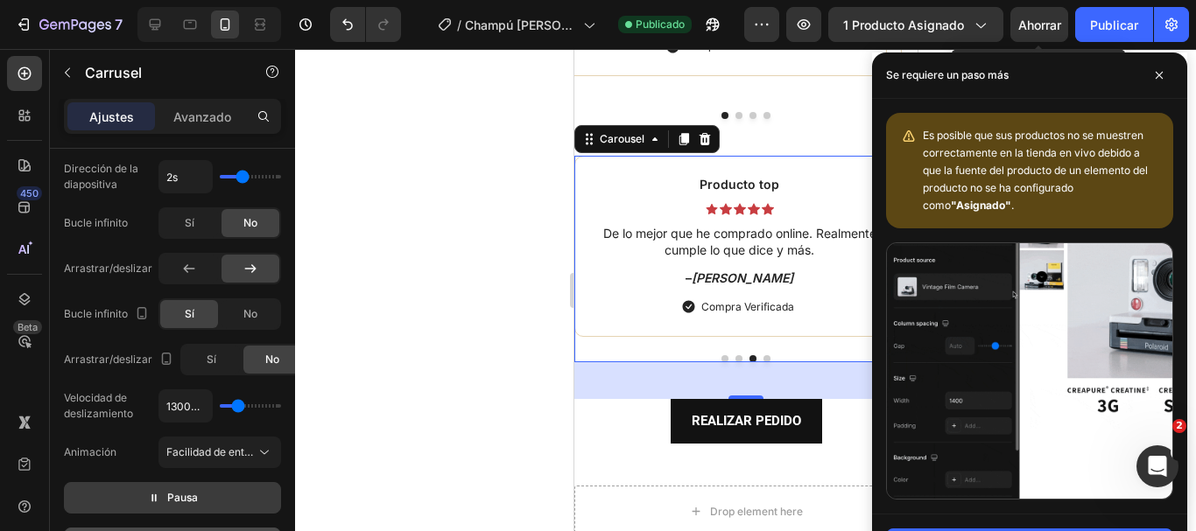
click at [461, 386] on div at bounding box center [745, 290] width 901 height 482
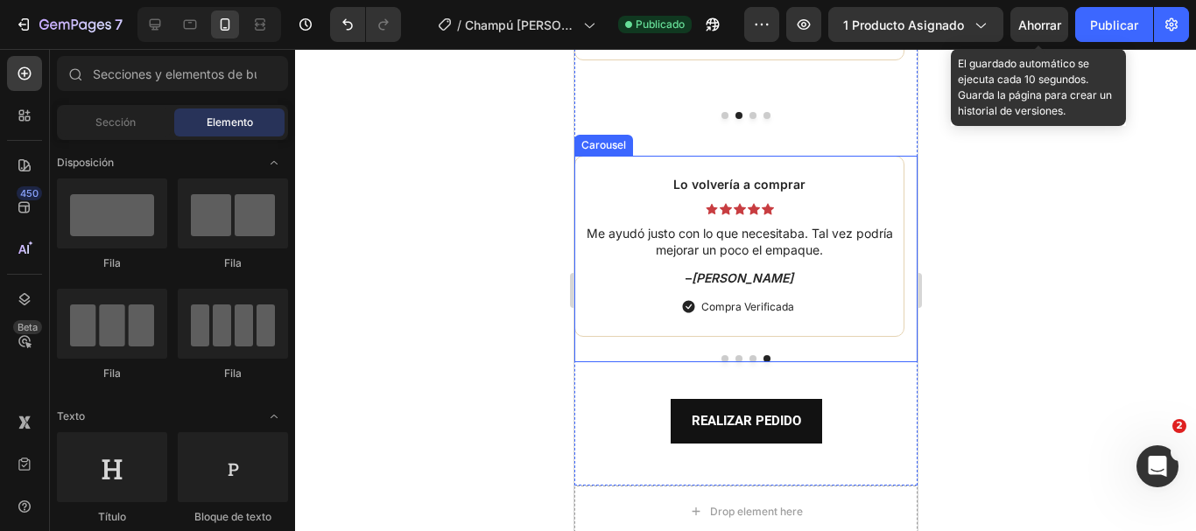
click at [721, 356] on button "Dot" at bounding box center [724, 358] width 7 height 7
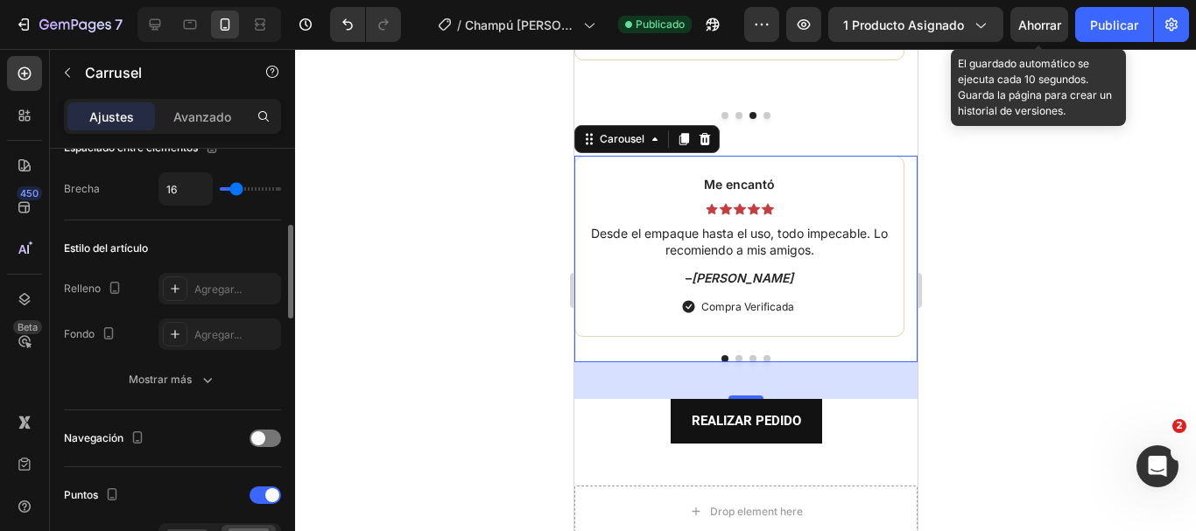
scroll to position [525, 0]
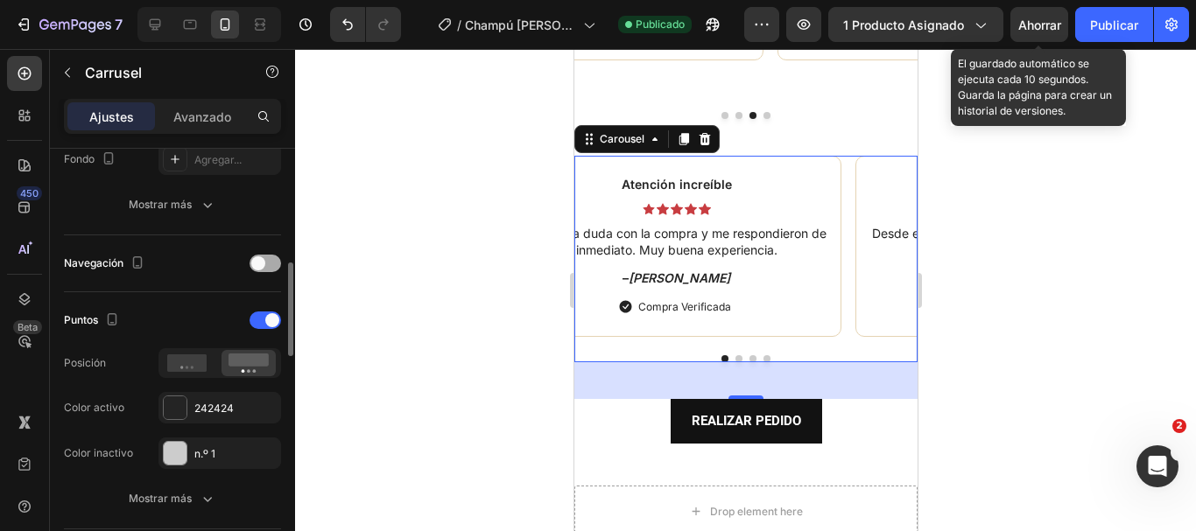
click at [268, 264] on div at bounding box center [266, 264] width 32 height 18
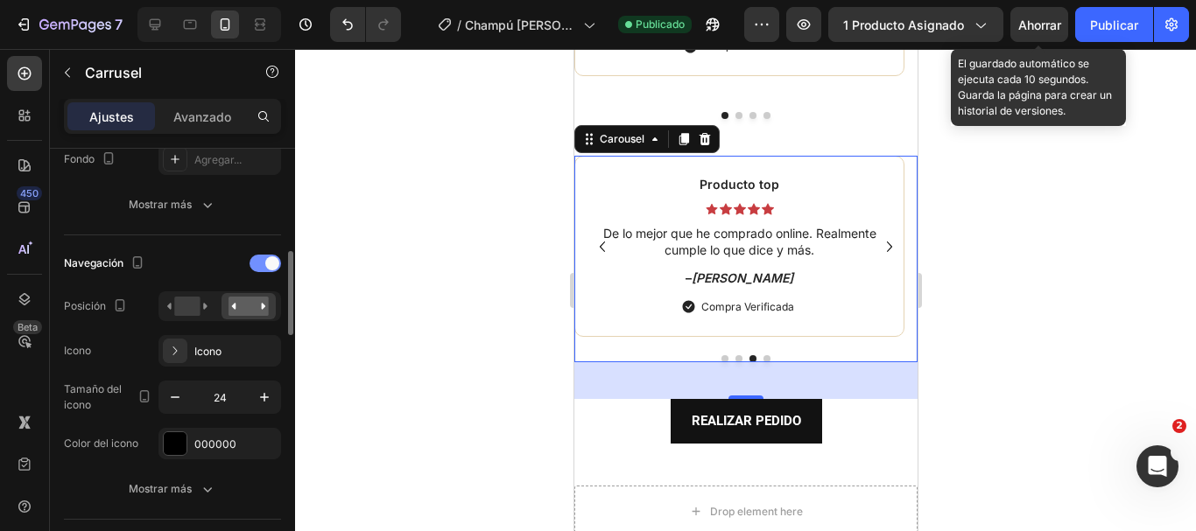
click at [255, 264] on div at bounding box center [266, 264] width 32 height 18
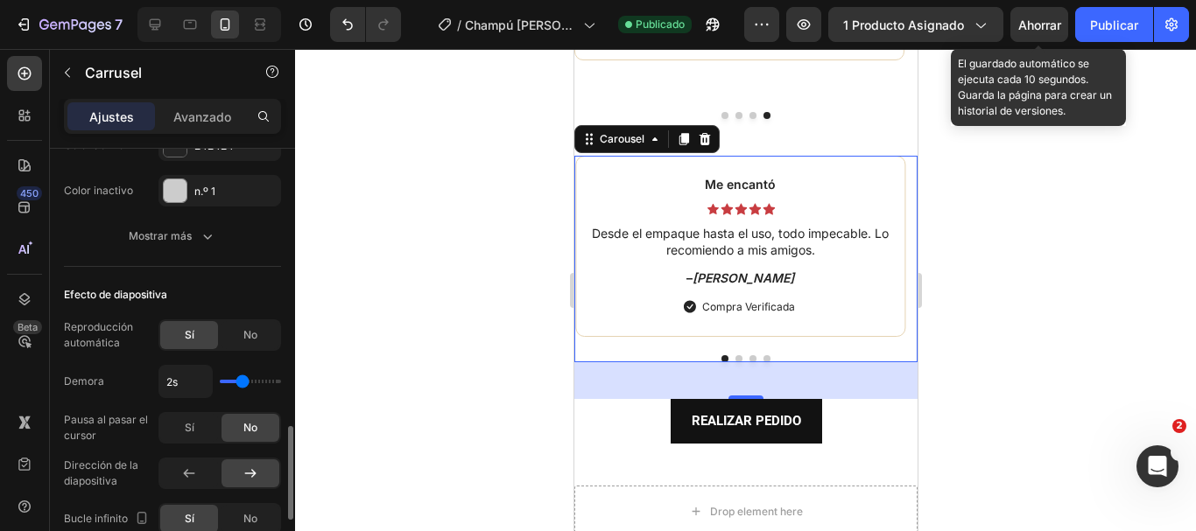
scroll to position [876, 0]
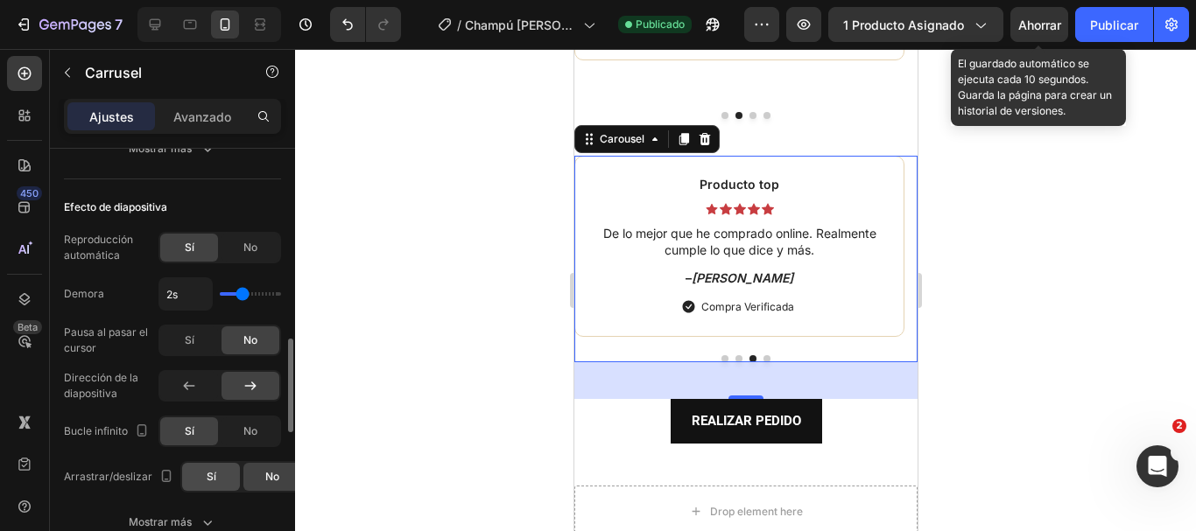
click at [214, 471] on div "Sí" at bounding box center [211, 477] width 58 height 28
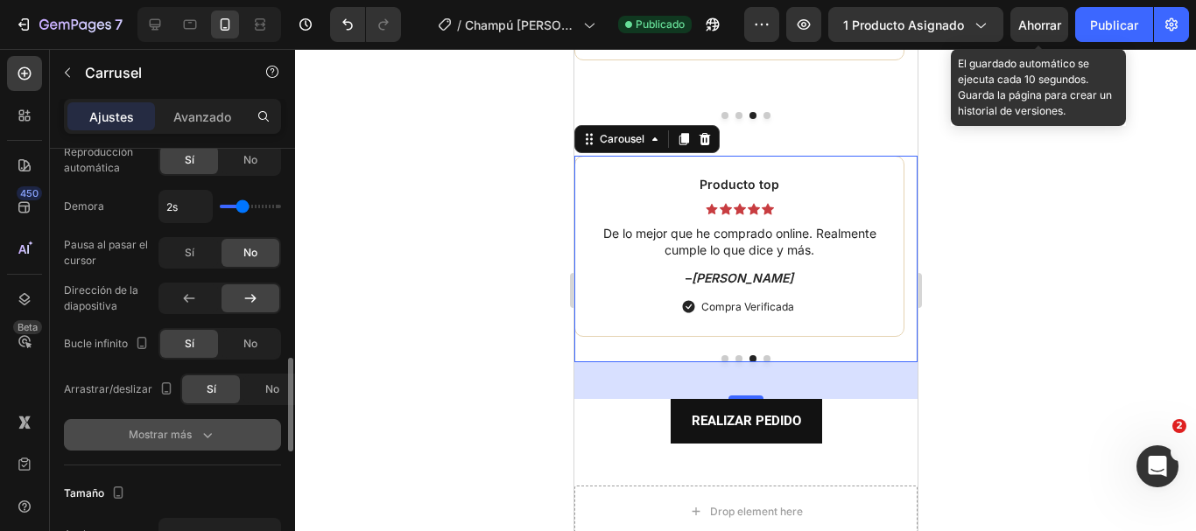
click at [203, 447] on button "Mostrar más" at bounding box center [172, 435] width 217 height 32
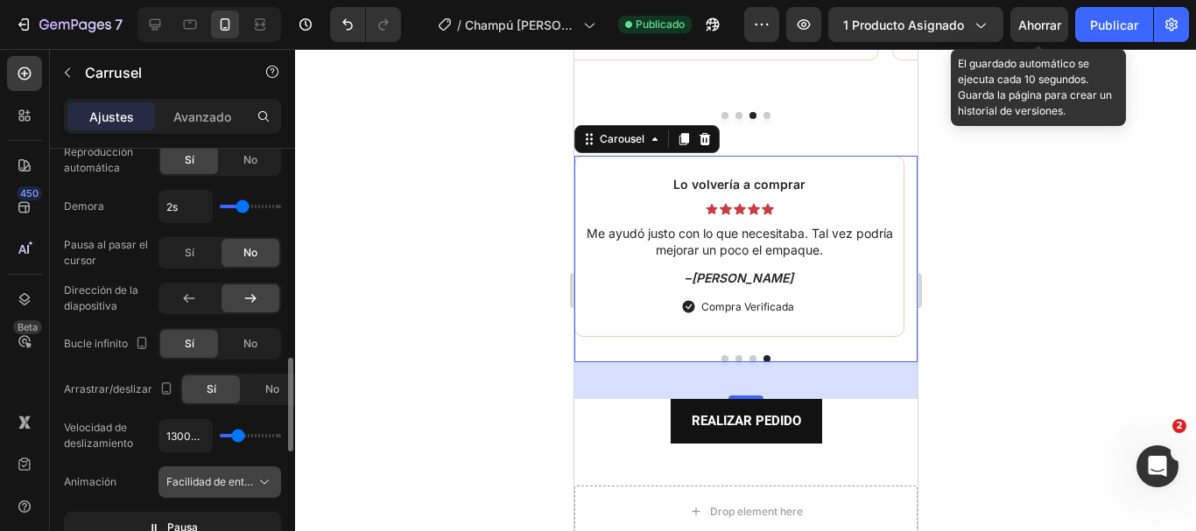
click at [251, 478] on font "Facilidad de entrada" at bounding box center [216, 481] width 101 height 13
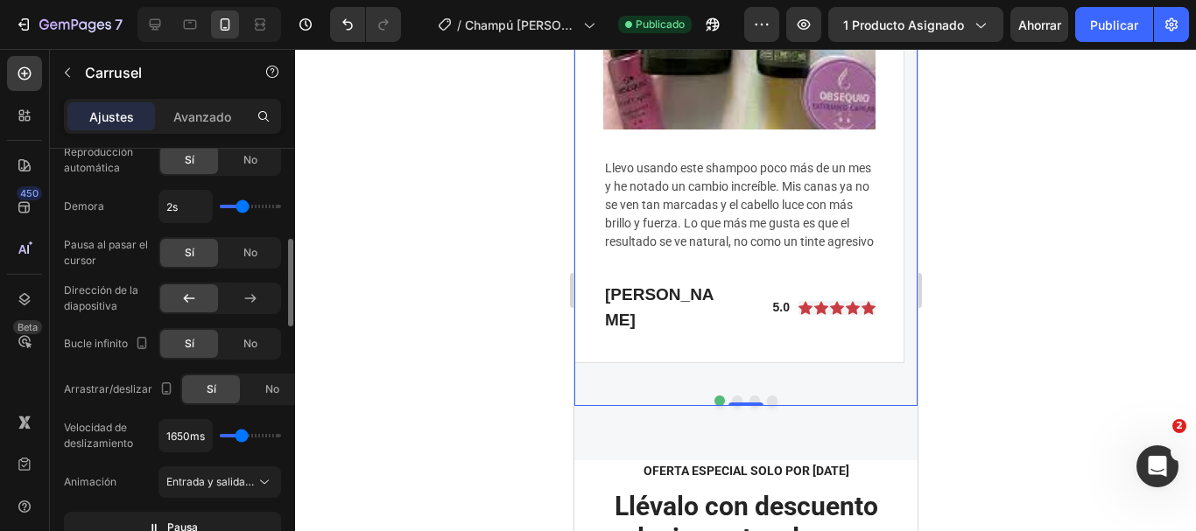
scroll to position [876, 0]
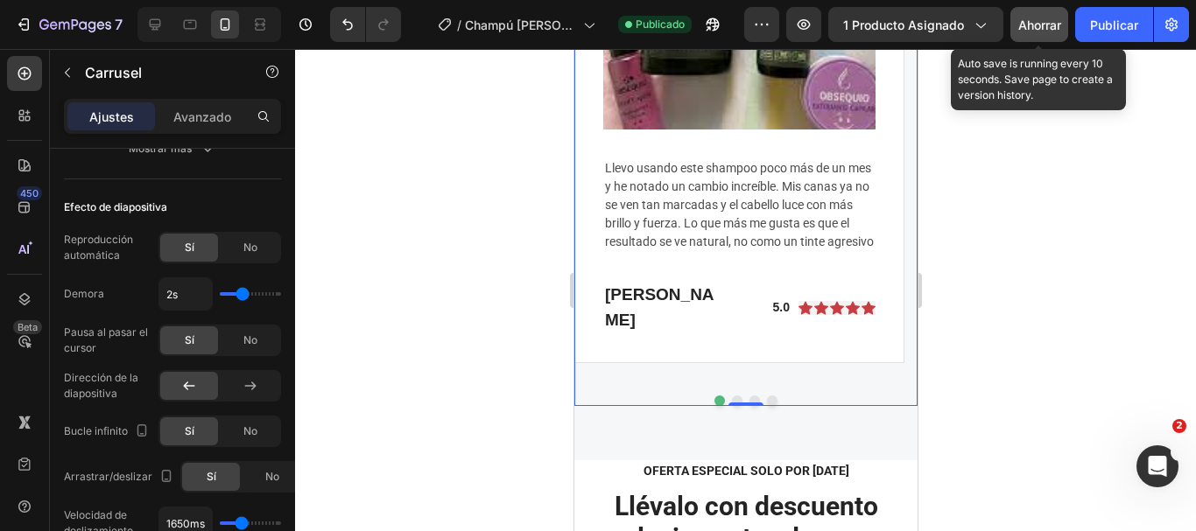
click at [1027, 27] on font "Ahorrar" at bounding box center [1039, 25] width 43 height 15
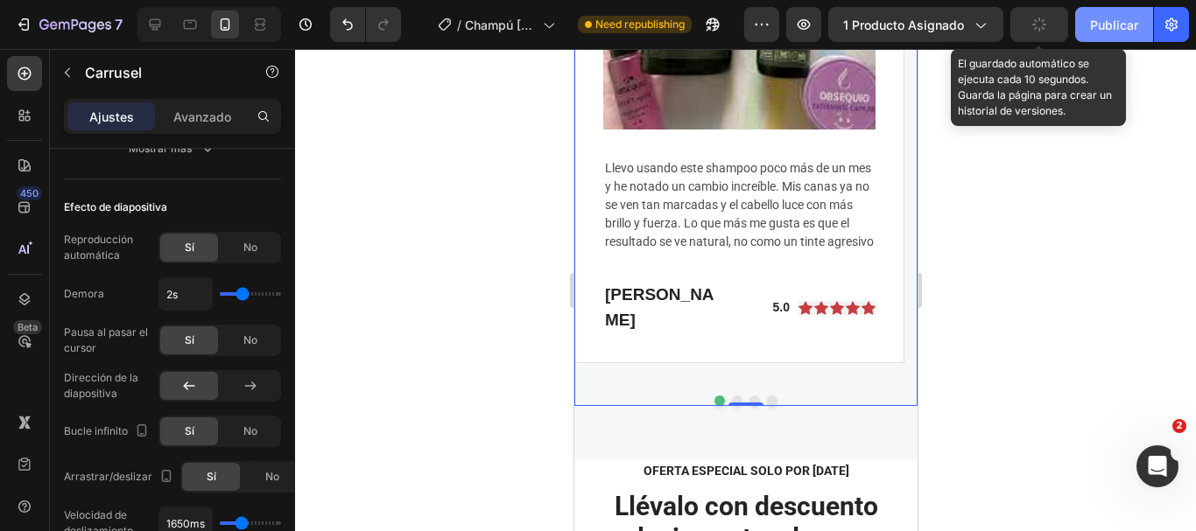
click at [1101, 26] on font "Publicar" at bounding box center [1114, 25] width 48 height 15
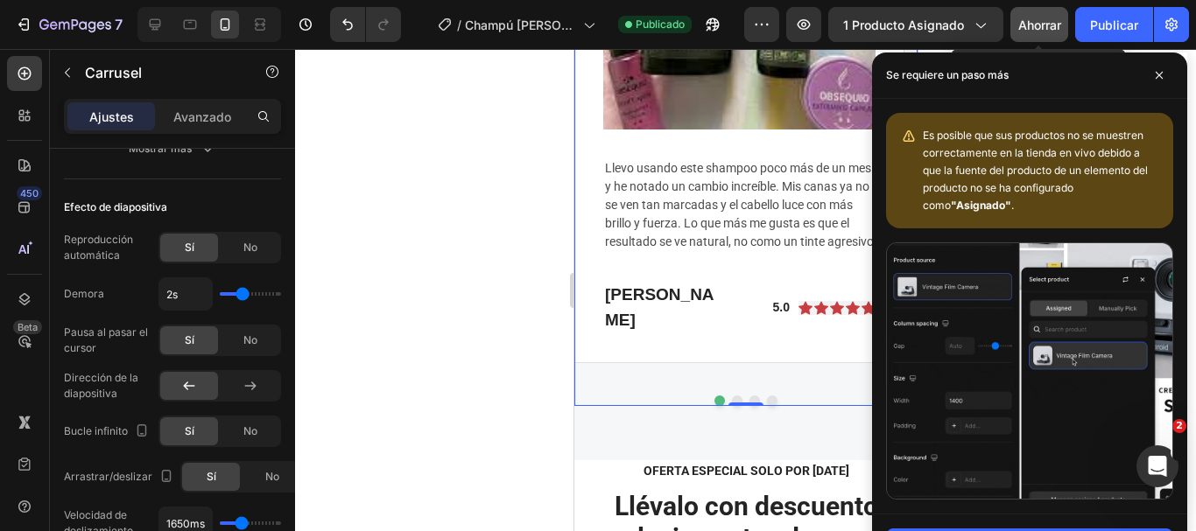
click at [461, 218] on div at bounding box center [745, 290] width 901 height 482
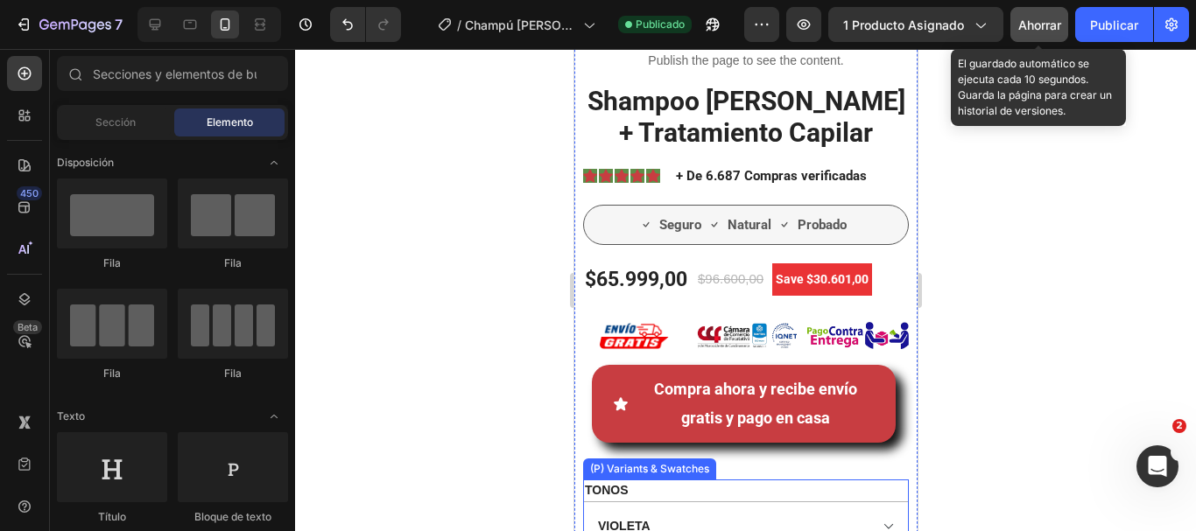
scroll to position [525, 0]
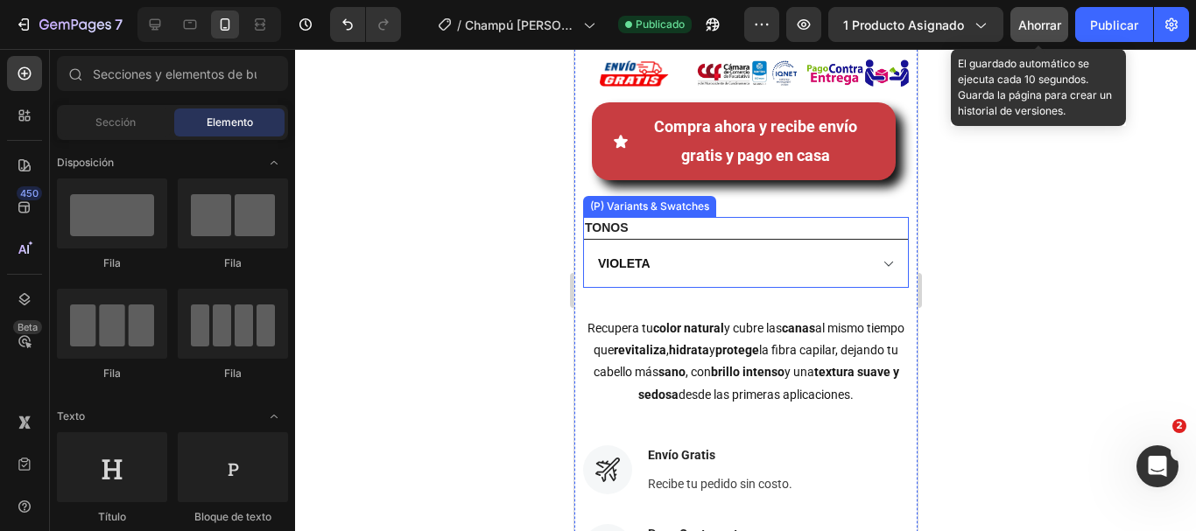
click at [750, 258] on select "[PERSON_NAME] CLARO BORGOÑA [PERSON_NAME] NEGRO CASTAÑO OSCURO" at bounding box center [745, 263] width 326 height 49
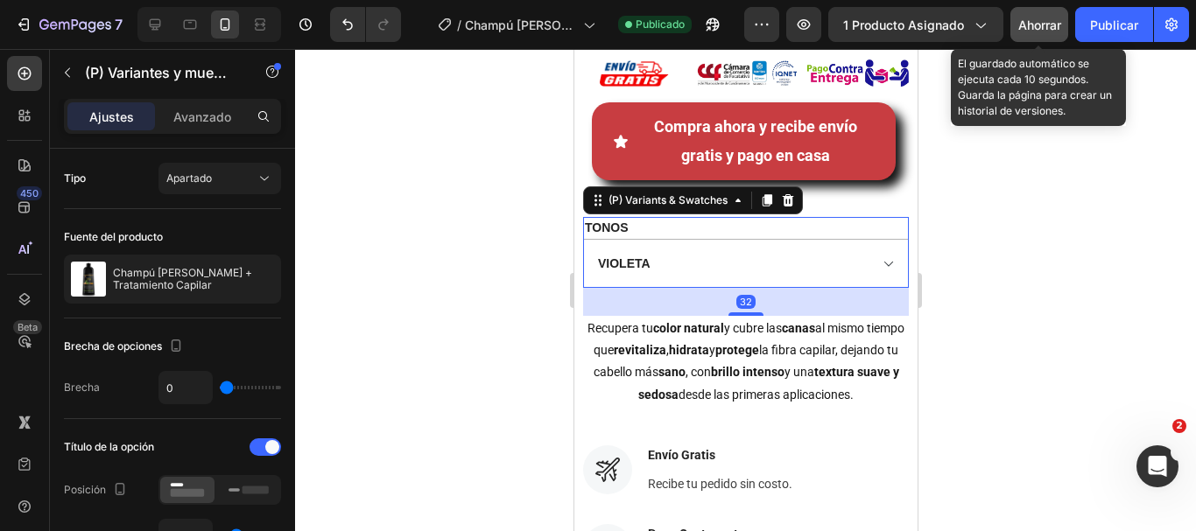
drag, startPoint x: 773, startPoint y: 320, endPoint x: 883, endPoint y: 229, distance: 143.0
click at [689, 265] on select "[PERSON_NAME] CLARO BORGOÑA [PERSON_NAME] NEGRO CASTAÑO OSCURO" at bounding box center [745, 263] width 326 height 49
click at [883, 229] on div "TONOS [PERSON_NAME] CLARO BORGOÑA [PERSON_NAME] NEGRO CASTAÑO OSCURO" at bounding box center [745, 252] width 326 height 71
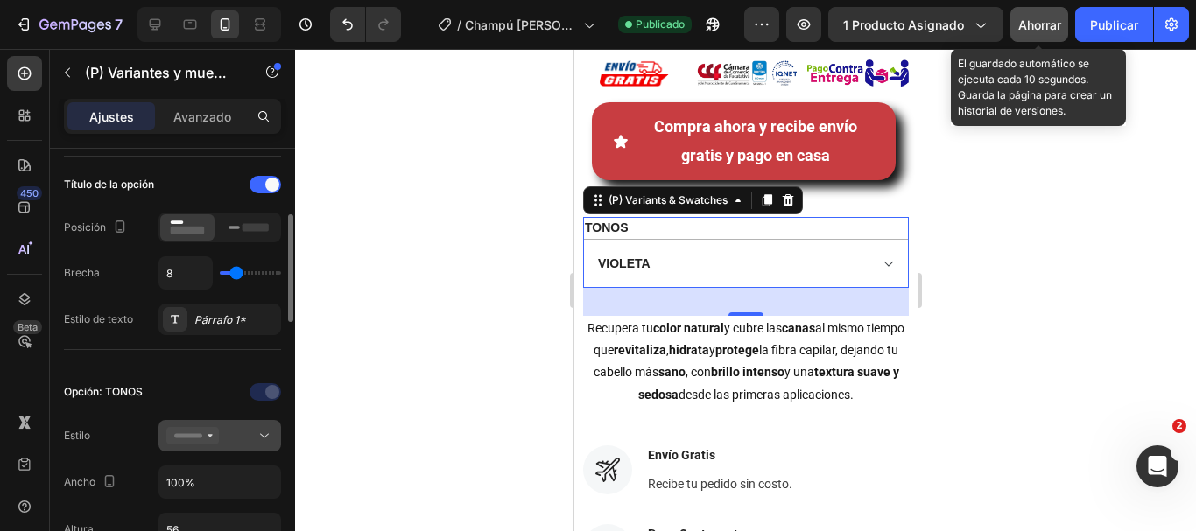
click at [250, 442] on div at bounding box center [219, 436] width 107 height 18
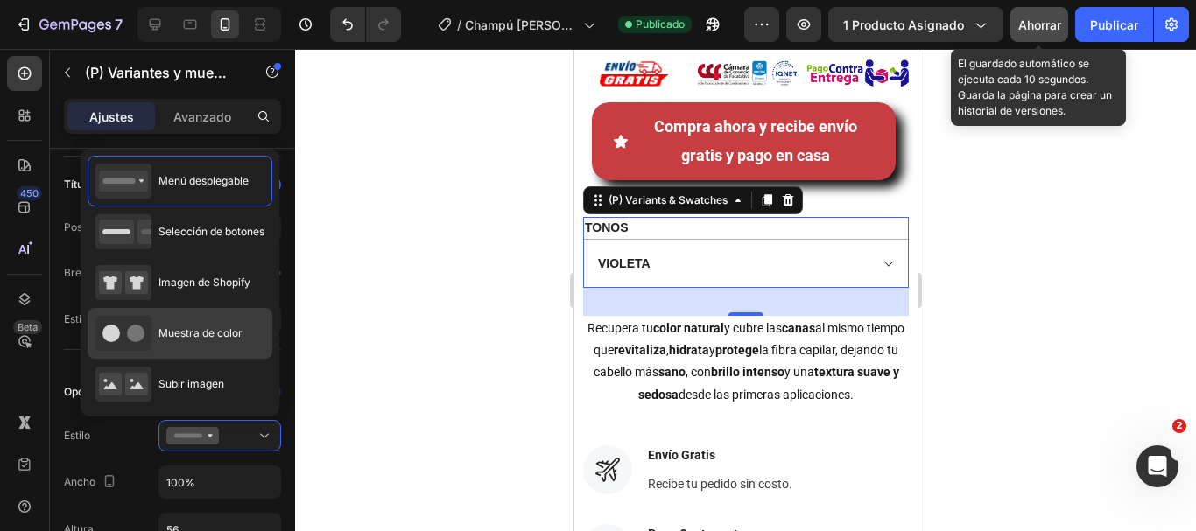
click at [193, 334] on font "Muestra de color" at bounding box center [200, 333] width 84 height 13
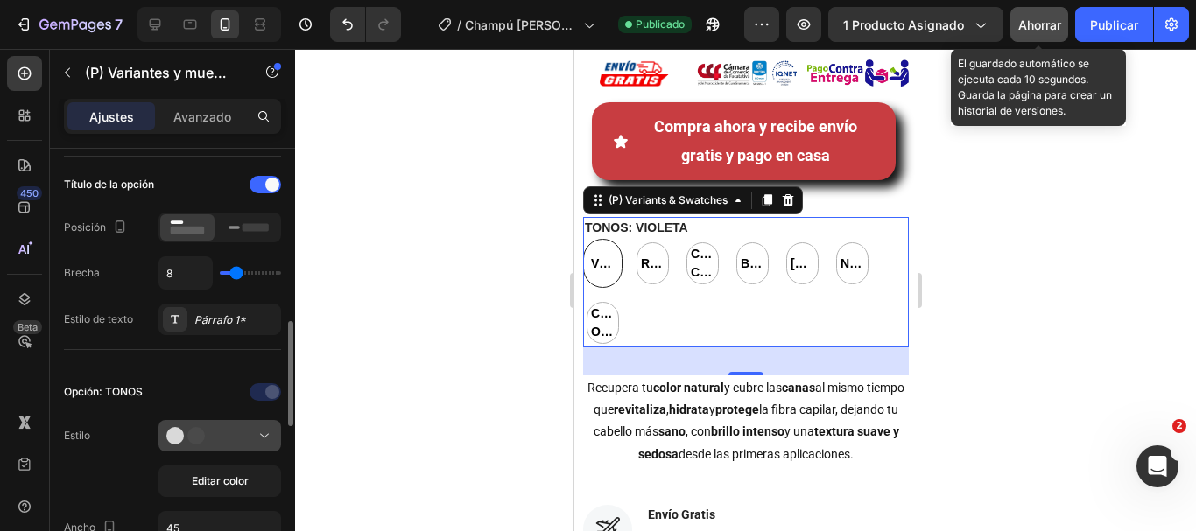
scroll to position [350, 0]
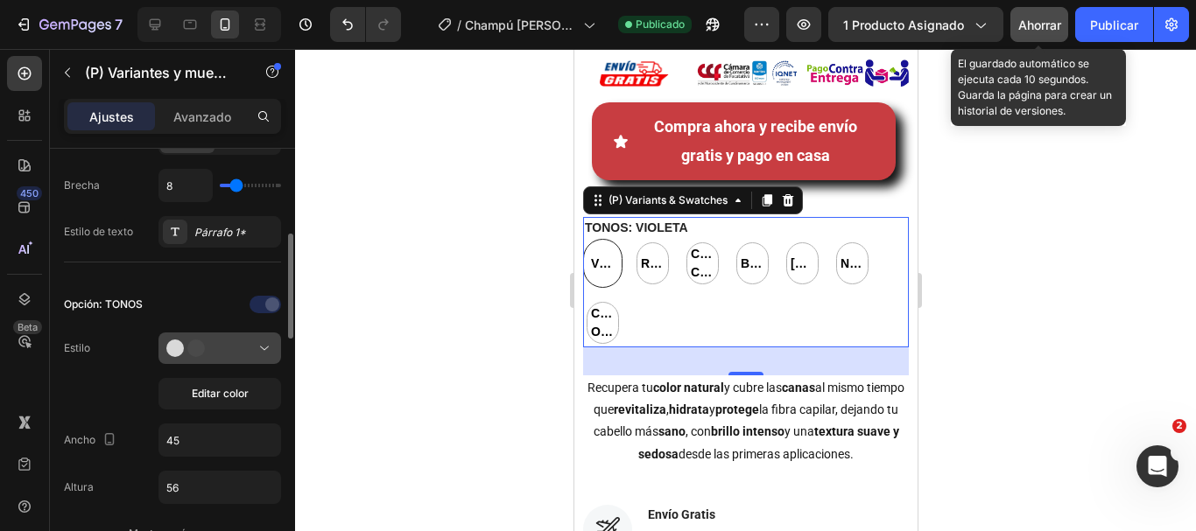
click at [237, 354] on div at bounding box center [219, 349] width 107 height 18
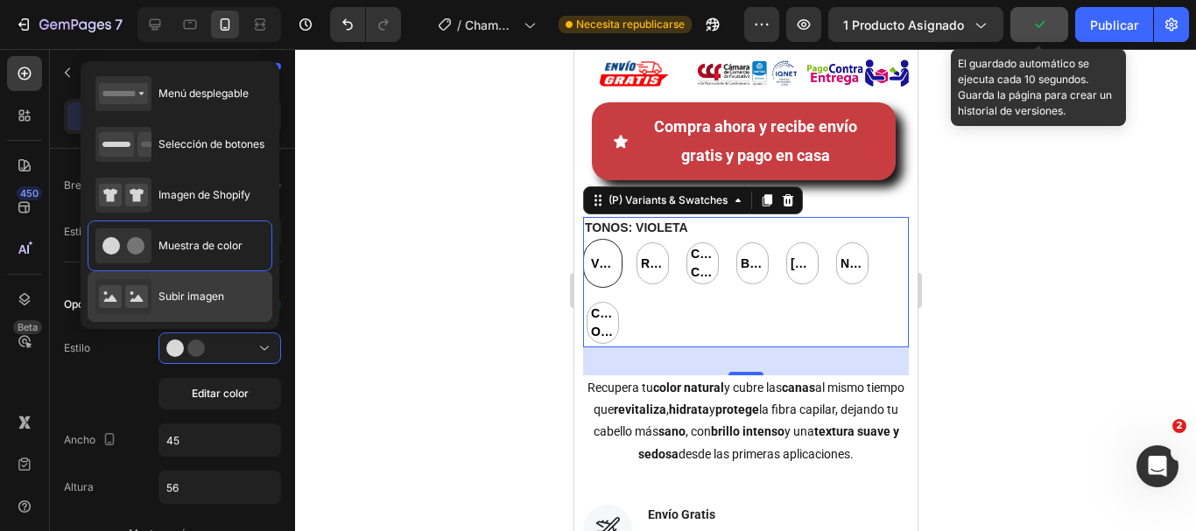
click at [193, 279] on div "Subir imagen" at bounding box center [159, 296] width 129 height 35
type input "64"
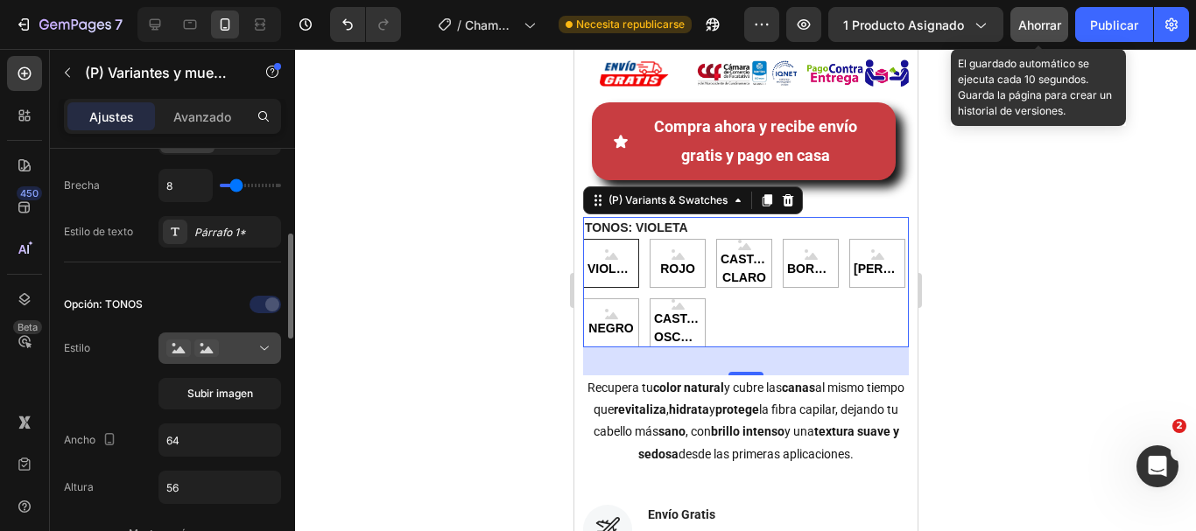
click at [230, 349] on div at bounding box center [219, 349] width 107 height 18
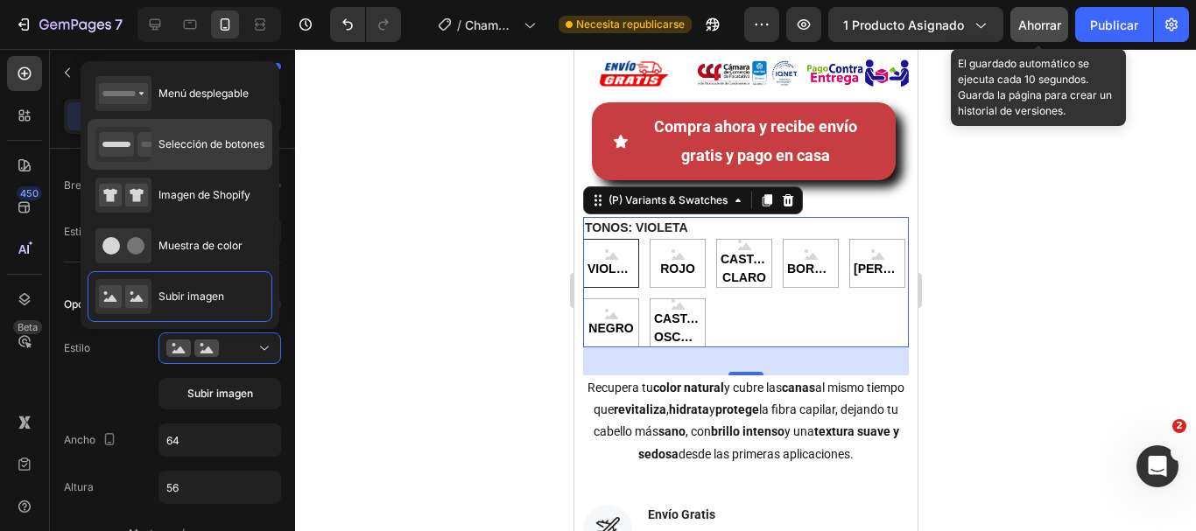
click at [192, 139] on font "Selección de botones" at bounding box center [211, 143] width 106 height 13
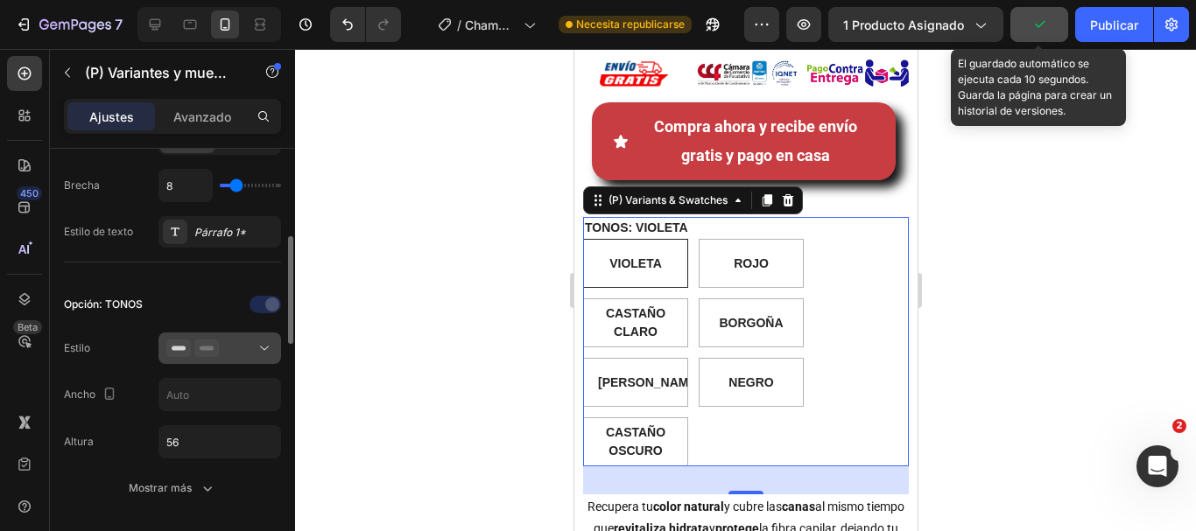
click at [236, 348] on div at bounding box center [219, 349] width 107 height 18
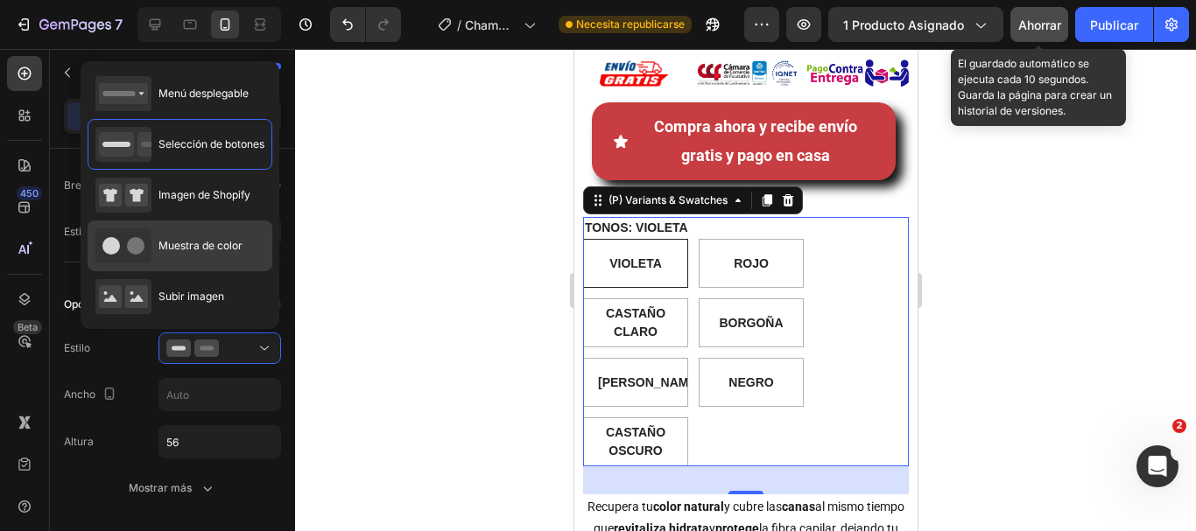
click at [193, 257] on div "Muestra de color" at bounding box center [168, 246] width 147 height 35
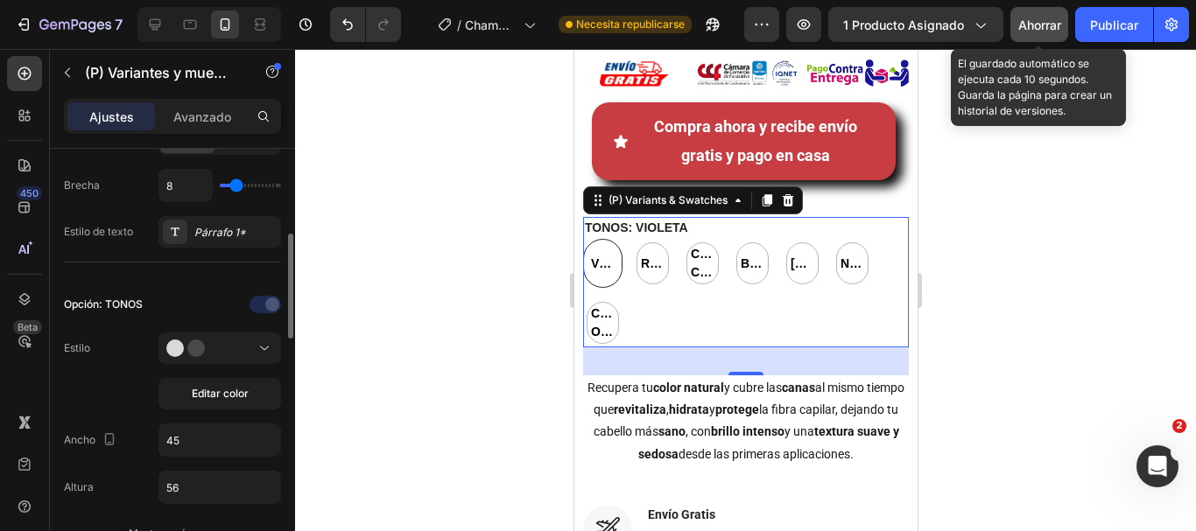
scroll to position [438, 0]
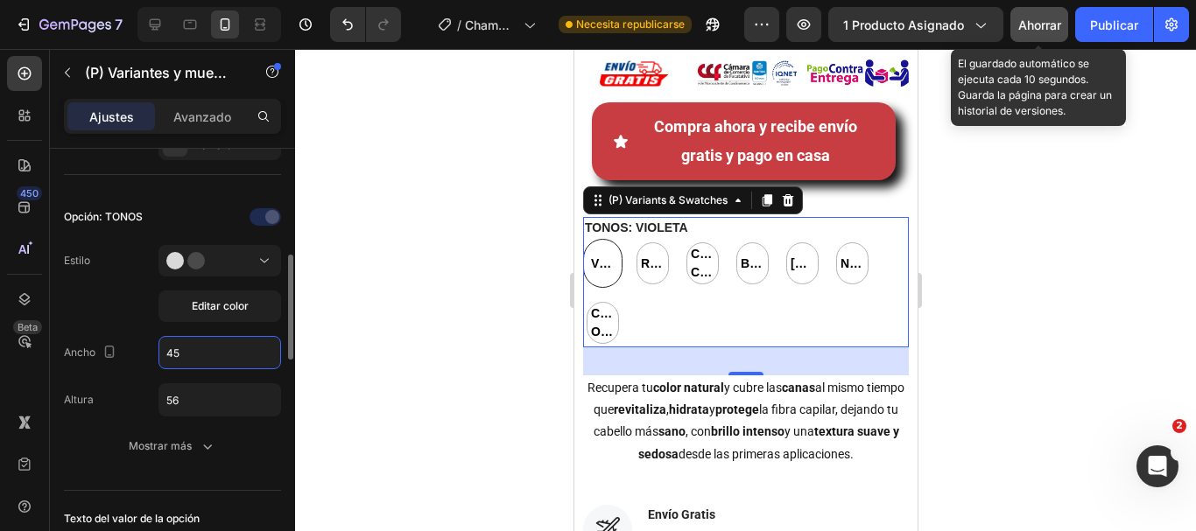
click at [204, 354] on input "45" at bounding box center [219, 353] width 121 height 32
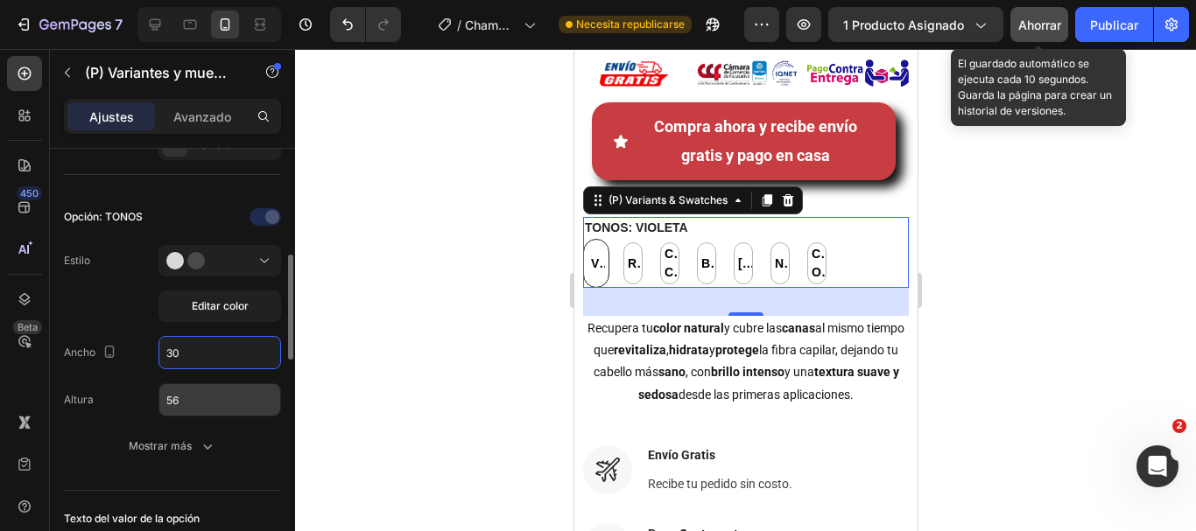
type input "30"
click at [182, 403] on input "56" at bounding box center [219, 400] width 121 height 32
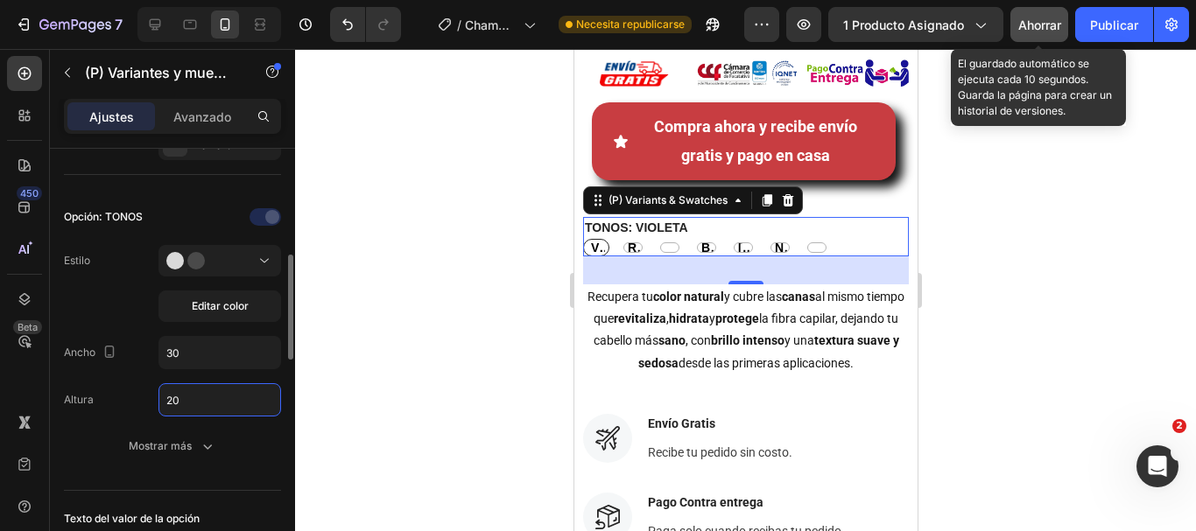
type input "2"
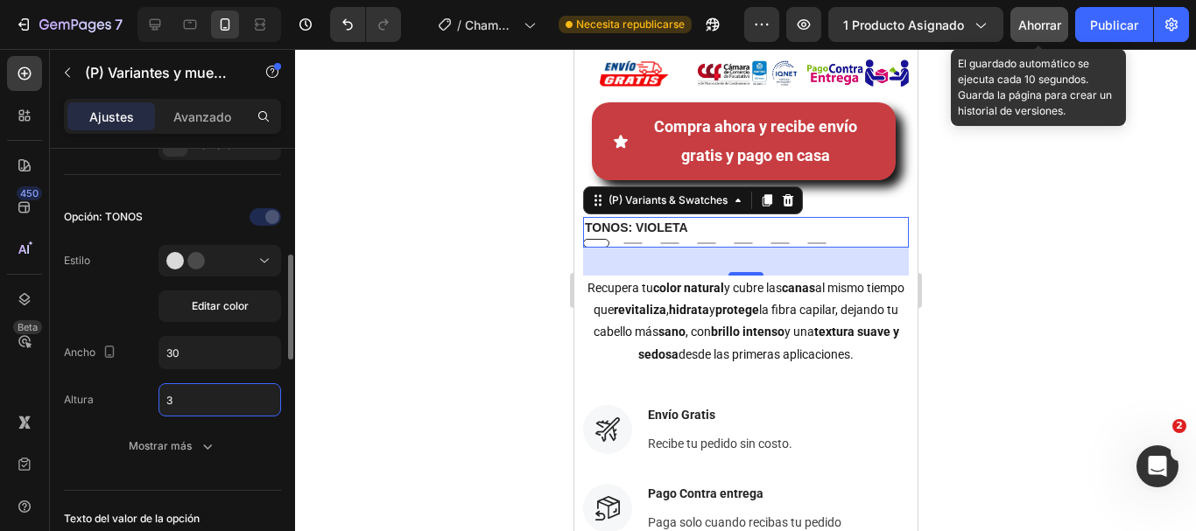
type input "30"
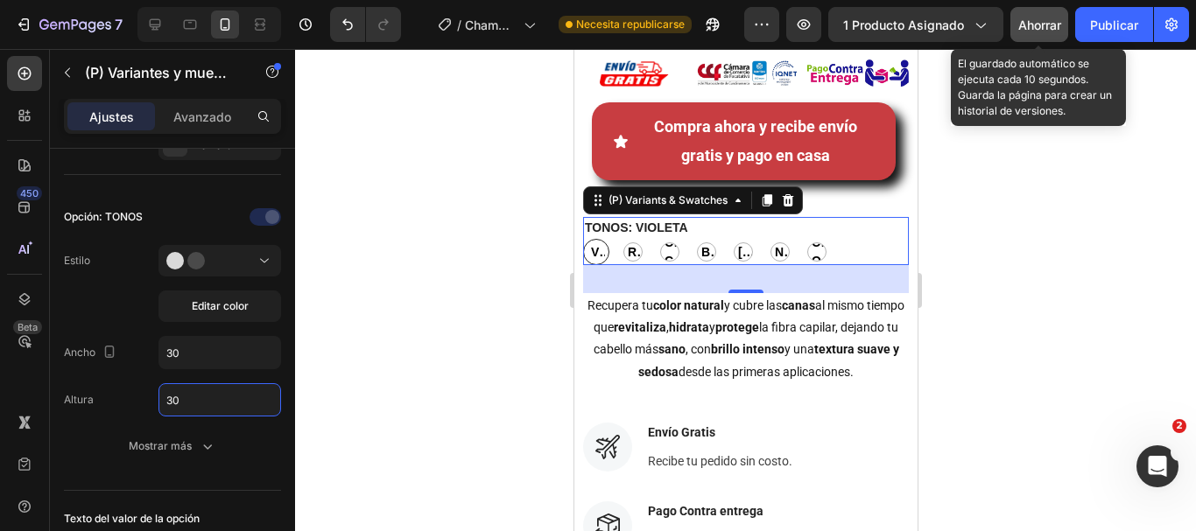
click at [971, 282] on div at bounding box center [745, 290] width 901 height 482
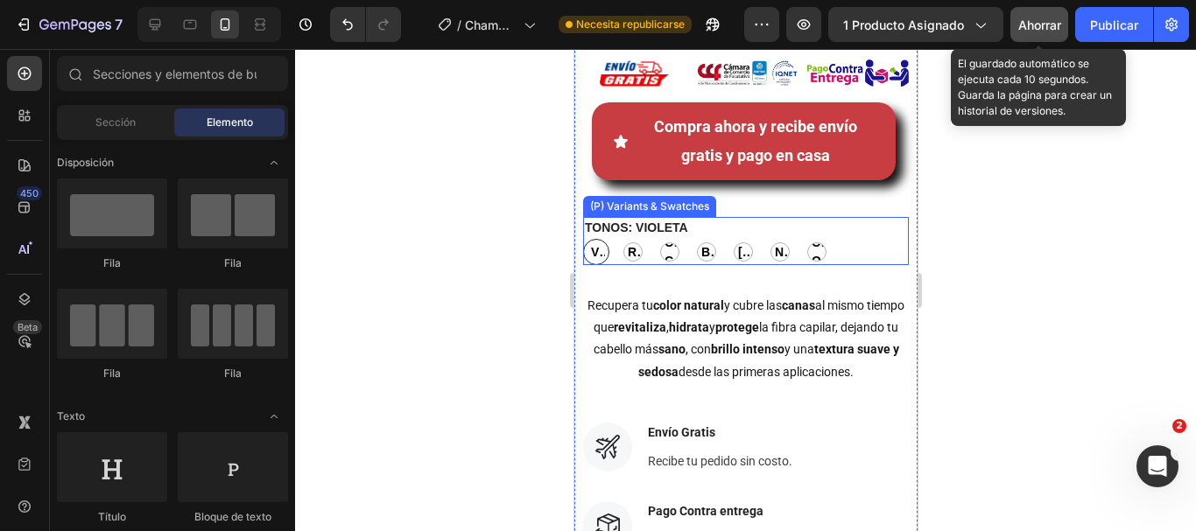
click at [637, 235] on legend "TONOS: VIOLETA" at bounding box center [635, 228] width 107 height 22
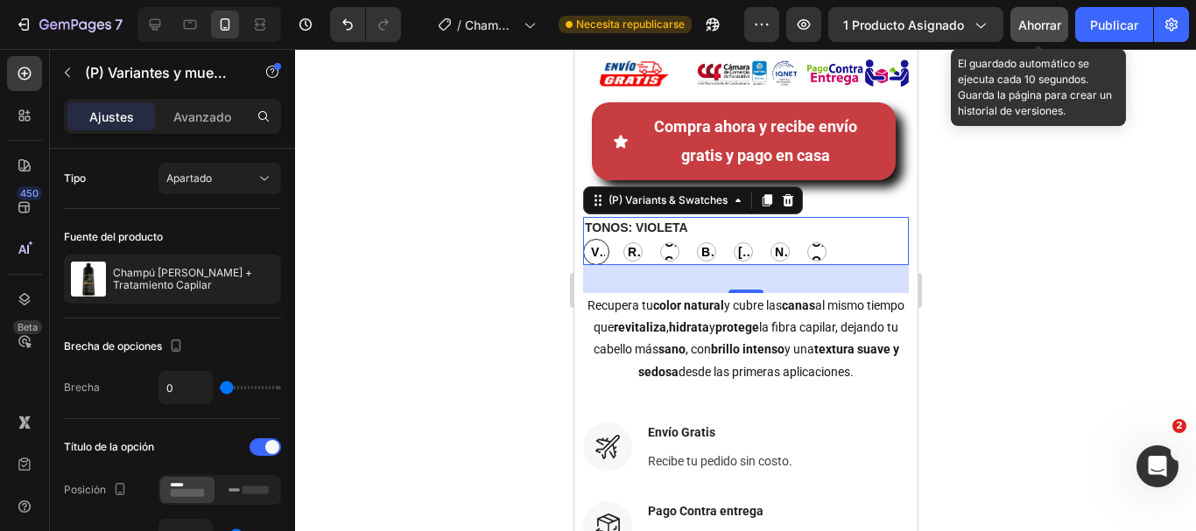
click at [856, 244] on div "VIOLETA [PERSON_NAME] ROJO CASTAÑO [PERSON_NAME] [PERSON_NAME] CLARO BORGOÑA BO…" at bounding box center [745, 252] width 326 height 26
click at [602, 250] on span "VIOLETA" at bounding box center [596, 252] width 18 height 18
click at [582, 239] on input "[PERSON_NAME]" at bounding box center [581, 238] width 1 height 1
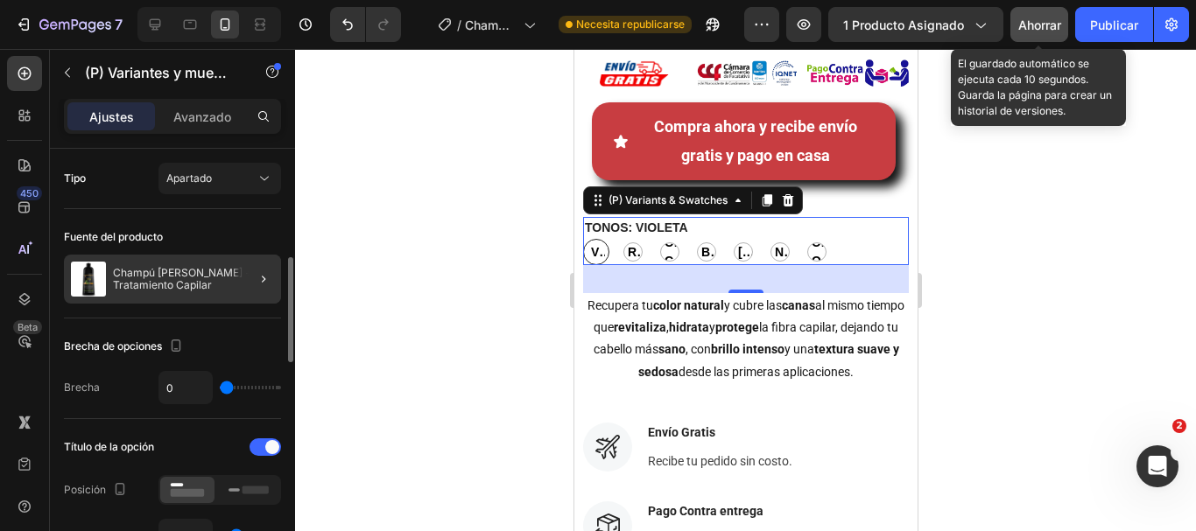
scroll to position [88, 0]
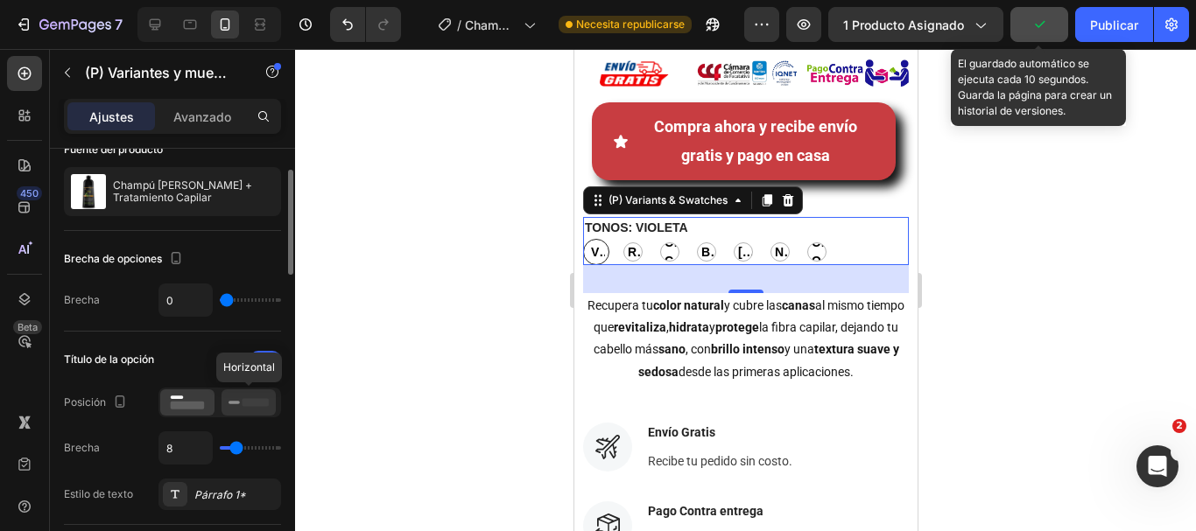
click at [245, 407] on icon at bounding box center [249, 402] width 40 height 19
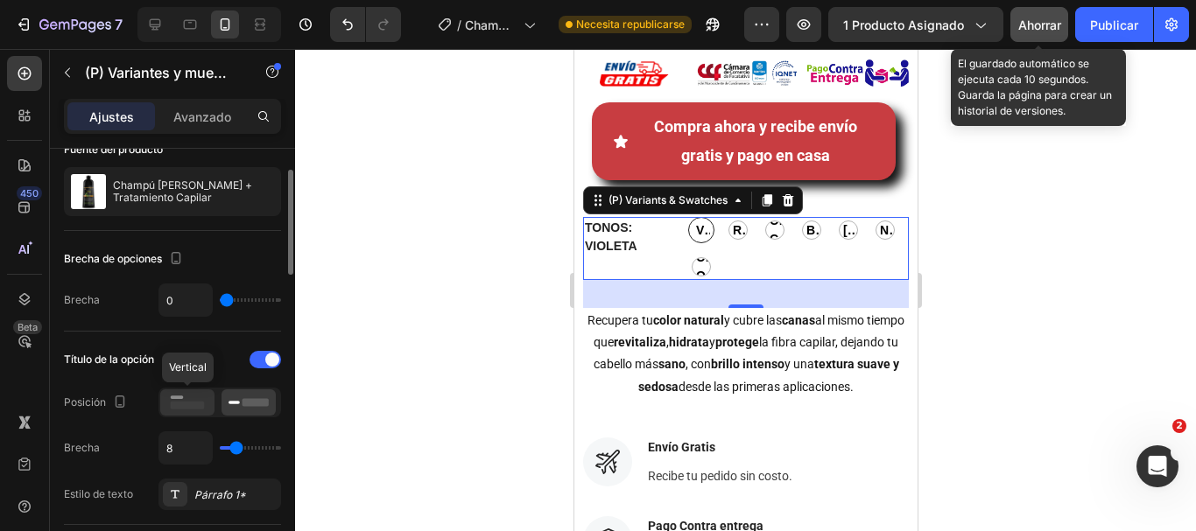
click at [187, 405] on rect at bounding box center [188, 406] width 34 height 8
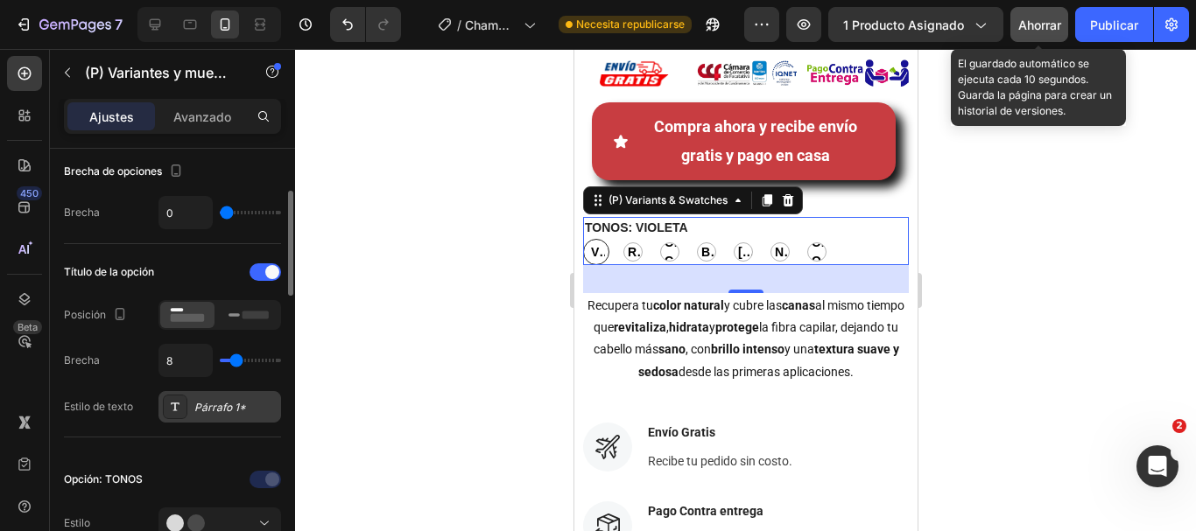
scroll to position [263, 0]
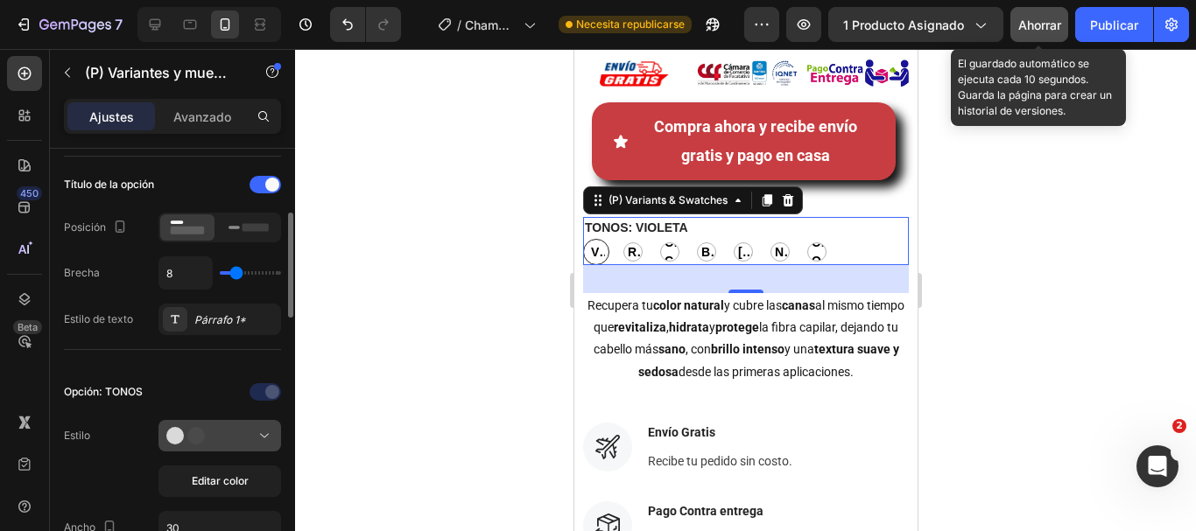
click at [229, 446] on button at bounding box center [219, 436] width 123 height 32
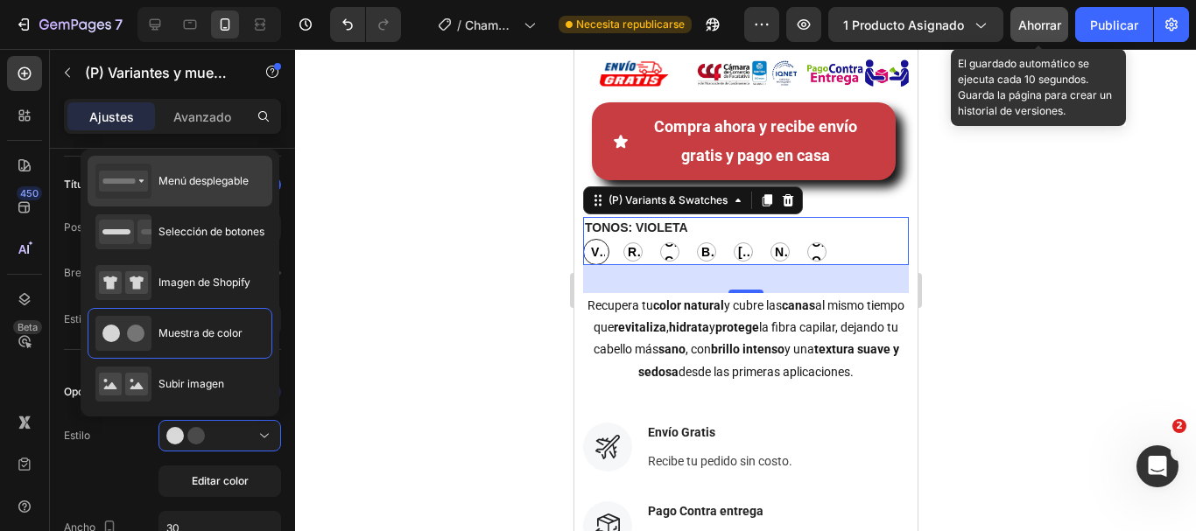
click at [162, 189] on span "Menú desplegable" at bounding box center [203, 181] width 90 height 16
type input "100%"
type input "56"
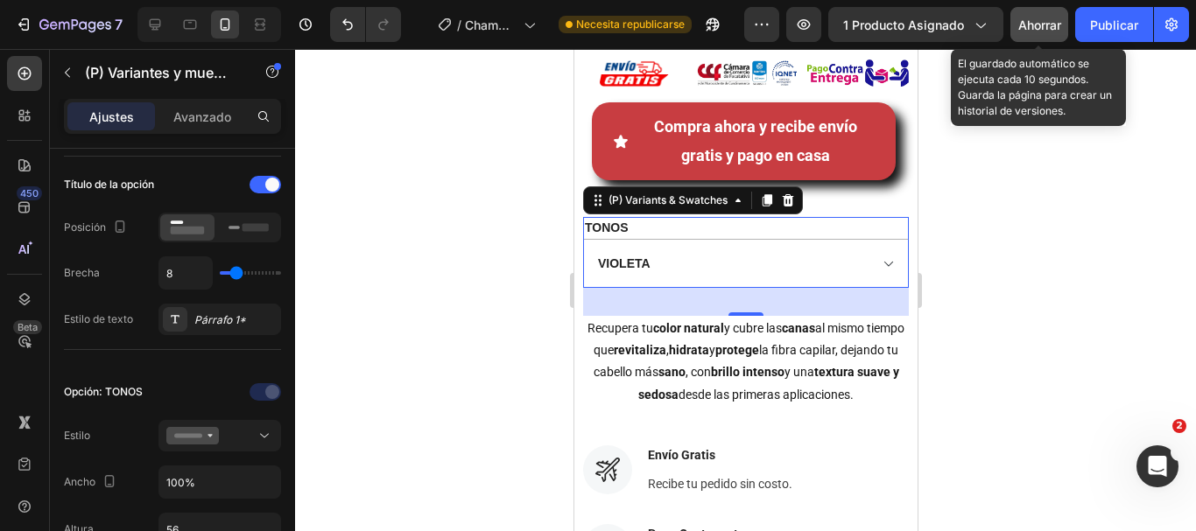
click at [1021, 31] on font "Ahorrar" at bounding box center [1039, 25] width 43 height 15
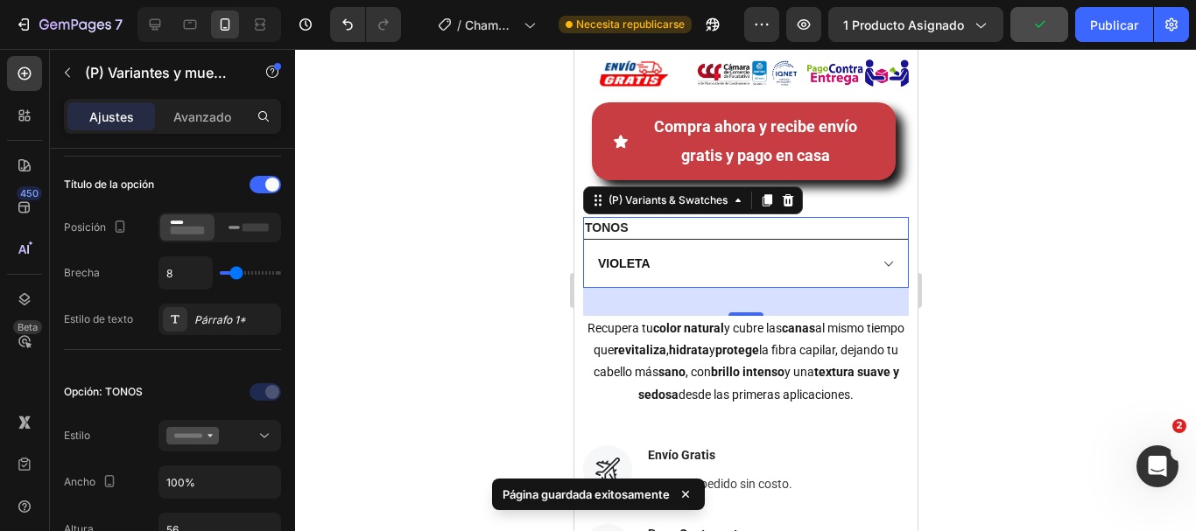
click at [875, 265] on select "[PERSON_NAME] CLARO BORGOÑA [PERSON_NAME] NEGRO CASTAÑO OSCURO" at bounding box center [745, 263] width 326 height 49
click at [247, 225] on rect at bounding box center [256, 227] width 26 height 8
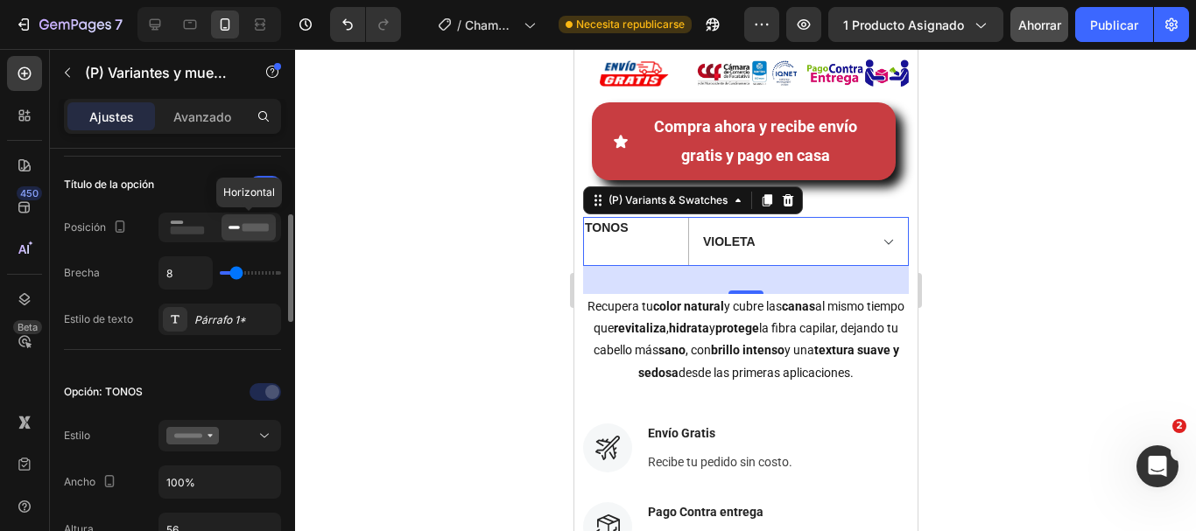
click at [247, 225] on rect at bounding box center [256, 227] width 26 height 8
click at [660, 239] on div "TONOS [PERSON_NAME] CLARO BORGOÑA [PERSON_NAME] NEGRO CASTAÑO OSCURO" at bounding box center [745, 241] width 326 height 49
click at [195, 236] on icon at bounding box center [187, 227] width 40 height 19
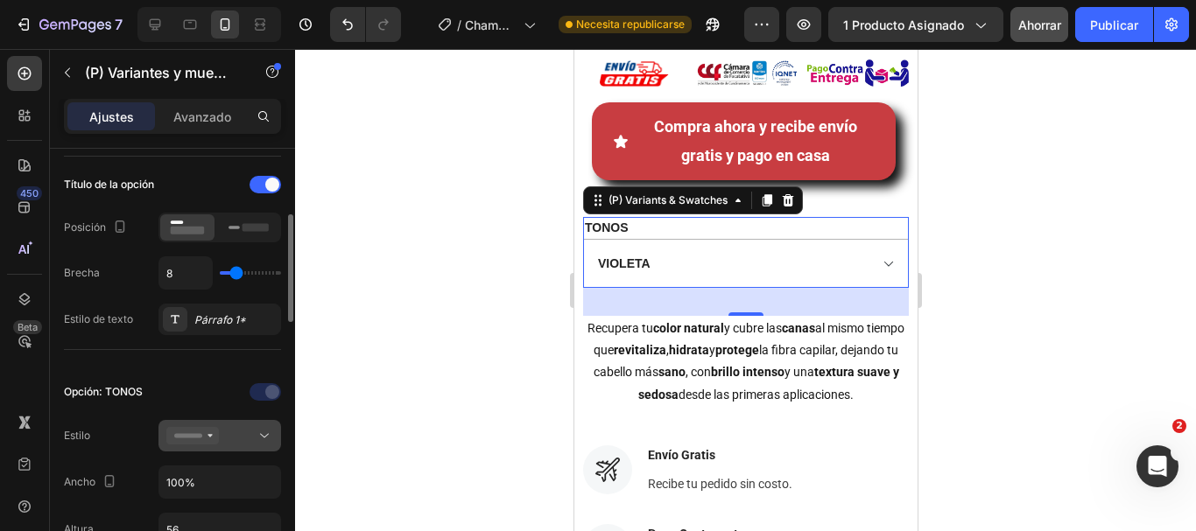
click at [251, 429] on div at bounding box center [219, 436] width 107 height 18
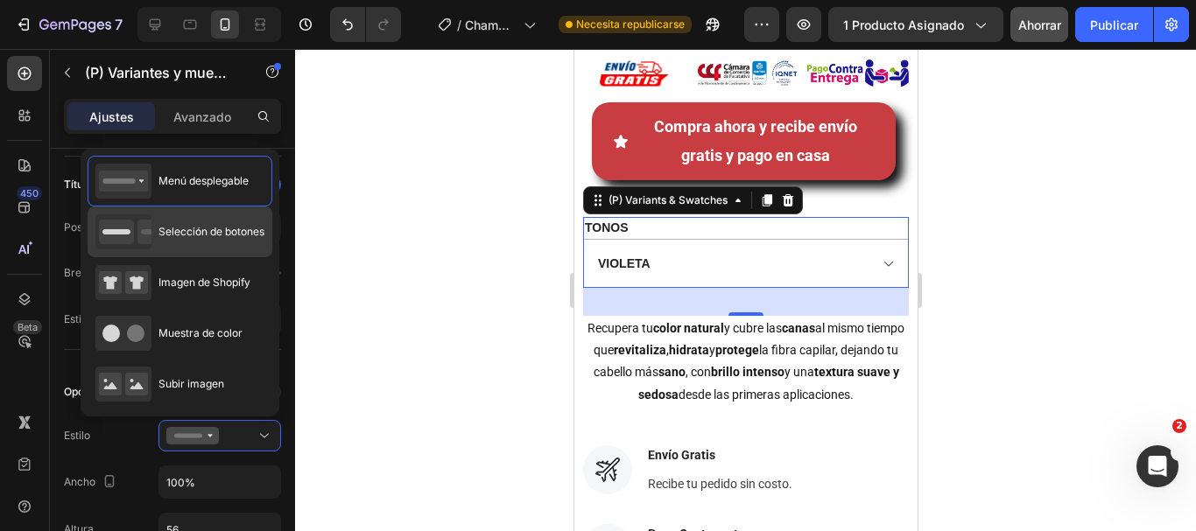
click at [214, 236] on font "Selección de botones" at bounding box center [211, 231] width 106 height 13
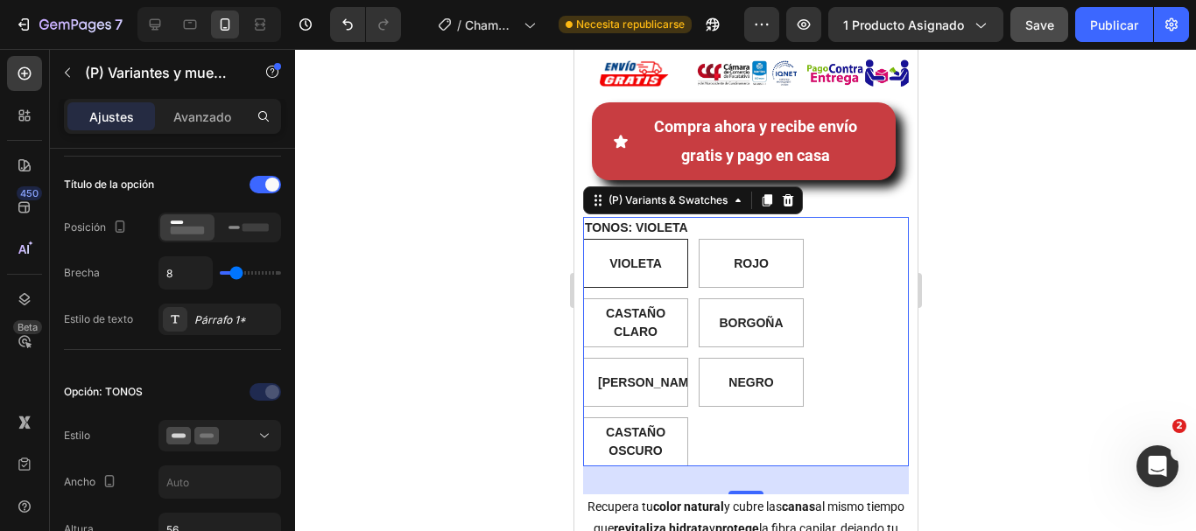
click at [846, 299] on div "VIOLETA [PERSON_NAME] ROJO CASTAÑO [PERSON_NAME] [PERSON_NAME] CLARO BORGOÑA BO…" at bounding box center [745, 353] width 326 height 228
click at [222, 426] on button at bounding box center [219, 436] width 123 height 32
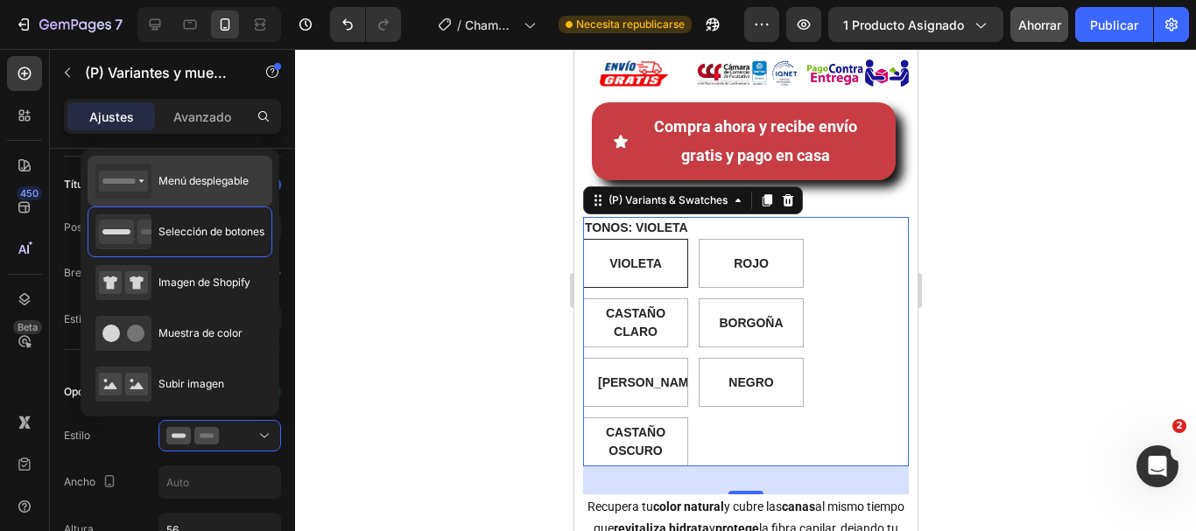
click at [202, 195] on div "Menú desplegable" at bounding box center [171, 181] width 153 height 35
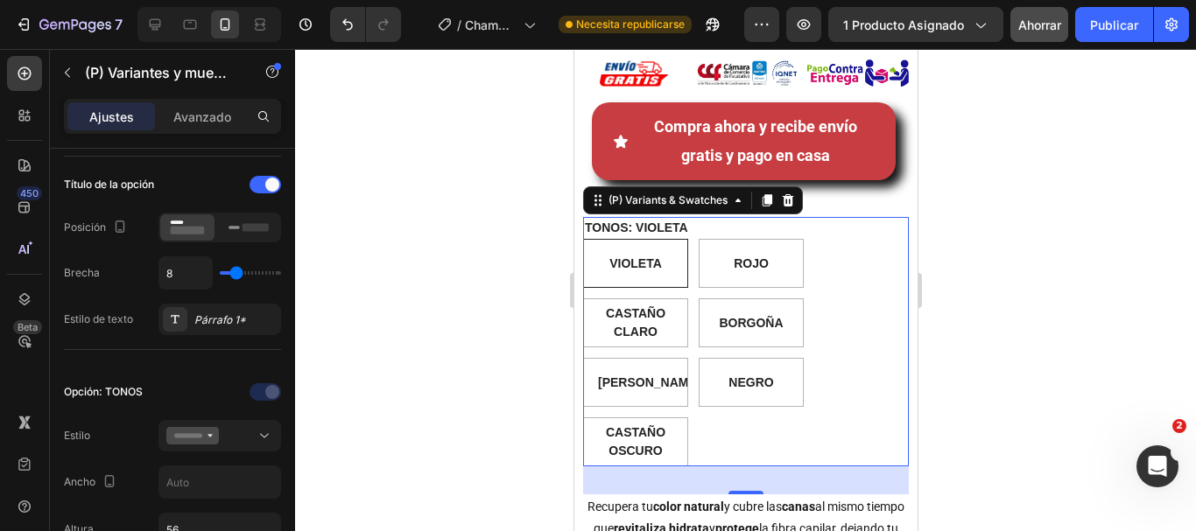
type input "100%"
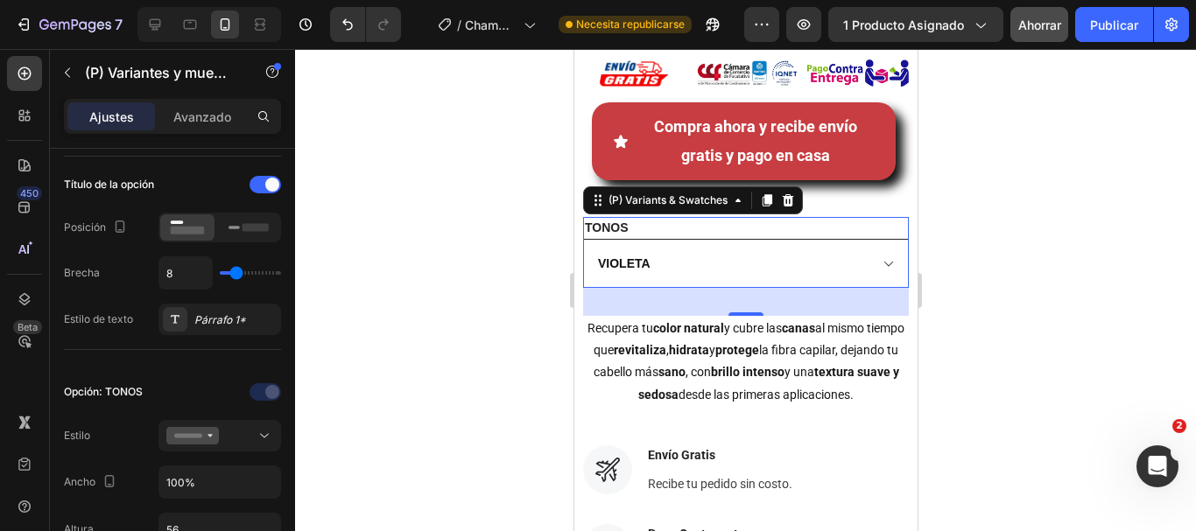
click at [776, 266] on select "[PERSON_NAME] CLARO BORGOÑA [PERSON_NAME] NEGRO CASTAÑO OSCURO" at bounding box center [745, 263] width 326 height 49
click at [582, 239] on select "[PERSON_NAME] CLARO BORGOÑA [PERSON_NAME] NEGRO CASTAÑO OSCURO" at bounding box center [745, 263] width 326 height 49
click at [656, 264] on select "[PERSON_NAME] CLARO BORGOÑA [PERSON_NAME] NEGRO CASTAÑO OSCURO" at bounding box center [745, 263] width 326 height 49
click at [582, 239] on select "[PERSON_NAME] CLARO BORGOÑA [PERSON_NAME] NEGRO CASTAÑO OSCURO" at bounding box center [745, 263] width 326 height 49
click at [1003, 237] on div at bounding box center [745, 290] width 901 height 482
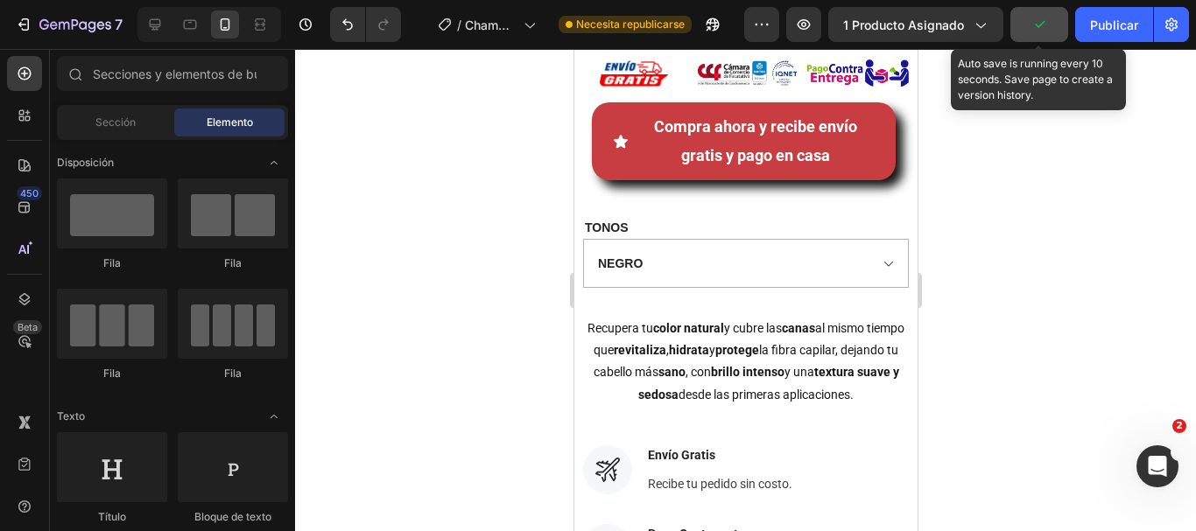
click at [1043, 39] on button "button" at bounding box center [1039, 24] width 58 height 35
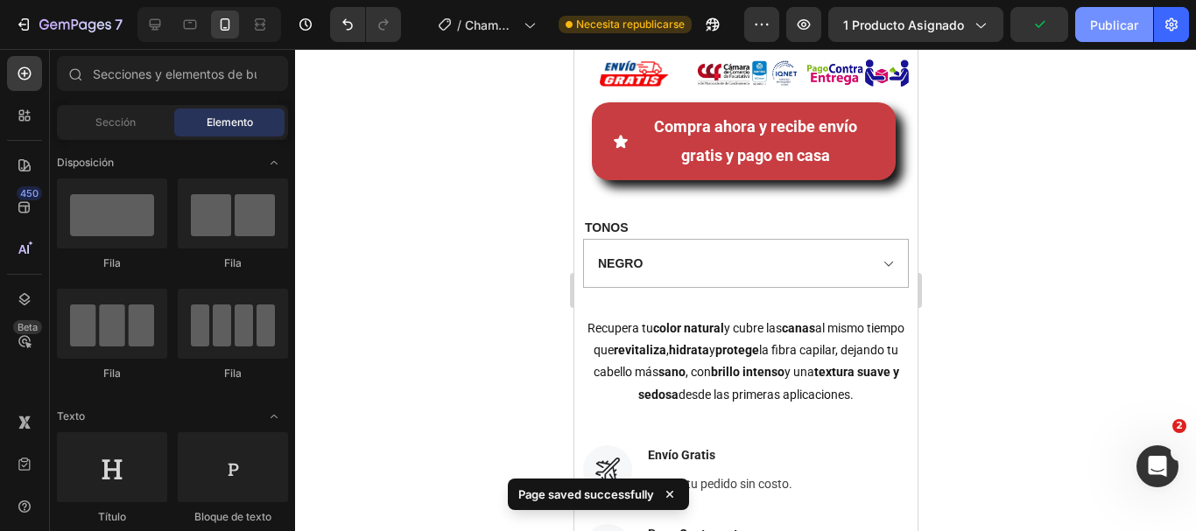
click at [1088, 32] on button "Publicar" at bounding box center [1114, 24] width 78 height 35
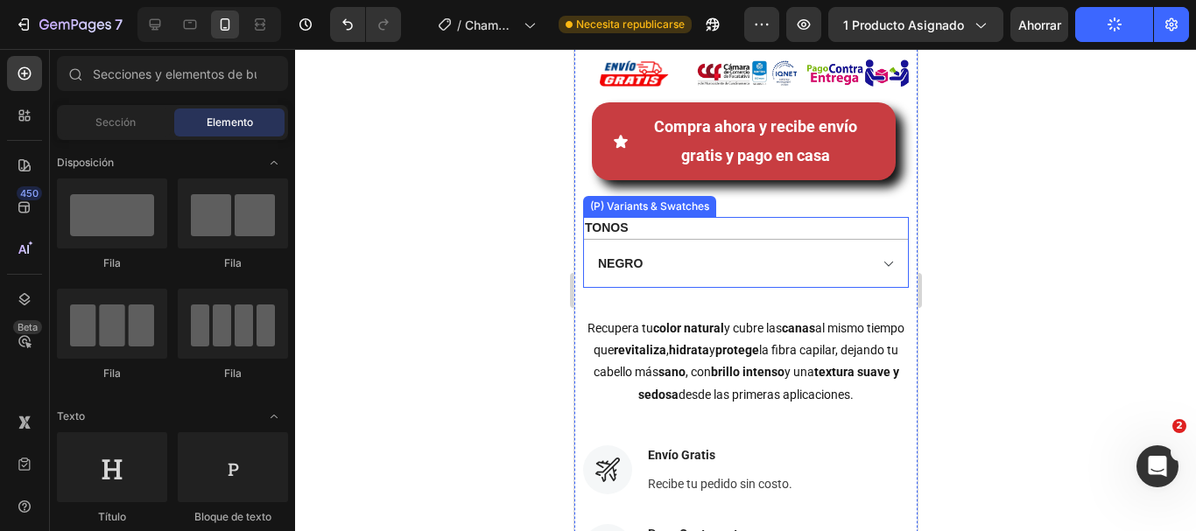
click at [650, 218] on div "TONOS [PERSON_NAME] CLARO BORGOÑA [PERSON_NAME] NEGRO CASTAÑO OSCURO" at bounding box center [745, 252] width 326 height 71
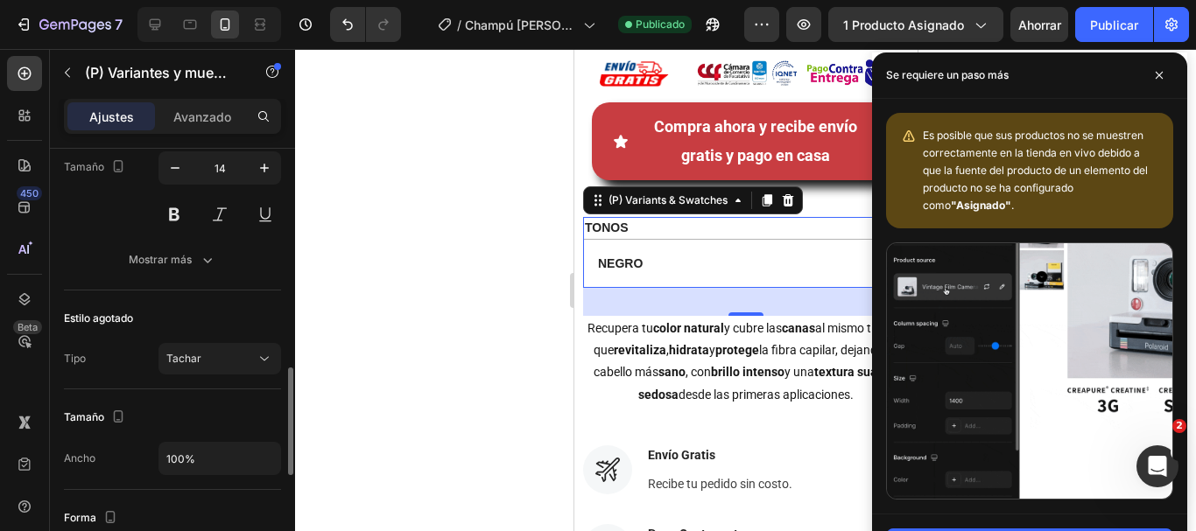
scroll to position [963, 0]
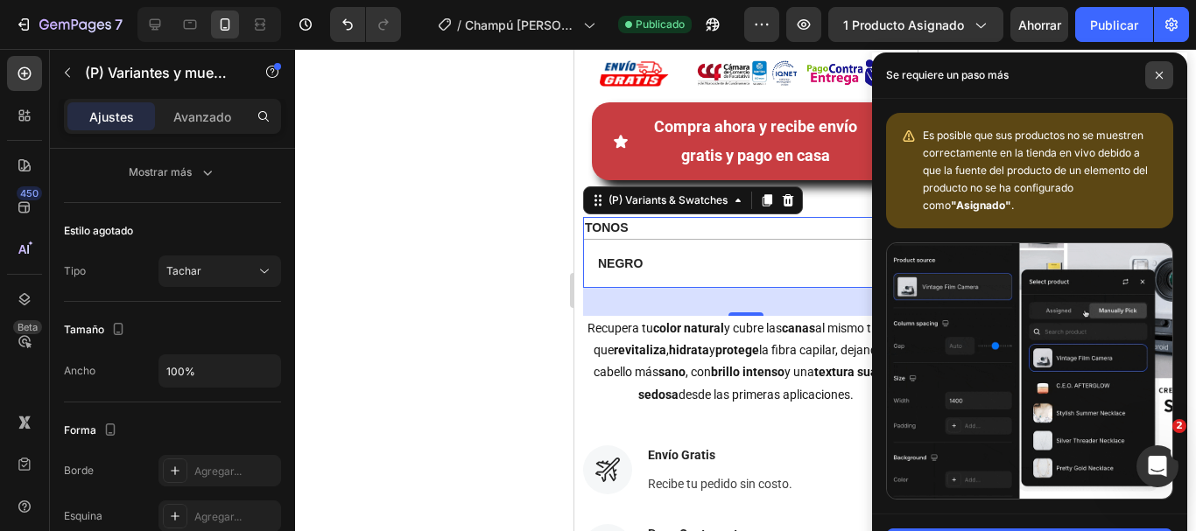
click at [1162, 79] on icon at bounding box center [1159, 75] width 9 height 9
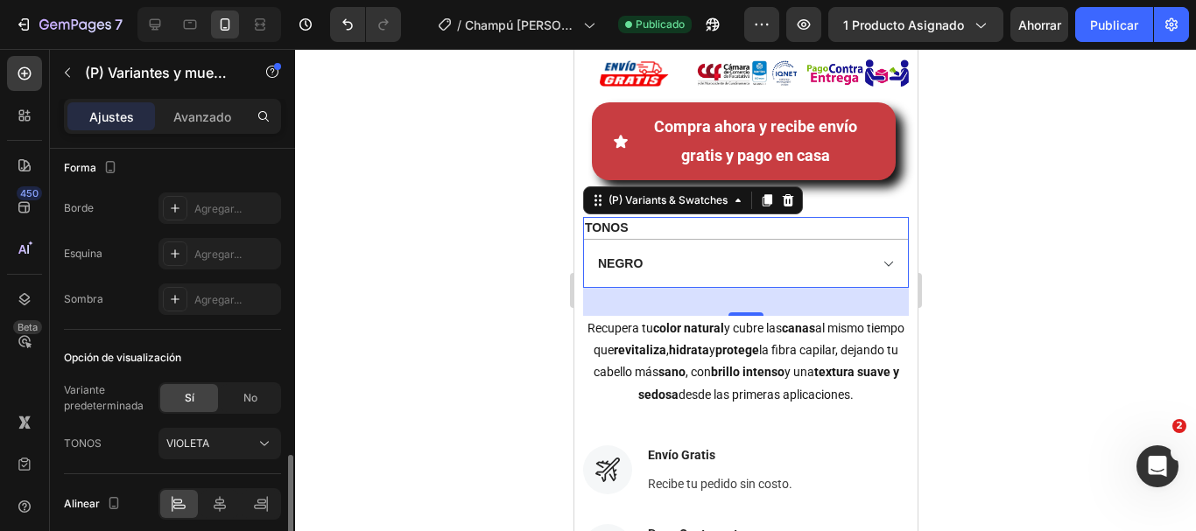
scroll to position [1298, 0]
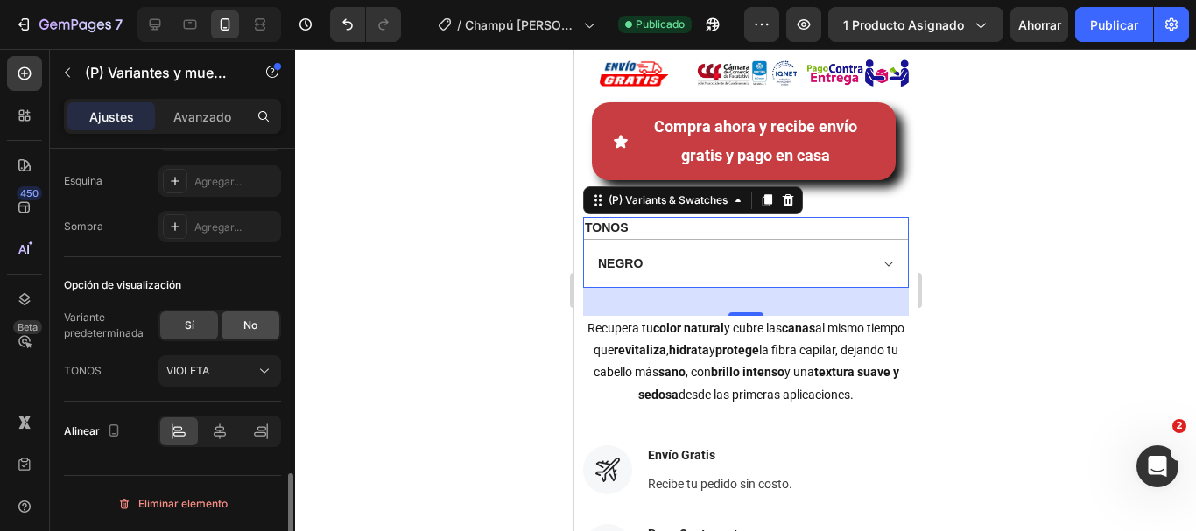
click at [241, 317] on div "No" at bounding box center [251, 326] width 58 height 28
select select "blank"
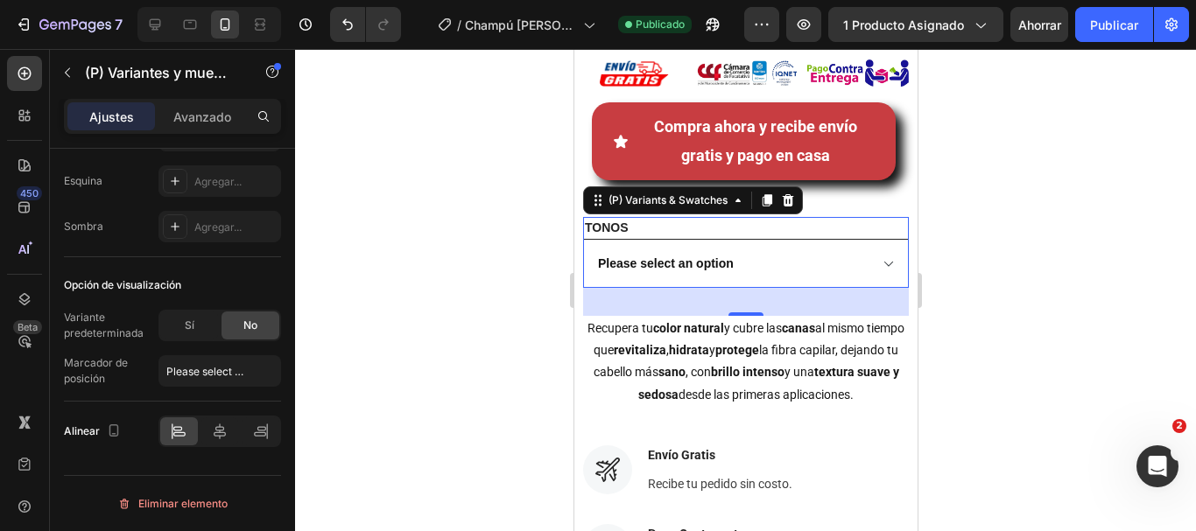
click at [691, 261] on select "Please select an option [PERSON_NAME] CLARO BORGOÑA [PERSON_NAME] NEGRO CASTAÑO…" at bounding box center [745, 263] width 326 height 49
drag, startPoint x: 833, startPoint y: 403, endPoint x: 691, endPoint y: 261, distance: 200.6
click at [691, 261] on select "Please select an option [PERSON_NAME] CLARO BORGOÑA [PERSON_NAME] NEGRO CASTAÑO…" at bounding box center [745, 263] width 326 height 49
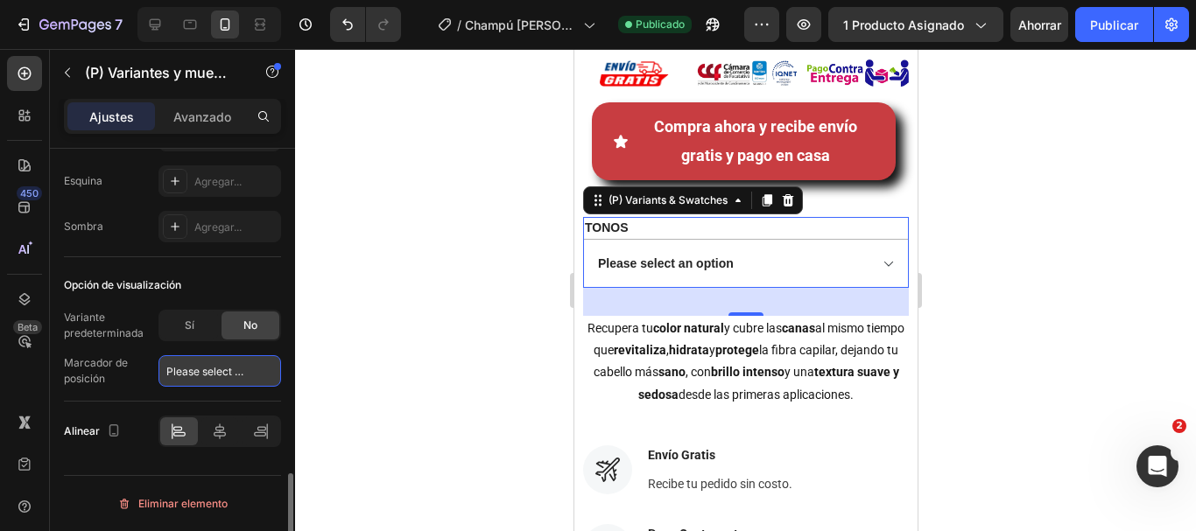
click at [217, 370] on input "Please select an option" at bounding box center [219, 371] width 123 height 32
type input "Se"
select select "VIOLETA"
click at [215, 373] on input "Selecciona tu tolor faborito" at bounding box center [219, 371] width 123 height 32
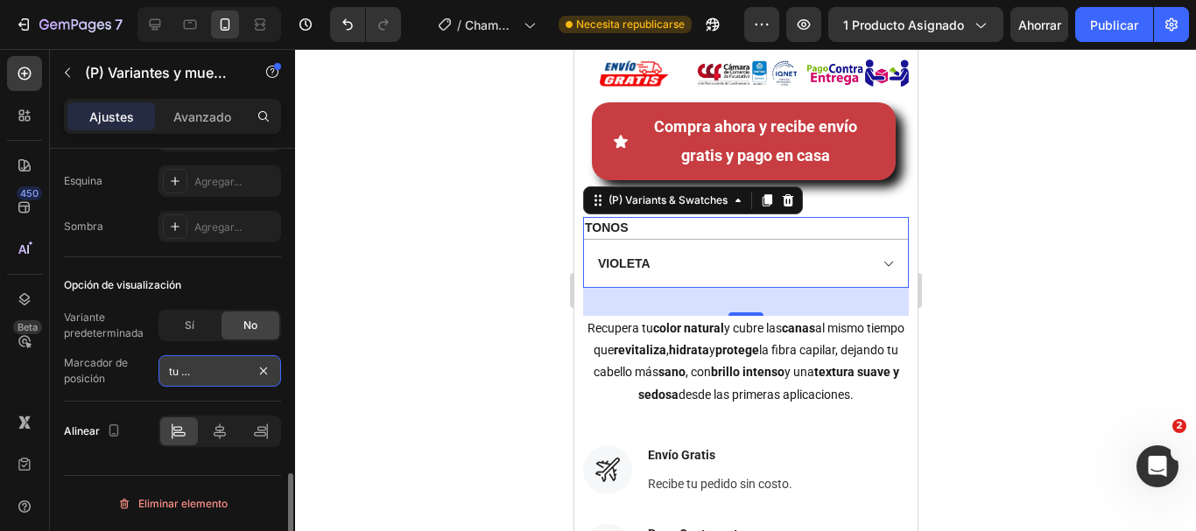
drag, startPoint x: 246, startPoint y: 372, endPoint x: 201, endPoint y: 372, distance: 44.7
click at [201, 372] on input "Selecciona tu tolor faborito" at bounding box center [219, 371] width 123 height 32
type input "Selecciona tu tono [PERSON_NAME]"
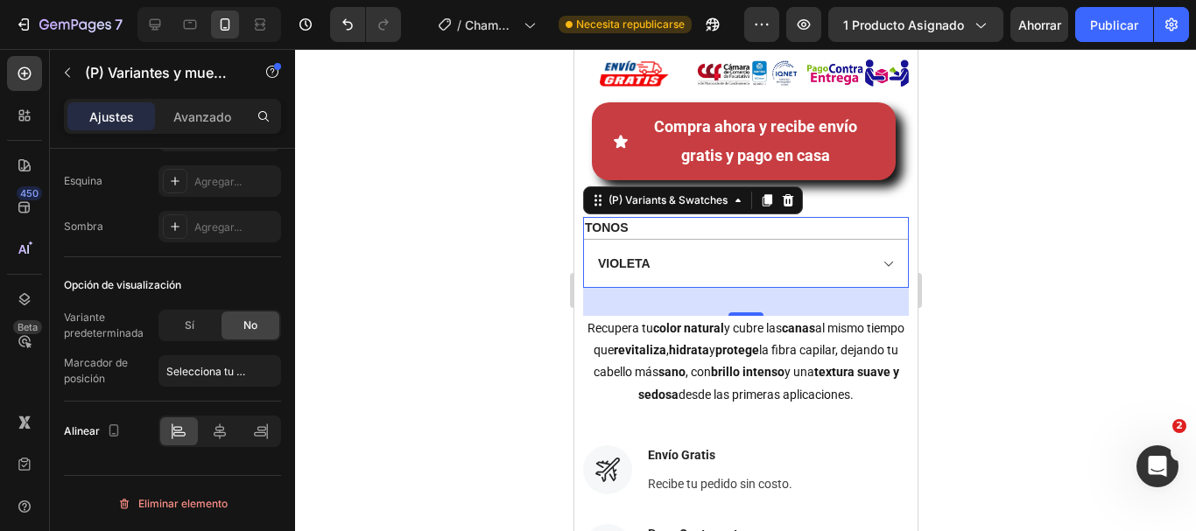
click at [351, 340] on div at bounding box center [745, 290] width 901 height 482
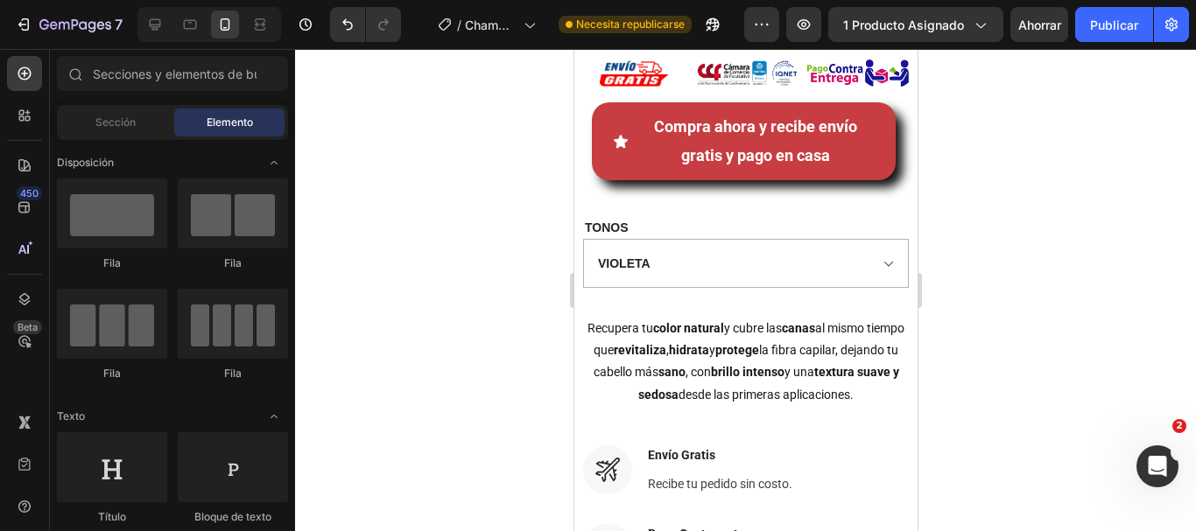
click at [1007, 32] on div "Avance 1 producto asignado Ahorrar Publicar" at bounding box center [966, 24] width 445 height 35
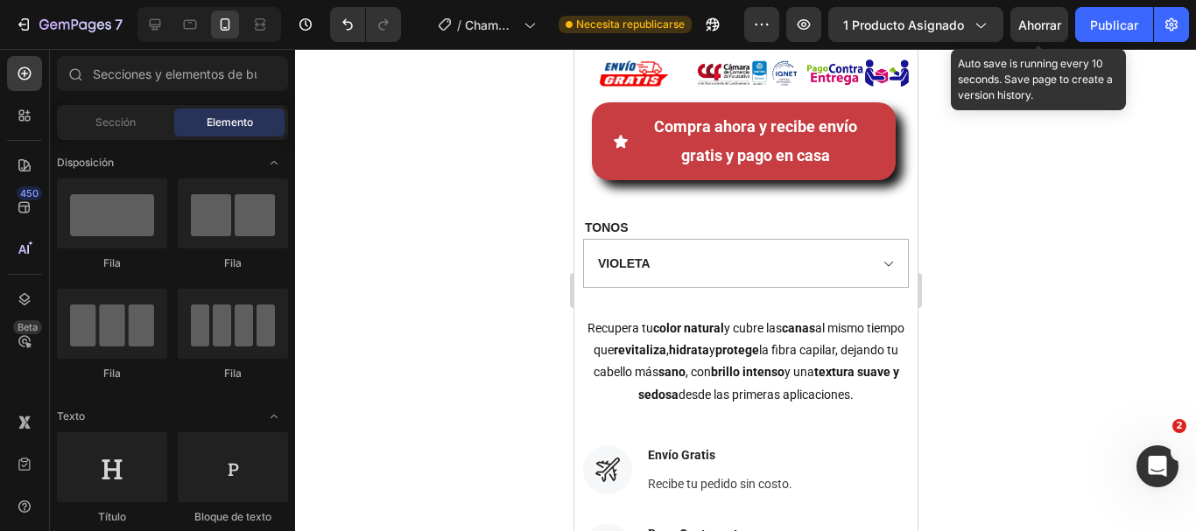
click at [1019, 30] on font "Ahorrar" at bounding box center [1039, 25] width 43 height 15
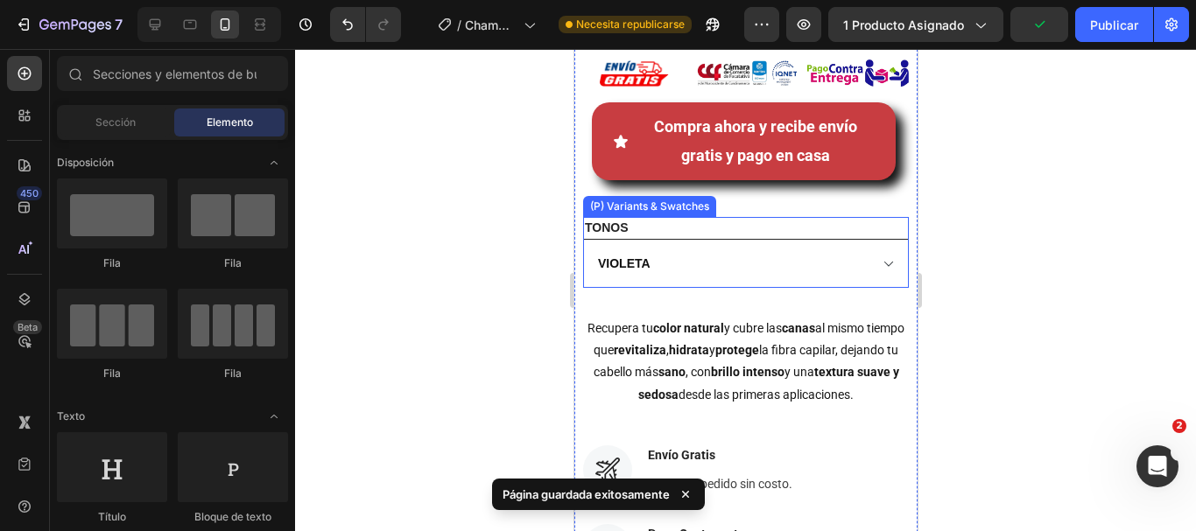
click at [842, 279] on select "Selecciona tu tono [PERSON_NAME] [PERSON_NAME] CLARO BORGOÑA [PERSON_NAME] NEGR…" at bounding box center [745, 263] width 326 height 49
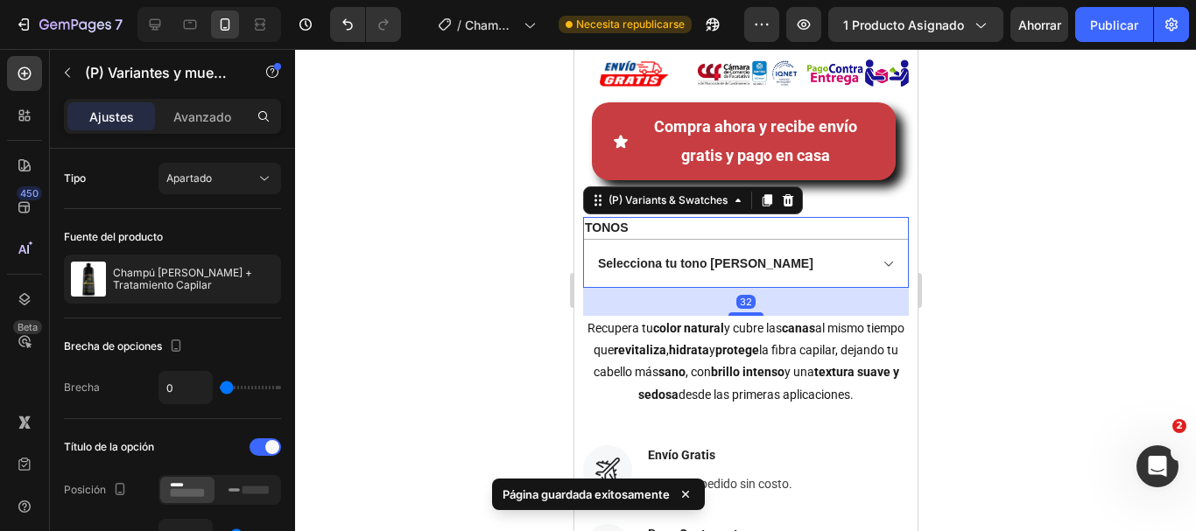
click at [582, 239] on select "Selecciona tu tono [PERSON_NAME] [PERSON_NAME] CLARO BORGOÑA [PERSON_NAME] NEGR…" at bounding box center [745, 263] width 326 height 49
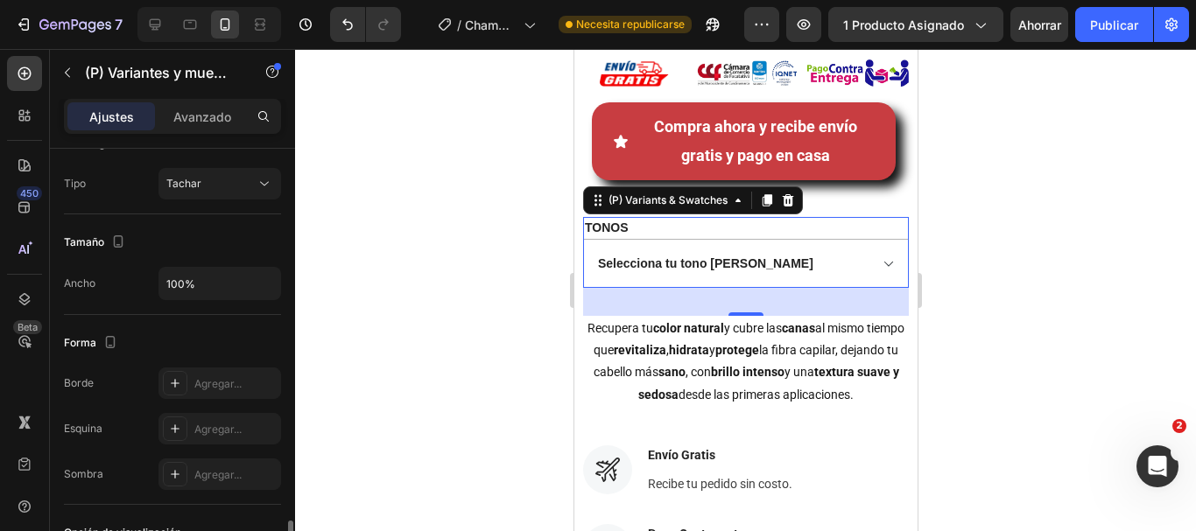
scroll to position [1226, 0]
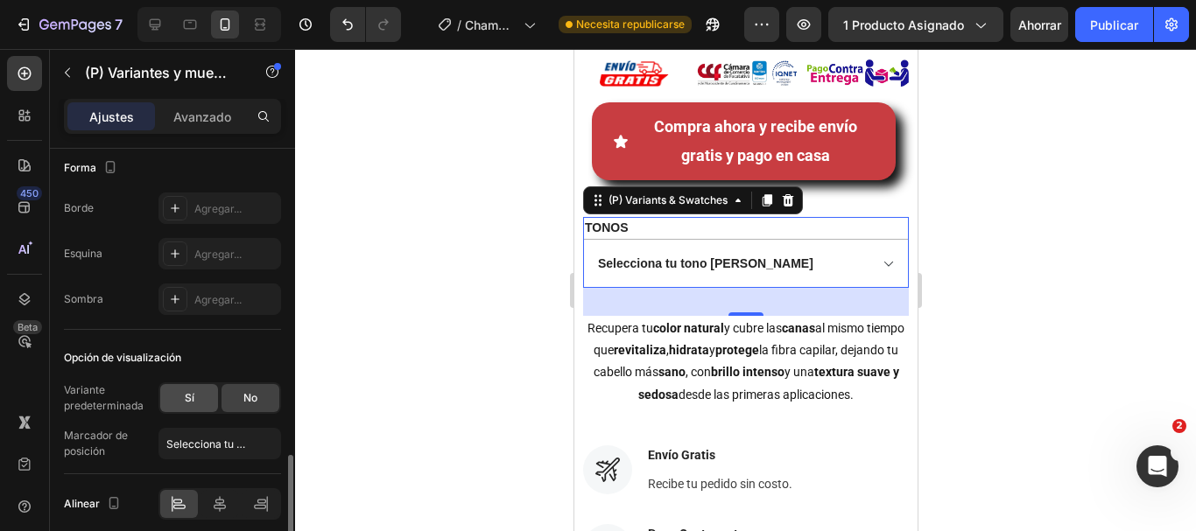
click at [193, 403] on font "Sí" at bounding box center [190, 397] width 10 height 13
select select "VIOLETA"
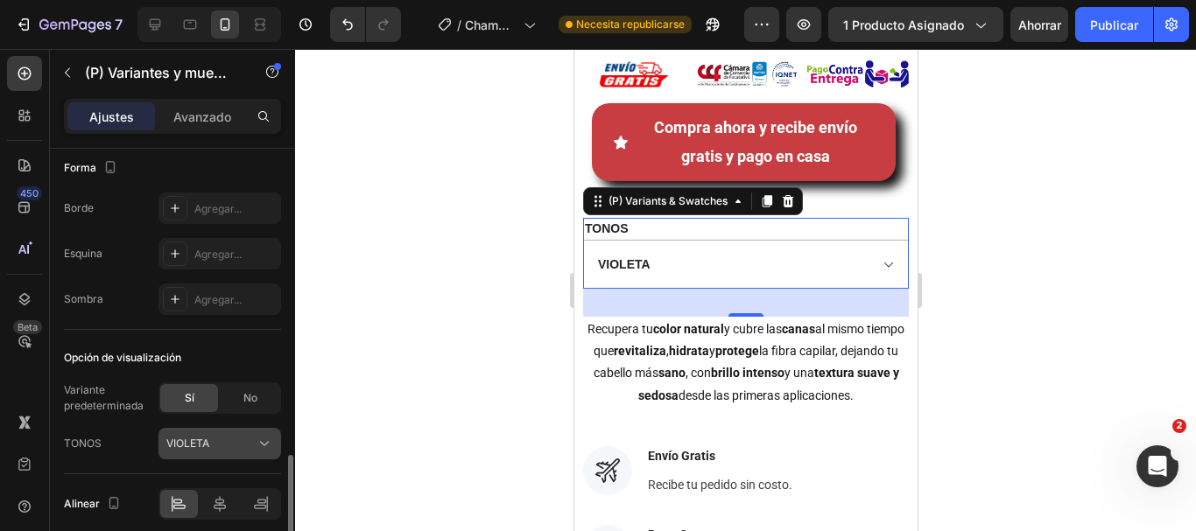
click at [204, 452] on span "VIOLETA" at bounding box center [187, 444] width 43 height 16
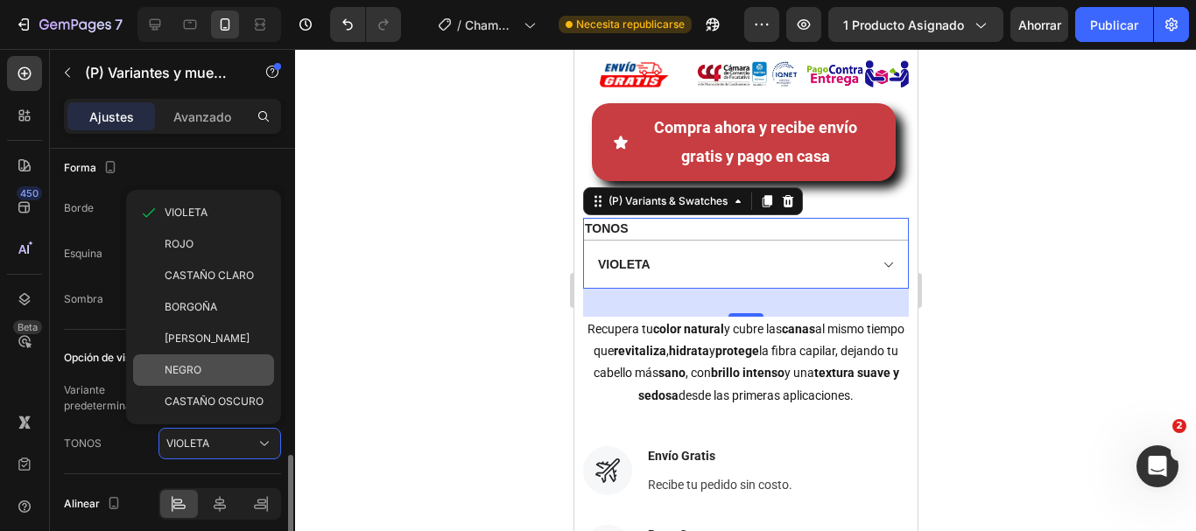
click at [194, 365] on font "NEGRO" at bounding box center [183, 369] width 37 height 13
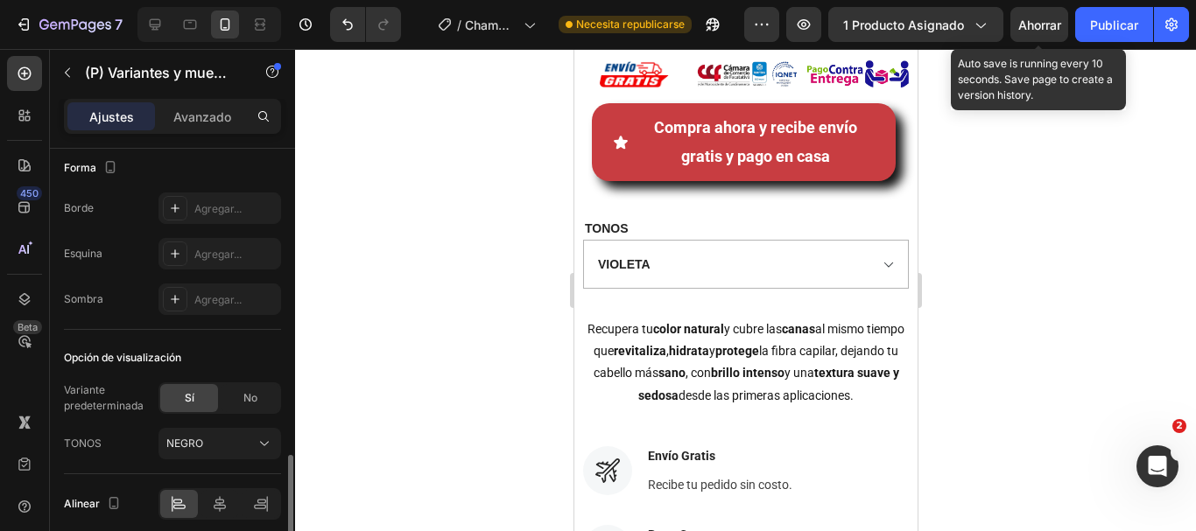
click at [1040, 24] on font "Ahorrar" at bounding box center [1039, 25] width 43 height 15
click at [1077, 25] on button "Publicar" at bounding box center [1114, 24] width 78 height 35
